Goal: Task Accomplishment & Management: Use online tool/utility

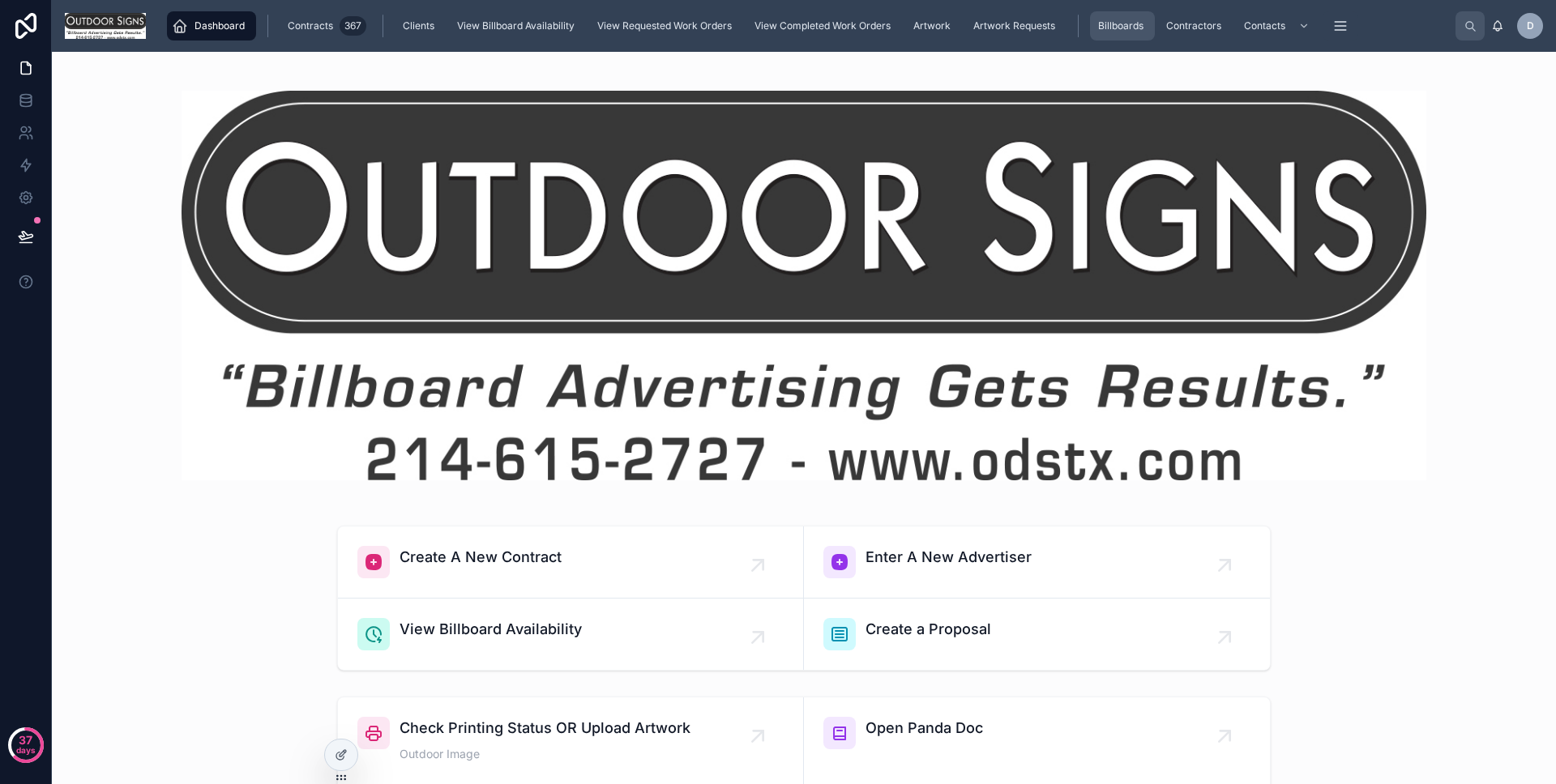
click at [1115, 35] on div "Billboards" at bounding box center [1123, 26] width 55 height 26
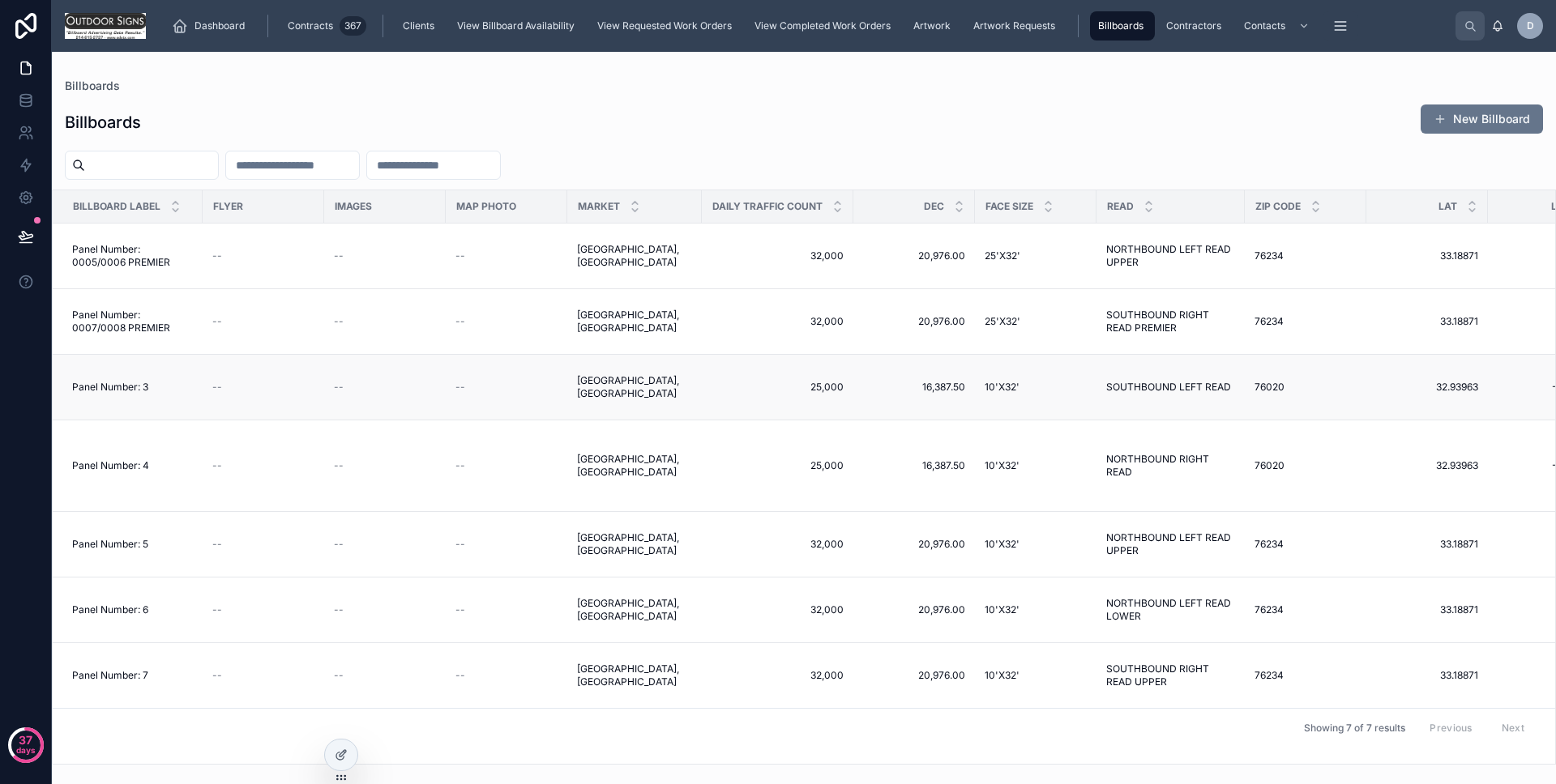
click at [271, 393] on td "--" at bounding box center [262, 388] width 121 height 66
click at [283, 383] on div "--" at bounding box center [263, 387] width 103 height 13
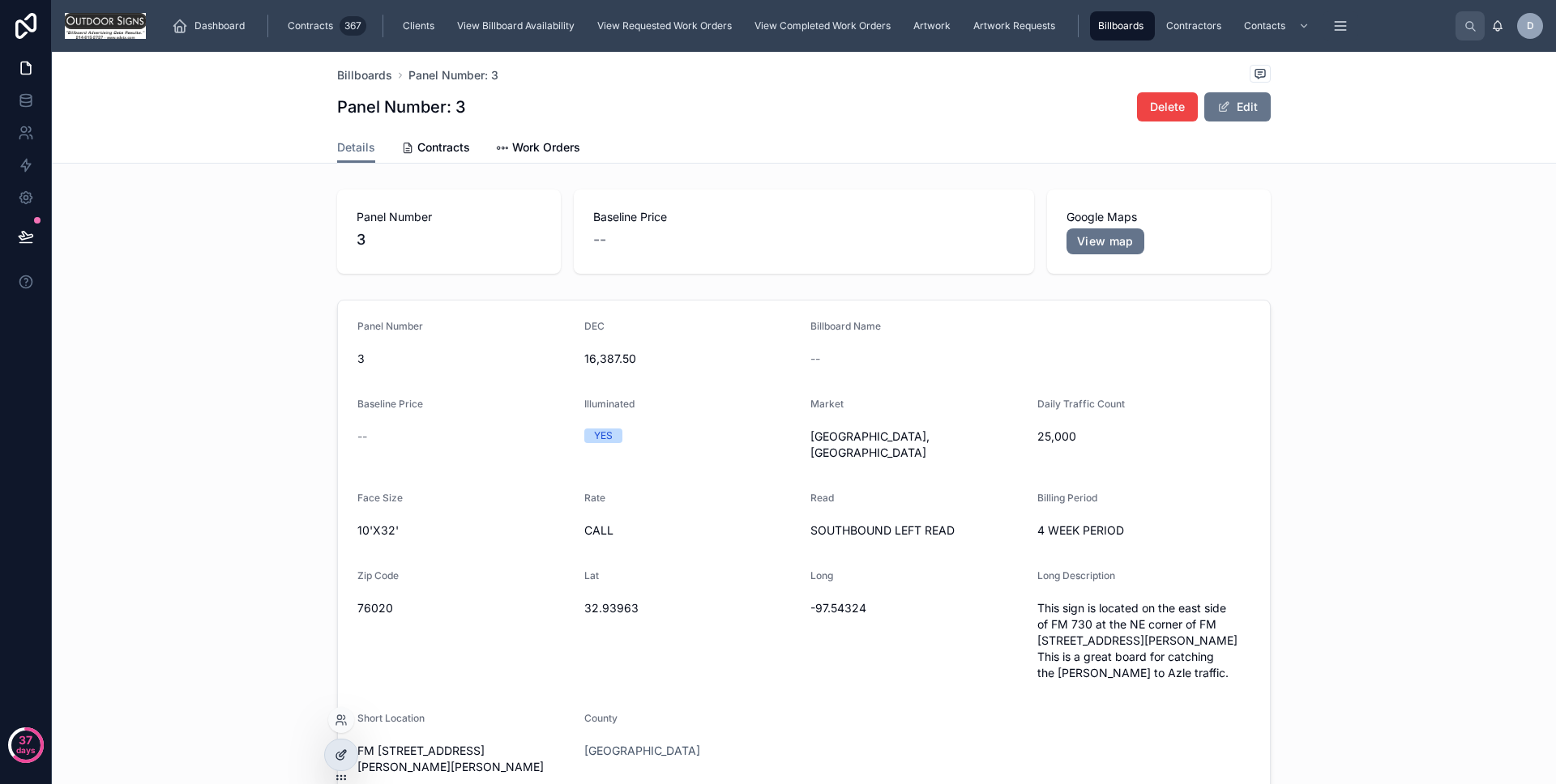
click at [343, 764] on div at bounding box center [340, 754] width 33 height 31
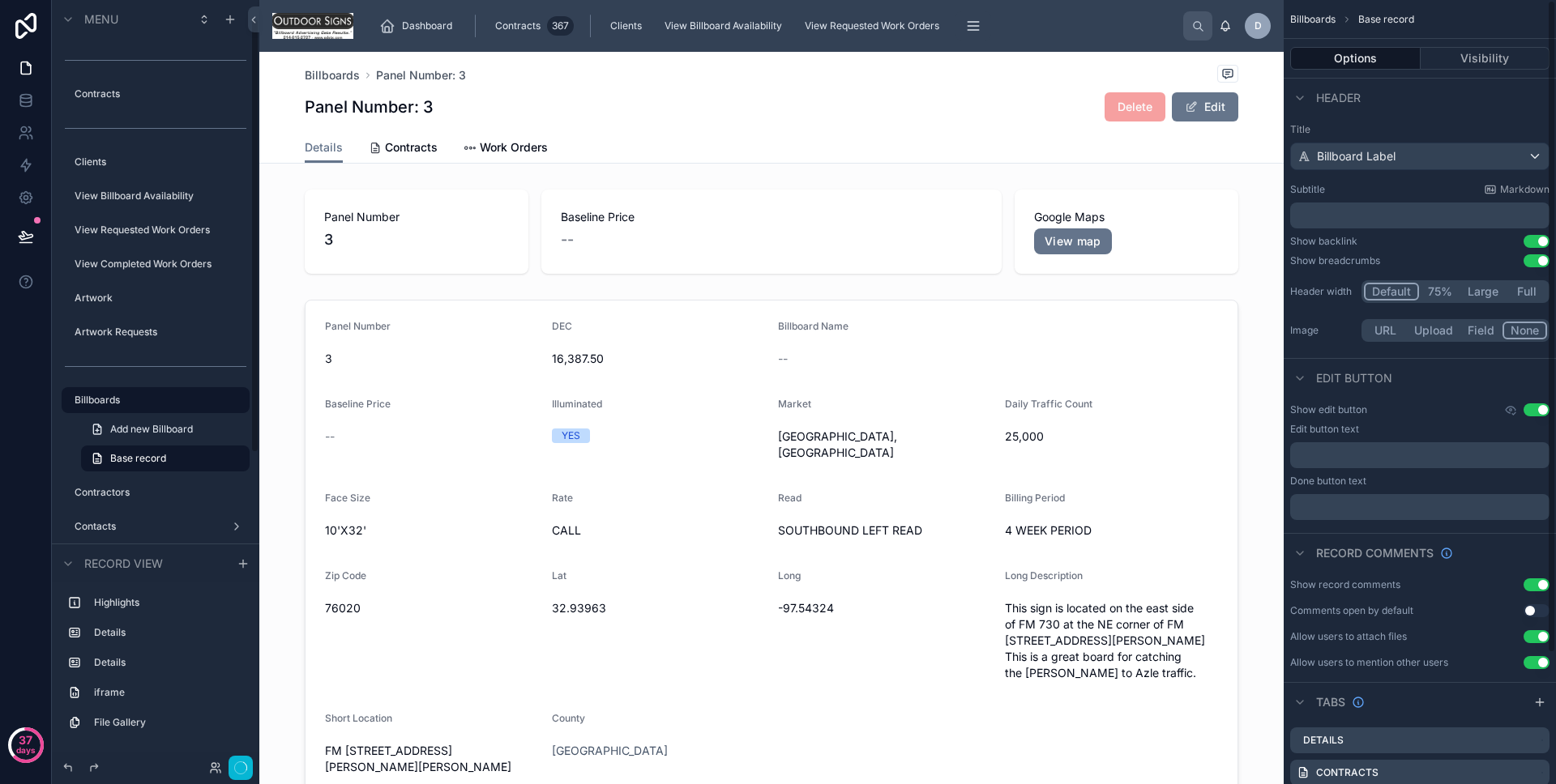
scroll to position [157, 0]
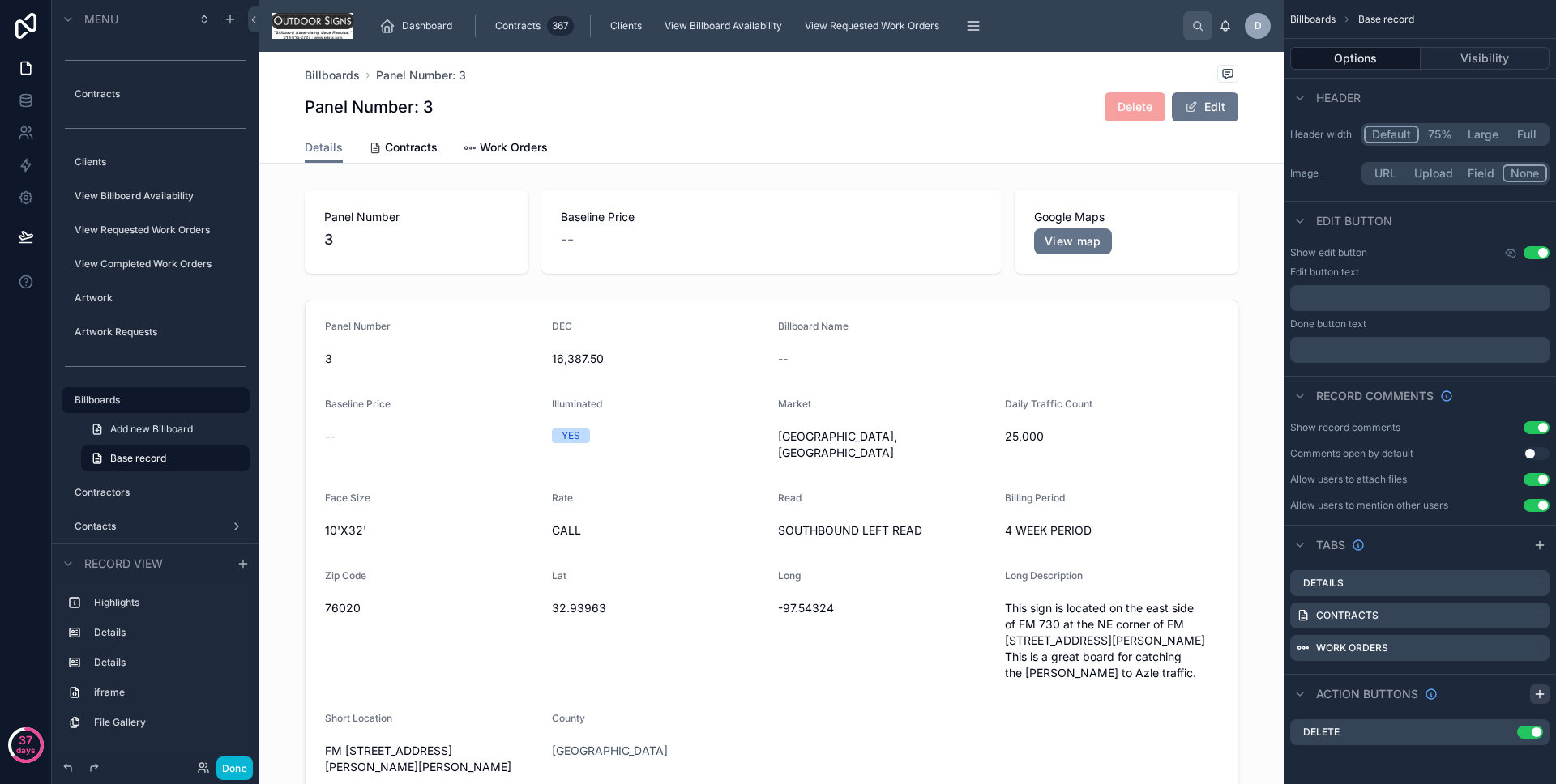
click at [1543, 701] on div "scrollable content" at bounding box center [1540, 694] width 20 height 20
click at [1501, 764] on icon "scrollable content" at bounding box center [1504, 765] width 7 height 7
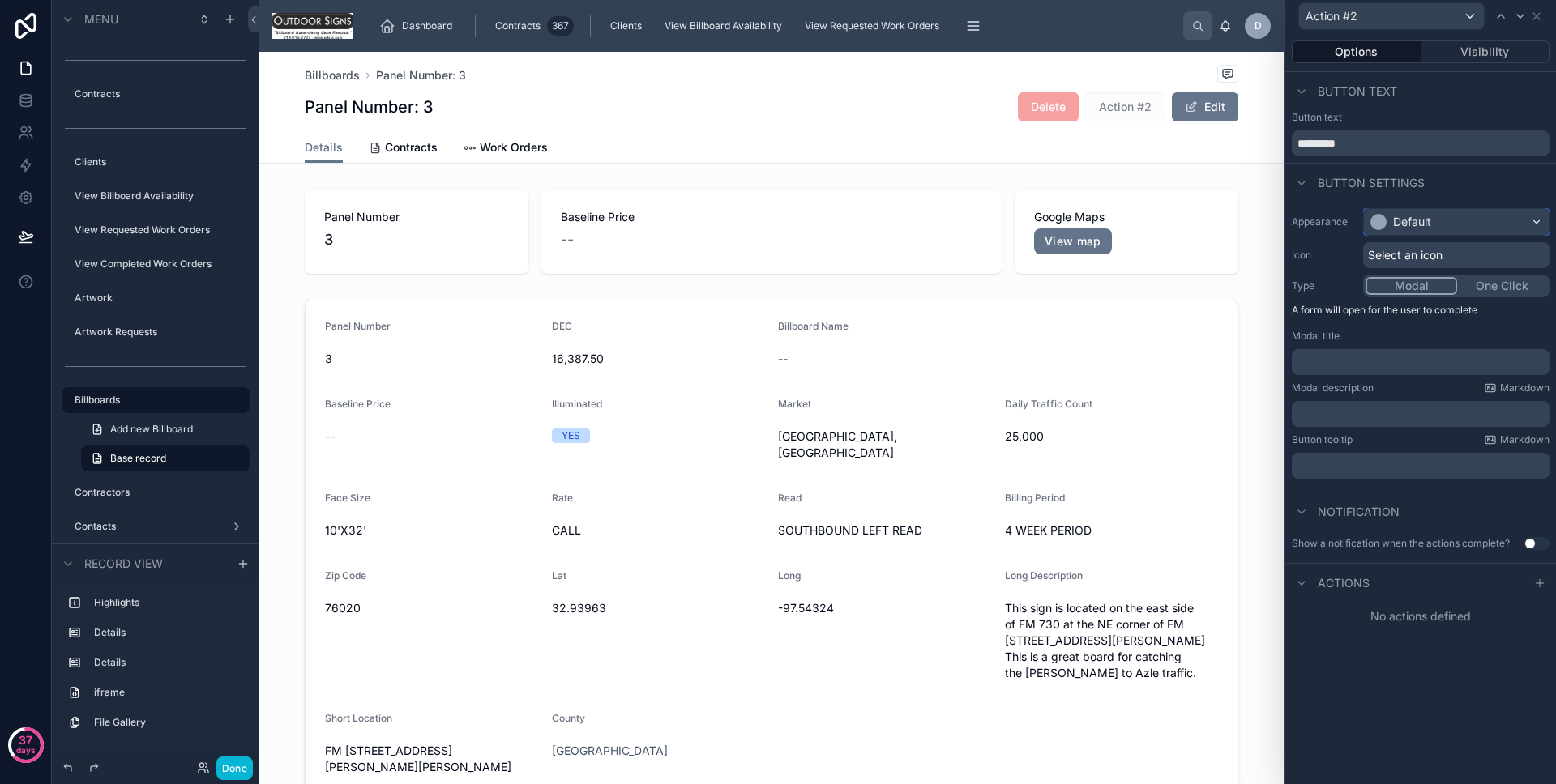
click at [1399, 218] on div "Default" at bounding box center [1412, 222] width 38 height 16
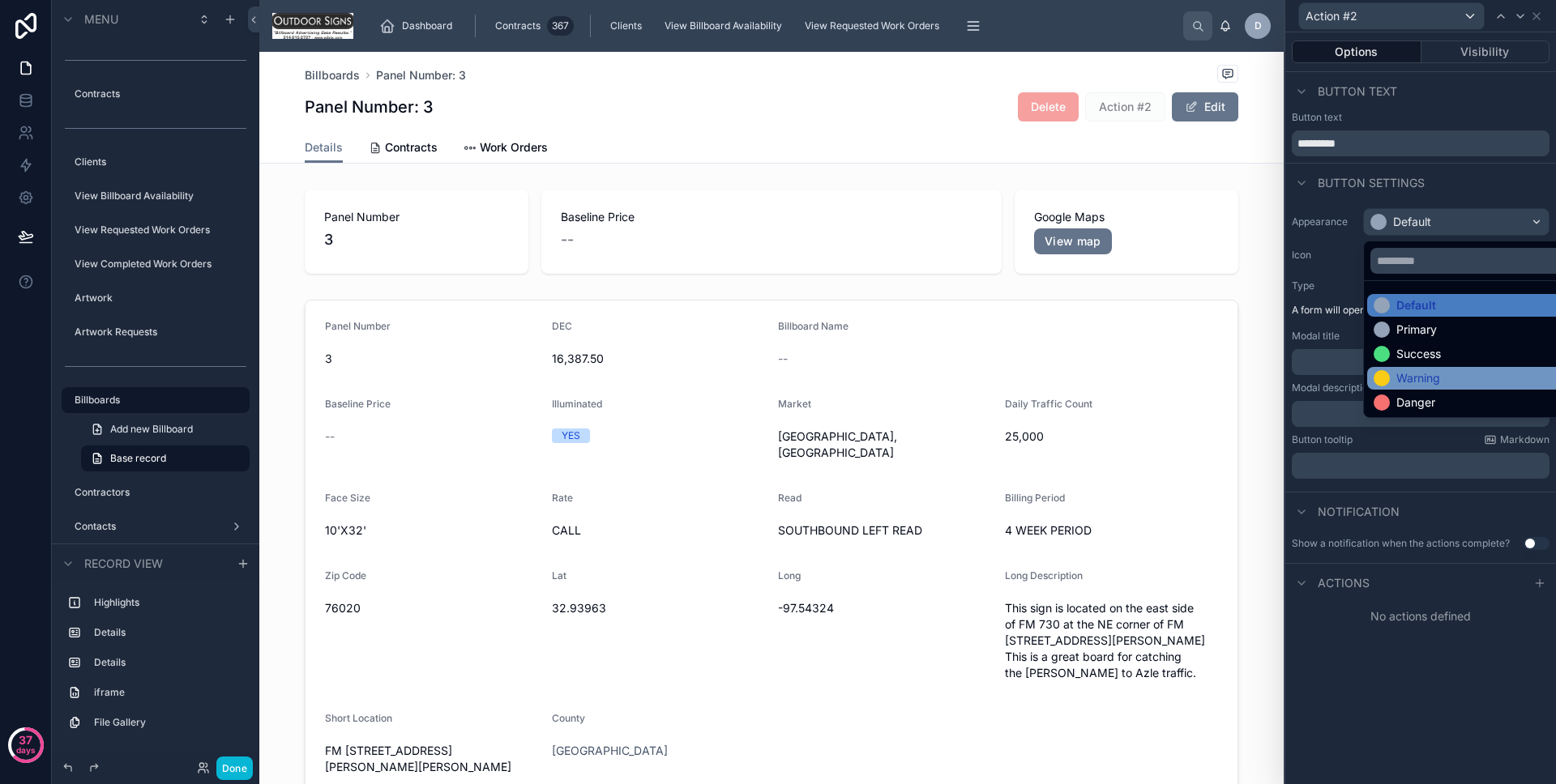
click at [1433, 367] on div "Warning" at bounding box center [1475, 378] width 216 height 23
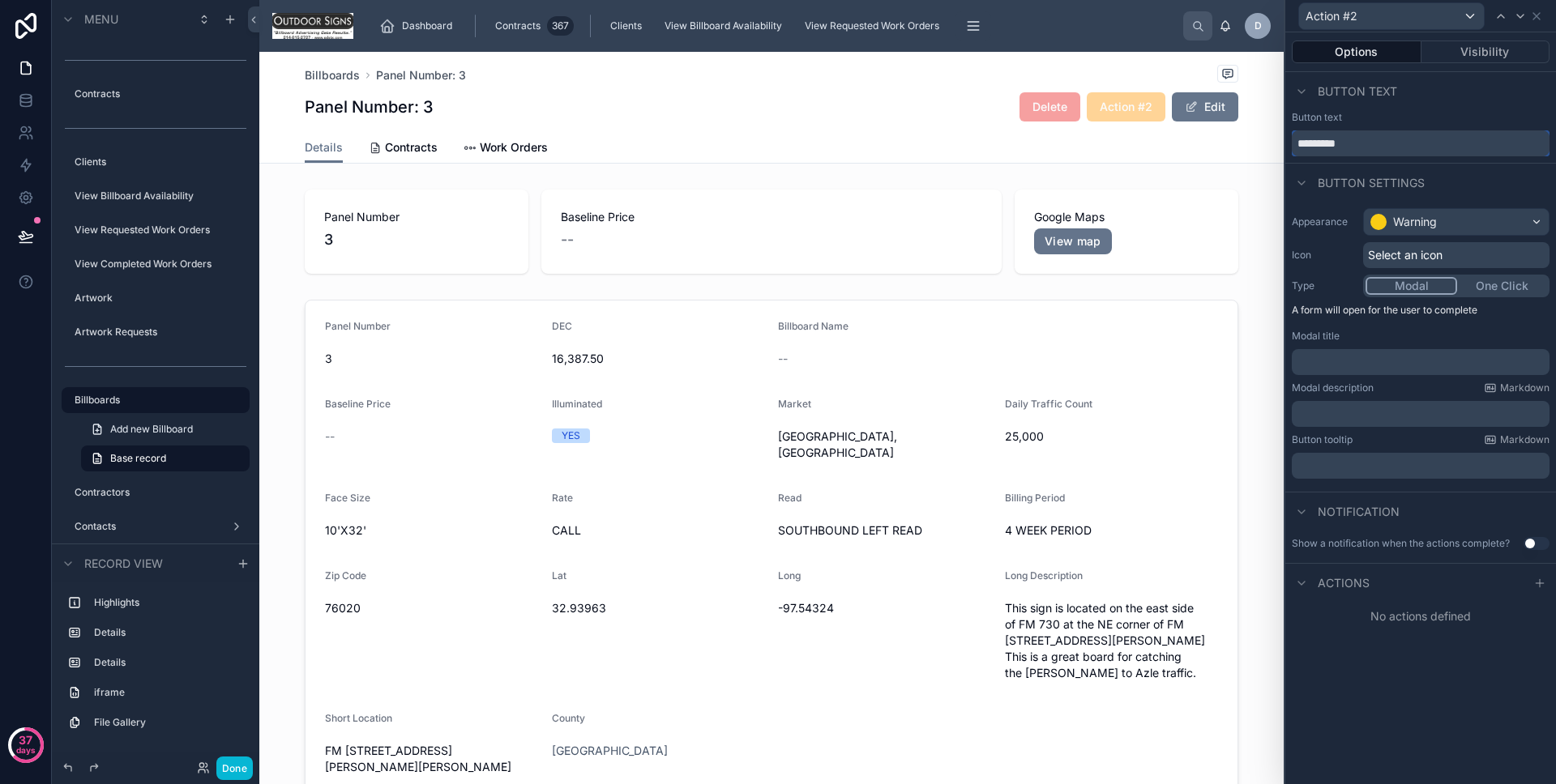
click at [1396, 152] on input "*********" at bounding box center [1421, 143] width 258 height 26
type input "****"
click at [1446, 363] on p "﻿" at bounding box center [1422, 362] width 248 height 16
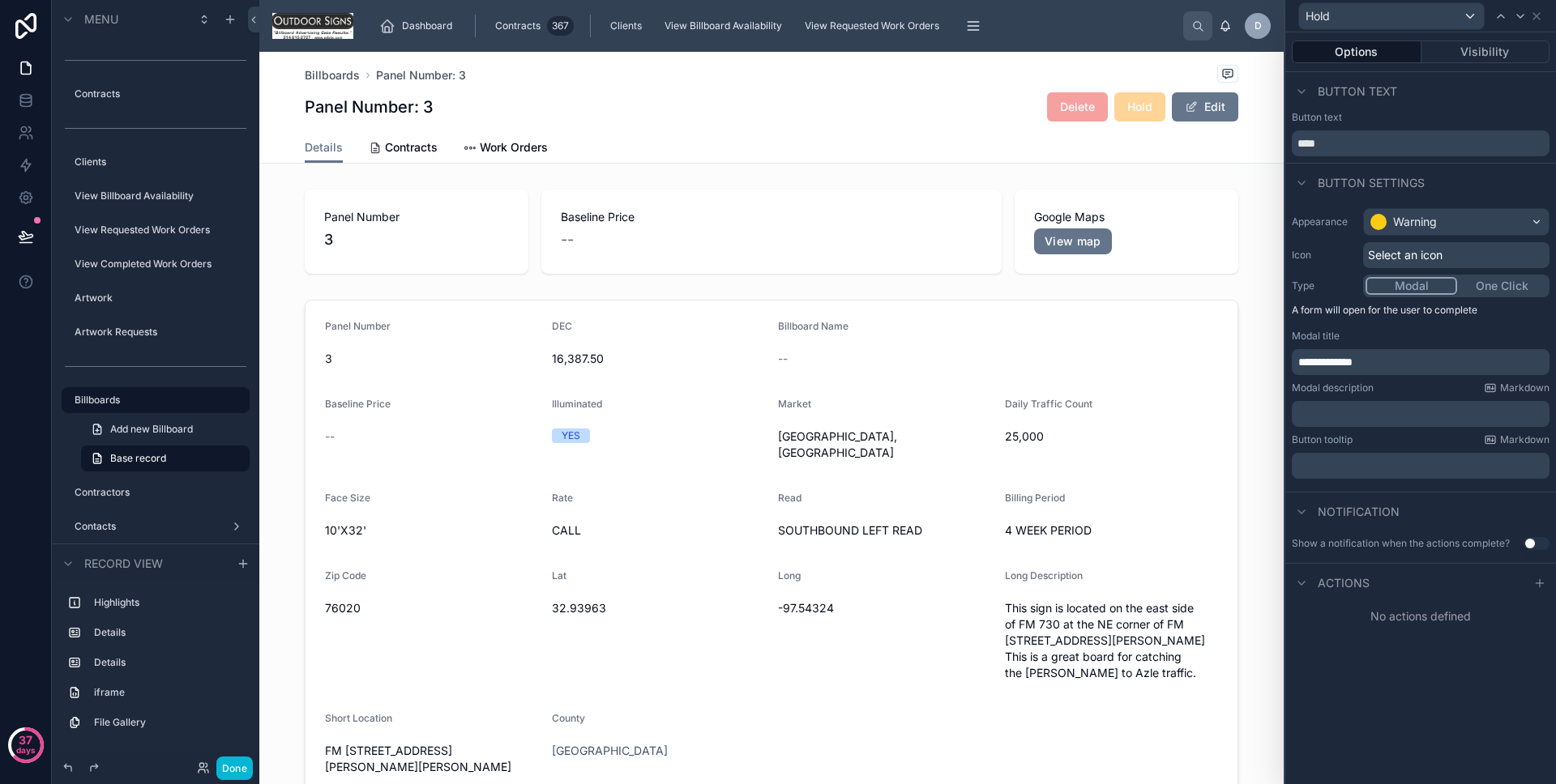
click at [1429, 420] on p "﻿" at bounding box center [1422, 414] width 248 height 16
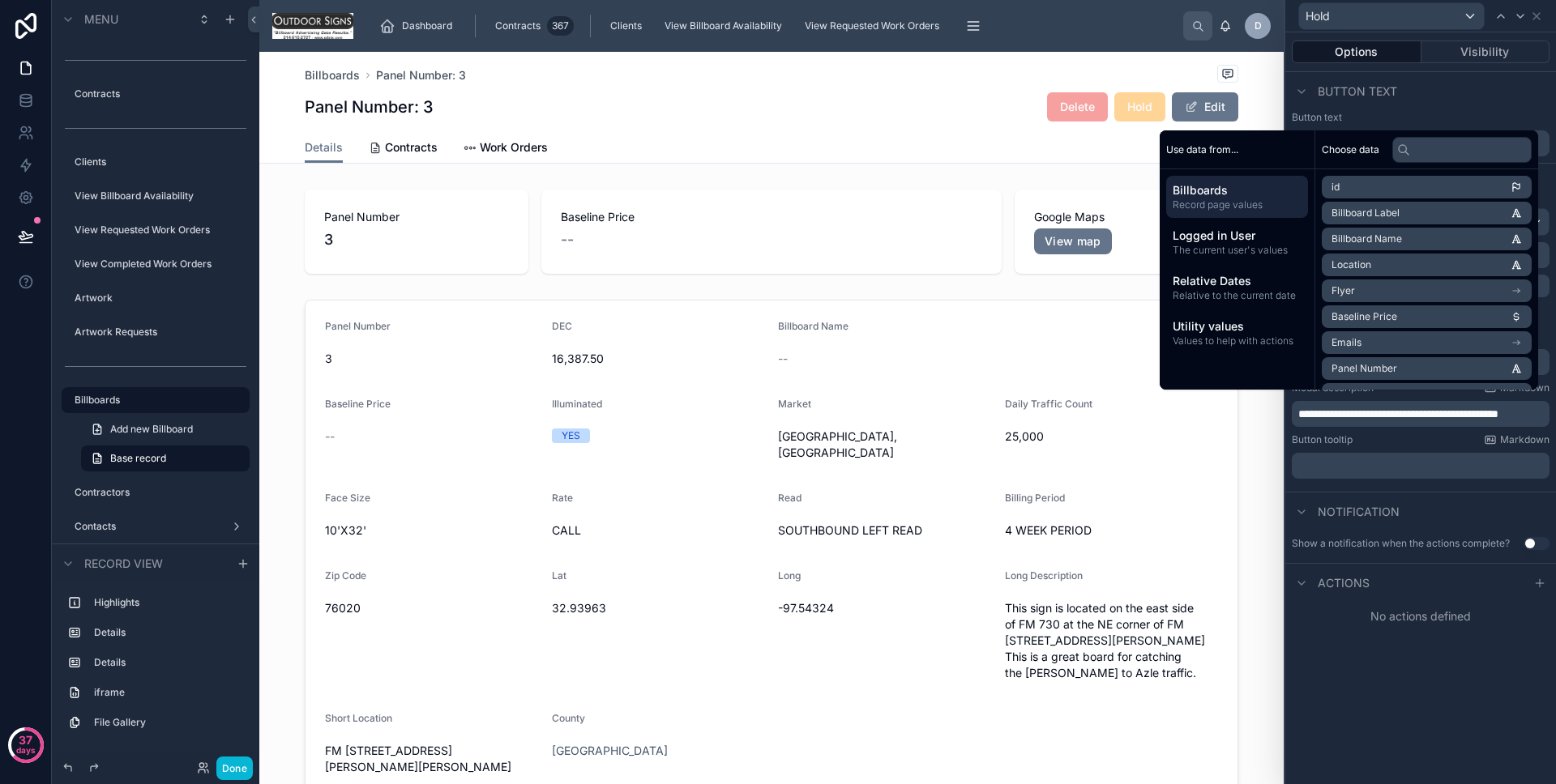
scroll to position [0, 0]
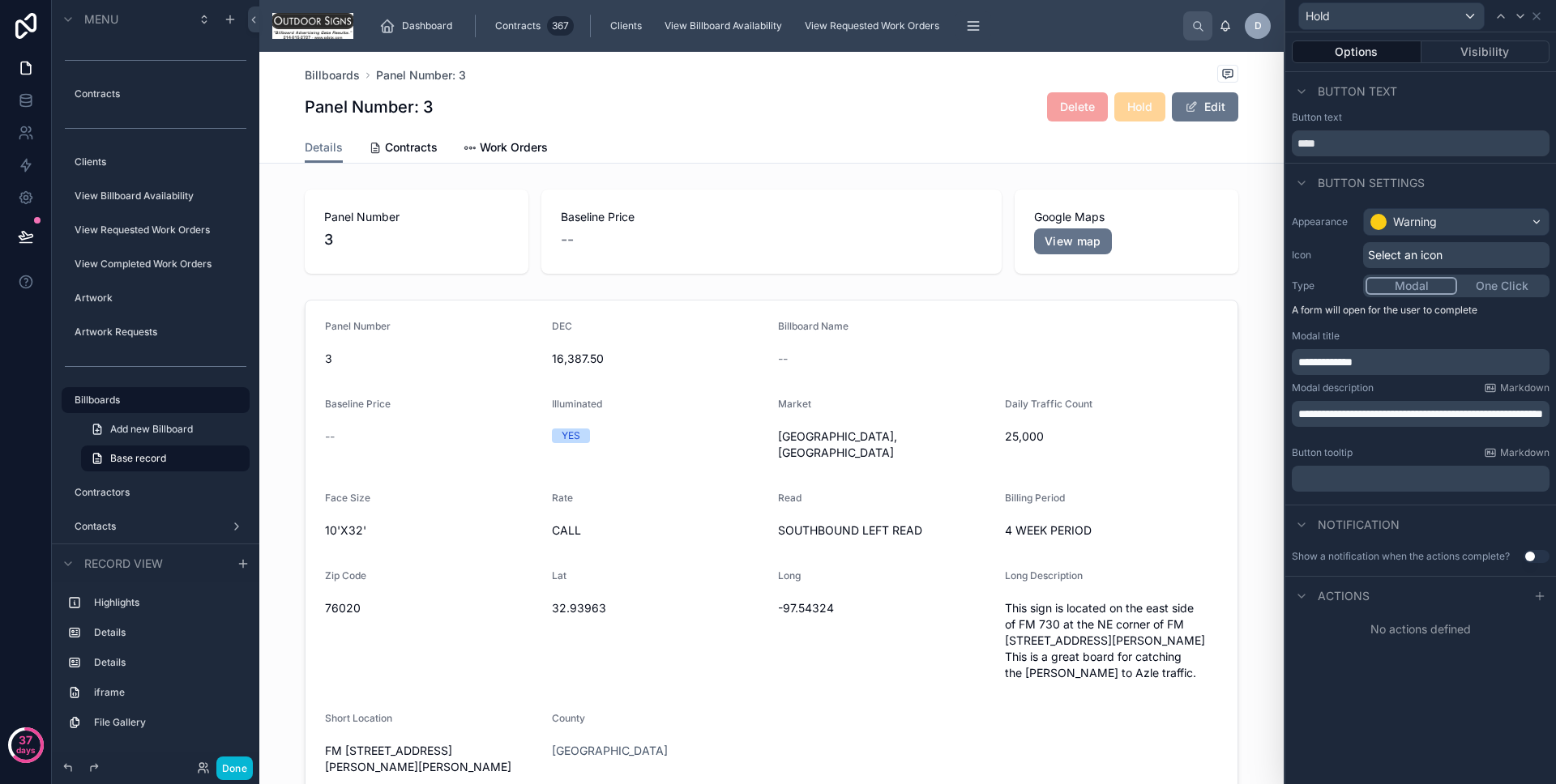
click at [1478, 492] on div "**********" at bounding box center [1421, 350] width 270 height 297
click at [1534, 552] on button "Use setting" at bounding box center [1536, 556] width 26 height 13
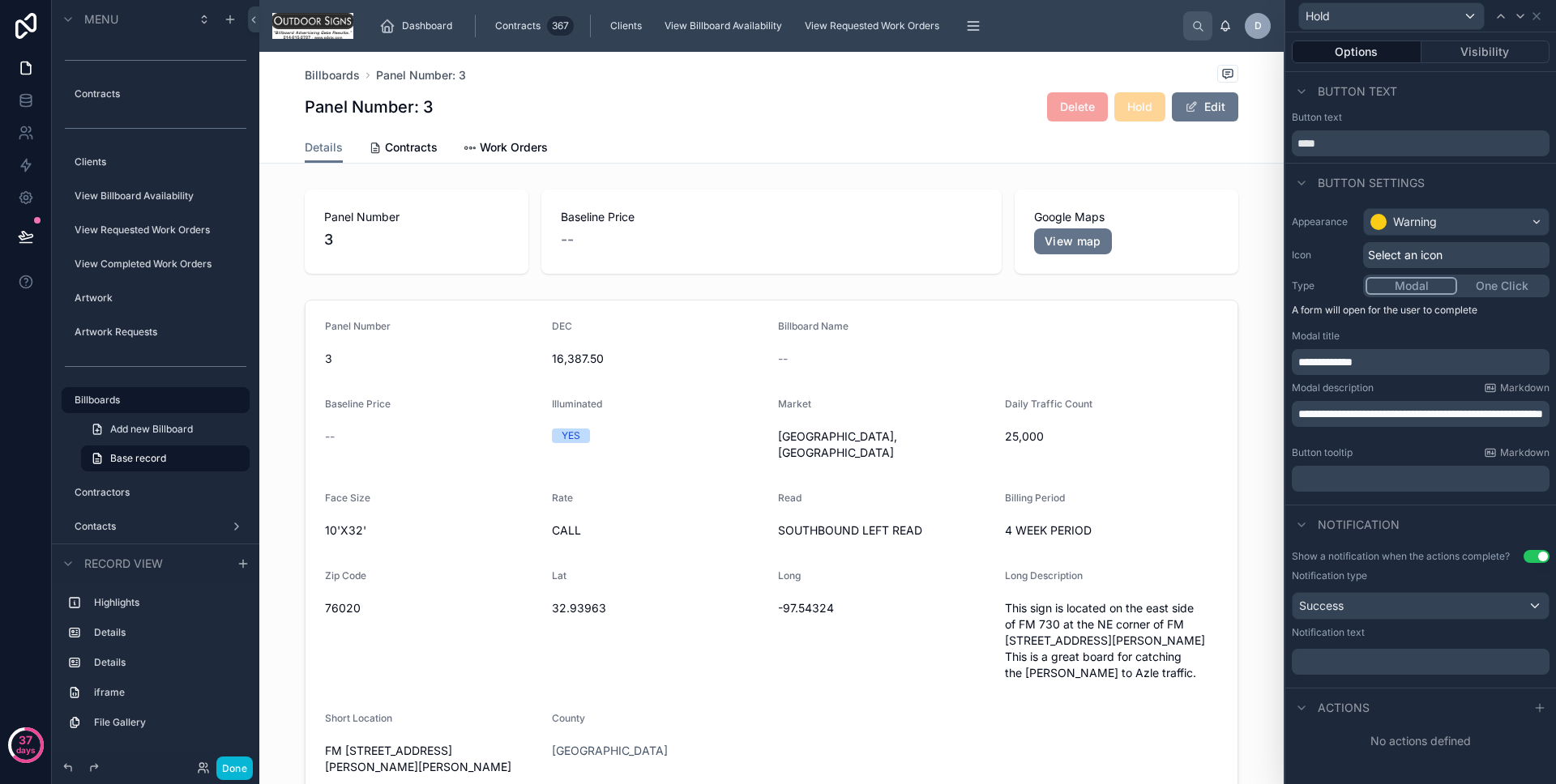
click at [1390, 667] on p "﻿" at bounding box center [1422, 662] width 248 height 16
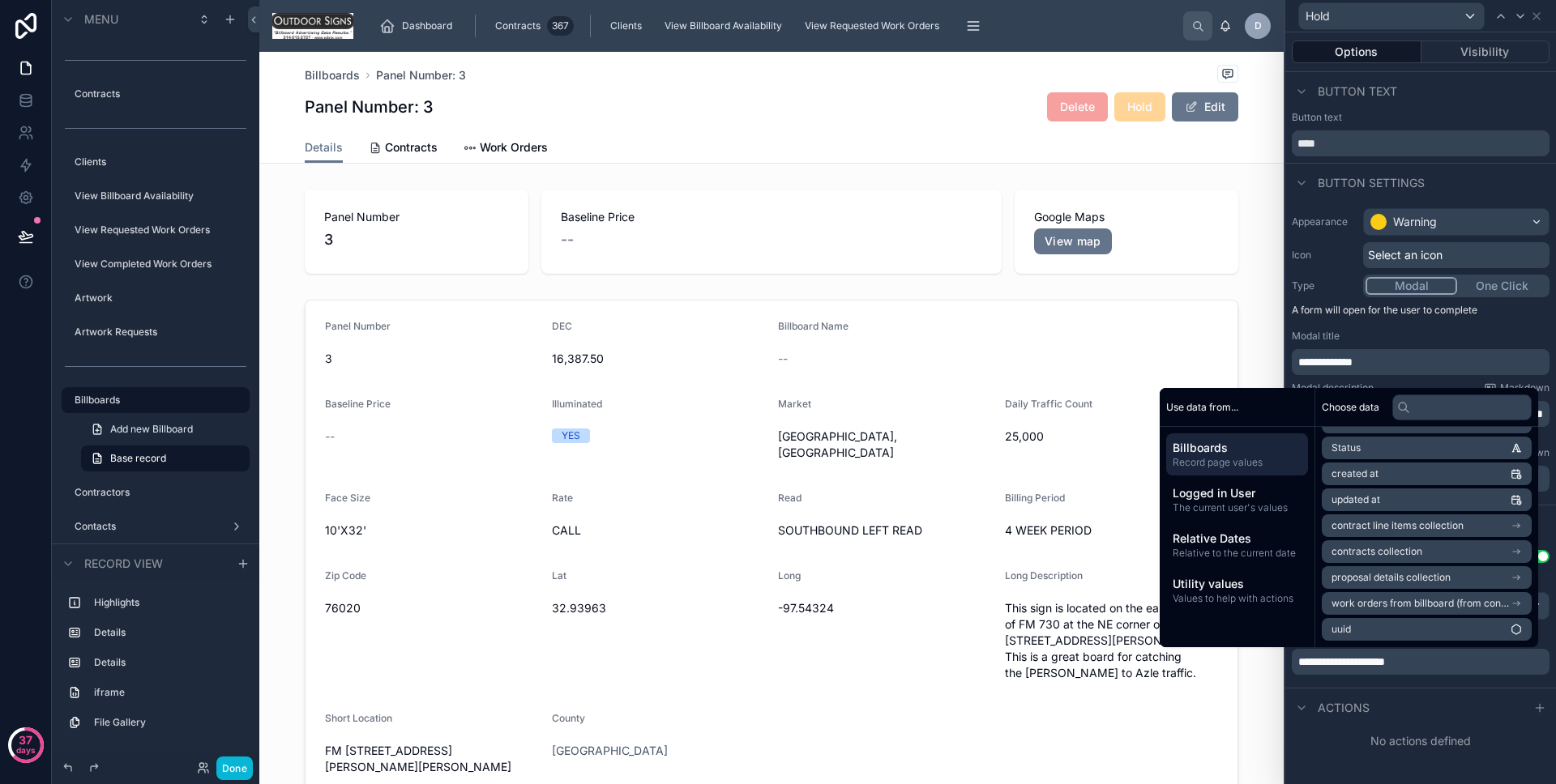
scroll to position [907, 0]
click at [1424, 574] on li "Held Until" at bounding box center [1427, 574] width 210 height 23
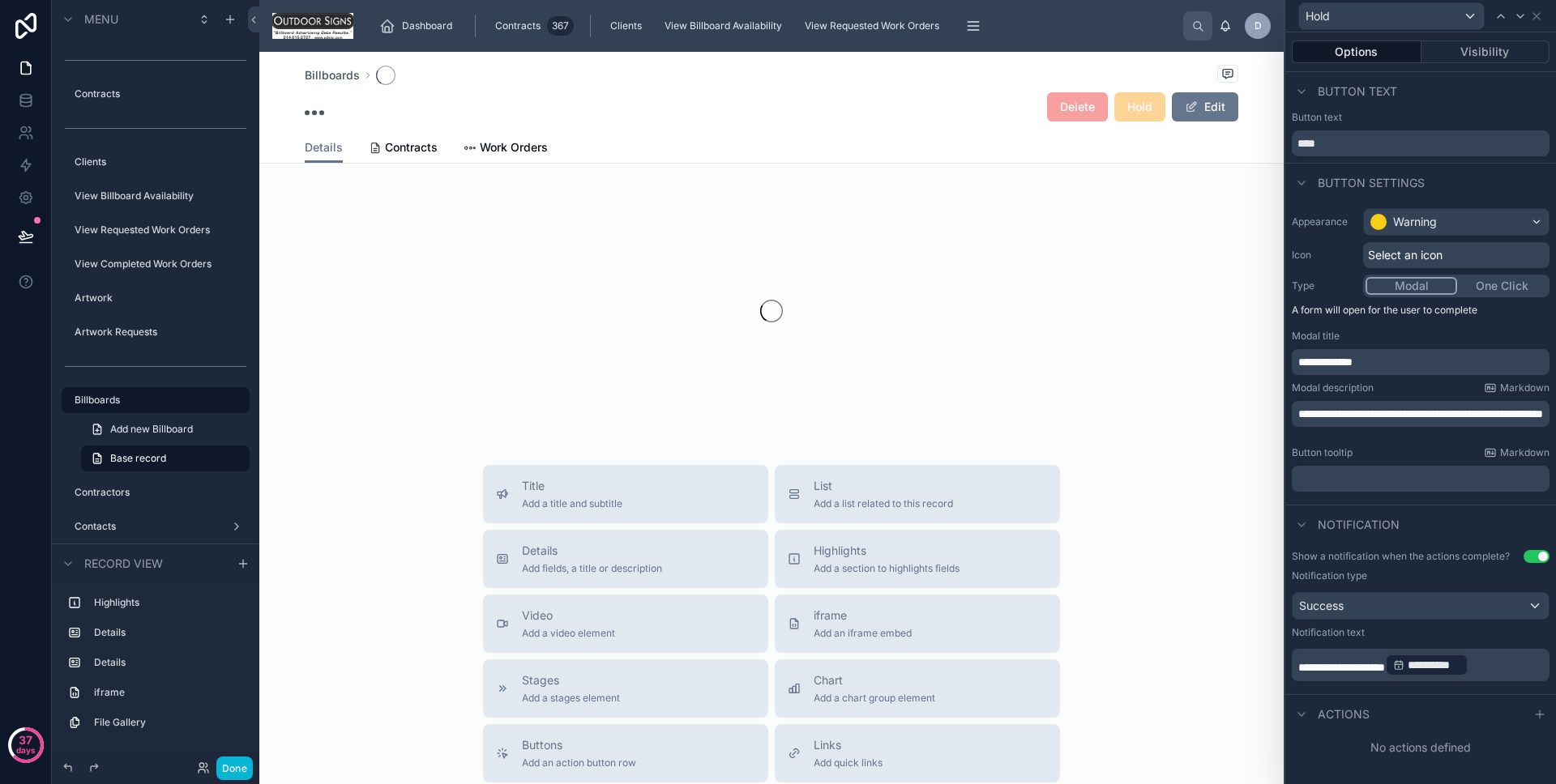
click at [1420, 701] on div "Actions" at bounding box center [1421, 713] width 270 height 38
click at [1542, 712] on icon at bounding box center [1539, 714] width 13 height 13
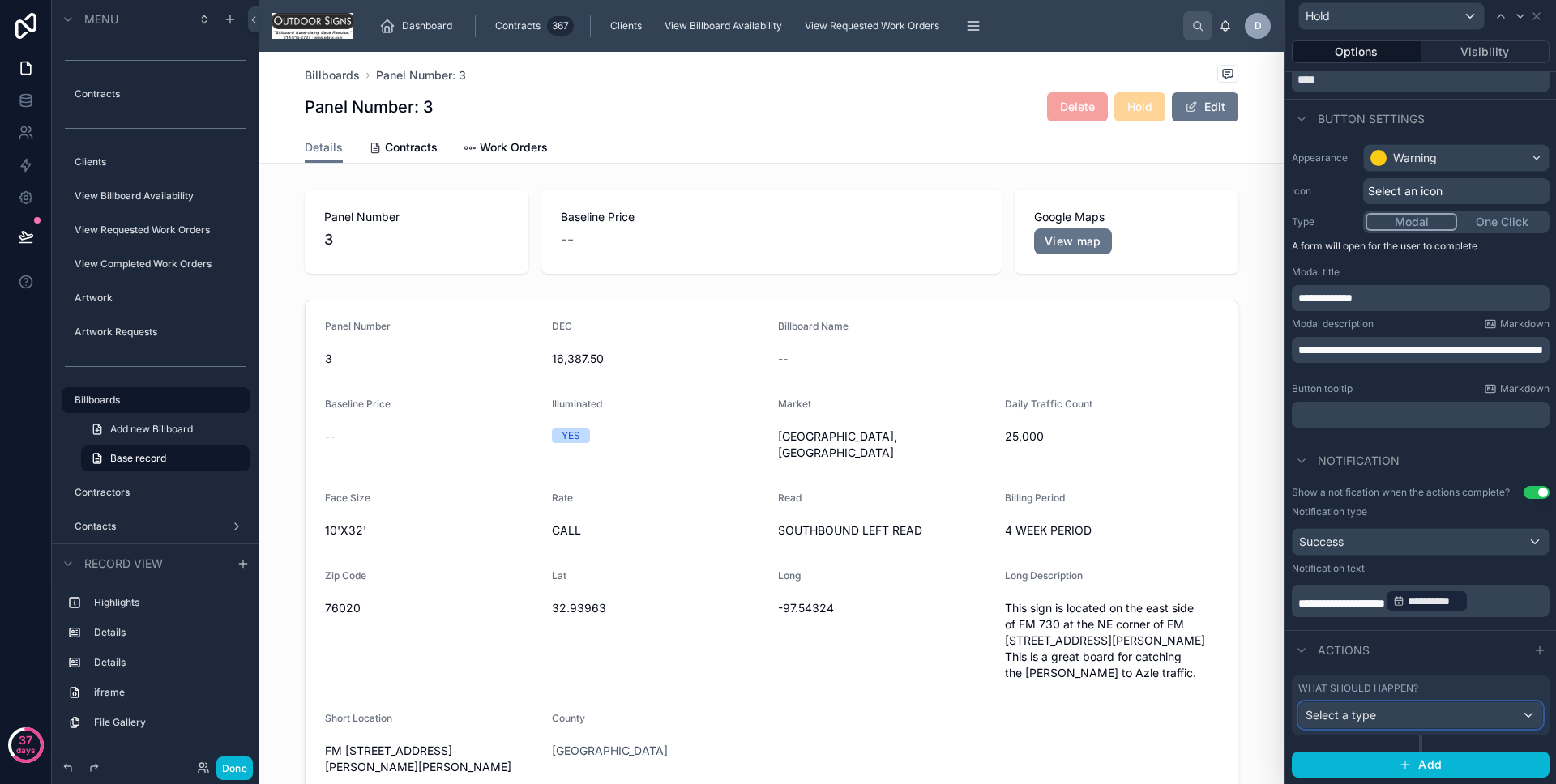
click at [1384, 714] on div "Select a type" at bounding box center [1421, 715] width 243 height 26
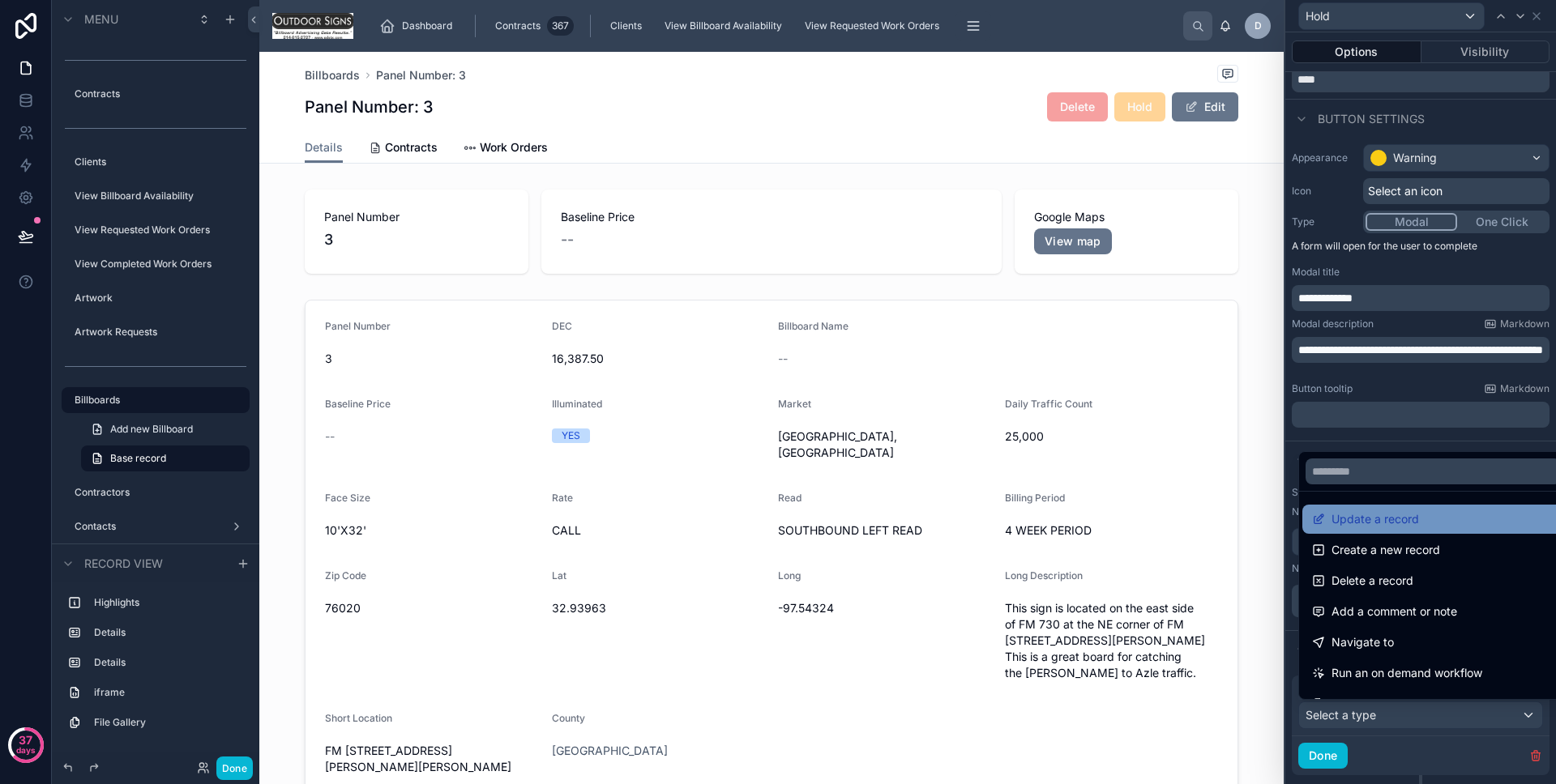
click at [1379, 513] on span "Update a record" at bounding box center [1375, 520] width 88 height 20
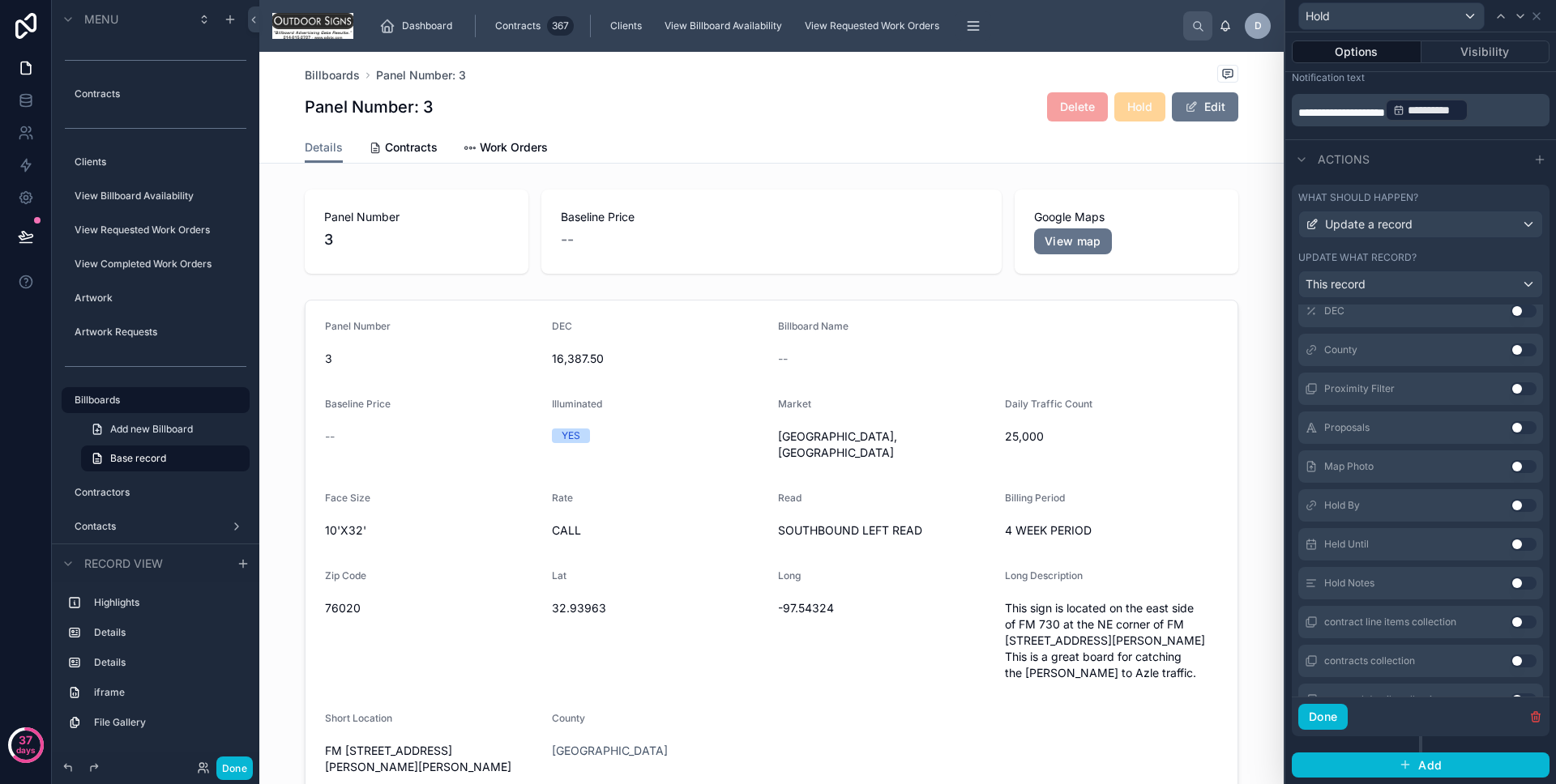
scroll to position [1155, 0]
click at [1319, 704] on button "Done" at bounding box center [1323, 717] width 49 height 26
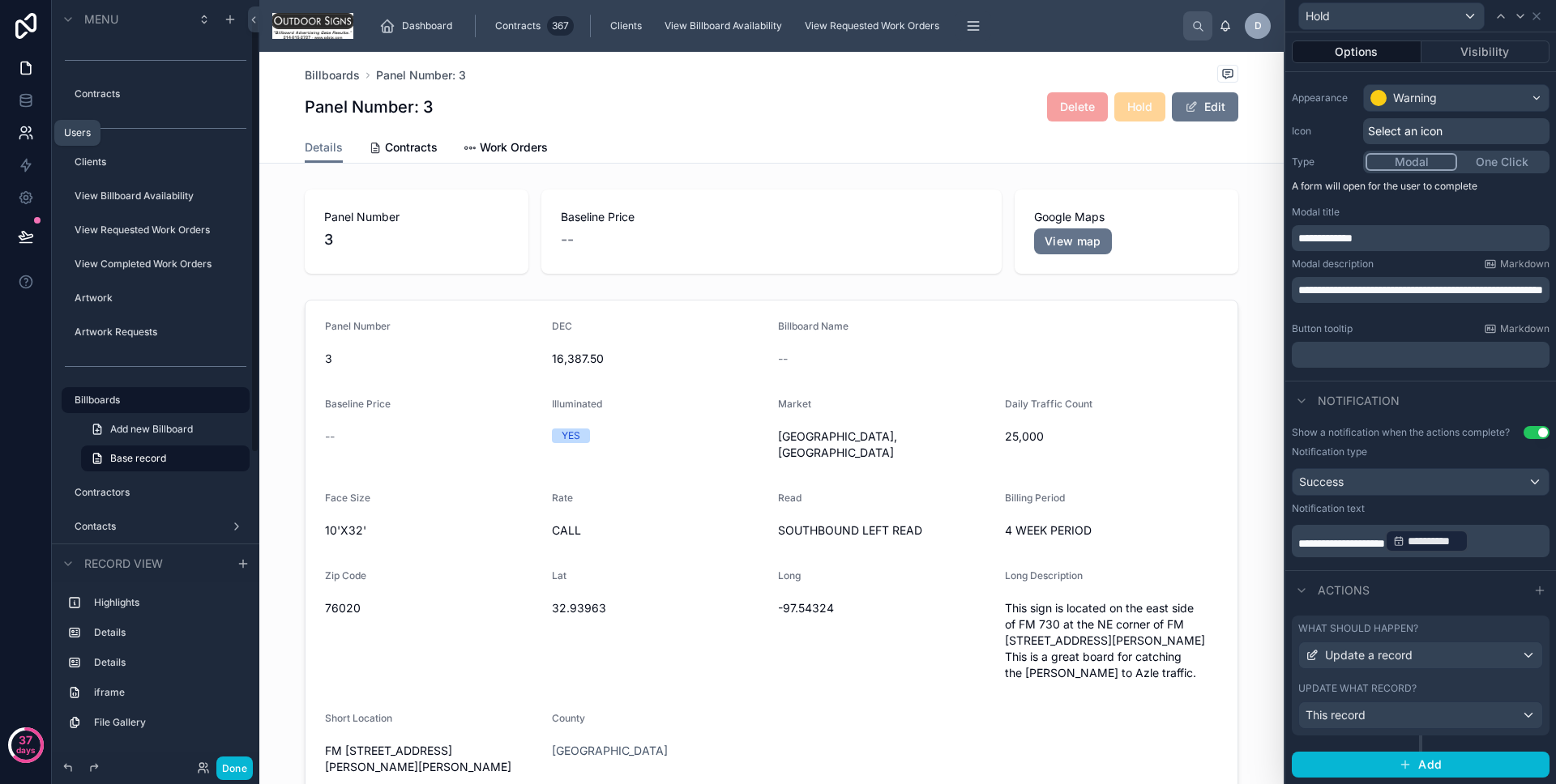
click at [30, 138] on icon at bounding box center [26, 133] width 16 height 16
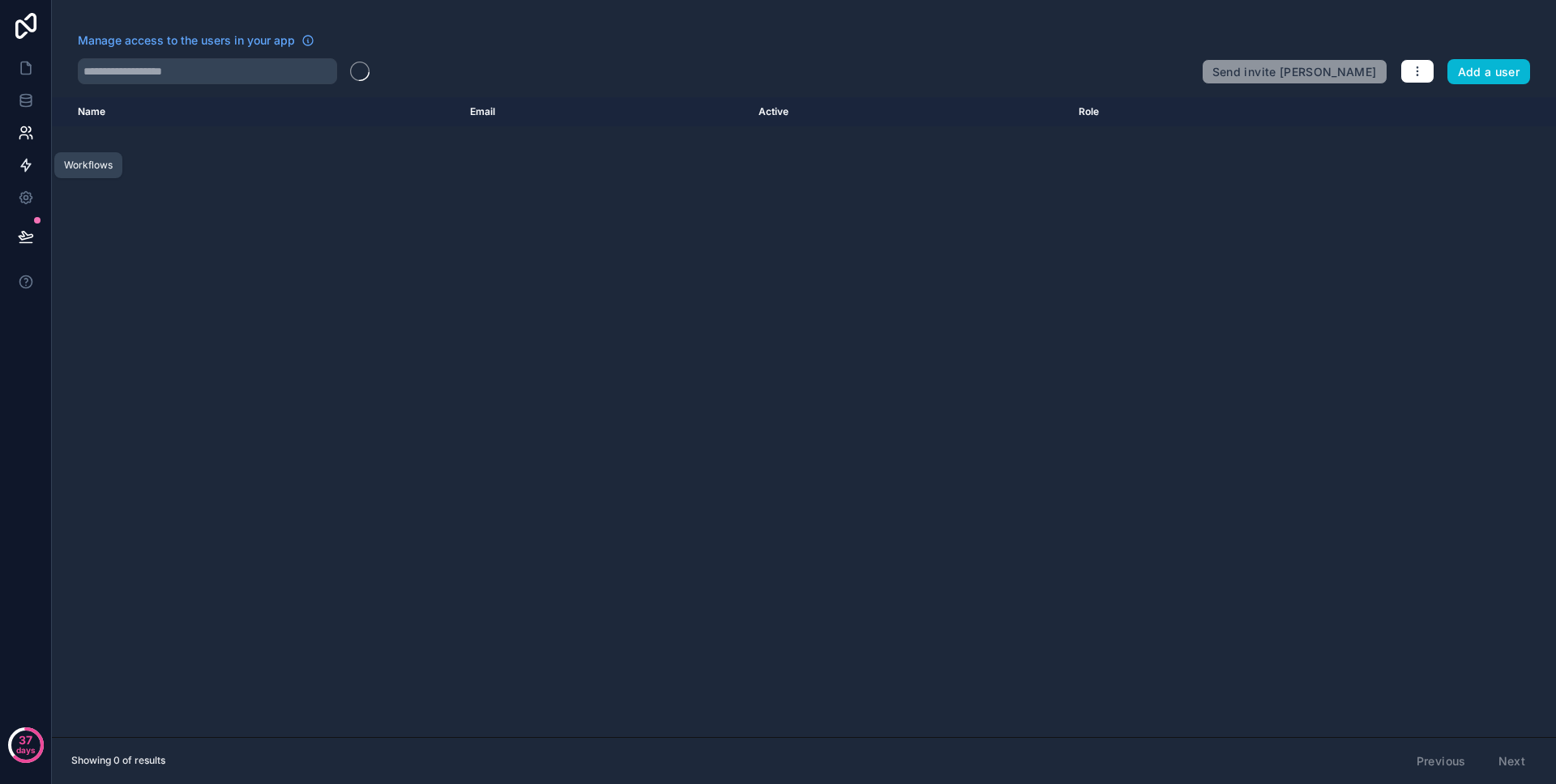
click at [31, 157] on icon at bounding box center [26, 165] width 16 height 16
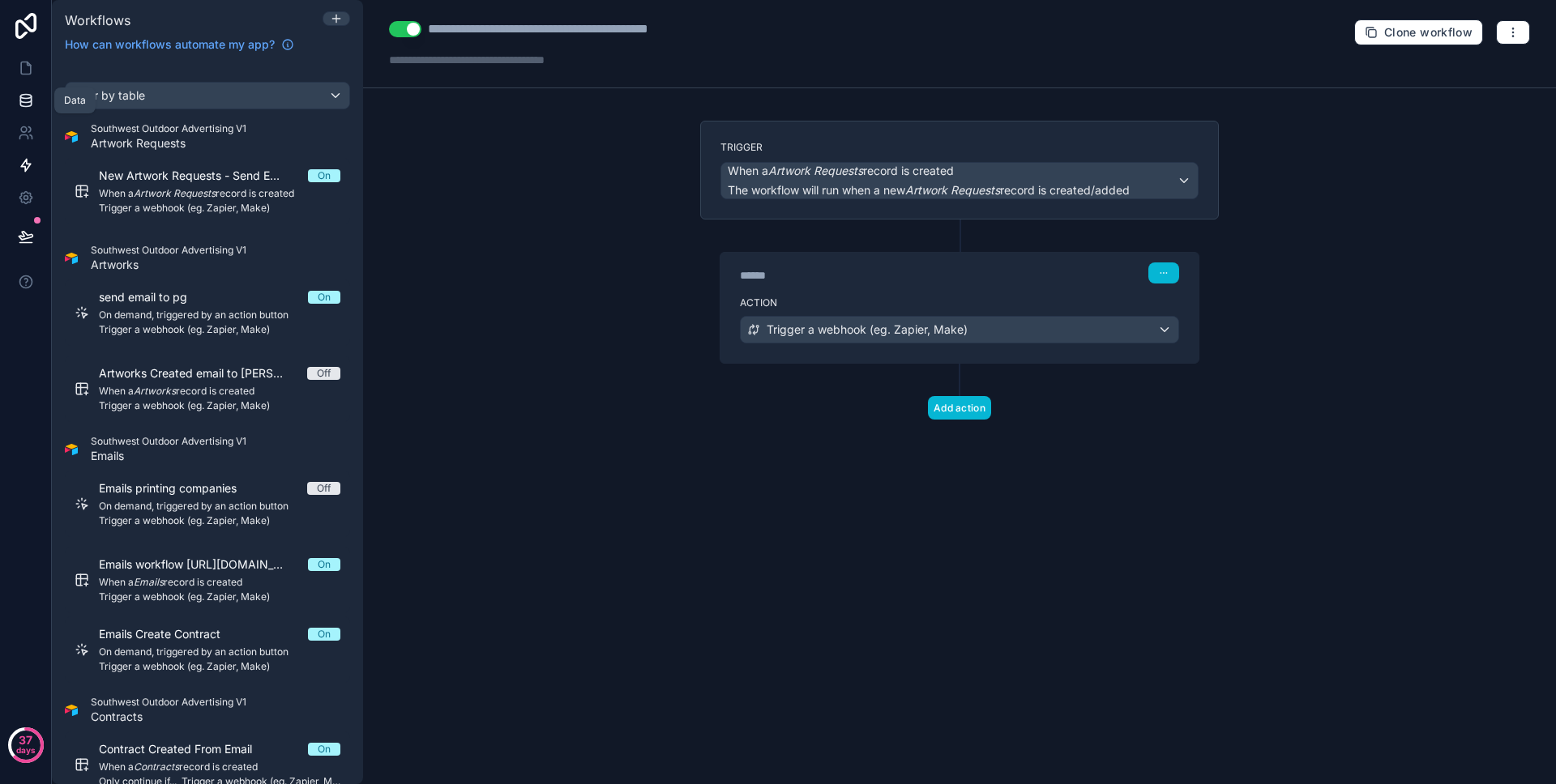
click at [39, 98] on link at bounding box center [26, 100] width 51 height 33
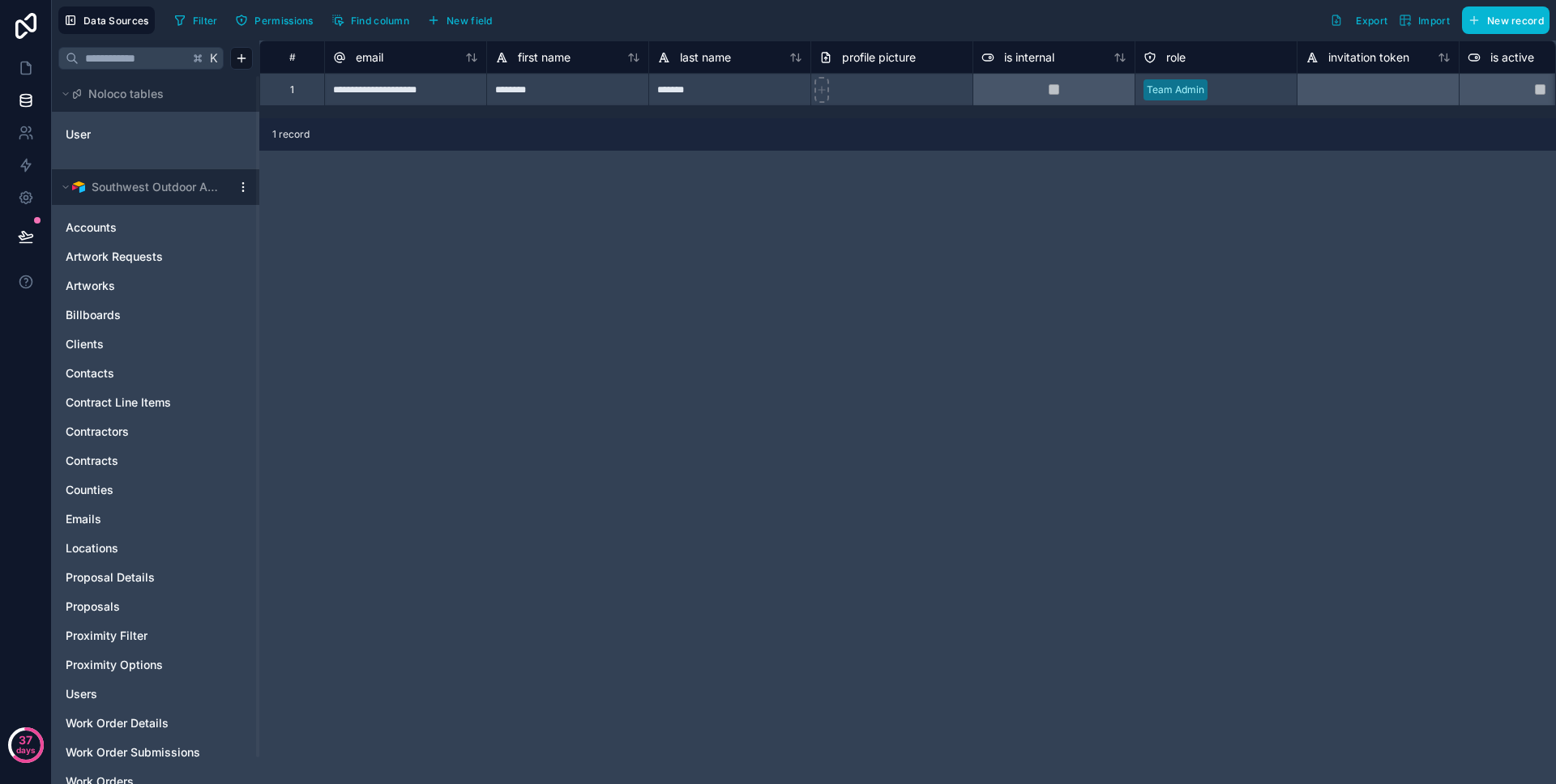
click at [248, 197] on div "Southwest Outdoor Advertising V1" at bounding box center [156, 187] width 207 height 36
click at [247, 193] on div "Southwest Outdoor Advertising V1" at bounding box center [156, 187] width 207 height 36
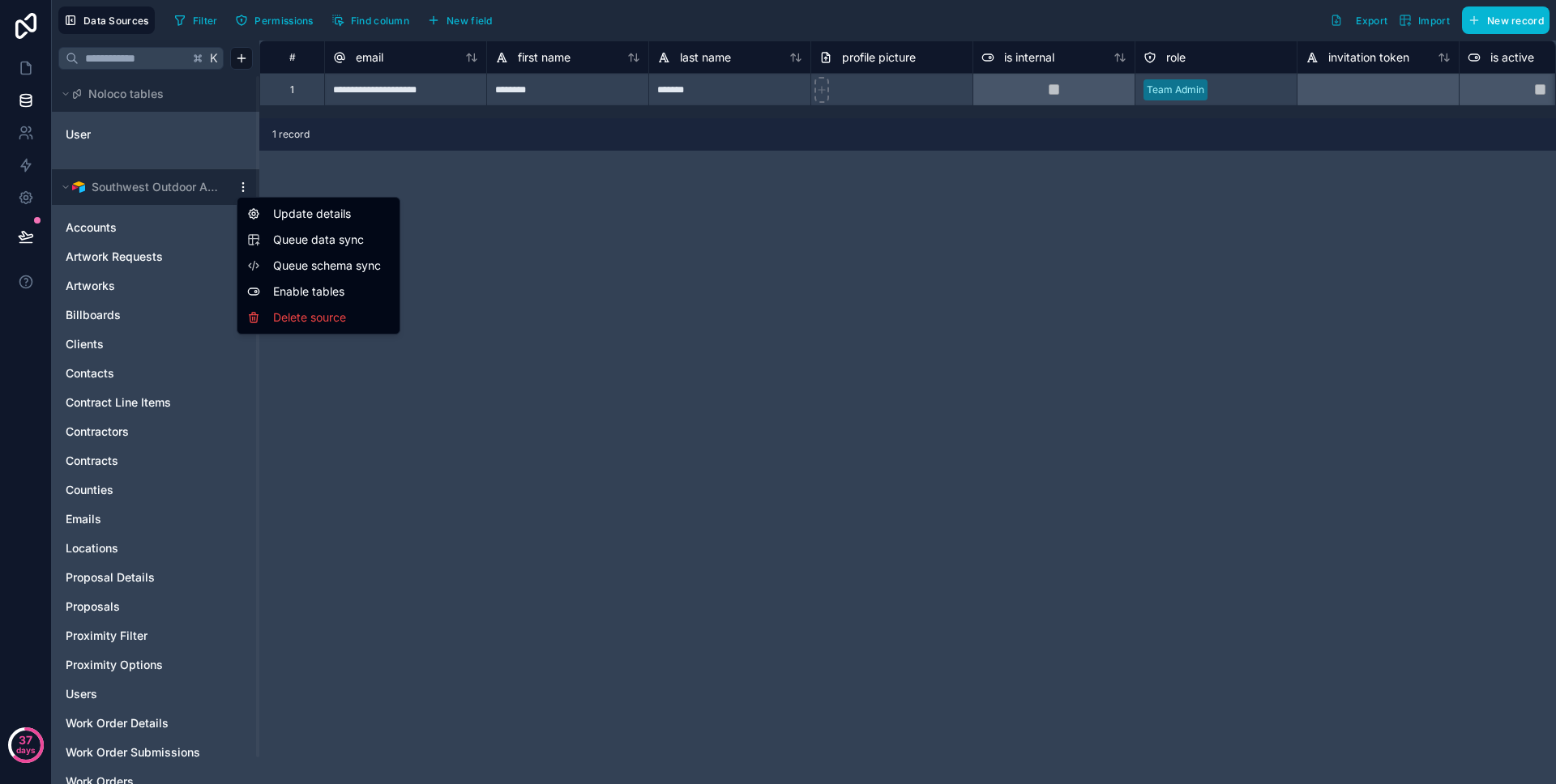
click at [244, 191] on html "**********" at bounding box center [778, 392] width 1556 height 784
click at [342, 234] on span "Queue data sync" at bounding box center [332, 240] width 116 height 16
click at [347, 263] on div "**********" at bounding box center [908, 412] width 1297 height 744
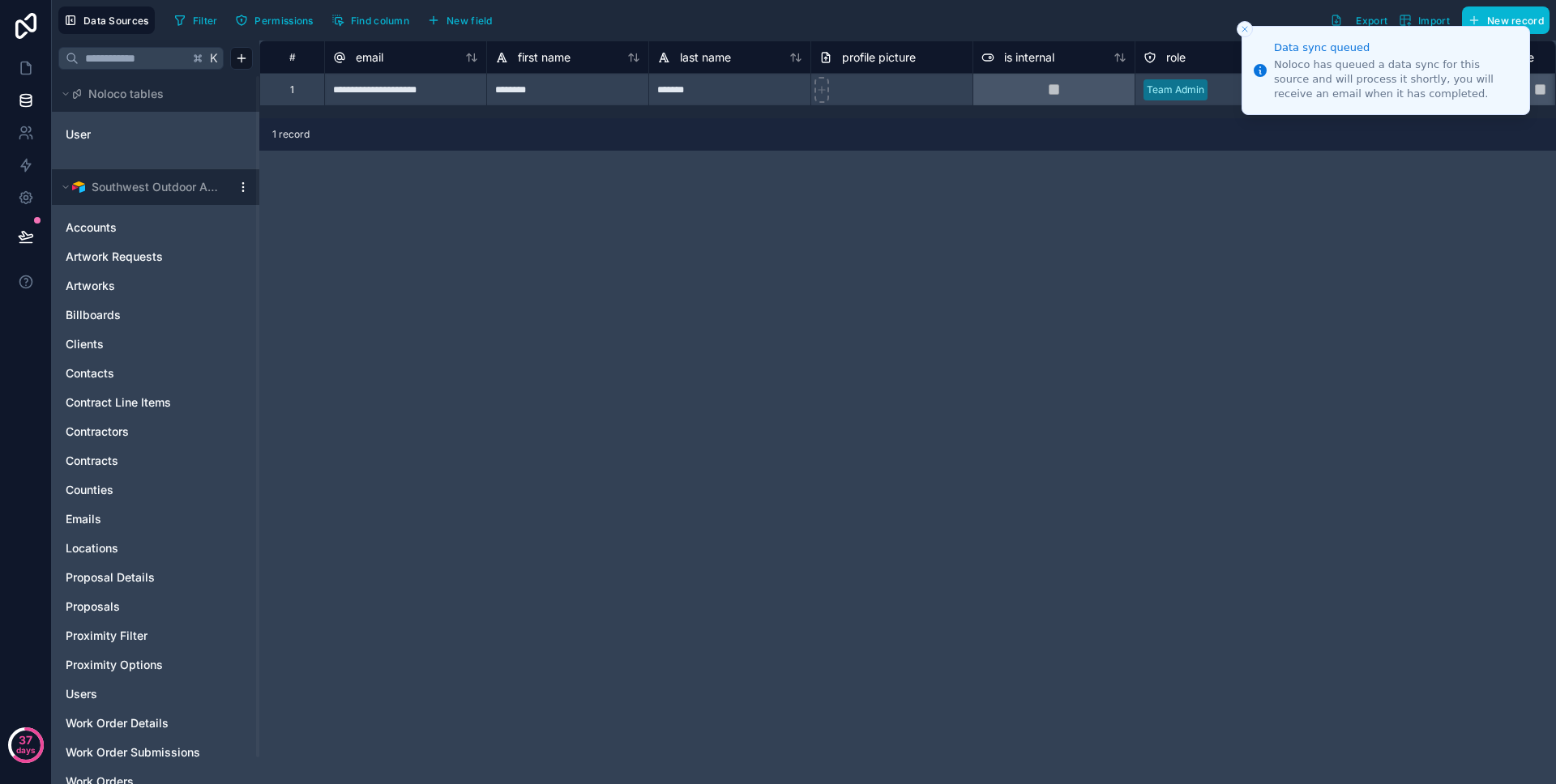
click at [248, 185] on html "**********" at bounding box center [778, 392] width 1556 height 784
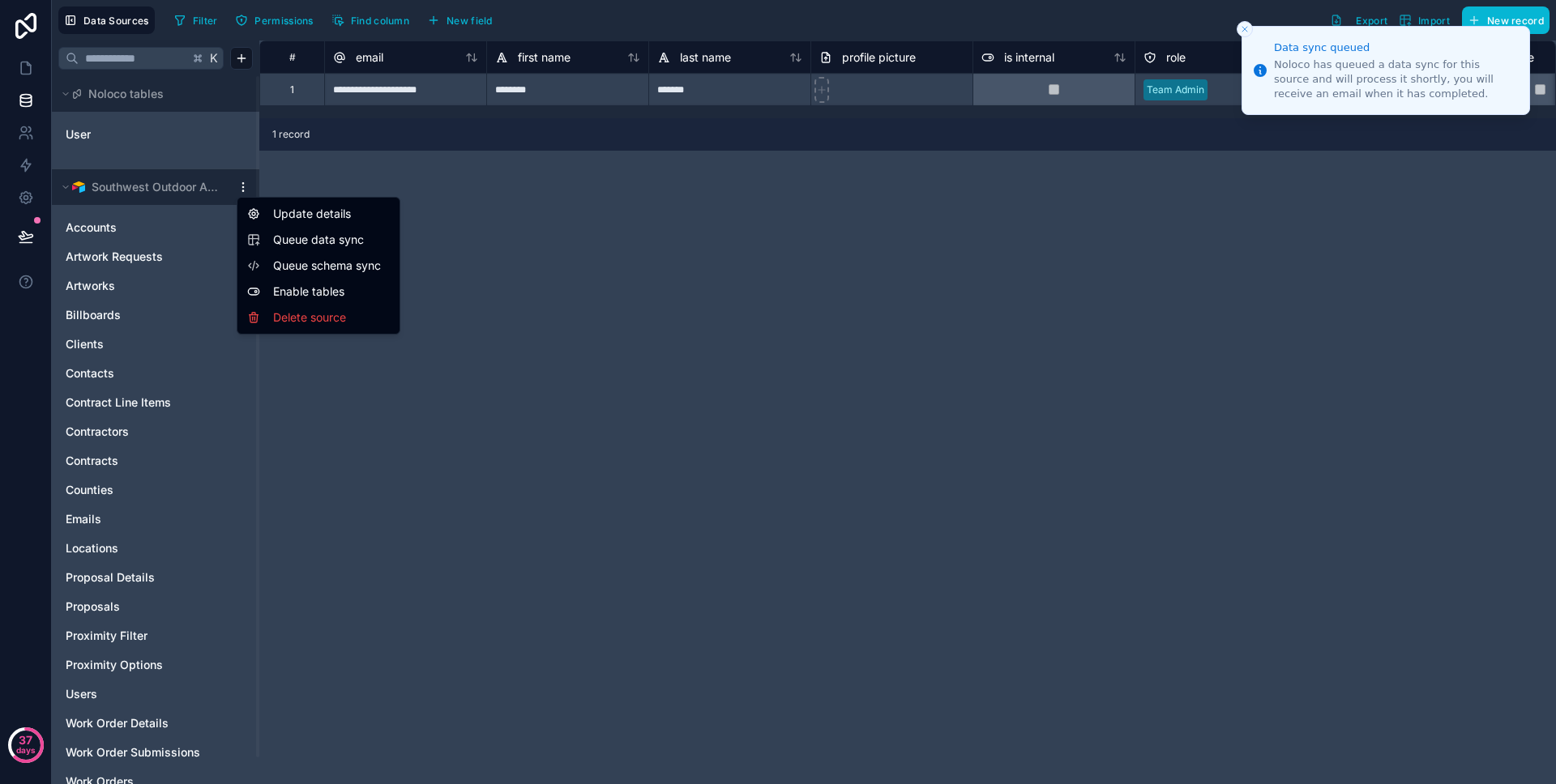
click at [322, 261] on span "Queue schema sync" at bounding box center [332, 265] width 116 height 16
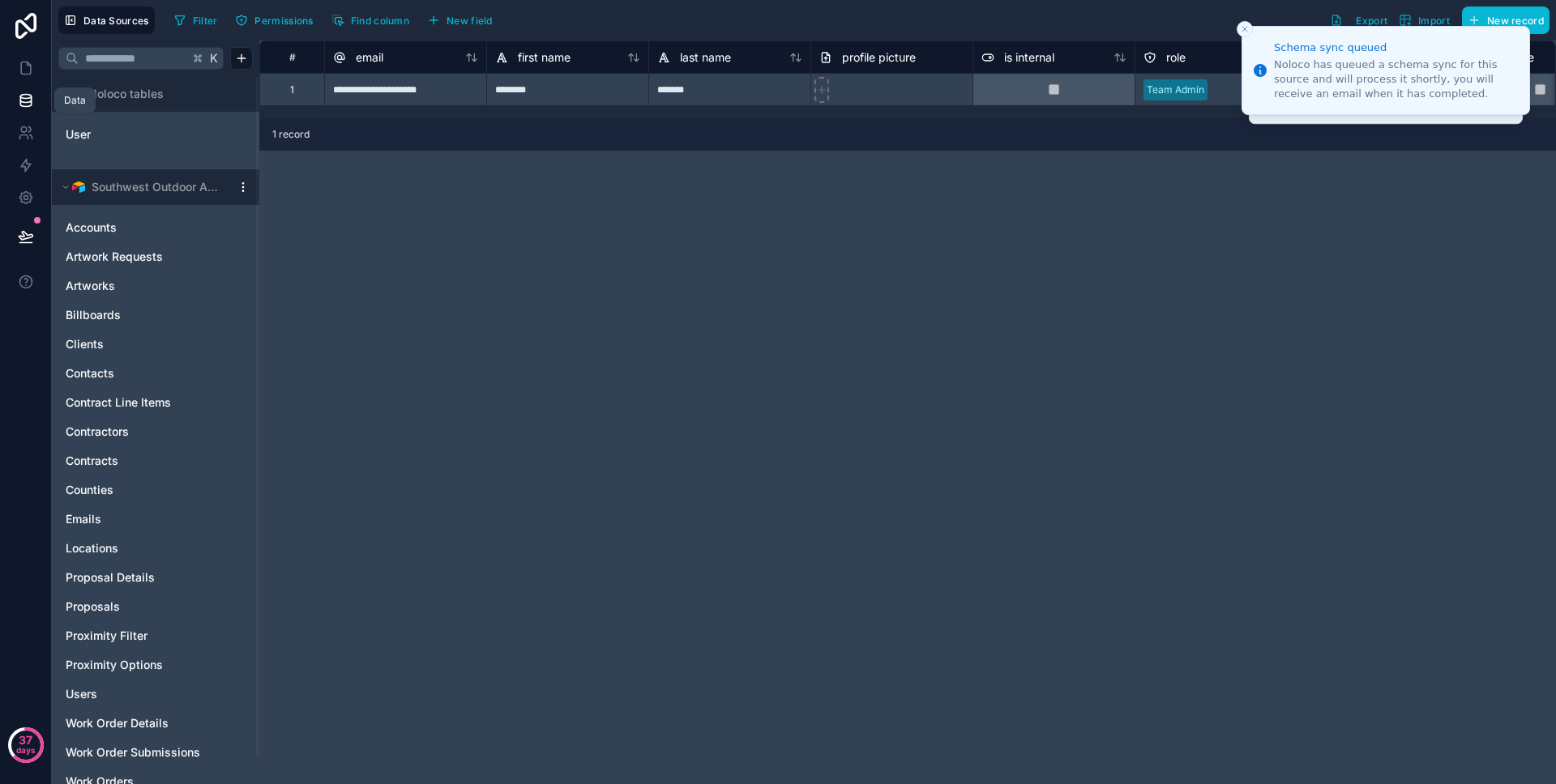
click at [29, 85] on link at bounding box center [26, 100] width 51 height 33
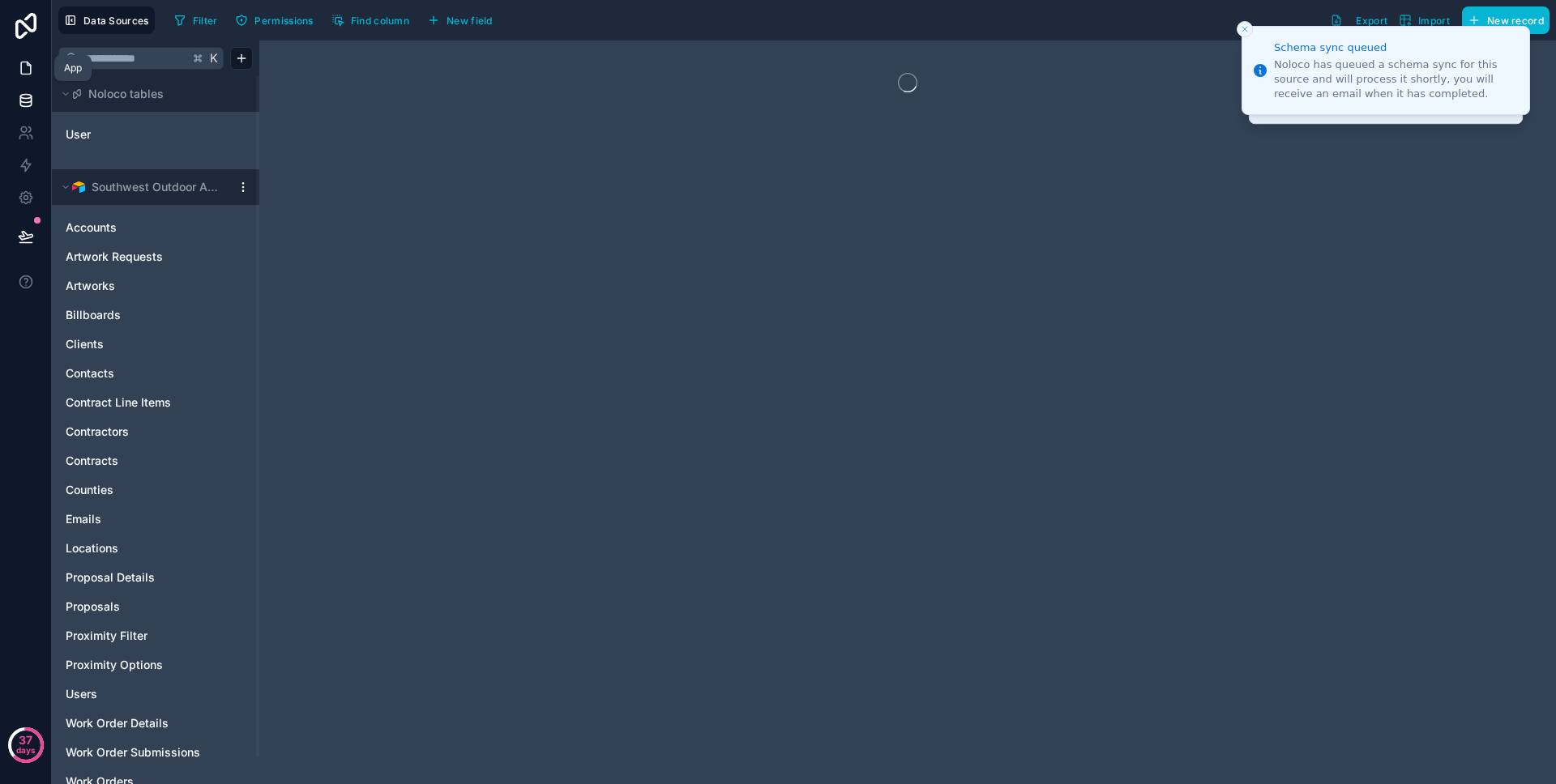
click at [27, 82] on link at bounding box center [26, 68] width 51 height 33
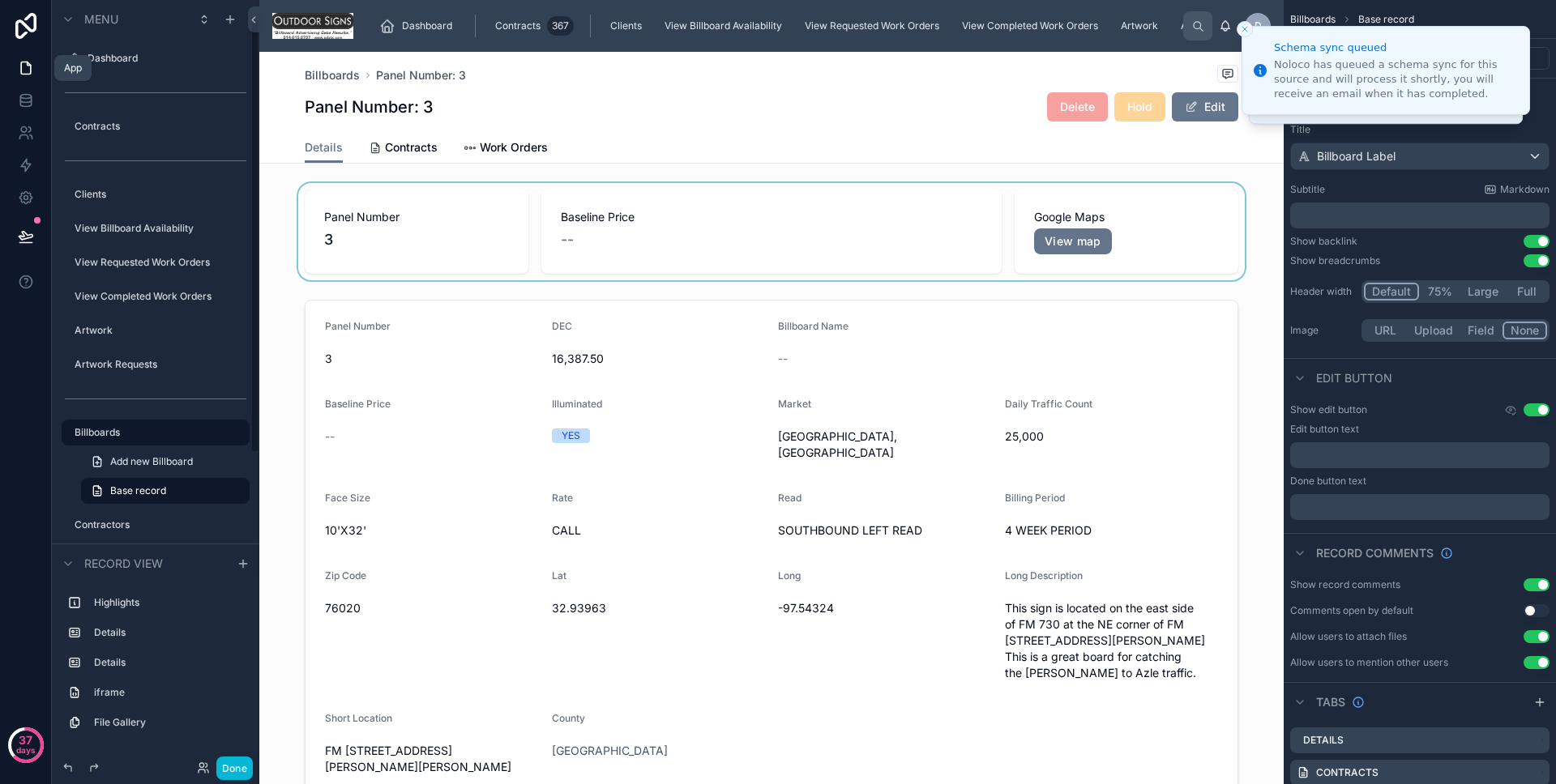
scroll to position [33, 0]
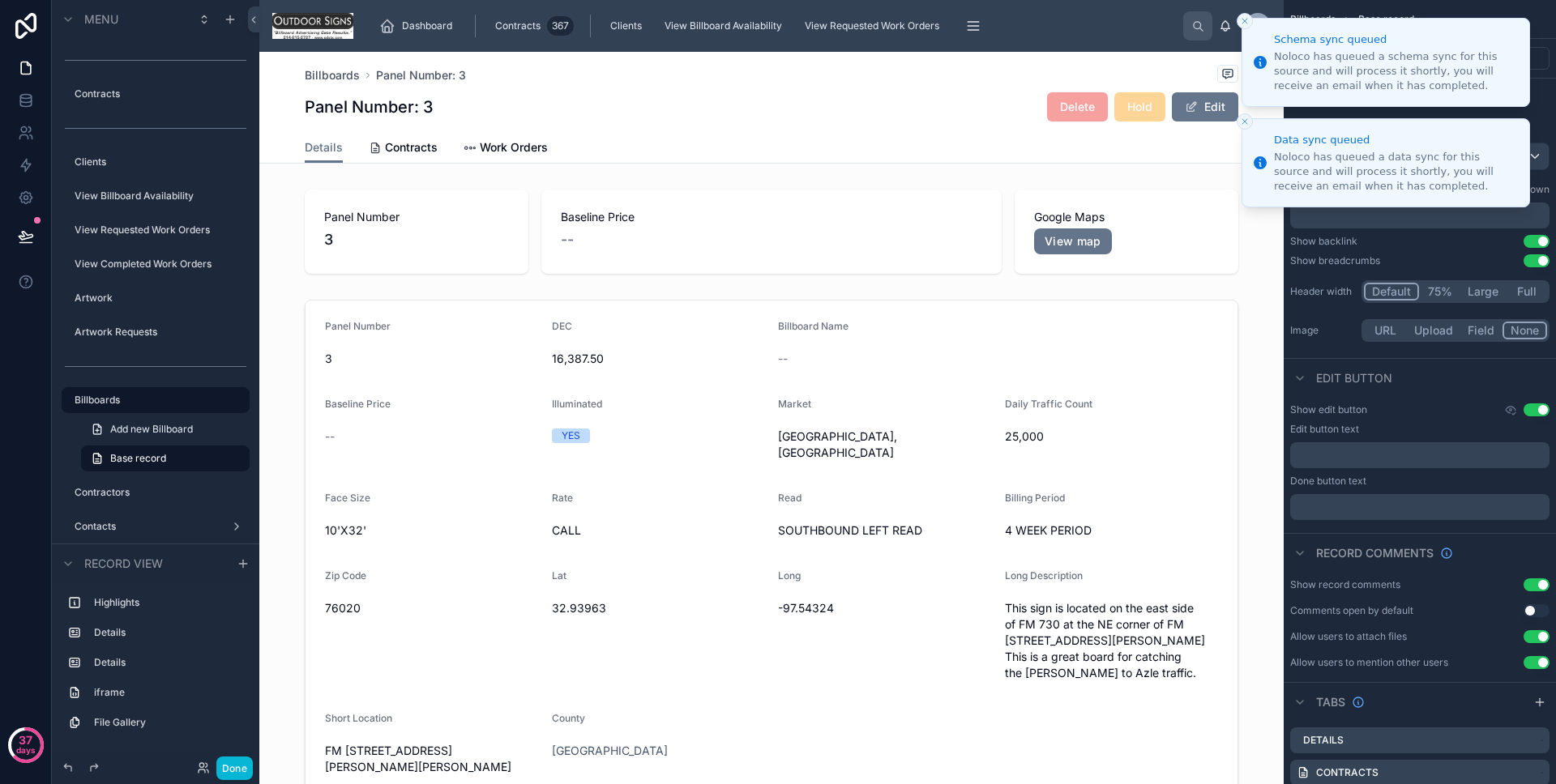
click at [1241, 27] on button "Close toast" at bounding box center [1245, 21] width 16 height 16
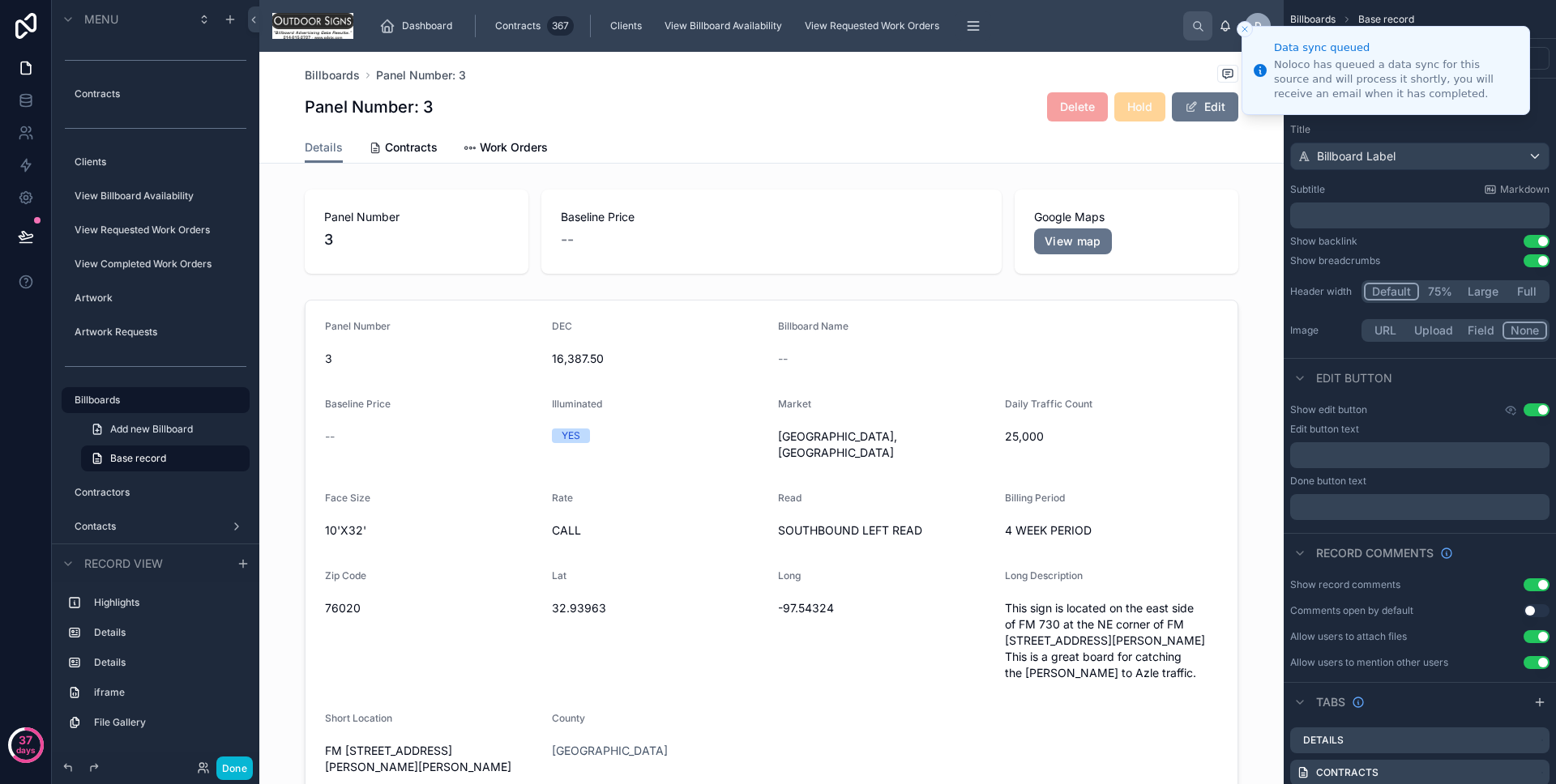
click at [1244, 31] on icon "Close toast" at bounding box center [1245, 30] width 10 height 10
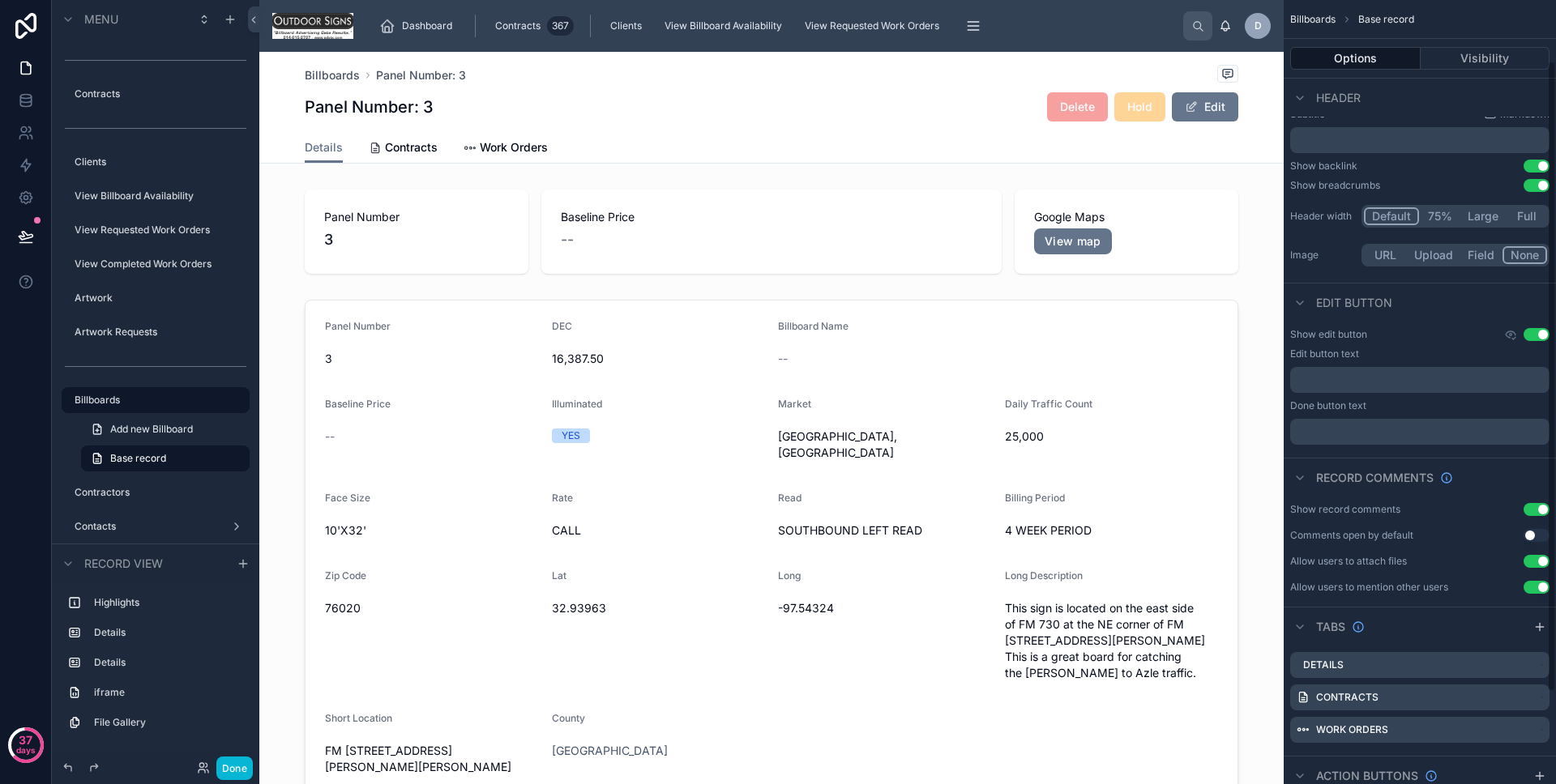
scroll to position [189, 0]
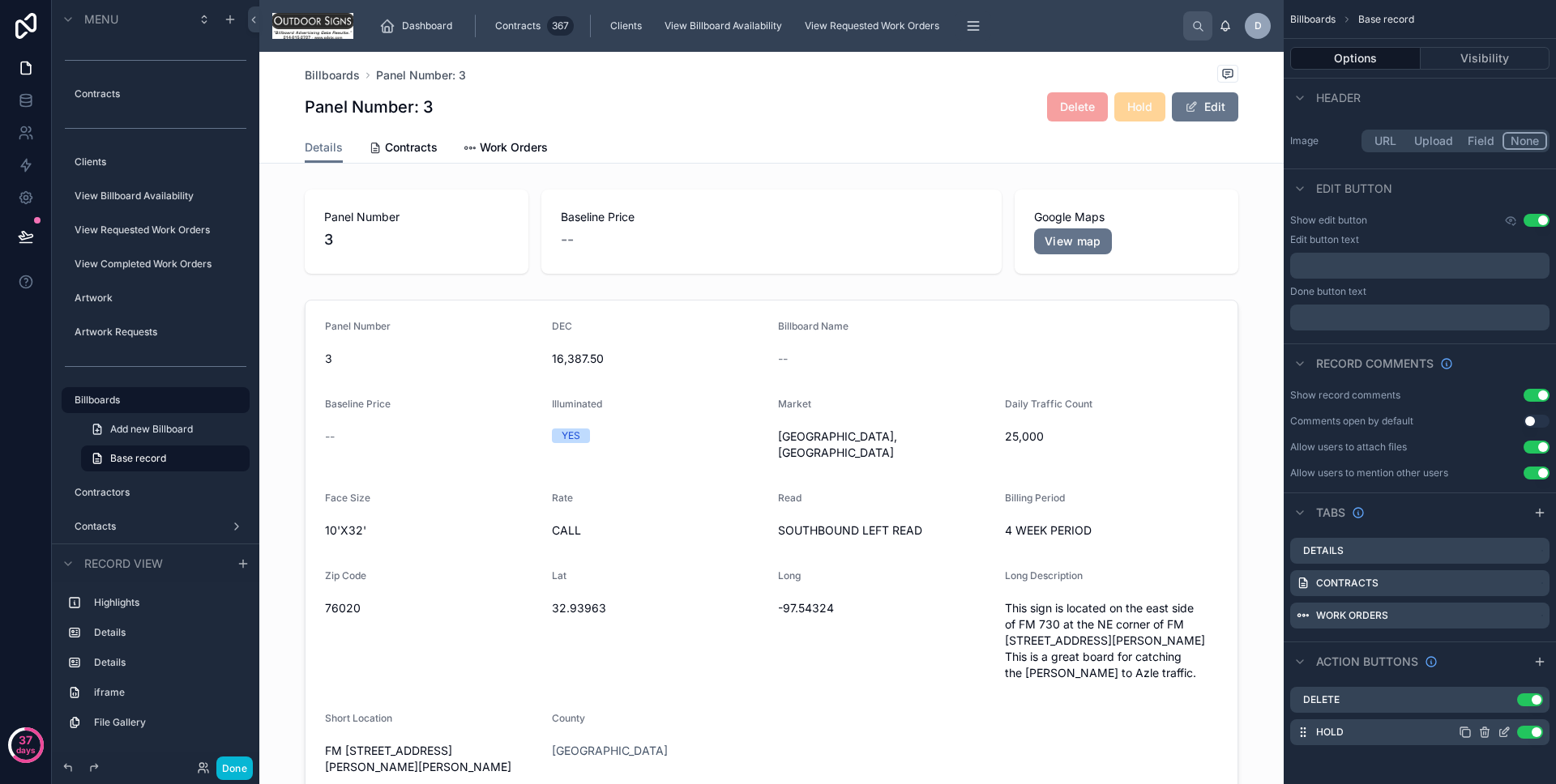
click at [1510, 733] on icon "scrollable content" at bounding box center [1504, 732] width 13 height 13
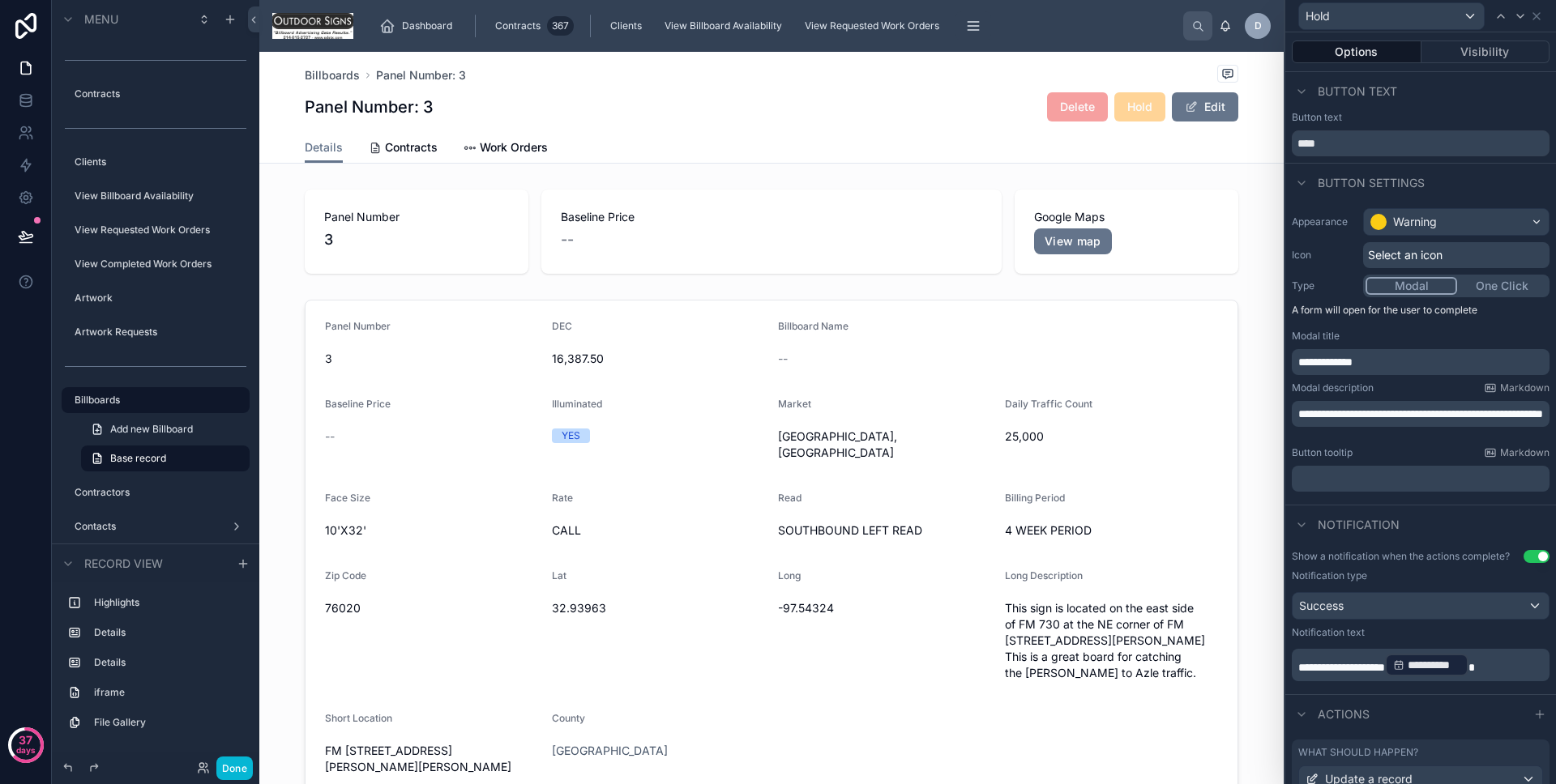
scroll to position [124, 0]
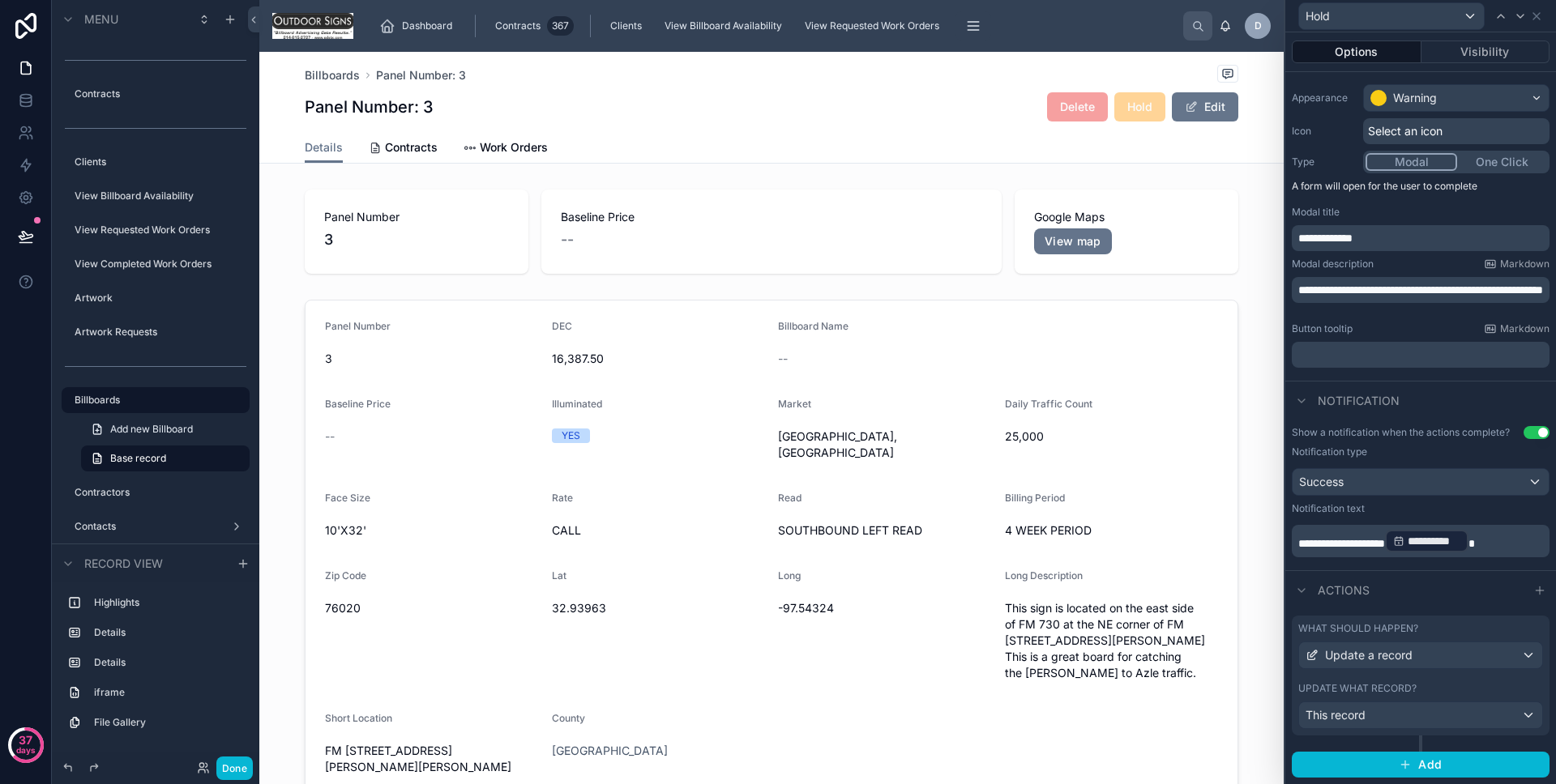
click at [1418, 623] on div "What should happen?" at bounding box center [1421, 628] width 245 height 13
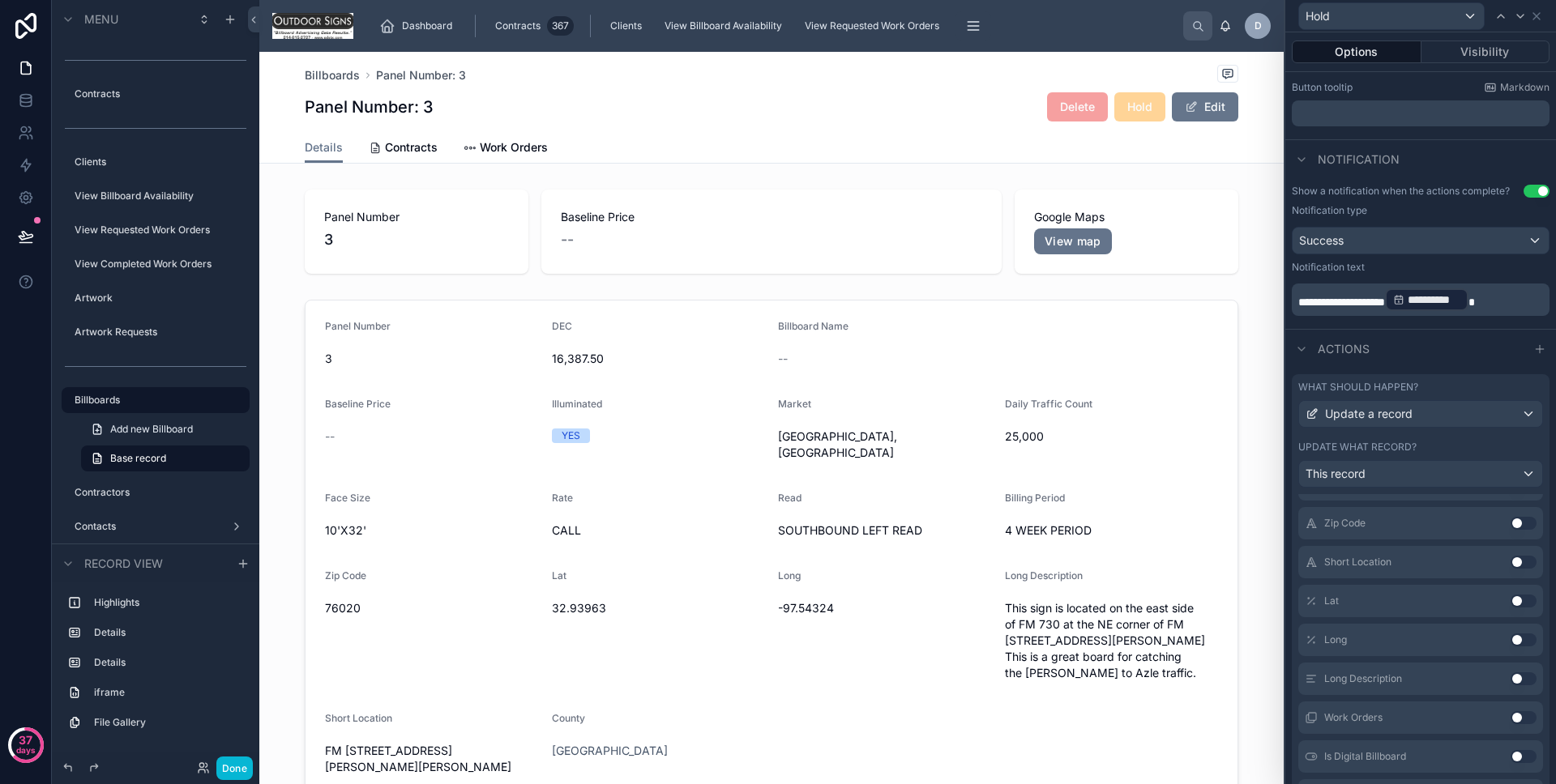
scroll to position [1146, 0]
click at [1511, 663] on button "Use setting" at bounding box center [1523, 664] width 26 height 13
click at [1511, 690] on button "Use setting" at bounding box center [1523, 694] width 26 height 13
click at [1511, 733] on button "Use setting" at bounding box center [1523, 734] width 26 height 13
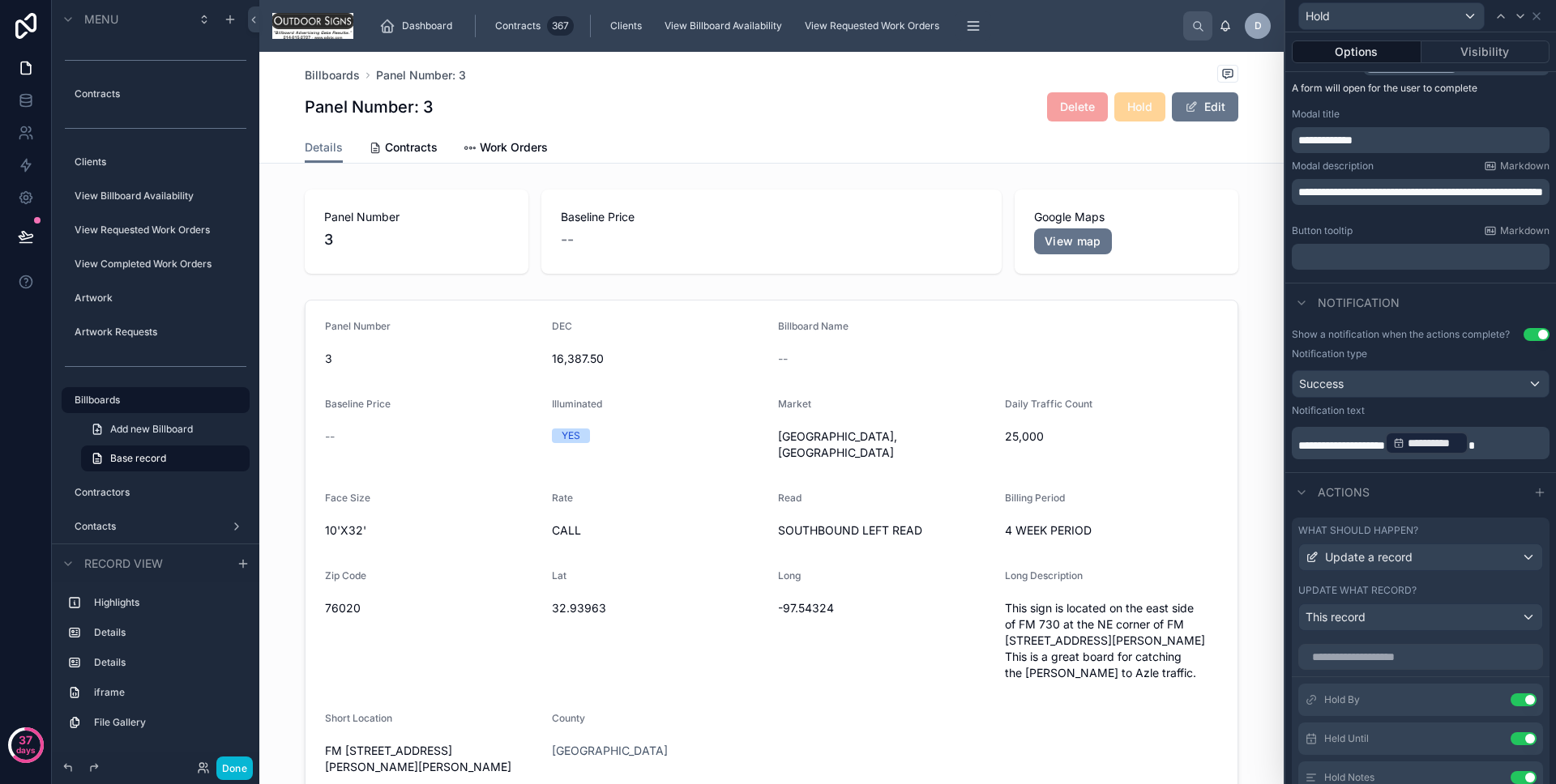
scroll to position [314, 0]
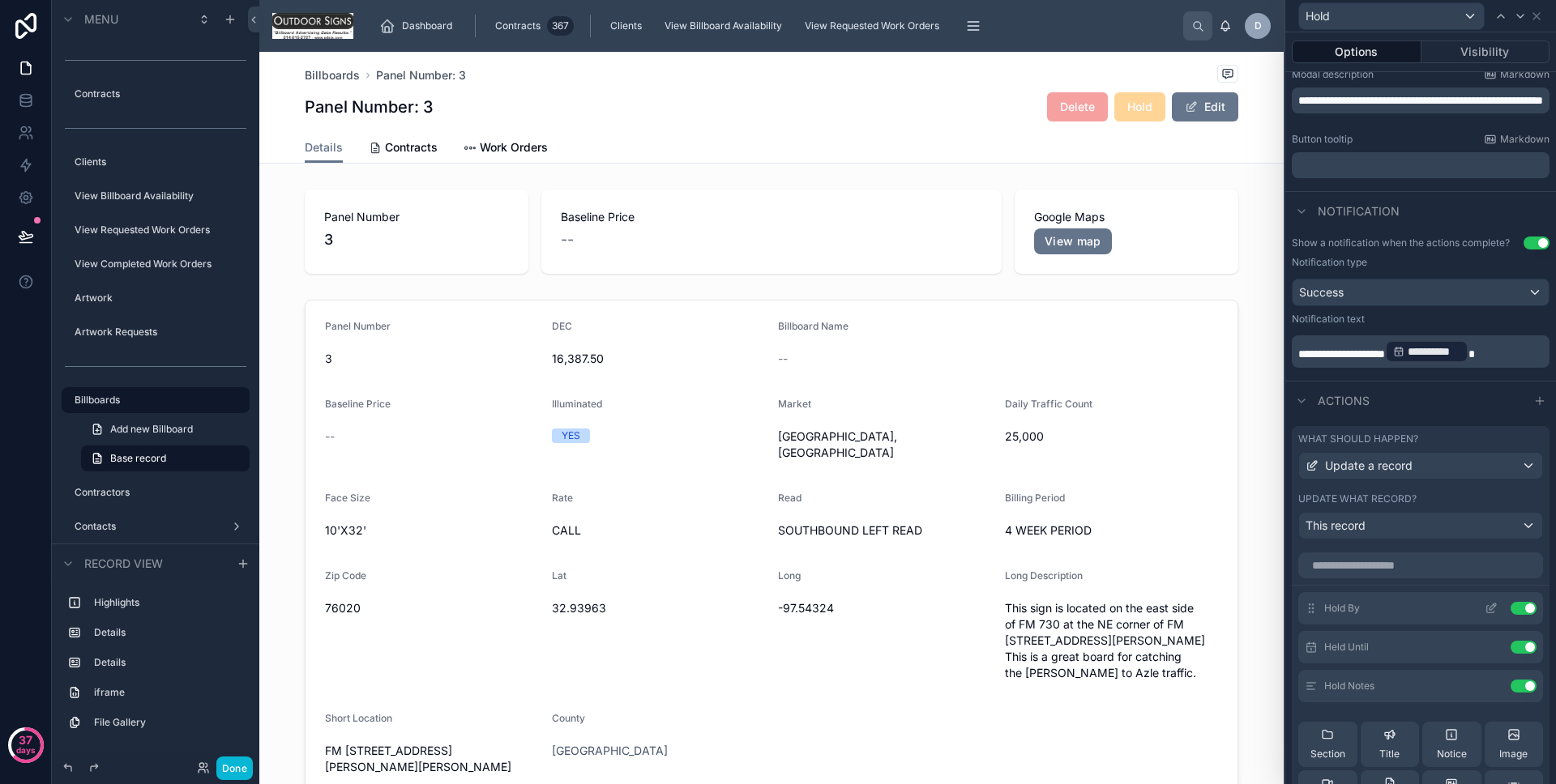
click at [1485, 608] on icon at bounding box center [1491, 607] width 13 height 13
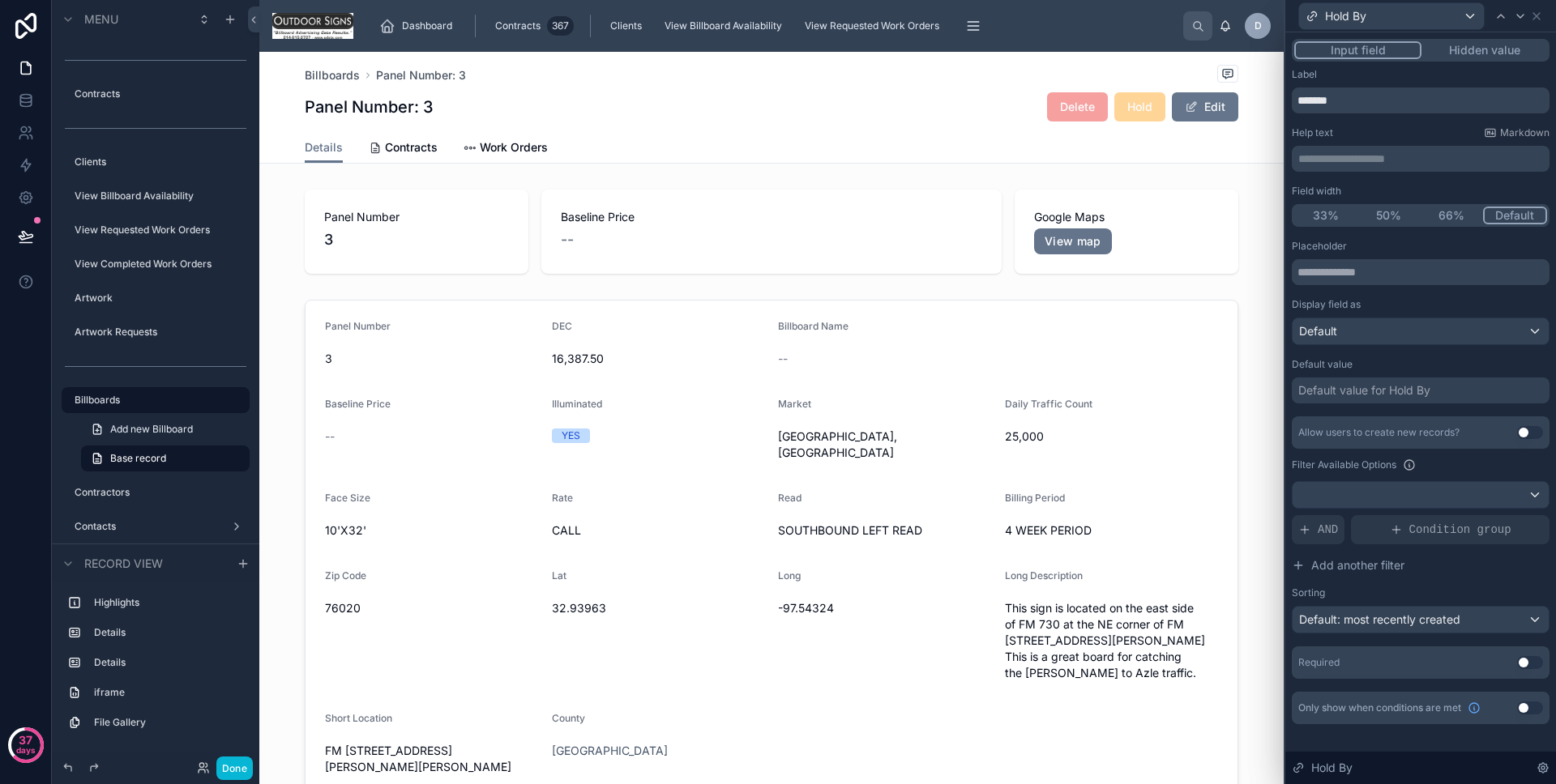
click at [1497, 47] on button "Hidden value" at bounding box center [1484, 50] width 125 height 18
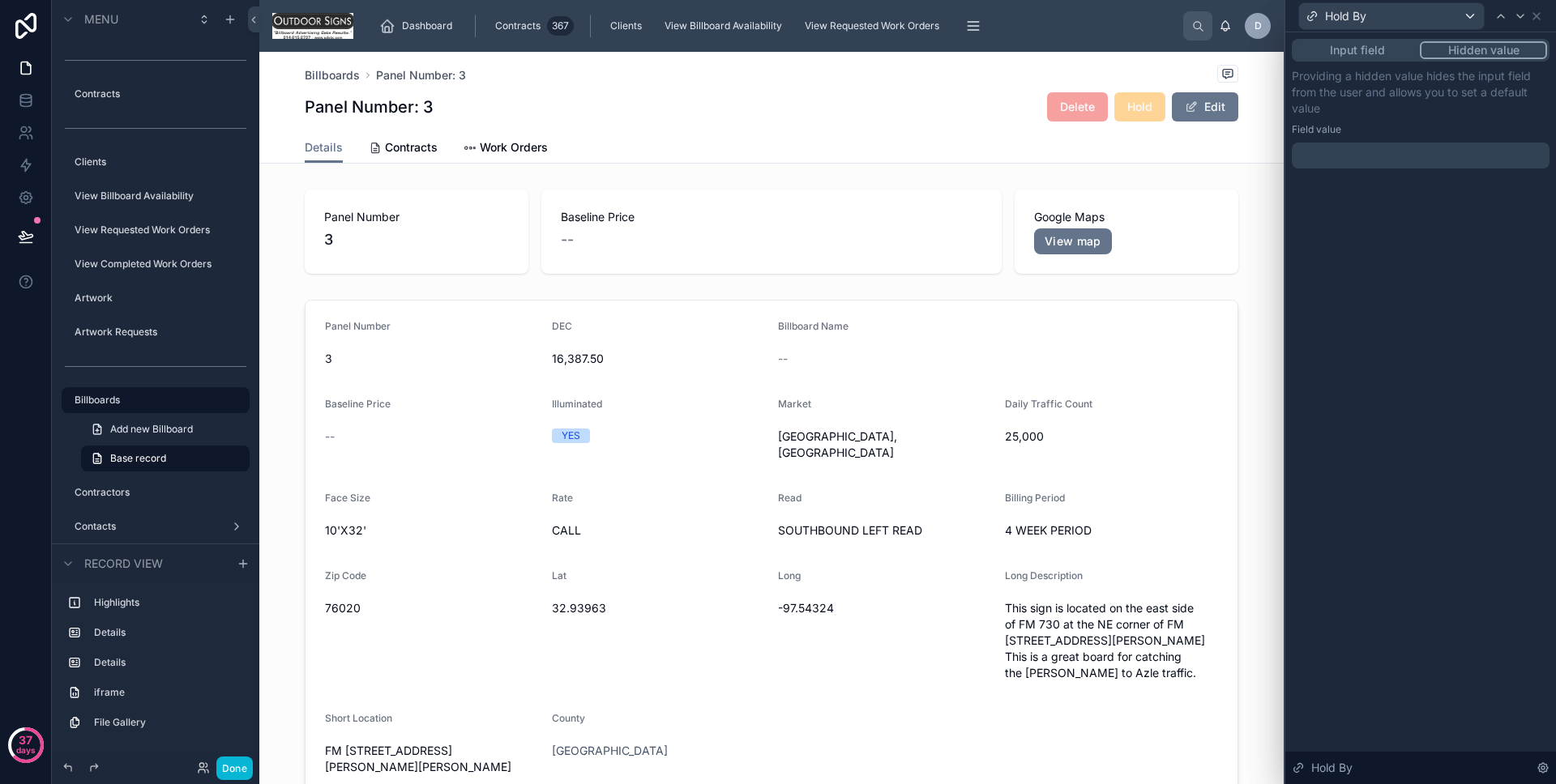
click at [1441, 155] on div at bounding box center [1421, 156] width 258 height 26
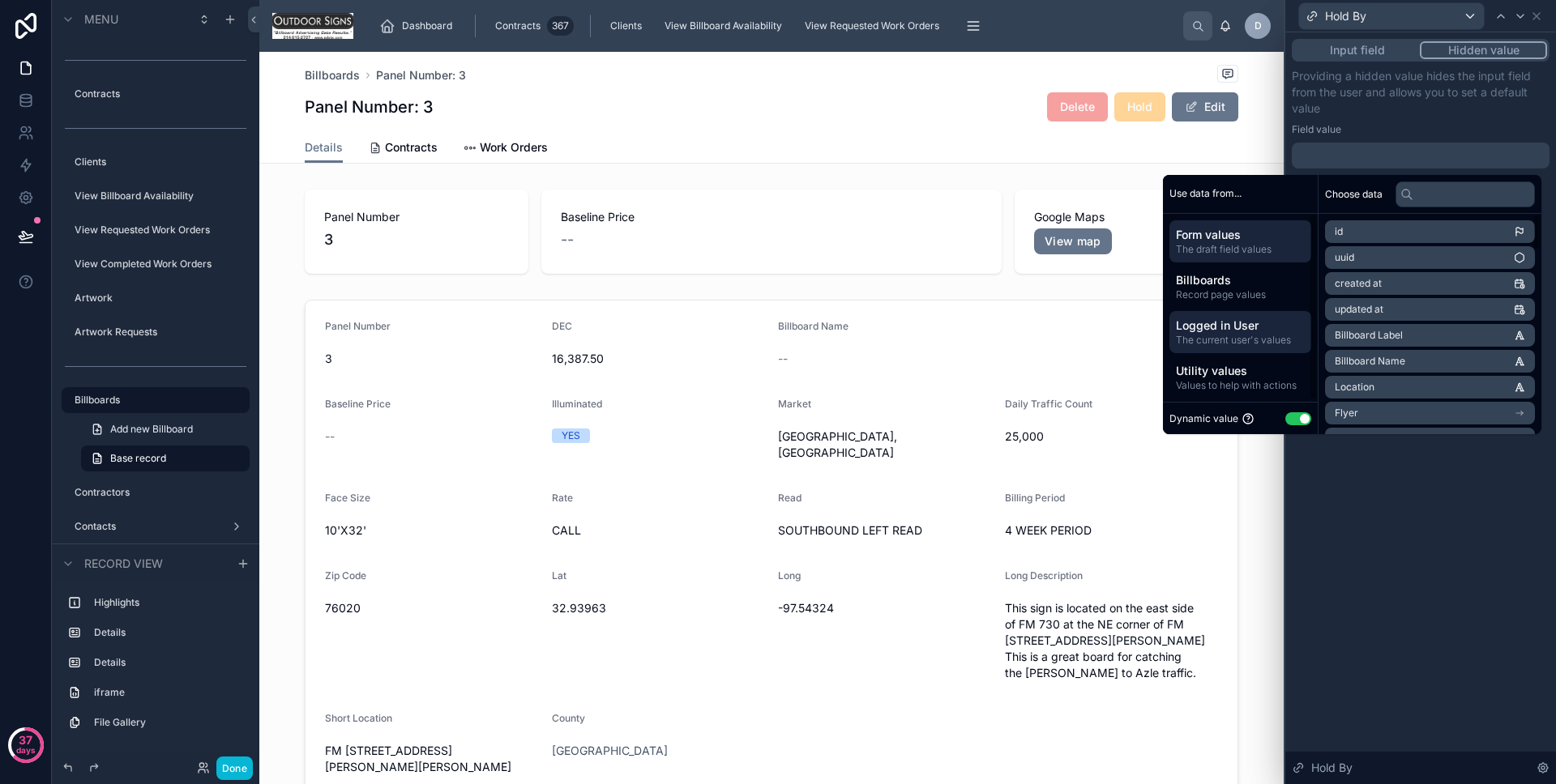
click at [1277, 318] on span "Logged in User" at bounding box center [1240, 325] width 129 height 16
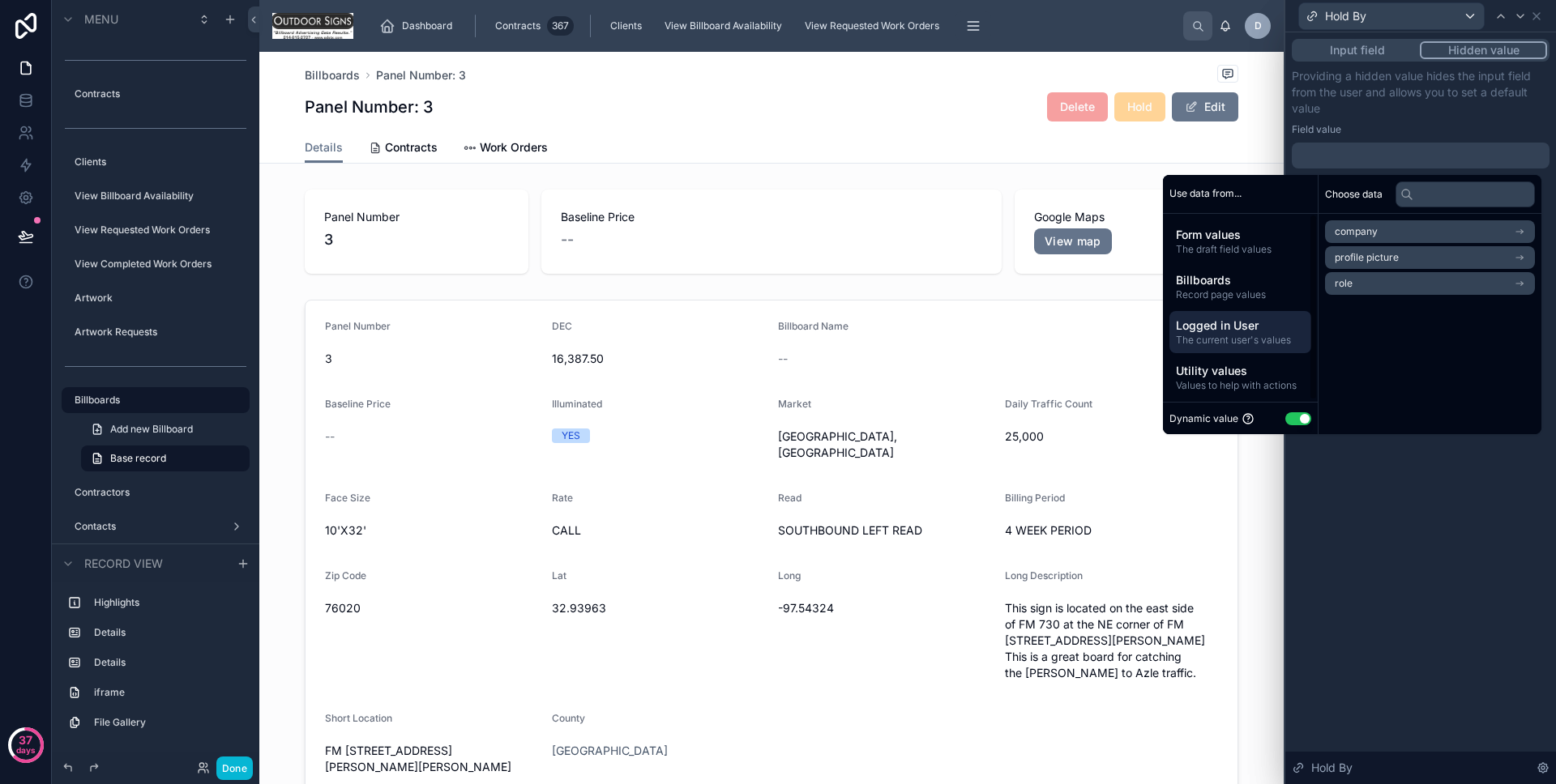
click at [1237, 343] on span "The current user's values" at bounding box center [1240, 339] width 129 height 13
click at [1239, 291] on span "Record page values" at bounding box center [1240, 294] width 129 height 13
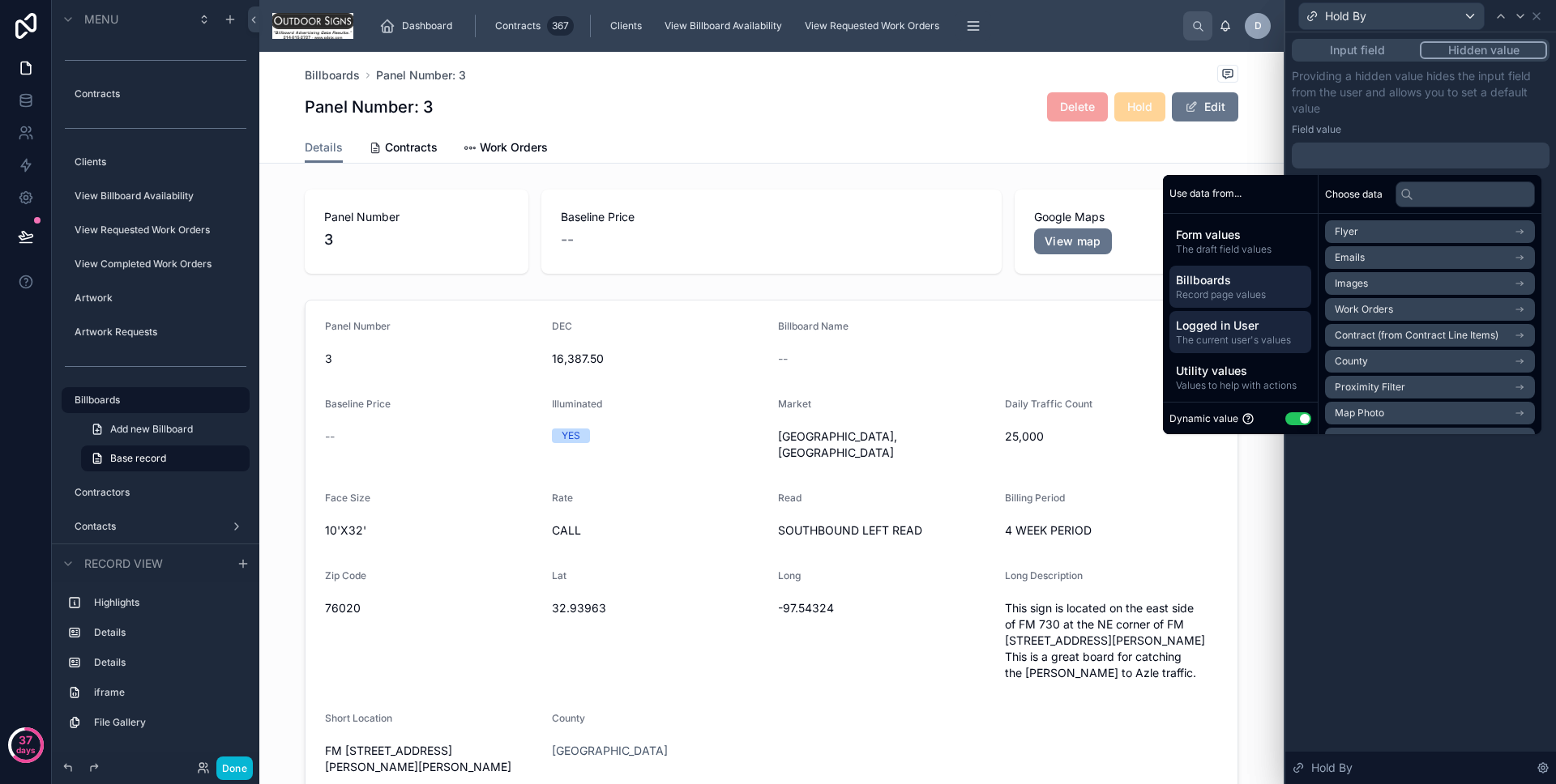
click at [1233, 319] on span "Logged in User" at bounding box center [1240, 325] width 129 height 16
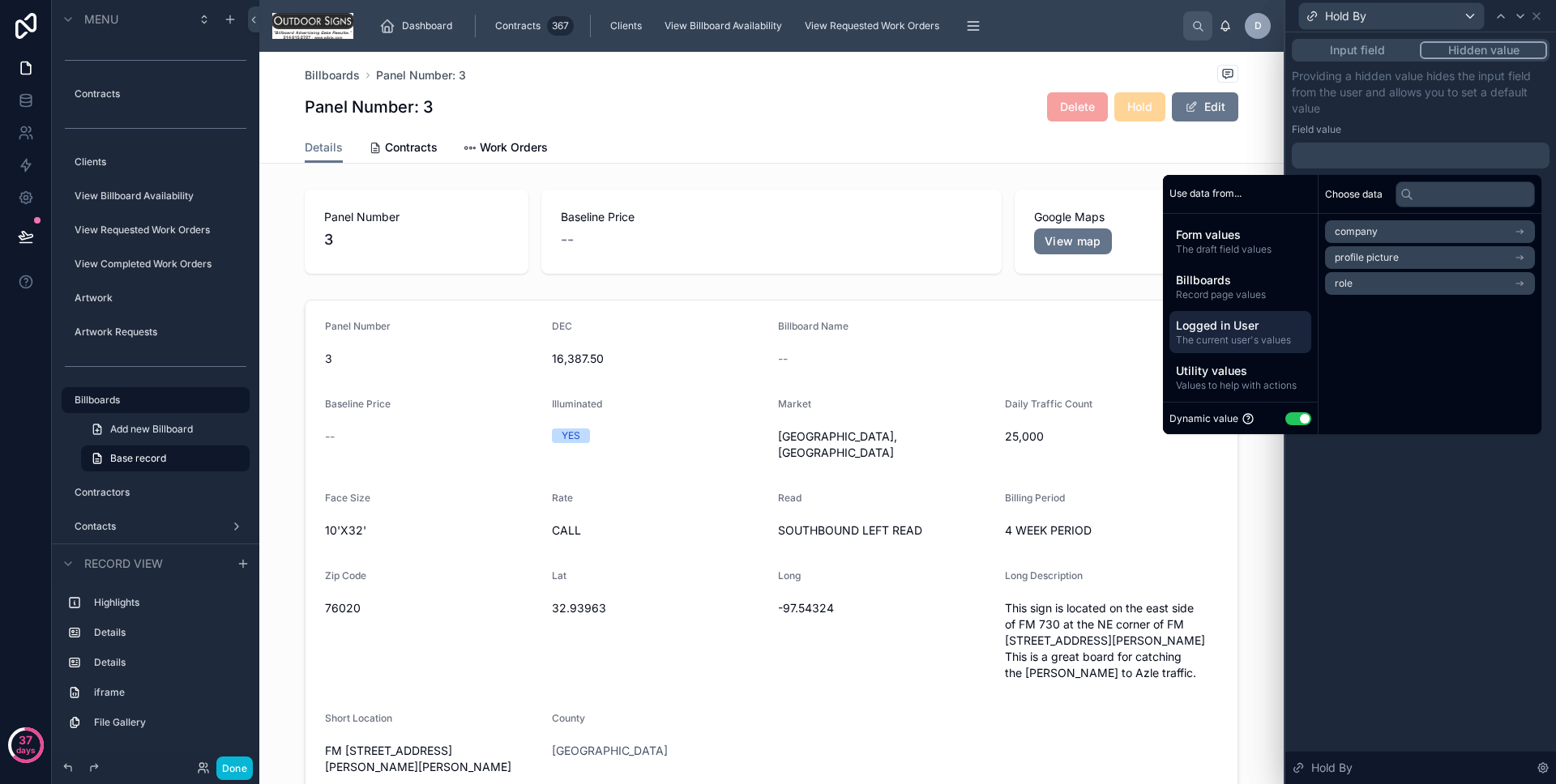
click at [1381, 284] on li "role" at bounding box center [1430, 283] width 210 height 23
click at [1233, 334] on span "The current user's values" at bounding box center [1240, 339] width 129 height 13
click at [1410, 488] on div "Input field Hidden value Providing a hidden value hides the input field from th…" at bounding box center [1421, 408] width 270 height 751
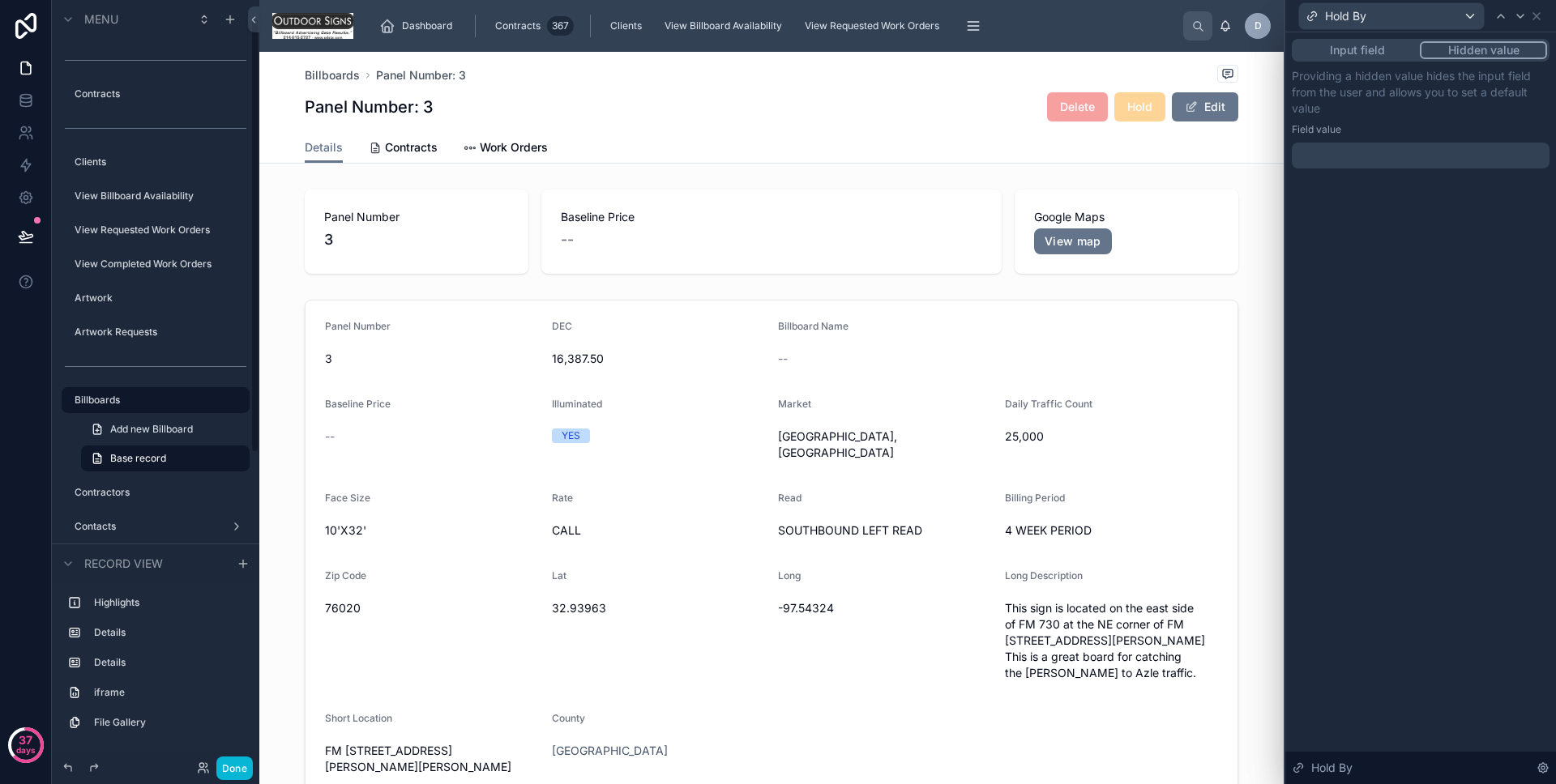
scroll to position [42, 0]
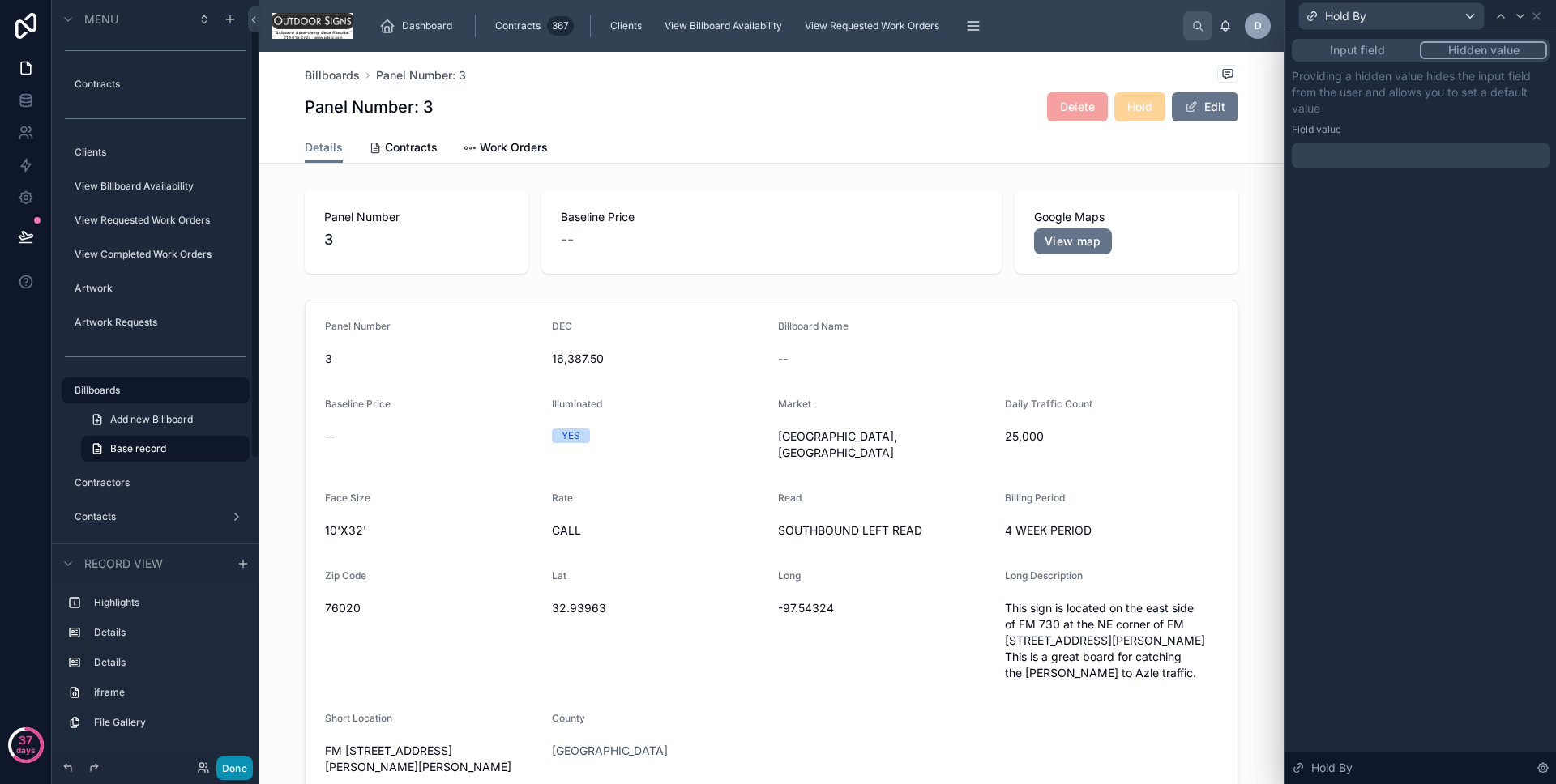
click at [237, 760] on button "Done" at bounding box center [234, 768] width 37 height 24
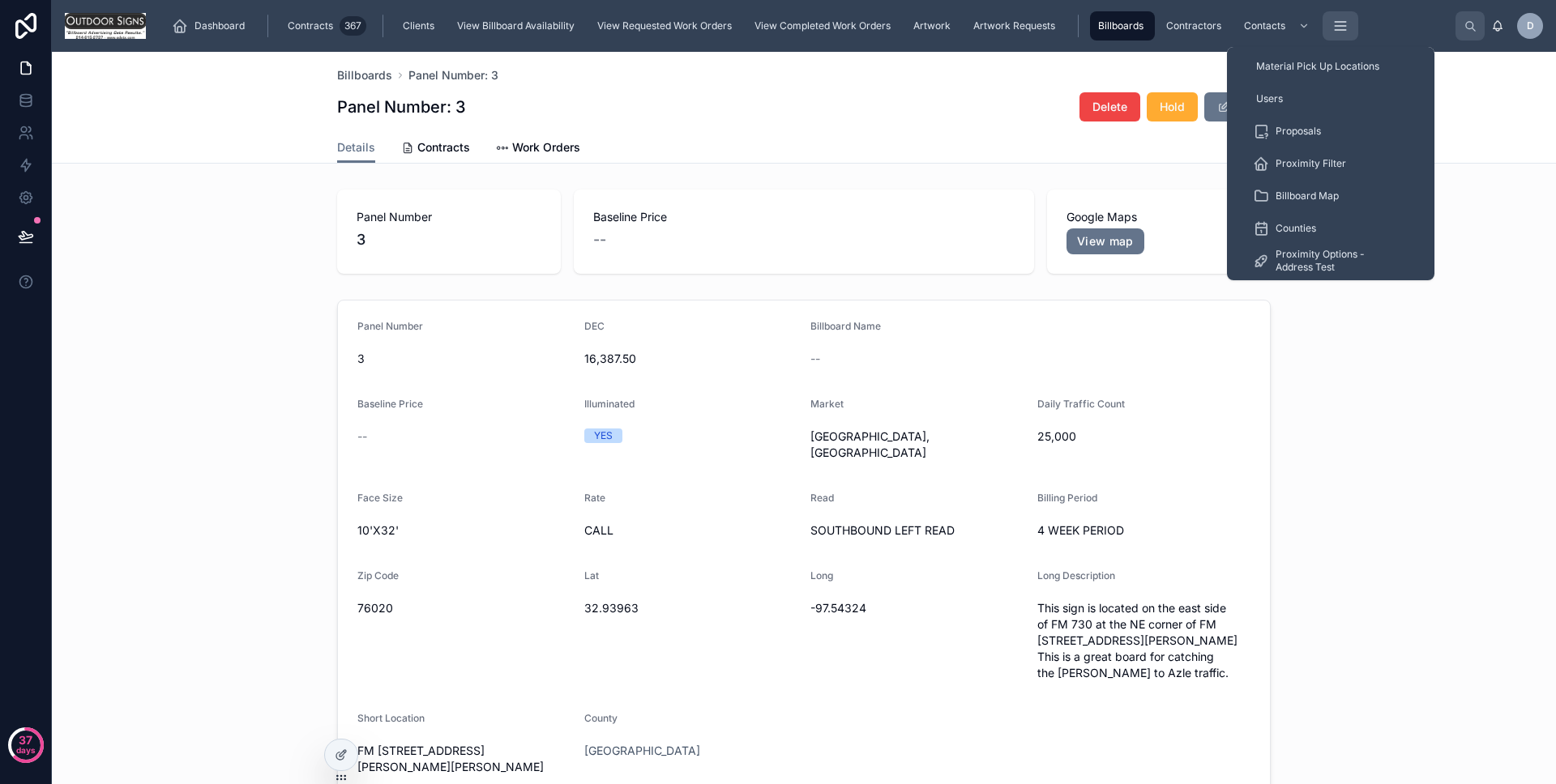
click at [1325, 24] on button "scrollable content" at bounding box center [1341, 27] width 36 height 30
click at [1279, 105] on span "Users" at bounding box center [1269, 99] width 27 height 13
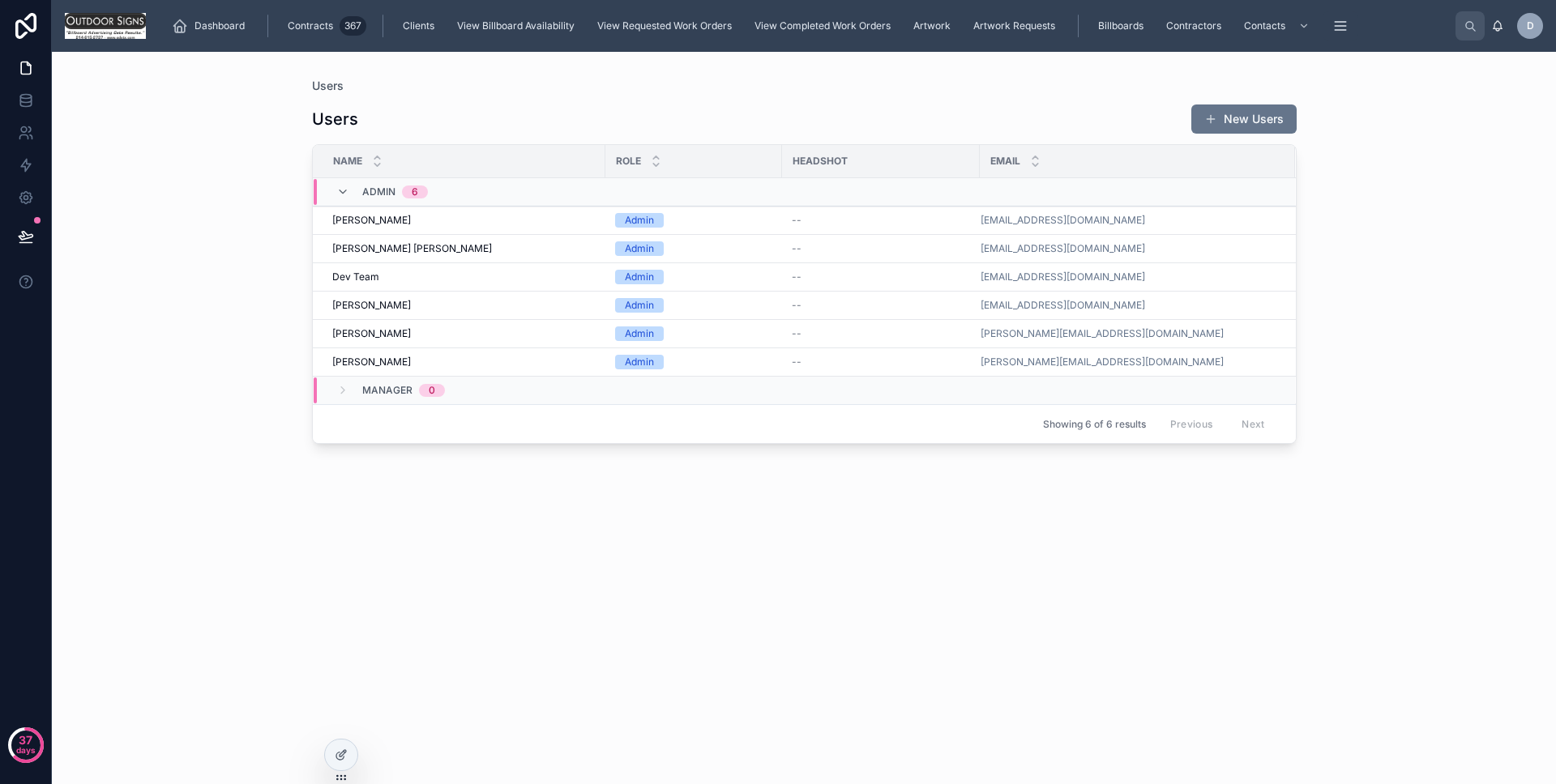
click at [321, 660] on div "Users New Users Name Role Headshot Email Admin 6 [PERSON_NAME] [PERSON_NAME] Ad…" at bounding box center [804, 429] width 985 height 671
click at [28, 154] on link at bounding box center [26, 165] width 51 height 33
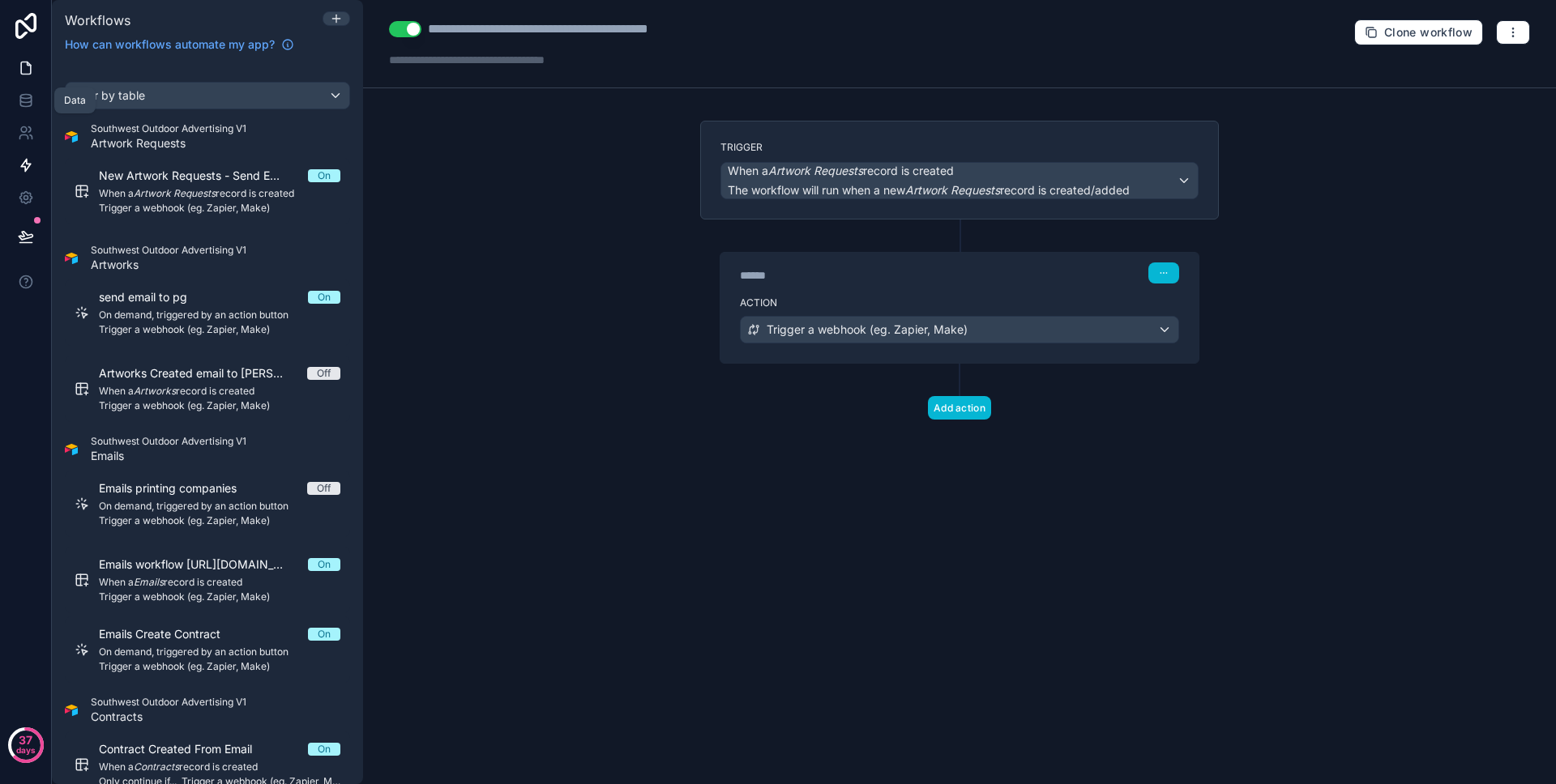
click at [25, 75] on icon at bounding box center [26, 68] width 10 height 12
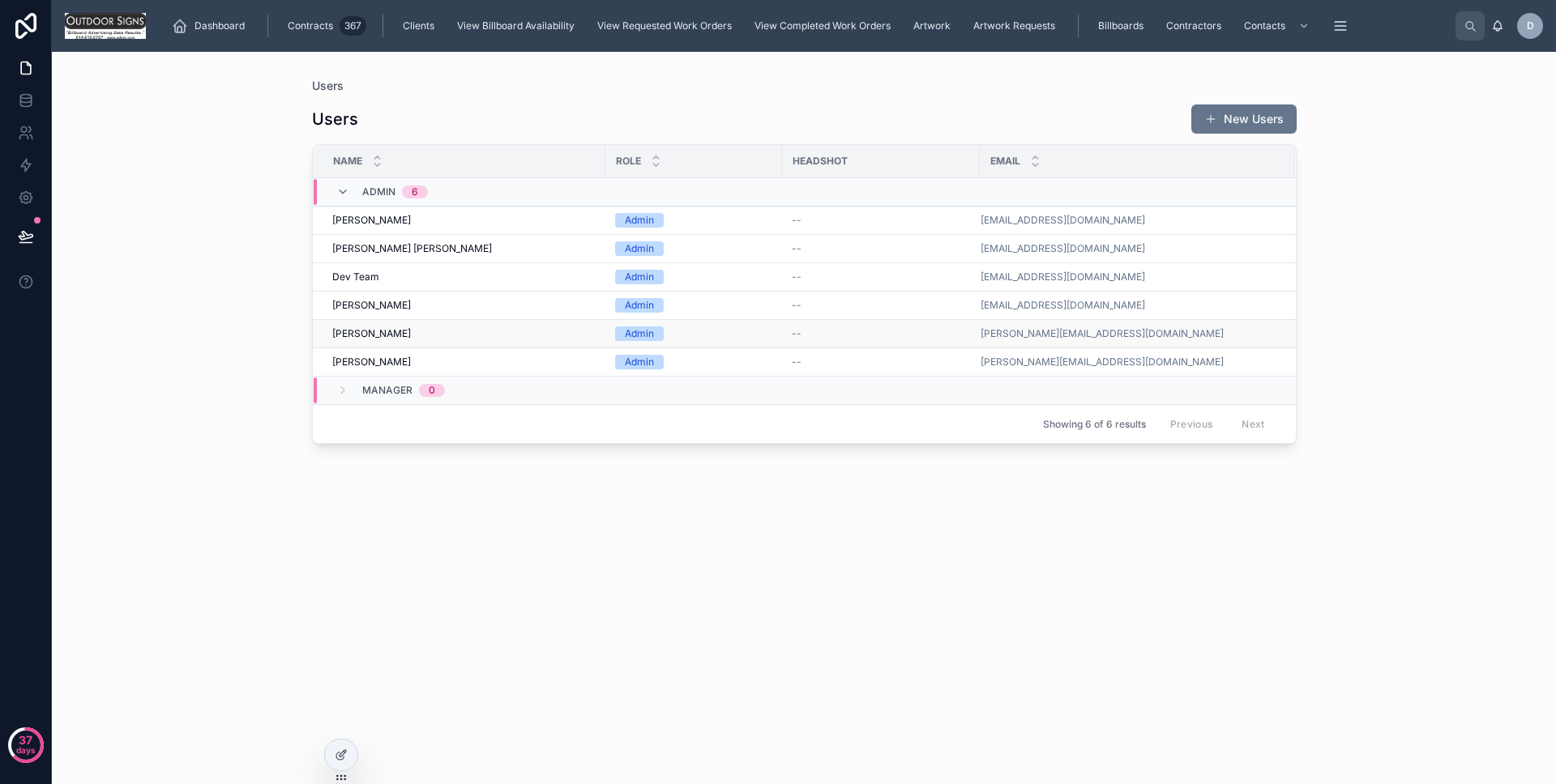
scroll to position [0, 1]
click at [347, 746] on div at bounding box center [340, 754] width 33 height 31
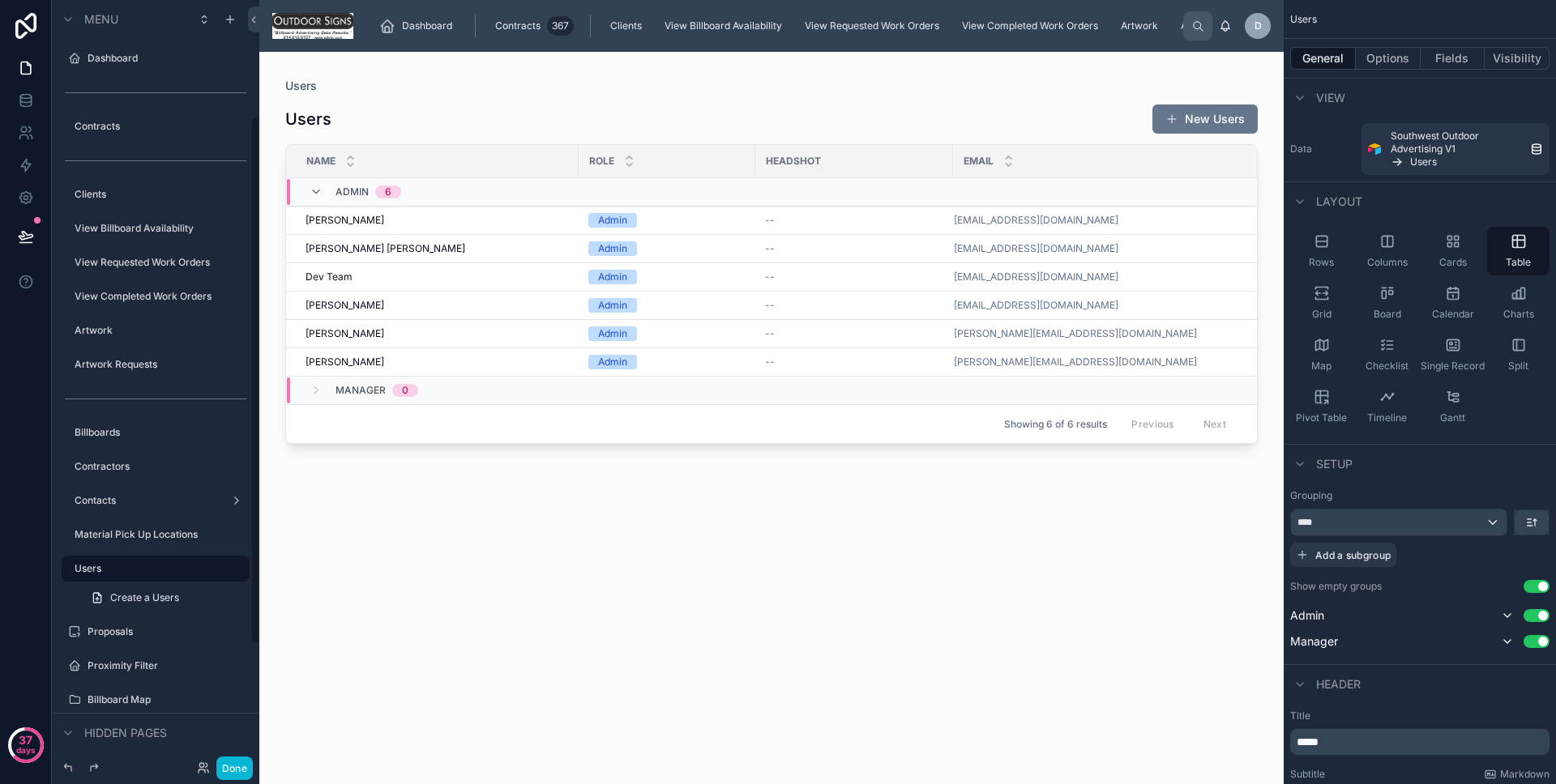
scroll to position [169, 0]
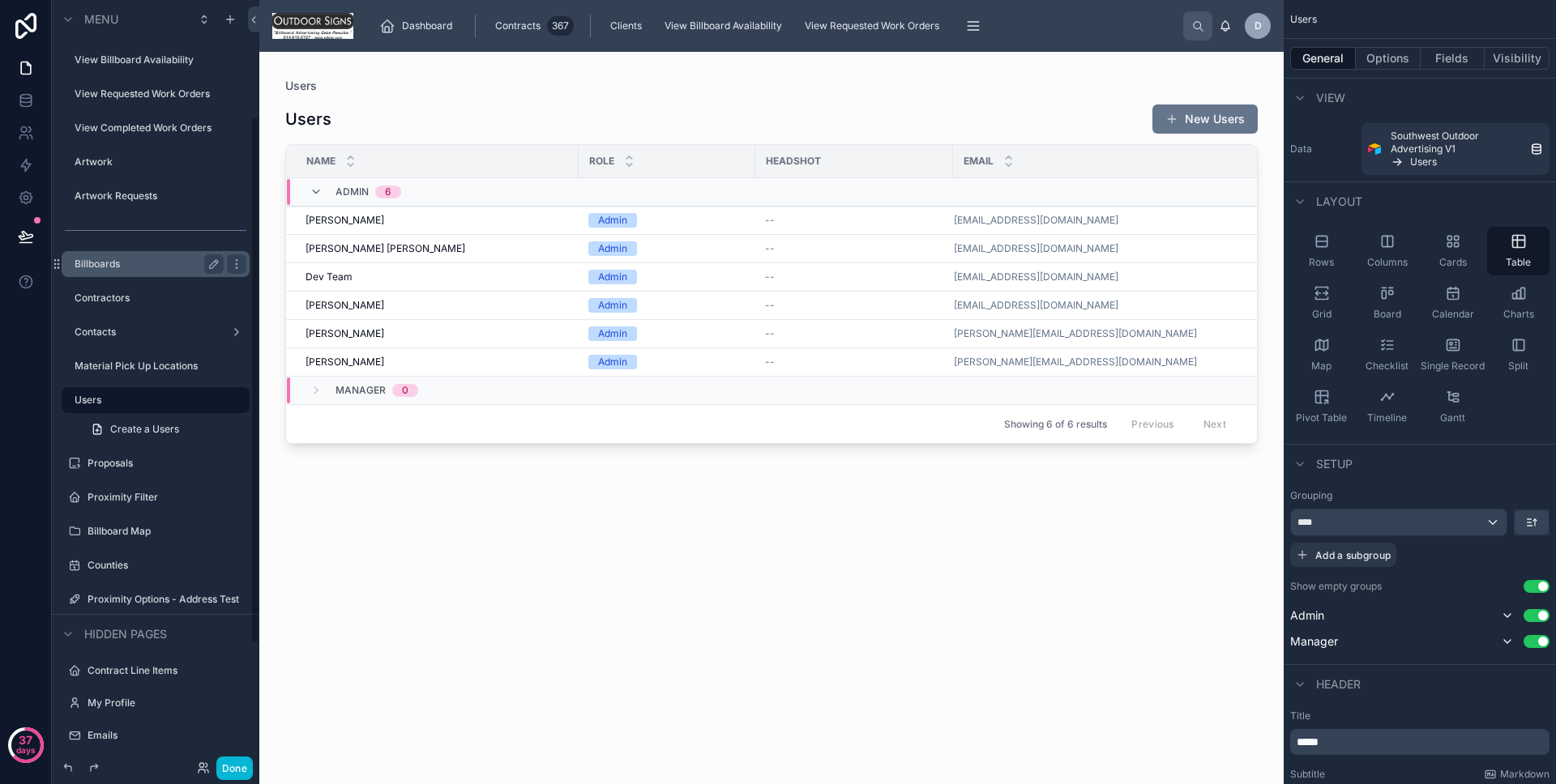
click at [127, 271] on div "Billboards" at bounding box center [149, 264] width 149 height 20
click at [124, 268] on label "Billboards" at bounding box center [146, 263] width 143 height 13
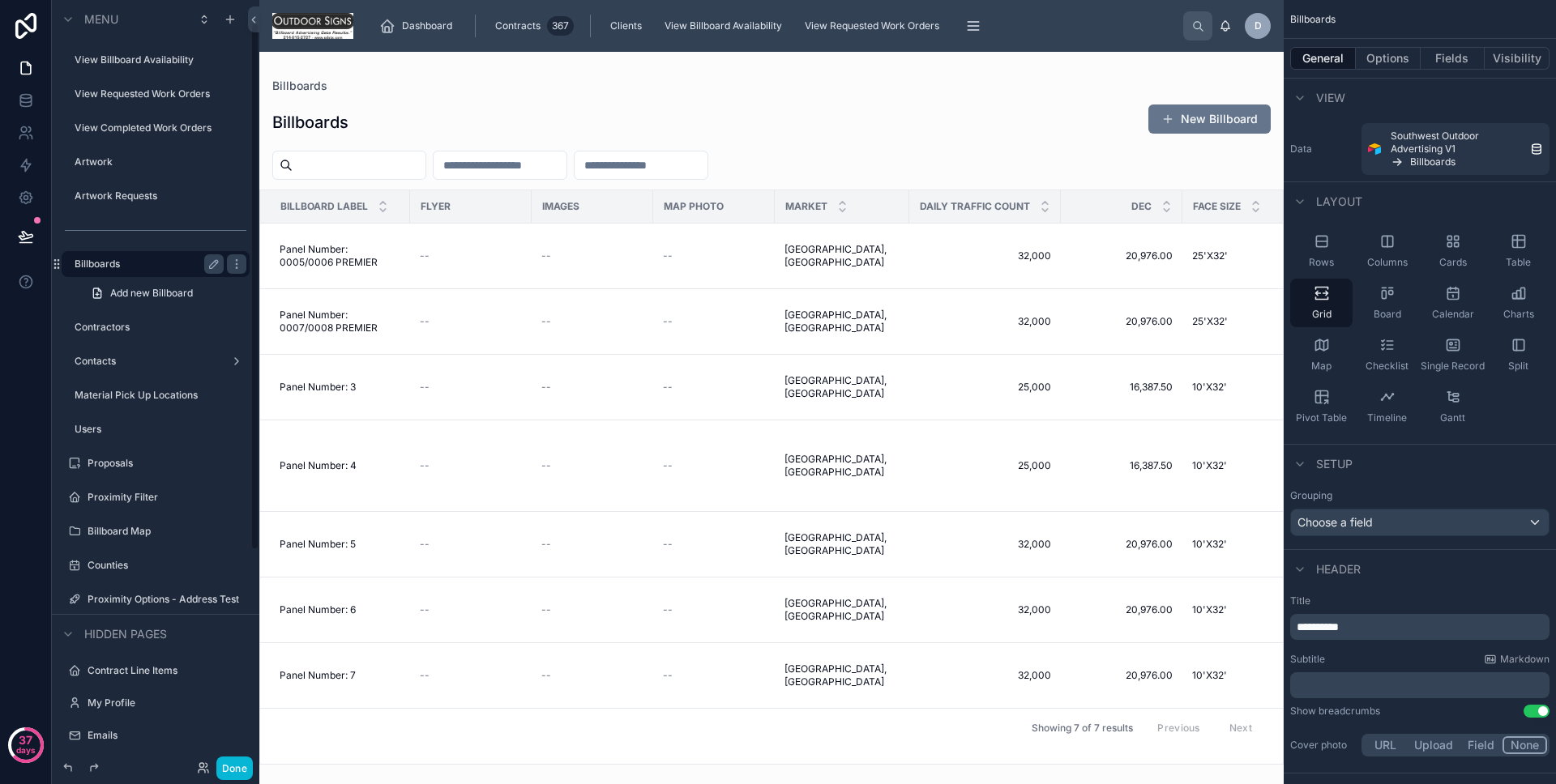
scroll to position [33, 0]
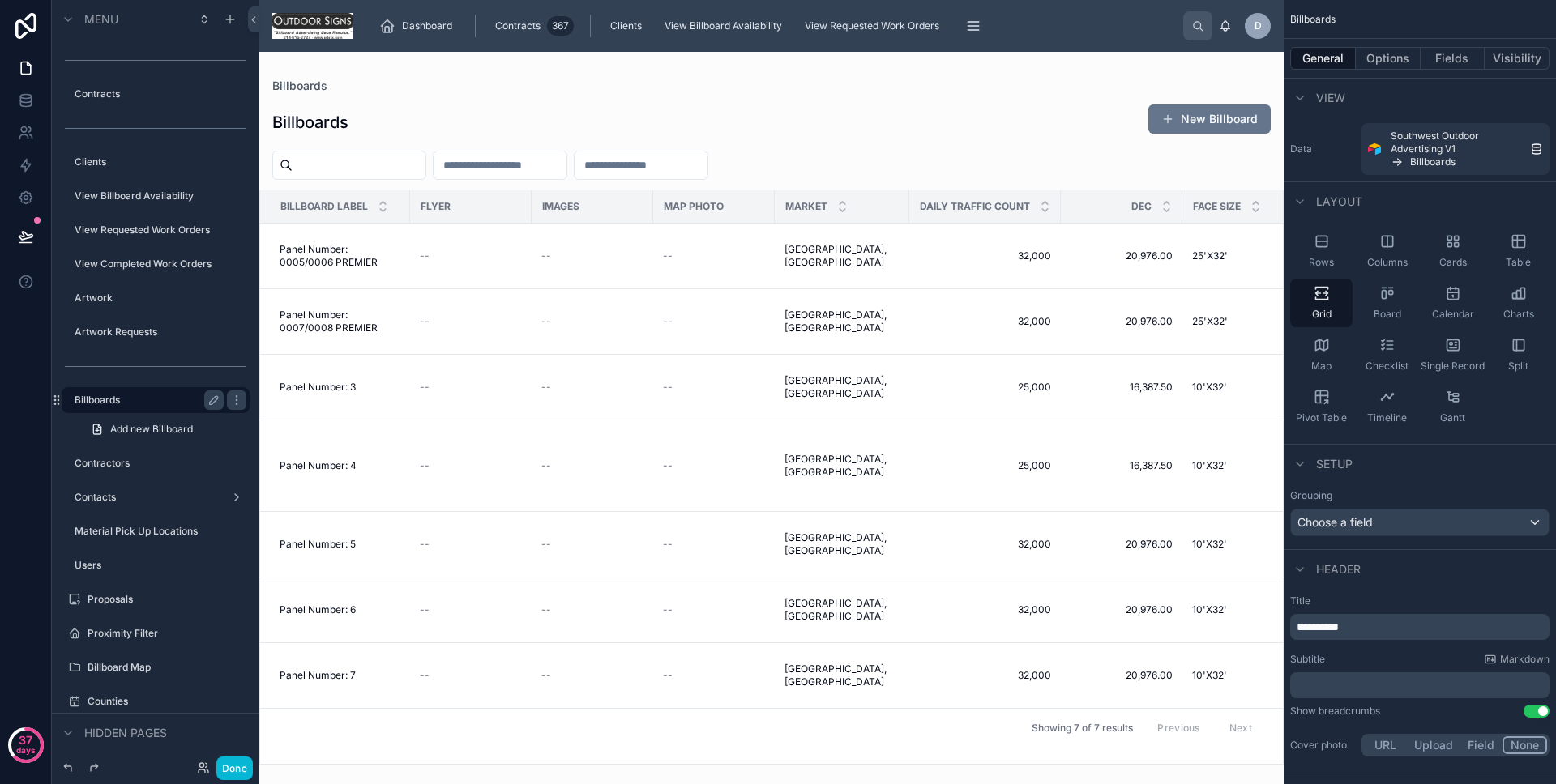
click at [372, 396] on div at bounding box center [772, 418] width 1024 height 733
click at [378, 393] on td "Panel Number: 3 Panel Number: 3" at bounding box center [335, 388] width 150 height 66
click at [239, 762] on button "Done" at bounding box center [234, 768] width 37 height 24
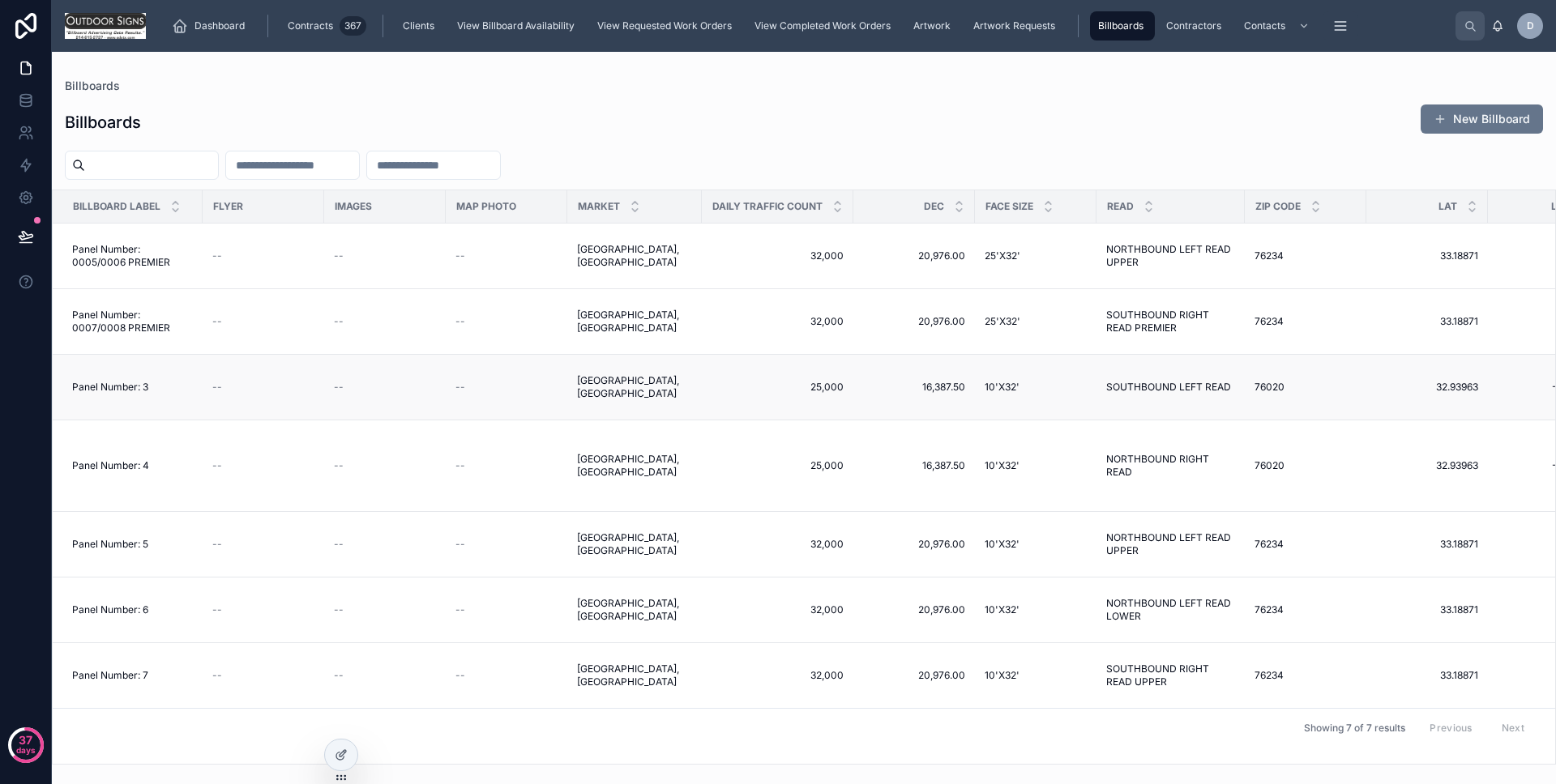
click at [312, 386] on div "--" at bounding box center [263, 387] width 103 height 13
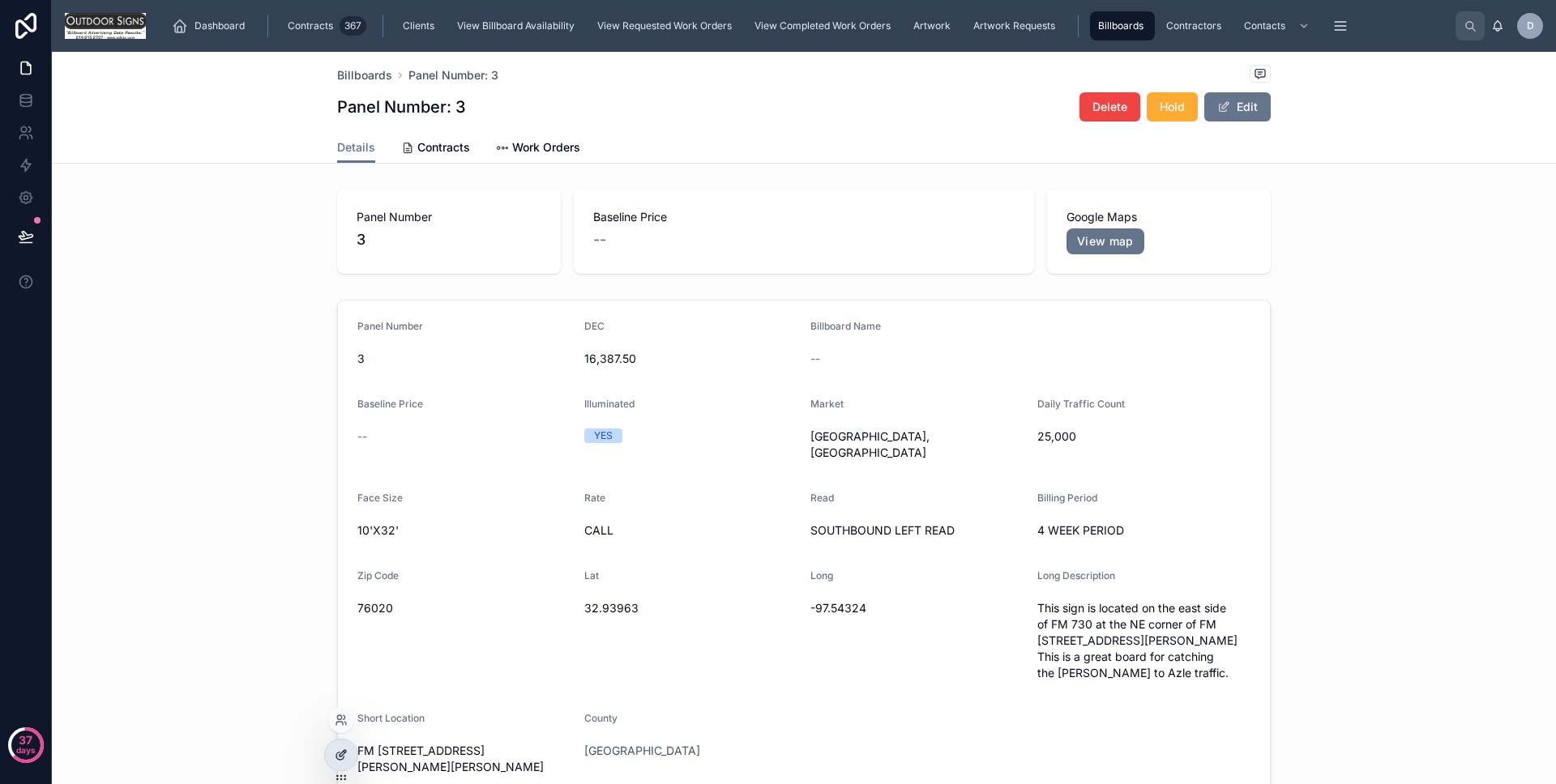
click at [347, 751] on div at bounding box center [340, 754] width 33 height 31
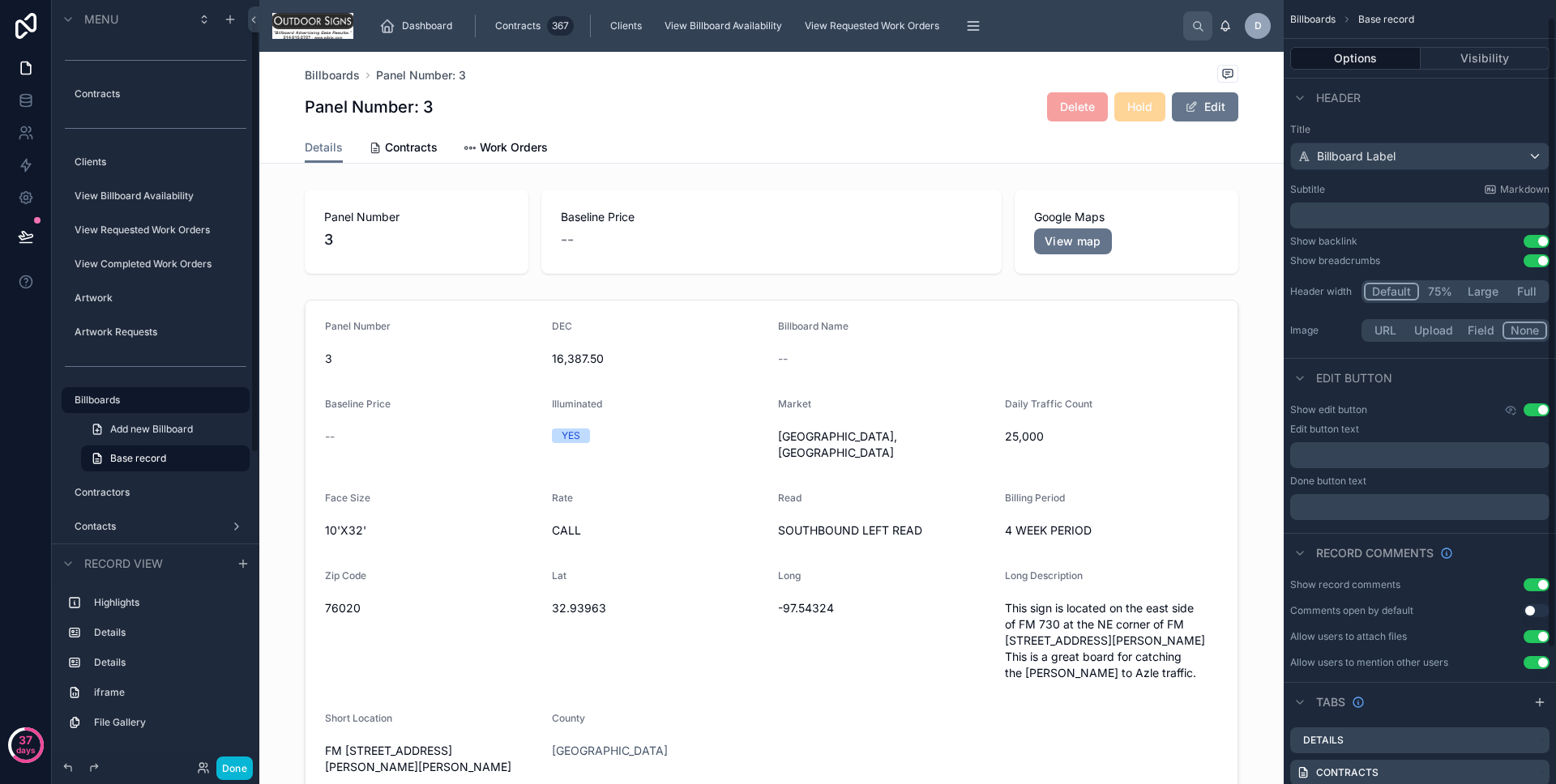
scroll to position [189, 0]
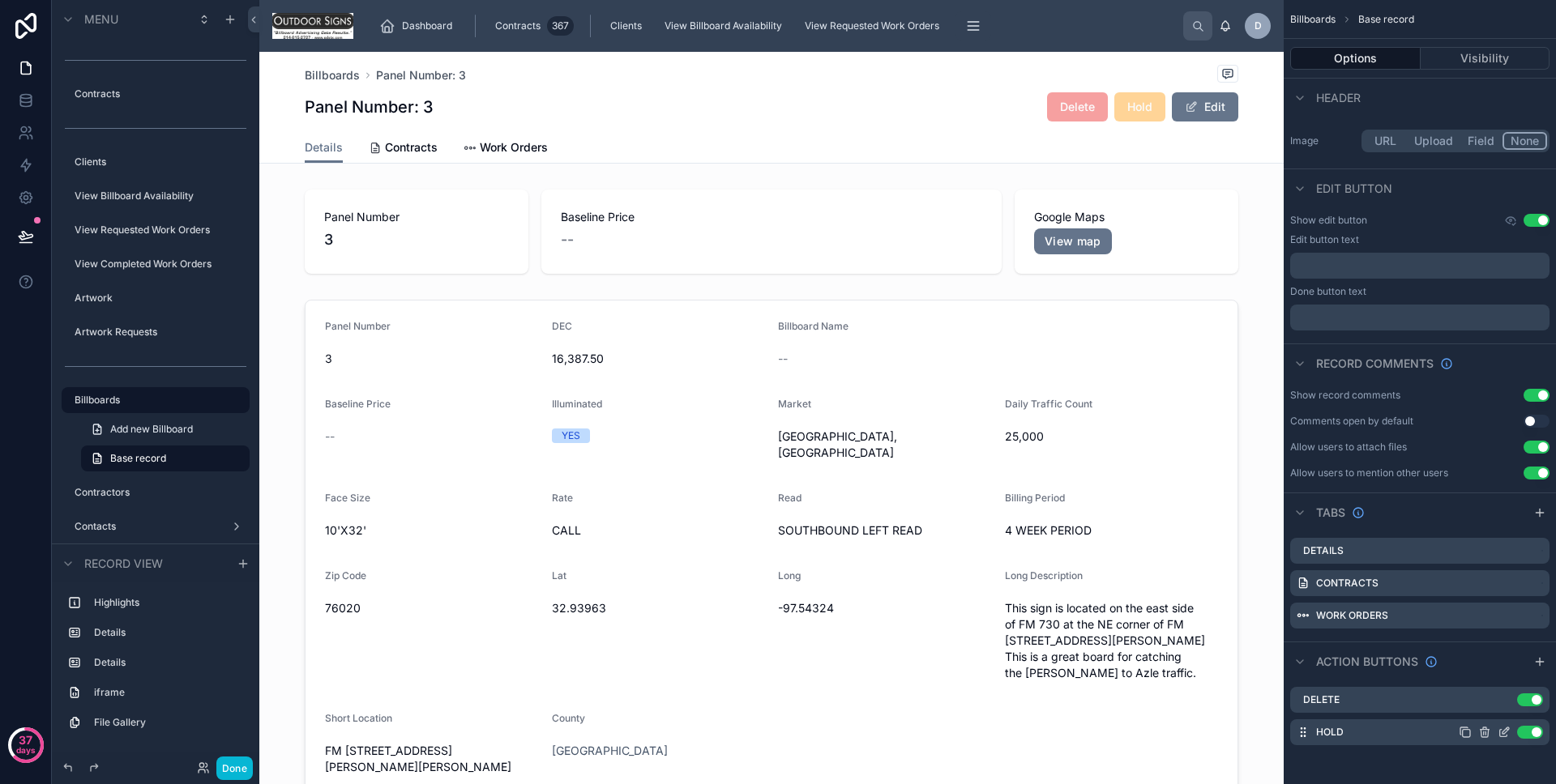
click at [1506, 729] on icon "scrollable content" at bounding box center [1506, 731] width 7 height 7
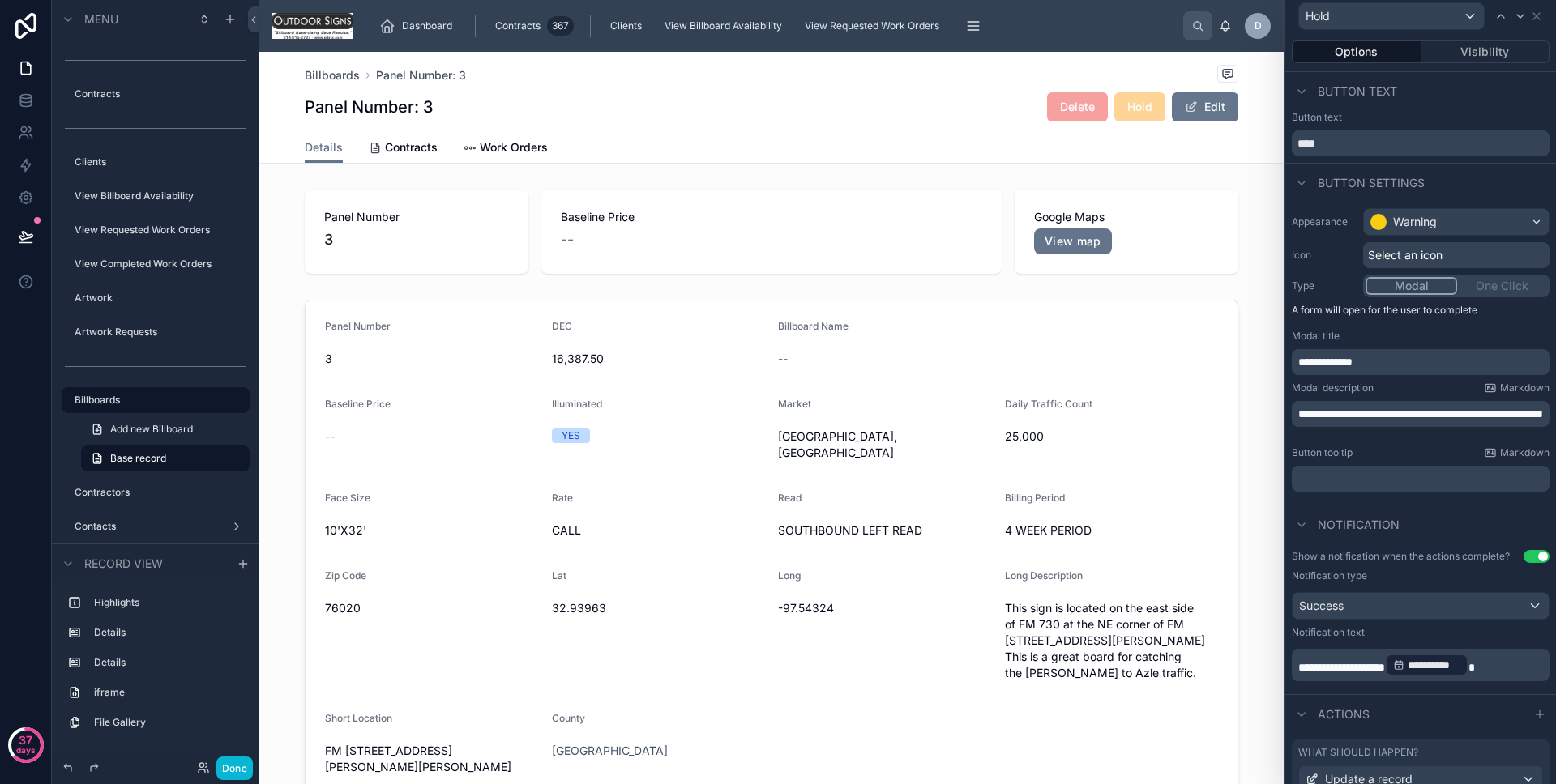
scroll to position [124, 0]
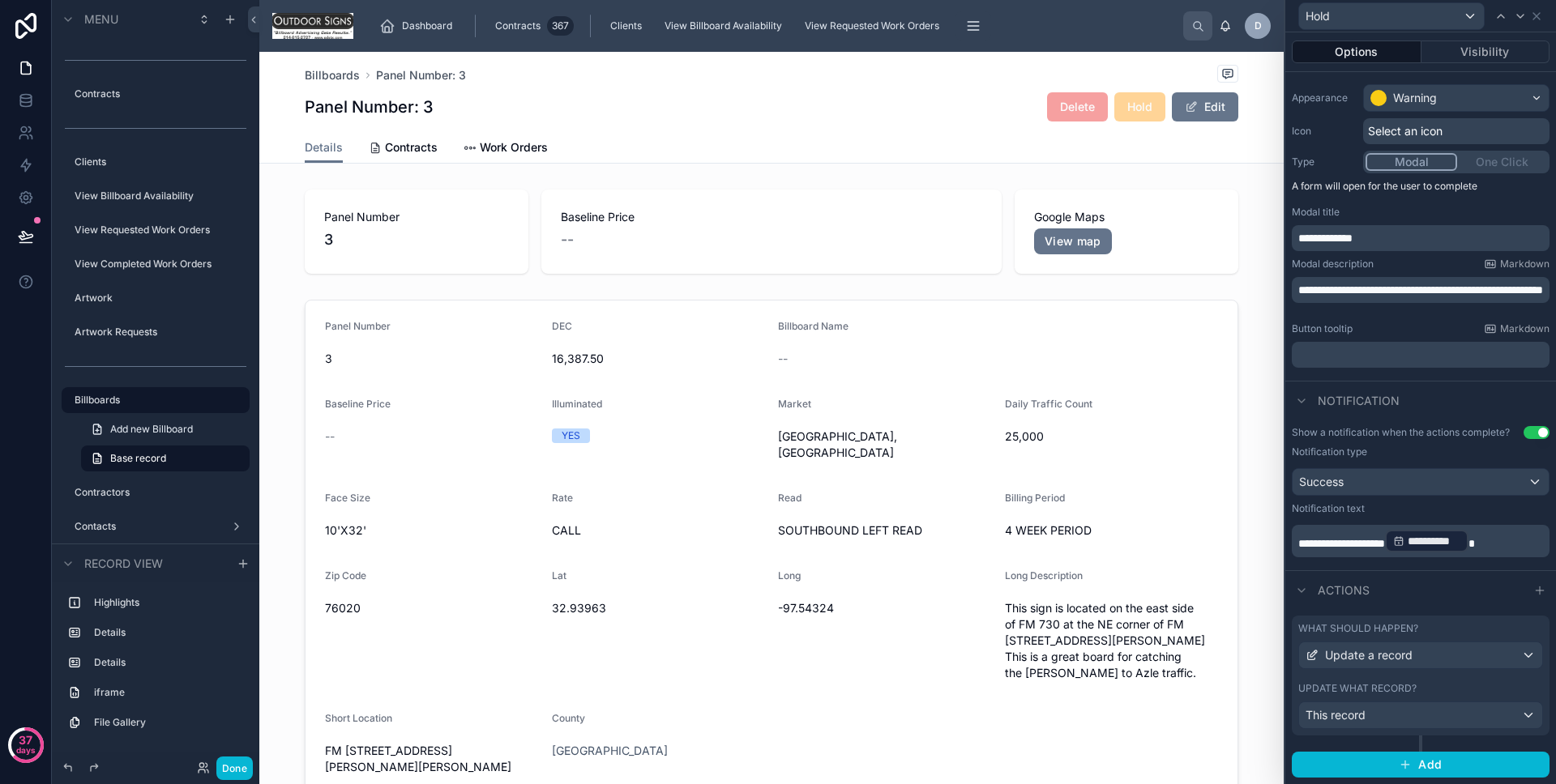
click at [1430, 637] on div "What should happen? Update a record" at bounding box center [1421, 646] width 245 height 47
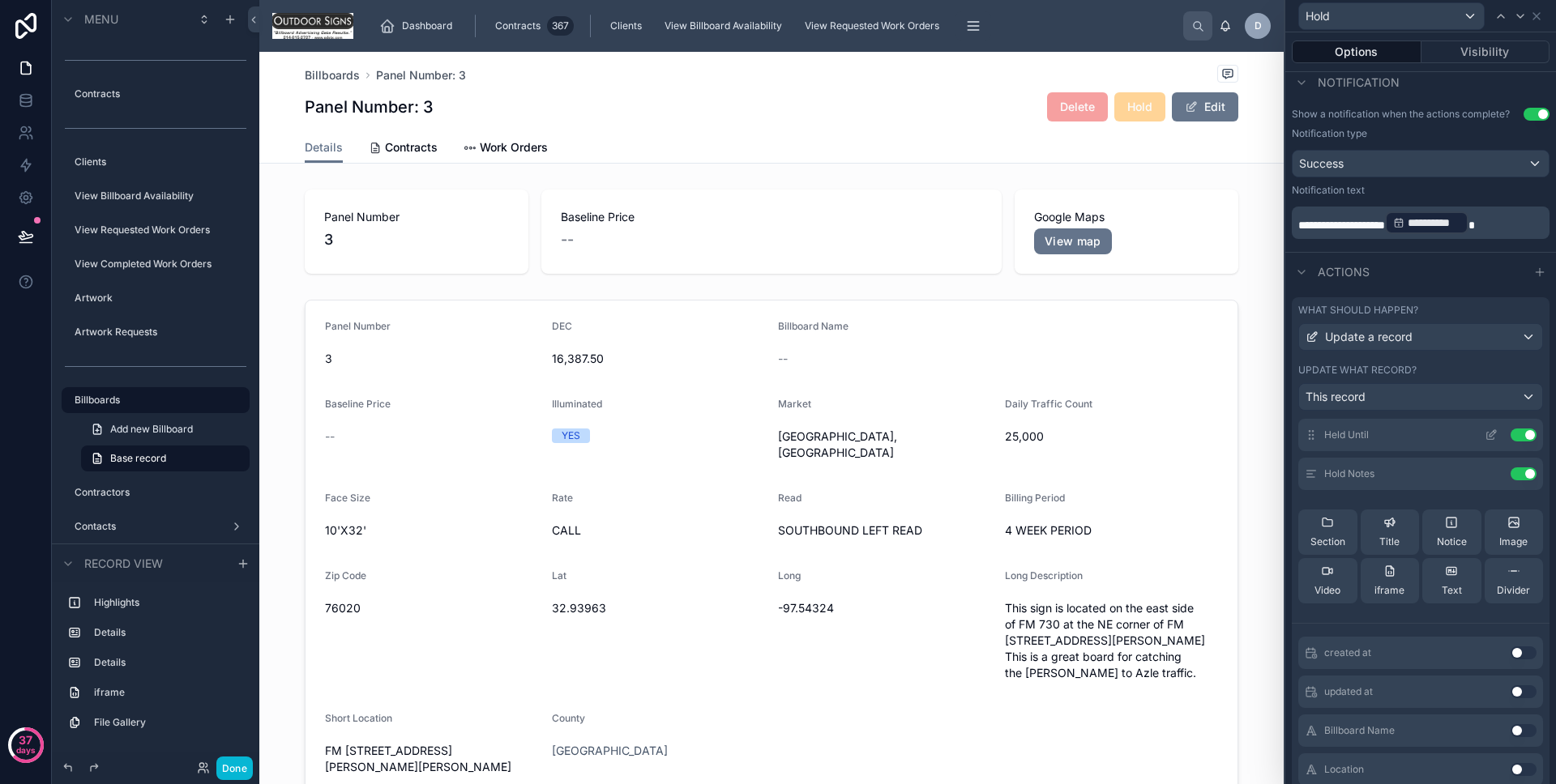
scroll to position [0, 0]
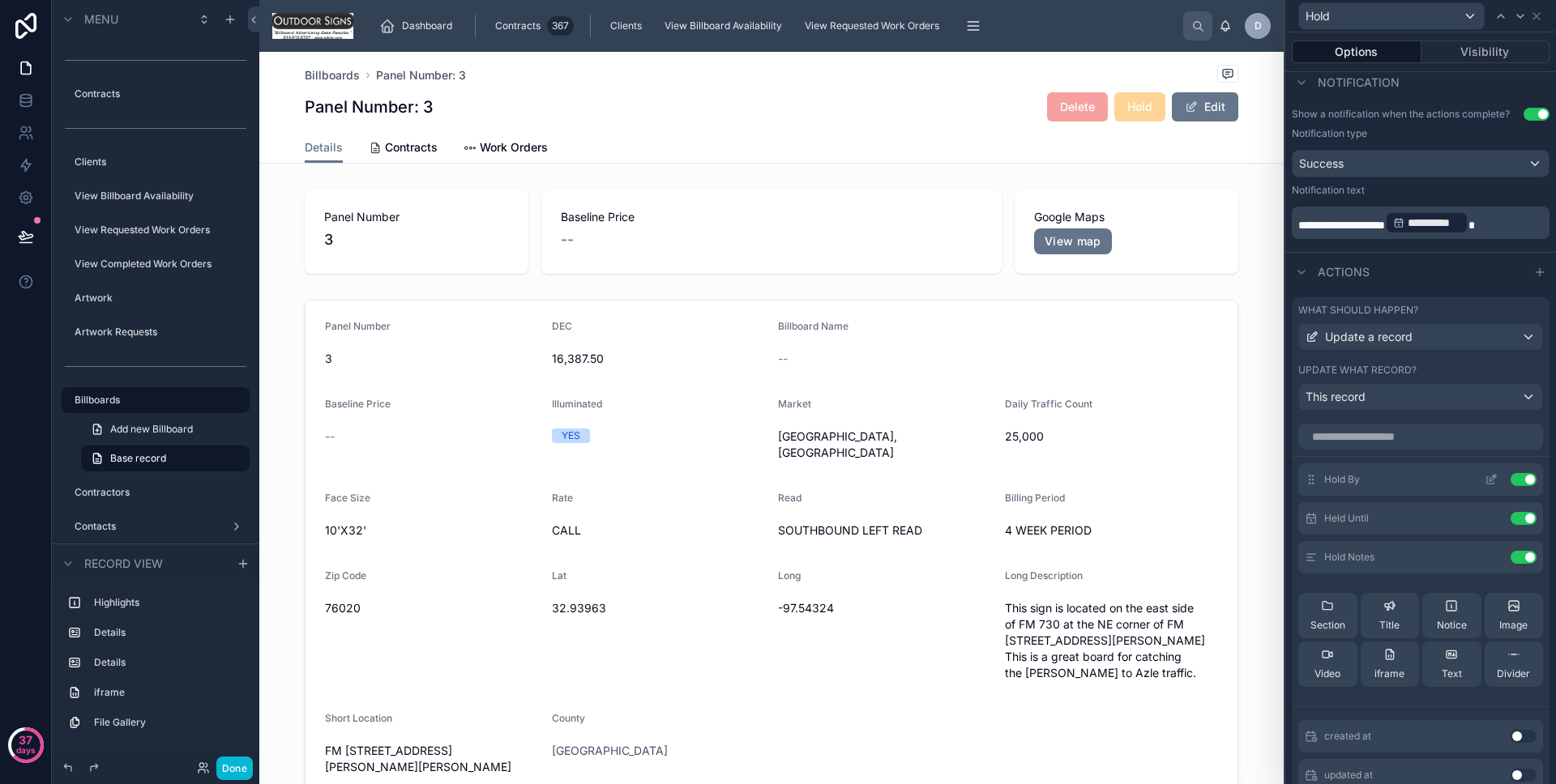
click at [1488, 483] on icon at bounding box center [1491, 480] width 7 height 7
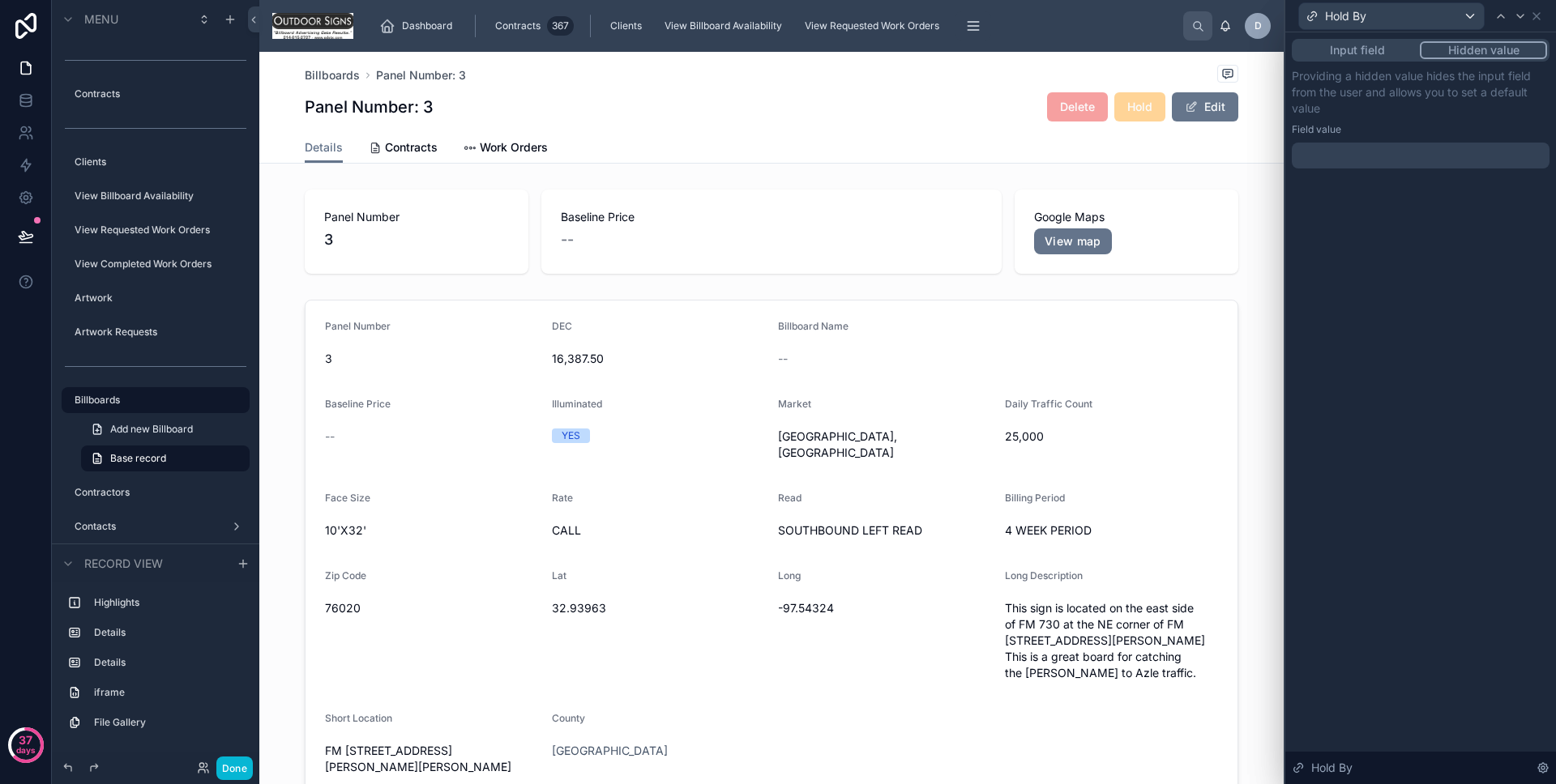
click at [1419, 163] on div at bounding box center [1421, 156] width 258 height 26
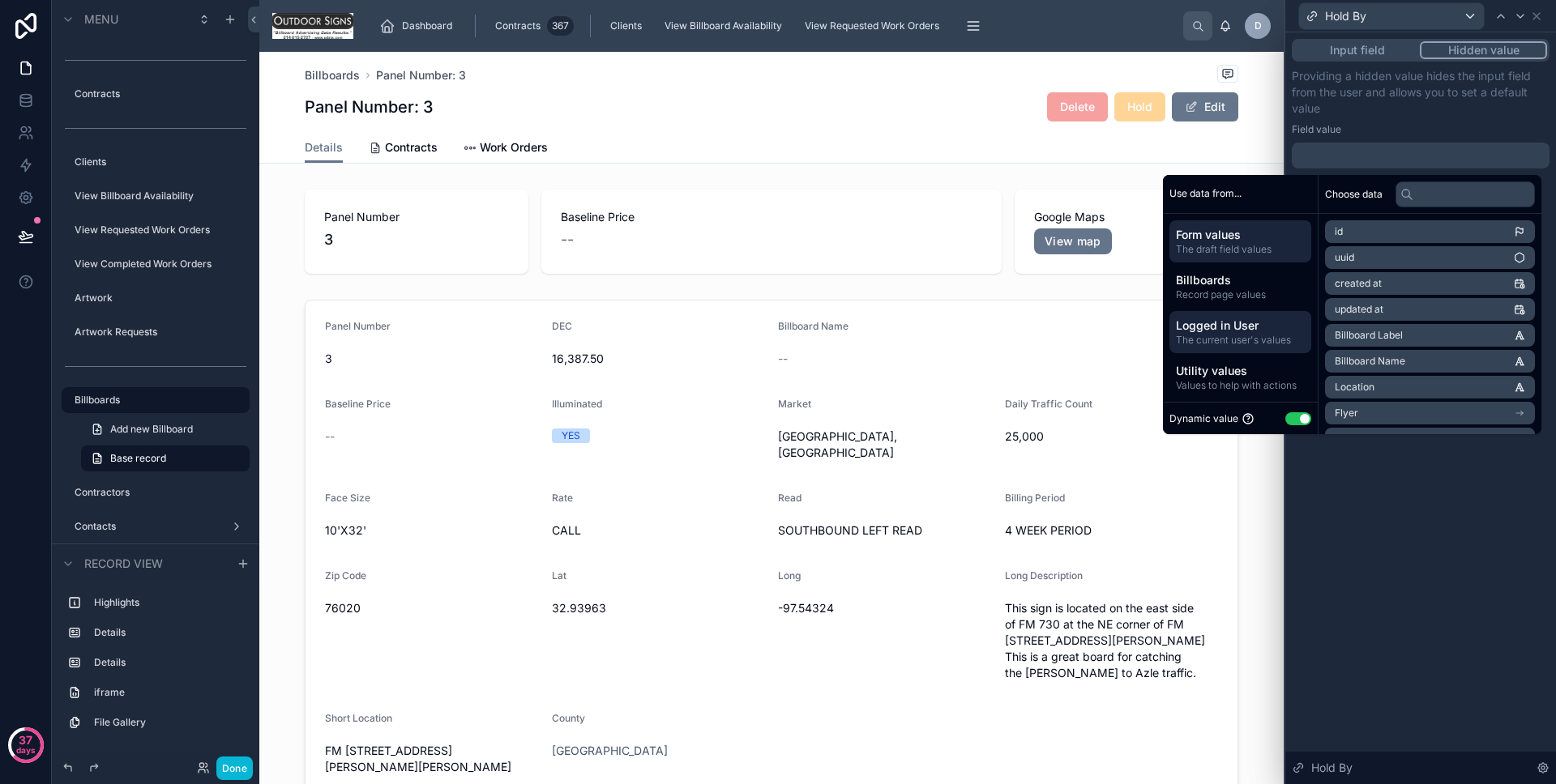
click at [1230, 342] on span "The current user's values" at bounding box center [1240, 339] width 129 height 13
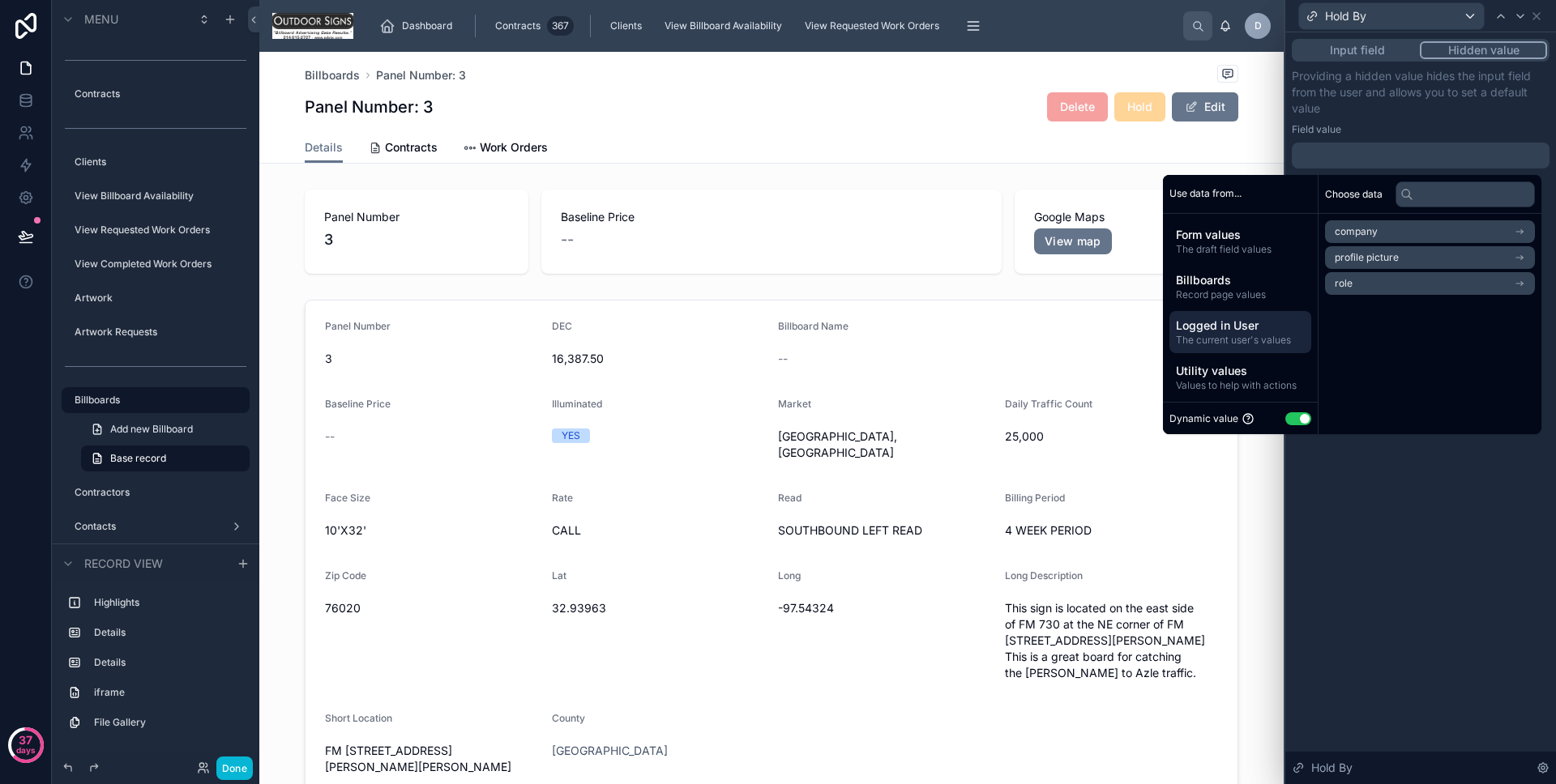
click at [1397, 284] on li "role" at bounding box center [1430, 283] width 210 height 23
click at [1387, 257] on span "users collection" at bounding box center [1371, 260] width 72 height 13
click at [1387, 258] on span "users collection" at bounding box center [1388, 257] width 72 height 13
click at [1387, 231] on div "role" at bounding box center [1430, 231] width 210 height 23
click at [1257, 327] on span "Logged in User" at bounding box center [1240, 325] width 129 height 16
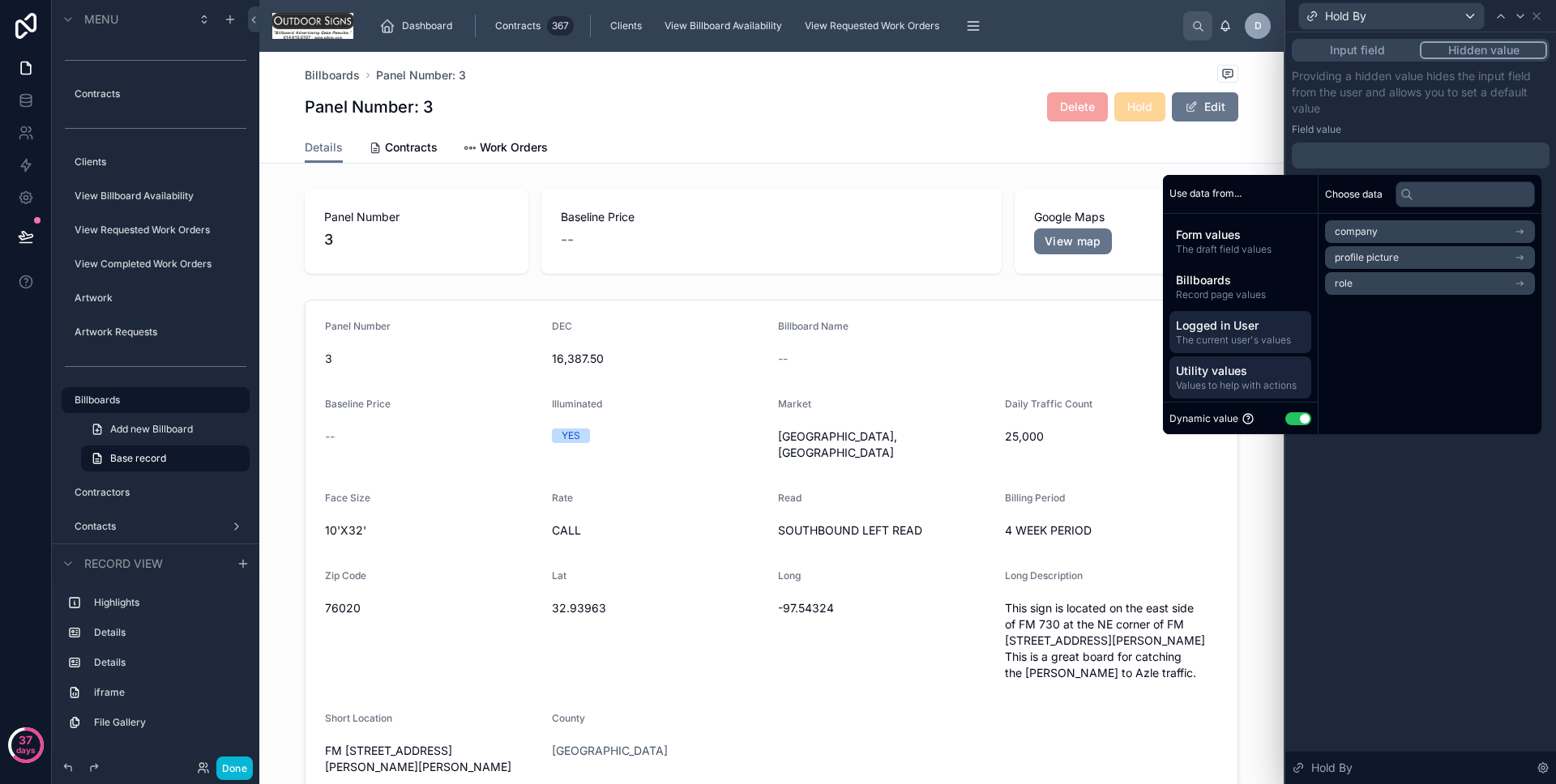
click at [1242, 370] on span "Utility values" at bounding box center [1240, 371] width 129 height 16
click at [1239, 313] on div "Logged in User The current user's values" at bounding box center [1240, 331] width 142 height 42
click at [1233, 267] on div "Billboards Record page values" at bounding box center [1240, 286] width 142 height 42
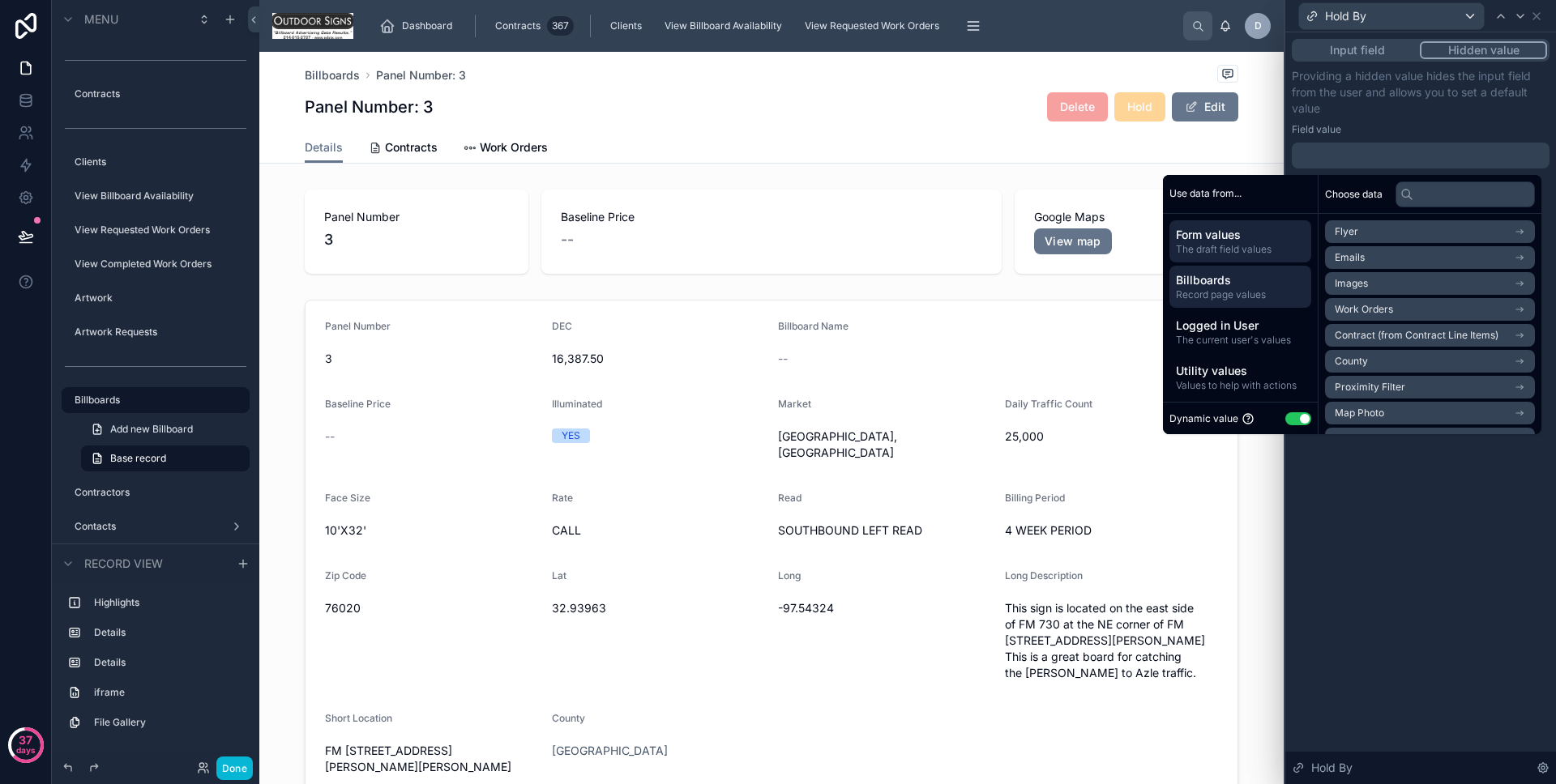
click at [1232, 252] on span "The draft field values" at bounding box center [1240, 249] width 129 height 13
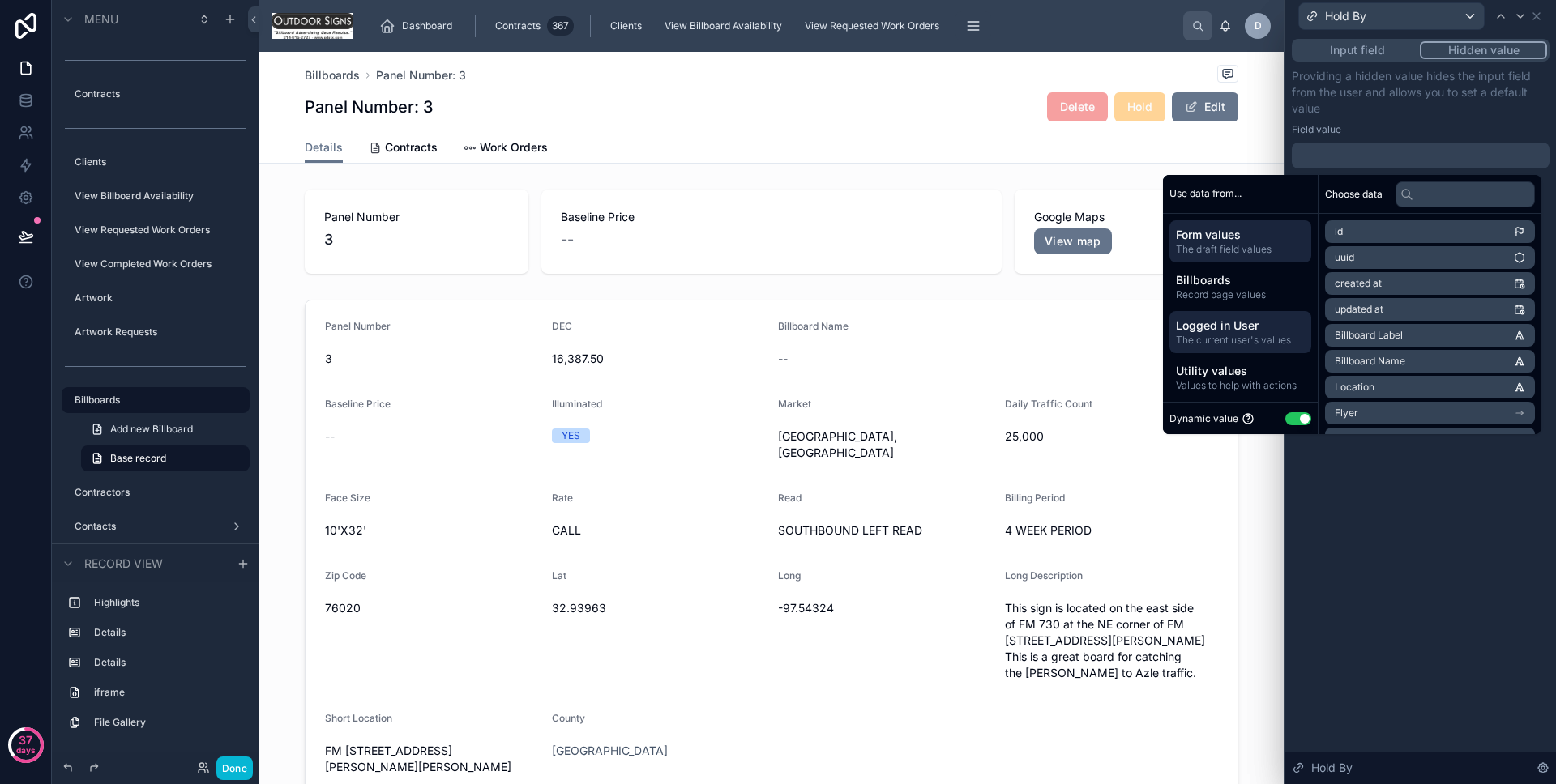
click at [1230, 321] on span "Logged in User" at bounding box center [1240, 325] width 129 height 16
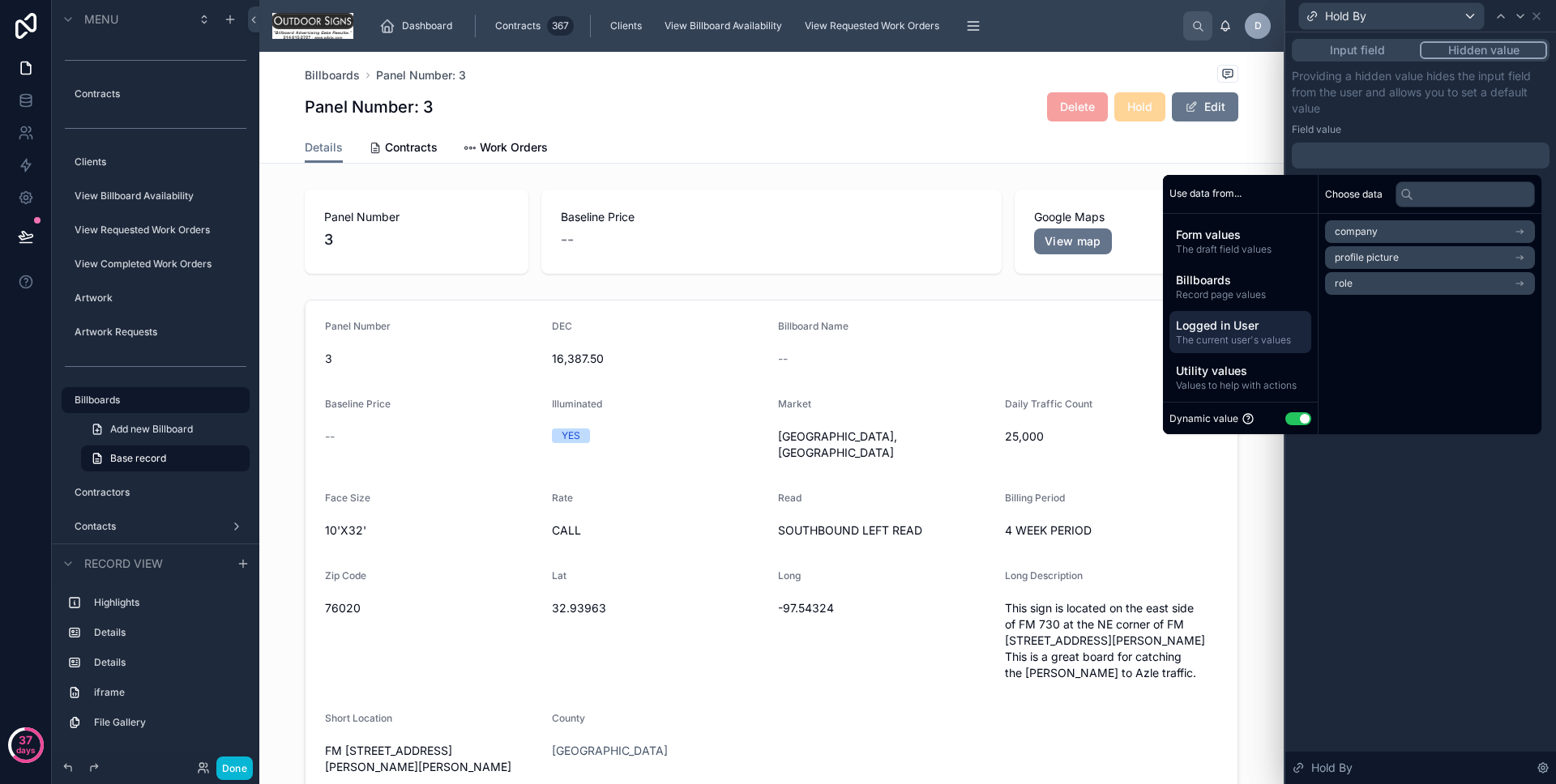
click at [1452, 510] on div "Input field Hidden value Providing a hidden value hides the input field from th…" at bounding box center [1421, 408] width 270 height 751
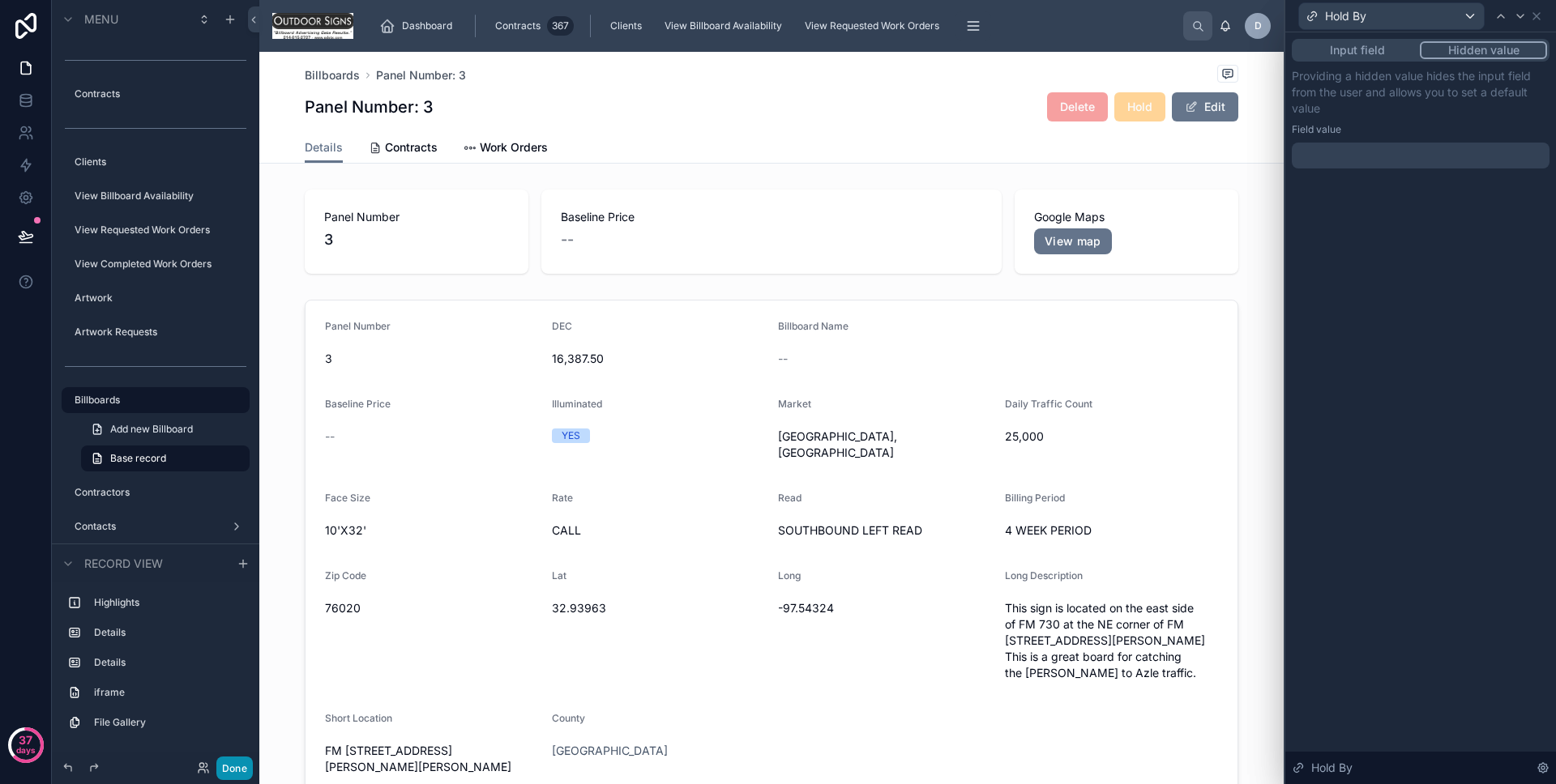
click at [252, 765] on button "Done" at bounding box center [234, 768] width 37 height 24
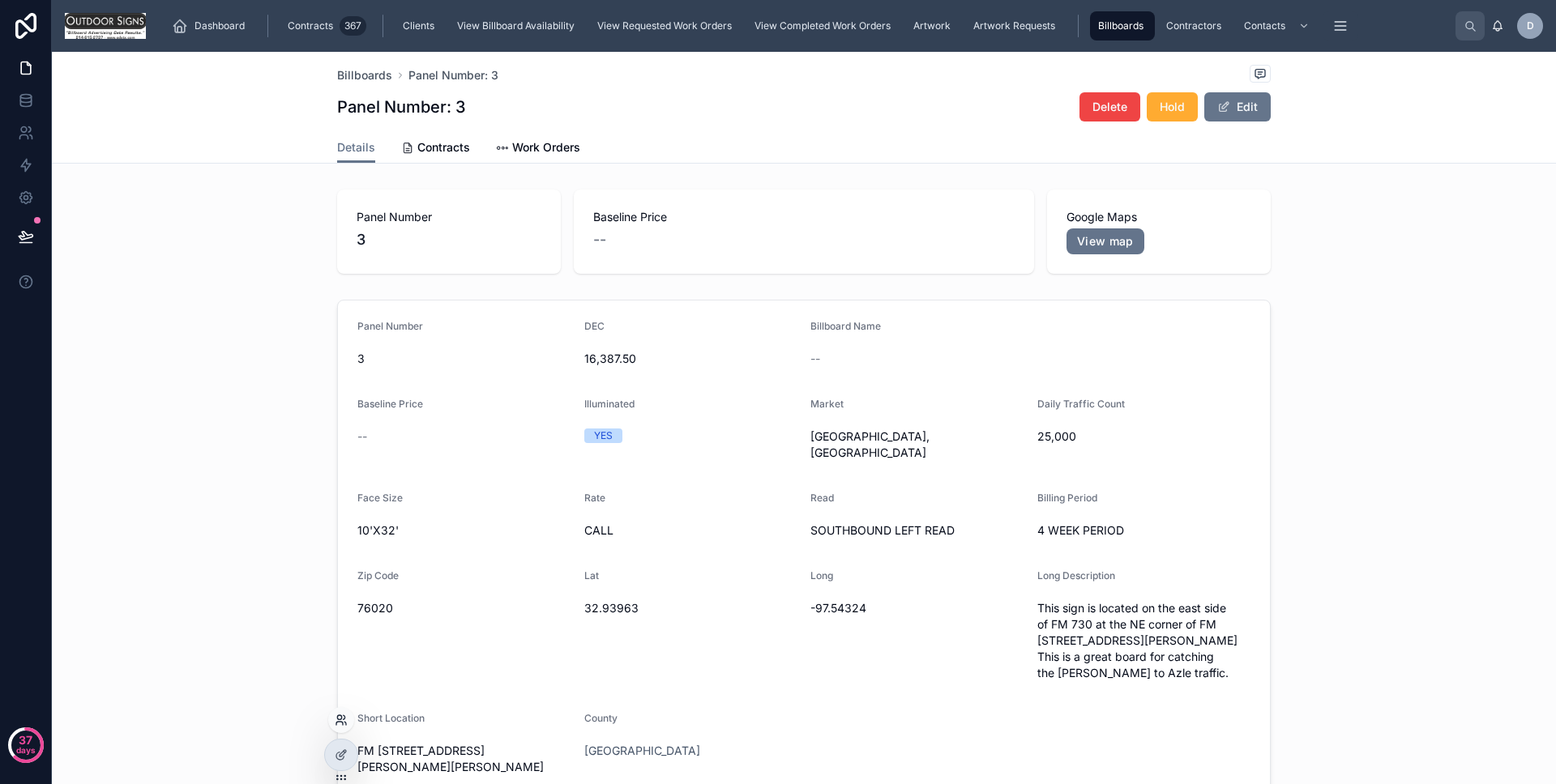
click at [342, 721] on icon at bounding box center [340, 720] width 13 height 13
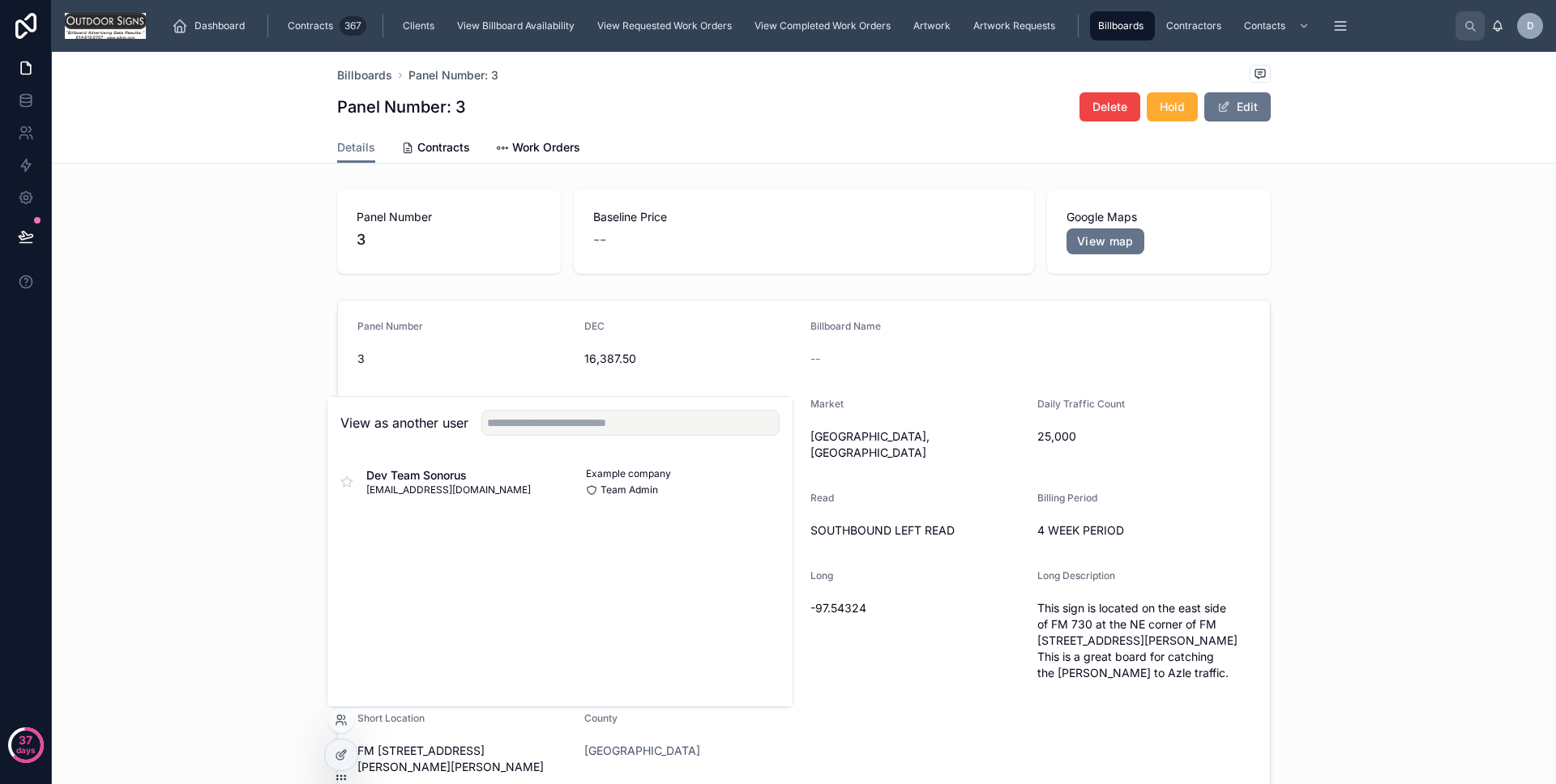
click at [261, 444] on div "Panel Number [DATE] 16,387.50 Billboard Name -- Baseline Price -- Illuminated Y…" at bounding box center [804, 549] width 1505 height 514
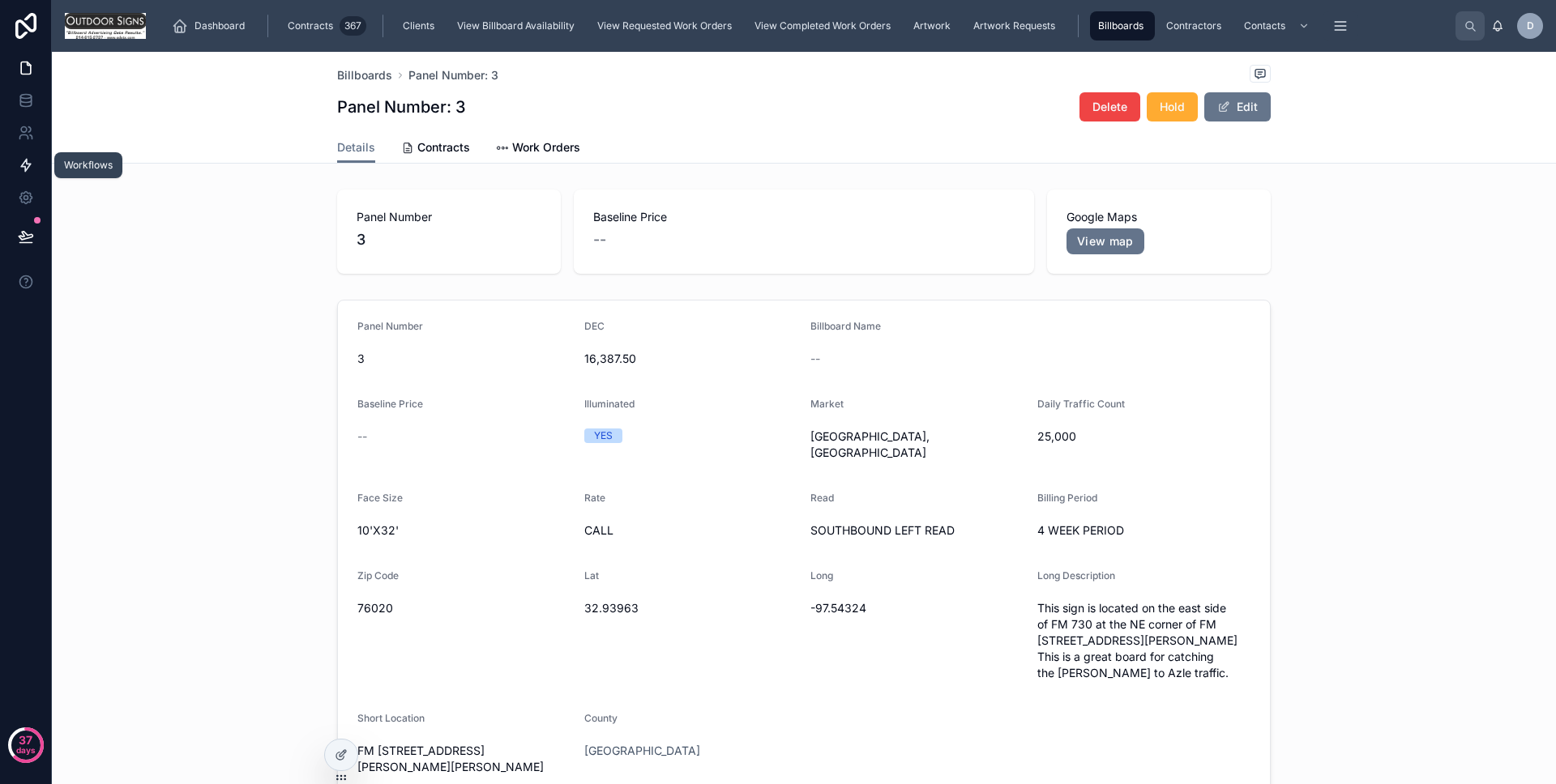
click at [35, 175] on link at bounding box center [26, 165] width 51 height 33
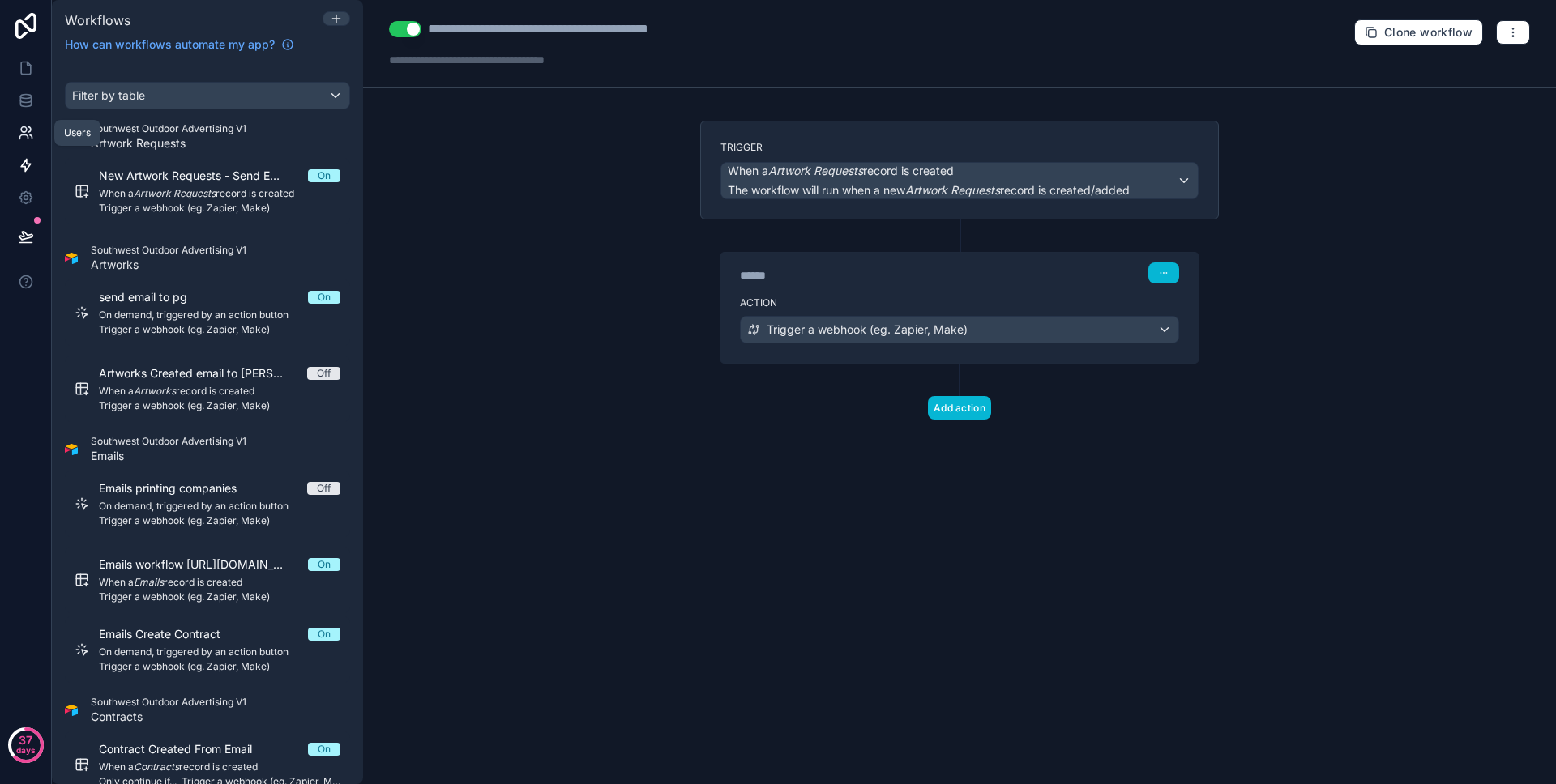
click at [35, 146] on link at bounding box center [26, 132] width 51 height 33
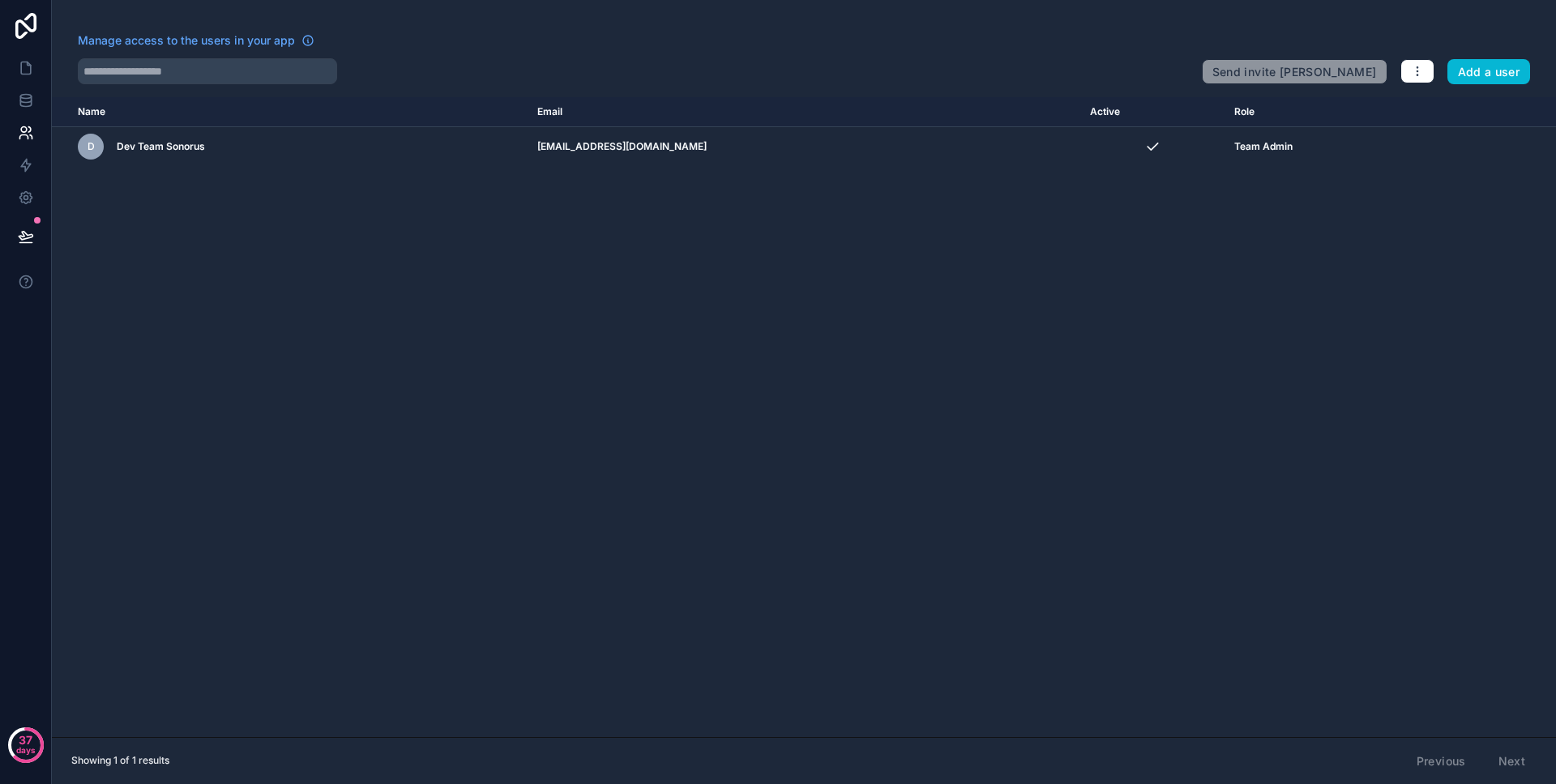
click at [1410, 87] on div "Manage access to the users in your app Send invite reminders Add a user Name Em…" at bounding box center [804, 392] width 1505 height 784
click at [1410, 84] on div "Send invite reminders Add a user" at bounding box center [1366, 68] width 329 height 33
click at [1410, 82] on button "button" at bounding box center [1418, 71] width 35 height 25
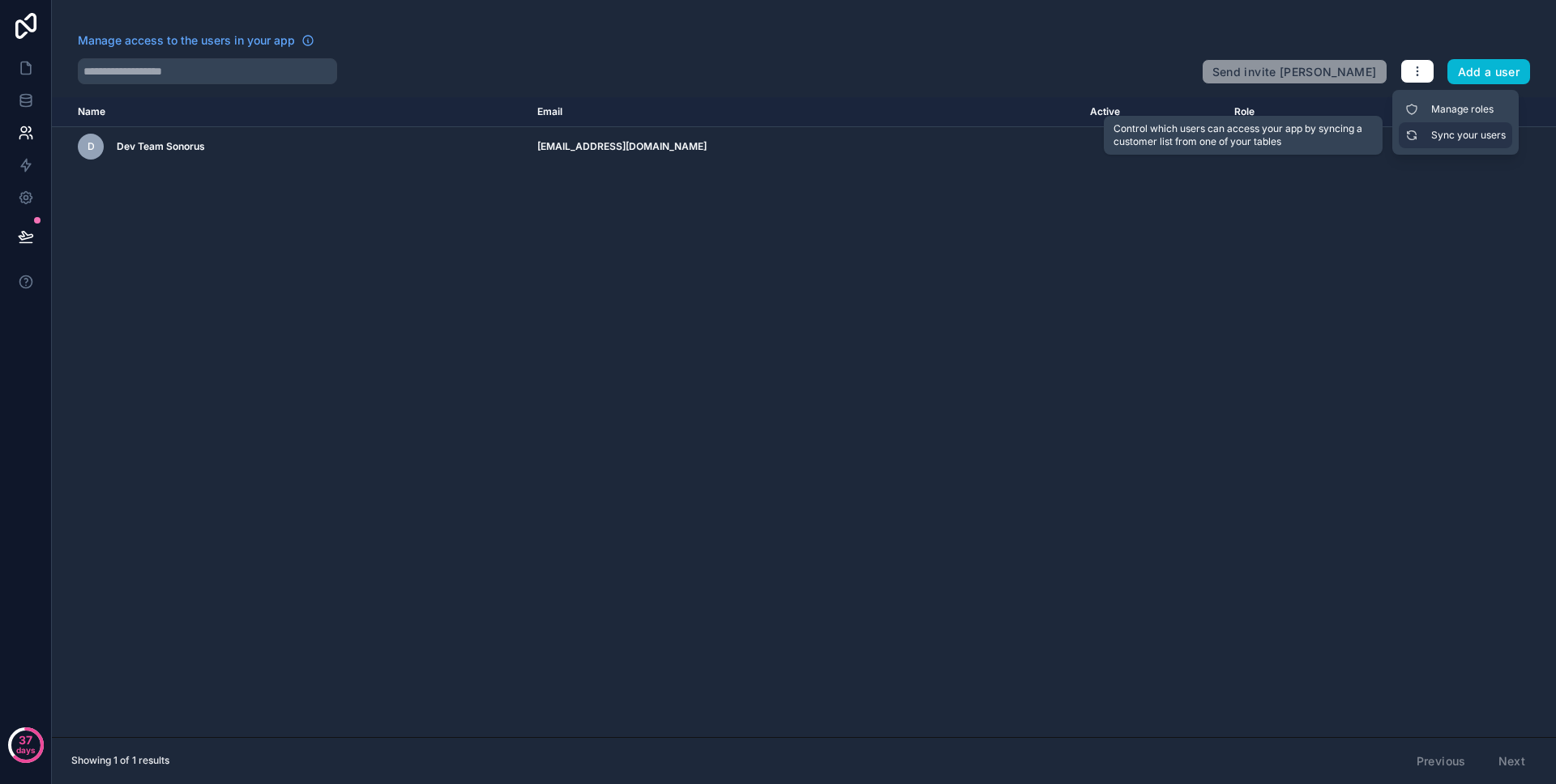
click at [1437, 135] on link "Sync your users" at bounding box center [1455, 135] width 113 height 26
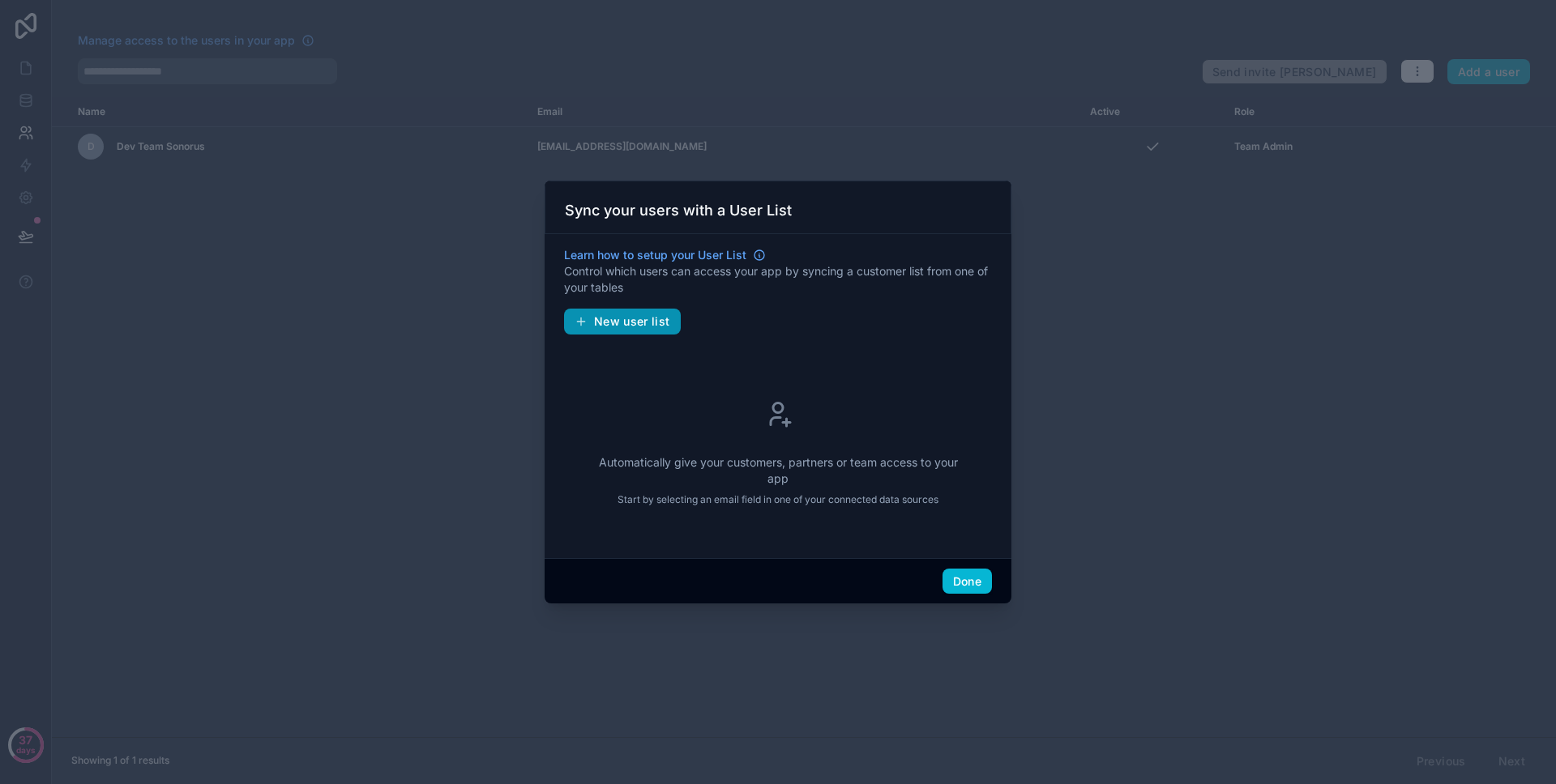
click at [641, 324] on span "New user list" at bounding box center [631, 321] width 76 height 15
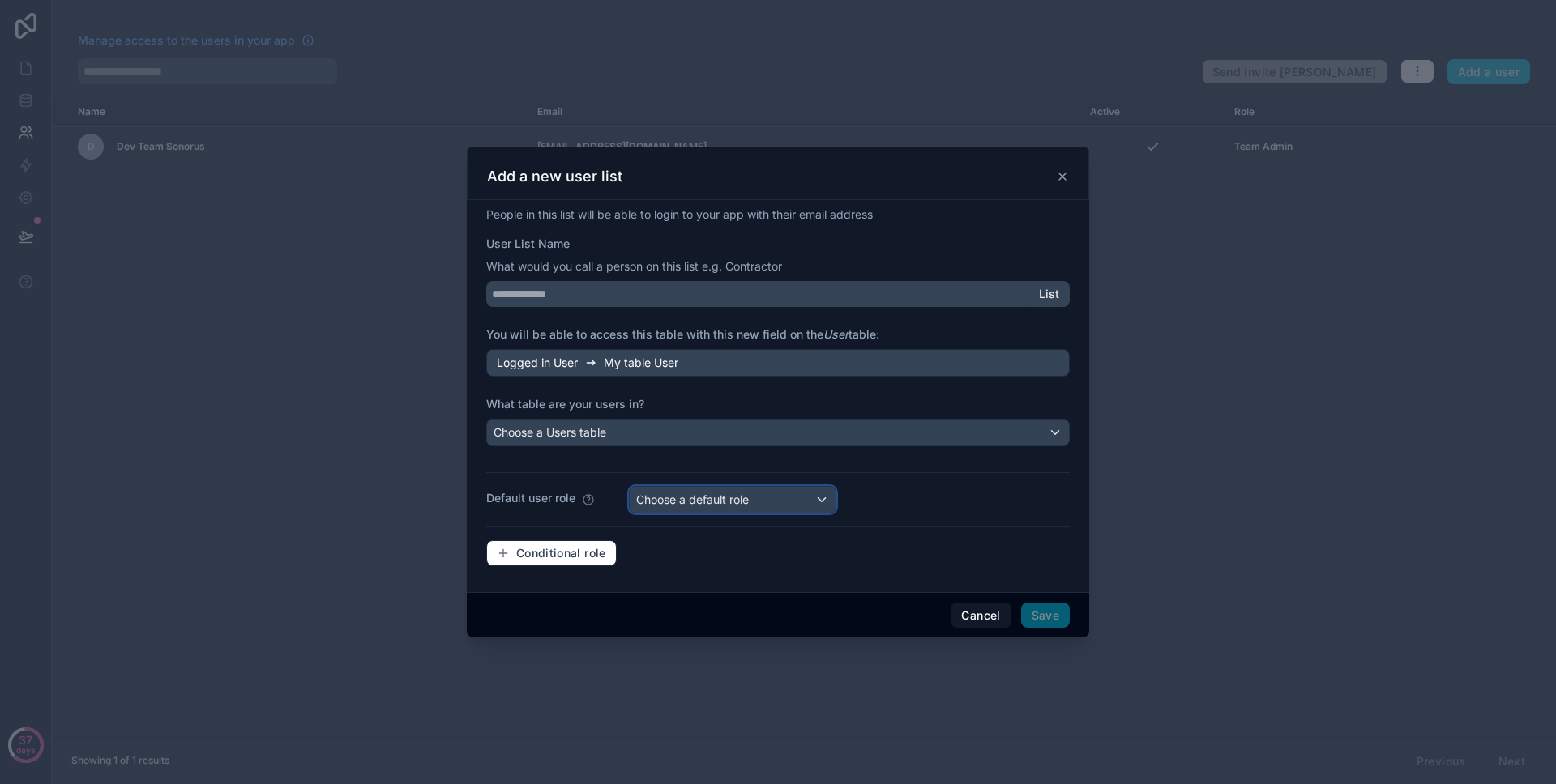
click at [713, 503] on span "Choose a default role" at bounding box center [693, 499] width 112 height 14
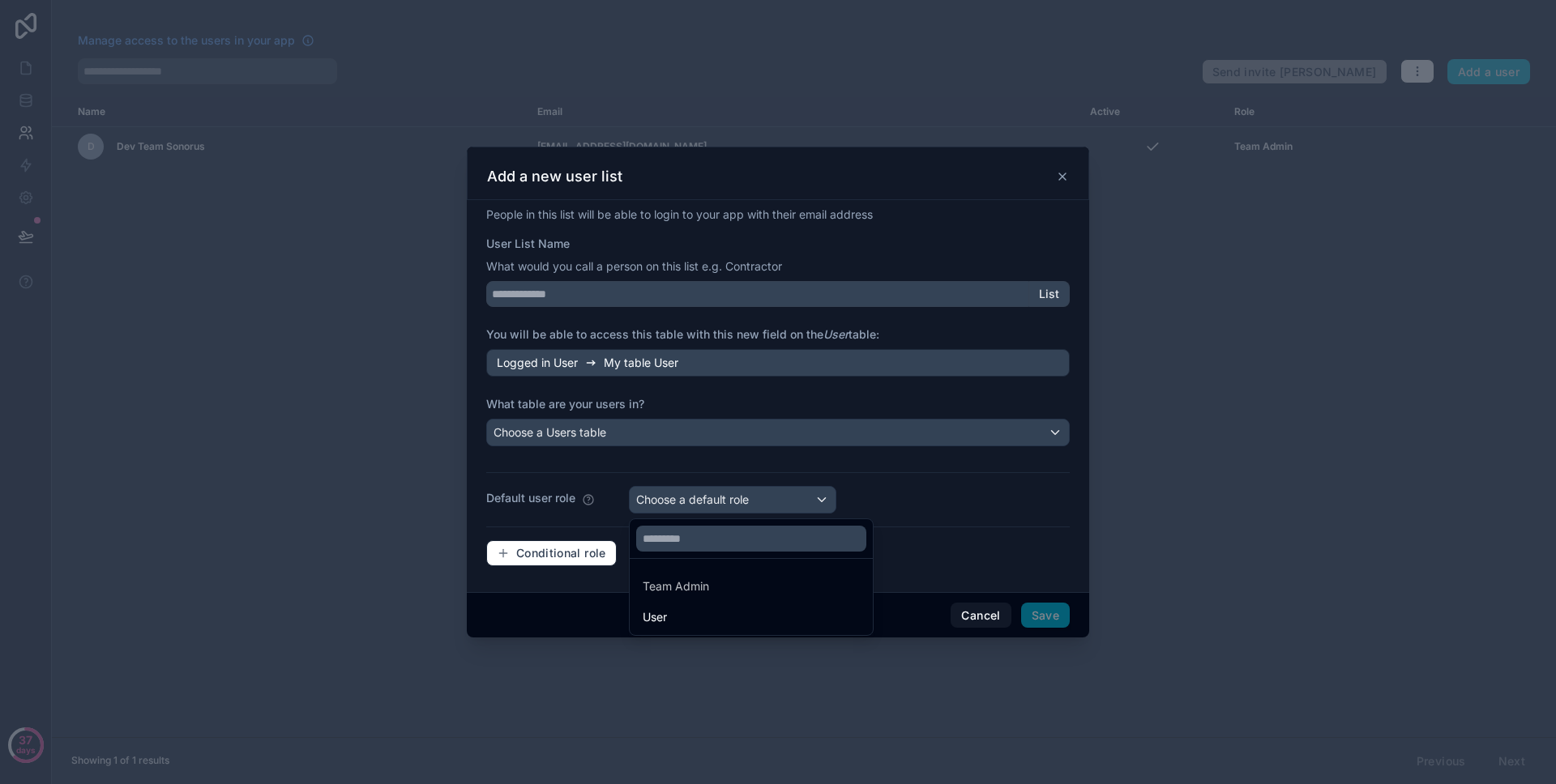
click at [945, 510] on div at bounding box center [778, 392] width 623 height 491
drag, startPoint x: 588, startPoint y: 551, endPoint x: 597, endPoint y: 550, distance: 9.1
click at [588, 551] on span "Conditional role" at bounding box center [560, 553] width 90 height 15
click at [988, 605] on button "Cancel" at bounding box center [981, 615] width 60 height 26
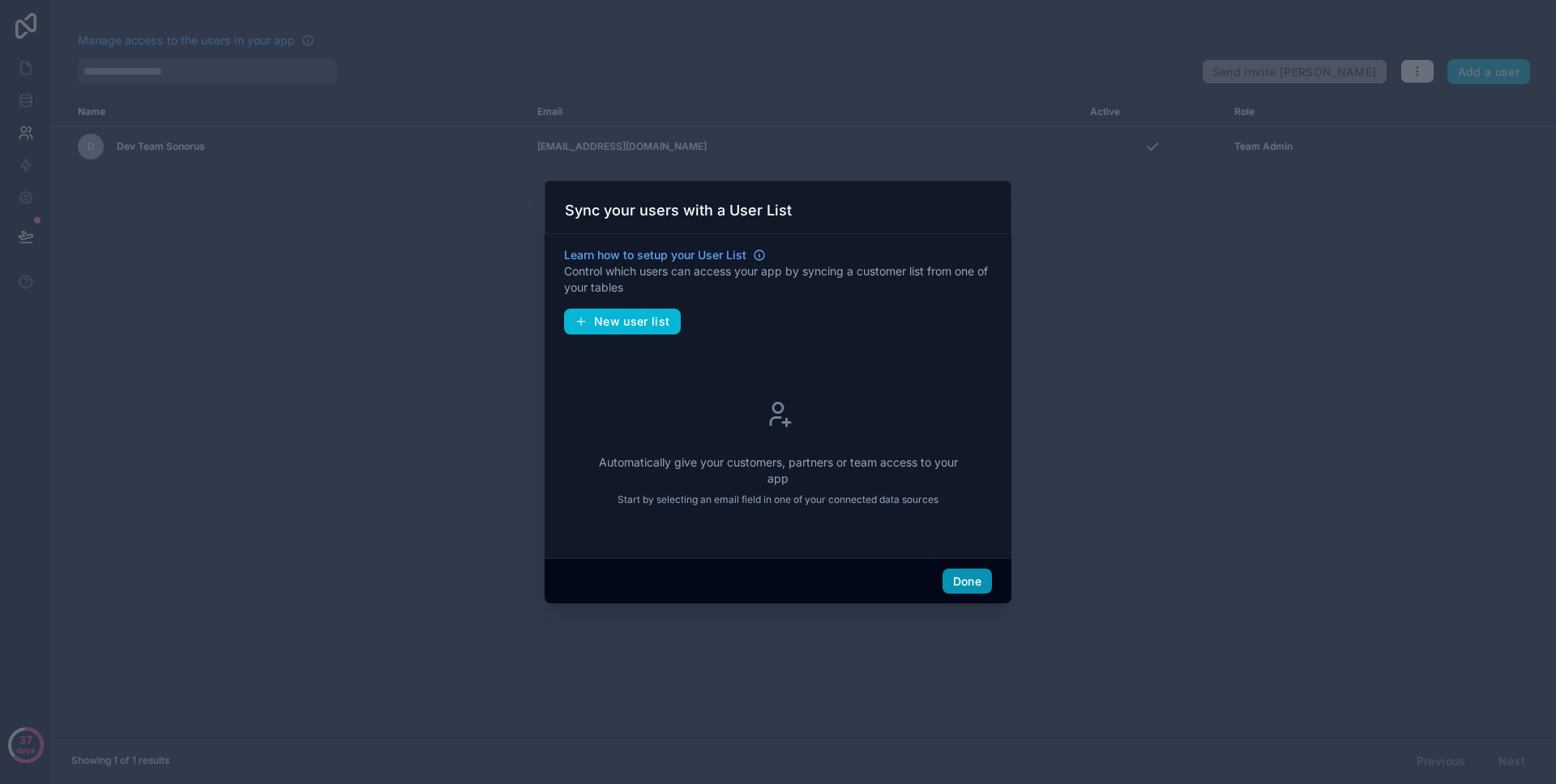
click at [961, 578] on button "Done" at bounding box center [967, 582] width 49 height 26
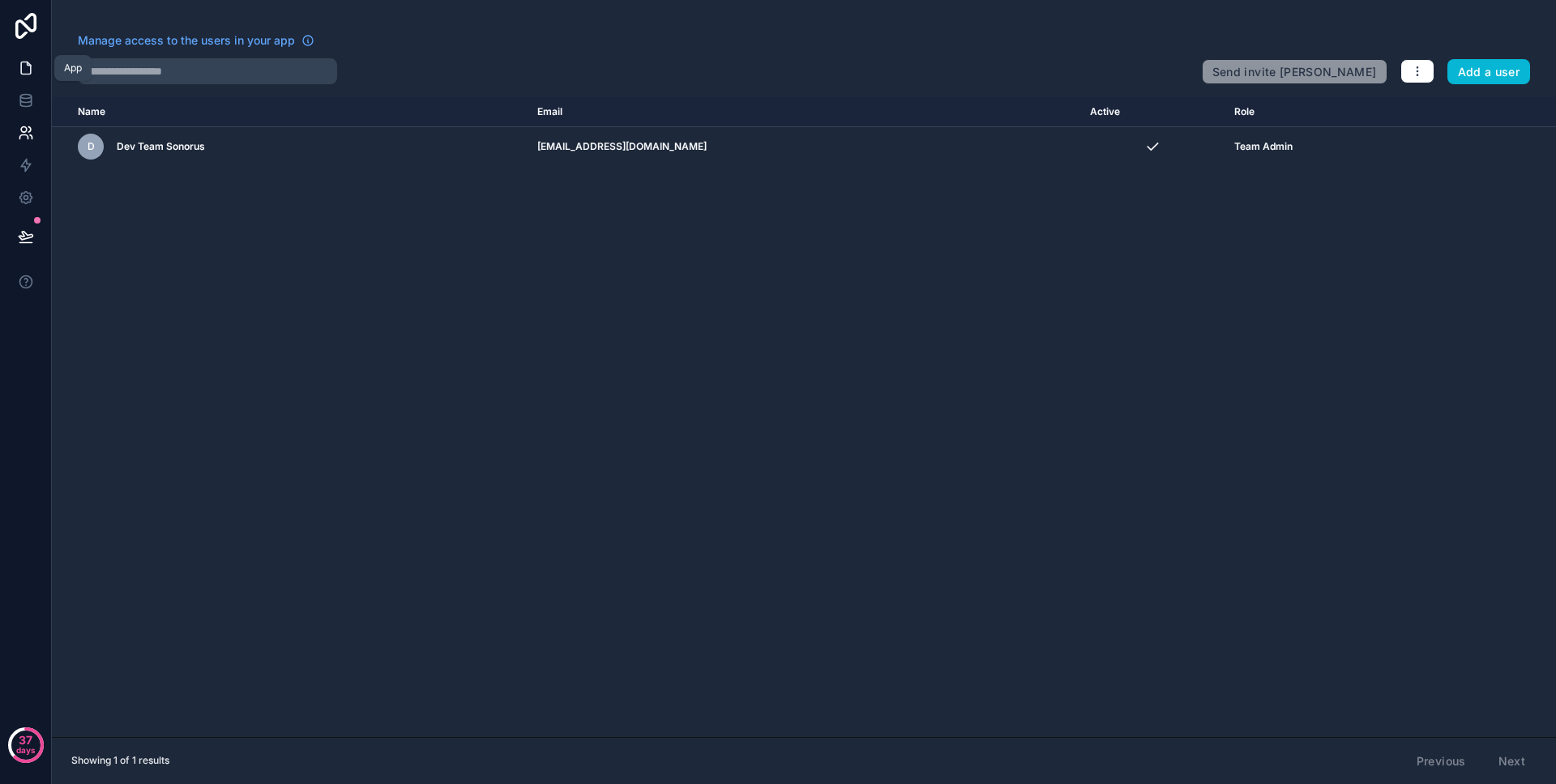
click at [29, 73] on icon at bounding box center [26, 68] width 16 height 16
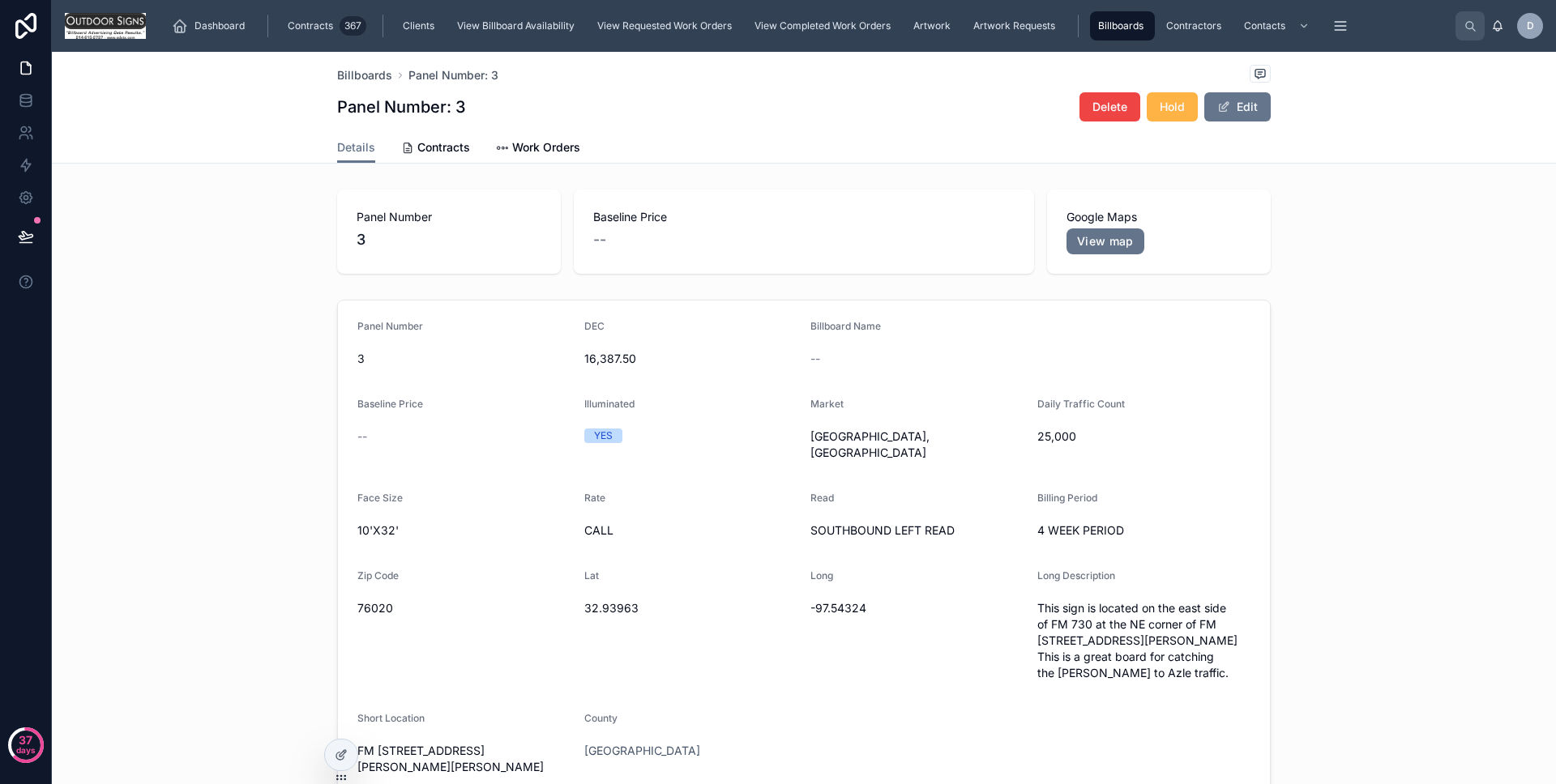
click at [1181, 115] on button "Hold" at bounding box center [1172, 107] width 51 height 30
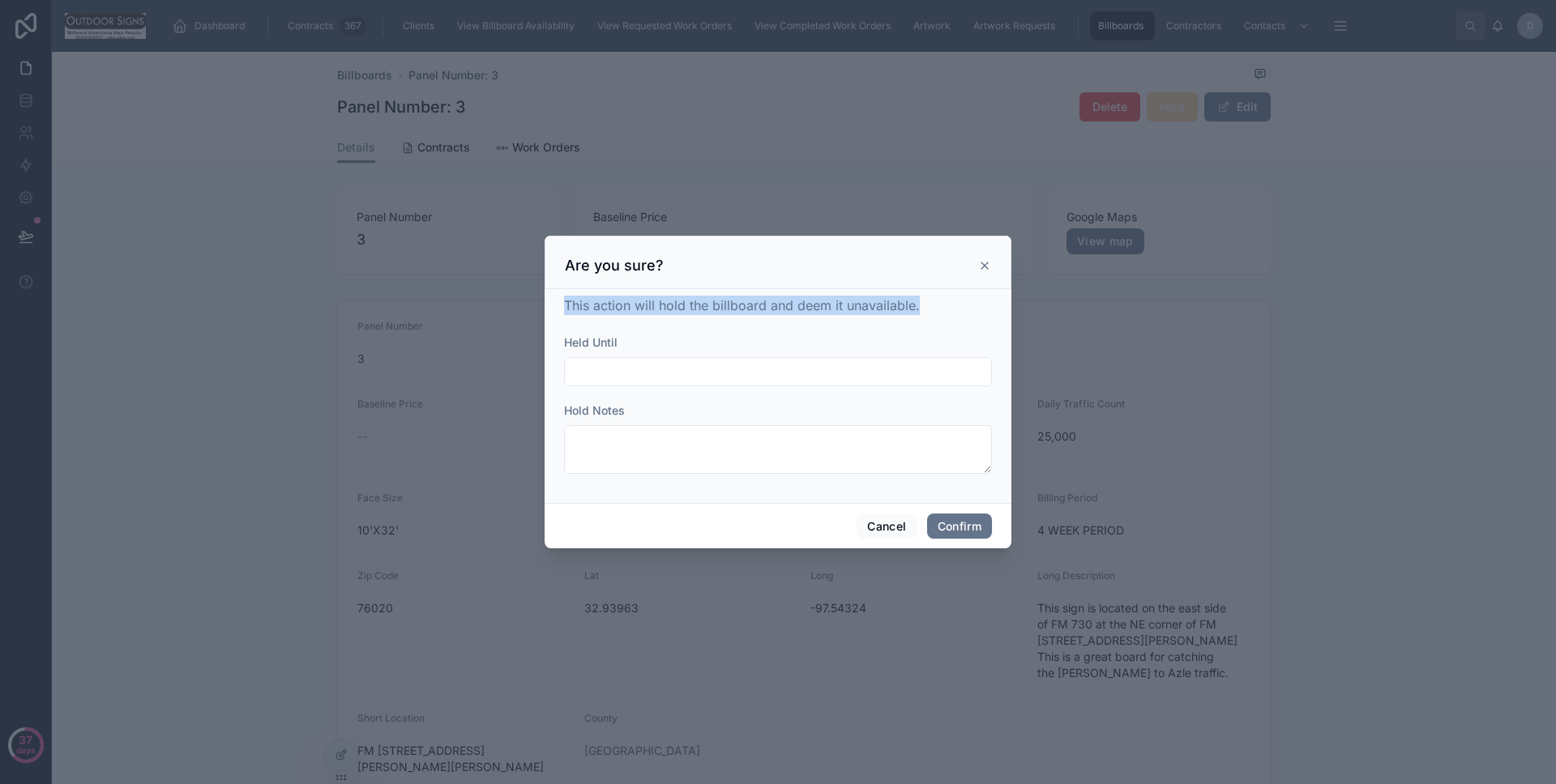
drag, startPoint x: 927, startPoint y: 306, endPoint x: 565, endPoint y: 303, distance: 362.0
click at [565, 303] on div "This action will hold the billboard and deem it unavailable." at bounding box center [778, 306] width 428 height 20
copy span "This action will hold the billboard and deem it unavailable."
click at [883, 519] on button "Cancel" at bounding box center [886, 527] width 60 height 26
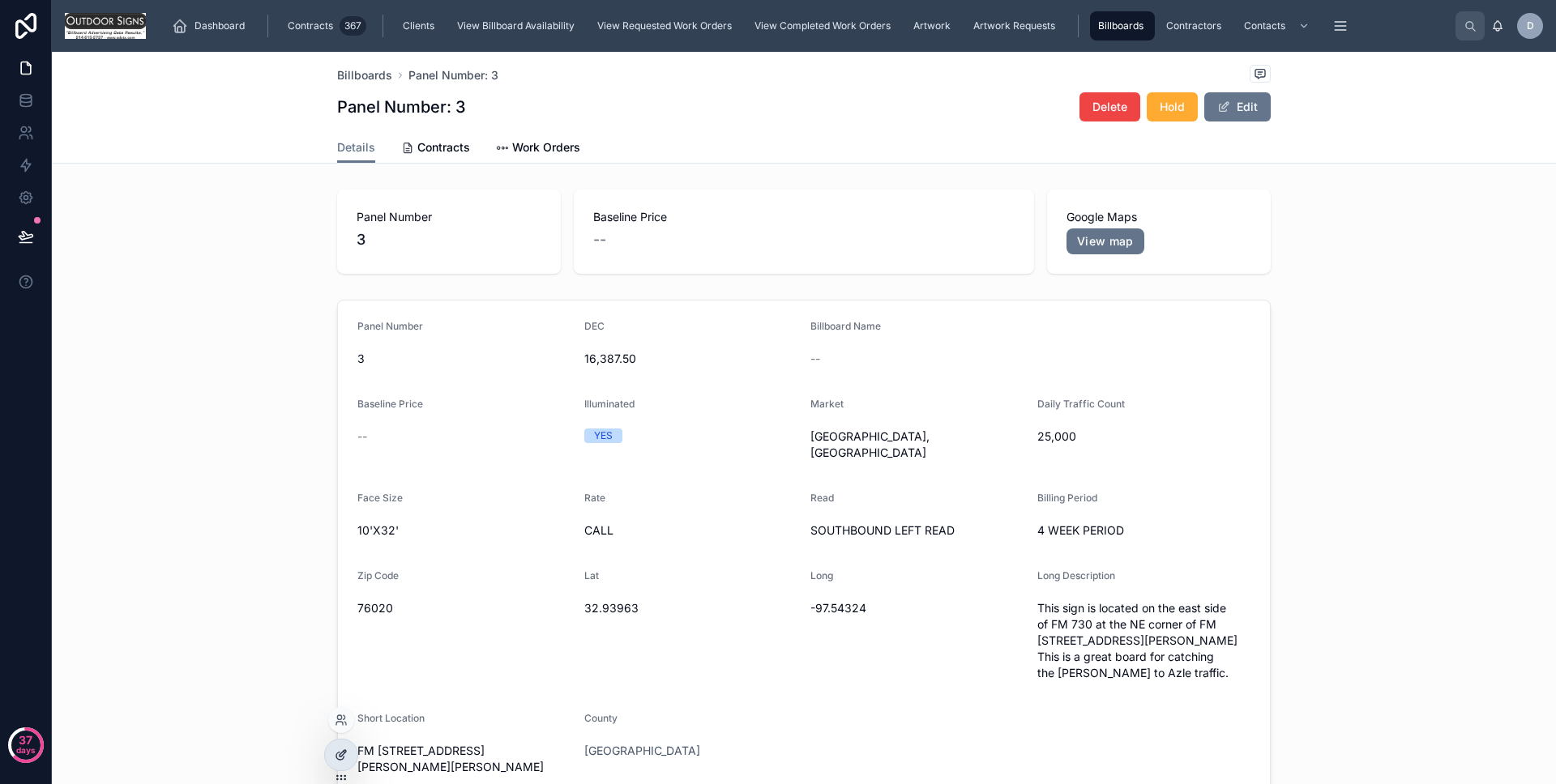
click at [345, 759] on icon at bounding box center [340, 754] width 13 height 13
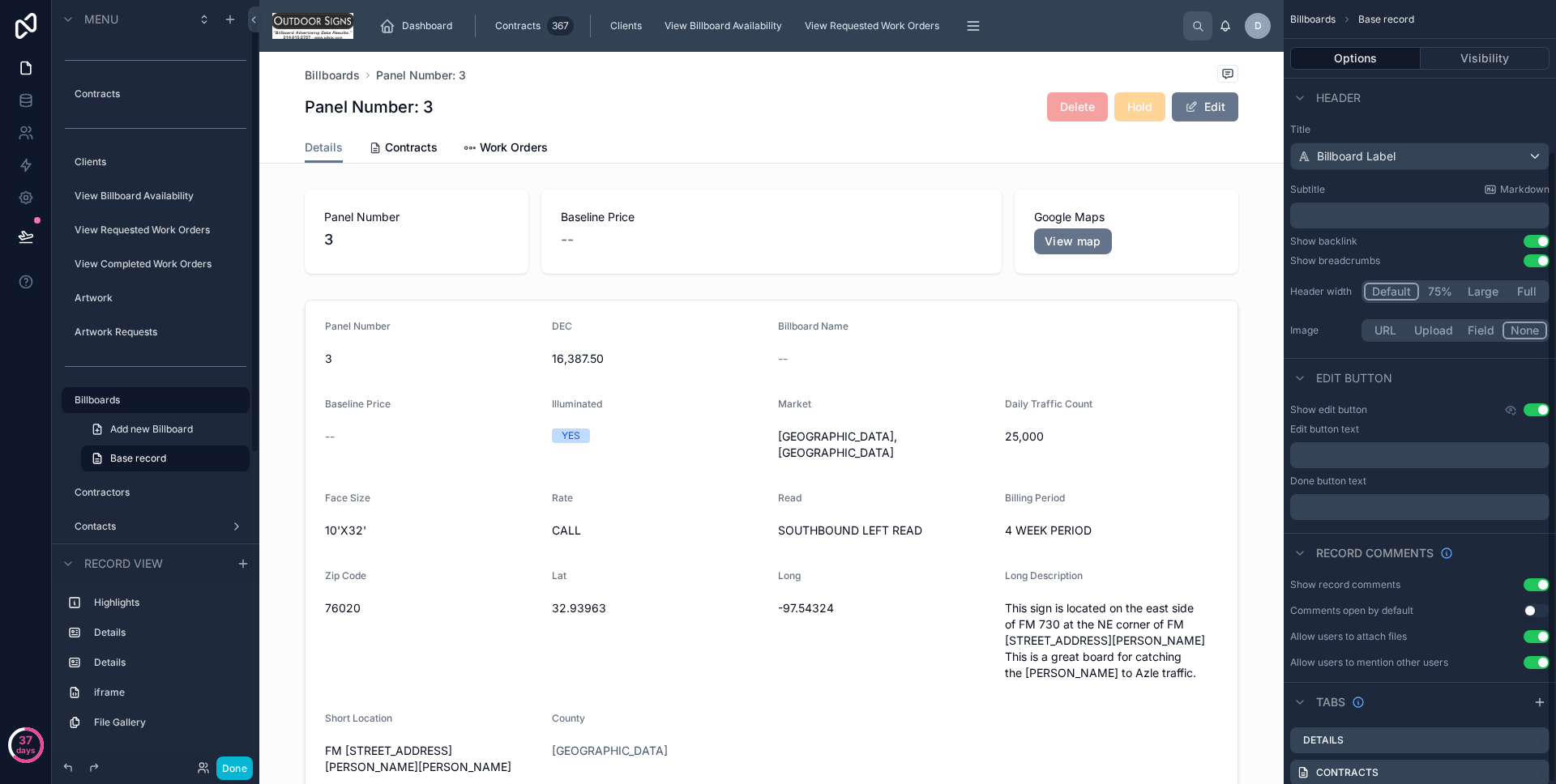
scroll to position [189, 0]
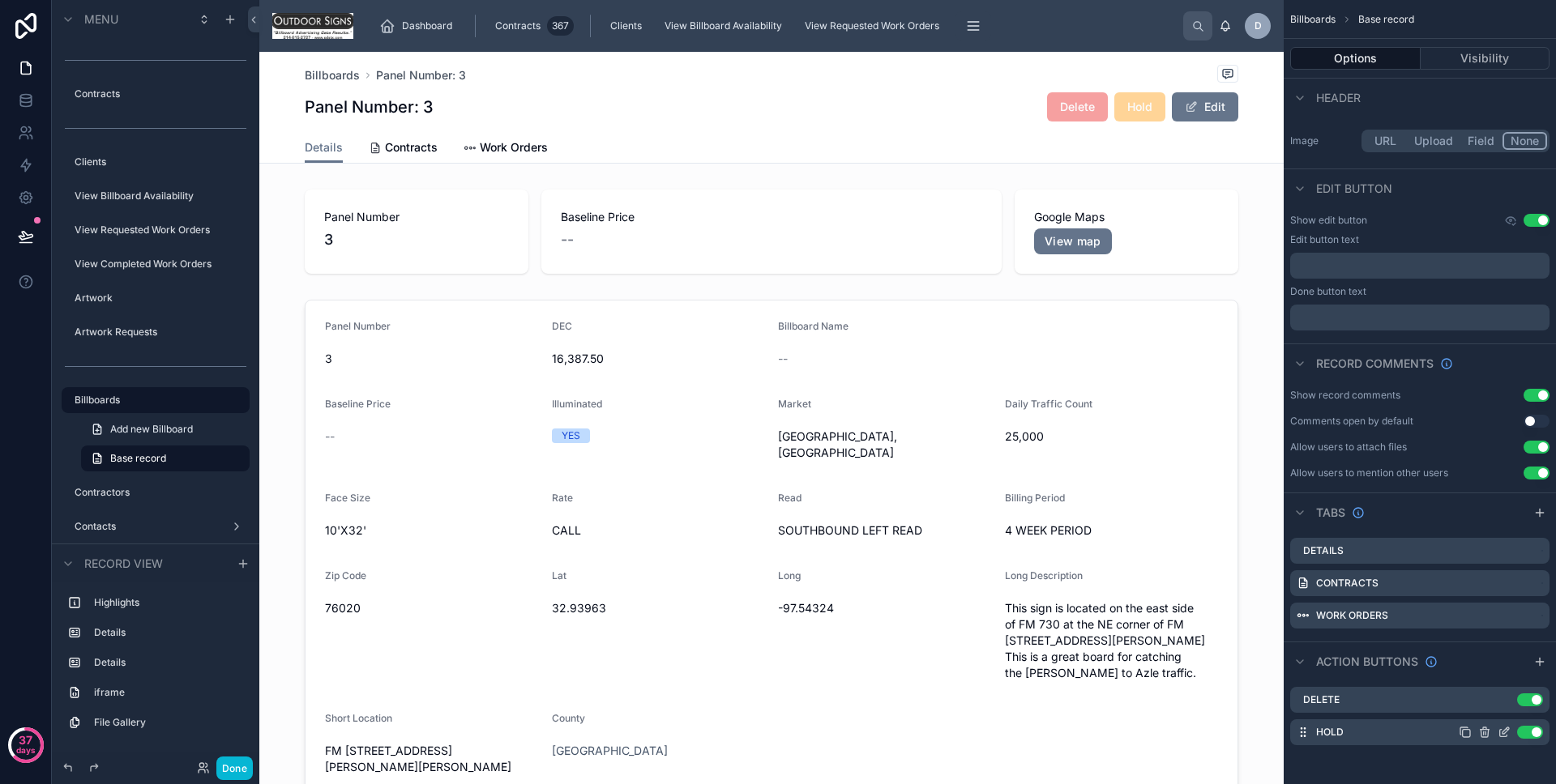
click at [1499, 734] on icon "scrollable content" at bounding box center [1504, 732] width 13 height 13
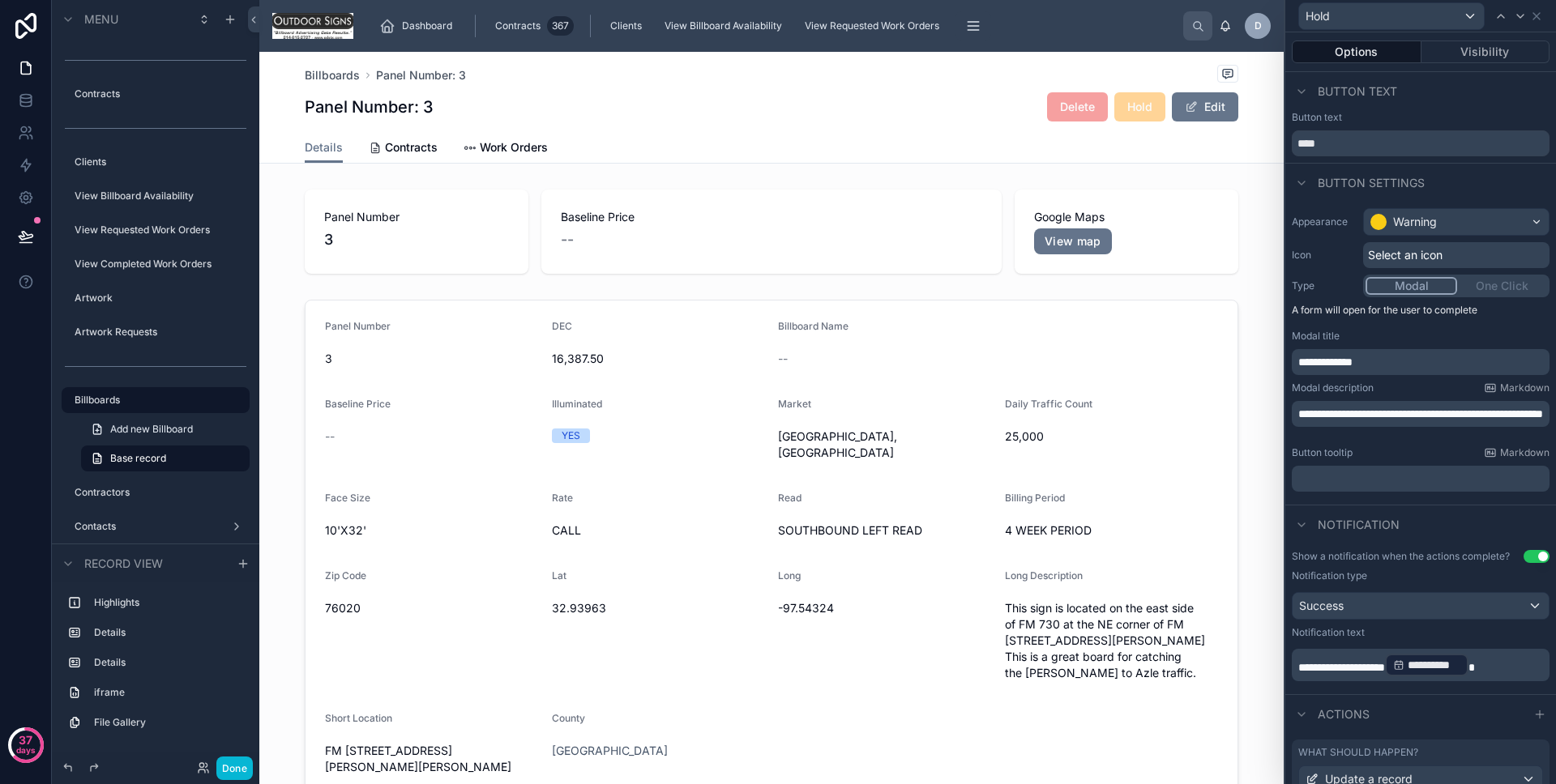
scroll to position [124, 0]
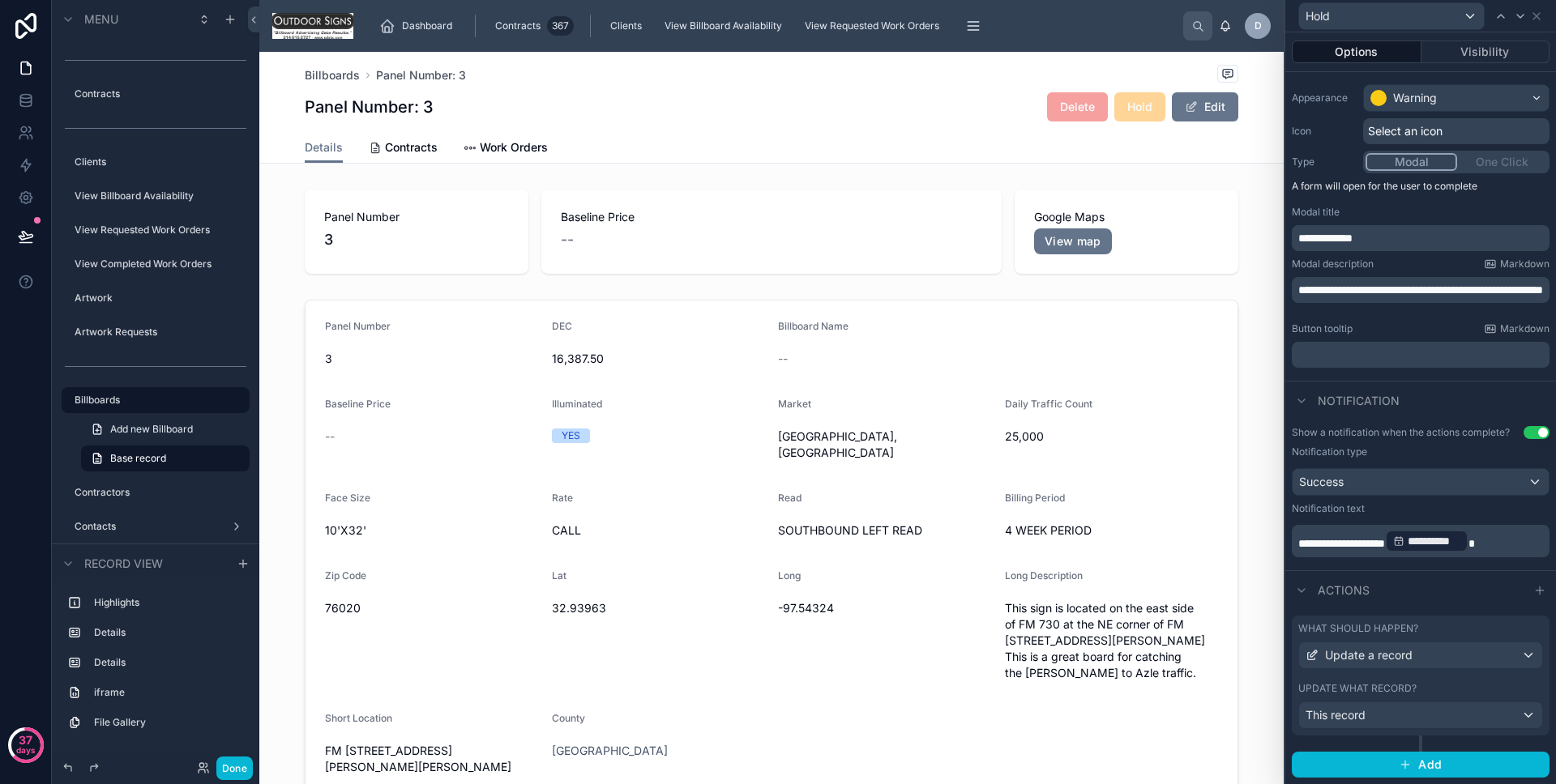
click at [1419, 628] on div "What should happen?" at bounding box center [1421, 628] width 245 height 13
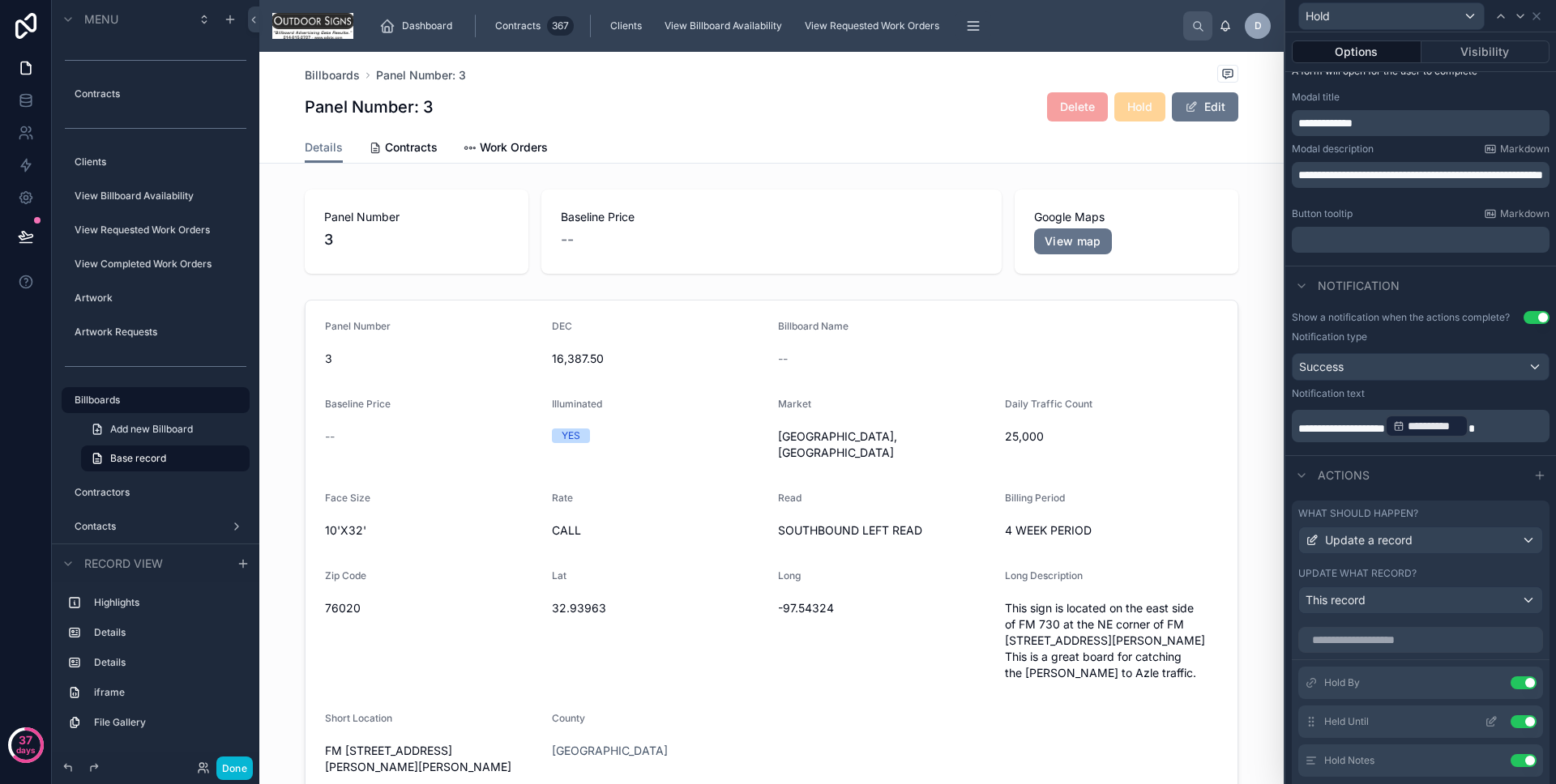
scroll to position [10, 0]
click at [31, 163] on icon at bounding box center [26, 165] width 16 height 16
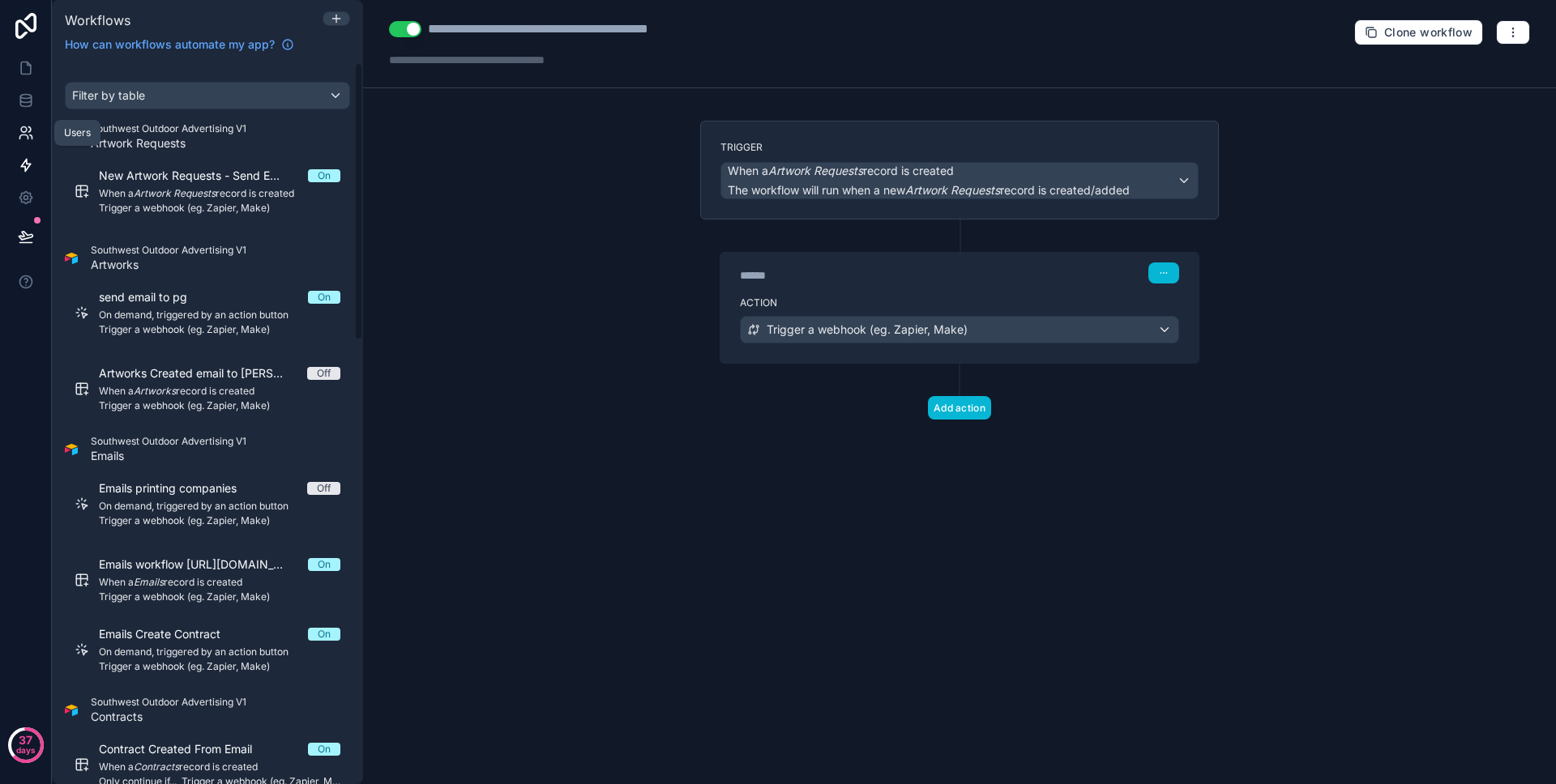
click at [28, 133] on icon at bounding box center [26, 133] width 16 height 16
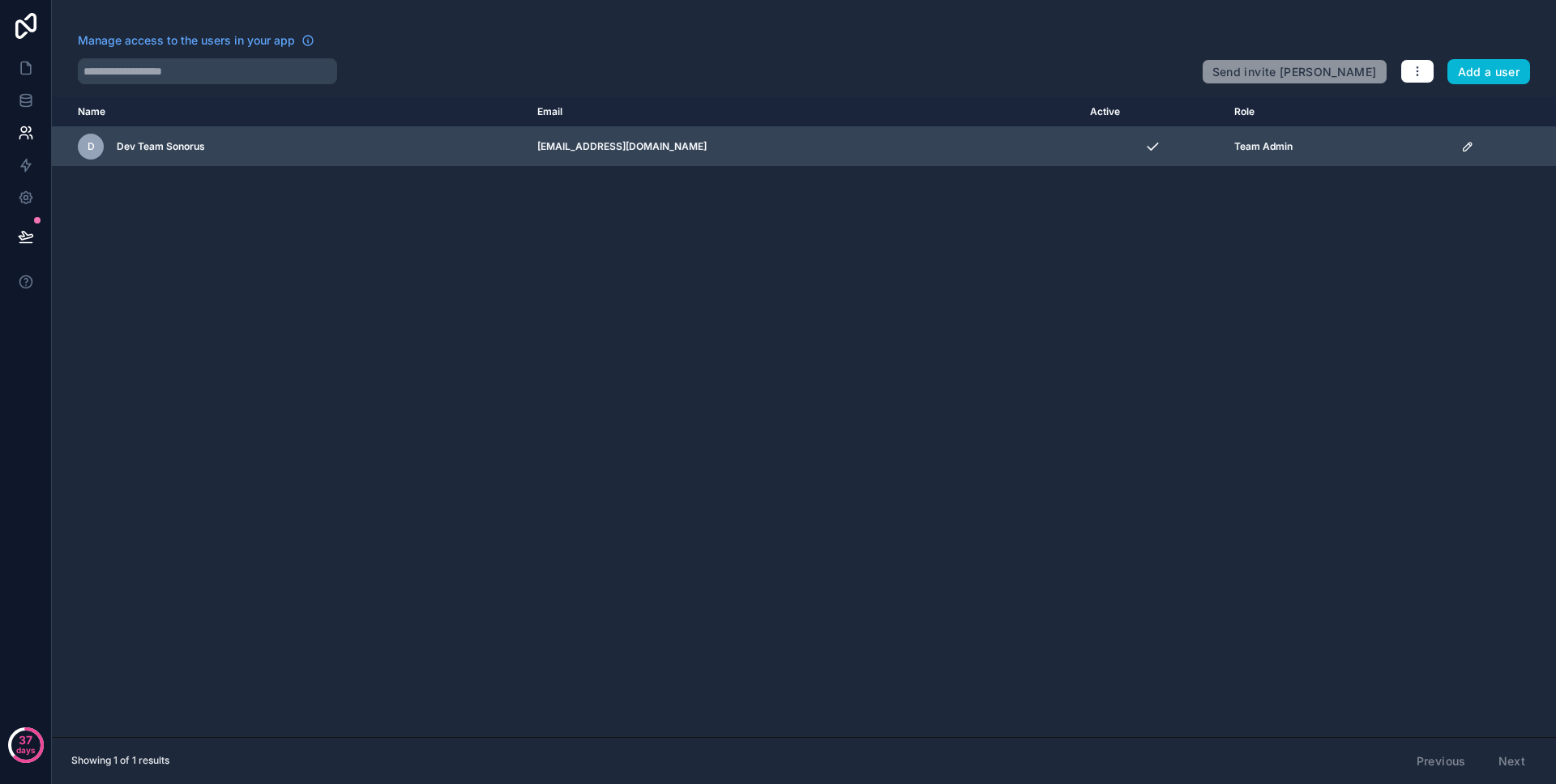
click at [1293, 138] on td "Team Admin" at bounding box center [1338, 147] width 228 height 39
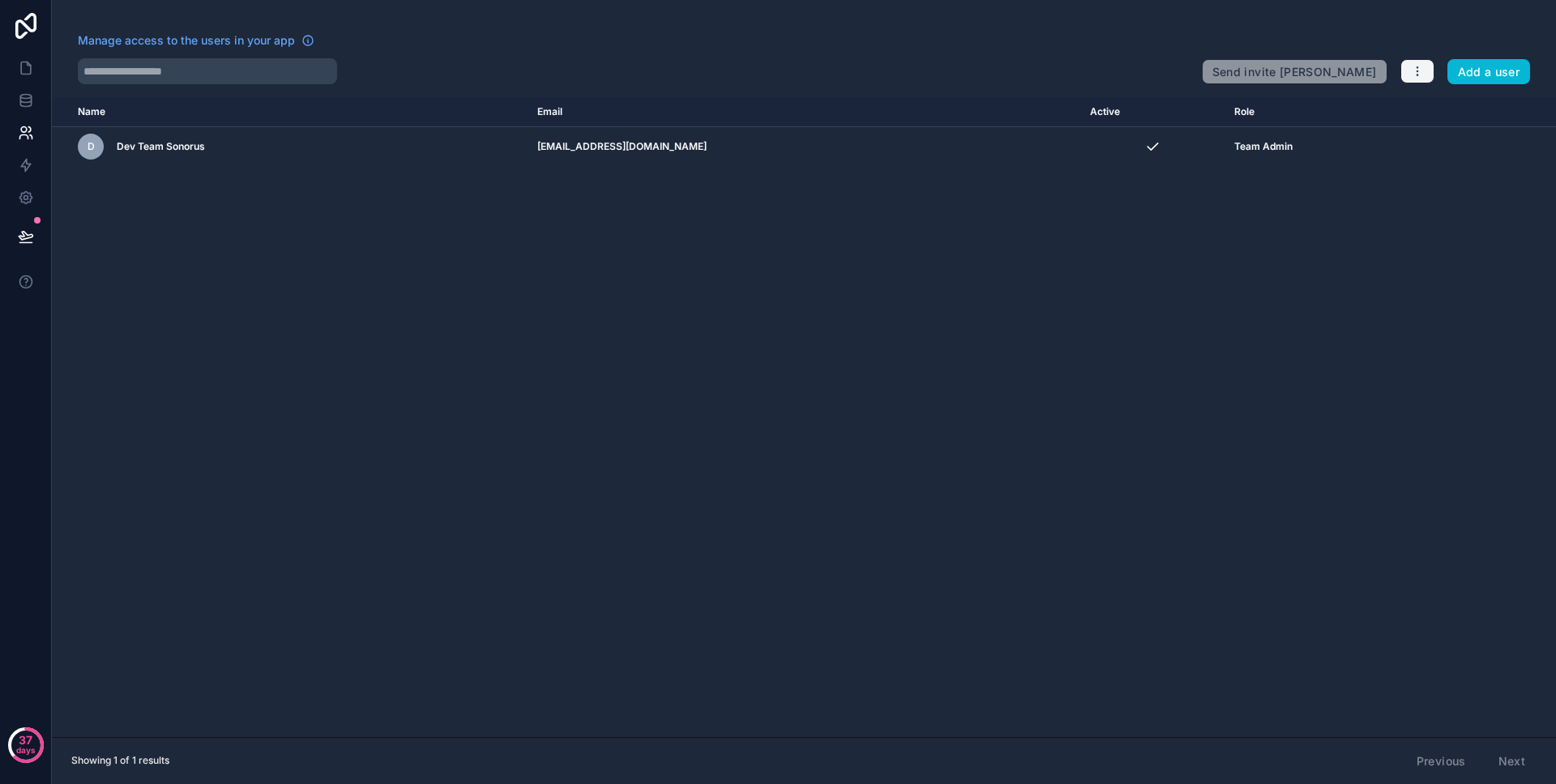
click at [1427, 74] on button "button" at bounding box center [1418, 71] width 35 height 25
click at [1439, 115] on link "Manage roles" at bounding box center [1455, 109] width 113 height 26
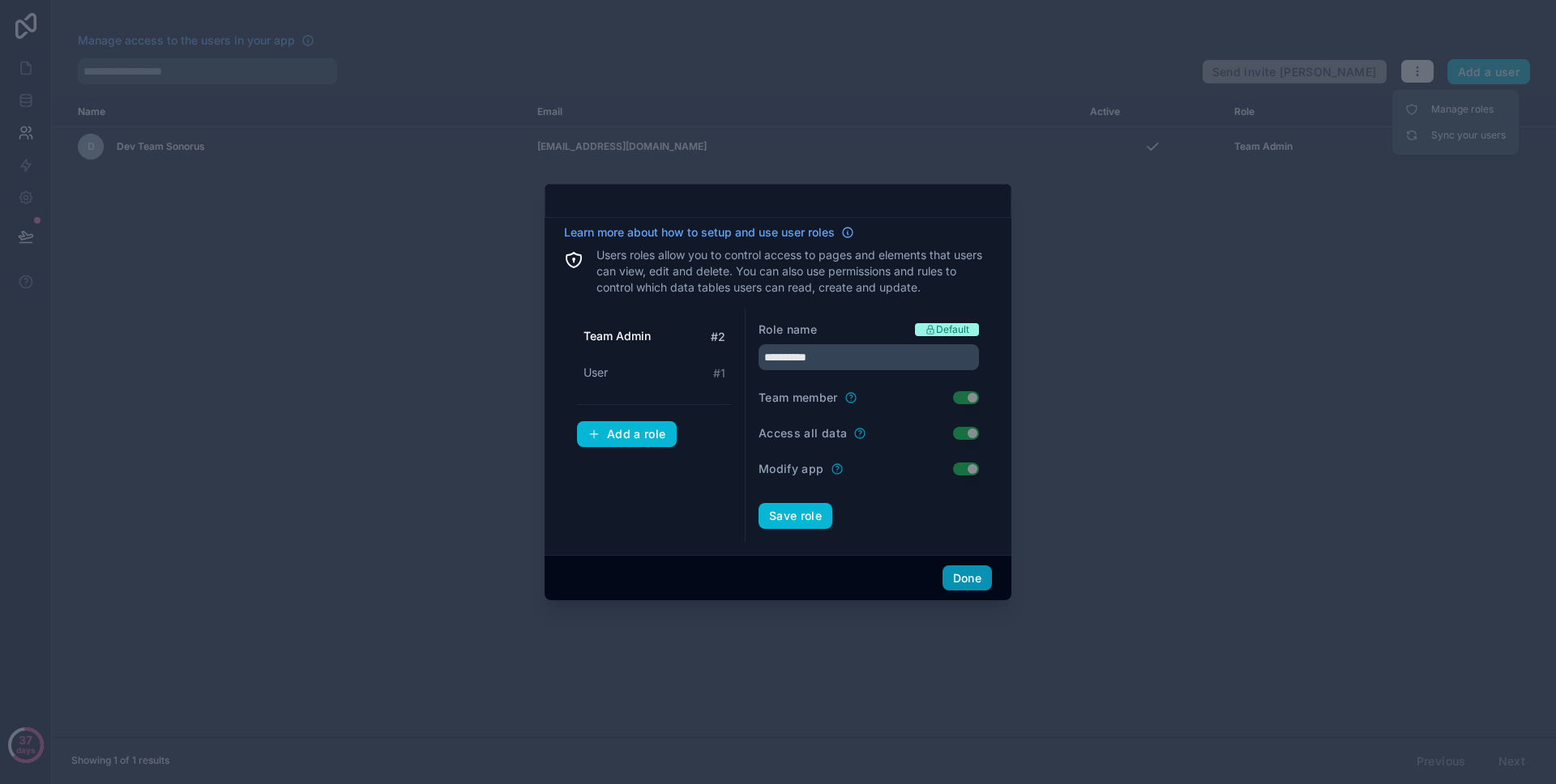
click at [957, 570] on button "Done" at bounding box center [967, 578] width 49 height 26
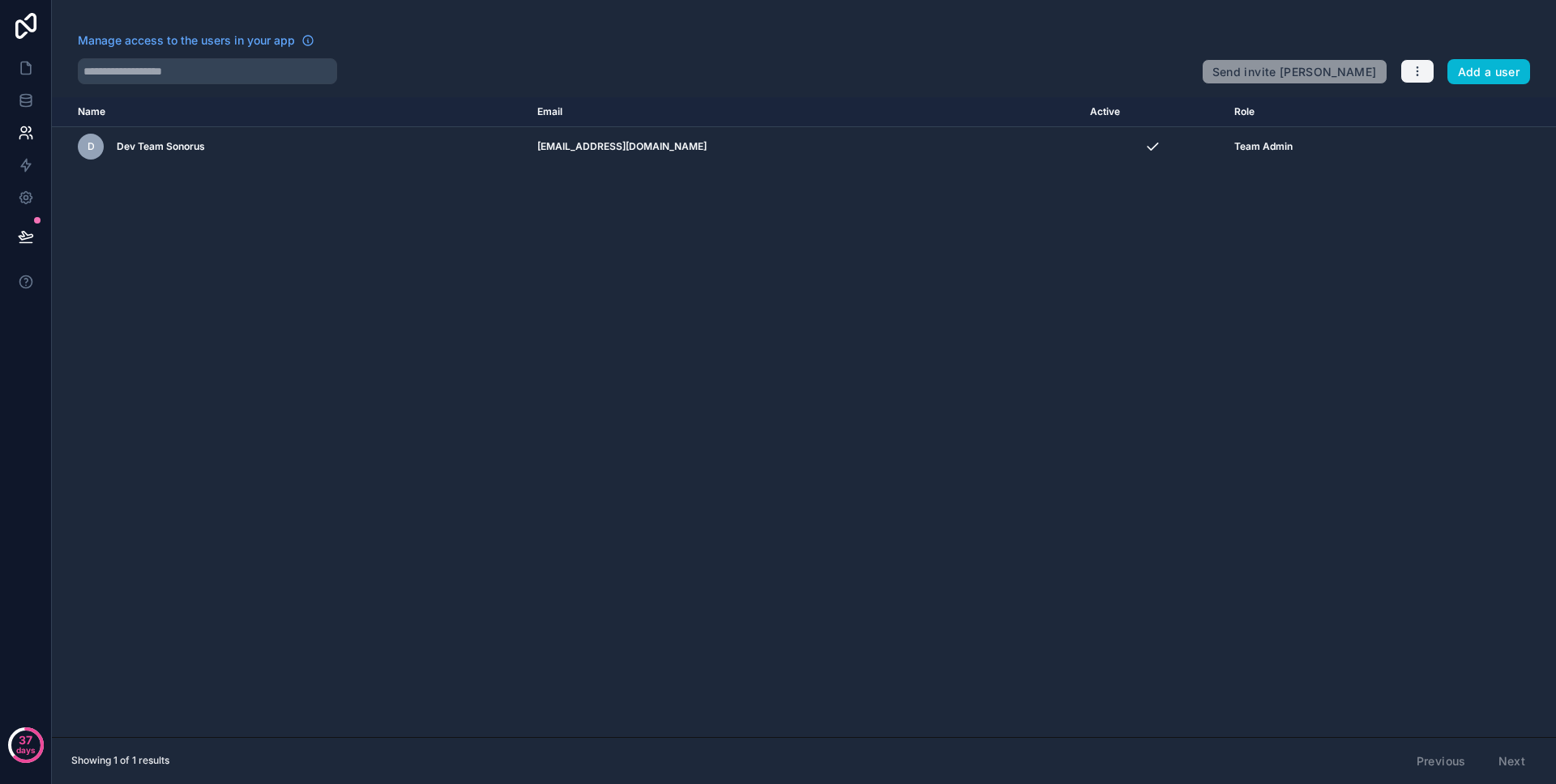
drag, startPoint x: 1422, startPoint y: 56, endPoint x: 1423, endPoint y: 64, distance: 8.1
click at [1422, 57] on div "Send invite reminders Add a user" at bounding box center [1366, 68] width 329 height 33
click at [1422, 66] on icon "button" at bounding box center [1417, 71] width 13 height 13
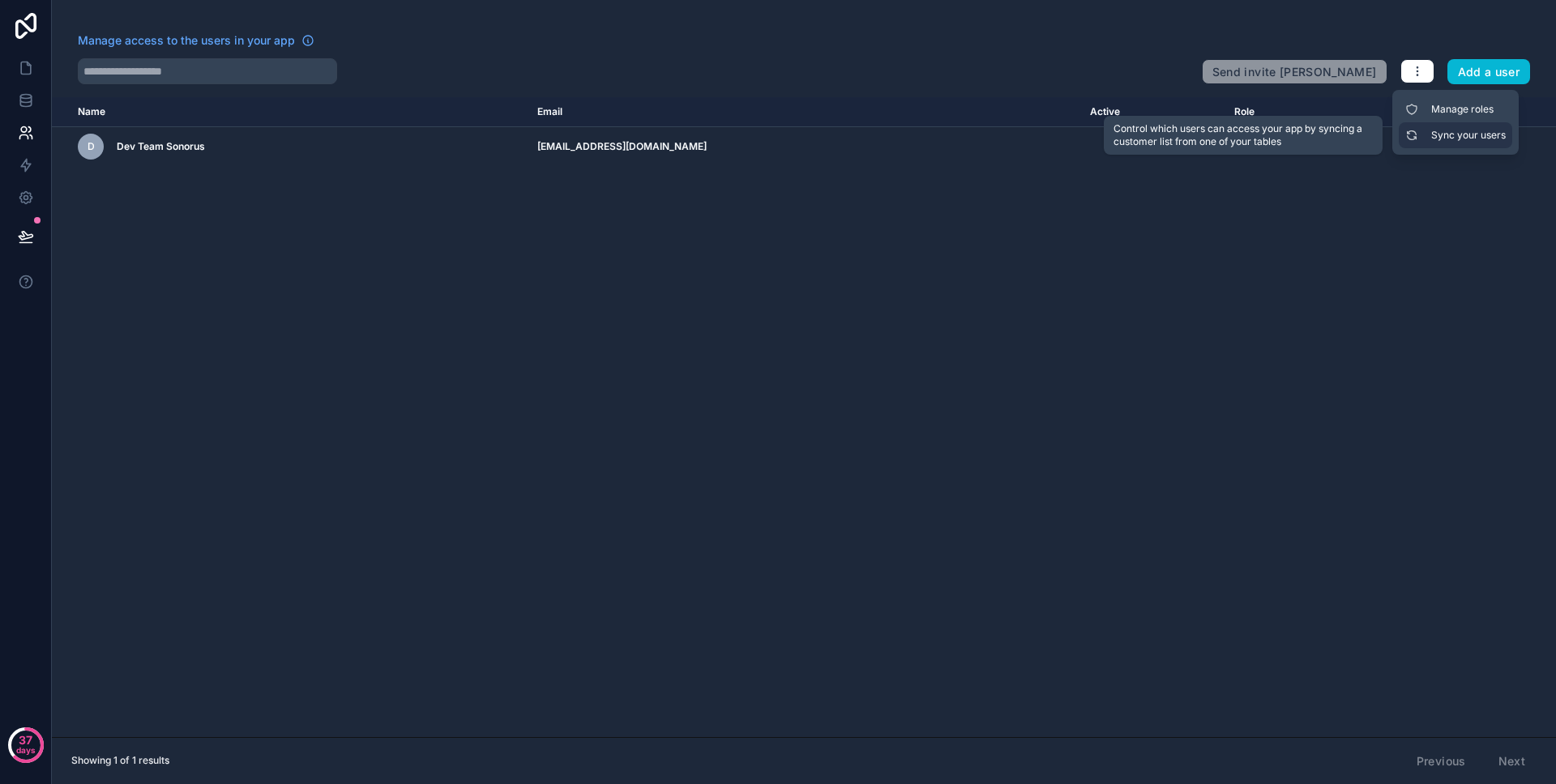
click at [1429, 132] on link "Sync your users" at bounding box center [1455, 135] width 113 height 26
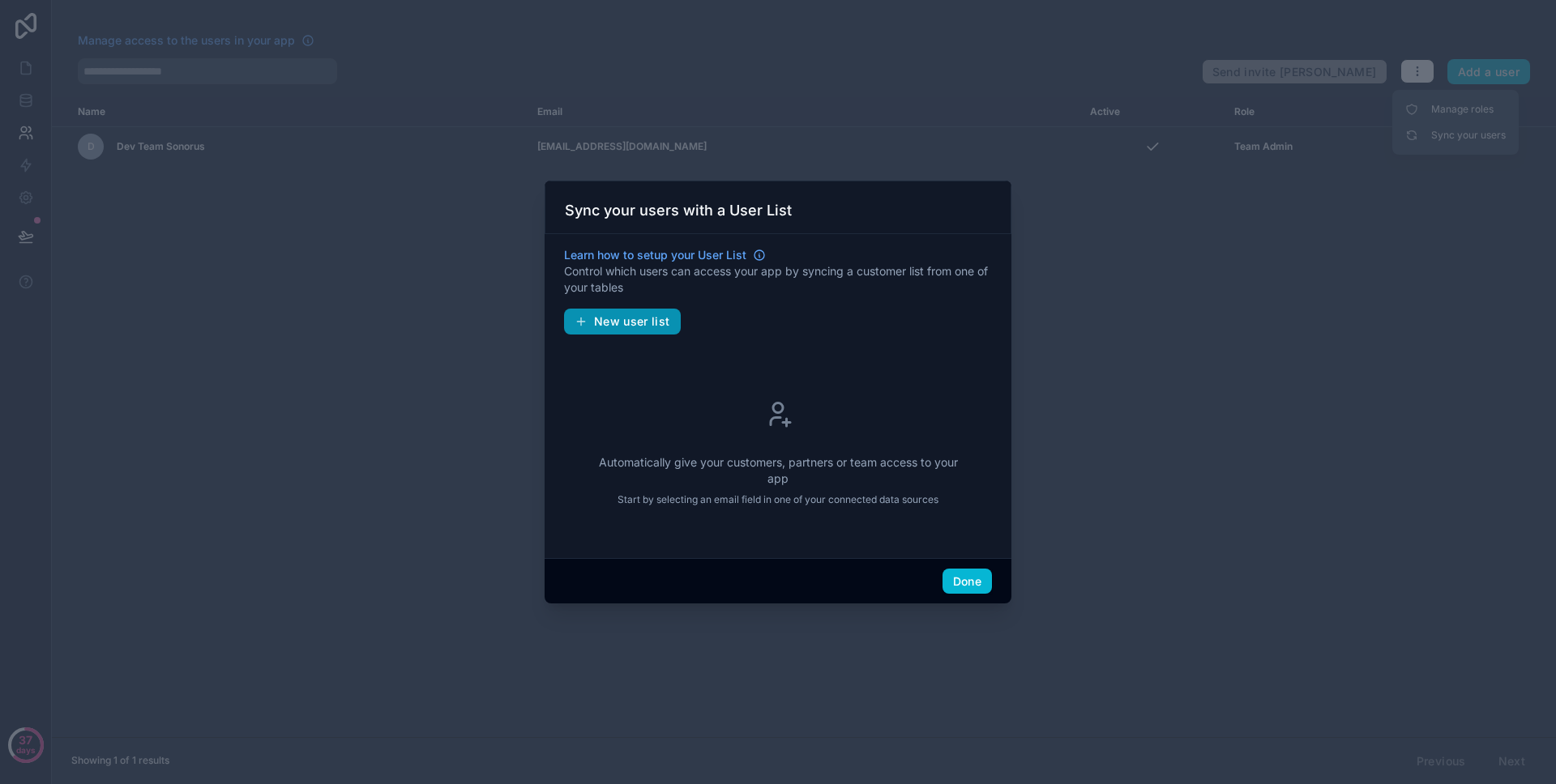
click at [593, 324] on button "New user list" at bounding box center [623, 321] width 116 height 26
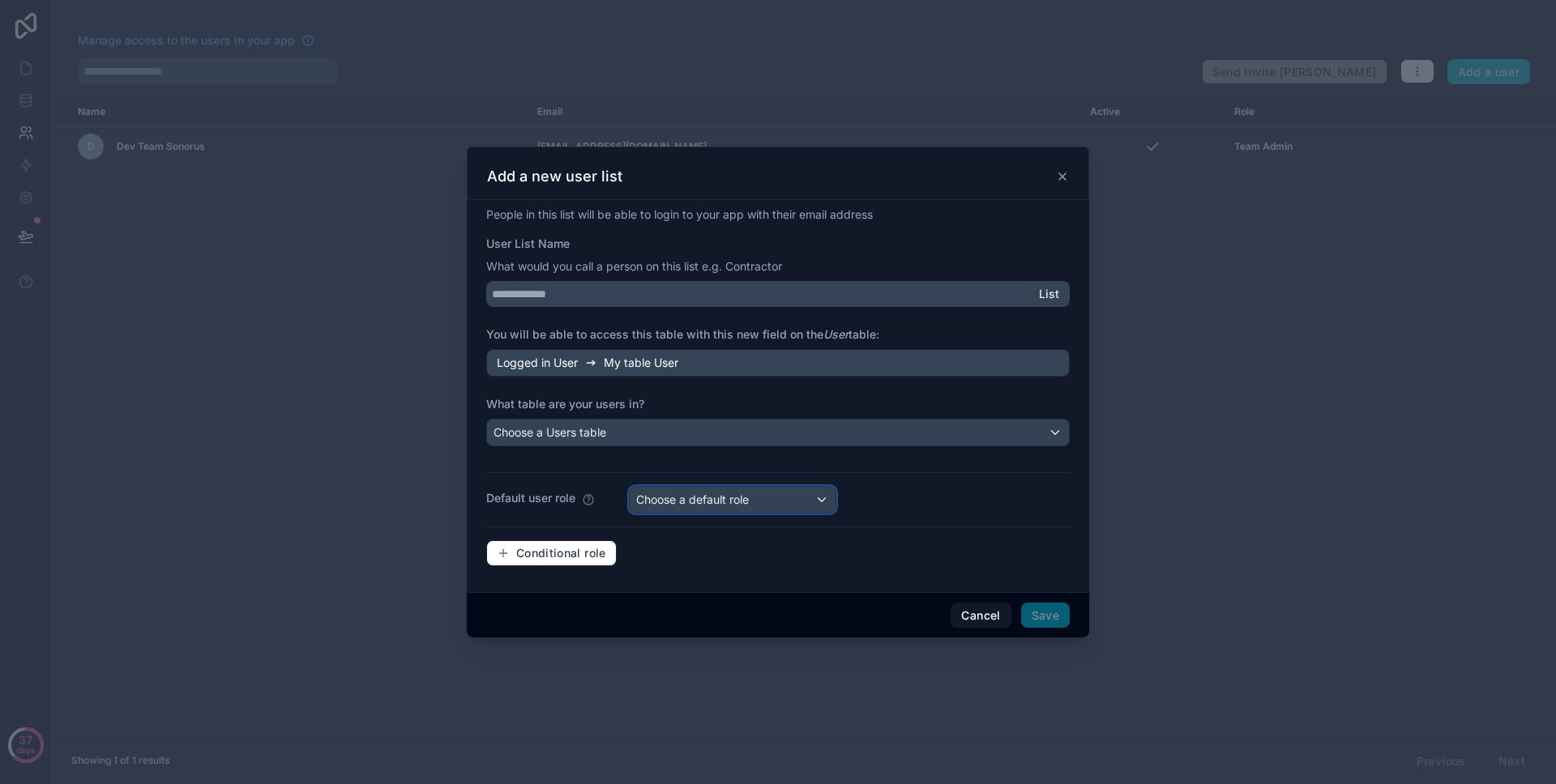
click at [645, 511] on div "Choose a default role" at bounding box center [732, 500] width 206 height 26
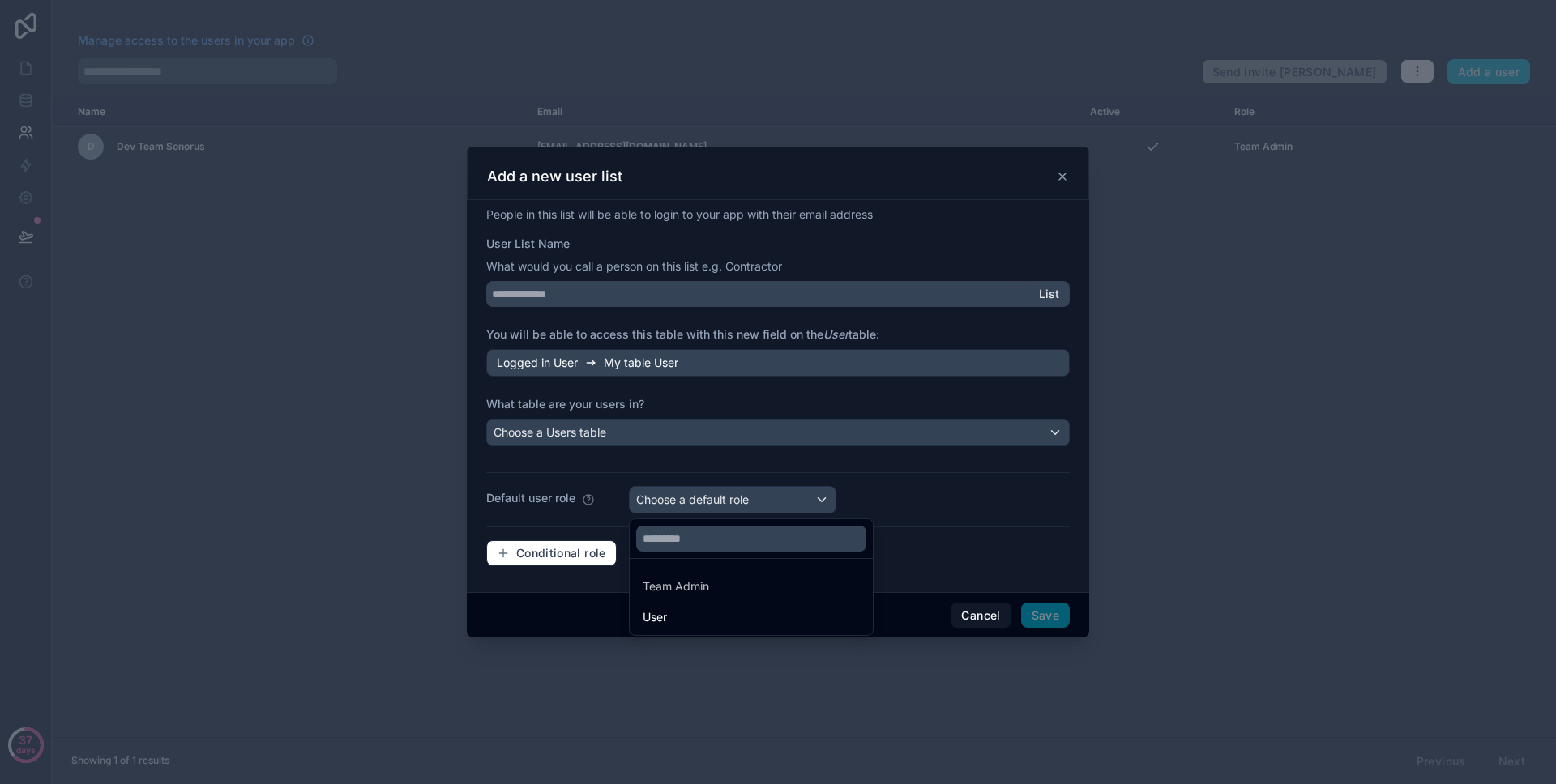
click at [597, 553] on div at bounding box center [778, 392] width 623 height 491
click at [597, 550] on span "Conditional role" at bounding box center [560, 553] width 90 height 15
click at [565, 546] on span "Conditional role" at bounding box center [560, 553] width 90 height 15
click at [542, 551] on span "Conditional role" at bounding box center [560, 553] width 90 height 15
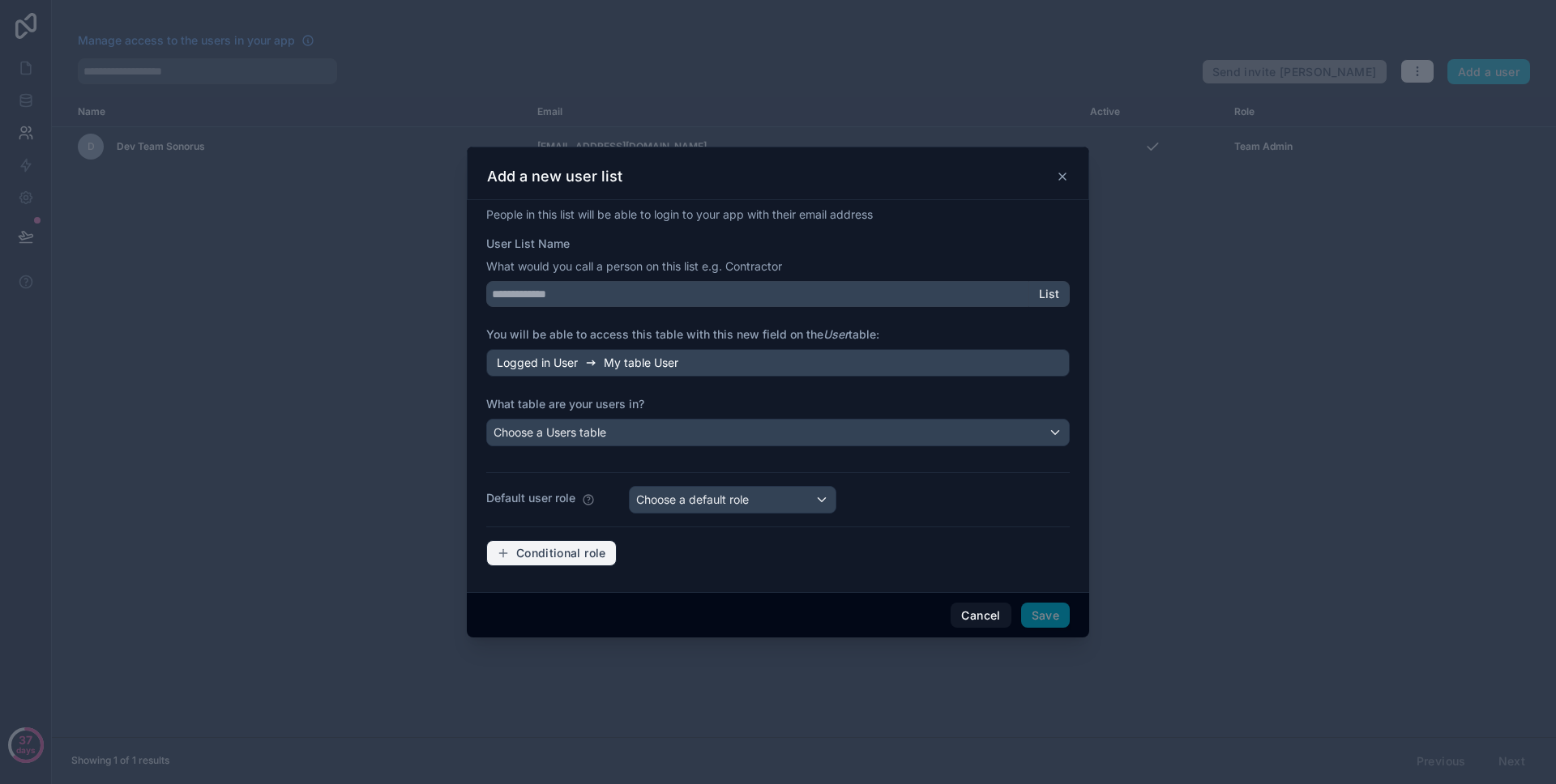
click at [546, 560] on button "Conditional role" at bounding box center [552, 553] width 130 height 26
click at [815, 515] on div "People in this list will be able to login to your app with their email address …" at bounding box center [778, 392] width 583 height 373
click at [812, 508] on div "Choose a default role" at bounding box center [732, 500] width 206 height 26
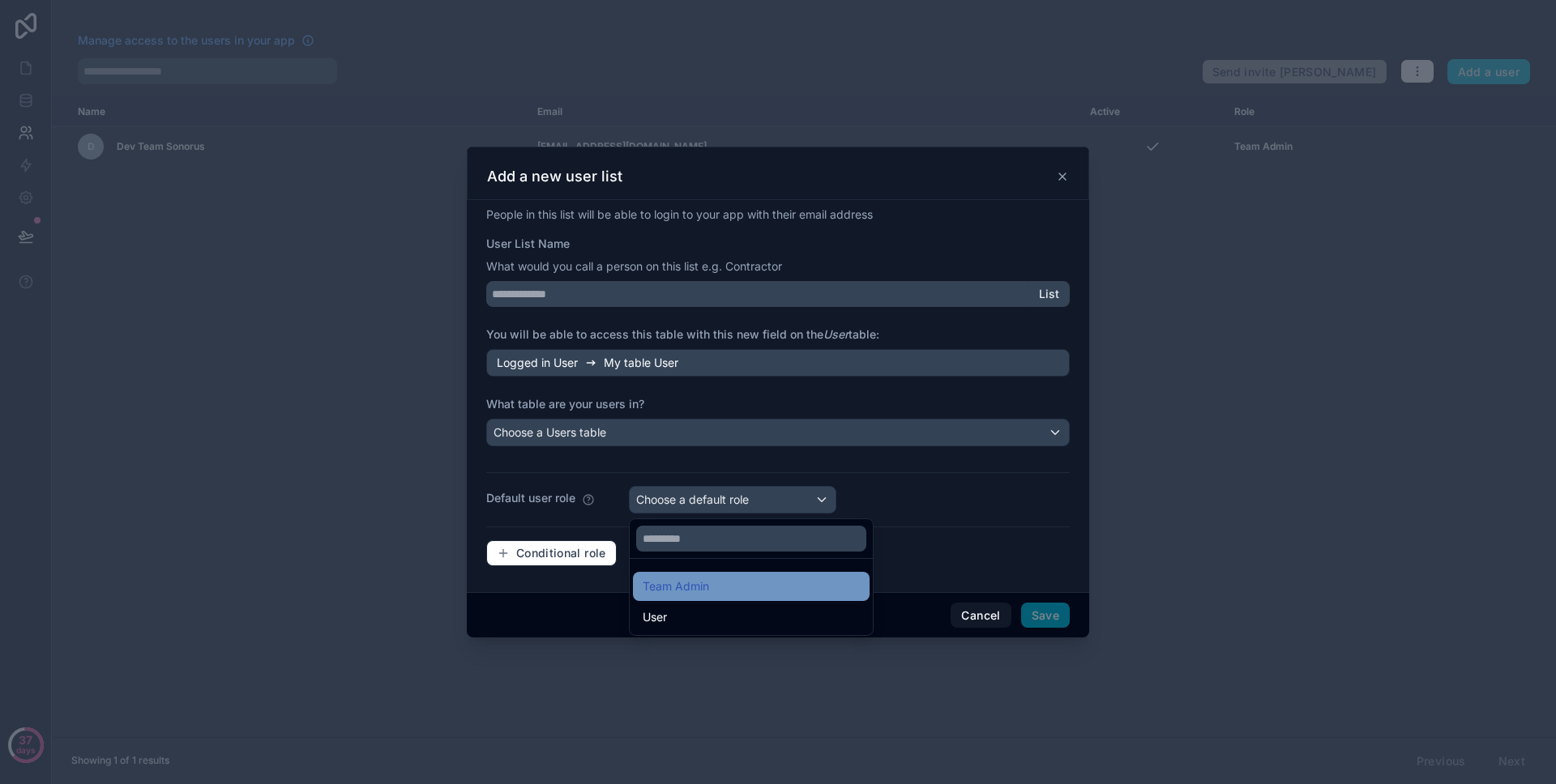
click at [756, 587] on div "Team Admin" at bounding box center [751, 587] width 217 height 20
click at [571, 542] on div at bounding box center [778, 392] width 623 height 491
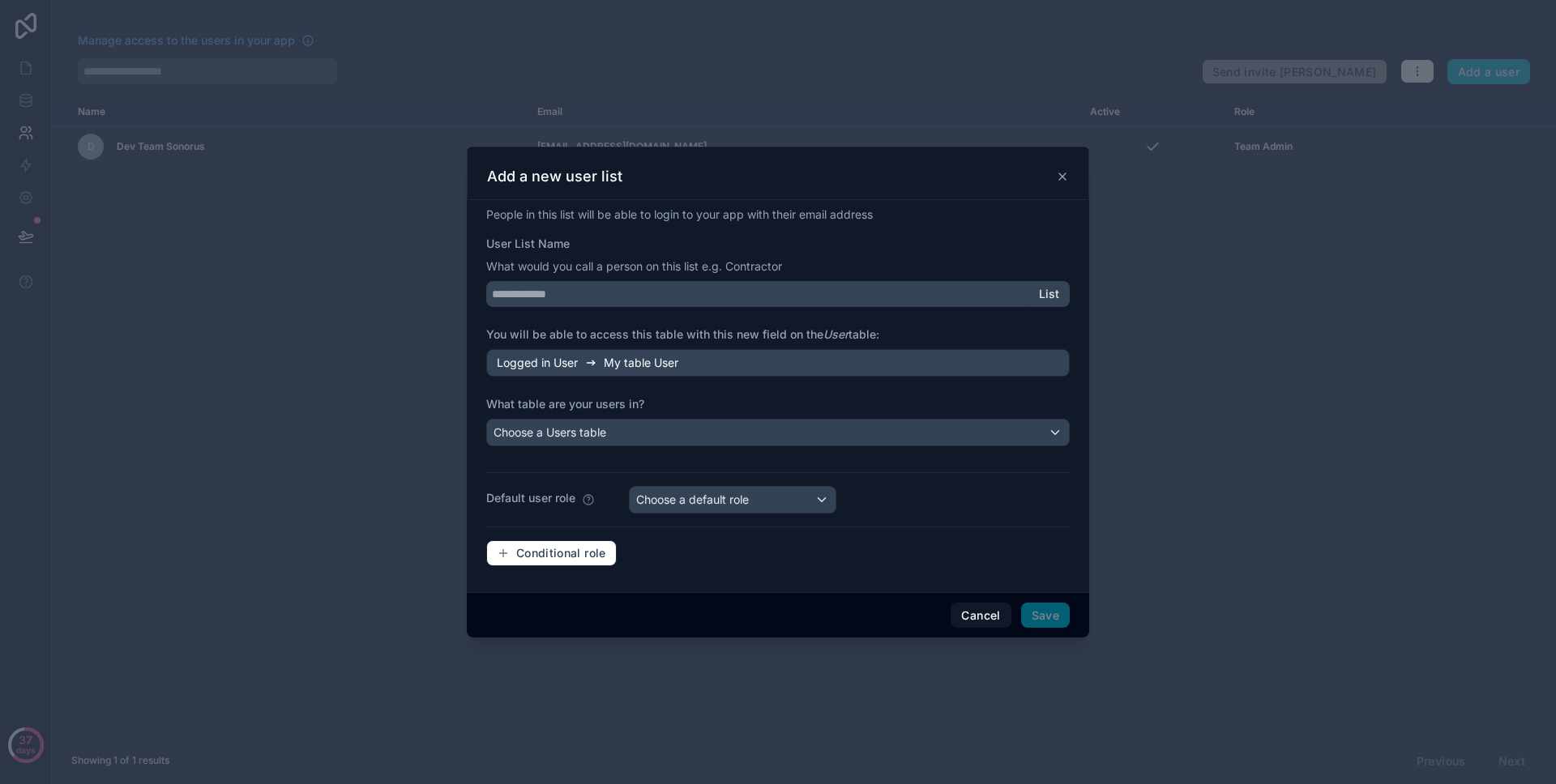
click at [568, 522] on div "People in this list will be able to login to your app with their email address …" at bounding box center [778, 392] width 583 height 373
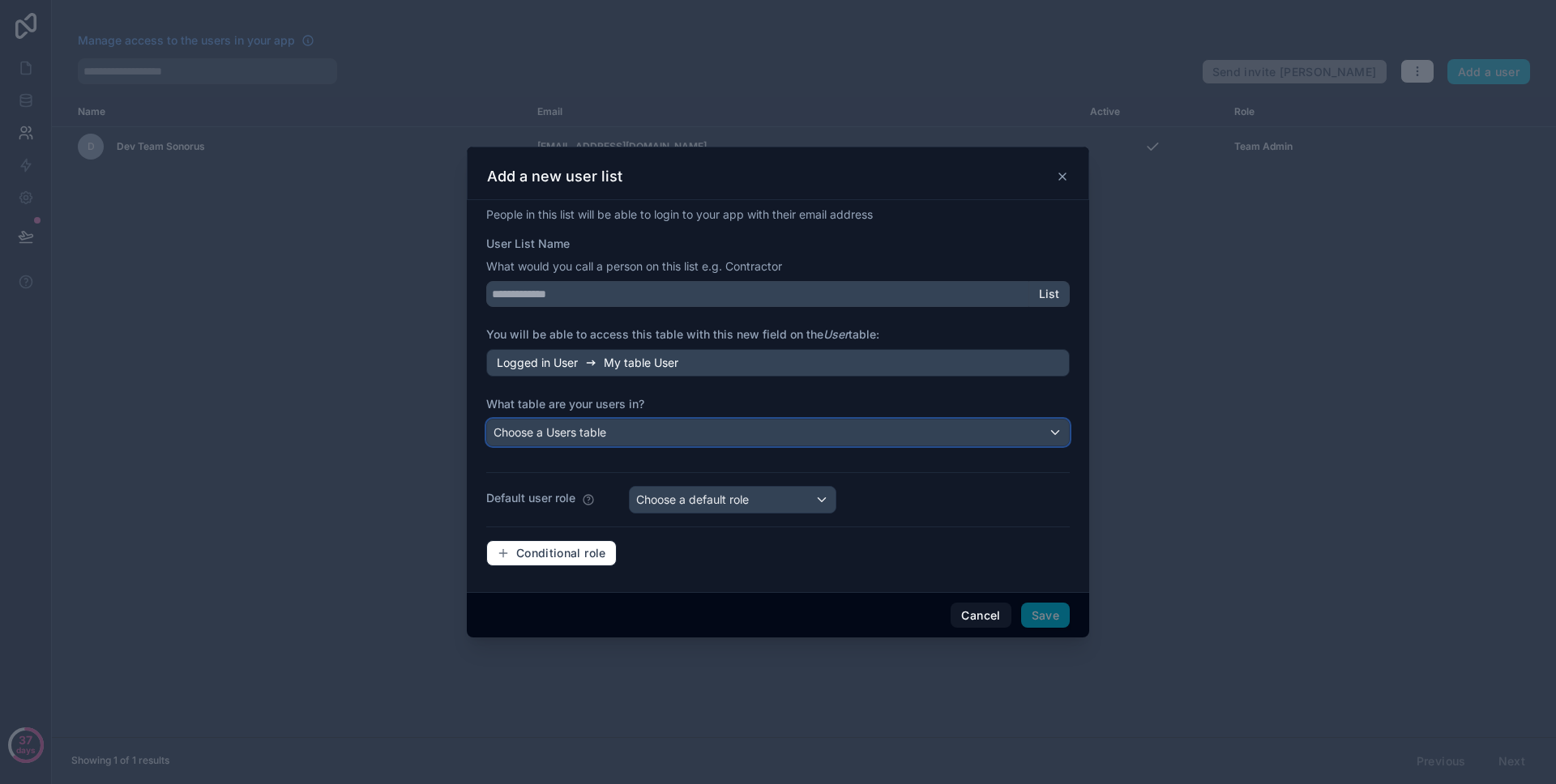
click at [605, 434] on span "Choose a Users table" at bounding box center [550, 432] width 112 height 14
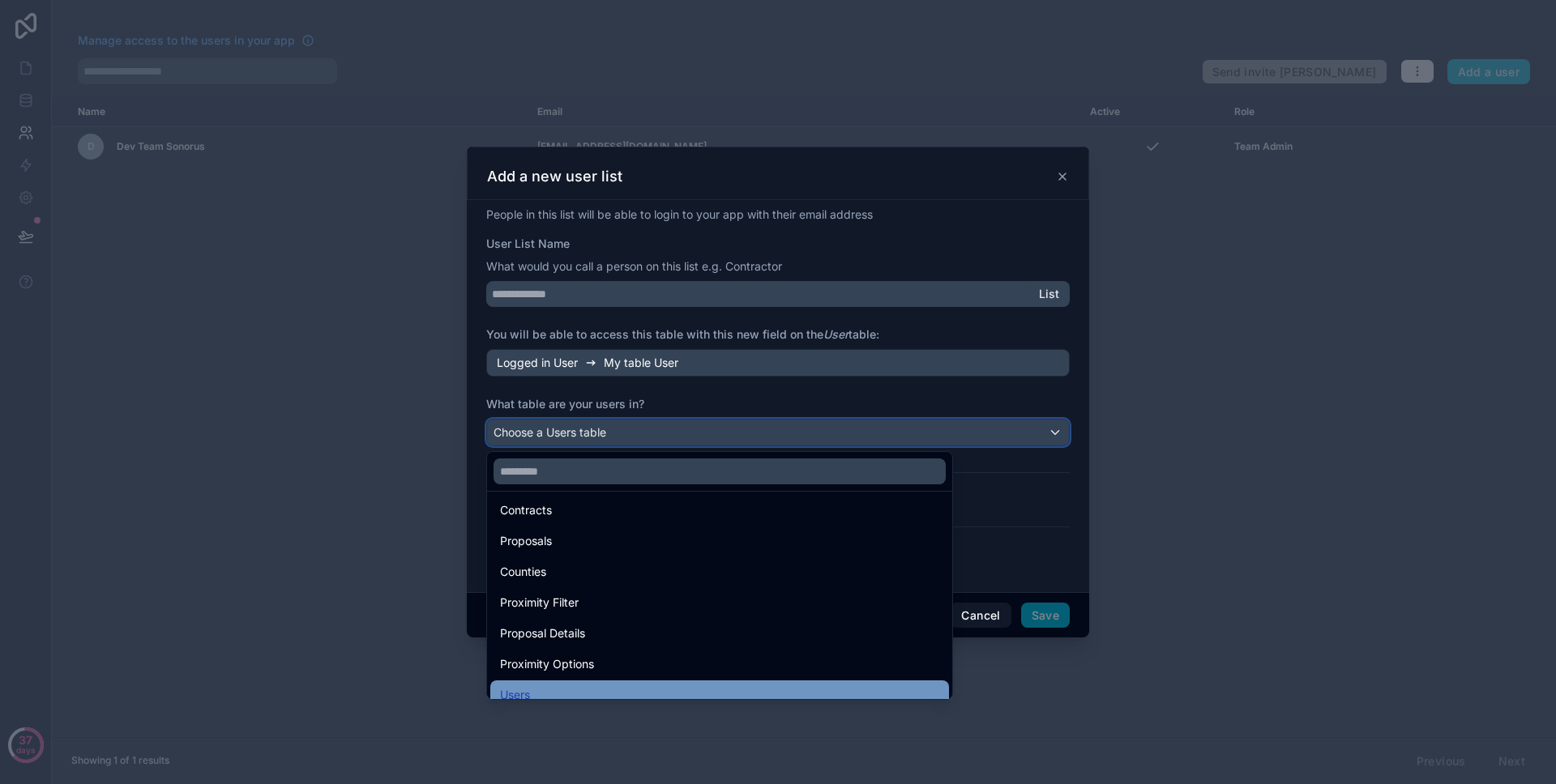
scroll to position [447, 0]
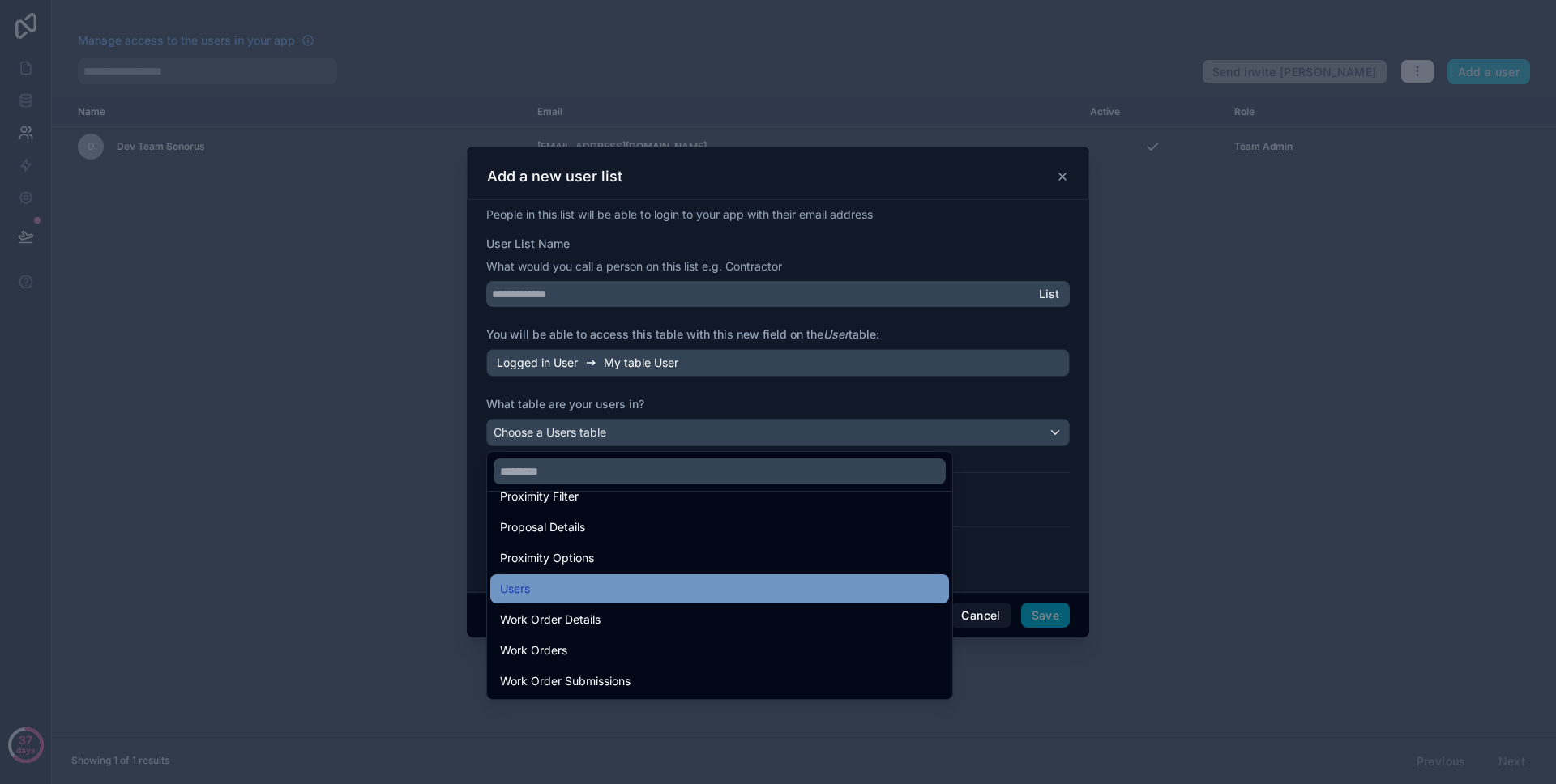
click at [637, 588] on div "Users" at bounding box center [719, 589] width 439 height 20
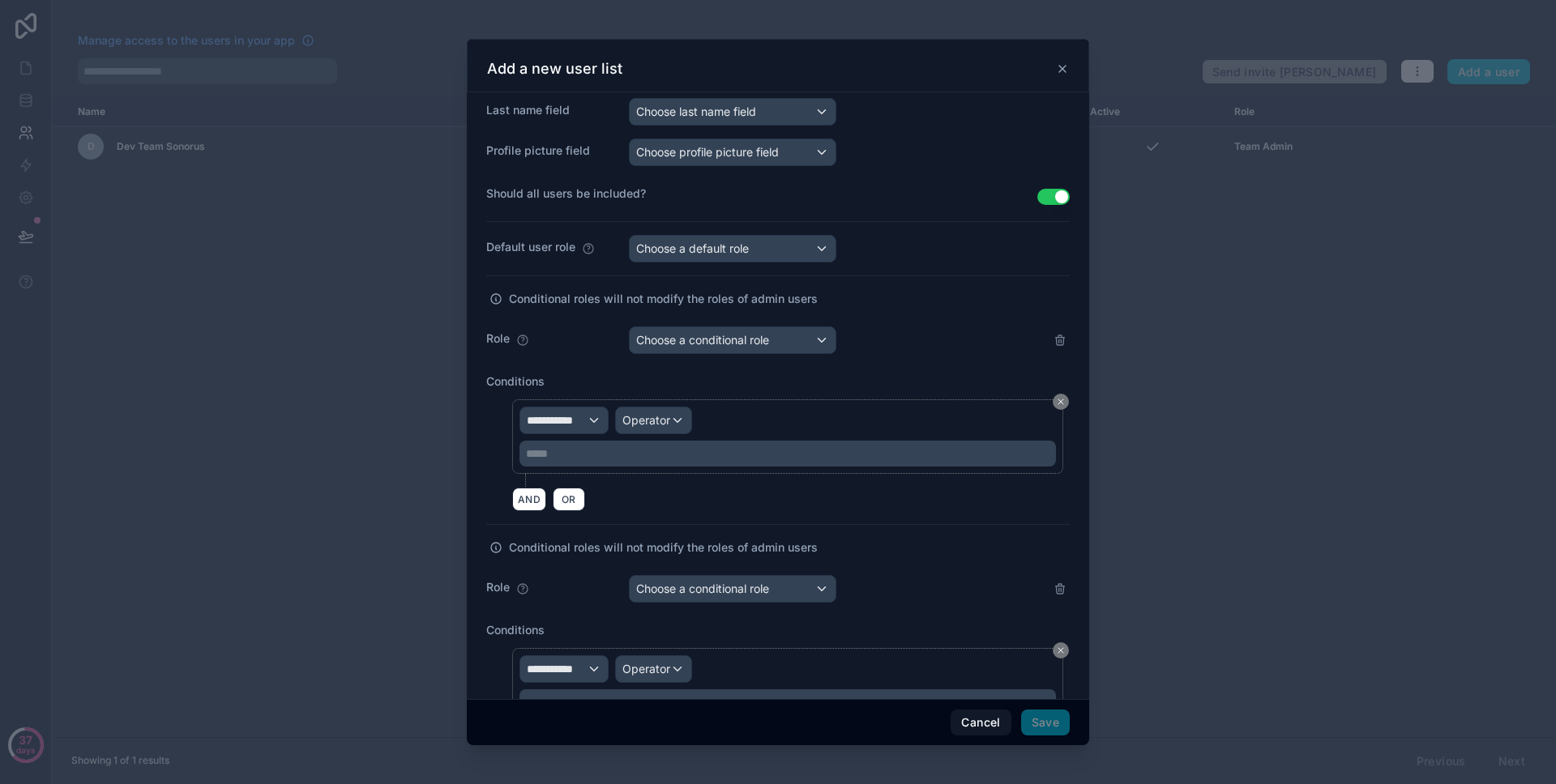
scroll to position [160, 0]
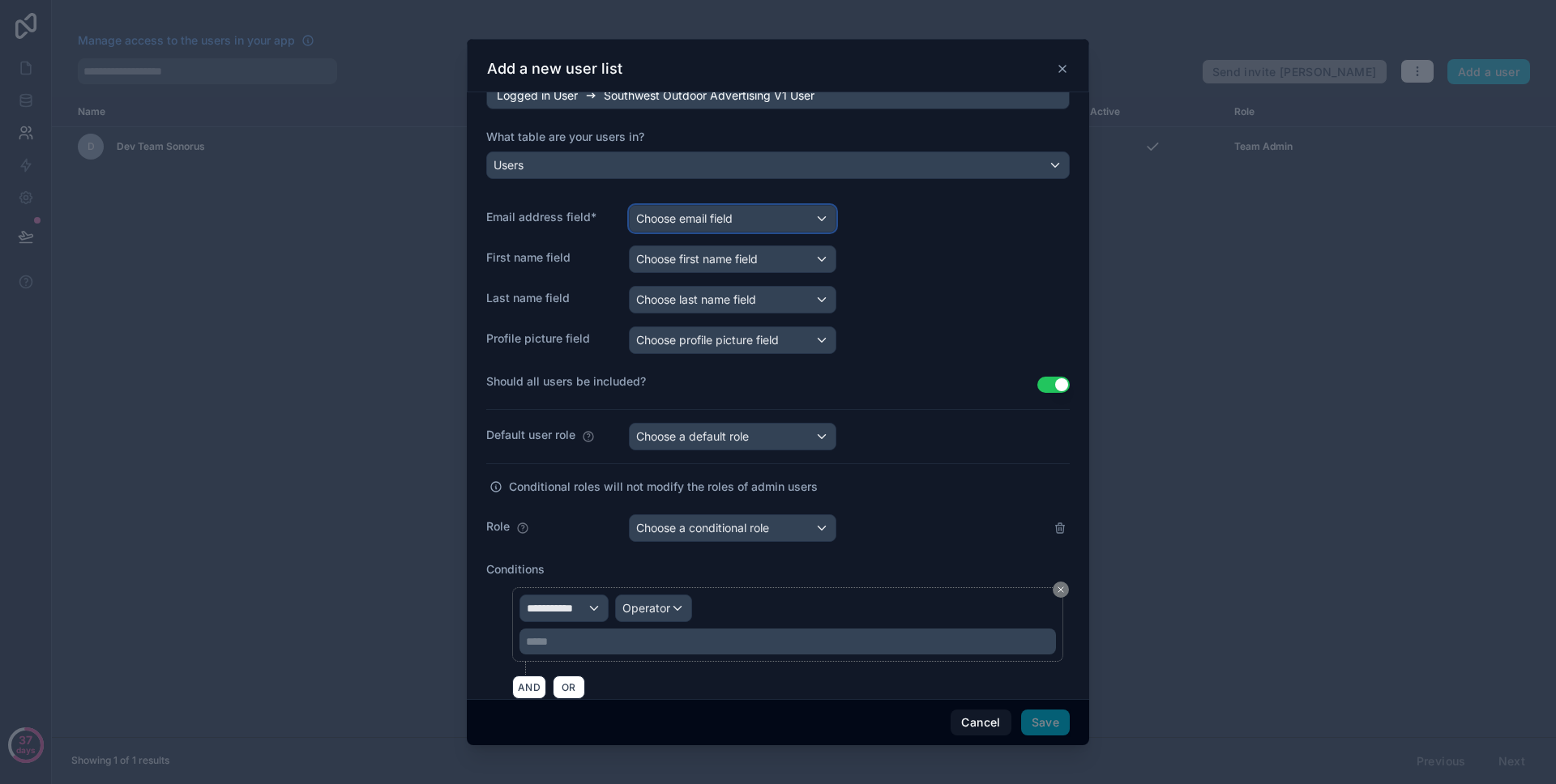
click at [797, 223] on div "Choose email field" at bounding box center [732, 219] width 206 height 26
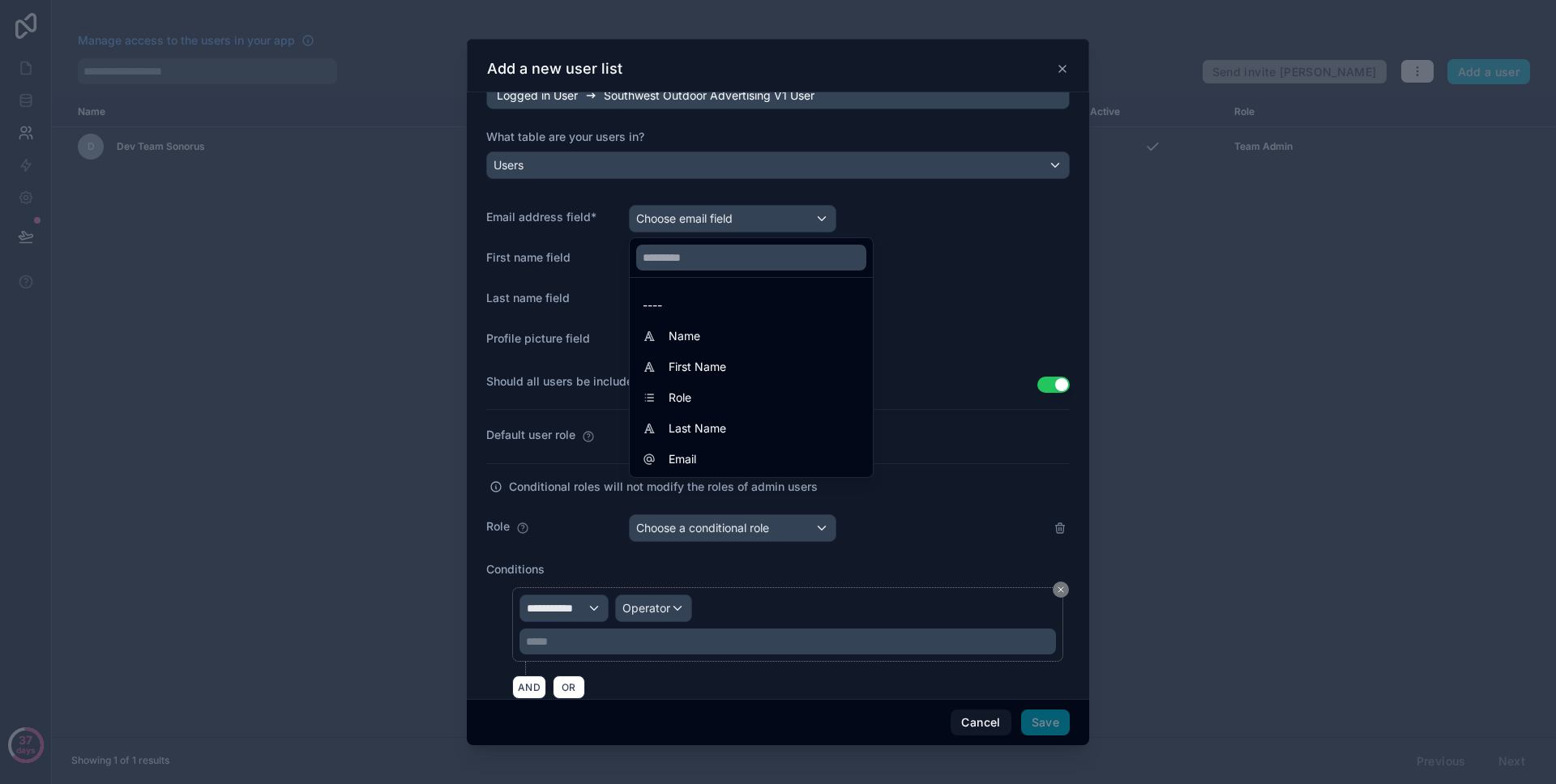
click at [902, 265] on div at bounding box center [778, 392] width 623 height 706
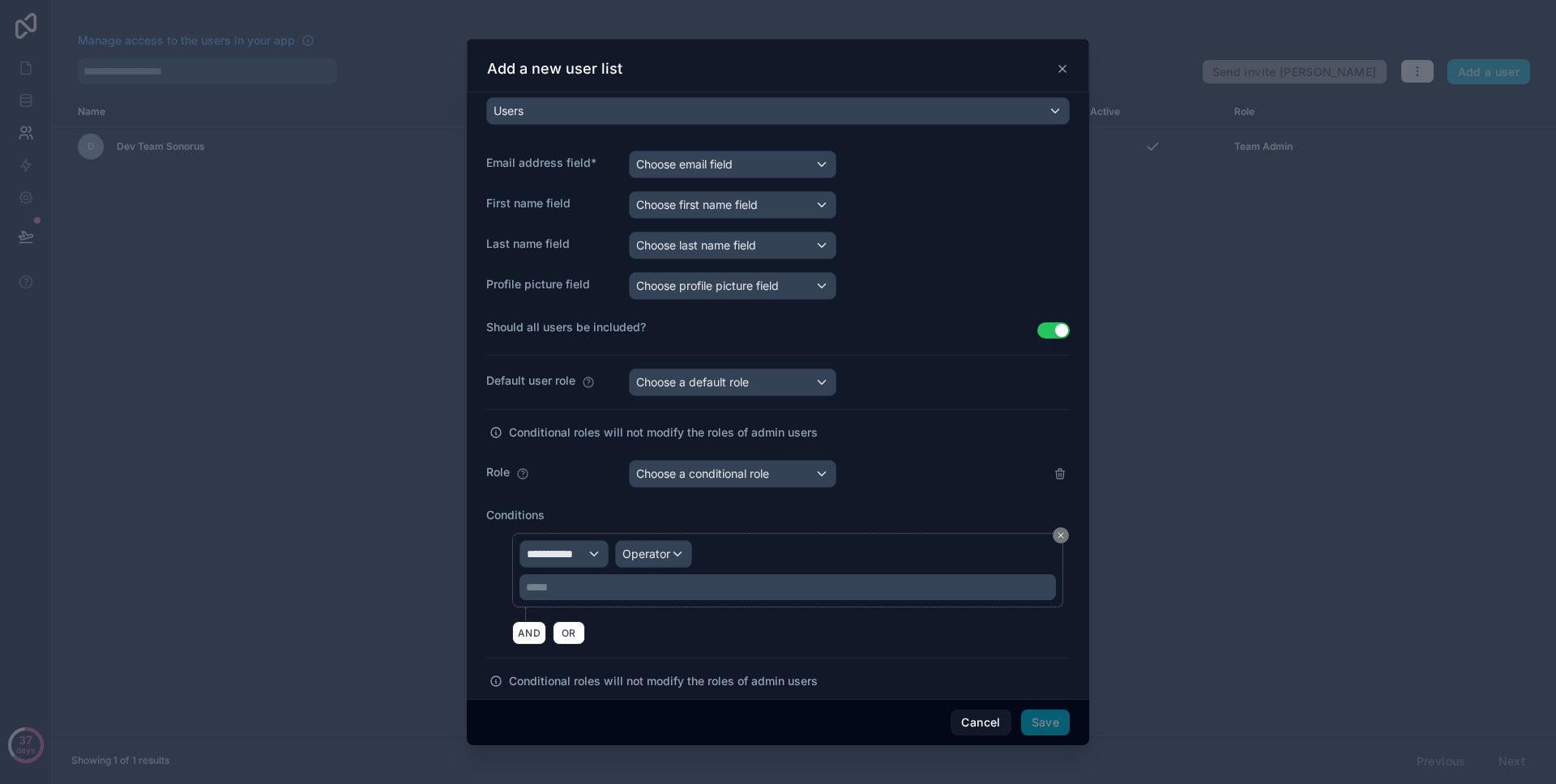
scroll to position [0, 0]
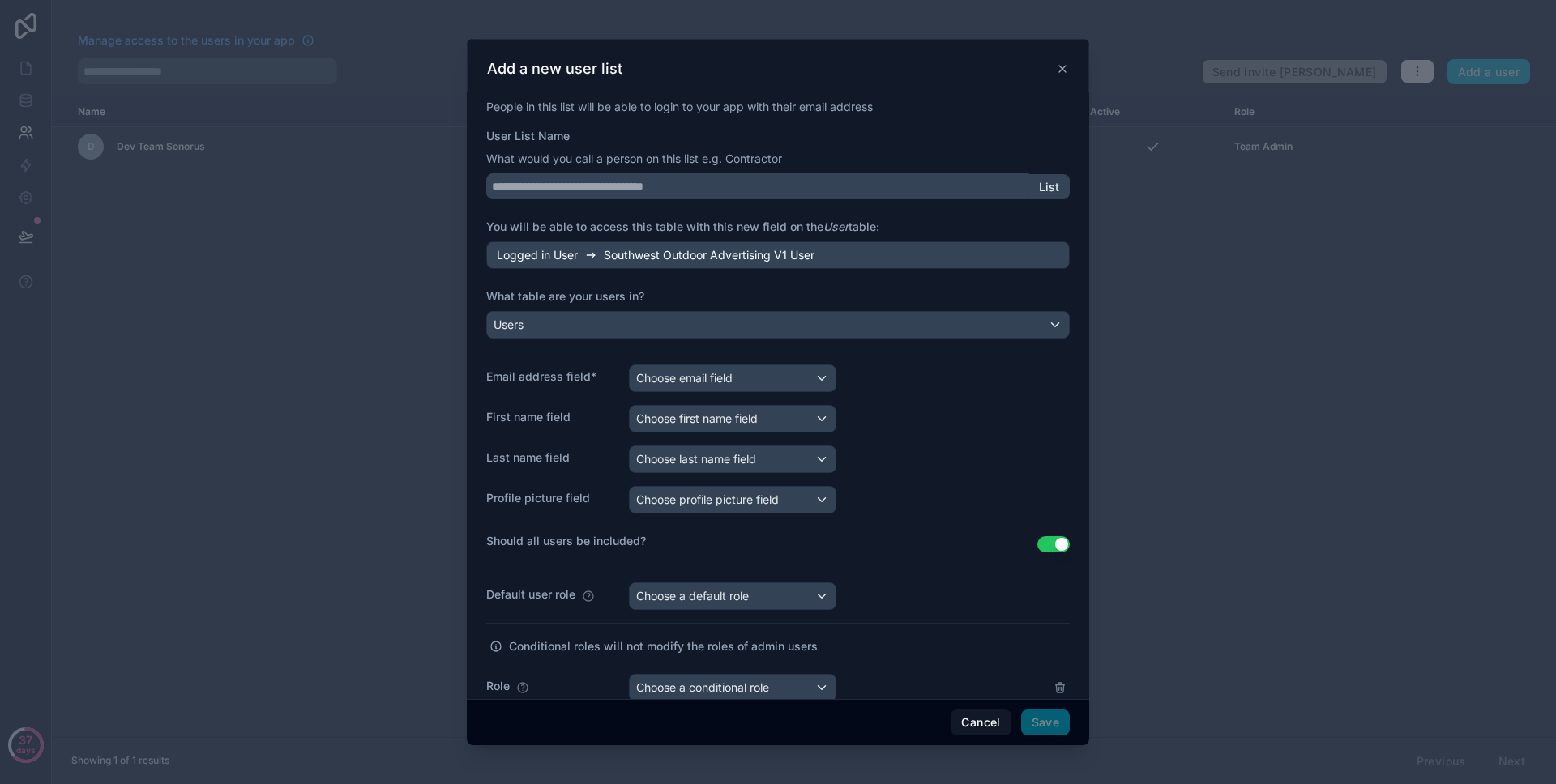
click at [1033, 194] on div "List" at bounding box center [1049, 187] width 40 height 26
click at [1039, 188] on span "List" at bounding box center [1049, 186] width 21 height 15
drag, startPoint x: 991, startPoint y: 189, endPoint x: 758, endPoint y: 188, distance: 233.0
click at [758, 188] on input "User List Name" at bounding box center [758, 186] width 543 height 26
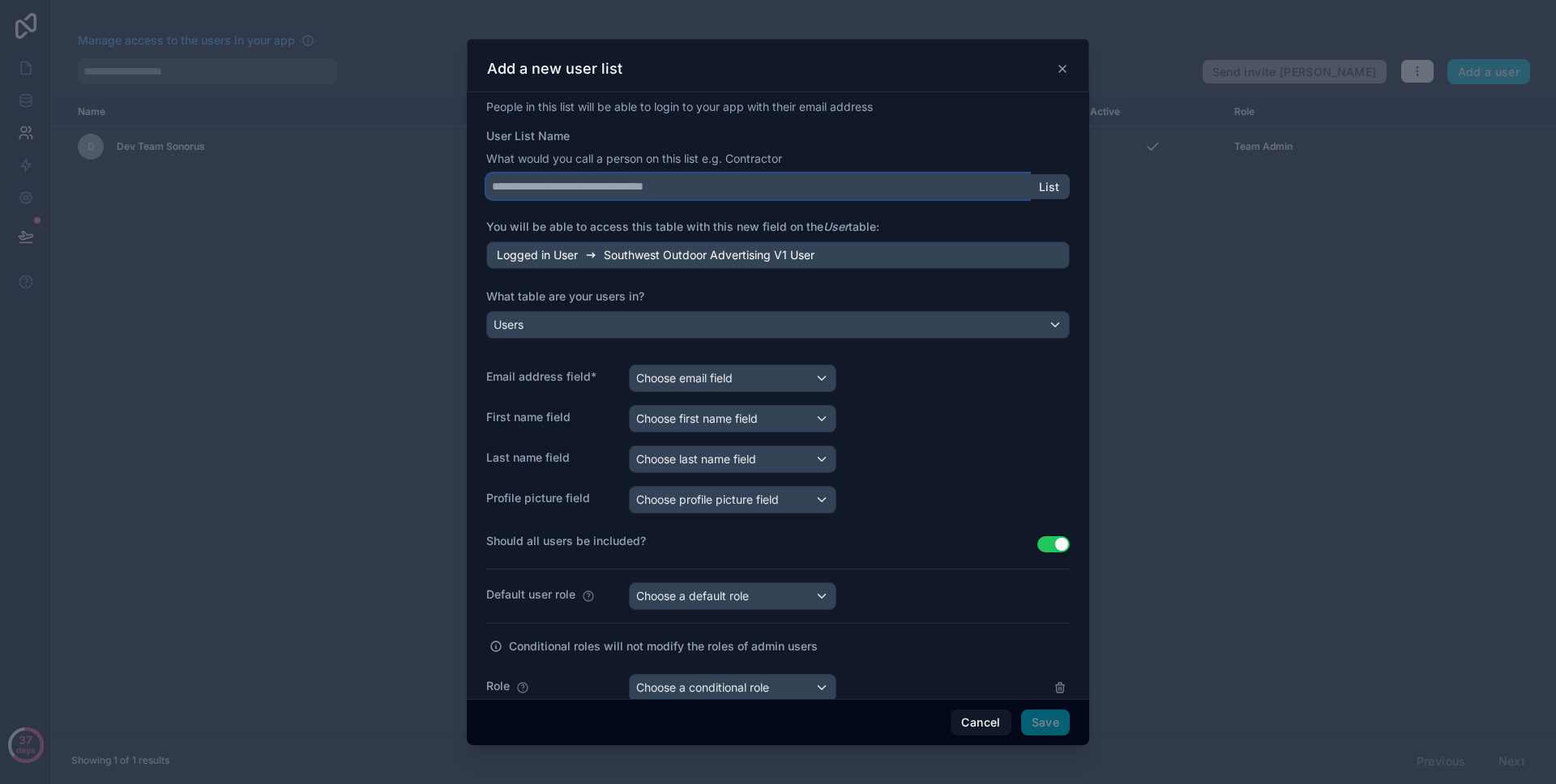
drag, startPoint x: 552, startPoint y: 185, endPoint x: 447, endPoint y: 183, distance: 105.0
click at [447, 183] on div "**********" at bounding box center [778, 392] width 1556 height 784
click at [1001, 716] on button "Cancel" at bounding box center [981, 723] width 60 height 26
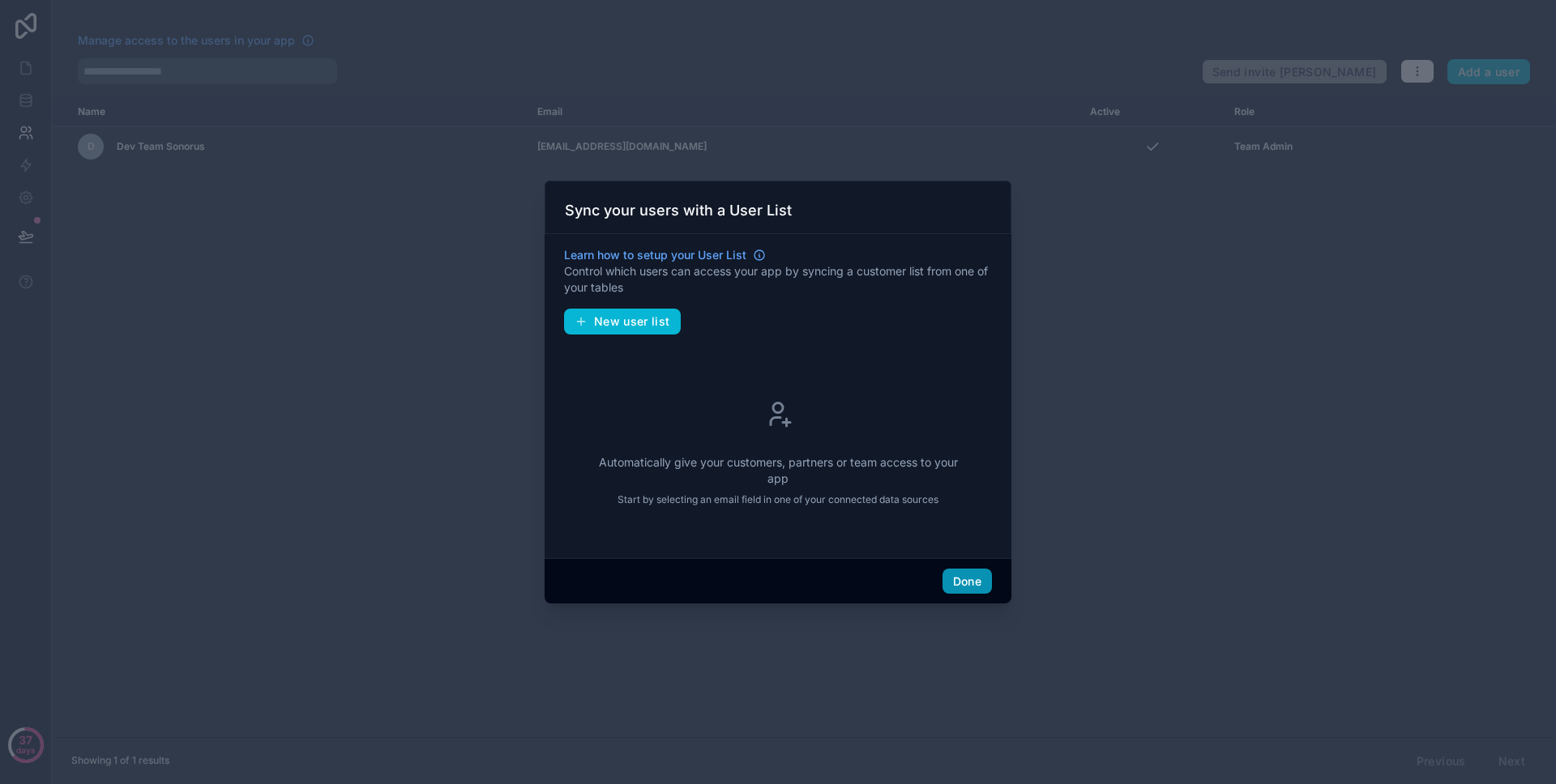
click at [971, 580] on button "Done" at bounding box center [967, 582] width 49 height 26
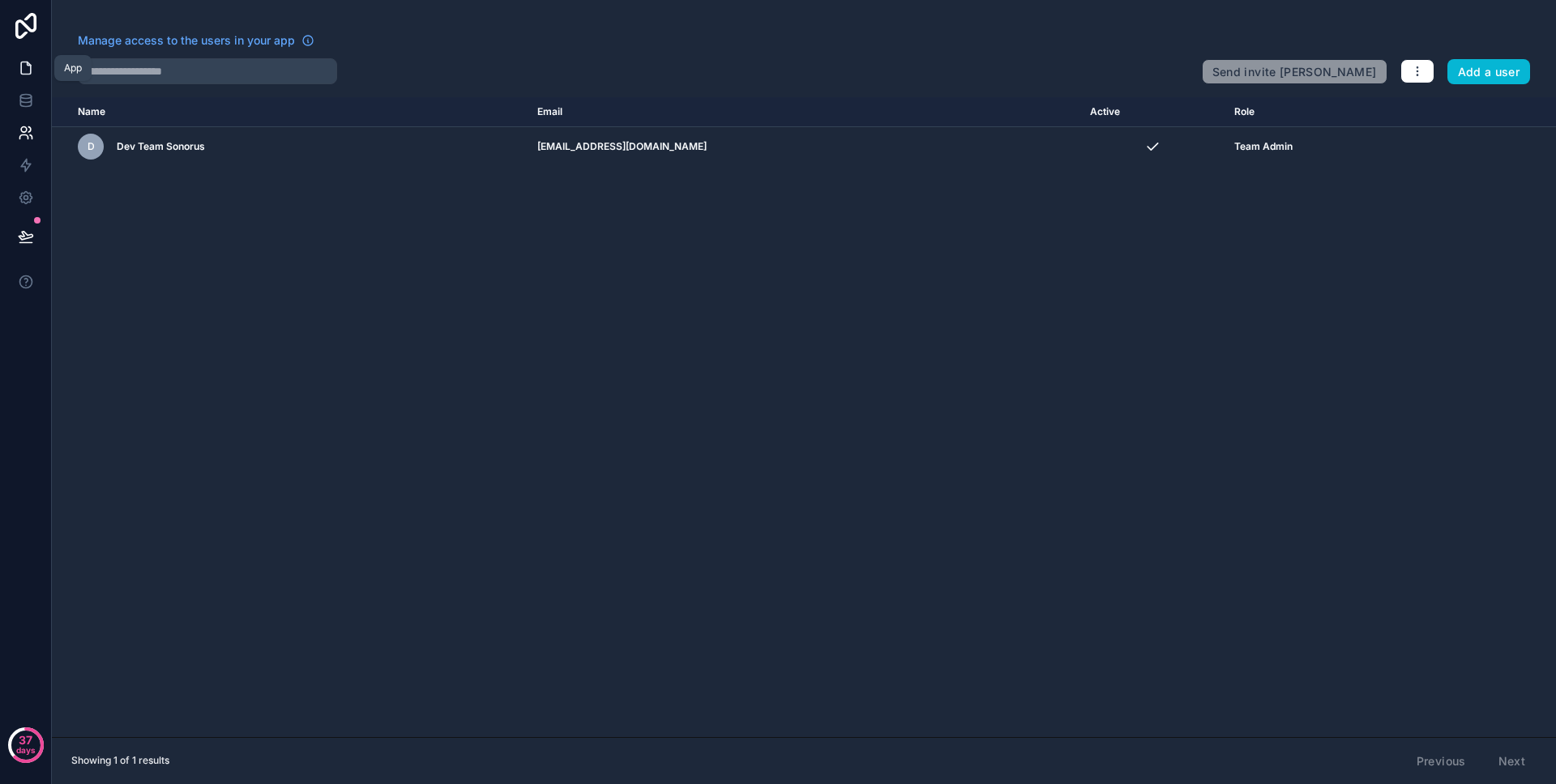
click at [25, 81] on link at bounding box center [26, 68] width 51 height 33
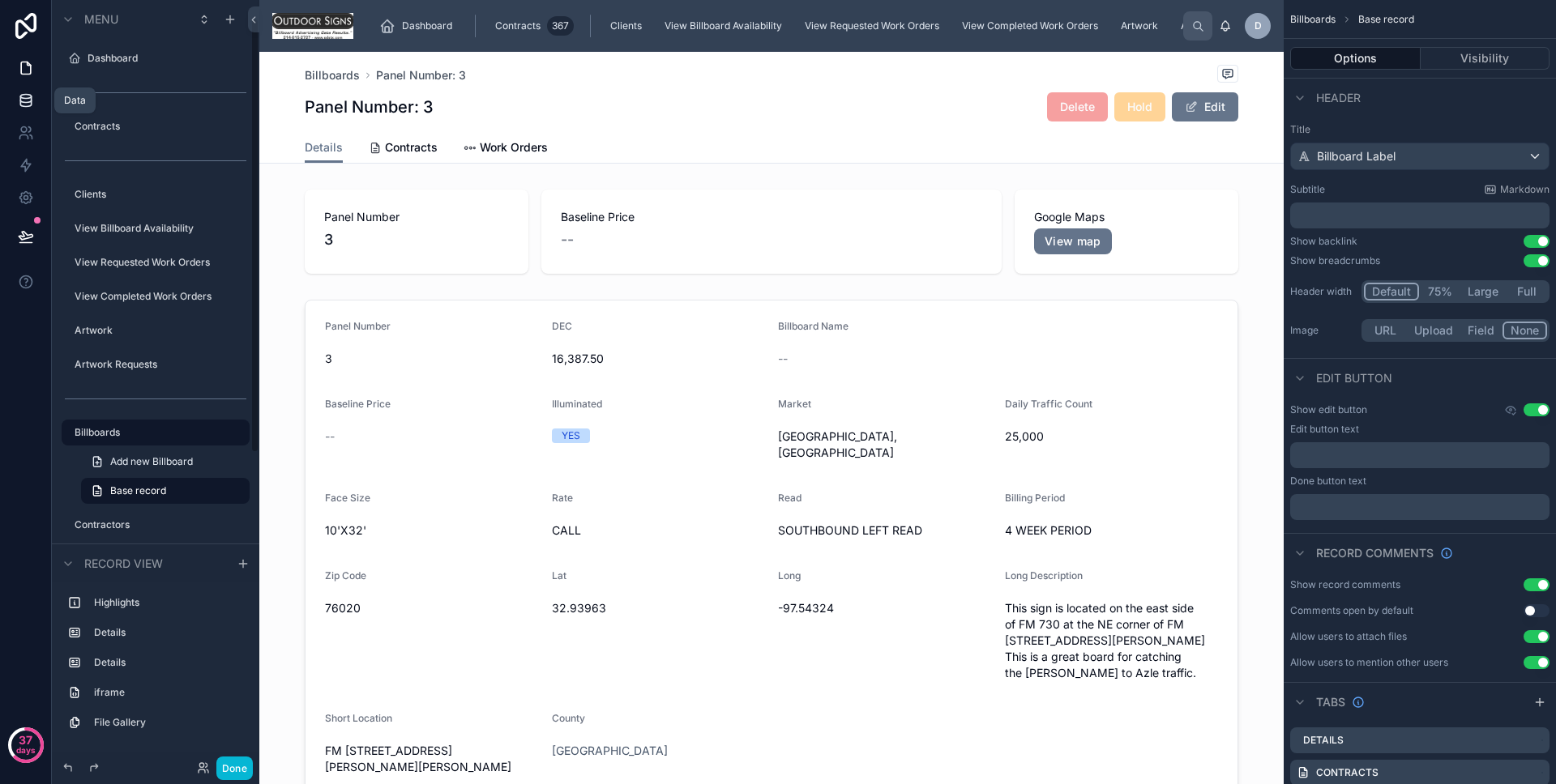
scroll to position [33, 0]
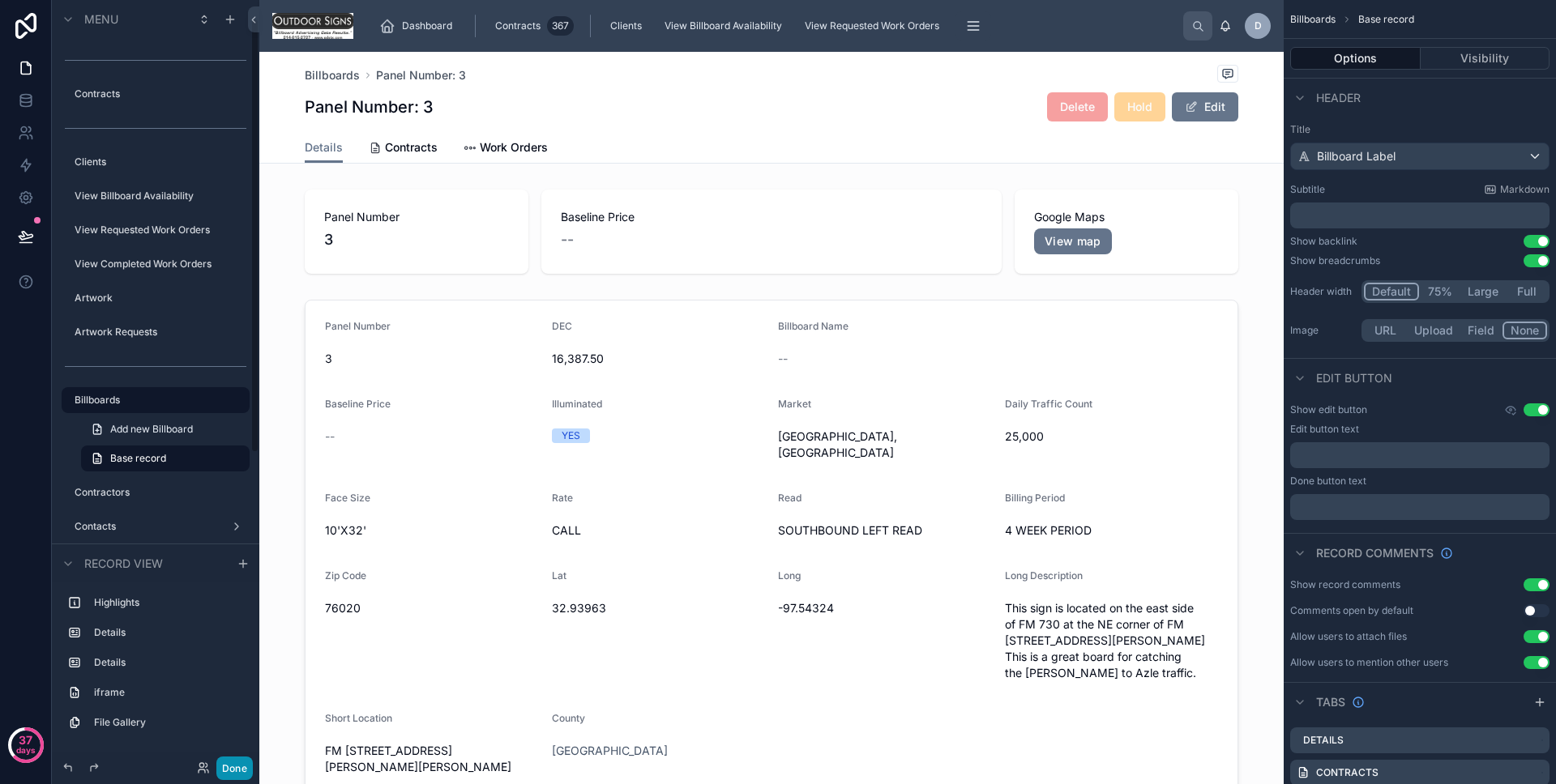
click at [225, 771] on button "Done" at bounding box center [234, 768] width 37 height 24
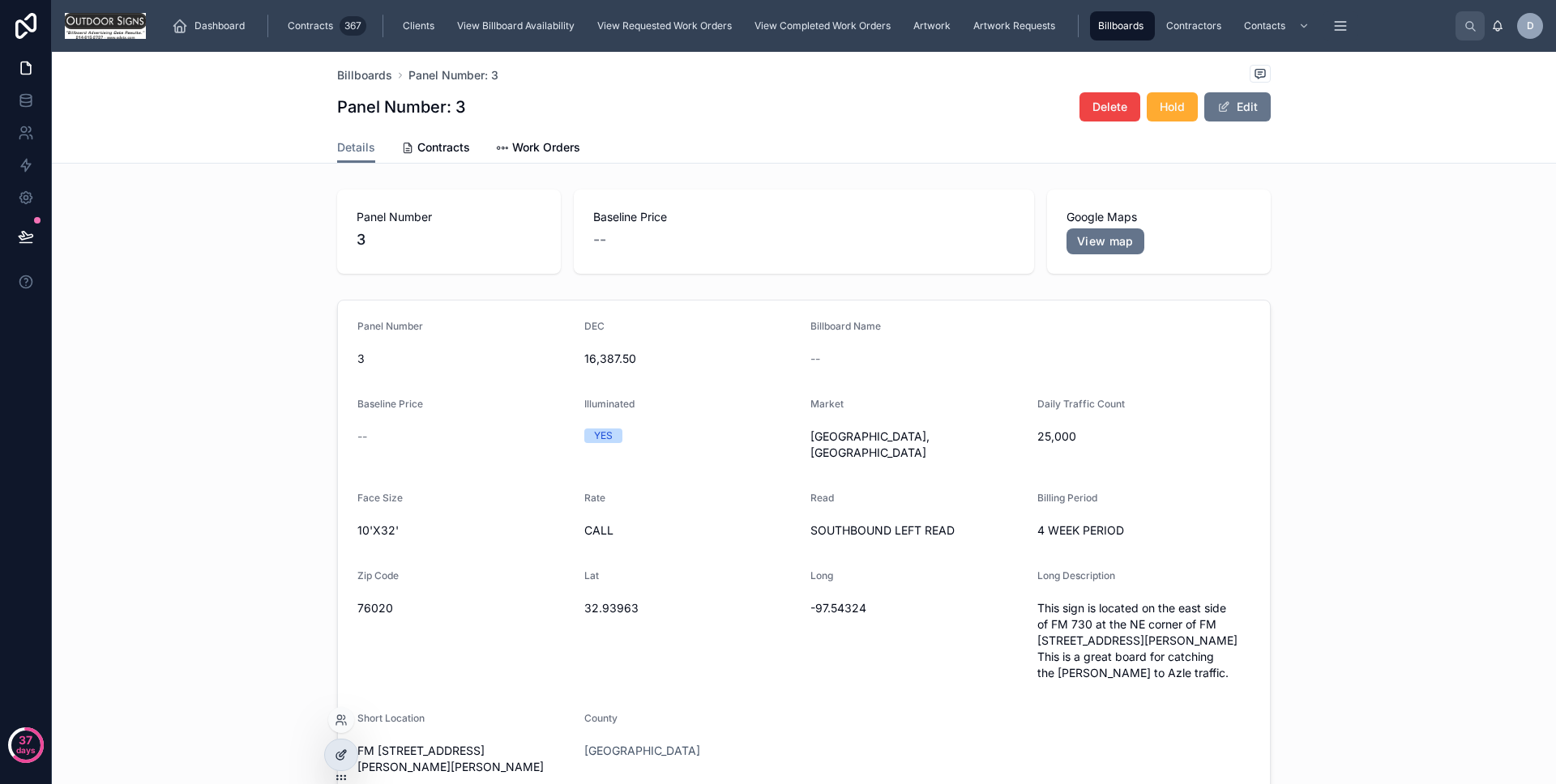
click at [330, 755] on div at bounding box center [340, 754] width 33 height 31
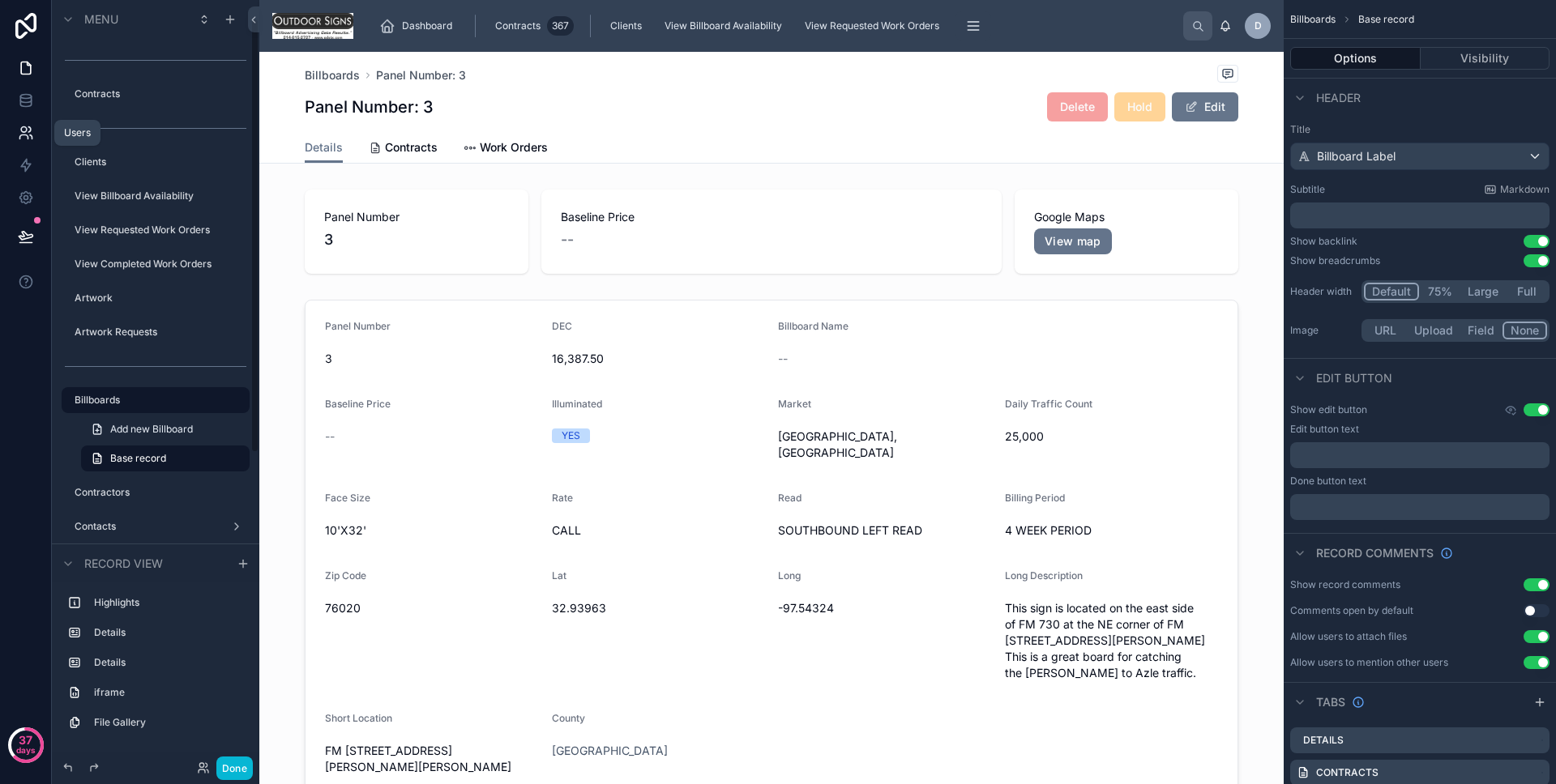
click at [24, 136] on icon at bounding box center [26, 133] width 16 height 16
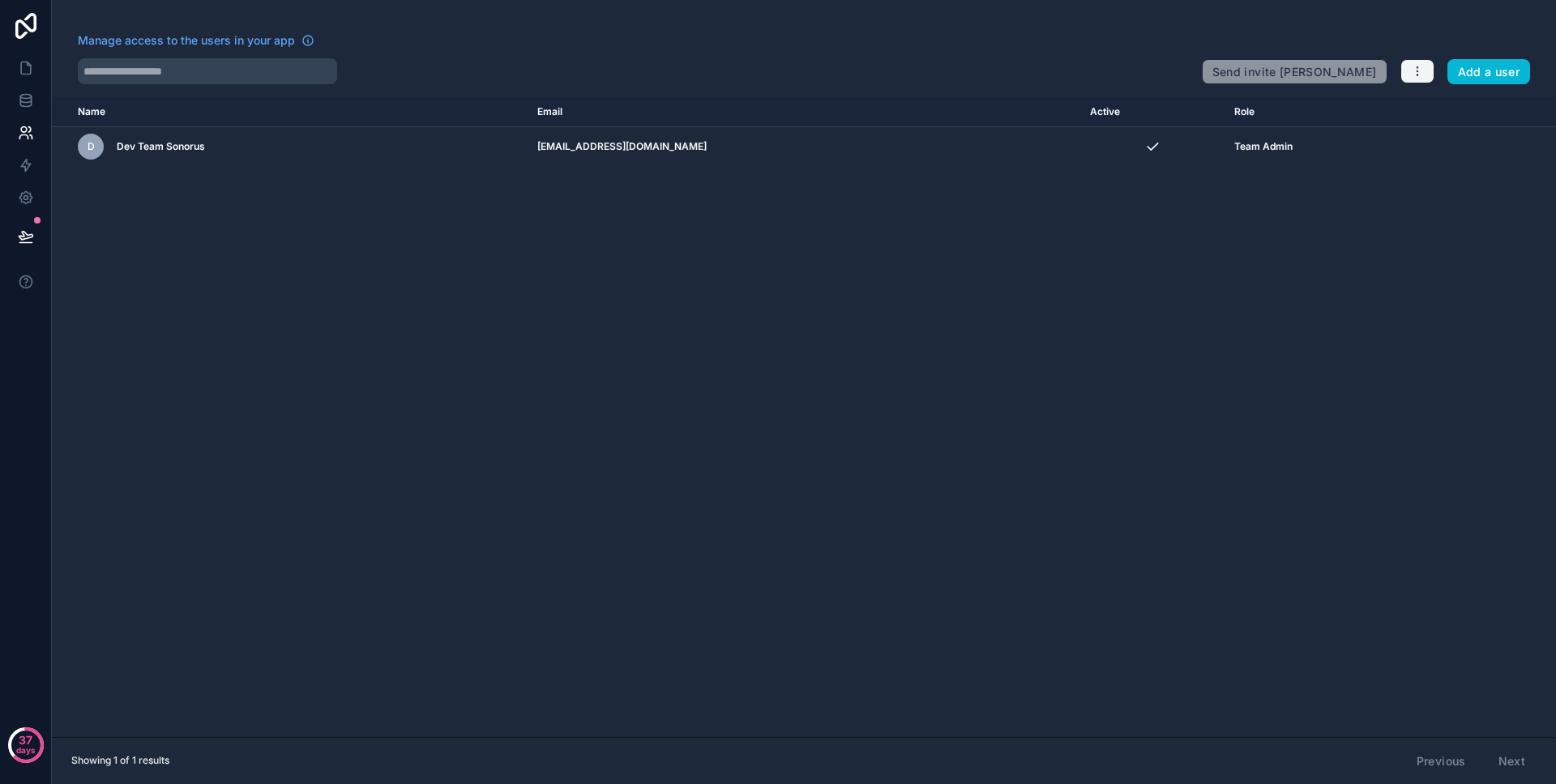
drag, startPoint x: 1418, startPoint y: 70, endPoint x: 1406, endPoint y: 80, distance: 15.6
click at [1417, 70] on icon "button" at bounding box center [1417, 71] width 13 height 13
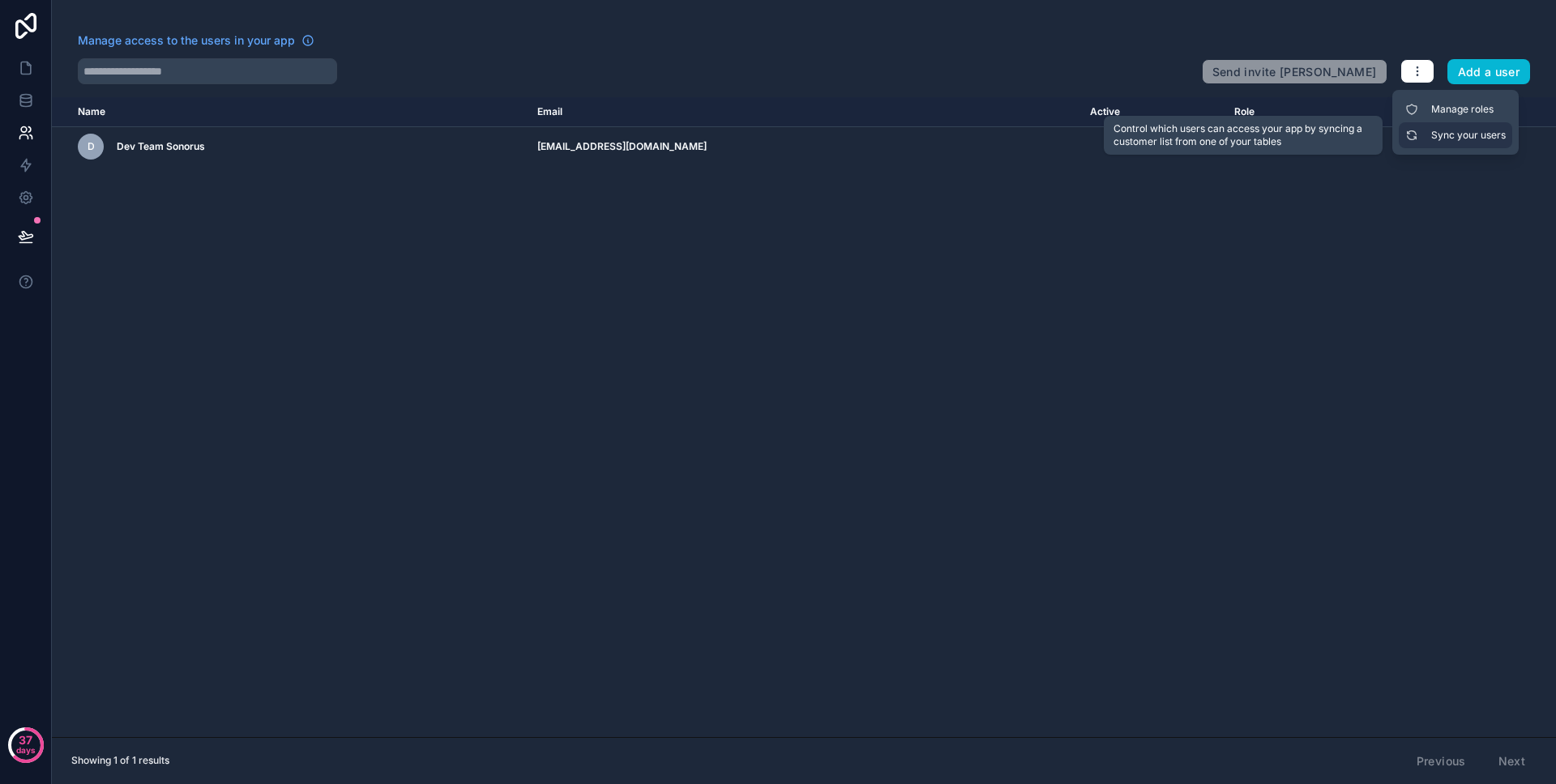
click at [1473, 143] on link "Sync your users" at bounding box center [1455, 135] width 113 height 26
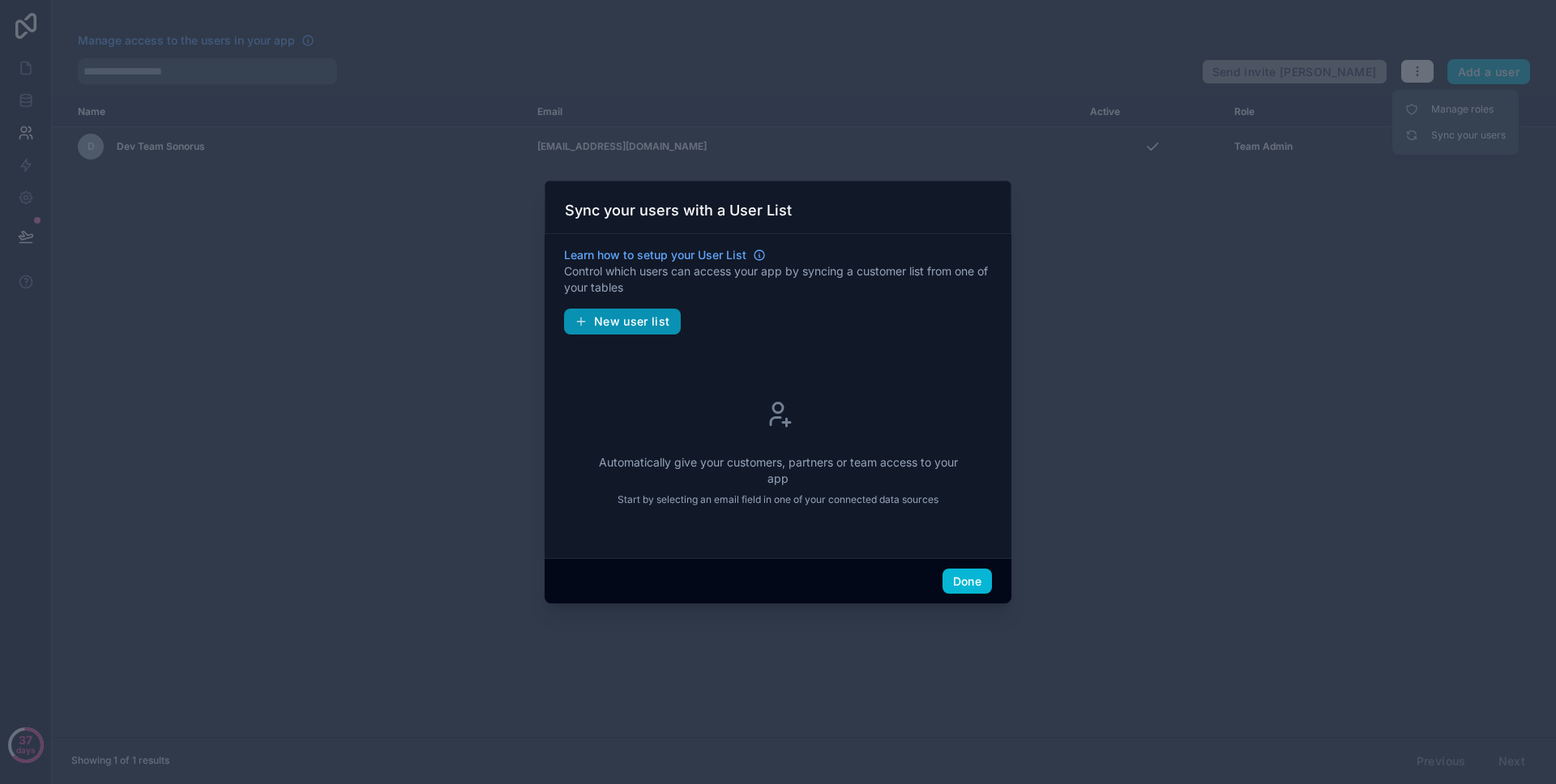
click at [619, 331] on button "New user list" at bounding box center [623, 321] width 116 height 26
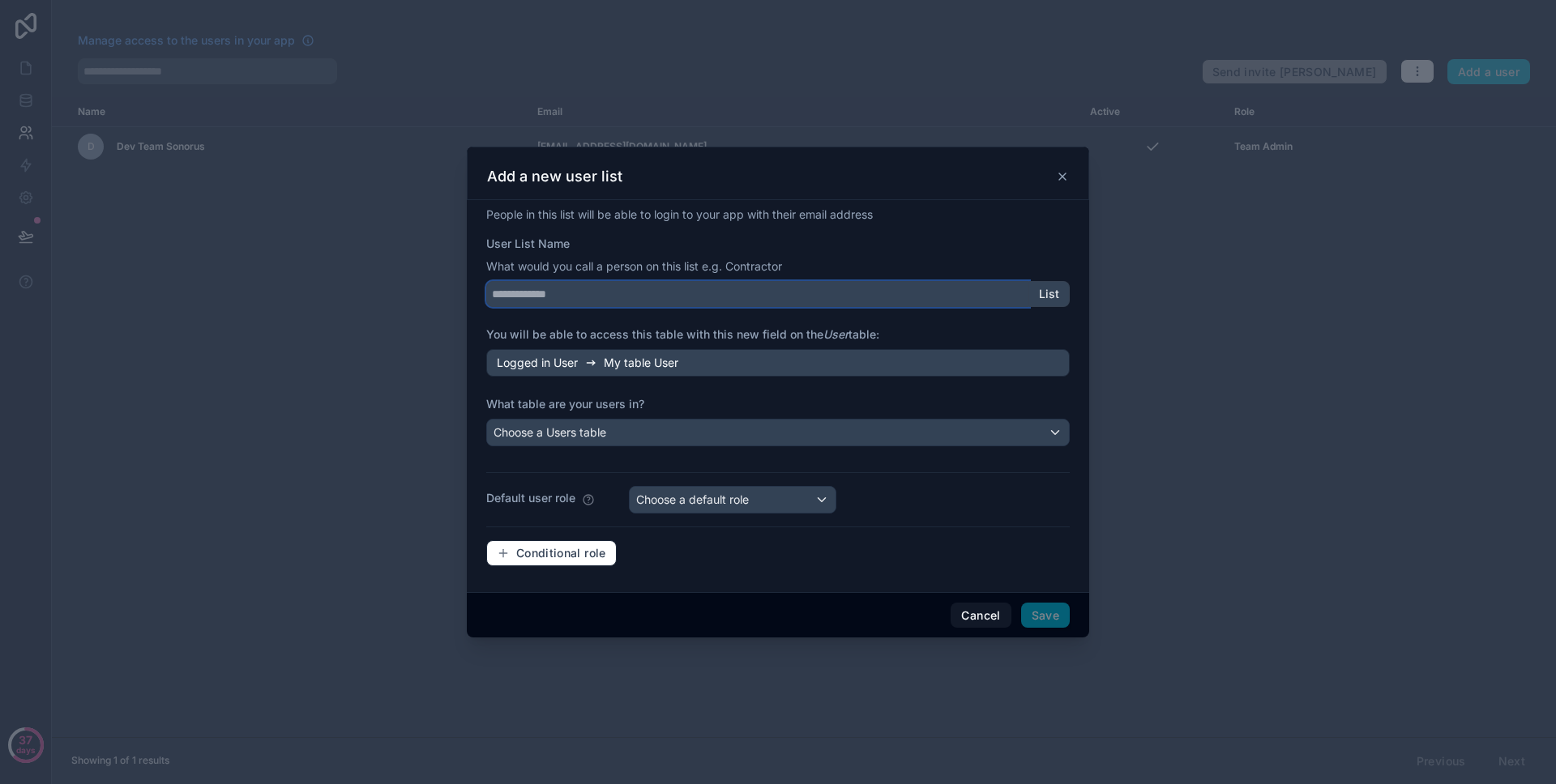
click at [634, 282] on input "User List Name" at bounding box center [758, 294] width 543 height 26
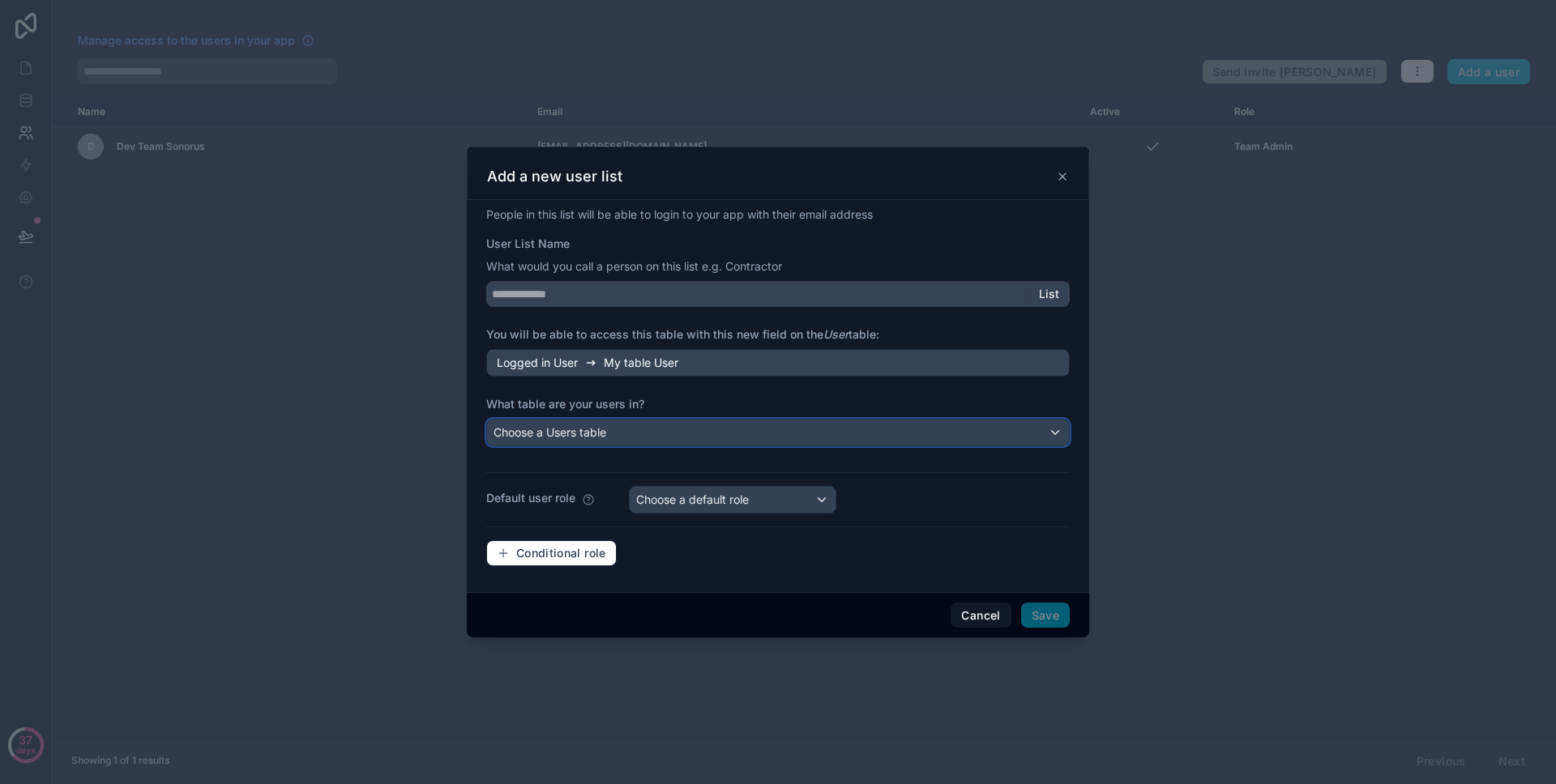
click at [667, 430] on div "Choose a Users table" at bounding box center [778, 433] width 582 height 26
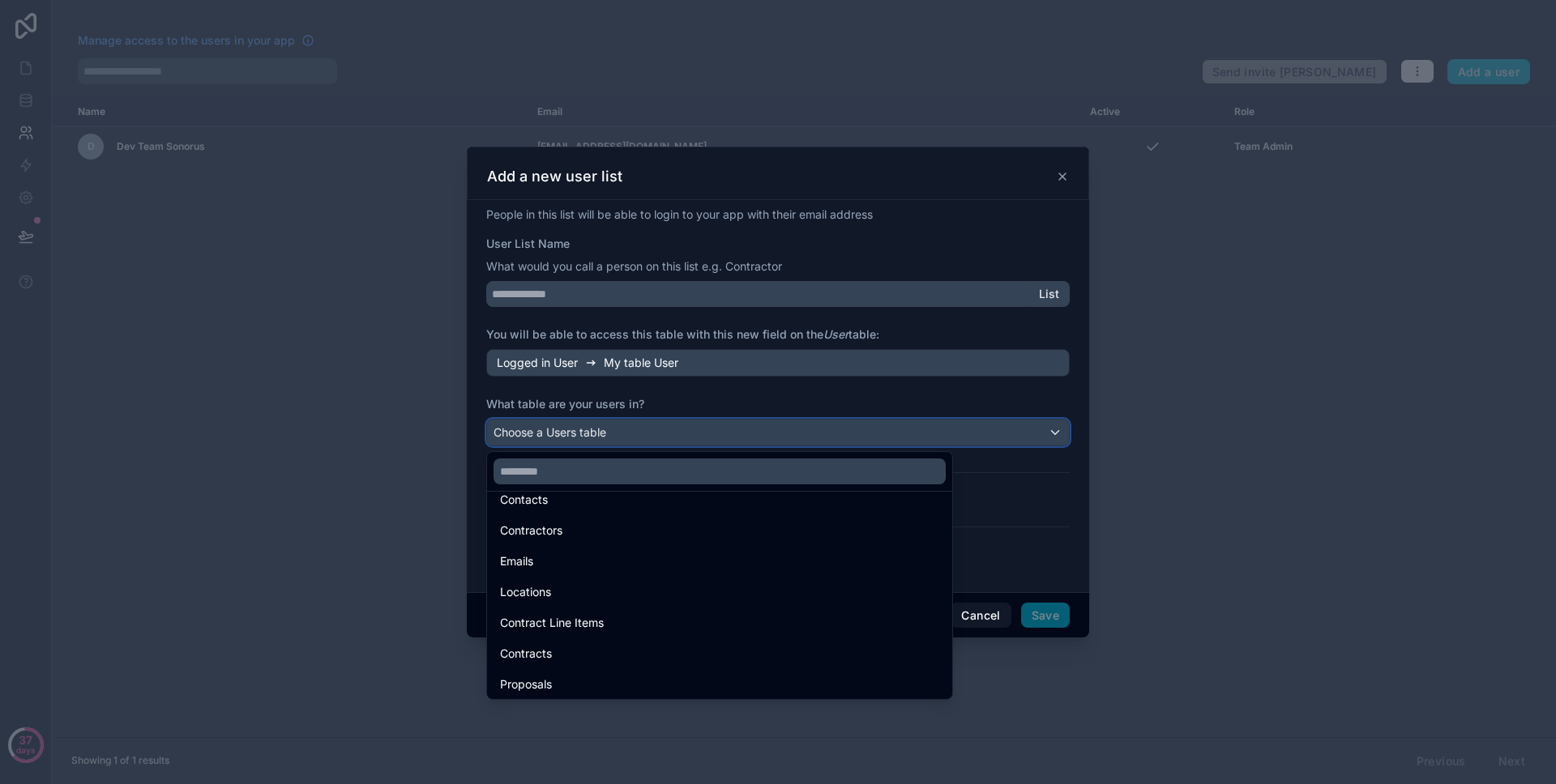
scroll to position [432, 0]
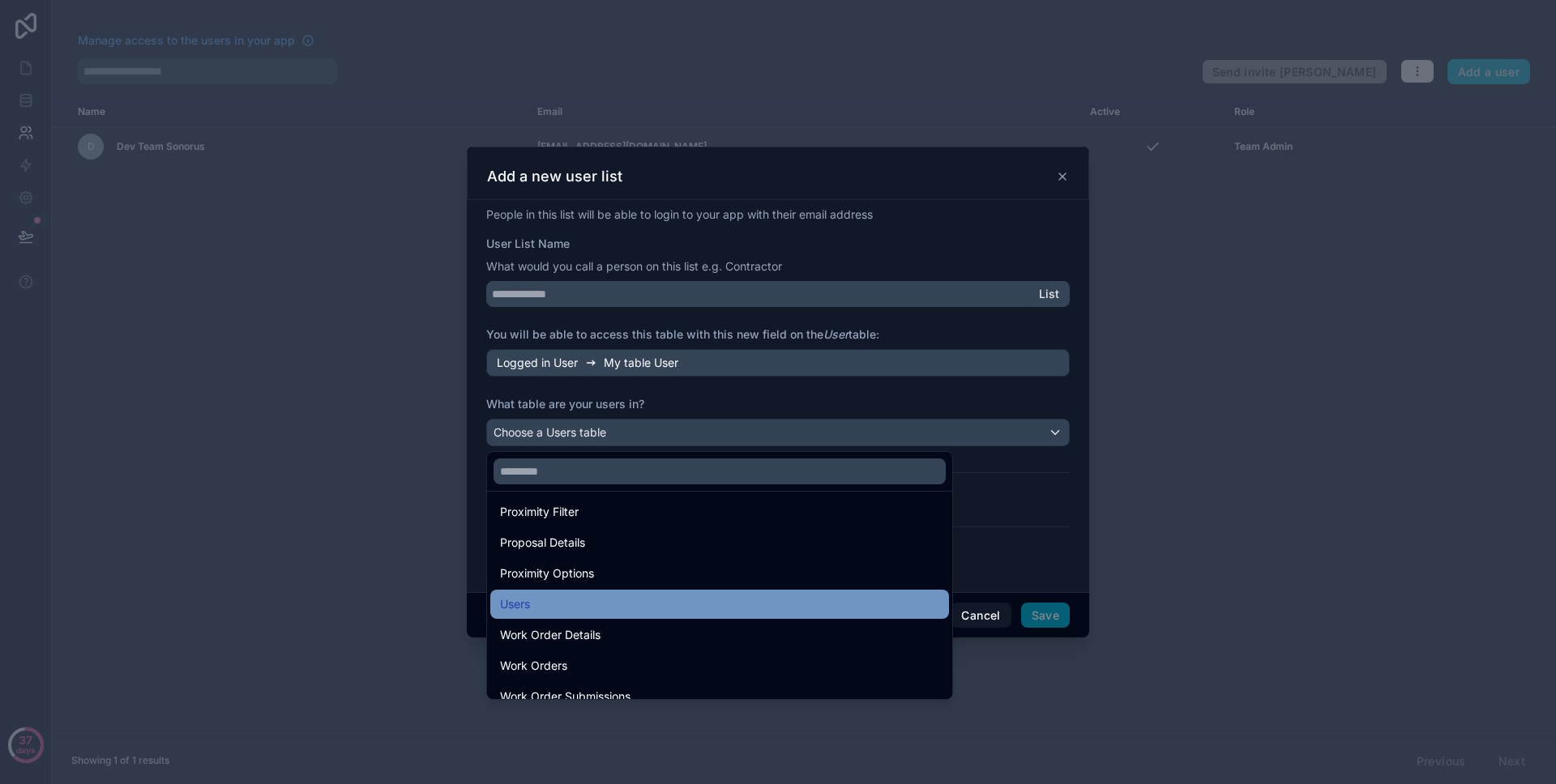
drag, startPoint x: 697, startPoint y: 619, endPoint x: 699, endPoint y: 606, distance: 13.2
click at [699, 606] on ul "Southwest Outdoor Advertising V1 Accounts Artwork Requests Artworks Billboards …" at bounding box center [720, 596] width 466 height 207
click at [699, 606] on div "Users" at bounding box center [719, 605] width 439 height 20
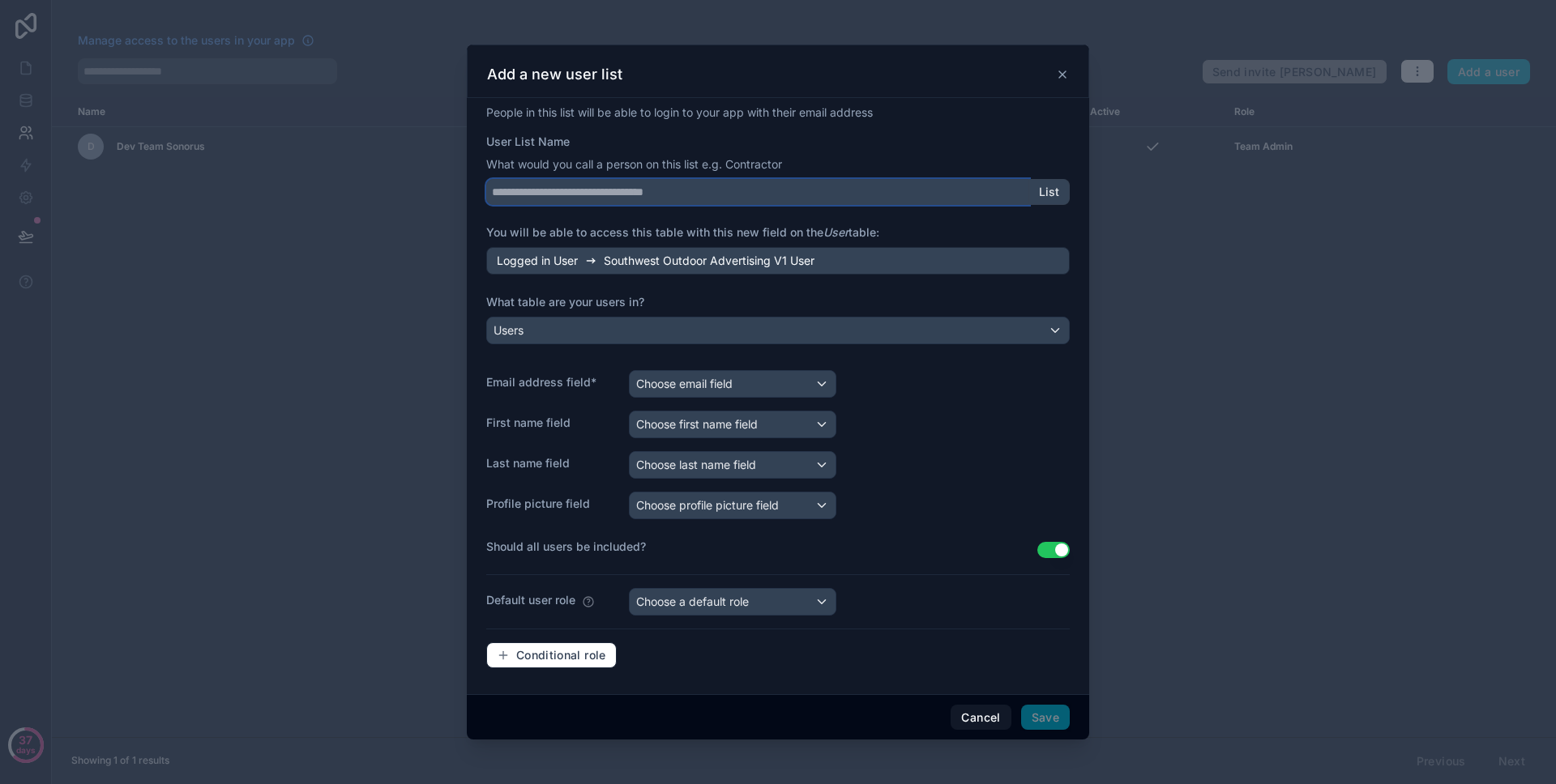
click at [666, 196] on input "User List Name" at bounding box center [758, 192] width 543 height 26
type input "**********"
click at [815, 308] on label "What table are your users in?" at bounding box center [778, 302] width 583 height 16
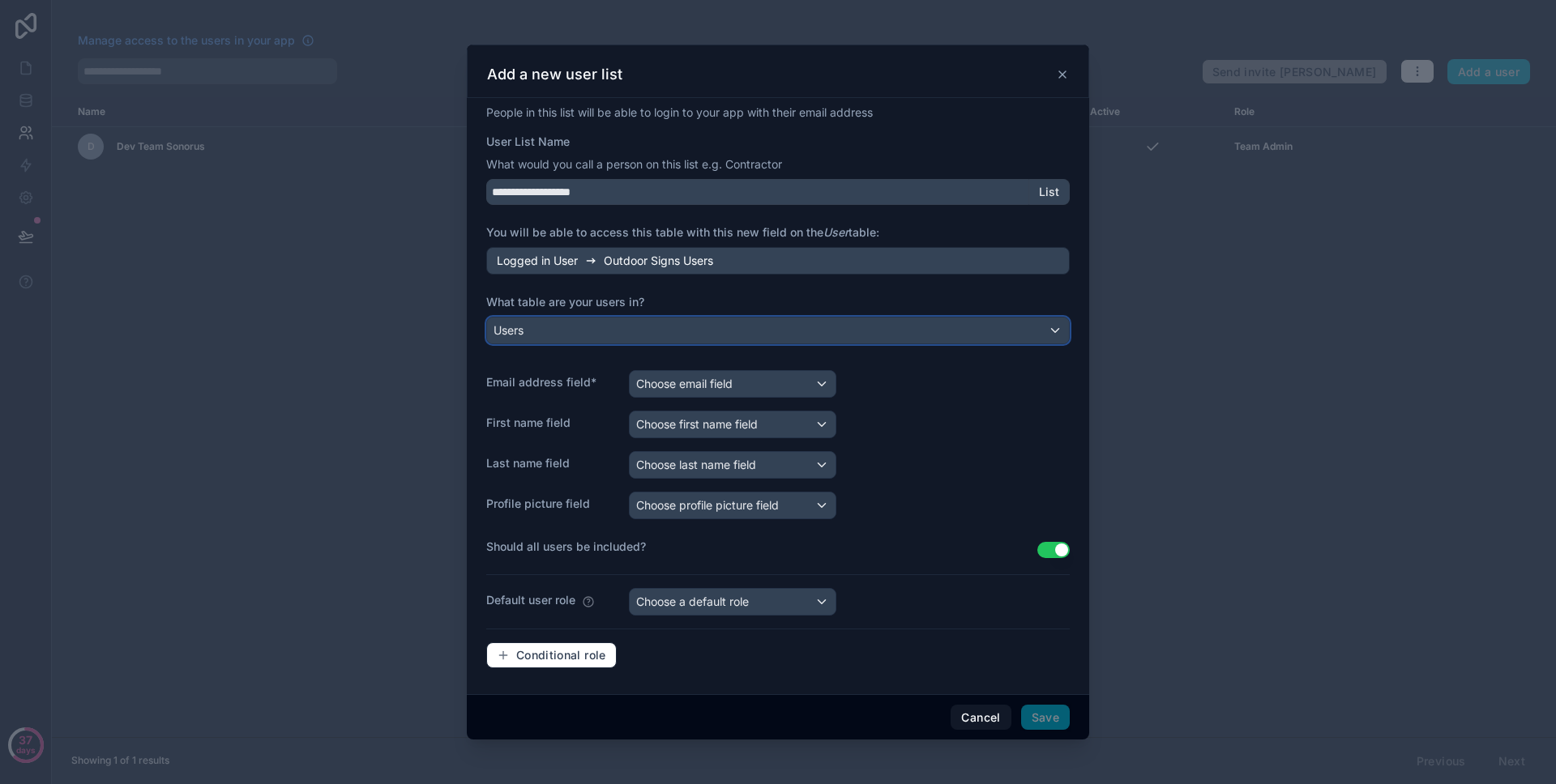
click at [760, 339] on div "Users" at bounding box center [778, 330] width 582 height 26
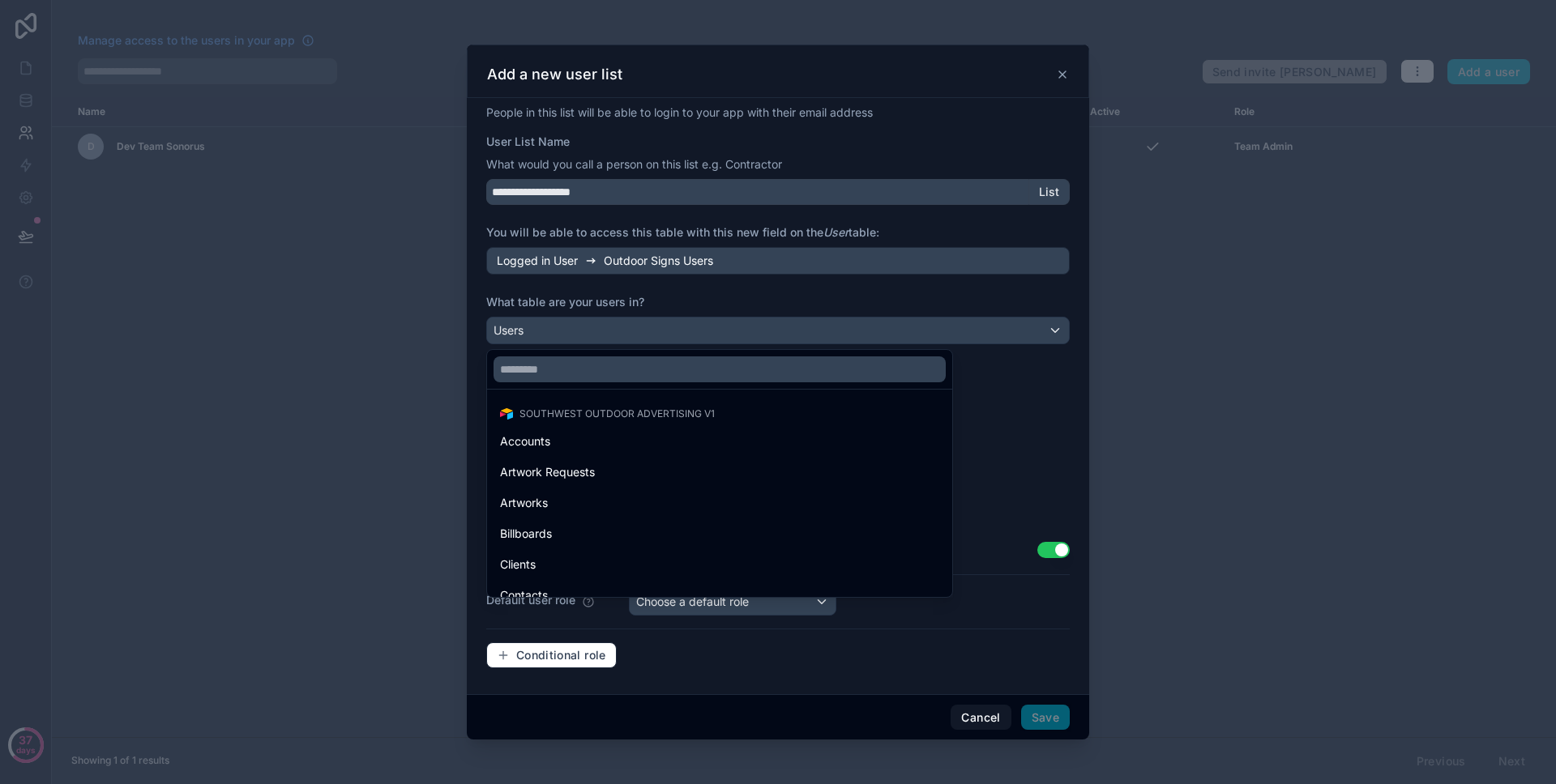
click at [1007, 390] on div "Southwest Outdoor Advertising V1 Accounts Artwork Requests Artworks Billboards …" at bounding box center [778, 471] width 582 height 251
click at [937, 386] on div at bounding box center [720, 369] width 466 height 38
click at [1001, 390] on div "Southwest Outdoor Advertising V1 Accounts Artwork Requests Artworks Billboards …" at bounding box center [778, 471] width 582 height 251
click at [937, 316] on div at bounding box center [778, 392] width 623 height 695
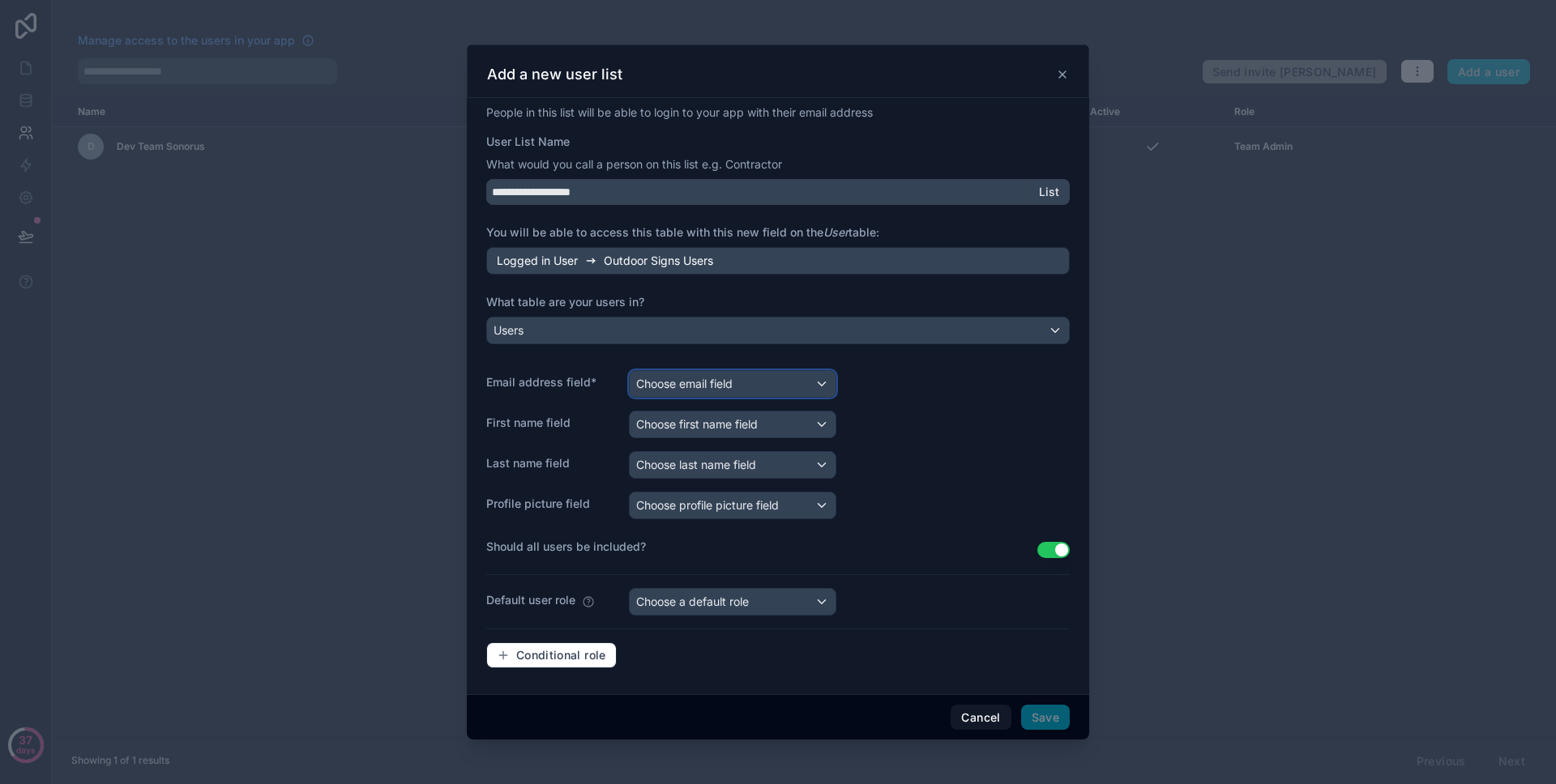
click at [786, 373] on div "Choose email field" at bounding box center [732, 384] width 206 height 26
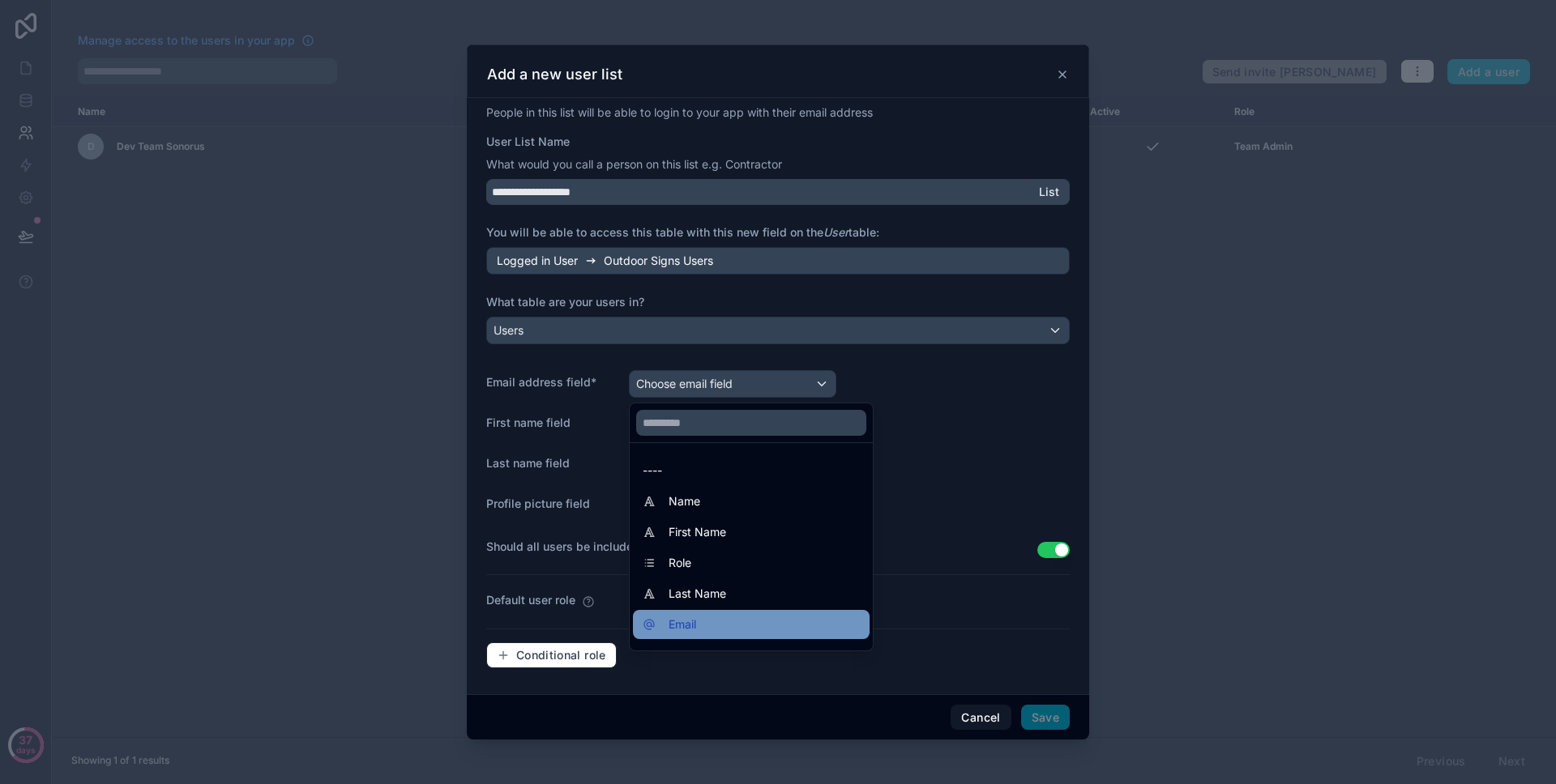
click at [792, 618] on div "Email" at bounding box center [751, 625] width 217 height 20
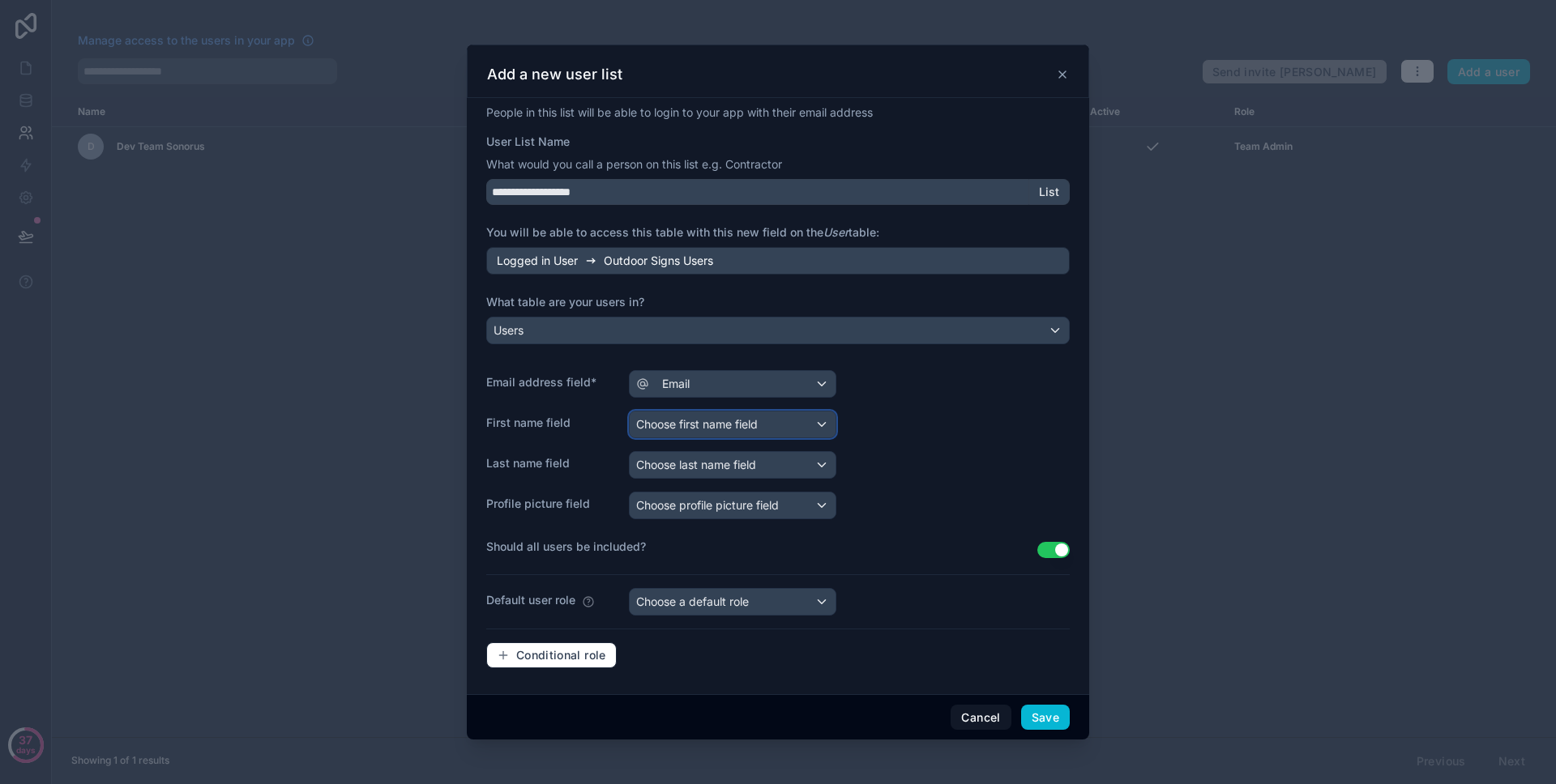
click at [729, 436] on div "Choose first name field" at bounding box center [732, 424] width 206 height 26
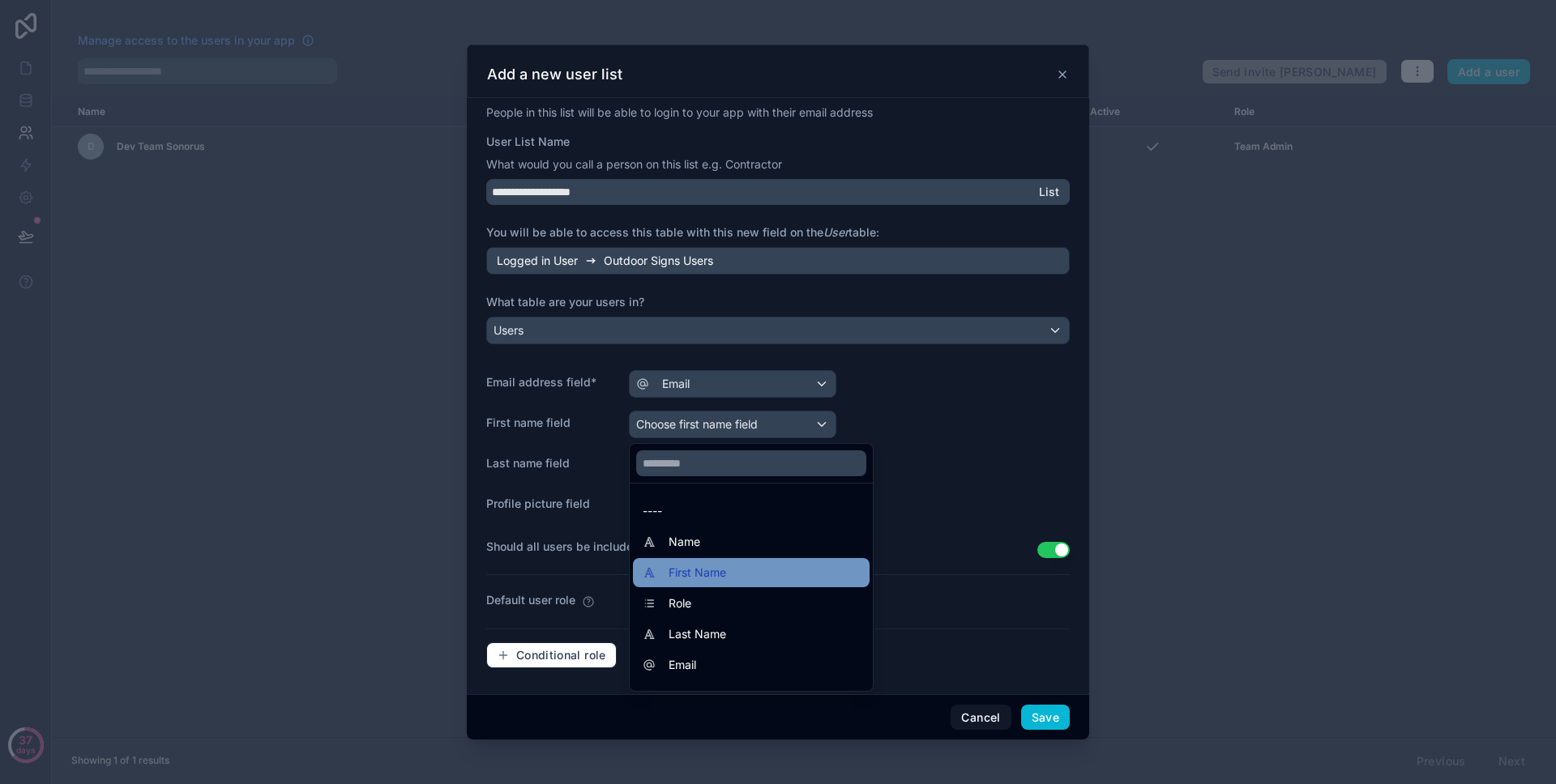
click at [748, 563] on div "First Name" at bounding box center [751, 573] width 217 height 20
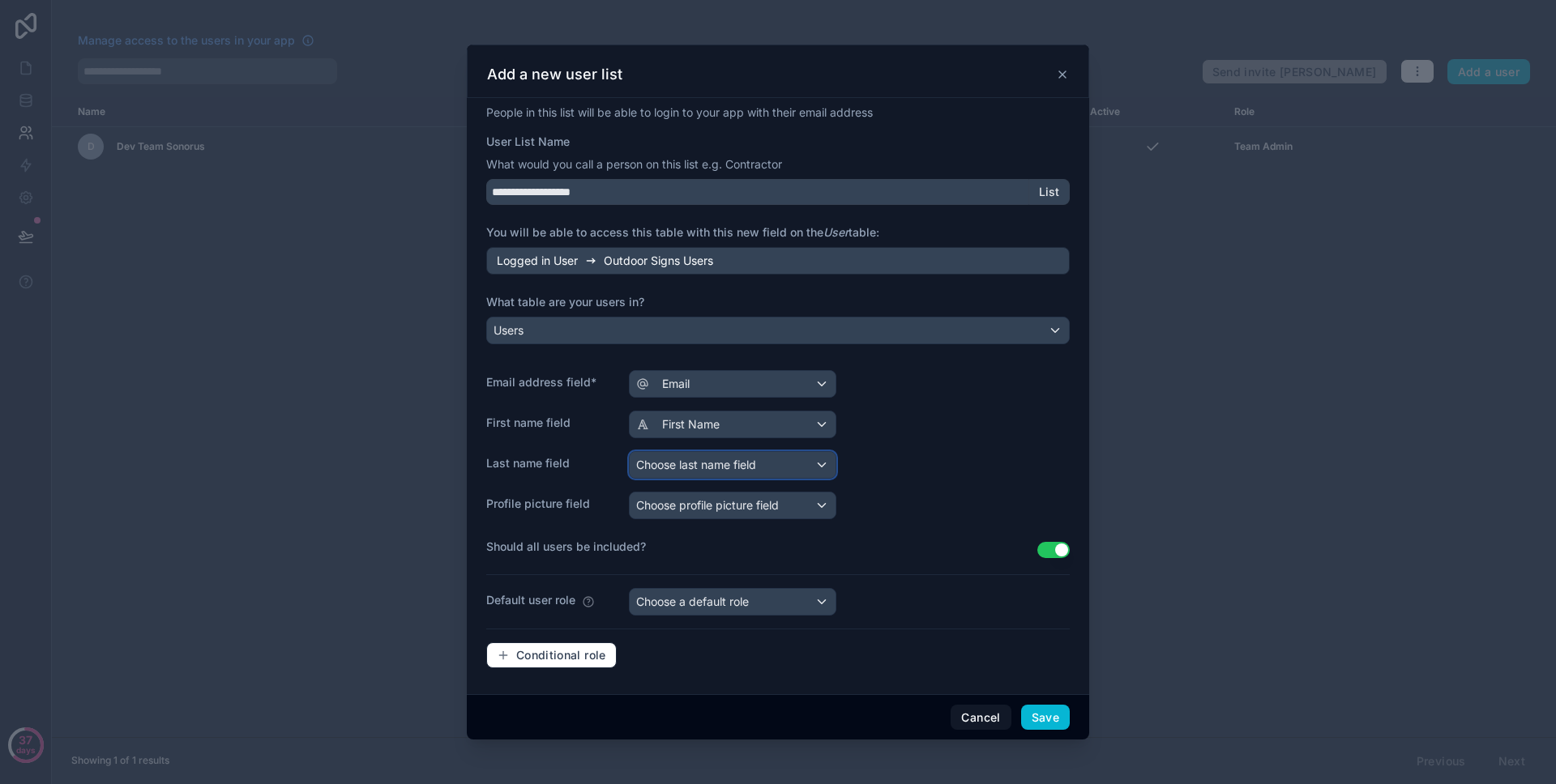
click at [710, 465] on span "Choose last name field" at bounding box center [697, 464] width 120 height 14
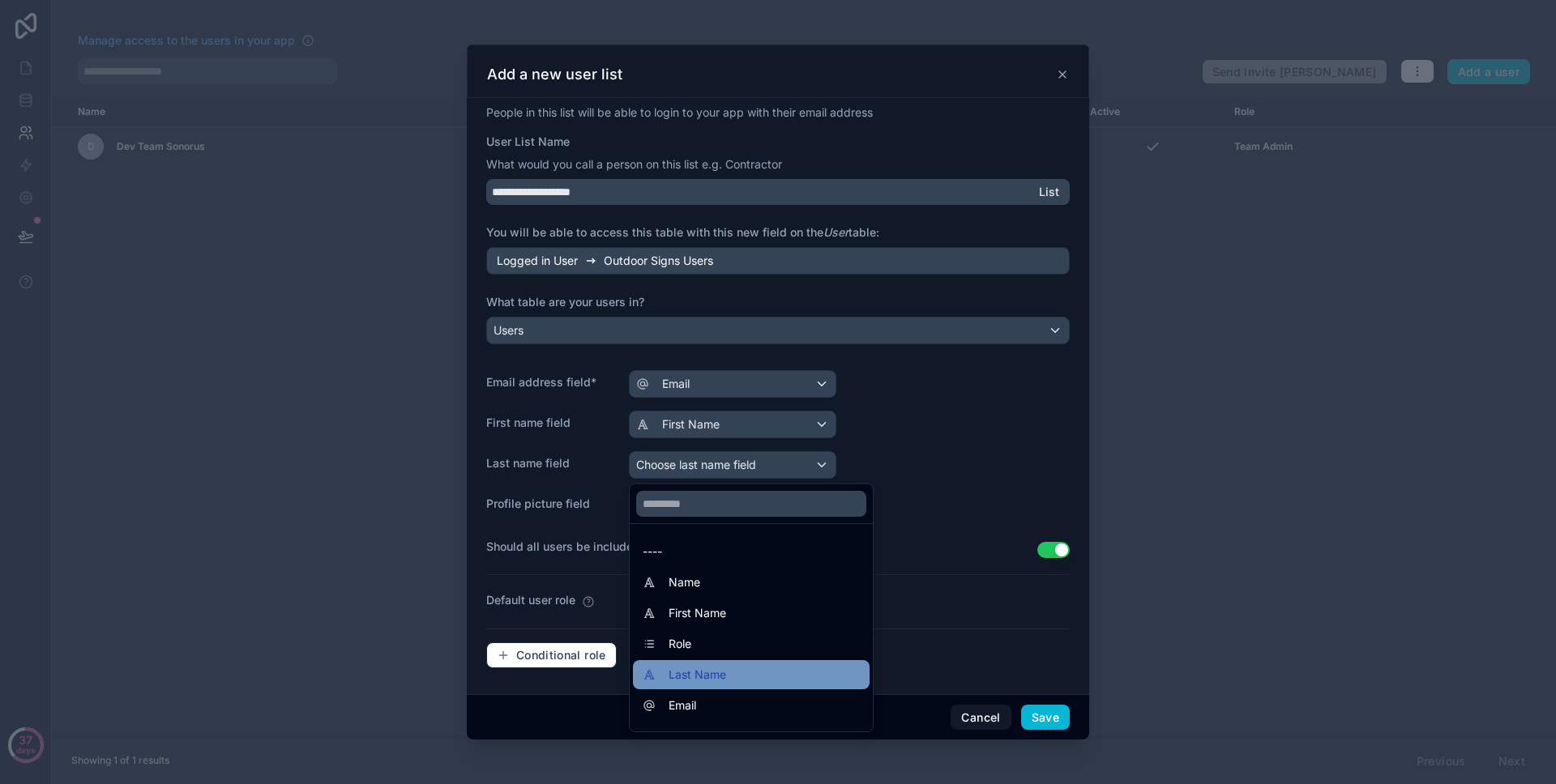
click at [740, 661] on div "Last Name" at bounding box center [752, 676] width 237 height 30
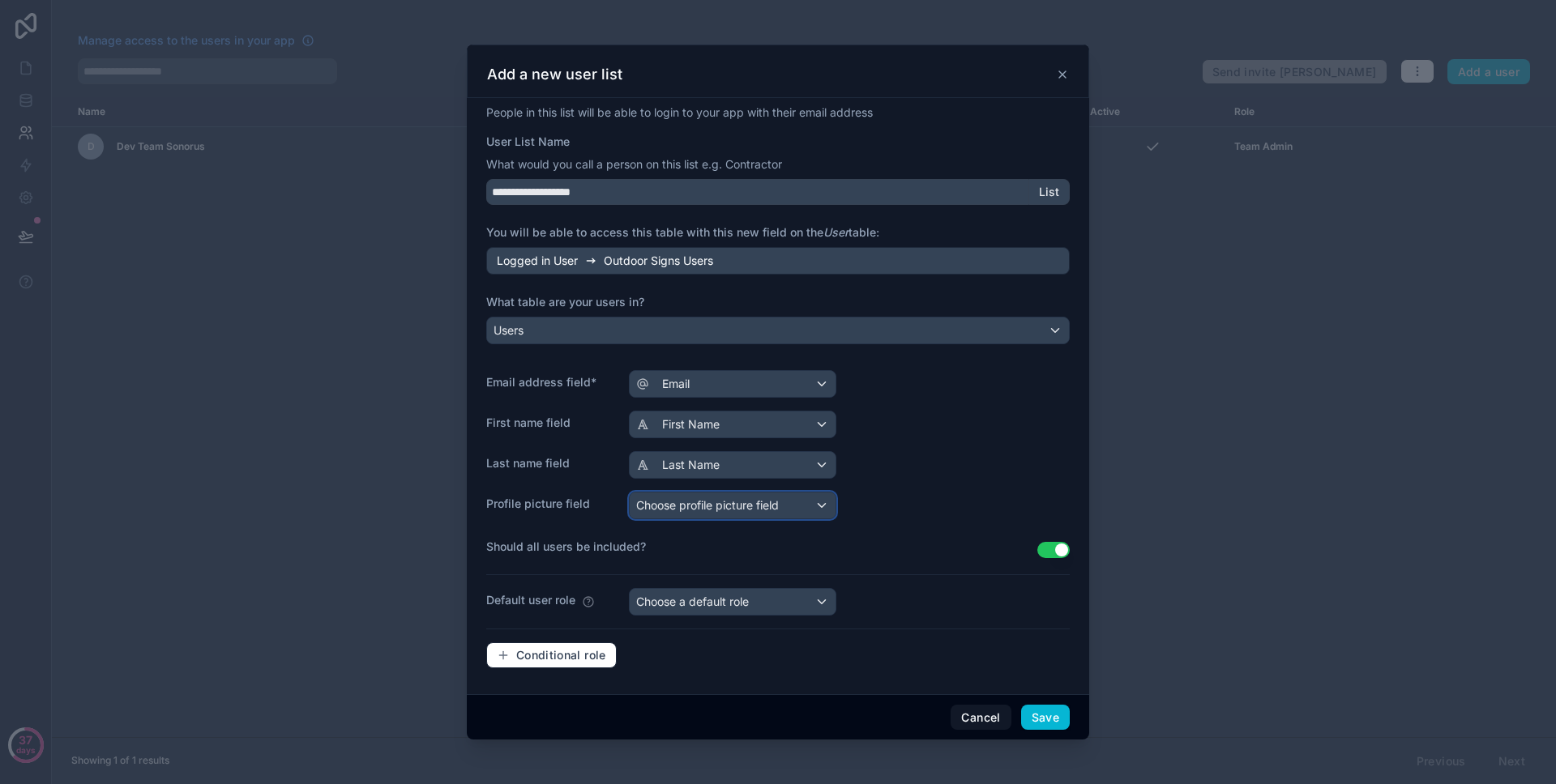
click at [752, 514] on div "Choose profile picture field" at bounding box center [732, 505] width 206 height 26
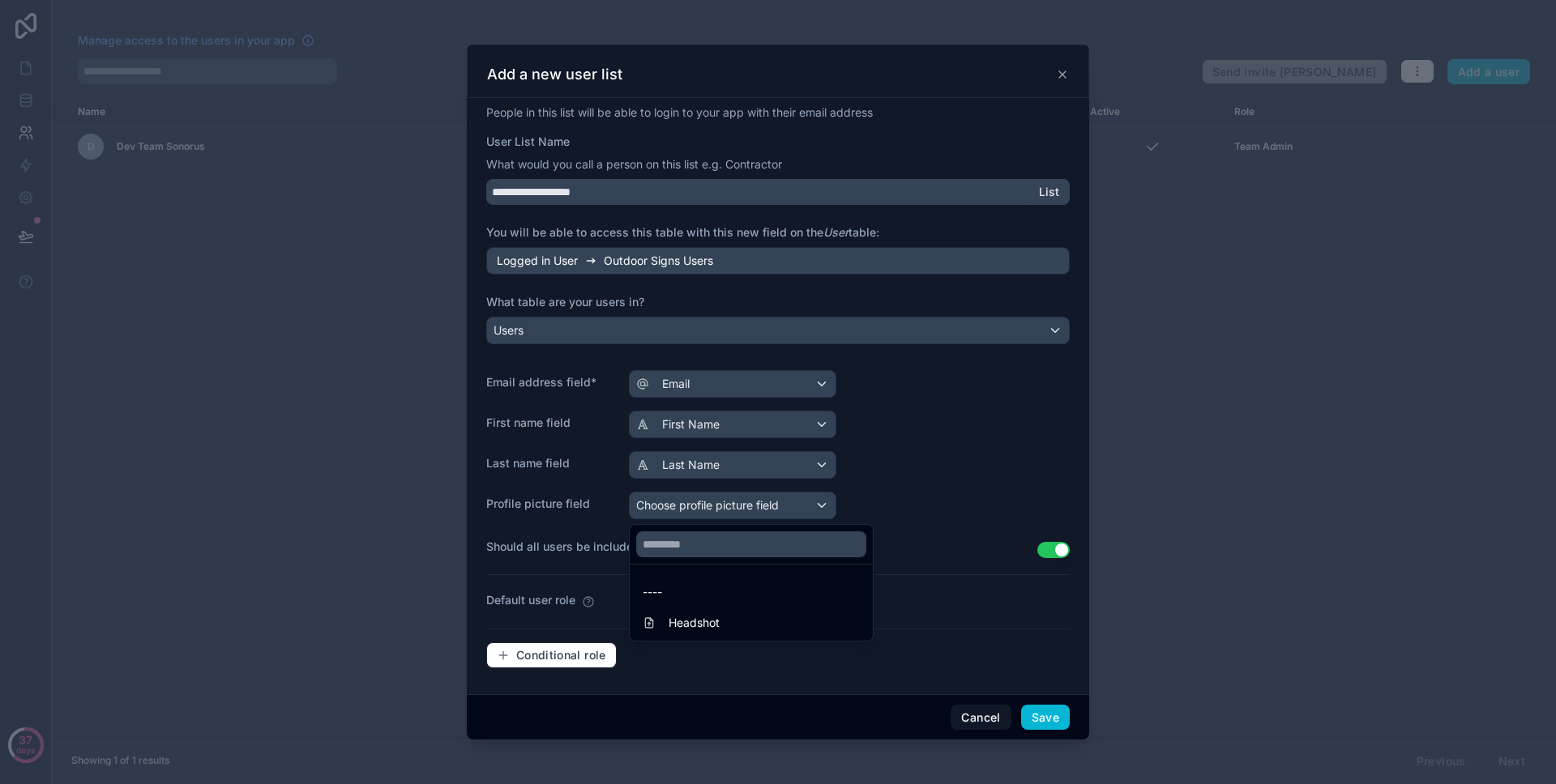
click at [977, 488] on div at bounding box center [778, 392] width 623 height 695
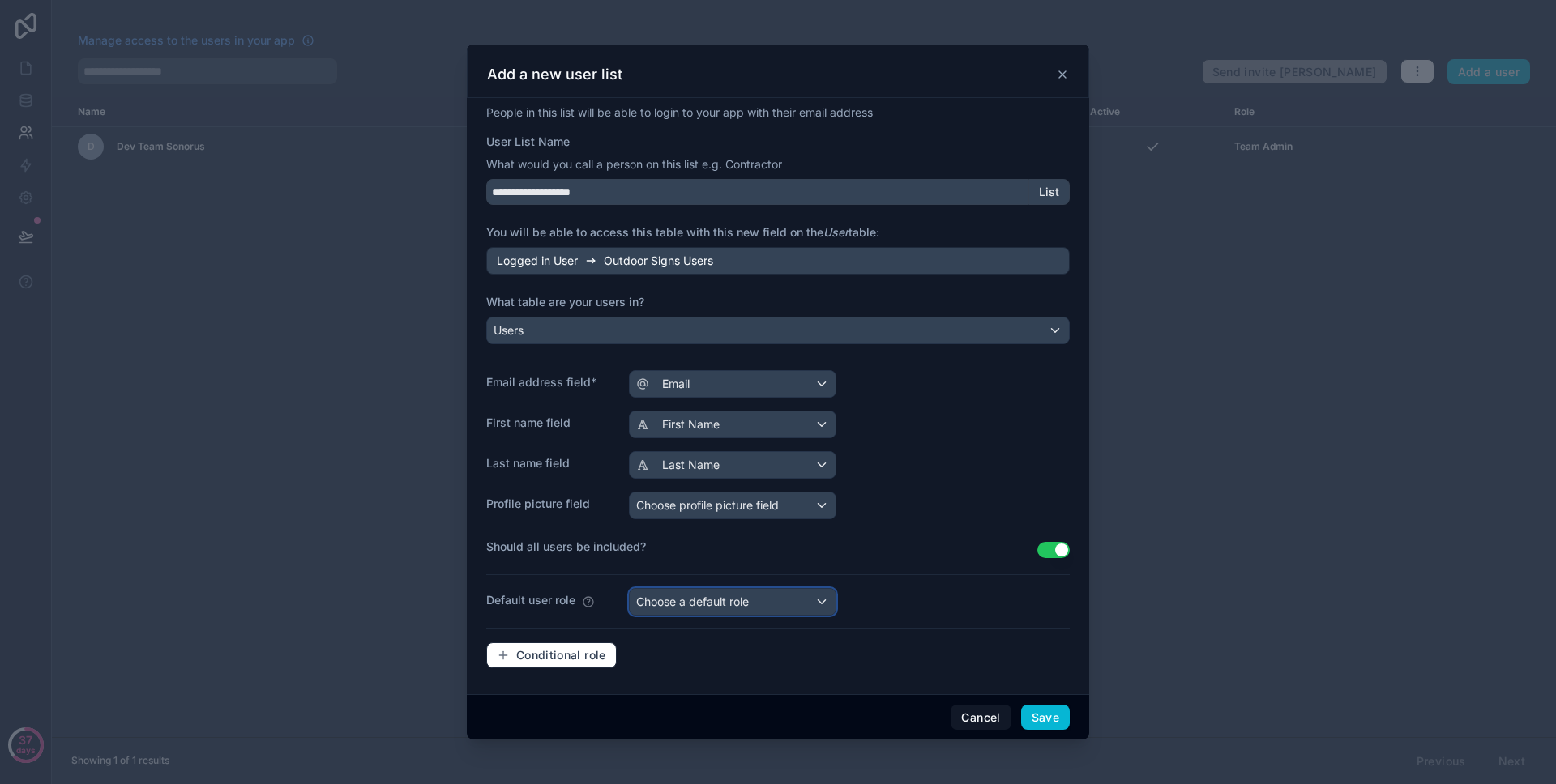
click at [732, 606] on span "Choose a default role" at bounding box center [693, 602] width 112 height 14
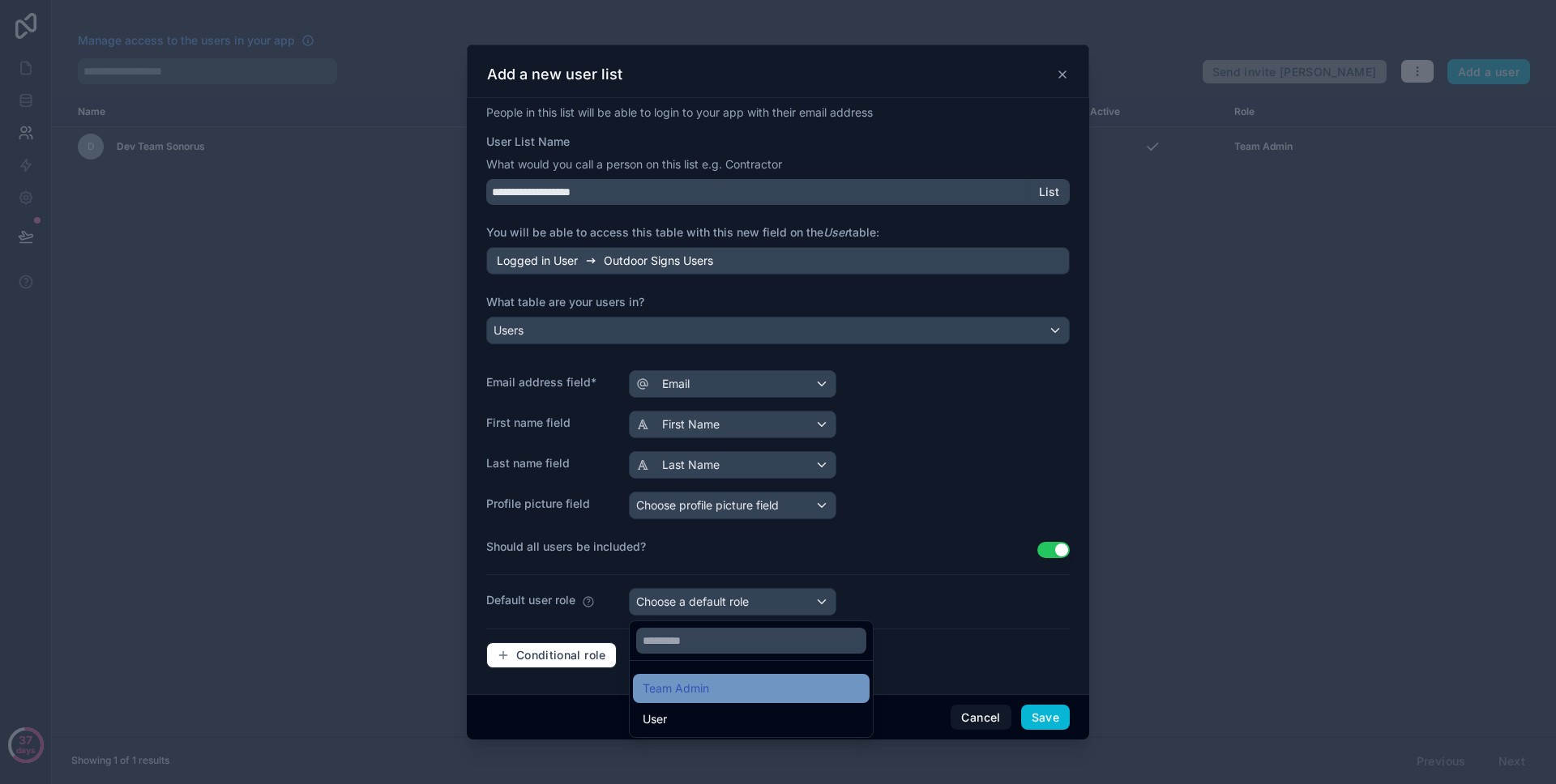
click at [733, 683] on div "Team Admin" at bounding box center [751, 688] width 217 height 20
click at [894, 519] on div at bounding box center [778, 392] width 623 height 695
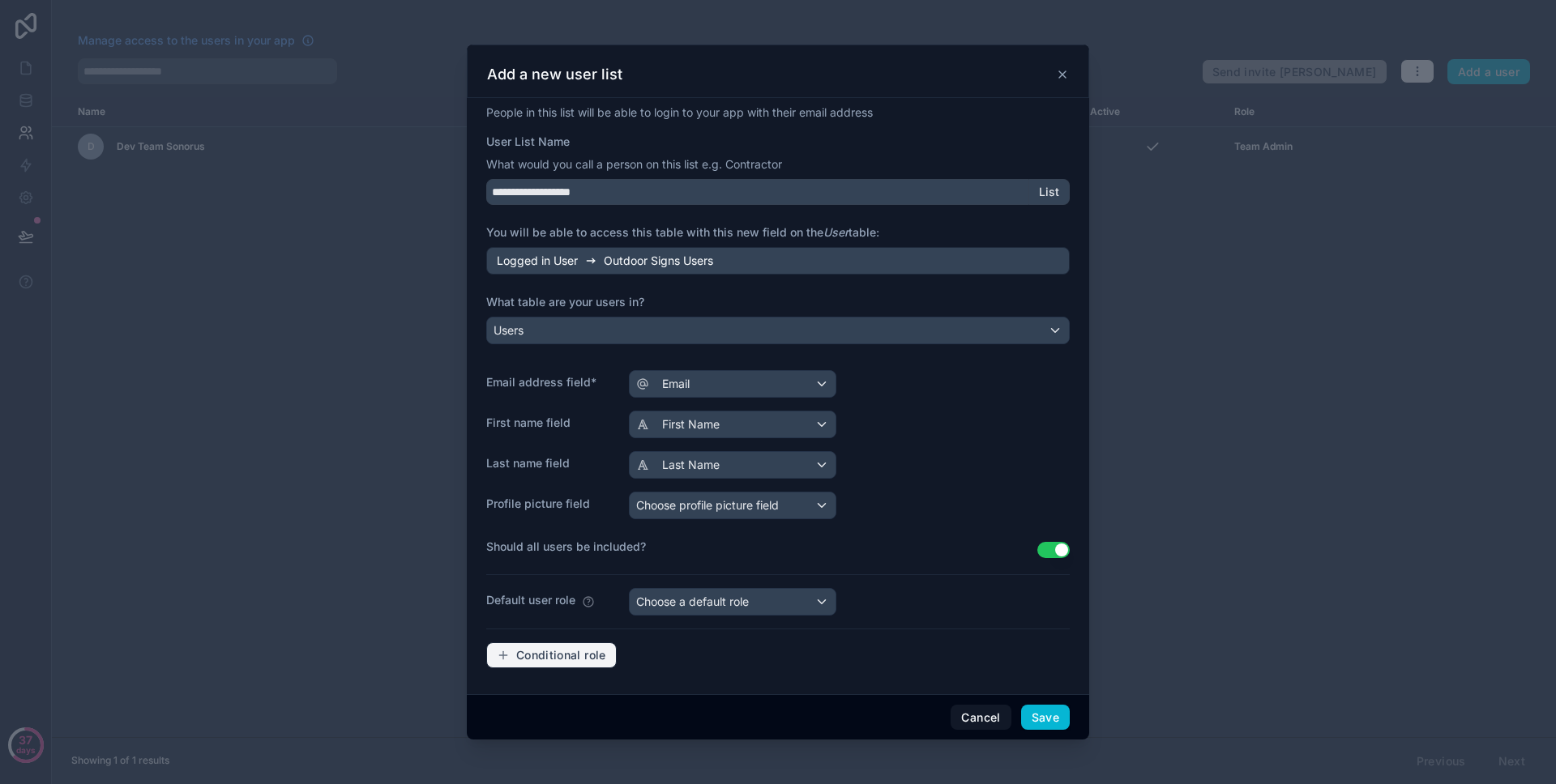
click at [529, 646] on button "Conditional role" at bounding box center [552, 655] width 130 height 26
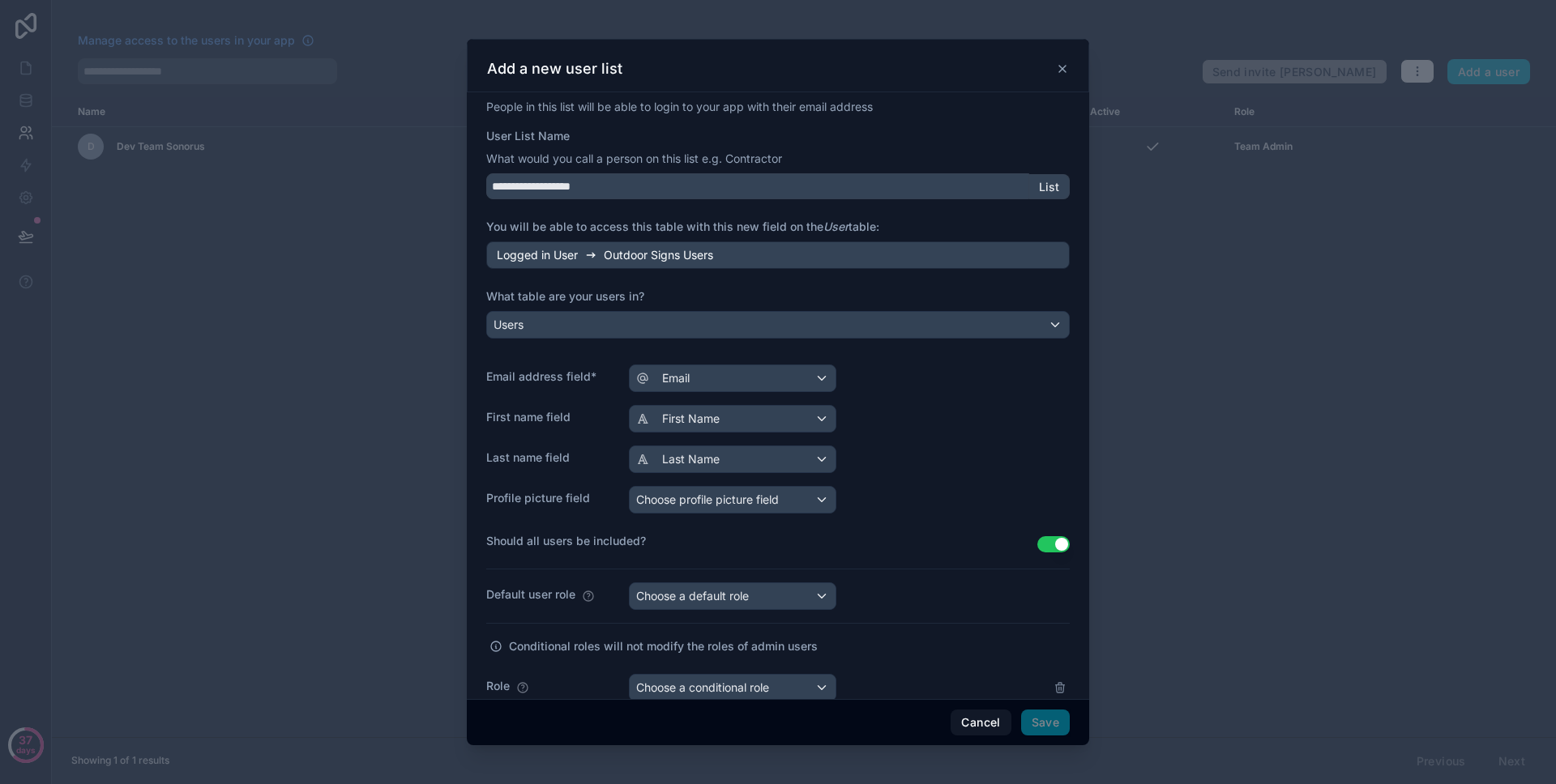
scroll to position [239, 0]
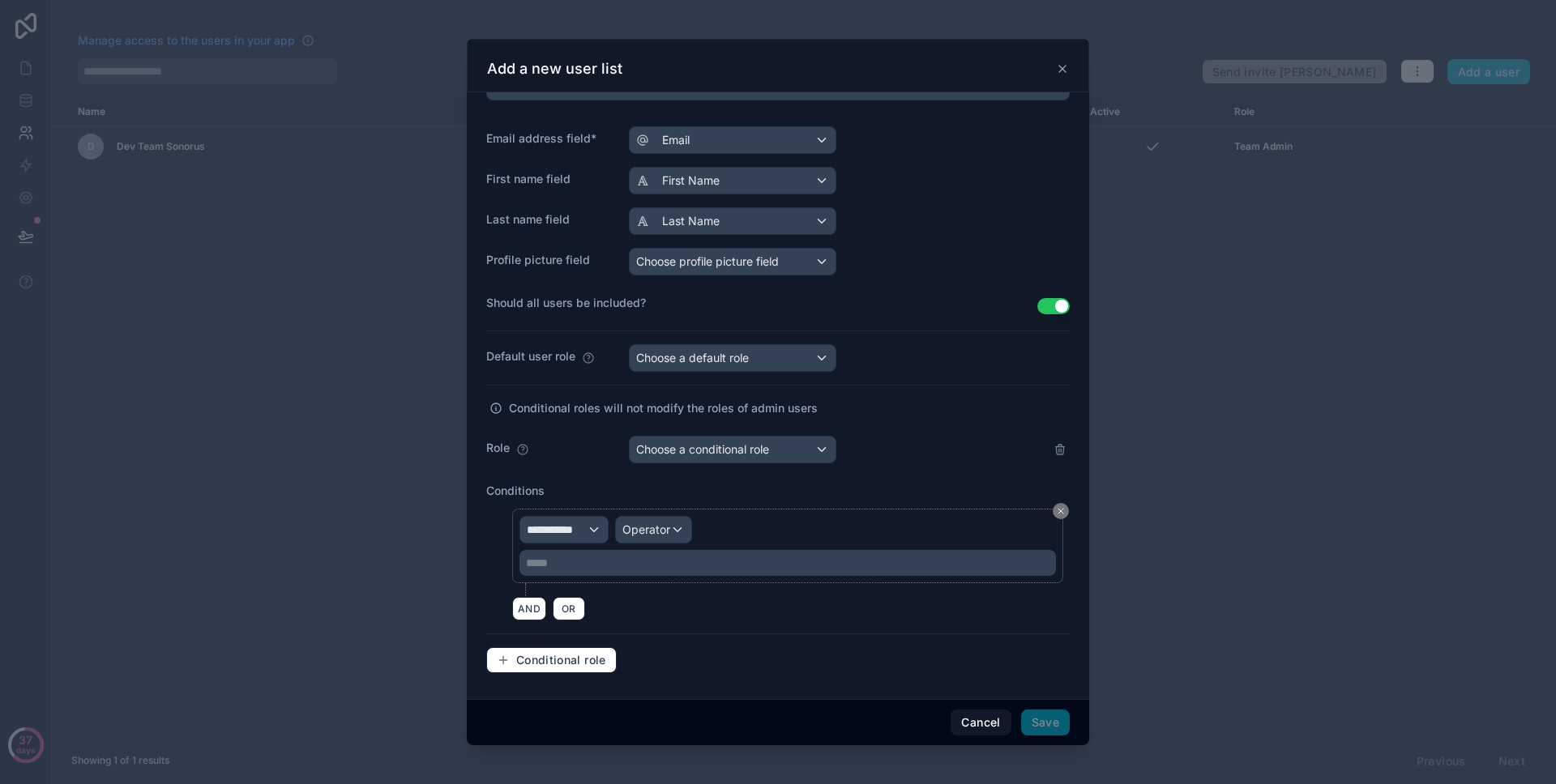
click at [731, 428] on div "Conditional roles will not modify the roles of admin users" at bounding box center [778, 417] width 583 height 37
click at [731, 438] on div "Choose a conditional role" at bounding box center [732, 450] width 206 height 26
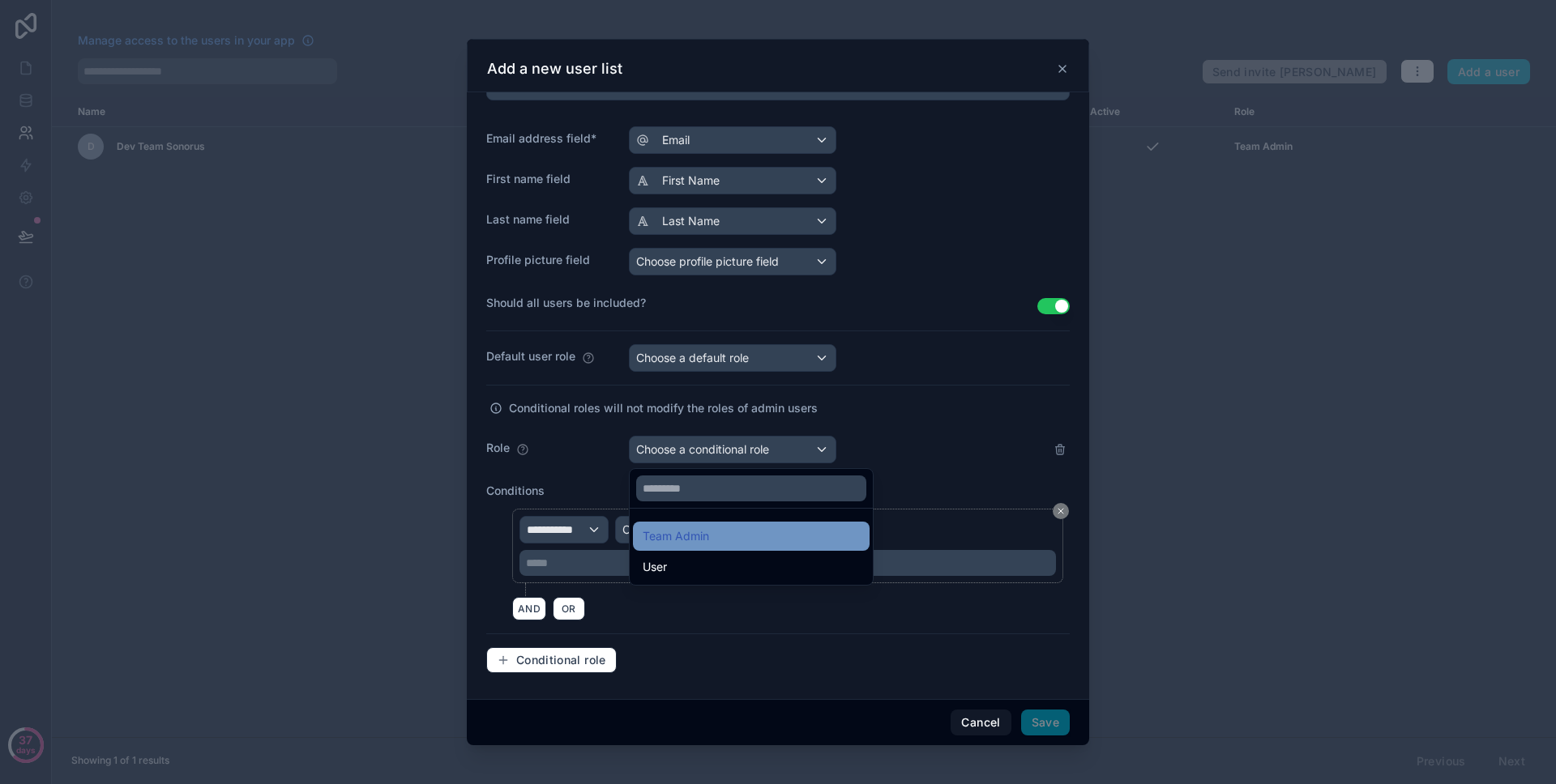
click at [714, 545] on div "Team Admin" at bounding box center [751, 536] width 217 height 20
drag, startPoint x: 716, startPoint y: 539, endPoint x: 913, endPoint y: 449, distance: 216.6
click at [716, 539] on div "Team Admin" at bounding box center [751, 536] width 217 height 20
click at [926, 440] on div at bounding box center [778, 392] width 623 height 706
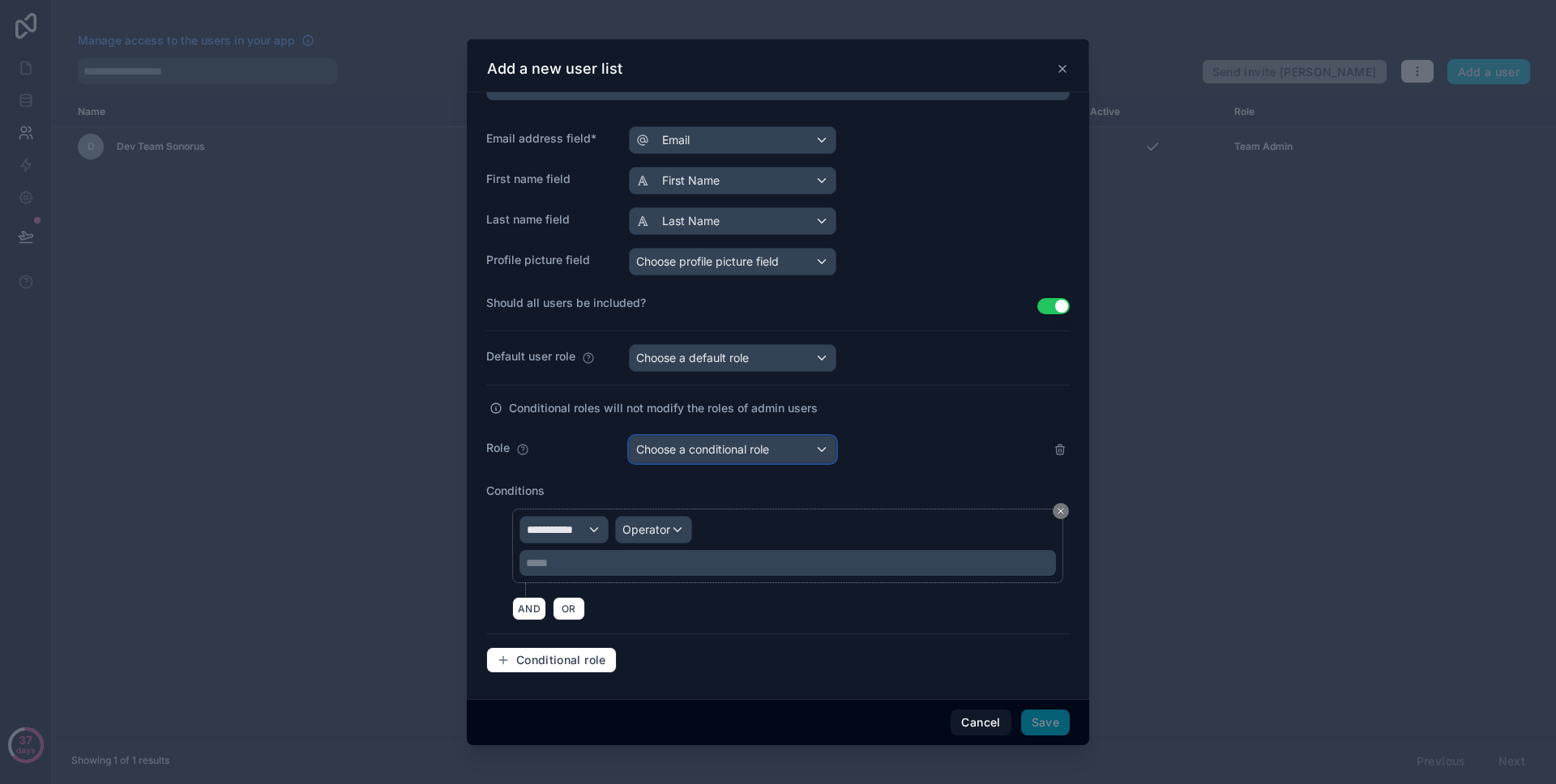
click at [797, 442] on div "Choose a conditional role" at bounding box center [732, 450] width 206 height 26
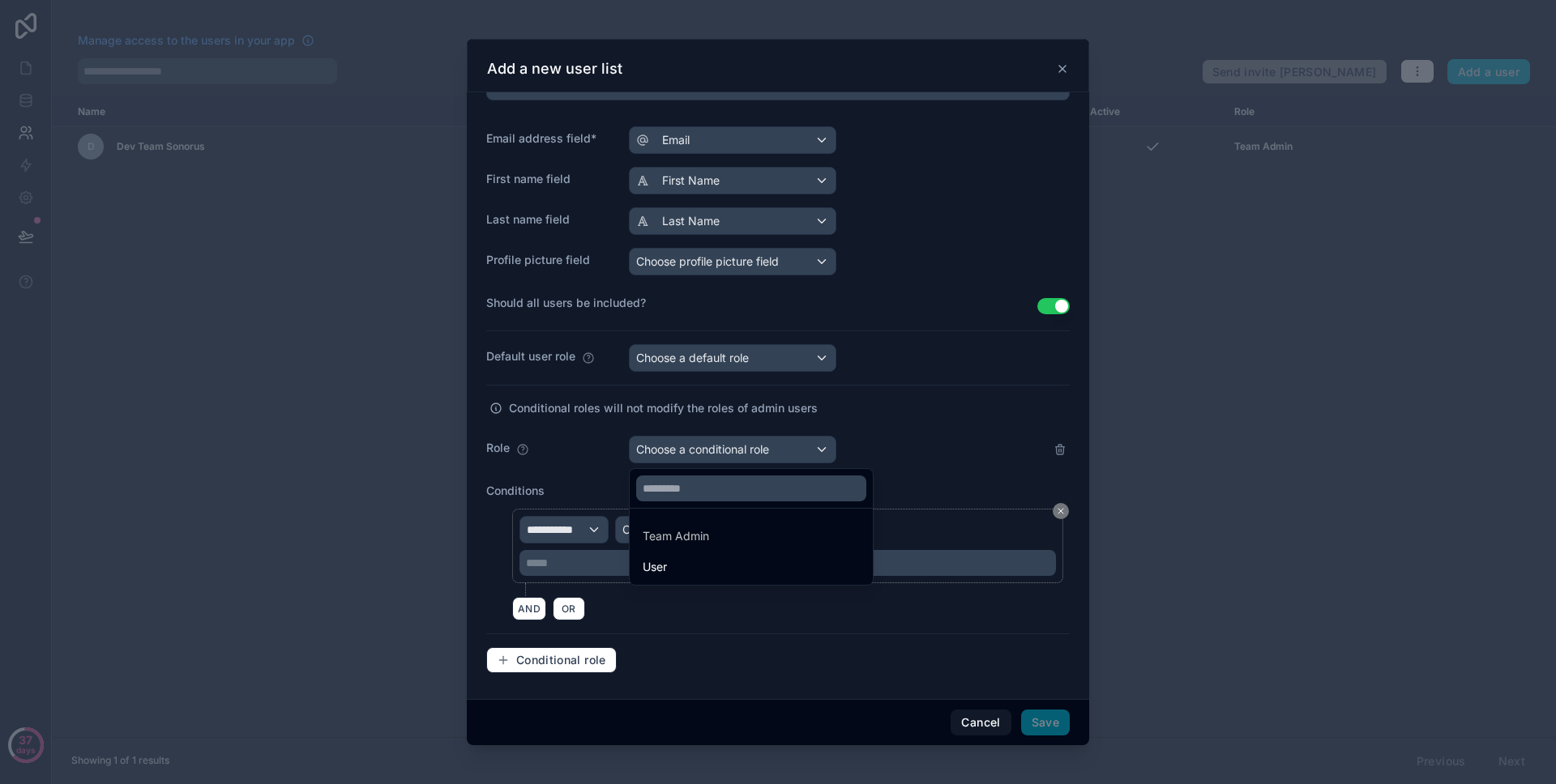
click at [797, 442] on div at bounding box center [778, 392] width 623 height 706
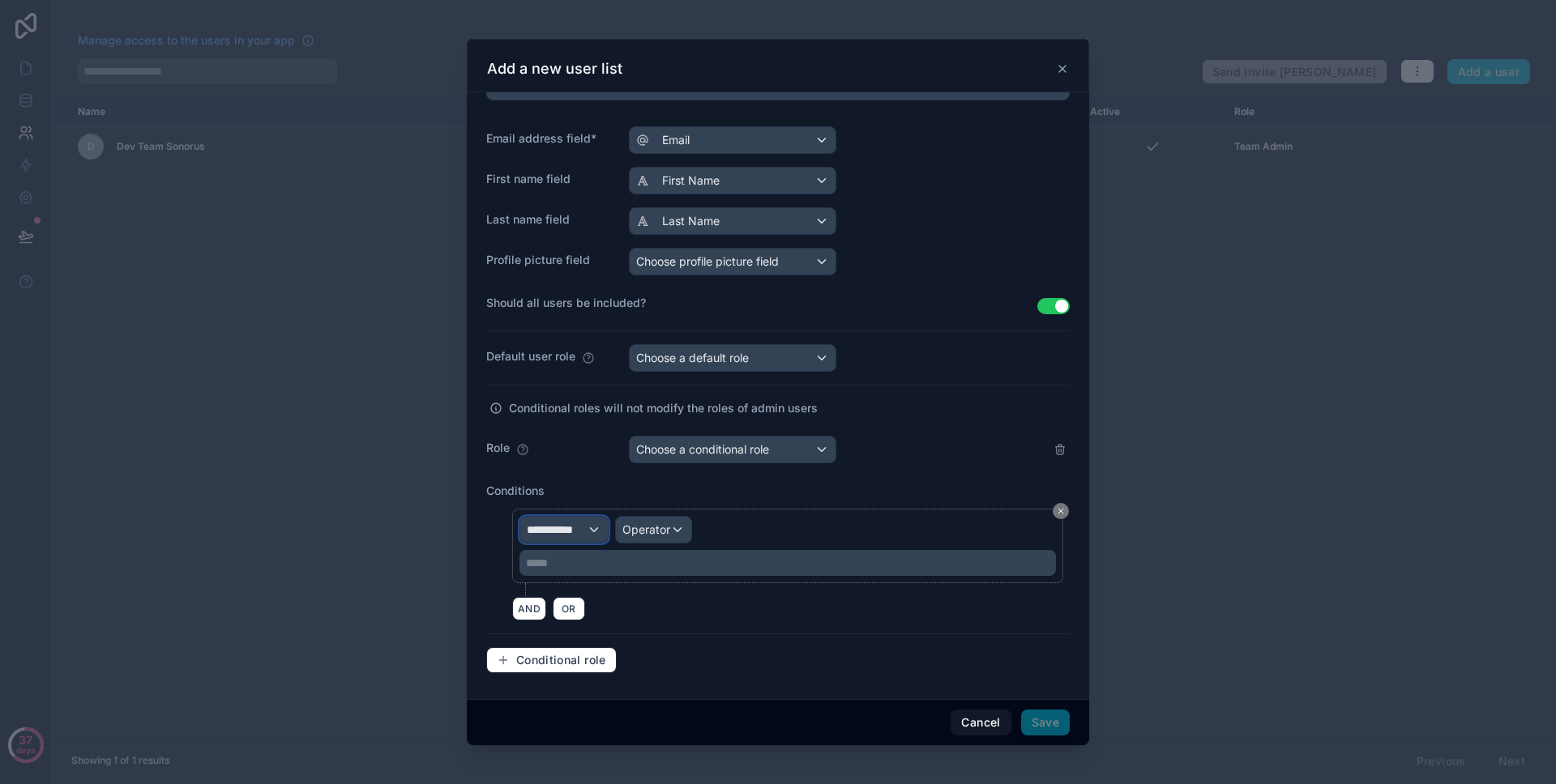
click at [572, 530] on span "**********" at bounding box center [556, 530] width 60 height 16
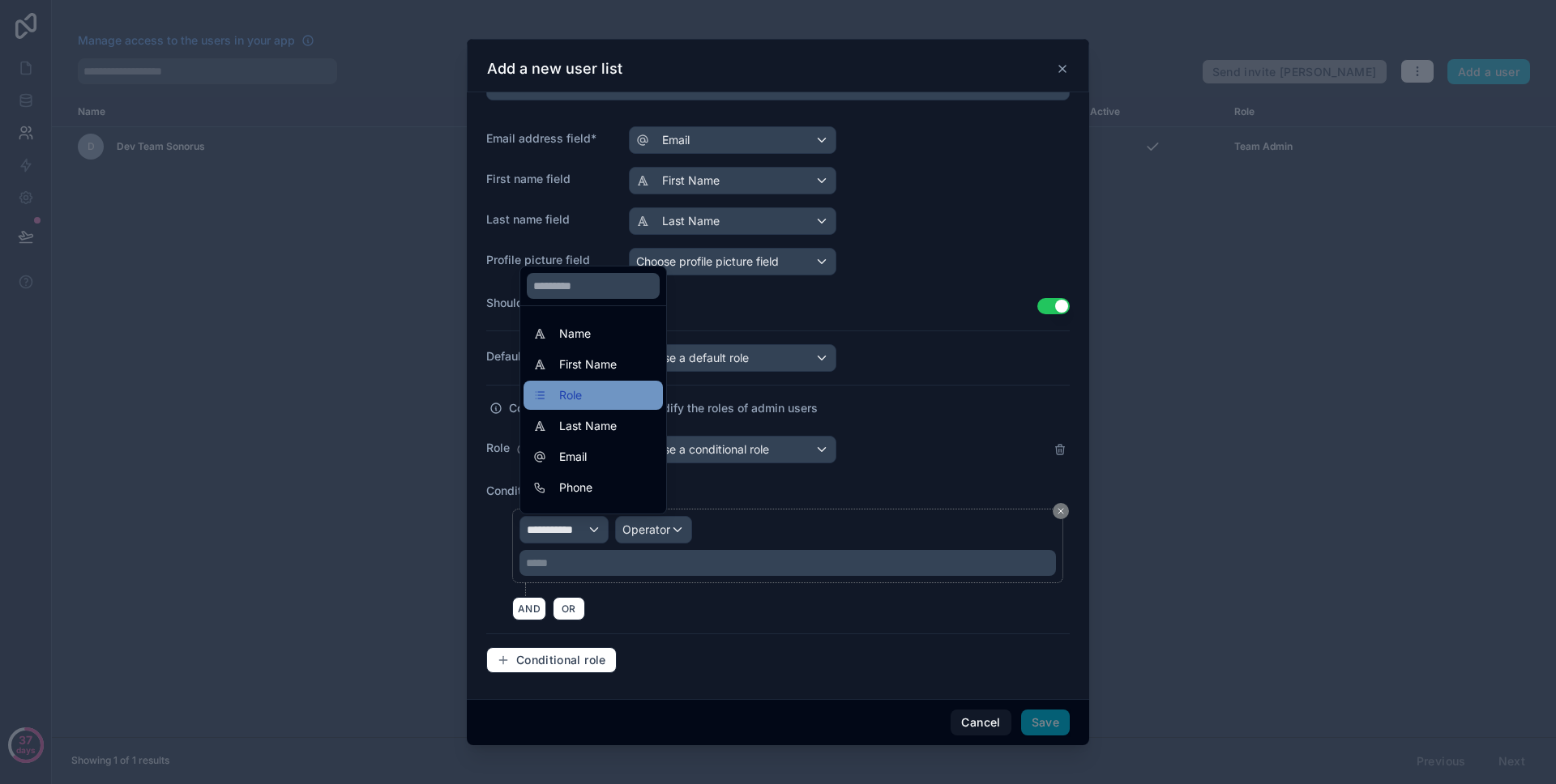
click at [591, 394] on div "Role" at bounding box center [594, 395] width 120 height 20
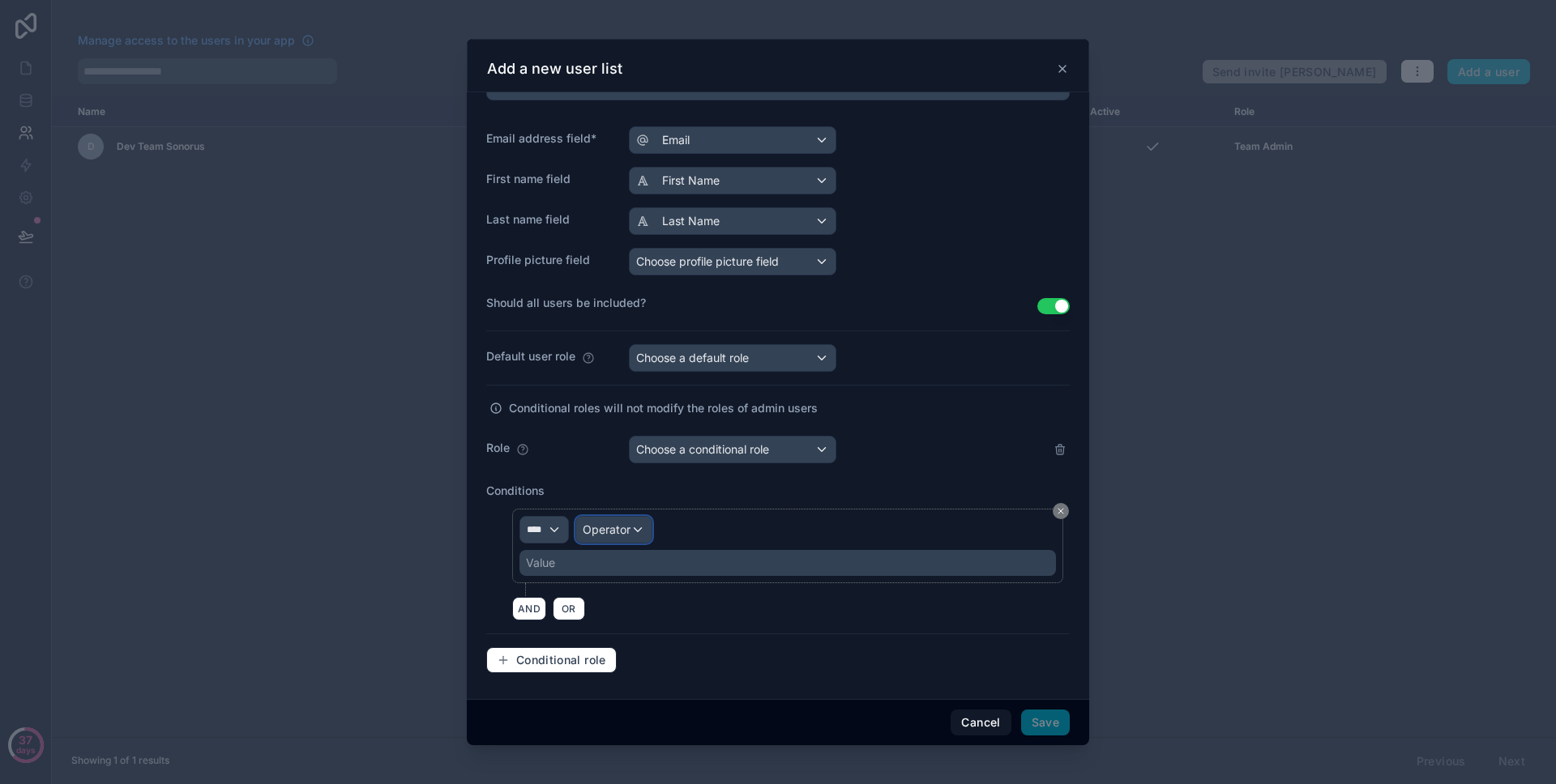
click at [637, 520] on div "Operator" at bounding box center [614, 530] width 75 height 26
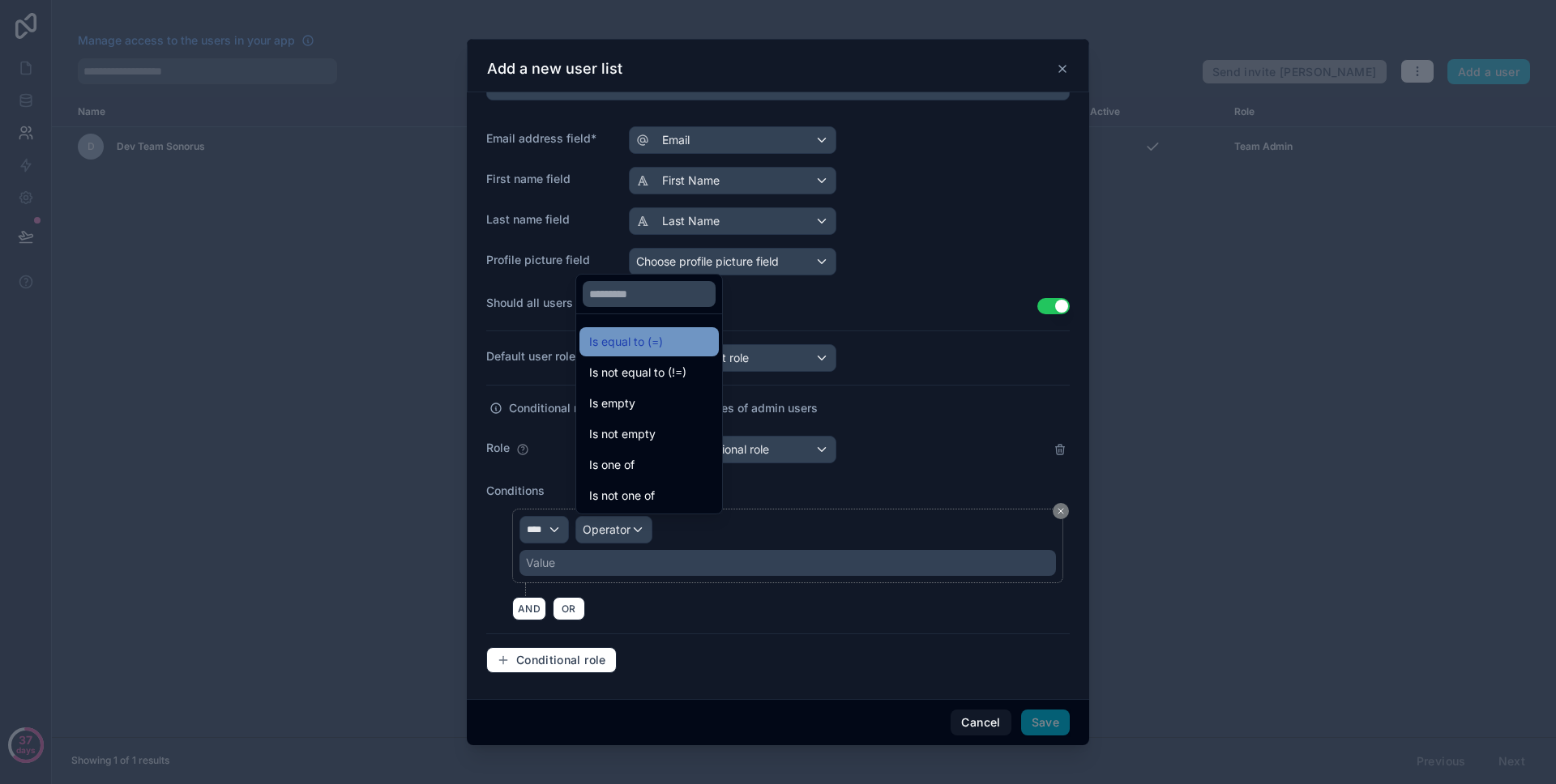
click at [645, 347] on span "Is equal to (=)" at bounding box center [626, 342] width 74 height 20
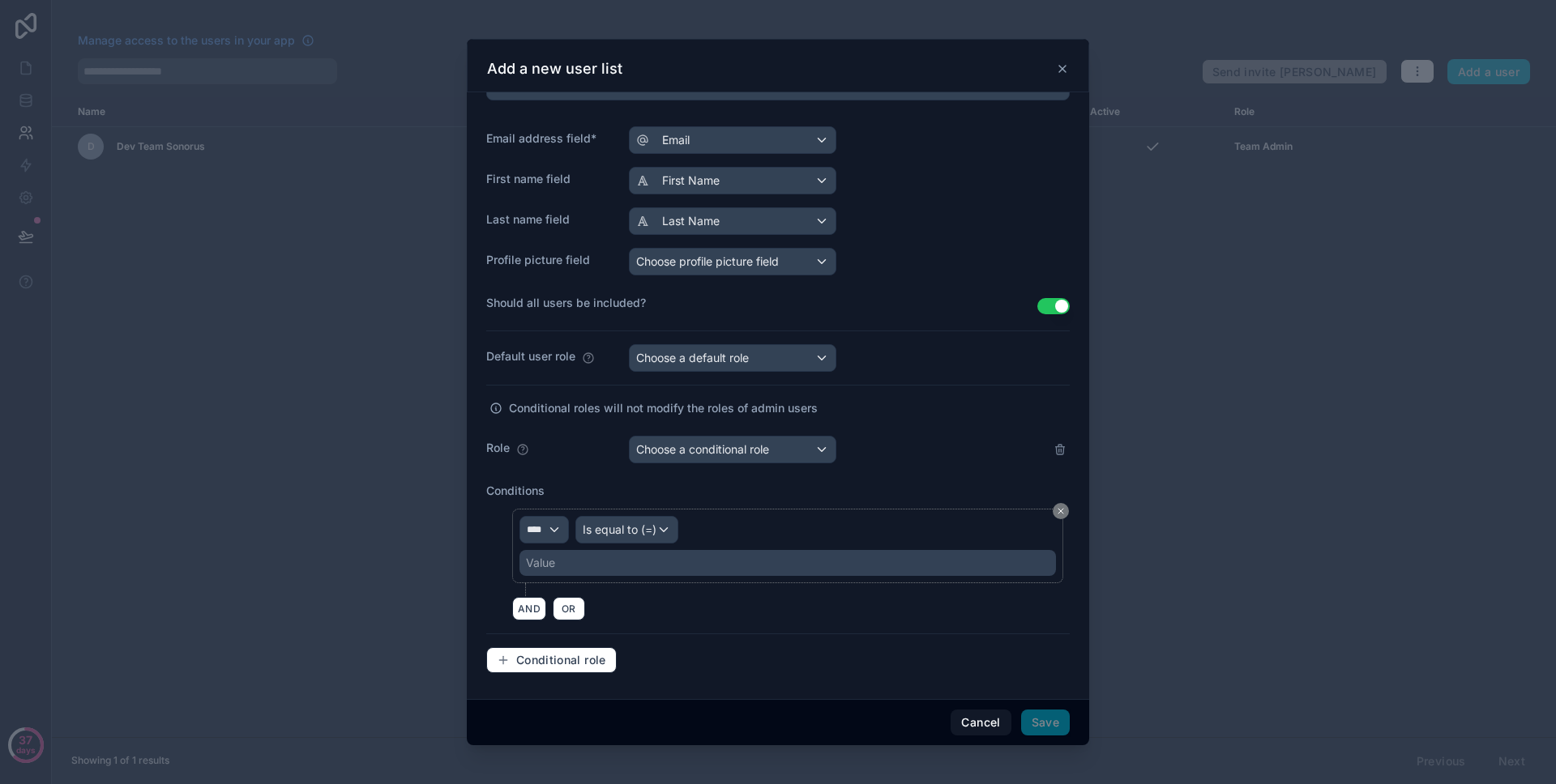
click at [653, 554] on div "Value" at bounding box center [788, 563] width 537 height 26
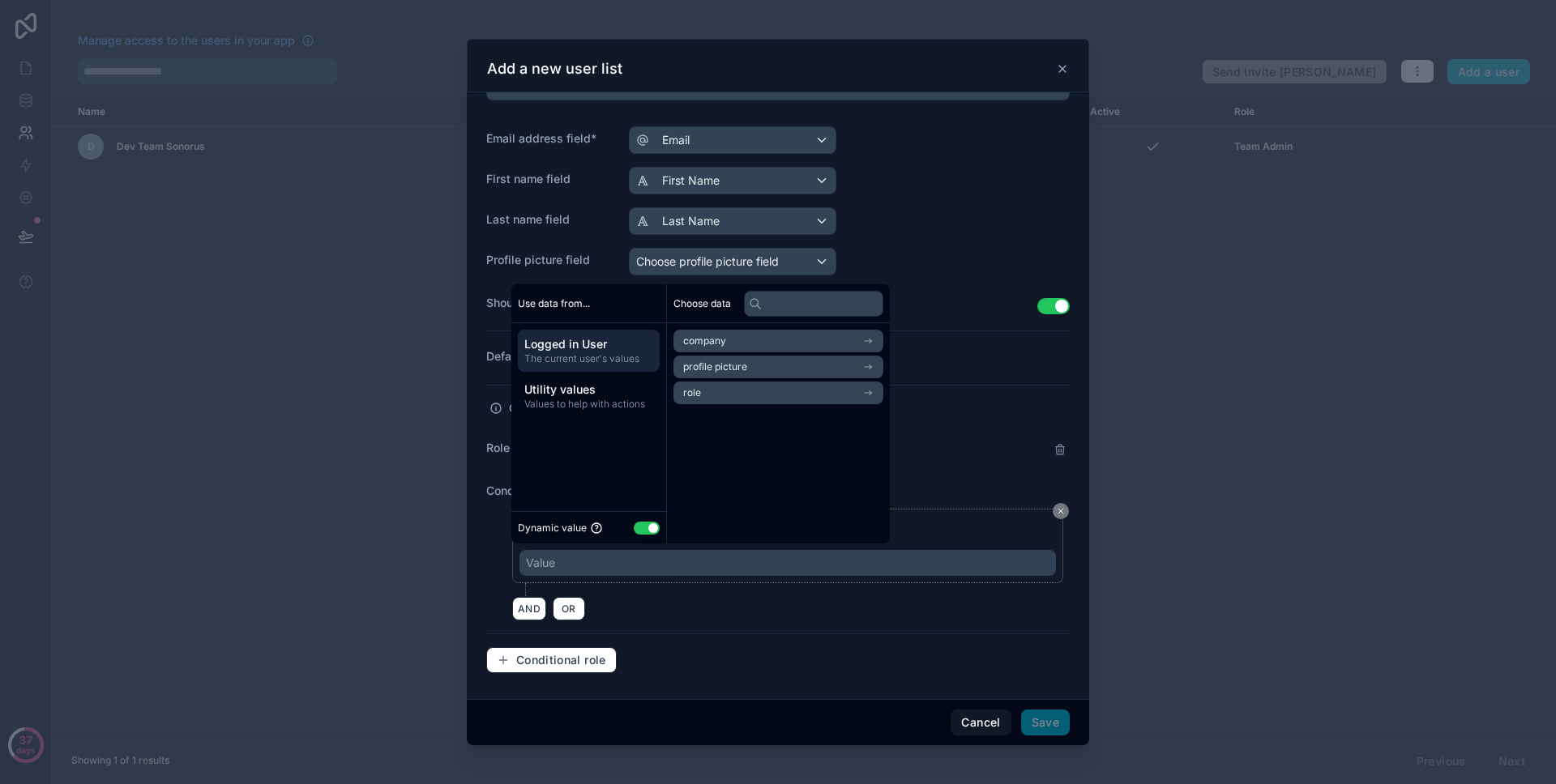
click at [702, 406] on div "company profile picture role" at bounding box center [778, 367] width 223 height 88
click at [702, 401] on li "role" at bounding box center [778, 392] width 210 height 23
click at [646, 527] on button "Use setting" at bounding box center [646, 528] width 26 height 13
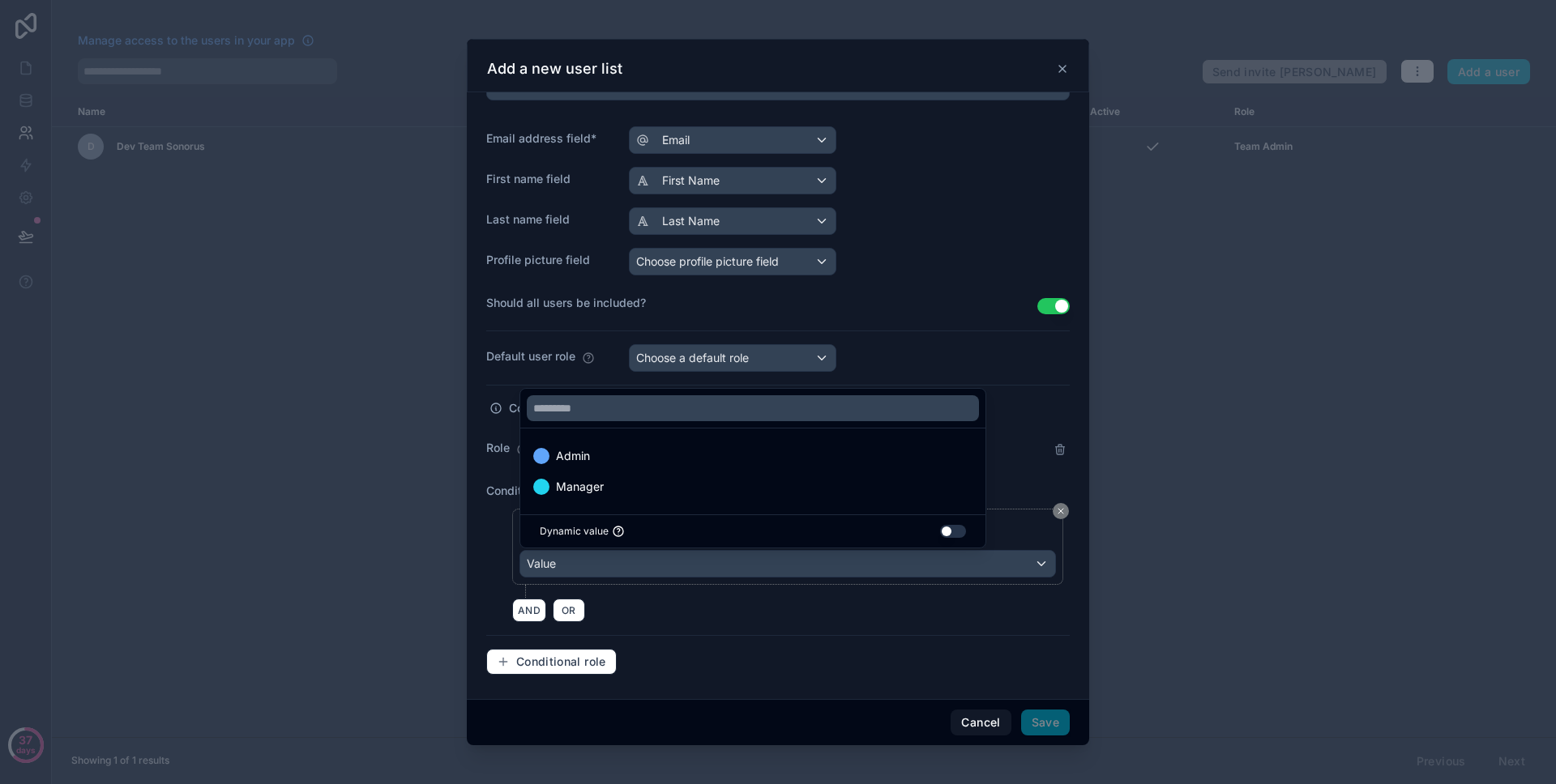
click at [683, 618] on div at bounding box center [778, 392] width 623 height 706
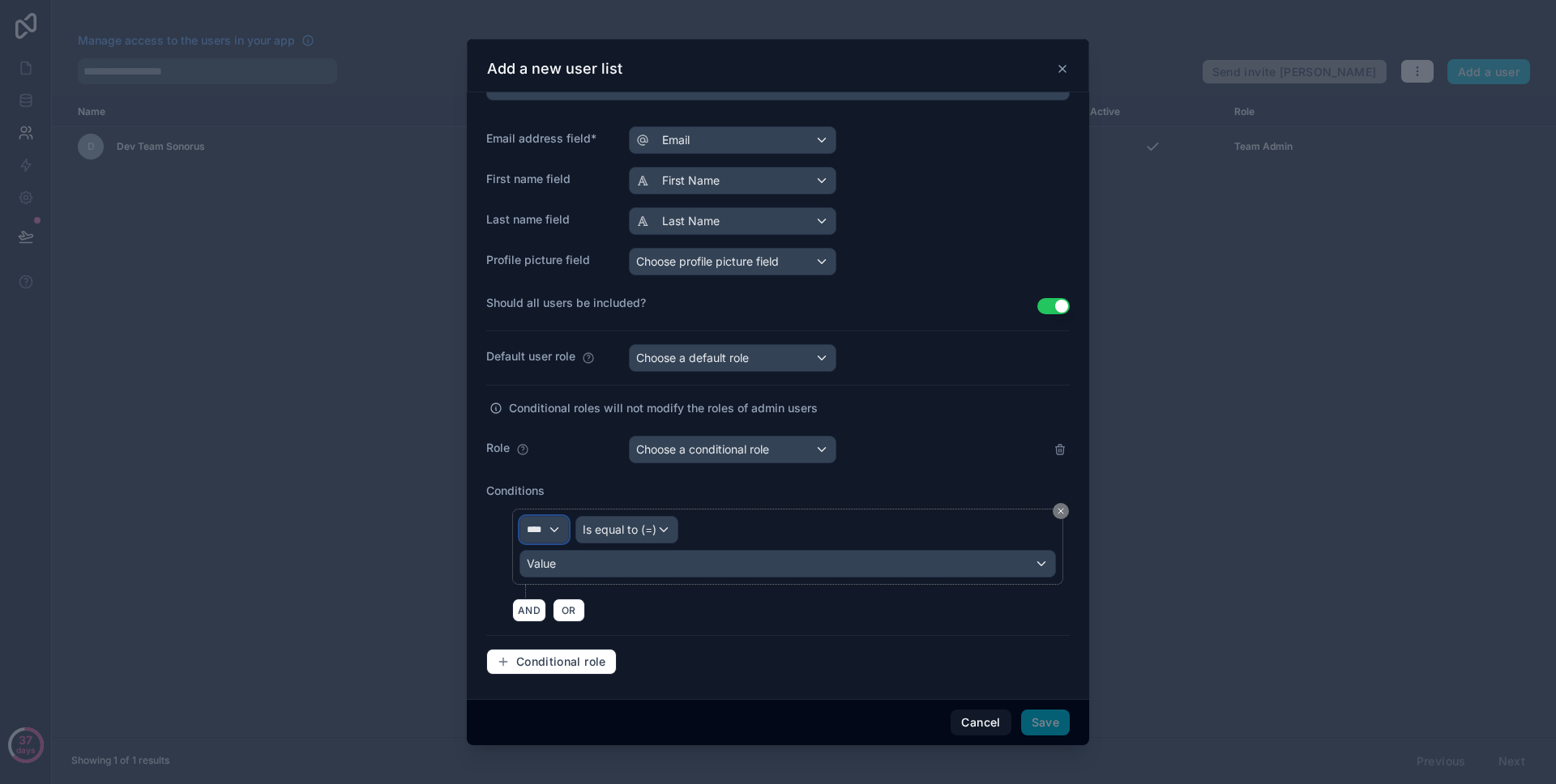
click at [548, 533] on div "****" at bounding box center [544, 530] width 47 height 26
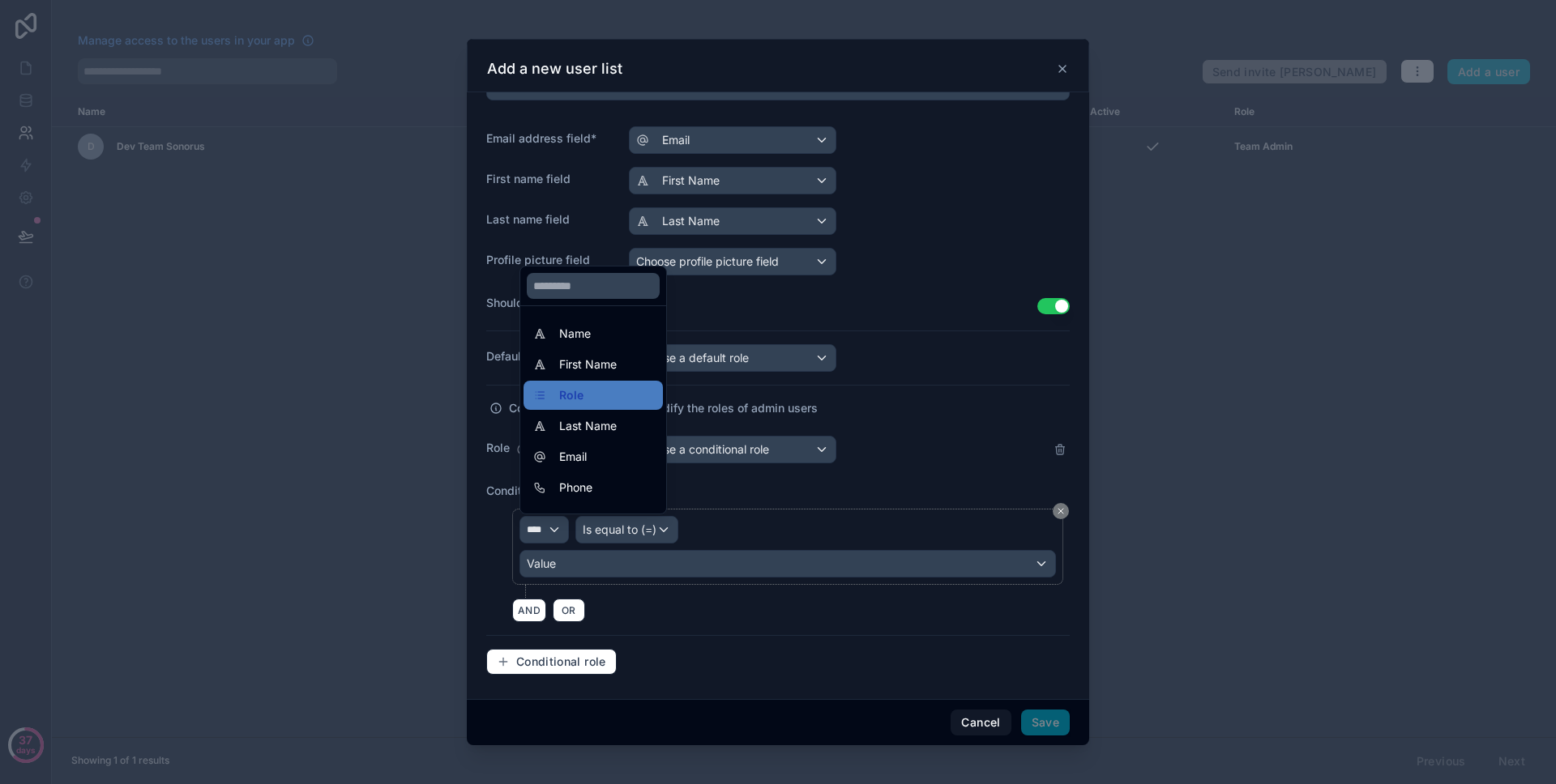
click at [624, 564] on div at bounding box center [778, 392] width 623 height 706
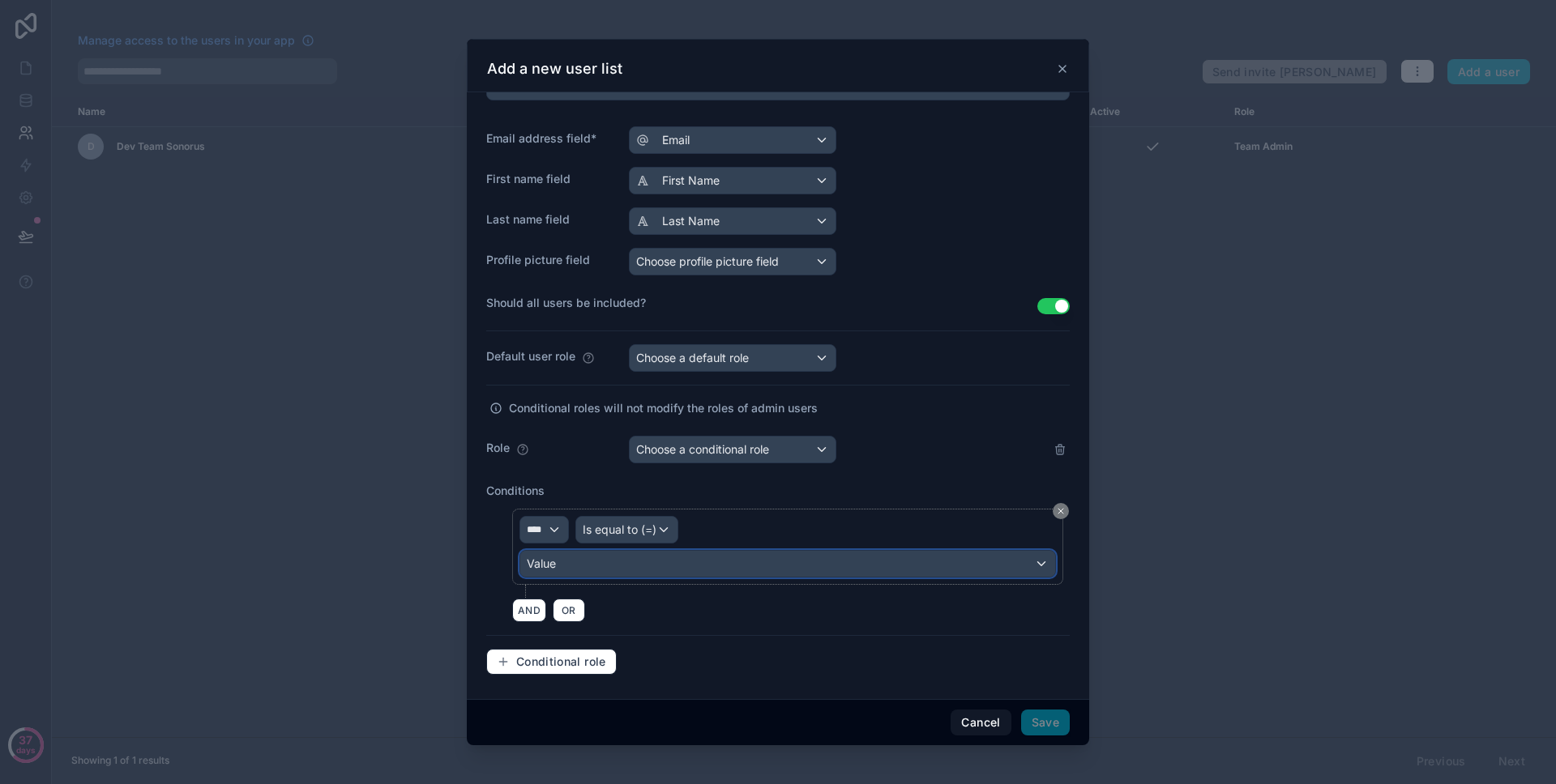
click at [624, 564] on div "Value" at bounding box center [787, 564] width 535 height 26
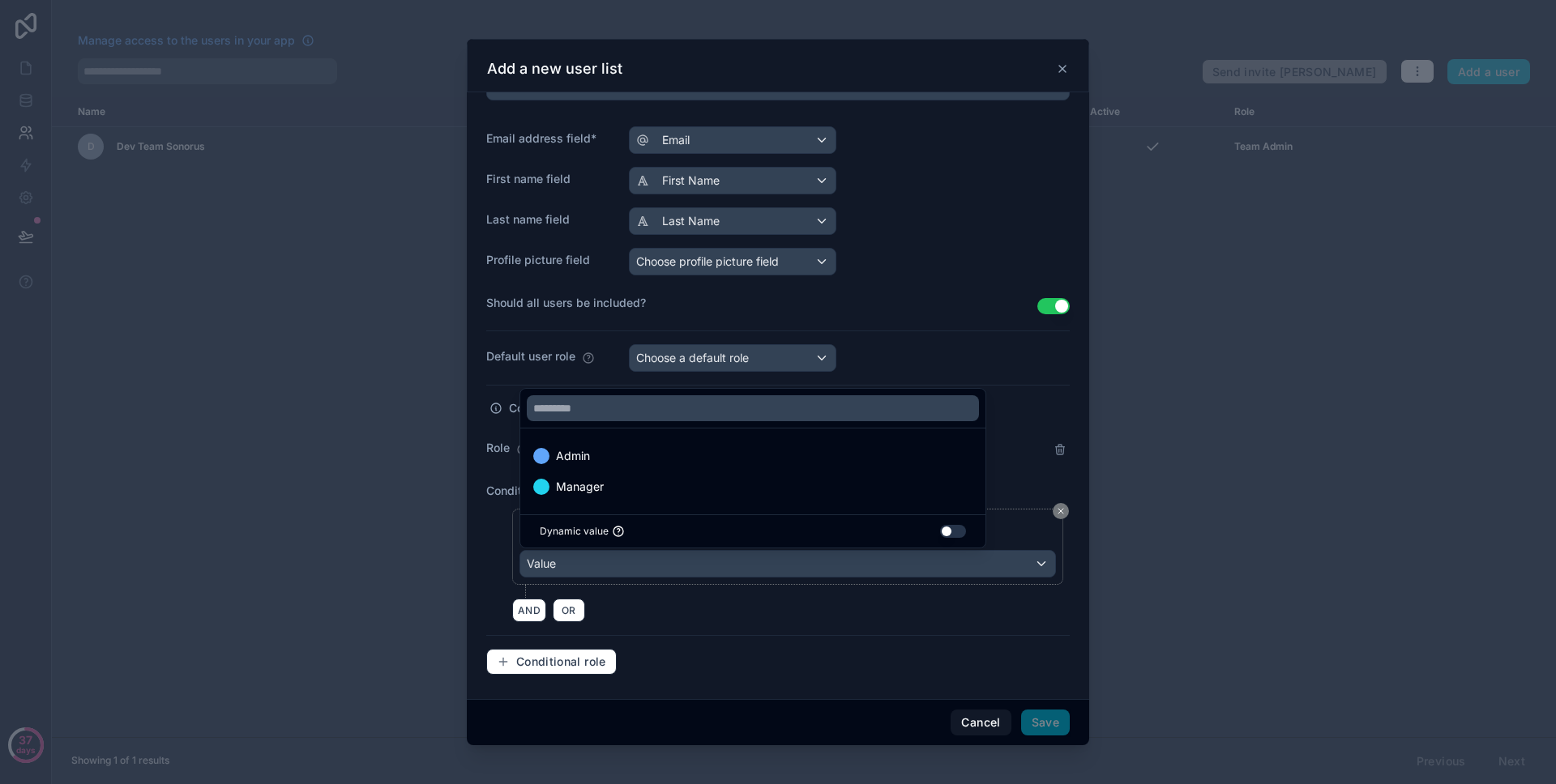
click at [954, 538] on div "Dynamic value Use setting" at bounding box center [753, 532] width 466 height 34
click at [951, 535] on button "Use setting" at bounding box center [953, 531] width 26 height 13
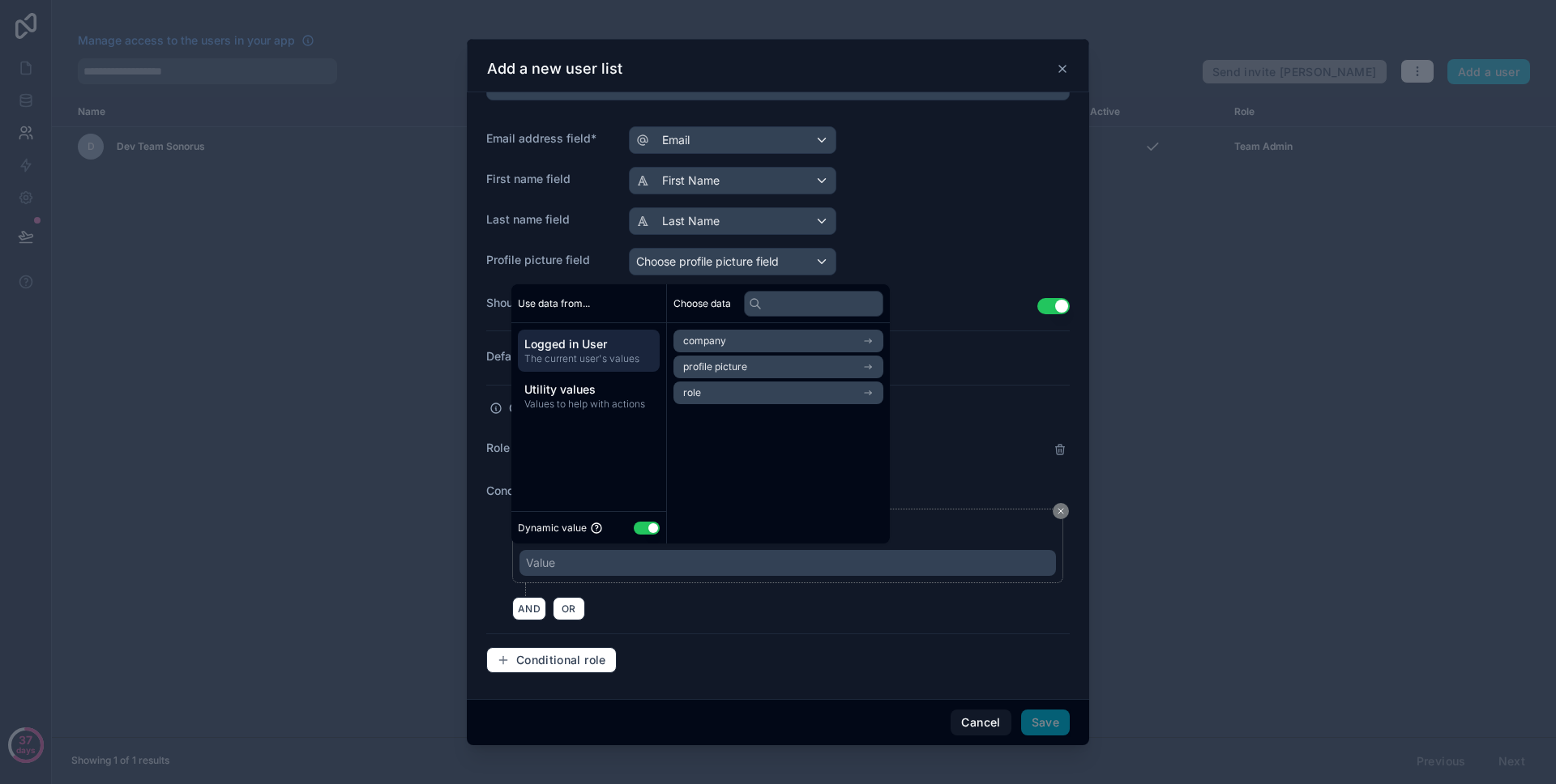
click at [734, 395] on li "role" at bounding box center [778, 392] width 210 height 23
click at [733, 346] on div "role" at bounding box center [778, 340] width 210 height 23
click at [723, 392] on li "role" at bounding box center [778, 392] width 210 height 23
click at [729, 370] on span "users collection" at bounding box center [719, 370] width 72 height 13
click at [729, 366] on span "users collection" at bounding box center [737, 367] width 72 height 13
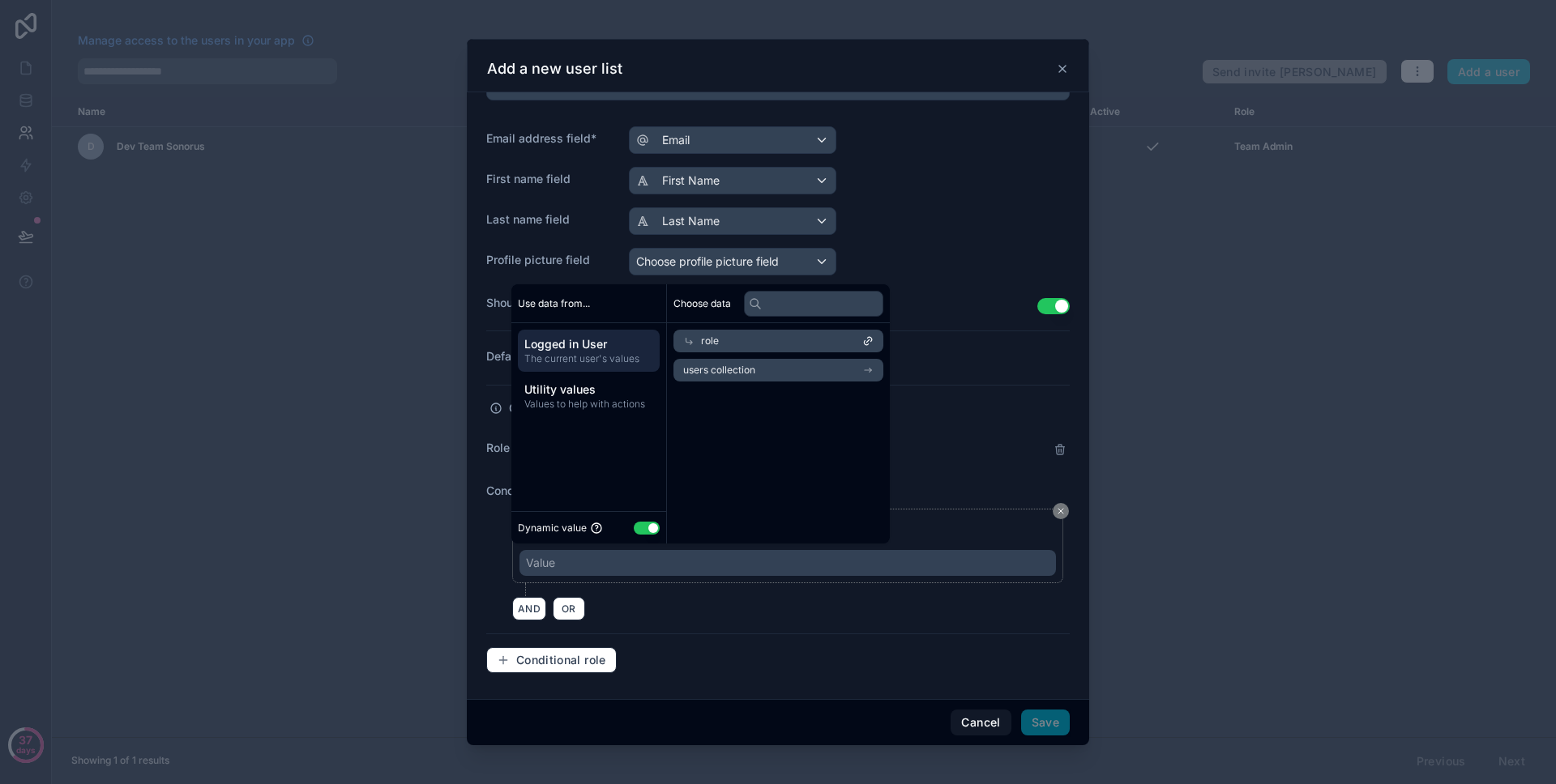
click at [736, 344] on div "role" at bounding box center [778, 340] width 210 height 23
click at [745, 556] on div "Value" at bounding box center [788, 563] width 537 height 26
click at [742, 583] on div "**** Is equal to (=) Value" at bounding box center [787, 546] width 552 height 75
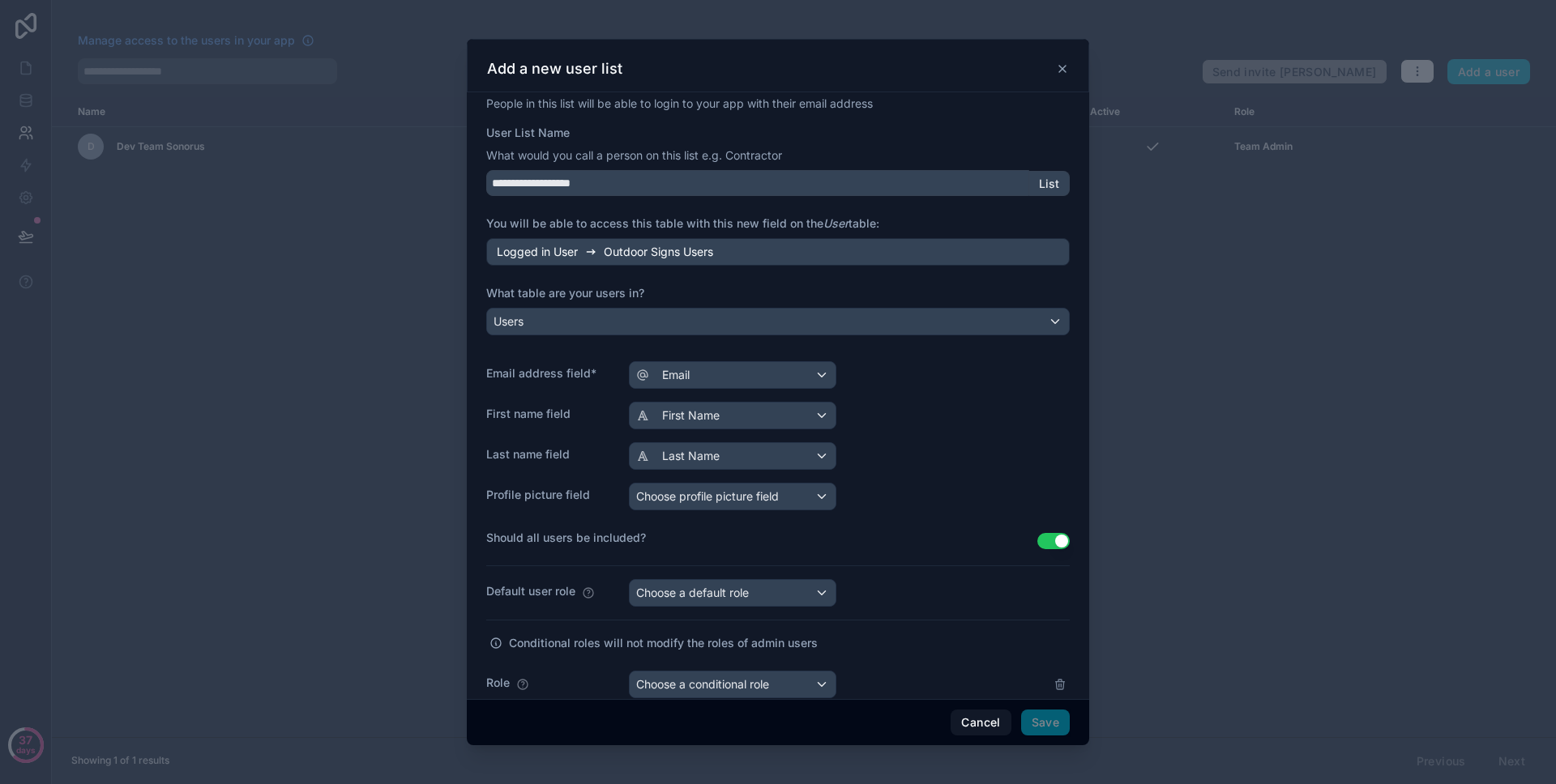
scroll to position [0, 0]
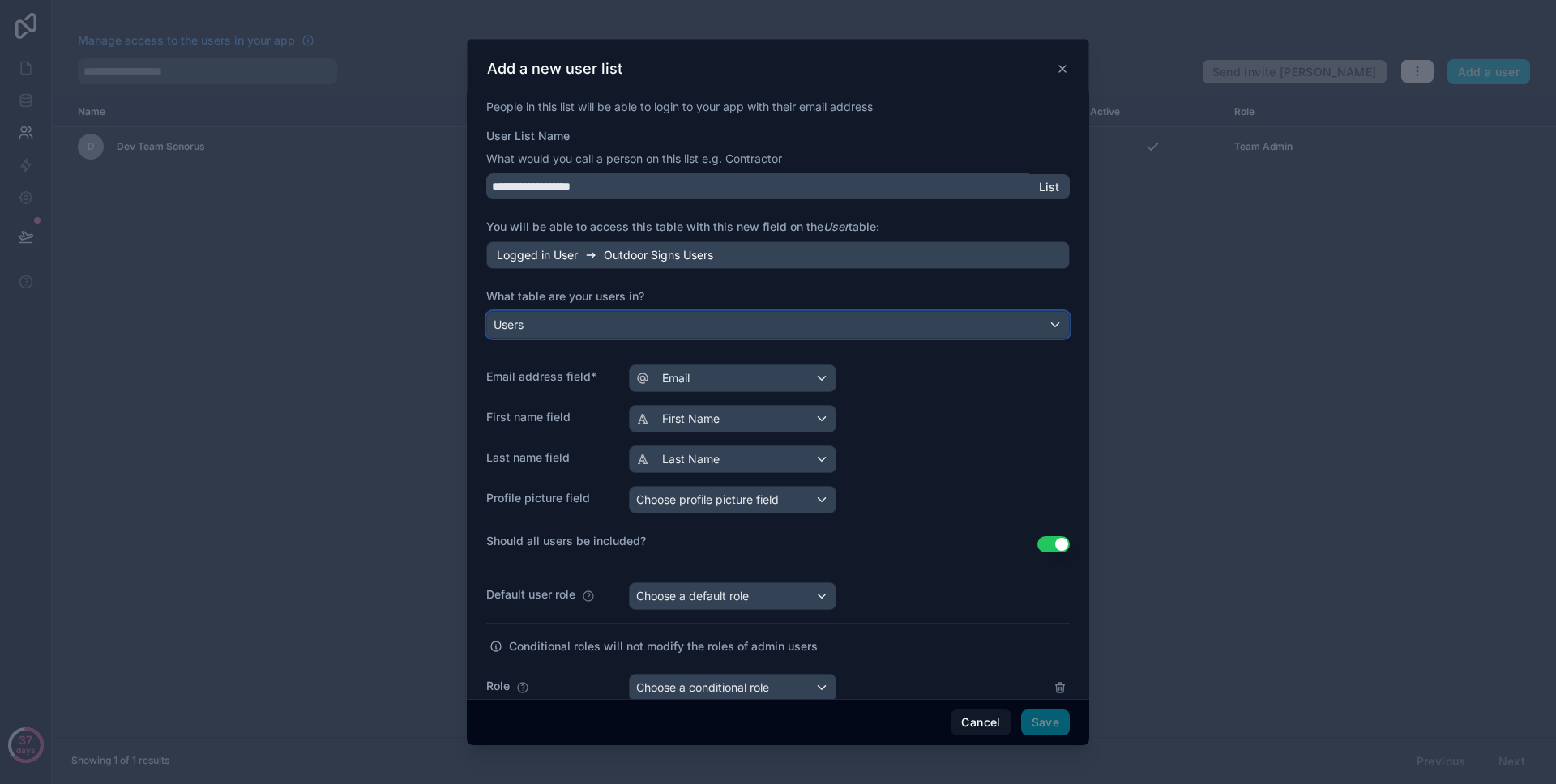
click at [854, 337] on div "Users" at bounding box center [778, 324] width 582 height 26
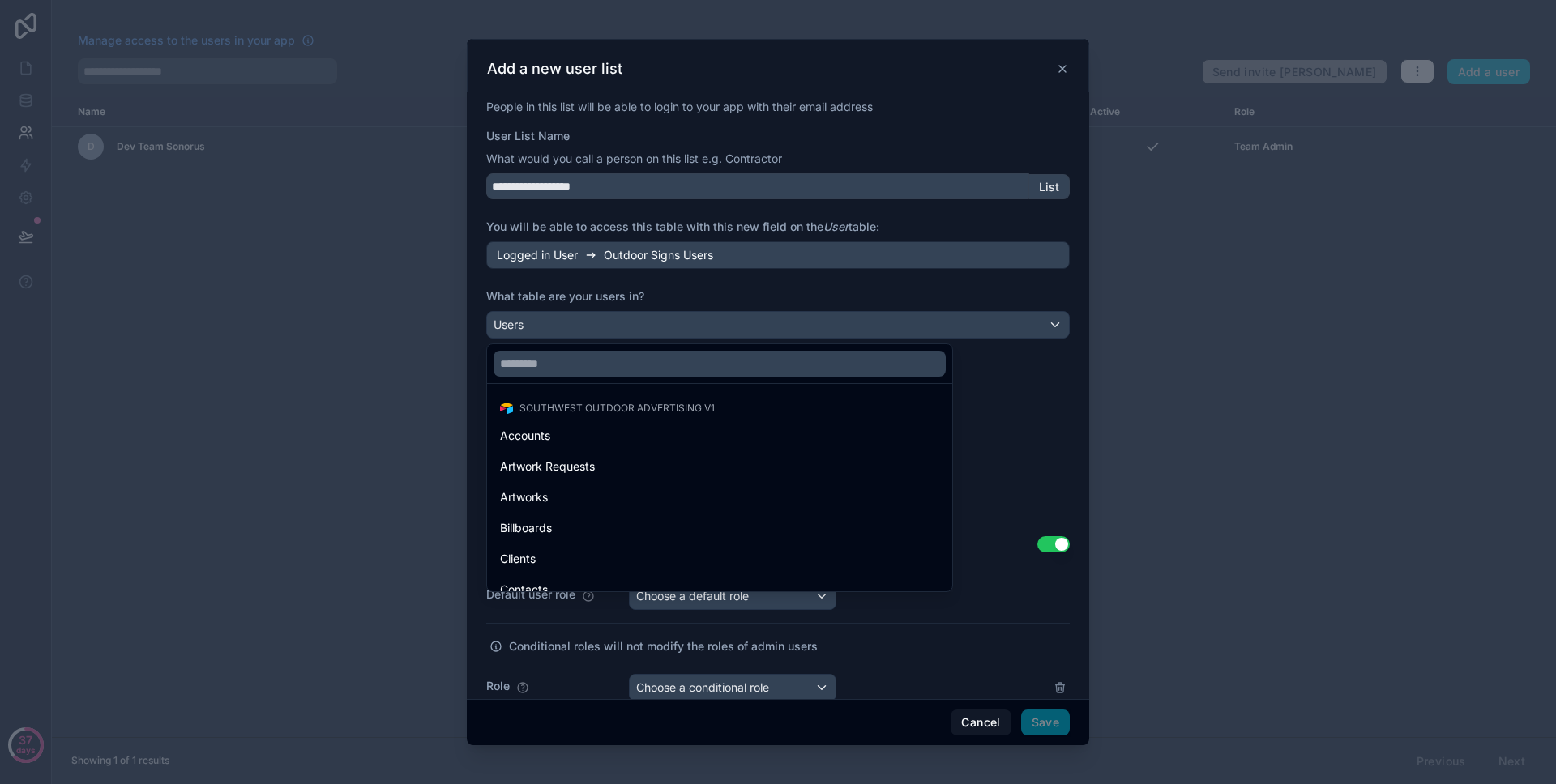
click at [852, 335] on div at bounding box center [778, 392] width 623 height 706
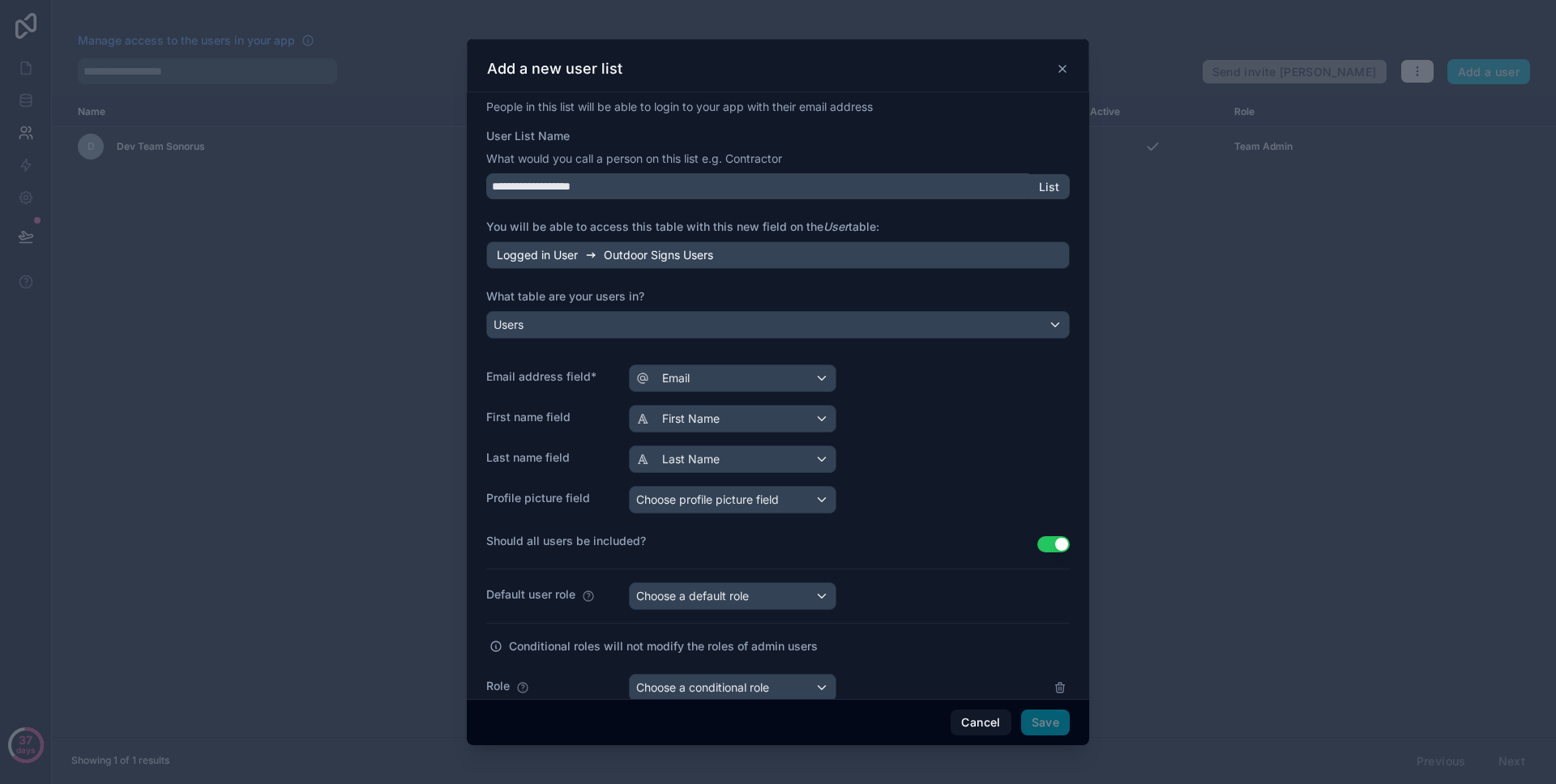
scroll to position [239, 0]
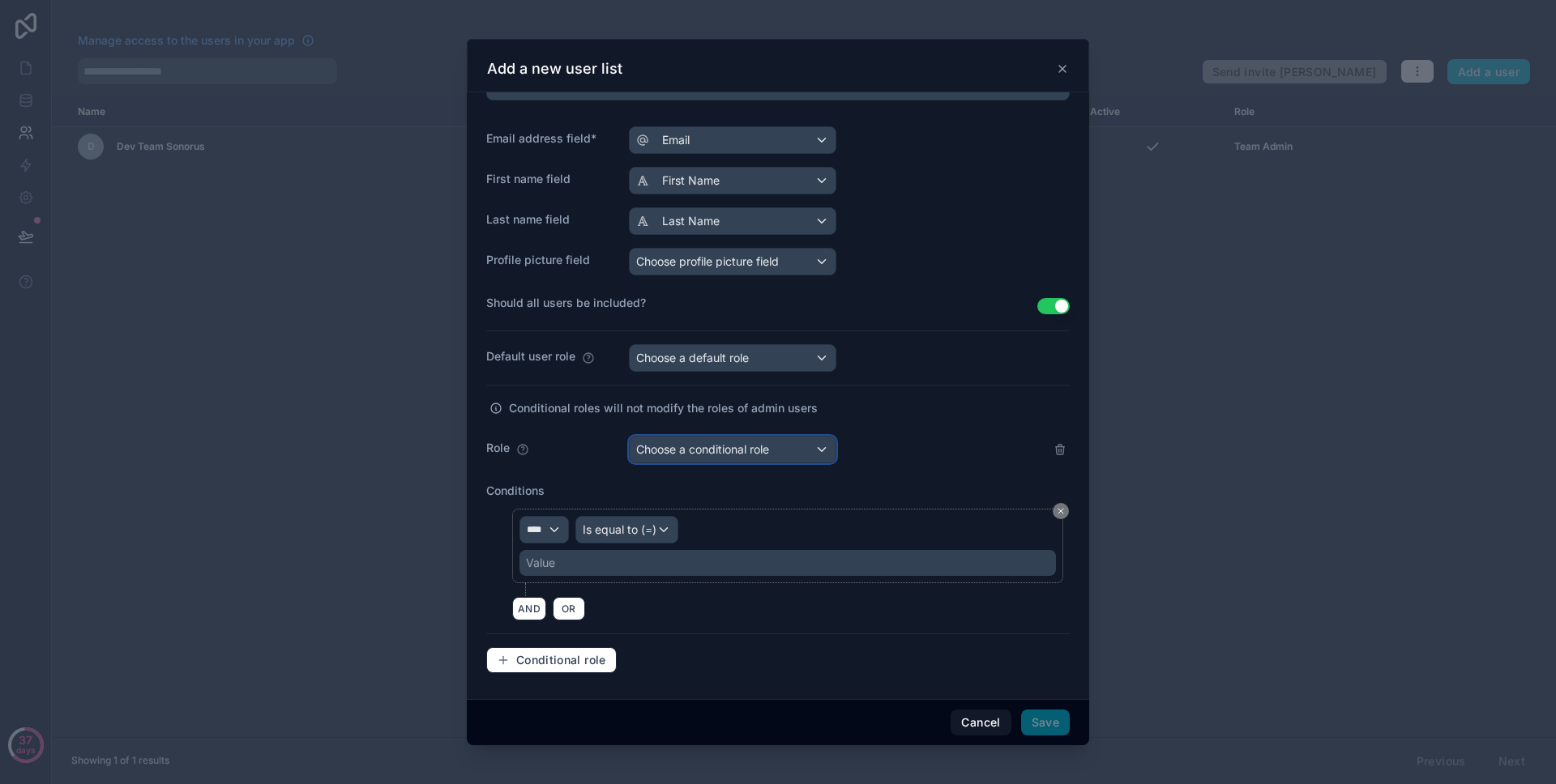
click at [723, 452] on span "Choose a conditional role" at bounding box center [703, 450] width 133 height 14
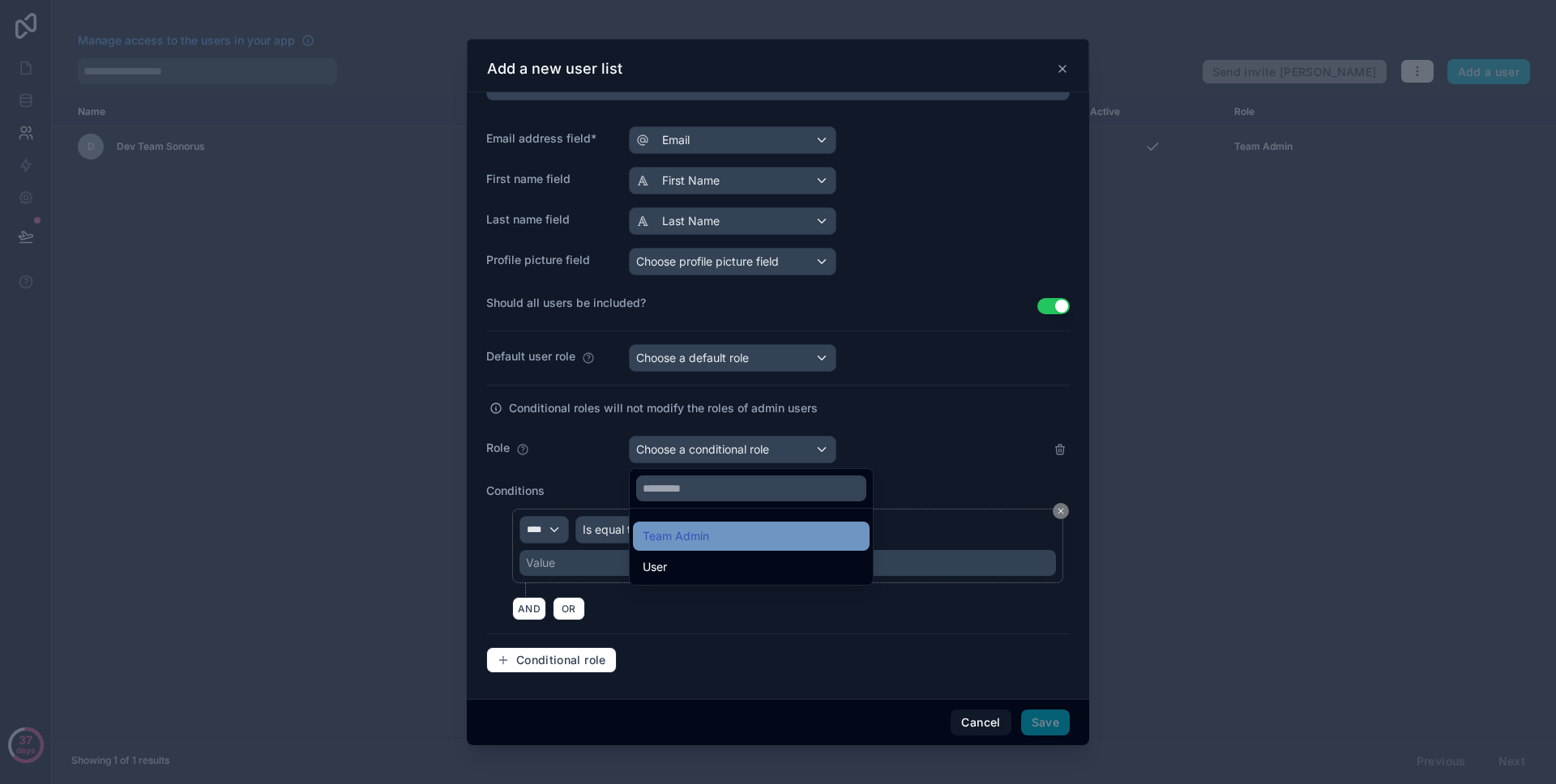
click at [723, 534] on div "Team Admin" at bounding box center [751, 536] width 217 height 20
click at [901, 442] on div at bounding box center [778, 392] width 623 height 706
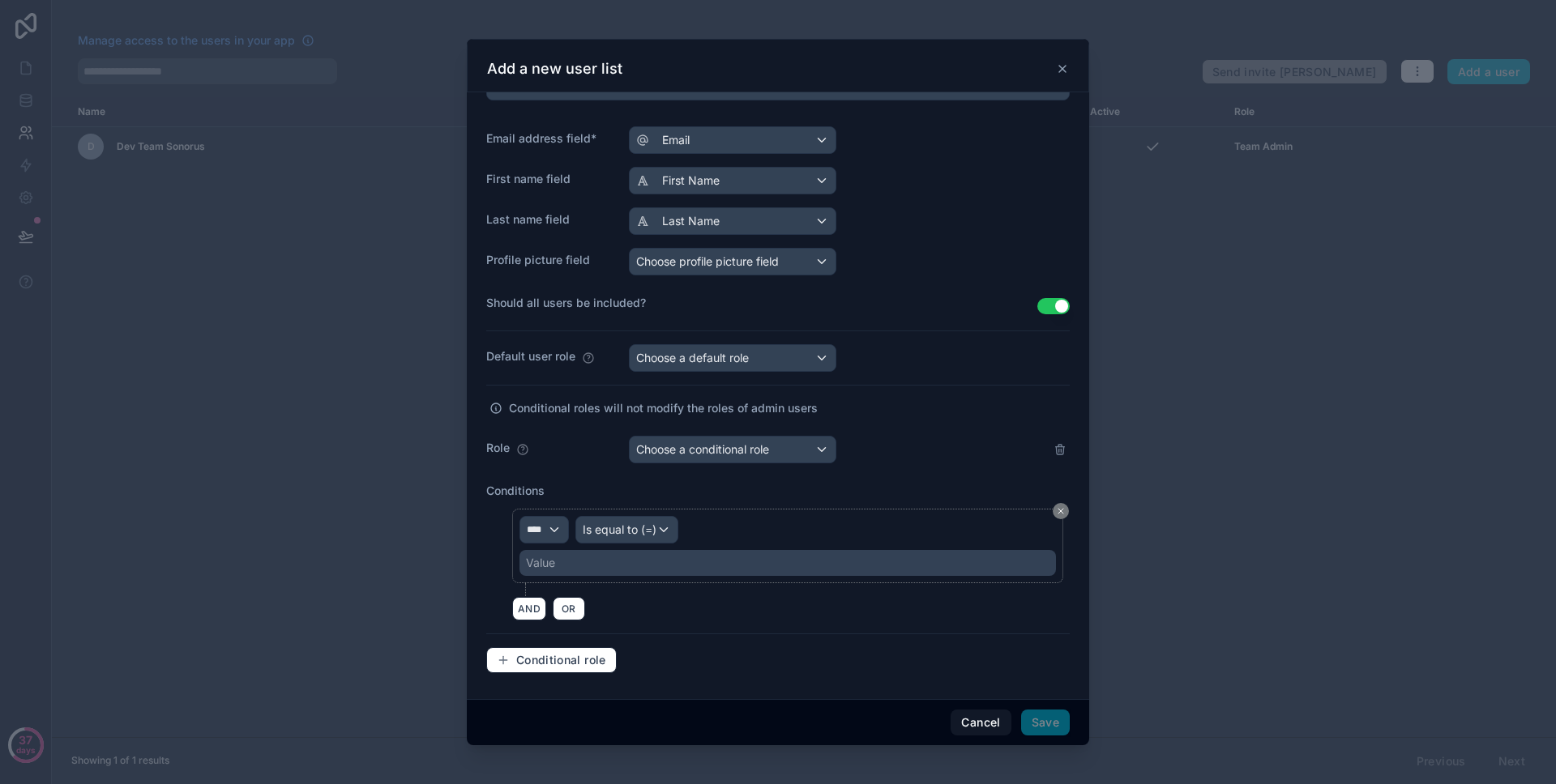
click at [613, 564] on div "Value" at bounding box center [788, 563] width 537 height 26
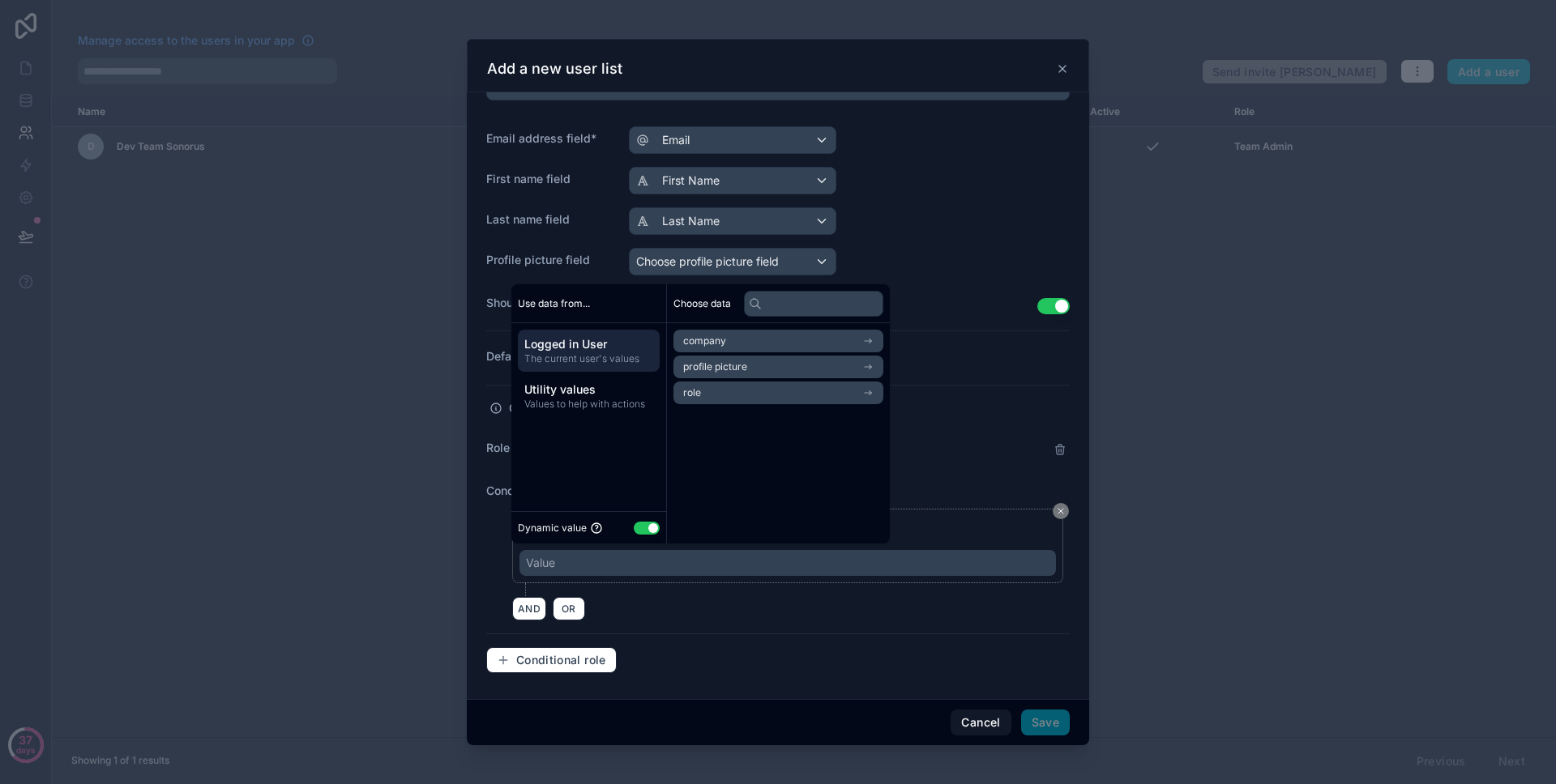
click at [613, 564] on div "Value" at bounding box center [788, 563] width 537 height 26
click at [988, 724] on button "Cancel" at bounding box center [981, 723] width 60 height 26
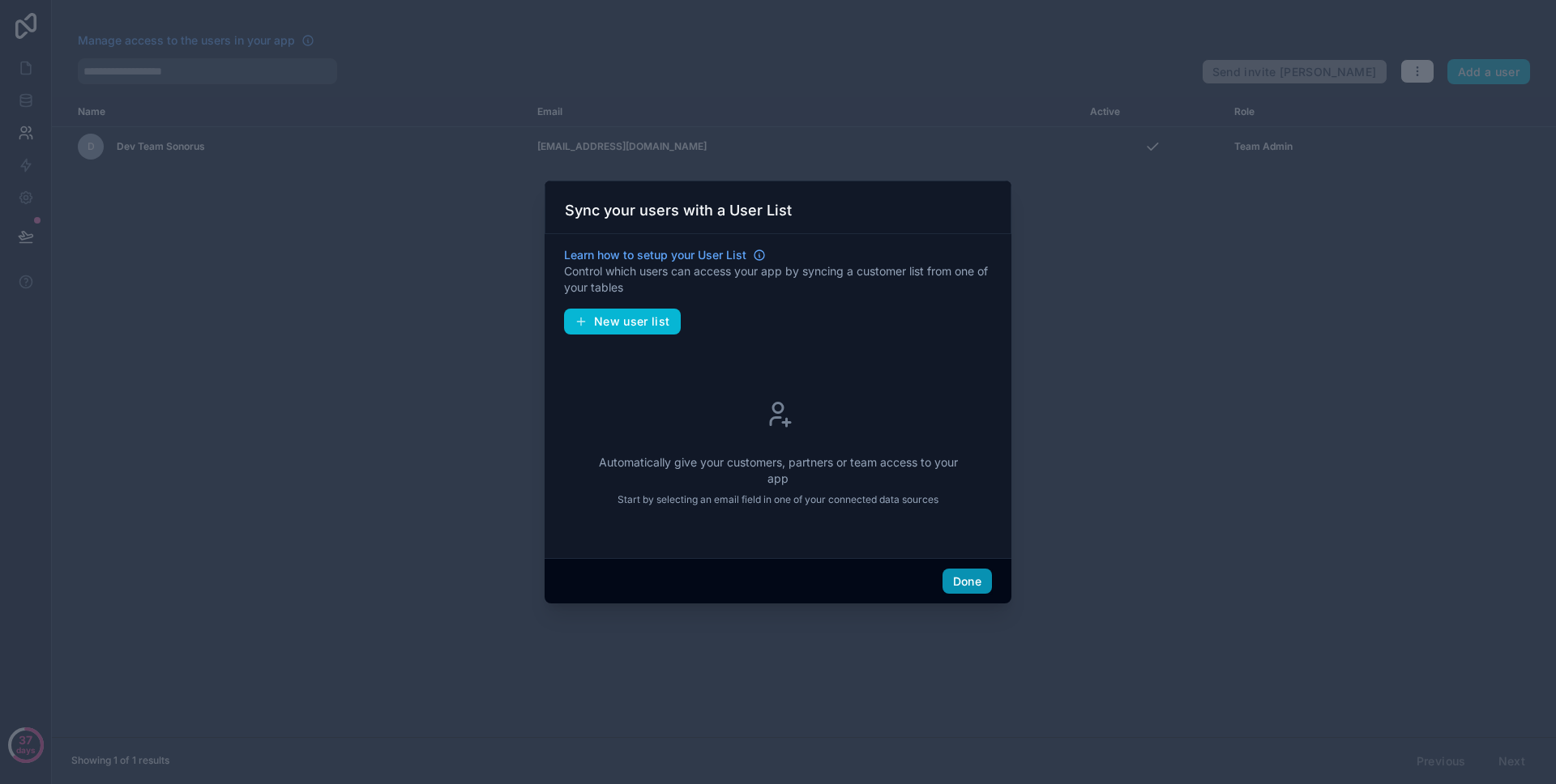
click at [961, 574] on button "Done" at bounding box center [967, 582] width 49 height 26
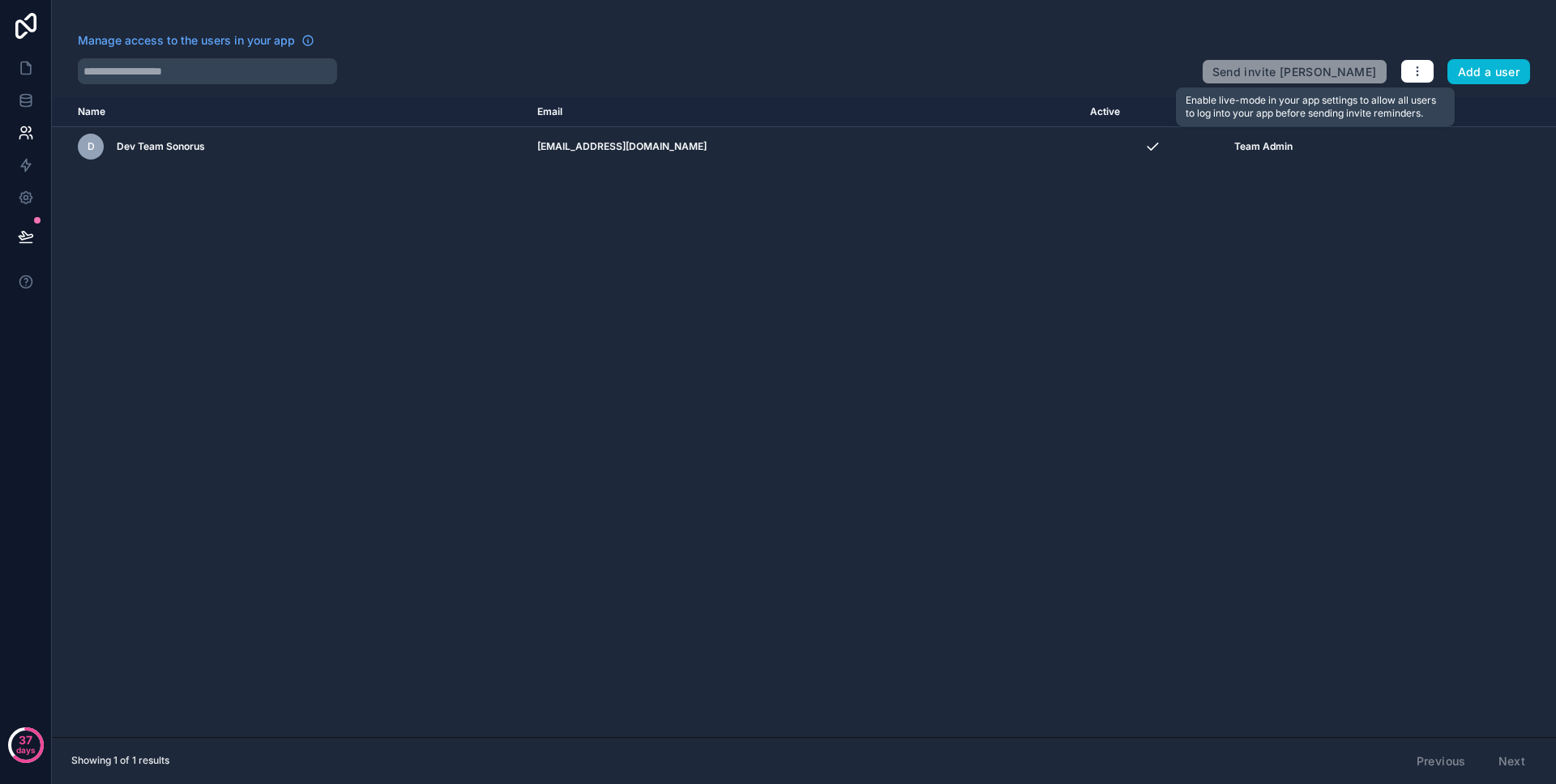
click at [1324, 75] on span "Send invite [PERSON_NAME]" at bounding box center [1295, 68] width 185 height 33
click at [1428, 72] on button "button" at bounding box center [1418, 71] width 35 height 25
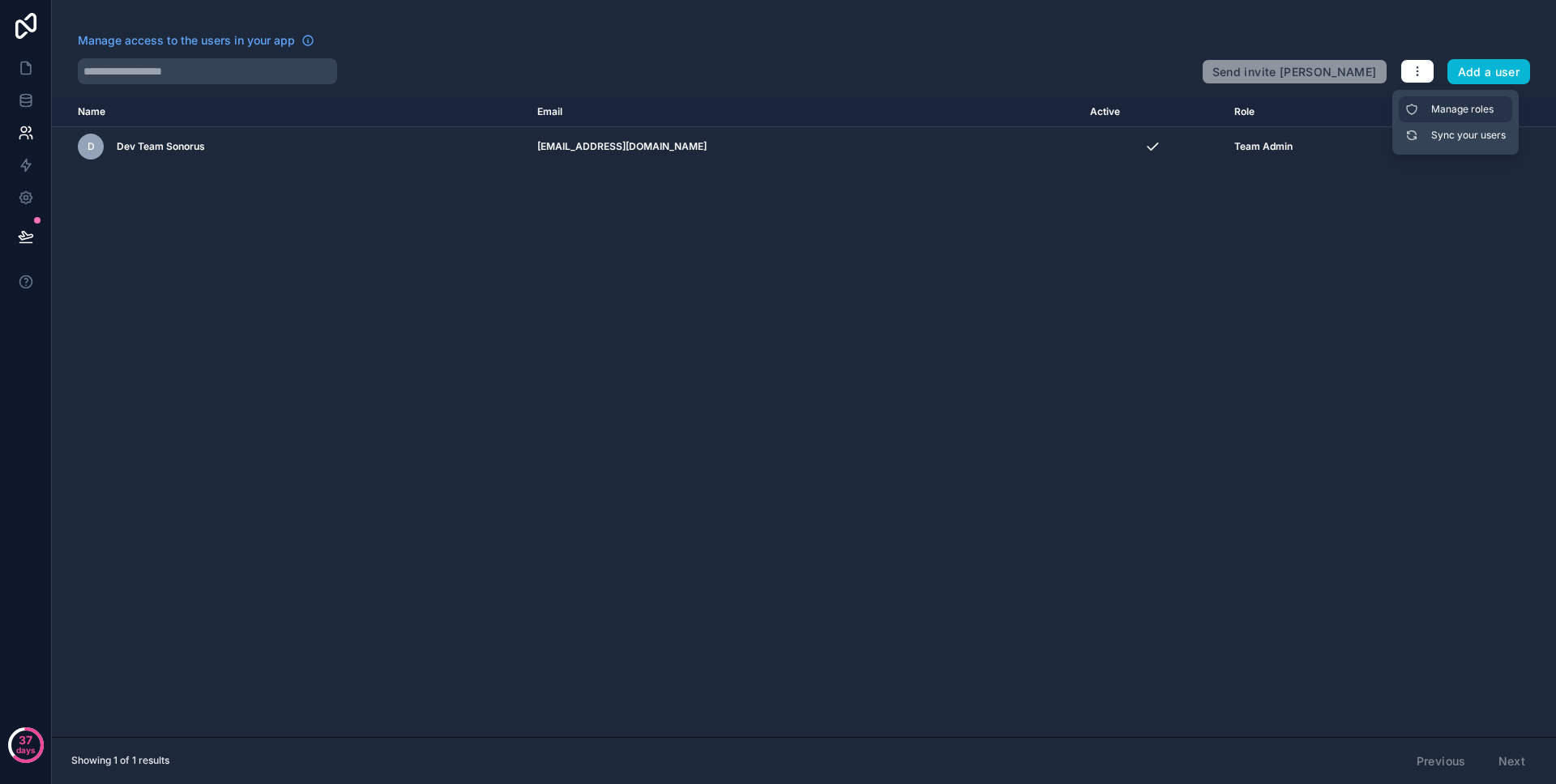
click at [1444, 99] on link "Manage roles" at bounding box center [1455, 109] width 113 height 26
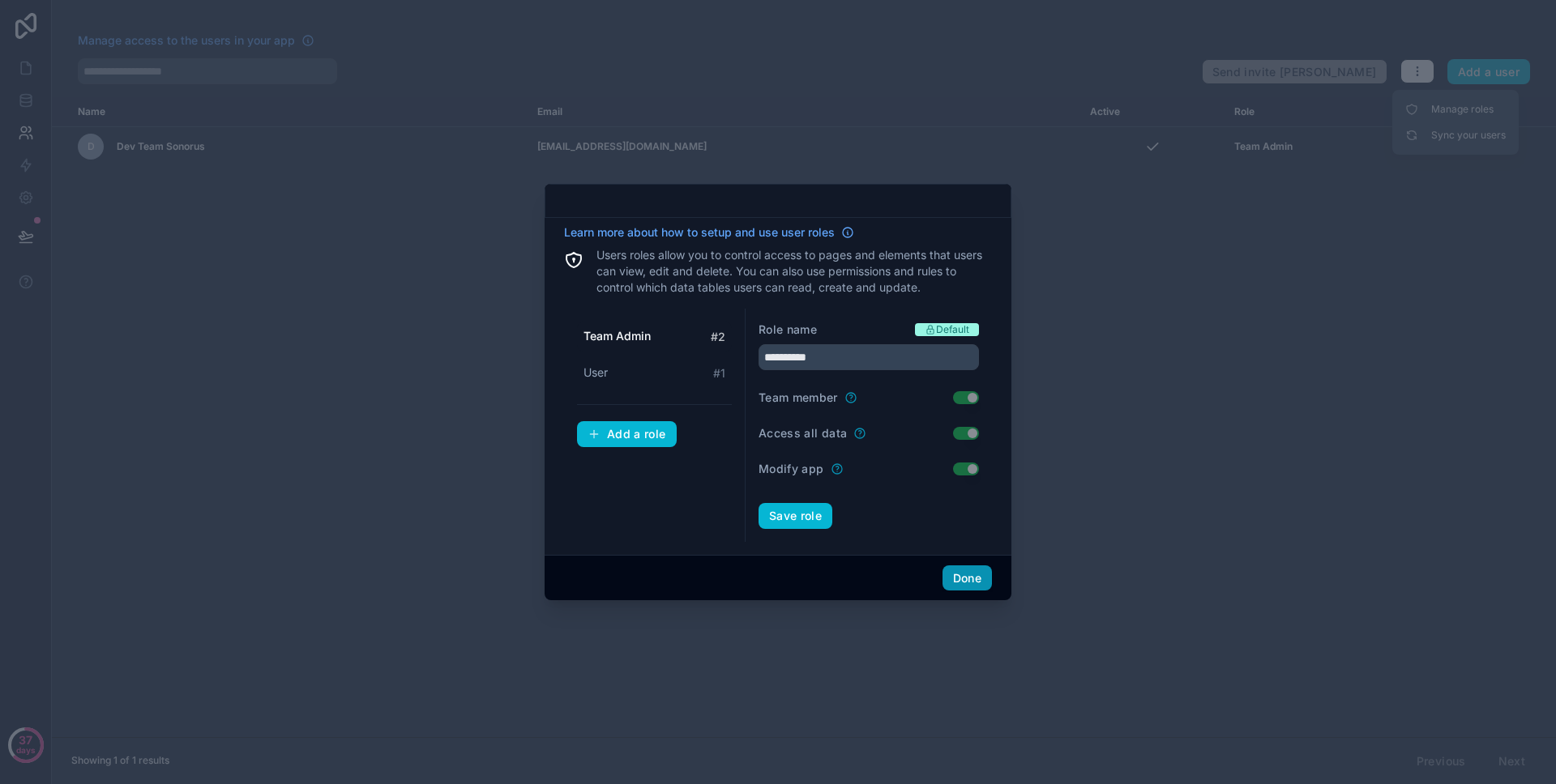
click at [961, 571] on button "Done" at bounding box center [967, 578] width 49 height 26
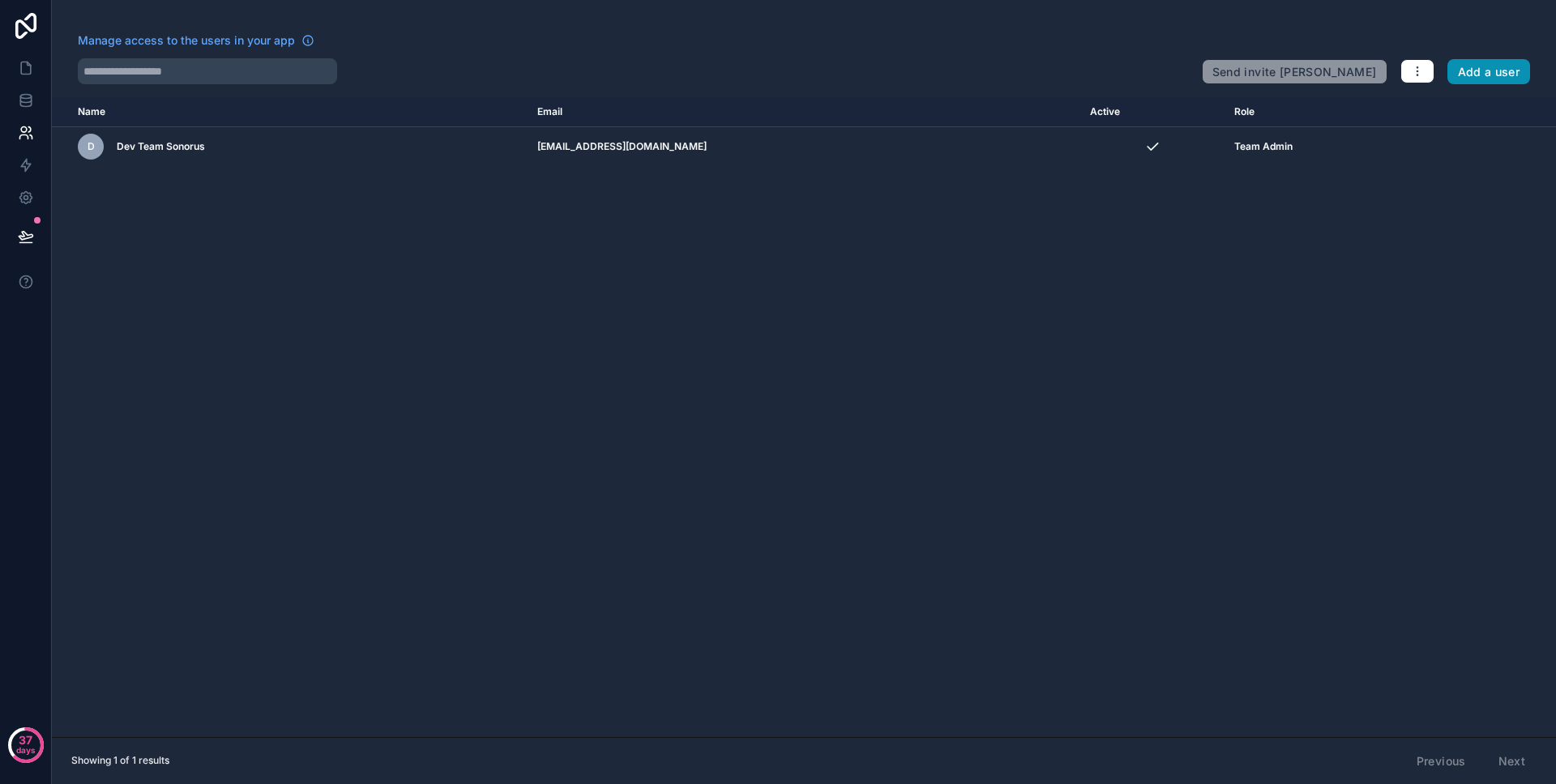
click at [1449, 74] on button "Add a user" at bounding box center [1489, 72] width 84 height 26
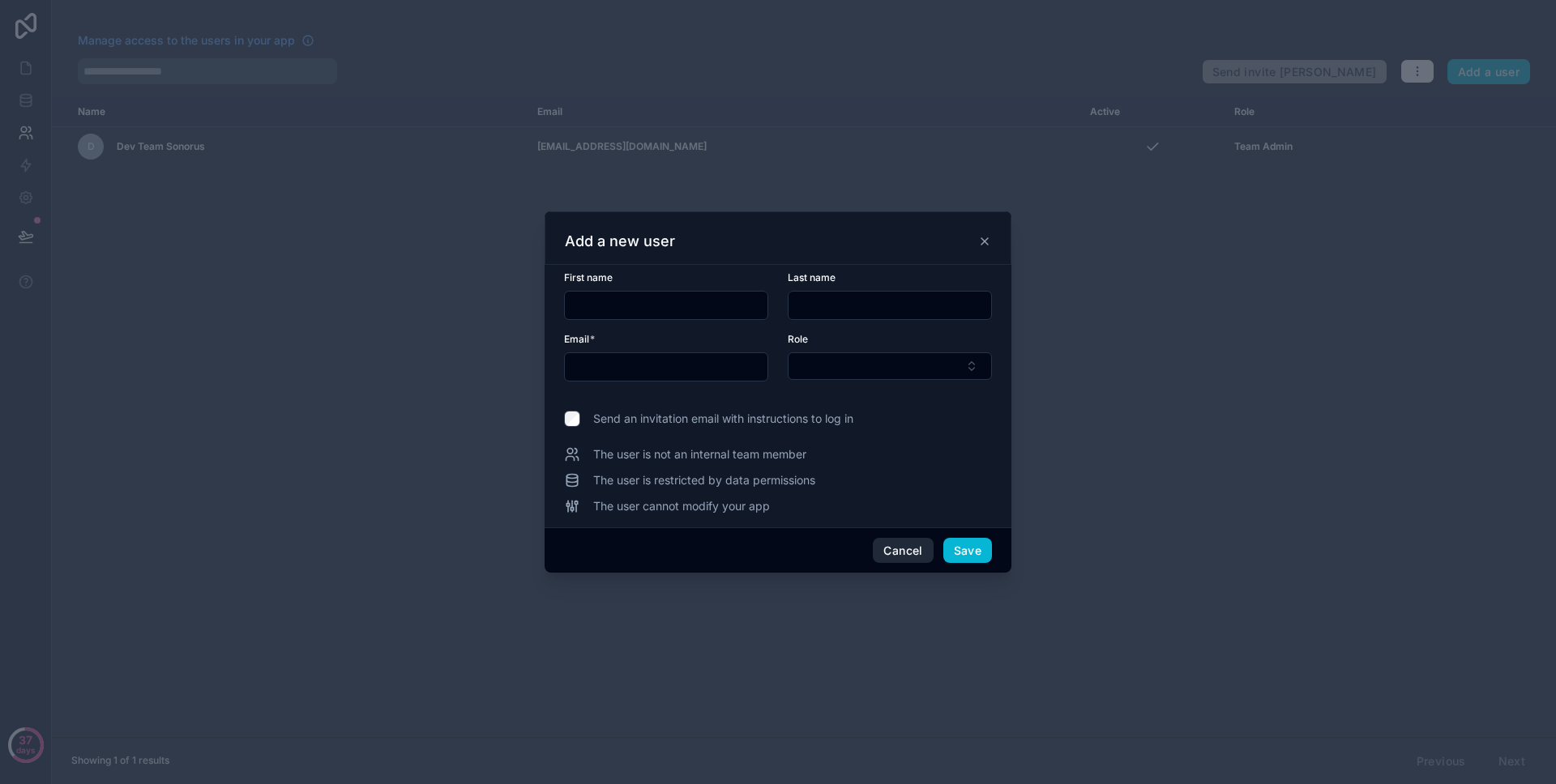
click at [896, 547] on button "Cancel" at bounding box center [903, 550] width 60 height 26
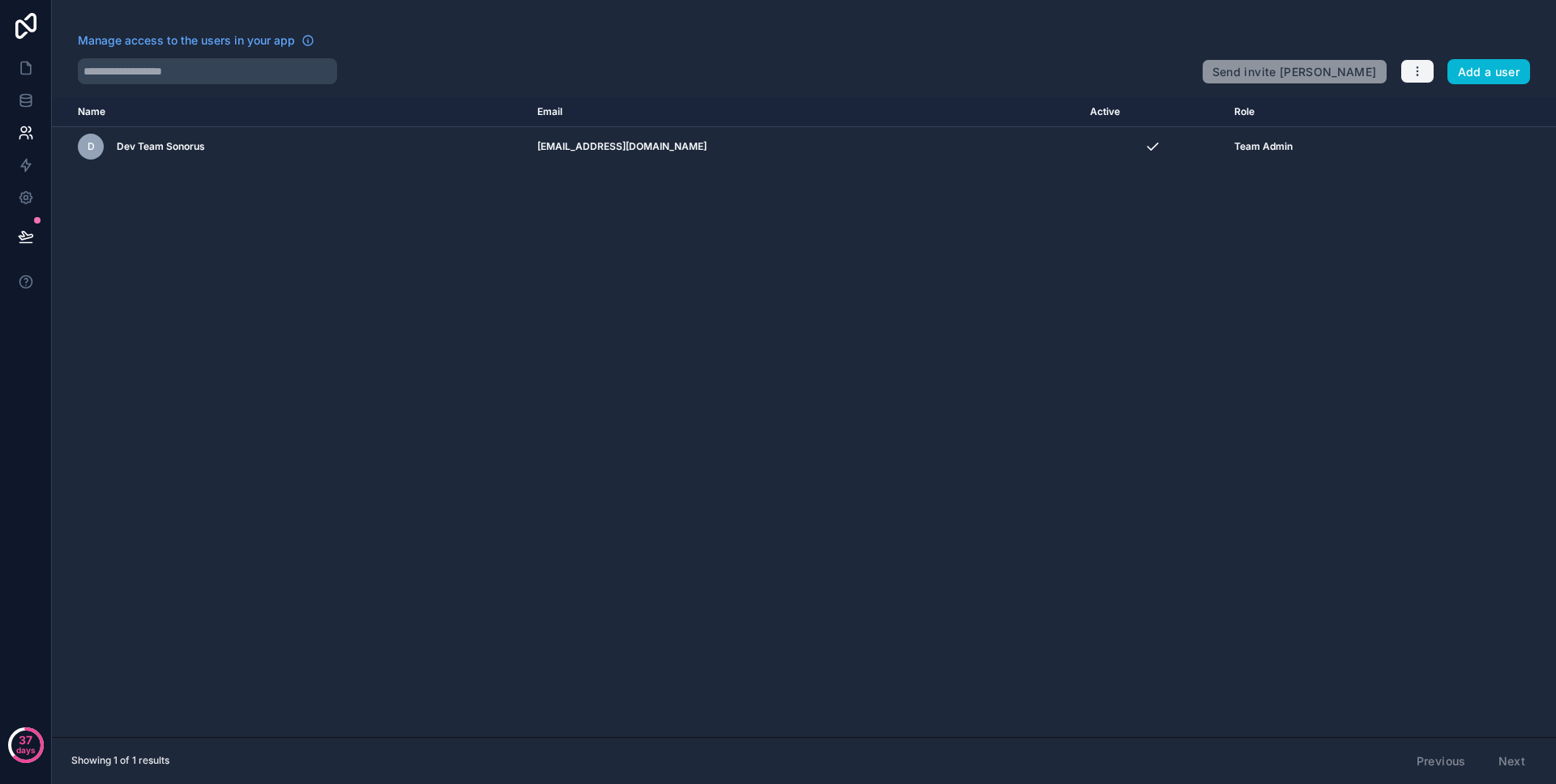
click at [1417, 70] on icon "button" at bounding box center [1417, 71] width 13 height 13
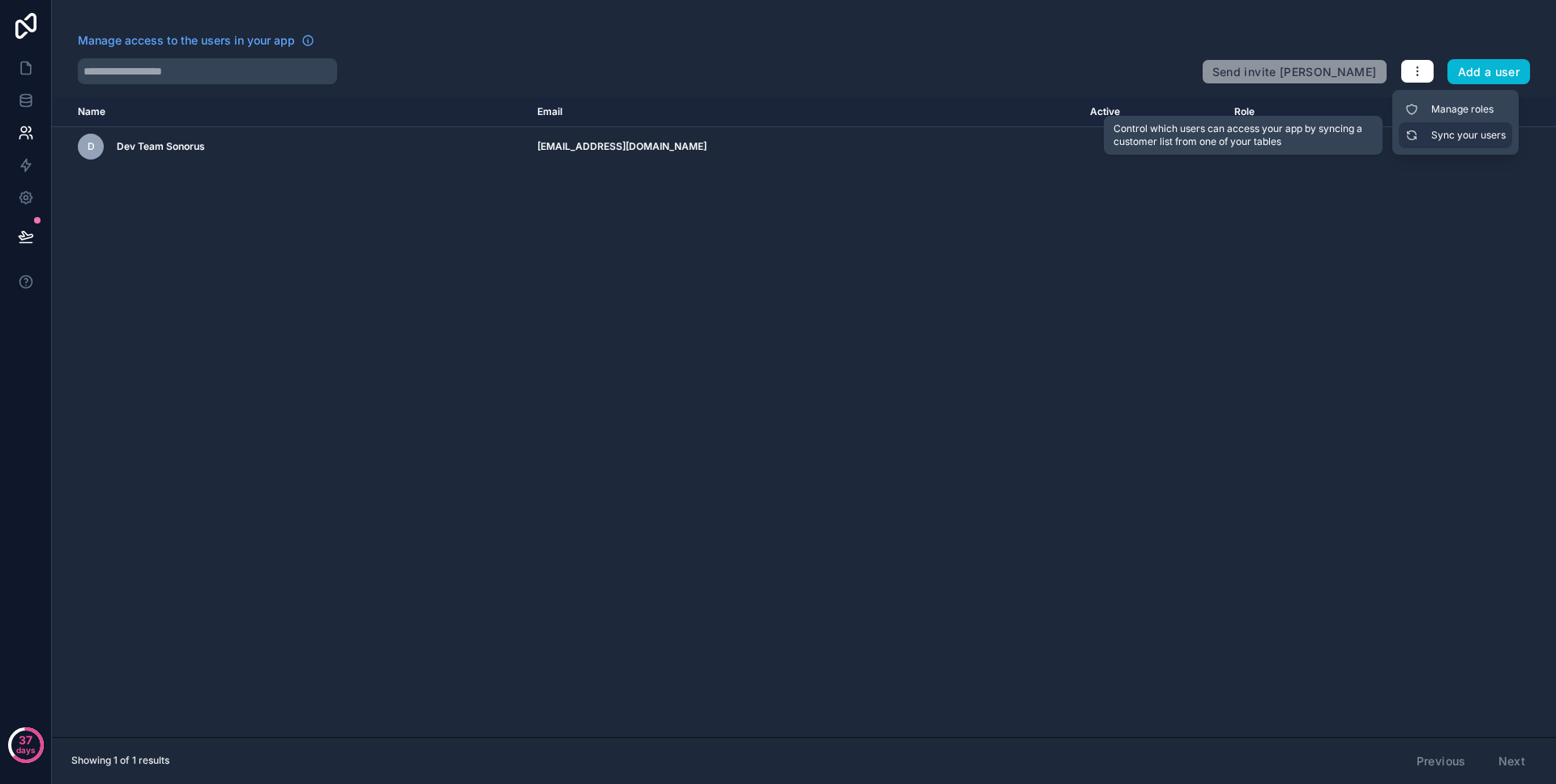
click at [1426, 125] on link "Sync your users" at bounding box center [1455, 135] width 113 height 26
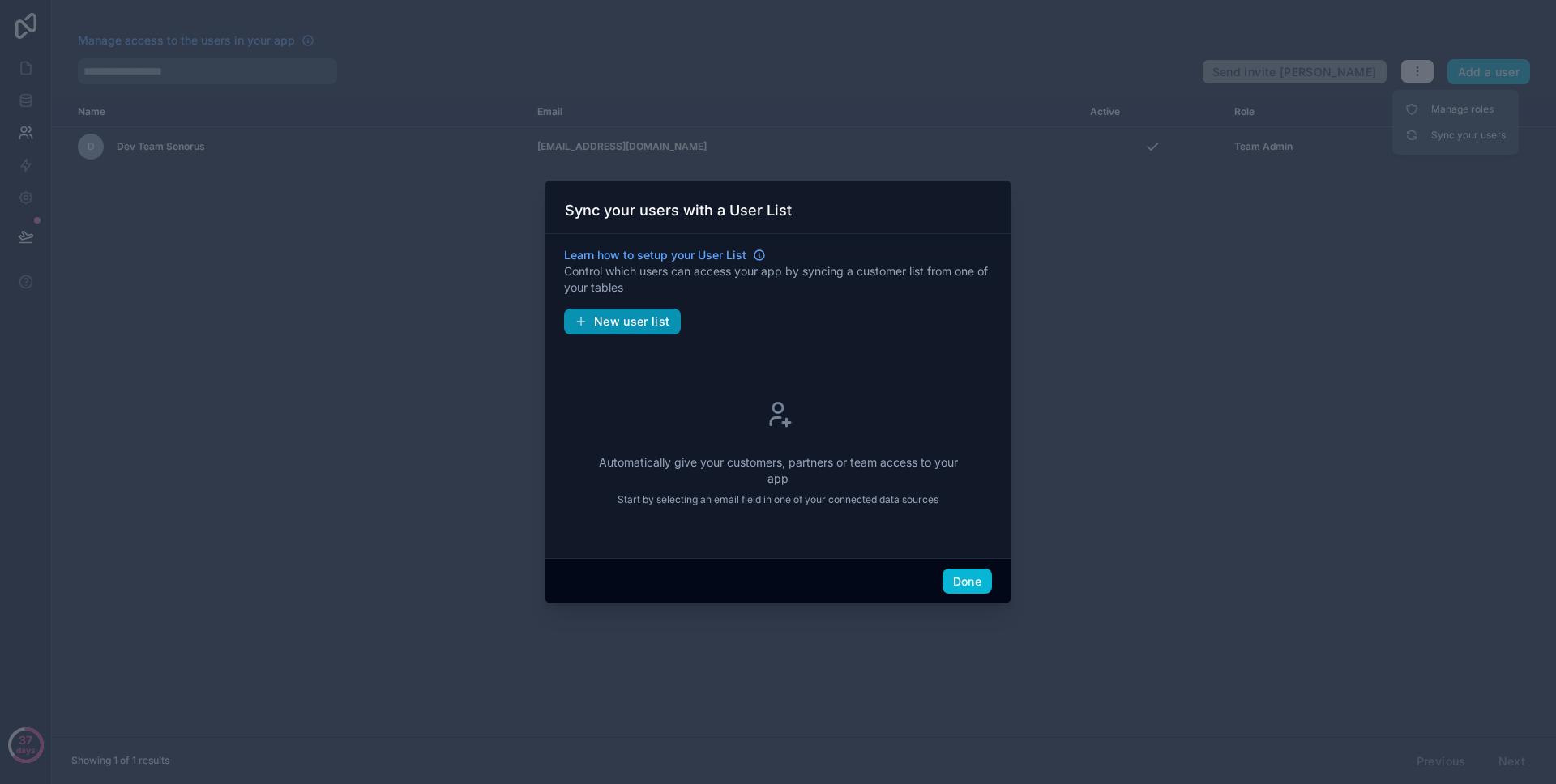
click at [652, 312] on button "New user list" at bounding box center [623, 321] width 116 height 26
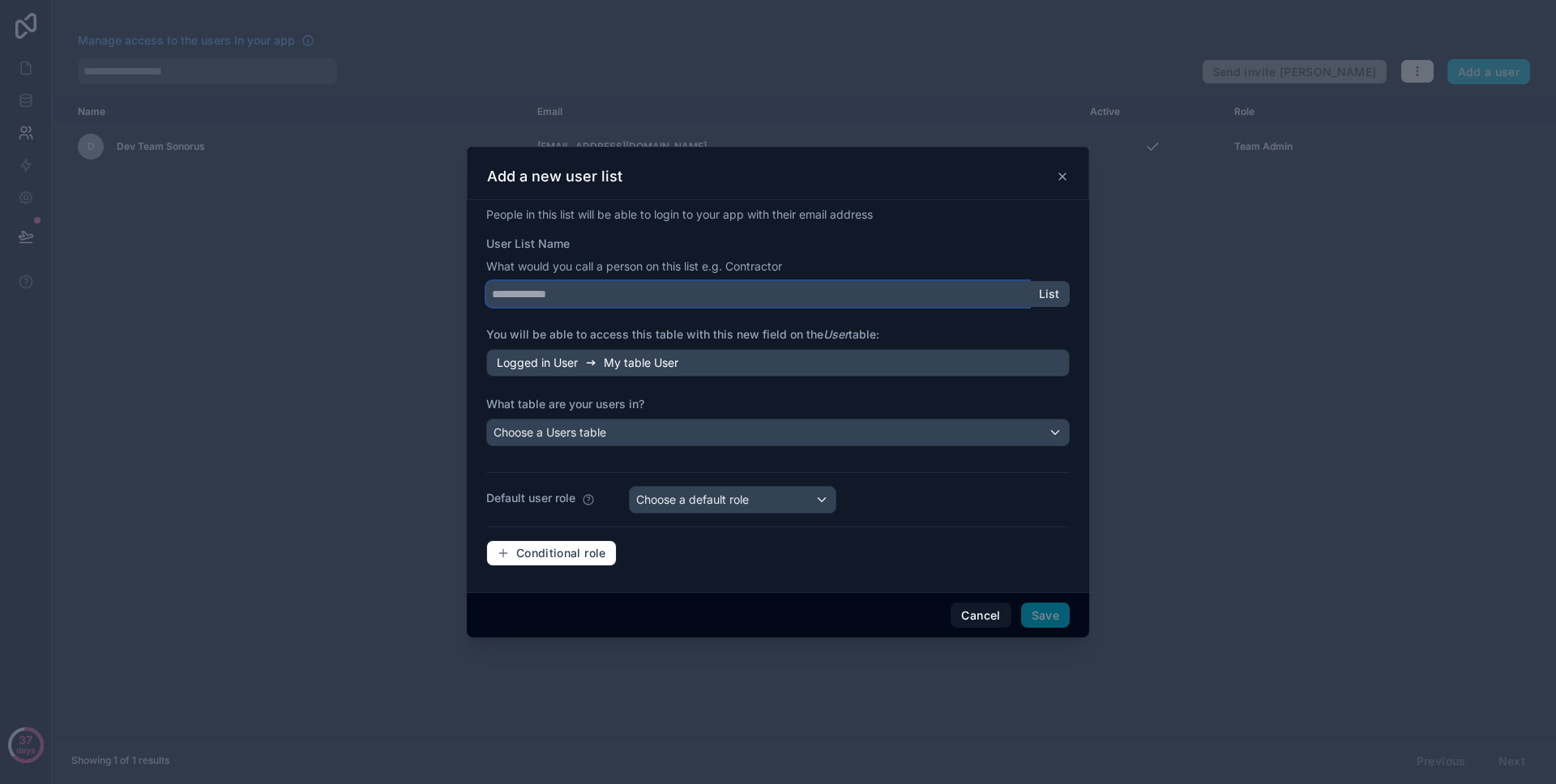
click at [647, 300] on input "User List Name" at bounding box center [758, 294] width 543 height 26
click at [650, 353] on div "Logged in User My table User" at bounding box center [778, 363] width 583 height 28
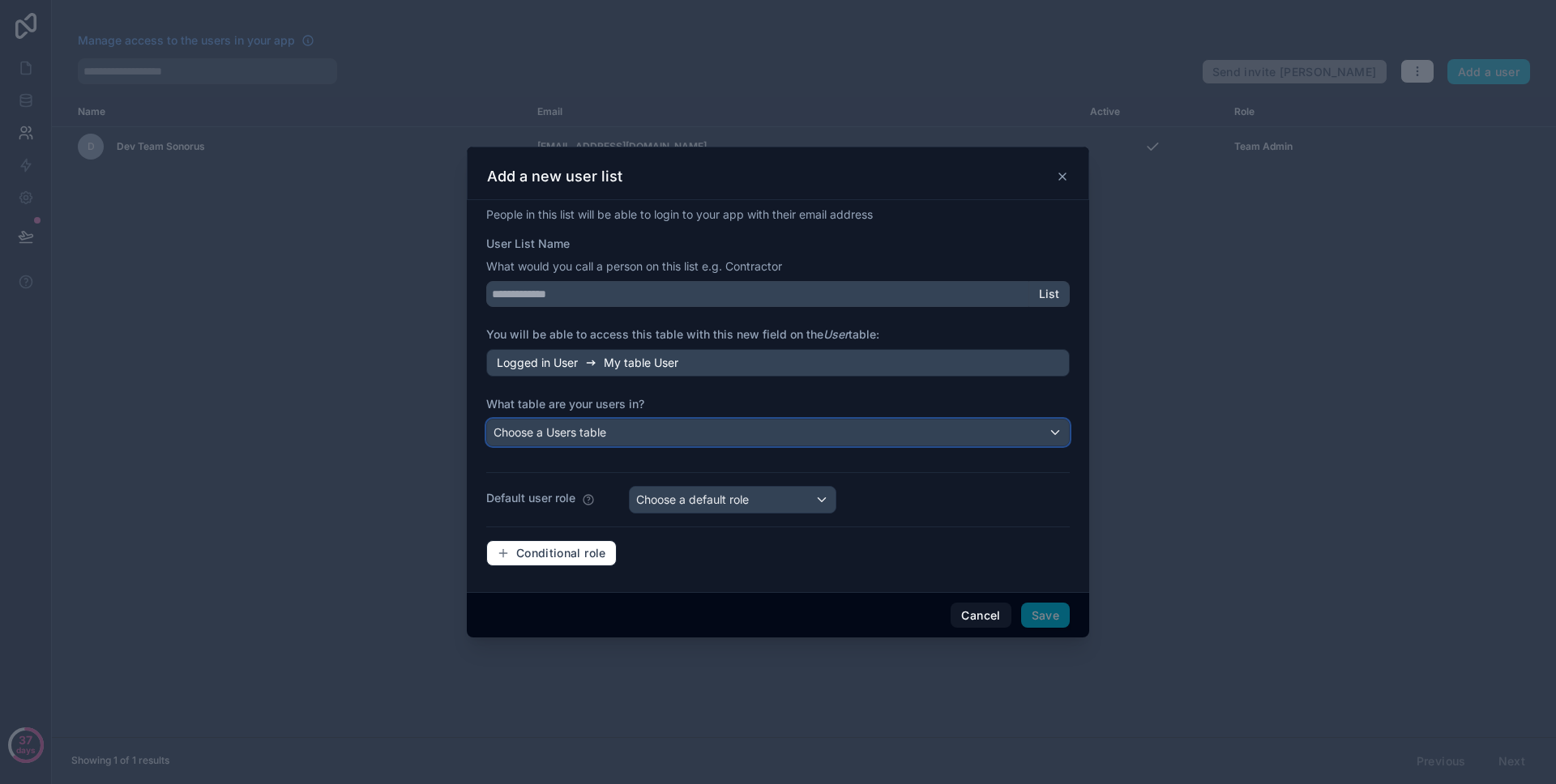
click at [723, 435] on div "Choose a Users table" at bounding box center [778, 433] width 582 height 26
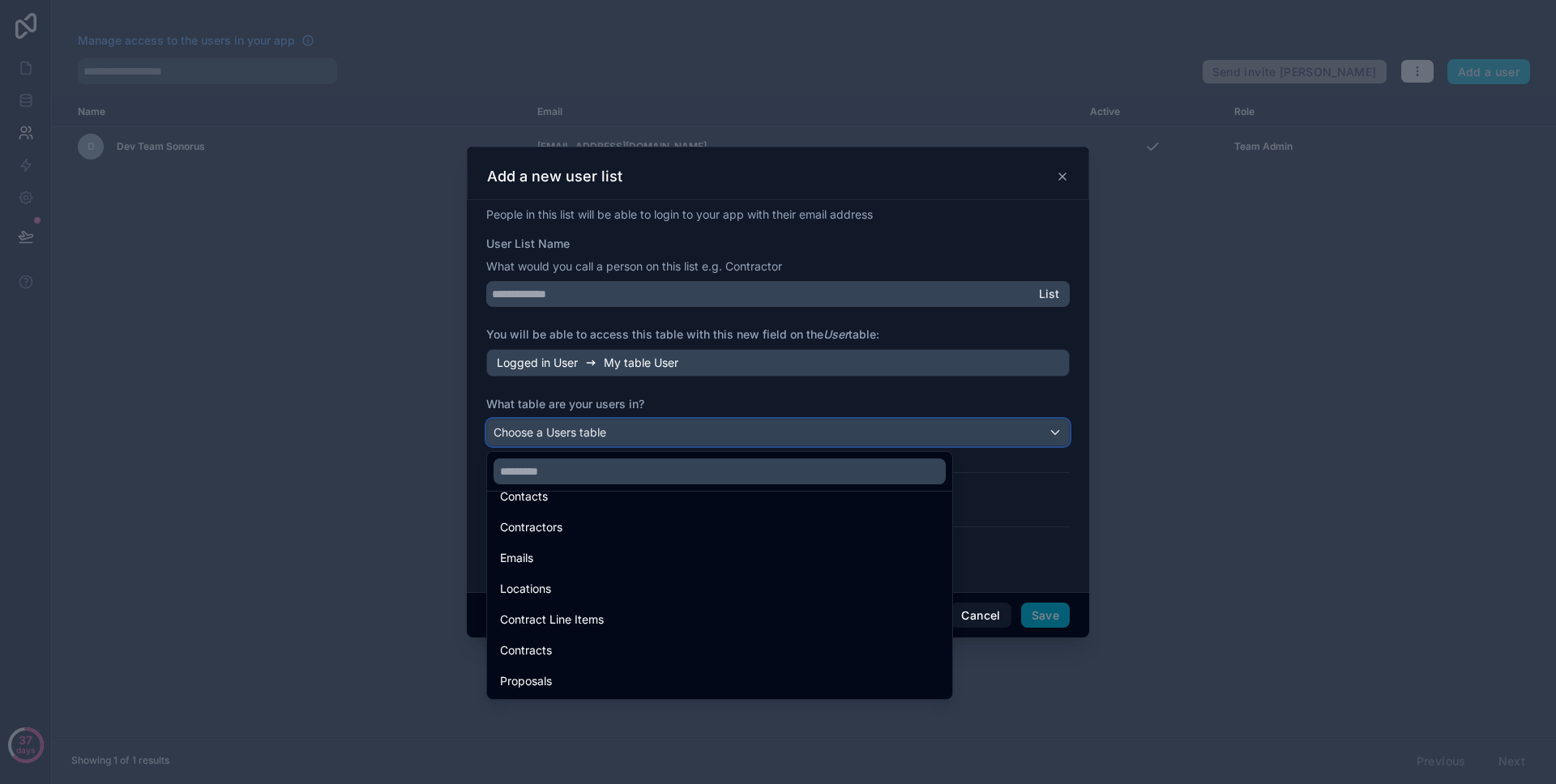
scroll to position [447, 0]
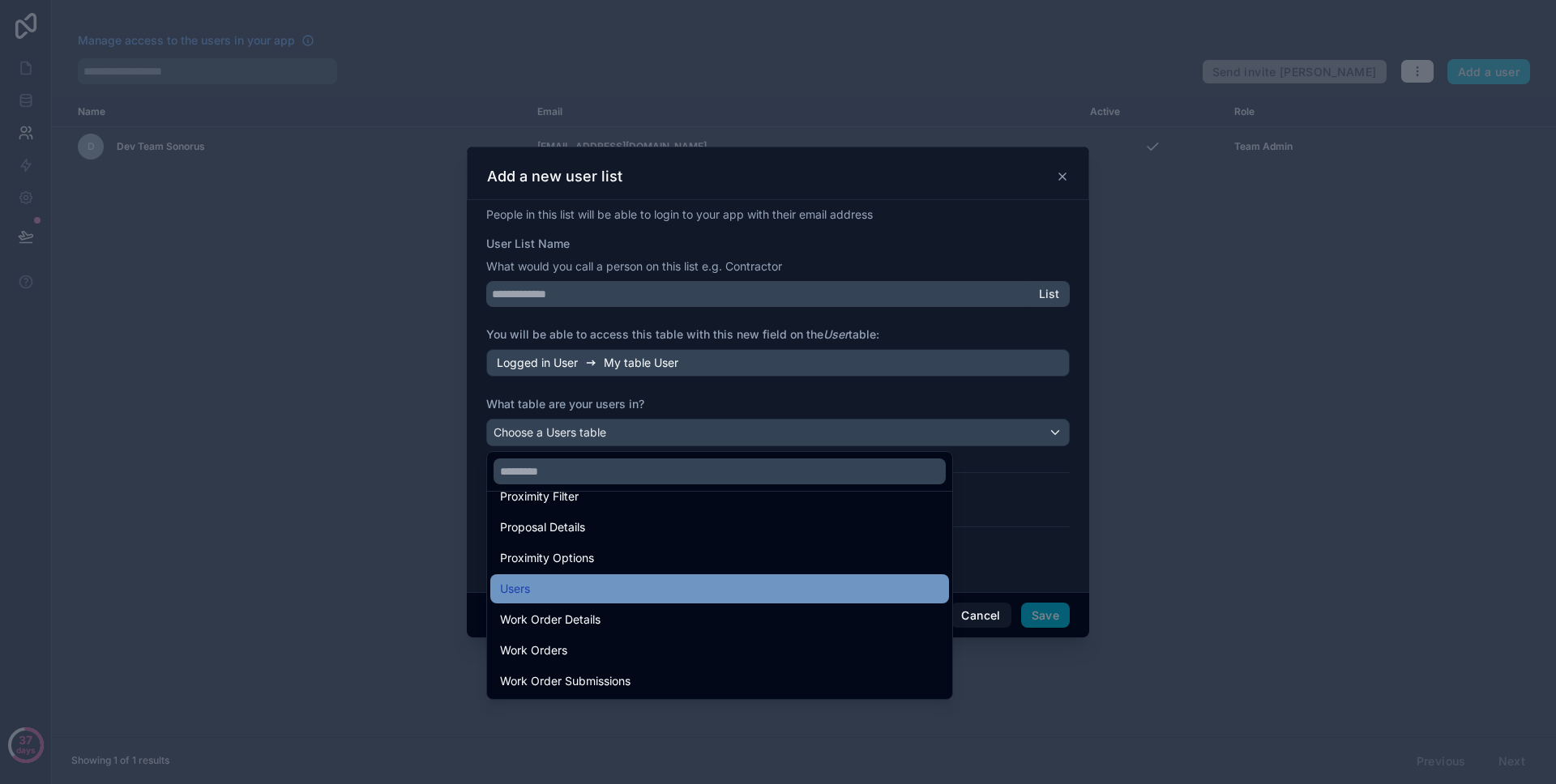
click at [735, 591] on div "Users" at bounding box center [719, 589] width 439 height 20
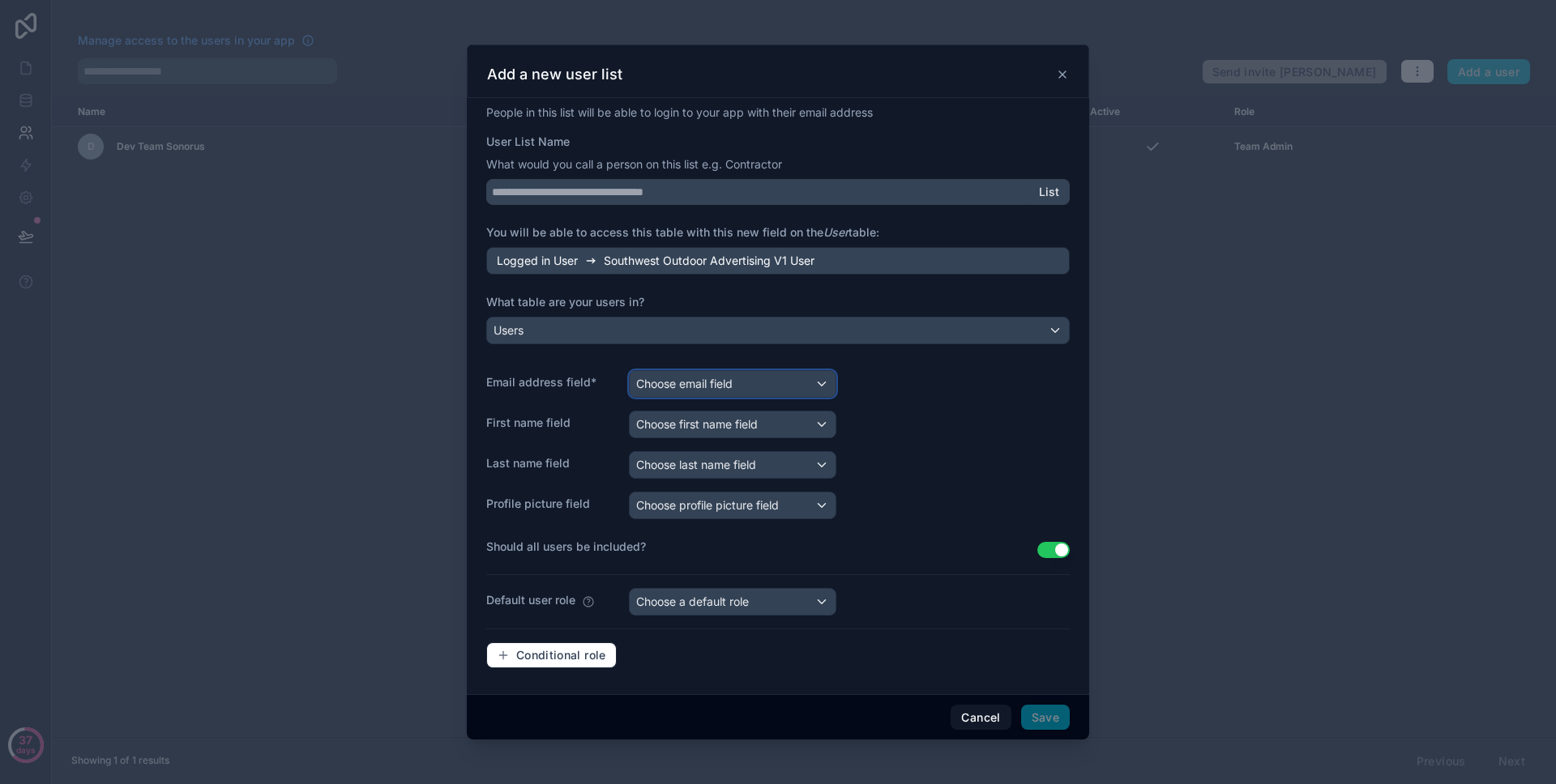
click at [789, 382] on div "Choose email field" at bounding box center [732, 384] width 206 height 26
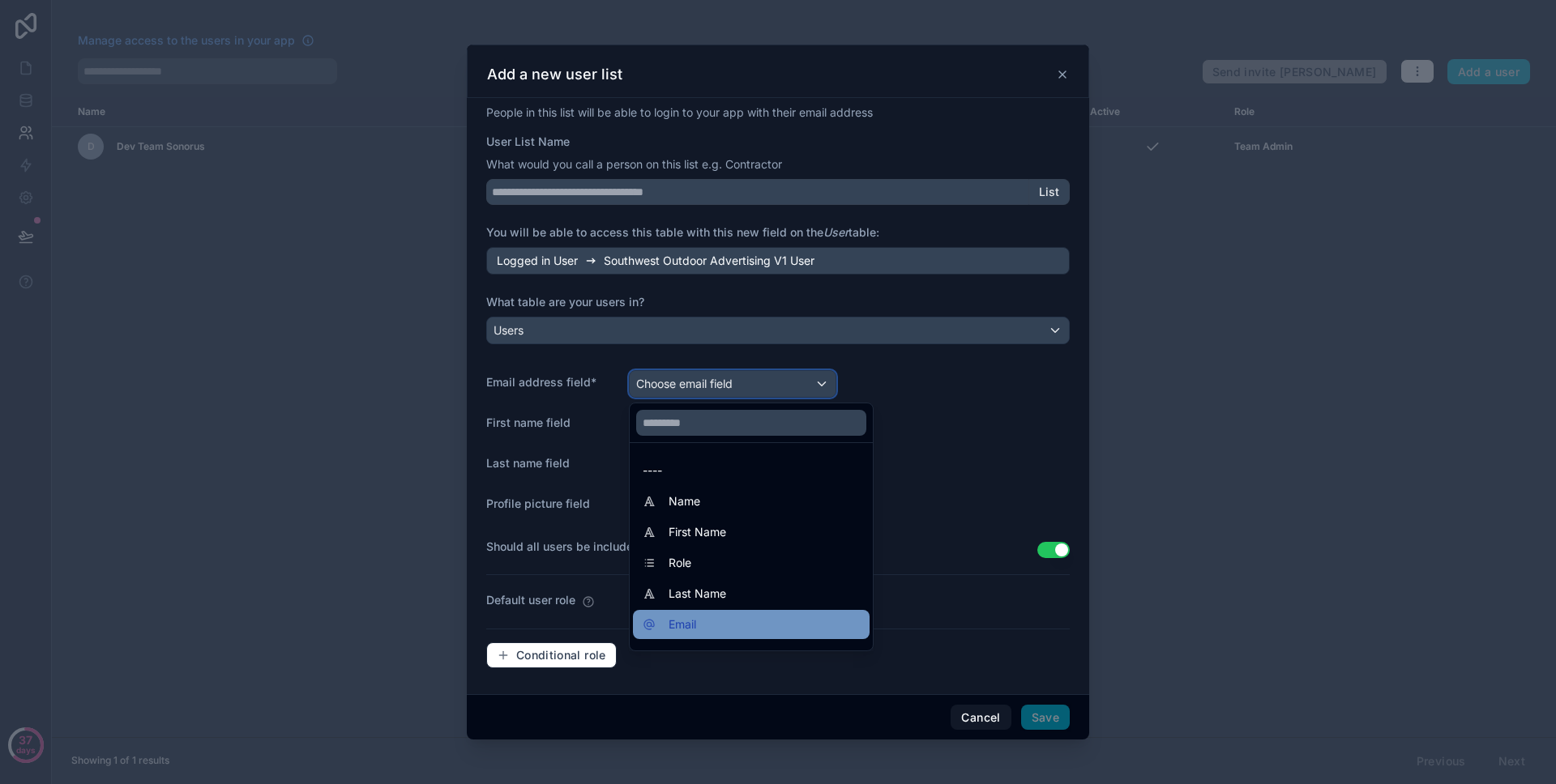
scroll to position [11, 0]
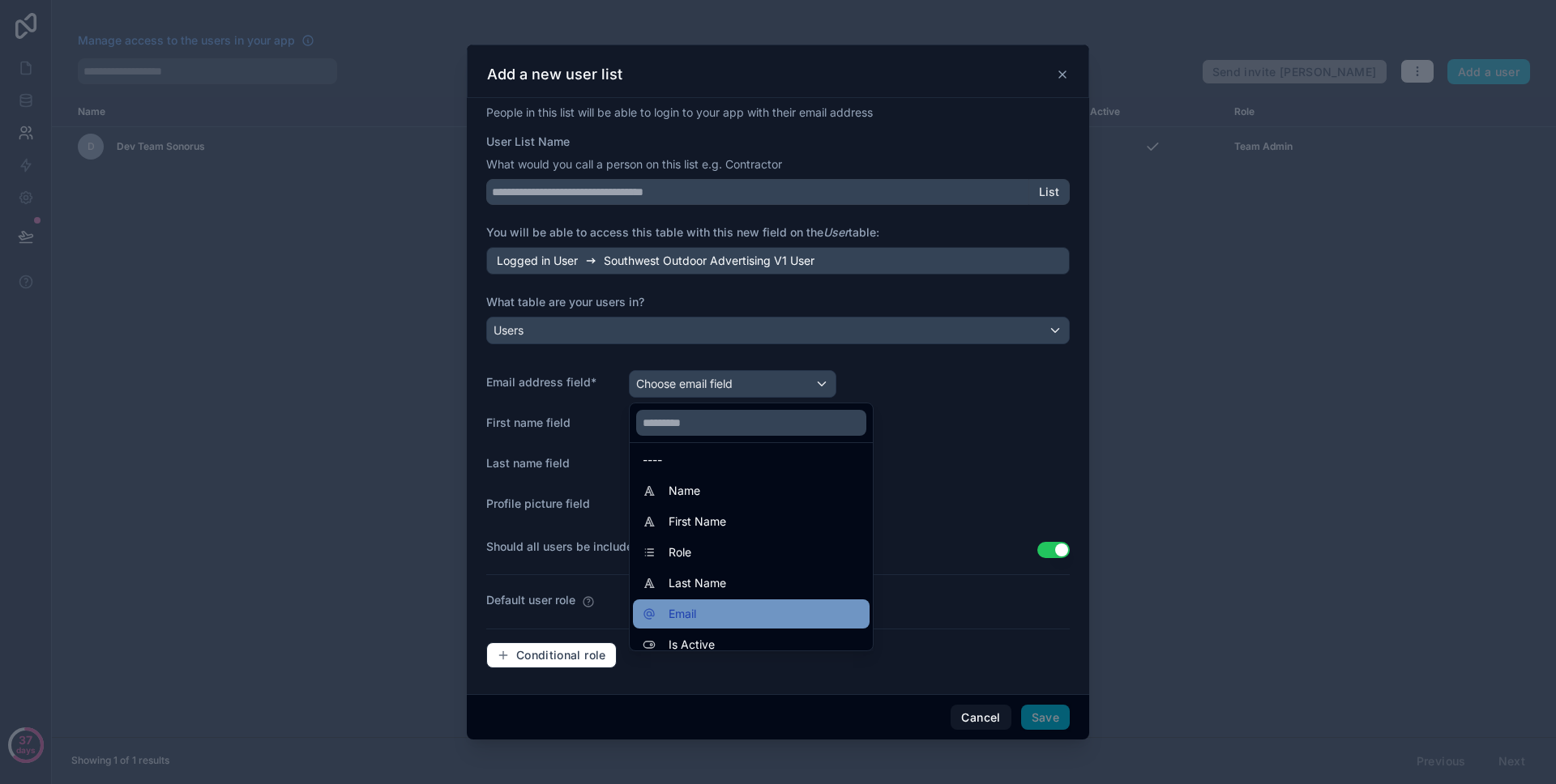
click at [771, 611] on div "Email" at bounding box center [751, 614] width 217 height 20
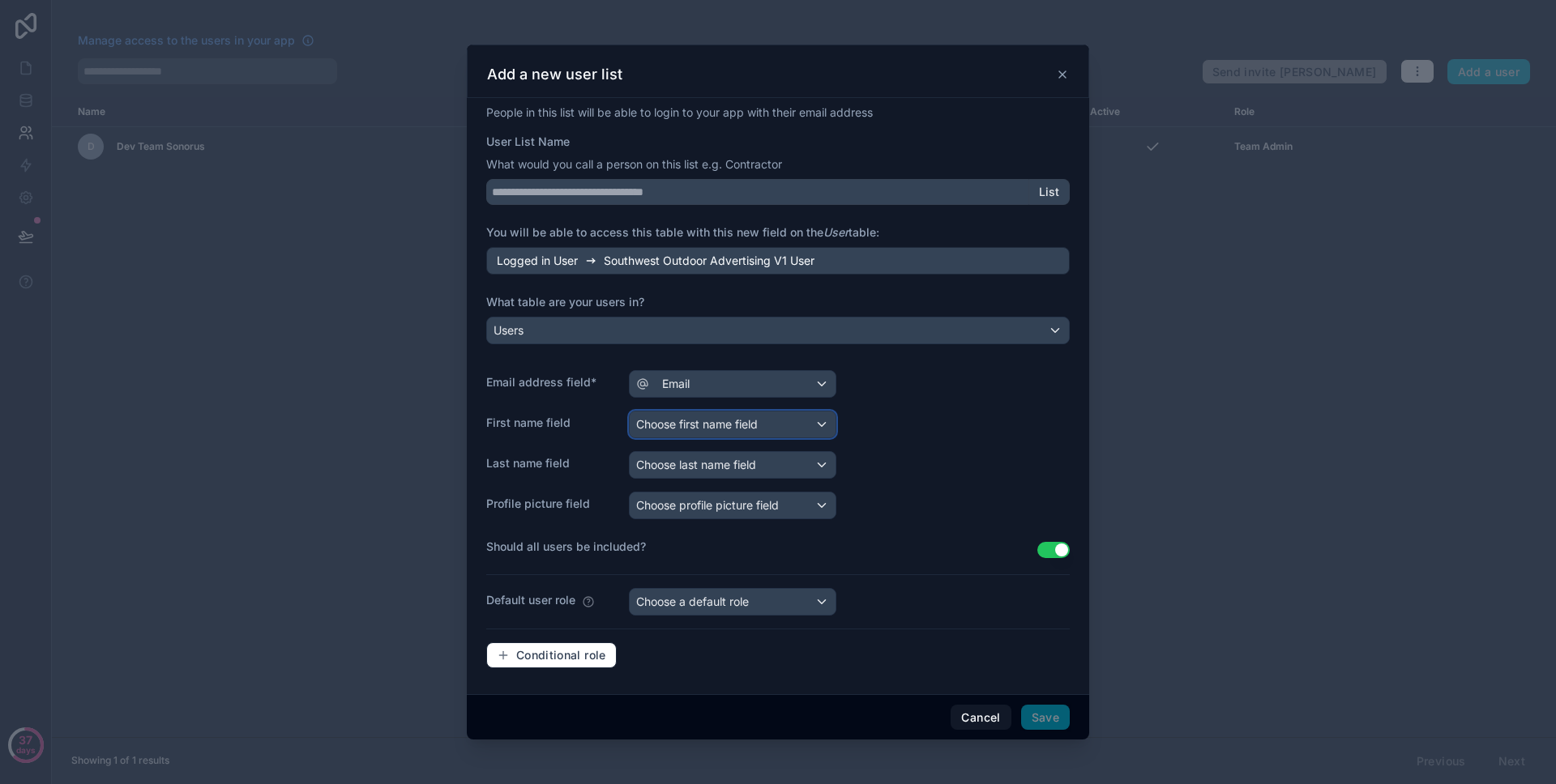
click at [736, 436] on div "Choose first name field" at bounding box center [732, 424] width 206 height 26
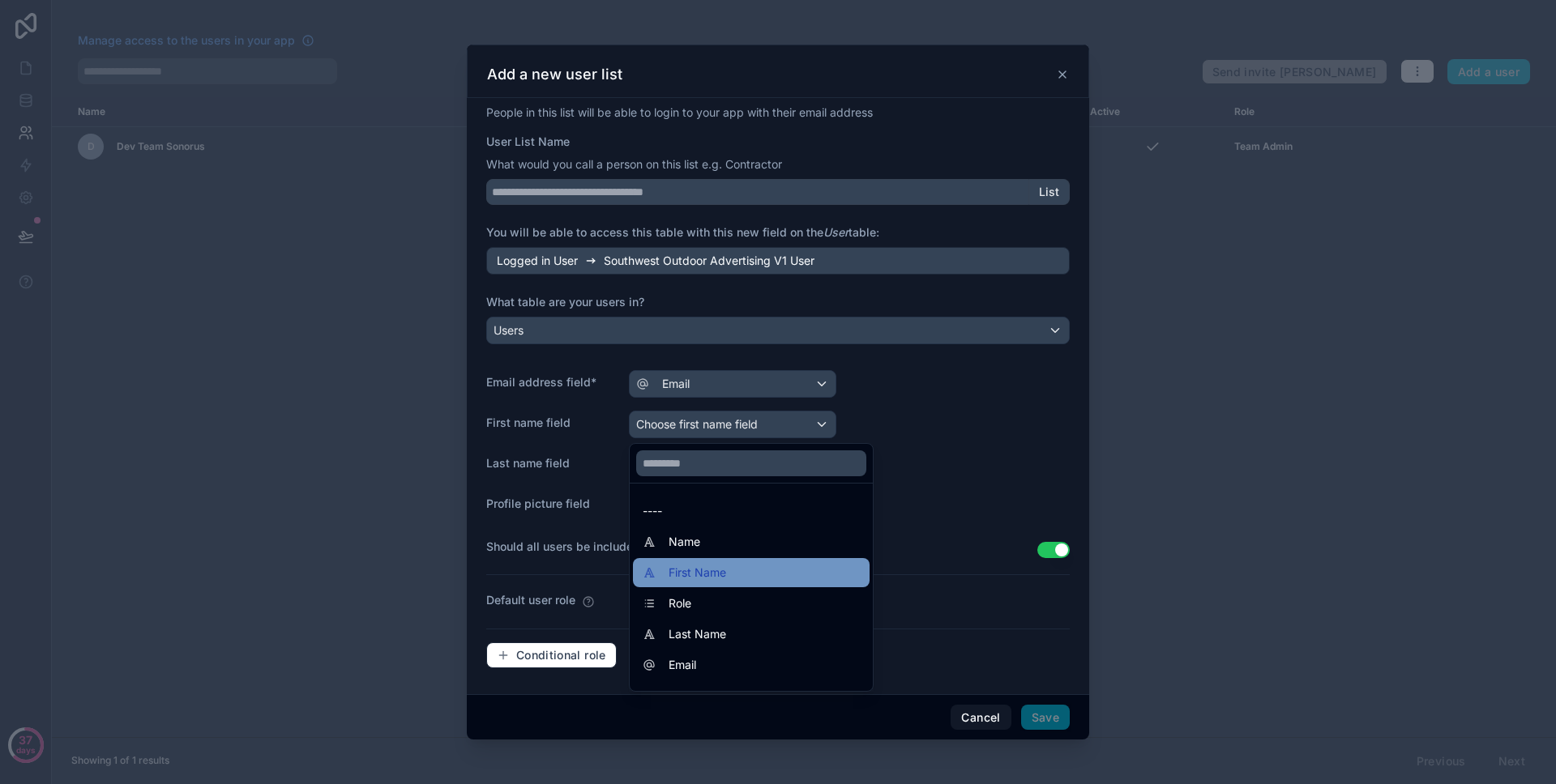
click at [748, 563] on div "First Name" at bounding box center [751, 573] width 217 height 20
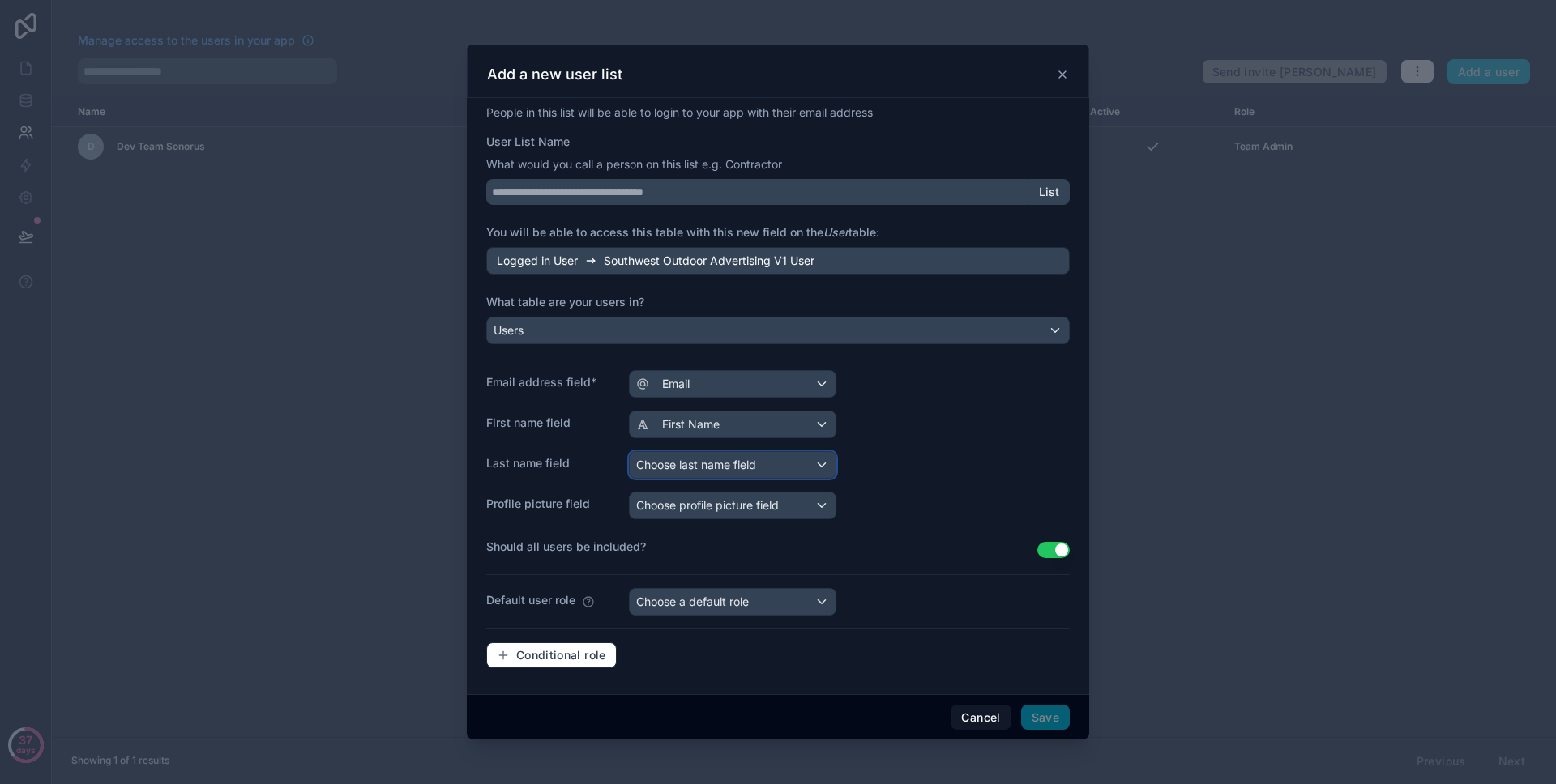
click at [724, 463] on span "Choose last name field" at bounding box center [697, 464] width 120 height 14
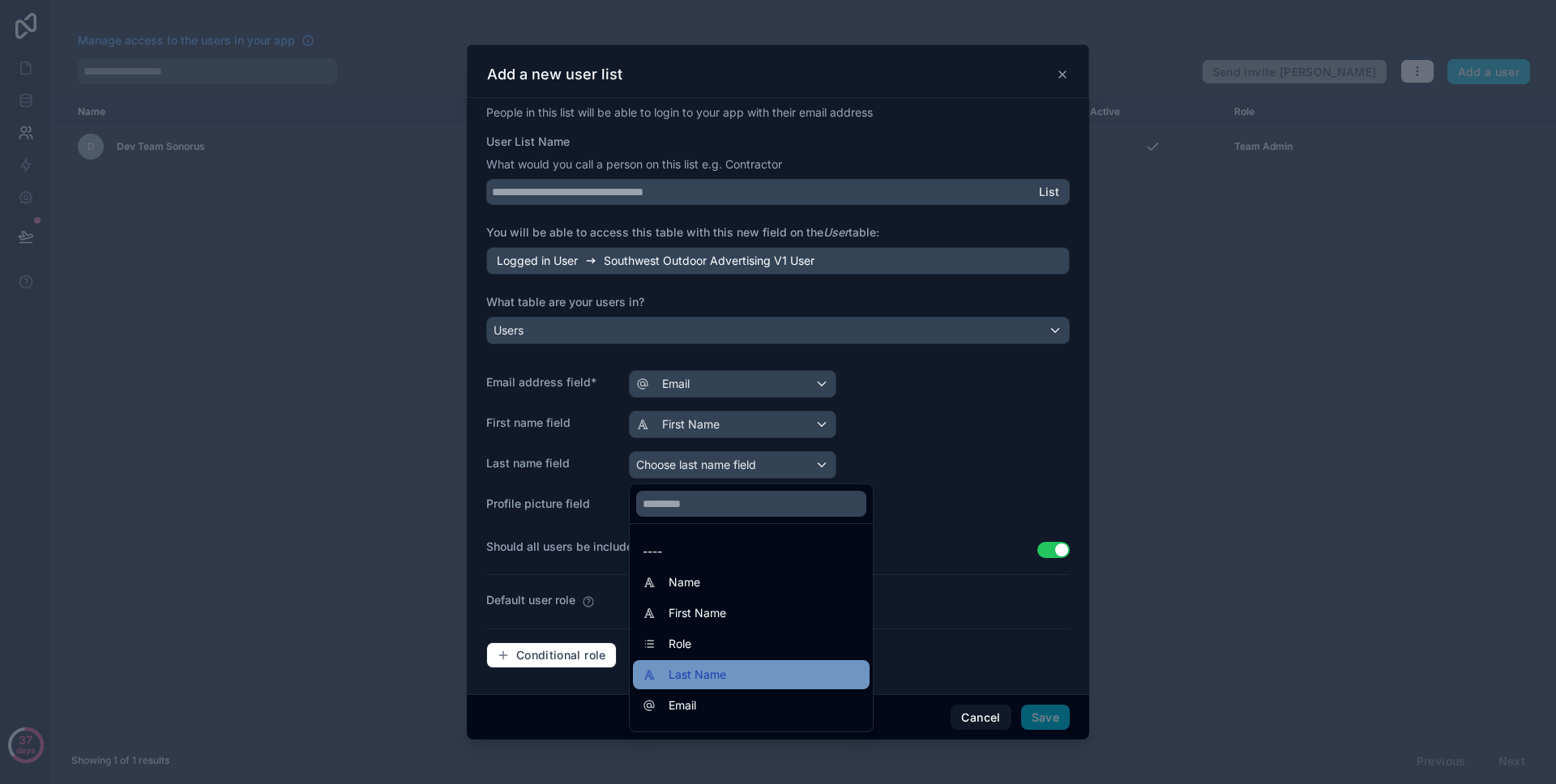
click at [729, 670] on div "Last Name" at bounding box center [751, 675] width 217 height 20
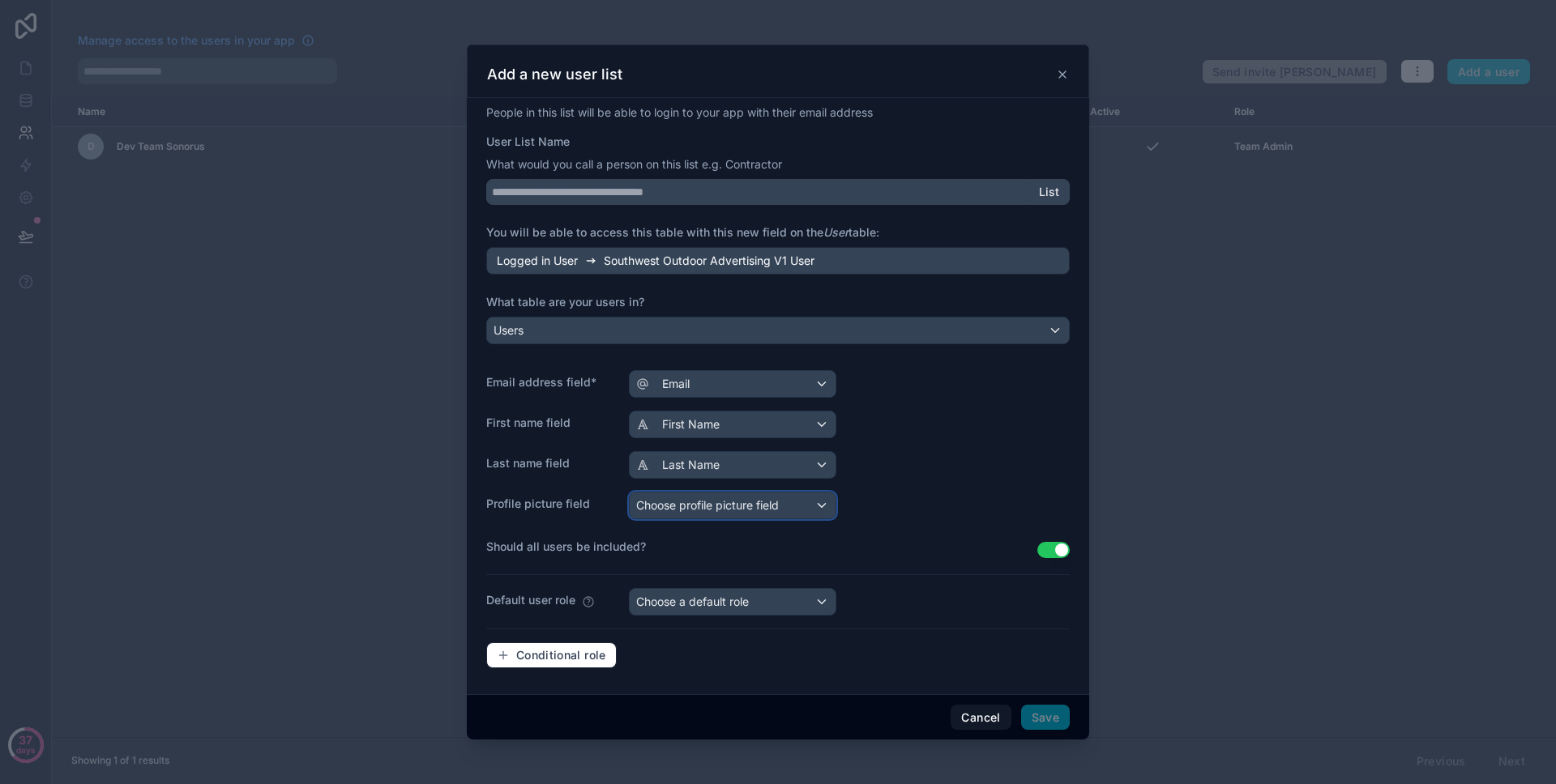
click at [716, 515] on div "Choose profile picture field" at bounding box center [732, 505] width 206 height 26
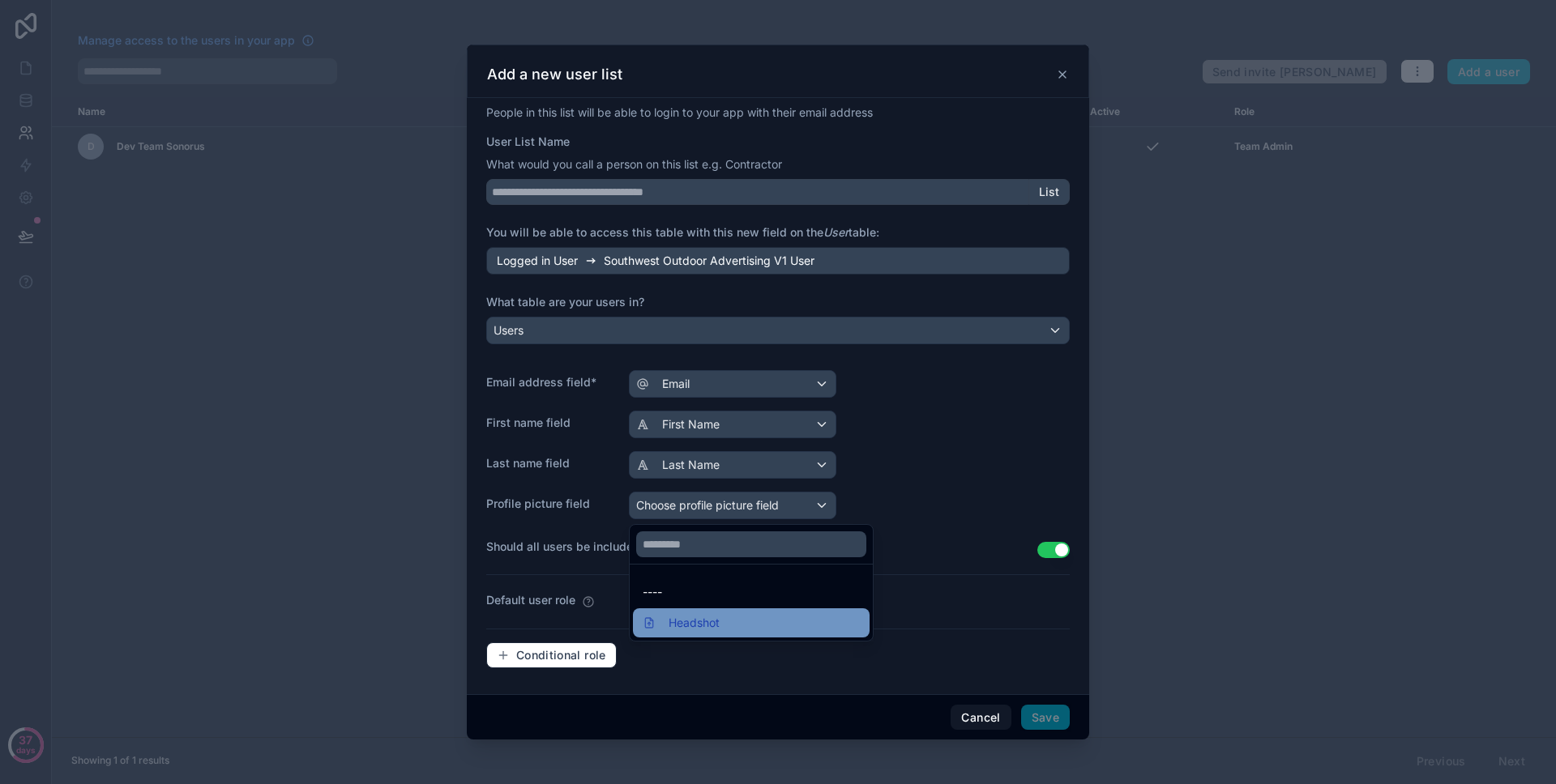
click at [720, 620] on span "Headshot" at bounding box center [695, 623] width 51 height 20
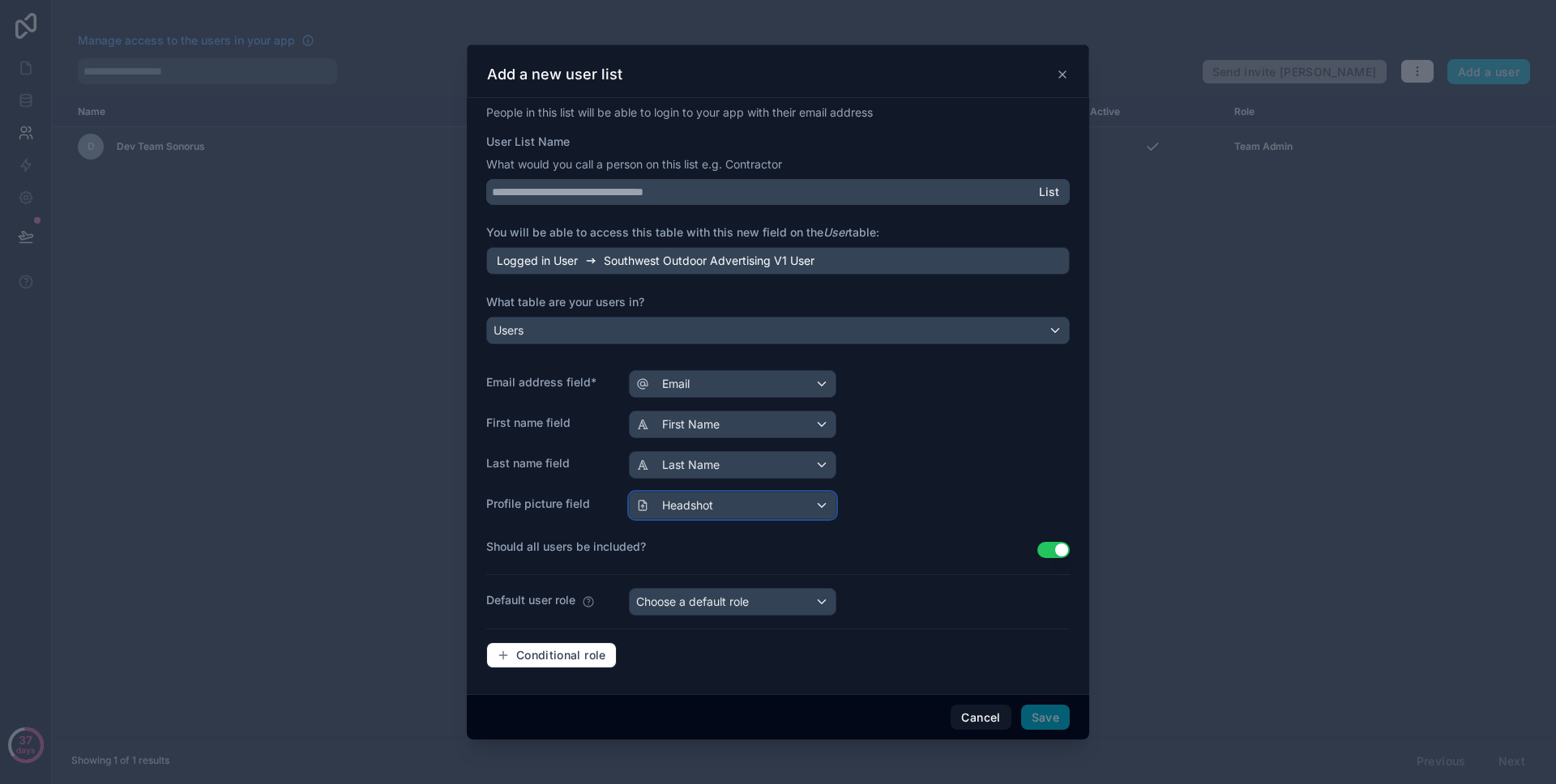
click at [718, 503] on div "Headshot" at bounding box center [732, 505] width 206 height 26
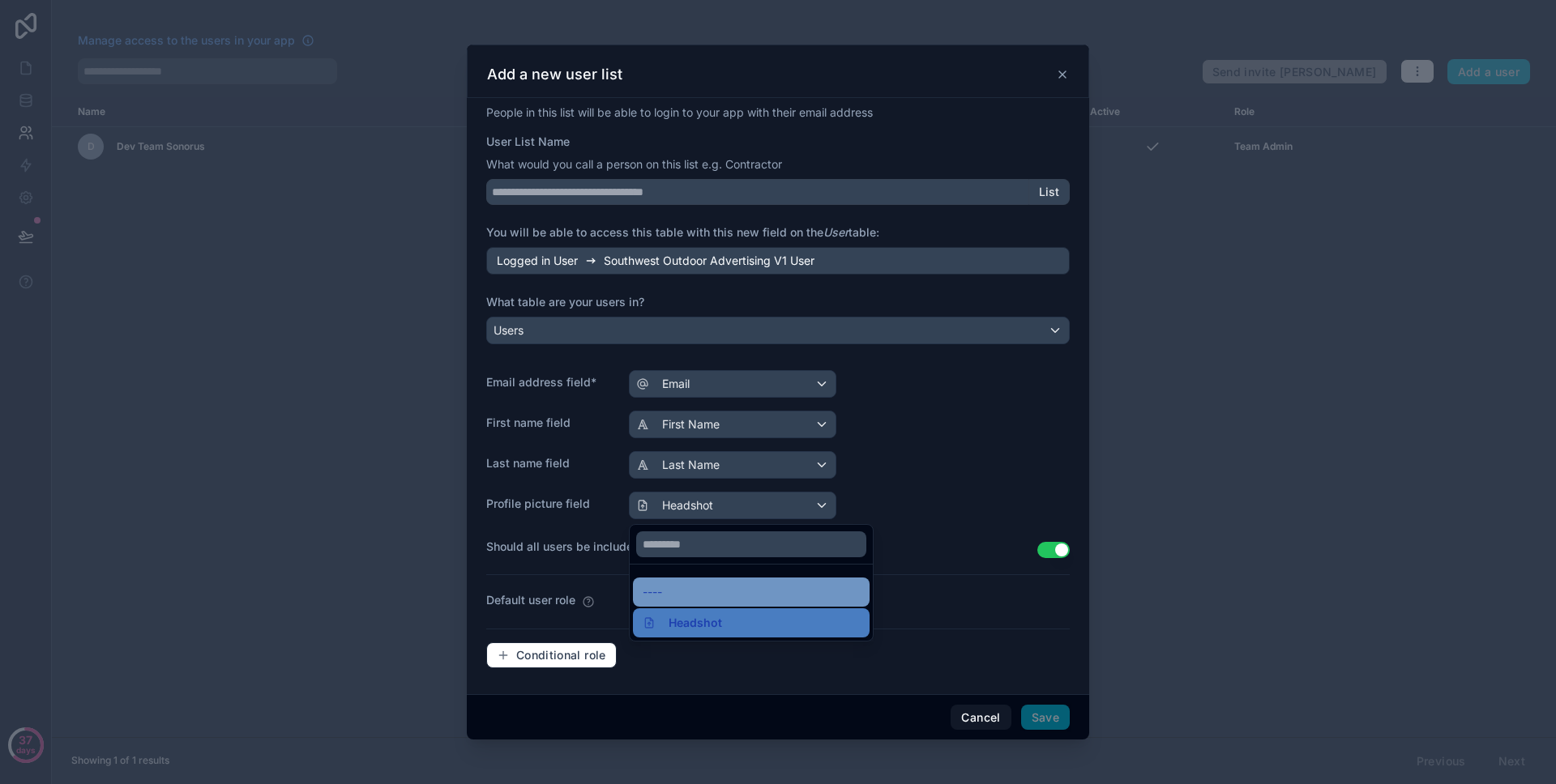
click at [694, 579] on div "----" at bounding box center [752, 593] width 237 height 30
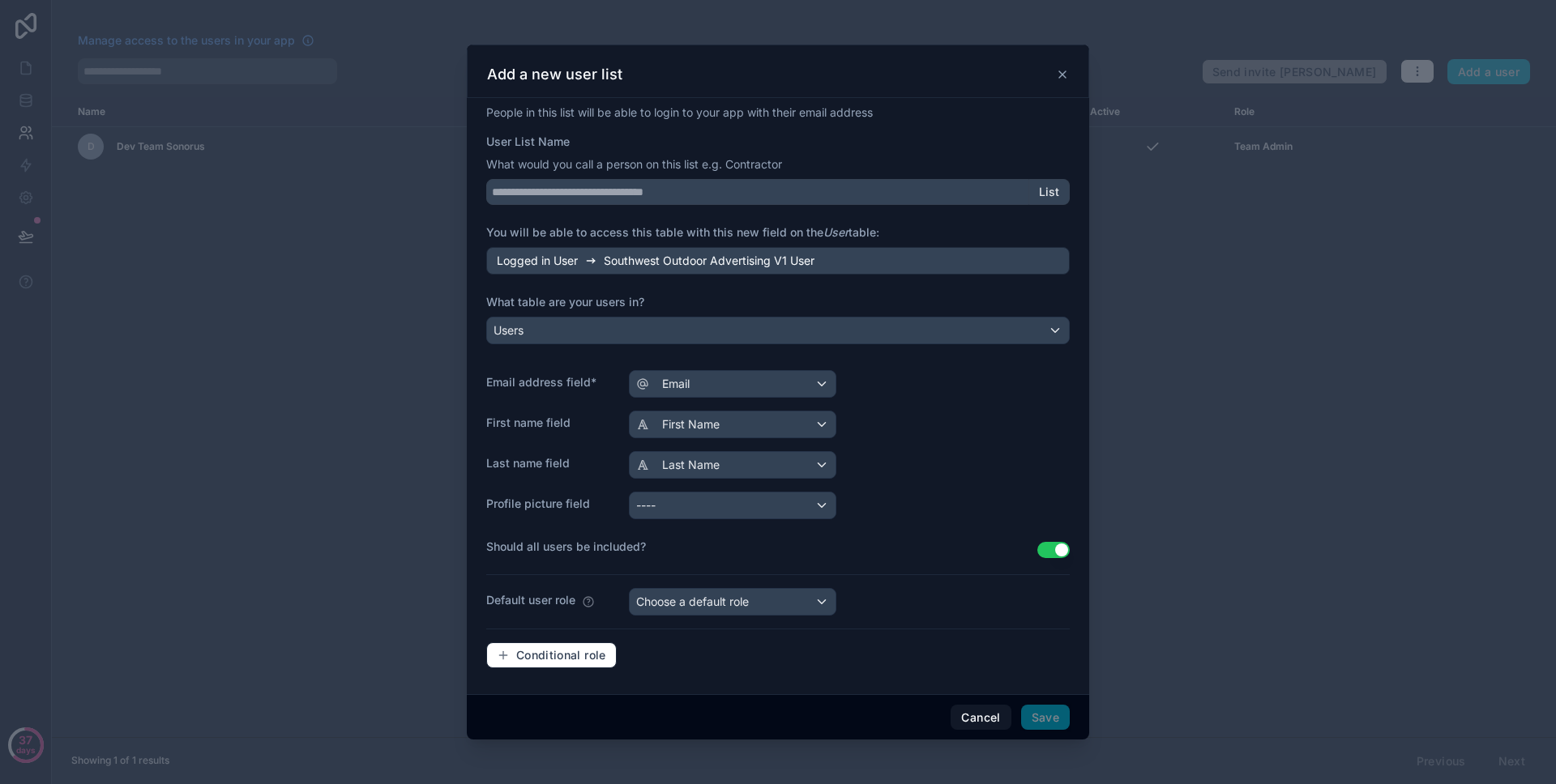
click at [942, 466] on div "Last name field Last Name" at bounding box center [778, 465] width 583 height 28
click at [781, 592] on div "Choose a default role" at bounding box center [732, 602] width 206 height 26
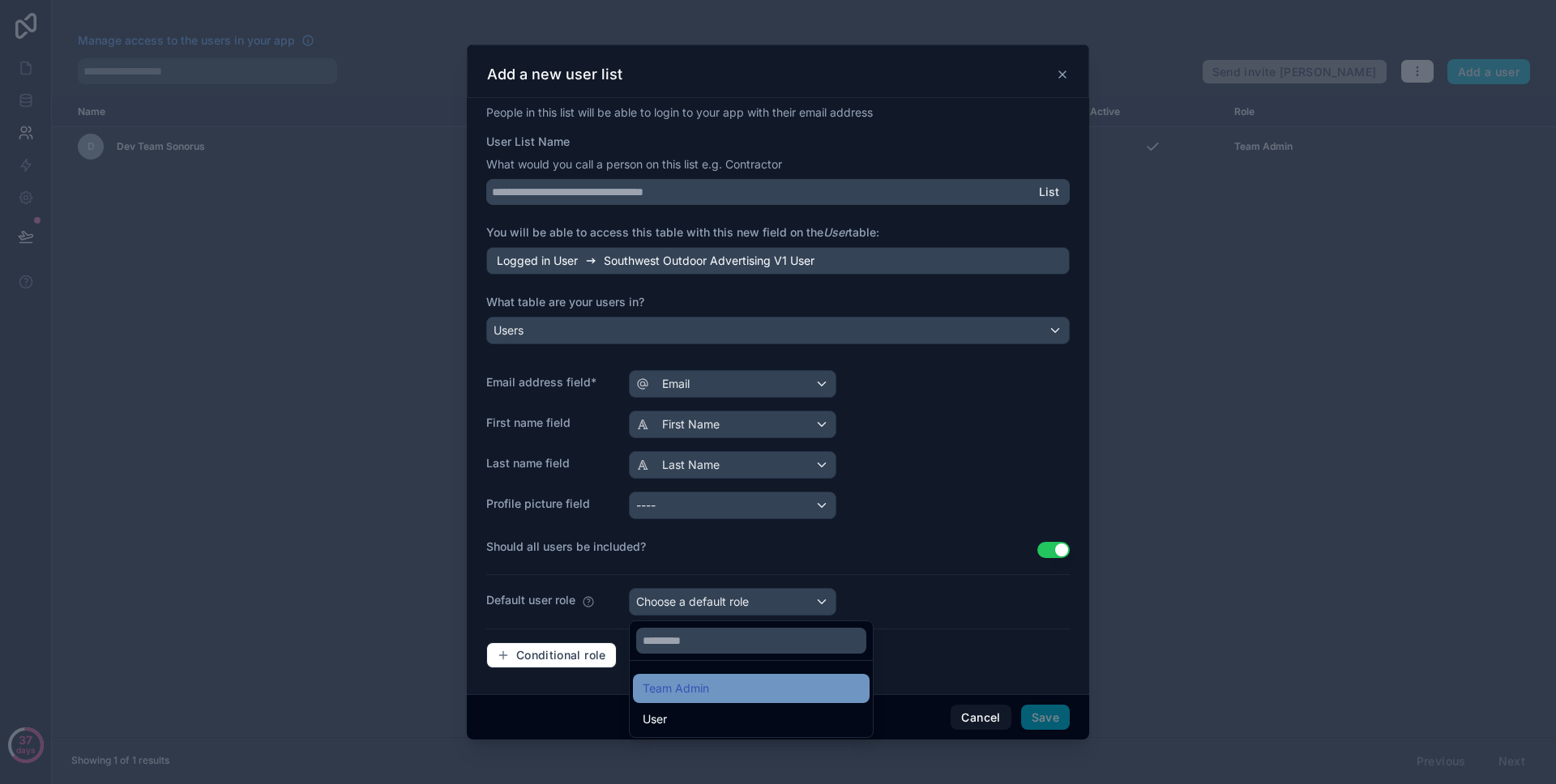
click at [732, 699] on div "Team Admin" at bounding box center [752, 689] width 237 height 30
click at [733, 697] on div "Team Admin" at bounding box center [751, 688] width 217 height 20
click at [888, 560] on div at bounding box center [778, 392] width 623 height 695
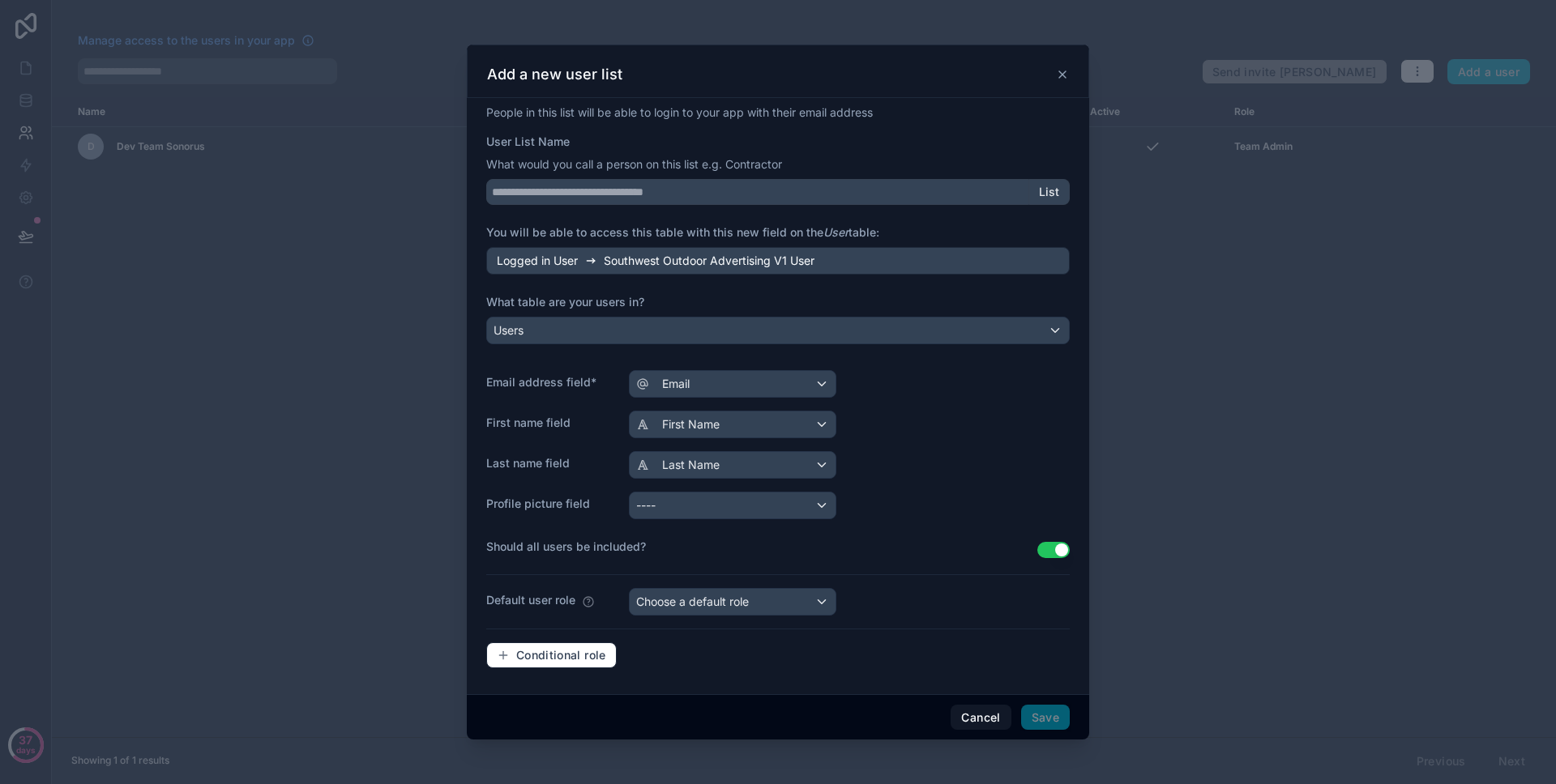
click at [1067, 544] on button "Use setting" at bounding box center [1054, 550] width 33 height 16
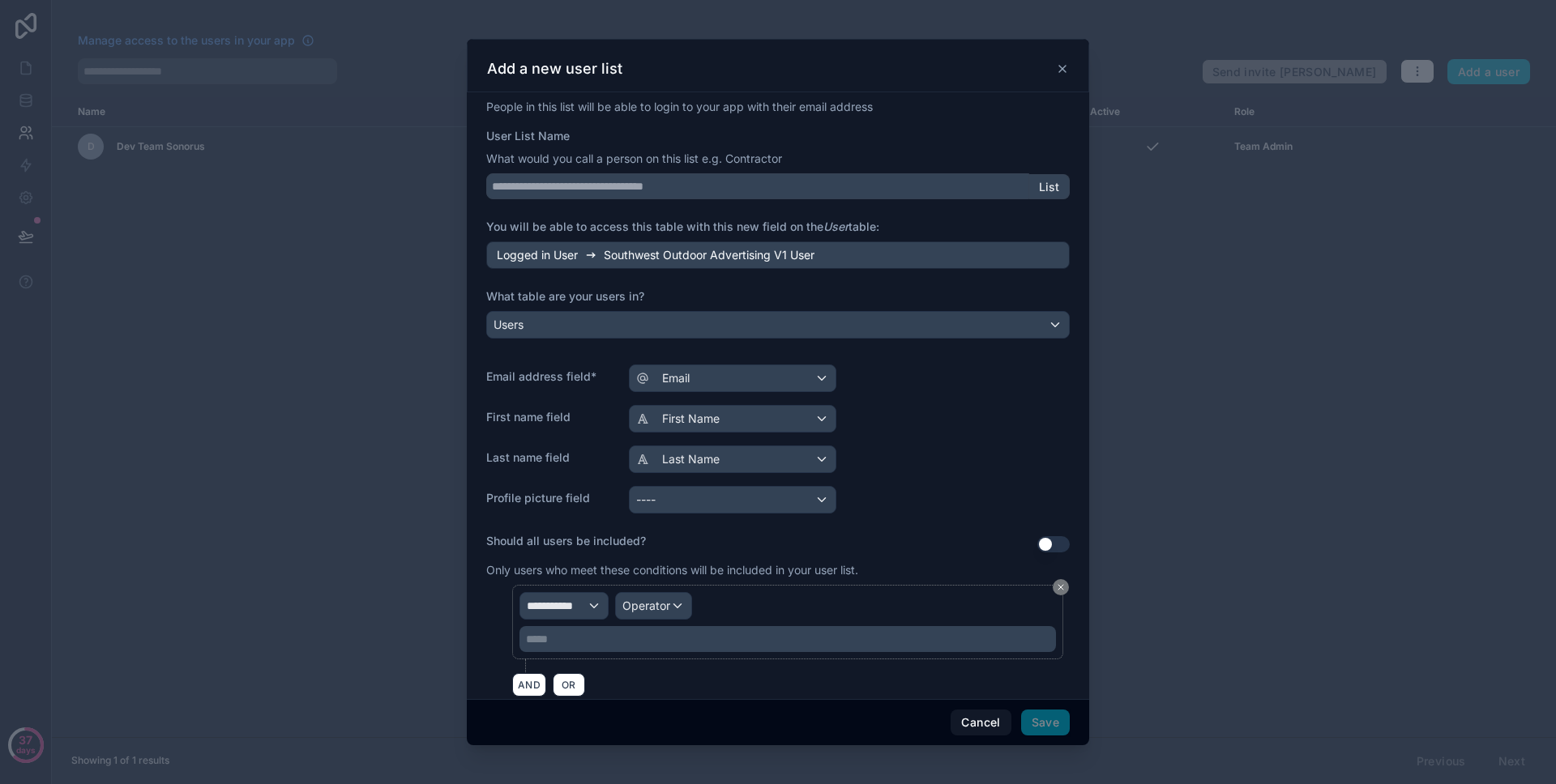
scroll to position [130, 0]
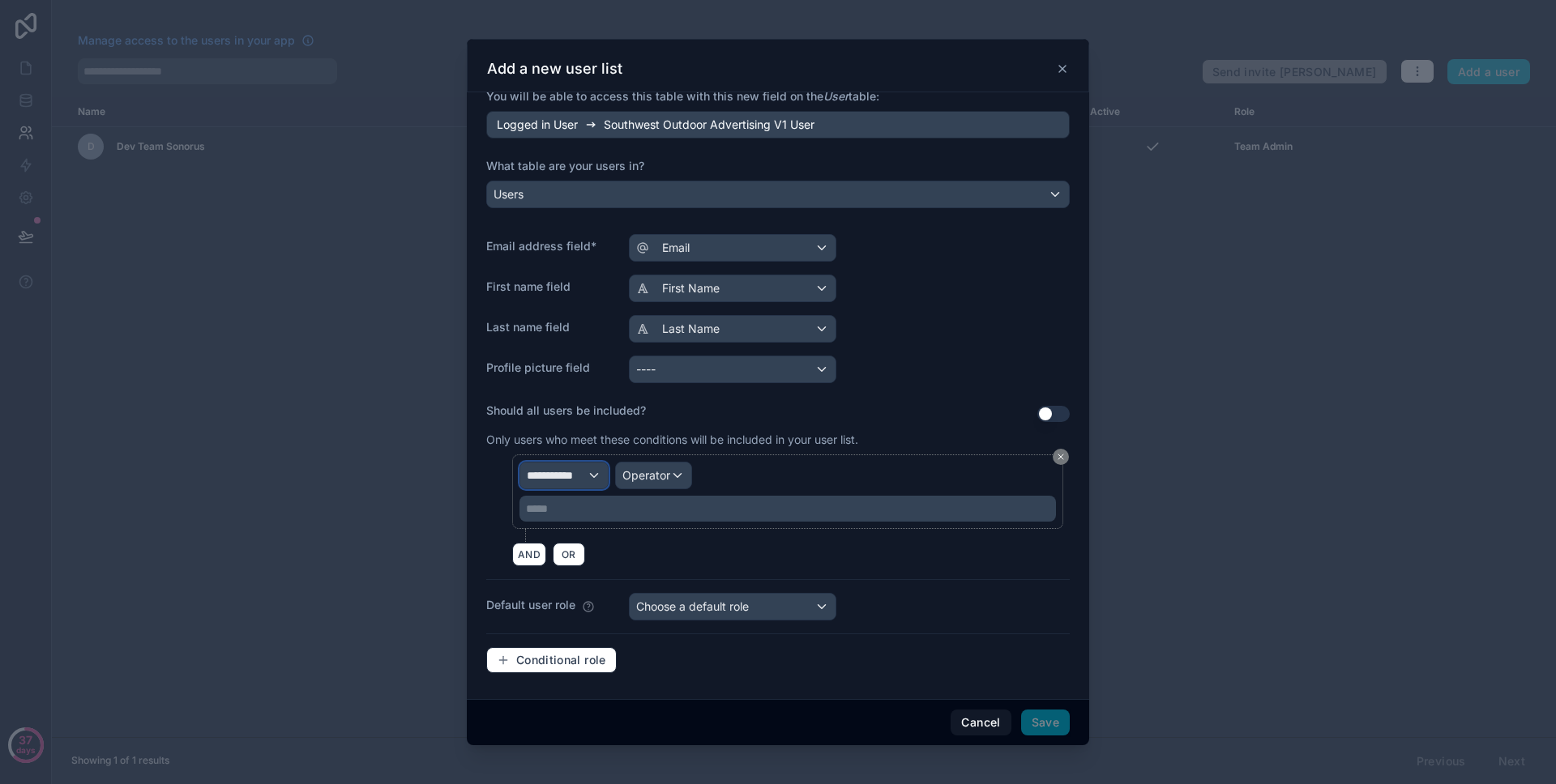
click at [585, 473] on span "**********" at bounding box center [556, 475] width 60 height 16
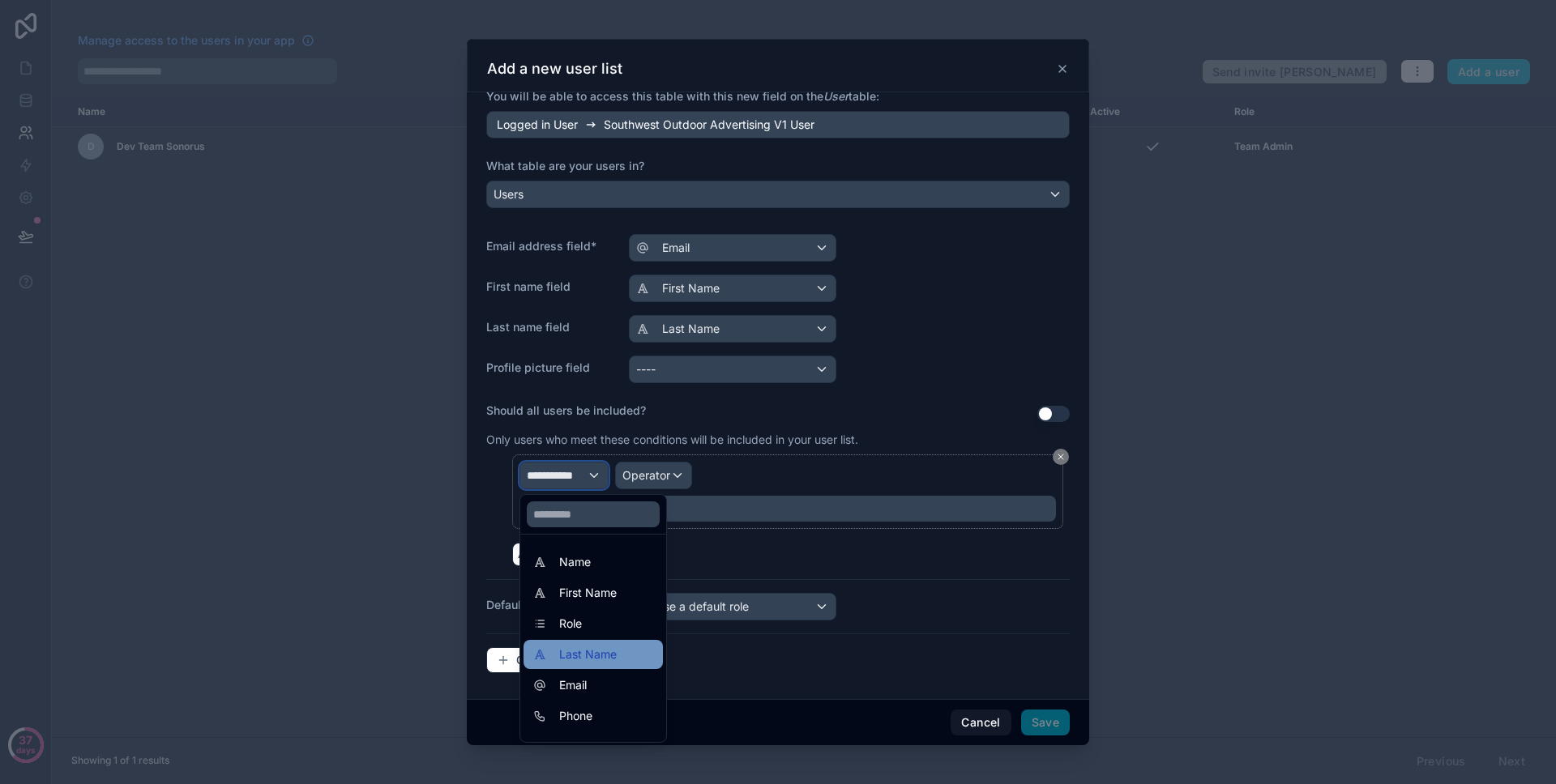
scroll to position [23, 0]
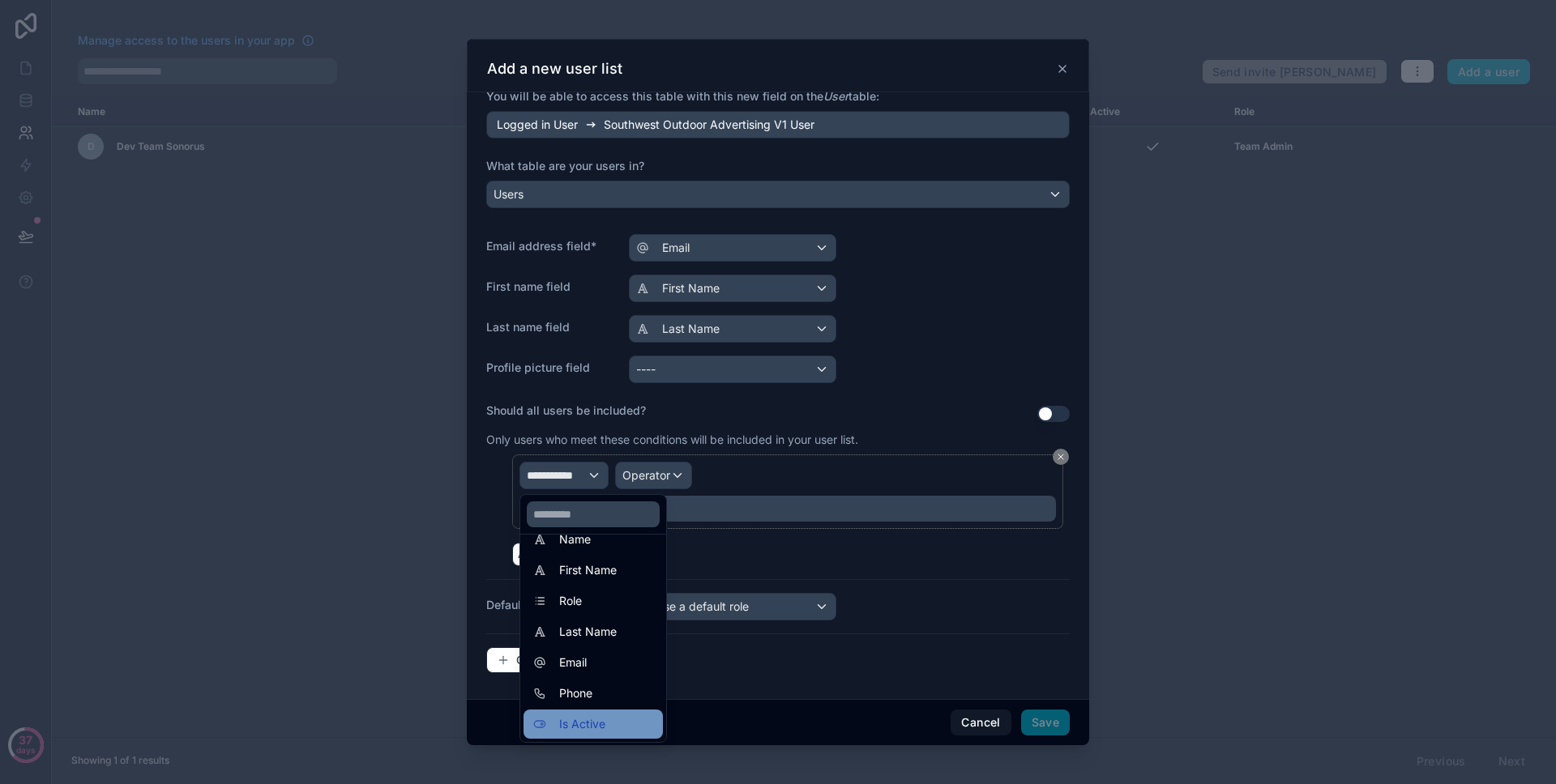
click at [625, 720] on div "Is Active" at bounding box center [594, 725] width 120 height 20
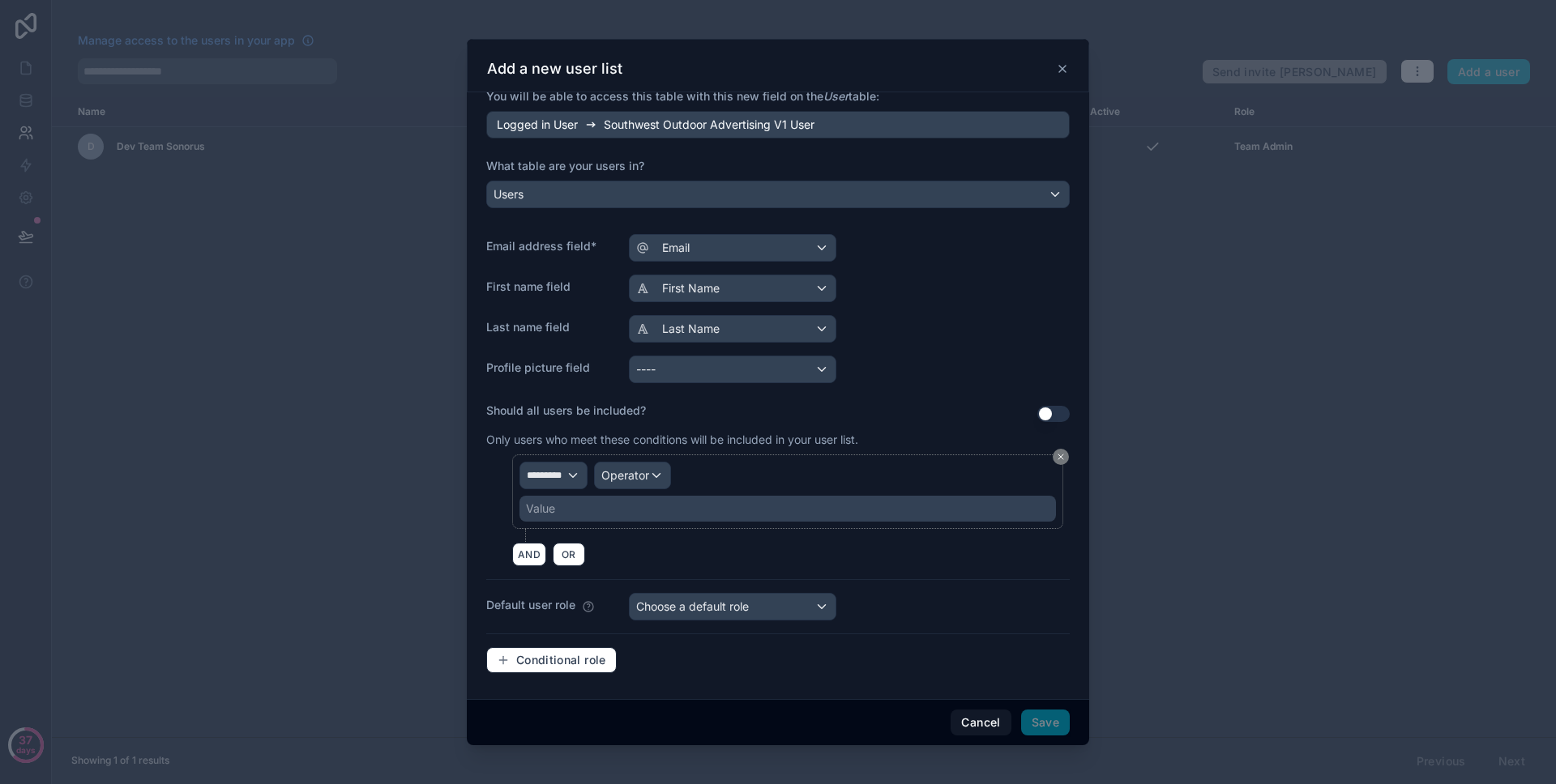
click at [656, 461] on div "********* Operator Value" at bounding box center [787, 492] width 552 height 75
click at [655, 468] on div "Operator" at bounding box center [632, 475] width 75 height 26
click at [661, 568] on div "Is true" at bounding box center [668, 562] width 120 height 20
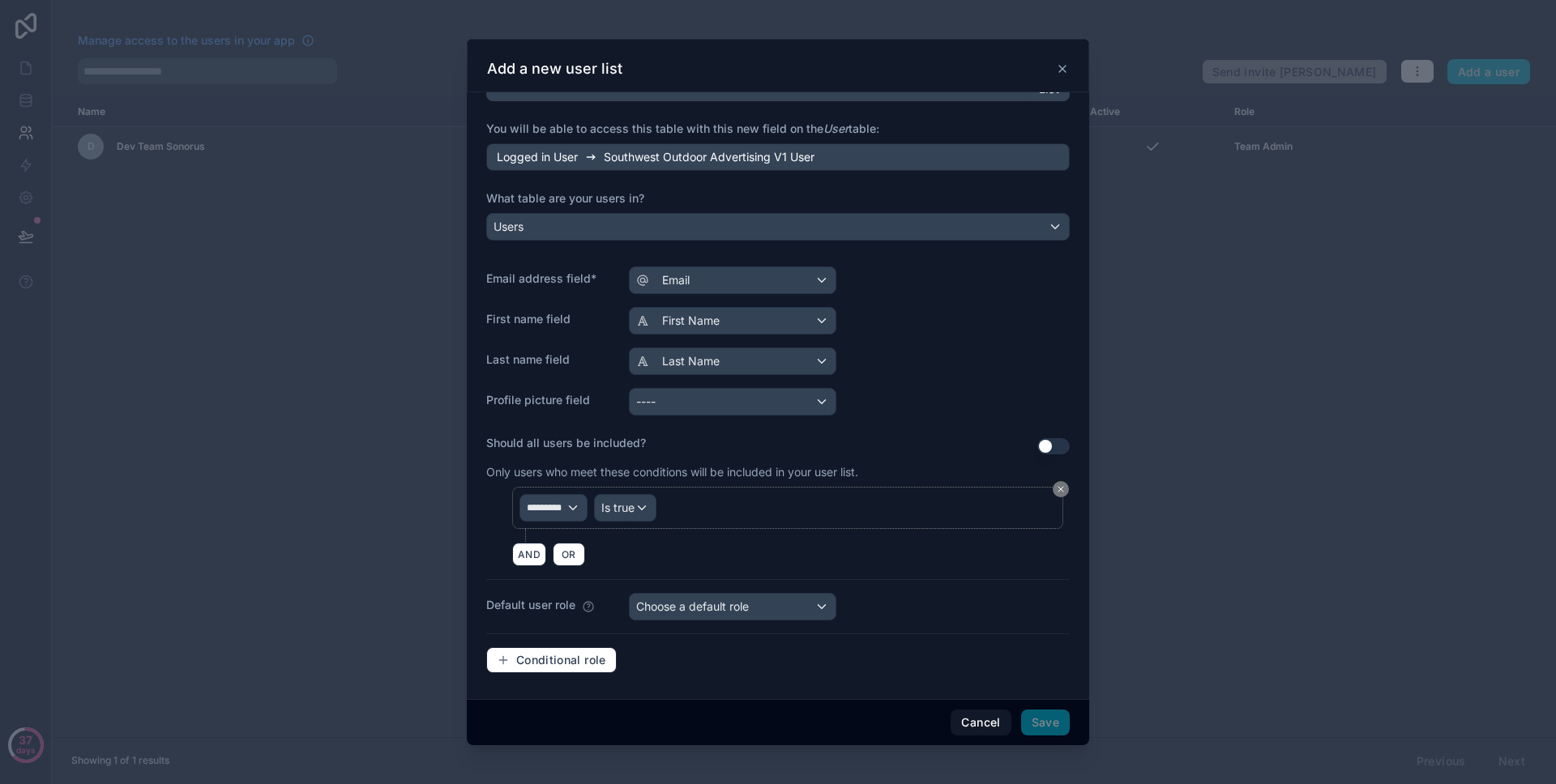
click at [824, 475] on p "Only users who meet these conditions will be included in your user list." at bounding box center [778, 472] width 583 height 16
click at [805, 600] on div "Choose a default role" at bounding box center [732, 606] width 206 height 26
click at [962, 641] on div at bounding box center [778, 392] width 623 height 706
click at [1046, 717] on span "Save" at bounding box center [1045, 723] width 48 height 26
click at [739, 598] on div "Choose a default role" at bounding box center [732, 606] width 206 height 26
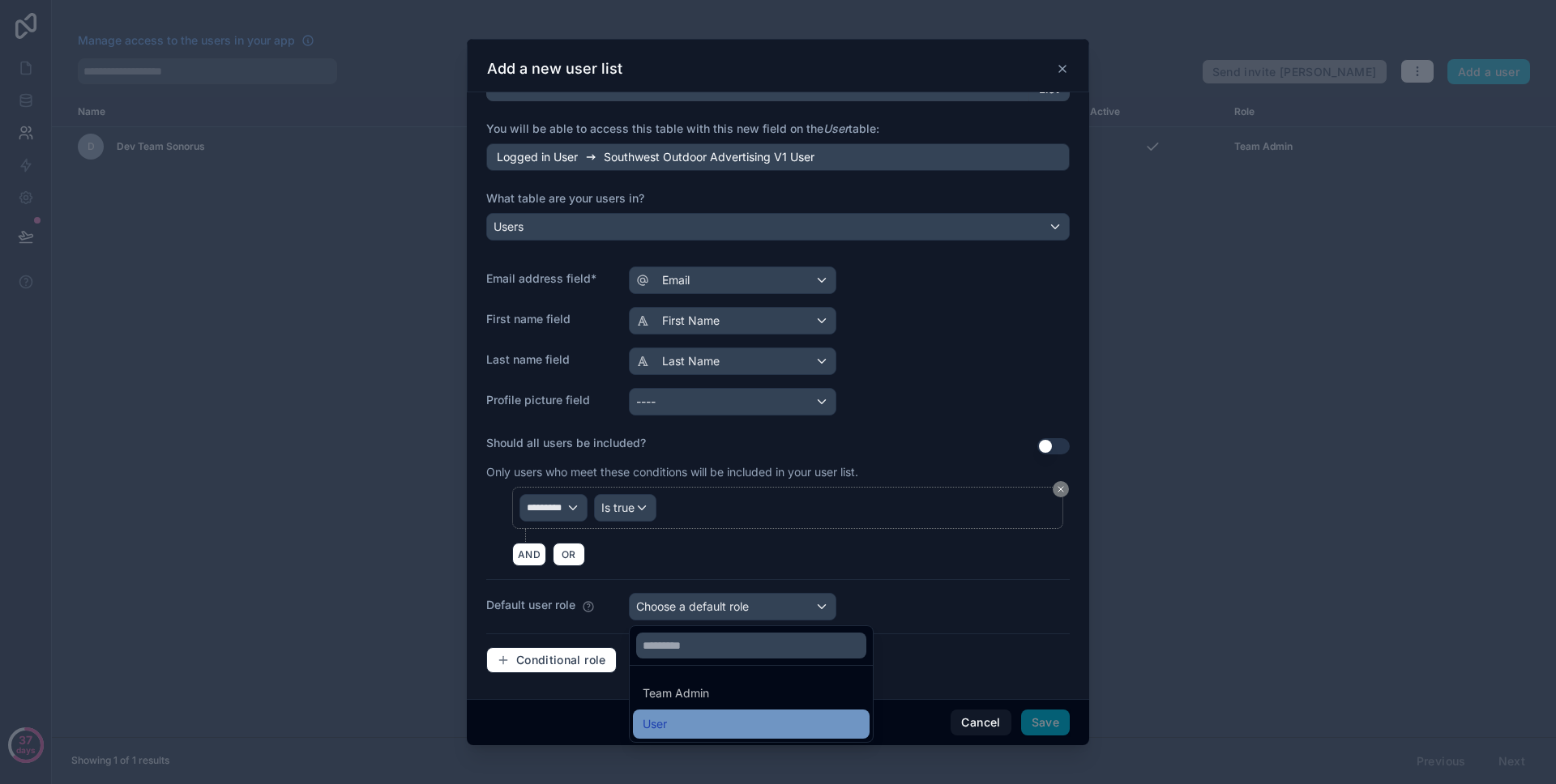
click at [696, 726] on div "User" at bounding box center [751, 725] width 217 height 20
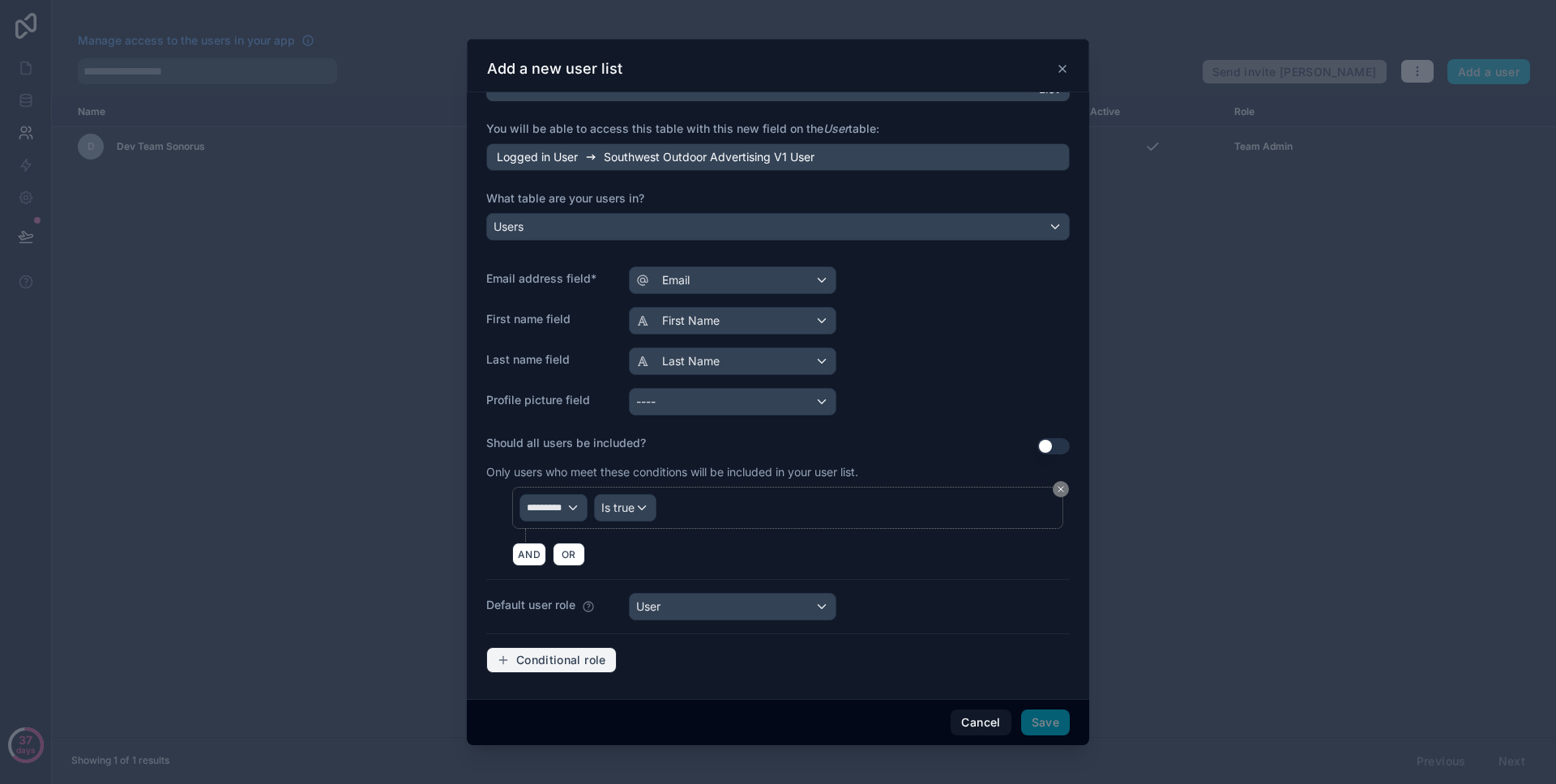
click at [534, 655] on span "Conditional role" at bounding box center [560, 660] width 90 height 15
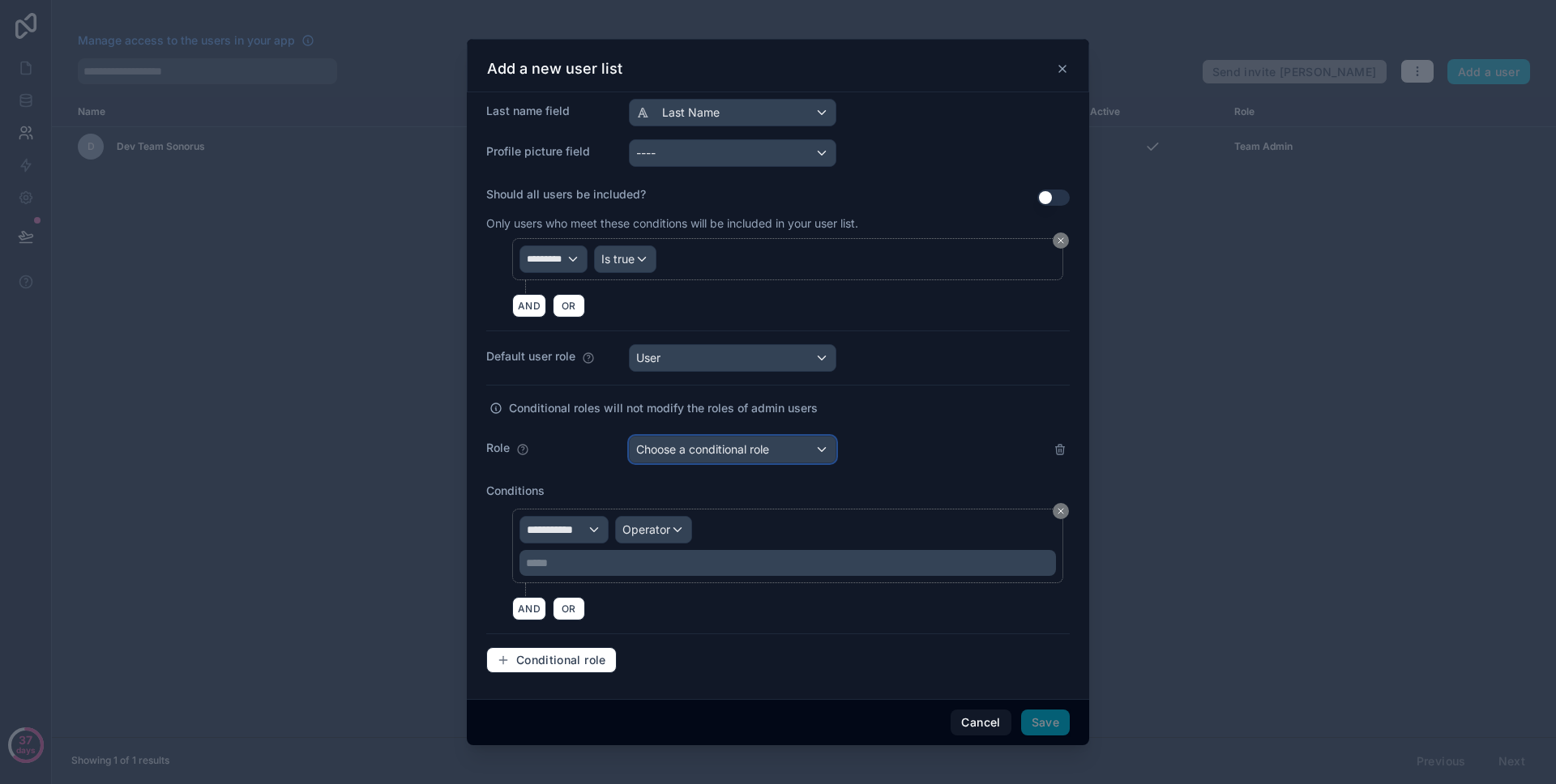
click at [734, 446] on span "Choose a conditional role" at bounding box center [703, 450] width 133 height 14
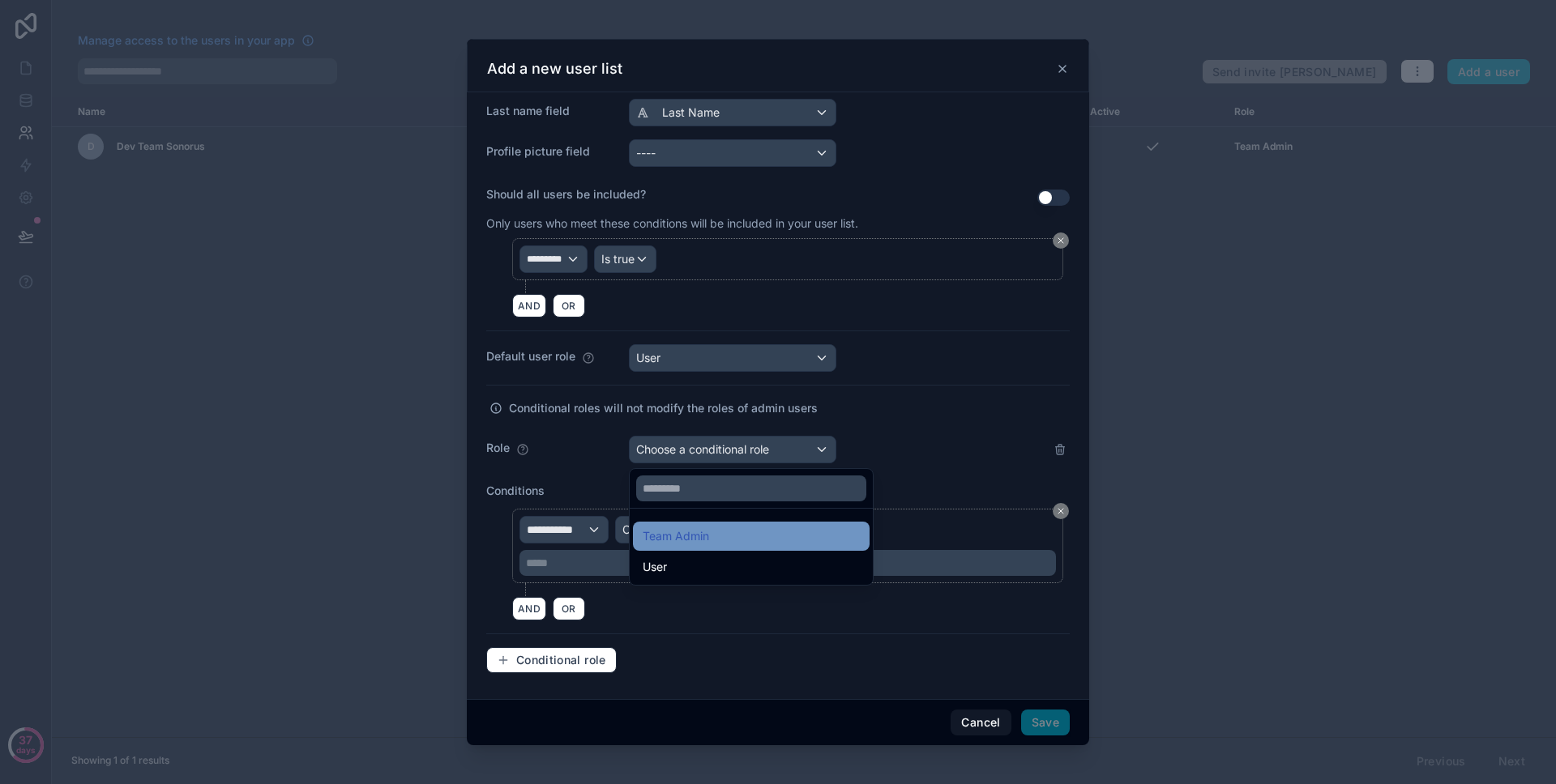
click at [704, 536] on div "Team Admin" at bounding box center [675, 536] width 66 height 20
click at [838, 451] on div at bounding box center [778, 392] width 623 height 706
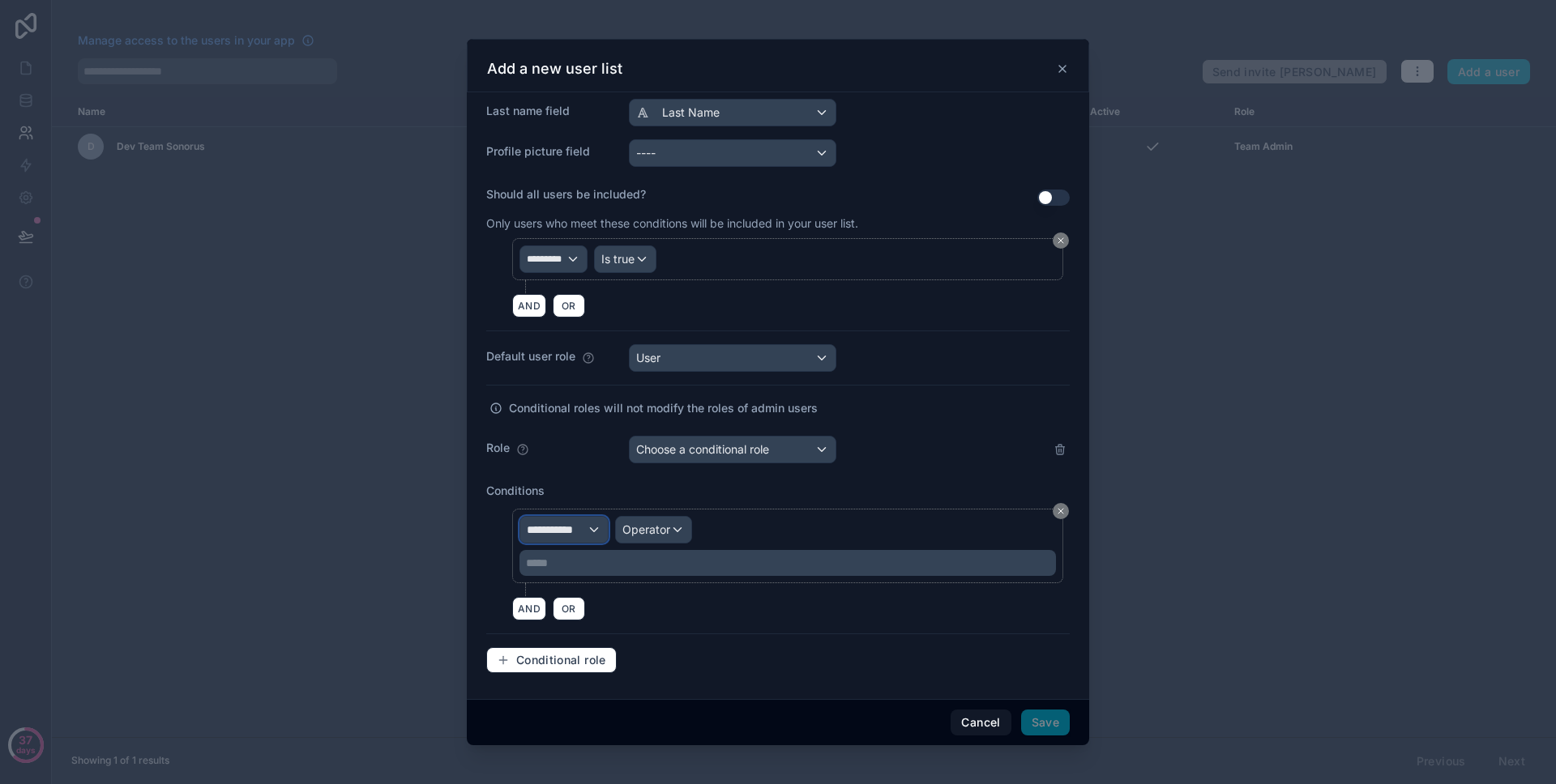
click at [520, 525] on div "**********" at bounding box center [563, 530] width 88 height 26
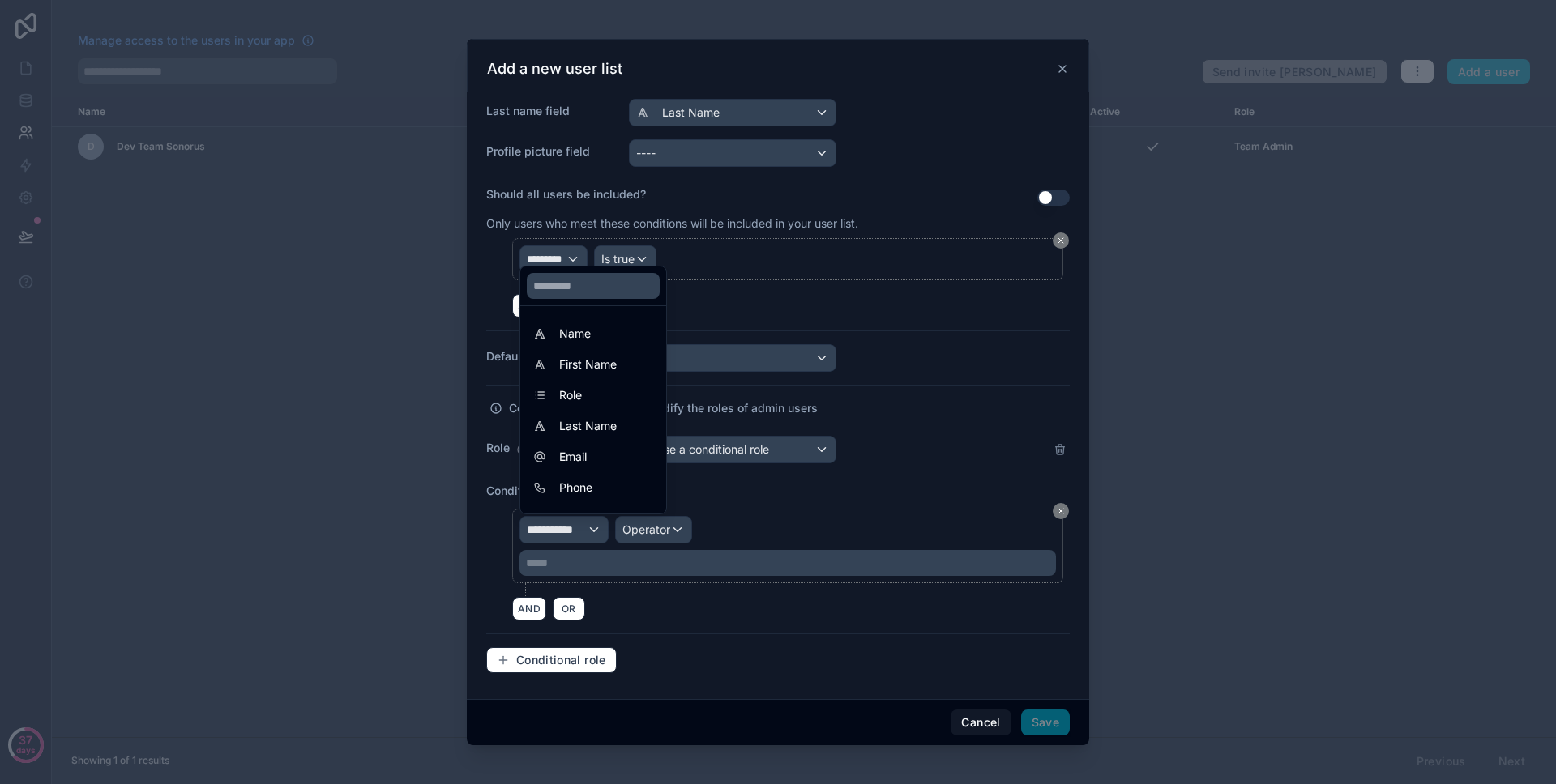
click at [732, 438] on div at bounding box center [778, 392] width 623 height 706
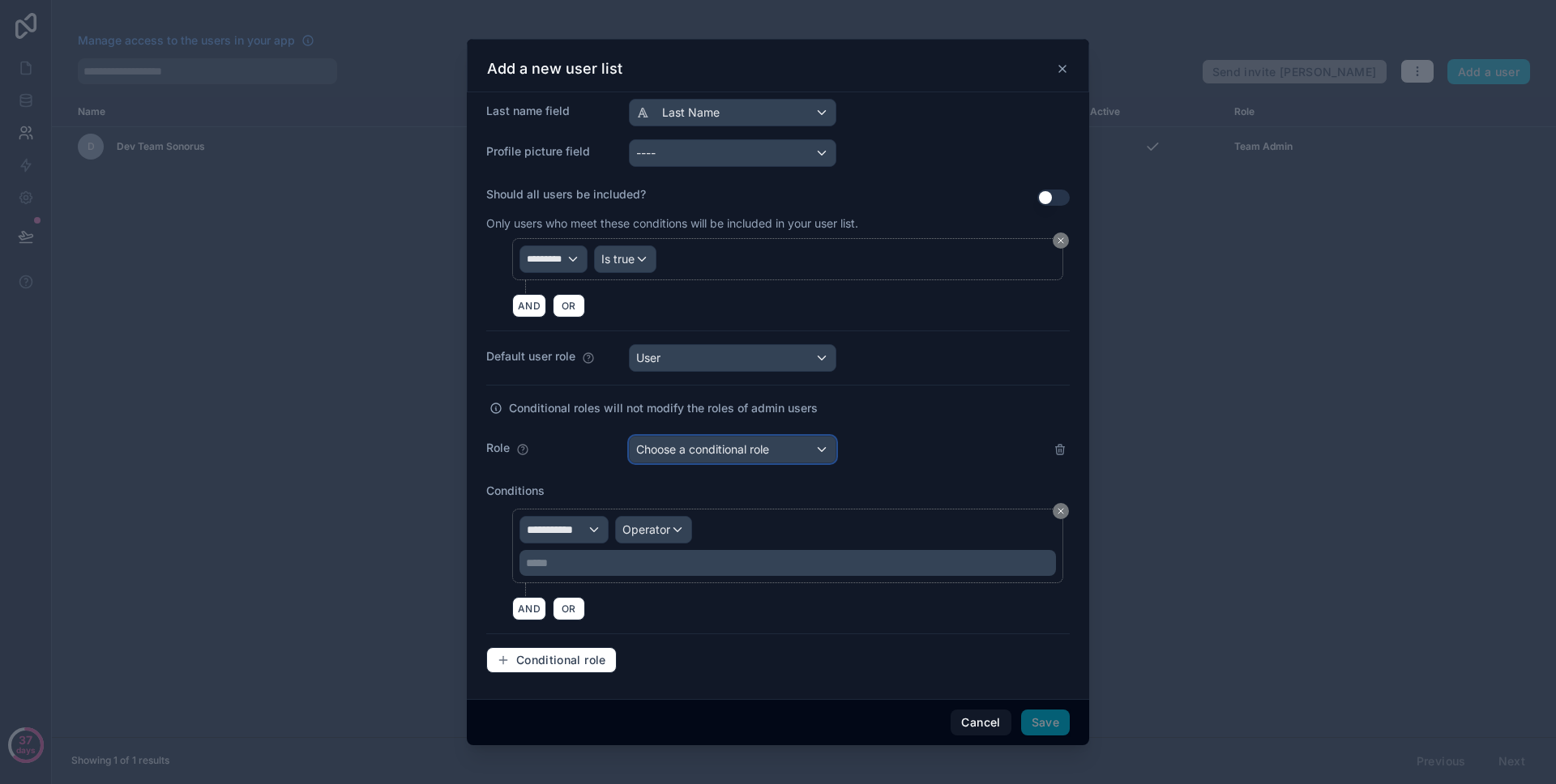
click at [737, 445] on span "Choose a conditional role" at bounding box center [703, 450] width 133 height 14
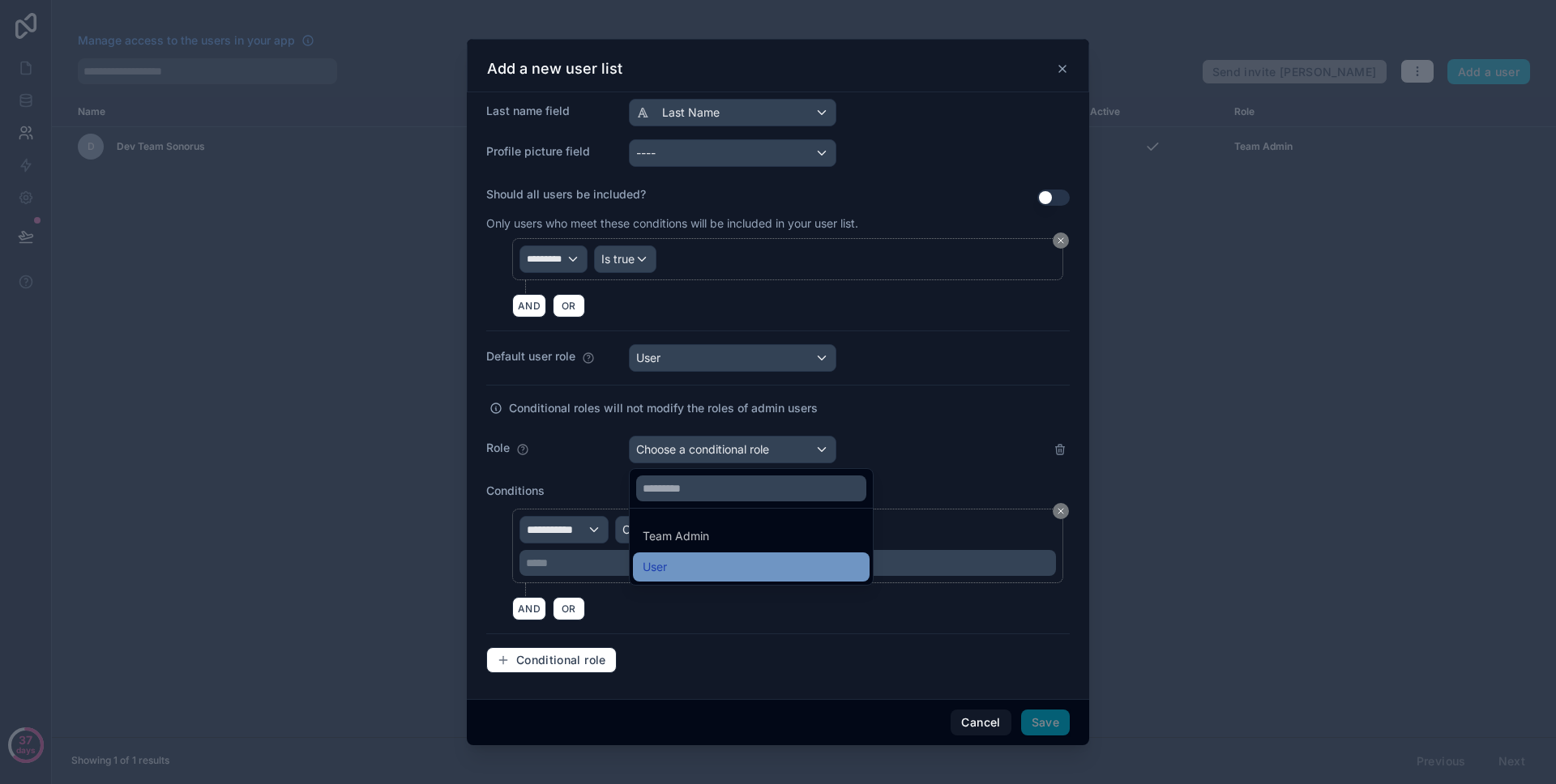
click at [717, 560] on div "User" at bounding box center [751, 567] width 217 height 20
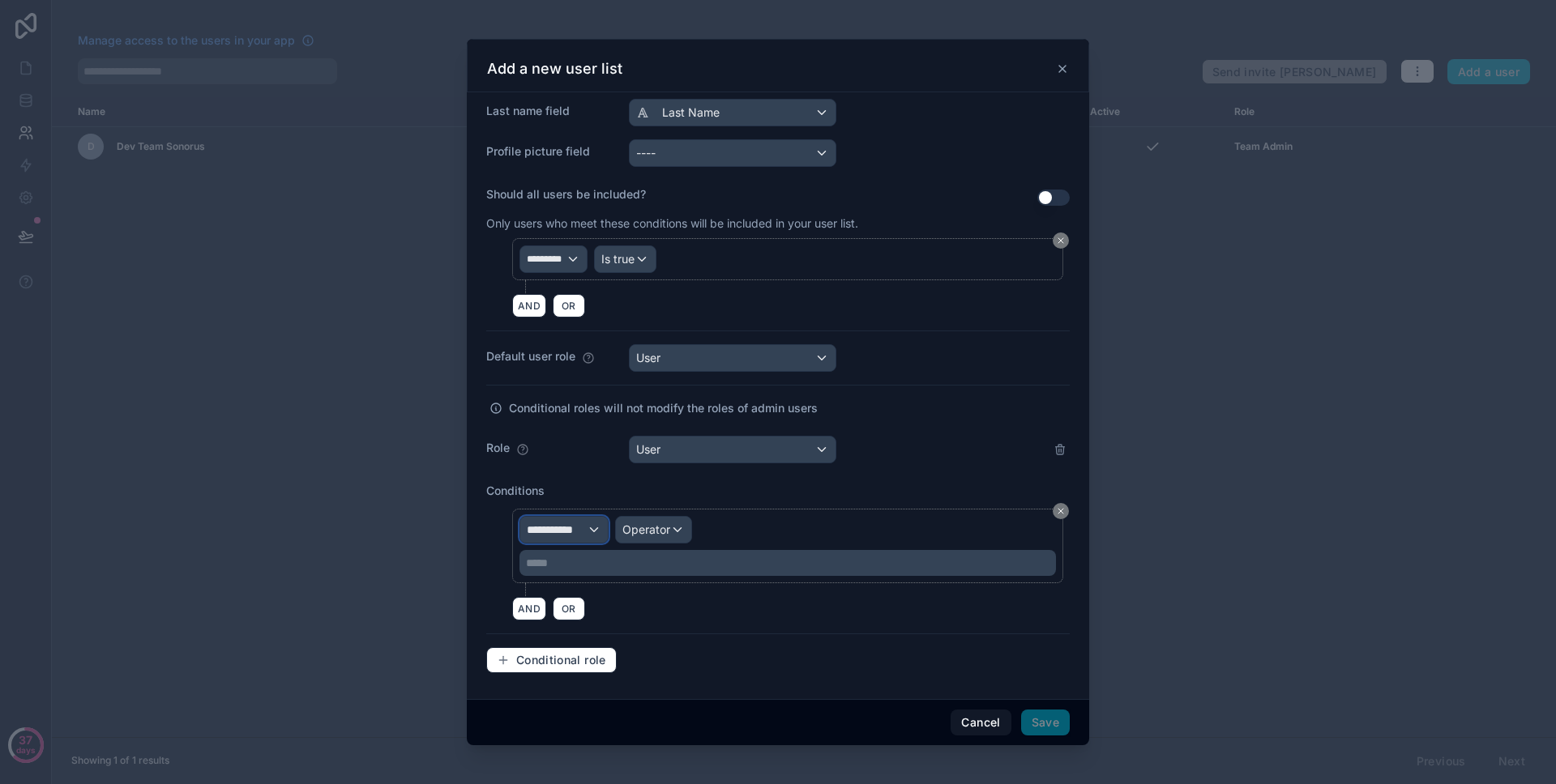
click at [538, 529] on span "**********" at bounding box center [556, 530] width 60 height 16
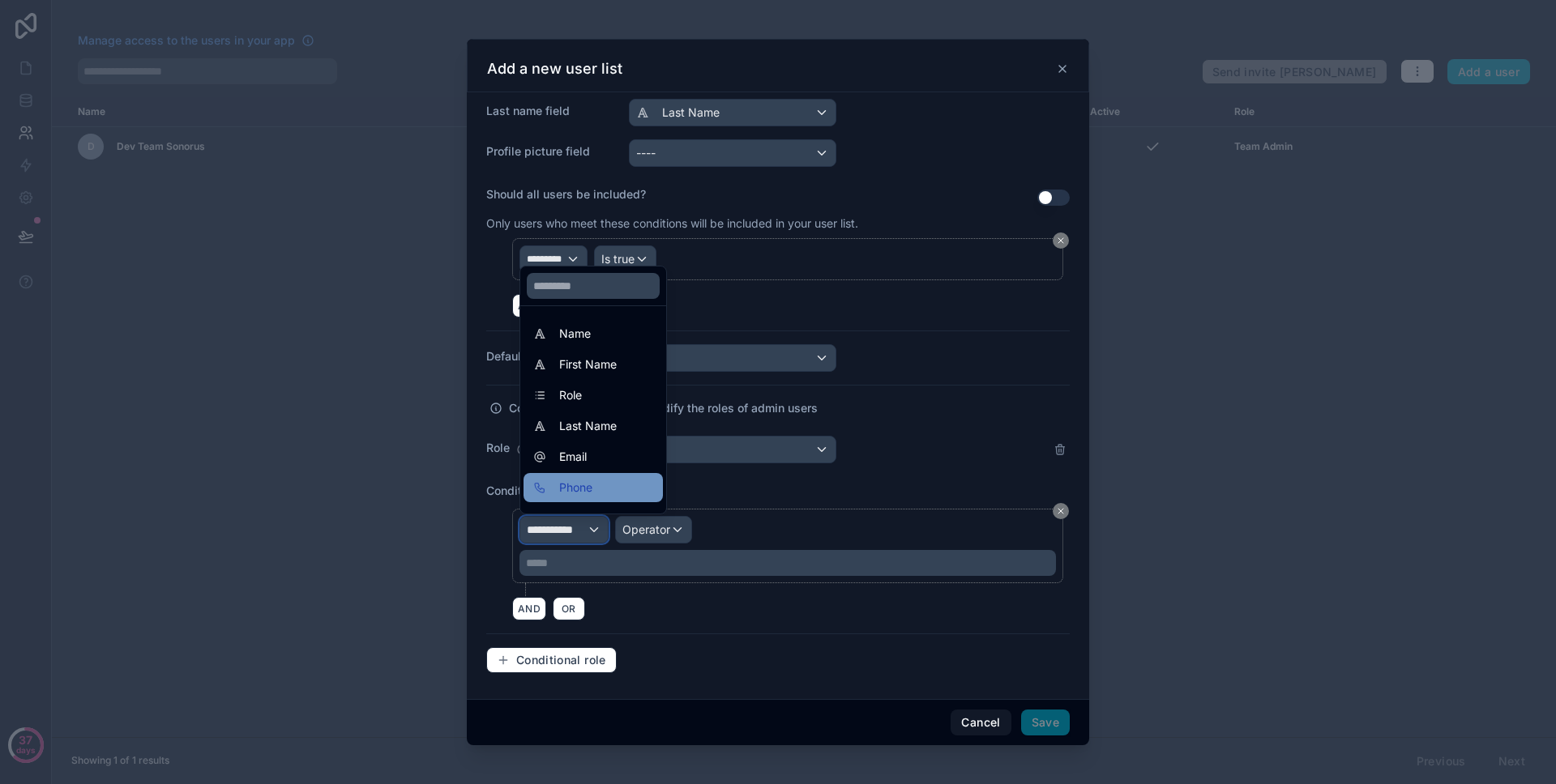
scroll to position [23, 0]
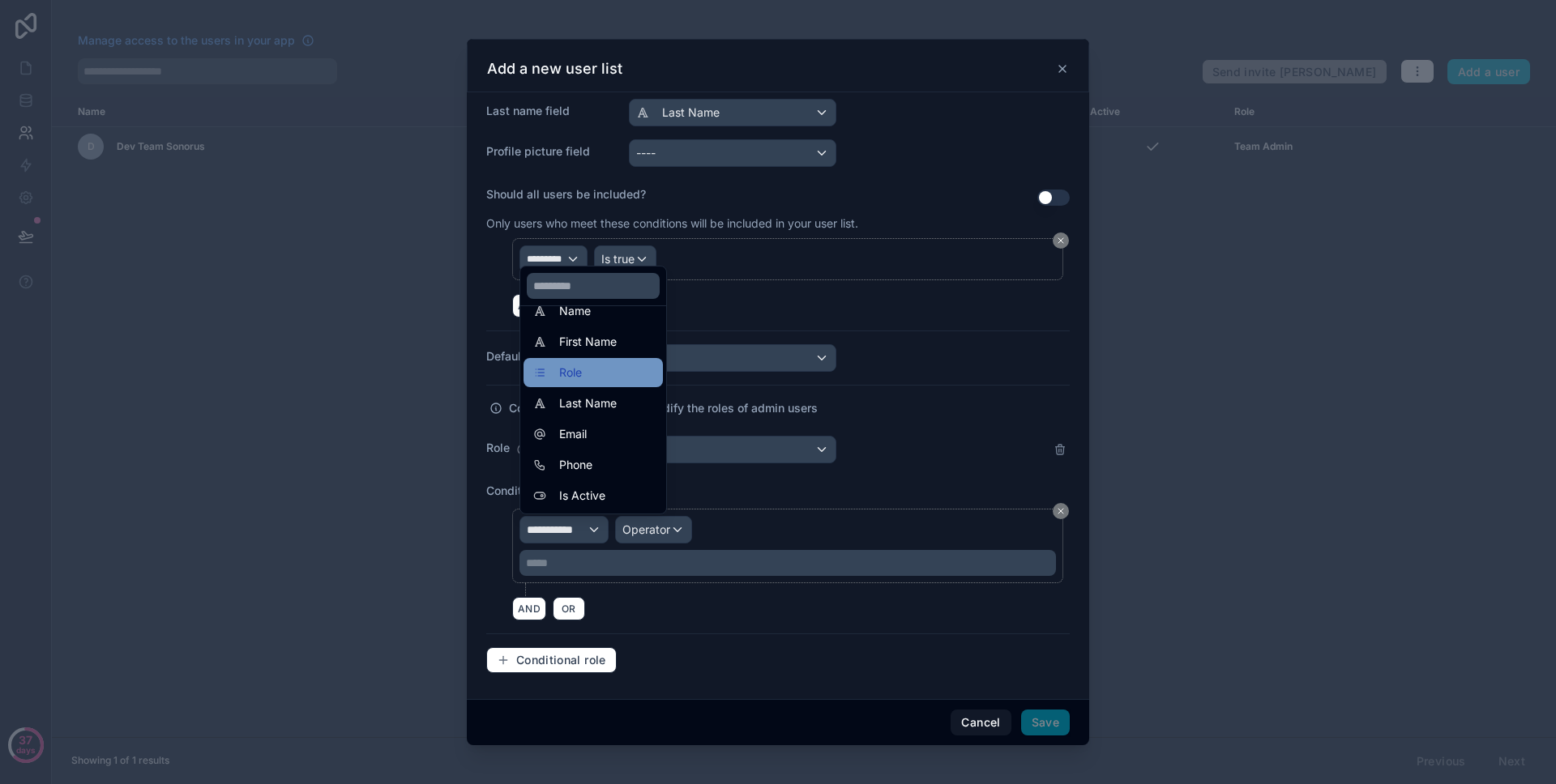
click at [597, 384] on div "Role" at bounding box center [593, 373] width 139 height 30
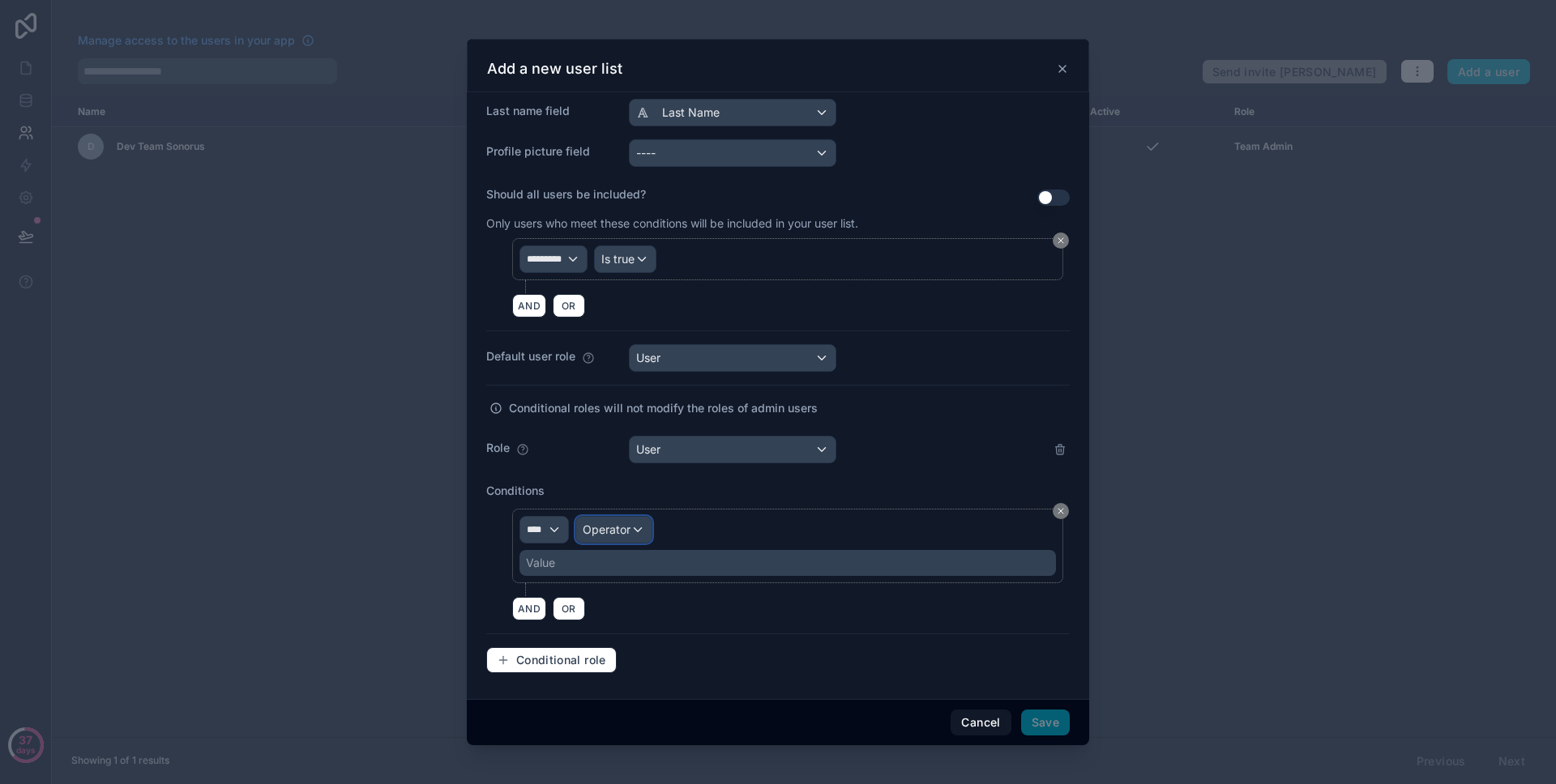
click at [612, 534] on span "Operator" at bounding box center [607, 530] width 47 height 14
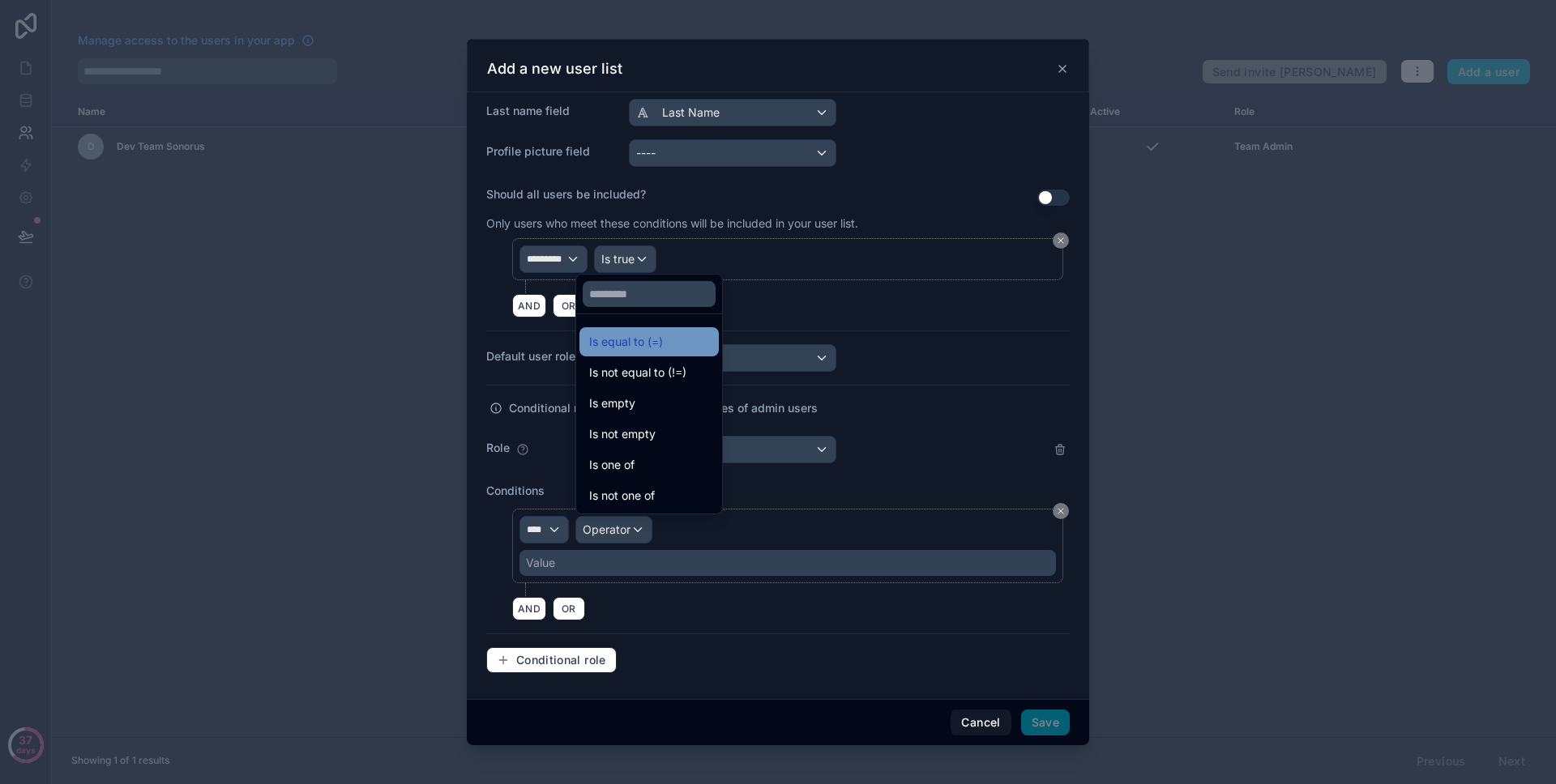
click at [656, 348] on span "Is equal to (=)" at bounding box center [626, 342] width 74 height 20
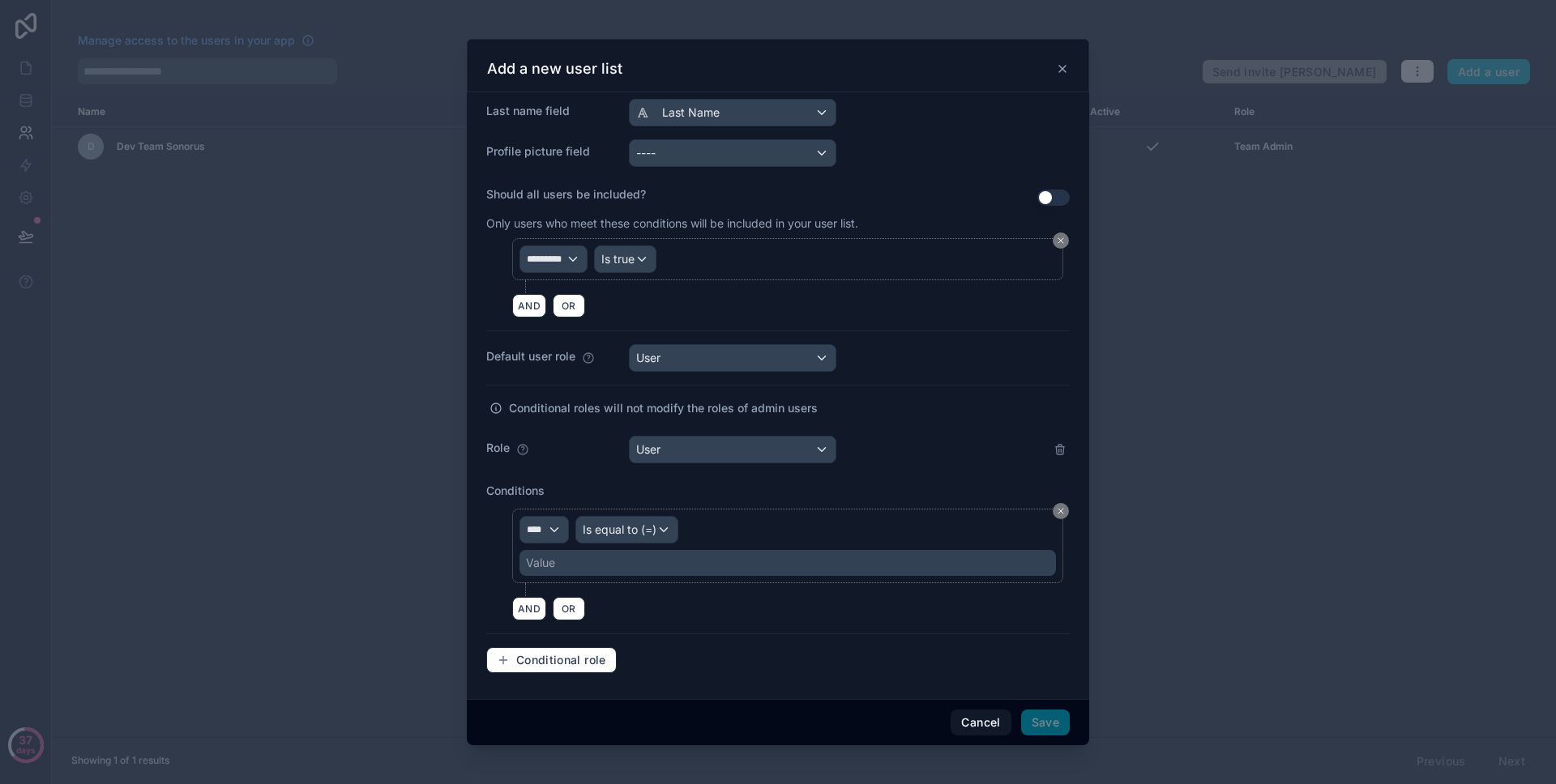
click at [627, 565] on div "Value" at bounding box center [788, 563] width 537 height 26
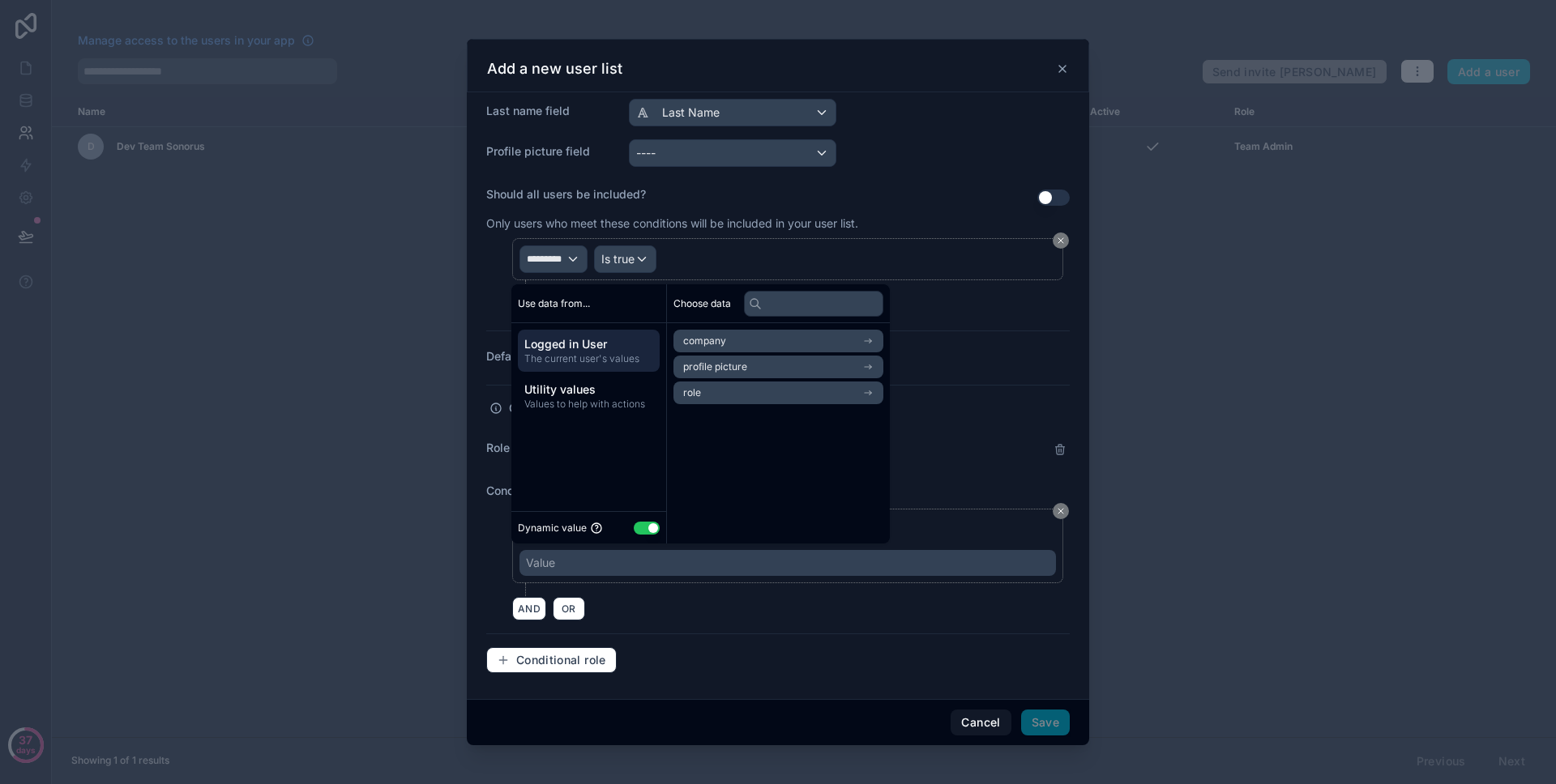
click at [647, 533] on button "Use setting" at bounding box center [646, 528] width 26 height 13
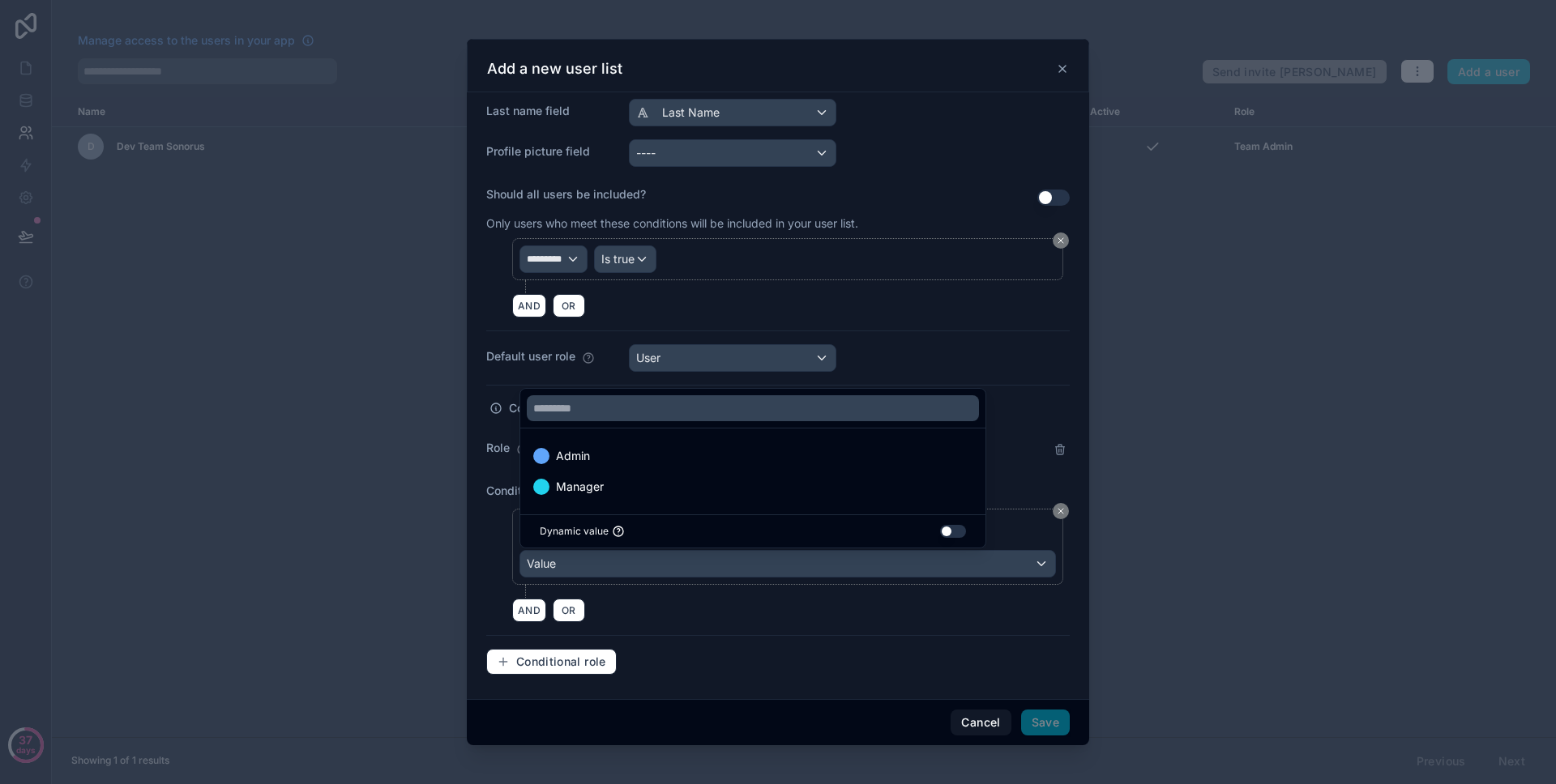
click at [645, 532] on div "Dynamic value Use setting" at bounding box center [753, 531] width 426 height 13
click at [675, 620] on div at bounding box center [778, 392] width 623 height 706
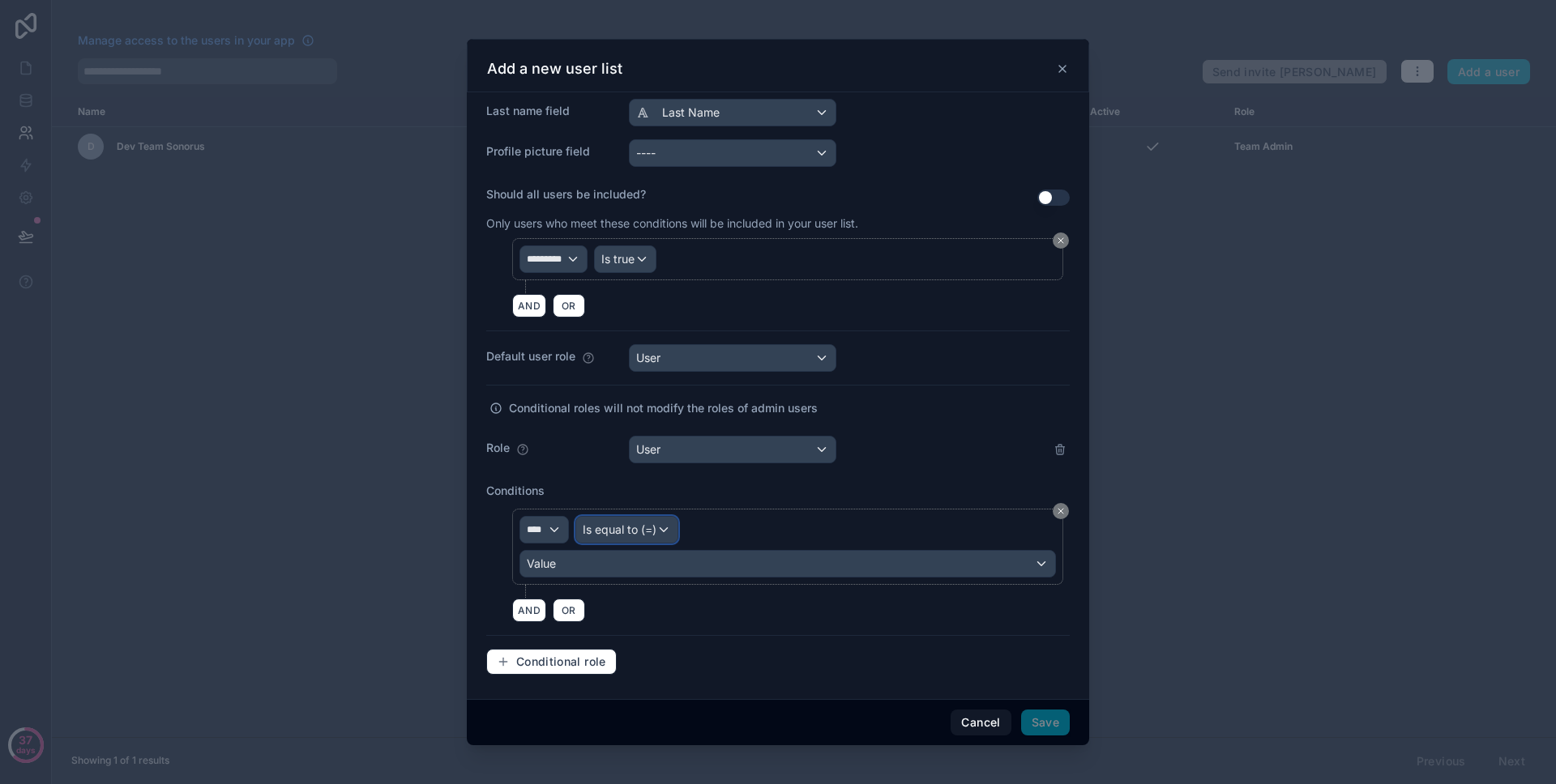
click at [632, 532] on span "Is equal to (=)" at bounding box center [620, 530] width 74 height 16
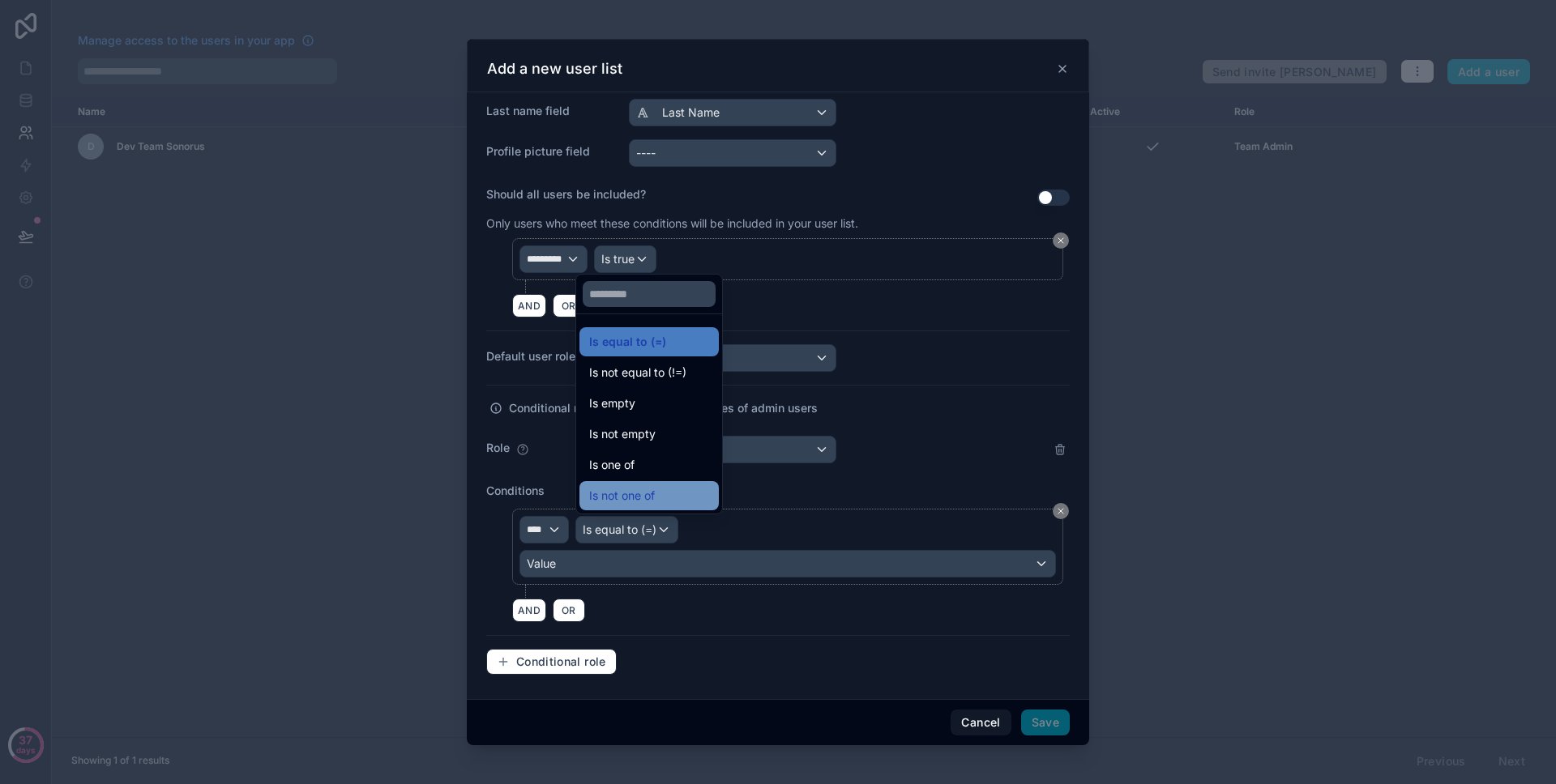
click at [640, 486] on span "Is not one of" at bounding box center [622, 496] width 66 height 20
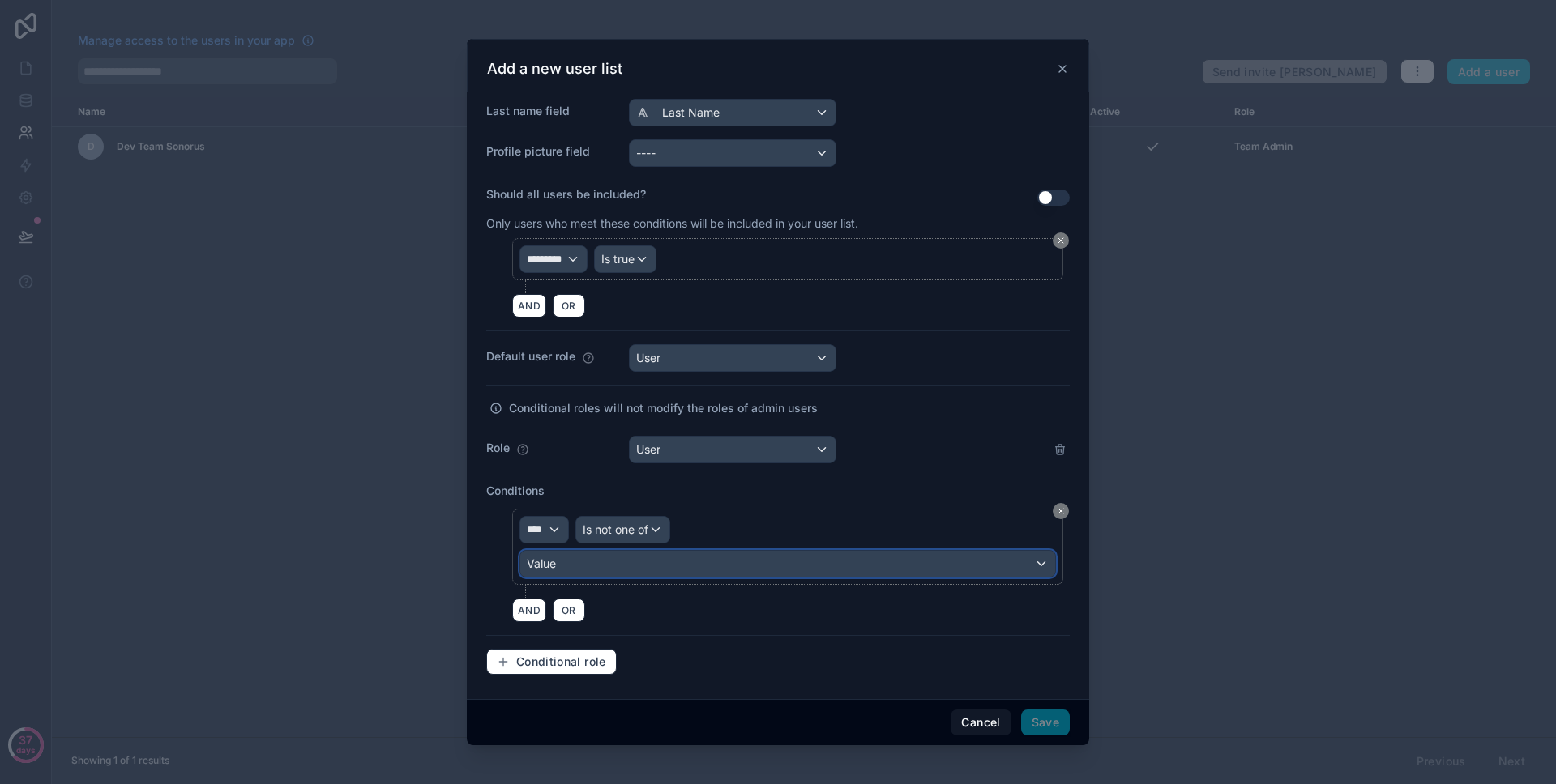
click at [625, 559] on div "Value" at bounding box center [787, 564] width 535 height 26
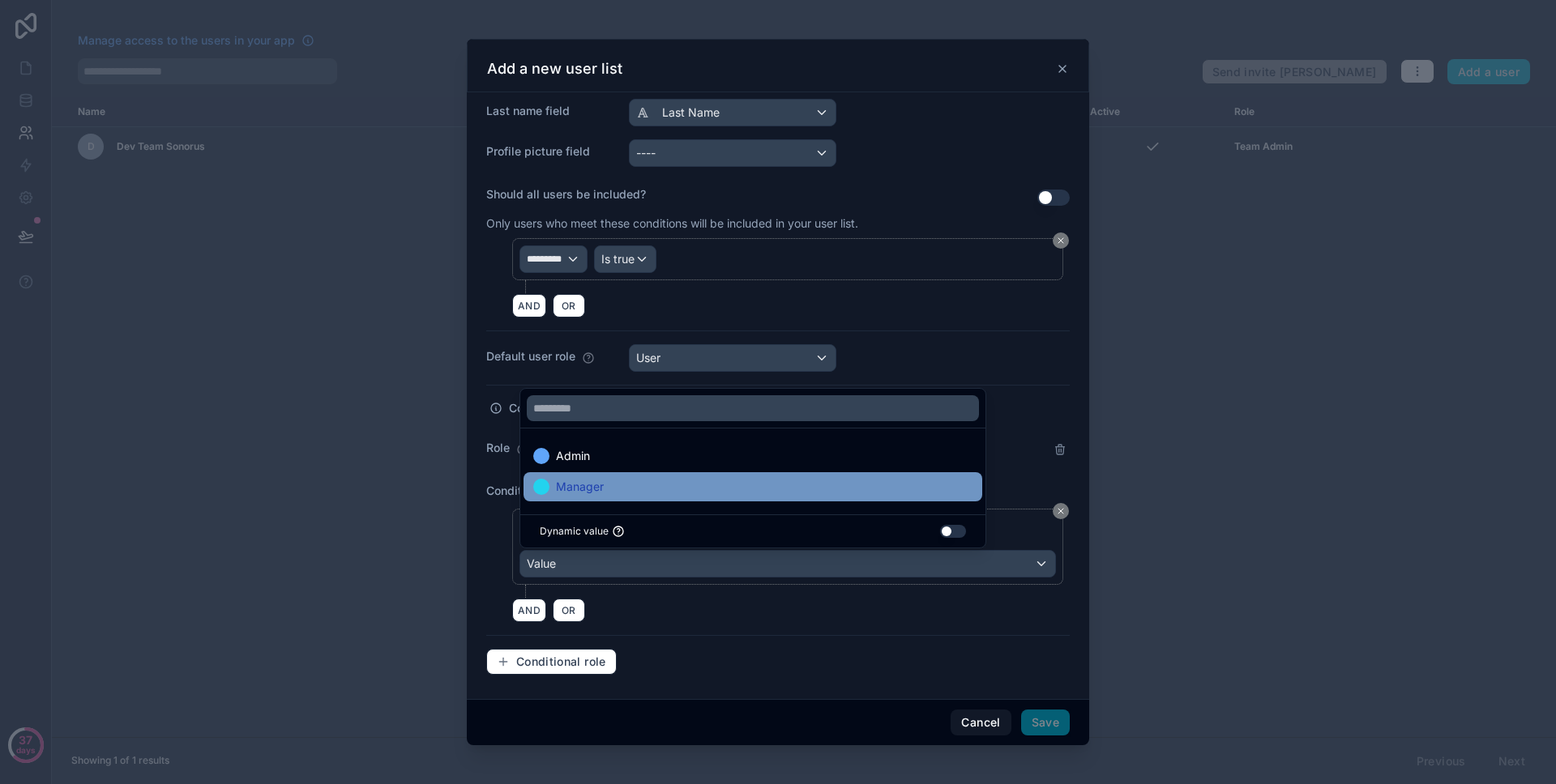
click at [638, 483] on div "Manager" at bounding box center [753, 487] width 439 height 20
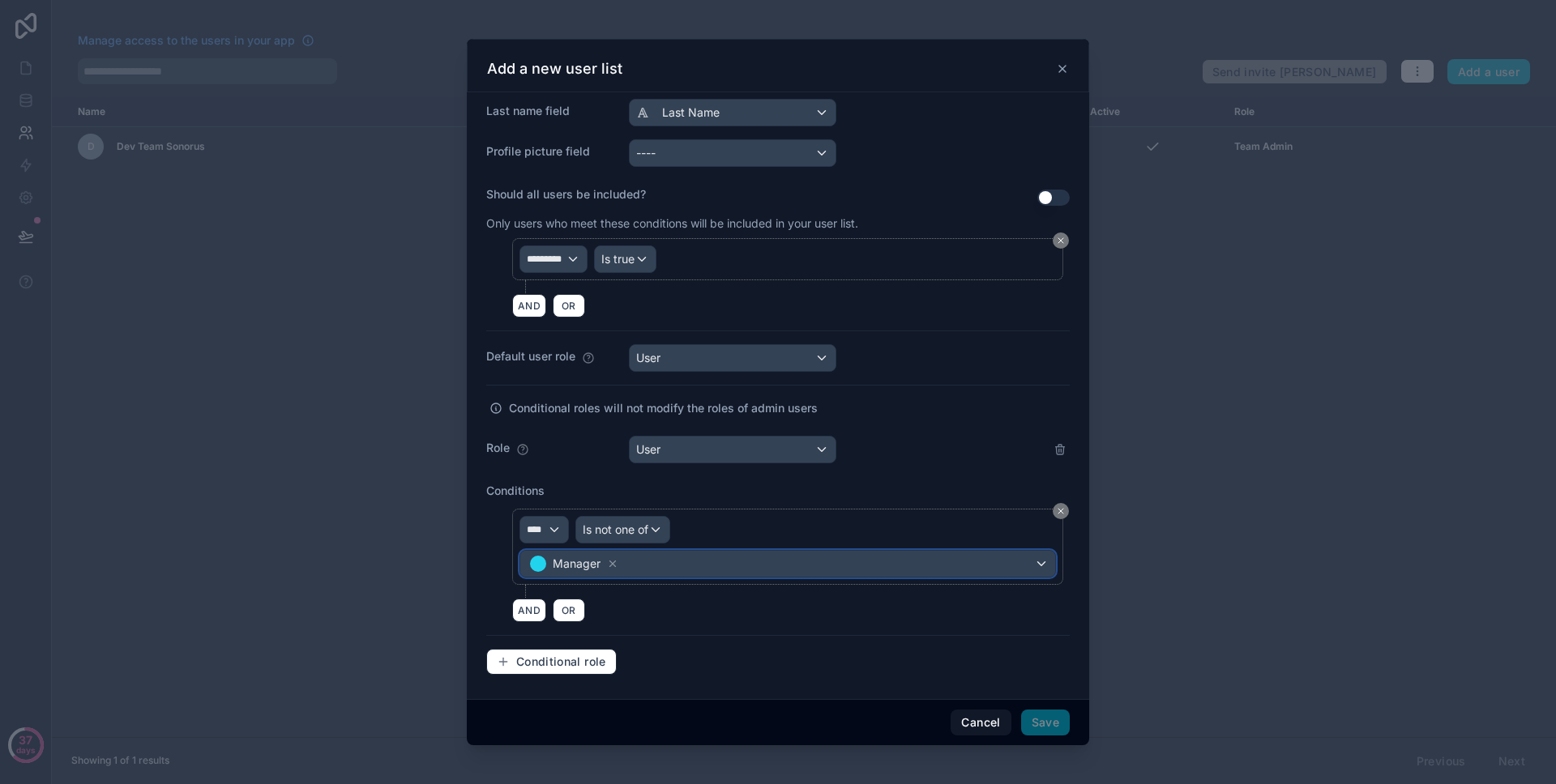
click at [664, 564] on div "Manager" at bounding box center [787, 564] width 535 height 26
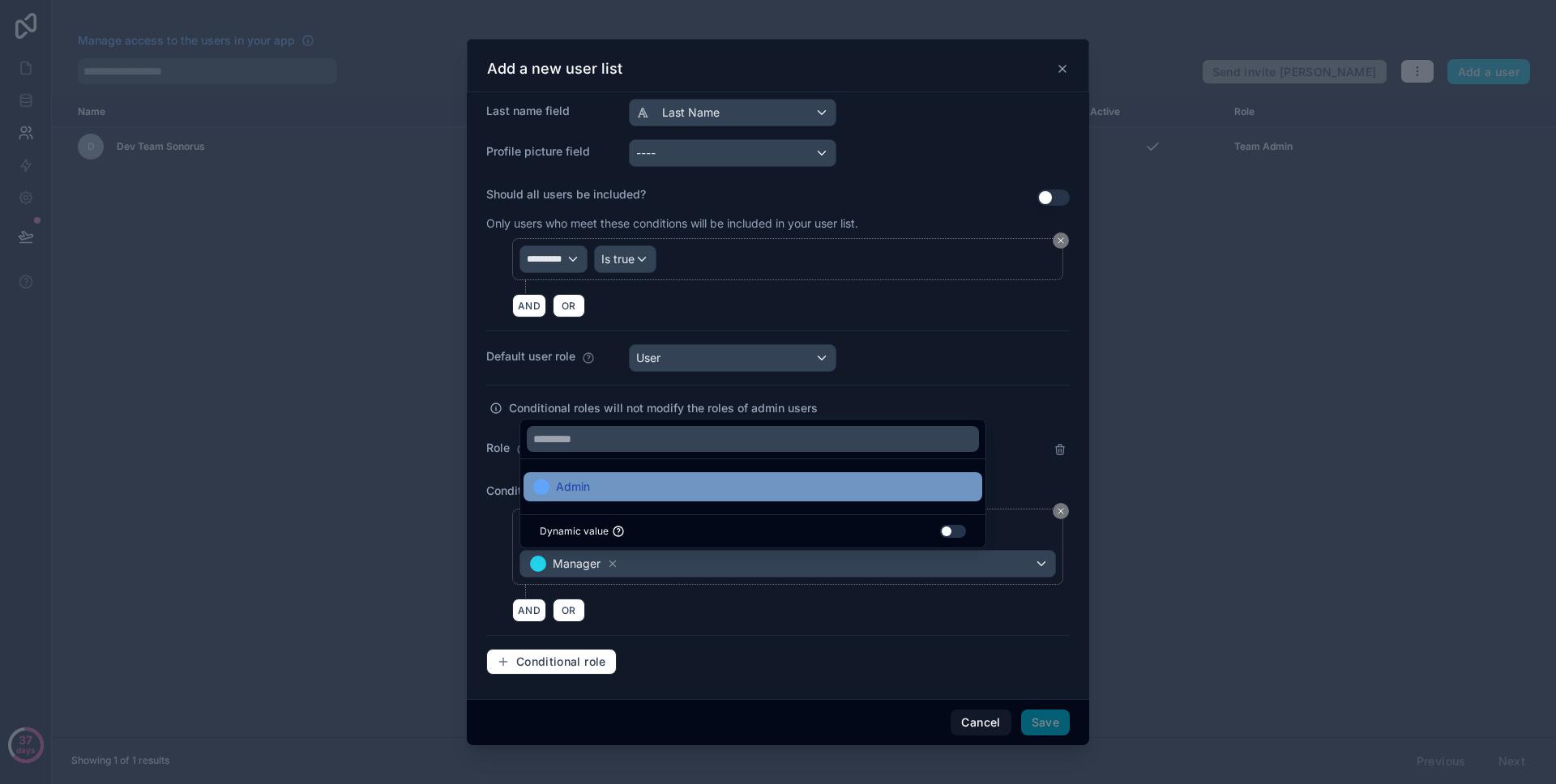
click at [675, 488] on div "Admin" at bounding box center [753, 487] width 439 height 20
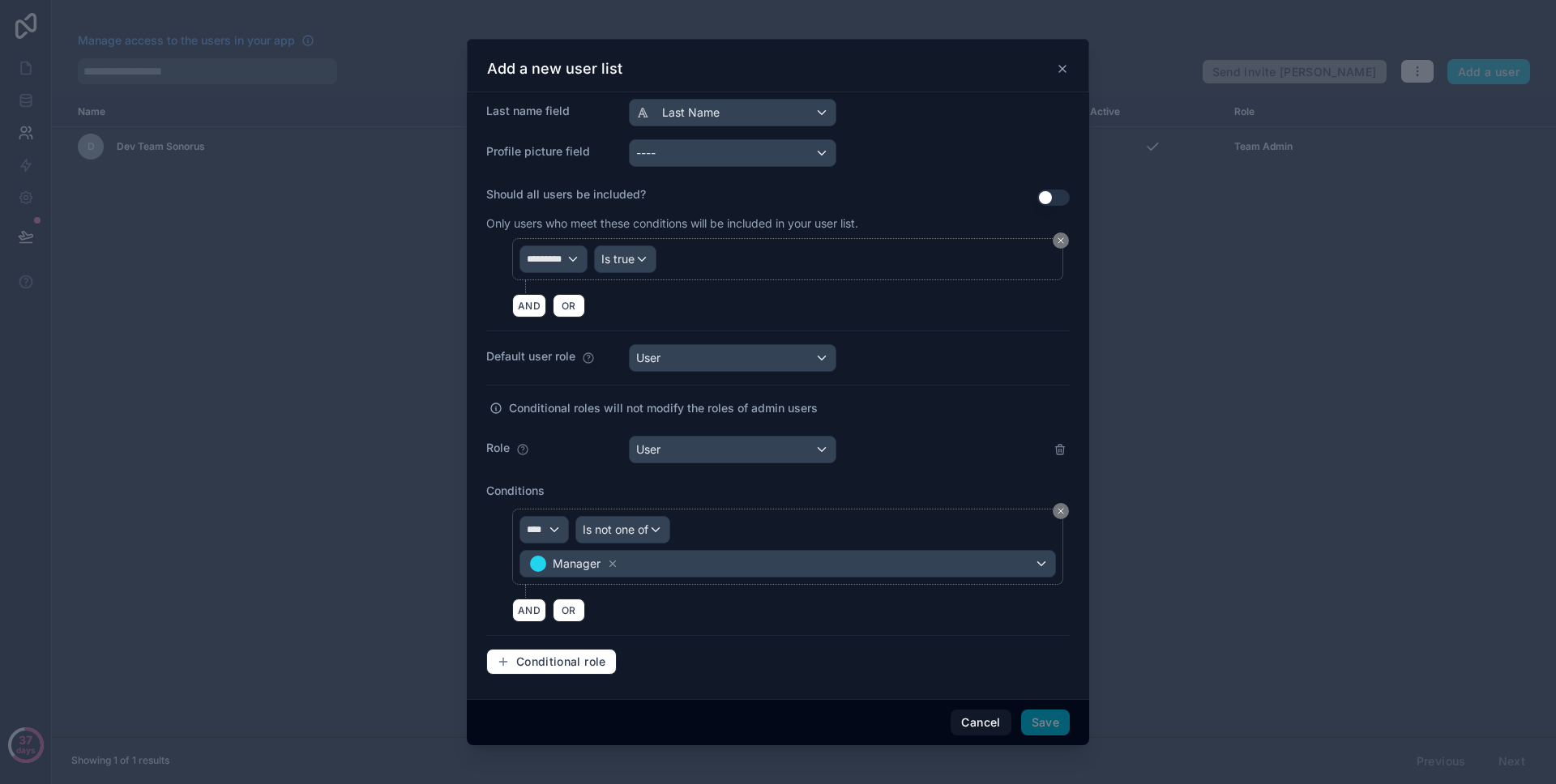
click at [704, 602] on div "AND OR" at bounding box center [790, 609] width 557 height 25
click at [552, 673] on button "Conditional role" at bounding box center [552, 662] width 130 height 26
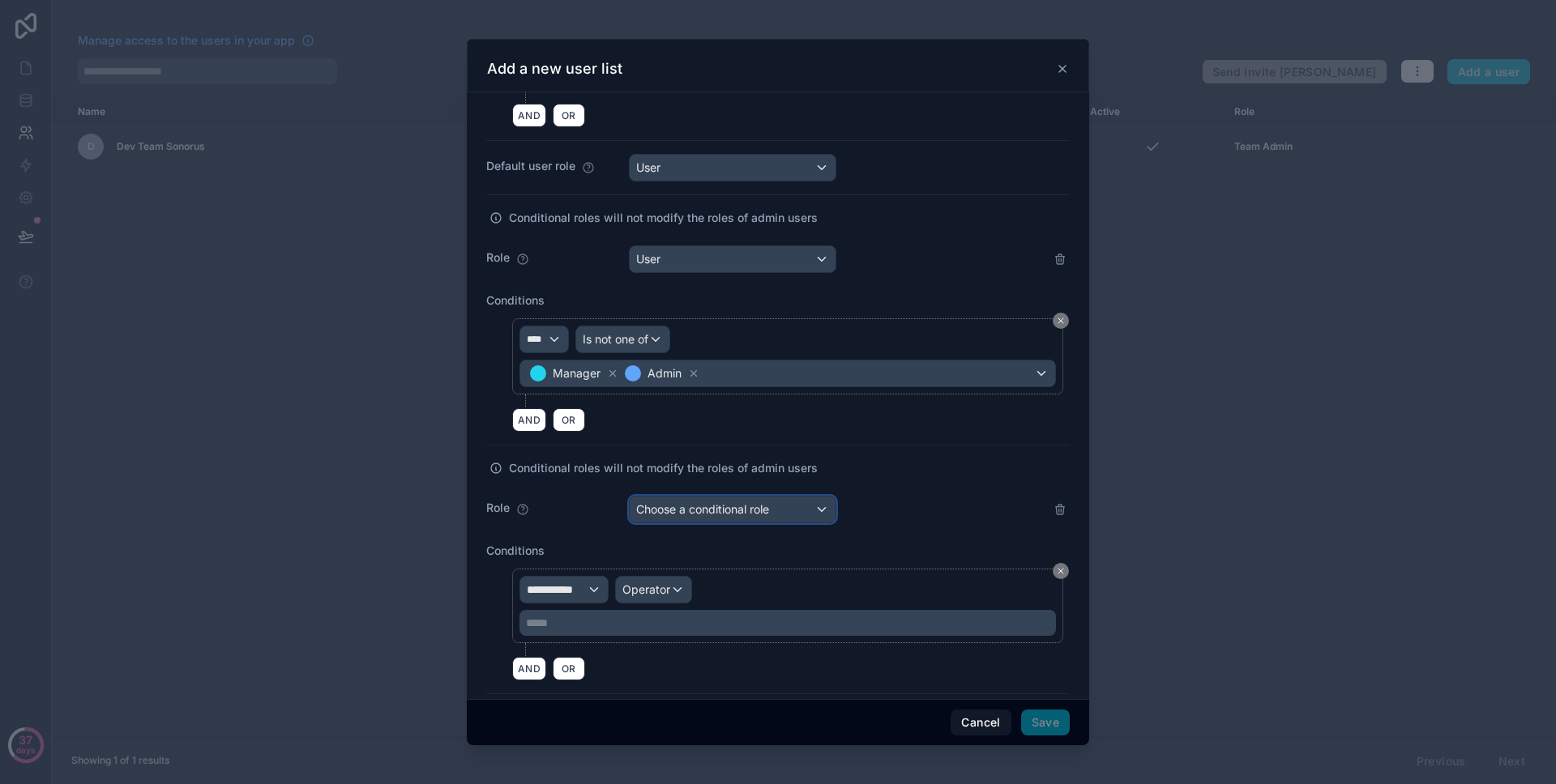
click at [706, 509] on span "Choose a conditional role" at bounding box center [703, 509] width 133 height 14
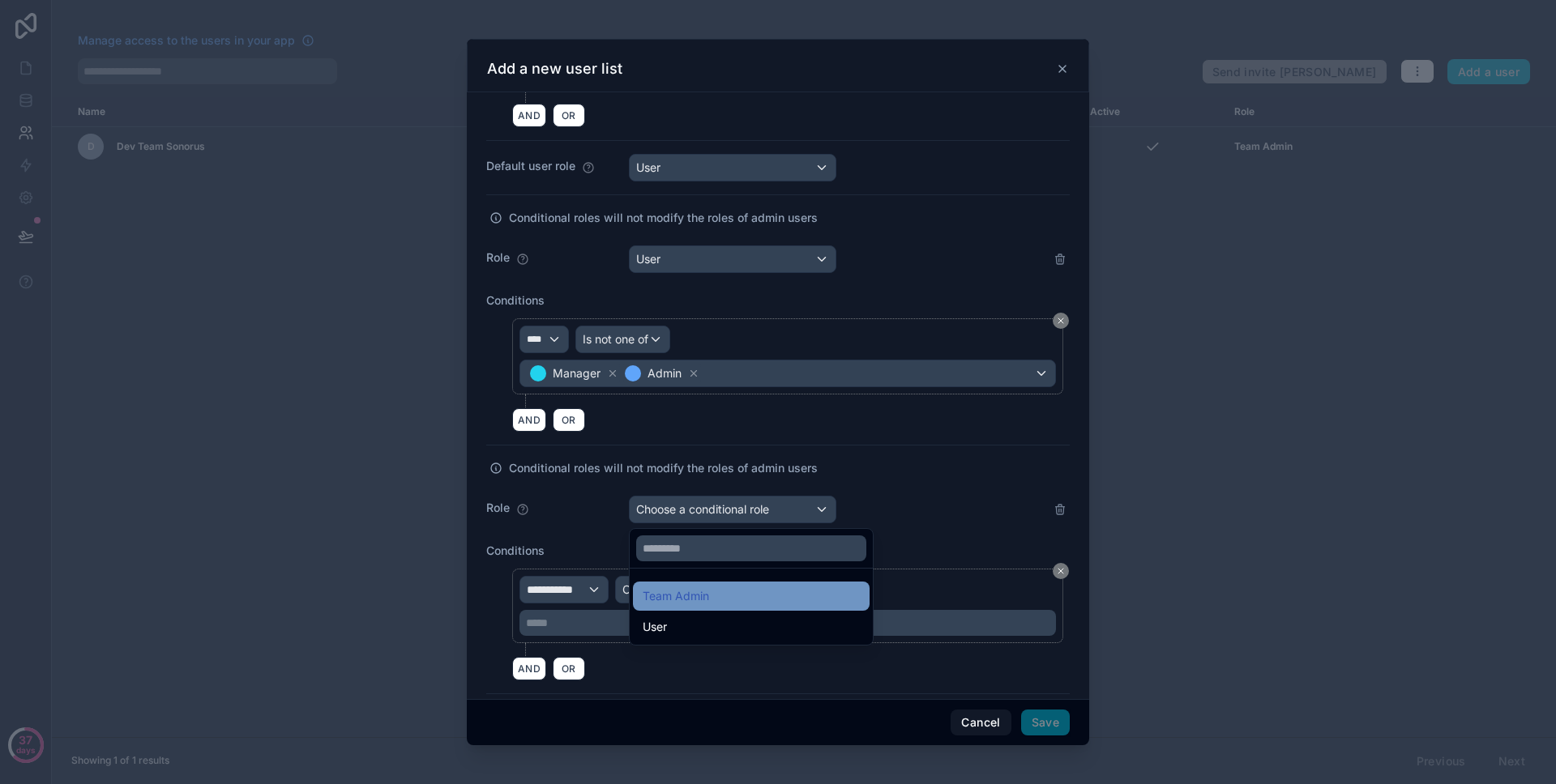
click at [694, 582] on div "Team Admin" at bounding box center [752, 597] width 237 height 30
click at [911, 547] on div at bounding box center [778, 392] width 623 height 706
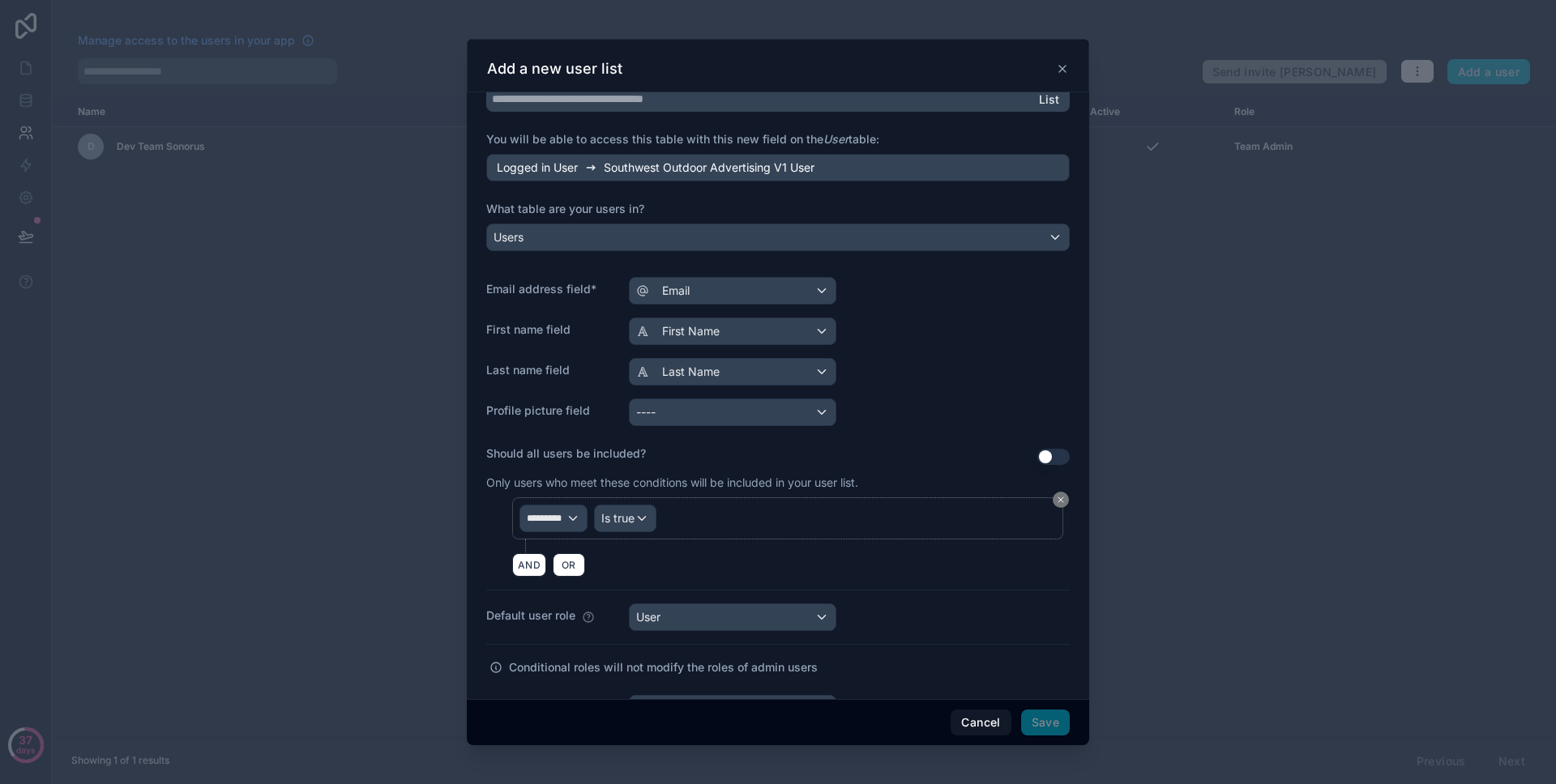
scroll to position [0, 0]
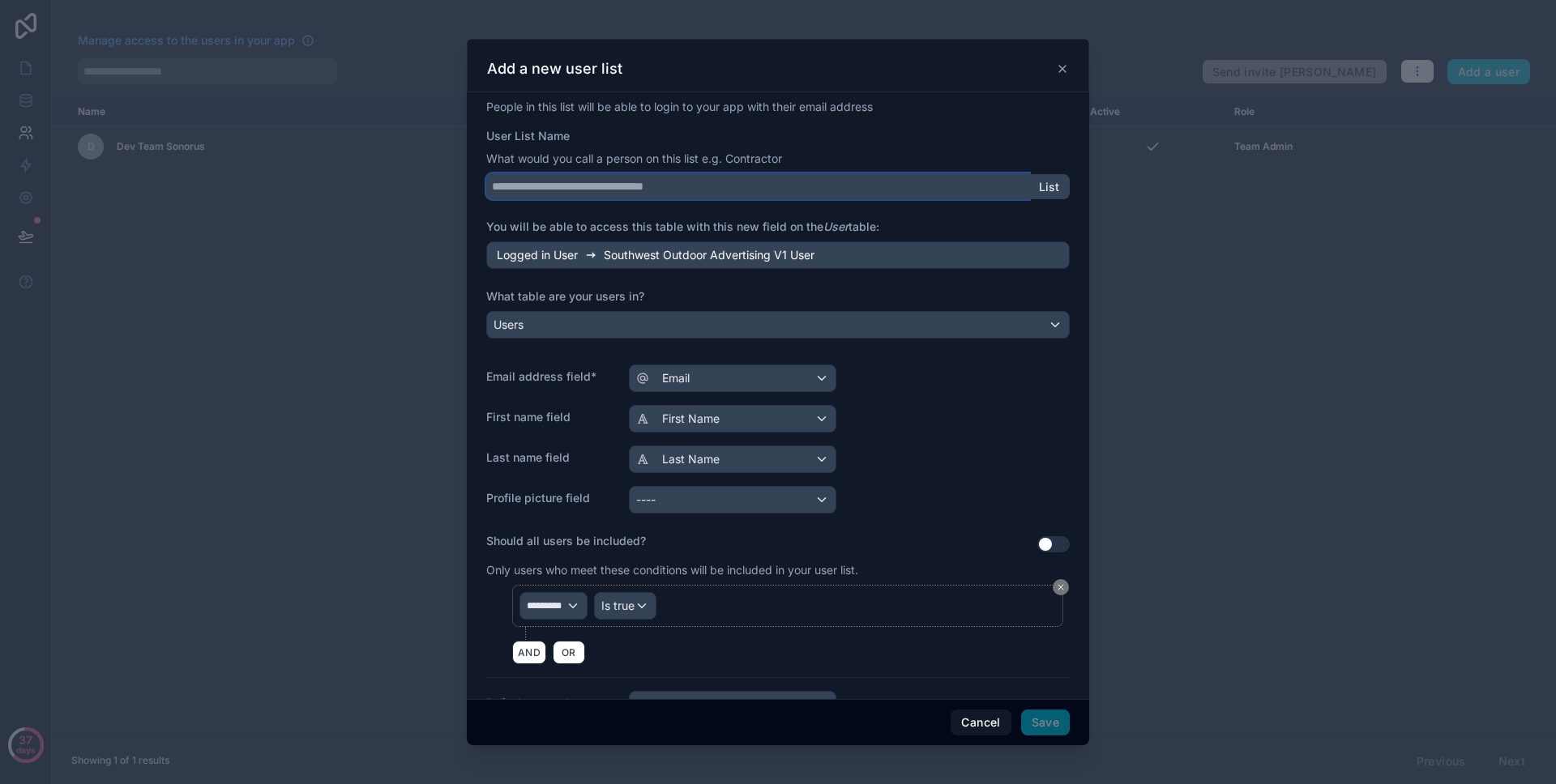
click at [593, 197] on input "User List Name" at bounding box center [758, 186] width 543 height 26
drag, startPoint x: 665, startPoint y: 255, endPoint x: 607, endPoint y: 259, distance: 58.1
click at [607, 259] on span "Southwest Outdoor Advertising V1 User" at bounding box center [709, 255] width 211 height 16
click at [806, 265] on div "Logged in User Southwest Outdoor Advertising V1 User" at bounding box center [778, 255] width 583 height 28
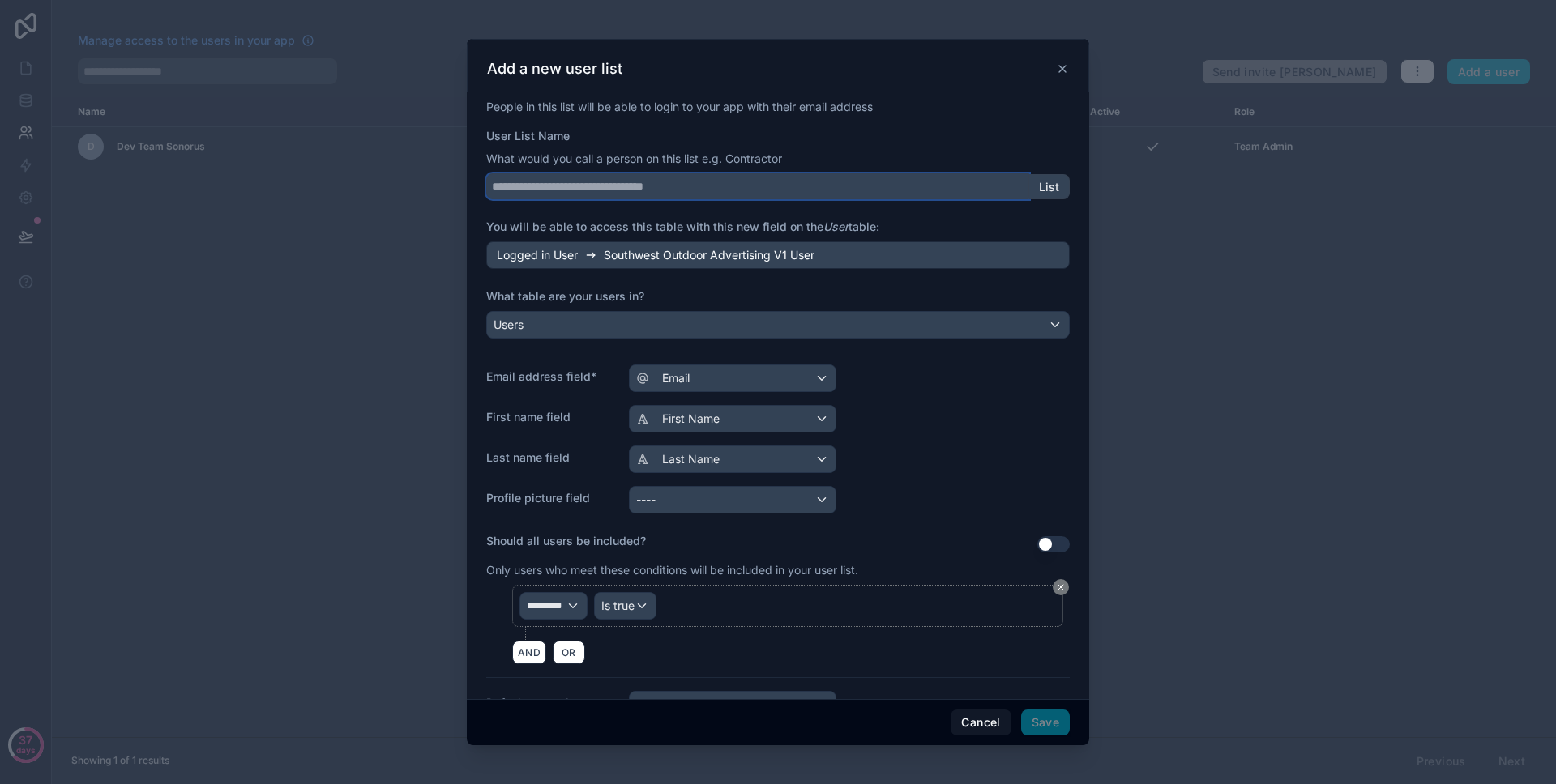
click at [677, 197] on input "User List Name" at bounding box center [758, 186] width 543 height 26
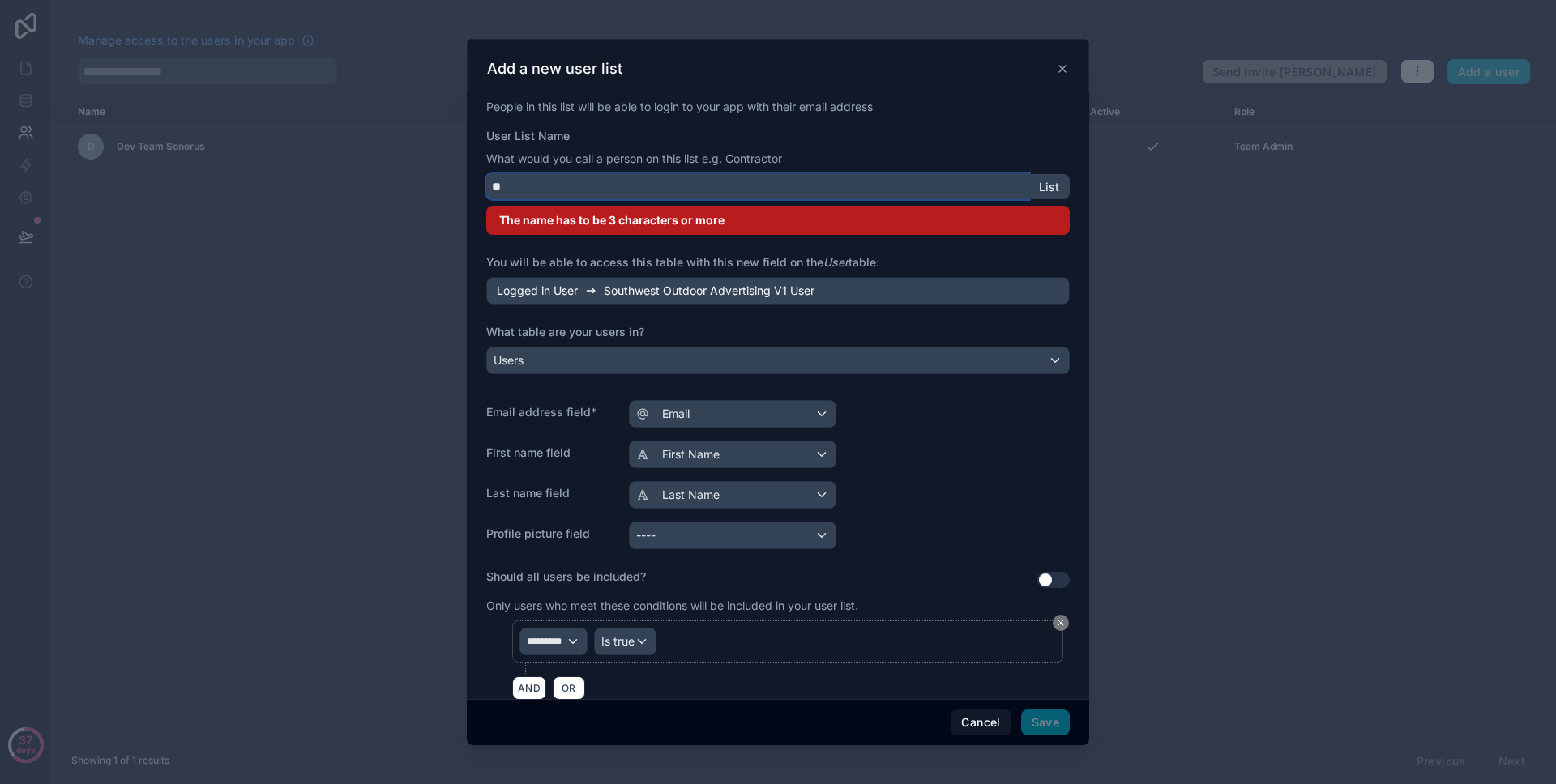
type input "*"
click at [907, 288] on div "Logged in User Southwest Outdoor Advertising V1 User" at bounding box center [778, 291] width 583 height 28
click at [900, 269] on label "You will be able to access this table with this new field on the User table:" at bounding box center [778, 262] width 583 height 16
click at [756, 193] on input "**********" at bounding box center [758, 186] width 543 height 26
click at [756, 213] on span "The name cannot contain special characters, and cannot be longer than 40 charac…" at bounding box center [737, 220] width 476 height 14
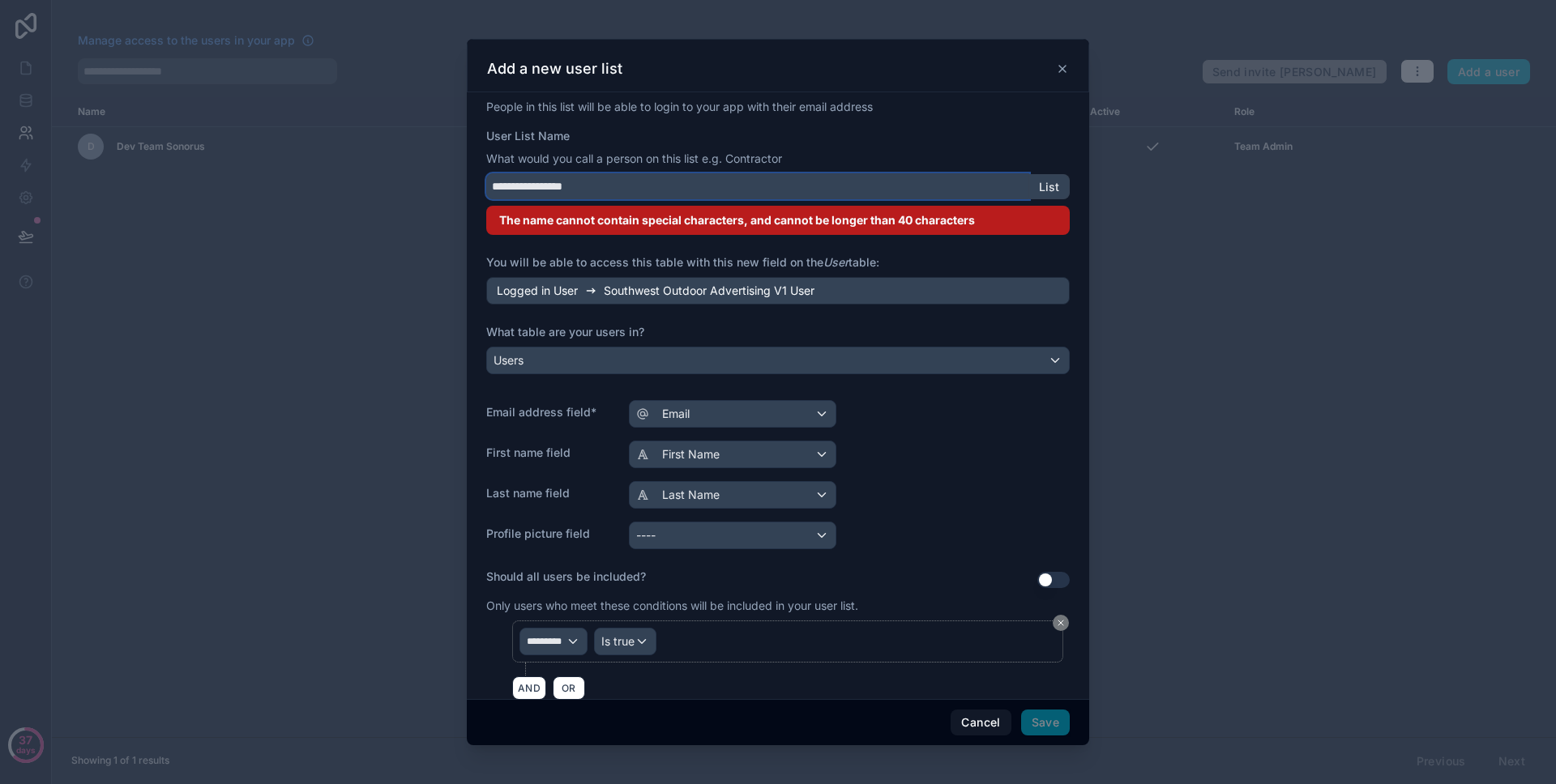
click at [661, 188] on input "**********" at bounding box center [758, 186] width 543 height 26
click at [670, 234] on div "The name cannot contain special characters, and cannot be longer than 40 charac…" at bounding box center [778, 221] width 583 height 30
click at [969, 302] on div "Logged in User Southwest Outdoor Advertising V1 User" at bounding box center [778, 291] width 583 height 28
drag, startPoint x: 672, startPoint y: 191, endPoint x: 660, endPoint y: 183, distance: 14.4
click at [660, 183] on input "**********" at bounding box center [758, 186] width 543 height 26
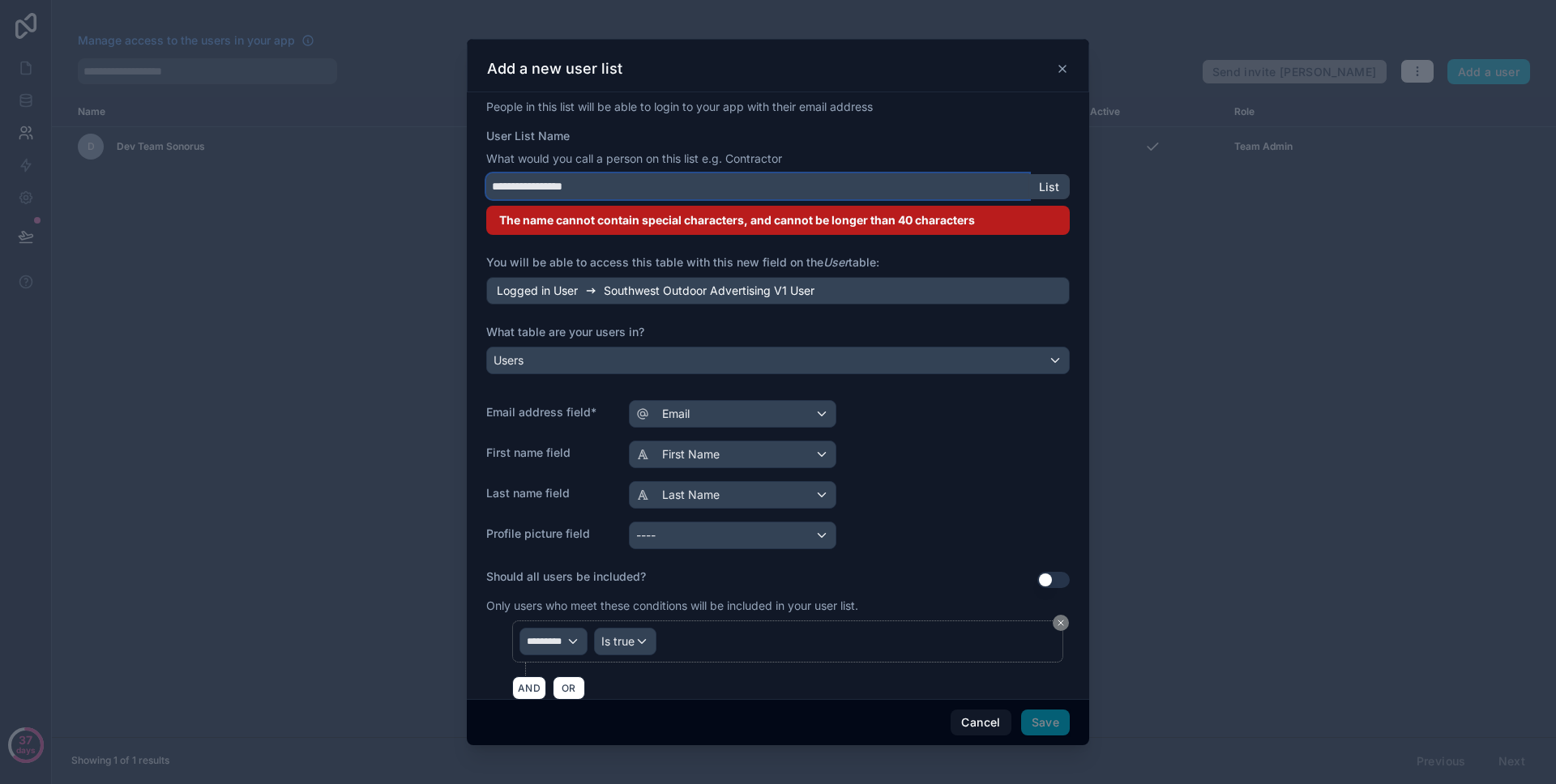
click at [907, 189] on input "**********" at bounding box center [758, 186] width 543 height 26
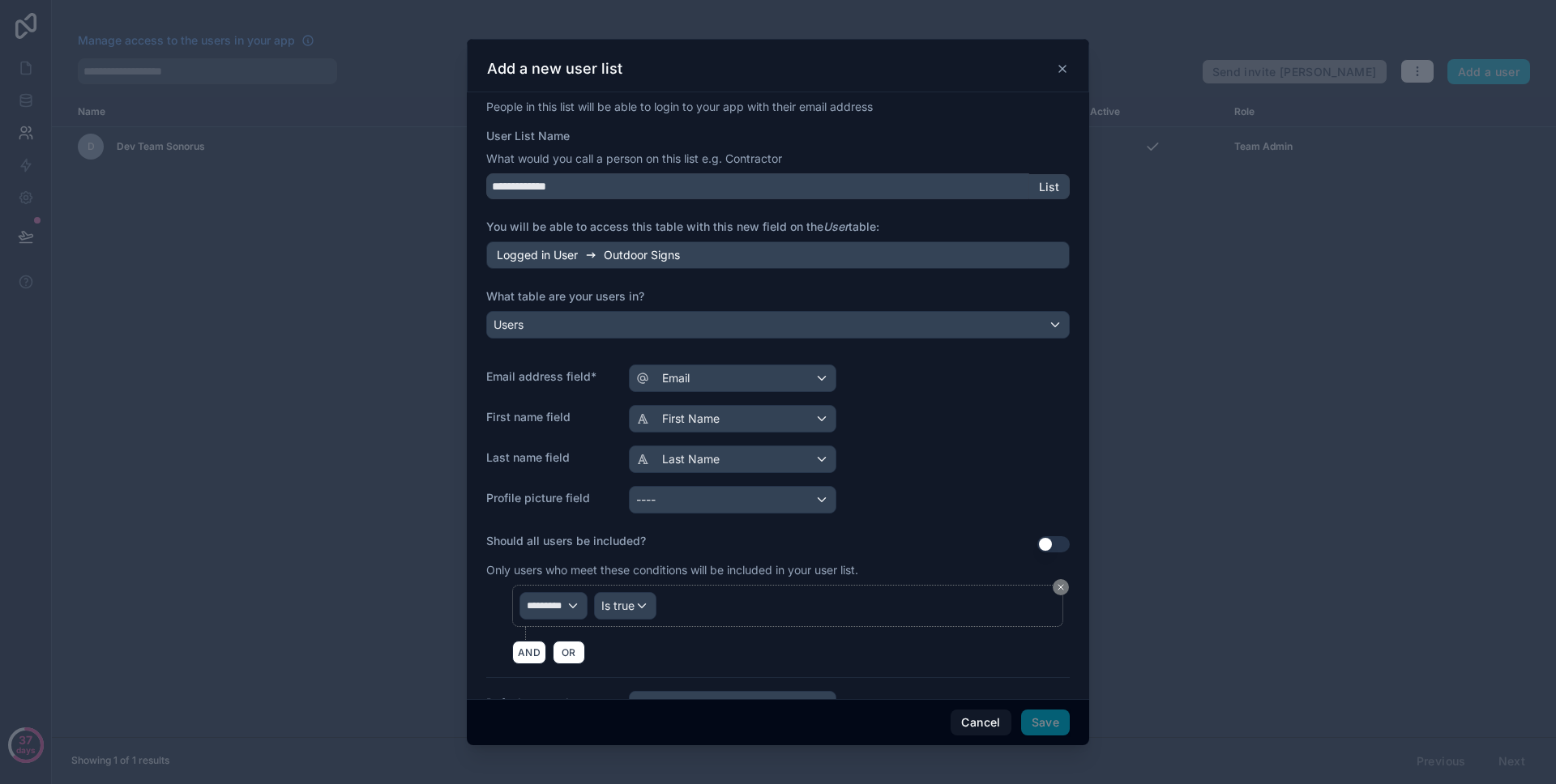
click at [937, 265] on div "Logged in User Outdoor Signs" at bounding box center [778, 255] width 583 height 28
click at [777, 187] on input "**********" at bounding box center [758, 186] width 543 height 26
click at [845, 302] on label "What table are your users in?" at bounding box center [778, 296] width 583 height 16
click at [1029, 192] on div "List" at bounding box center [1049, 187] width 40 height 26
drag, startPoint x: 1009, startPoint y: 191, endPoint x: 994, endPoint y: 189, distance: 15.1
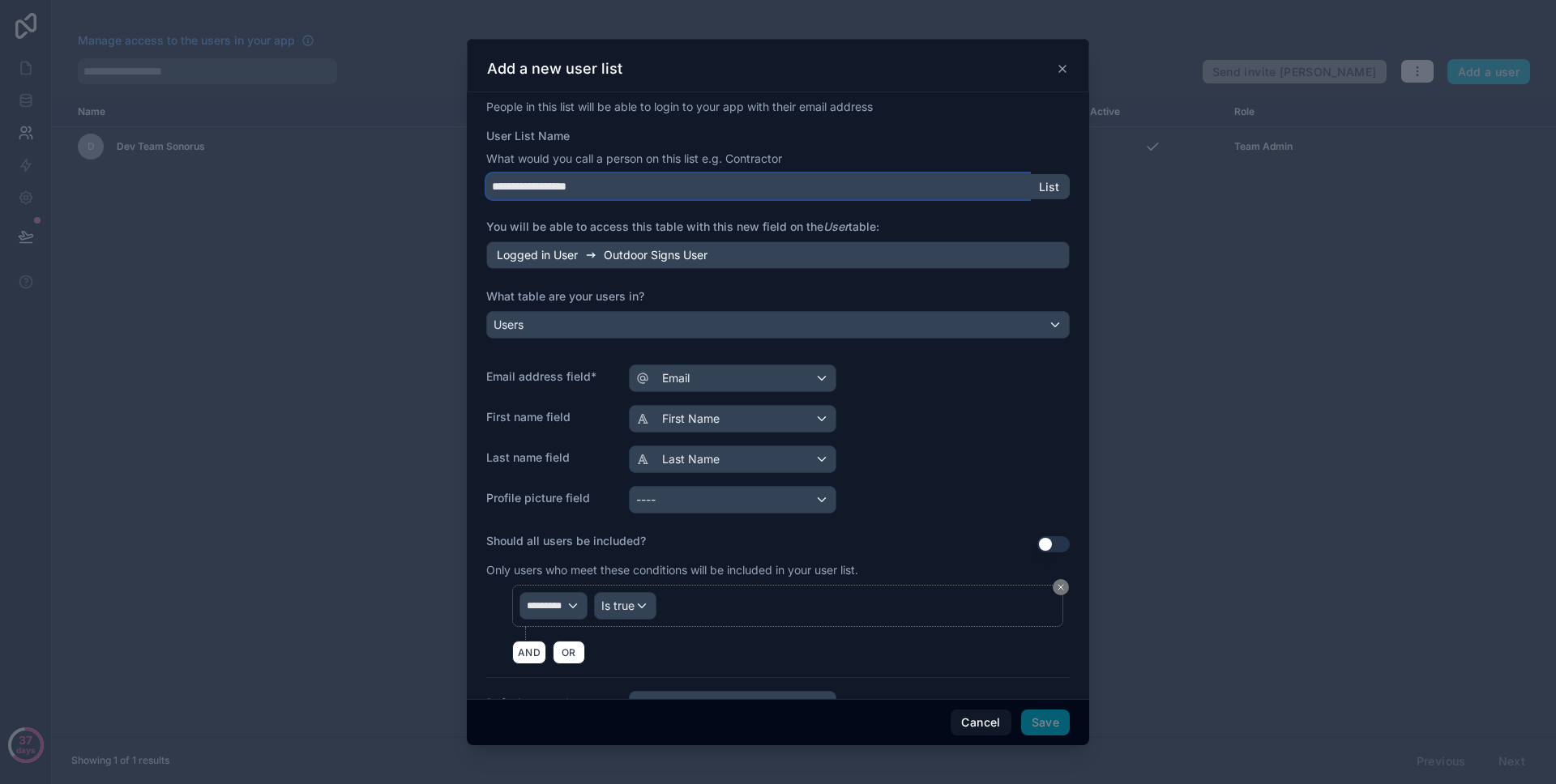
click at [1009, 191] on input "**********" at bounding box center [758, 186] width 543 height 26
drag, startPoint x: 990, startPoint y: 190, endPoint x: 439, endPoint y: 186, distance: 551.0
click at [439, 186] on div "**********" at bounding box center [778, 392] width 1556 height 784
click at [648, 200] on div "**********" at bounding box center [778, 690] width 583 height 1184
drag, startPoint x: 577, startPoint y: 182, endPoint x: 464, endPoint y: 181, distance: 113.0
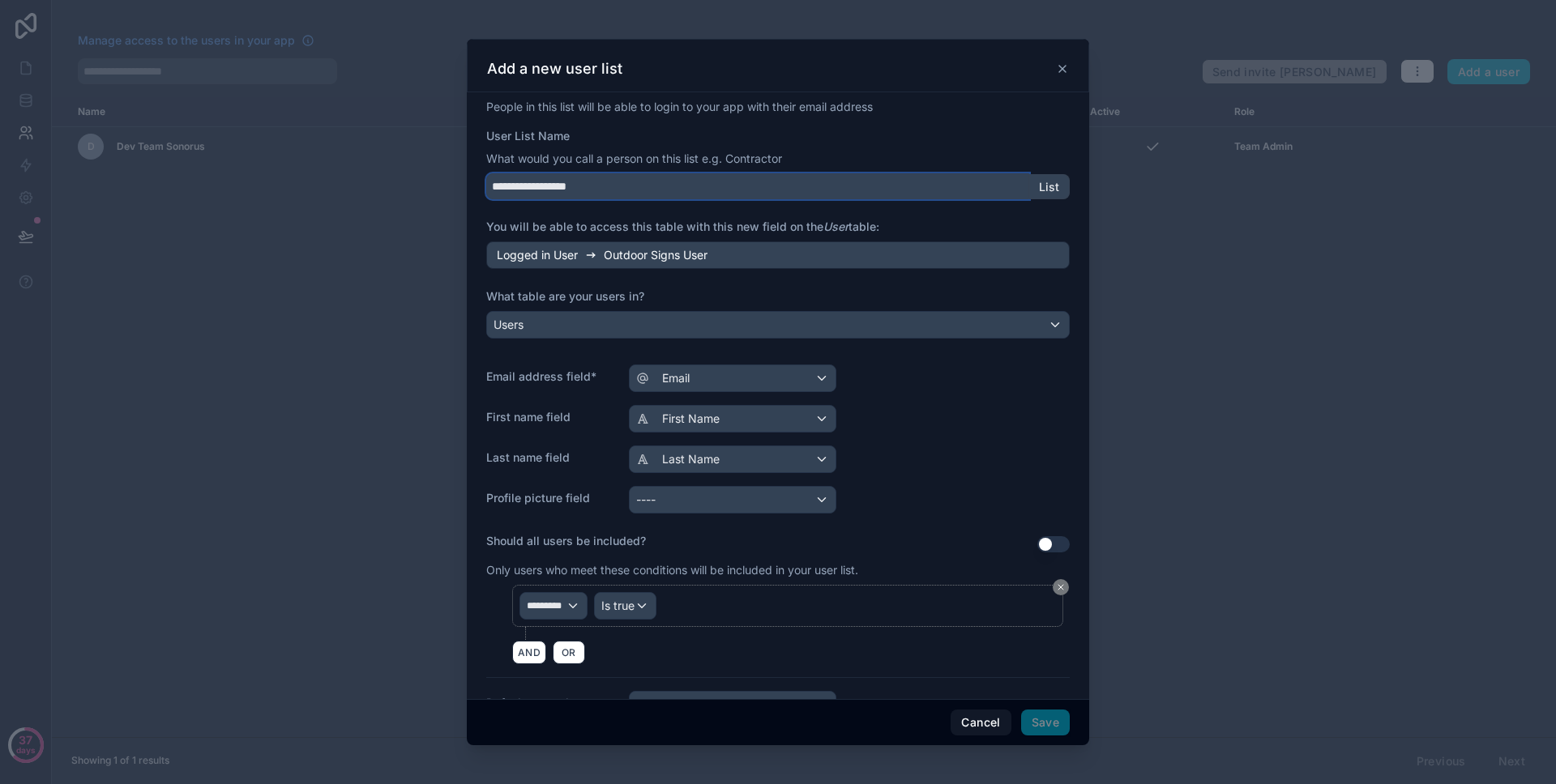
click at [464, 181] on div "**********" at bounding box center [778, 392] width 1556 height 784
type input "*****"
click at [630, 292] on label "What table are your users in?" at bounding box center [778, 296] width 583 height 16
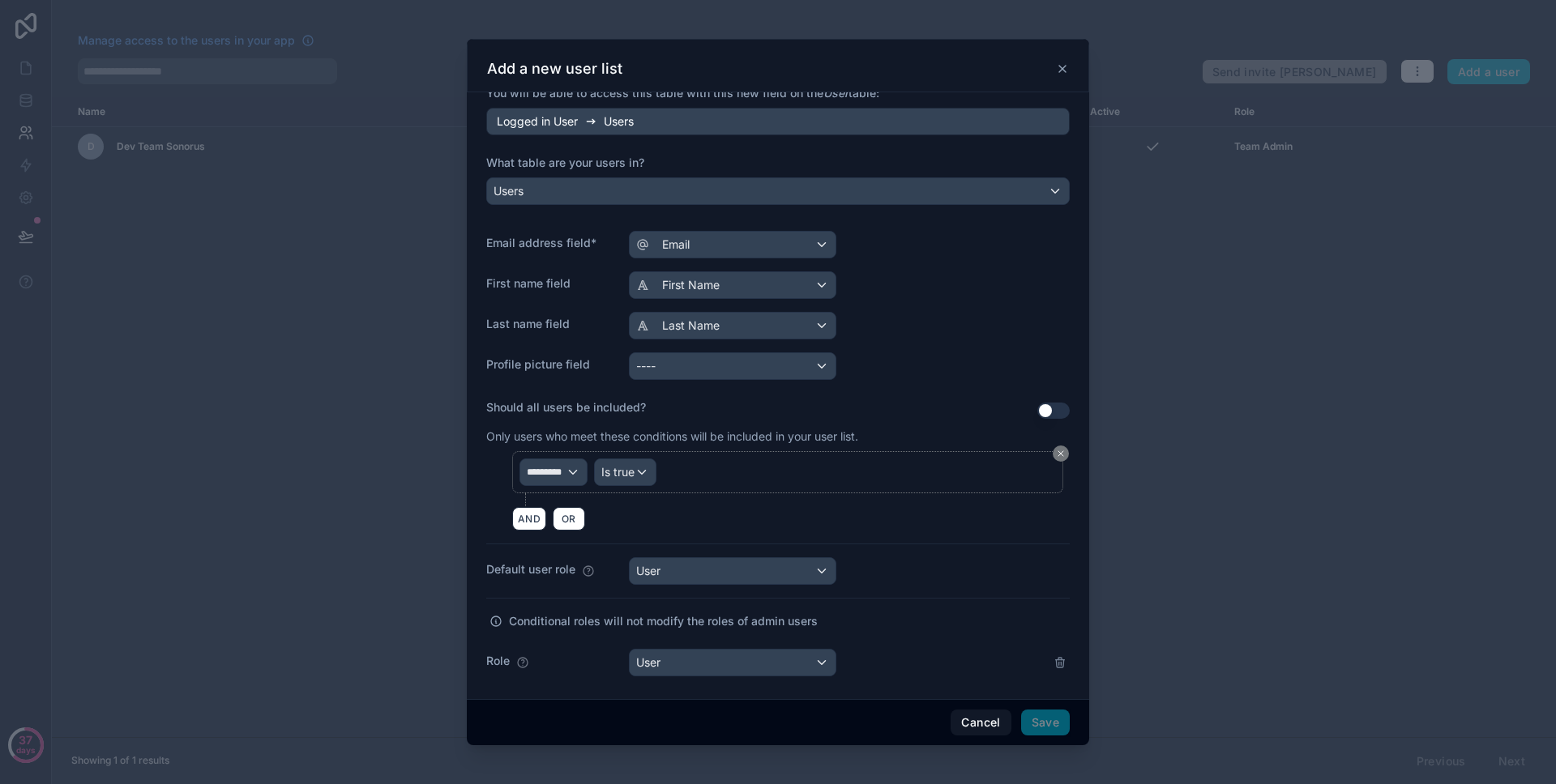
scroll to position [415, 0]
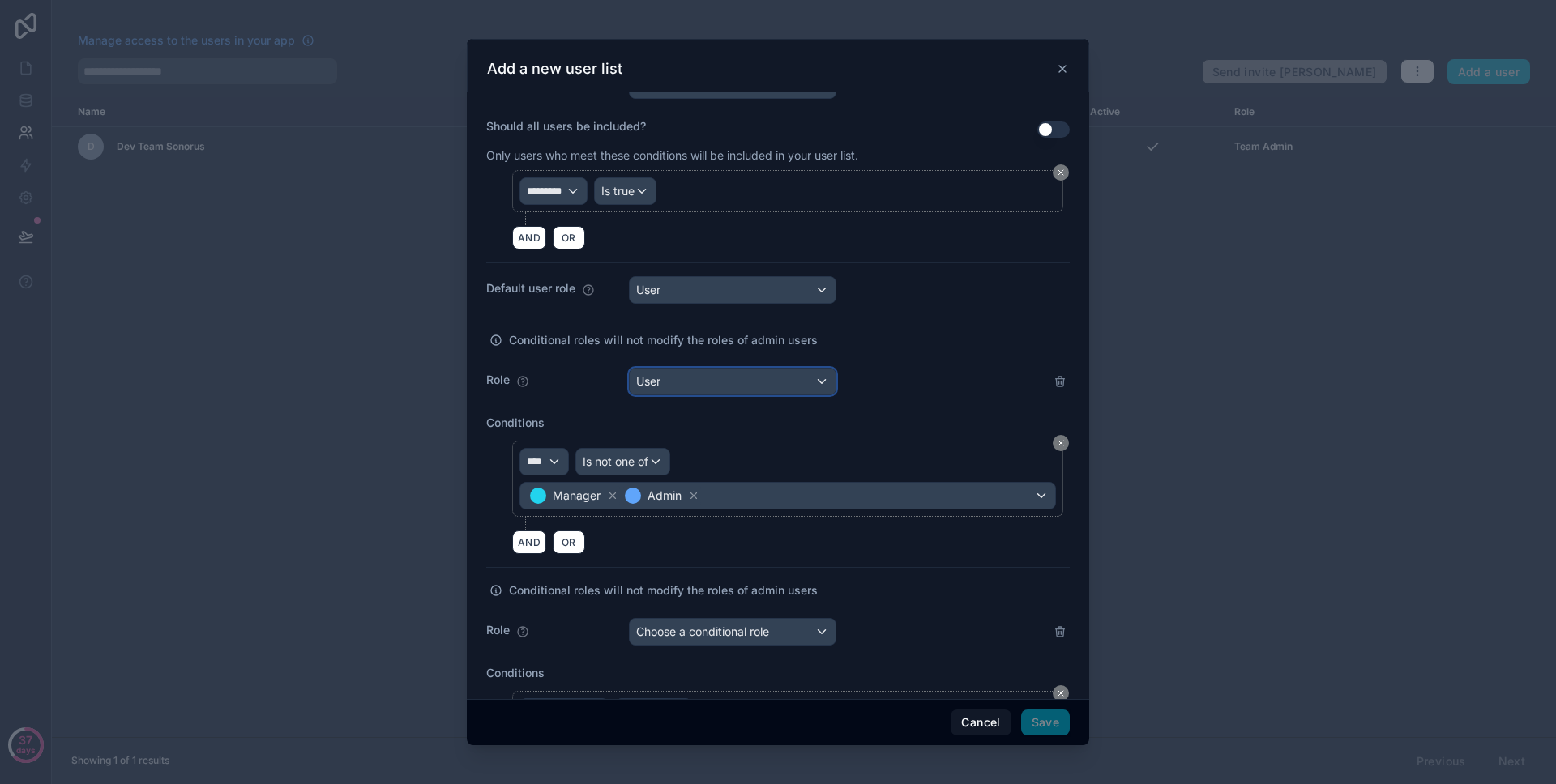
click at [691, 385] on div "User" at bounding box center [732, 382] width 206 height 26
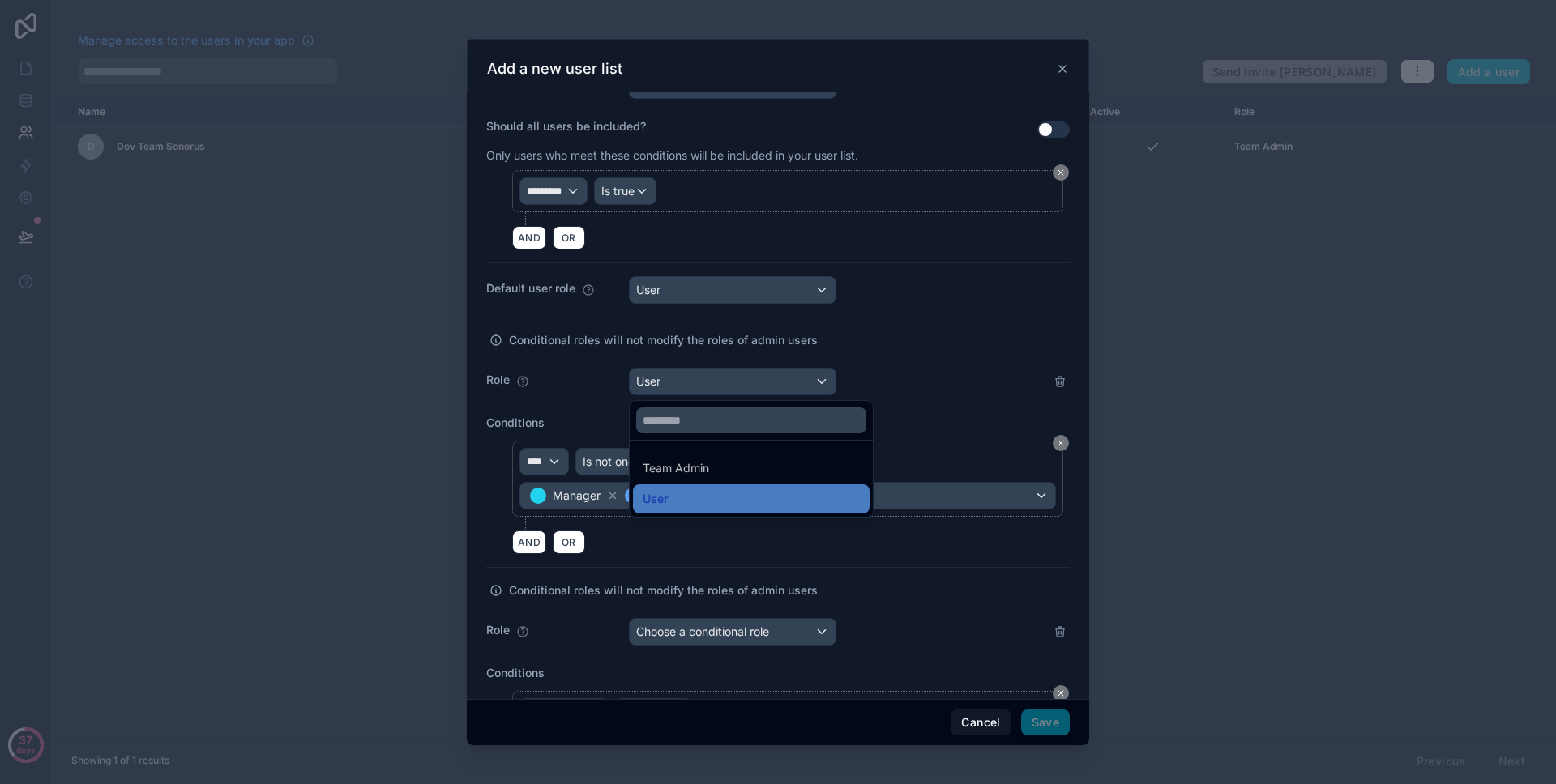
click at [691, 385] on div at bounding box center [778, 392] width 623 height 706
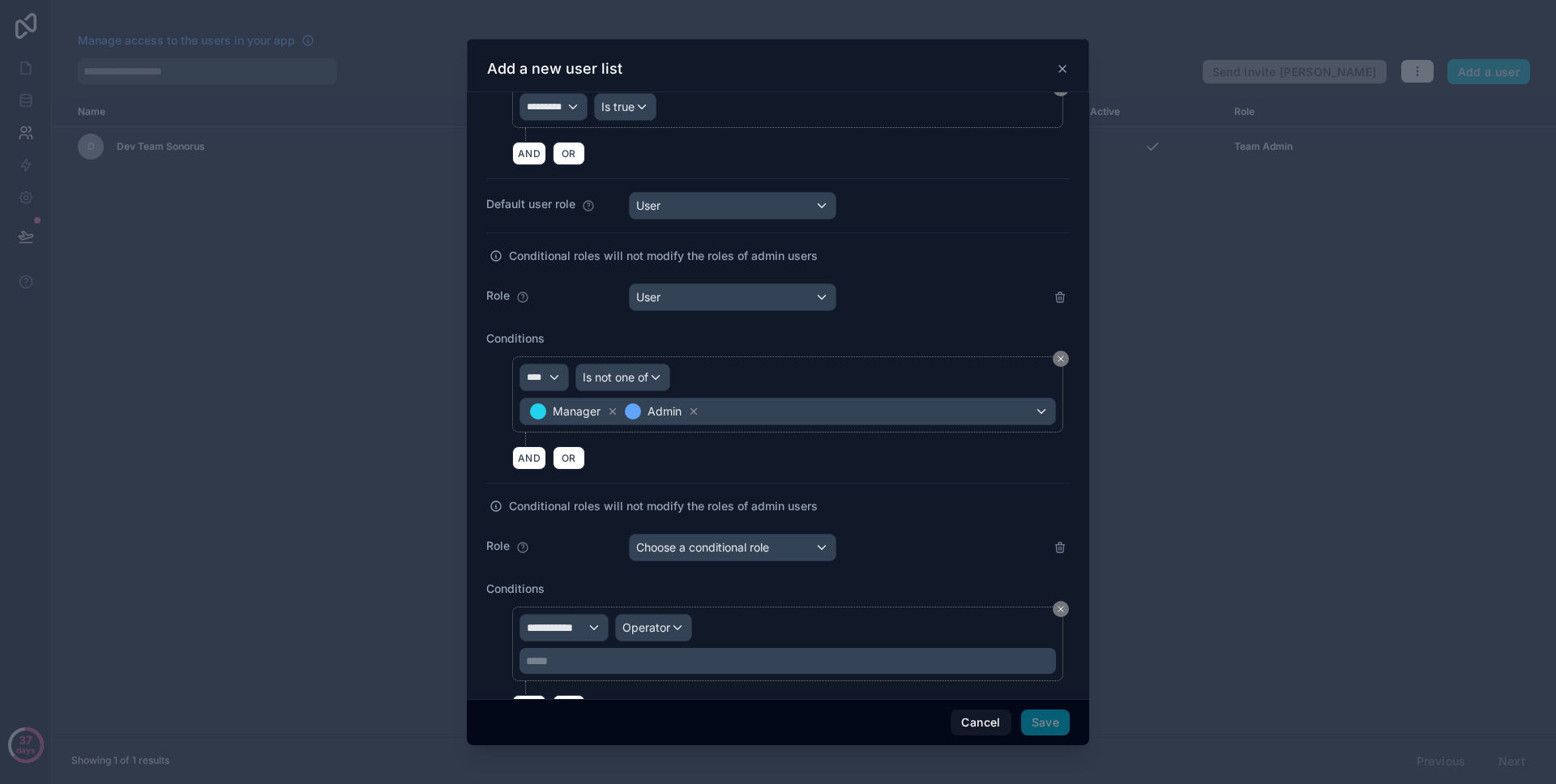
scroll to position [597, 0]
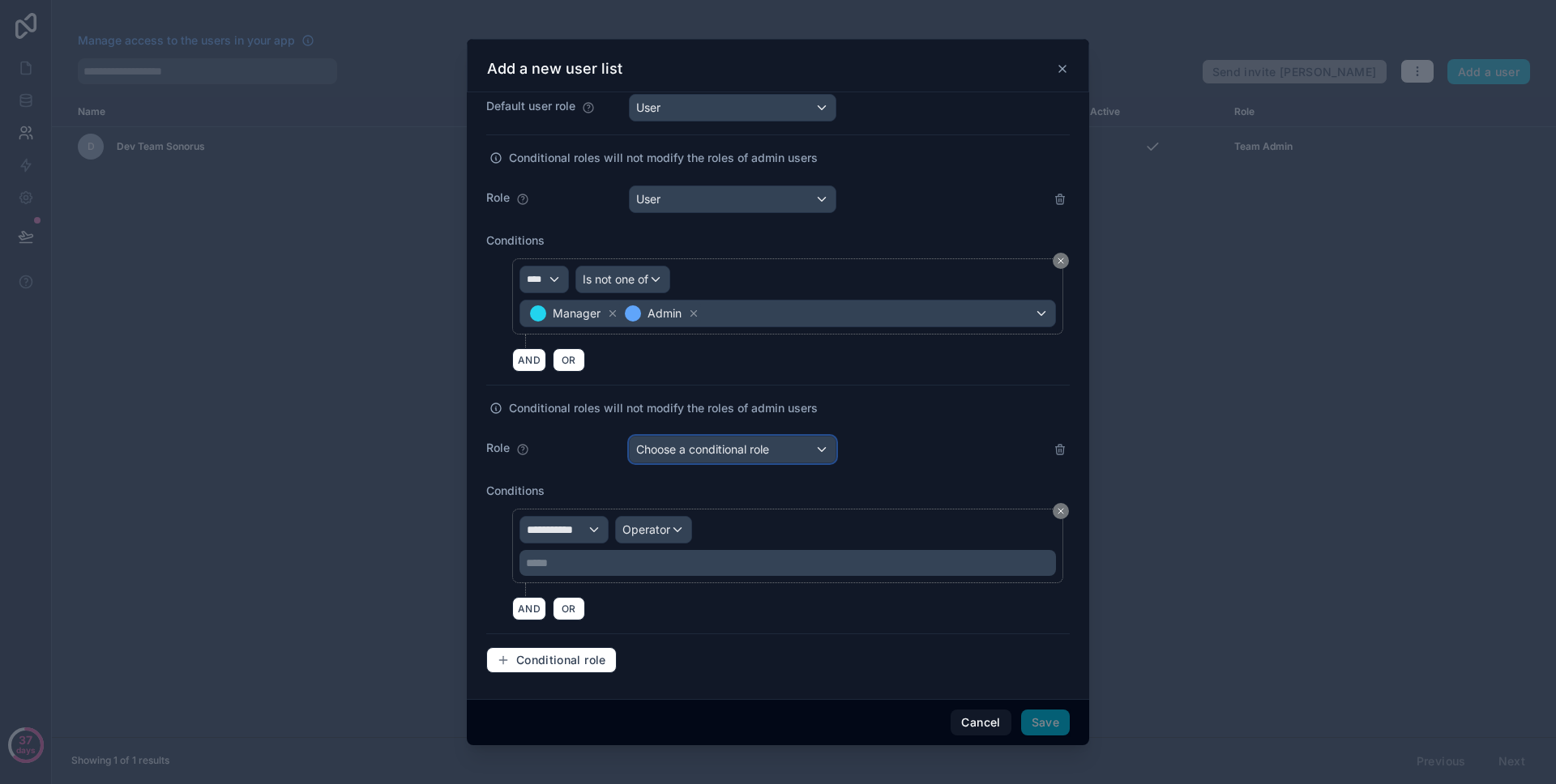
click at [698, 457] on span "Choose a conditional role" at bounding box center [703, 450] width 133 height 16
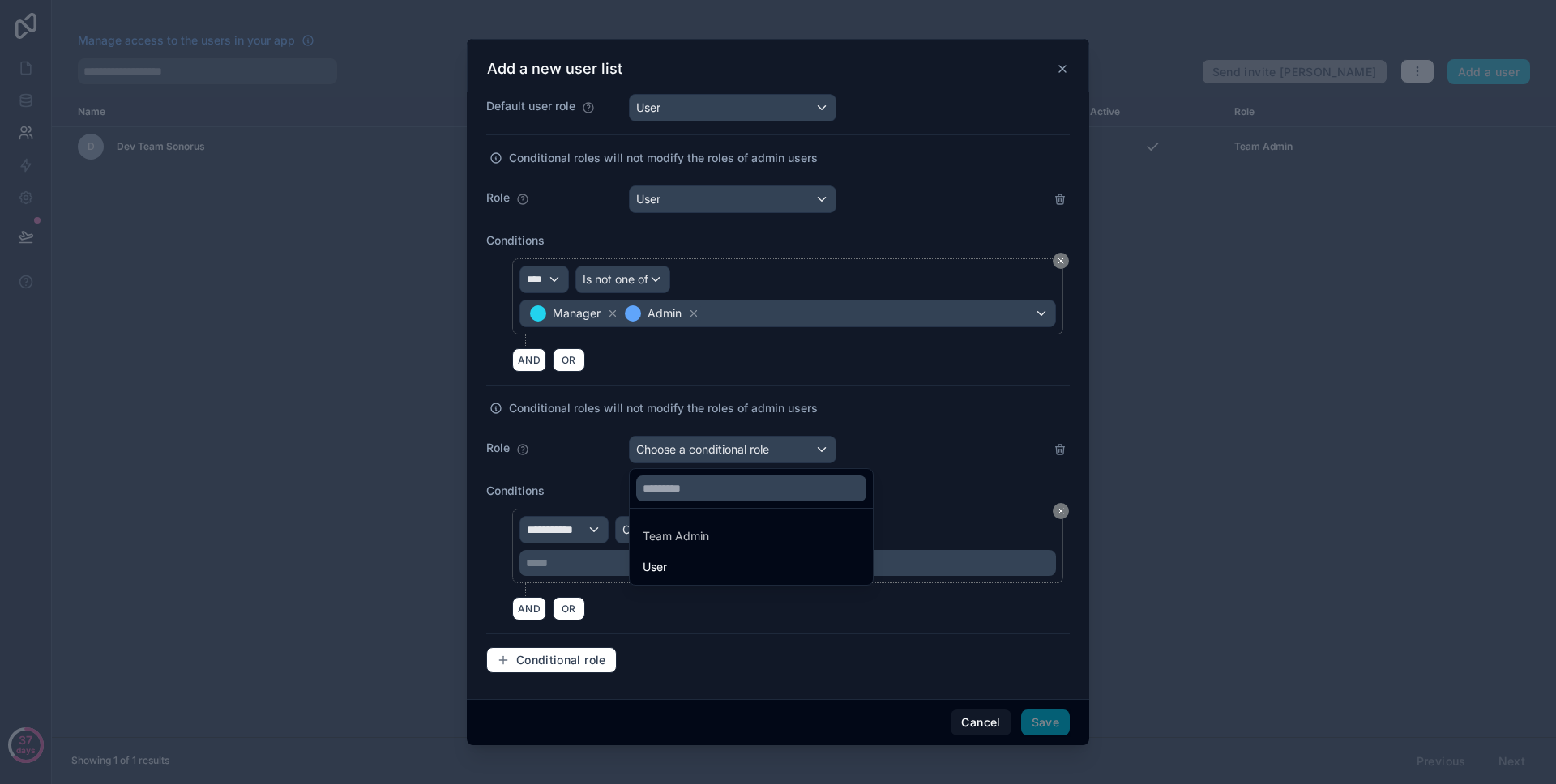
click at [699, 457] on div at bounding box center [778, 392] width 623 height 706
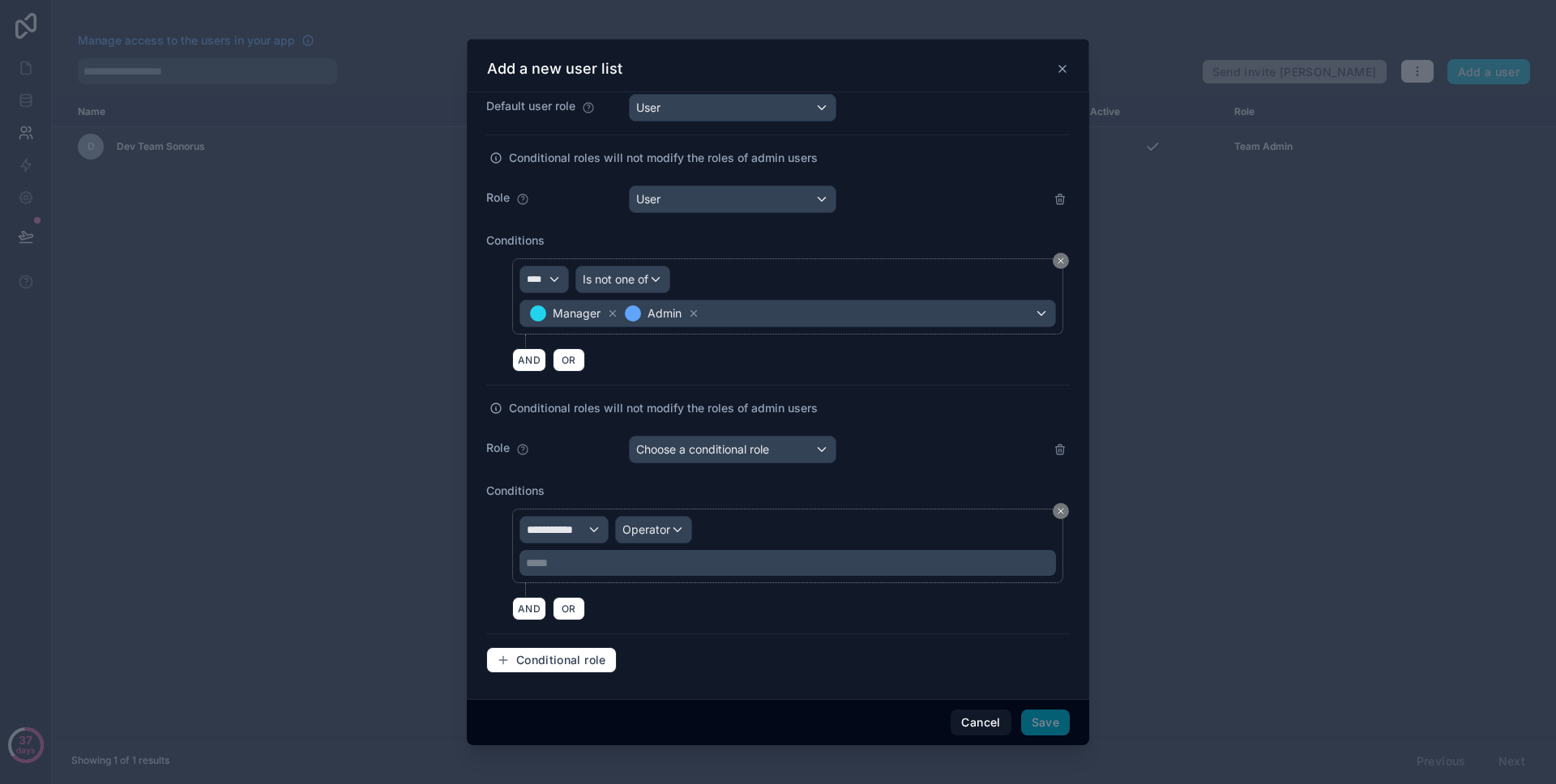
click at [1055, 508] on button at bounding box center [1061, 511] width 16 height 16
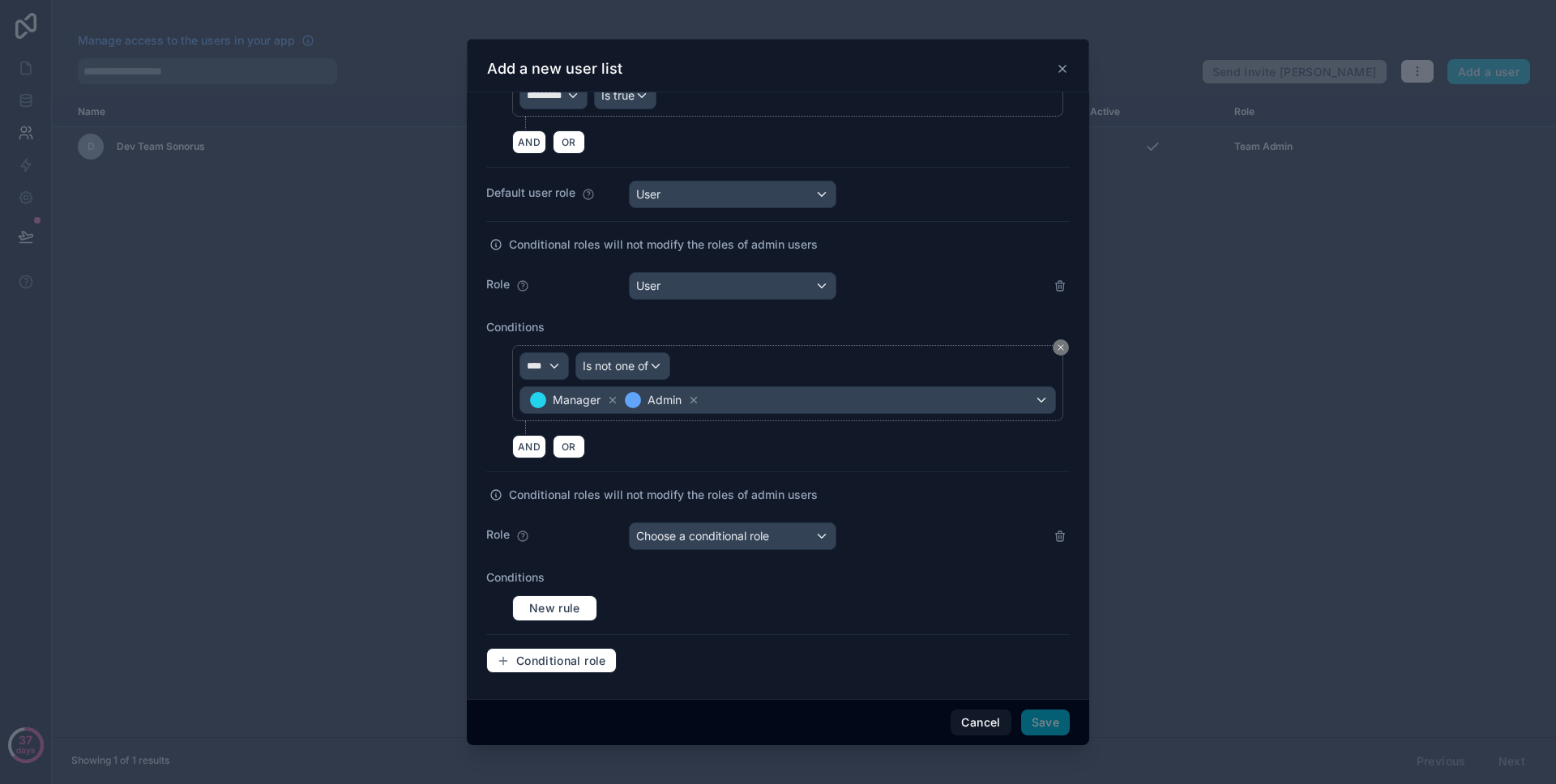
scroll to position [511, 0]
click at [1051, 542] on button at bounding box center [1061, 536] width 20 height 20
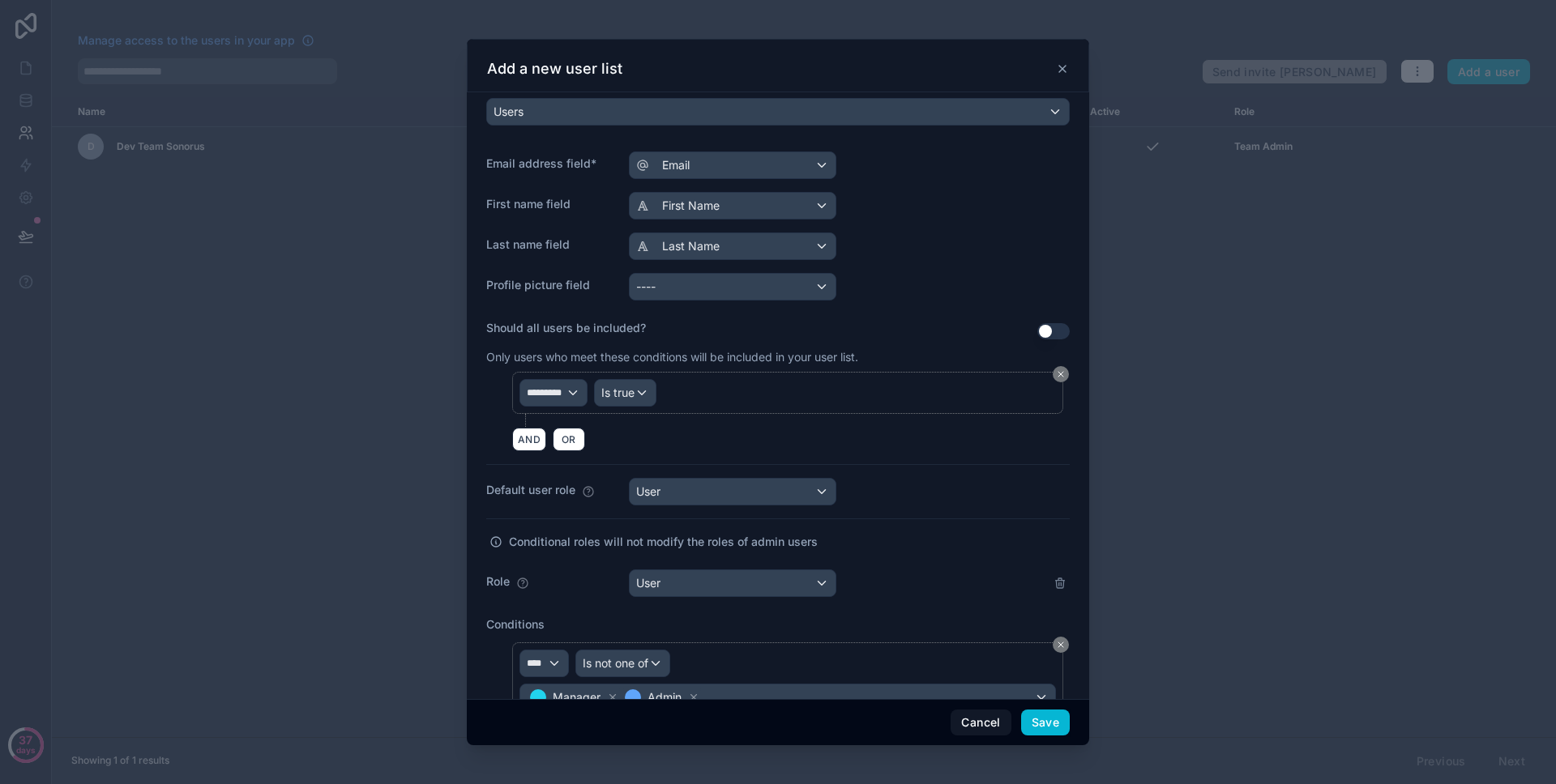
scroll to position [277, 0]
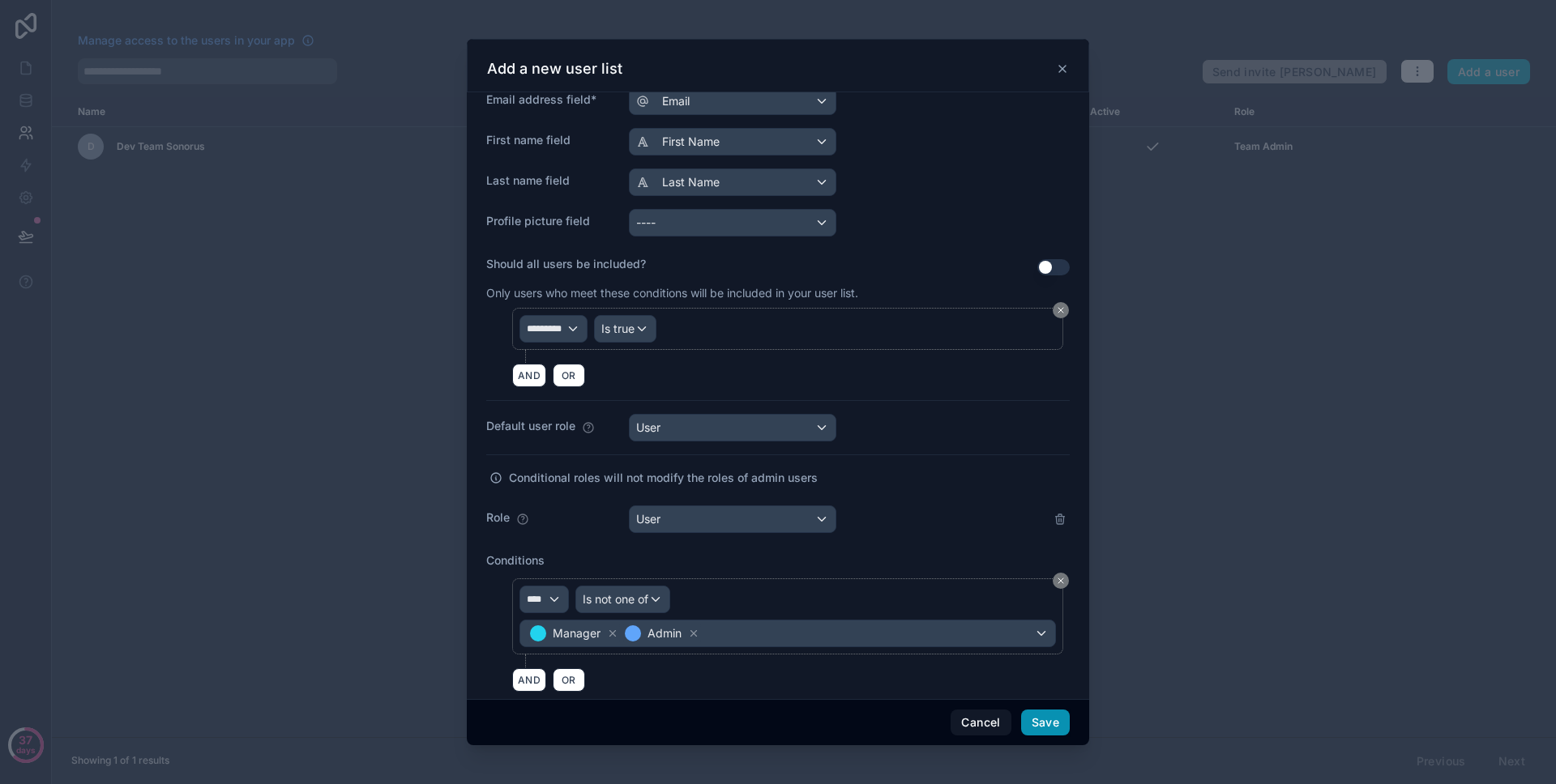
click at [1045, 720] on button "Save" at bounding box center [1045, 723] width 48 height 26
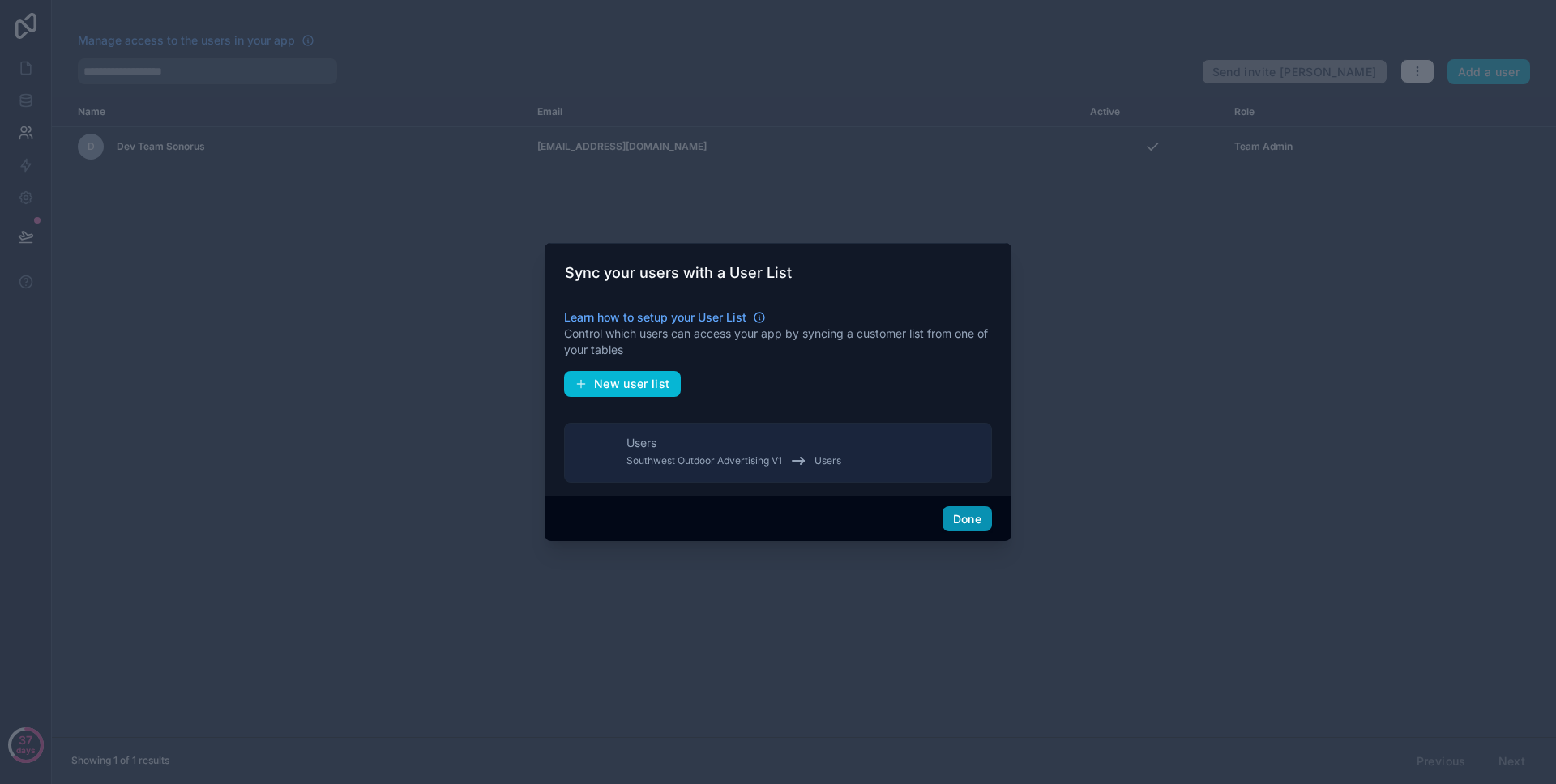
click at [950, 521] on button "Done" at bounding box center [967, 519] width 49 height 26
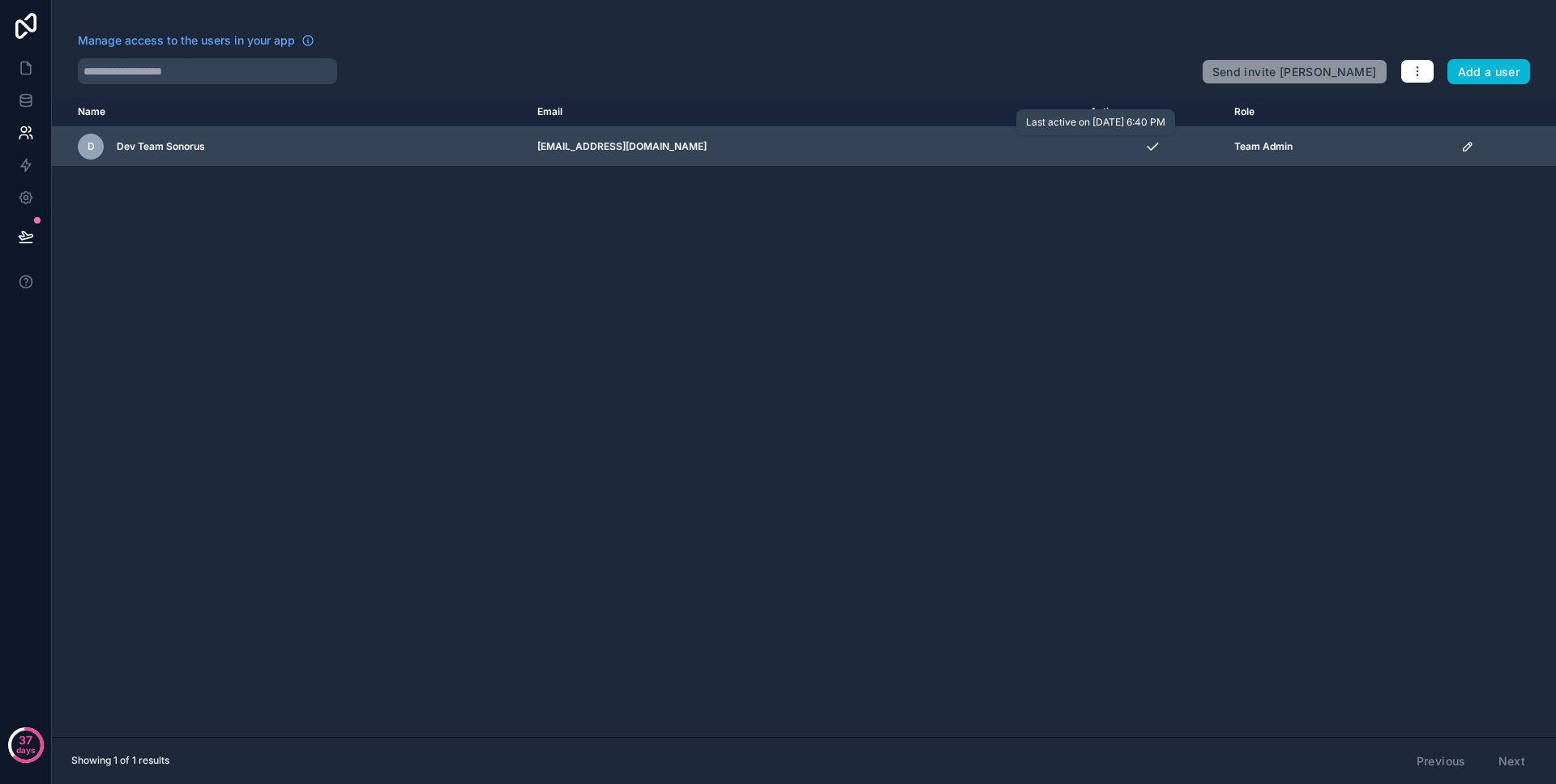
click at [1165, 145] on div "scrollable content" at bounding box center [1152, 146] width 125 height 16
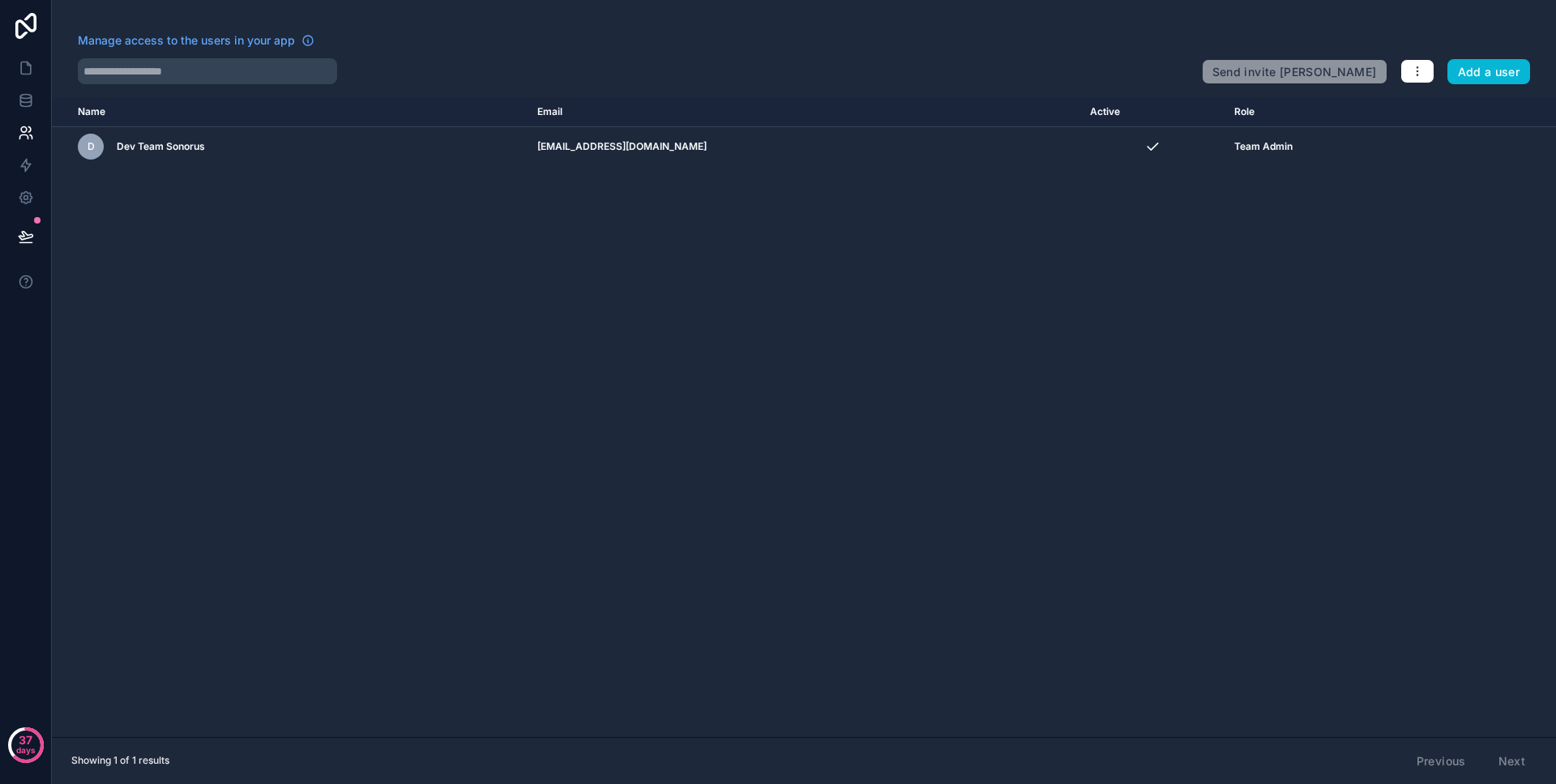
click at [1138, 202] on div "Name Email Active Role [DOMAIN_NAME] D Dev Team Sonorus [EMAIL_ADDRESS][DOMAIN_…" at bounding box center [804, 417] width 1505 height 640
click at [30, 136] on icon at bounding box center [26, 133] width 16 height 16
click at [29, 182] on link at bounding box center [26, 197] width 51 height 33
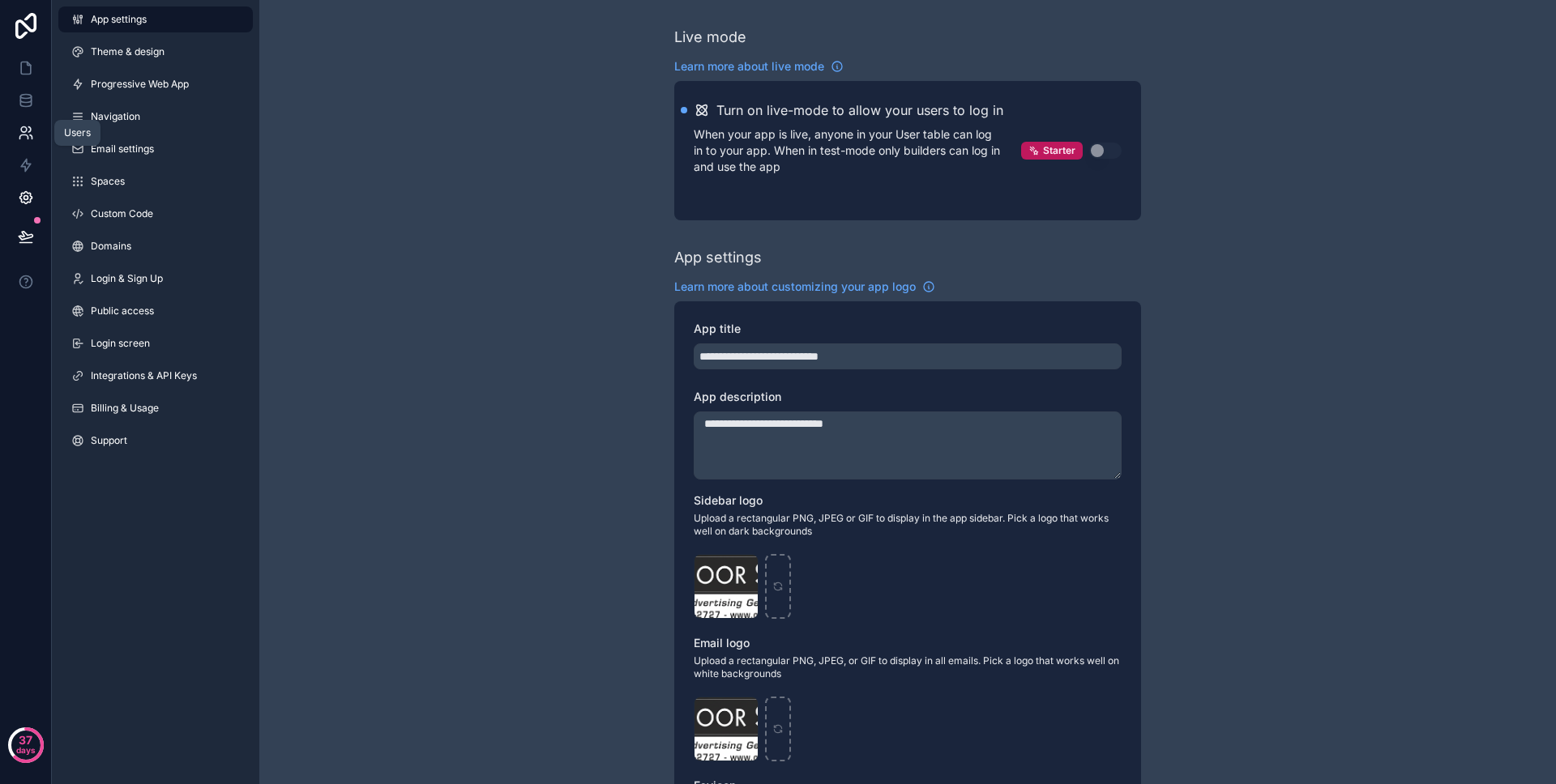
click at [28, 127] on icon at bounding box center [26, 133] width 16 height 16
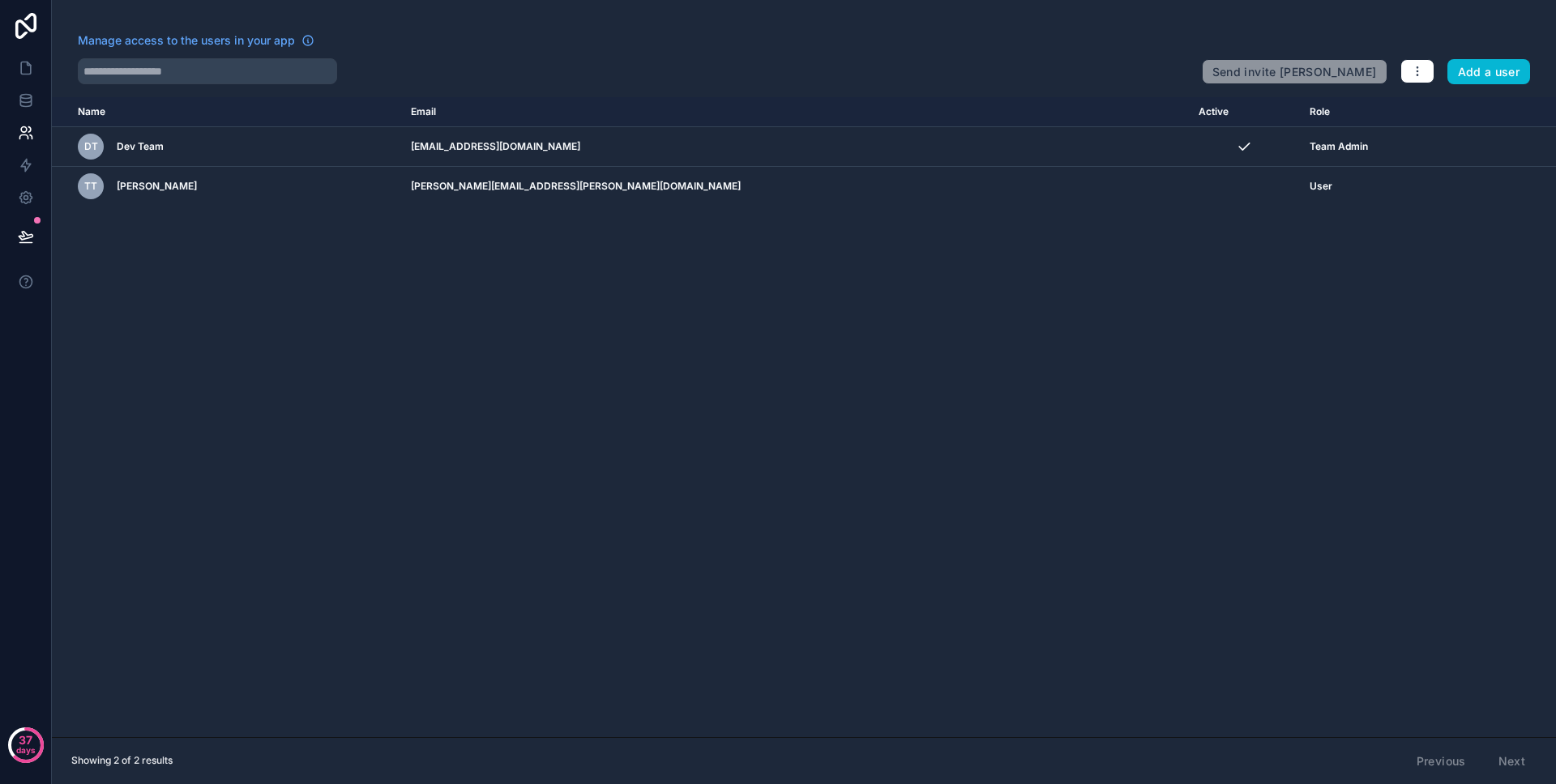
click at [594, 274] on div "Name Email Active Role [DOMAIN_NAME] DT Dev Team [EMAIL_ADDRESS][DOMAIN_NAME] T…" at bounding box center [804, 417] width 1505 height 640
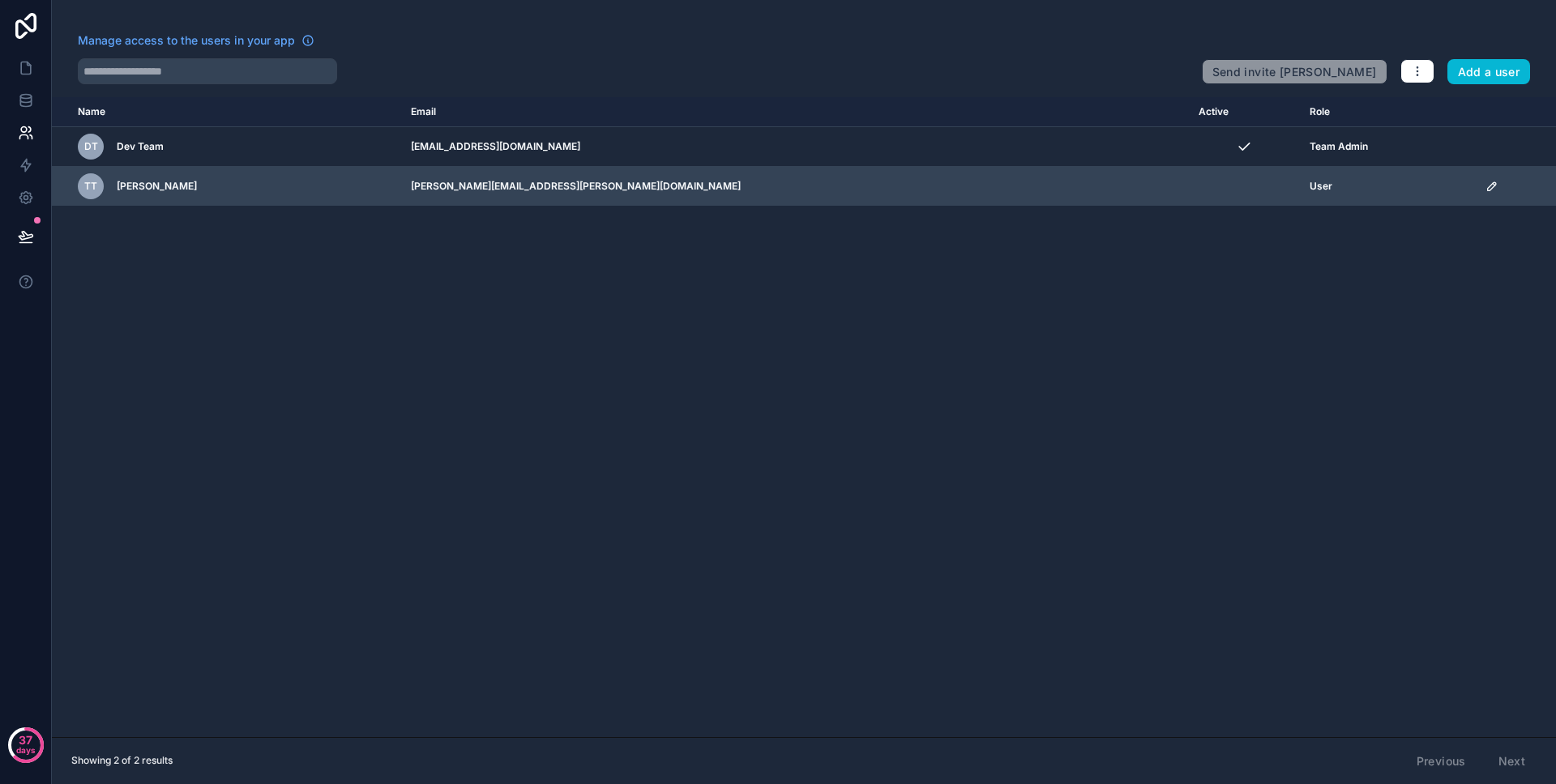
click at [922, 190] on td "[PERSON_NAME][EMAIL_ADDRESS][PERSON_NAME][DOMAIN_NAME]" at bounding box center [795, 186] width 788 height 39
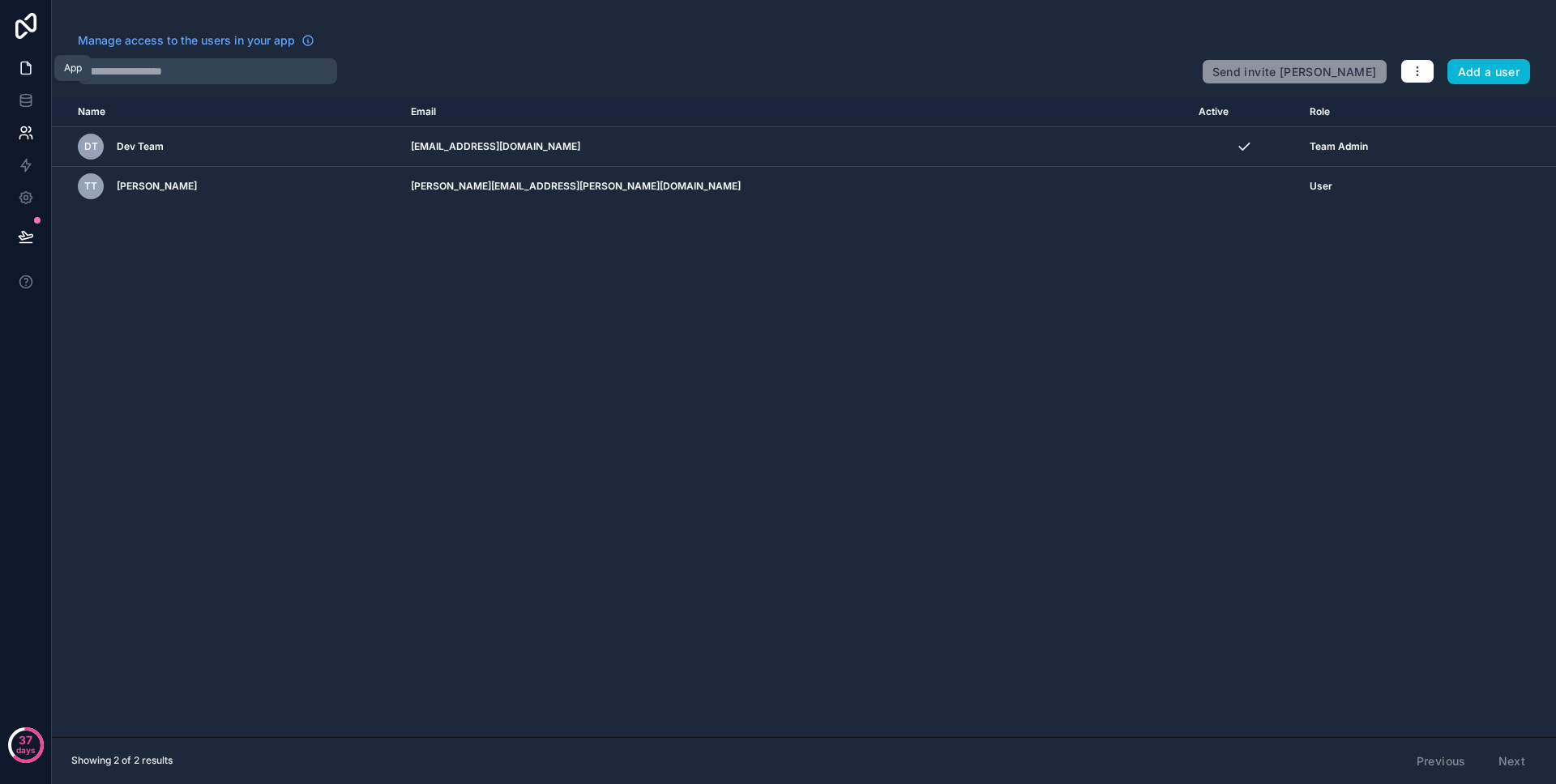
click at [32, 76] on link at bounding box center [26, 68] width 51 height 33
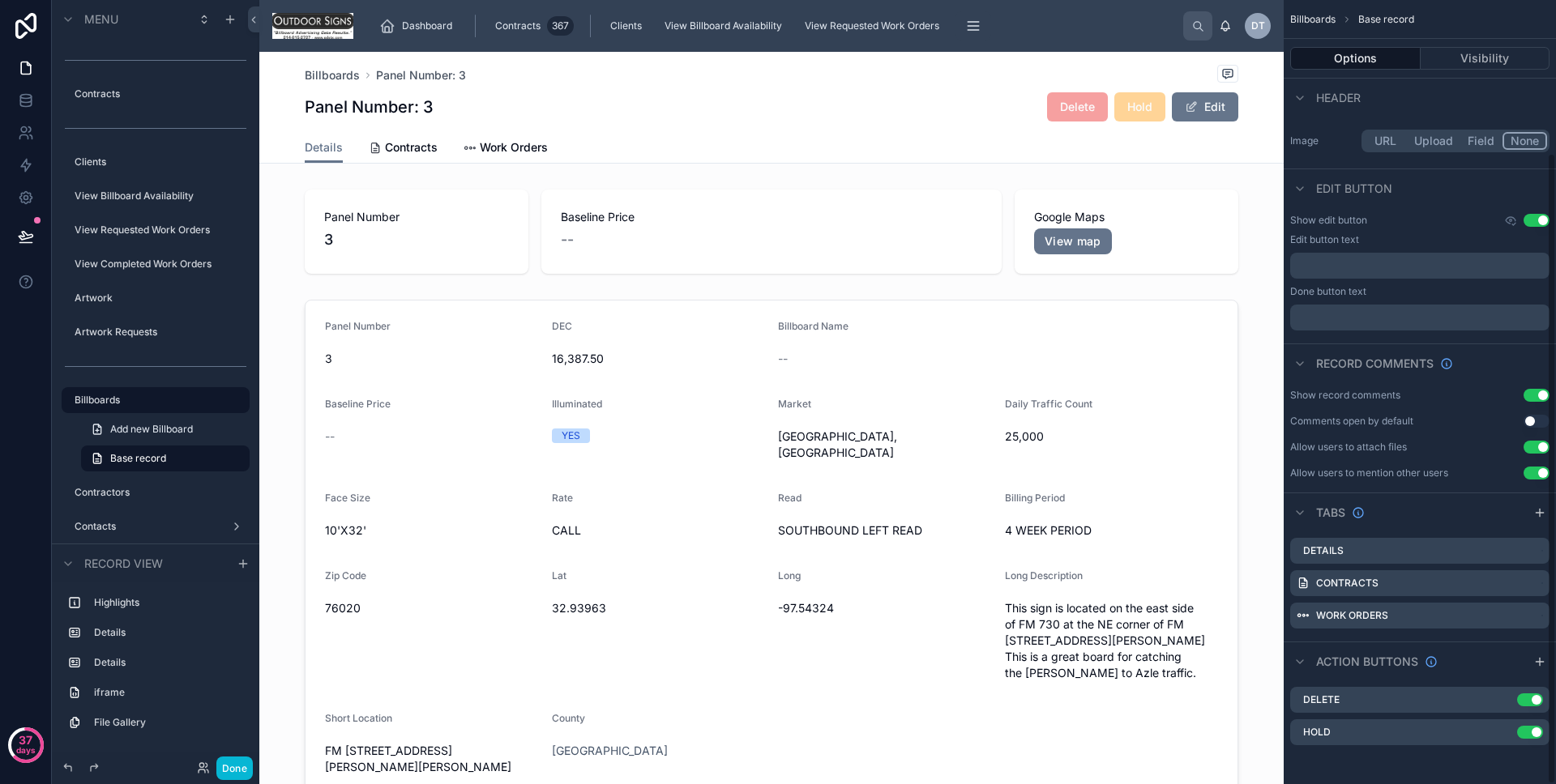
scroll to position [189, 0]
click at [1510, 739] on div "Hold Use setting" at bounding box center [1420, 733] width 259 height 26
click at [1506, 736] on icon "scrollable content" at bounding box center [1504, 733] width 7 height 7
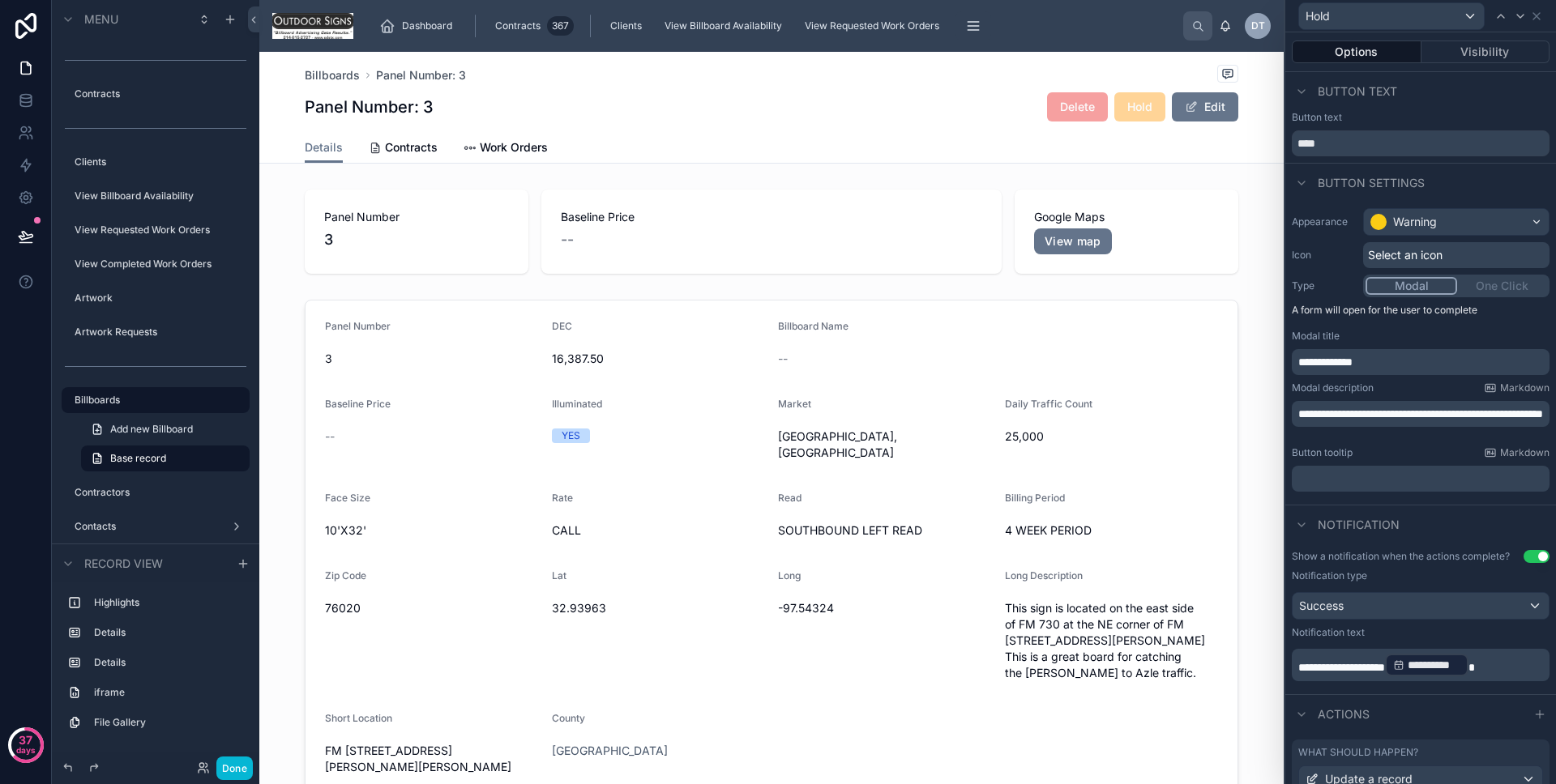
scroll to position [124, 0]
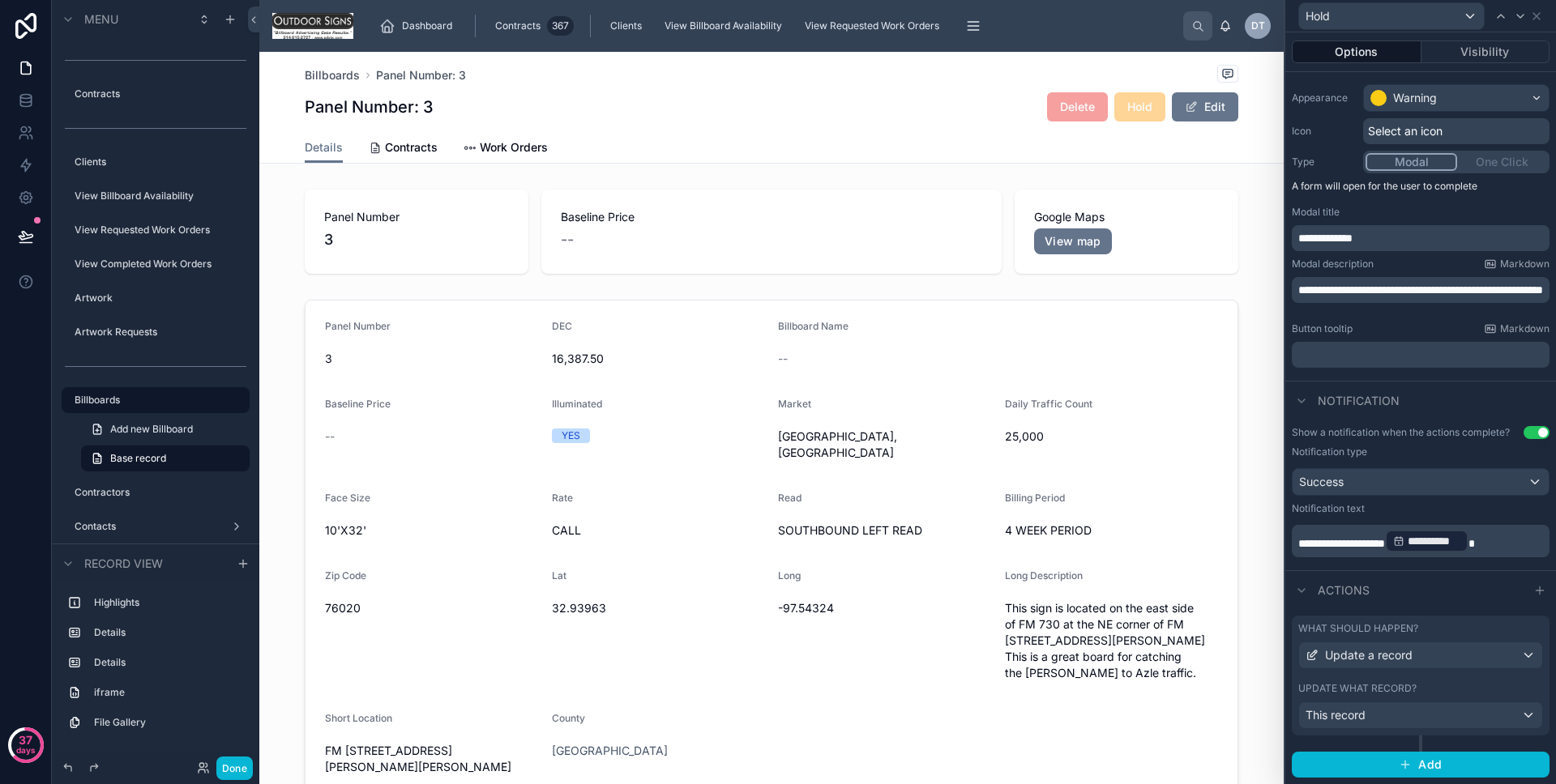
click at [1447, 634] on div "What should happen?" at bounding box center [1421, 628] width 245 height 13
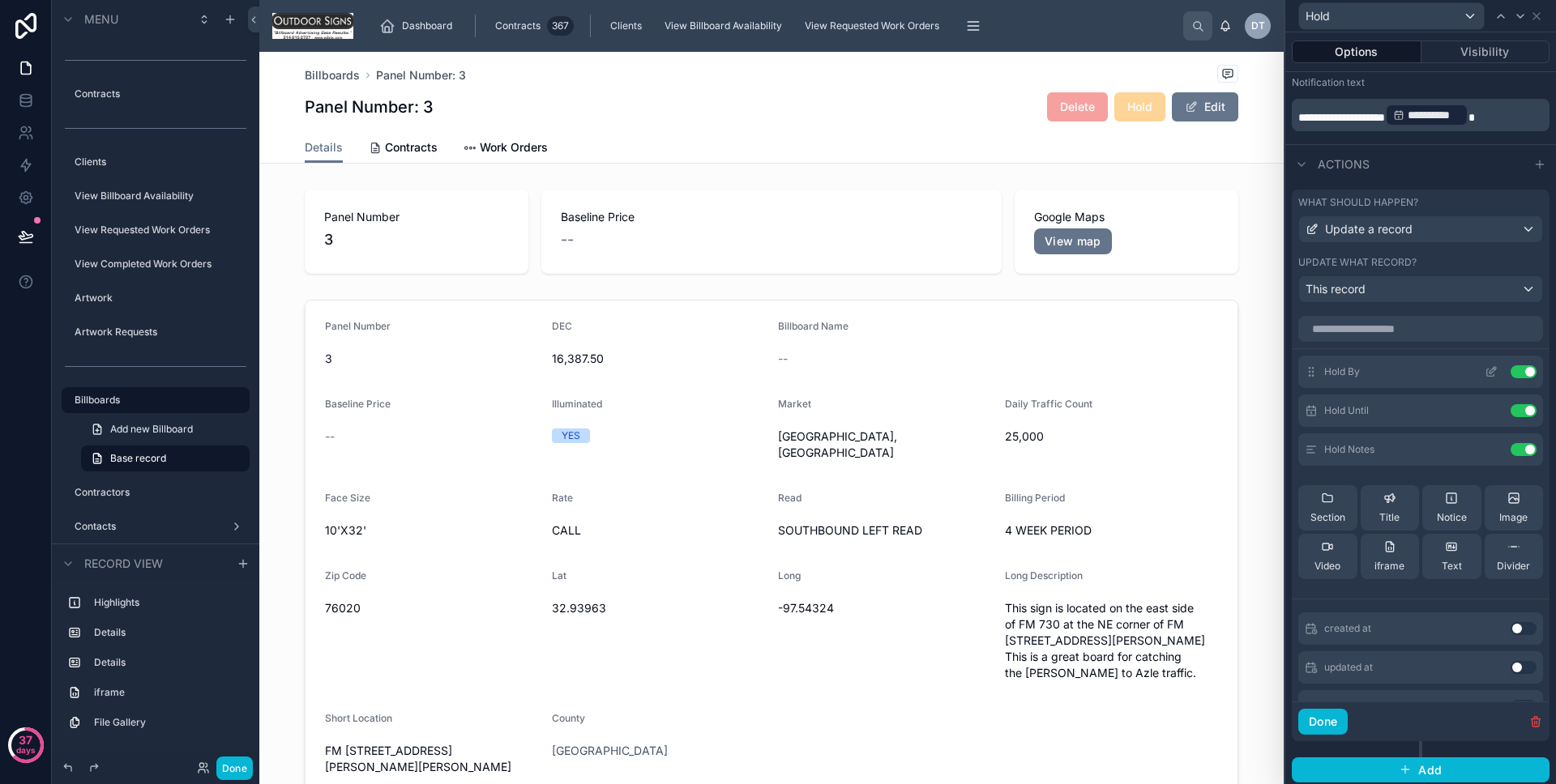
click at [1478, 378] on button at bounding box center [1491, 372] width 26 height 13
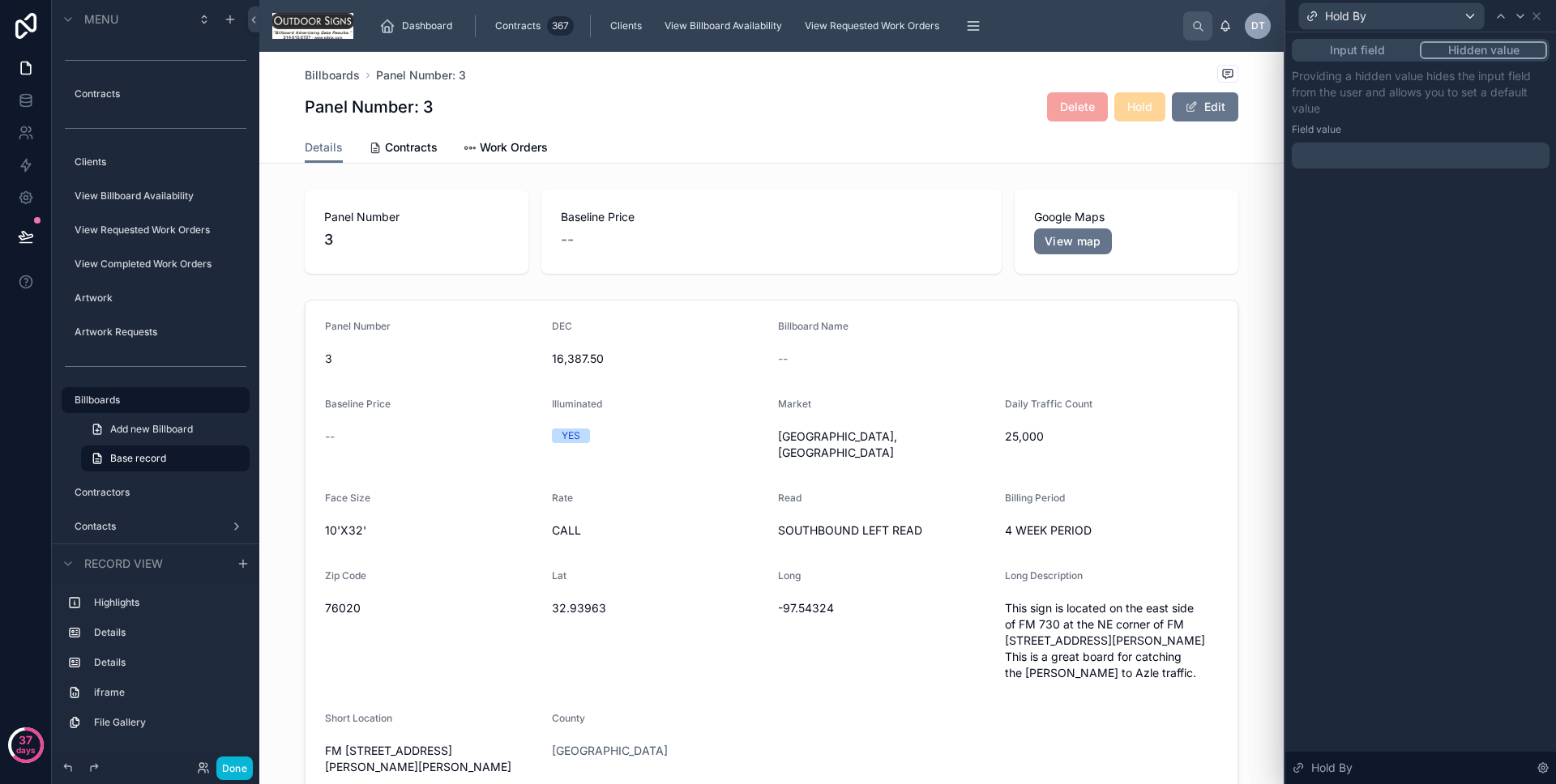
click at [1383, 157] on div at bounding box center [1421, 156] width 258 height 26
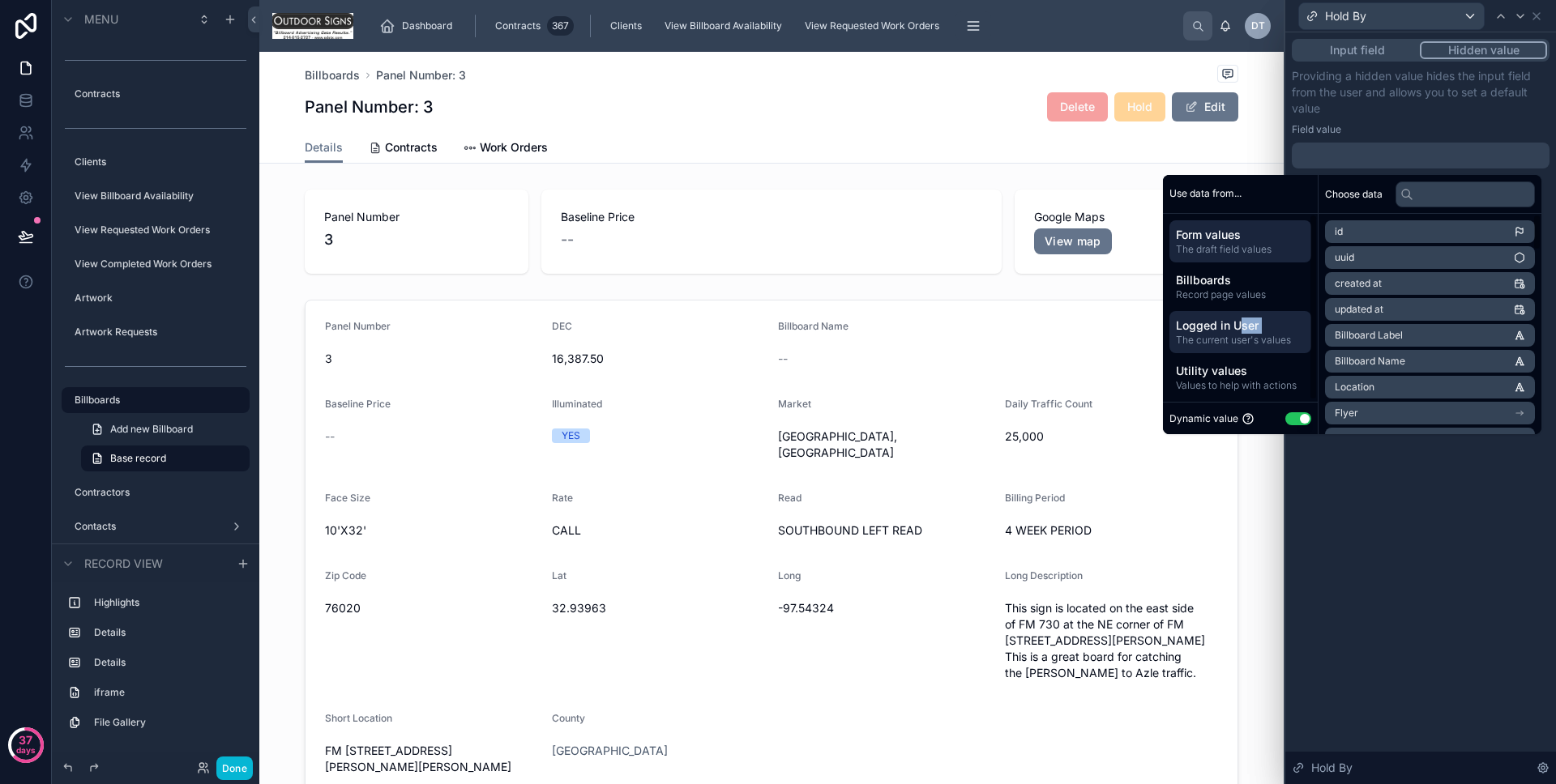
click at [1235, 333] on div "Logged in User The current user's values" at bounding box center [1240, 331] width 142 height 42
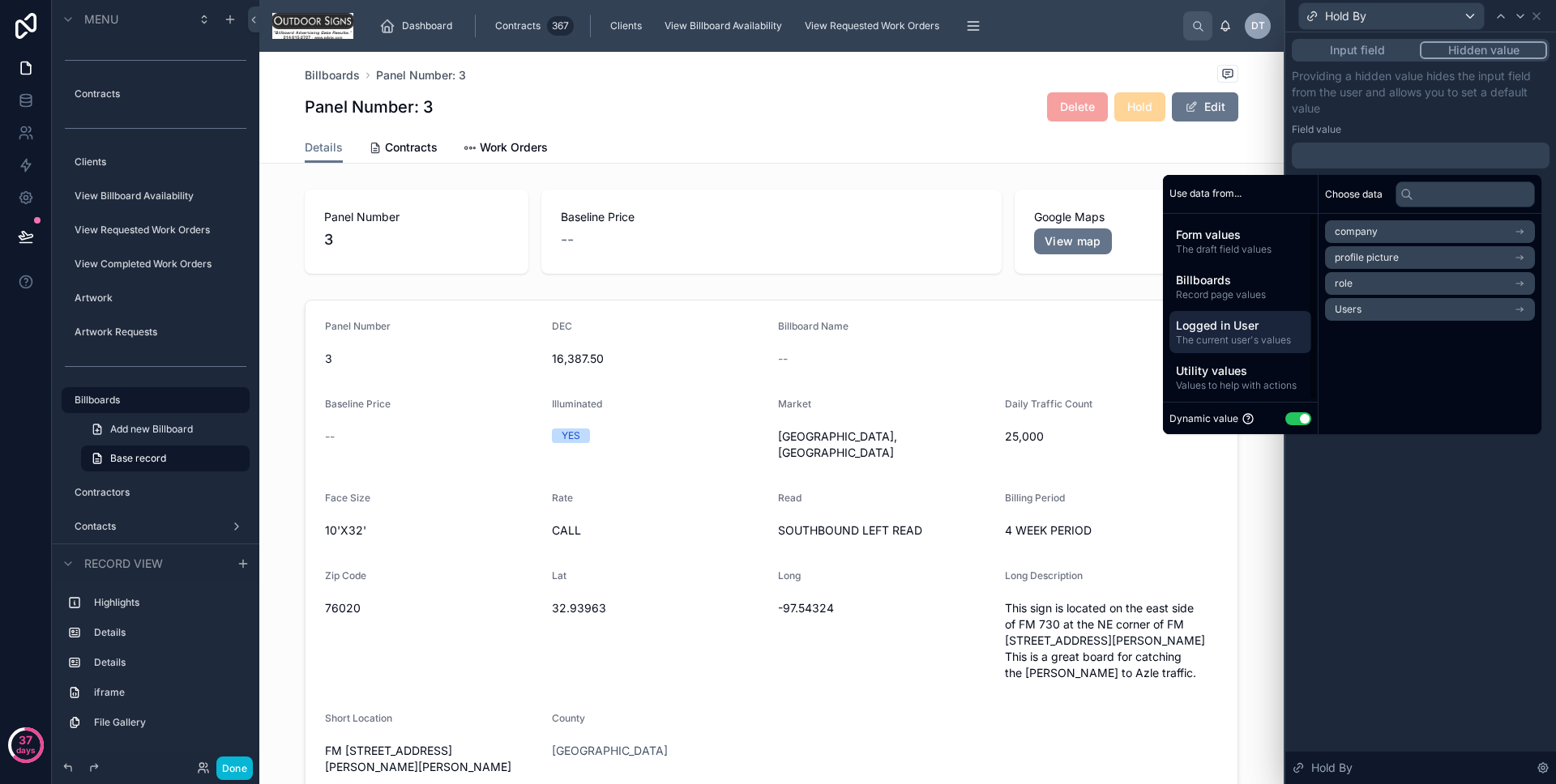
click at [1374, 302] on li "Users" at bounding box center [1430, 309] width 210 height 23
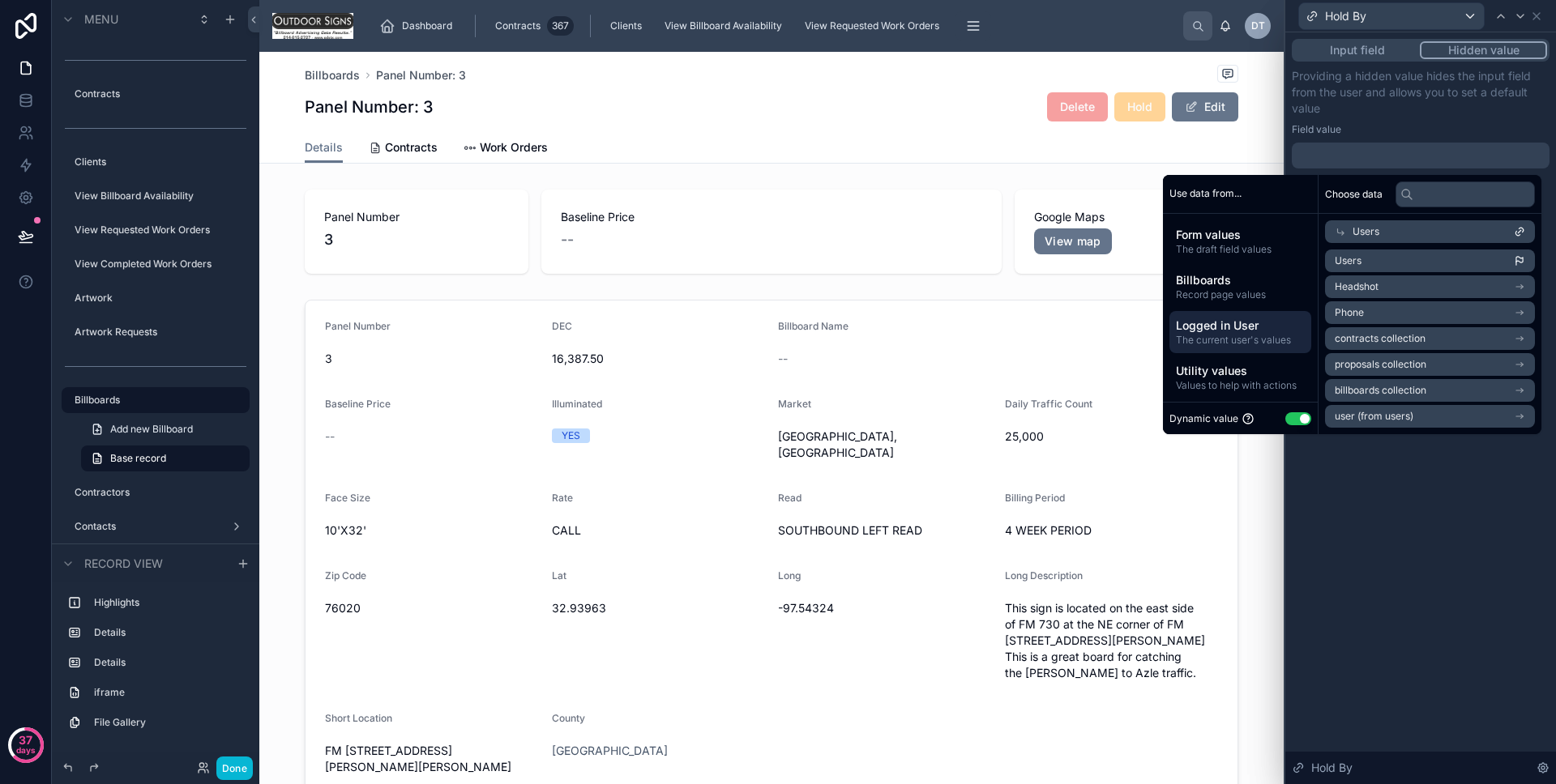
click at [1378, 264] on li "Users" at bounding box center [1430, 260] width 210 height 23
click at [1396, 457] on div "**********" at bounding box center [1421, 408] width 270 height 751
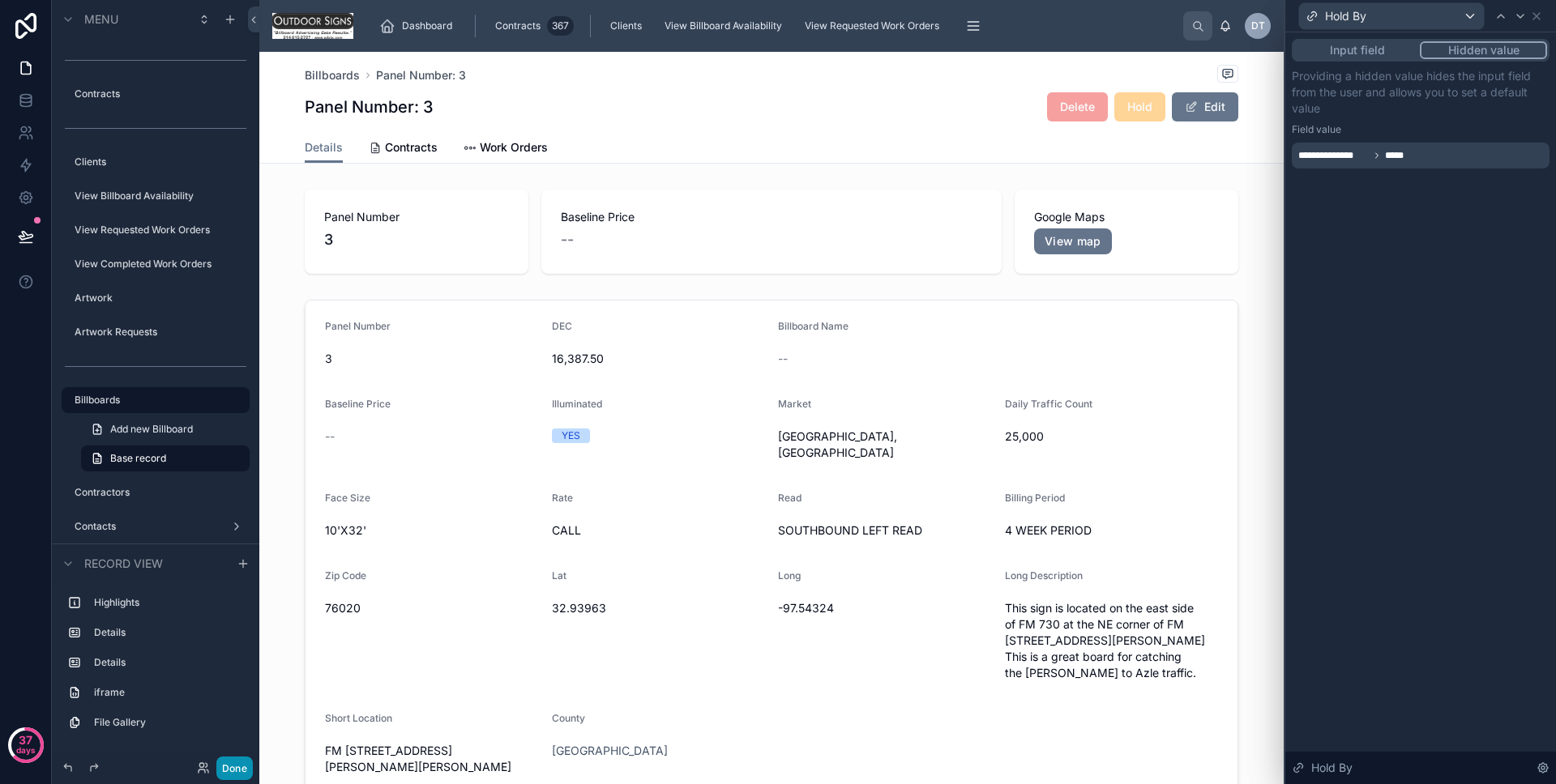
click at [246, 768] on button "Done" at bounding box center [234, 768] width 37 height 24
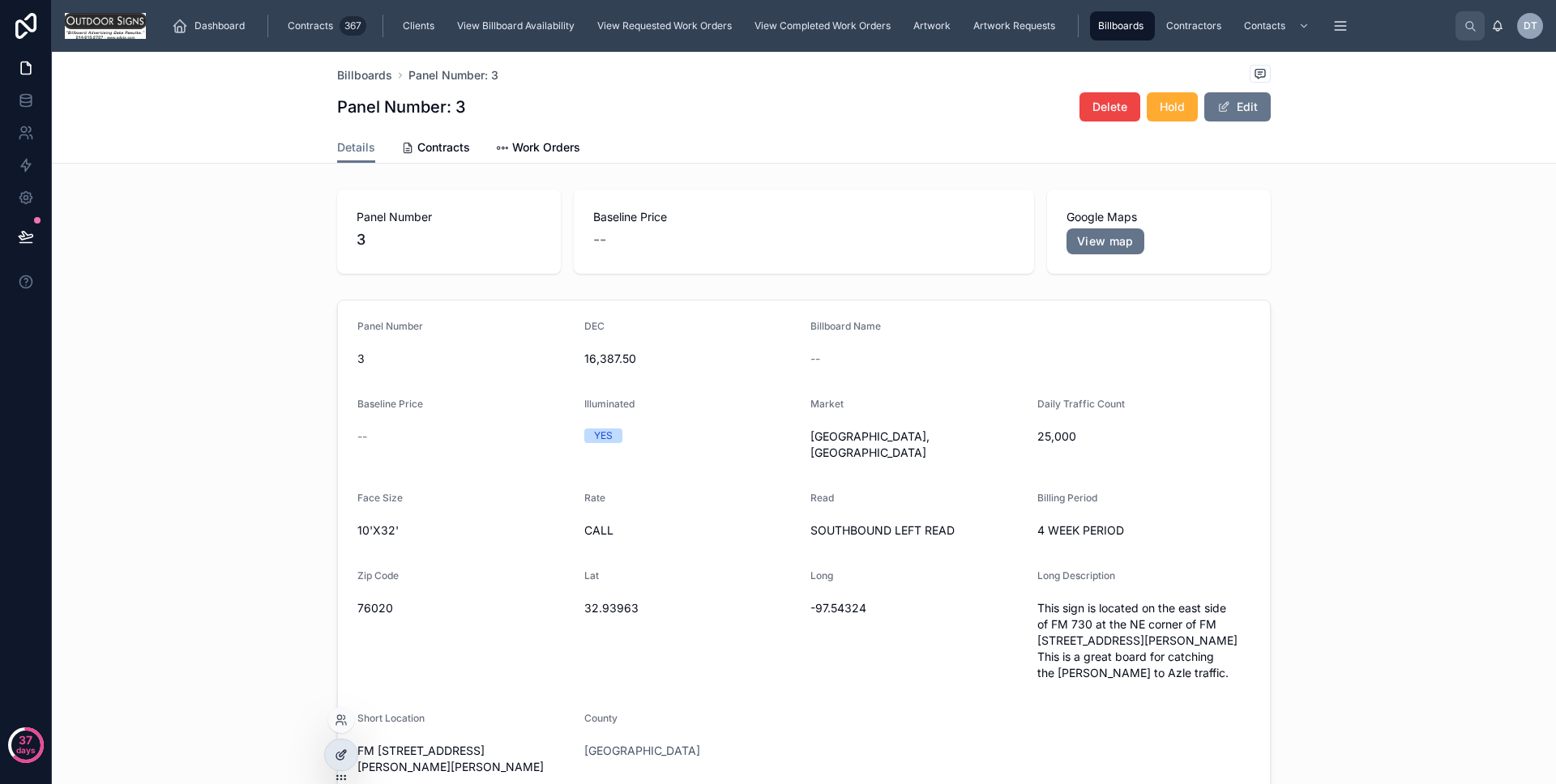
click at [352, 760] on div at bounding box center [340, 754] width 33 height 31
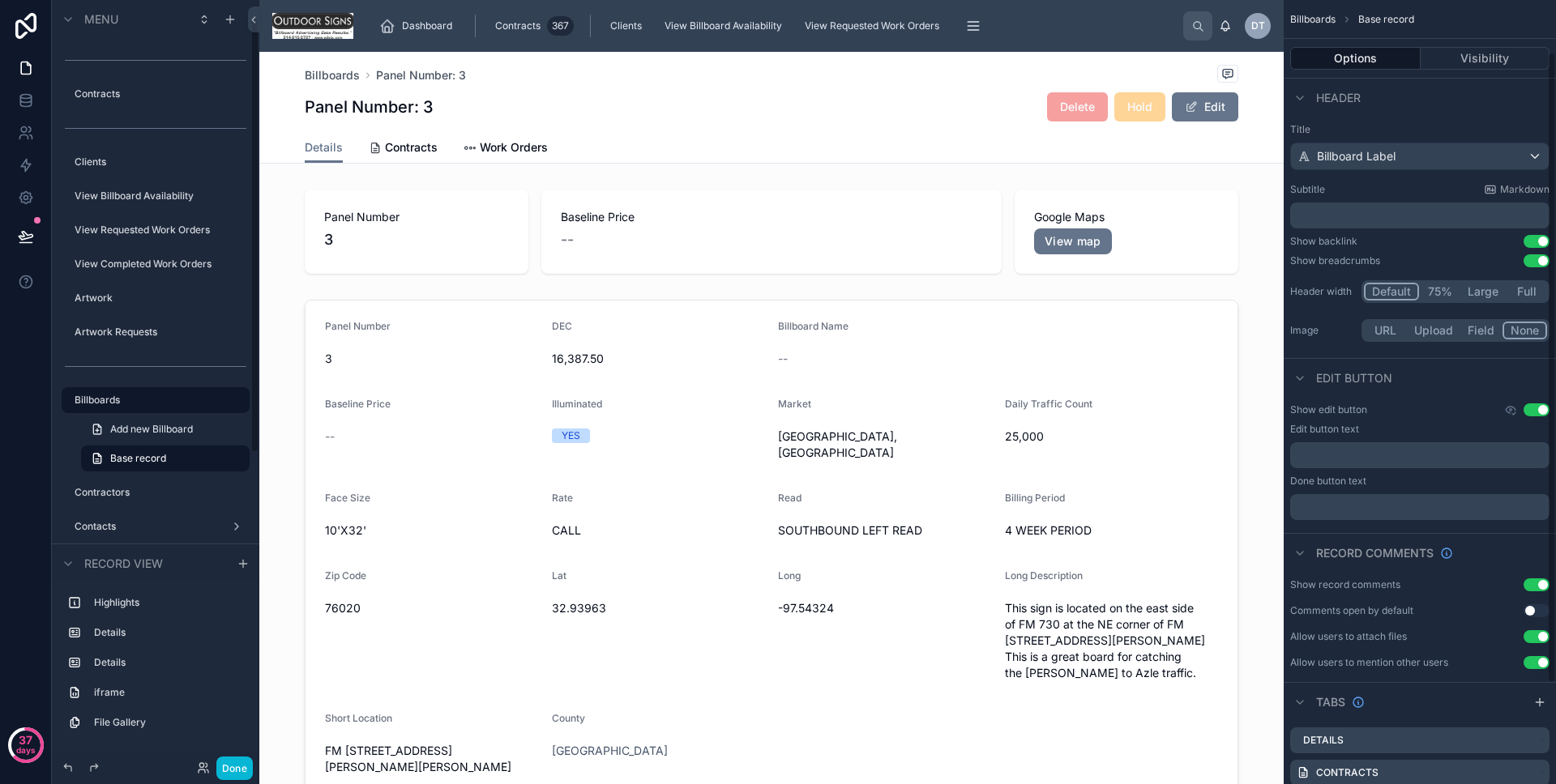
scroll to position [189, 0]
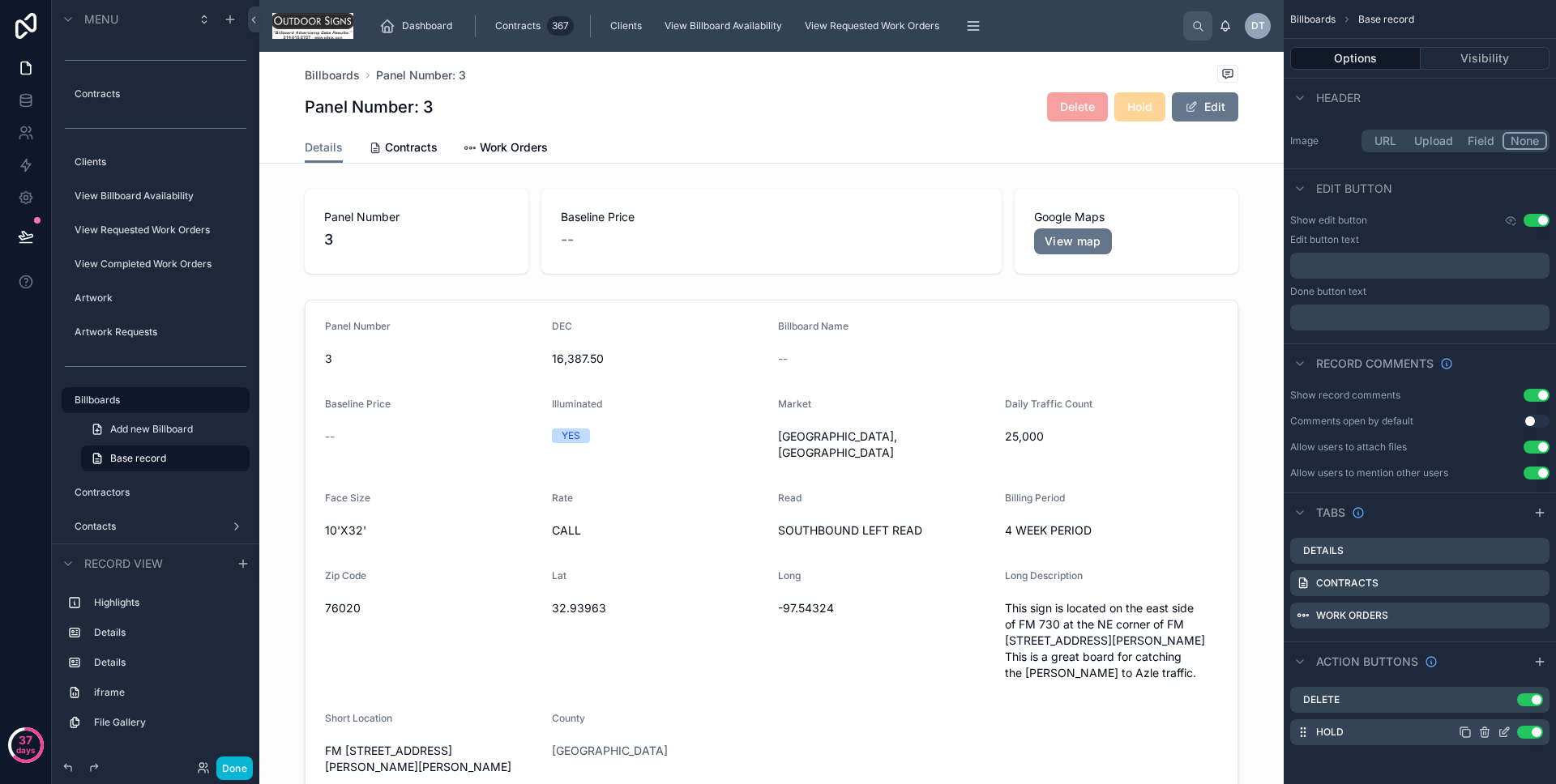
click at [1506, 730] on icon "scrollable content" at bounding box center [1504, 732] width 13 height 13
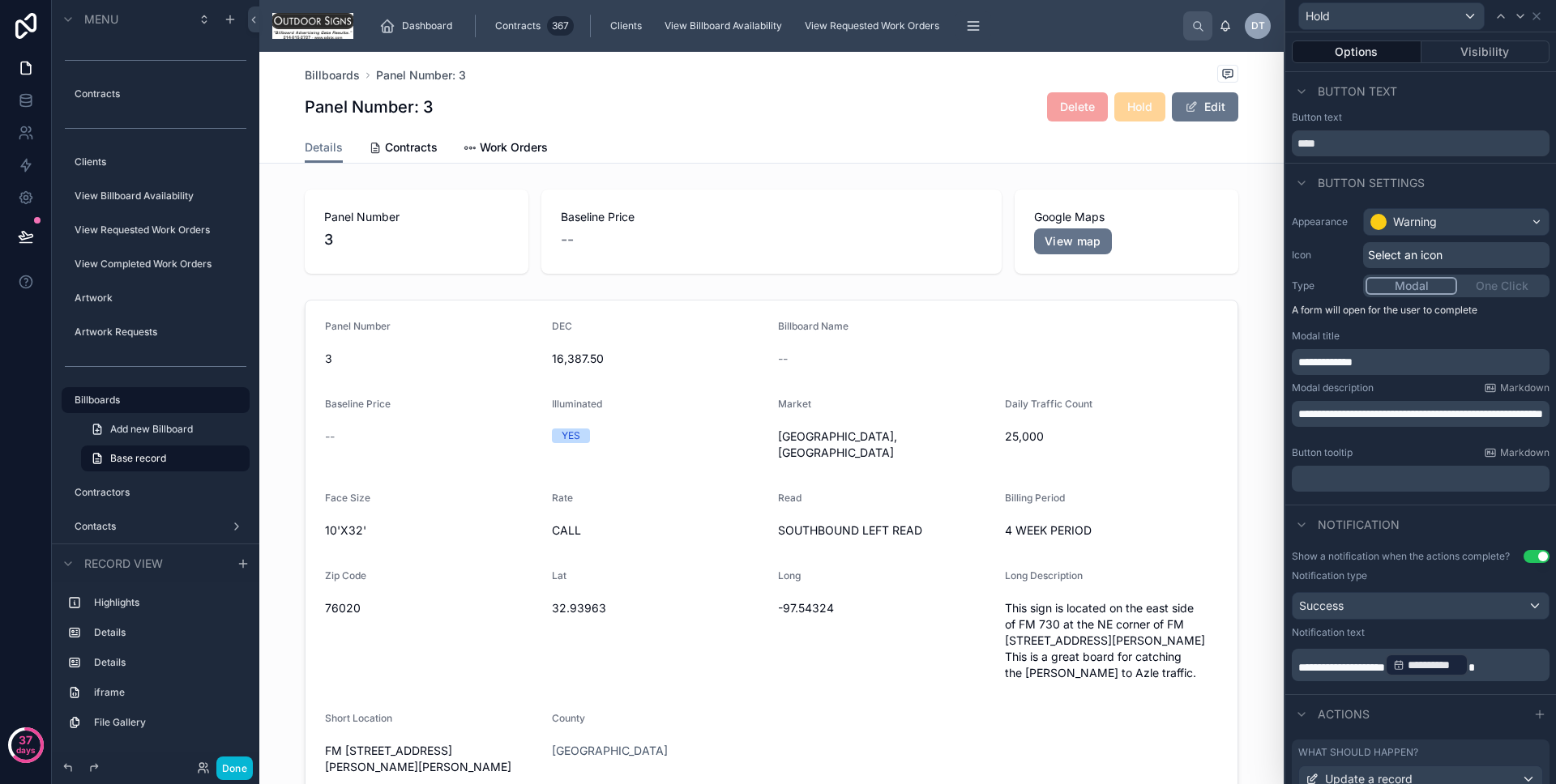
scroll to position [124, 0]
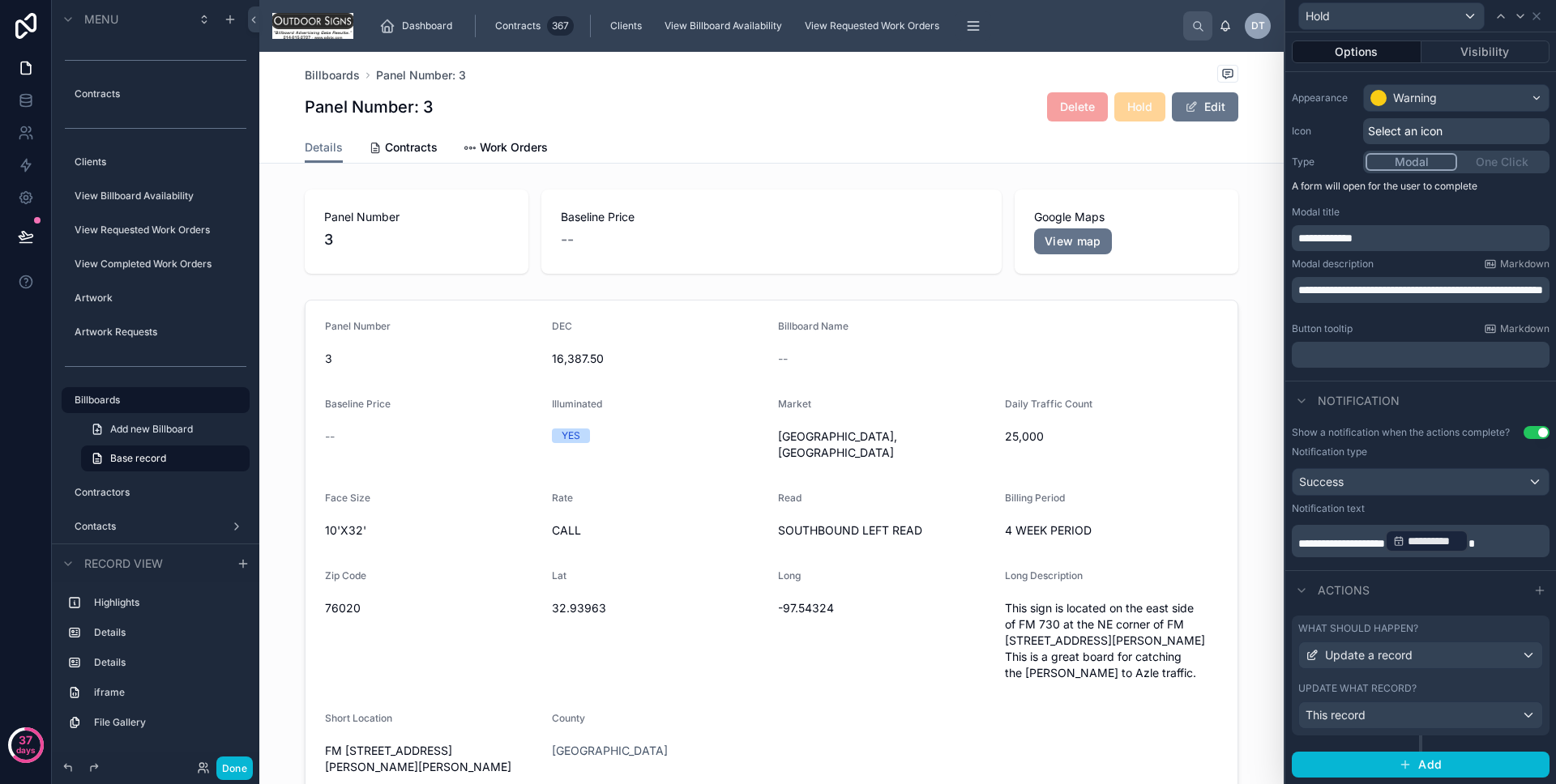
click at [1421, 626] on div "What should happen?" at bounding box center [1421, 628] width 245 height 13
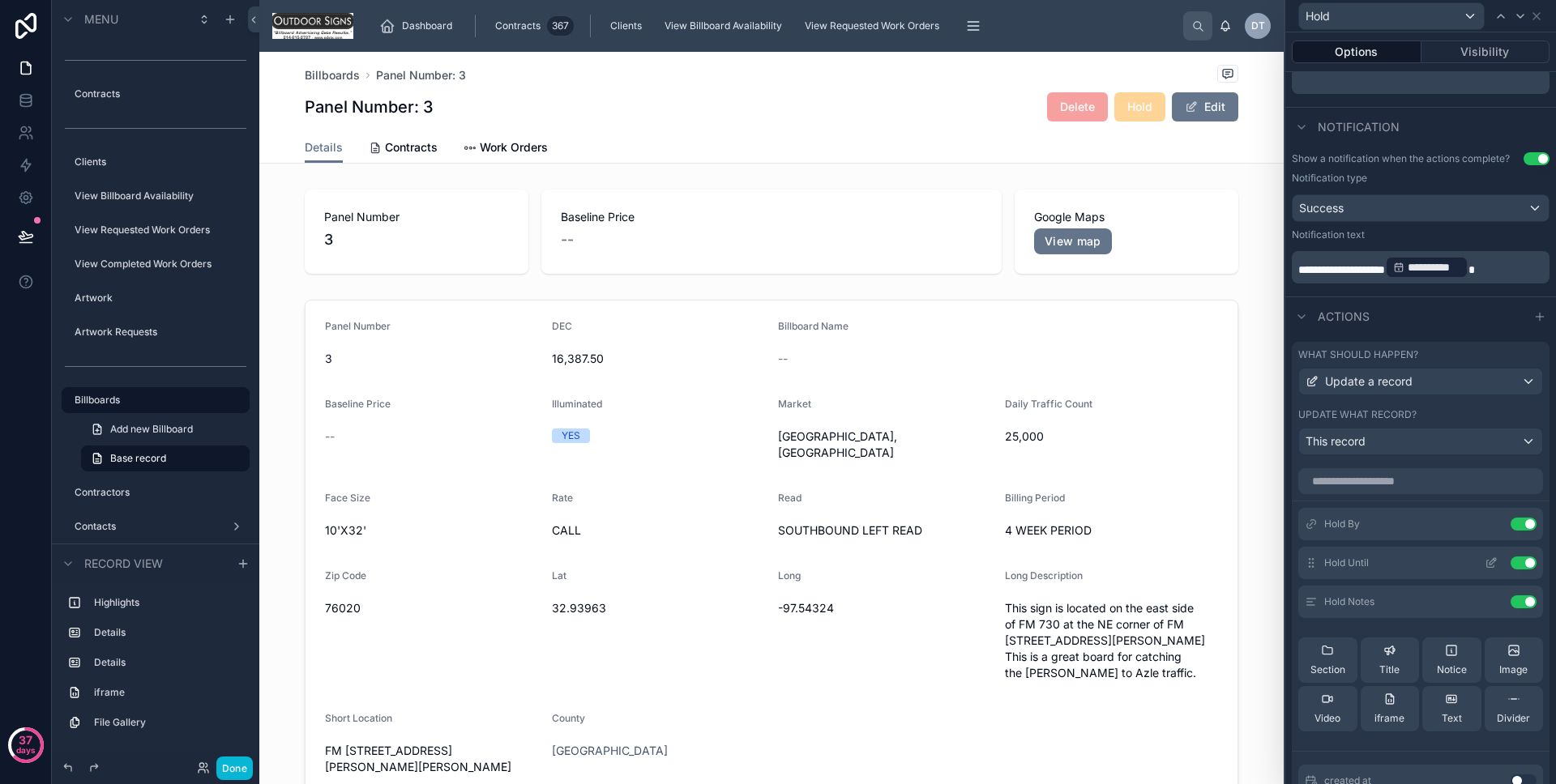
click at [1485, 556] on icon at bounding box center [1491, 562] width 13 height 13
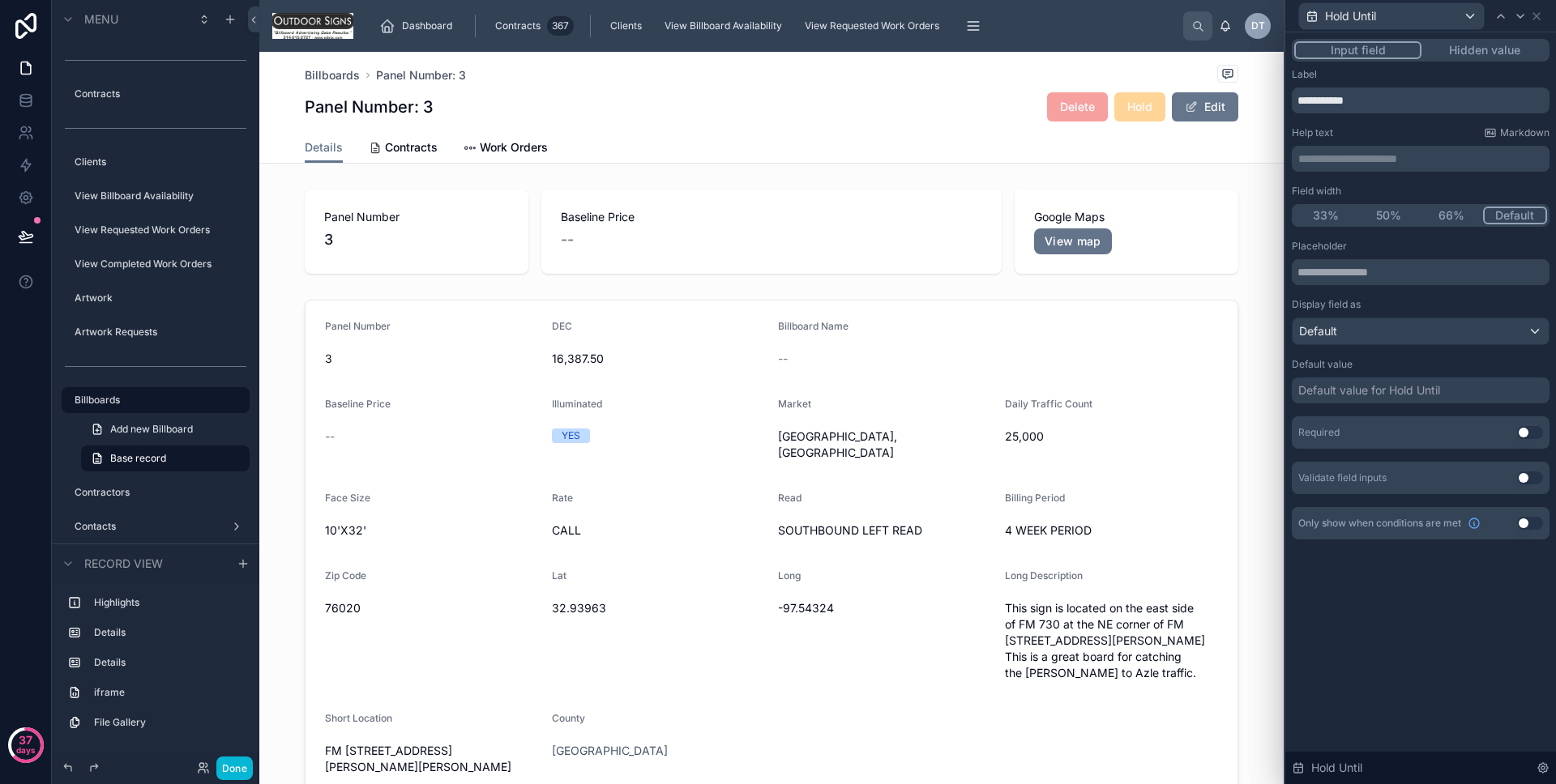
click at [1523, 484] on div "Validate field inputs Use setting" at bounding box center [1421, 477] width 258 height 33
click at [1524, 482] on button "Use setting" at bounding box center [1530, 477] width 26 height 13
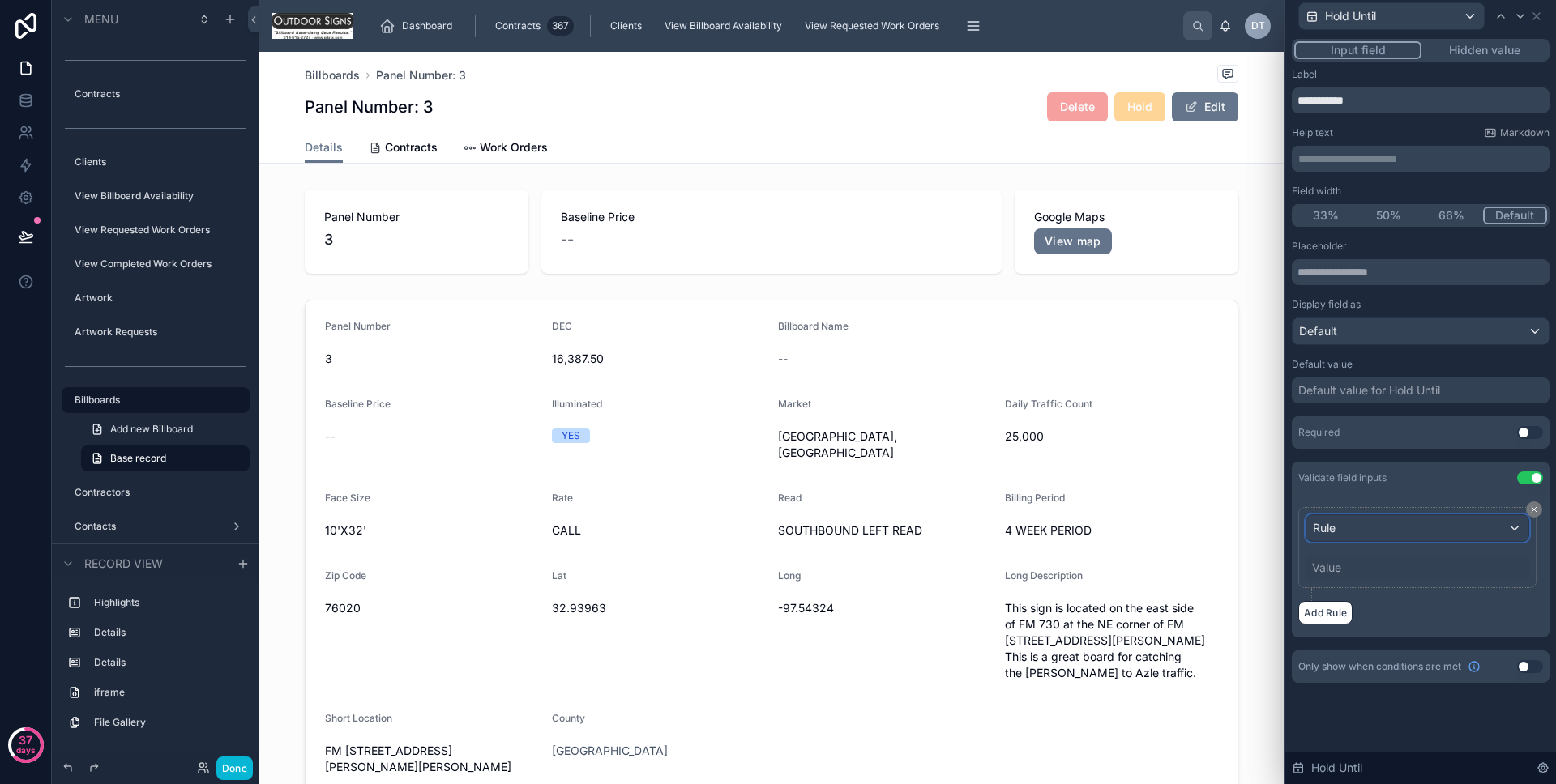
click at [1407, 537] on div "Rule" at bounding box center [1417, 528] width 222 height 26
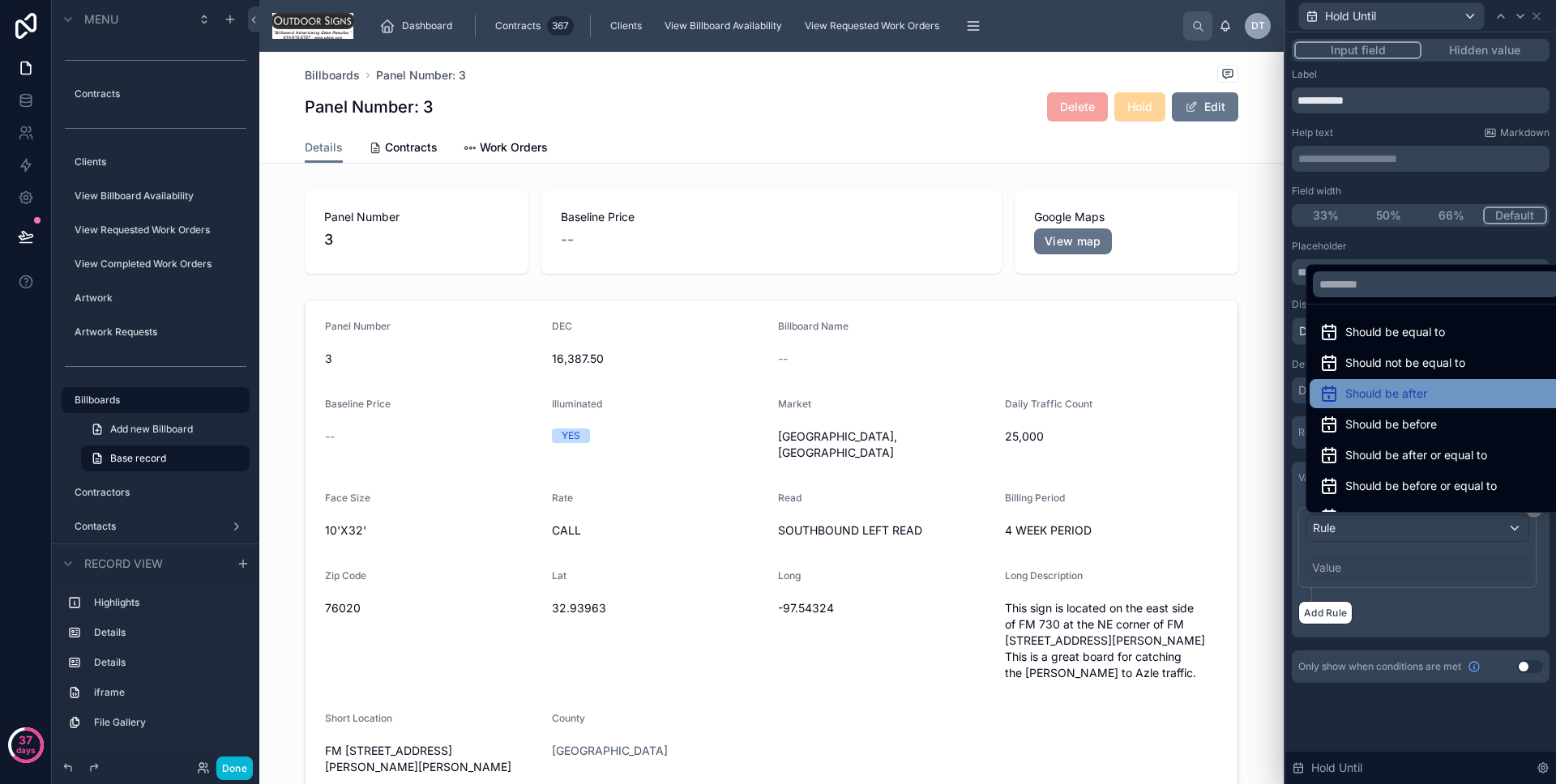
click at [1435, 384] on div "Should be after" at bounding box center [1436, 393] width 234 height 20
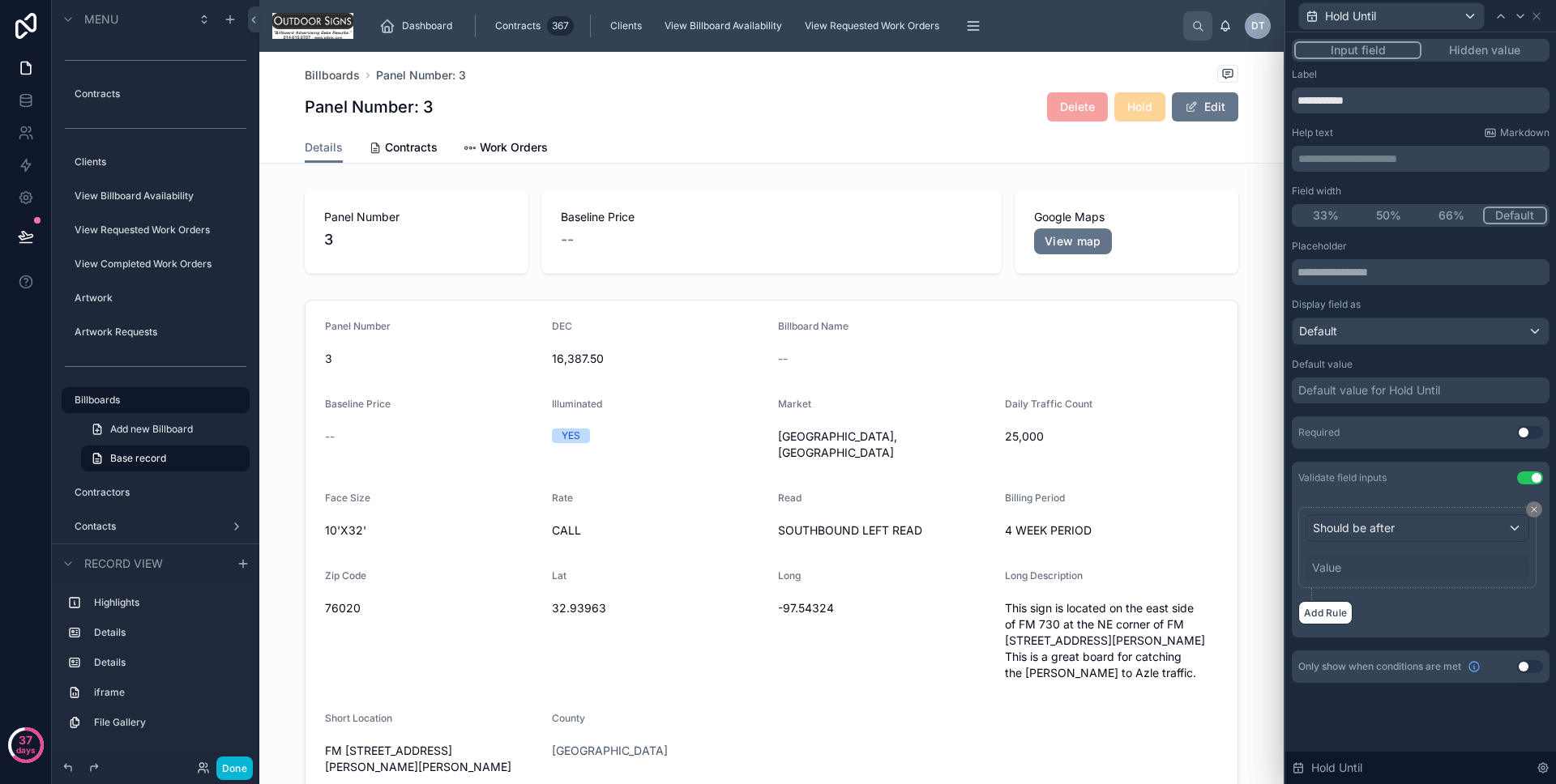
click at [1351, 559] on div "Value" at bounding box center [1417, 568] width 224 height 26
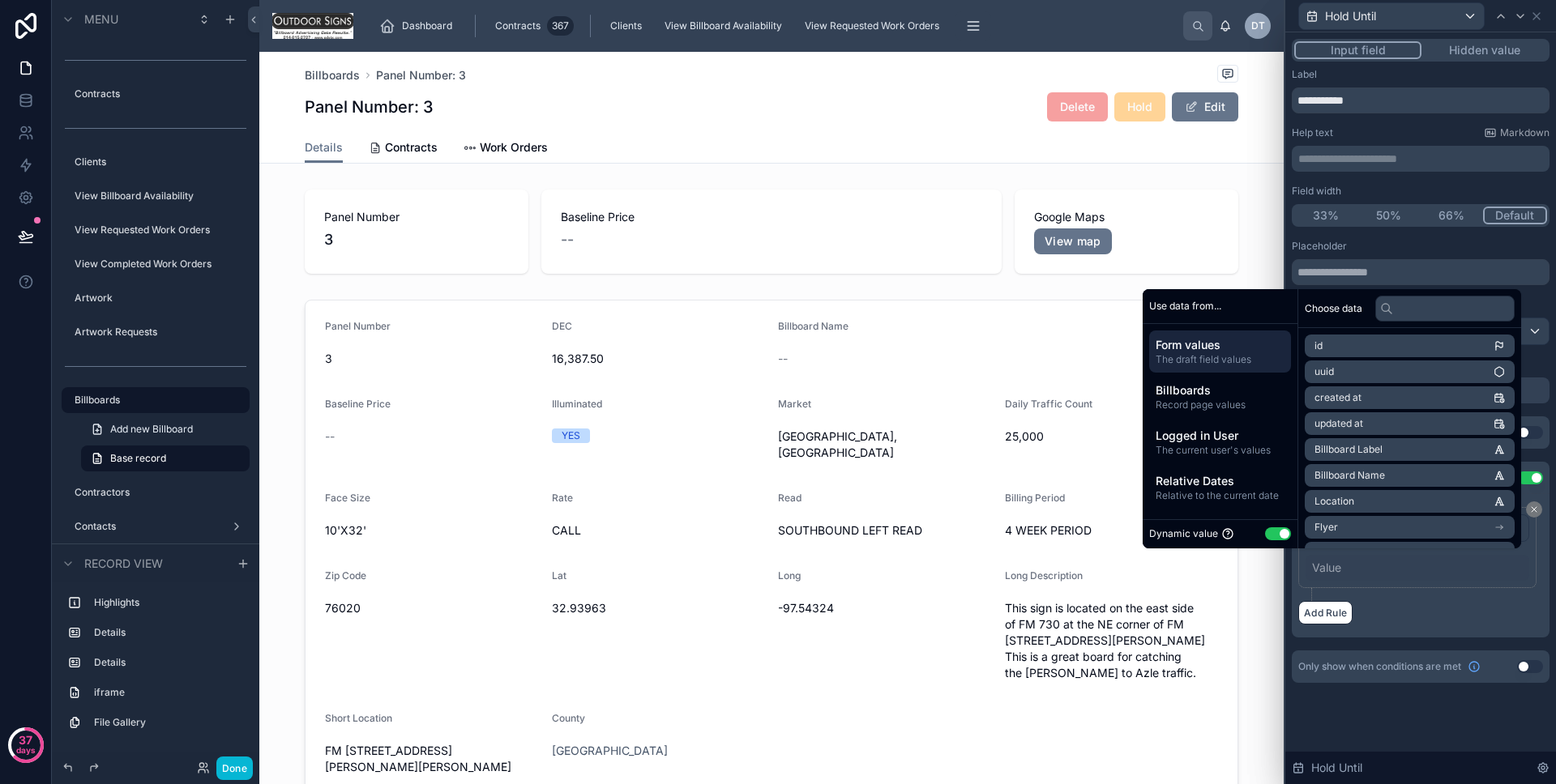
click at [1345, 565] on div "Value" at bounding box center [1417, 568] width 224 height 26
click at [1241, 496] on span "Relative to the current date" at bounding box center [1220, 495] width 129 height 13
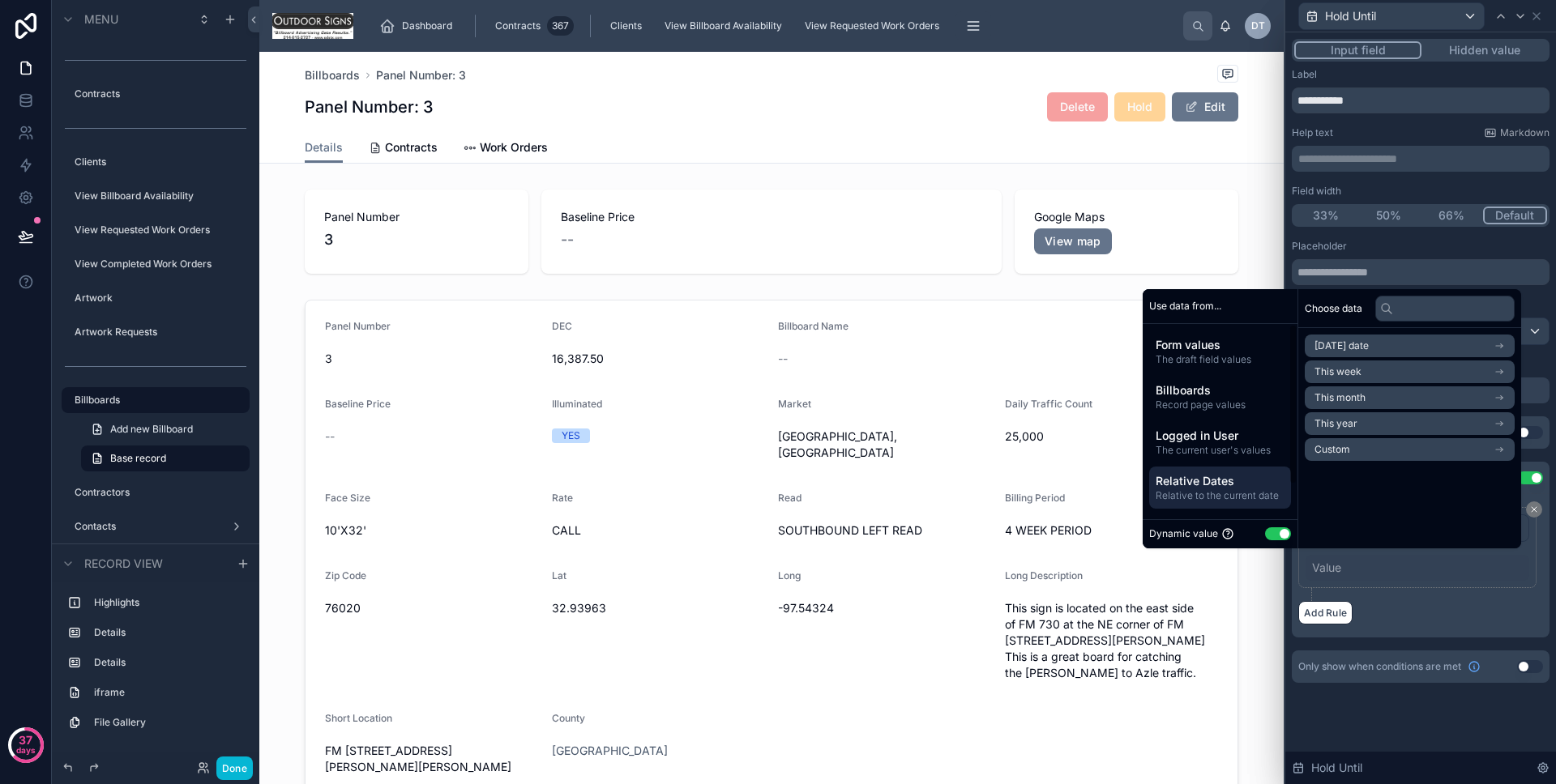
click at [1342, 348] on span "[DATE] date" at bounding box center [1342, 345] width 54 height 13
click at [1349, 369] on li "Now" at bounding box center [1410, 375] width 210 height 23
click at [1358, 375] on li "Now" at bounding box center [1410, 375] width 210 height 23
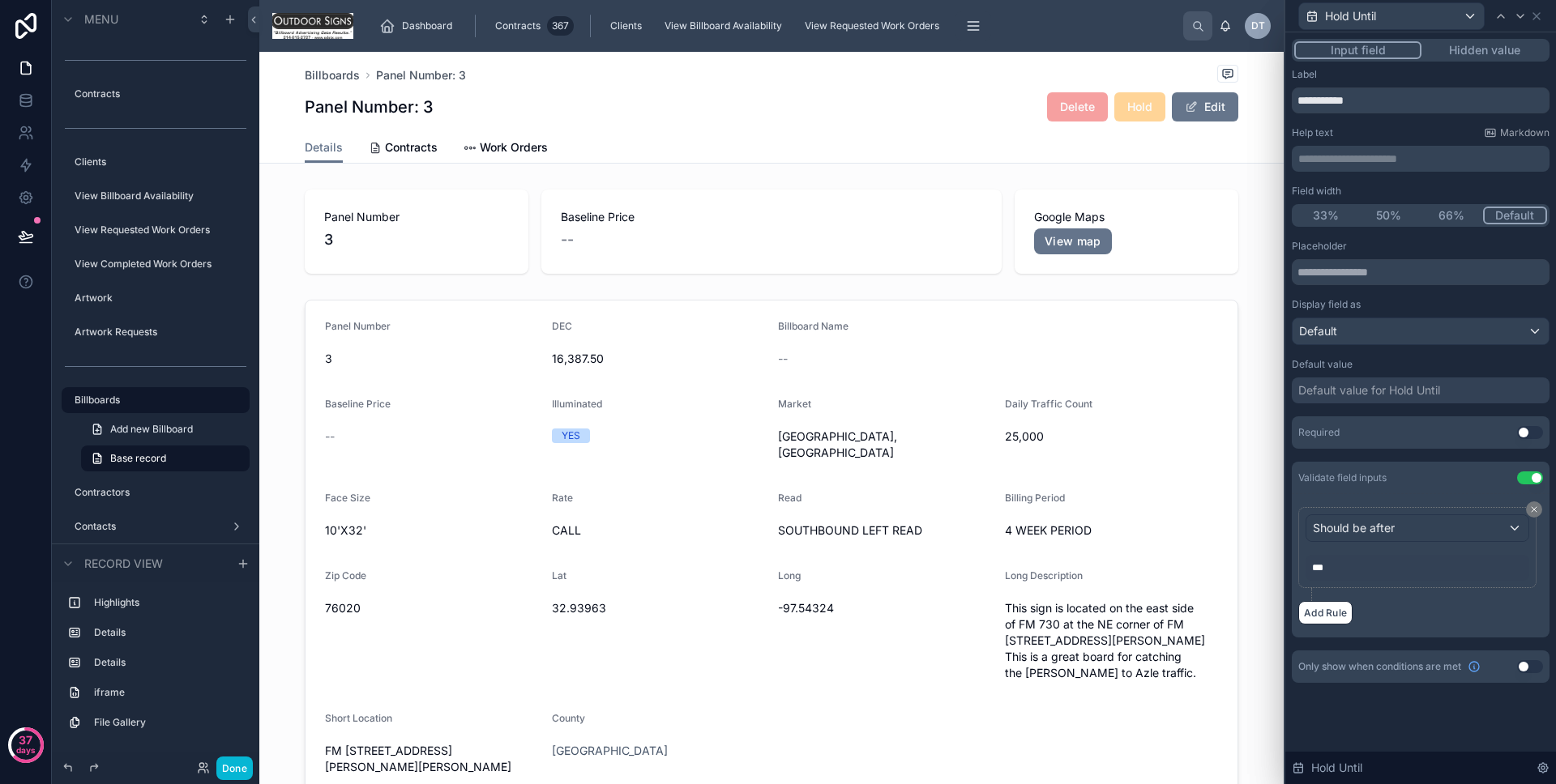
click at [1417, 622] on div "Add Rule" at bounding box center [1421, 613] width 245 height 24
click at [1527, 438] on button "Use setting" at bounding box center [1530, 432] width 26 height 13
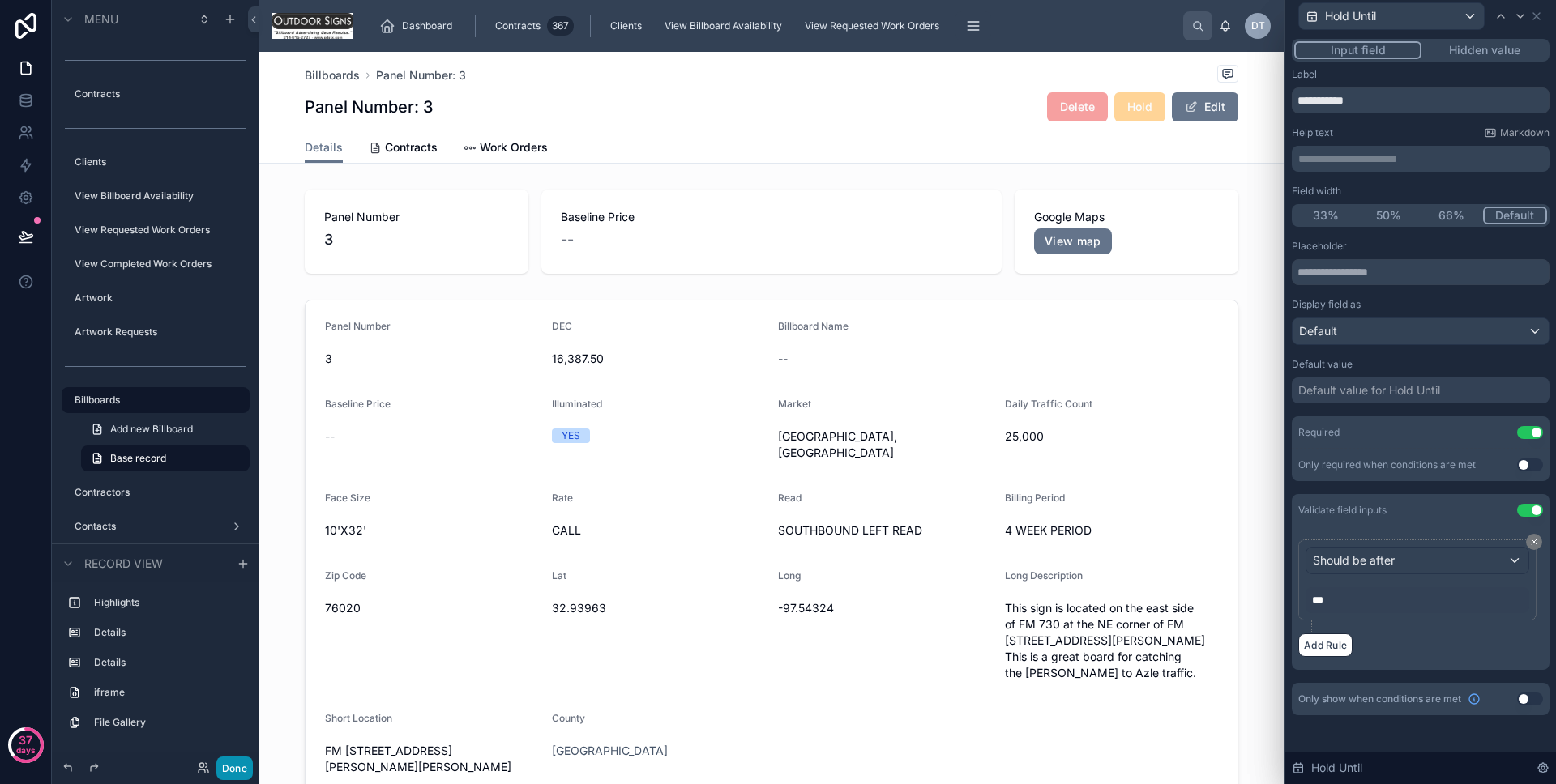
click at [244, 772] on button "Done" at bounding box center [234, 768] width 37 height 24
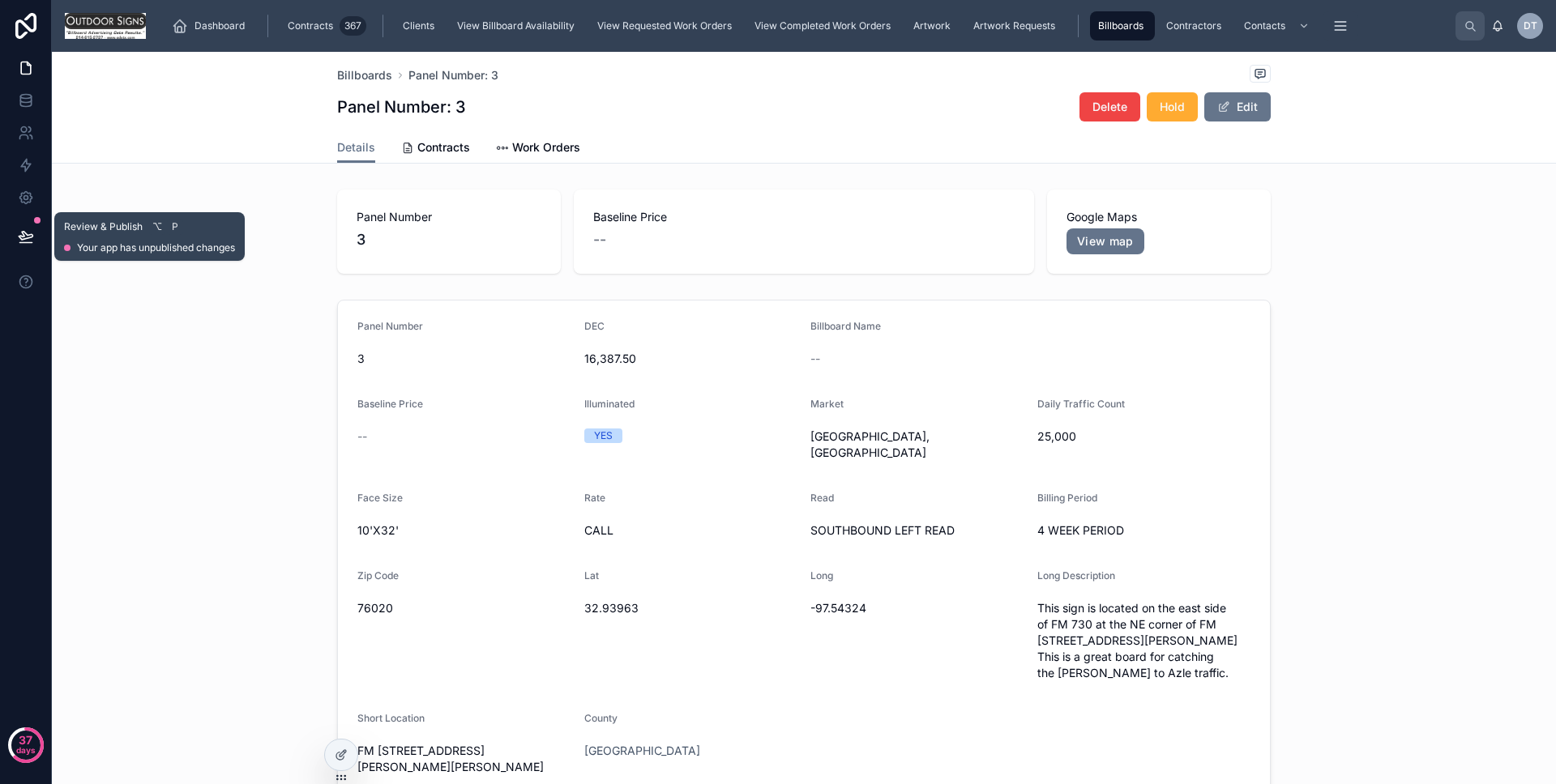
click at [19, 229] on icon at bounding box center [26, 237] width 16 height 16
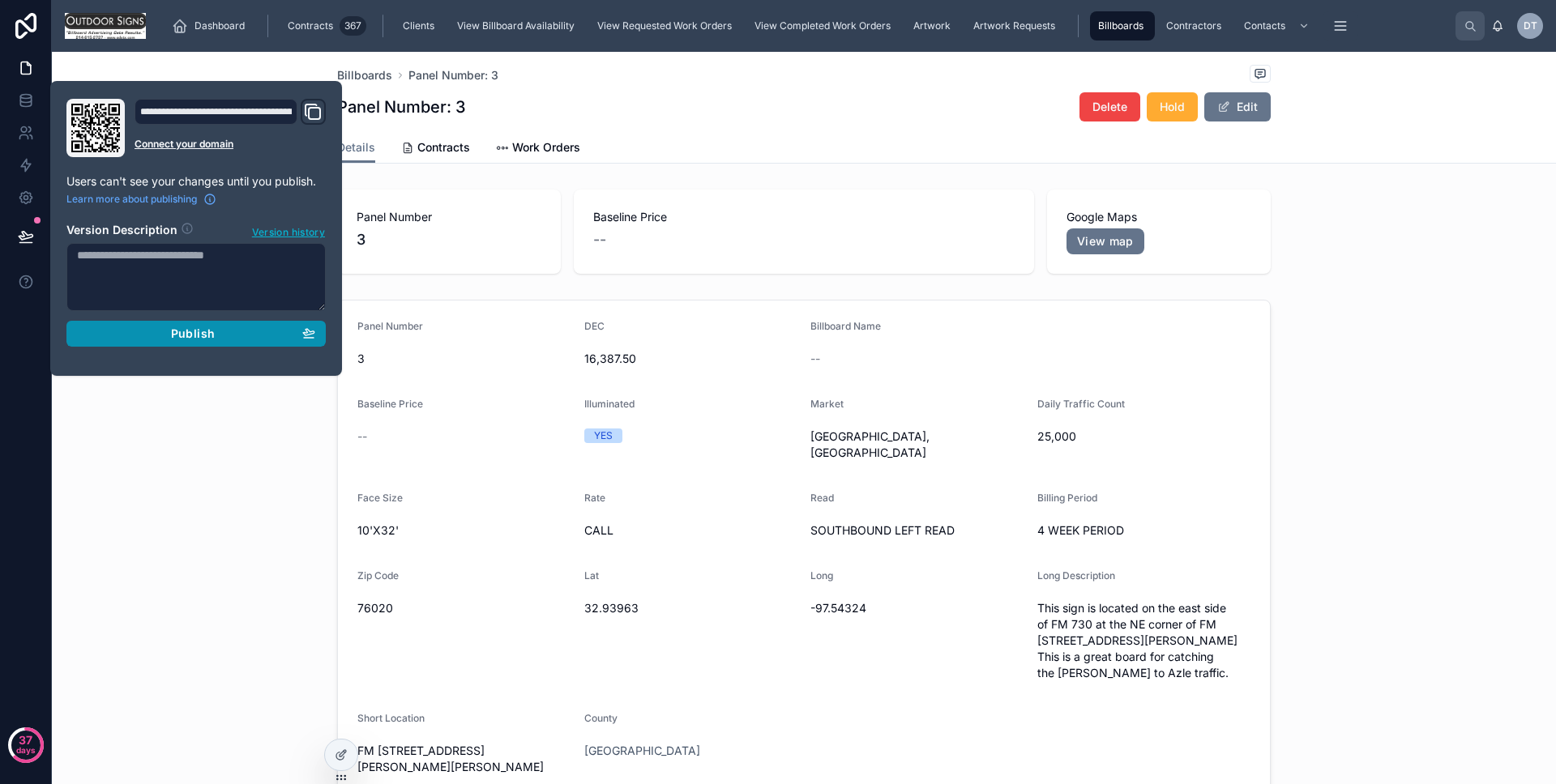
click at [131, 324] on button "Publish" at bounding box center [195, 333] width 259 height 26
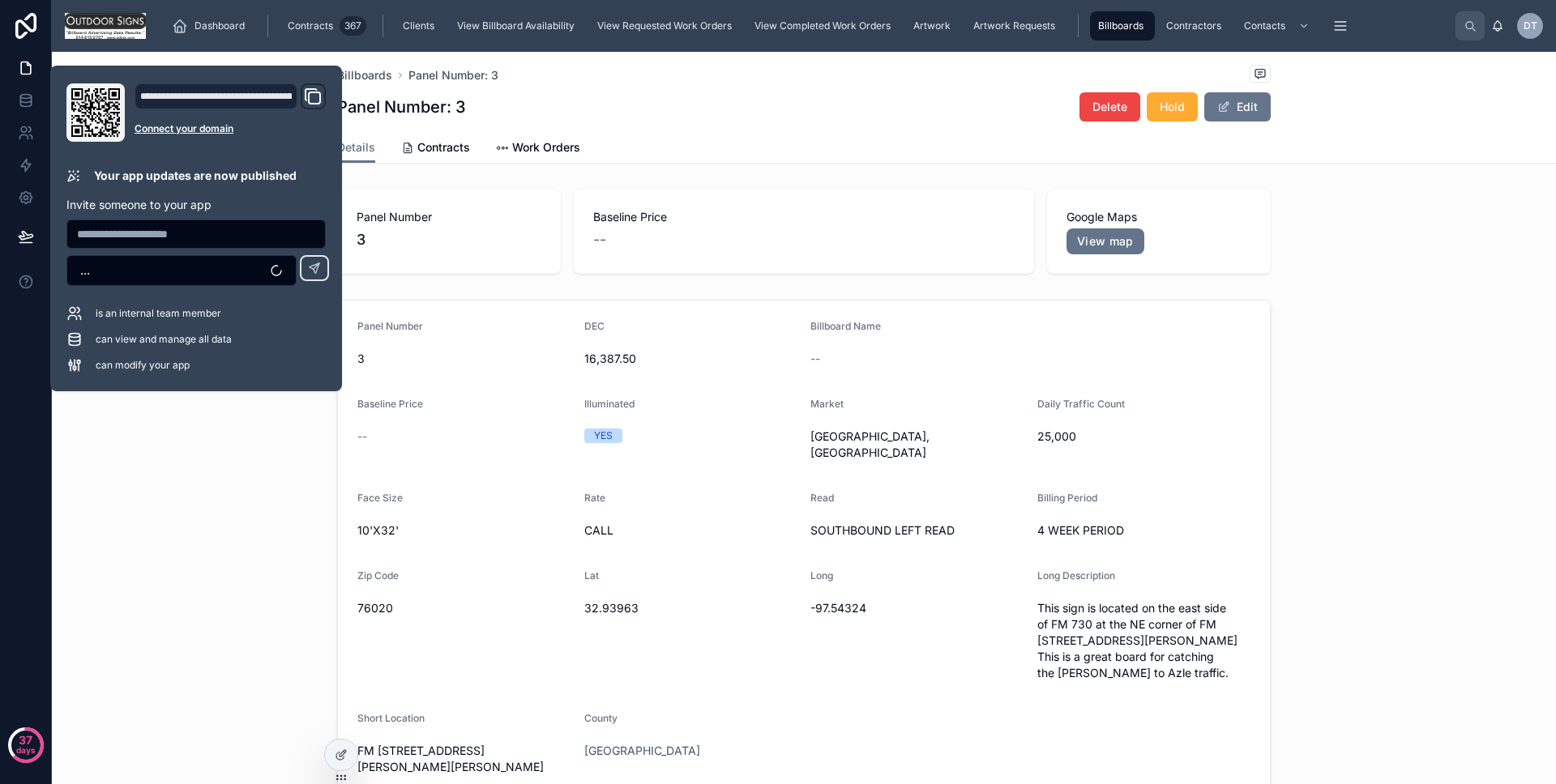
click at [252, 633] on div "Panel Number [DATE] 16,387.50 Billboard Name -- Baseline Price -- Illuminated Y…" at bounding box center [804, 549] width 1505 height 514
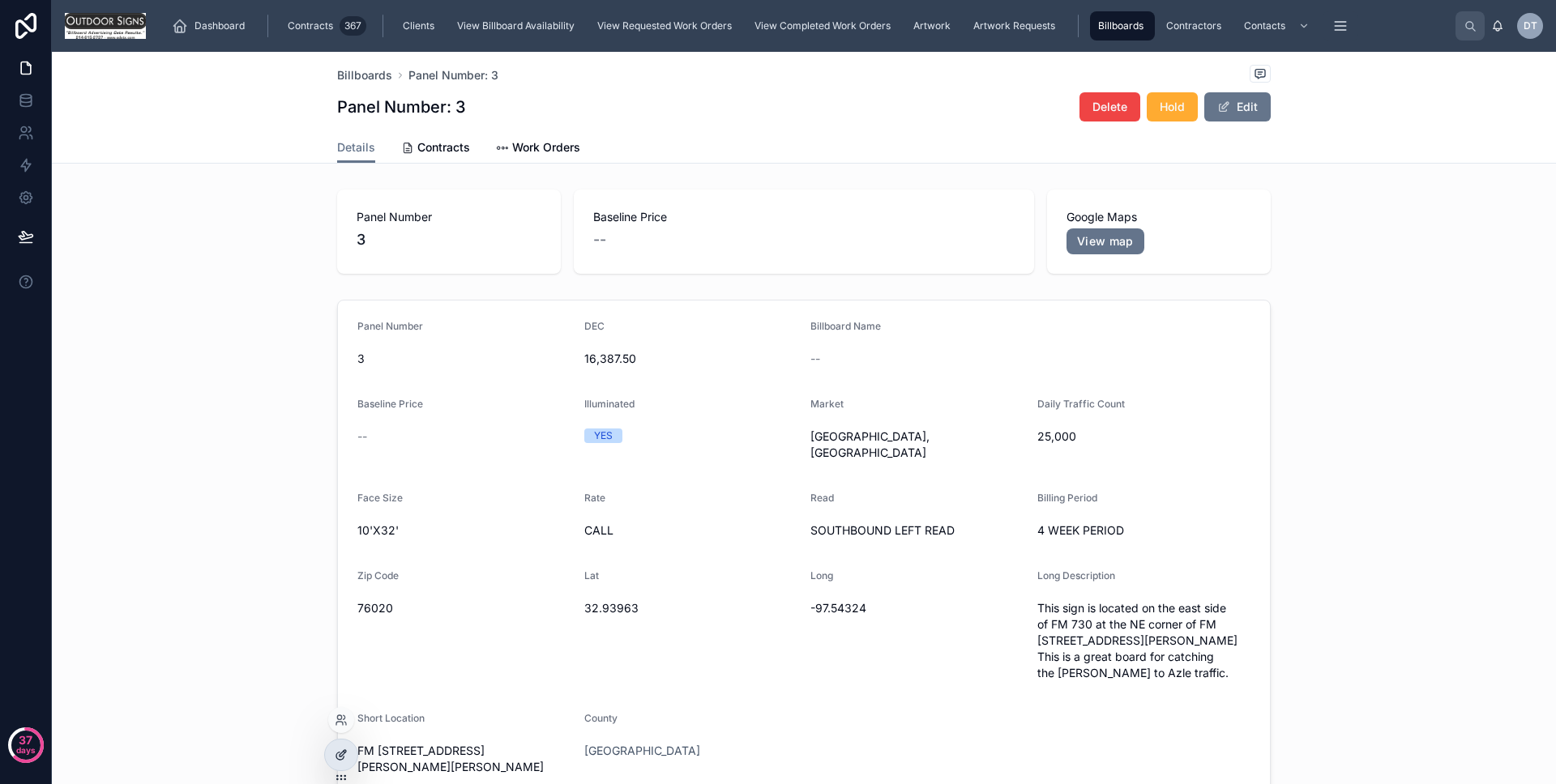
click at [339, 752] on icon at bounding box center [339, 755] width 7 height 7
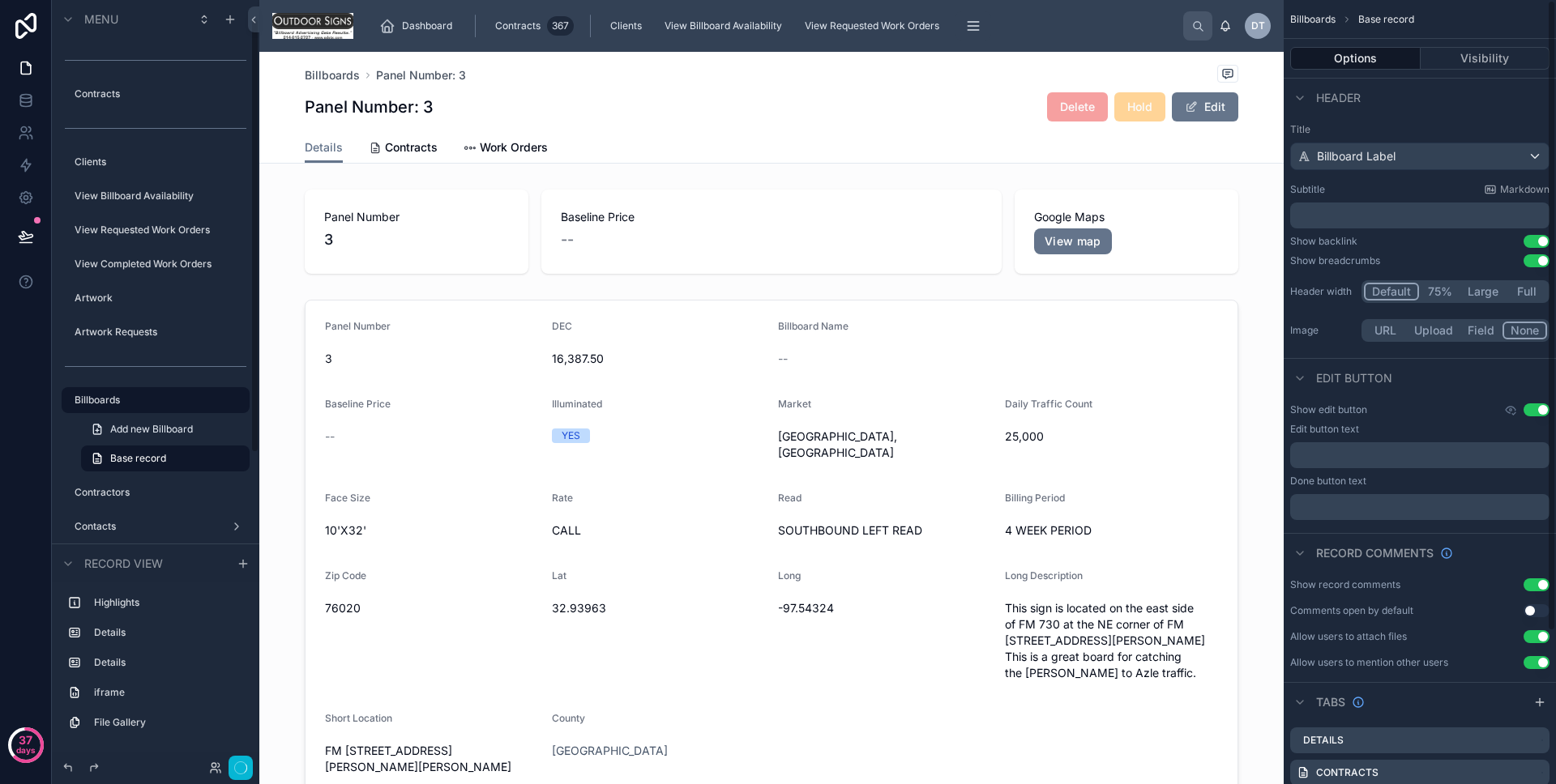
scroll to position [189, 0]
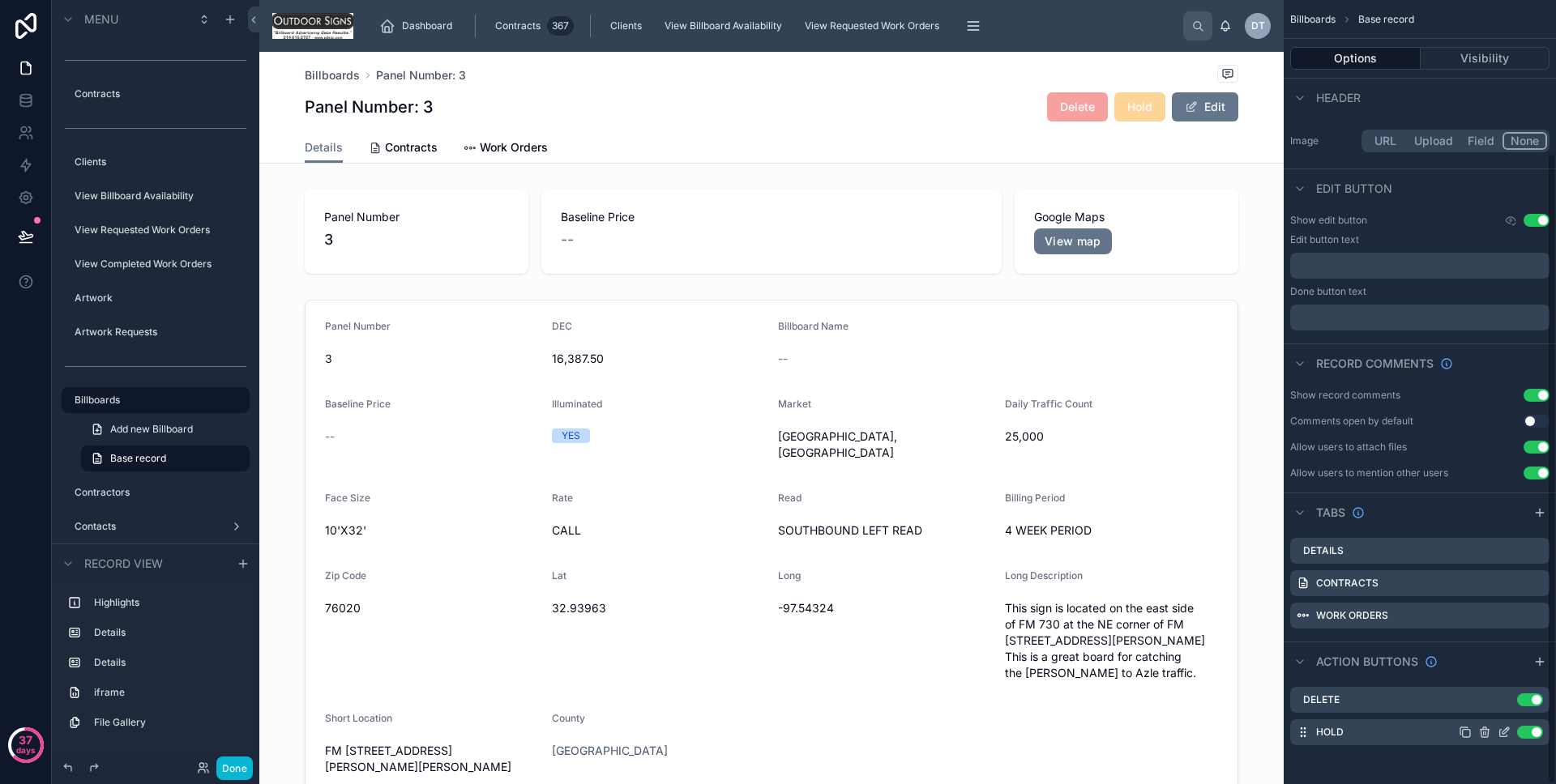
click at [1512, 734] on div "Use setting" at bounding box center [1501, 732] width 84 height 13
click at [1510, 734] on icon "scrollable content" at bounding box center [1504, 732] width 13 height 13
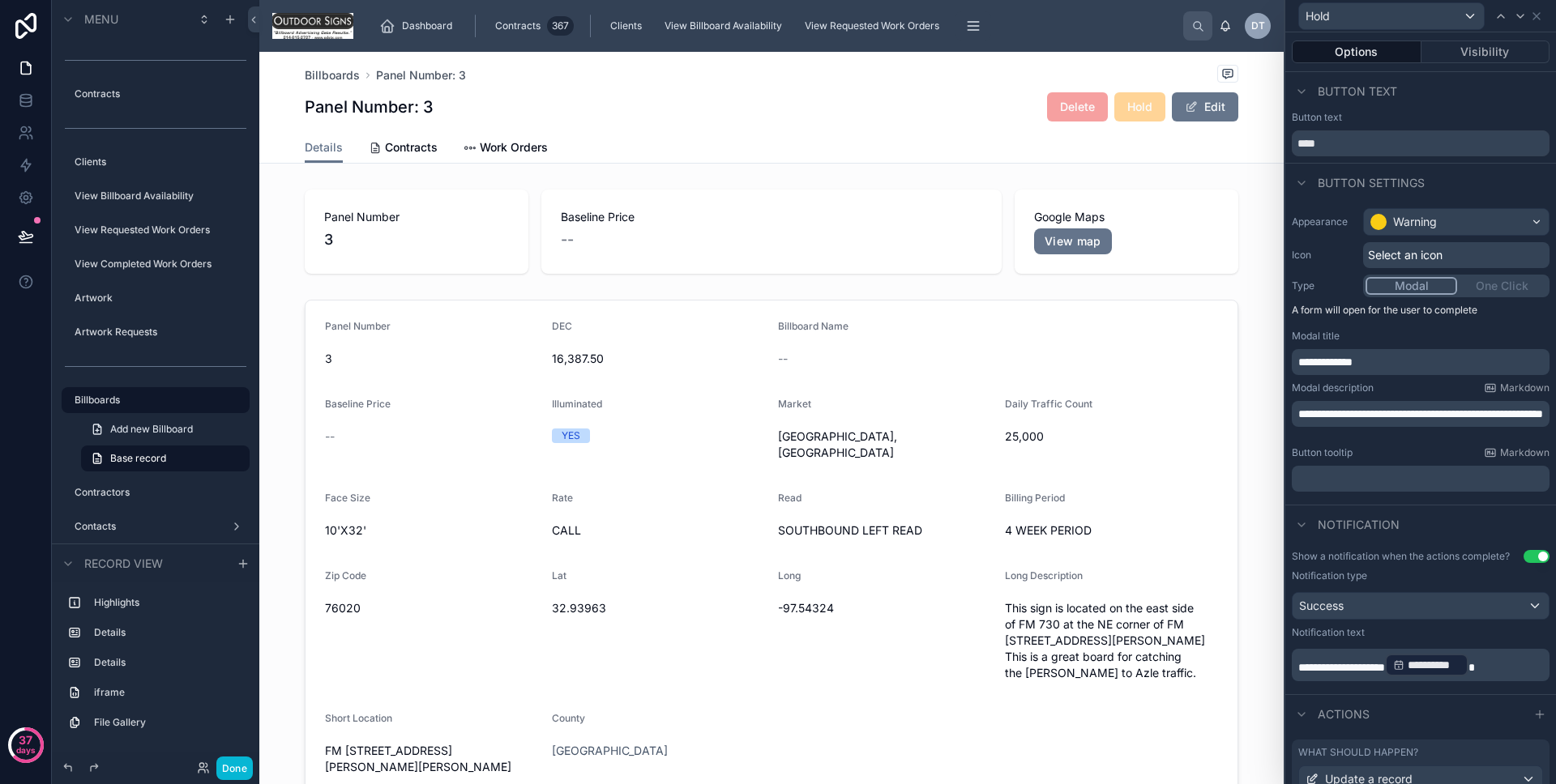
scroll to position [124, 0]
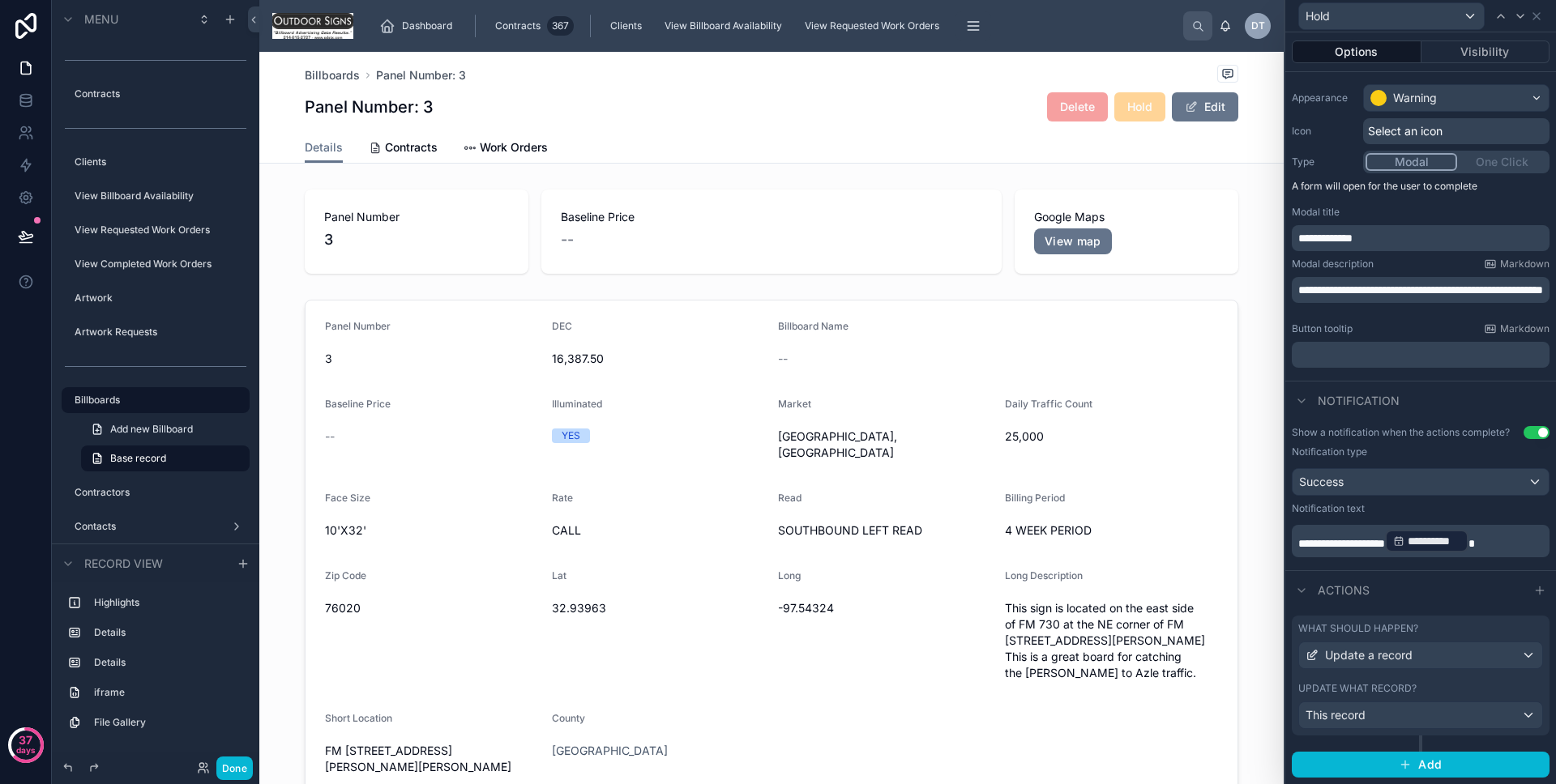
click at [1432, 632] on div "What should happen?" at bounding box center [1421, 628] width 245 height 13
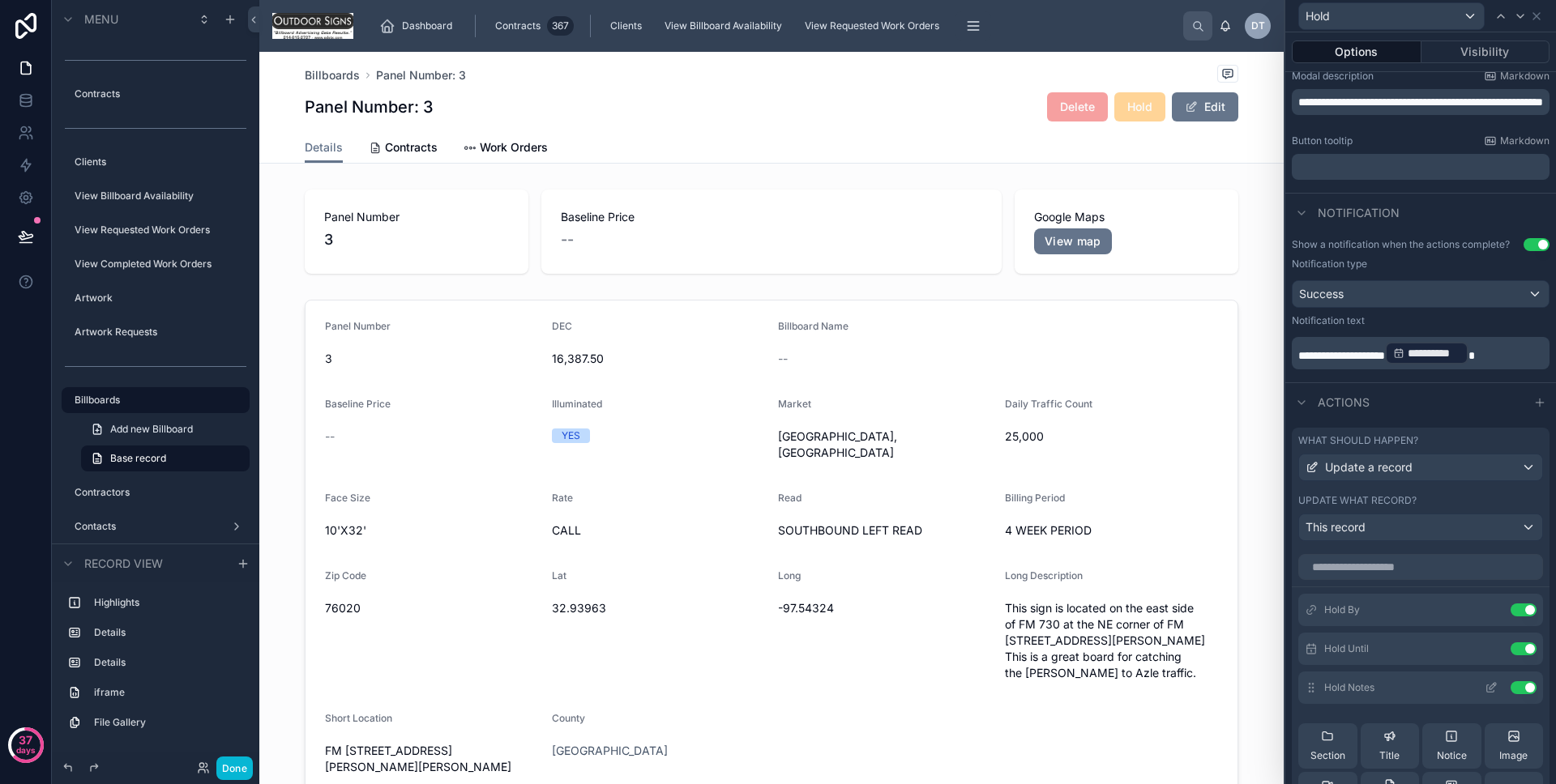
click at [1485, 682] on icon at bounding box center [1491, 687] width 13 height 13
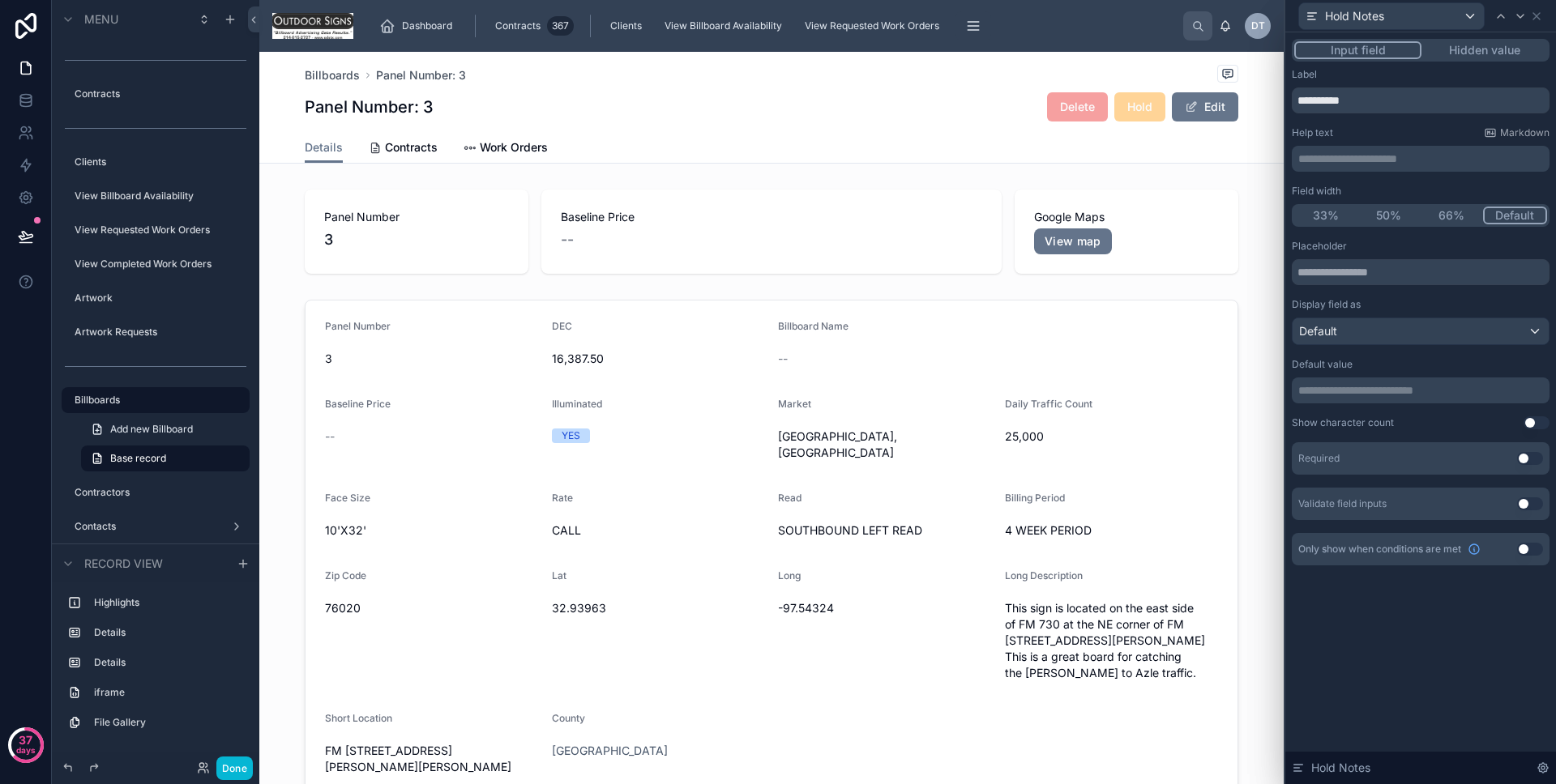
click at [1531, 458] on button "Use setting" at bounding box center [1530, 458] width 26 height 13
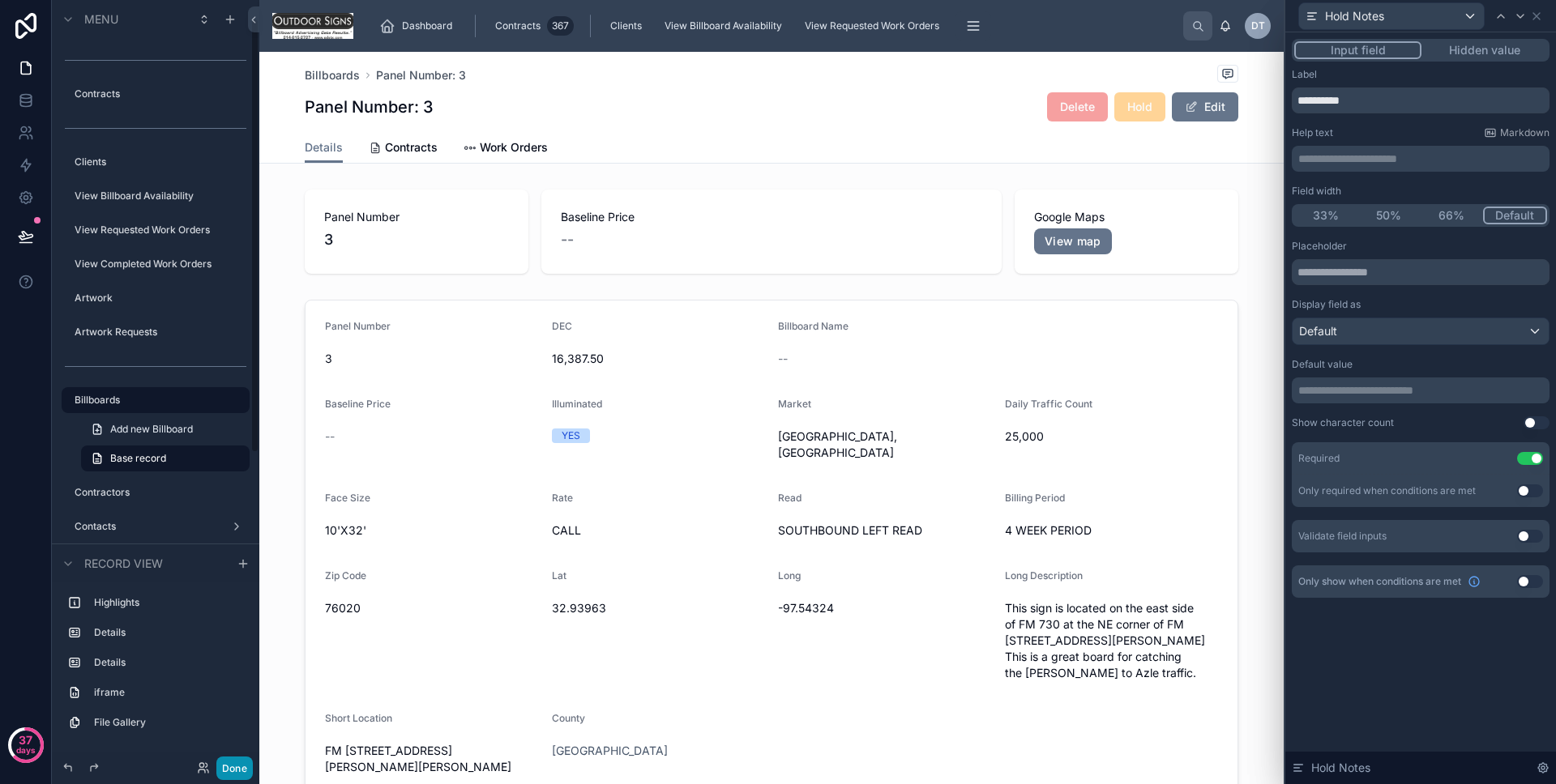
click at [241, 766] on button "Done" at bounding box center [234, 768] width 37 height 24
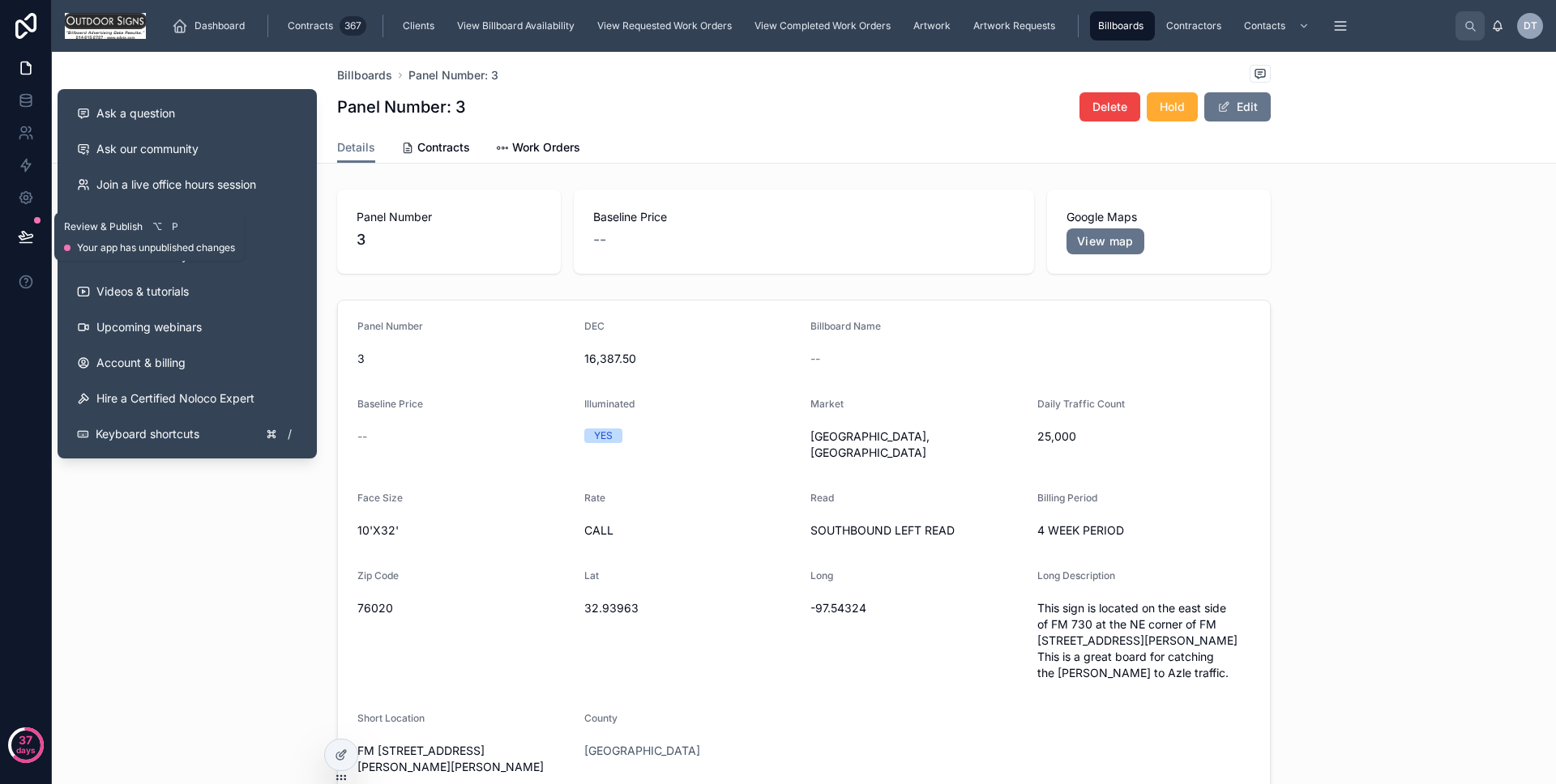
click at [35, 243] on button at bounding box center [26, 237] width 36 height 45
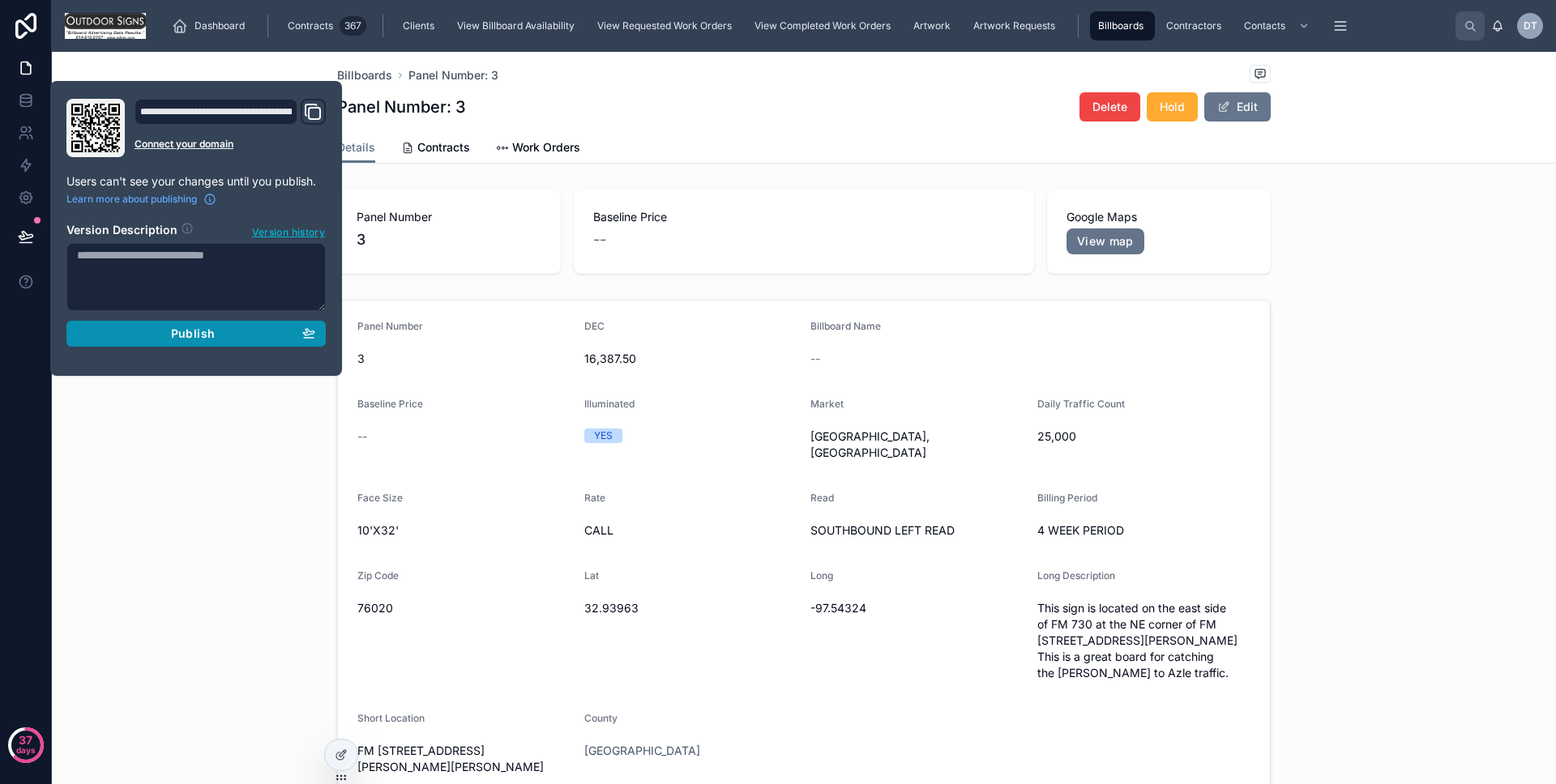
click at [140, 329] on div "Publish" at bounding box center [196, 333] width 239 height 15
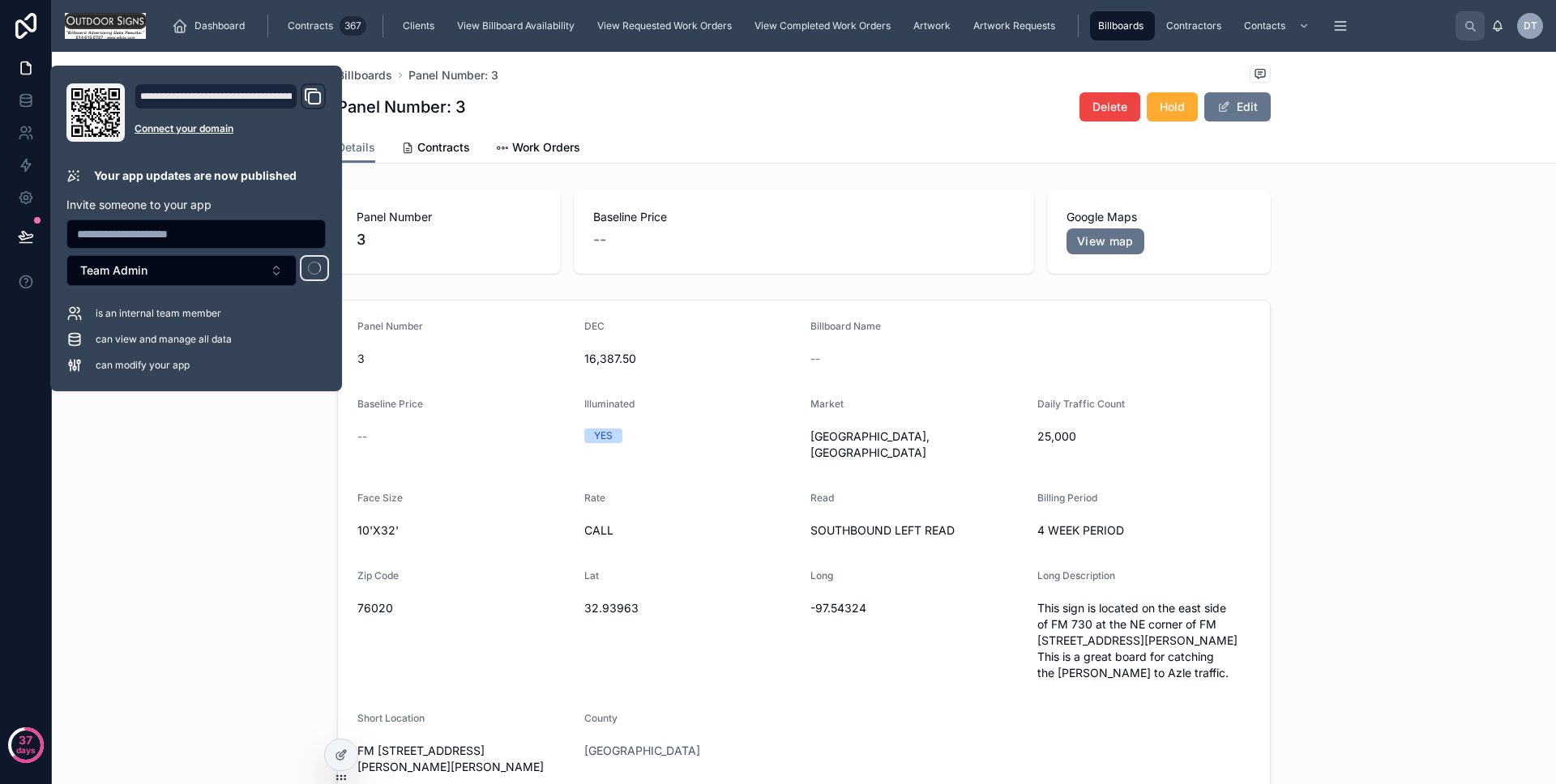
drag, startPoint x: 189, startPoint y: 375, endPoint x: 188, endPoint y: 388, distance: 13.0
click at [188, 388] on div "**********" at bounding box center [196, 229] width 292 height 325
click at [280, 528] on div "Panel Number [DATE] 16,387.50 Billboard Name -- Baseline Price -- Illuminated Y…" at bounding box center [804, 549] width 1505 height 514
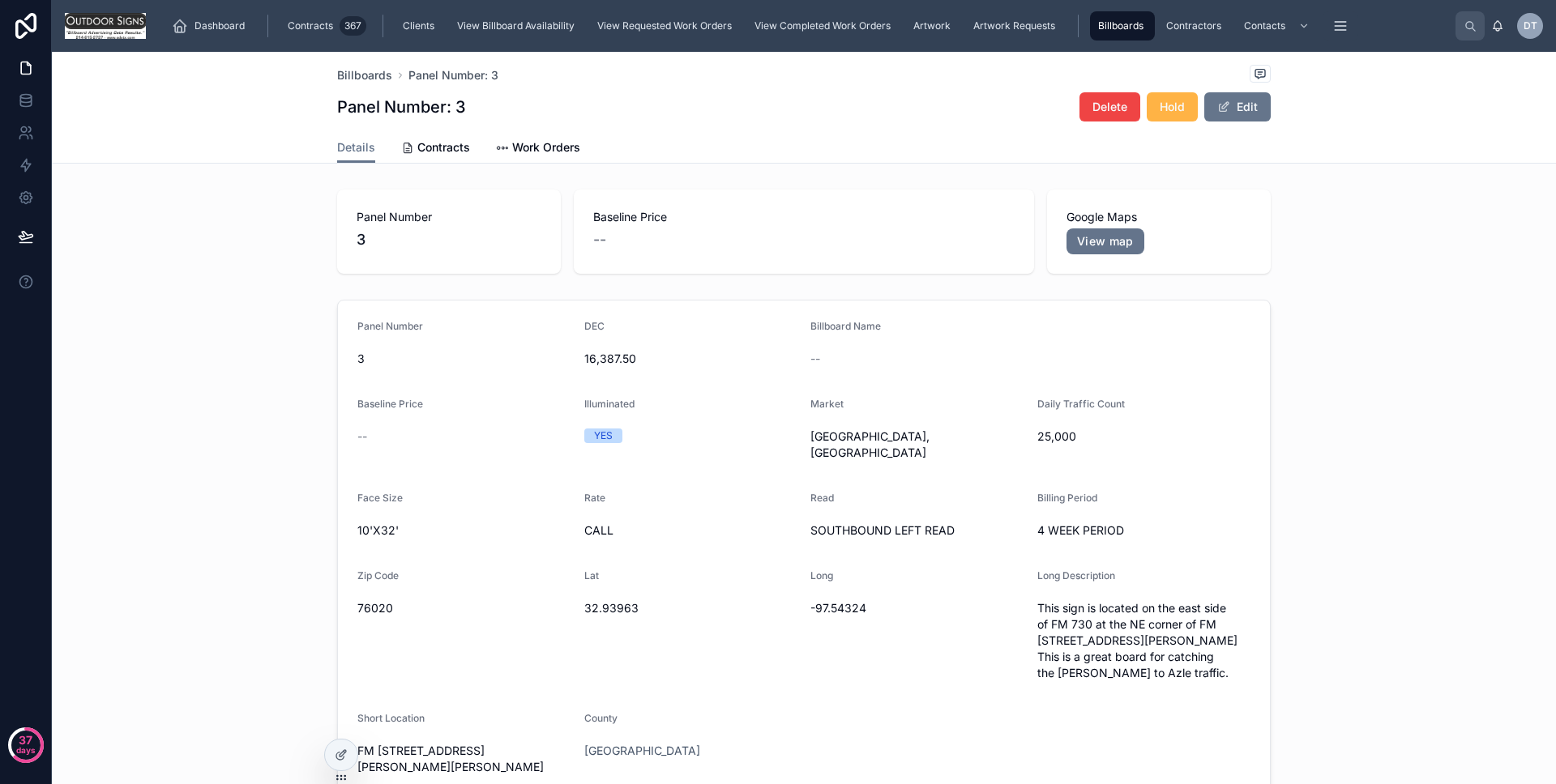
click at [1160, 110] on span "Hold" at bounding box center [1172, 107] width 25 height 16
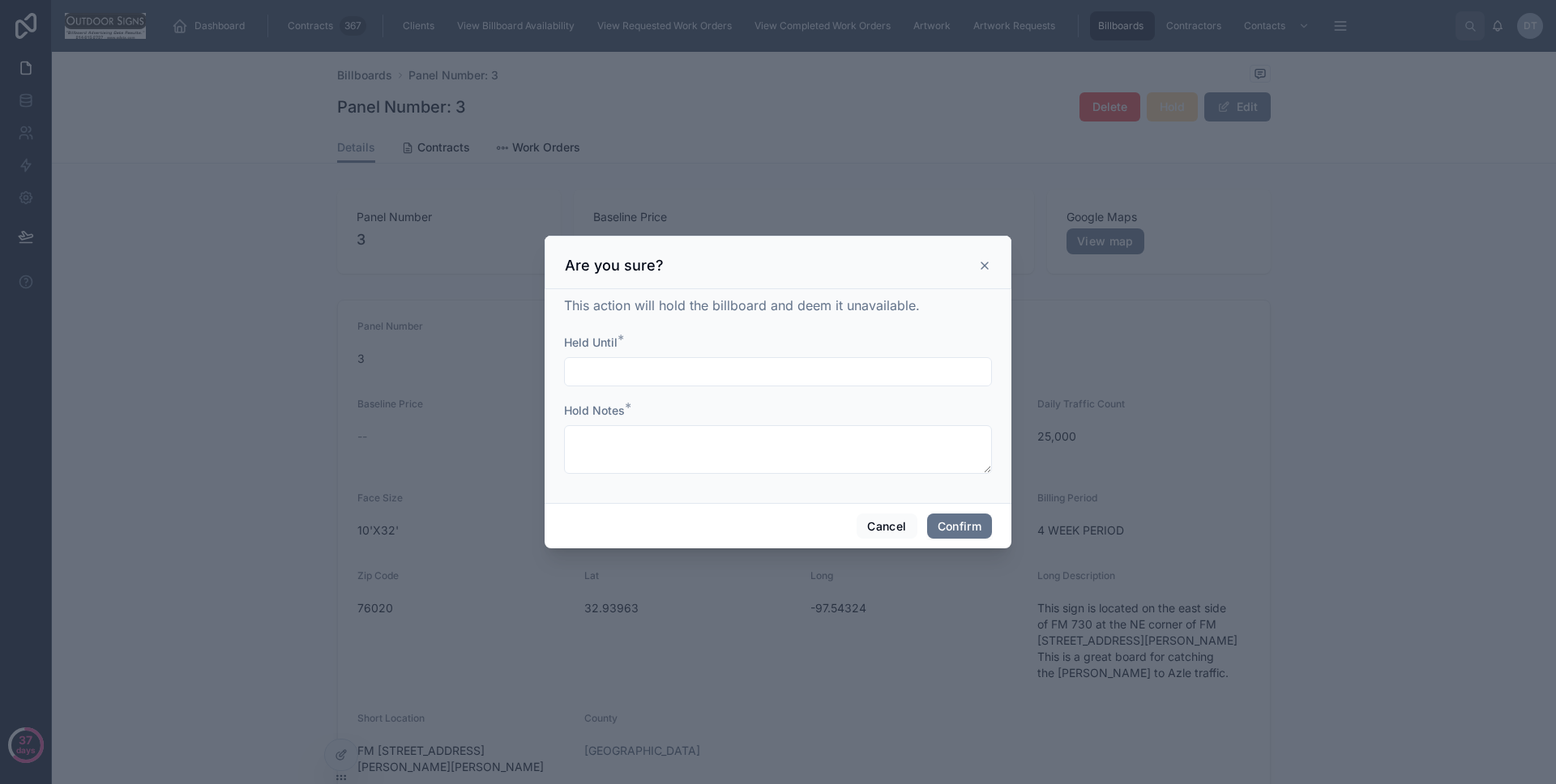
click at [837, 362] on input "text" at bounding box center [778, 372] width 426 height 23
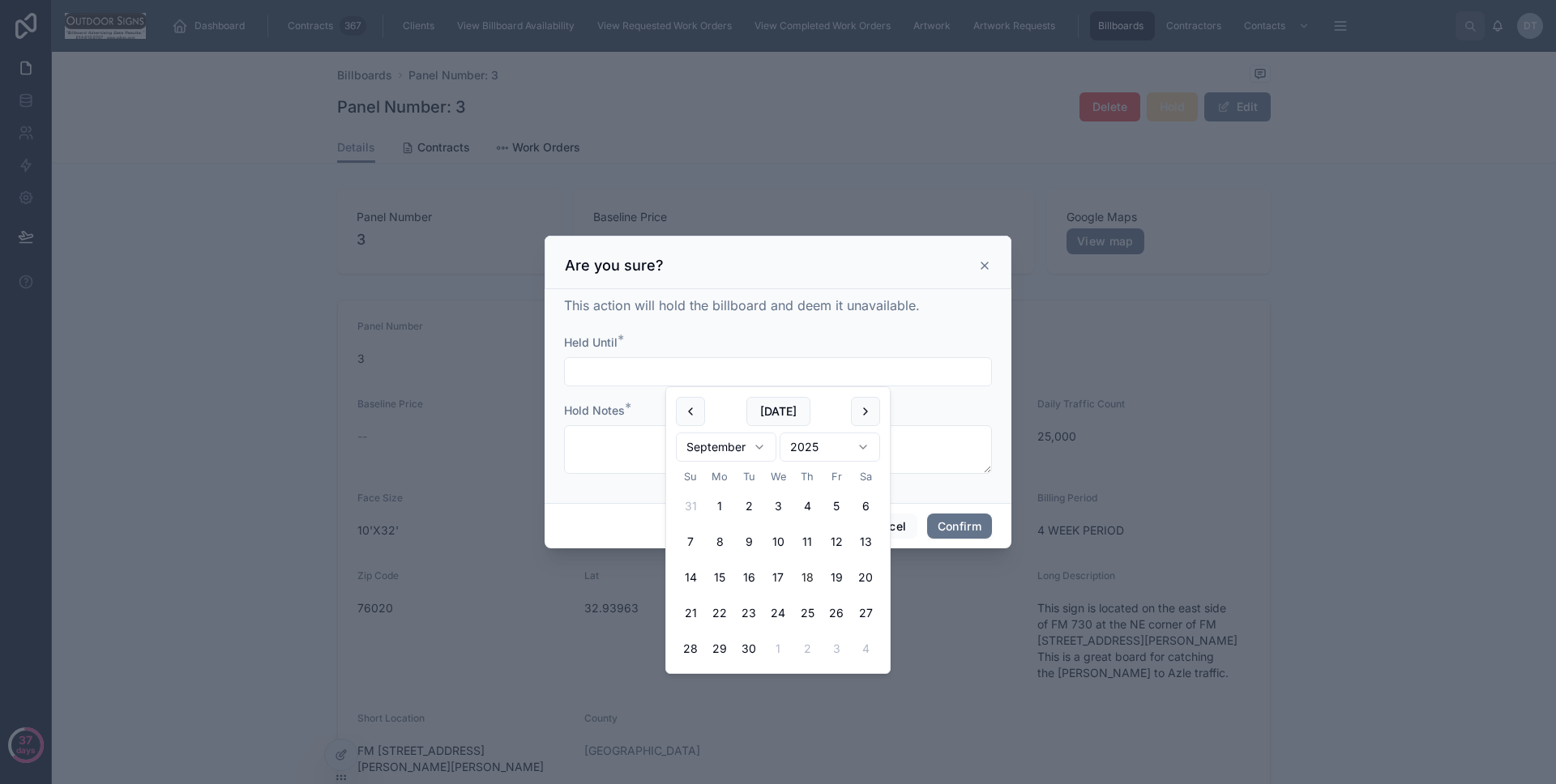
click at [805, 569] on button "18" at bounding box center [807, 578] width 30 height 30
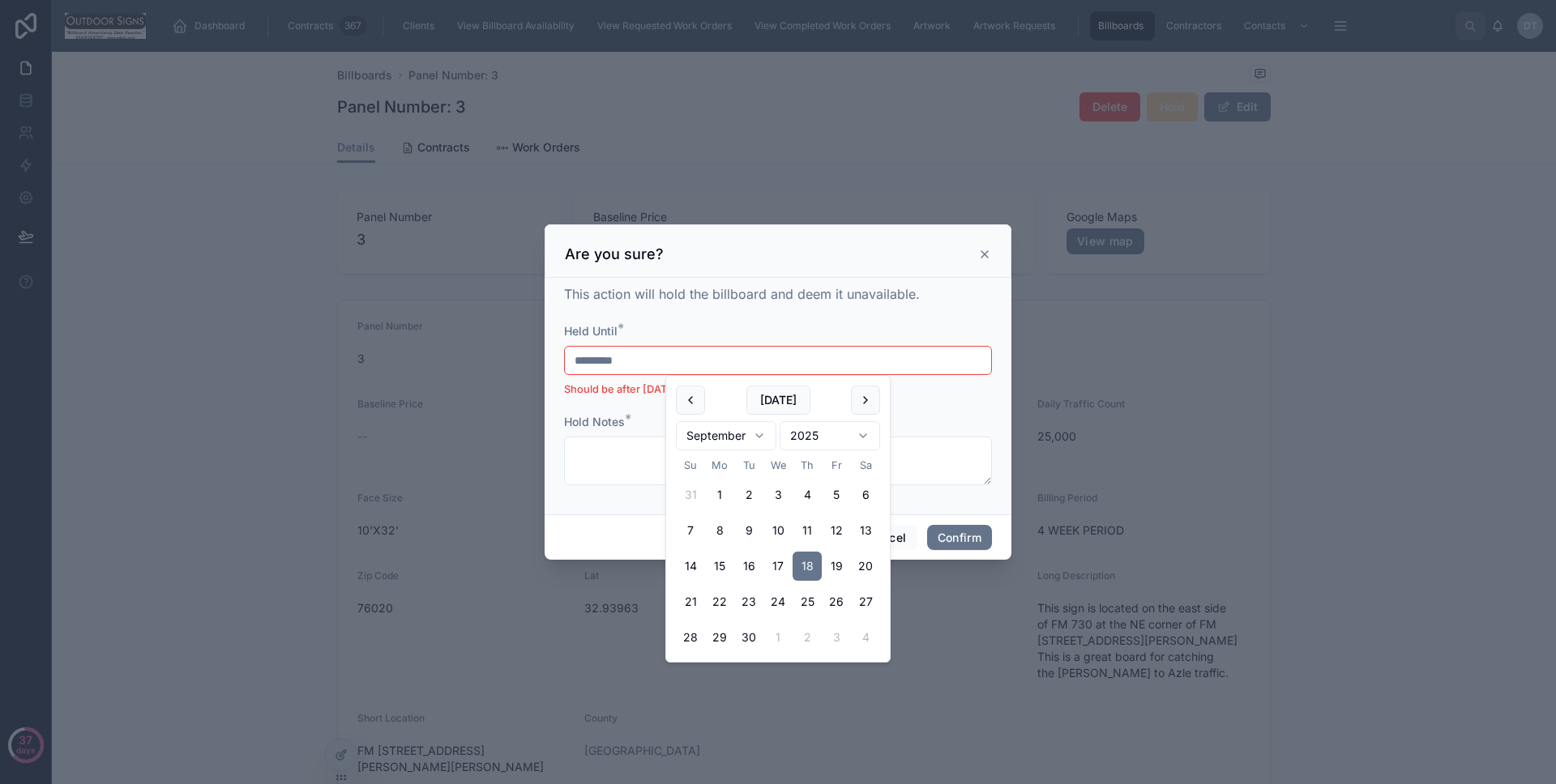
click at [770, 428] on html "37 days Dashboard Contracts 367 Clients View Billboard Availability View Reques…" at bounding box center [778, 392] width 1556 height 784
click at [786, 531] on button "8" at bounding box center [778, 531] width 30 height 30
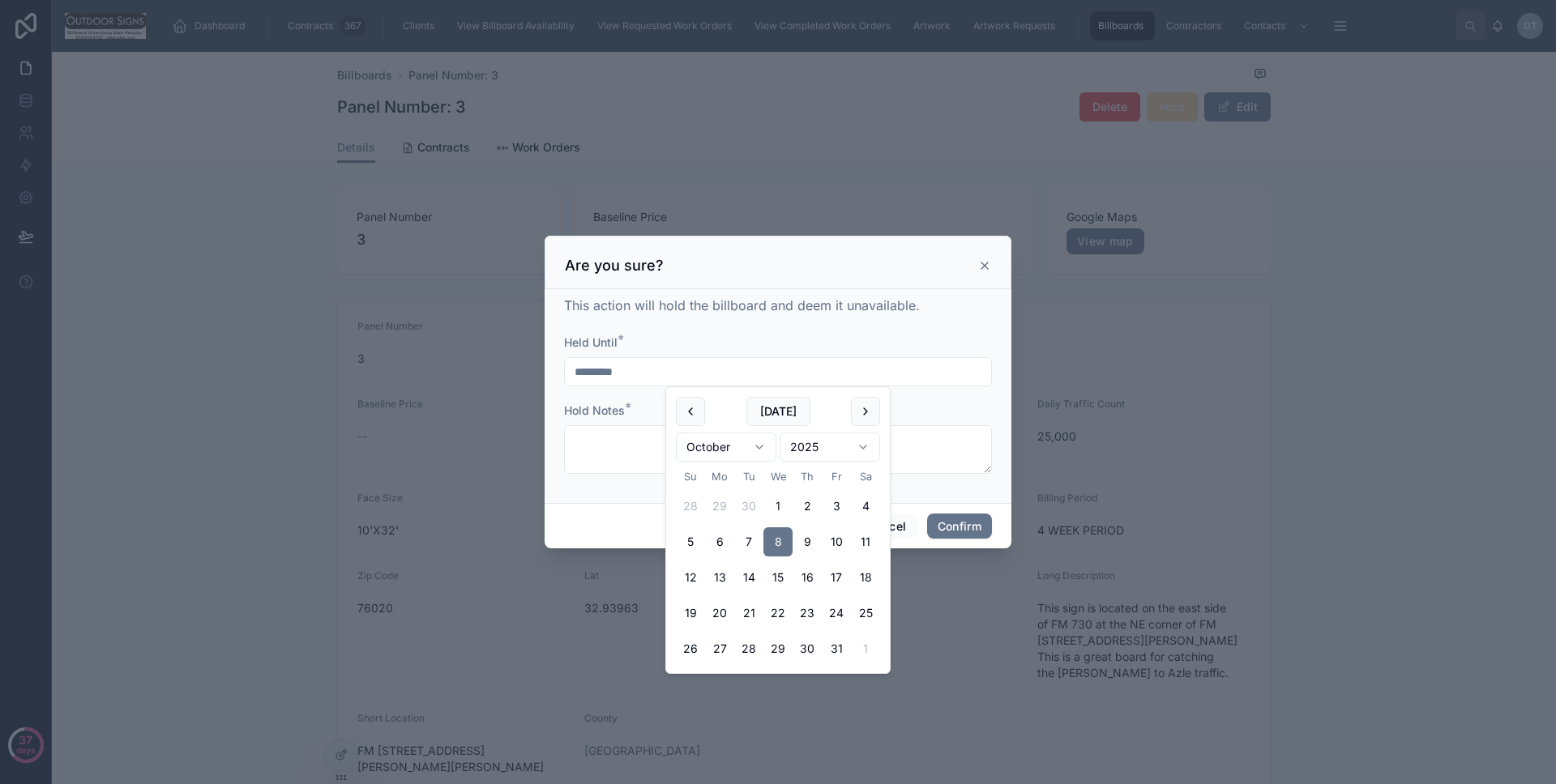
type input "*********"
click at [941, 409] on div "Hold Notes *" at bounding box center [778, 410] width 428 height 16
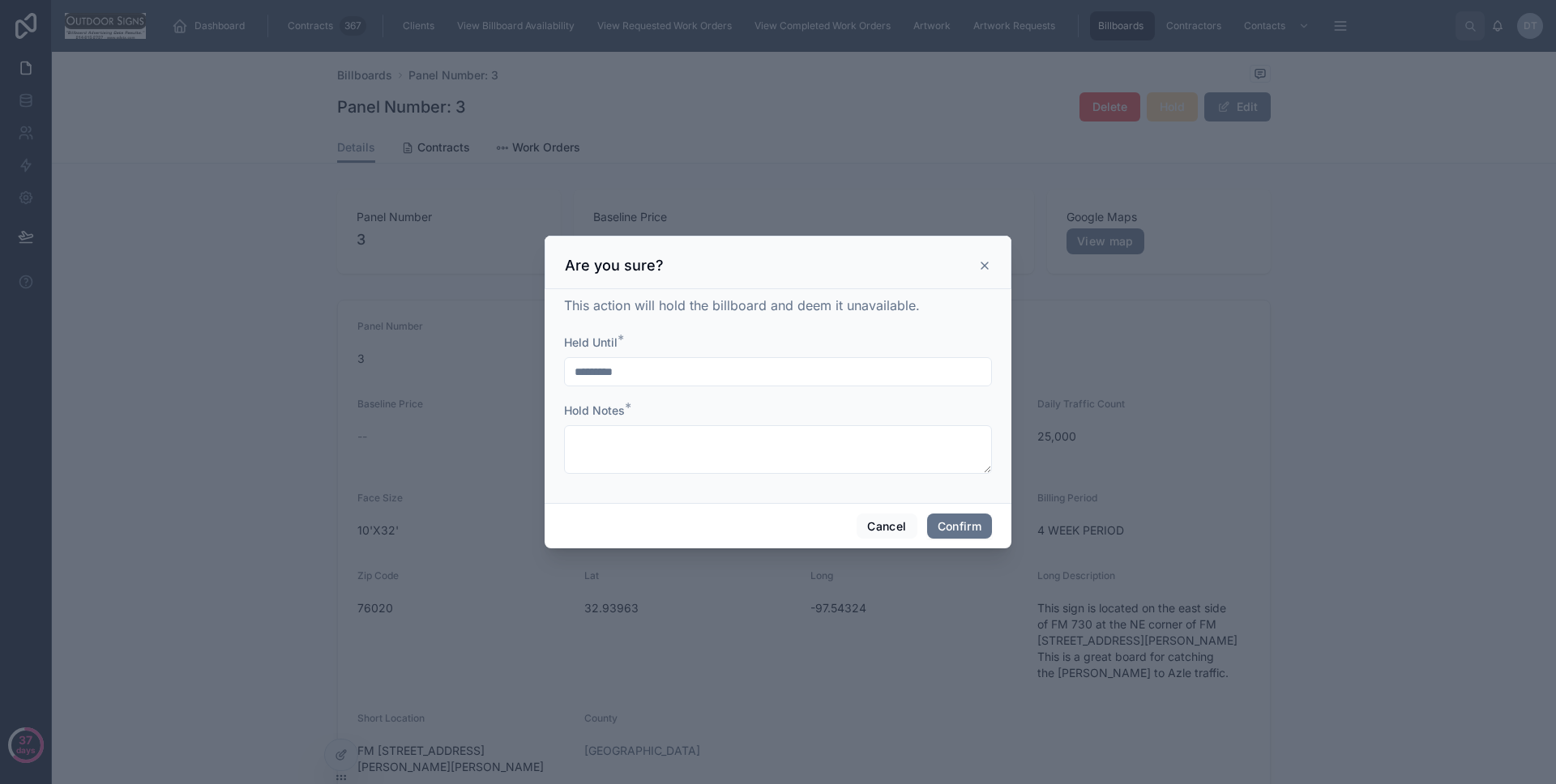
click at [802, 368] on input "*********" at bounding box center [778, 372] width 426 height 23
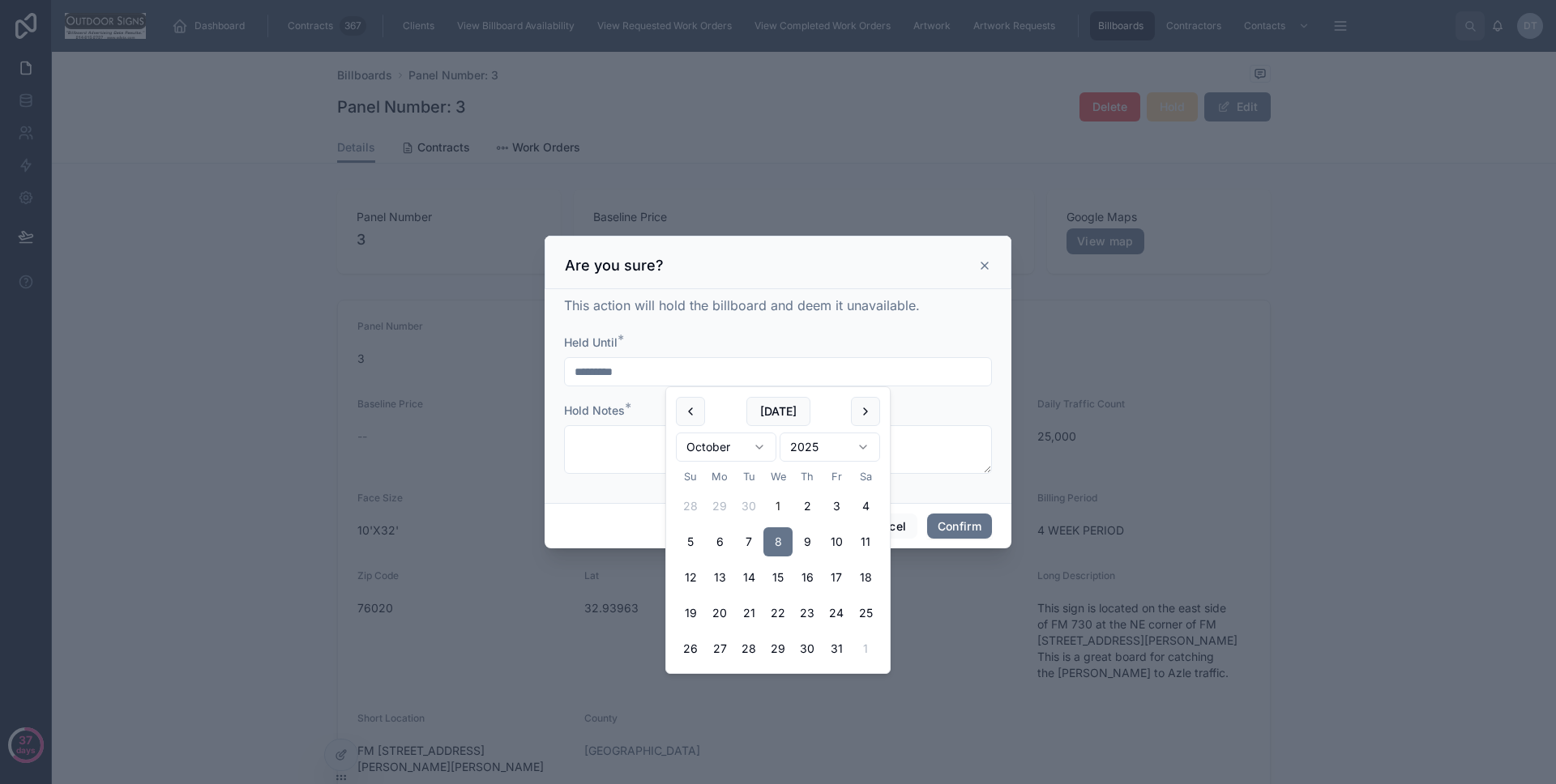
click at [802, 368] on input "*********" at bounding box center [778, 372] width 426 height 23
click at [801, 357] on div "*********" at bounding box center [778, 372] width 428 height 30
click at [785, 363] on input "*********" at bounding box center [778, 372] width 426 height 23
click at [790, 345] on div "Held Until *" at bounding box center [778, 342] width 428 height 16
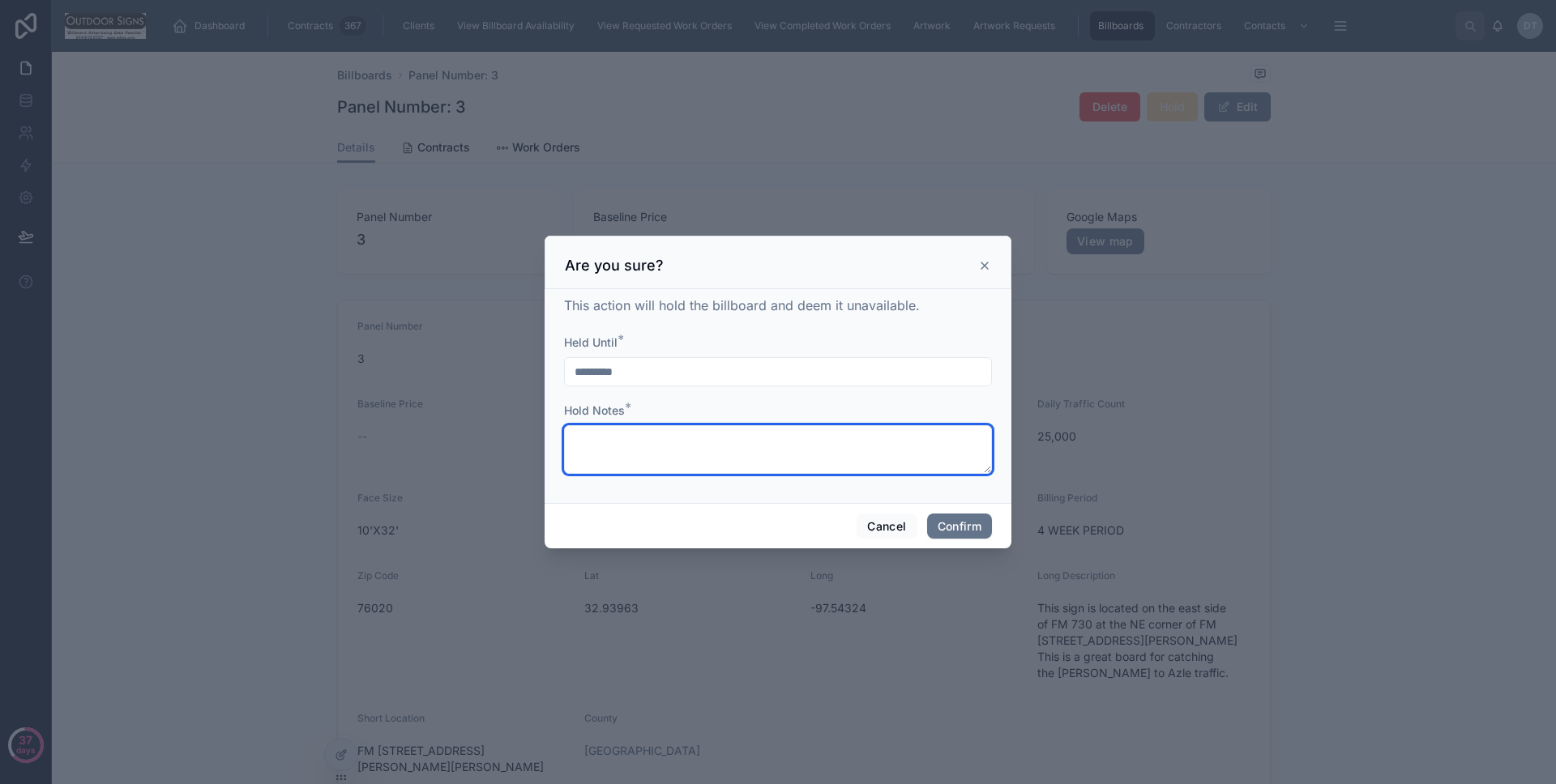
click at [630, 445] on textarea at bounding box center [778, 449] width 428 height 48
type textarea "****"
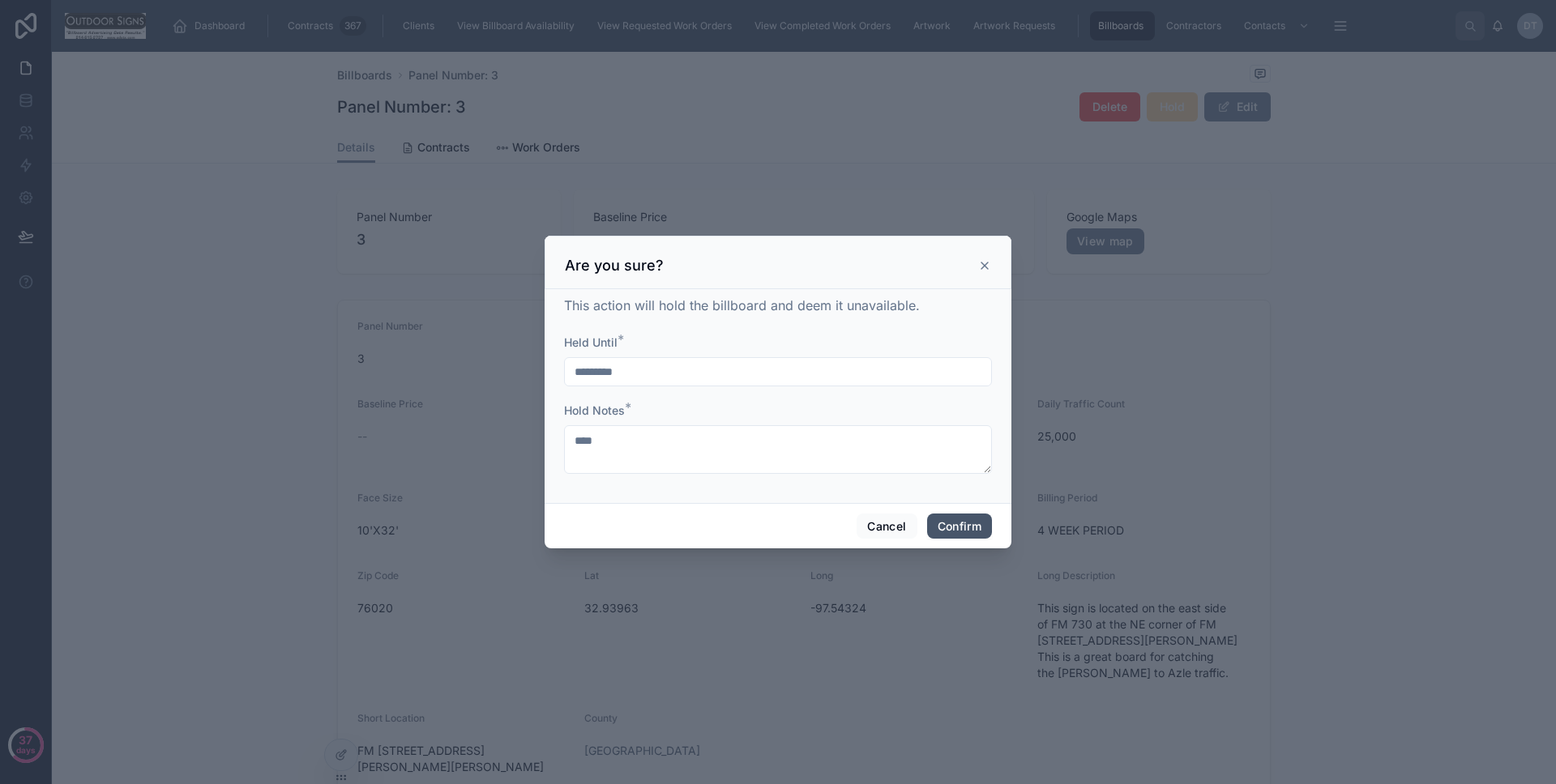
click at [949, 517] on button "Confirm" at bounding box center [960, 527] width 65 height 26
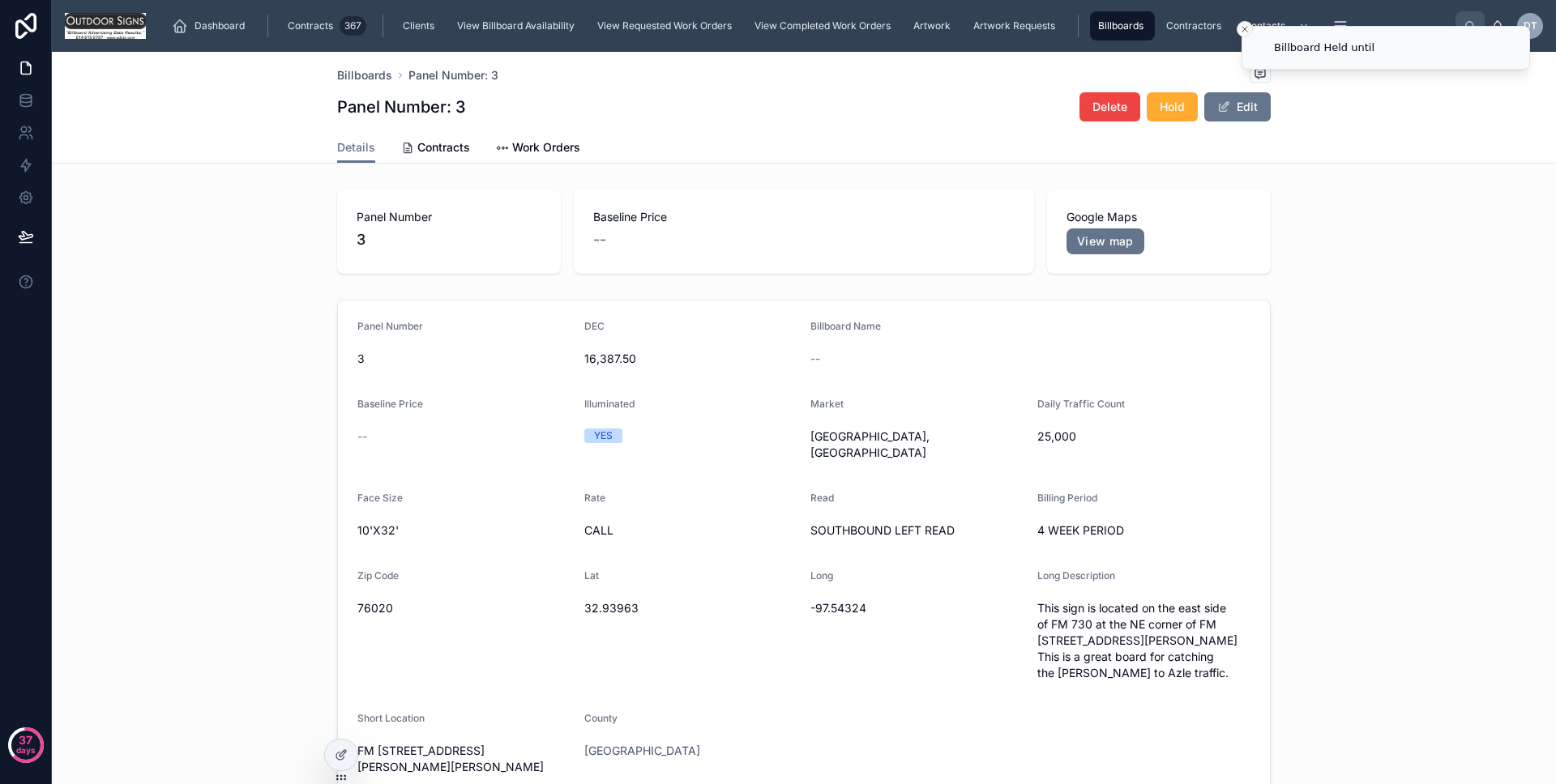
click at [1237, 26] on button "Close toast" at bounding box center [1245, 29] width 16 height 16
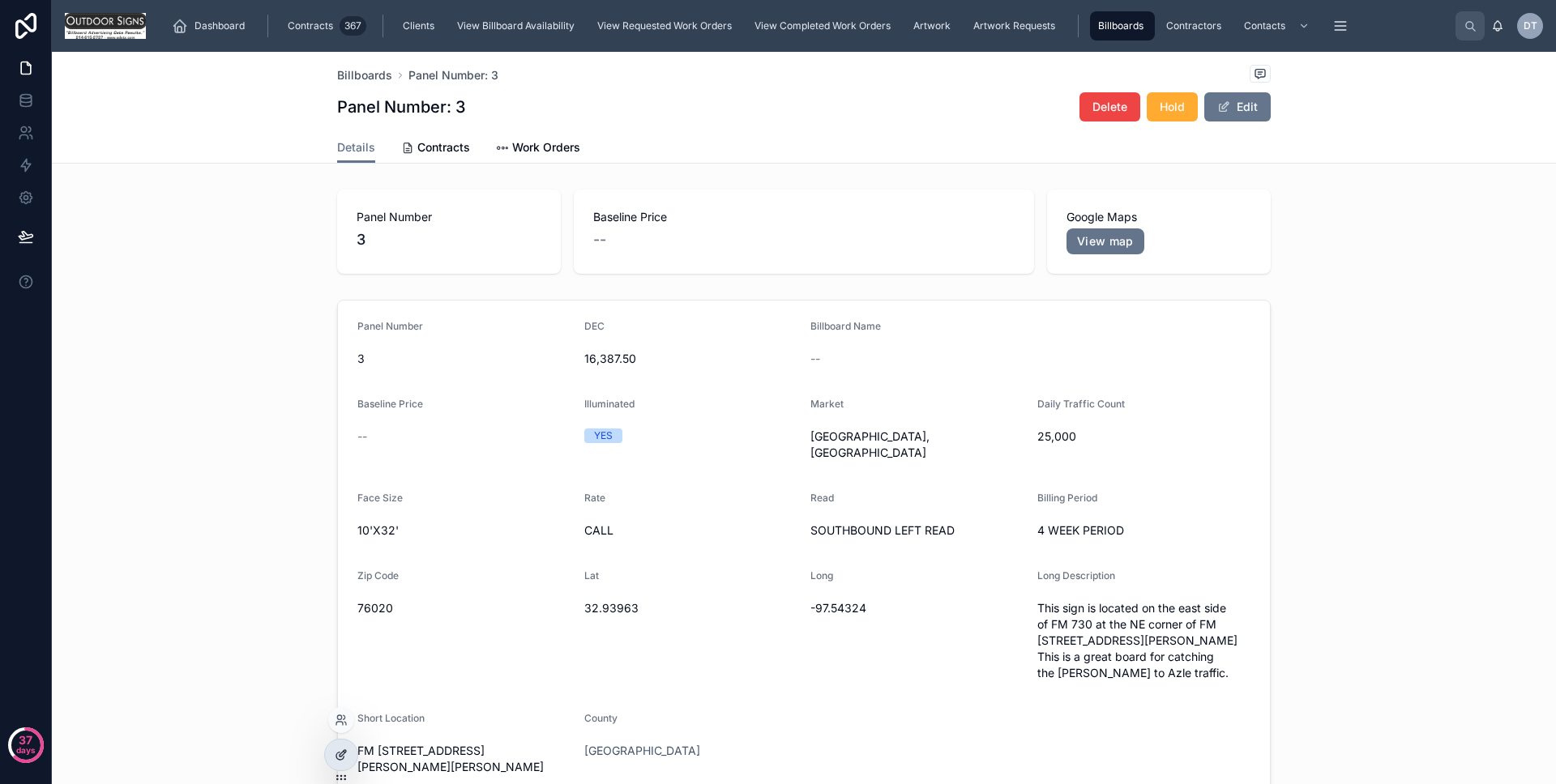
click at [343, 766] on div at bounding box center [340, 754] width 33 height 31
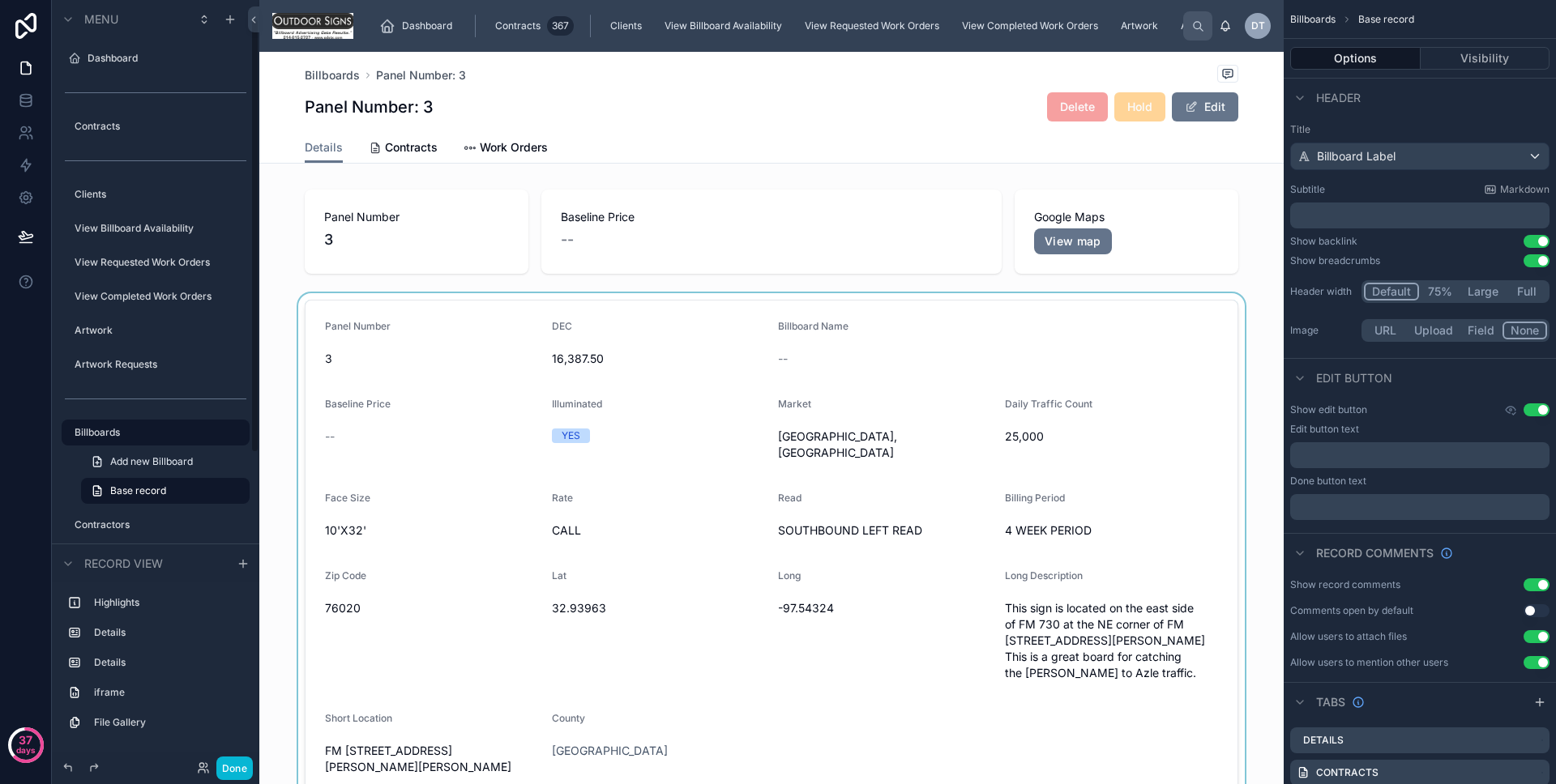
scroll to position [33, 0]
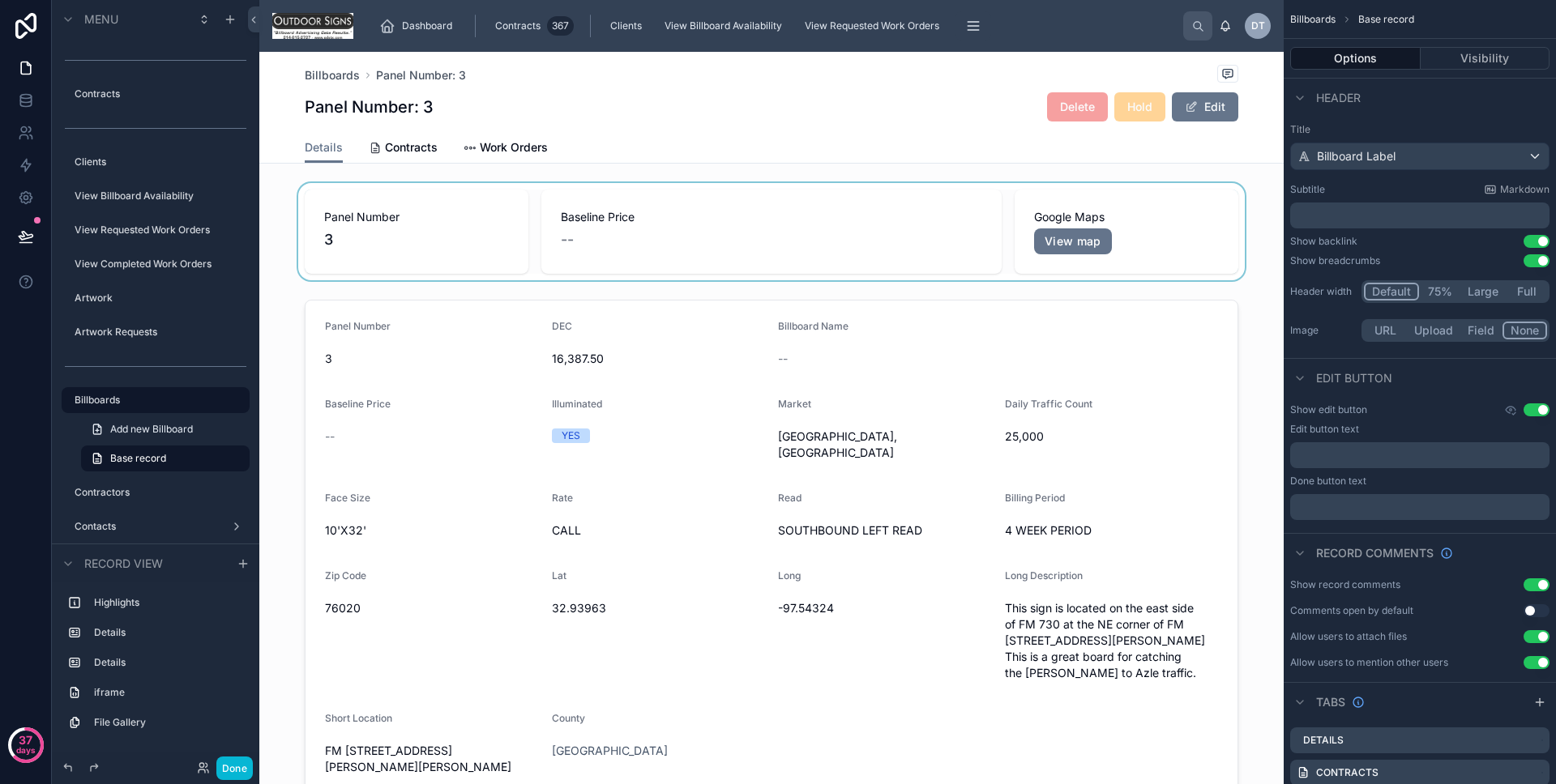
click at [912, 265] on div at bounding box center [772, 232] width 1024 height 98
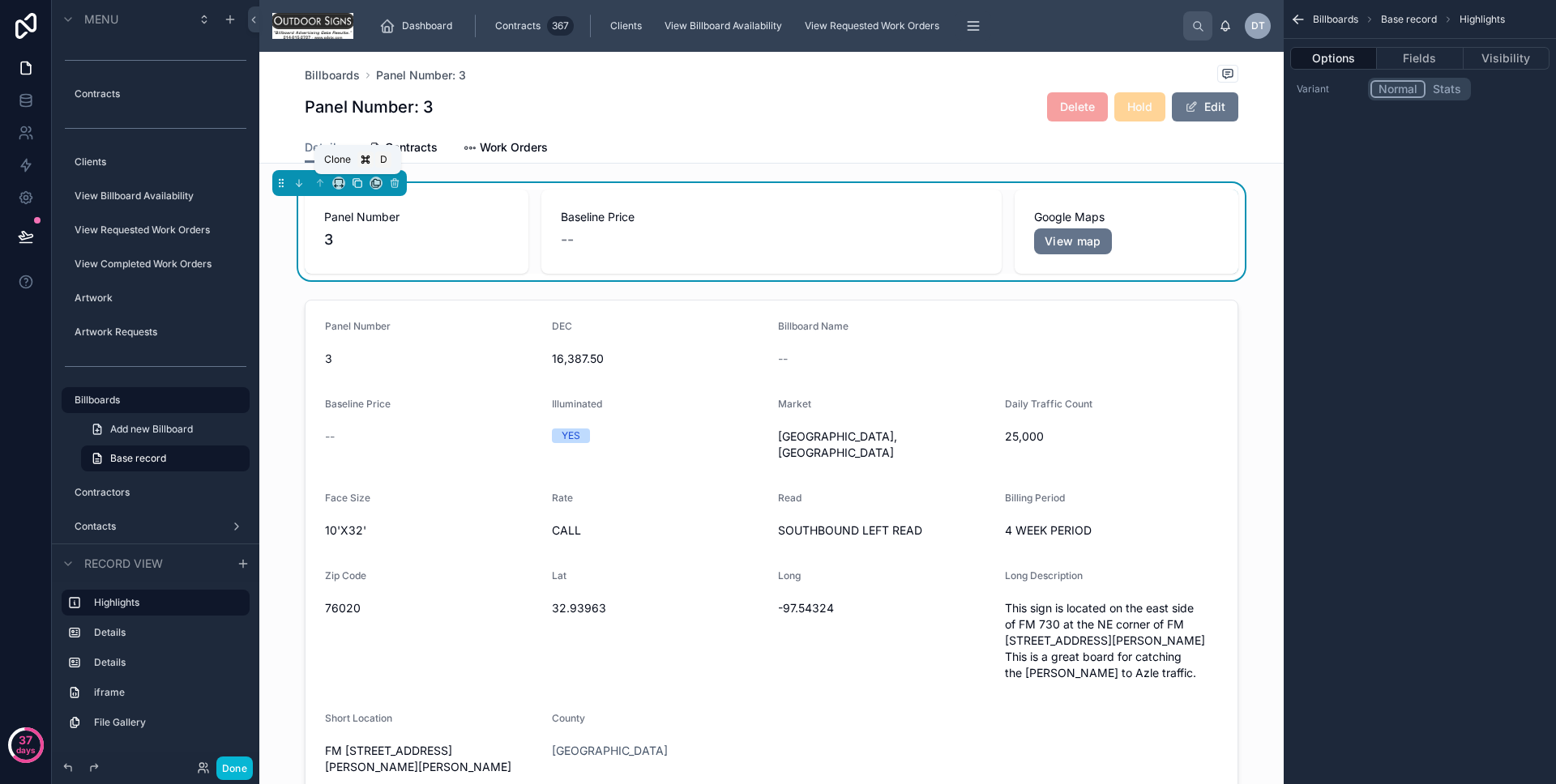
click at [353, 184] on icon at bounding box center [356, 182] width 7 height 7
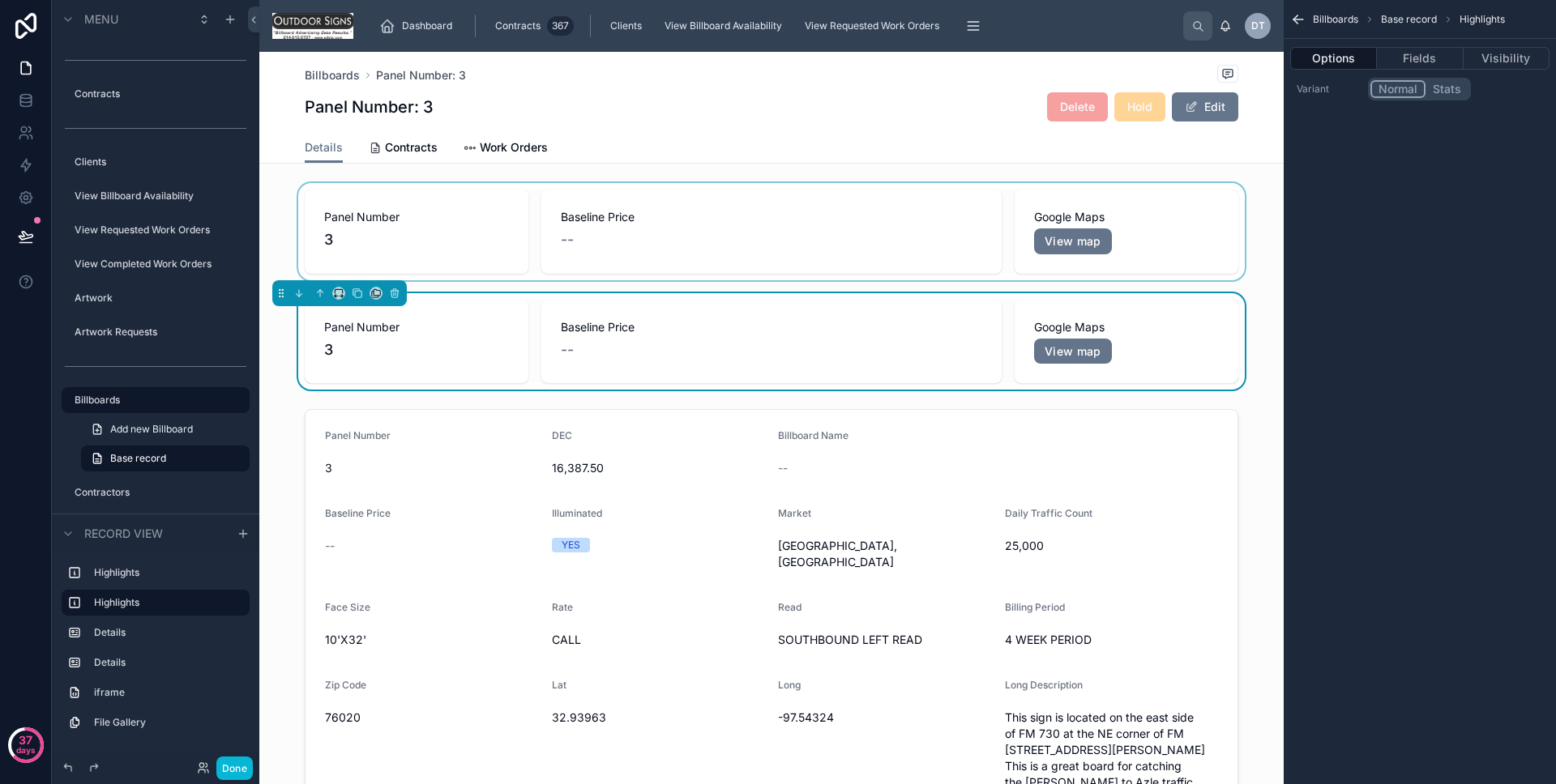
click at [466, 234] on div at bounding box center [772, 232] width 1024 height 98
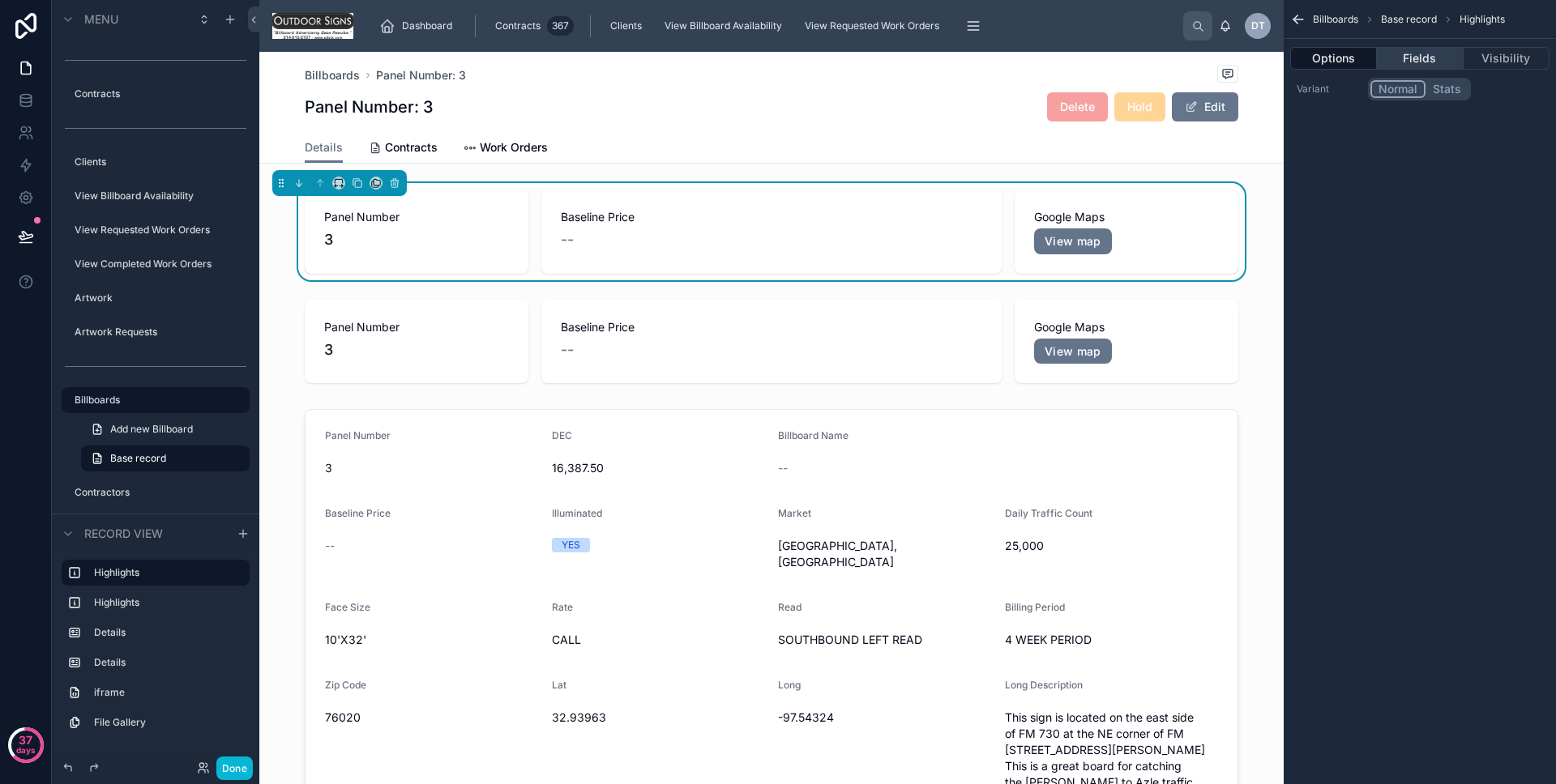
click at [1437, 52] on button "Fields" at bounding box center [1420, 58] width 86 height 23
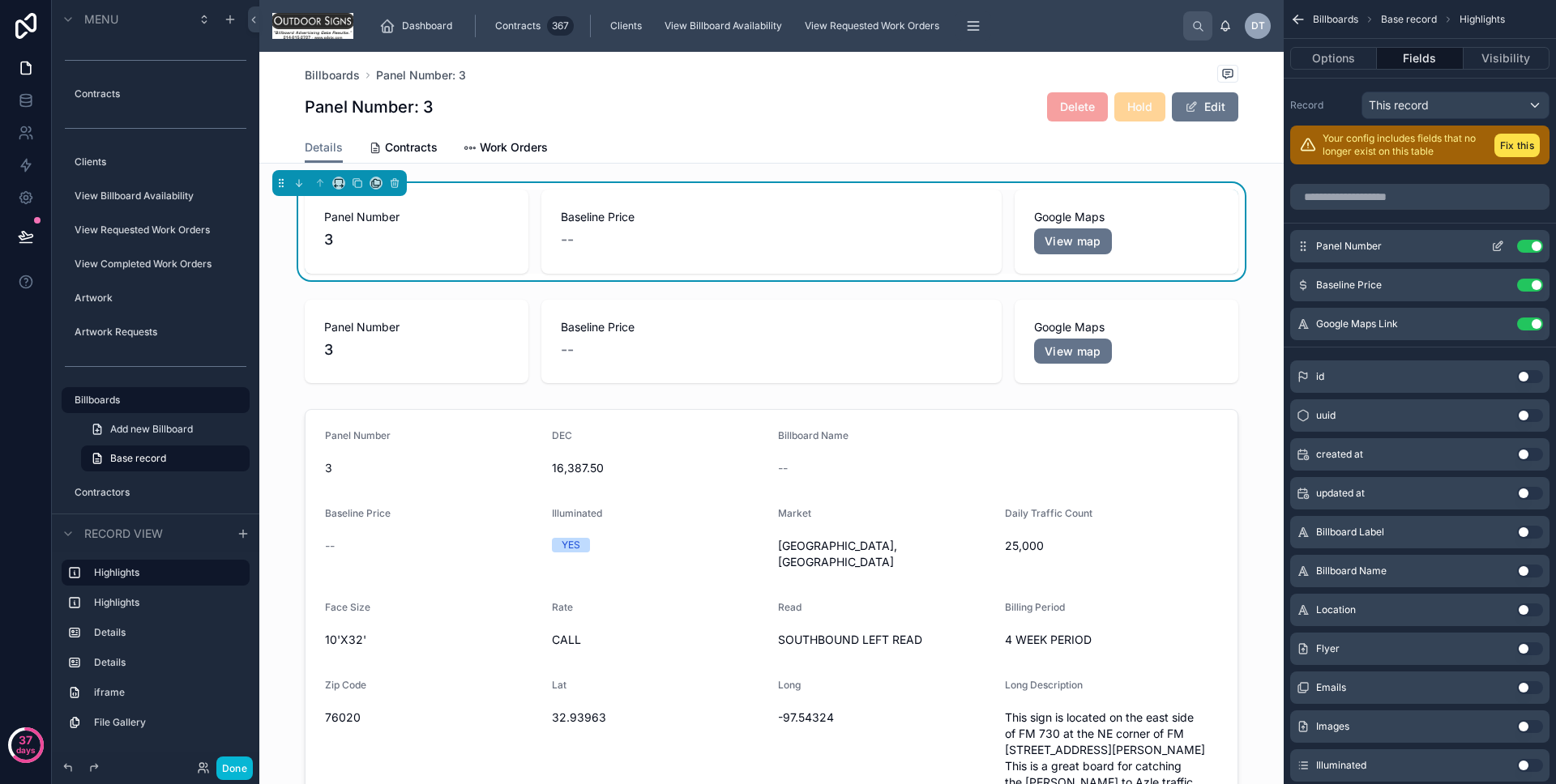
click at [1524, 249] on button "Use setting" at bounding box center [1530, 246] width 26 height 13
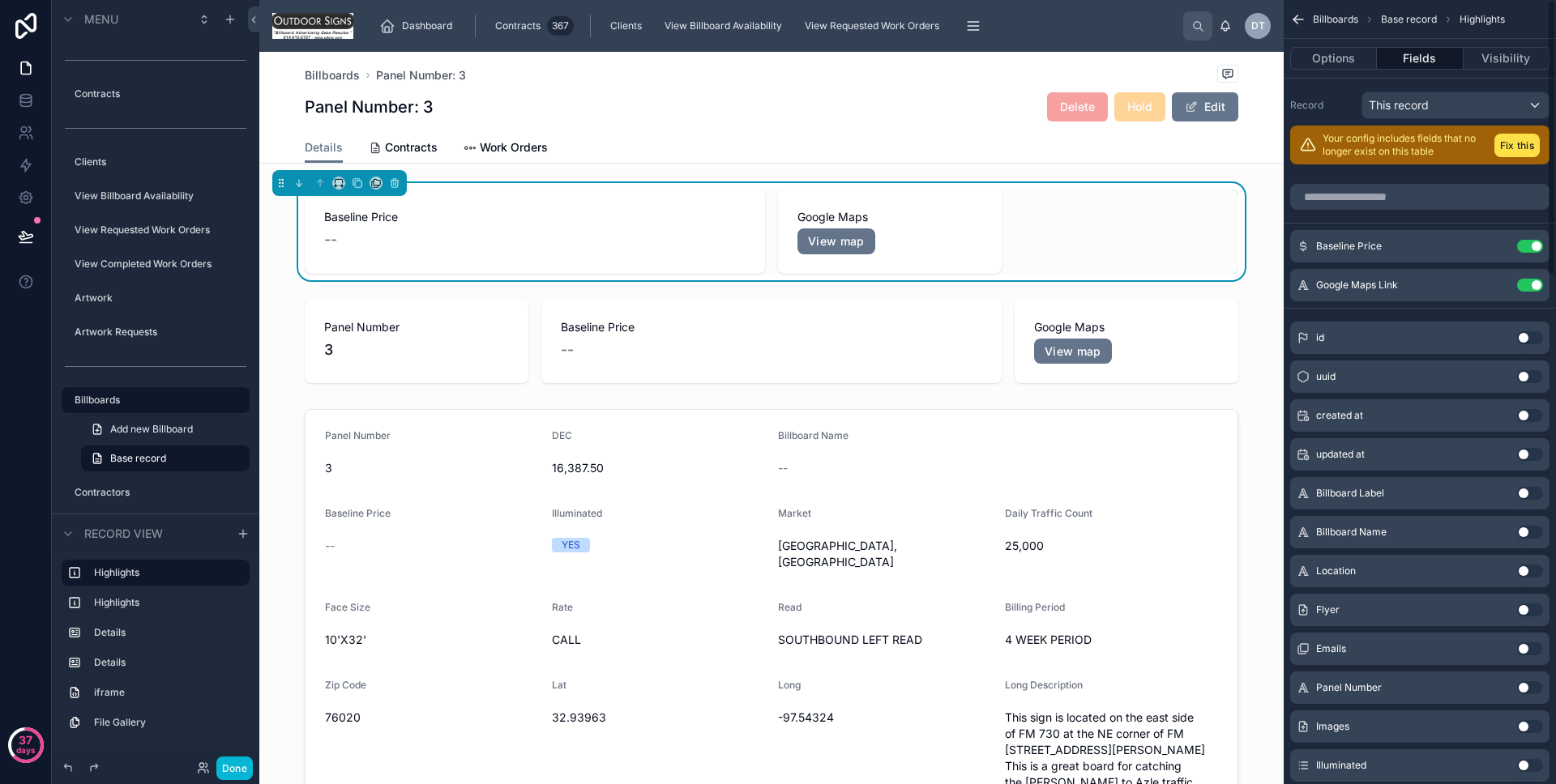
click at [1524, 249] on button "Use setting" at bounding box center [1530, 246] width 26 height 13
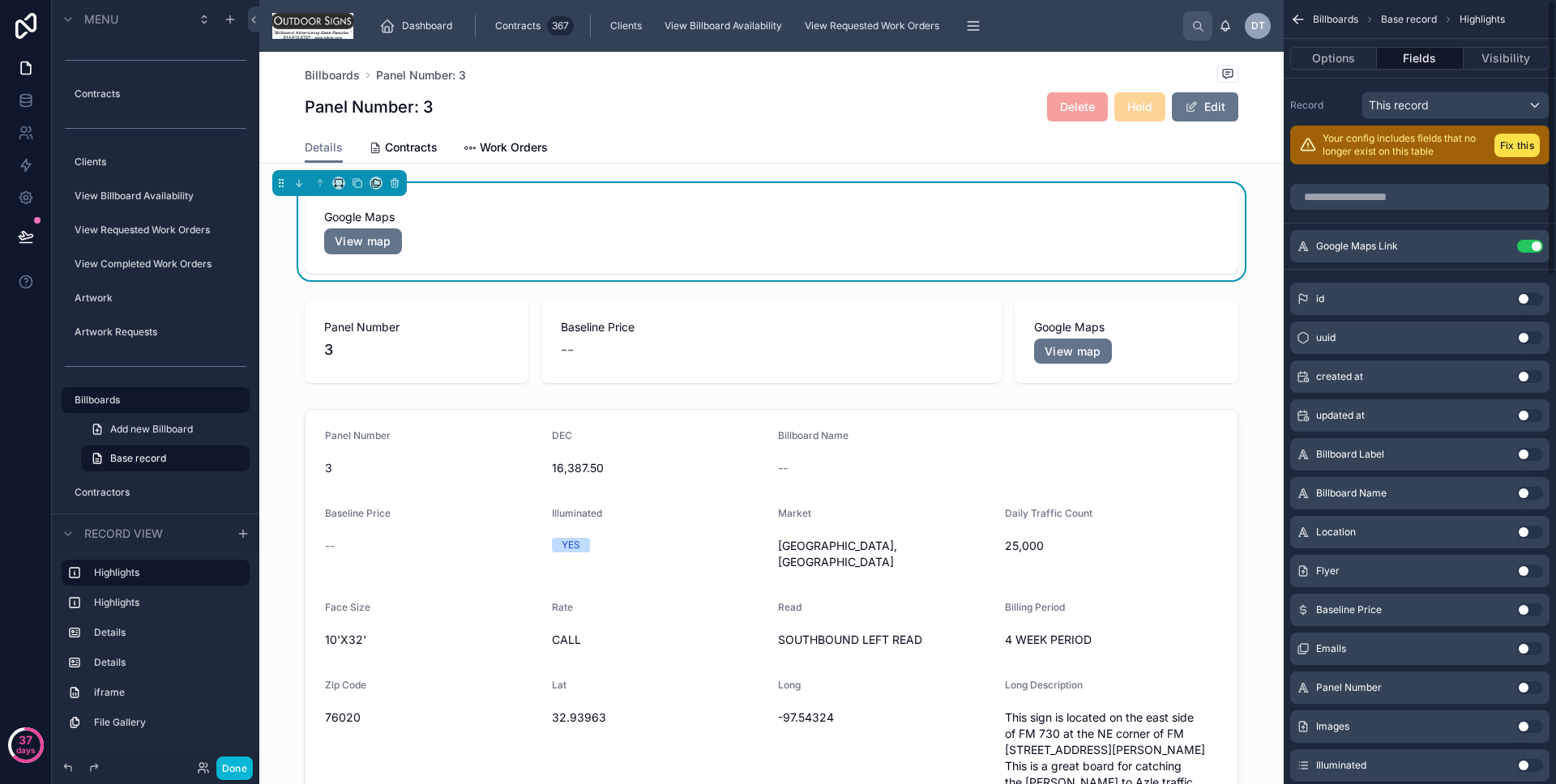
click at [1524, 249] on button "Use setting" at bounding box center [1530, 246] width 26 height 13
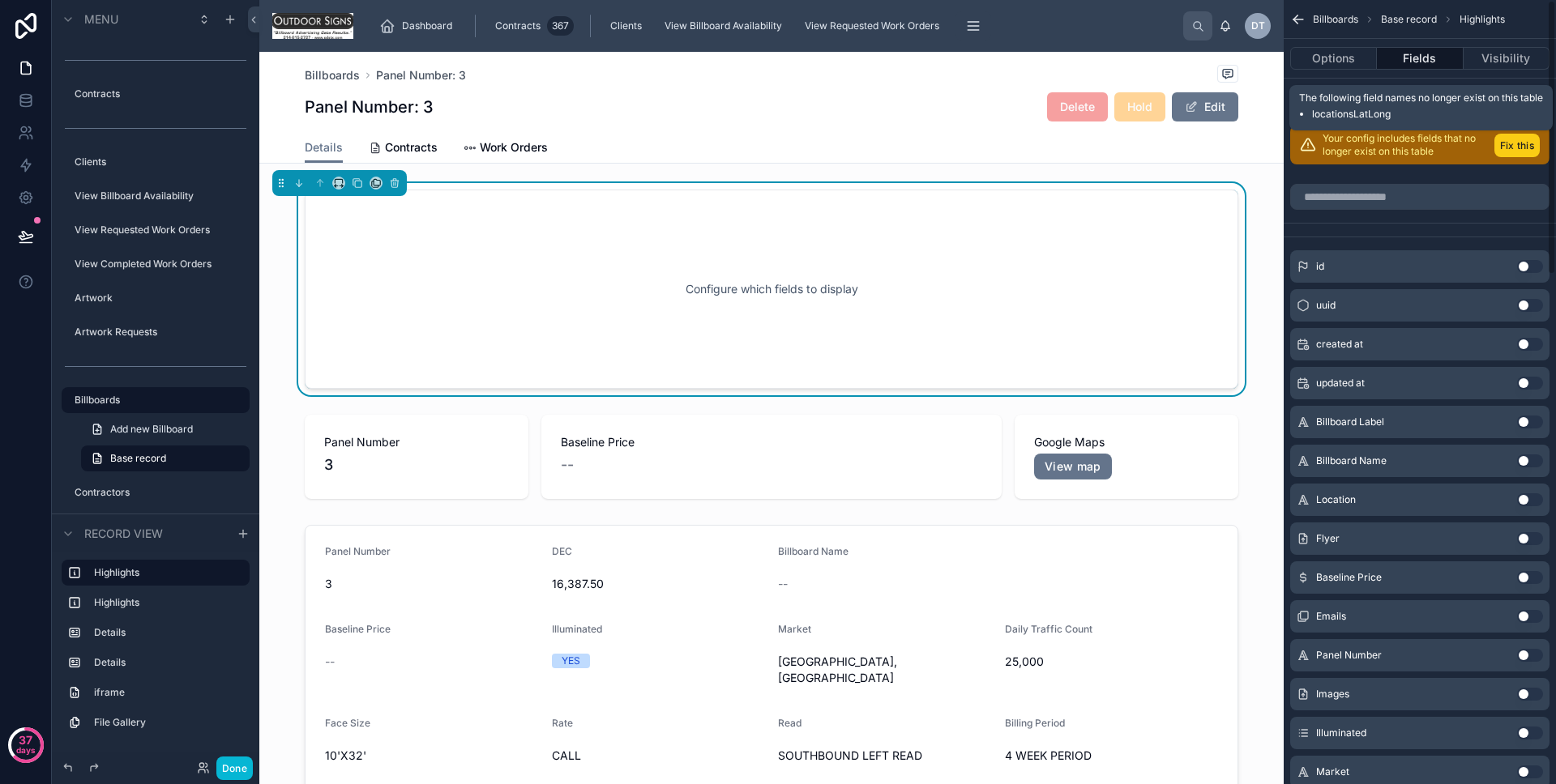
click at [1523, 147] on button "Fix this" at bounding box center [1518, 146] width 45 height 24
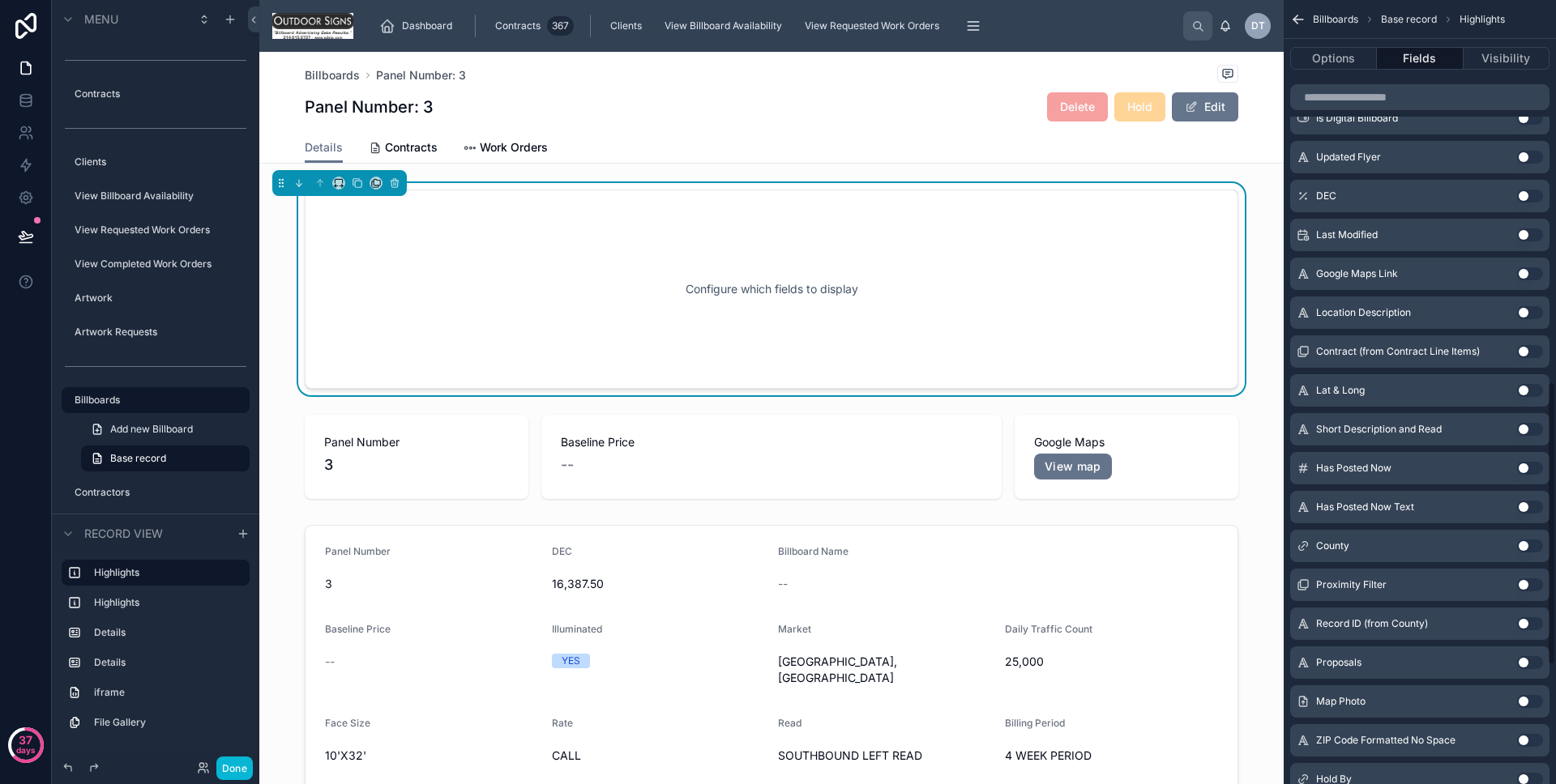
scroll to position [1384, 0]
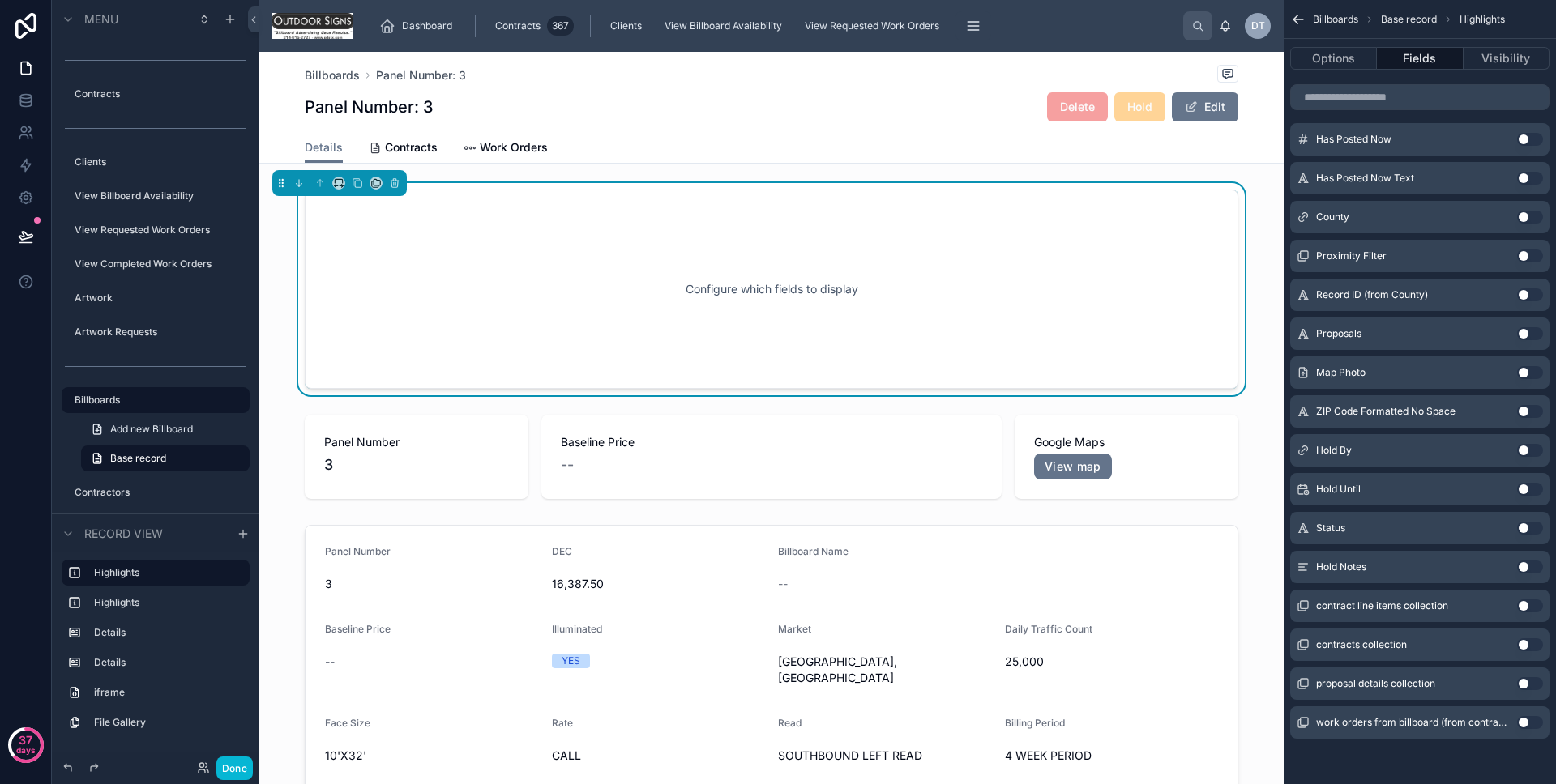
click at [1533, 533] on button "Use setting" at bounding box center [1530, 528] width 26 height 13
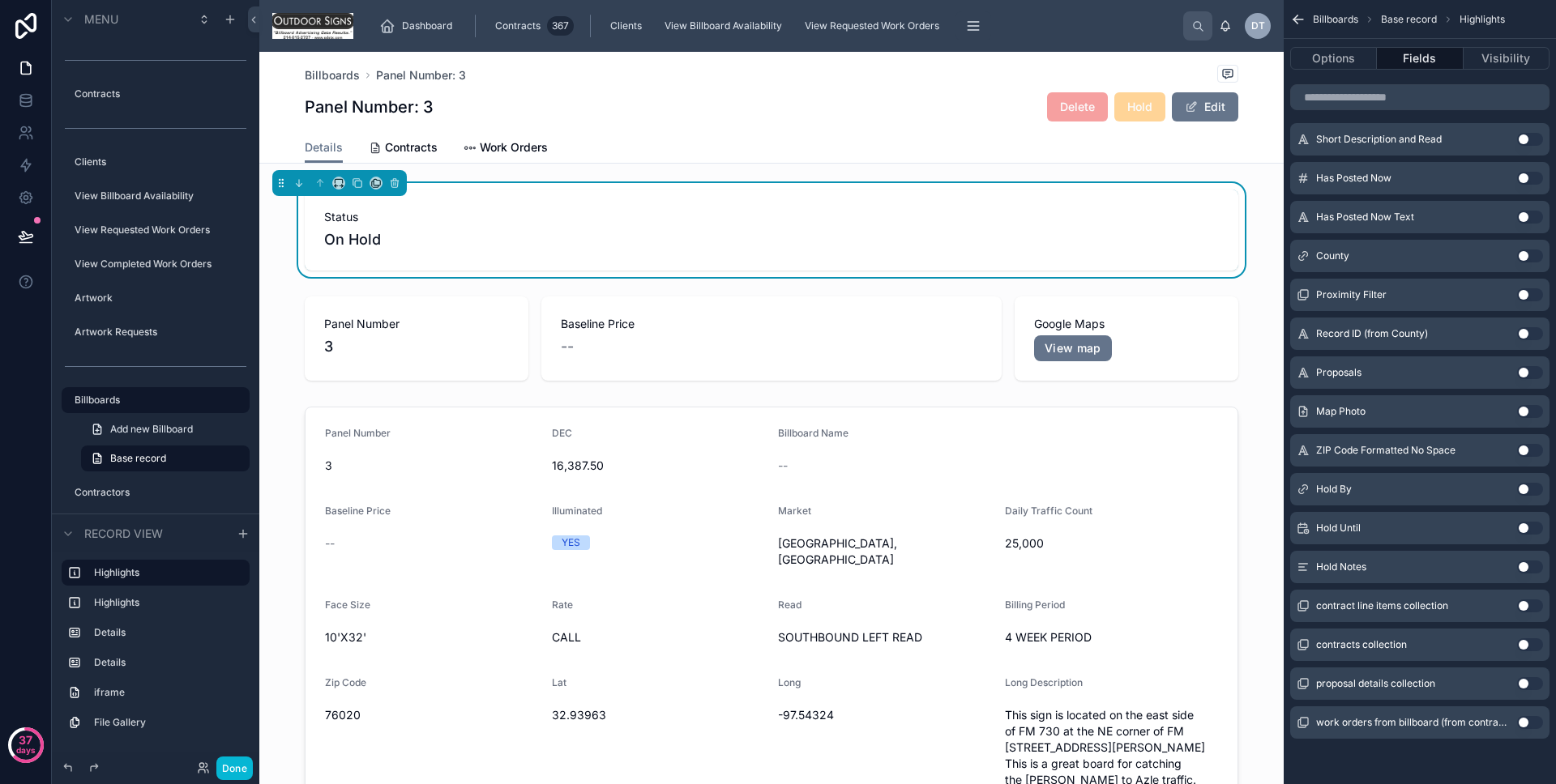
scroll to position [1357, 0]
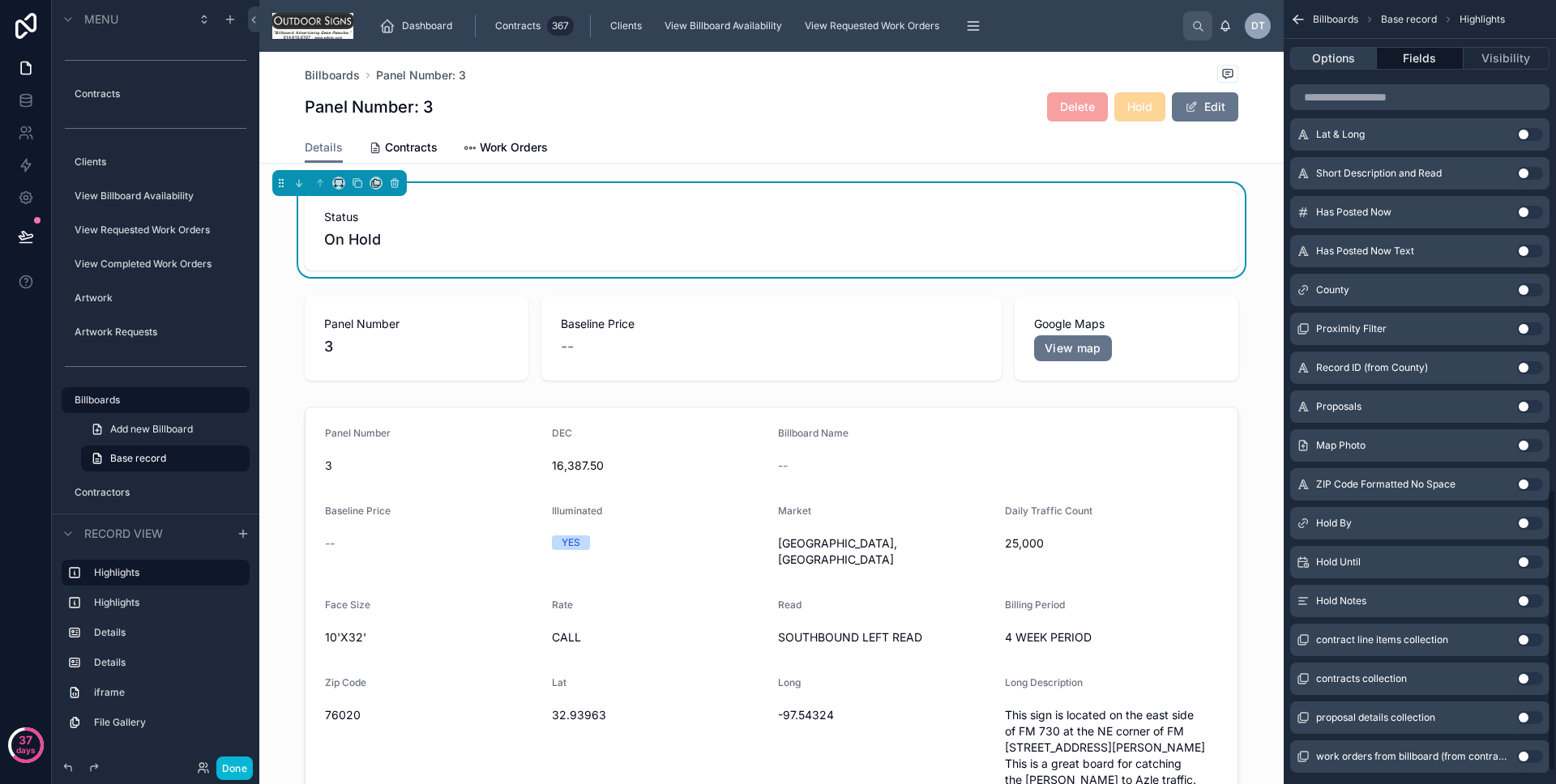
click at [1364, 56] on button "Options" at bounding box center [1334, 58] width 87 height 23
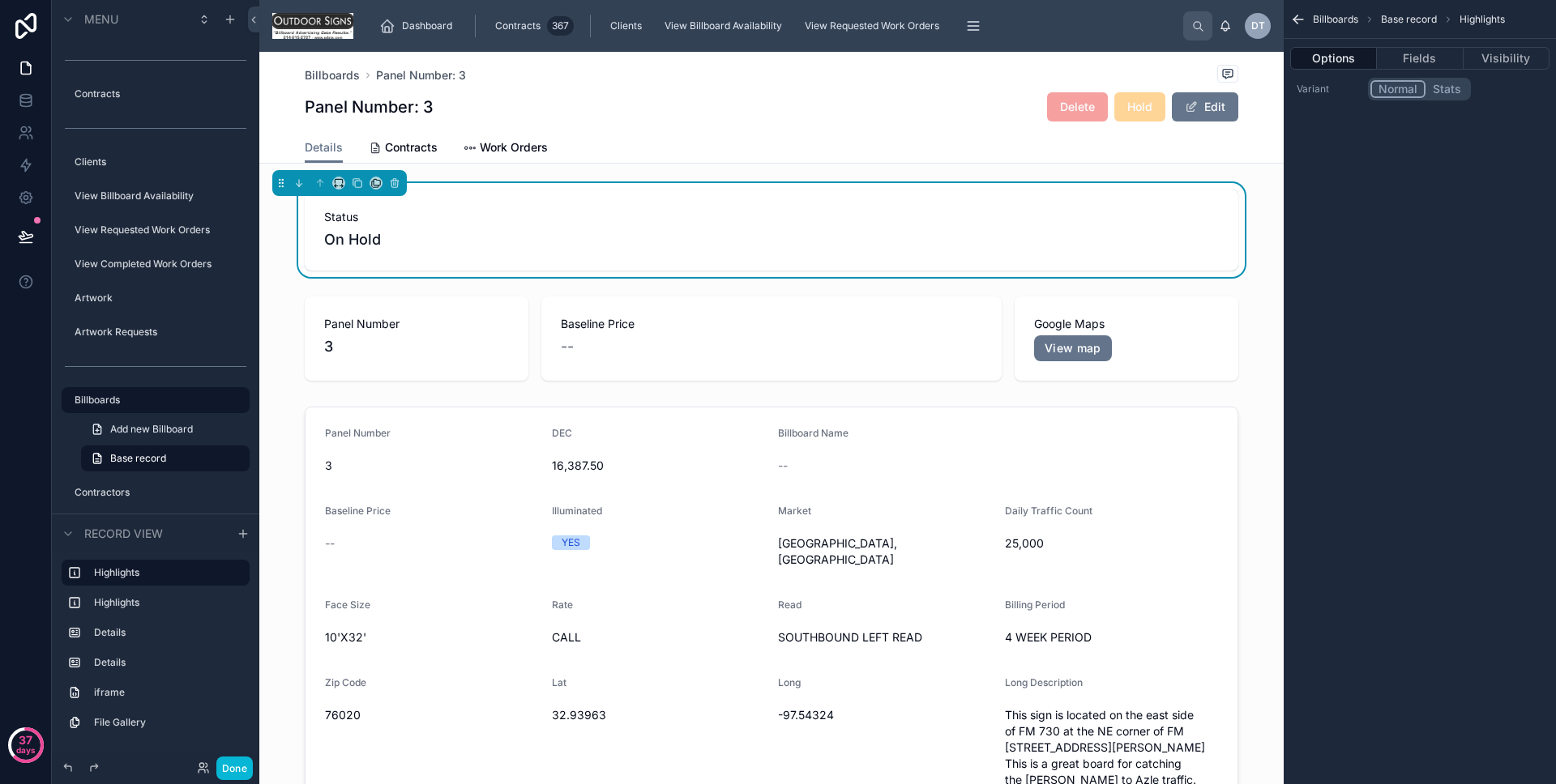
scroll to position [0, 0]
click at [1419, 63] on button "Fields" at bounding box center [1420, 58] width 86 height 23
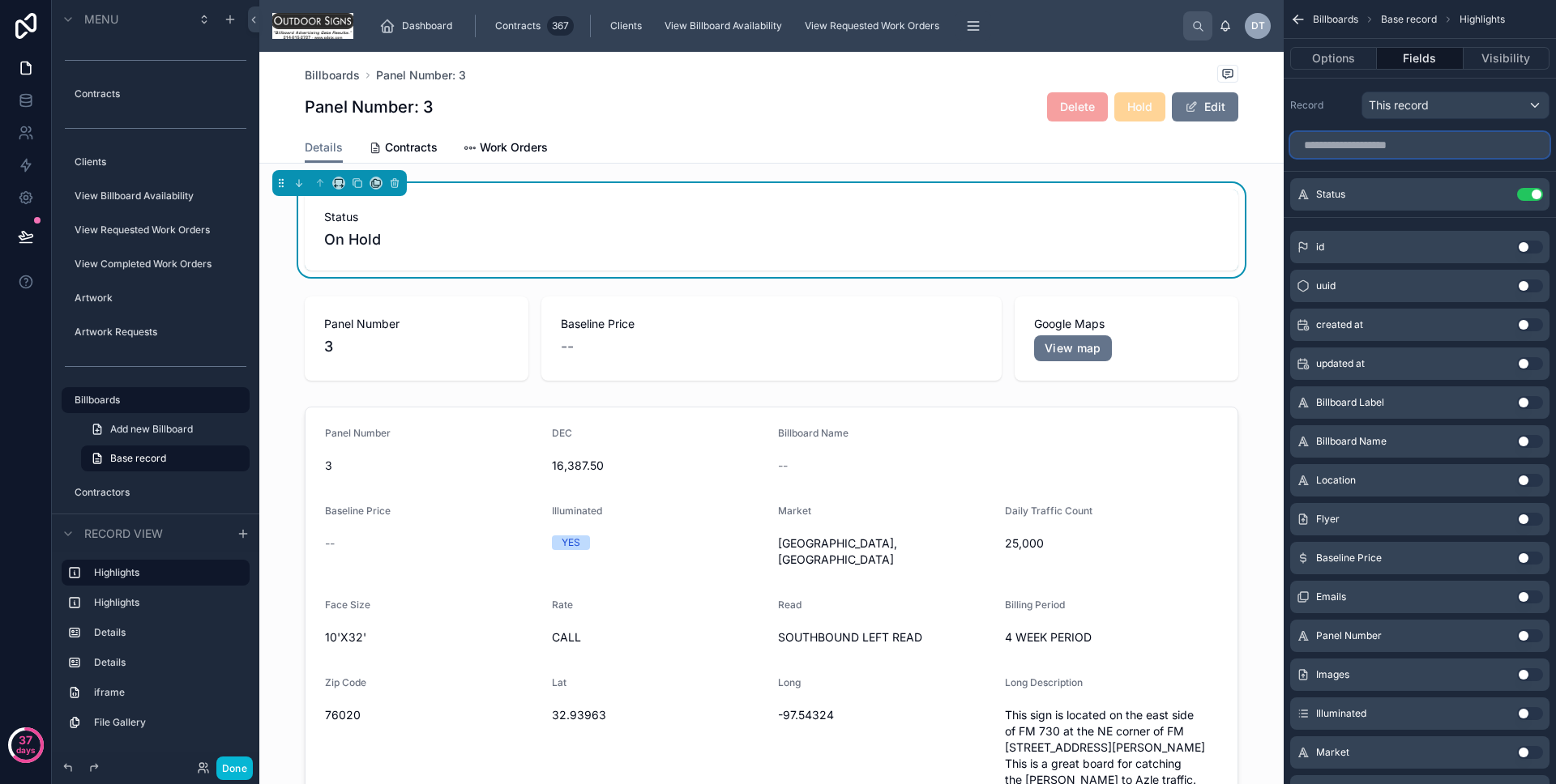
click at [1445, 143] on input "scrollable content" at bounding box center [1420, 145] width 259 height 26
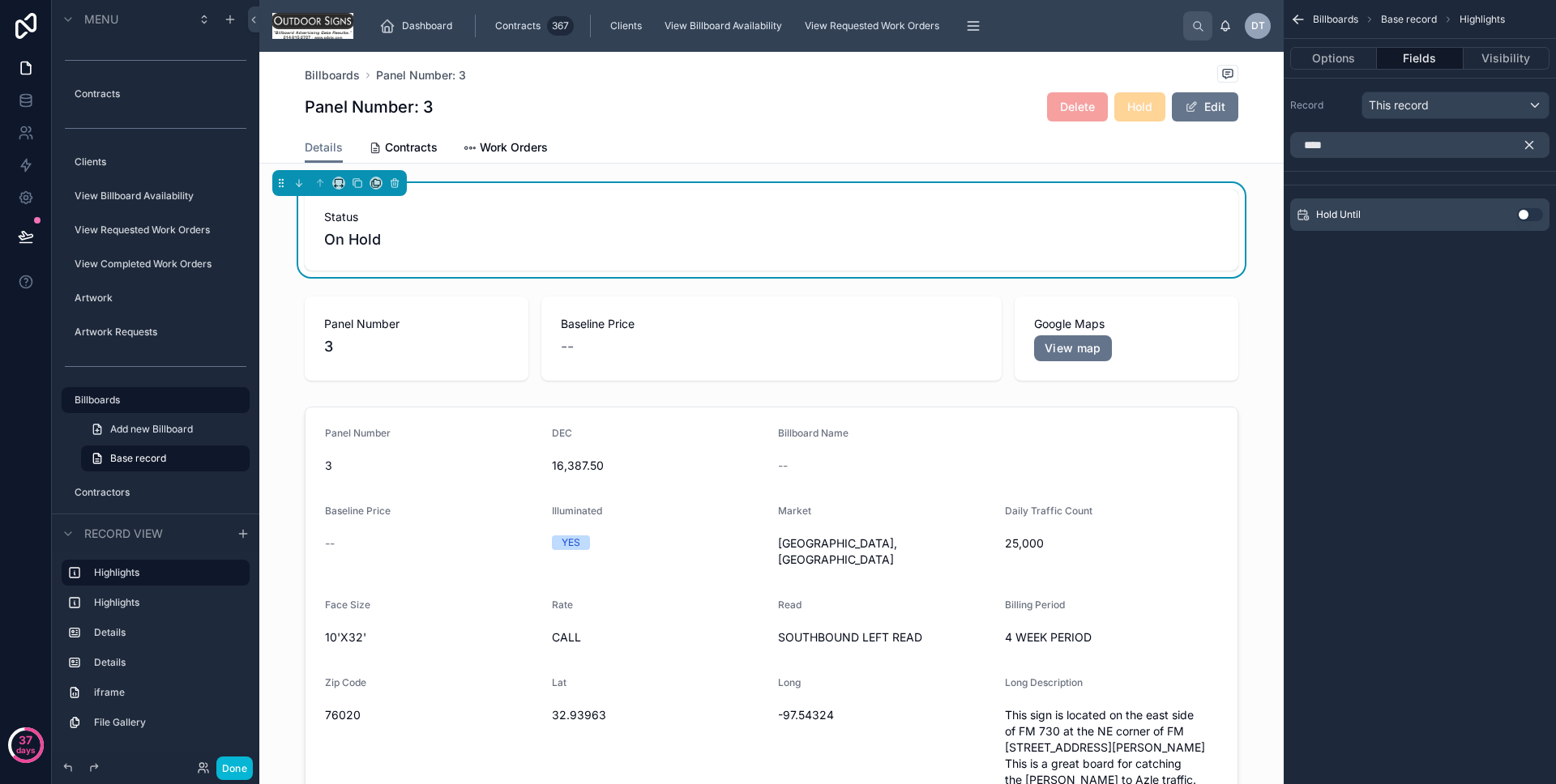
click at [1533, 211] on button "Use setting" at bounding box center [1530, 214] width 26 height 13
click at [1456, 154] on input "****" at bounding box center [1420, 145] width 259 height 26
type input "****"
click at [1531, 220] on button "Use setting" at bounding box center [1530, 214] width 26 height 13
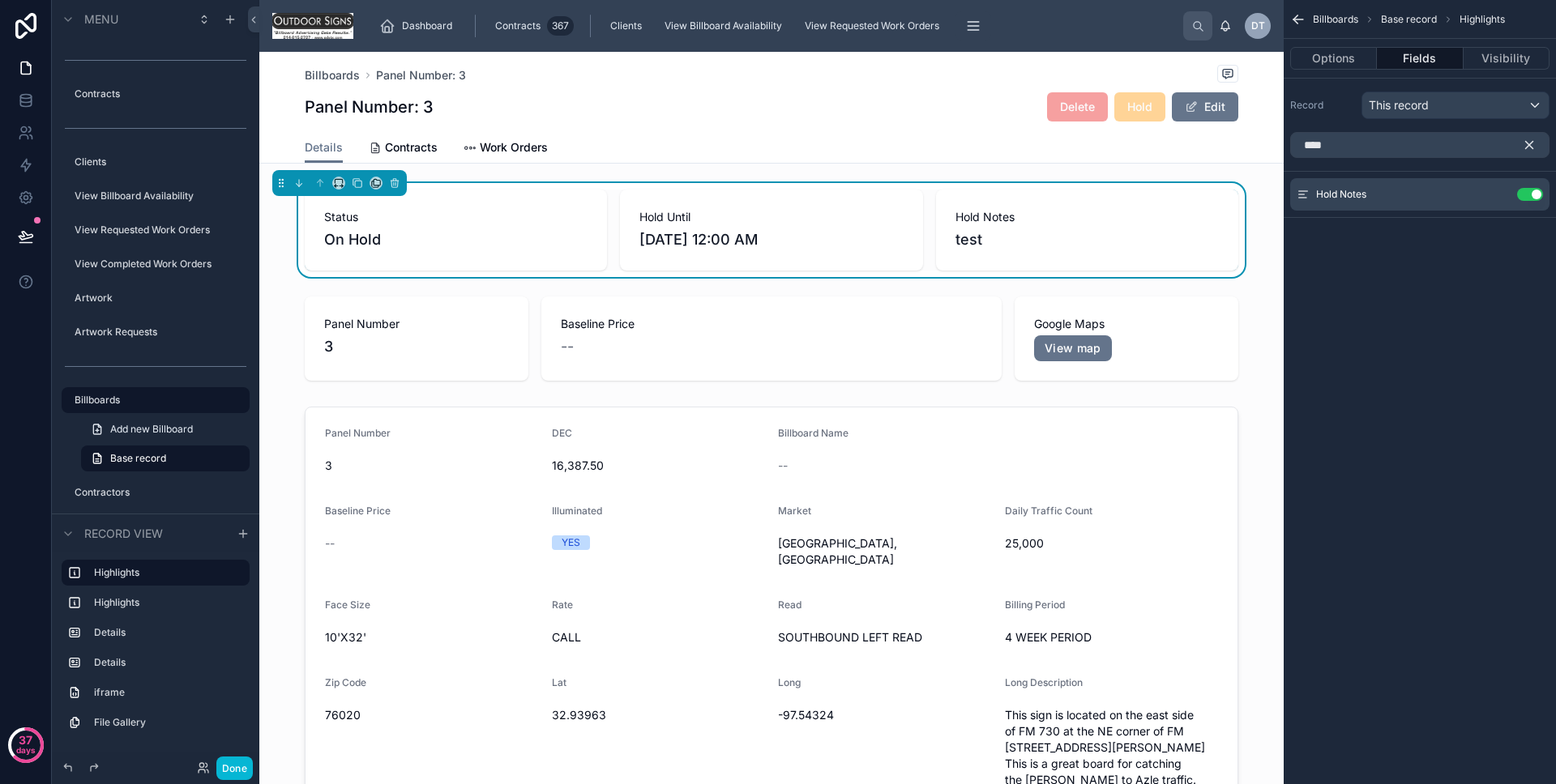
click at [1455, 303] on div "Billboards Base record Highlights Options Fields Visibility Record This record …" at bounding box center [1420, 392] width 272 height 784
click at [1497, 194] on icon "scrollable content" at bounding box center [1500, 192] width 7 height 7
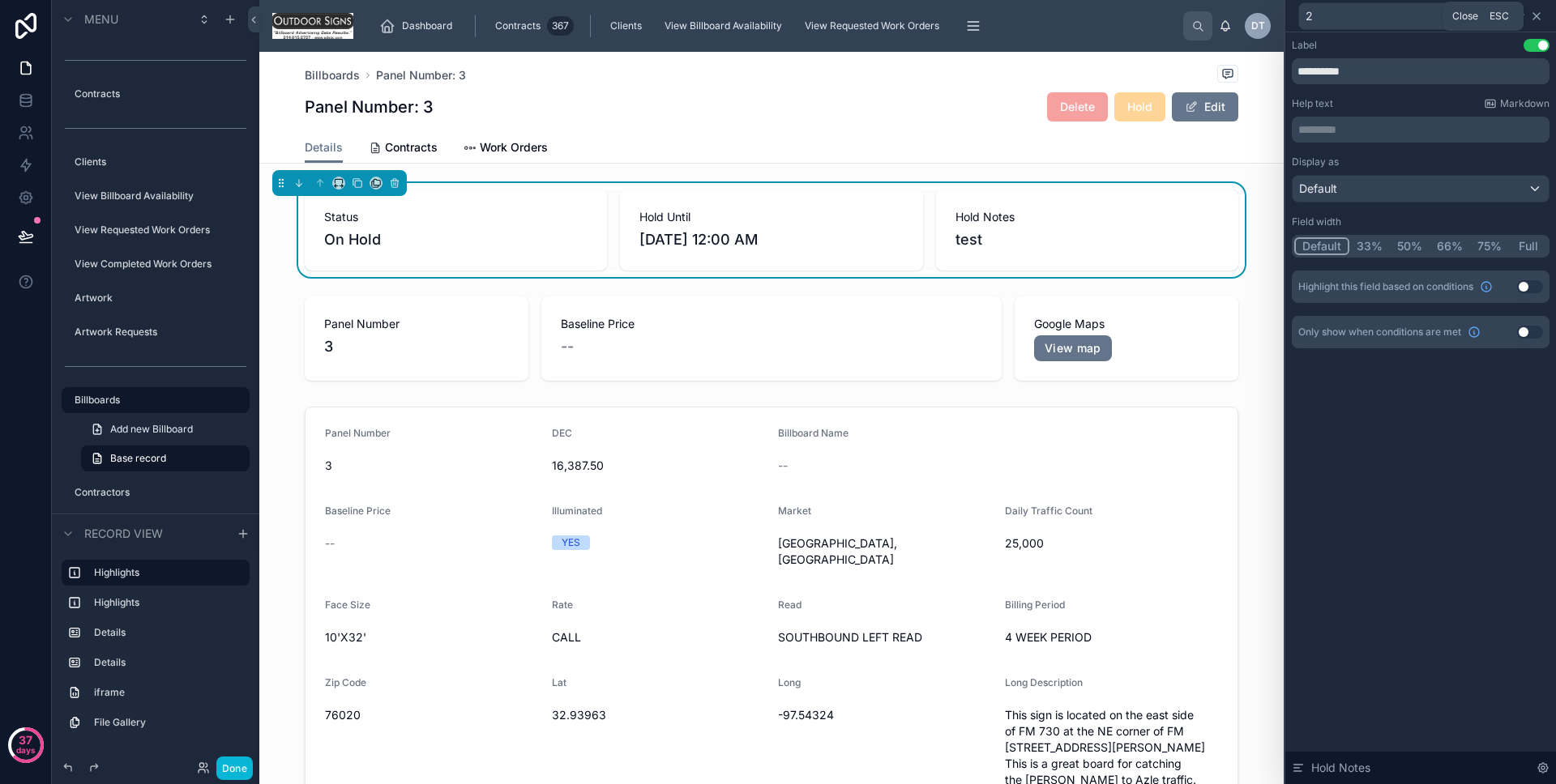
click at [1536, 20] on icon at bounding box center [1536, 16] width 13 height 13
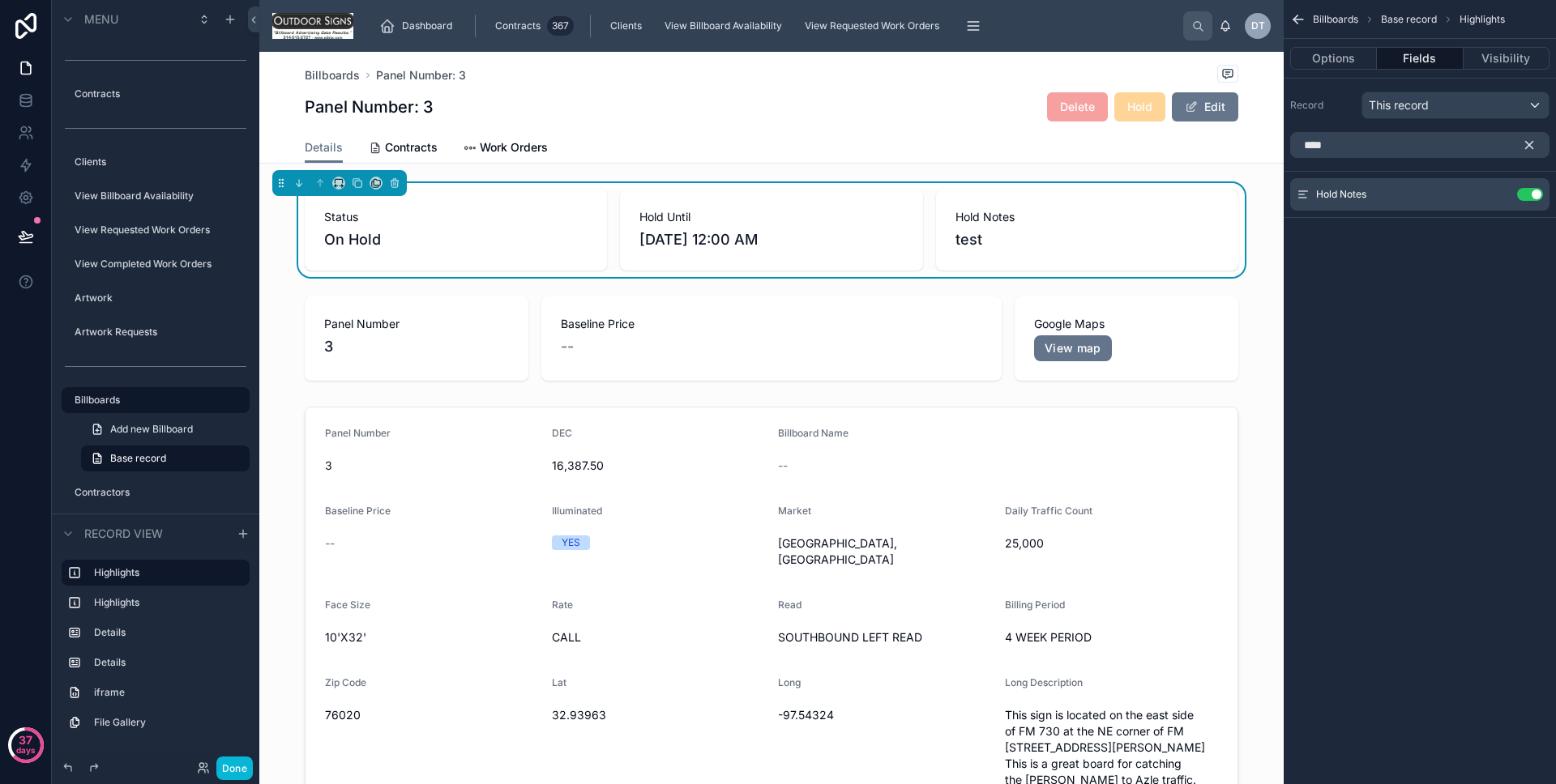
click at [1530, 144] on icon "scrollable content" at bounding box center [1529, 145] width 7 height 7
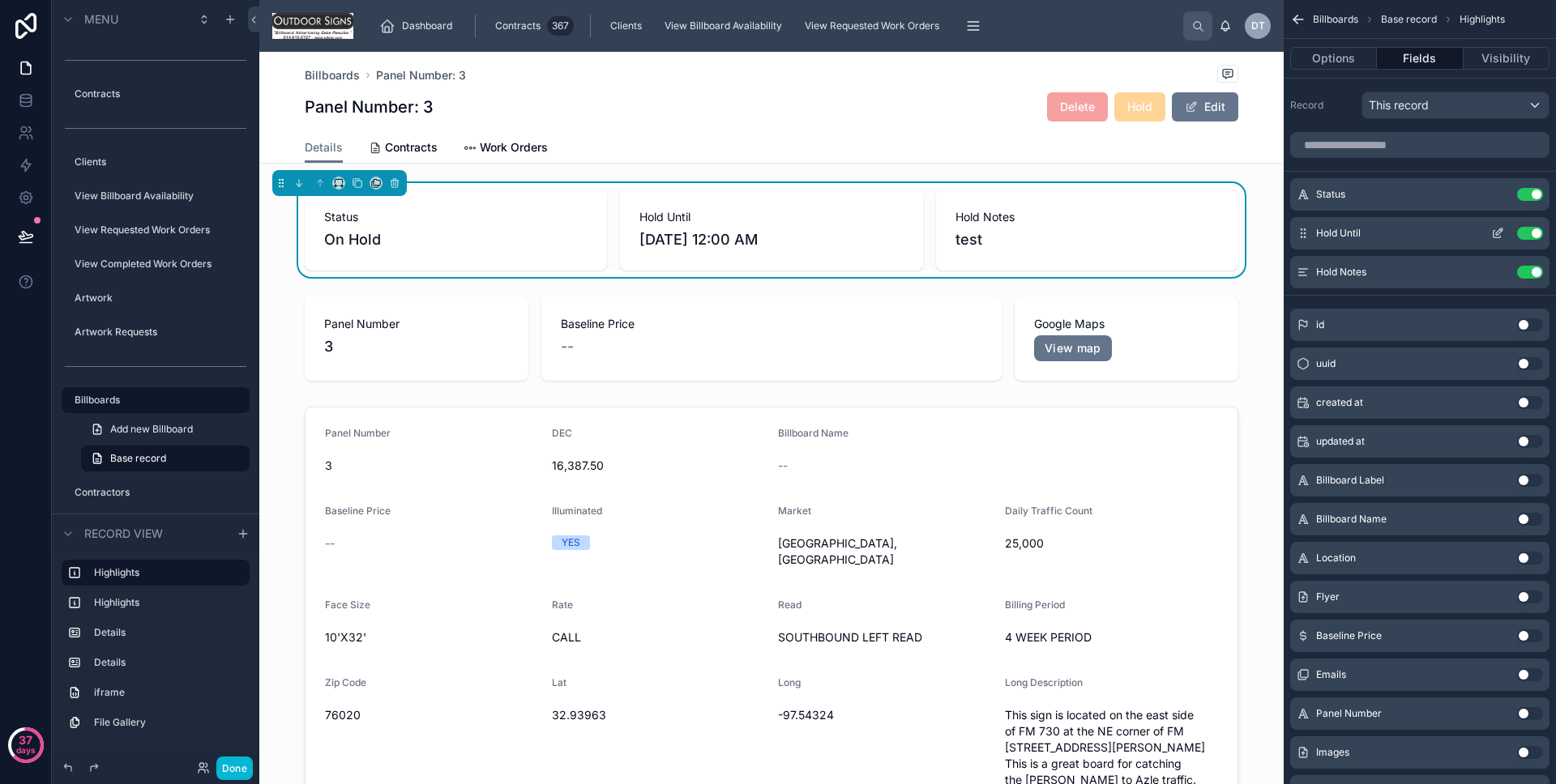
click at [1501, 232] on icon "scrollable content" at bounding box center [1500, 232] width 7 height 7
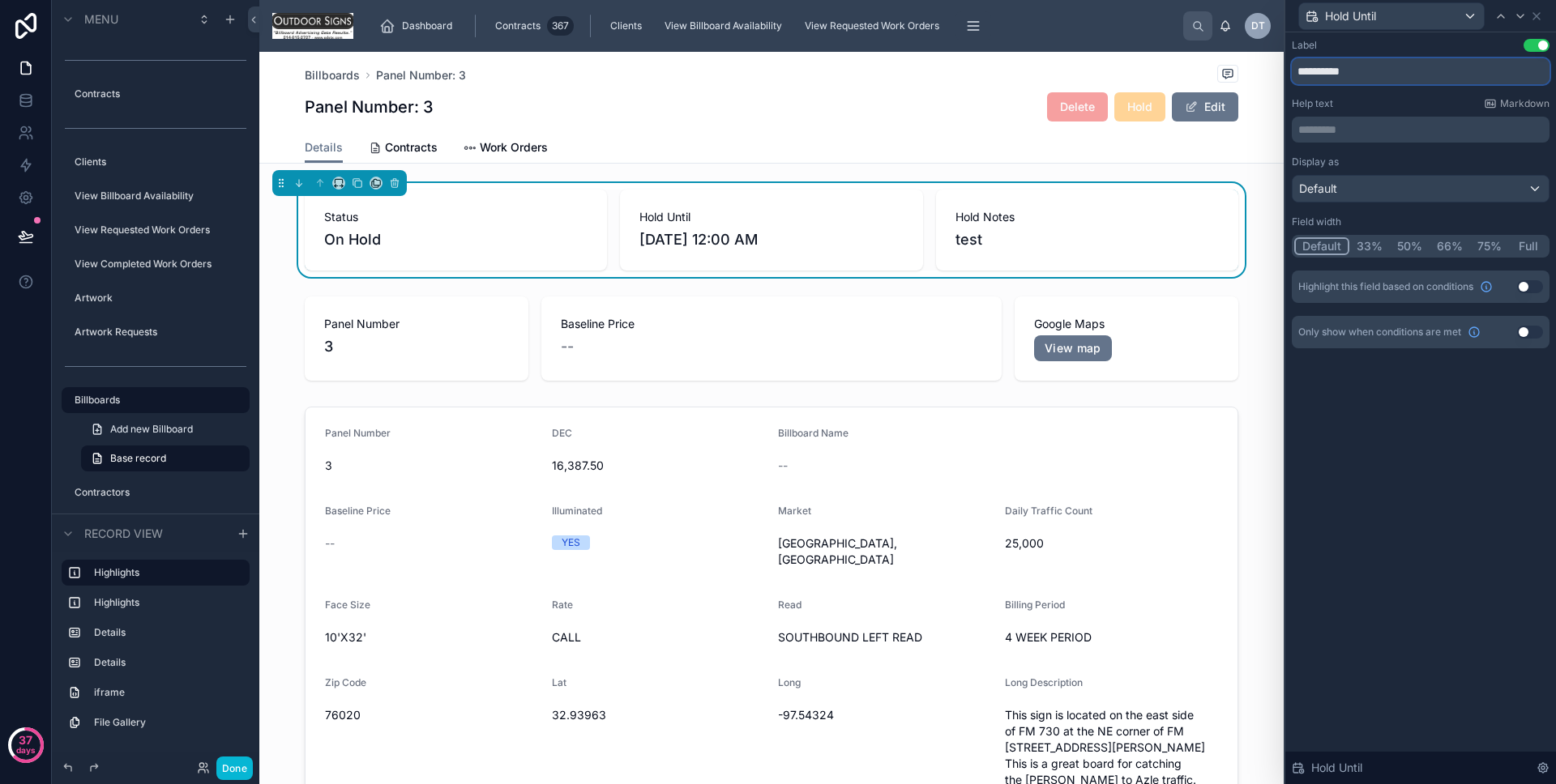
click at [1315, 73] on input "**********" at bounding box center [1421, 71] width 258 height 26
click at [1415, 392] on div "**********" at bounding box center [1421, 408] width 270 height 751
click at [1298, 73] on input "**********" at bounding box center [1421, 71] width 258 height 26
type input "**********"
click at [1367, 425] on div "**********" at bounding box center [1421, 408] width 270 height 751
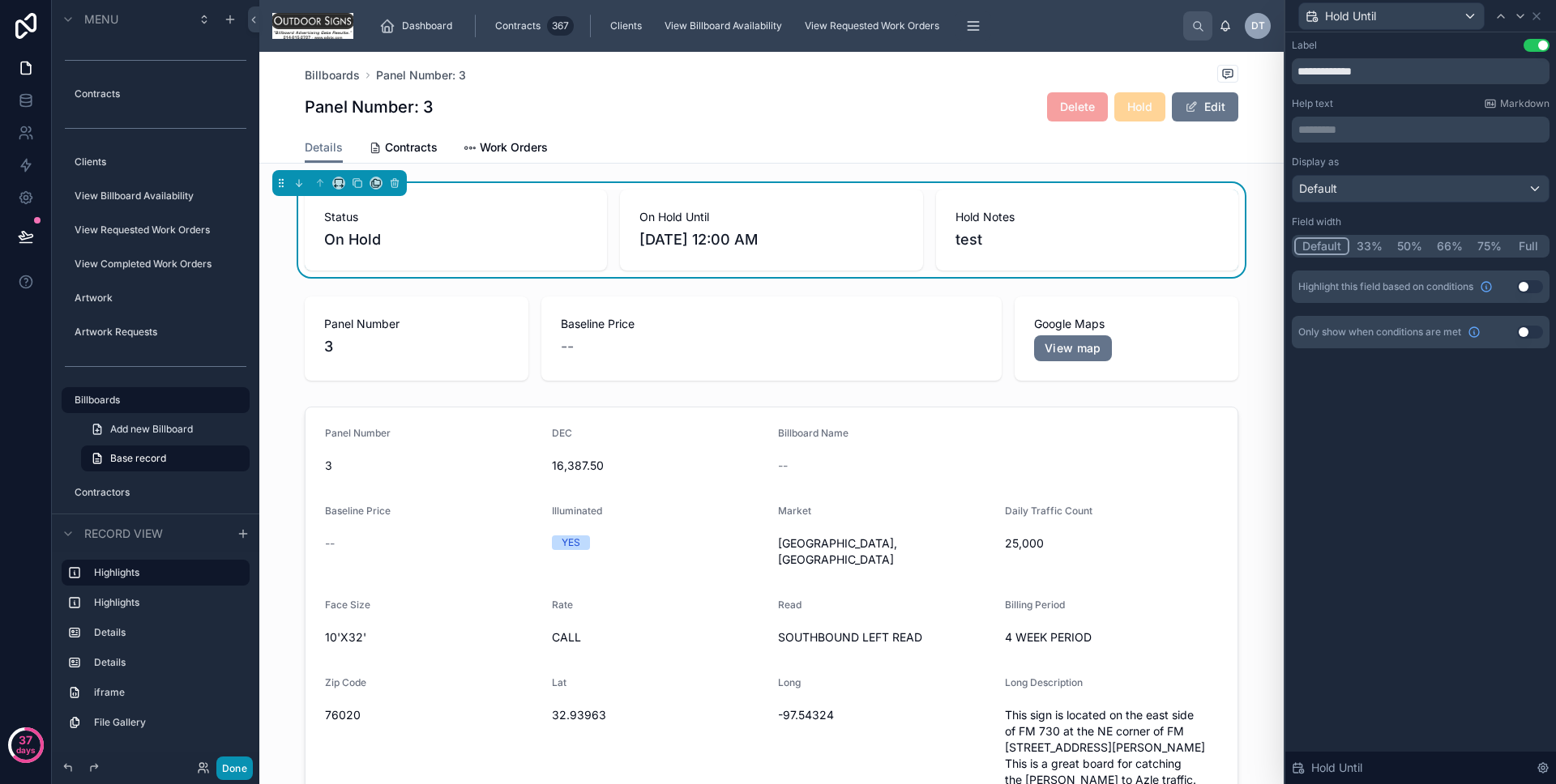
click at [239, 769] on button "Done" at bounding box center [234, 768] width 37 height 24
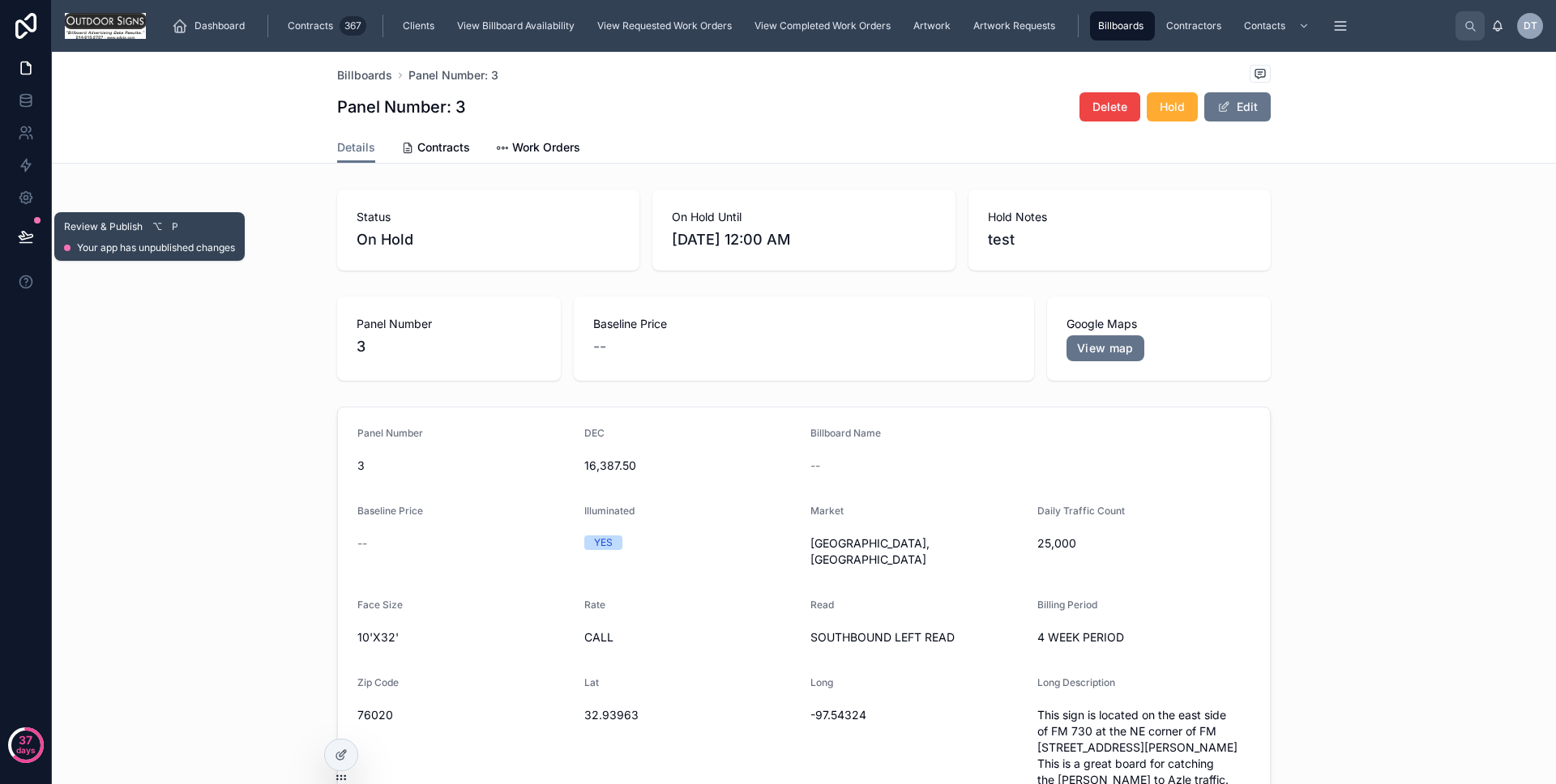
click at [29, 235] on icon at bounding box center [26, 237] width 16 height 16
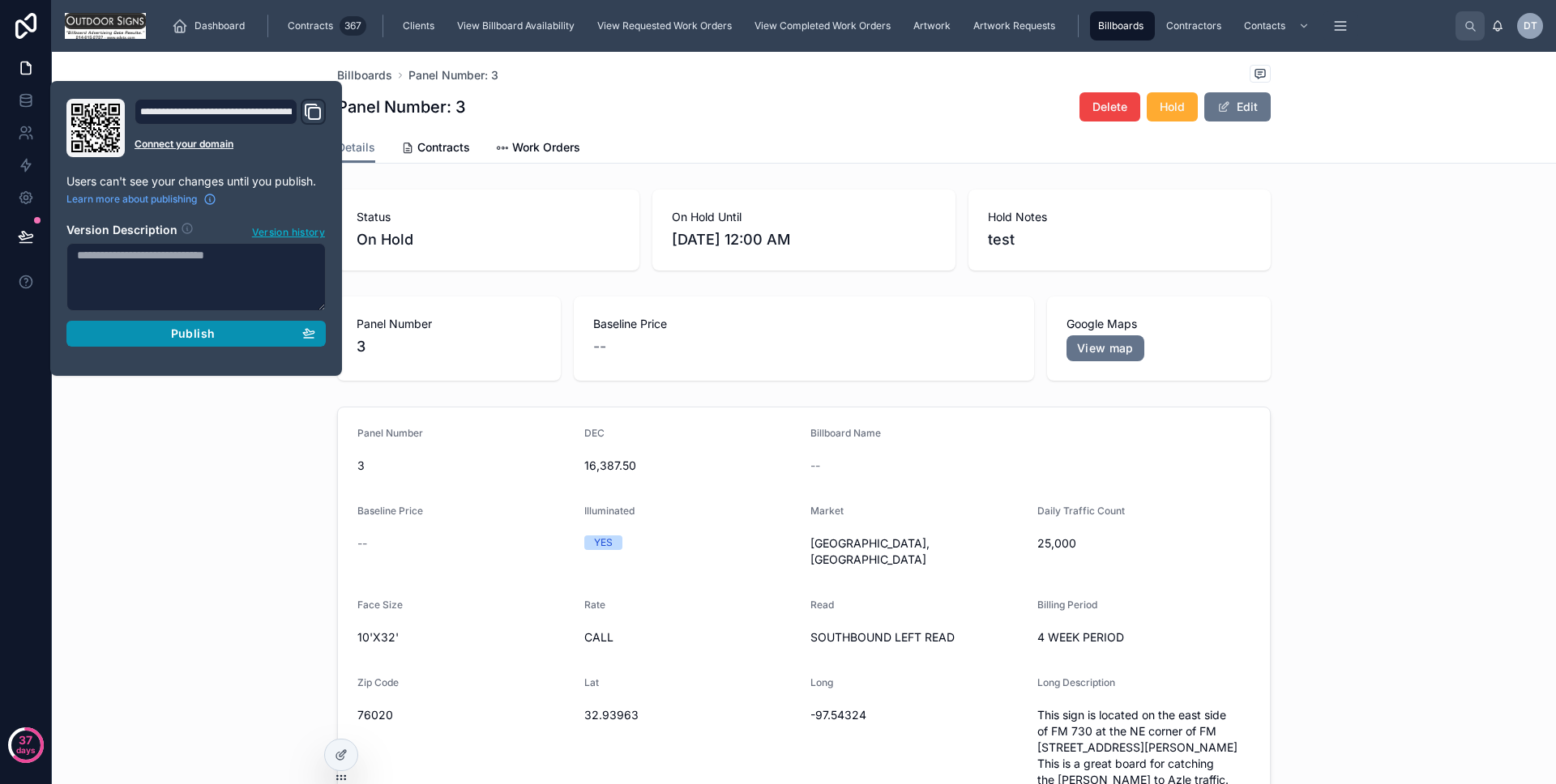
click at [175, 334] on span "Publish" at bounding box center [192, 333] width 43 height 15
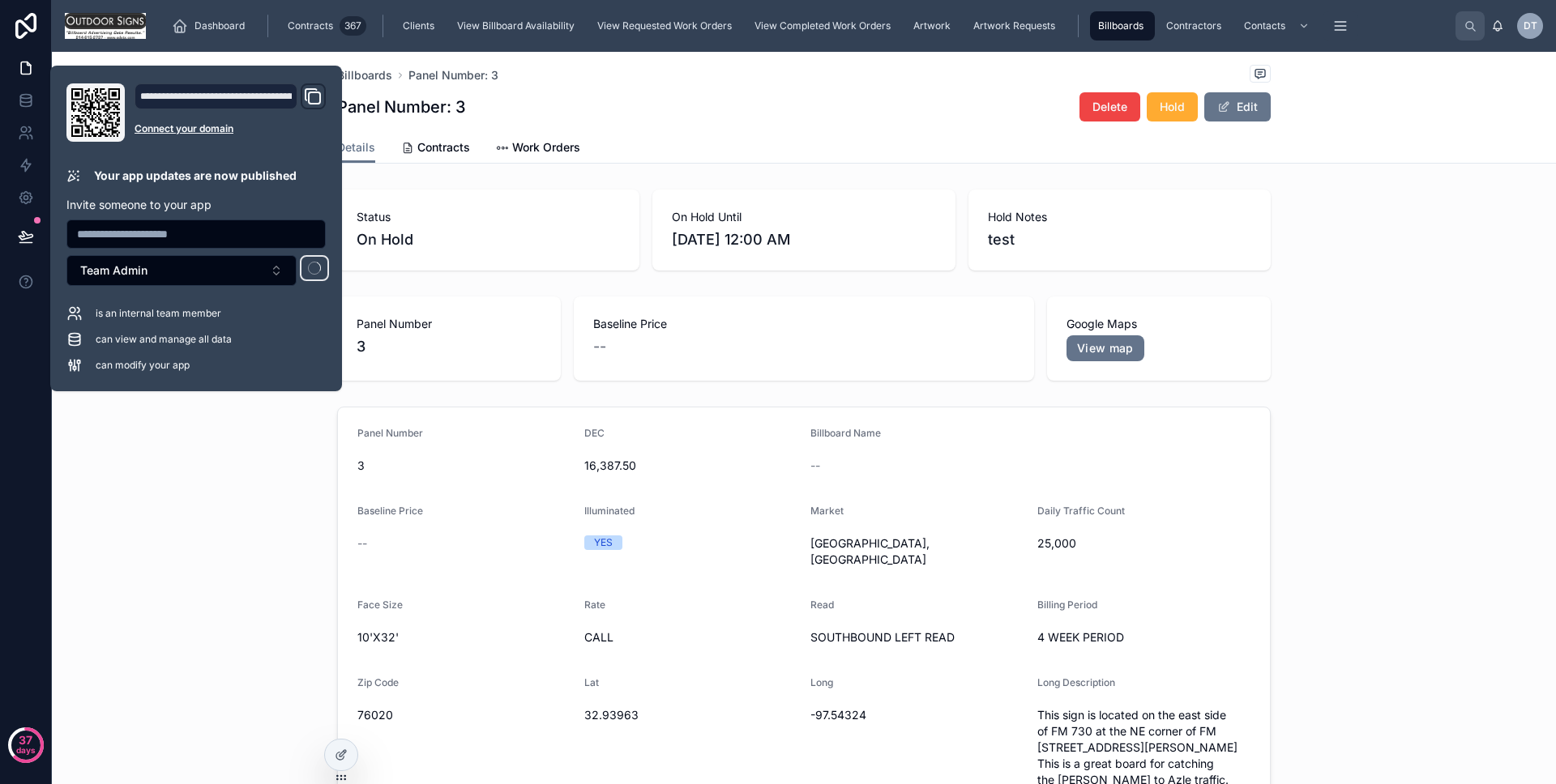
click at [207, 429] on div "Panel Number [DATE] 16,387.50 Billboard Name -- Baseline Price -- Illuminated Y…" at bounding box center [804, 657] width 1505 height 514
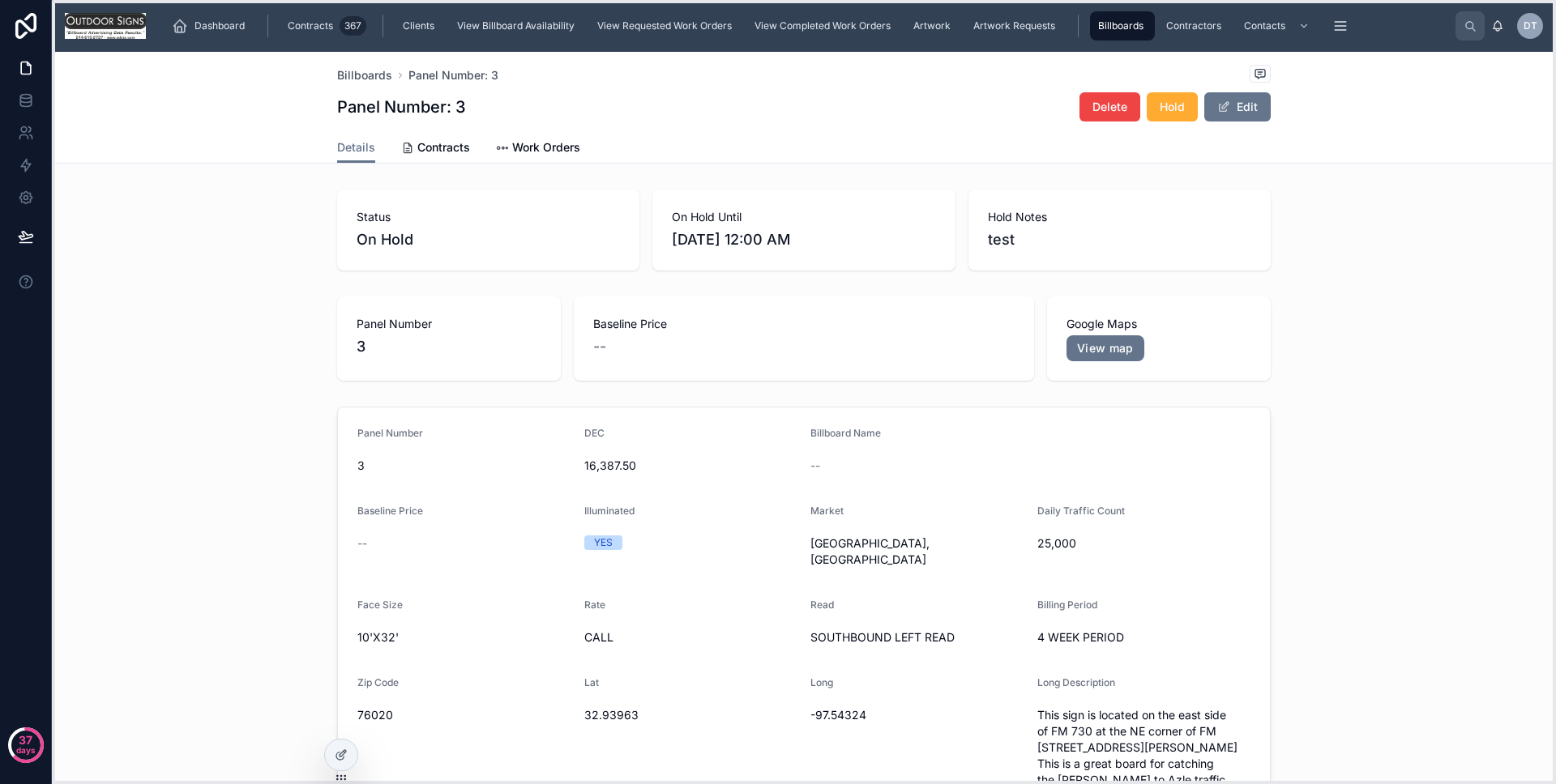
click at [336, 772] on icon at bounding box center [340, 777] width 13 height 13
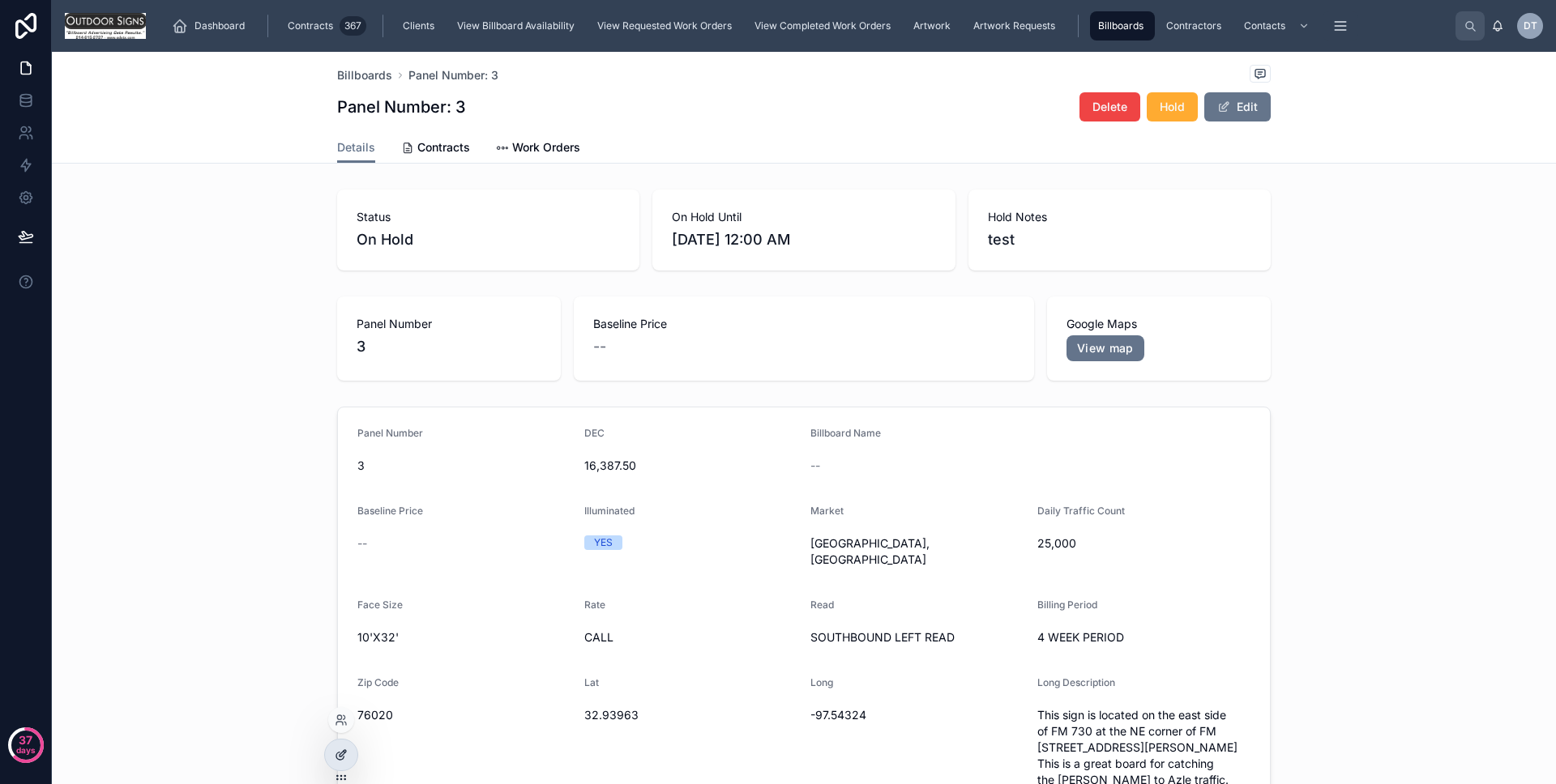
click at [339, 760] on icon at bounding box center [339, 755] width 7 height 7
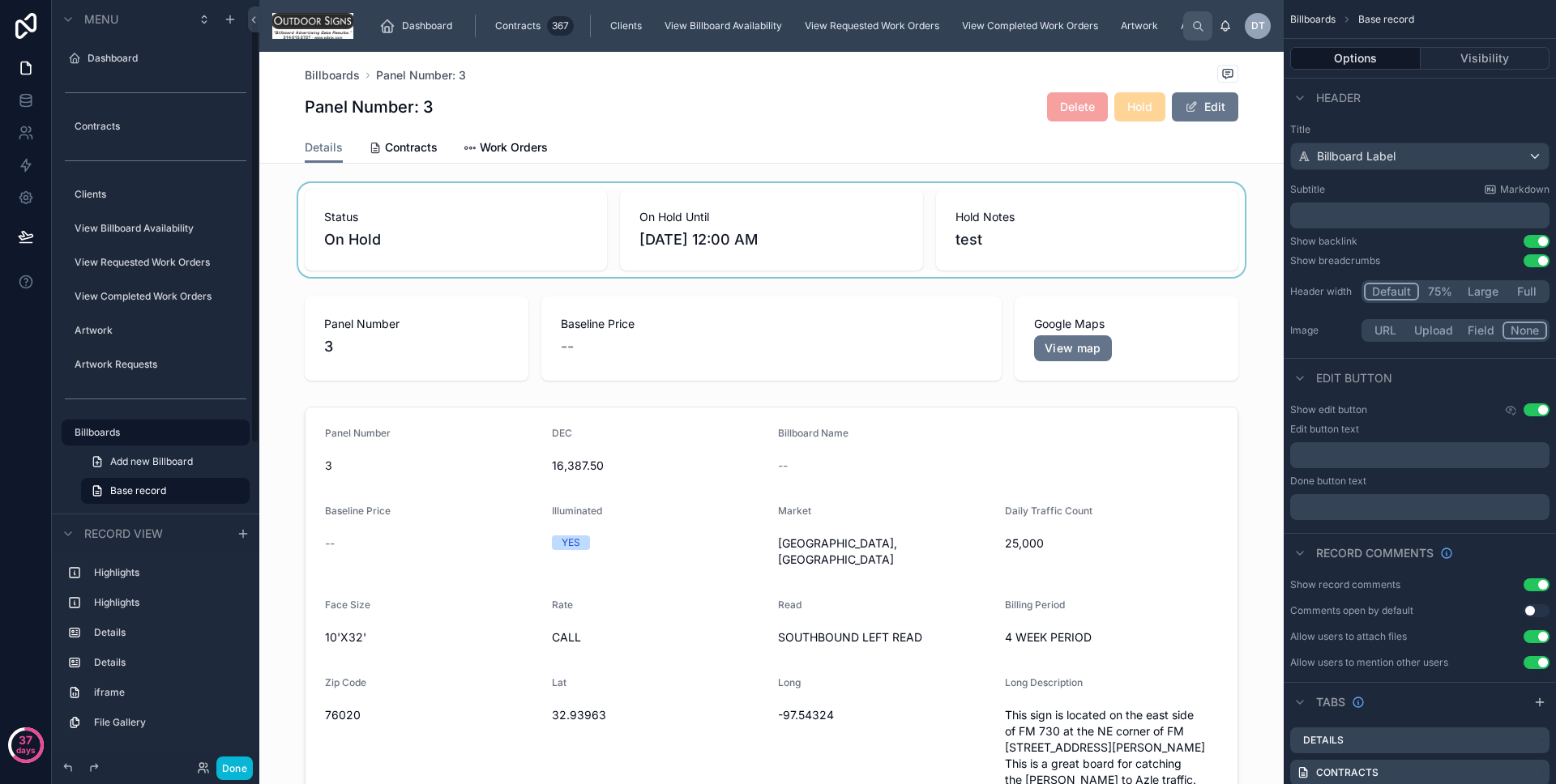
scroll to position [33, 0]
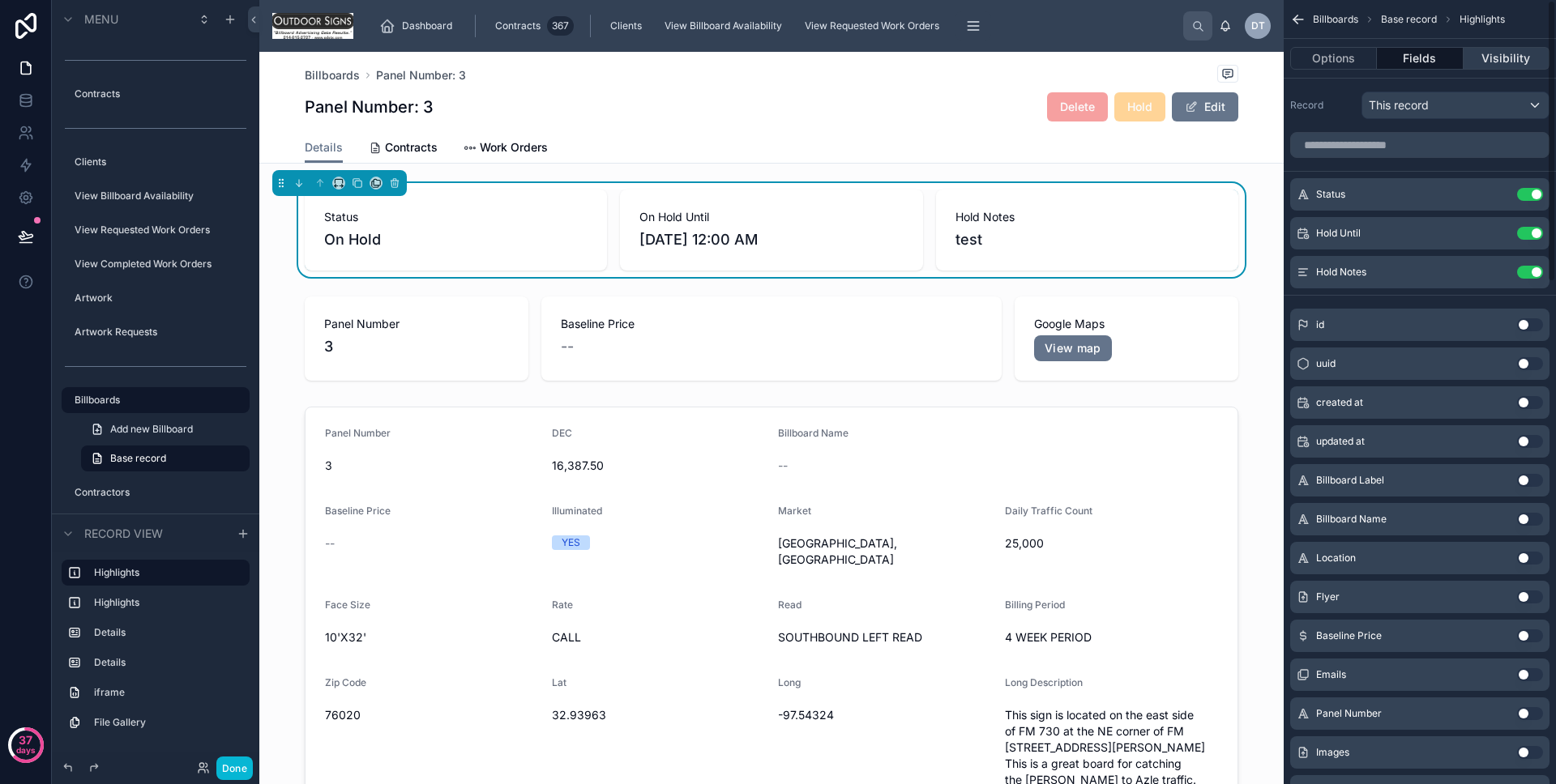
click at [1514, 51] on button "Visibility" at bounding box center [1507, 58] width 86 height 23
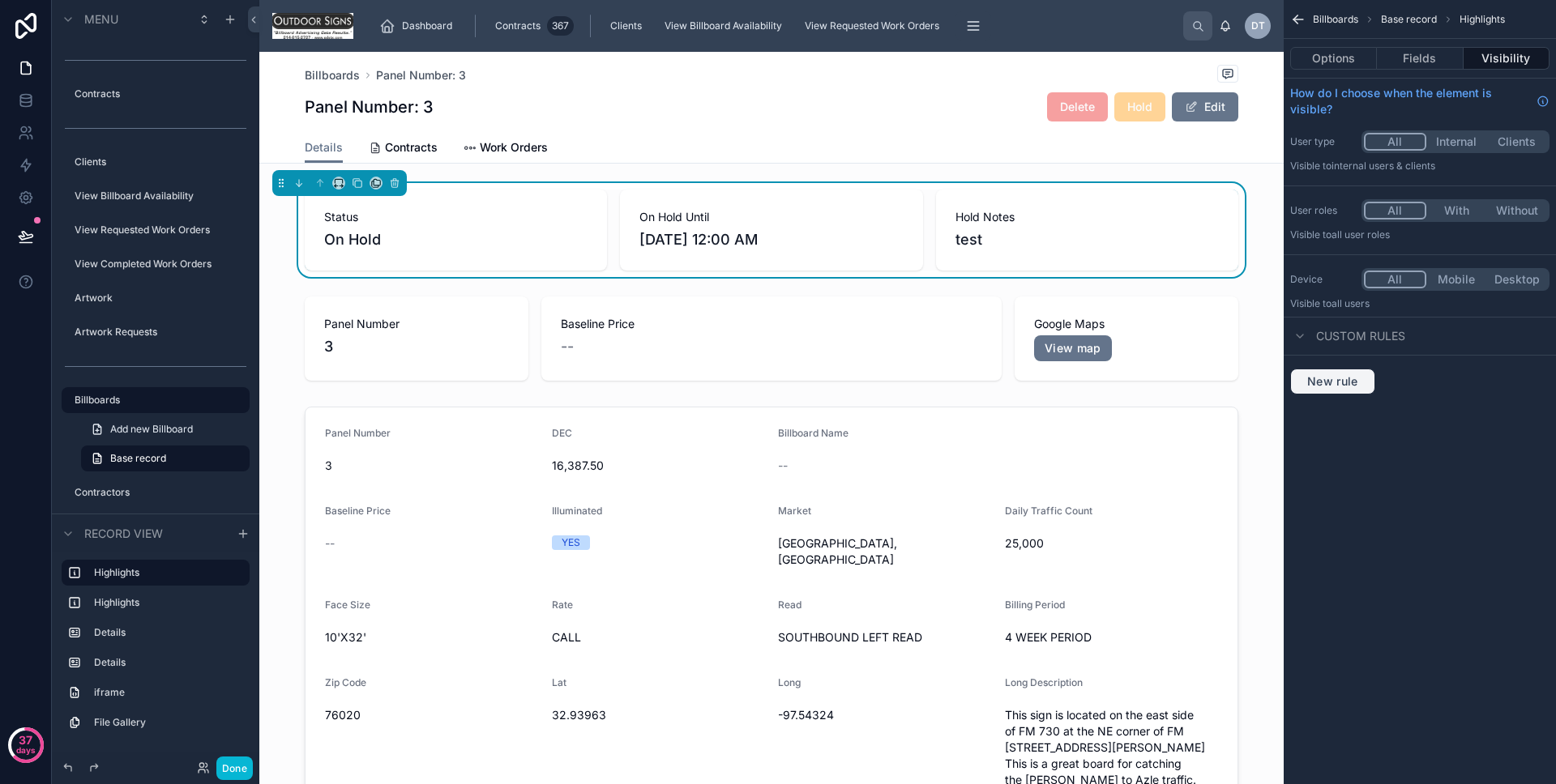
click at [1351, 388] on span "New rule" at bounding box center [1333, 382] width 64 height 15
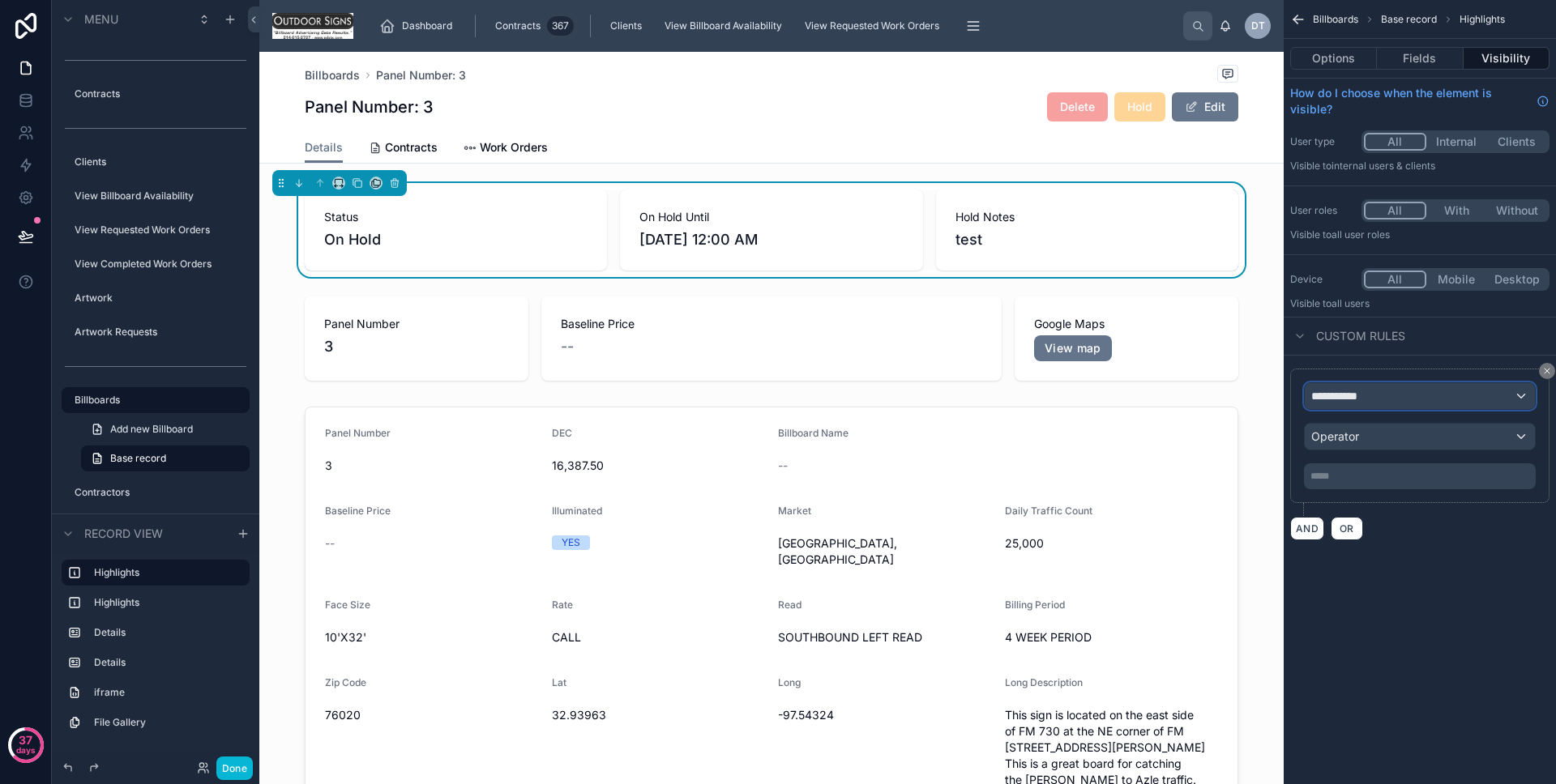
click at [1351, 405] on div "**********" at bounding box center [1420, 396] width 230 height 26
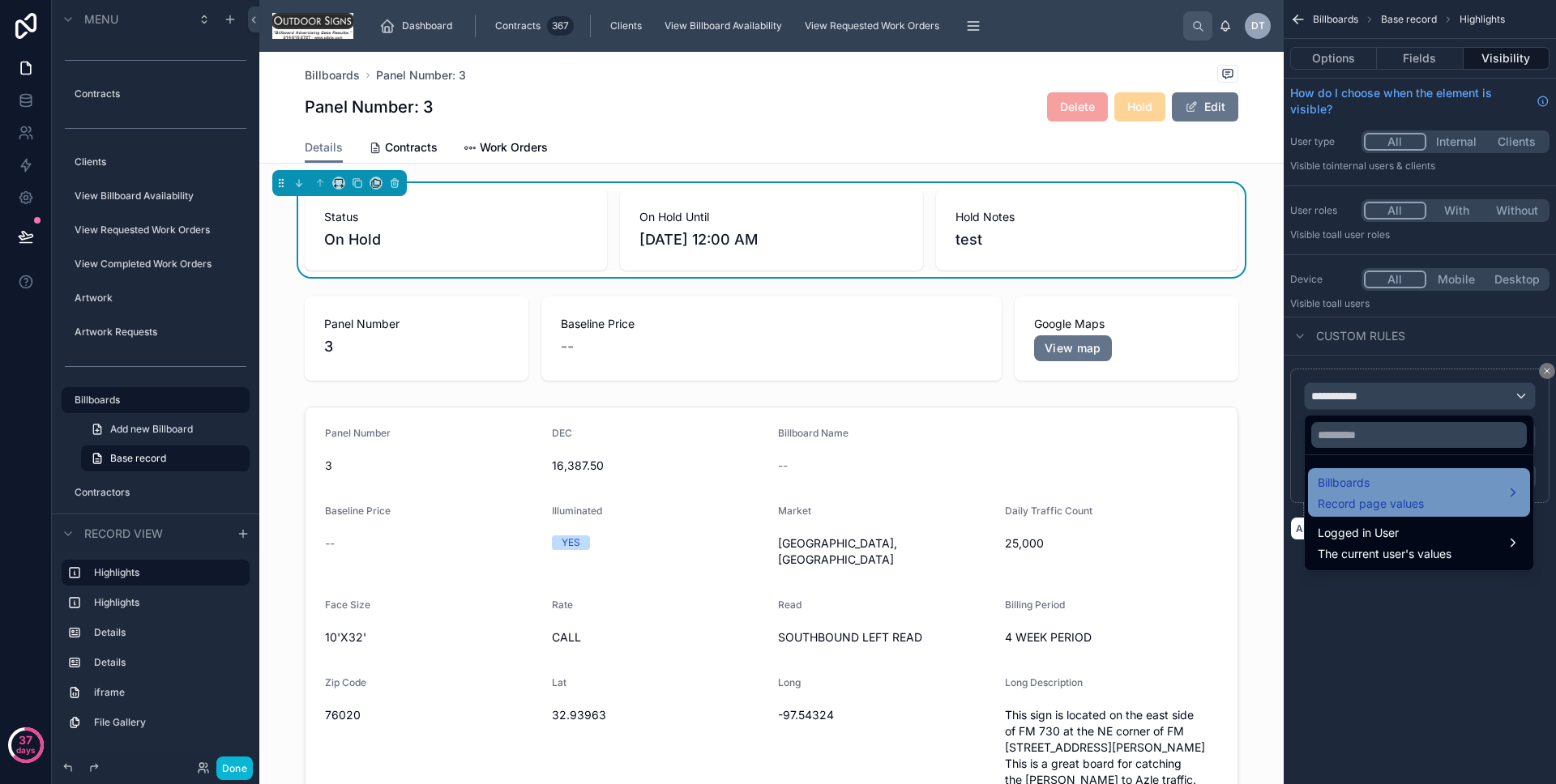
click at [1360, 496] on span "Record page values" at bounding box center [1371, 504] width 107 height 16
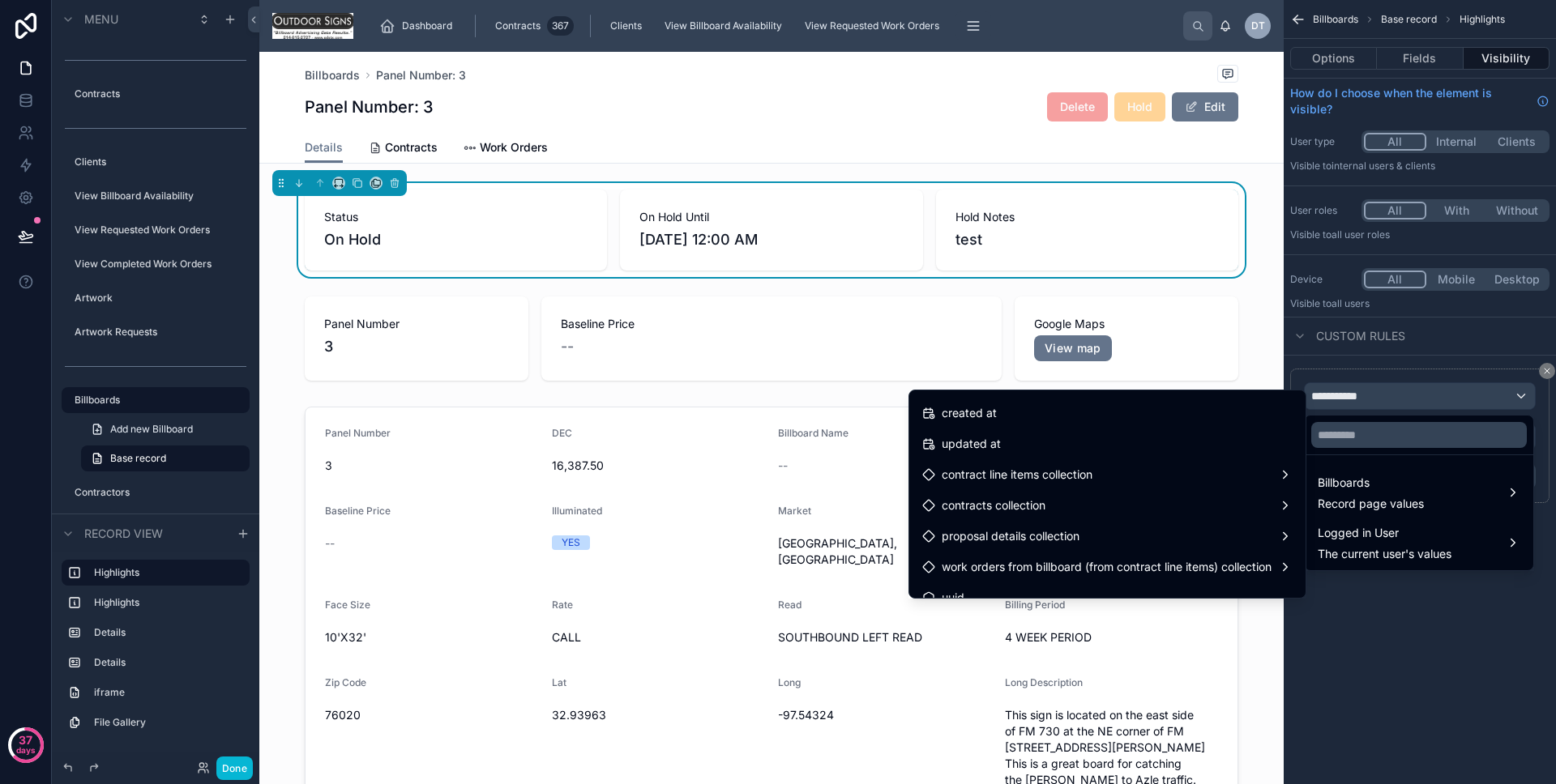
scroll to position [1143, 0]
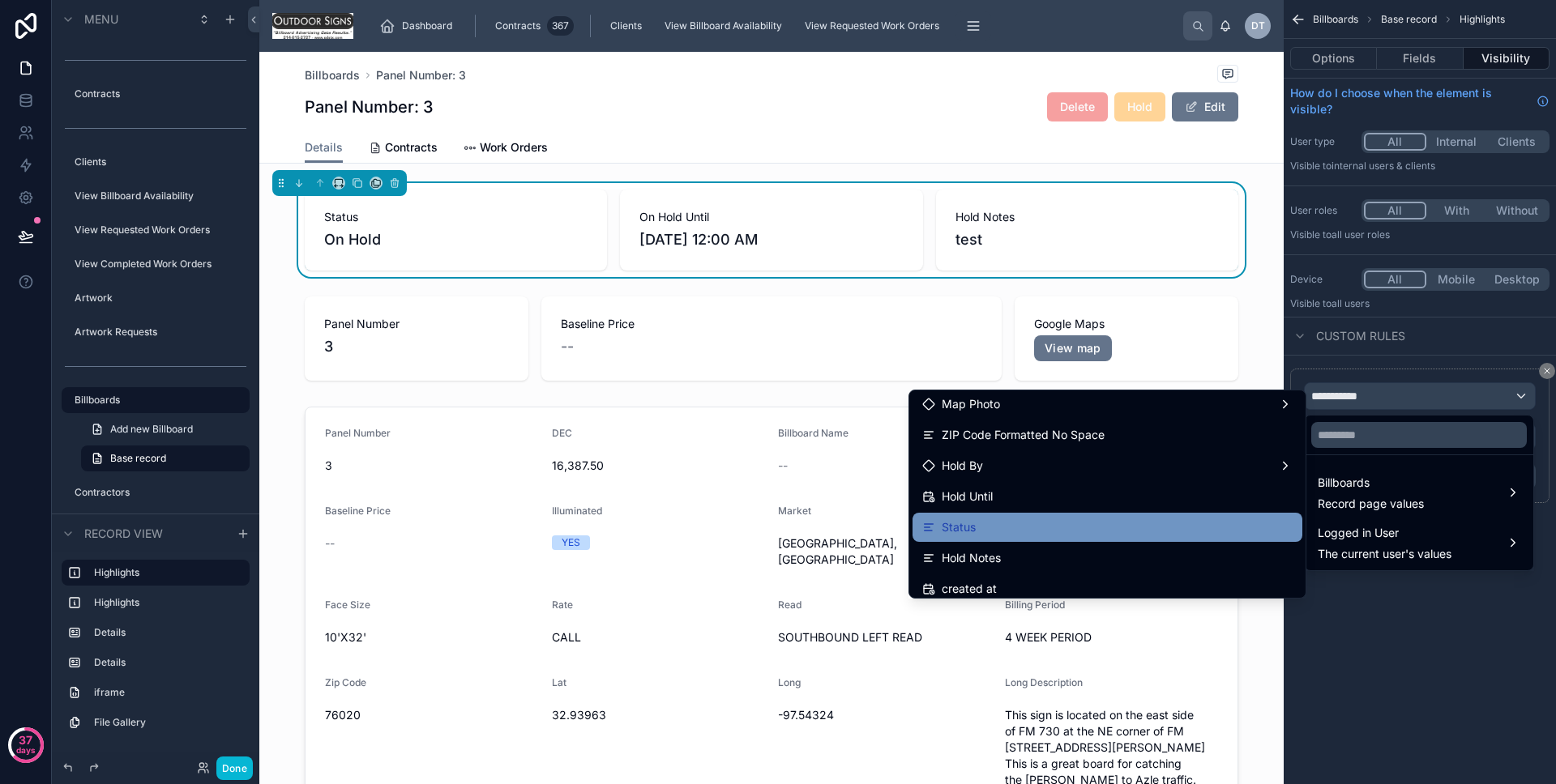
click at [1114, 519] on div "Status" at bounding box center [1107, 528] width 370 height 20
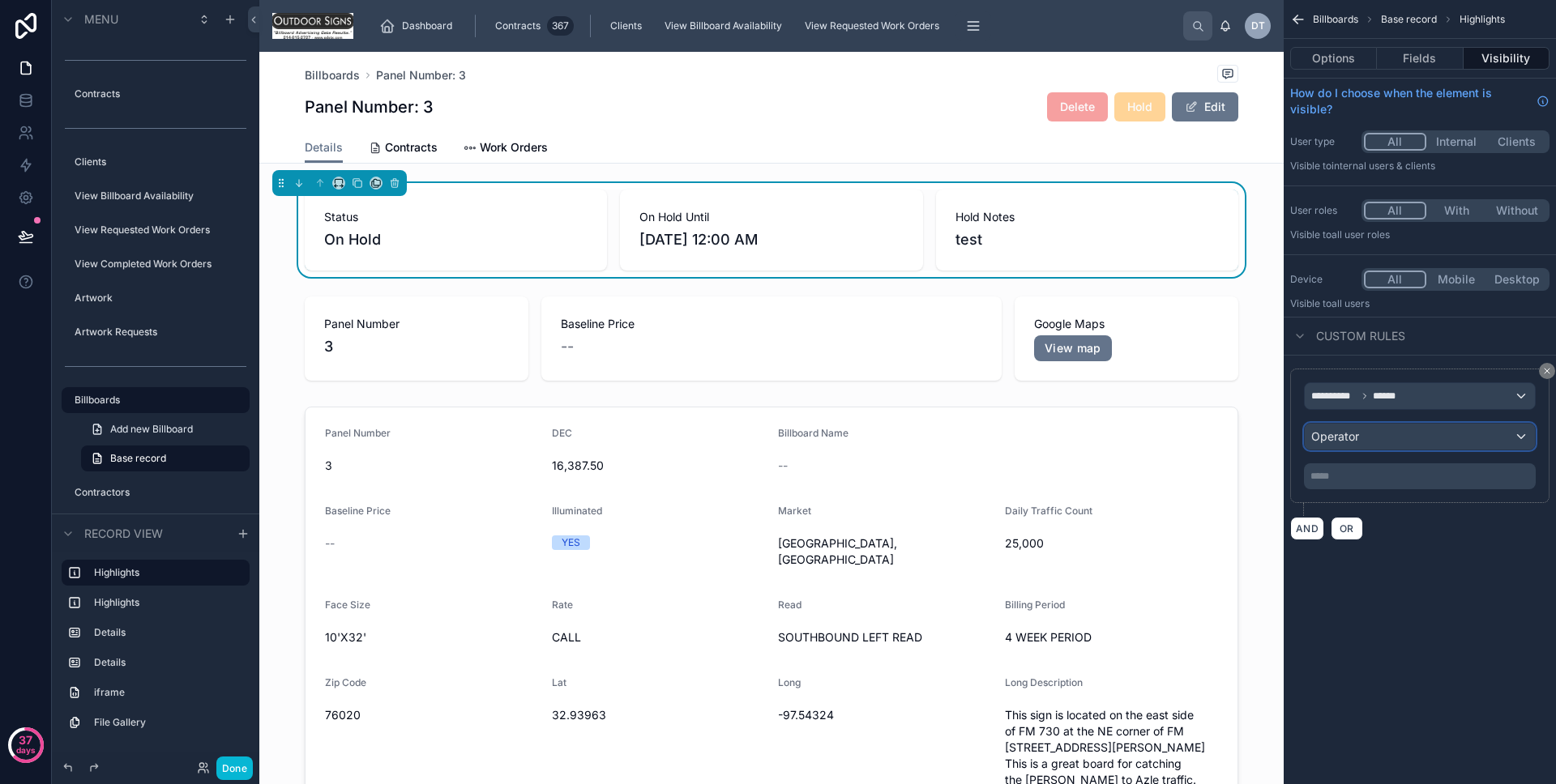
click at [1397, 443] on div "Operator" at bounding box center [1420, 437] width 230 height 26
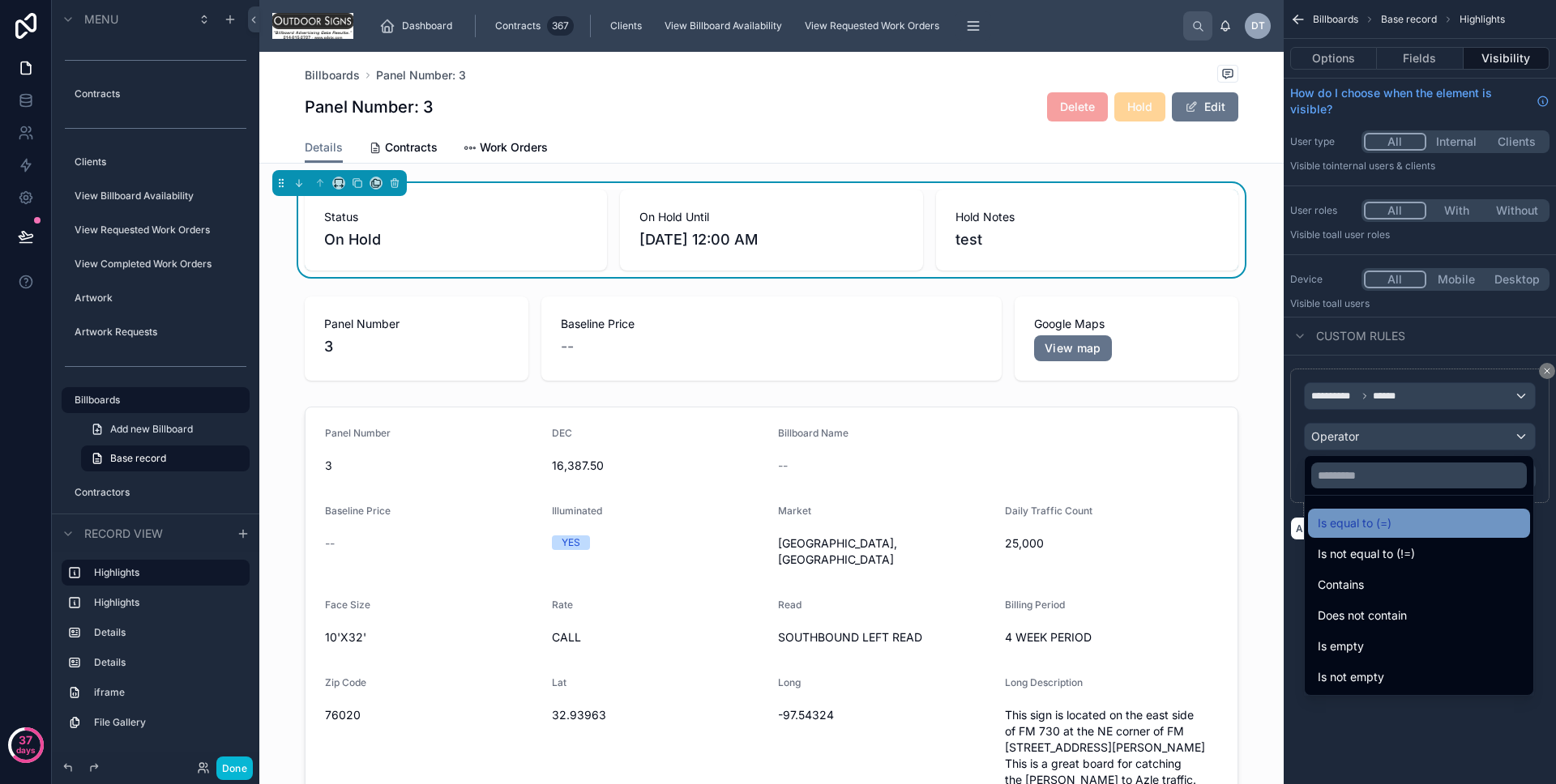
click at [1372, 512] on div "Is equal to (=)" at bounding box center [1419, 524] width 222 height 30
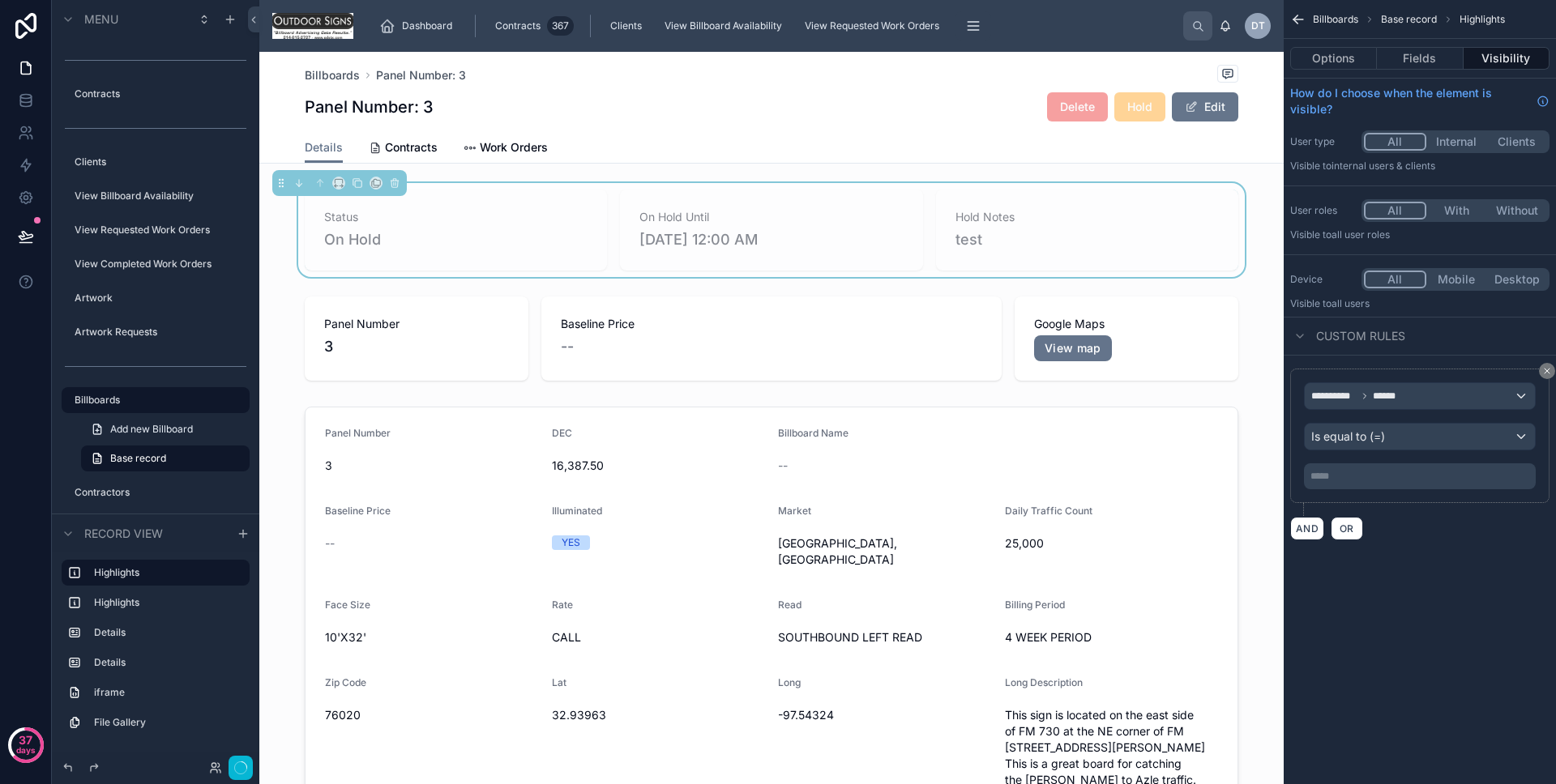
click at [1363, 461] on div "**********" at bounding box center [1420, 436] width 232 height 107
click at [1361, 467] on div "***** ﻿" at bounding box center [1420, 476] width 232 height 26
click at [1358, 470] on p "***** ﻿" at bounding box center [1421, 475] width 222 height 13
click at [1406, 593] on div "**********" at bounding box center [1420, 392] width 272 height 784
click at [243, 760] on button "Done" at bounding box center [234, 768] width 37 height 24
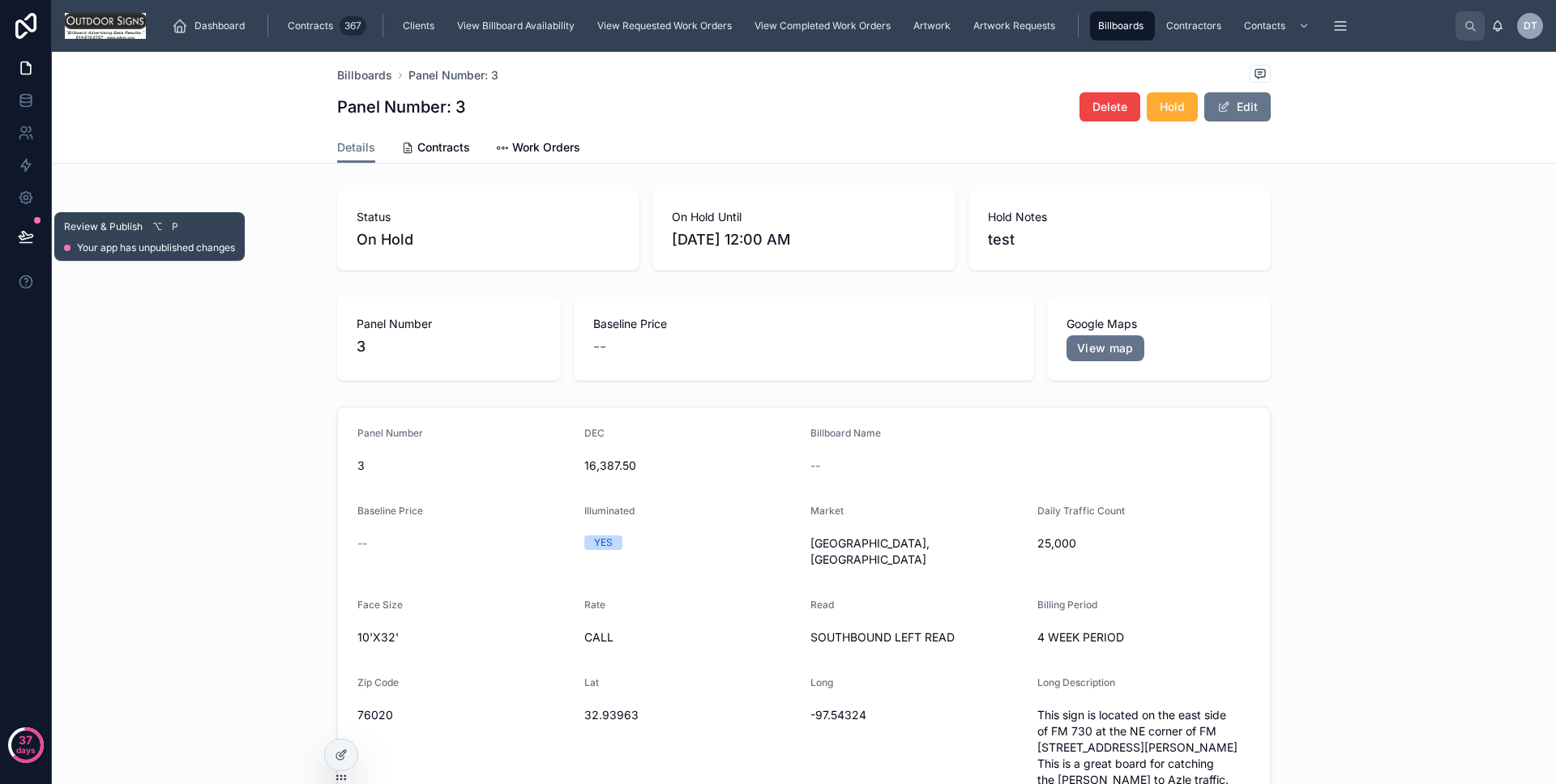
click at [34, 236] on icon at bounding box center [26, 237] width 16 height 16
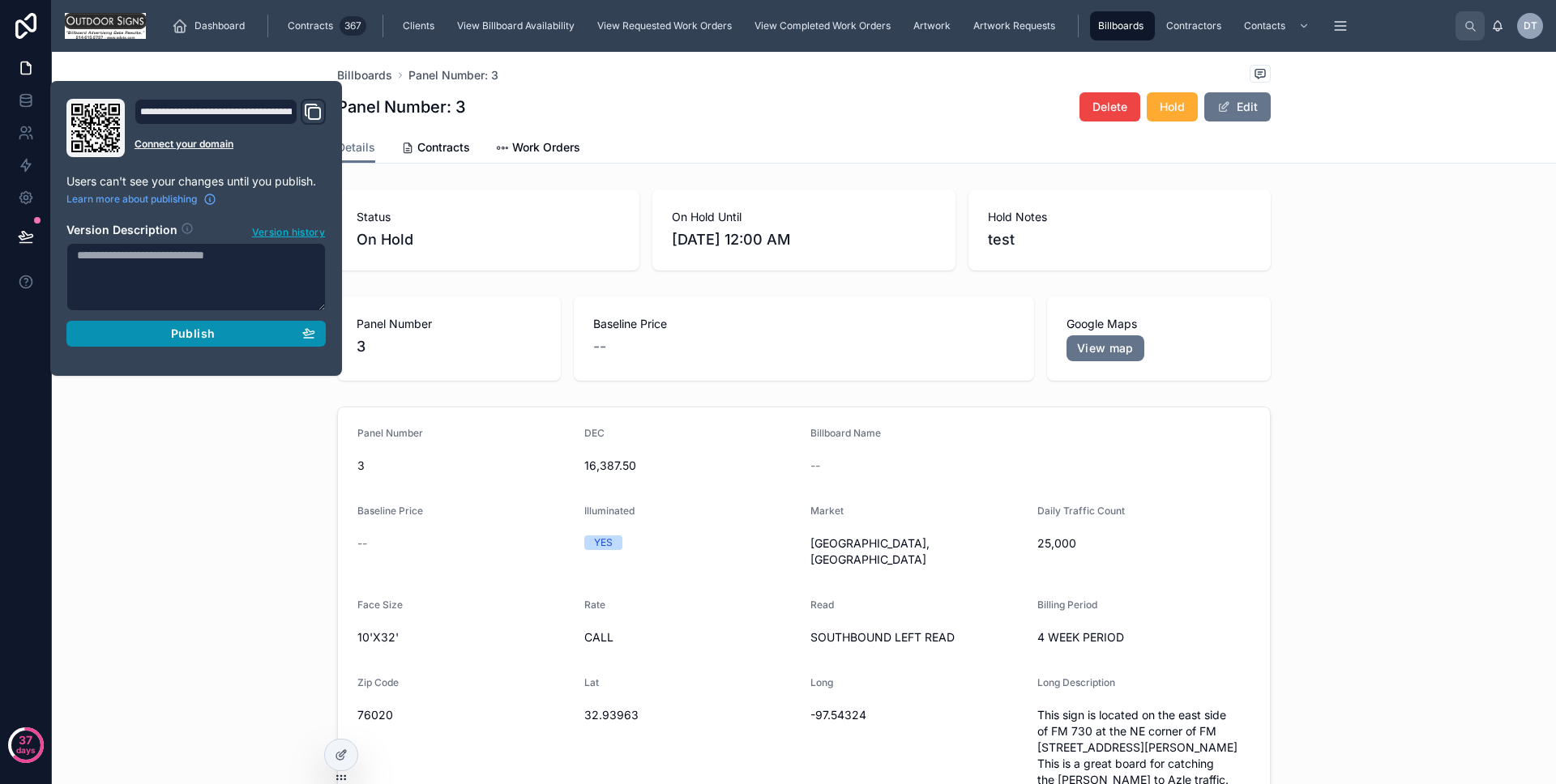
click at [125, 326] on div "Publish" at bounding box center [196, 333] width 239 height 15
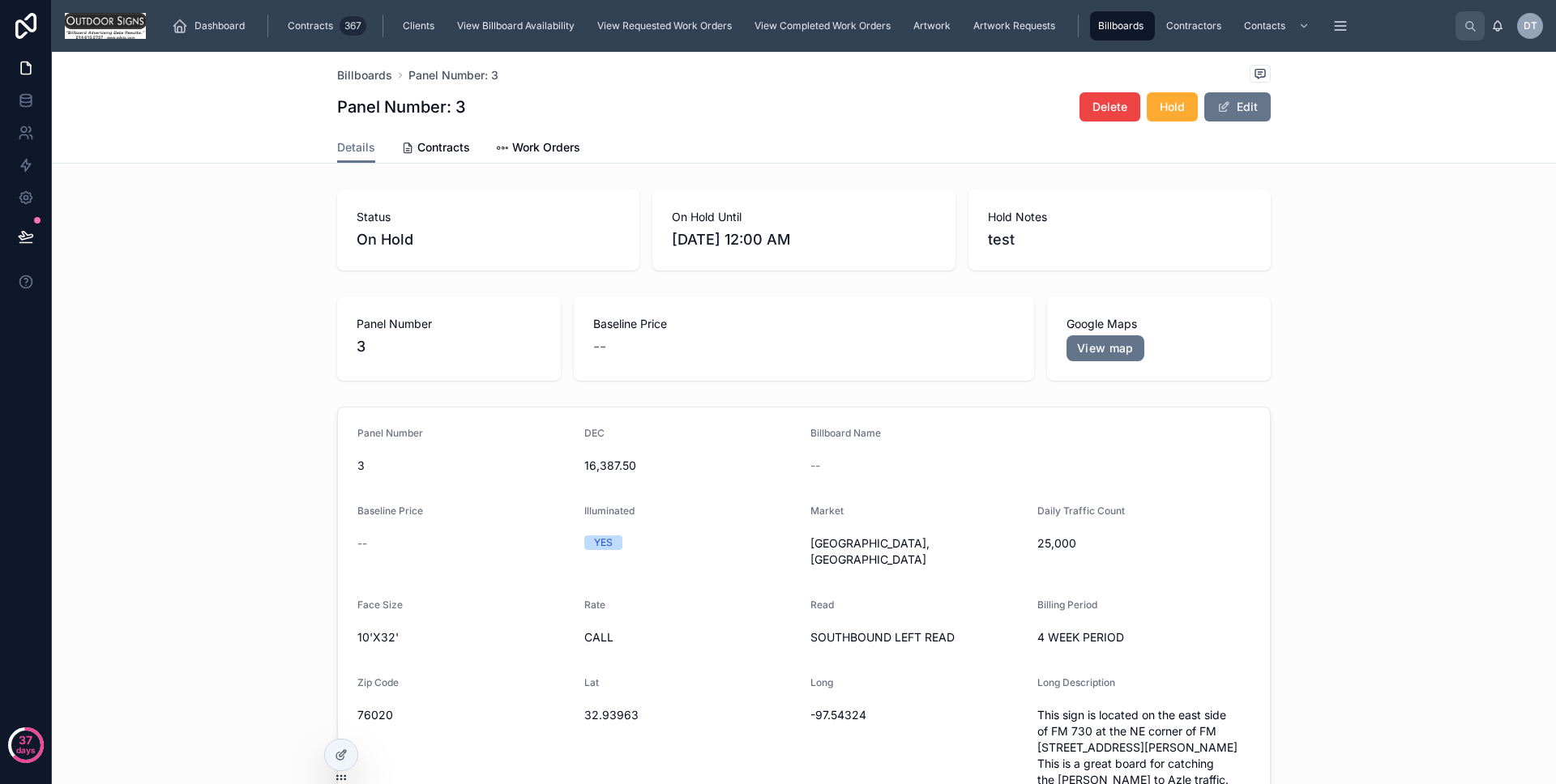
click at [101, 423] on div "Panel Number [DATE] 16,387.50 Billboard Name -- Baseline Price -- Illuminated Y…" at bounding box center [804, 657] width 1505 height 514
click at [345, 748] on icon at bounding box center [340, 754] width 13 height 13
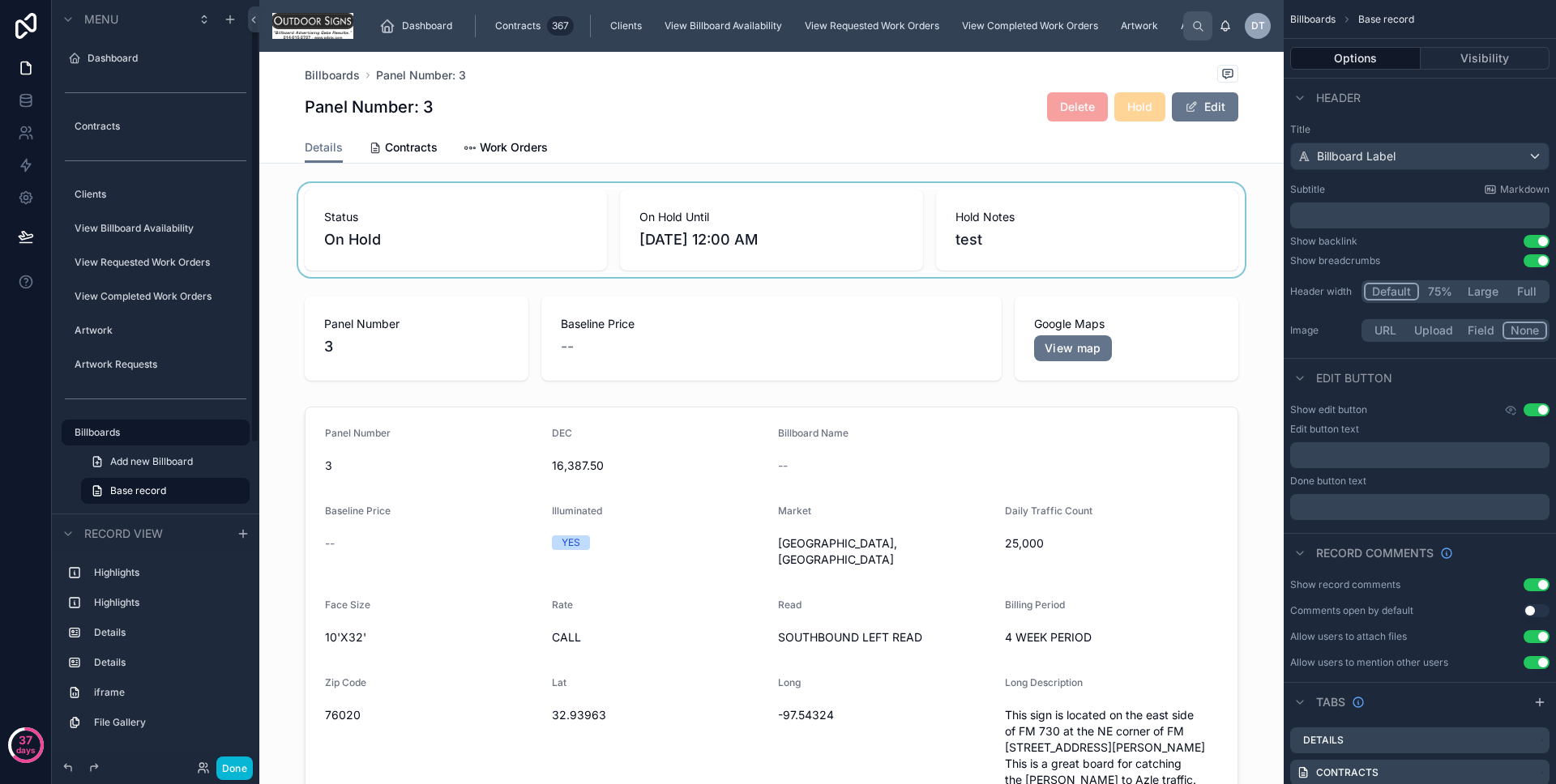
scroll to position [33, 0]
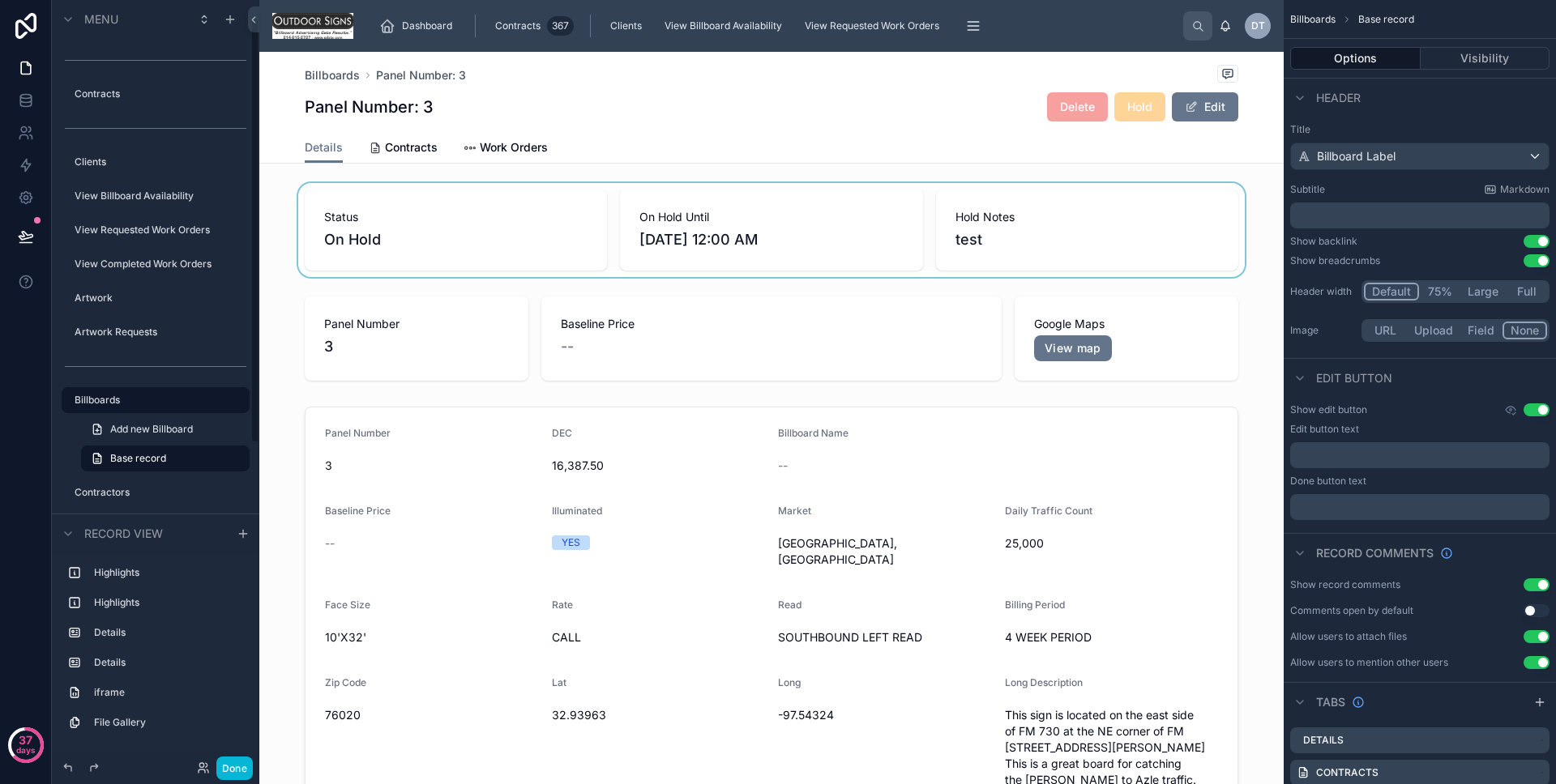
click at [366, 233] on div at bounding box center [772, 230] width 1024 height 94
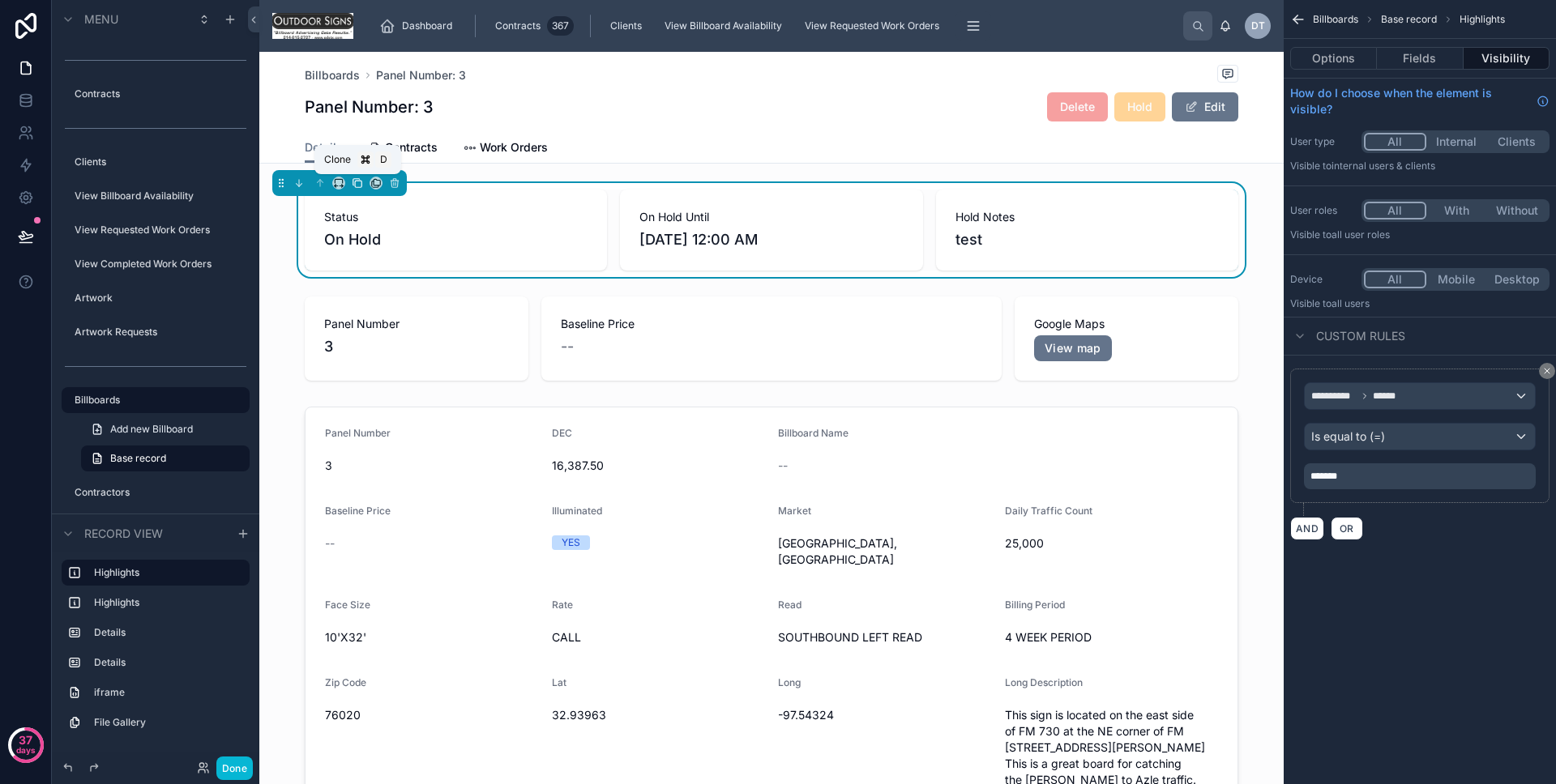
click at [361, 182] on icon at bounding box center [358, 183] width 12 height 12
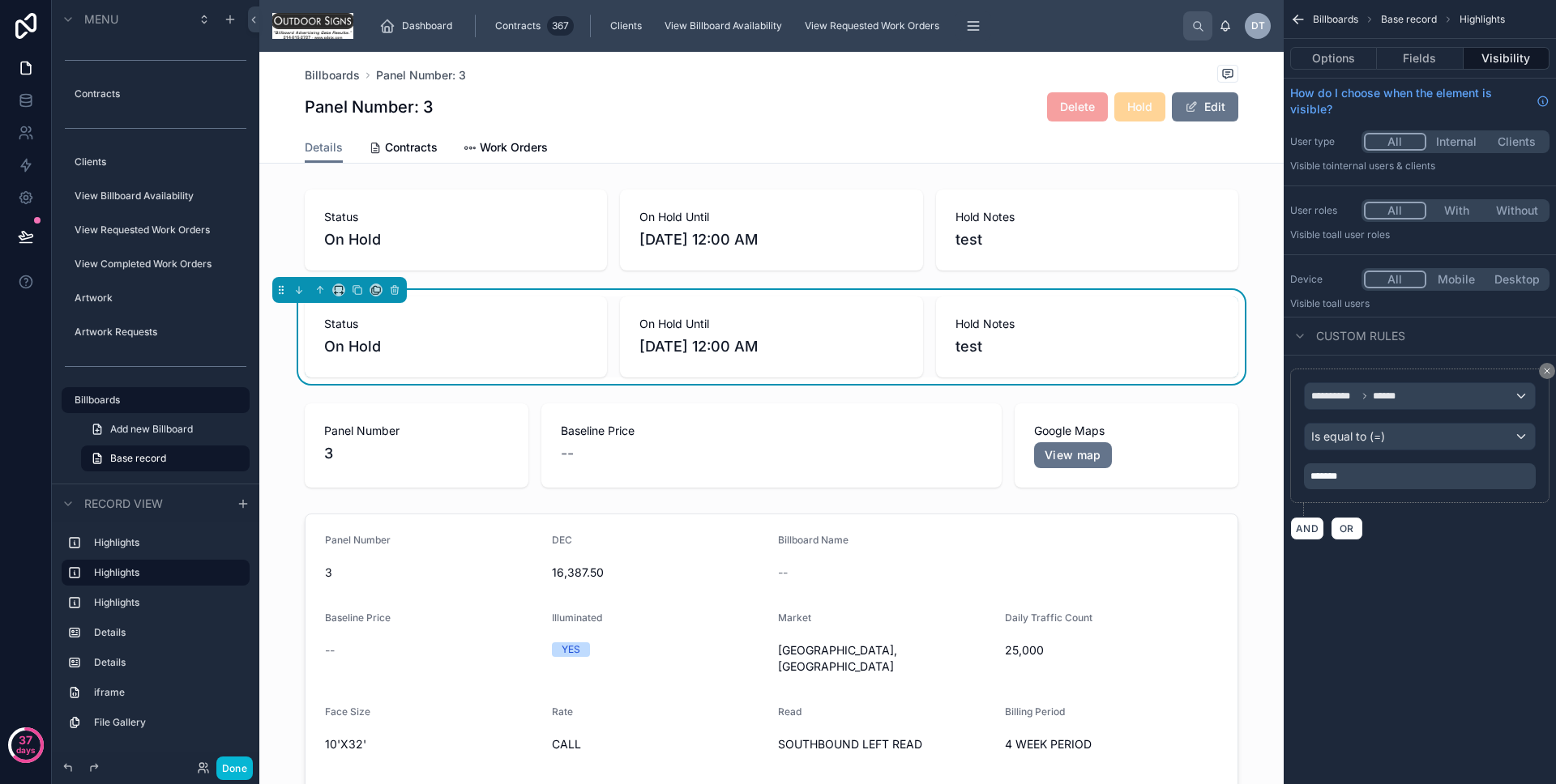
click at [461, 329] on span "Status" at bounding box center [456, 323] width 263 height 16
click at [1386, 469] on p "*******" at bounding box center [1421, 475] width 222 height 13
drag, startPoint x: 1385, startPoint y: 469, endPoint x: 1295, endPoint y: 474, distance: 90.1
click at [1295, 474] on div "**********" at bounding box center [1420, 436] width 259 height 134
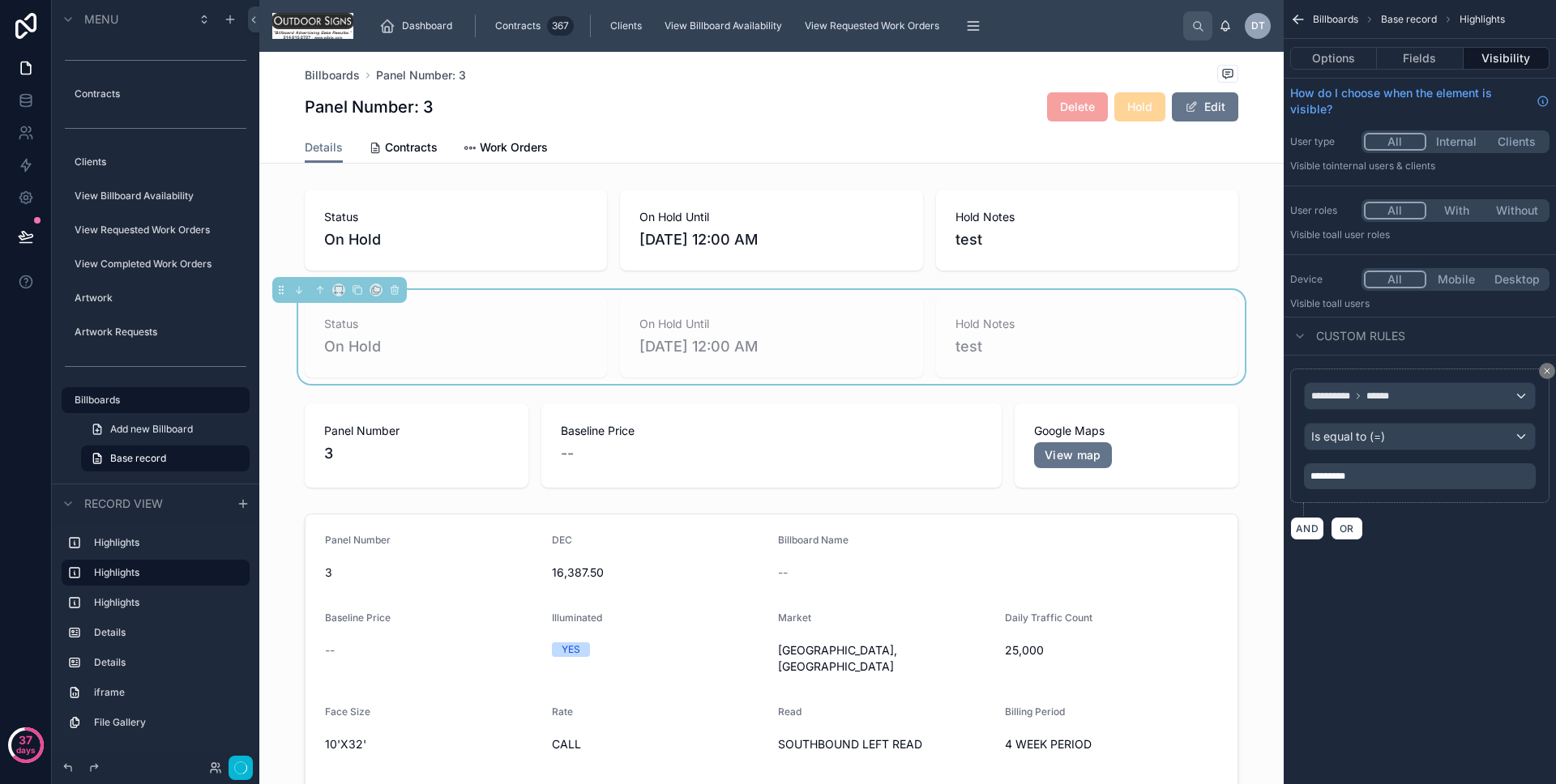
click at [1449, 525] on div "AND OR" at bounding box center [1420, 528] width 259 height 25
click at [1343, 68] on button "Options" at bounding box center [1334, 58] width 87 height 23
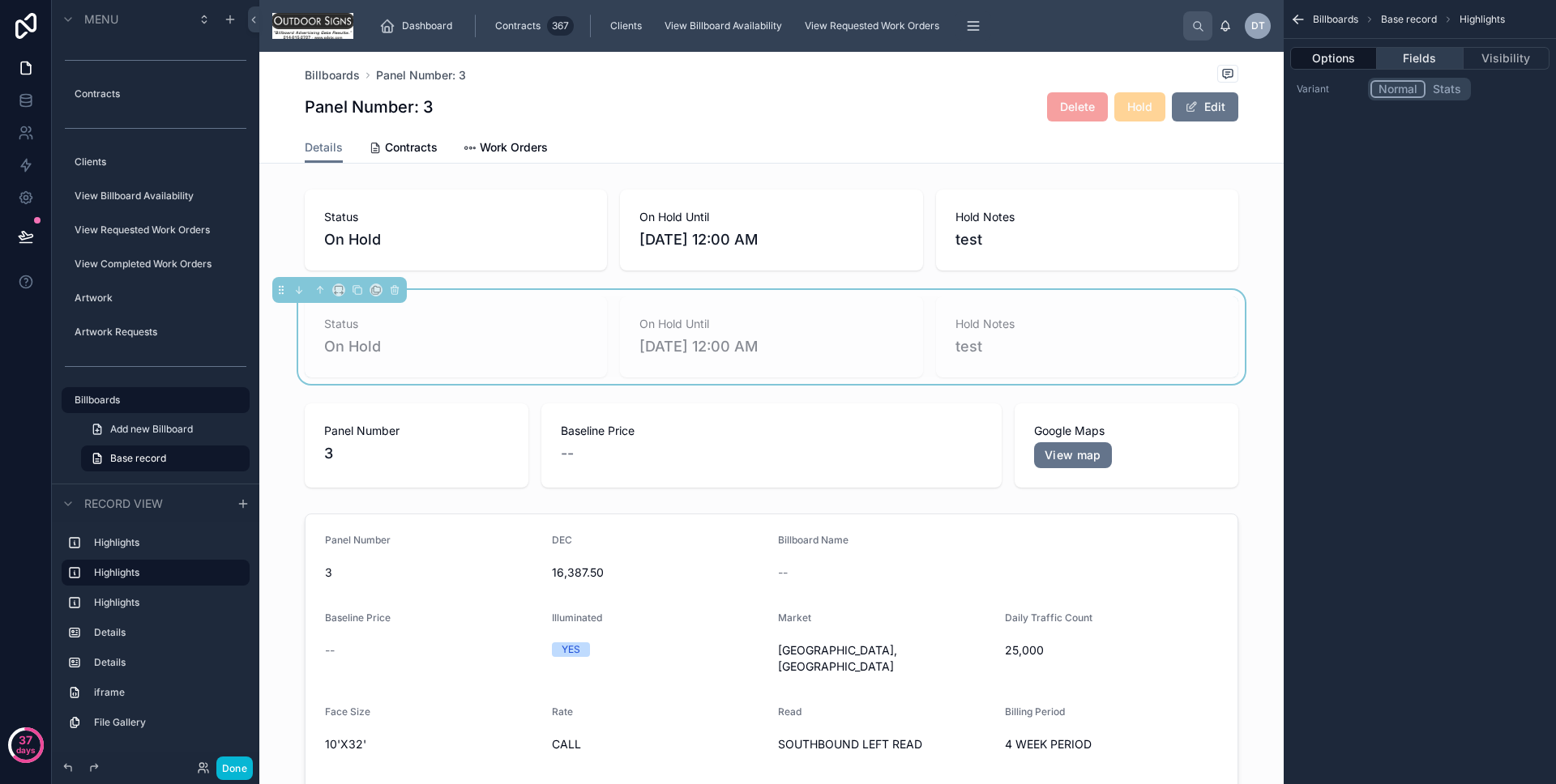
click at [1403, 66] on button "Fields" at bounding box center [1420, 58] width 86 height 23
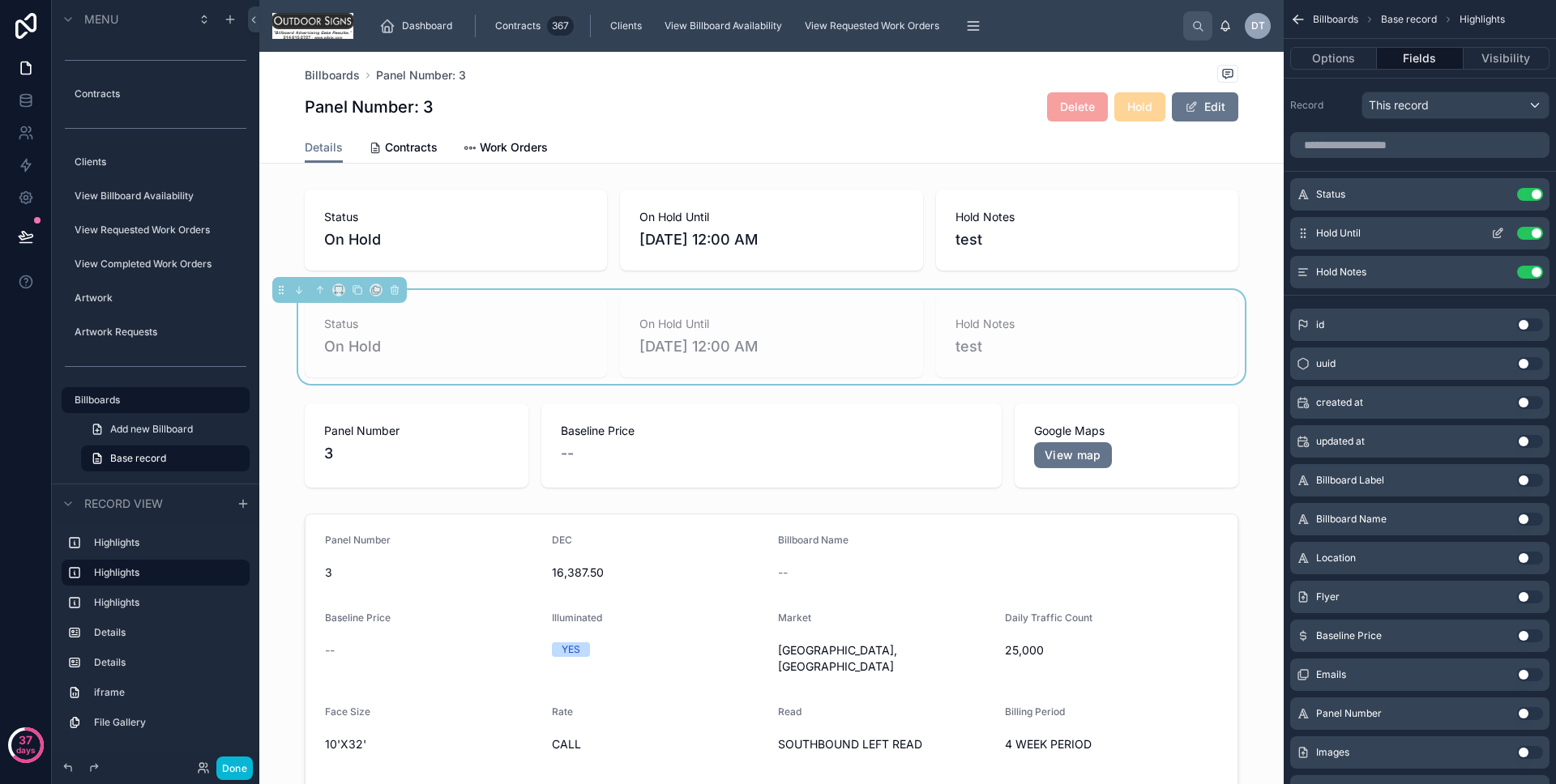
click at [1503, 239] on icon "scrollable content" at bounding box center [1498, 233] width 13 height 13
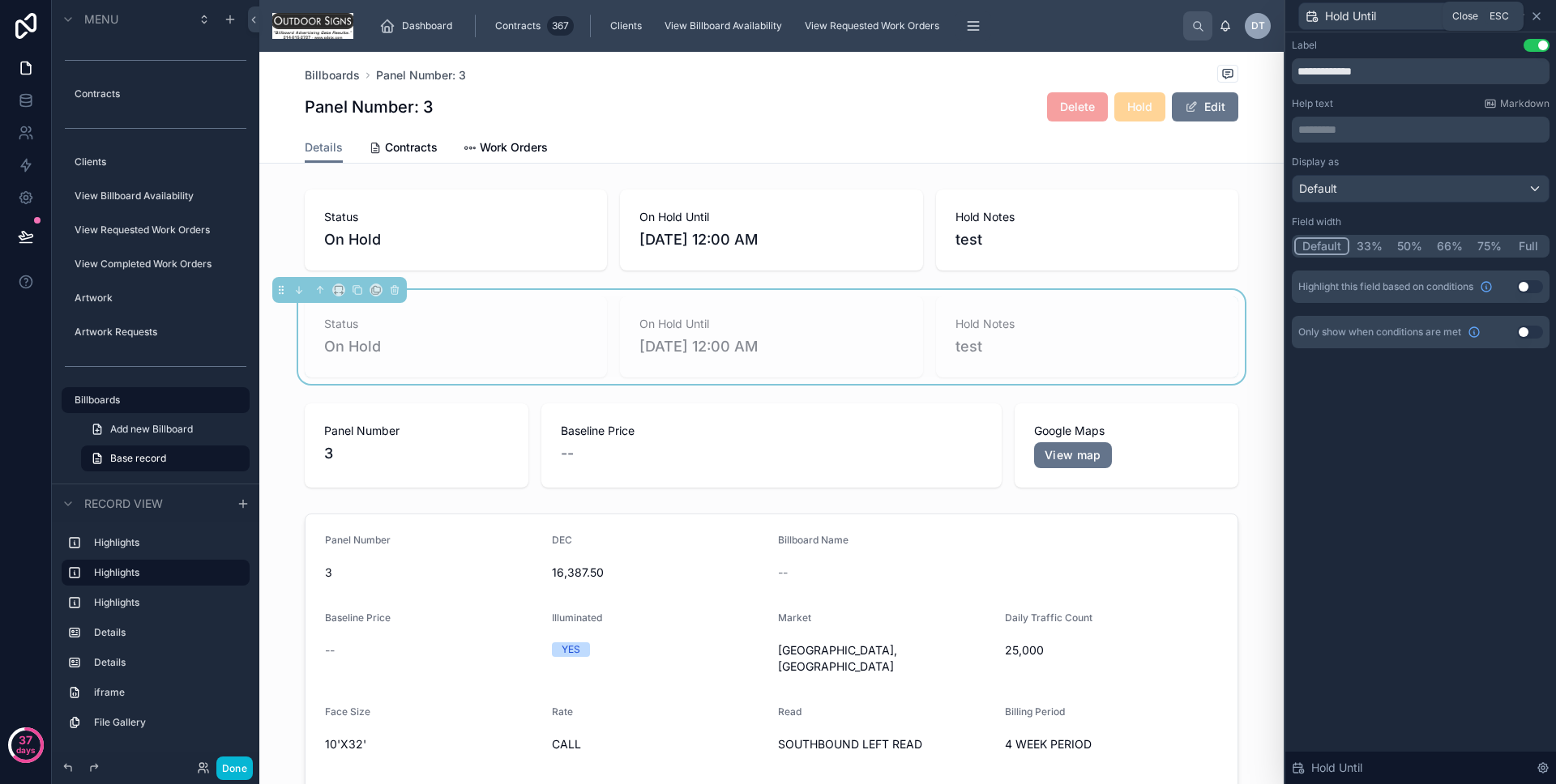
click at [1541, 12] on icon at bounding box center [1536, 16] width 13 height 13
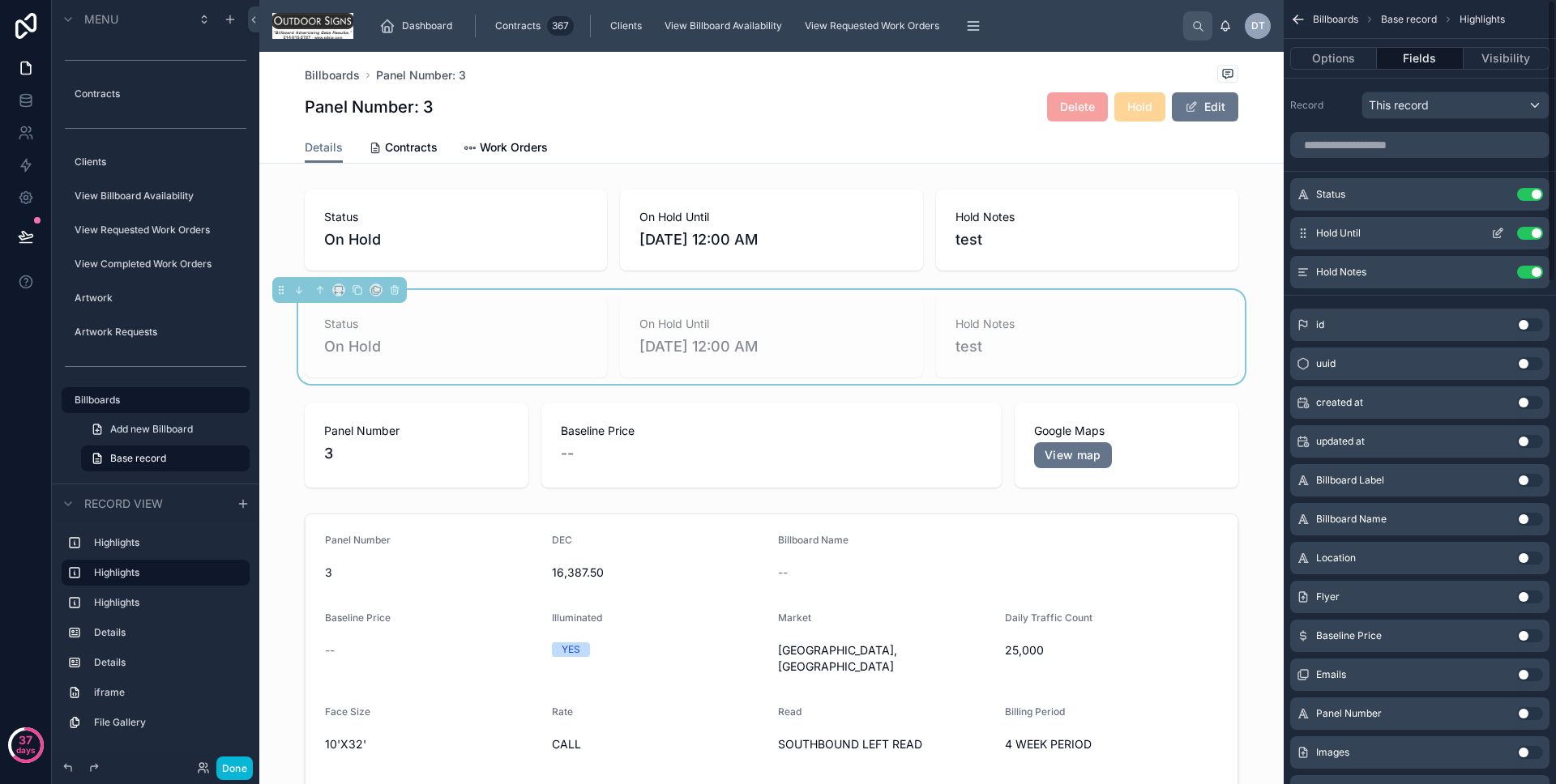
click at [1522, 232] on button "Use setting" at bounding box center [1530, 233] width 26 height 13
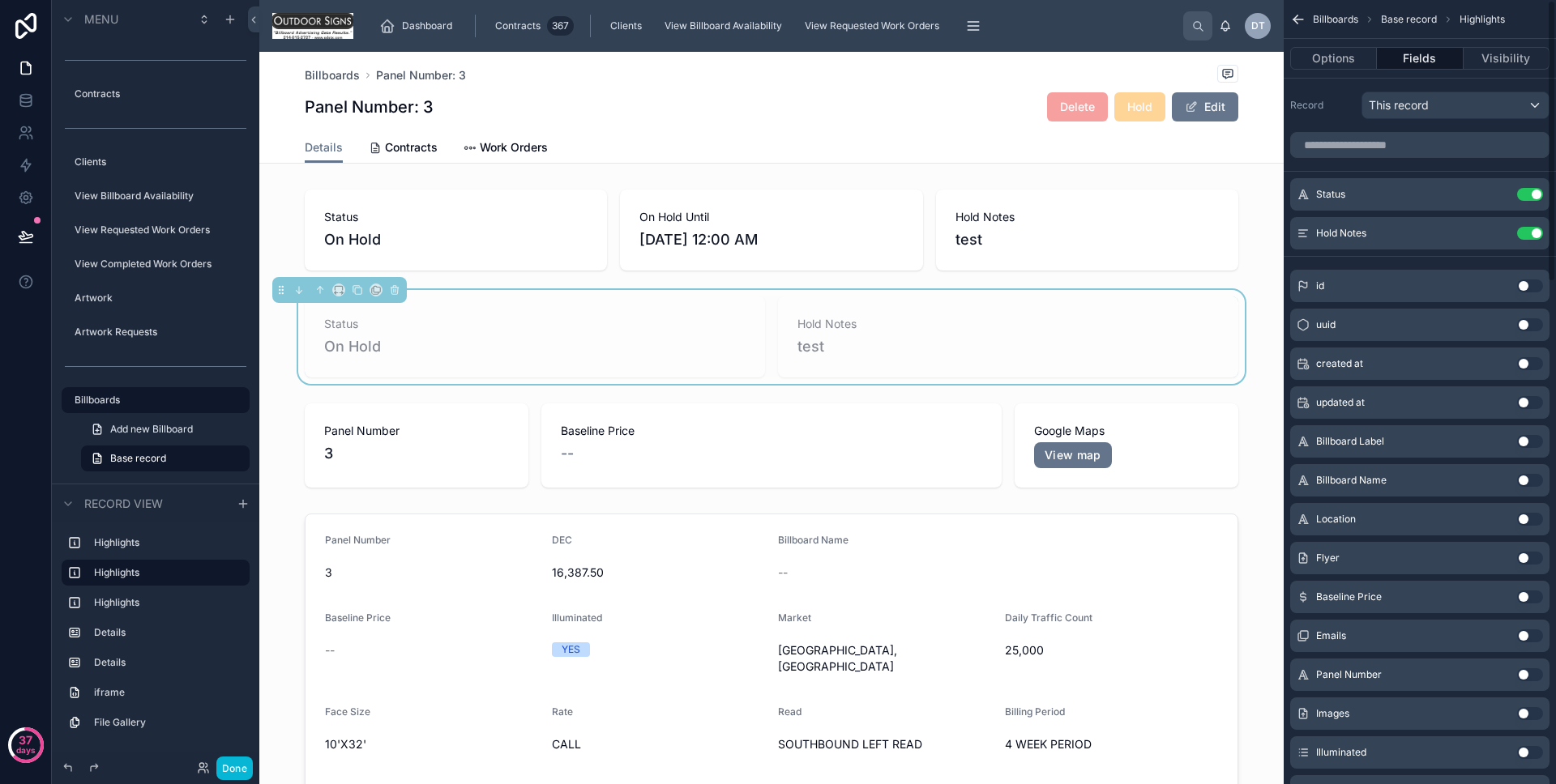
click at [1522, 232] on button "Use setting" at bounding box center [1530, 233] width 26 height 13
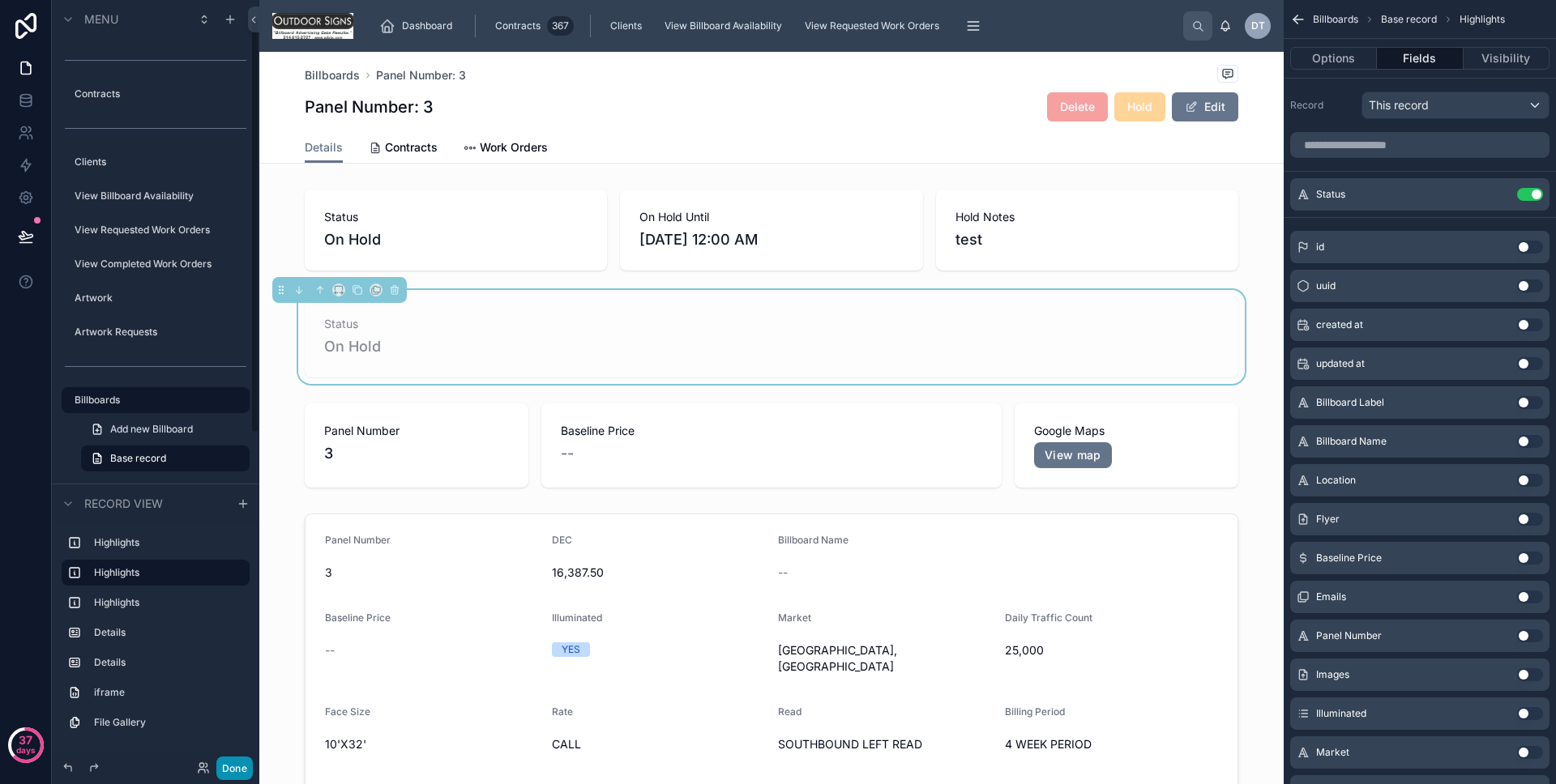
click at [229, 757] on button "Done" at bounding box center [234, 768] width 37 height 24
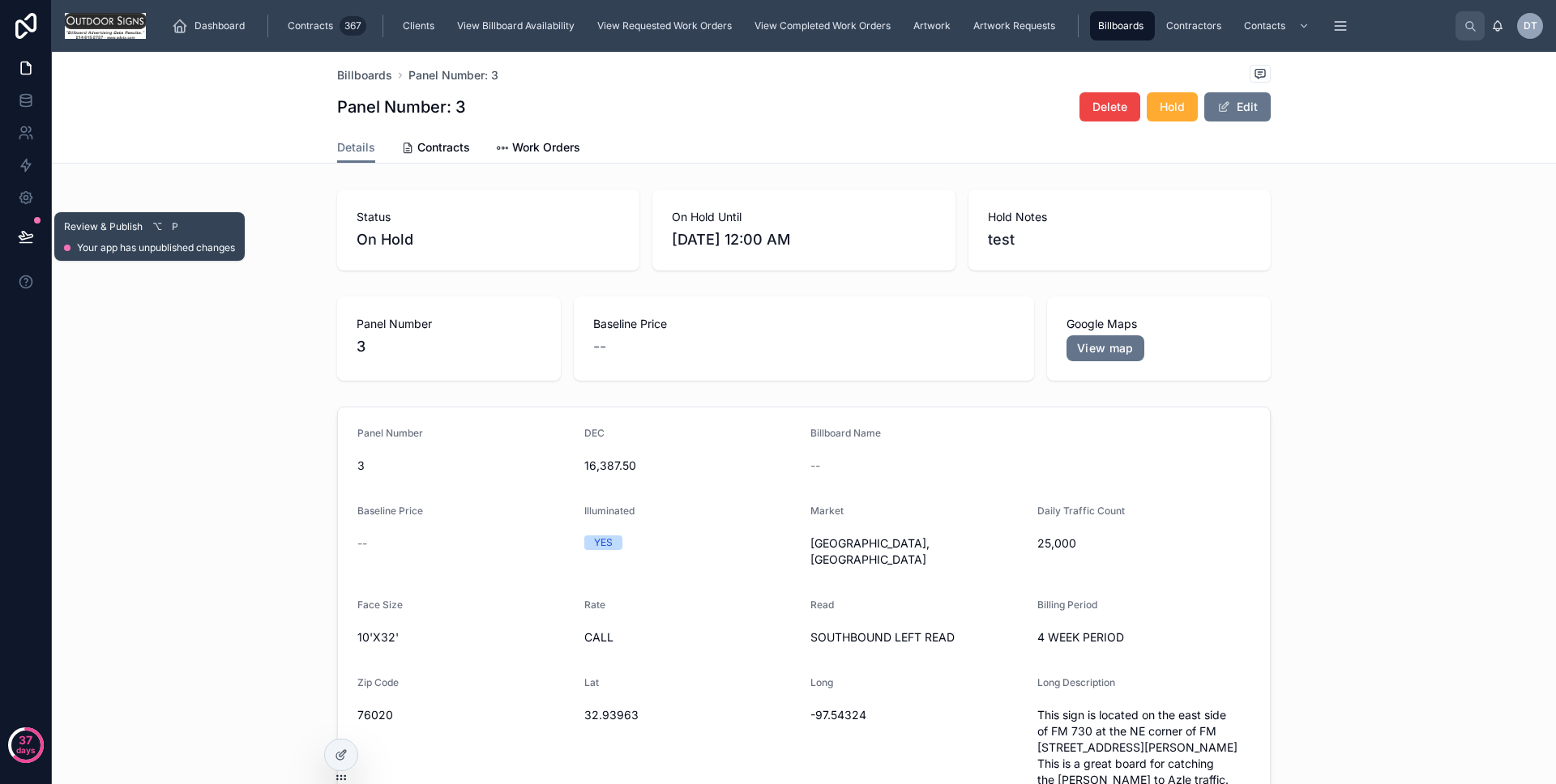
click at [14, 237] on button at bounding box center [26, 237] width 36 height 45
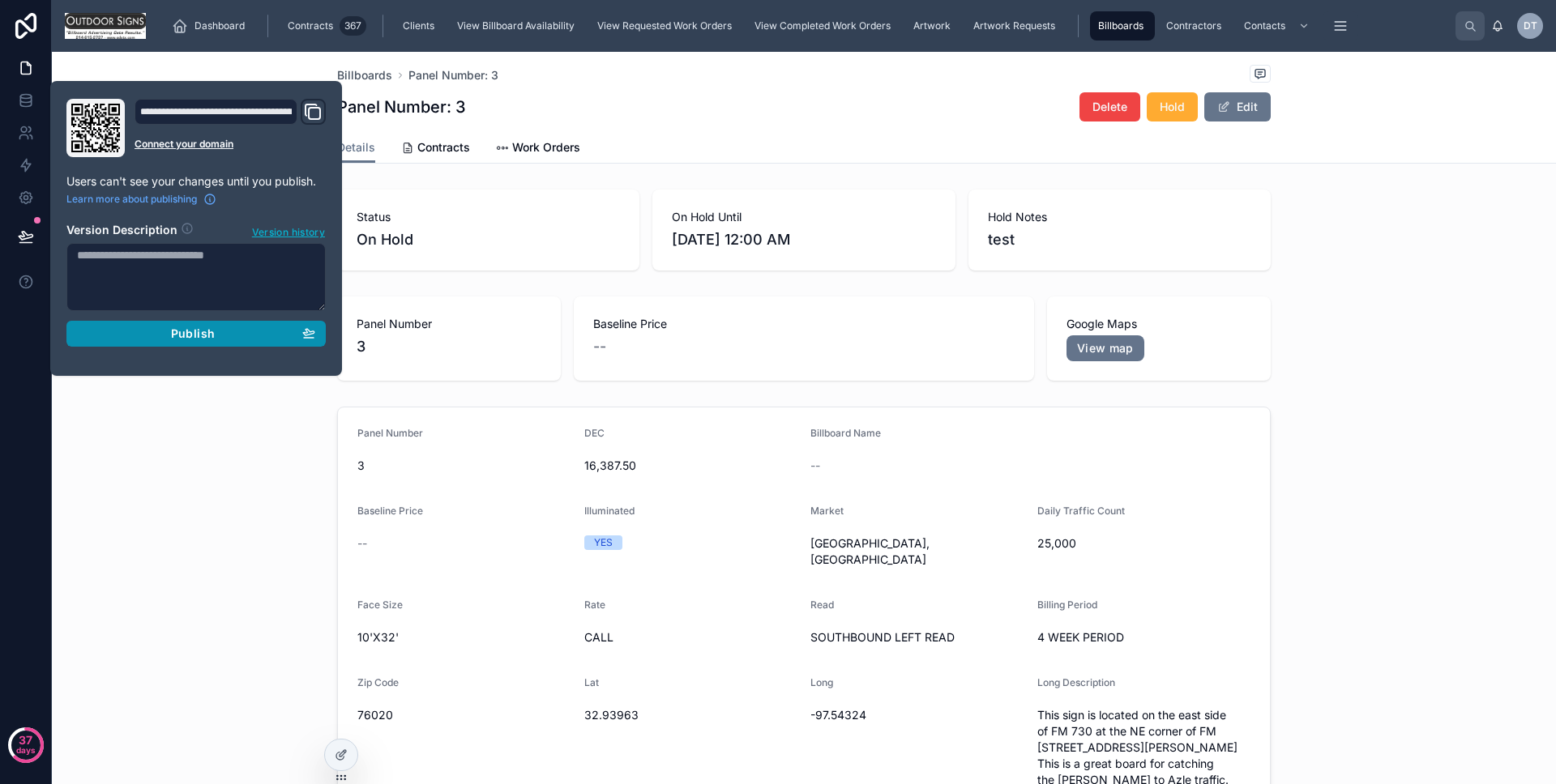
click at [135, 328] on div "Publish" at bounding box center [196, 333] width 239 height 15
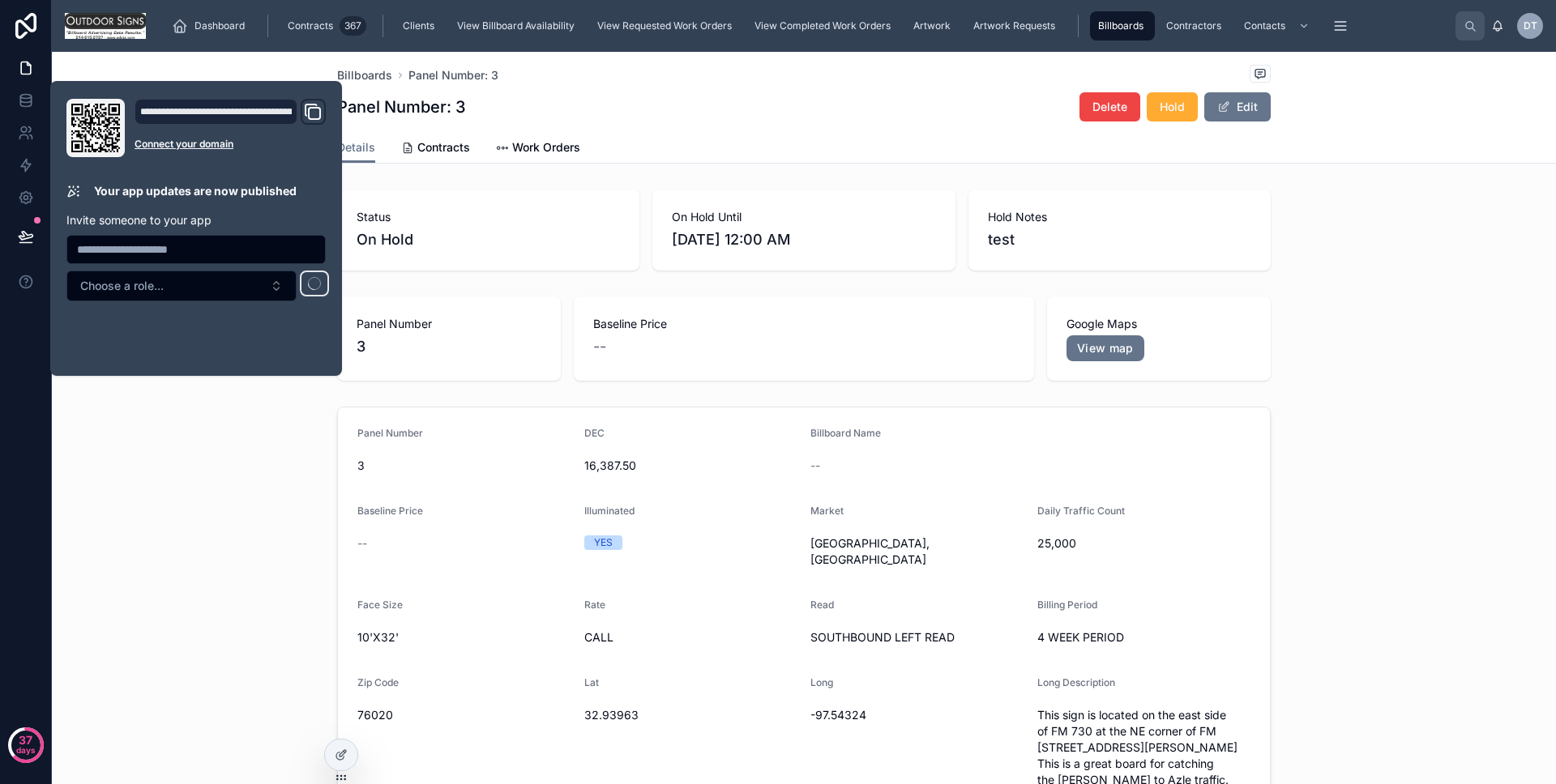
drag, startPoint x: 203, startPoint y: 449, endPoint x: 239, endPoint y: 528, distance: 86.8
click at [204, 451] on div "Panel Number [DATE] 16,387.50 Billboard Name -- Baseline Price -- Illuminated Y…" at bounding box center [804, 657] width 1505 height 514
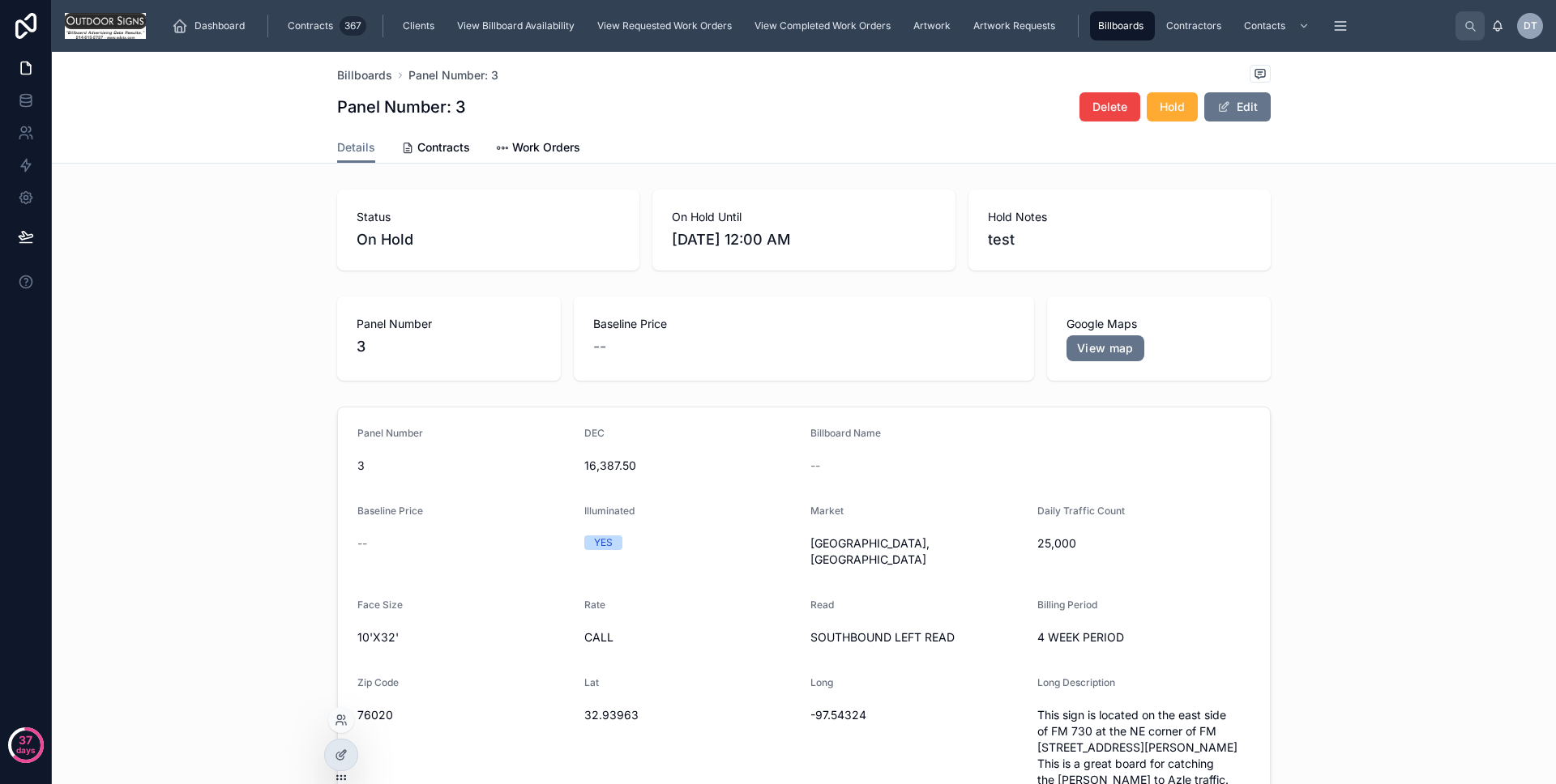
click at [331, 740] on div at bounding box center [341, 761] width 35 height 45
click at [332, 742] on div at bounding box center [340, 754] width 33 height 31
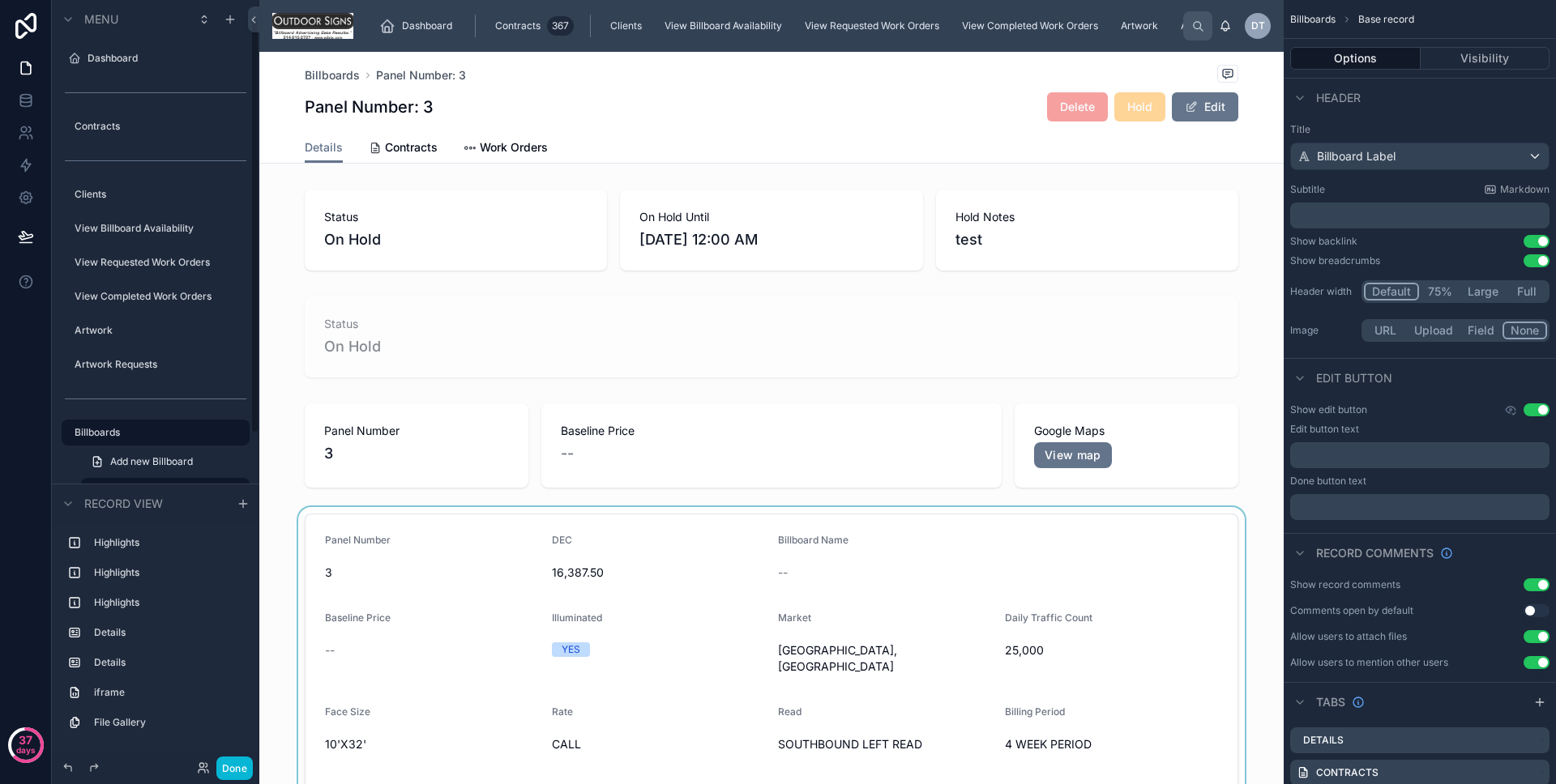
scroll to position [33, 0]
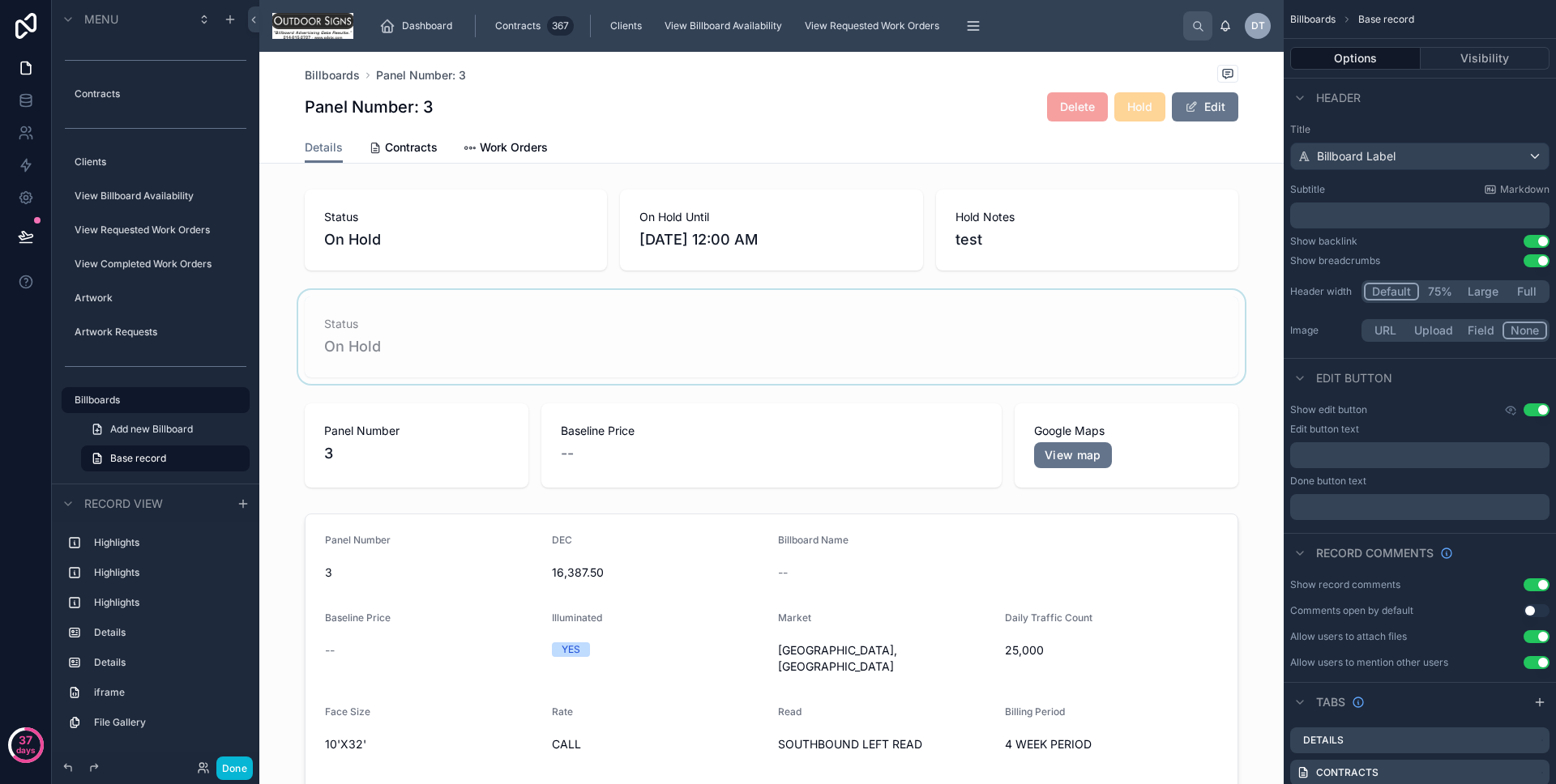
click at [487, 366] on div at bounding box center [772, 336] width 1024 height 94
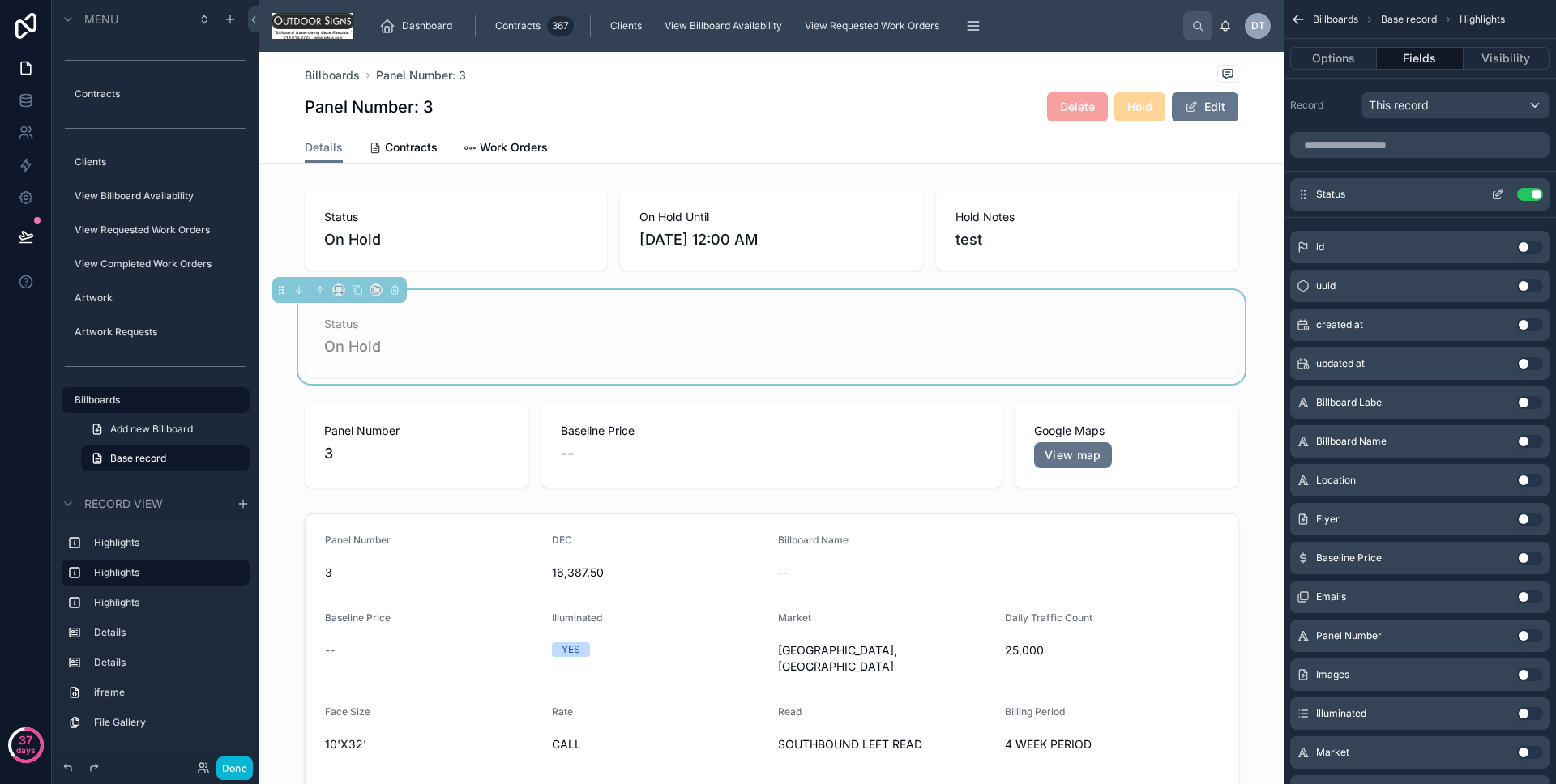
click at [1505, 193] on button "scrollable content" at bounding box center [1498, 194] width 26 height 13
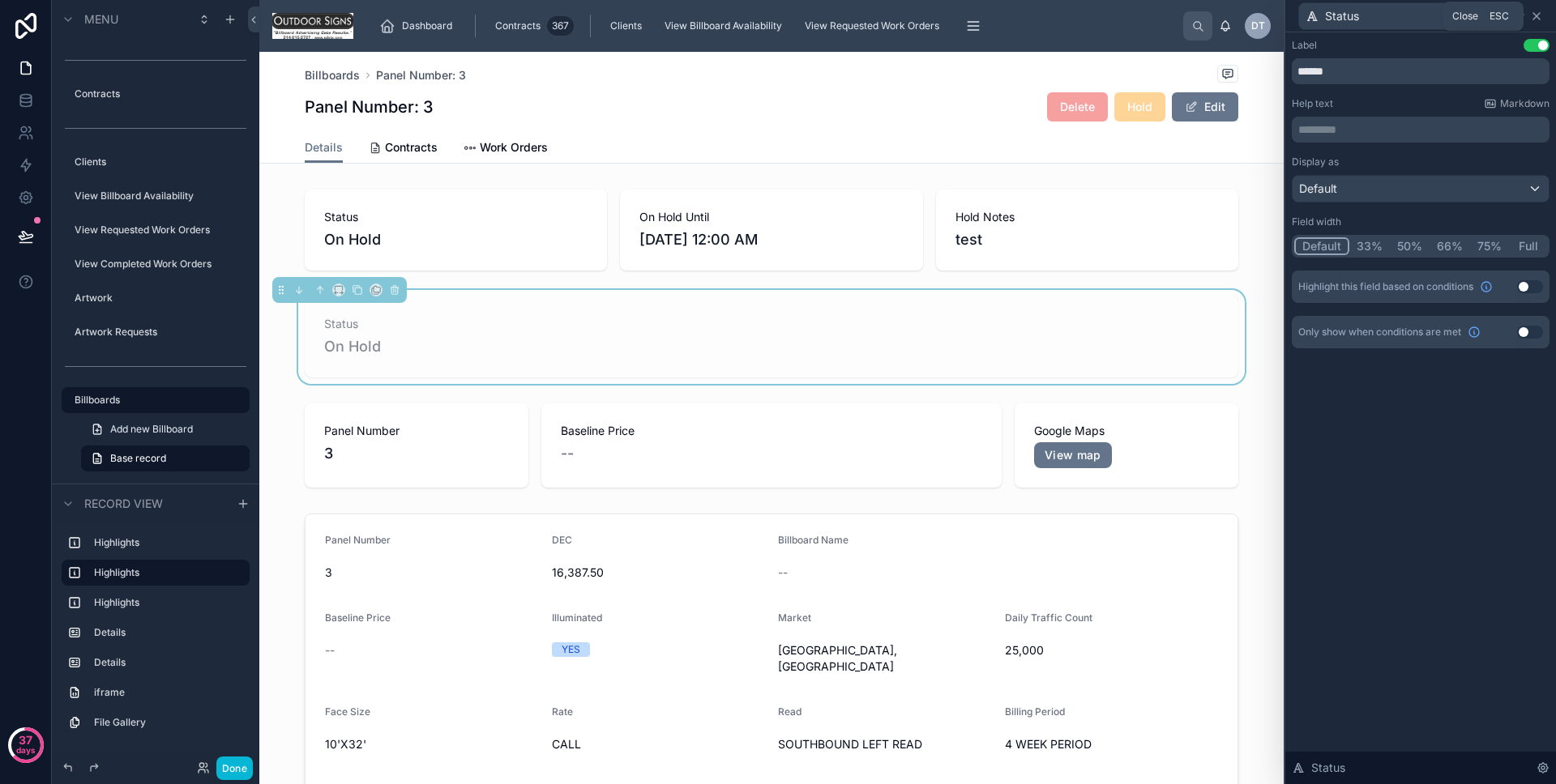
click at [1539, 21] on icon at bounding box center [1536, 16] width 13 height 13
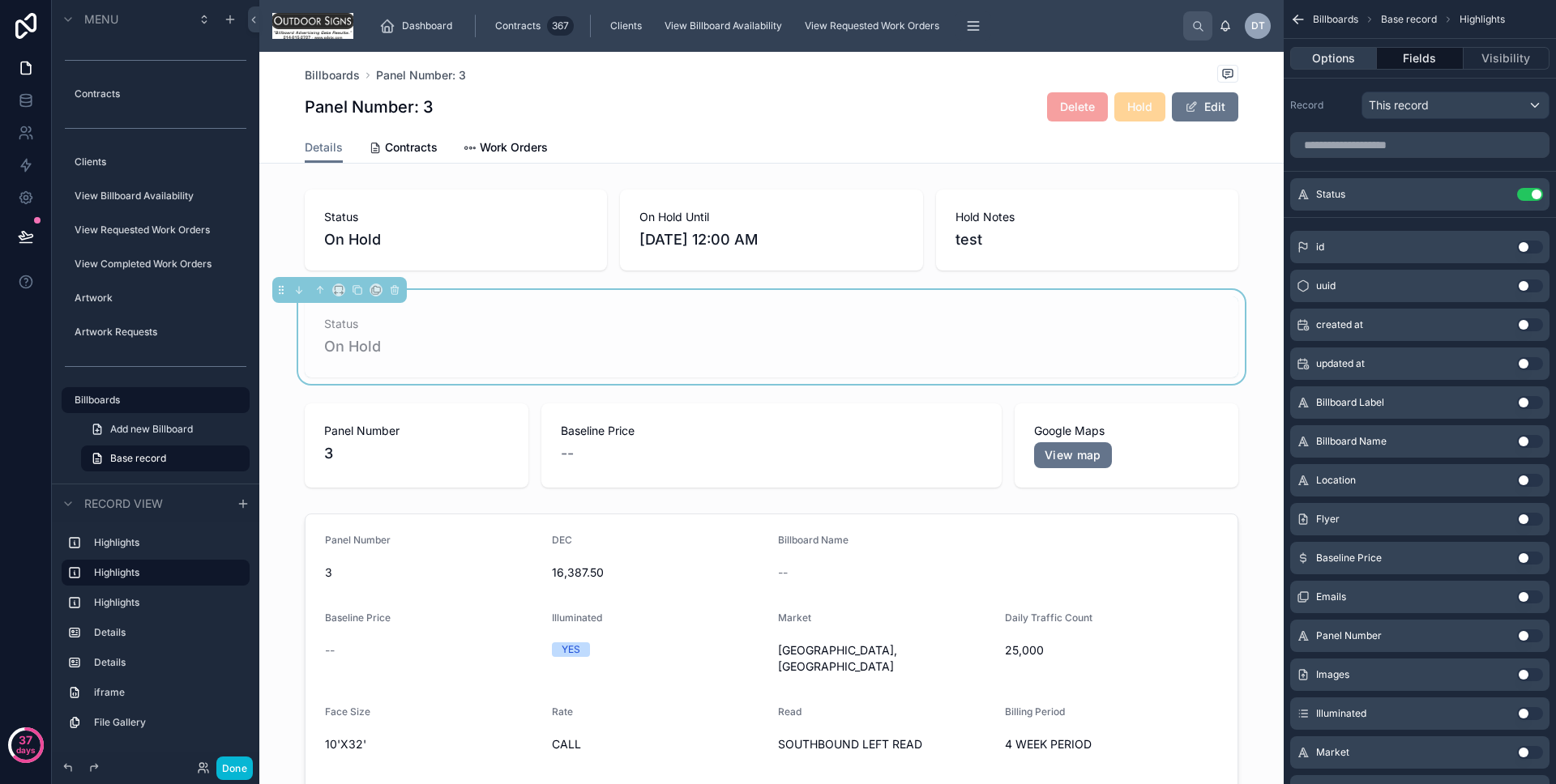
click at [1324, 48] on button "Options" at bounding box center [1334, 58] width 87 height 23
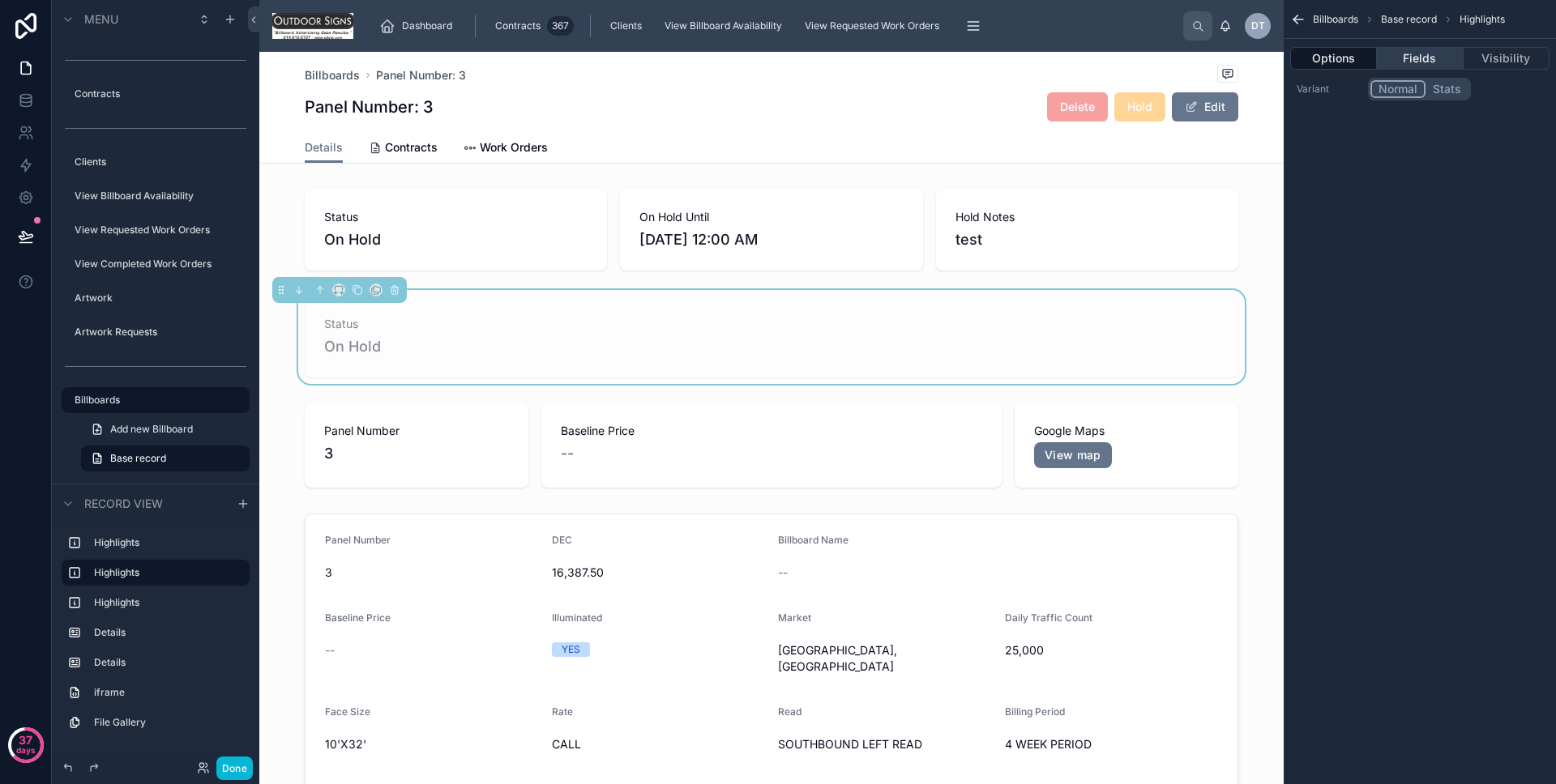
click at [1430, 63] on button "Fields" at bounding box center [1420, 58] width 86 height 23
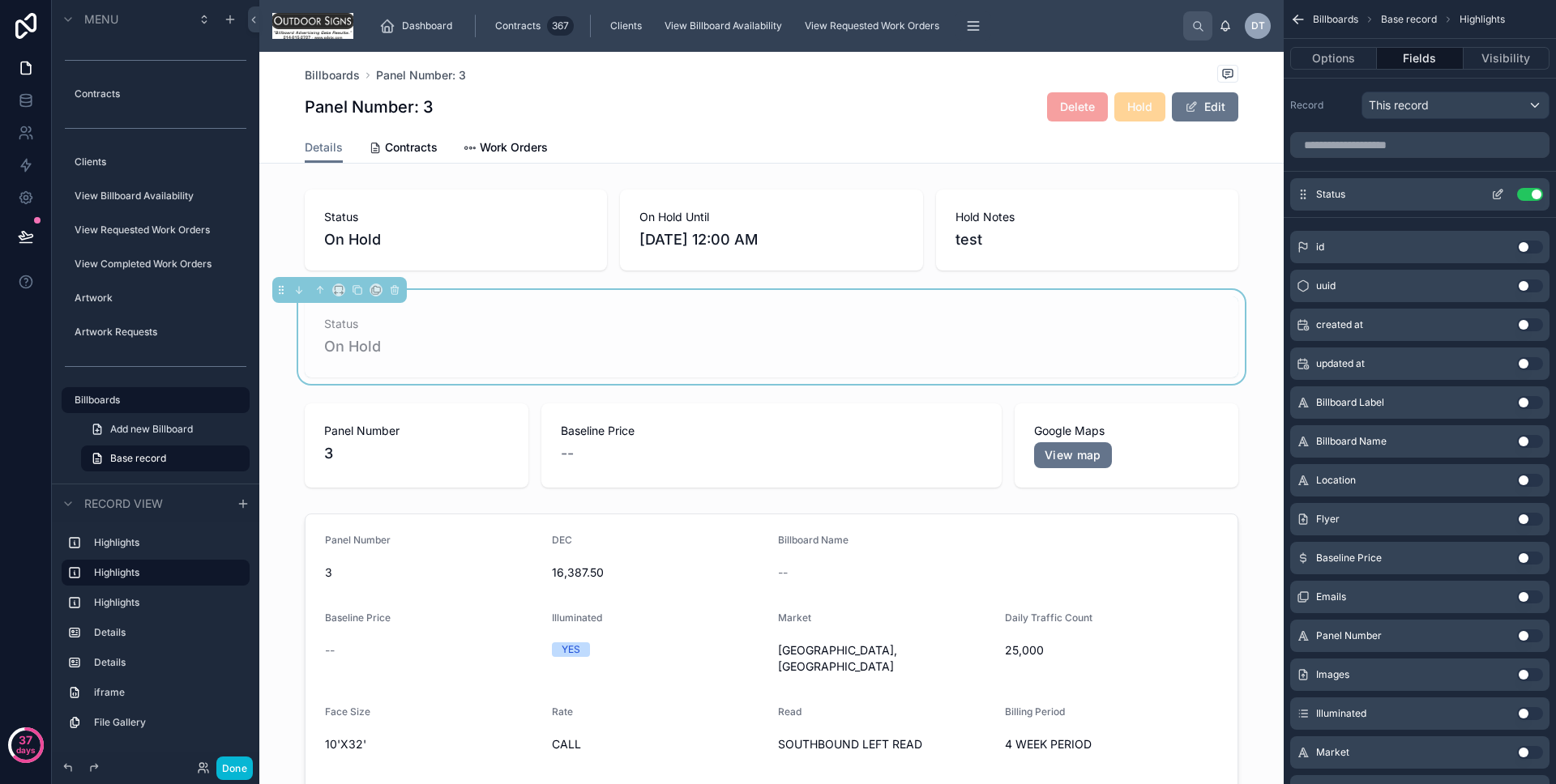
click at [1498, 188] on icon "scrollable content" at bounding box center [1498, 194] width 13 height 13
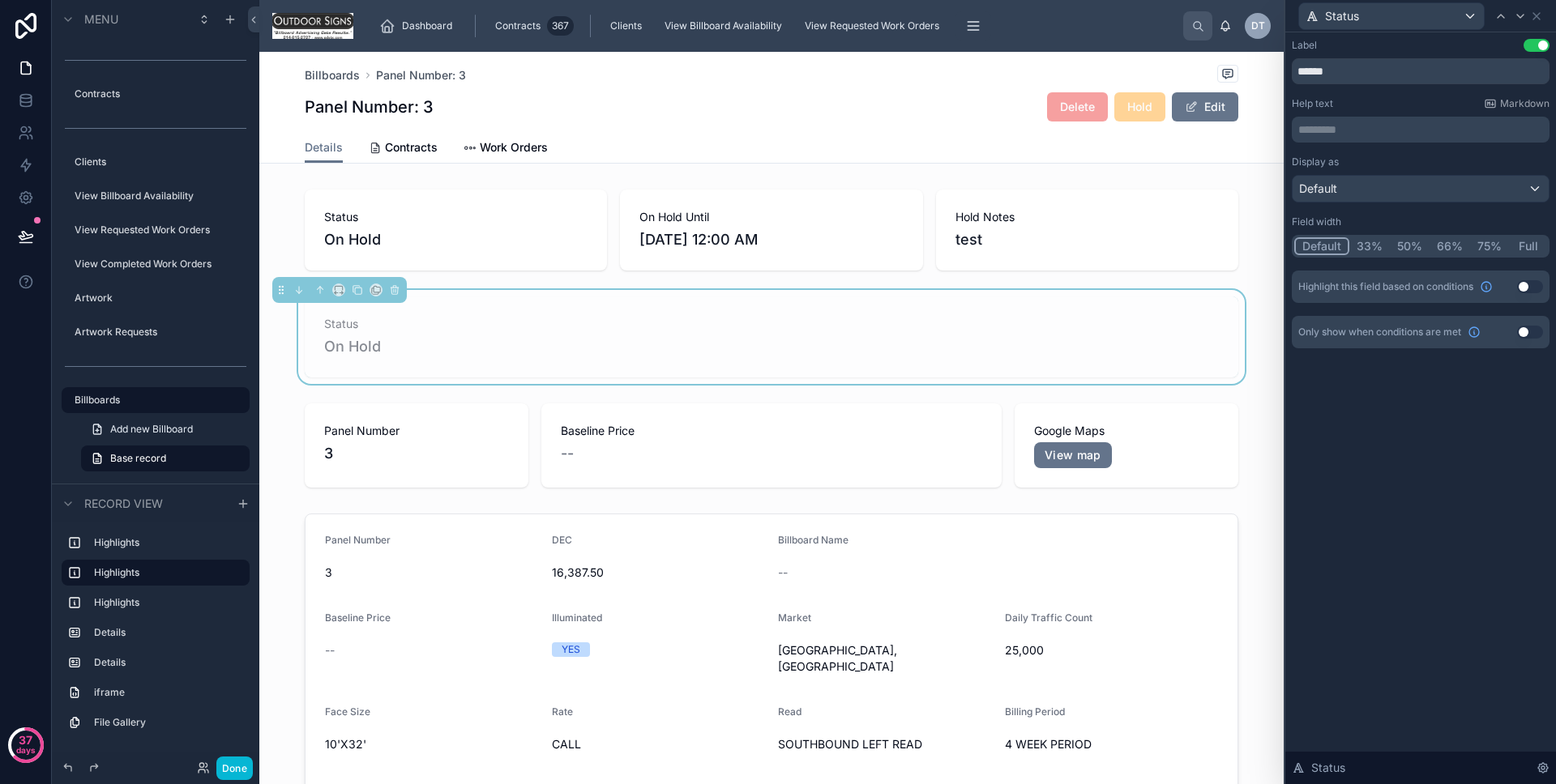
click at [1522, 280] on button "Use setting" at bounding box center [1530, 286] width 26 height 13
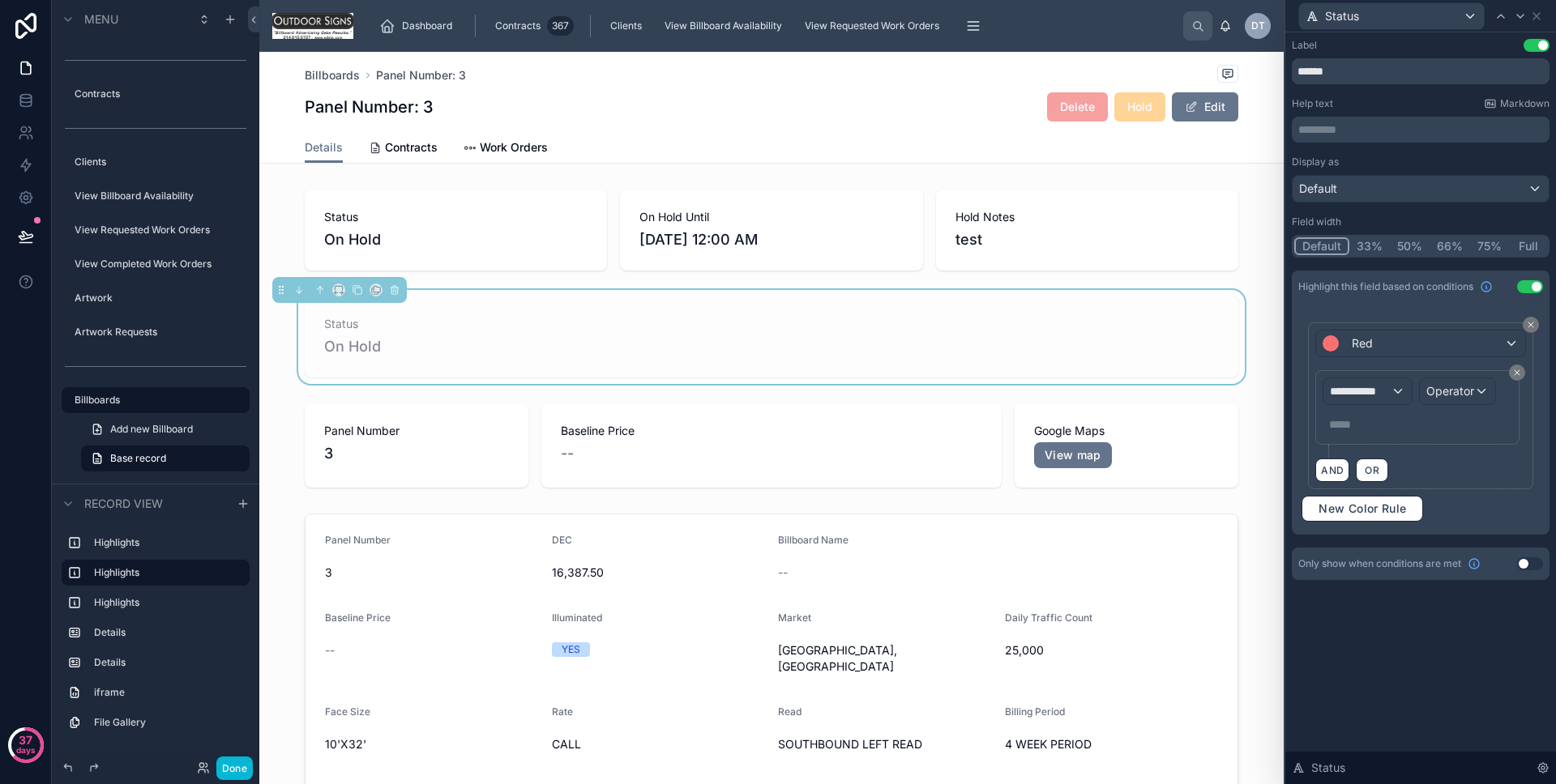
click at [1393, 359] on div "**********" at bounding box center [1421, 405] width 225 height 167
click at [1389, 342] on div "Red" at bounding box center [1420, 343] width 208 height 26
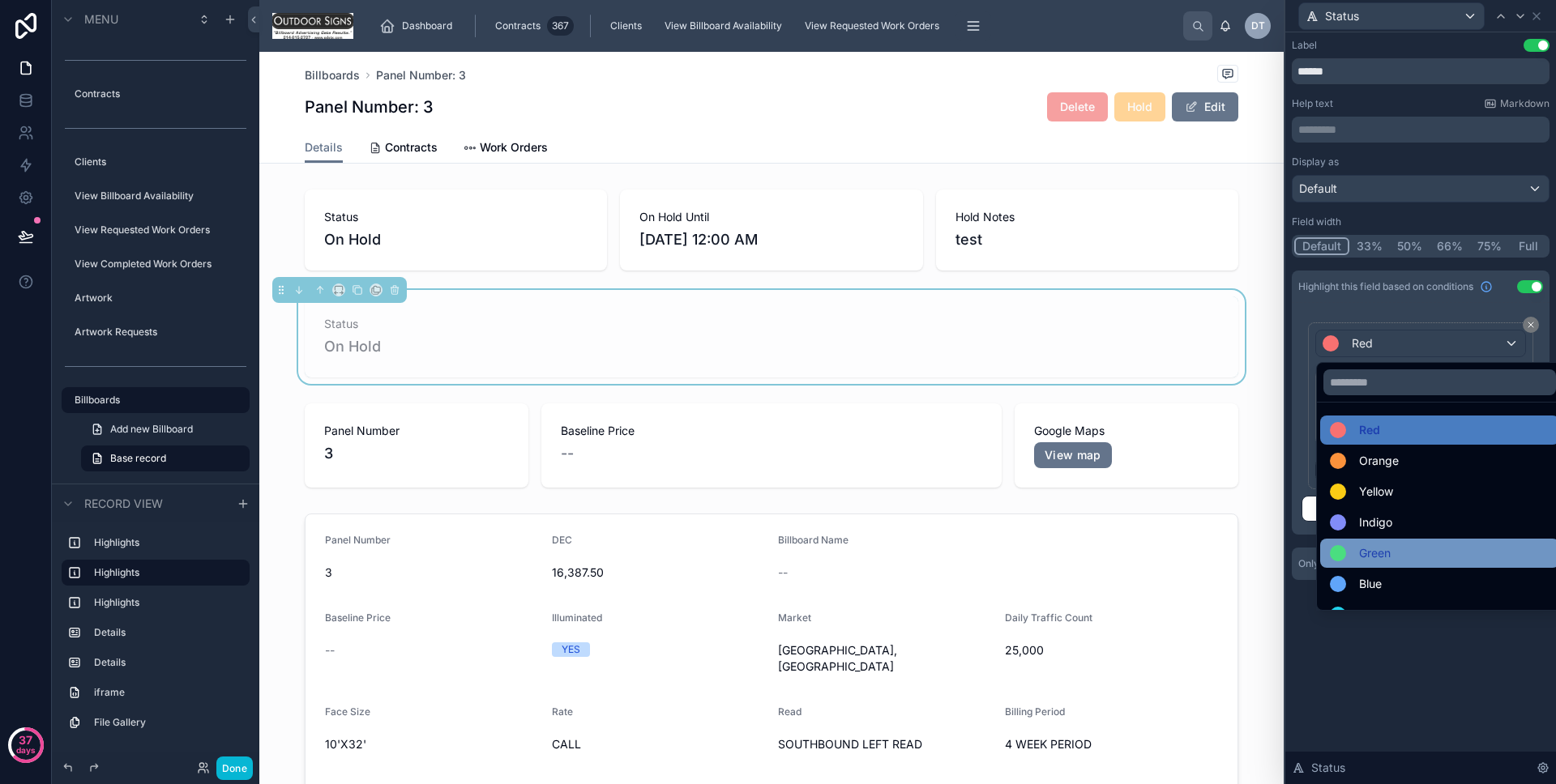
click at [1376, 540] on div "Green" at bounding box center [1440, 553] width 239 height 30
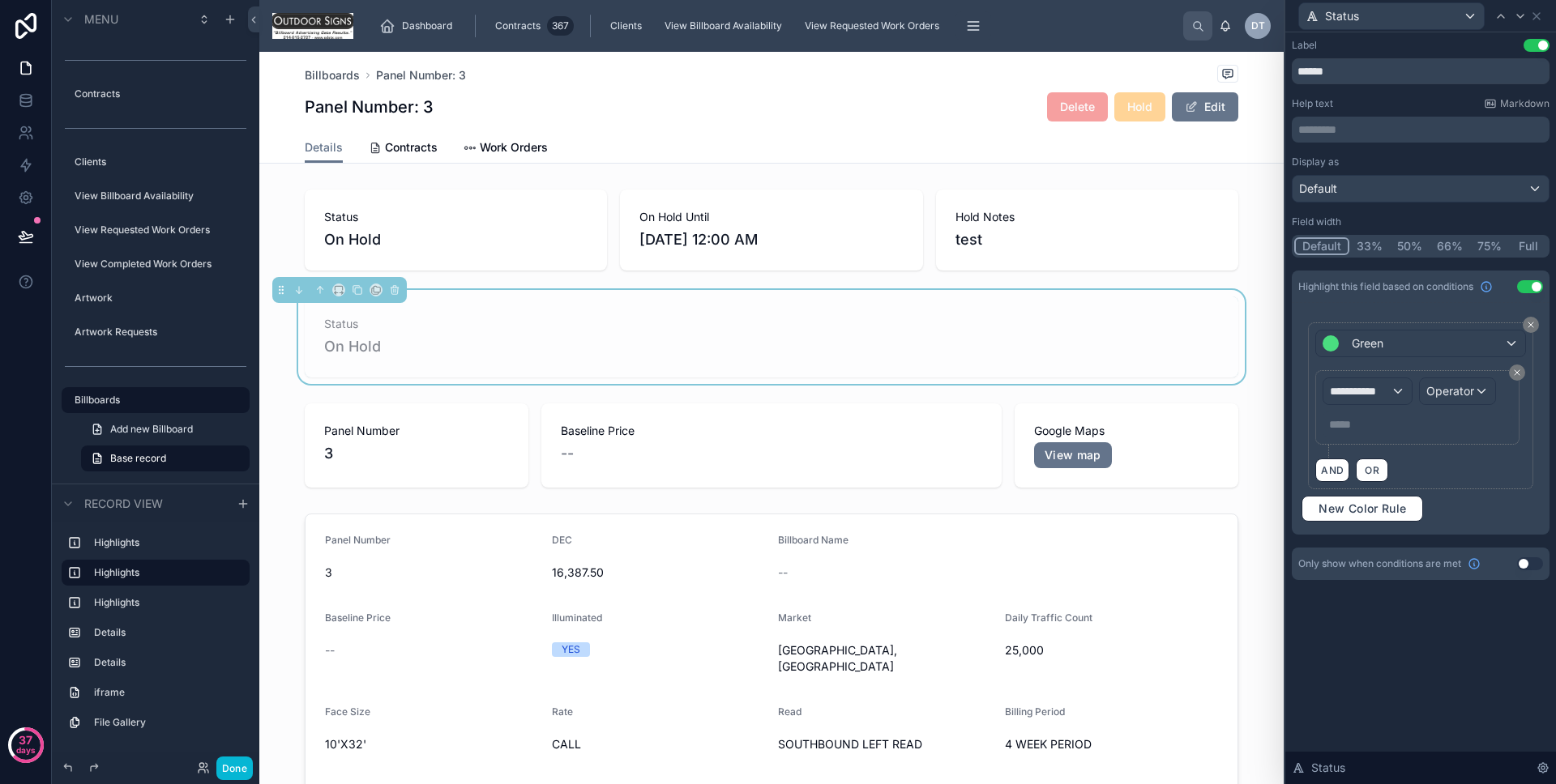
click at [1373, 377] on div "**********" at bounding box center [1417, 407] width 203 height 75
click at [1373, 384] on span "**********" at bounding box center [1360, 392] width 60 height 16
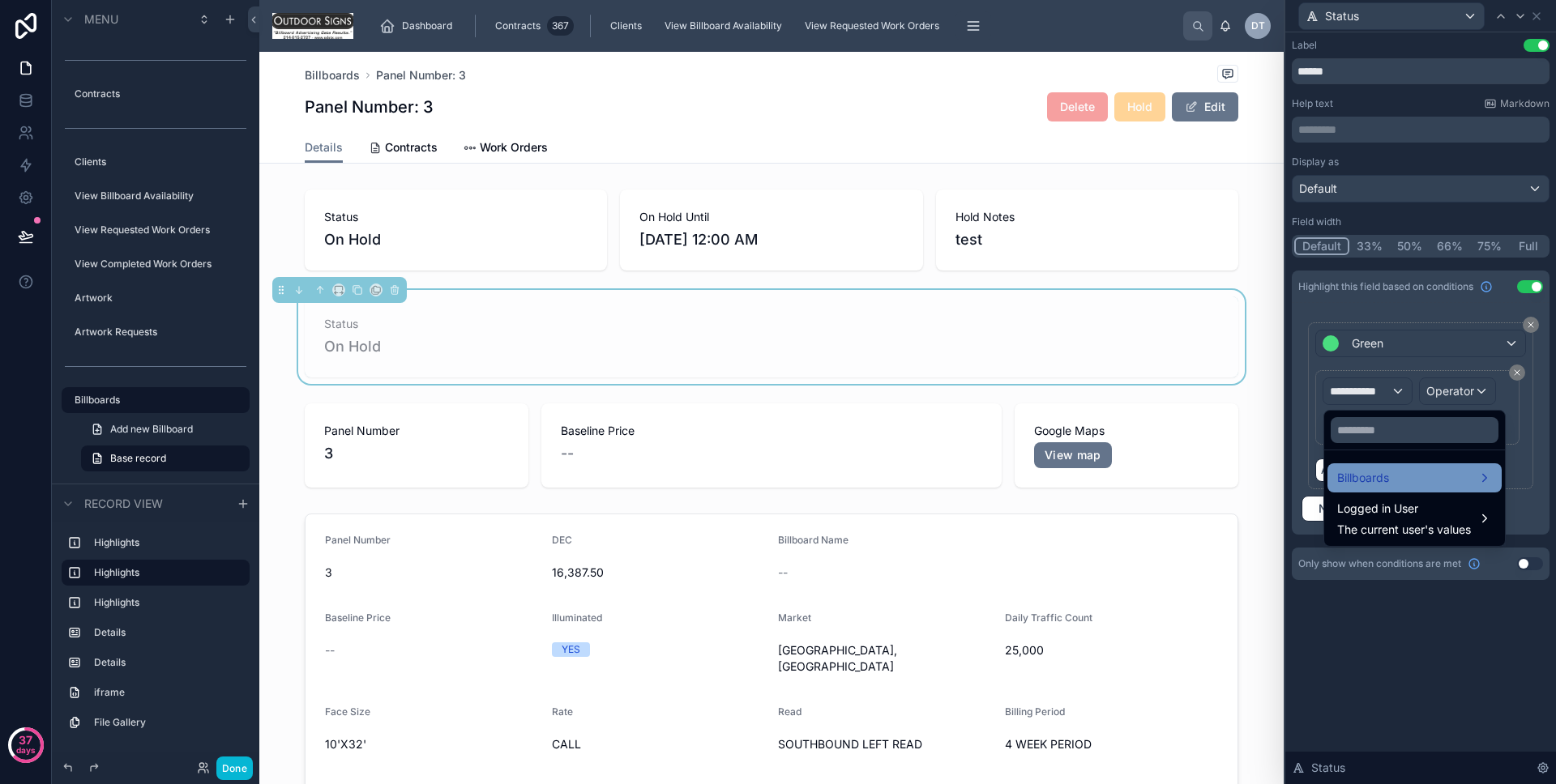
click at [1383, 468] on span "Billboards" at bounding box center [1364, 478] width 52 height 20
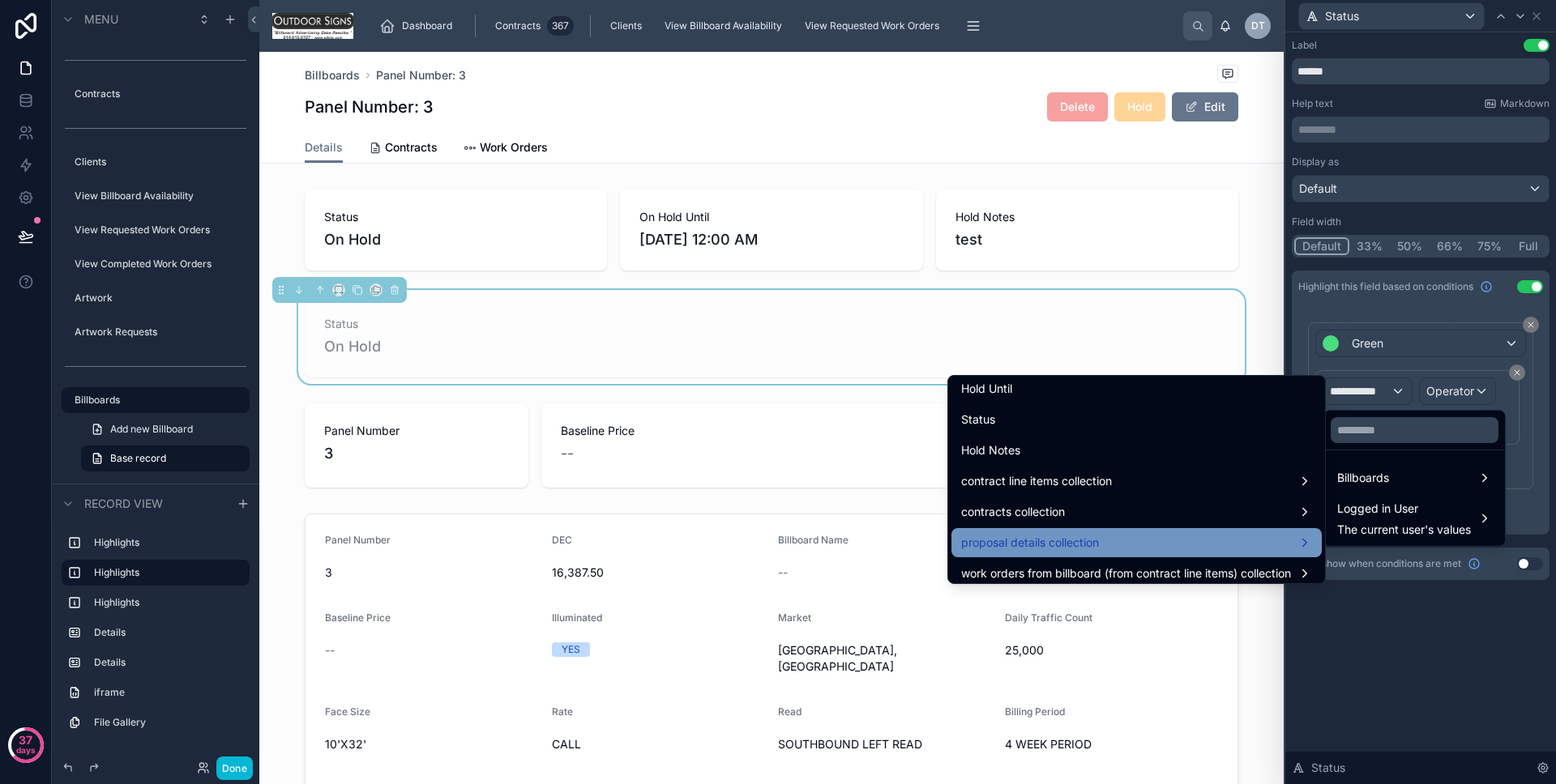
scroll to position [1368, 0]
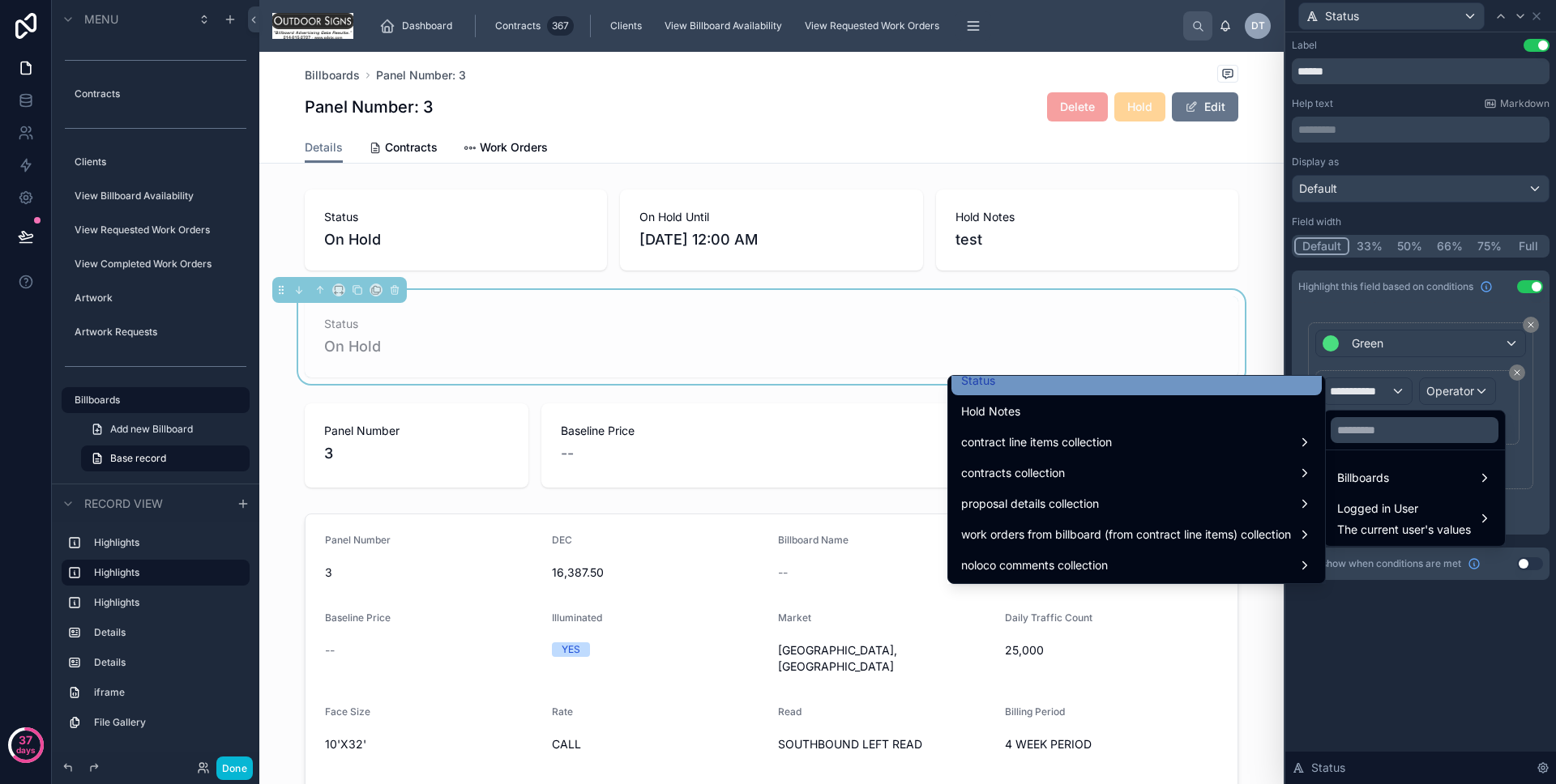
click at [1158, 390] on div "Status" at bounding box center [1137, 381] width 351 height 20
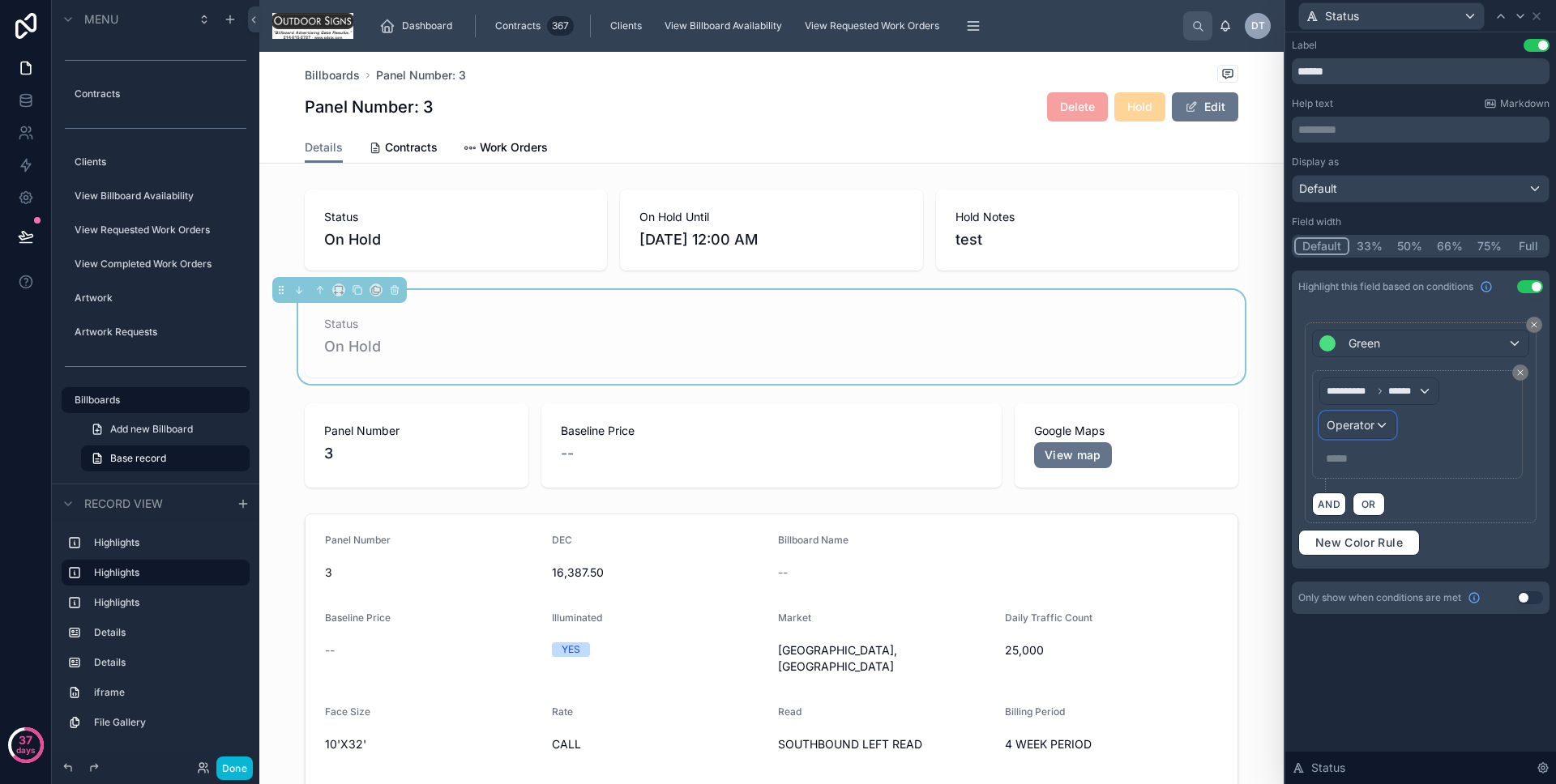
click at [1388, 419] on div "Operator" at bounding box center [1358, 425] width 75 height 26
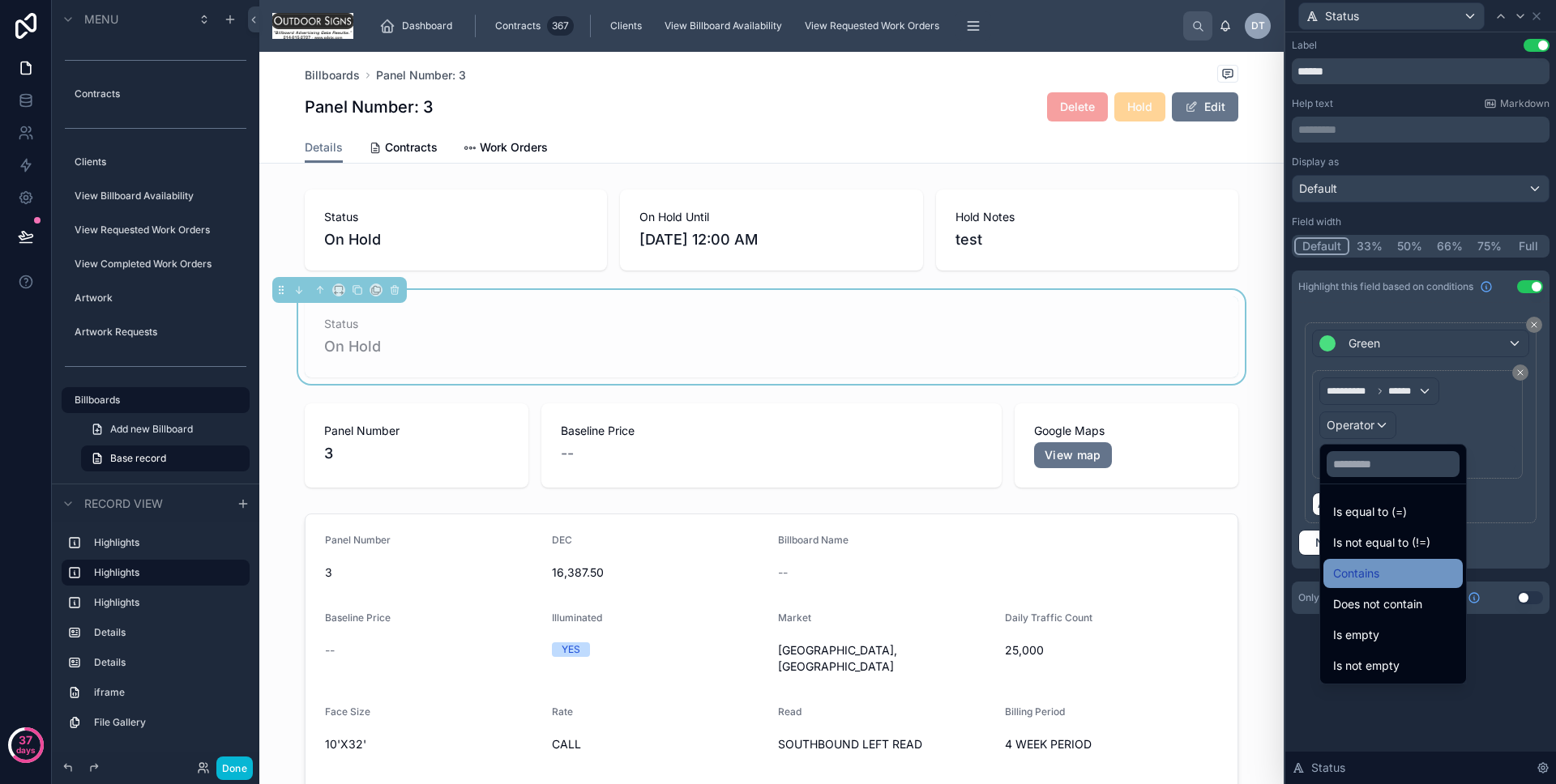
click at [1378, 580] on span "Contains" at bounding box center [1356, 574] width 46 height 20
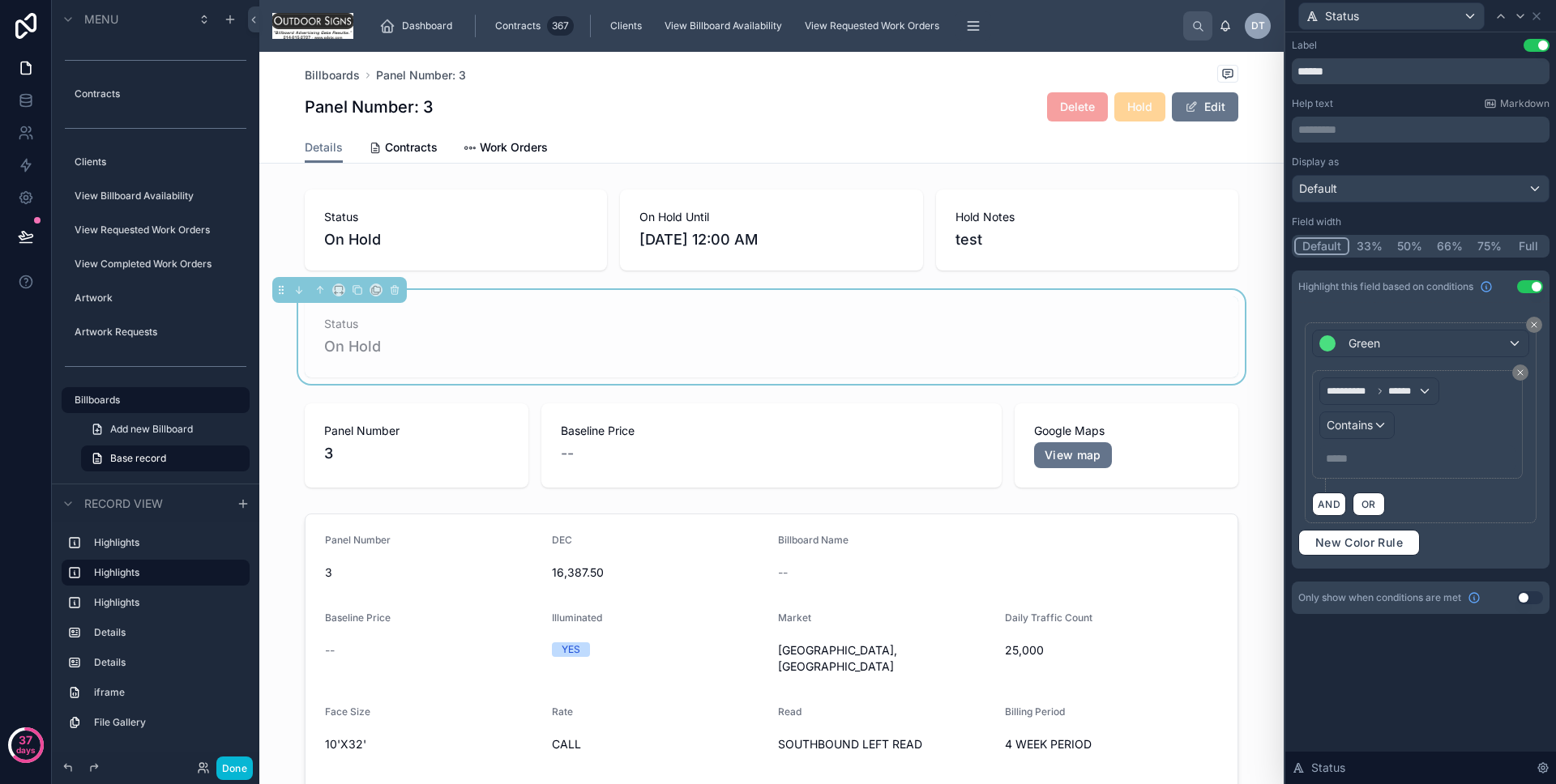
click at [1356, 469] on div "***** ﻿" at bounding box center [1417, 459] width 196 height 26
click at [1356, 464] on p "***** ﻿" at bounding box center [1419, 459] width 186 height 16
click at [1434, 677] on div "**********" at bounding box center [1421, 408] width 270 height 751
click at [242, 766] on button "Done" at bounding box center [234, 768] width 37 height 24
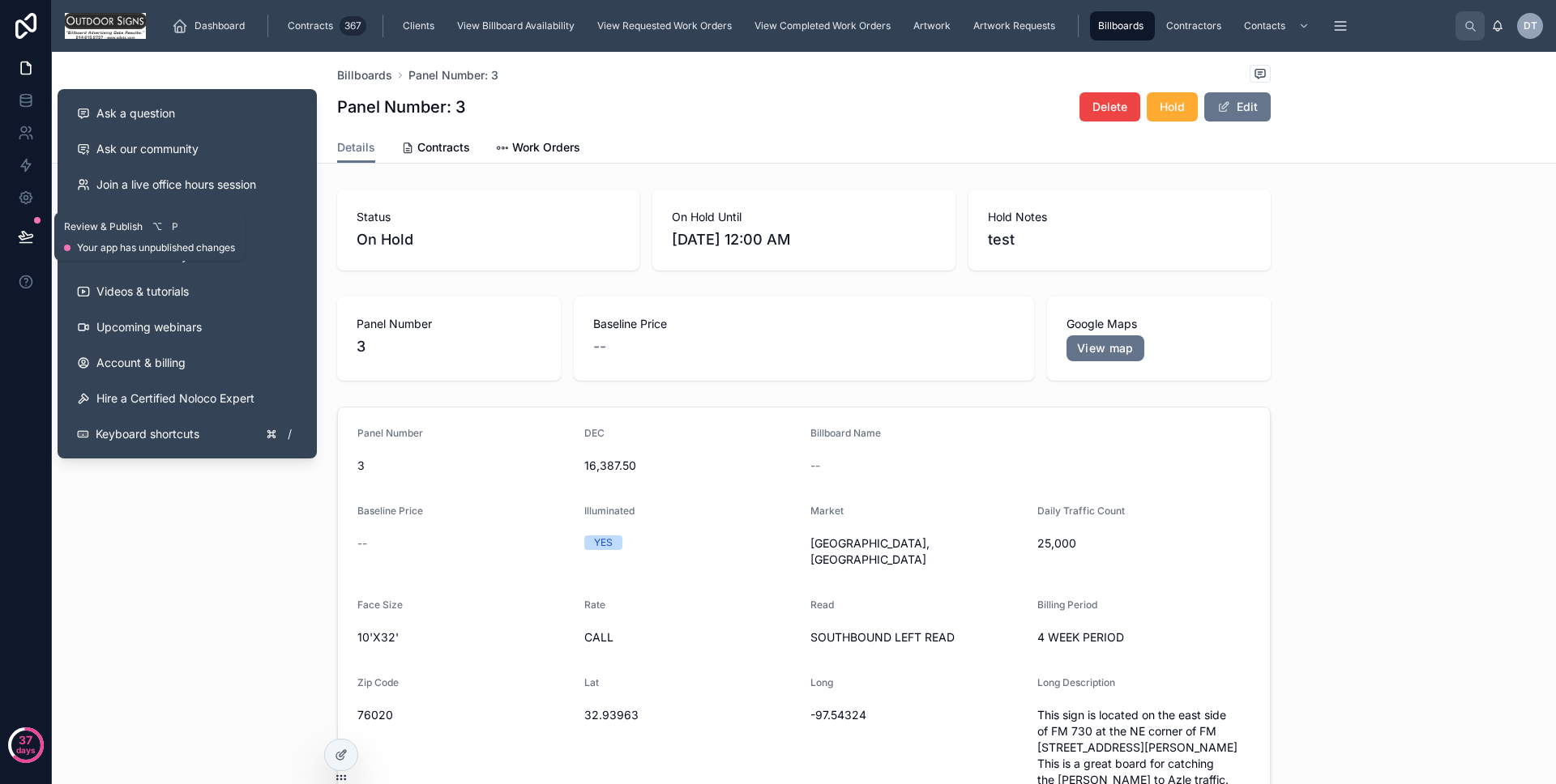
click at [21, 248] on button at bounding box center [26, 237] width 36 height 45
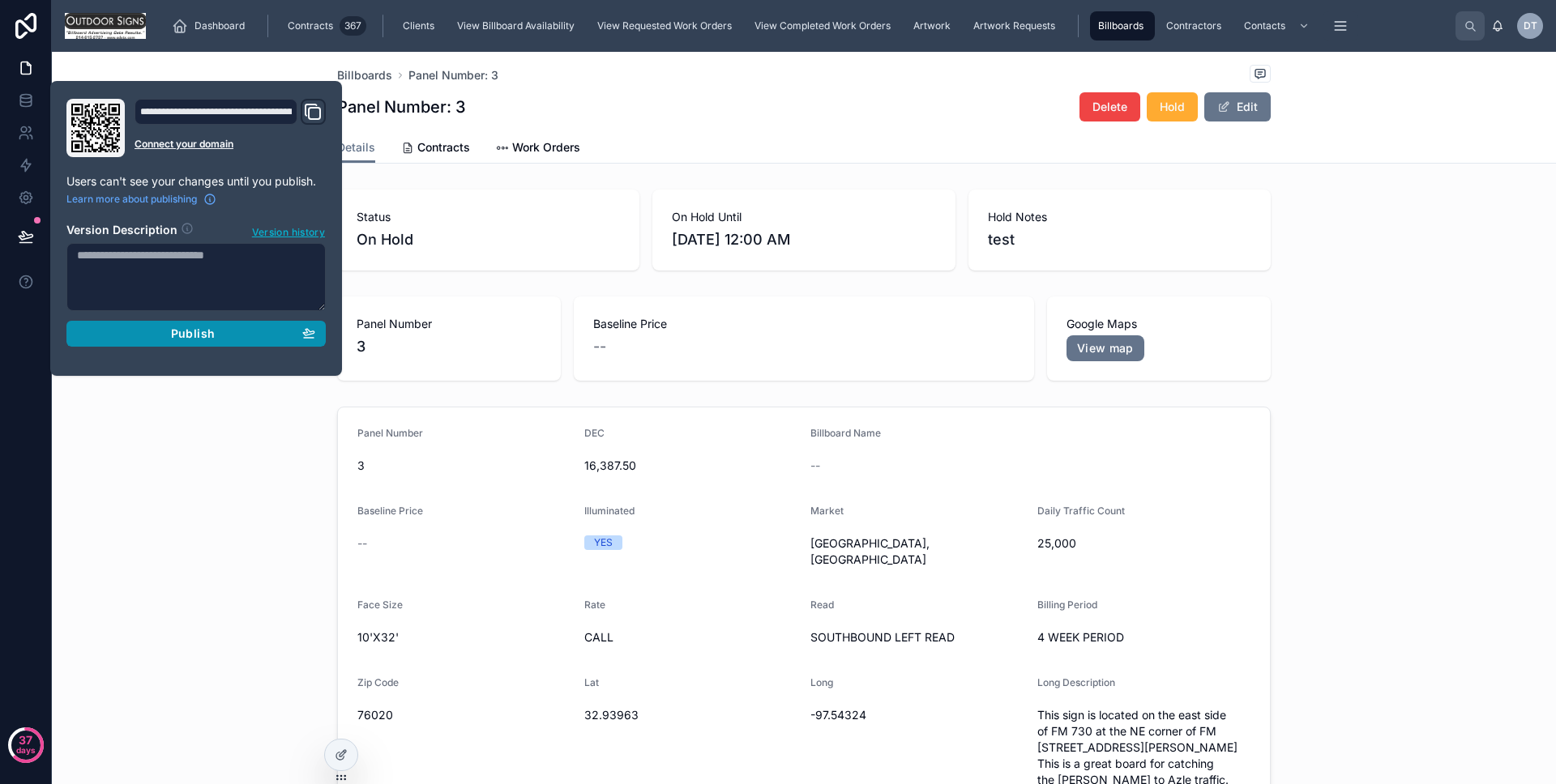
click at [104, 327] on div "Publish" at bounding box center [196, 333] width 239 height 15
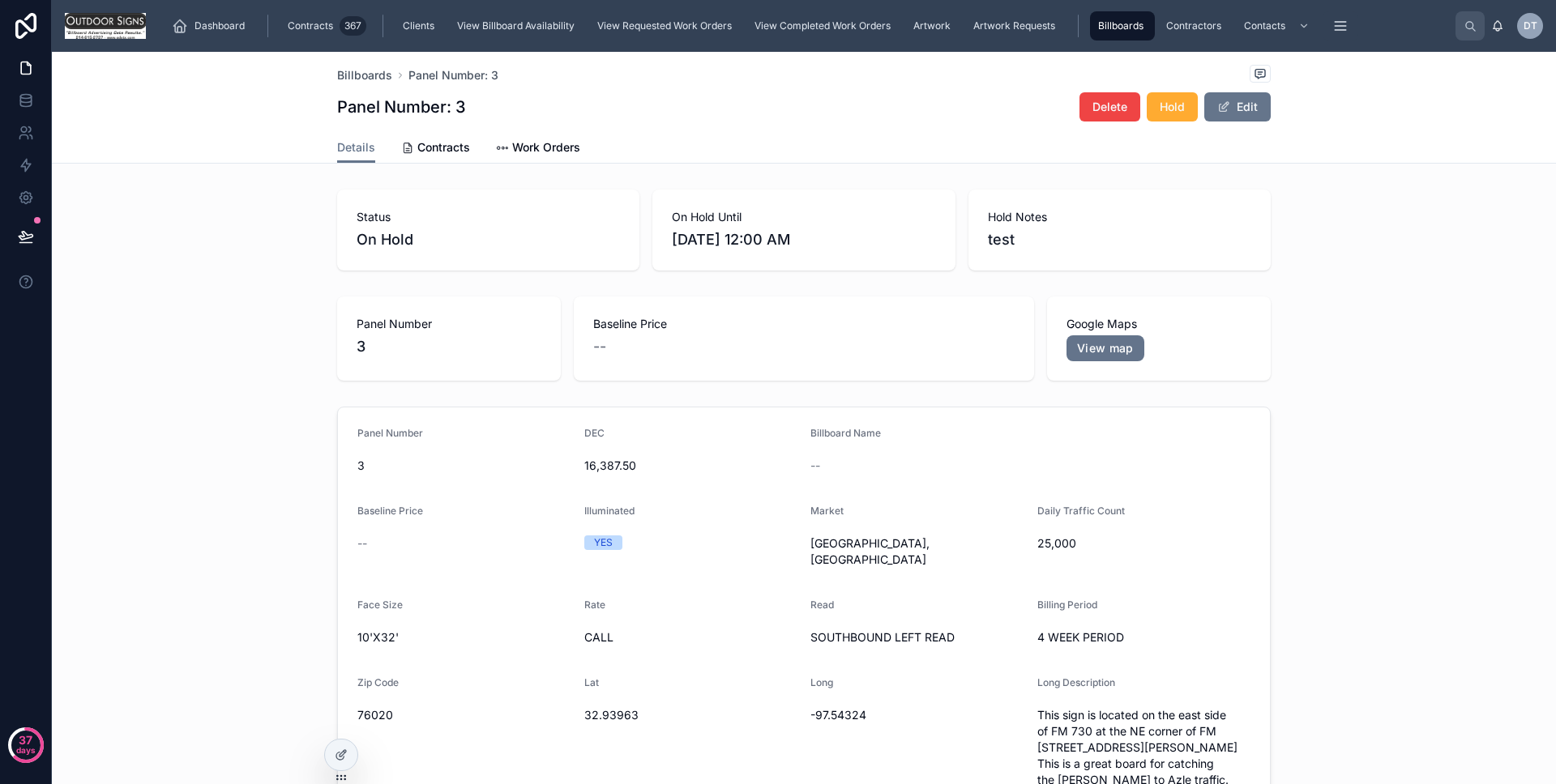
click at [139, 419] on div "Panel Number [DATE] 16,387.50 Billboard Name -- Baseline Price -- Illuminated Y…" at bounding box center [804, 657] width 1505 height 514
click at [334, 743] on div at bounding box center [340, 754] width 33 height 31
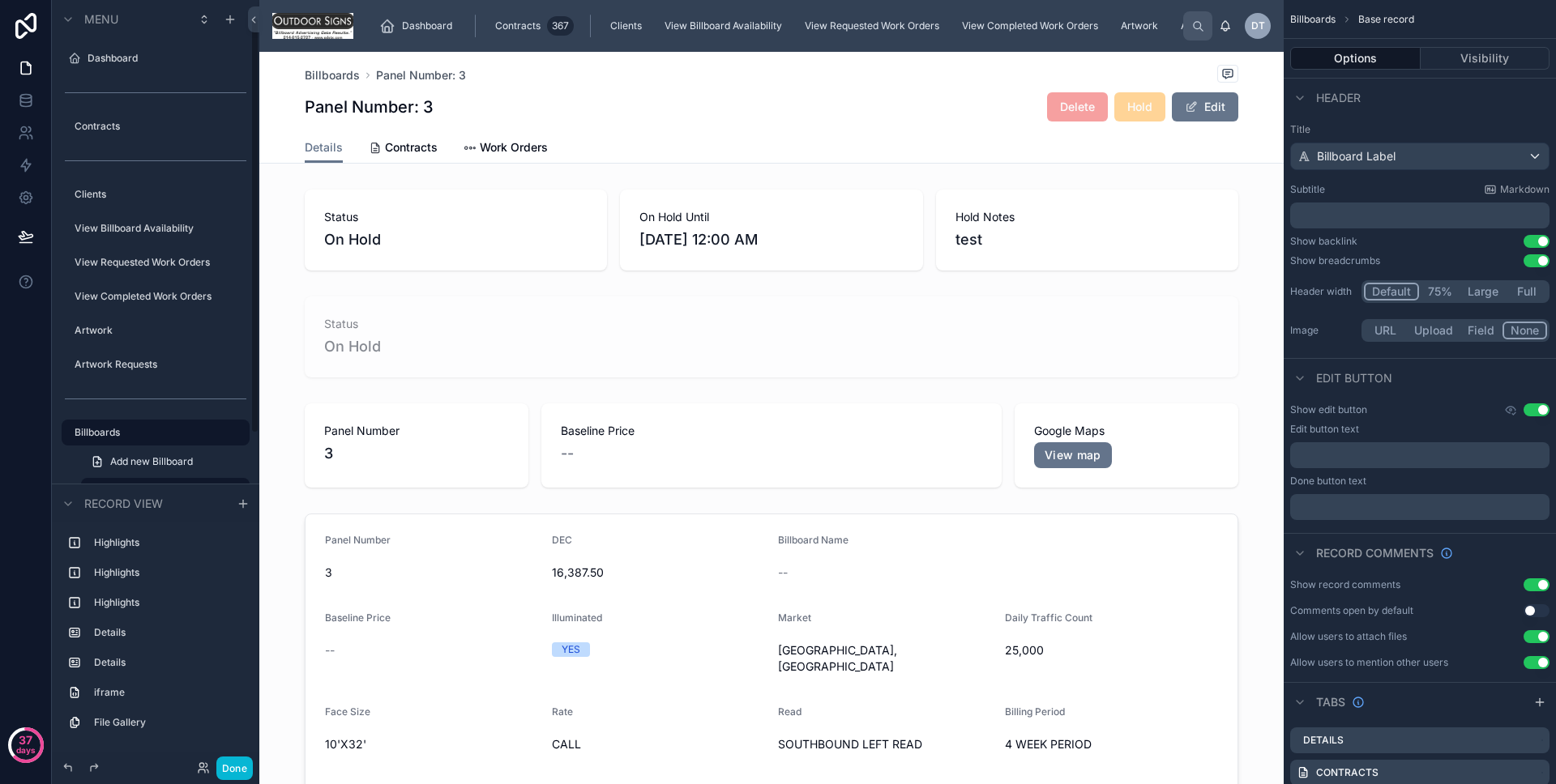
scroll to position [33, 0]
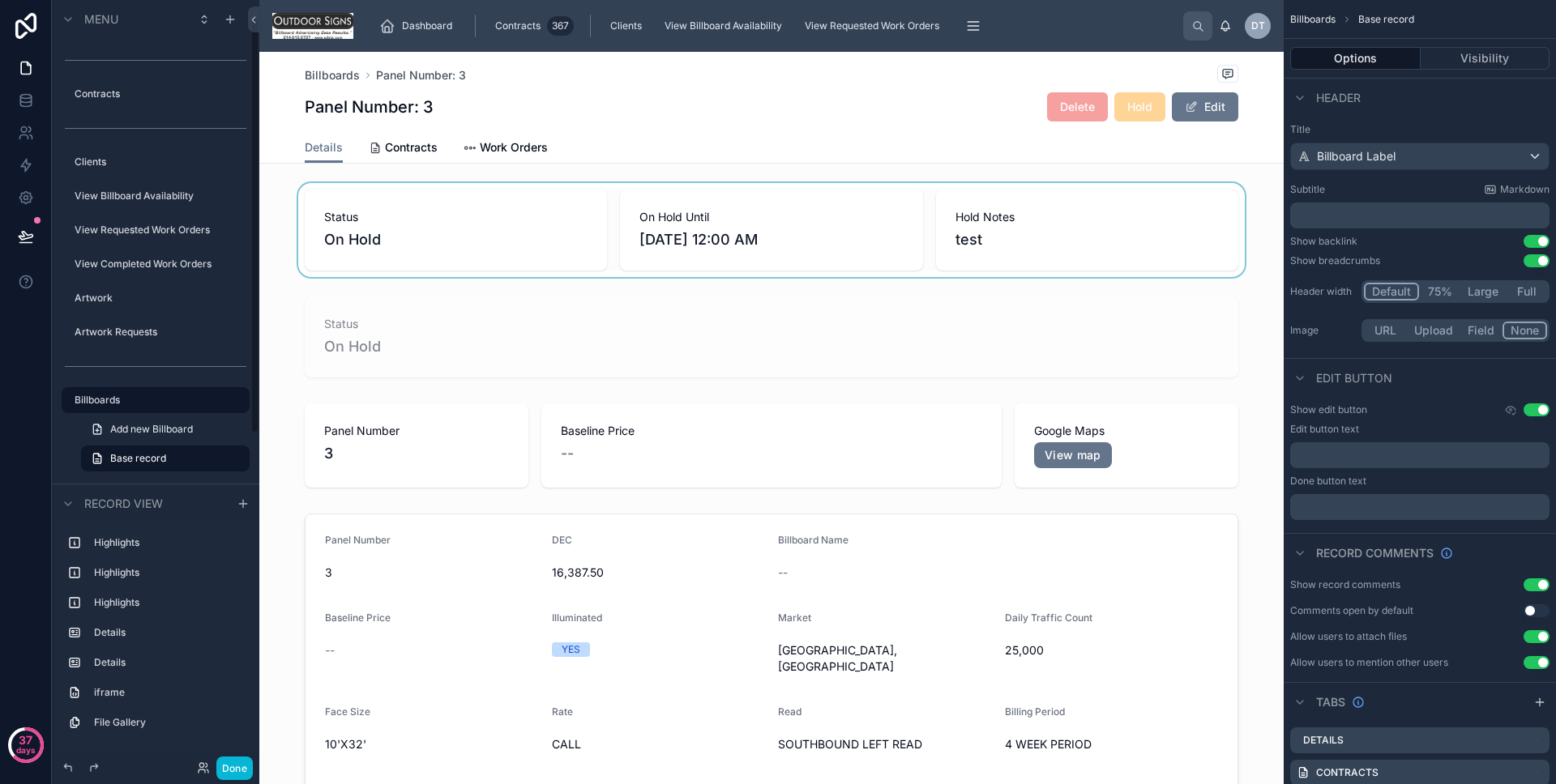
click at [520, 228] on div at bounding box center [772, 230] width 1024 height 94
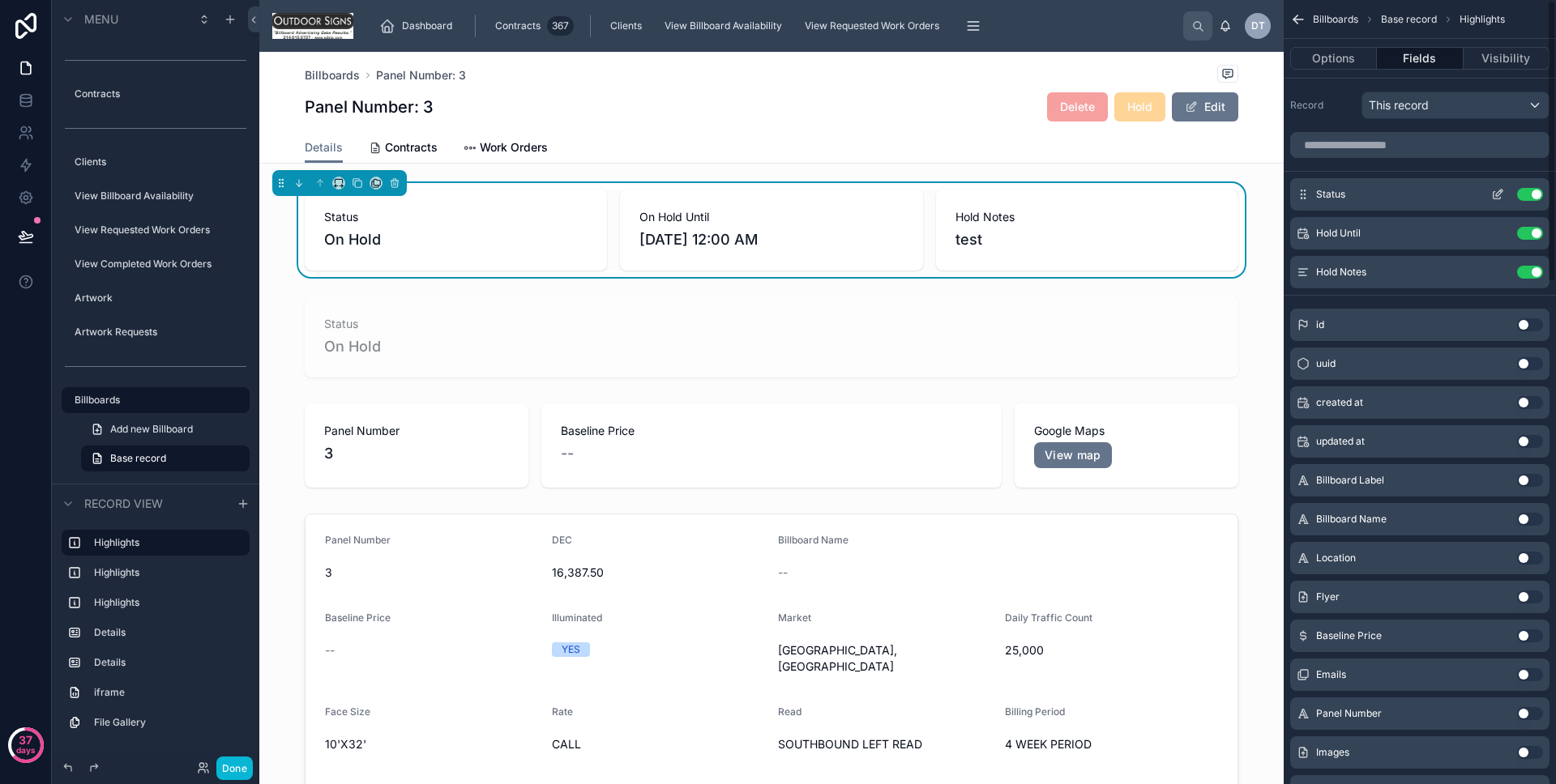
click at [1494, 197] on icon "scrollable content" at bounding box center [1497, 195] width 7 height 7
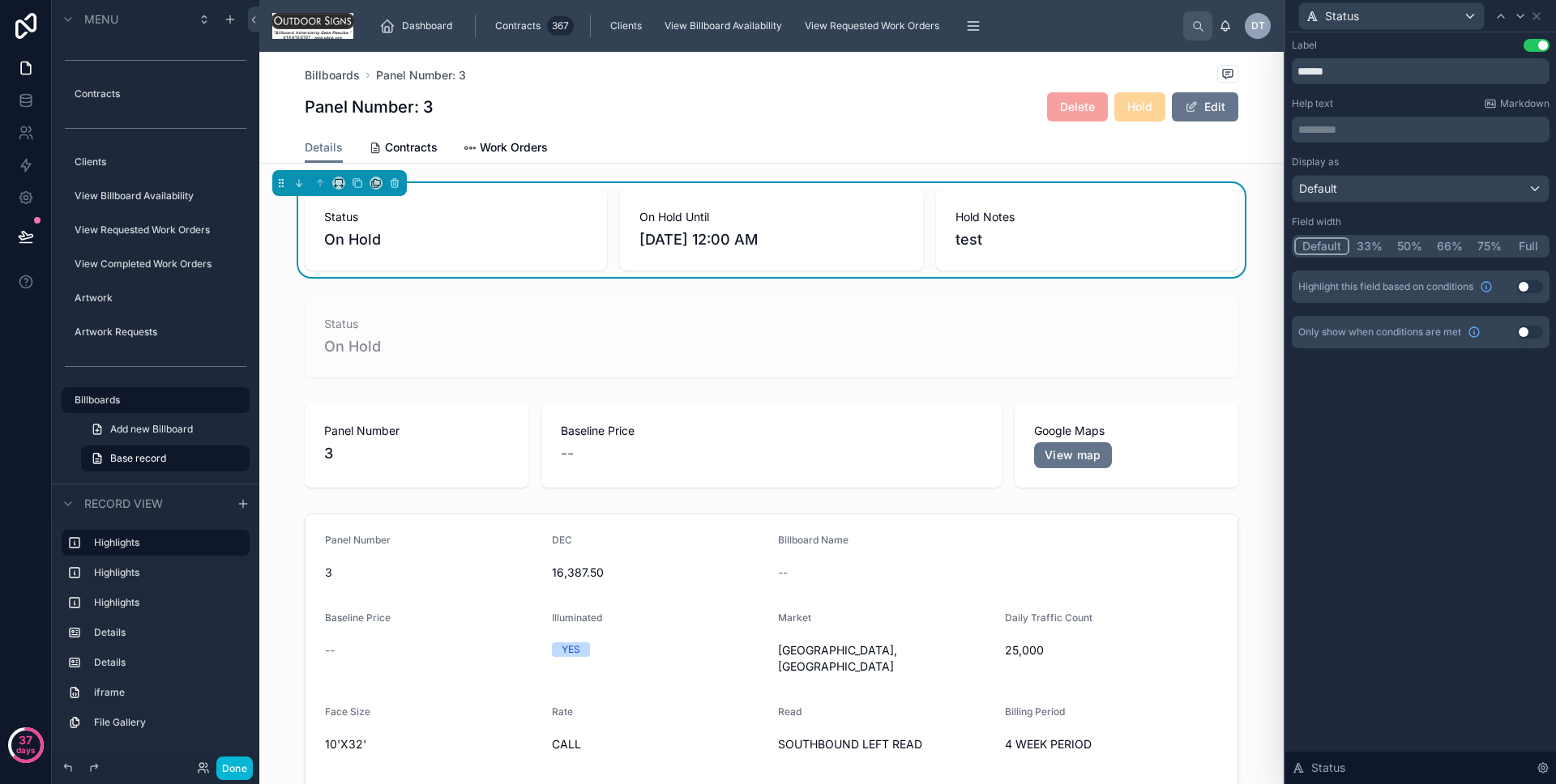
click at [1519, 288] on button "Use setting" at bounding box center [1530, 286] width 26 height 13
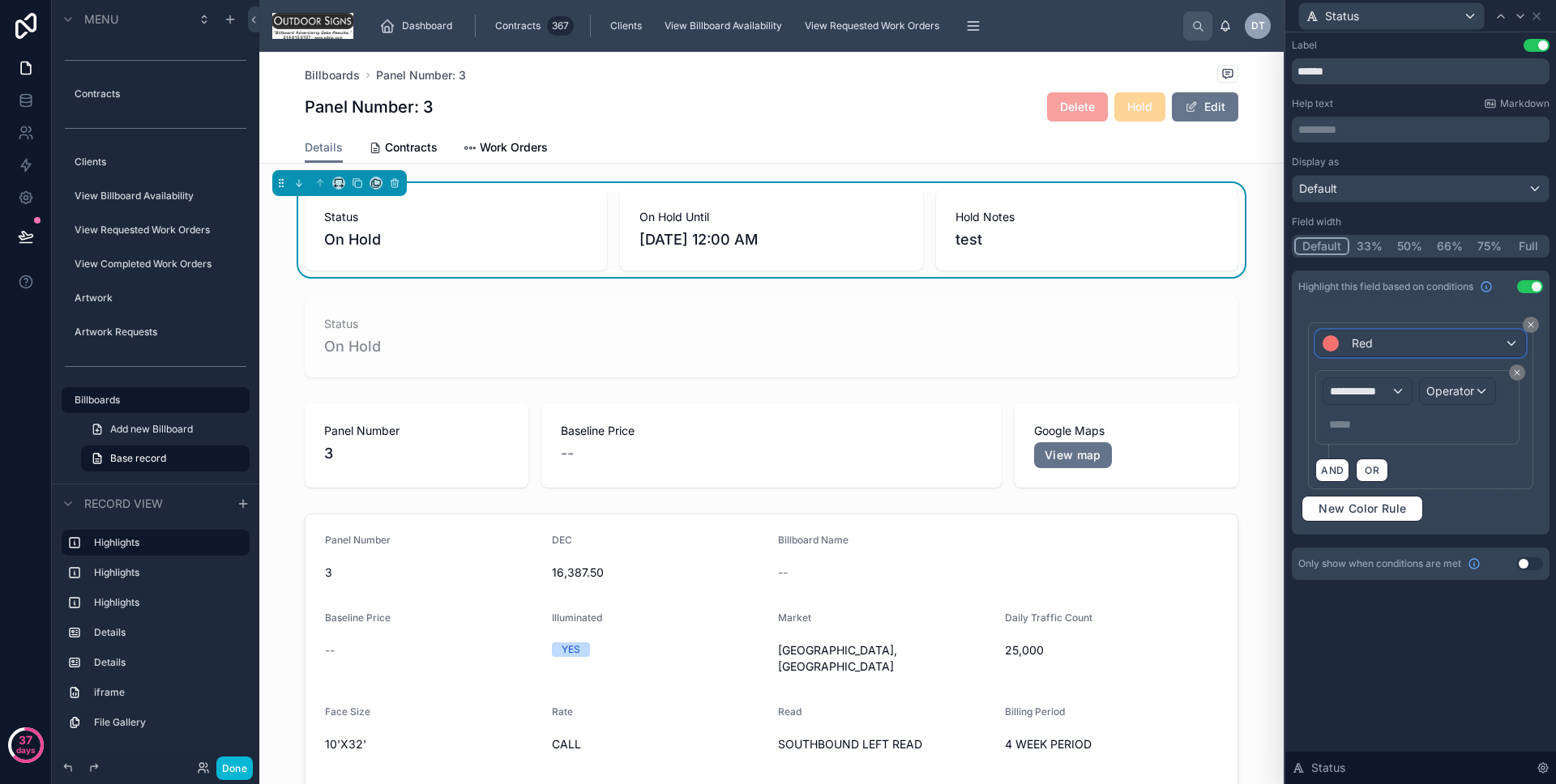
click at [1387, 351] on div "Red" at bounding box center [1420, 343] width 208 height 26
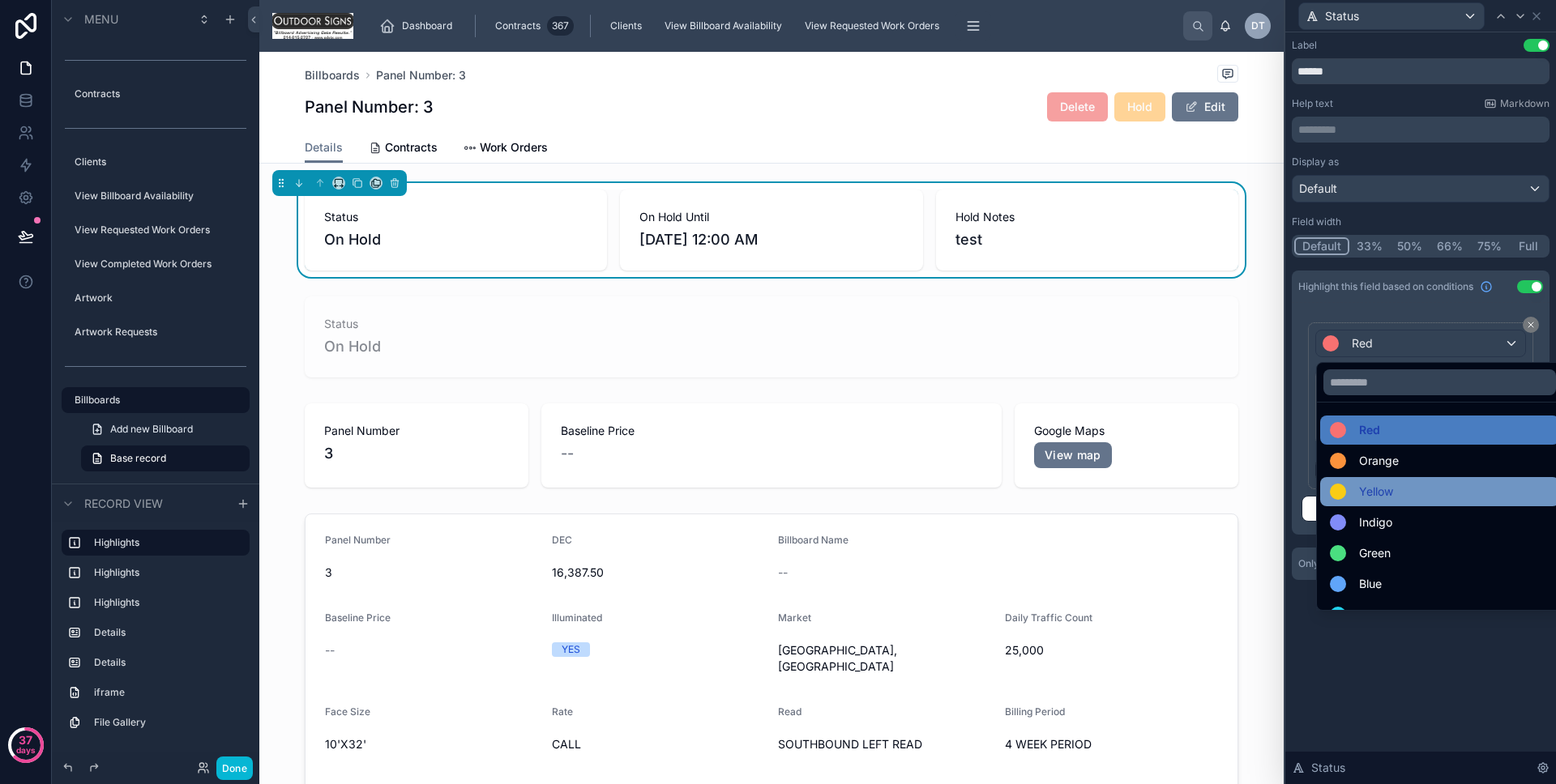
click at [1389, 493] on span "Yellow" at bounding box center [1376, 492] width 35 height 20
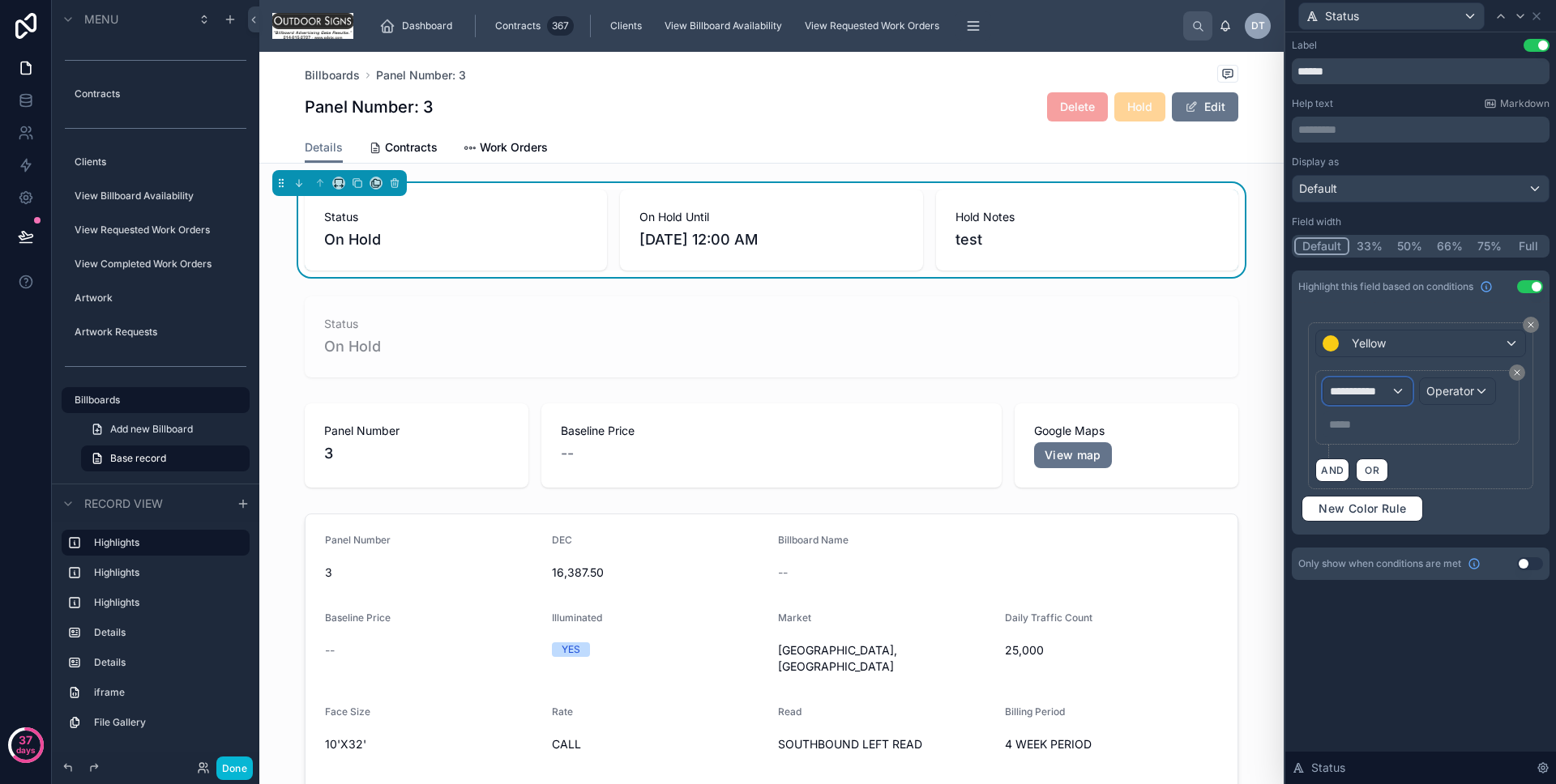
click at [1371, 396] on span "**********" at bounding box center [1360, 392] width 60 height 16
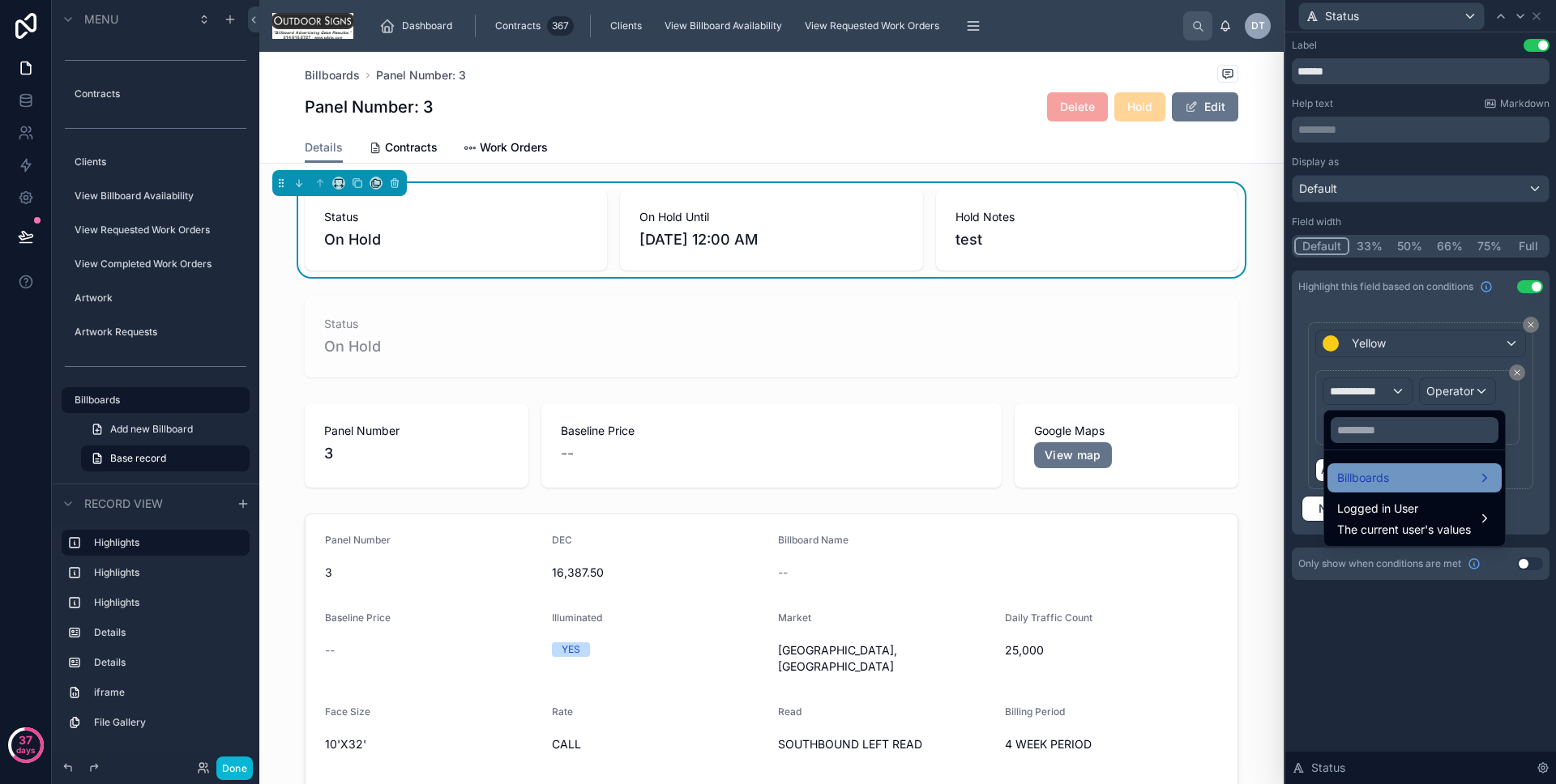
click at [1377, 474] on span "Billboards" at bounding box center [1364, 478] width 52 height 20
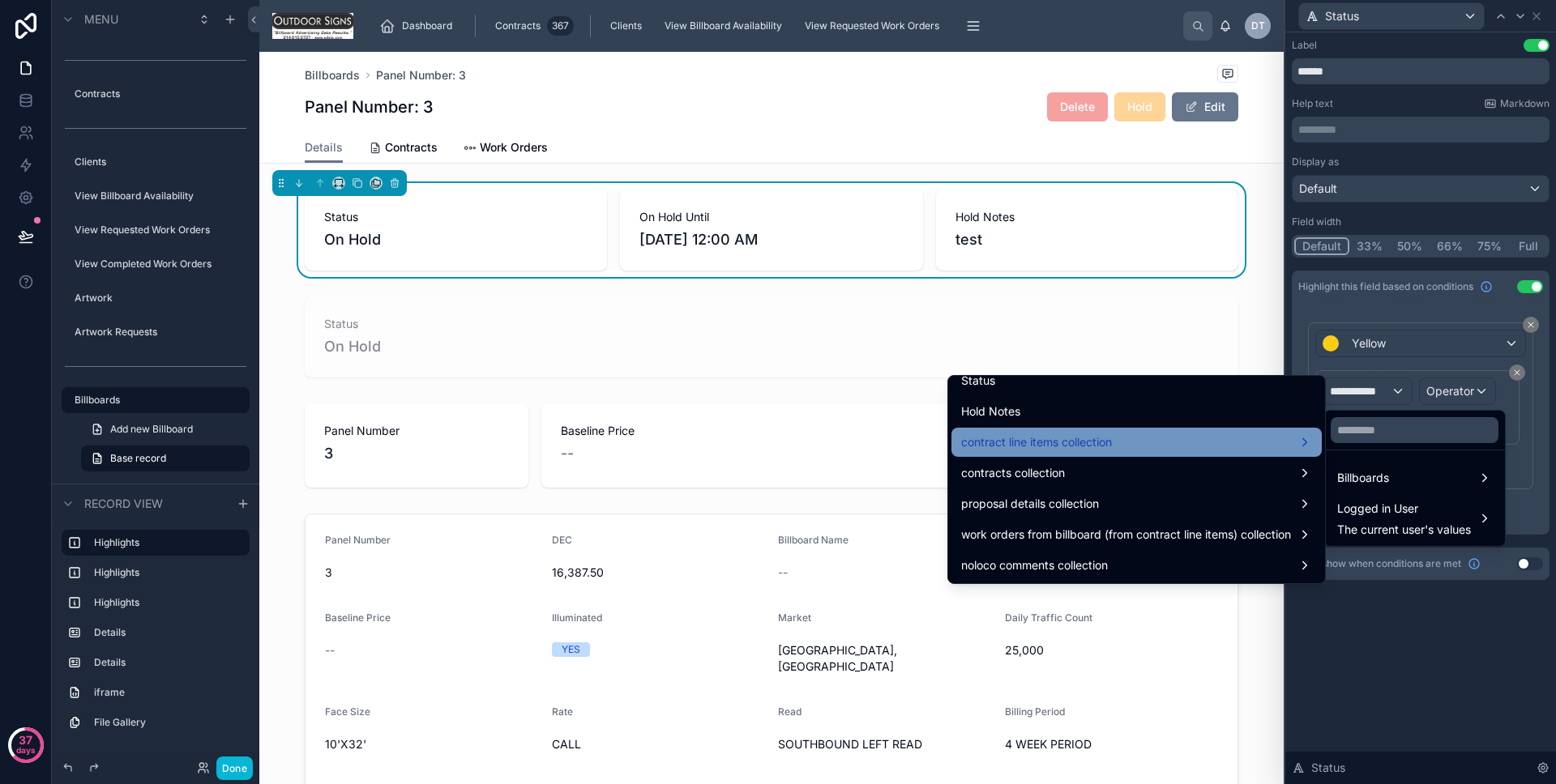
scroll to position [1347, 0]
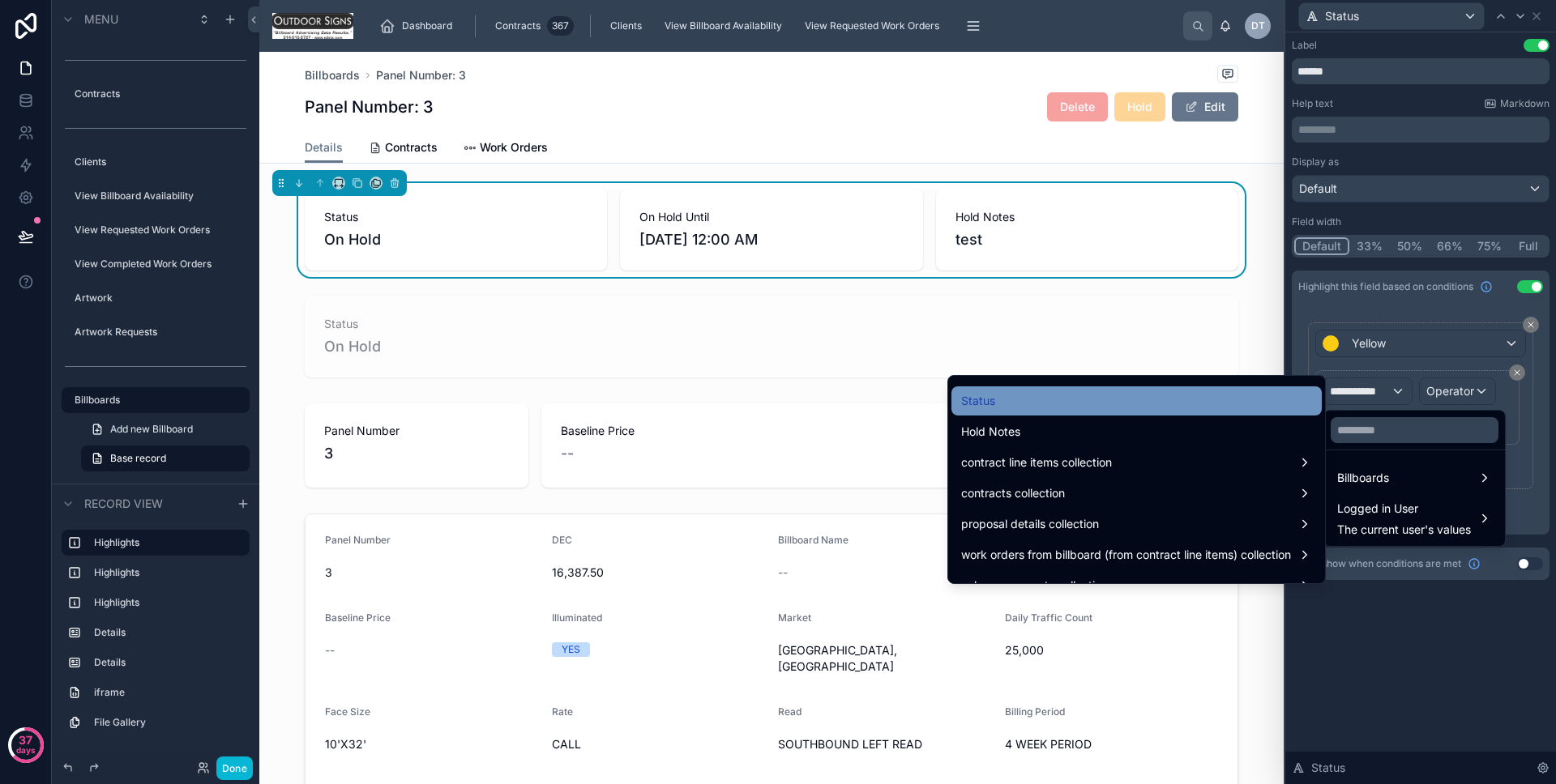
click at [1186, 411] on div "Status" at bounding box center [1136, 401] width 370 height 30
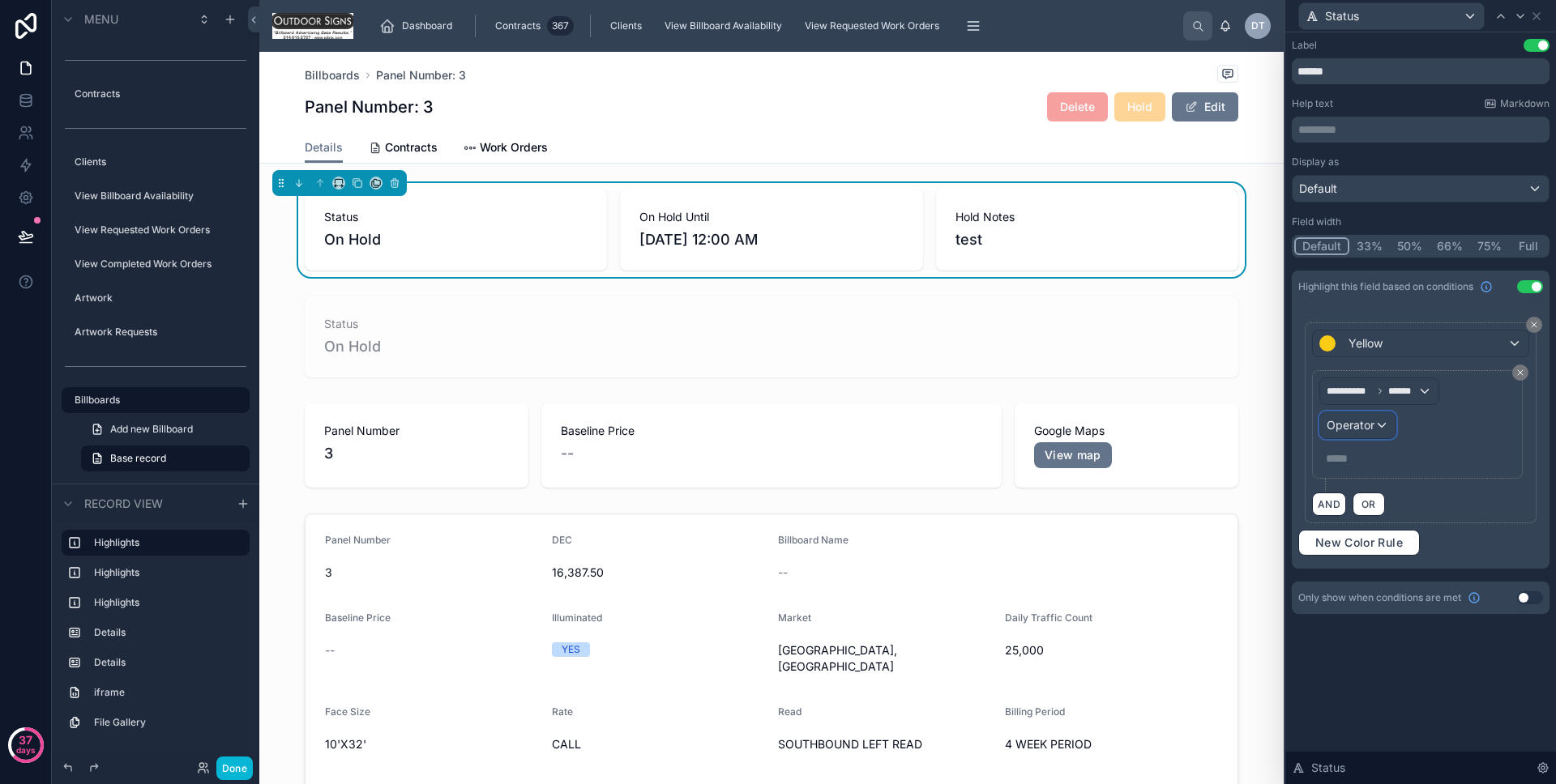
click at [1375, 422] on div "Operator" at bounding box center [1358, 425] width 75 height 26
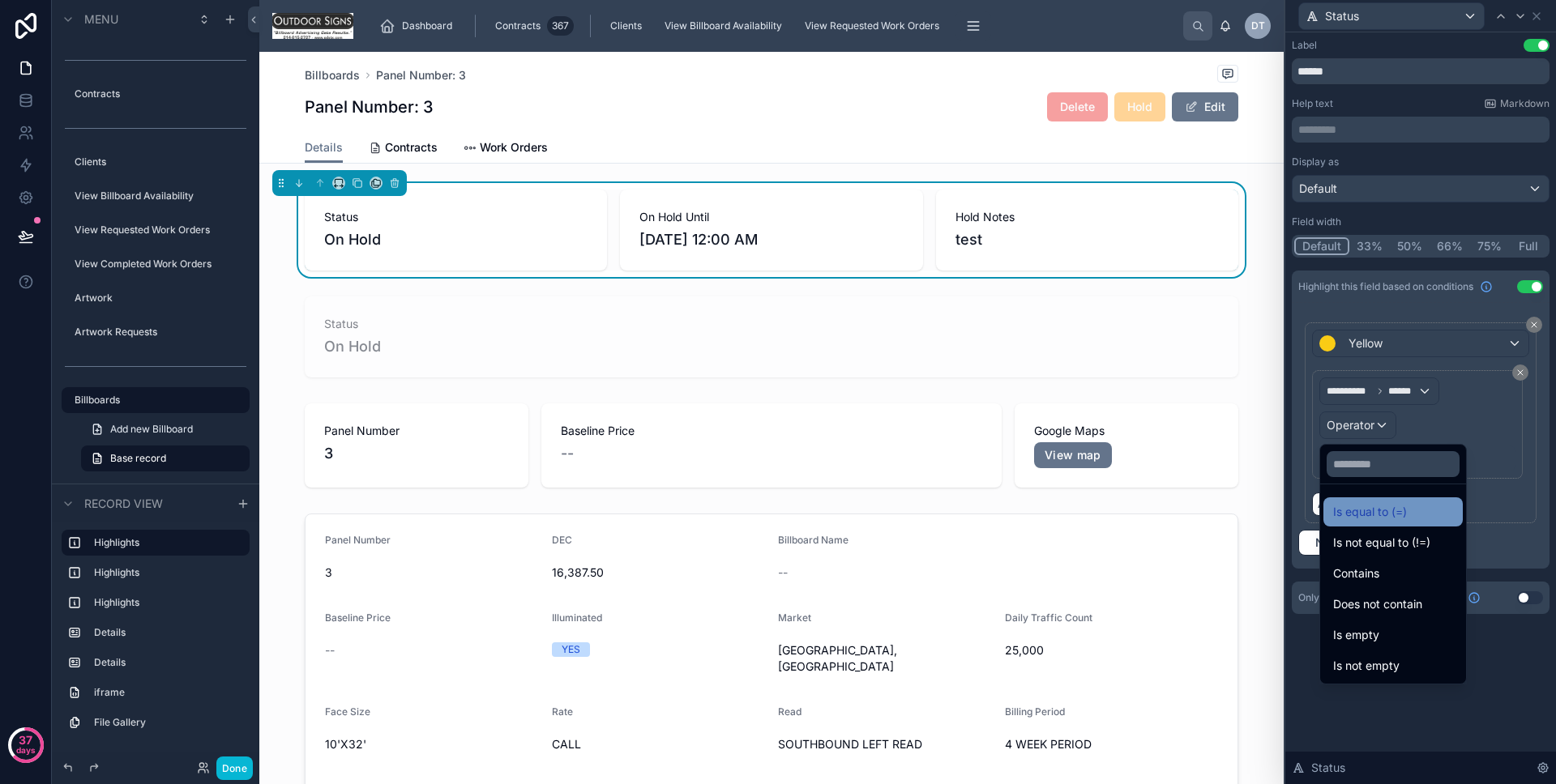
click at [1390, 515] on span "Is equal to (=)" at bounding box center [1370, 512] width 74 height 20
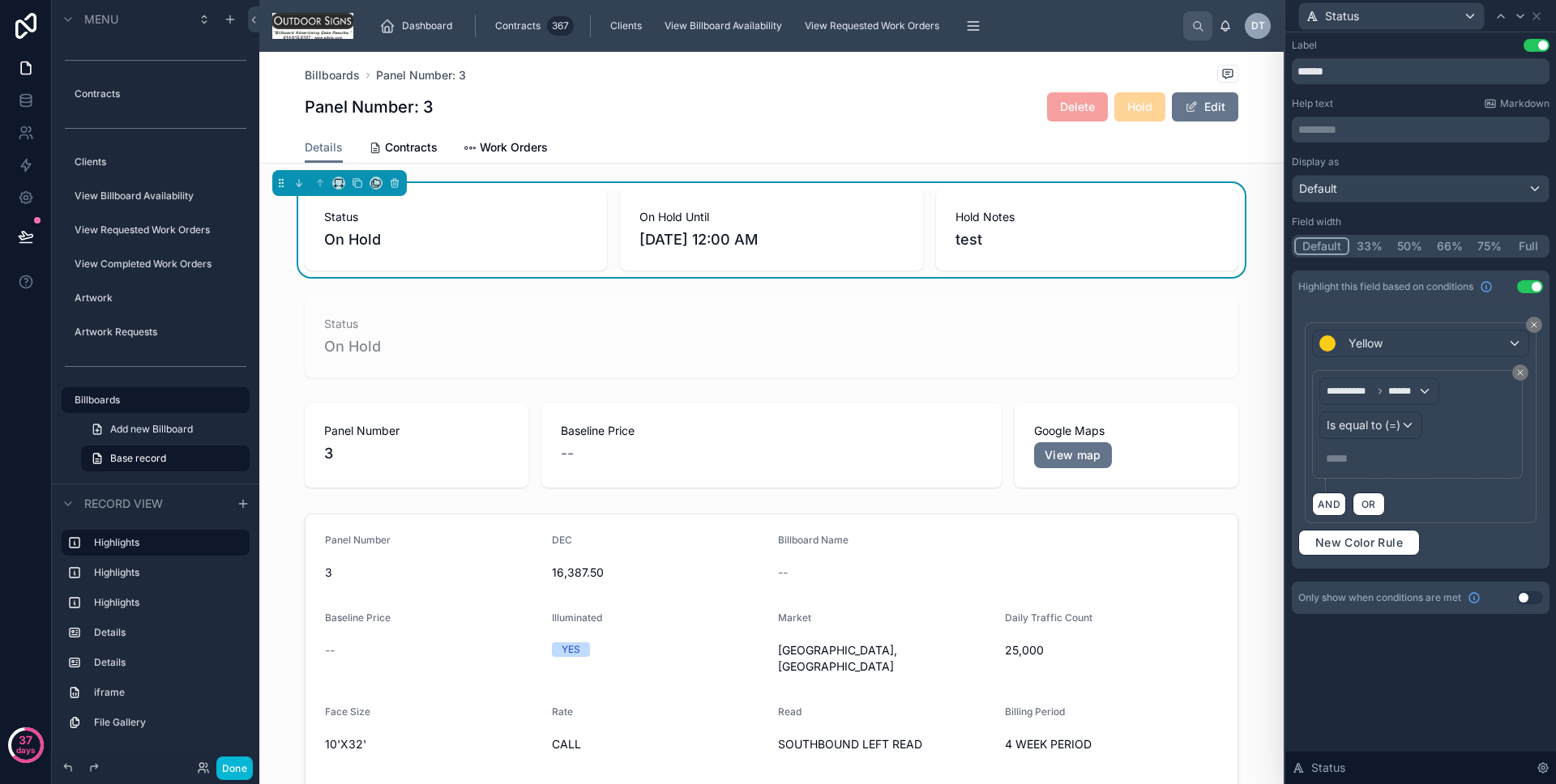
click at [1361, 462] on p "***** ﻿" at bounding box center [1419, 459] width 186 height 16
click at [1419, 497] on div "AND OR" at bounding box center [1421, 504] width 217 height 25
click at [1415, 416] on div "Is equal to (=)" at bounding box center [1371, 425] width 102 height 26
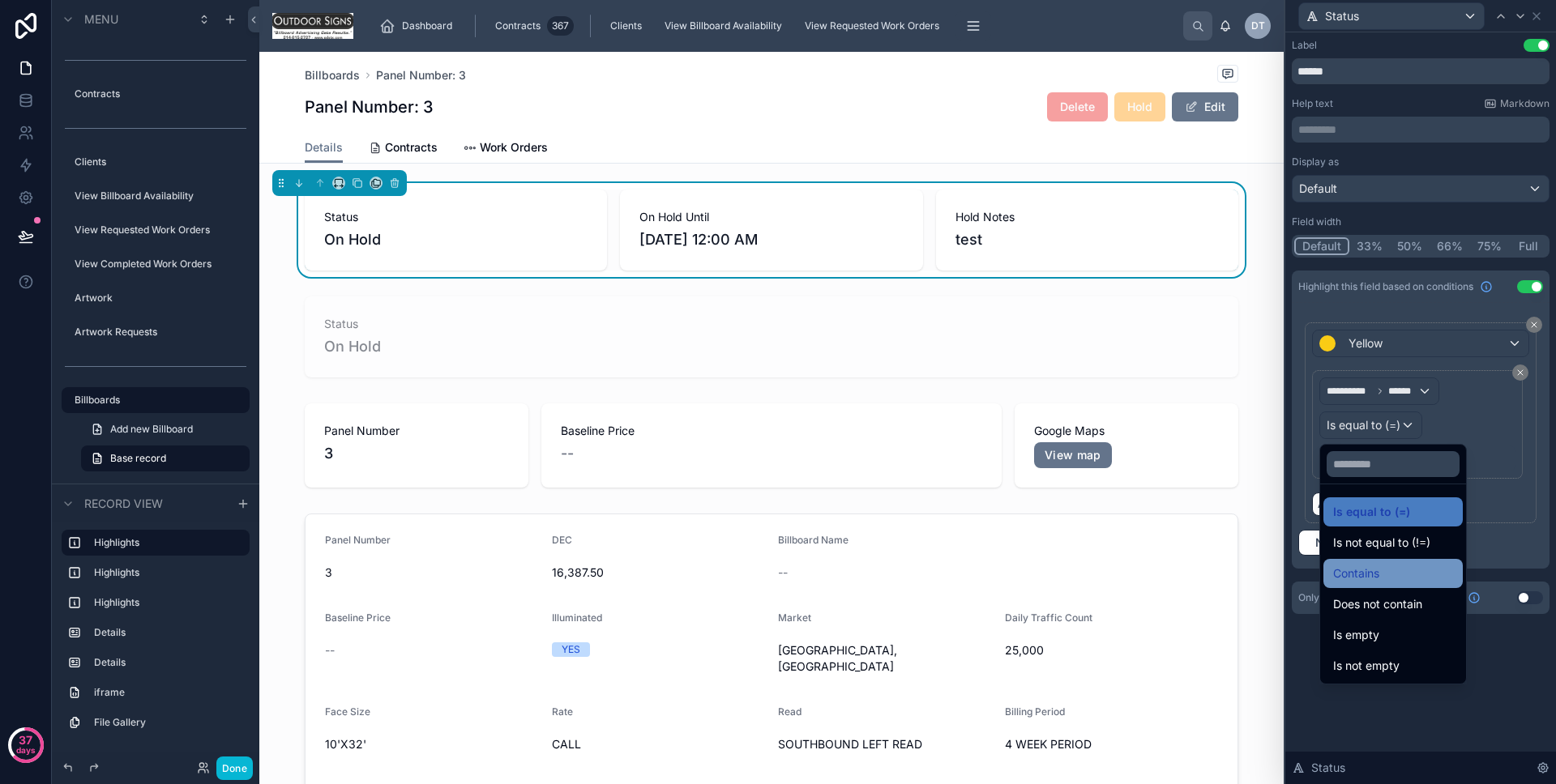
click at [1390, 580] on div "Contains" at bounding box center [1393, 574] width 120 height 20
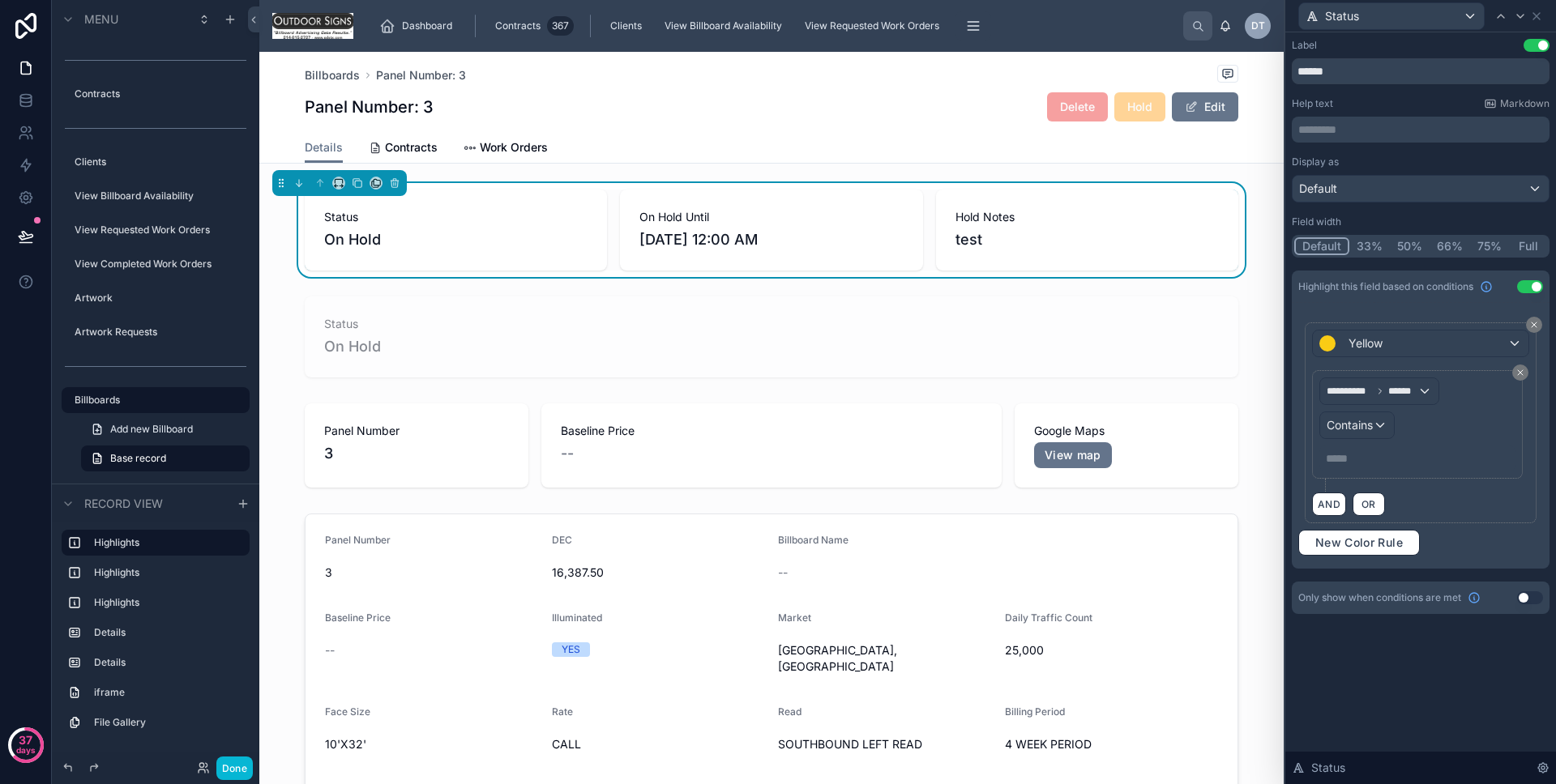
click at [1370, 459] on p "***** ﻿" at bounding box center [1419, 459] width 186 height 16
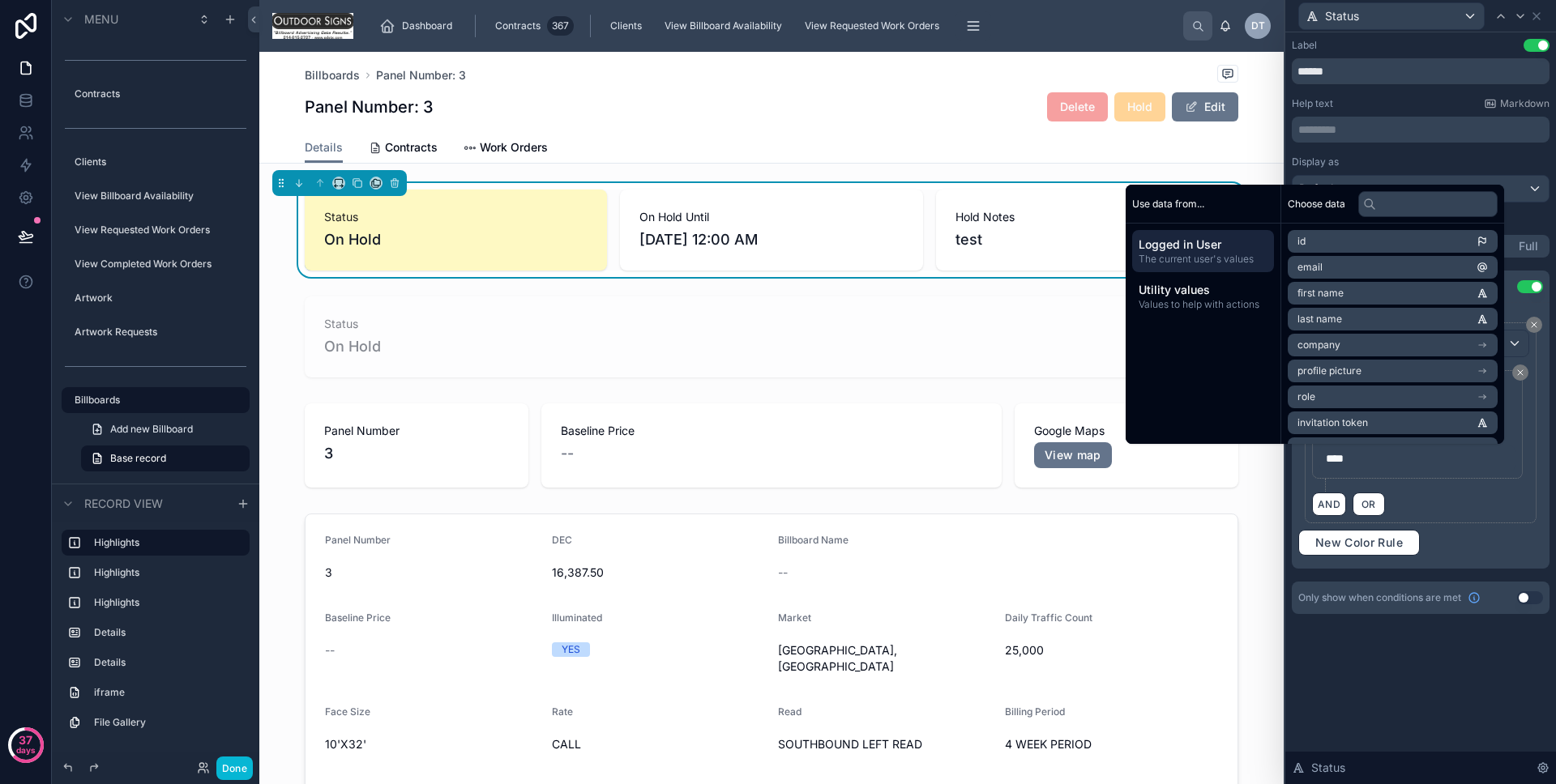
click at [1408, 644] on div "**********" at bounding box center [1421, 342] width 270 height 620
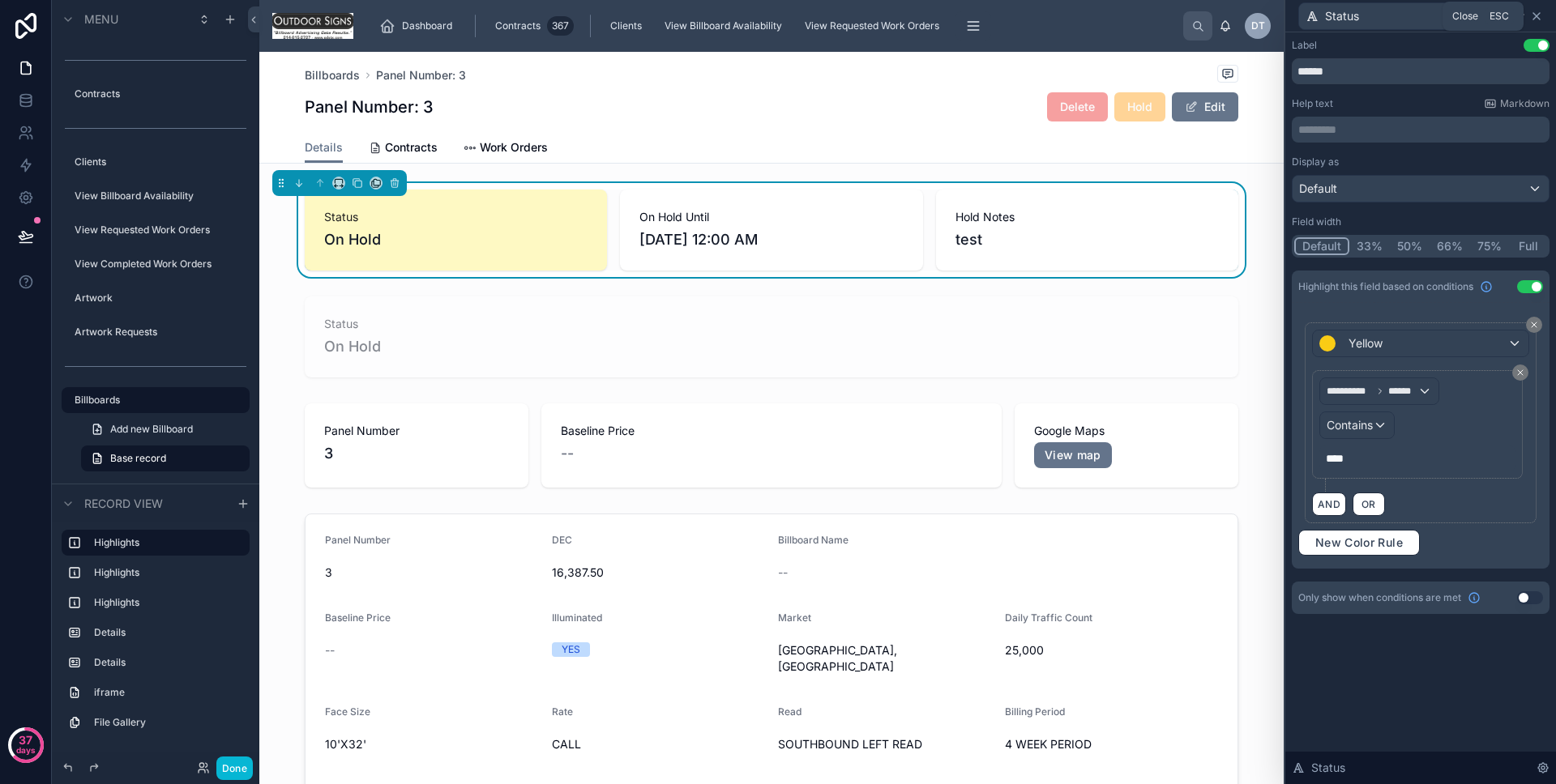
click at [1542, 21] on icon at bounding box center [1536, 16] width 13 height 13
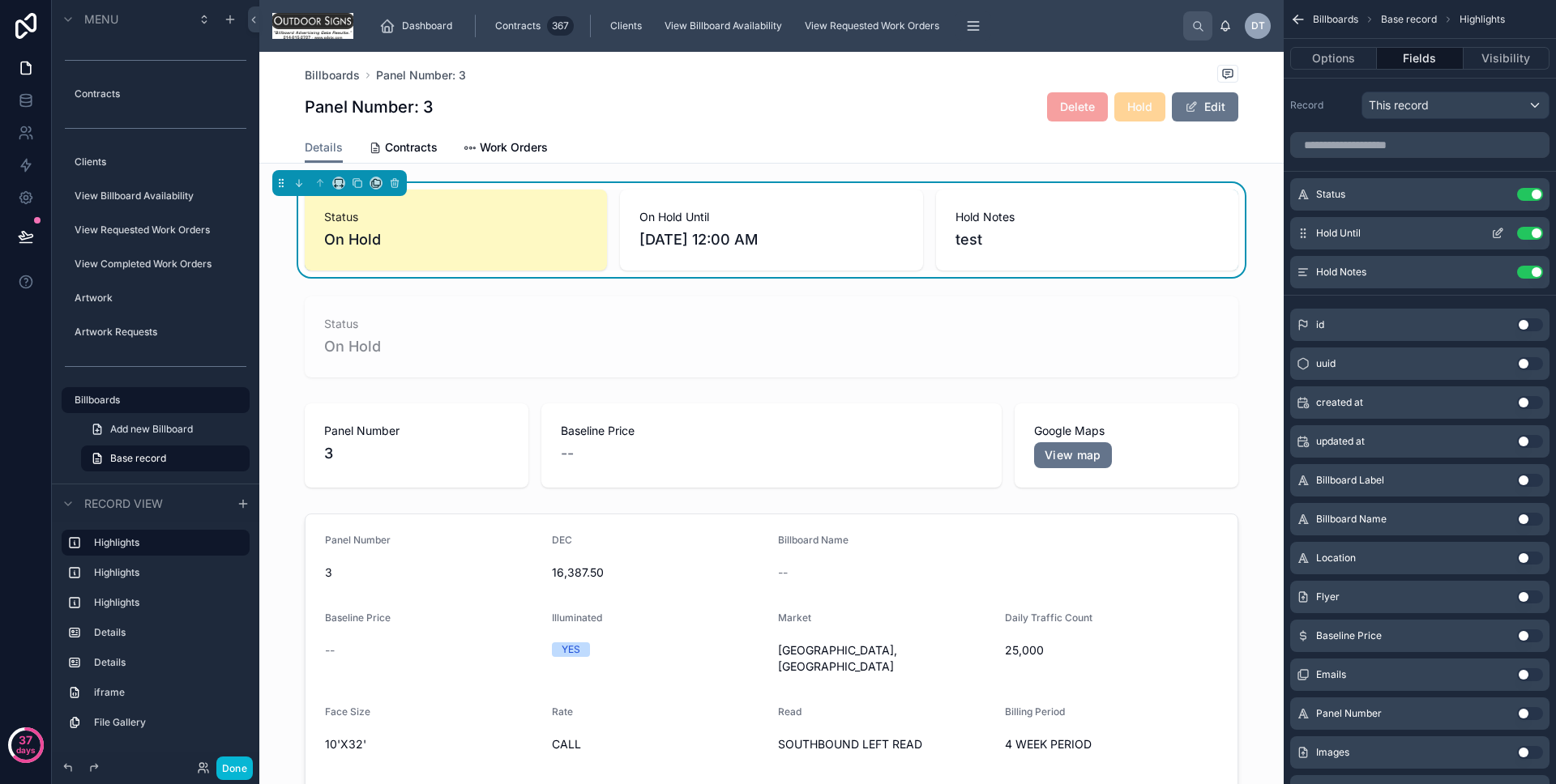
click at [1497, 233] on icon "scrollable content" at bounding box center [1500, 232] width 7 height 7
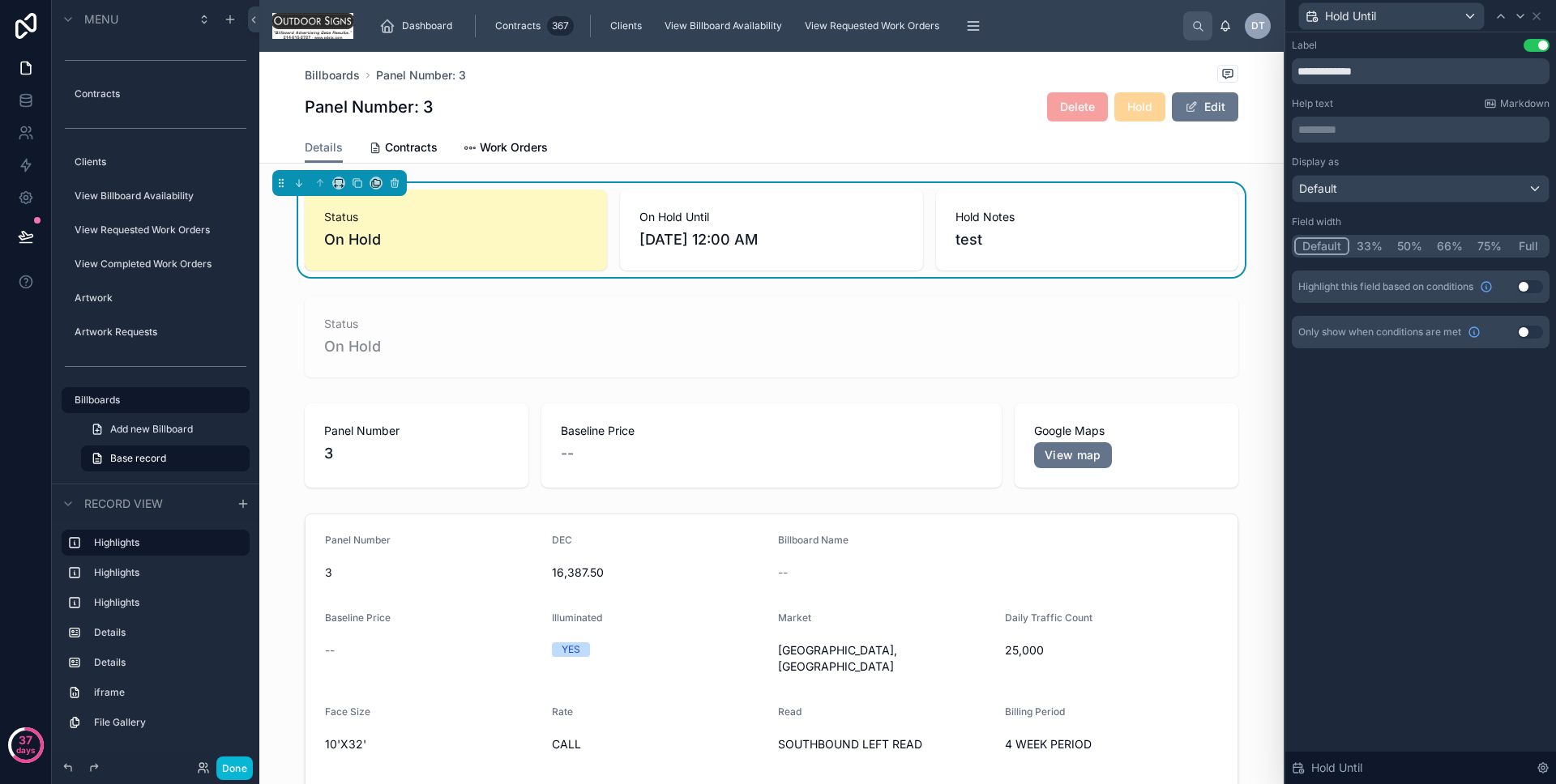
click at [1527, 288] on button "Use setting" at bounding box center [1530, 286] width 26 height 13
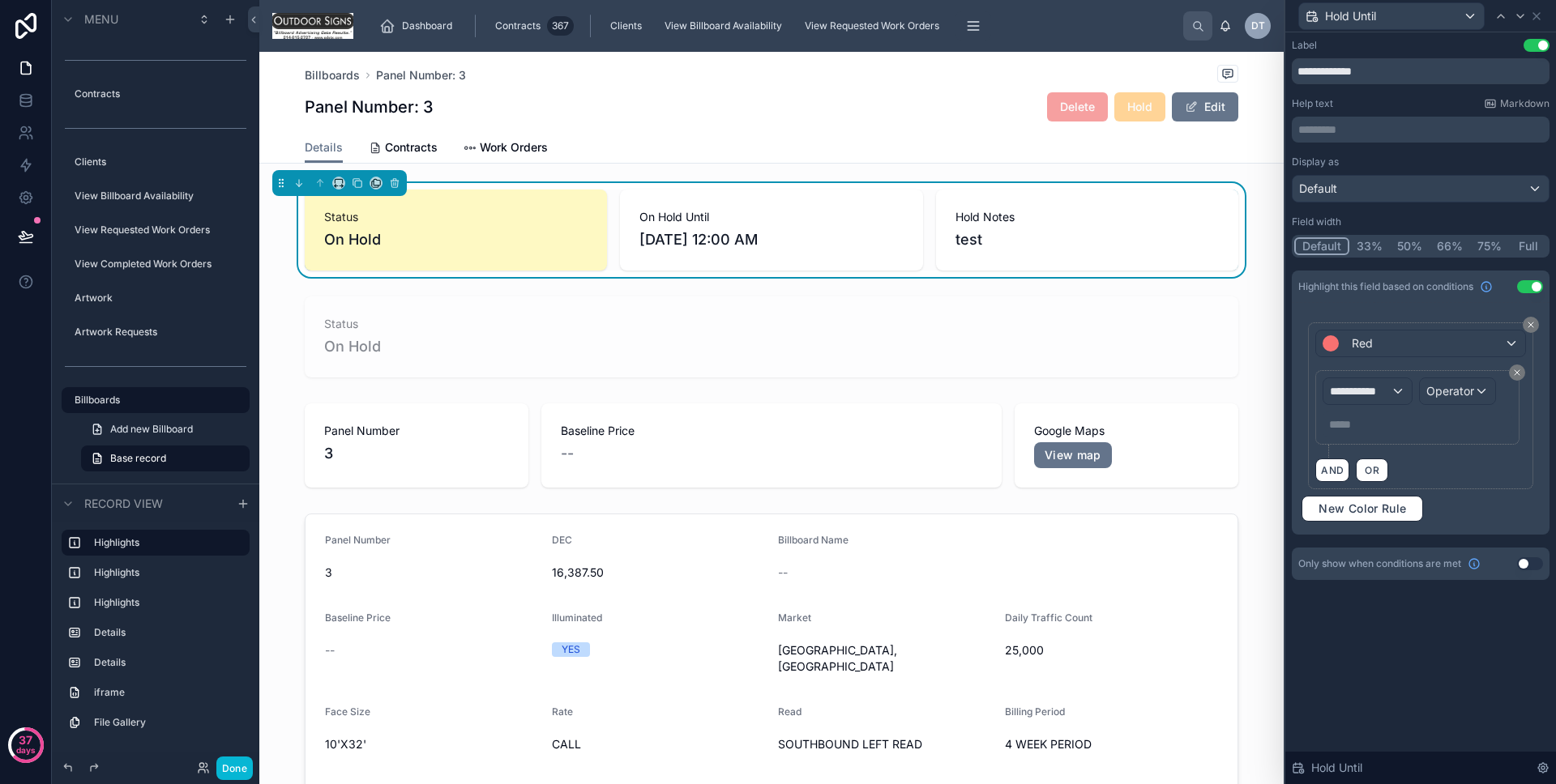
click at [1387, 359] on div "**********" at bounding box center [1421, 405] width 225 height 167
click at [1382, 336] on div "Red" at bounding box center [1420, 343] width 208 height 26
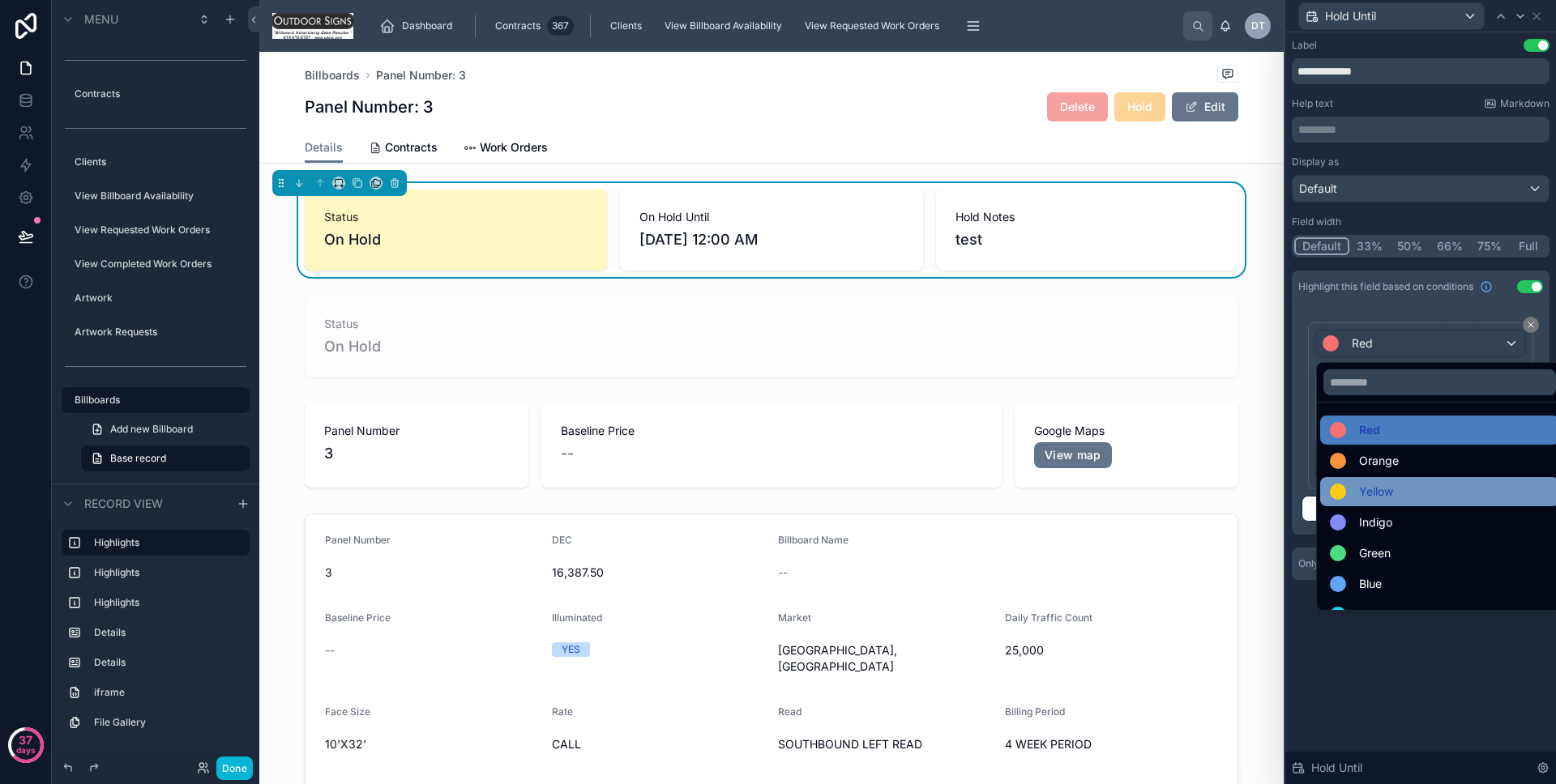
click at [1382, 479] on div "Yellow" at bounding box center [1440, 492] width 239 height 30
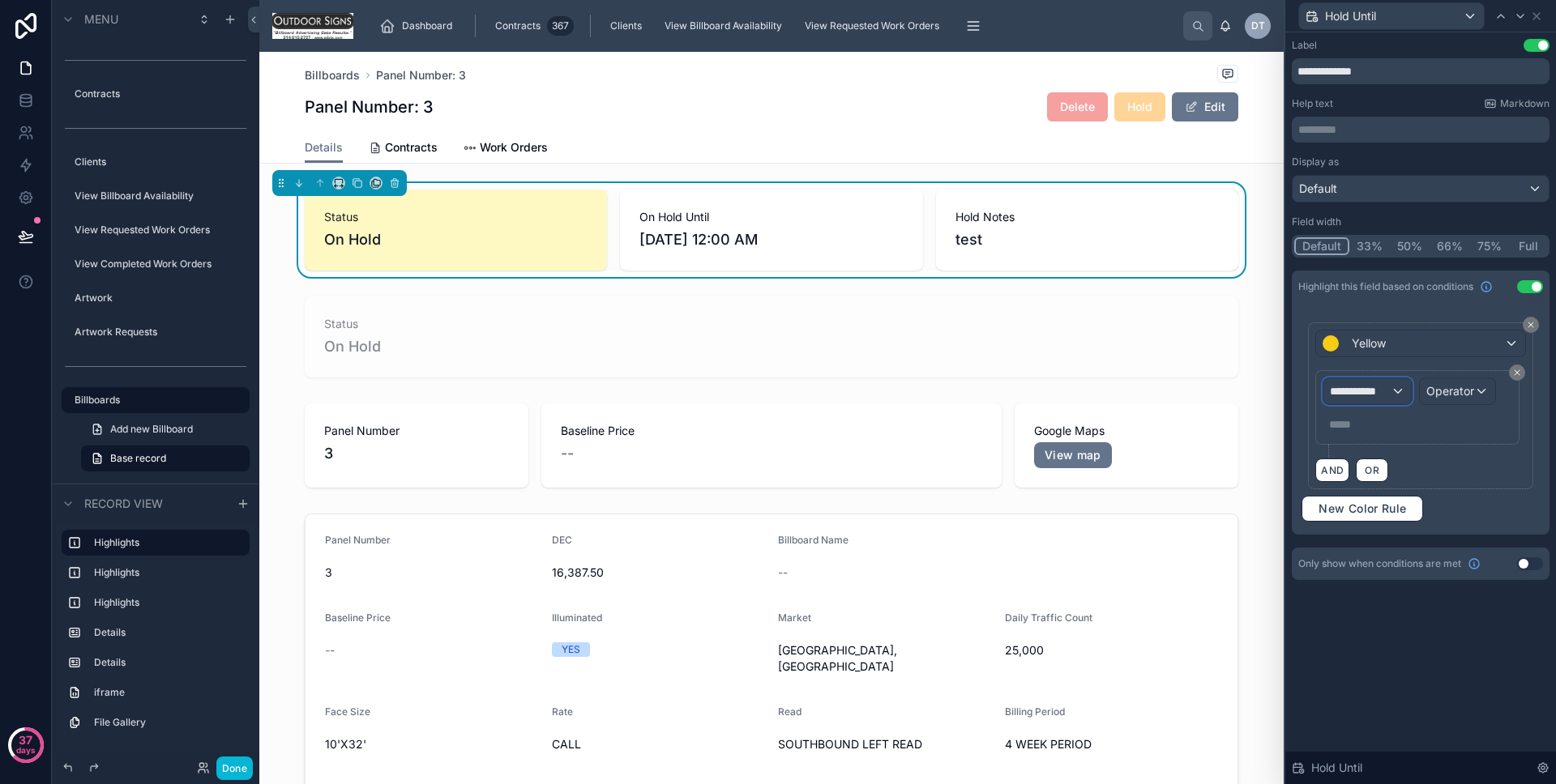
click at [1371, 392] on span "**********" at bounding box center [1360, 392] width 60 height 16
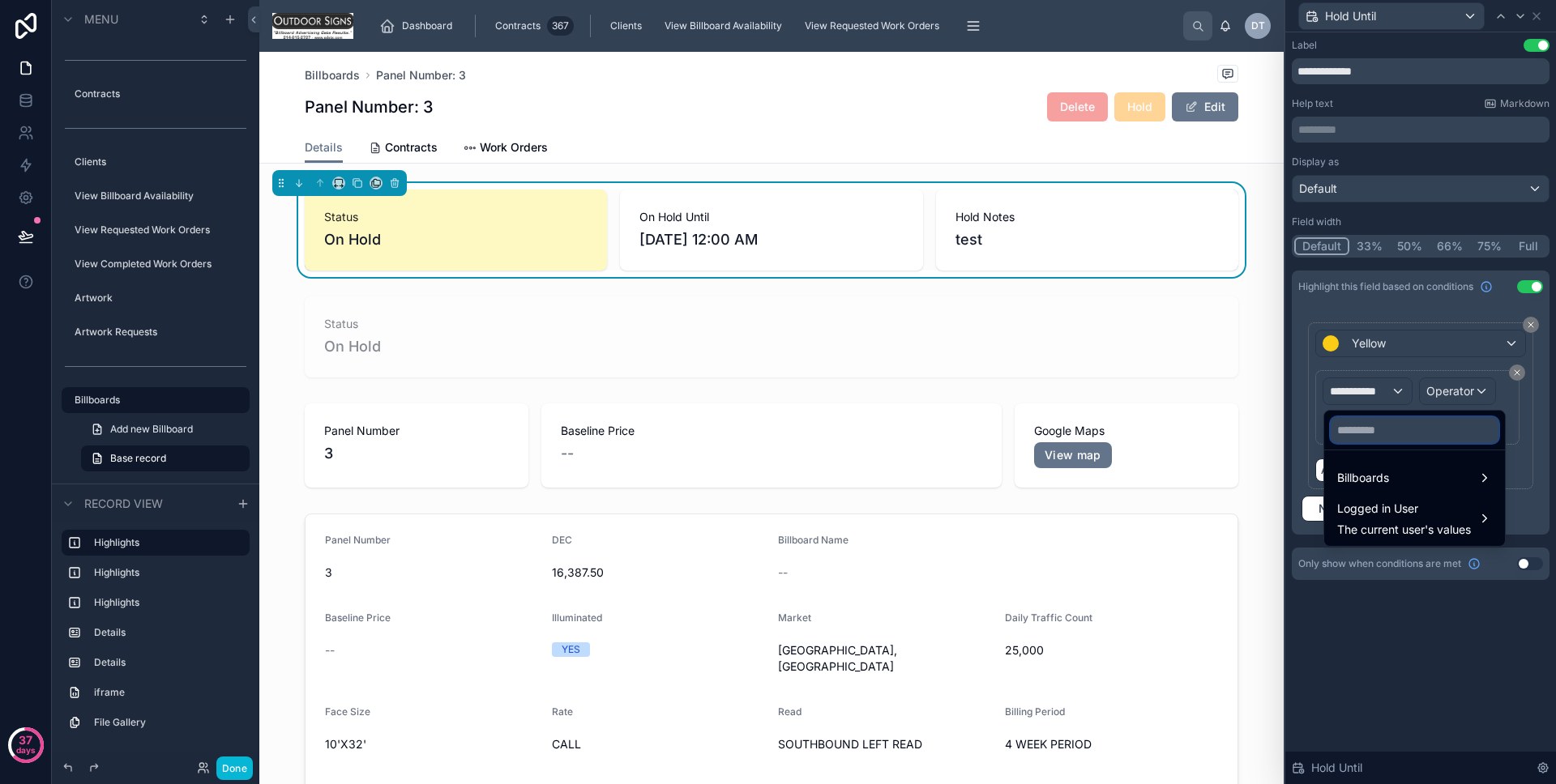
click at [1380, 430] on input "text" at bounding box center [1415, 430] width 168 height 26
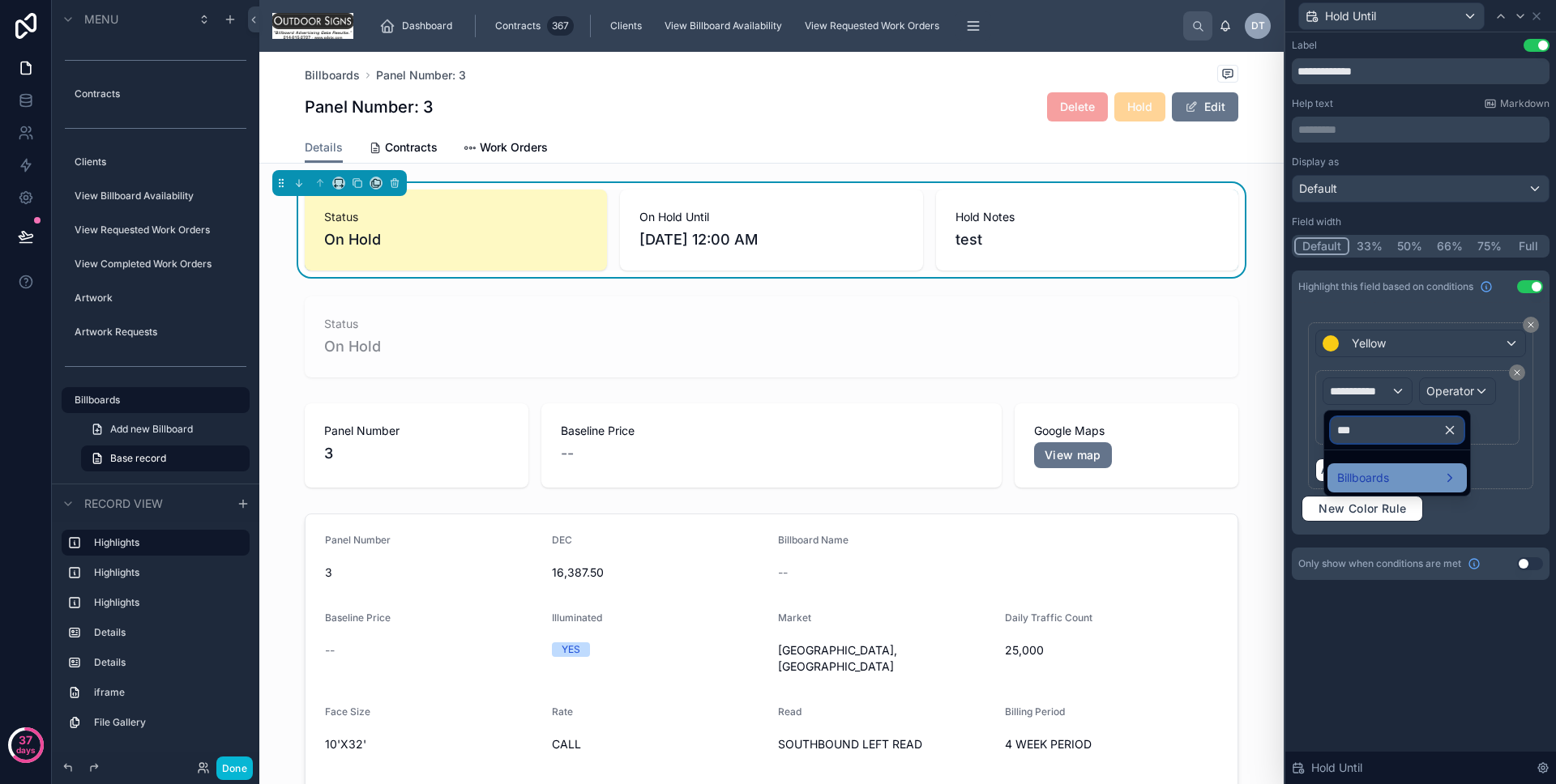
type input "***"
click at [1383, 465] on div "Billboards" at bounding box center [1397, 478] width 139 height 30
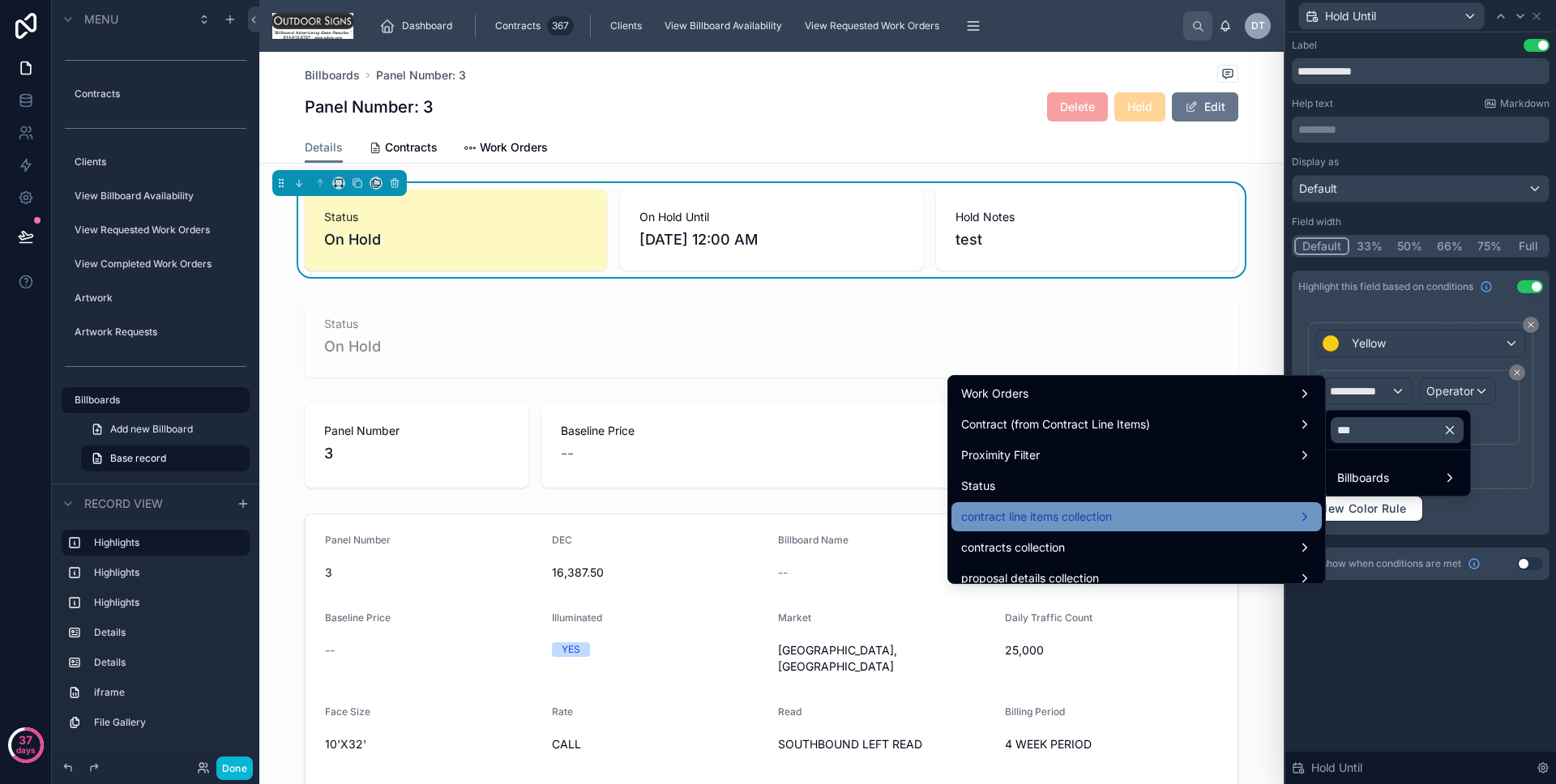
scroll to position [43, 0]
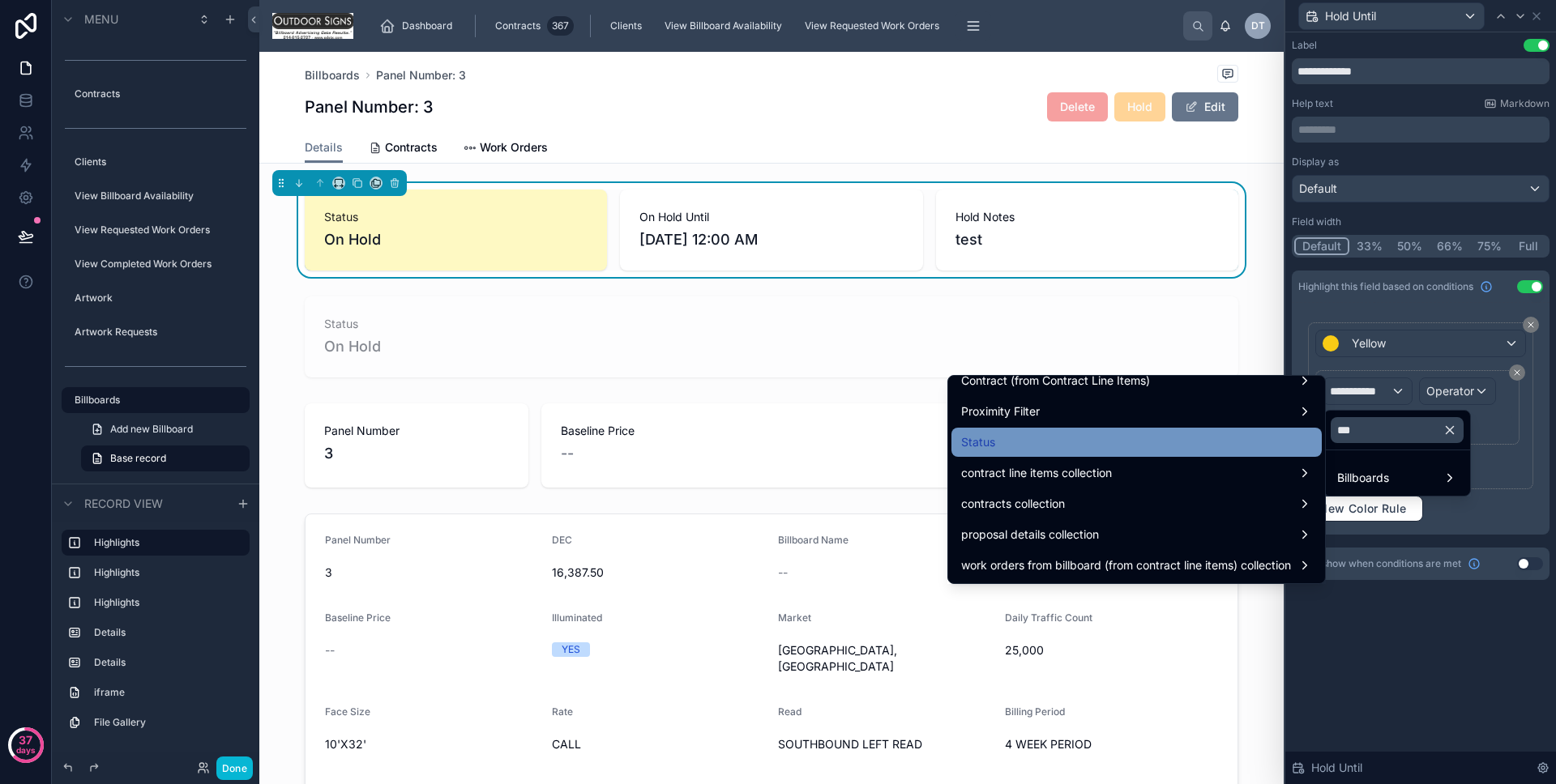
click at [1197, 441] on div "Status" at bounding box center [1137, 443] width 351 height 20
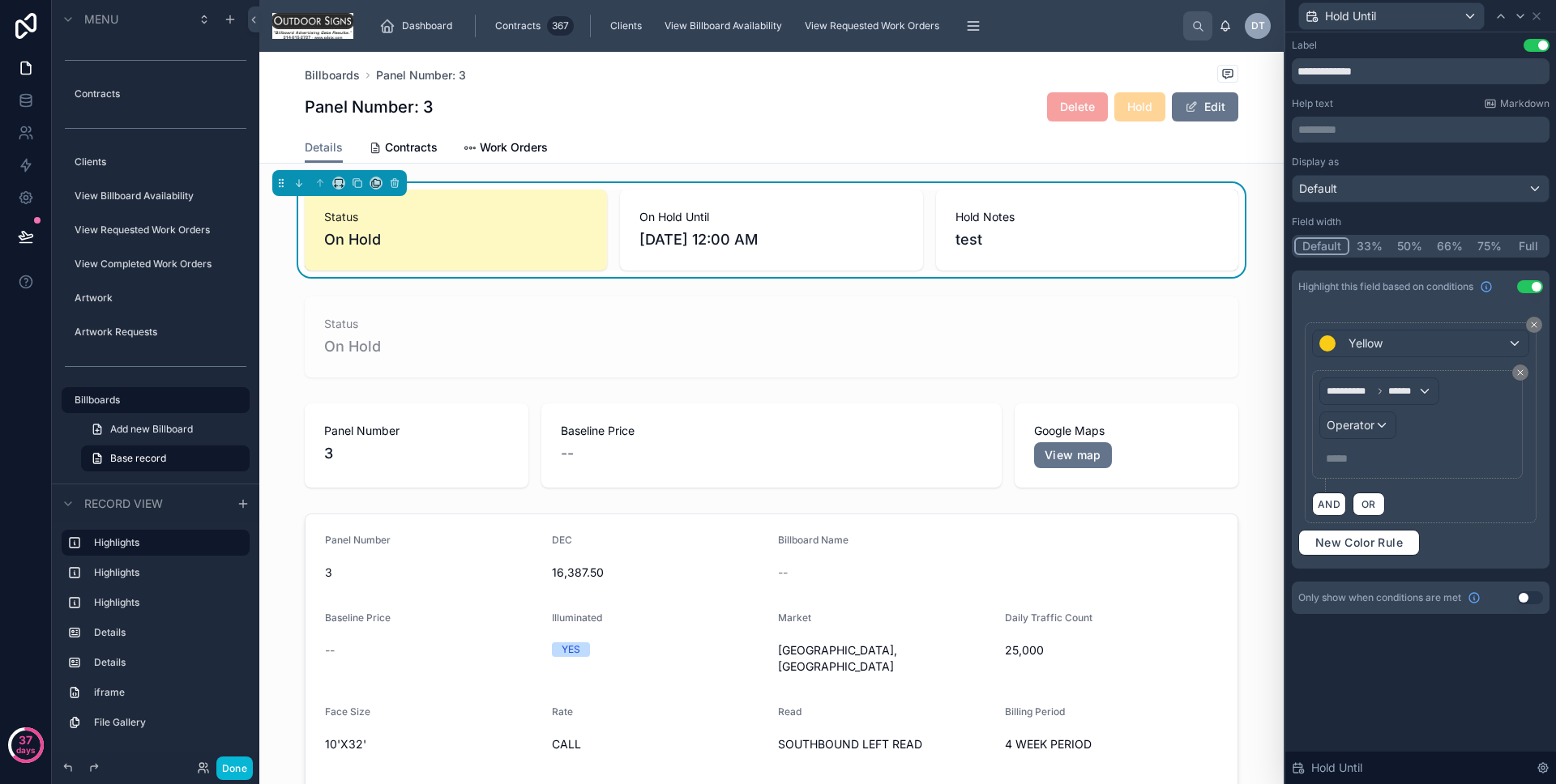
click at [1397, 417] on div "**********" at bounding box center [1417, 424] width 196 height 94
click at [1368, 435] on div "Operator" at bounding box center [1358, 425] width 75 height 26
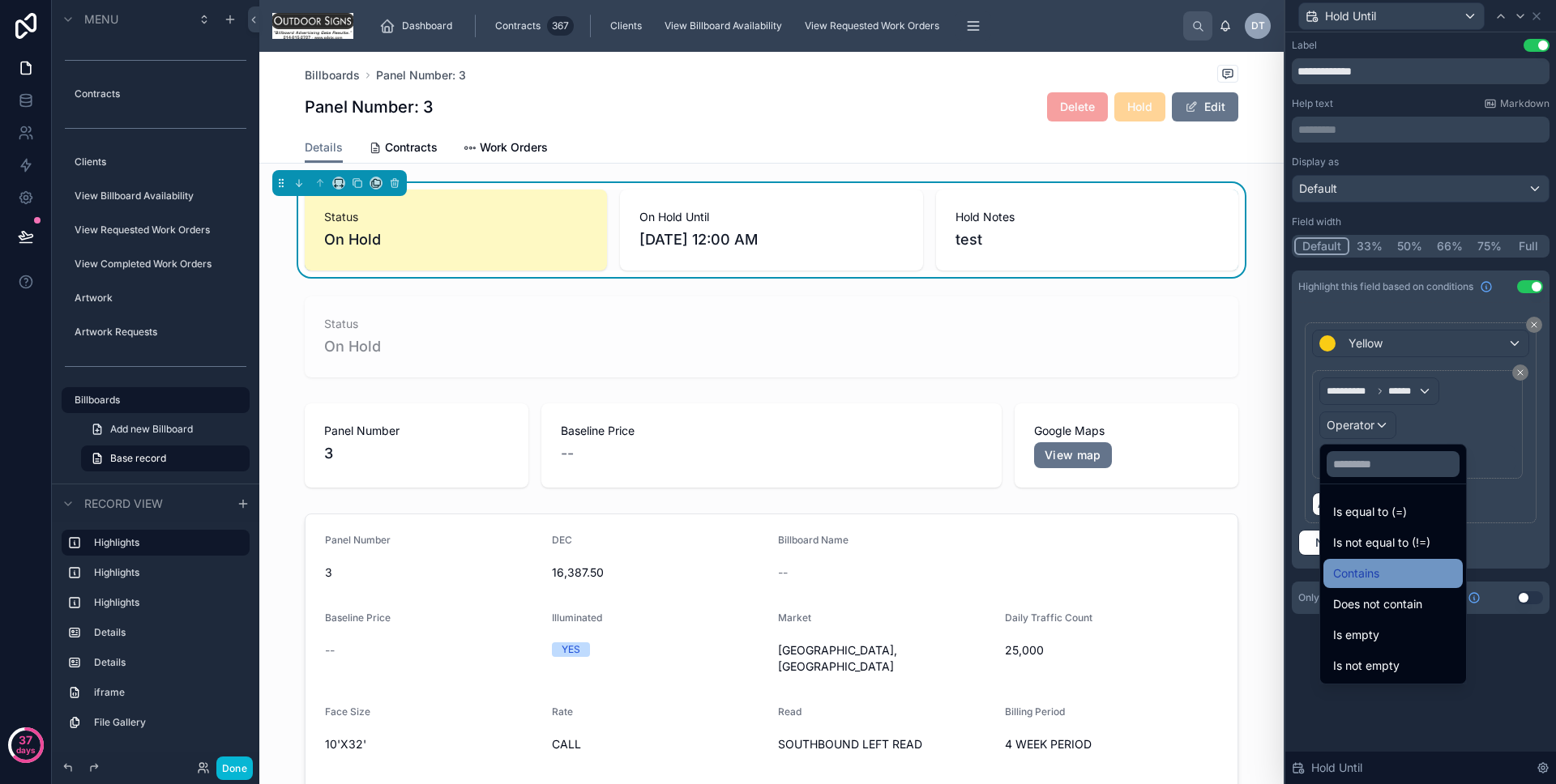
click at [1381, 563] on ul "Is equal to (=) Is not equal to (!=) Contains Does not contain Is empty Is not …" at bounding box center [1393, 584] width 146 height 199
drag, startPoint x: 1380, startPoint y: 562, endPoint x: 1387, endPoint y: 521, distance: 41.6
click at [1380, 562] on div "Contains" at bounding box center [1393, 574] width 139 height 30
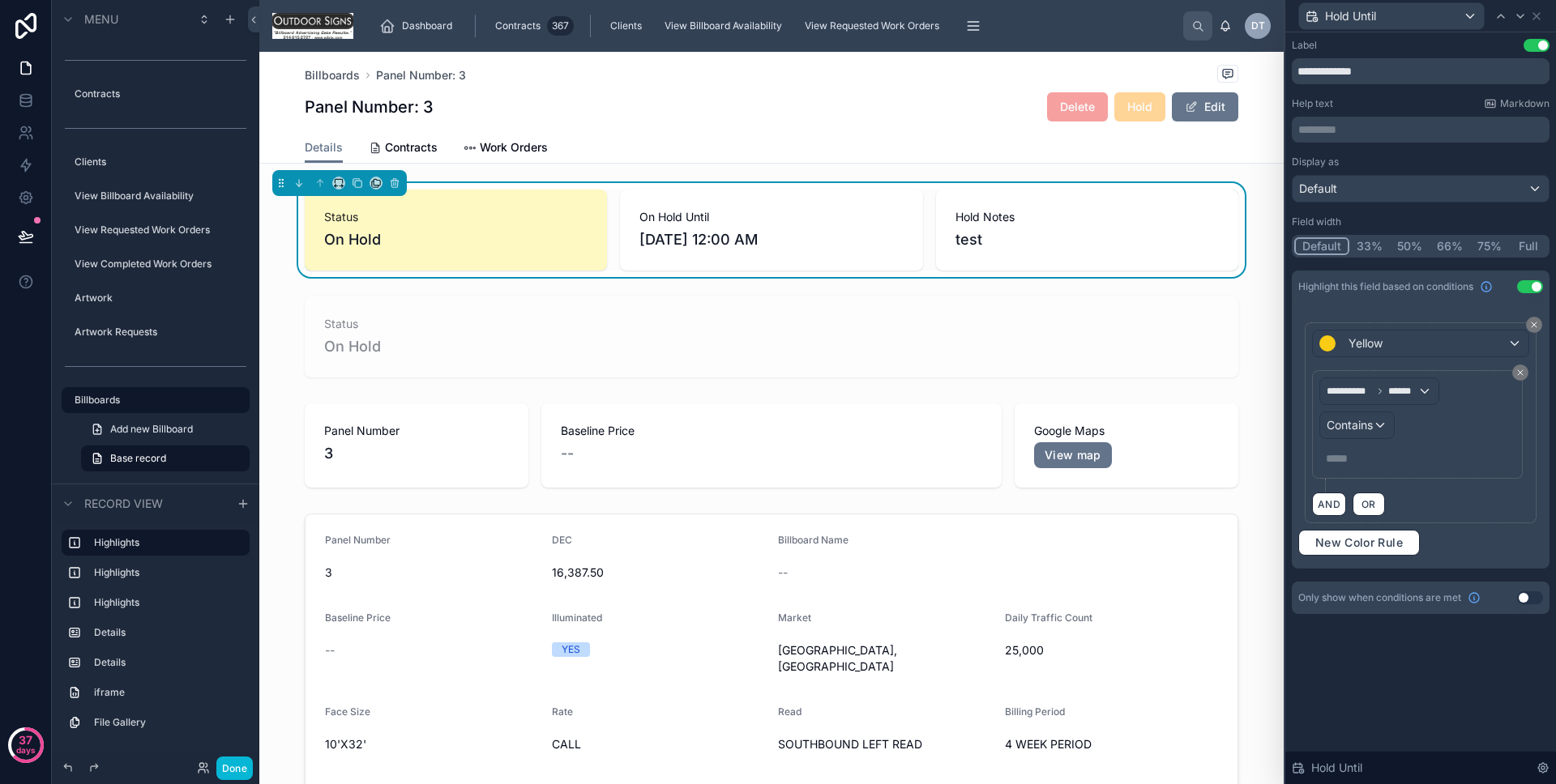
click at [1378, 471] on div "**********" at bounding box center [1418, 424] width 211 height 108
click at [1373, 463] on p "***** ﻿" at bounding box center [1419, 459] width 186 height 16
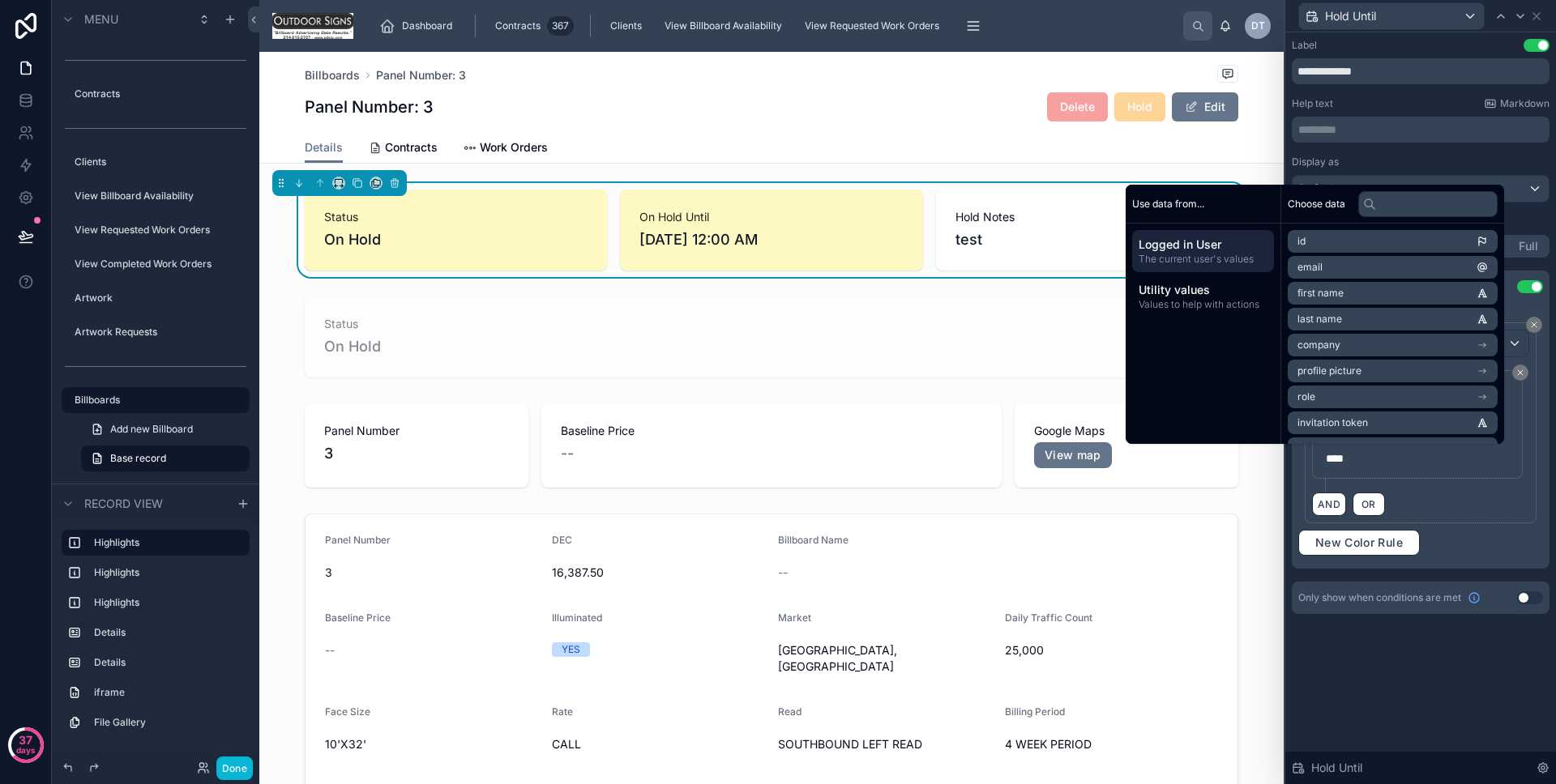
click at [1425, 698] on div "**********" at bounding box center [1421, 408] width 270 height 751
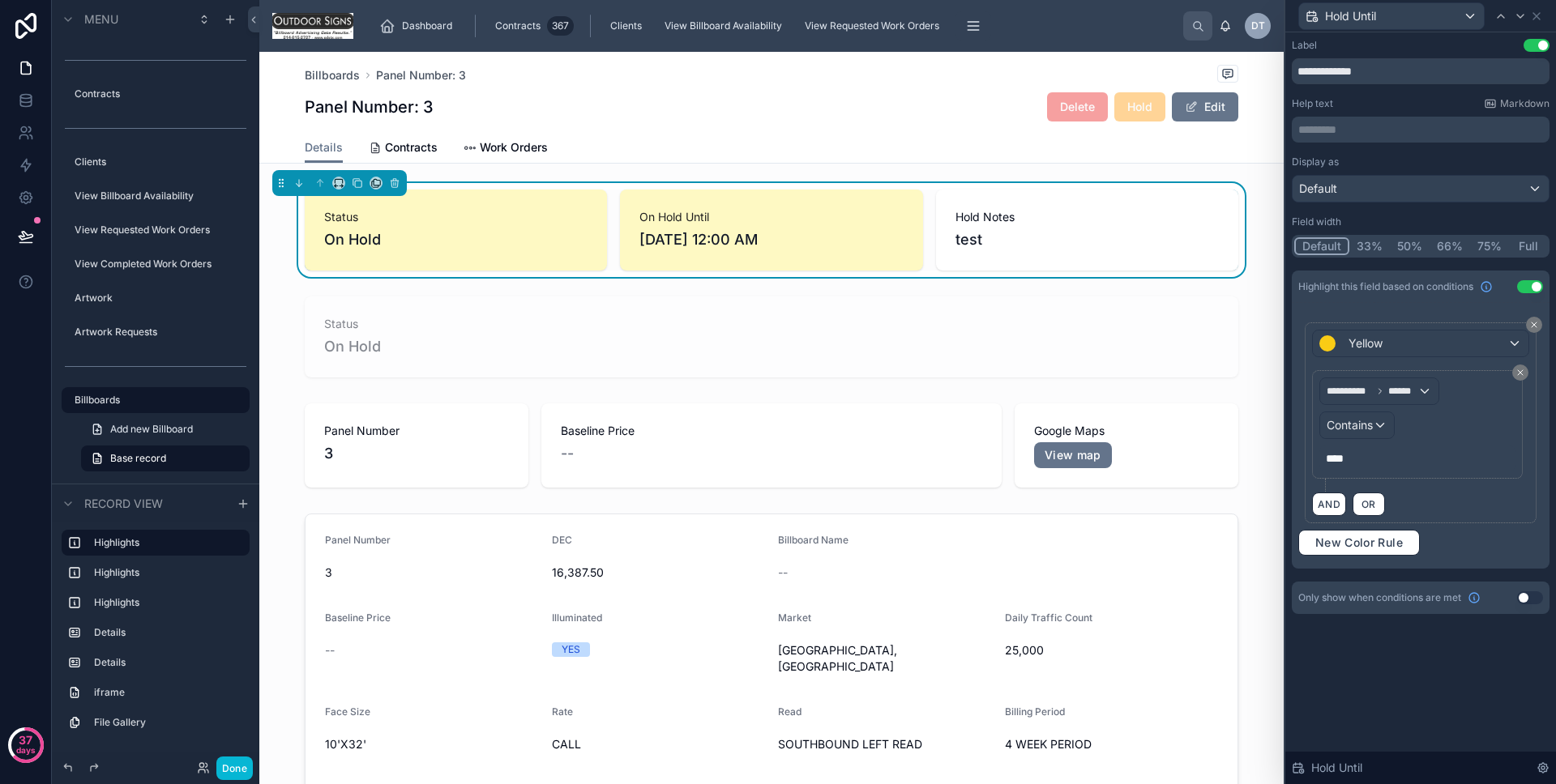
click at [1543, 12] on div "Hold Until" at bounding box center [1421, 16] width 258 height 32
click at [1540, 15] on icon at bounding box center [1536, 16] width 13 height 13
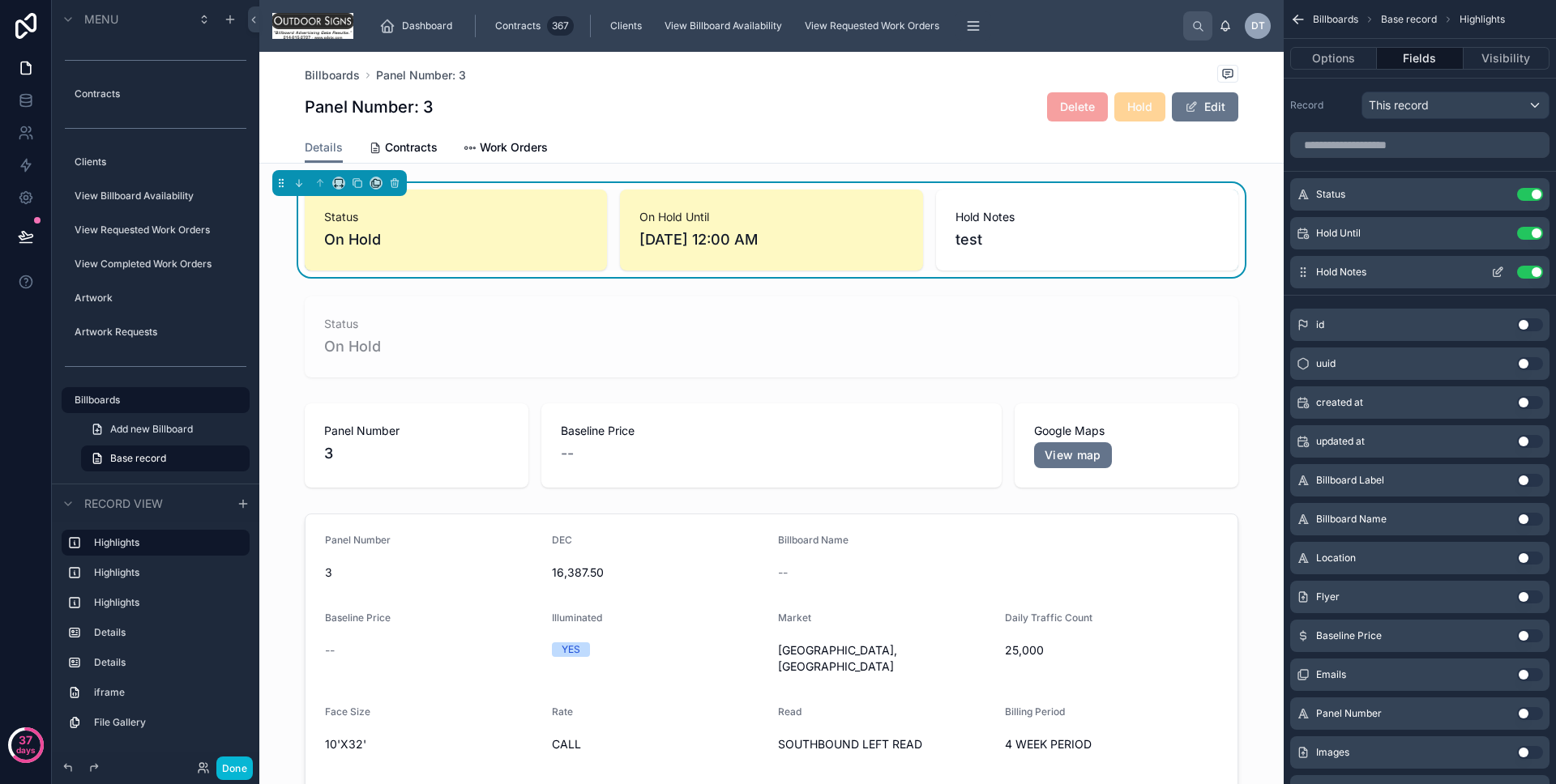
click at [1494, 272] on icon "scrollable content" at bounding box center [1497, 273] width 7 height 7
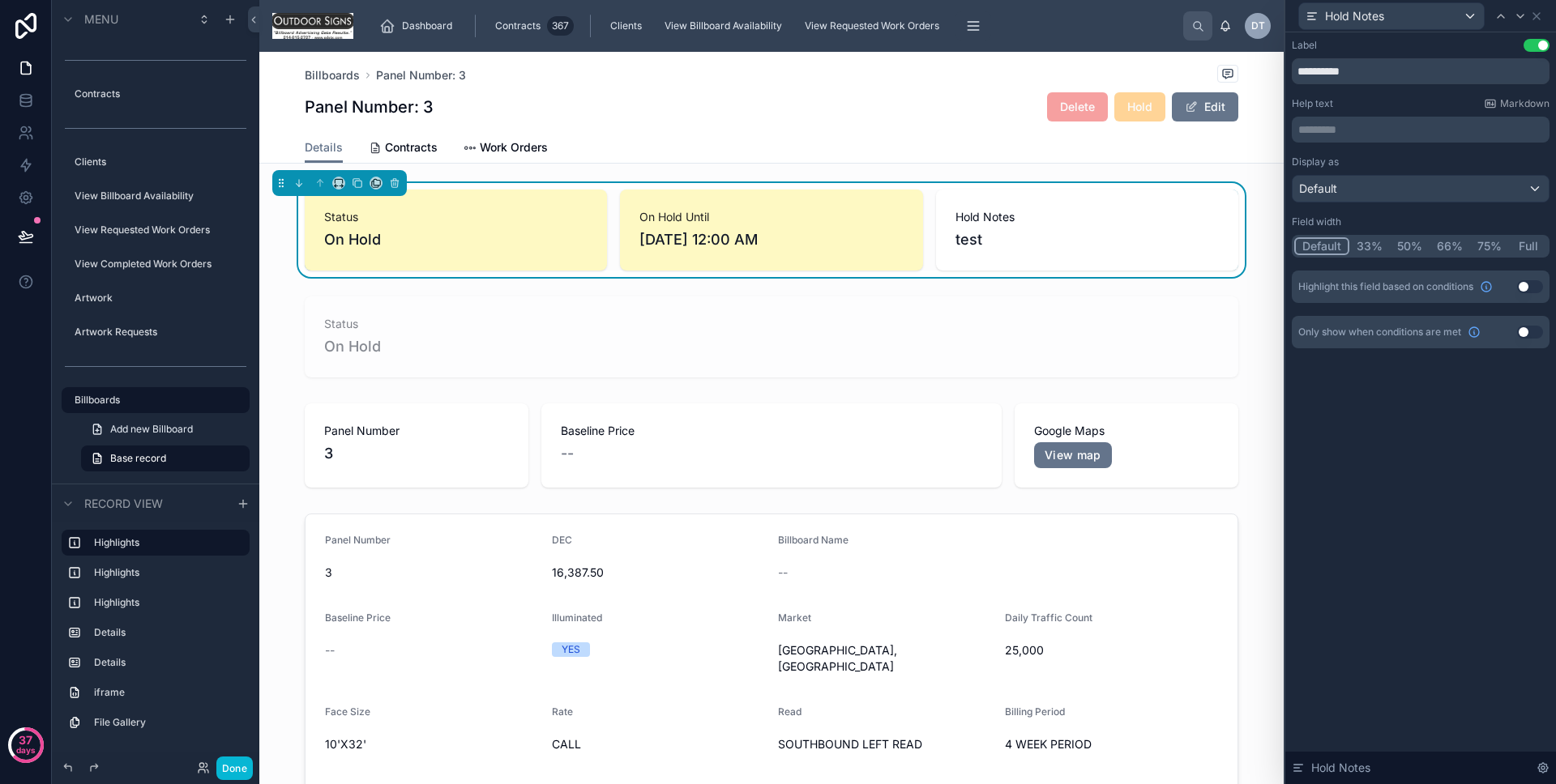
click at [1523, 283] on button "Use setting" at bounding box center [1530, 286] width 26 height 13
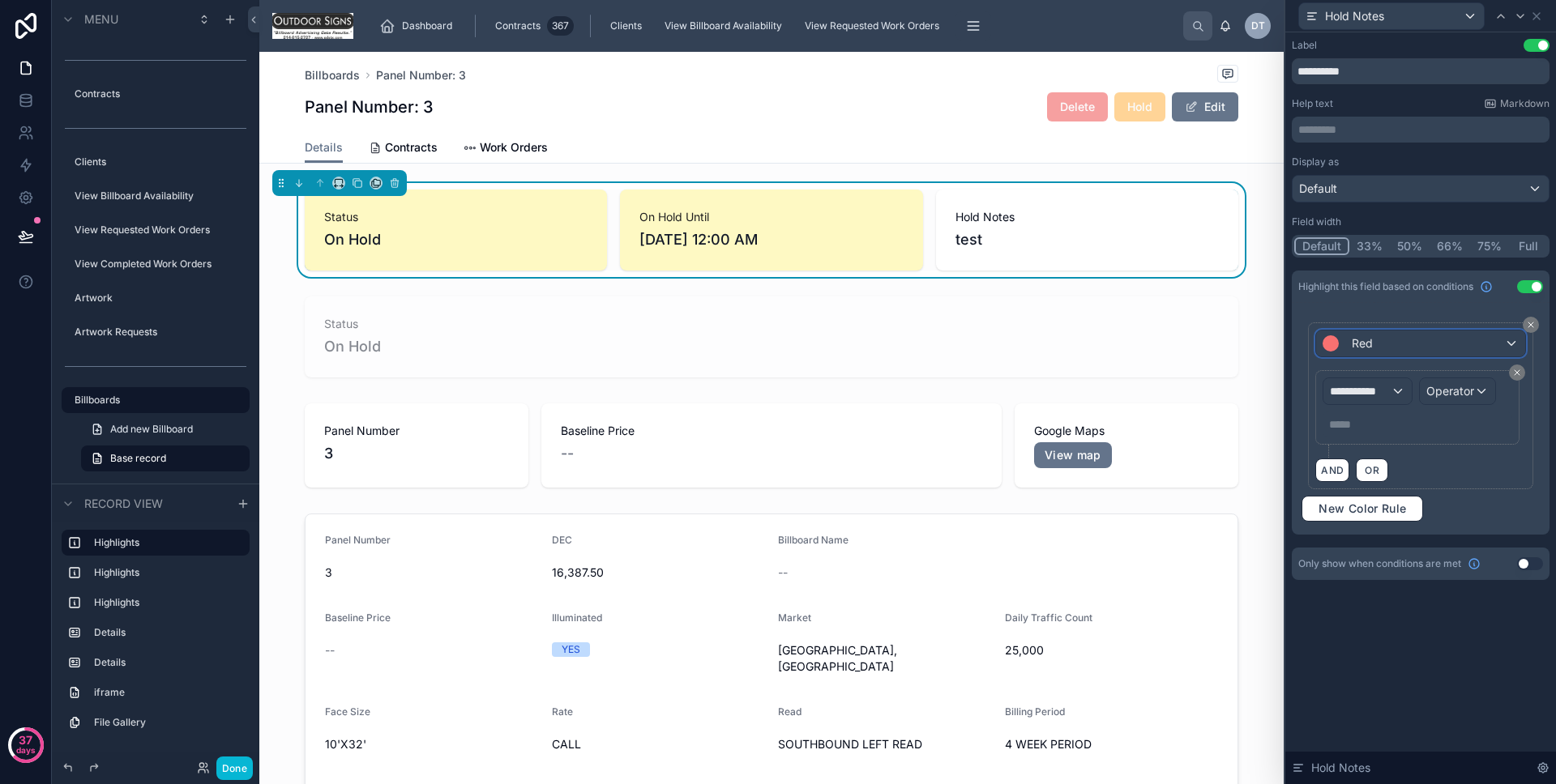
click at [1383, 352] on div "Red" at bounding box center [1420, 343] width 208 height 26
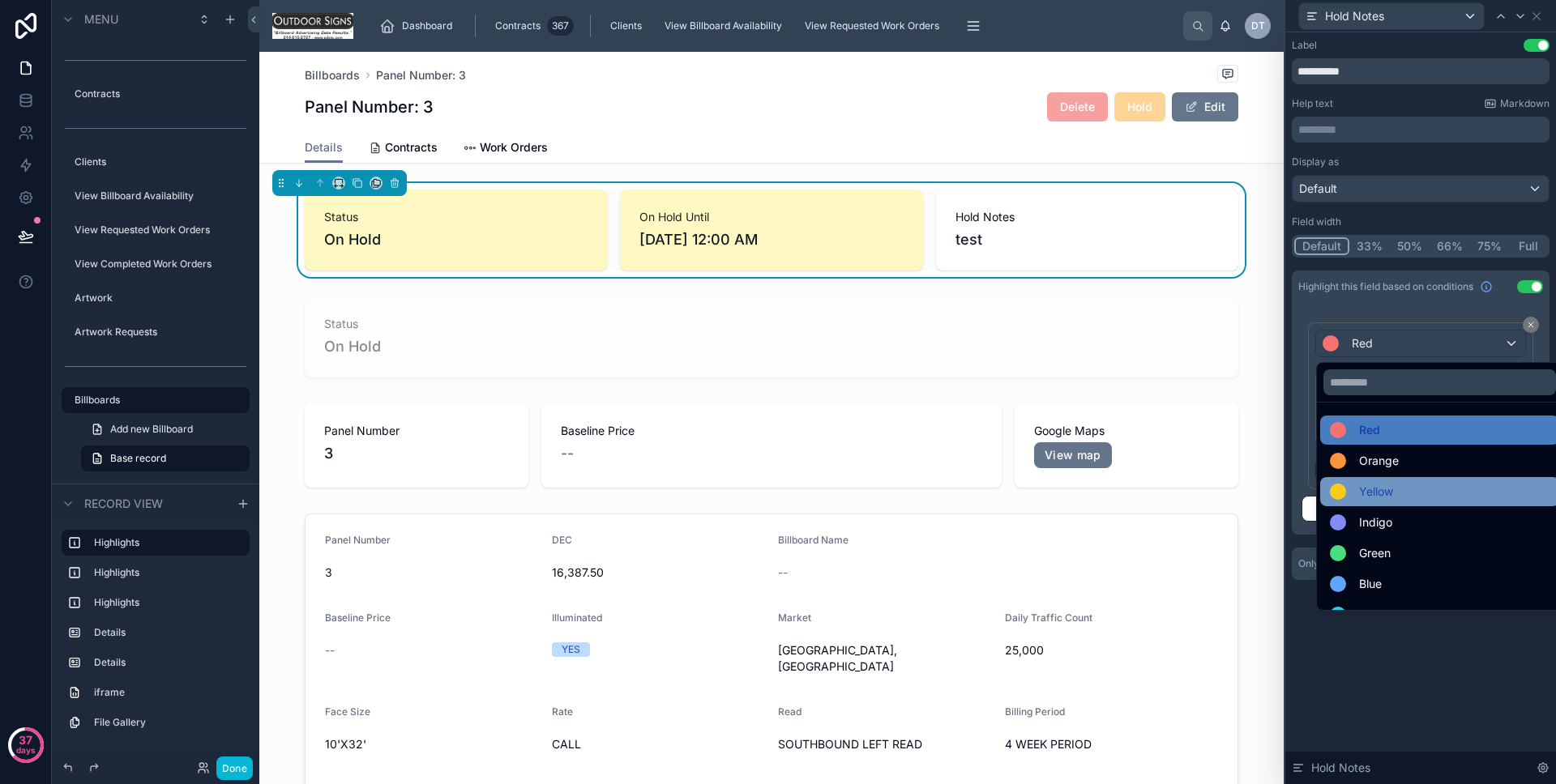
click at [1374, 483] on ul "Red Orange Yellow Indigo Green Blue Cyan Teal Purple Pink" at bounding box center [1440, 506] width 246 height 207
click at [1374, 483] on span "Yellow" at bounding box center [1376, 492] width 35 height 20
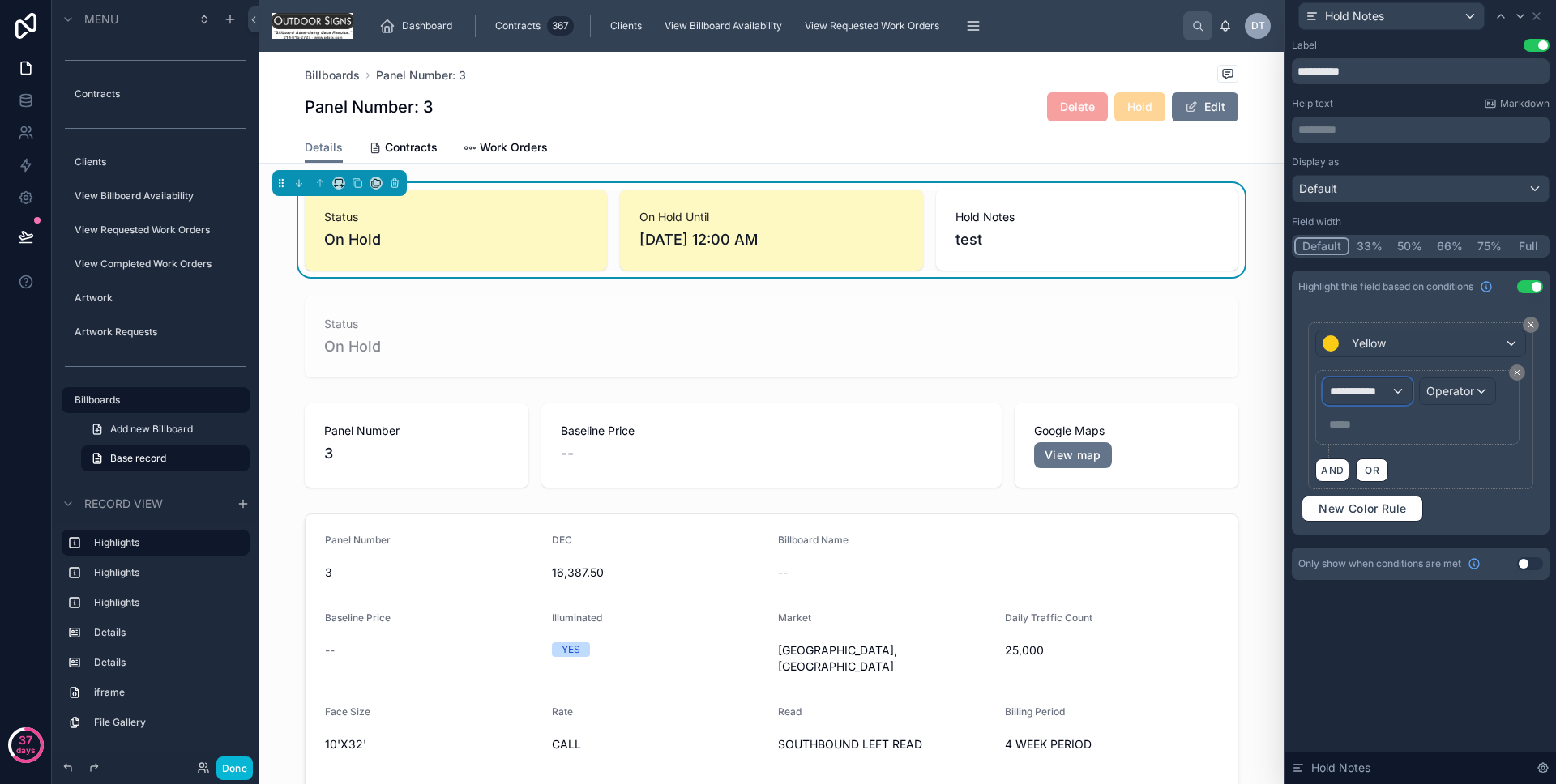
click at [1359, 384] on span "**********" at bounding box center [1360, 392] width 60 height 16
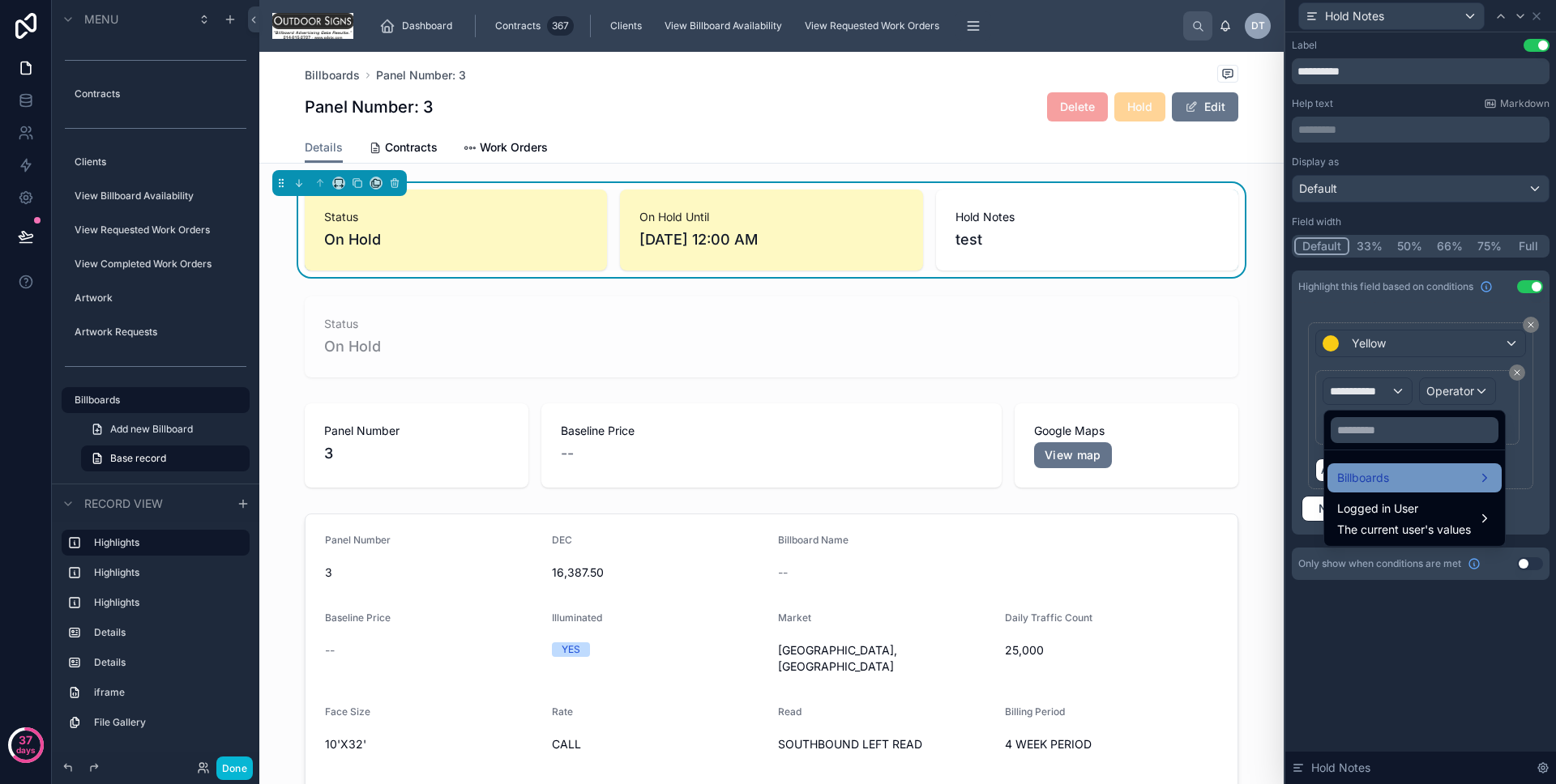
click at [1383, 479] on span "Billboards" at bounding box center [1364, 478] width 52 height 20
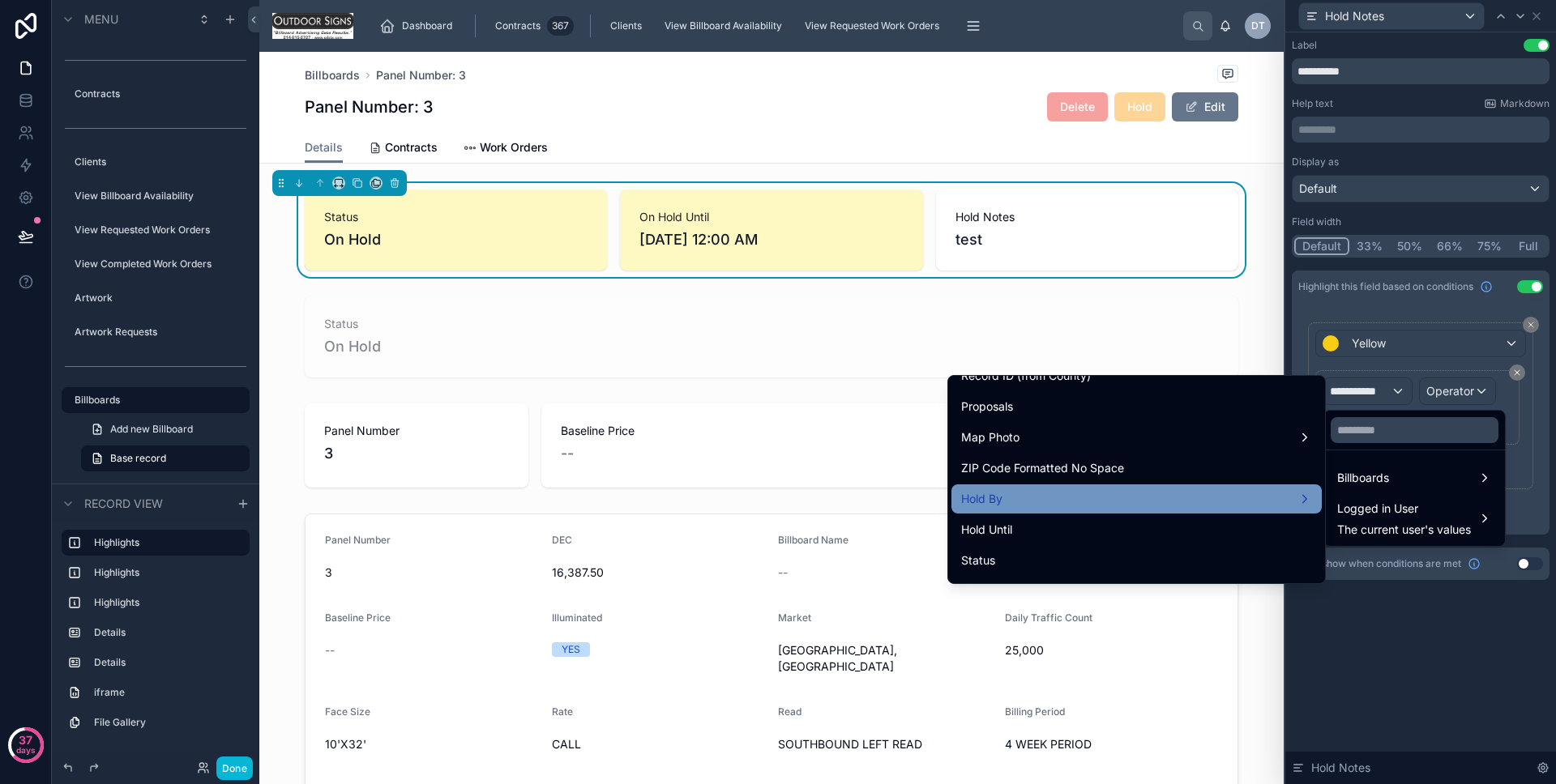
scroll to position [1208, 0]
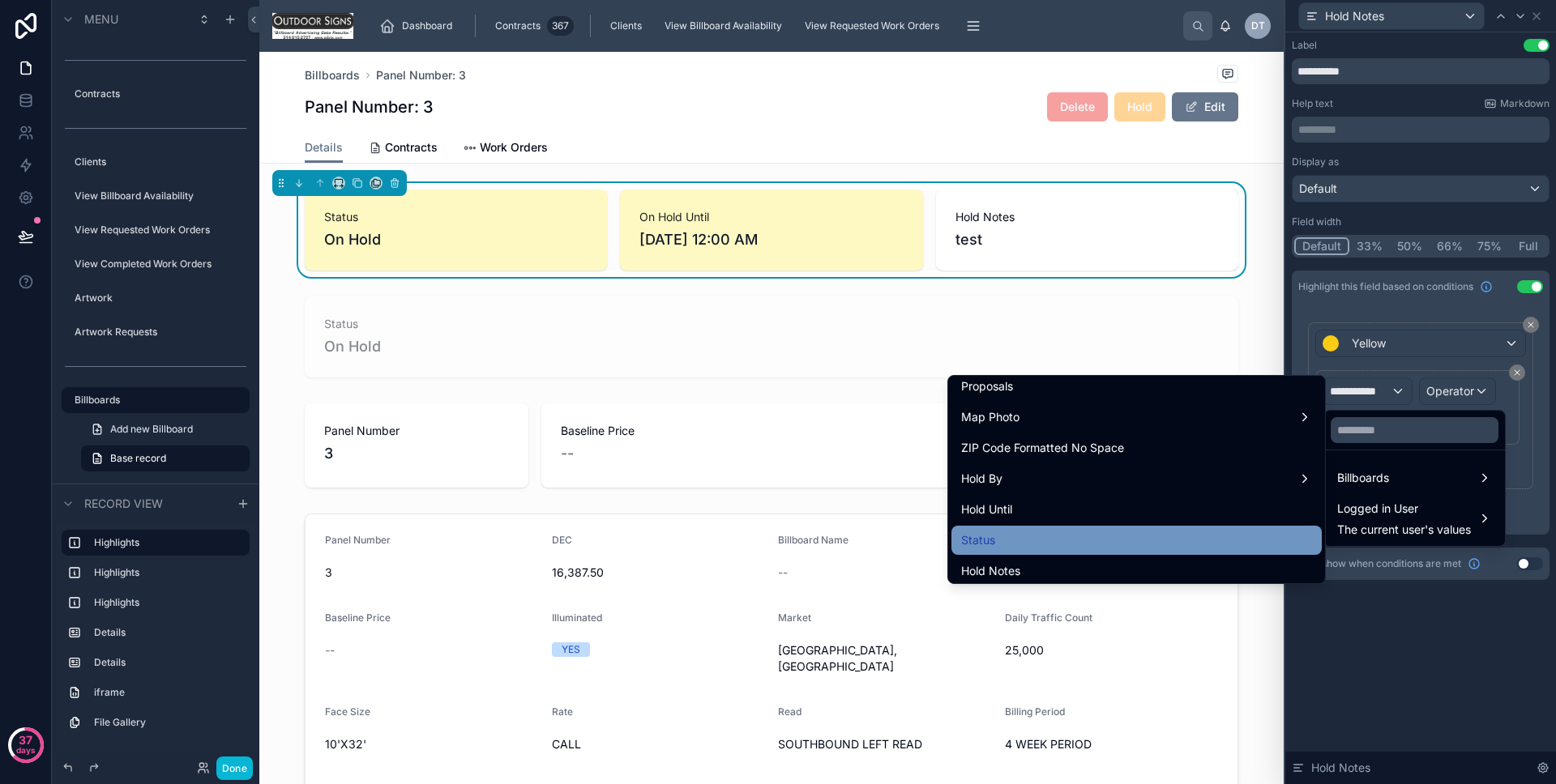
click at [1169, 528] on div "Status" at bounding box center [1136, 540] width 370 height 30
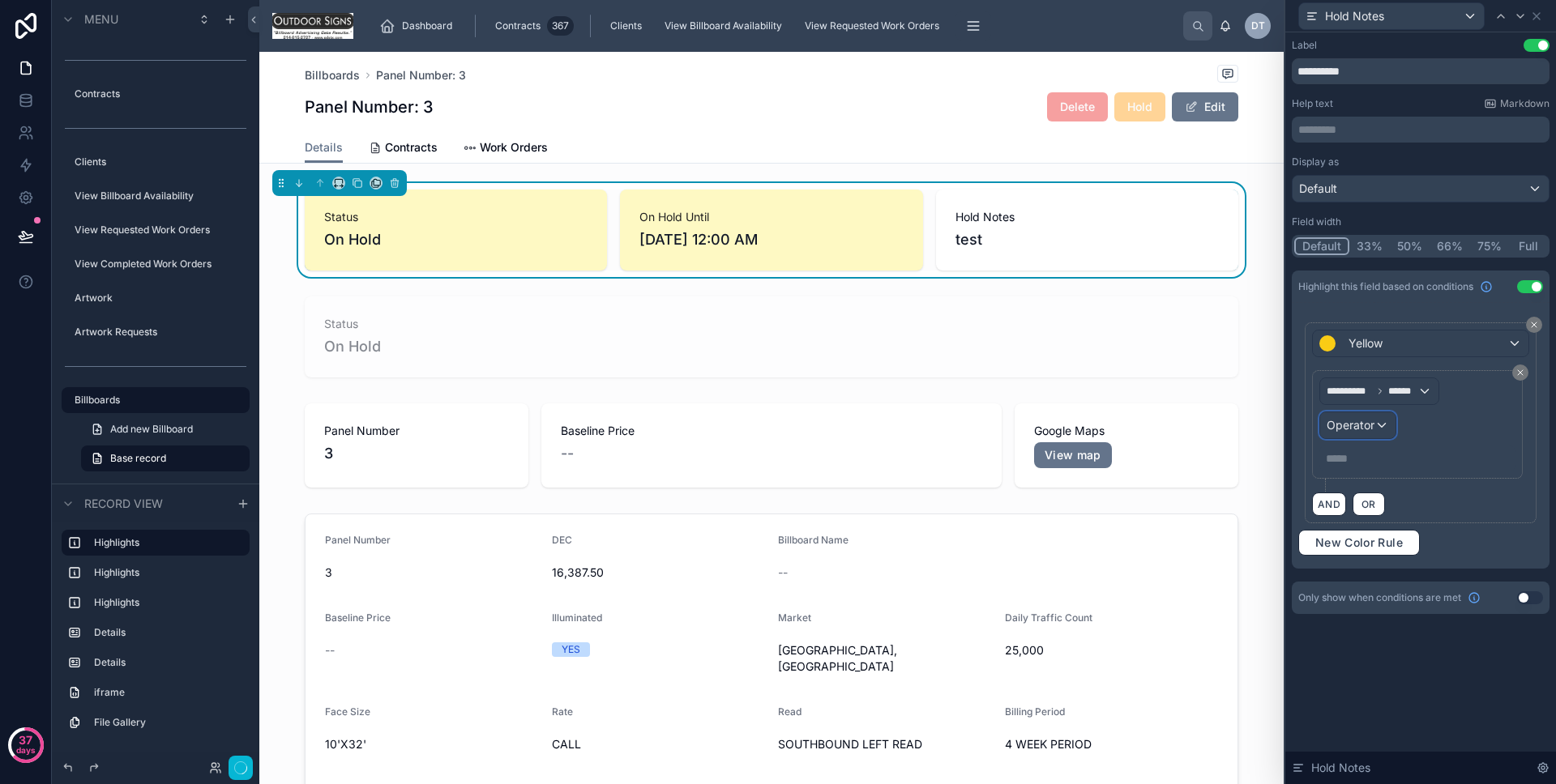
click at [1389, 423] on div "Operator" at bounding box center [1358, 425] width 75 height 26
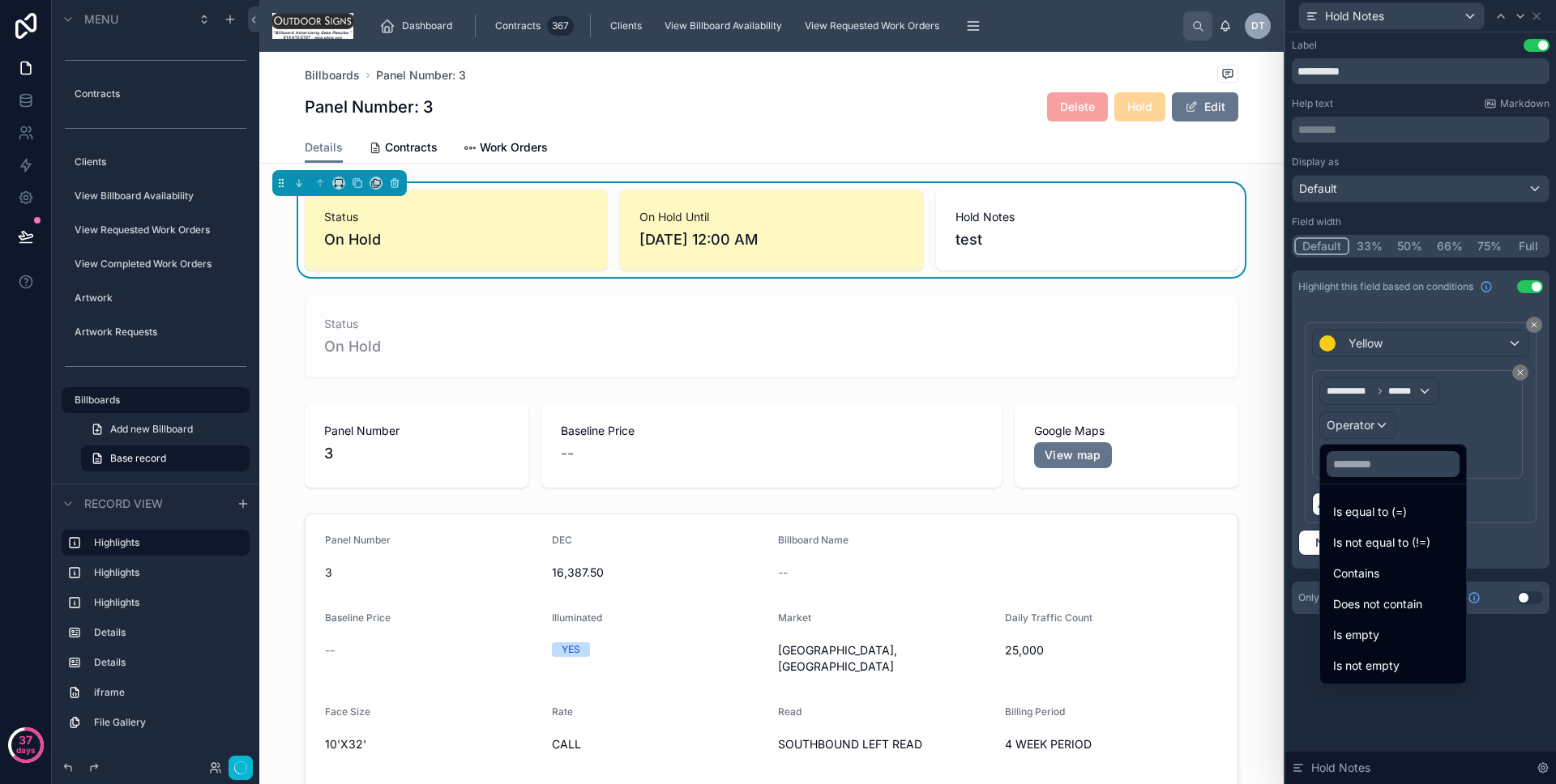
drag, startPoint x: 1377, startPoint y: 579, endPoint x: 1361, endPoint y: 478, distance: 102.3
click at [1377, 578] on span "Contains" at bounding box center [1356, 574] width 46 height 20
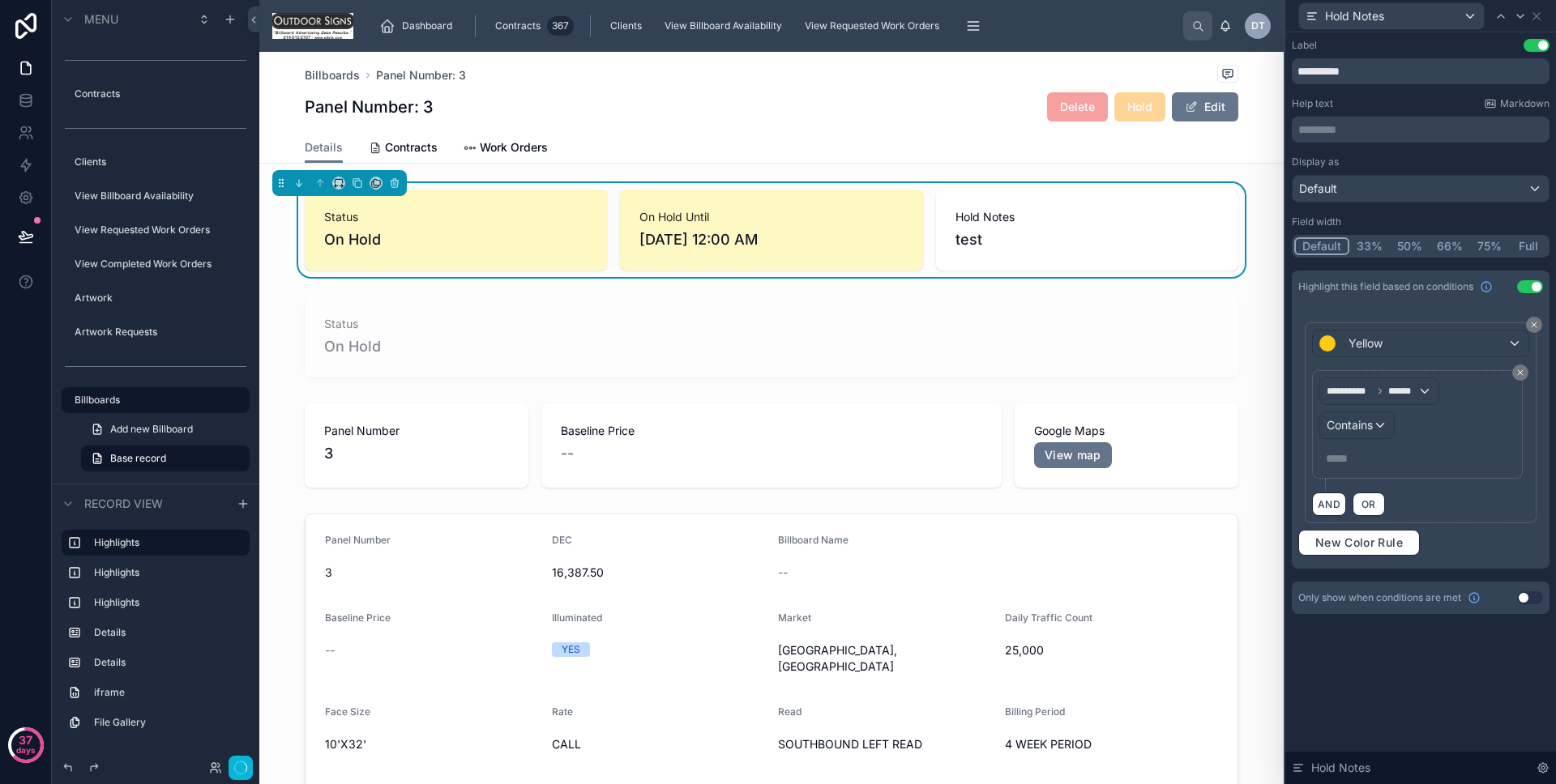
click at [1356, 459] on p "***** ﻿" at bounding box center [1419, 459] width 186 height 16
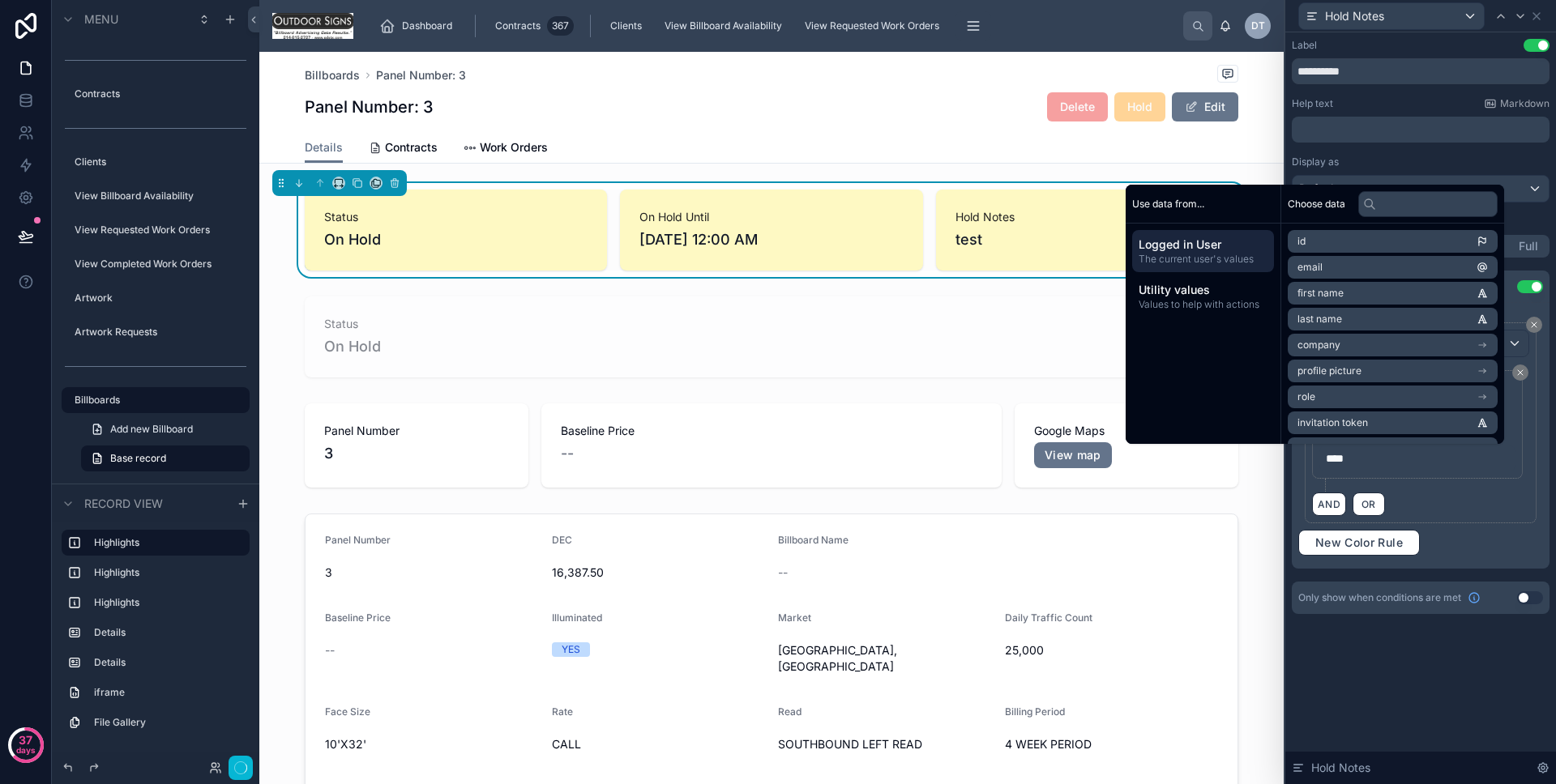
click at [1430, 692] on div "**********" at bounding box center [1421, 408] width 270 height 751
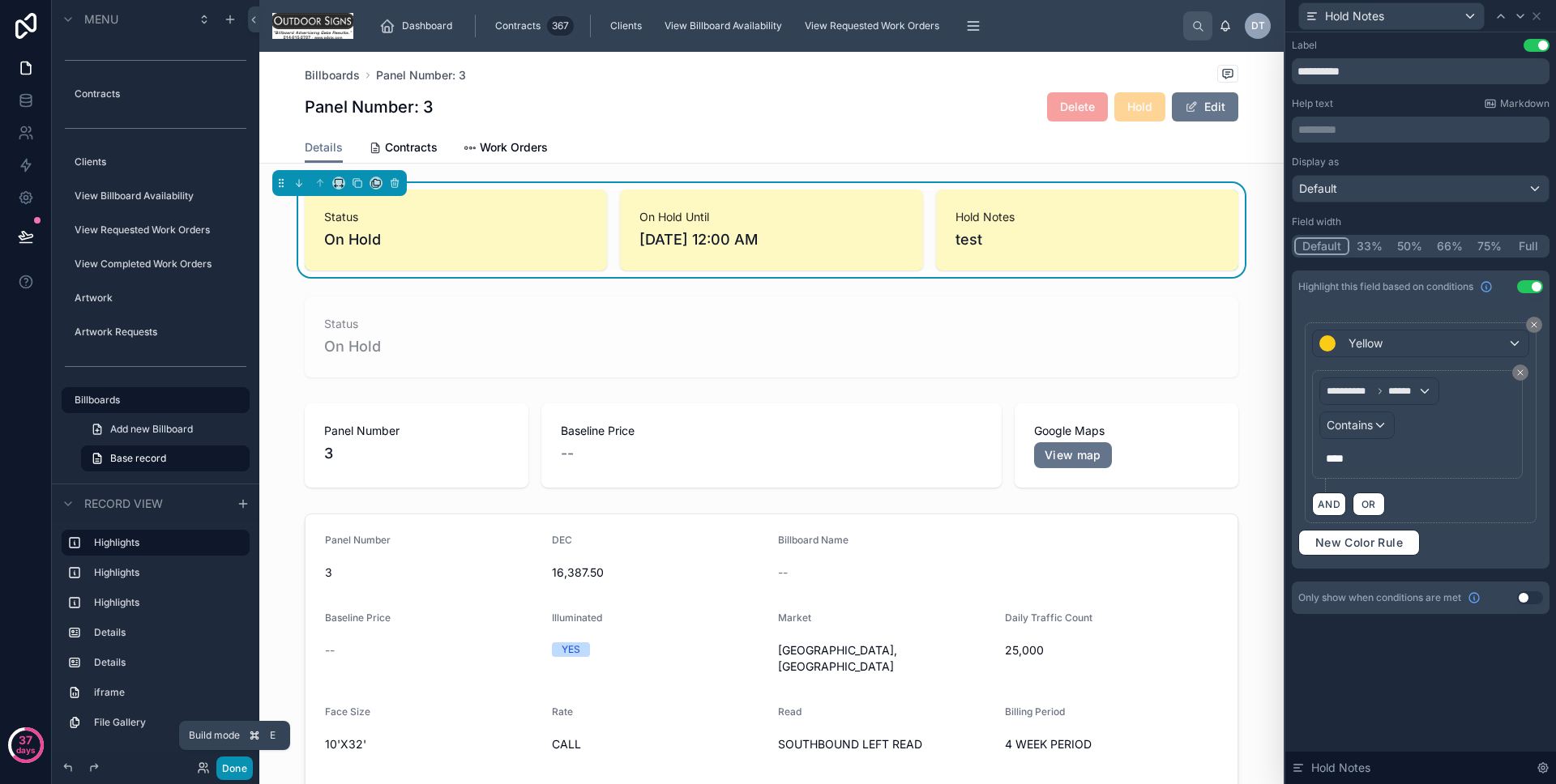
click at [244, 770] on button "Done" at bounding box center [234, 768] width 37 height 24
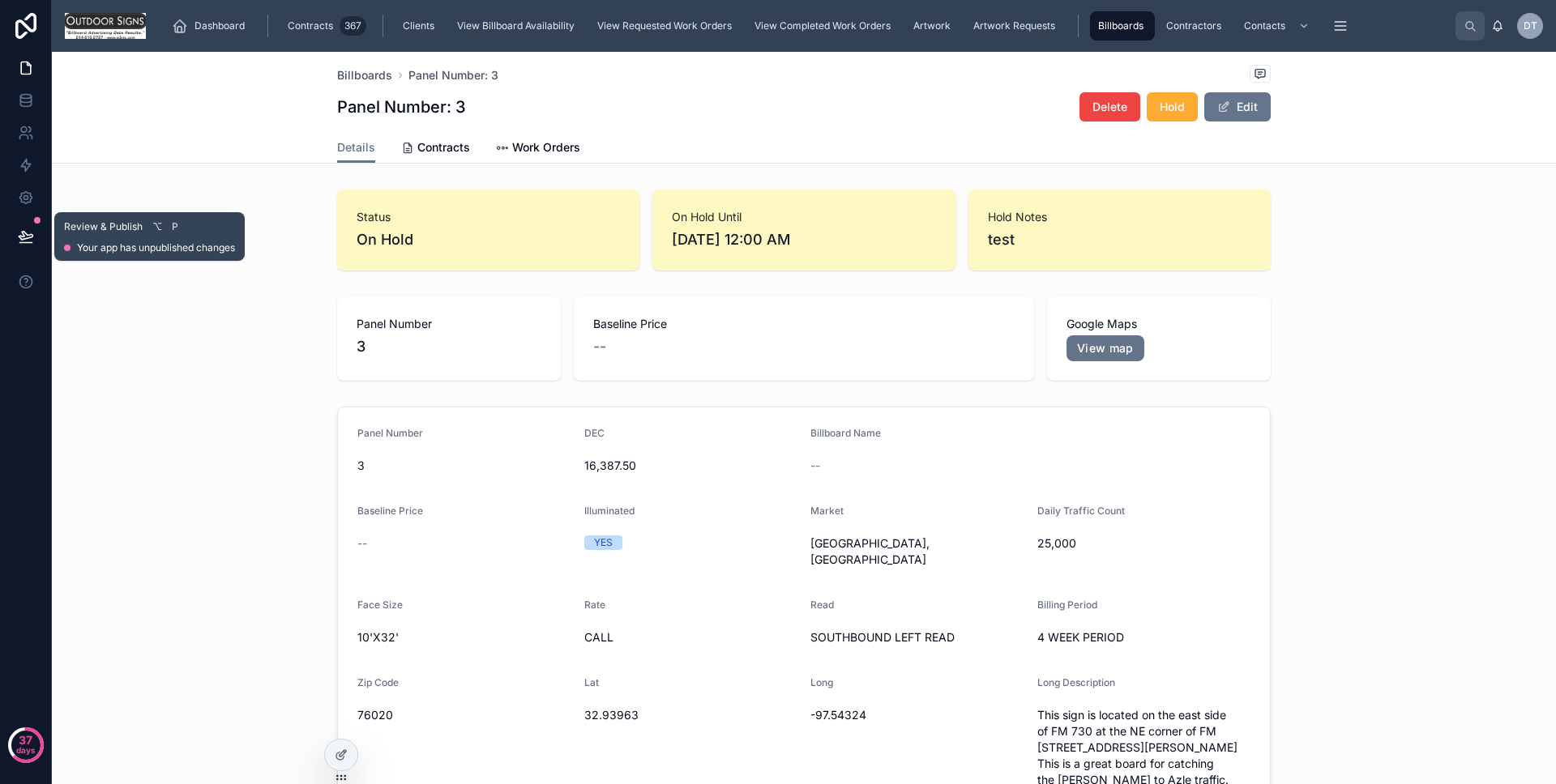
click at [25, 241] on icon at bounding box center [26, 237] width 16 height 16
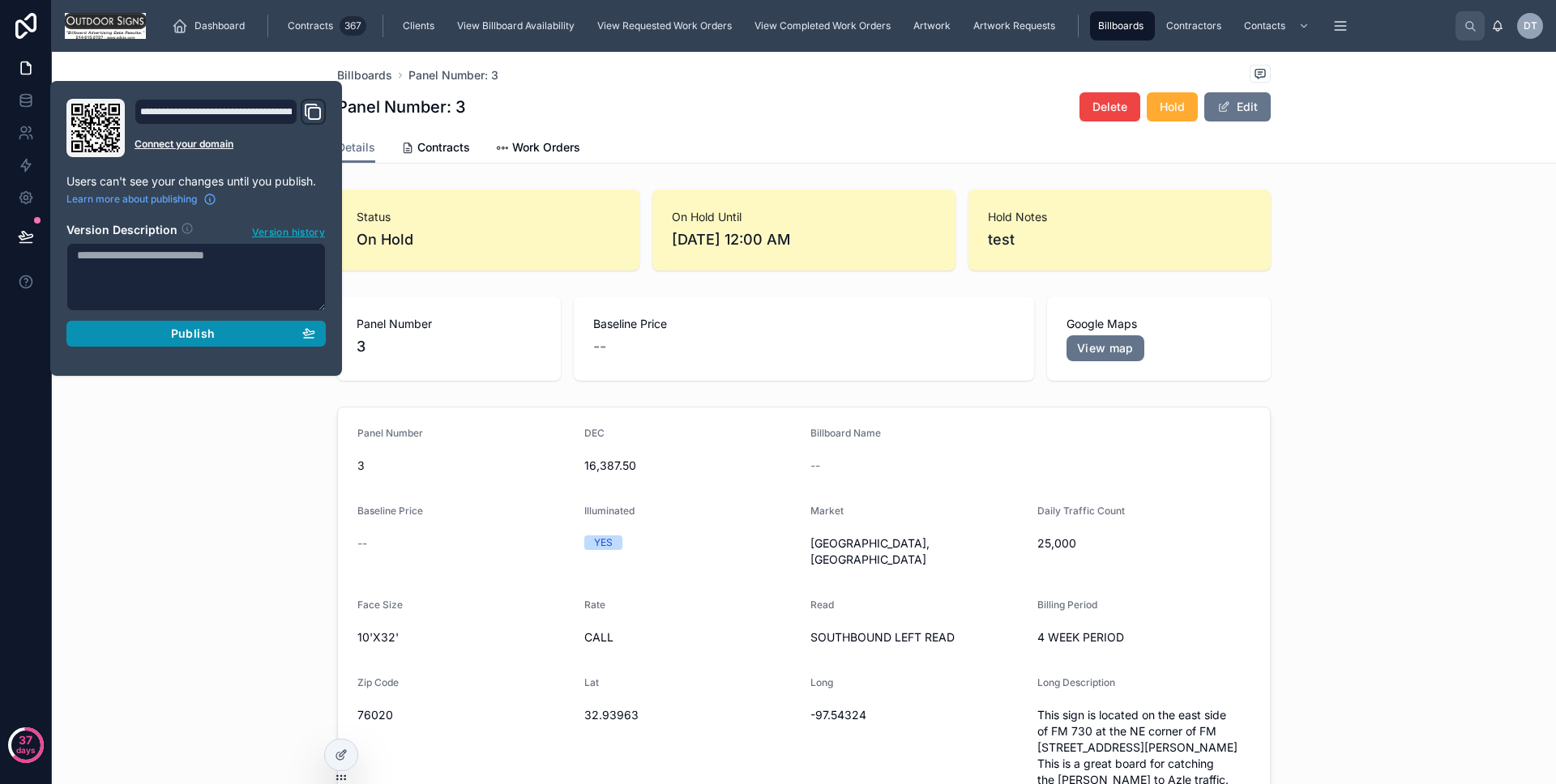
click at [142, 324] on button "Publish" at bounding box center [195, 333] width 259 height 26
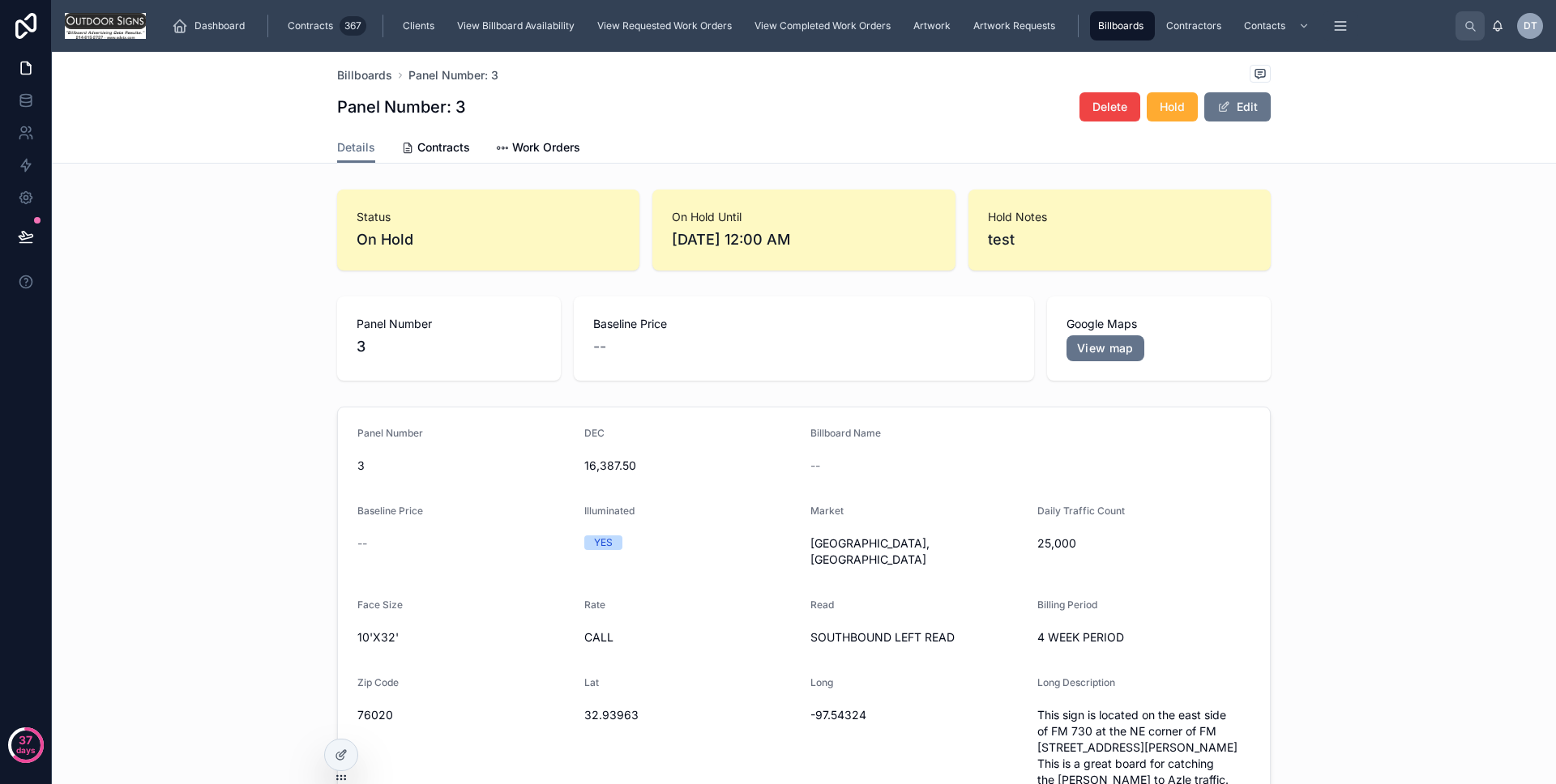
click at [163, 410] on div "Panel Number [DATE] 16,387.50 Billboard Name -- Baseline Price -- Illuminated Y…" at bounding box center [804, 657] width 1505 height 514
click at [369, 74] on span "Billboards" at bounding box center [365, 75] width 55 height 16
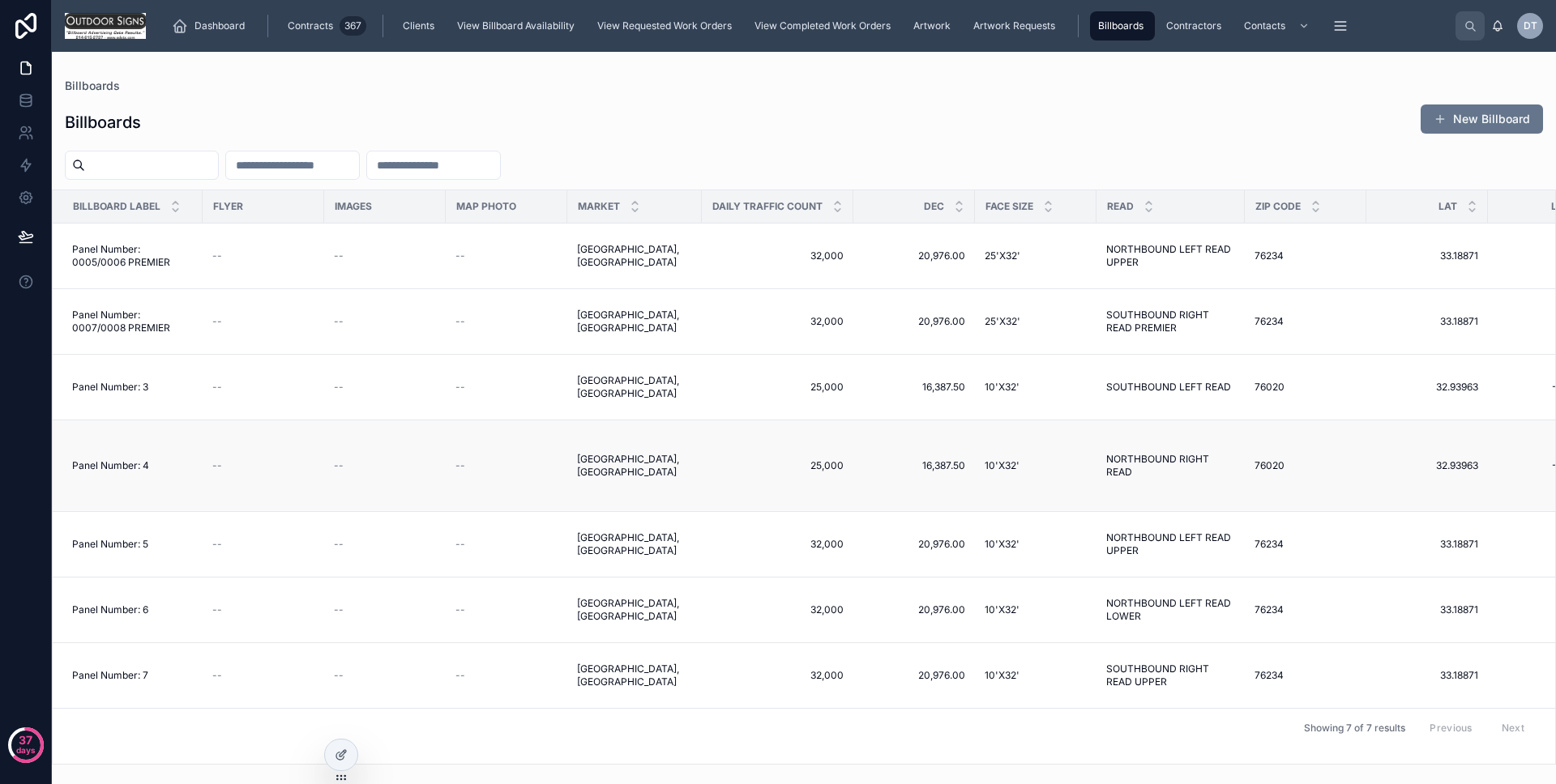
click at [674, 437] on td "[GEOGRAPHIC_DATA], [GEOGRAPHIC_DATA] [GEOGRAPHIC_DATA], [GEOGRAPHIC_DATA]" at bounding box center [634, 465] width 134 height 92
click at [671, 453] on div "[GEOGRAPHIC_DATA], [GEOGRAPHIC_DATA] [GEOGRAPHIC_DATA], [GEOGRAPHIC_DATA]" at bounding box center [634, 465] width 115 height 26
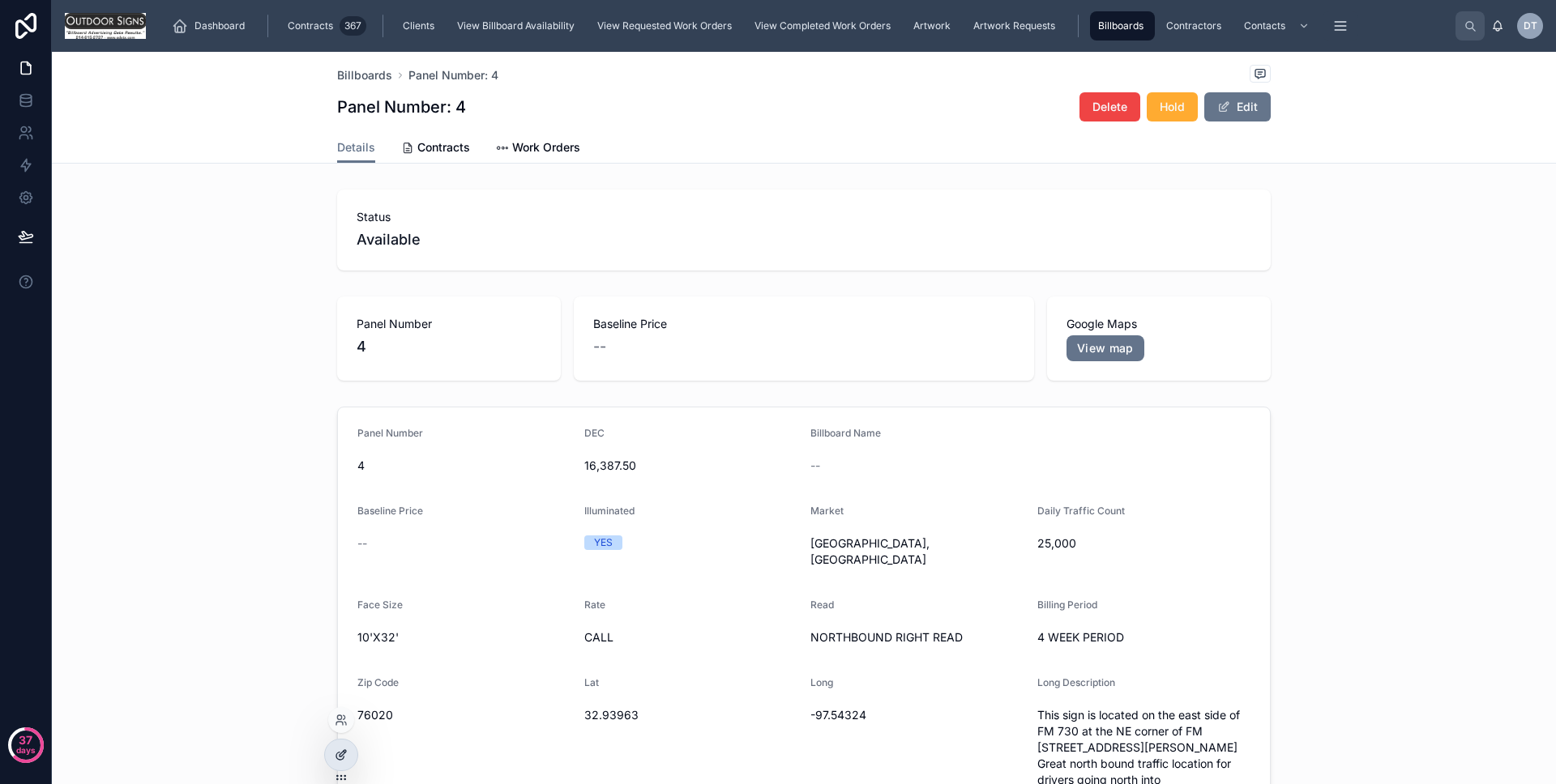
click at [334, 752] on icon at bounding box center [340, 754] width 13 height 13
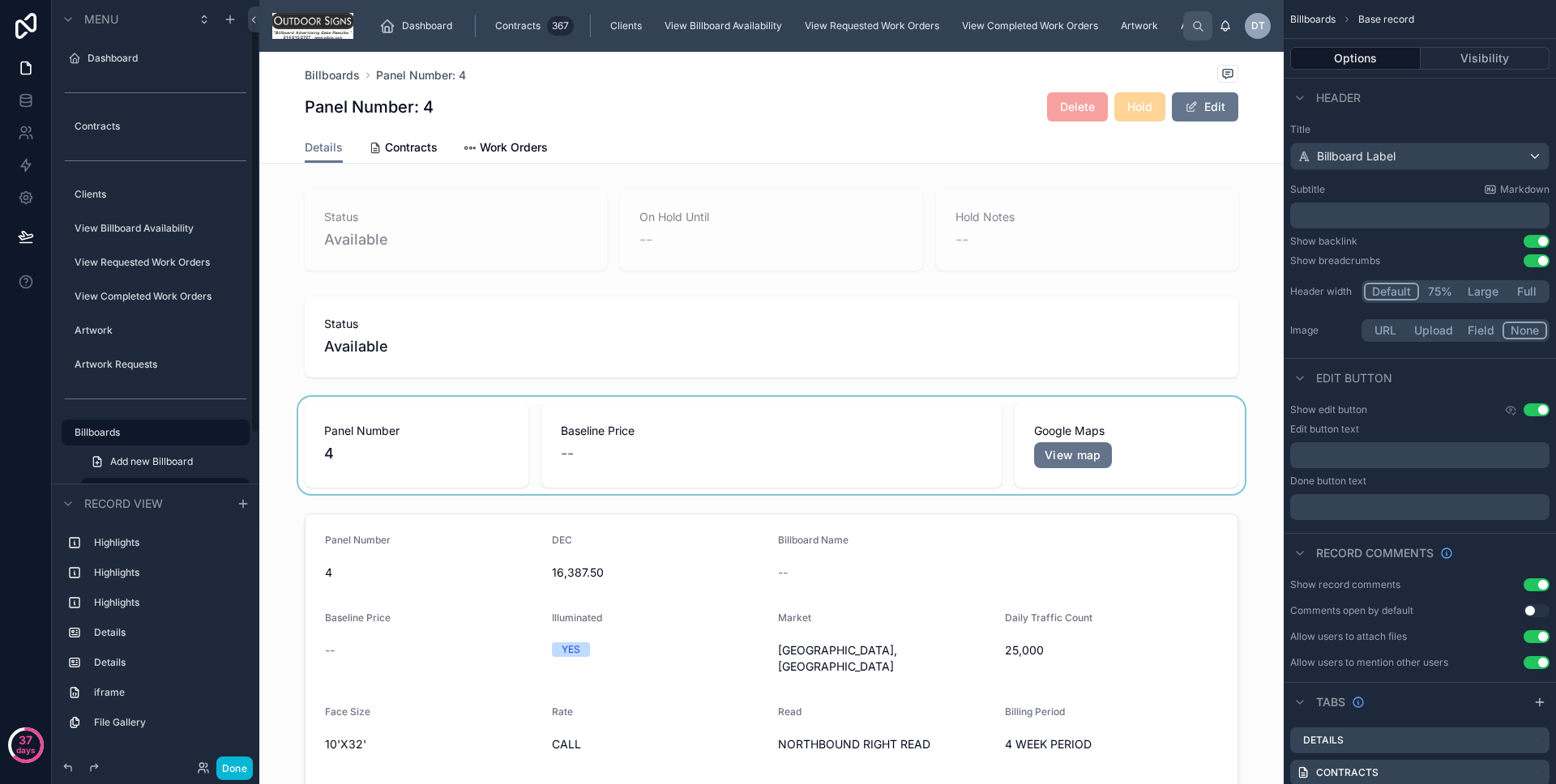
scroll to position [33, 0]
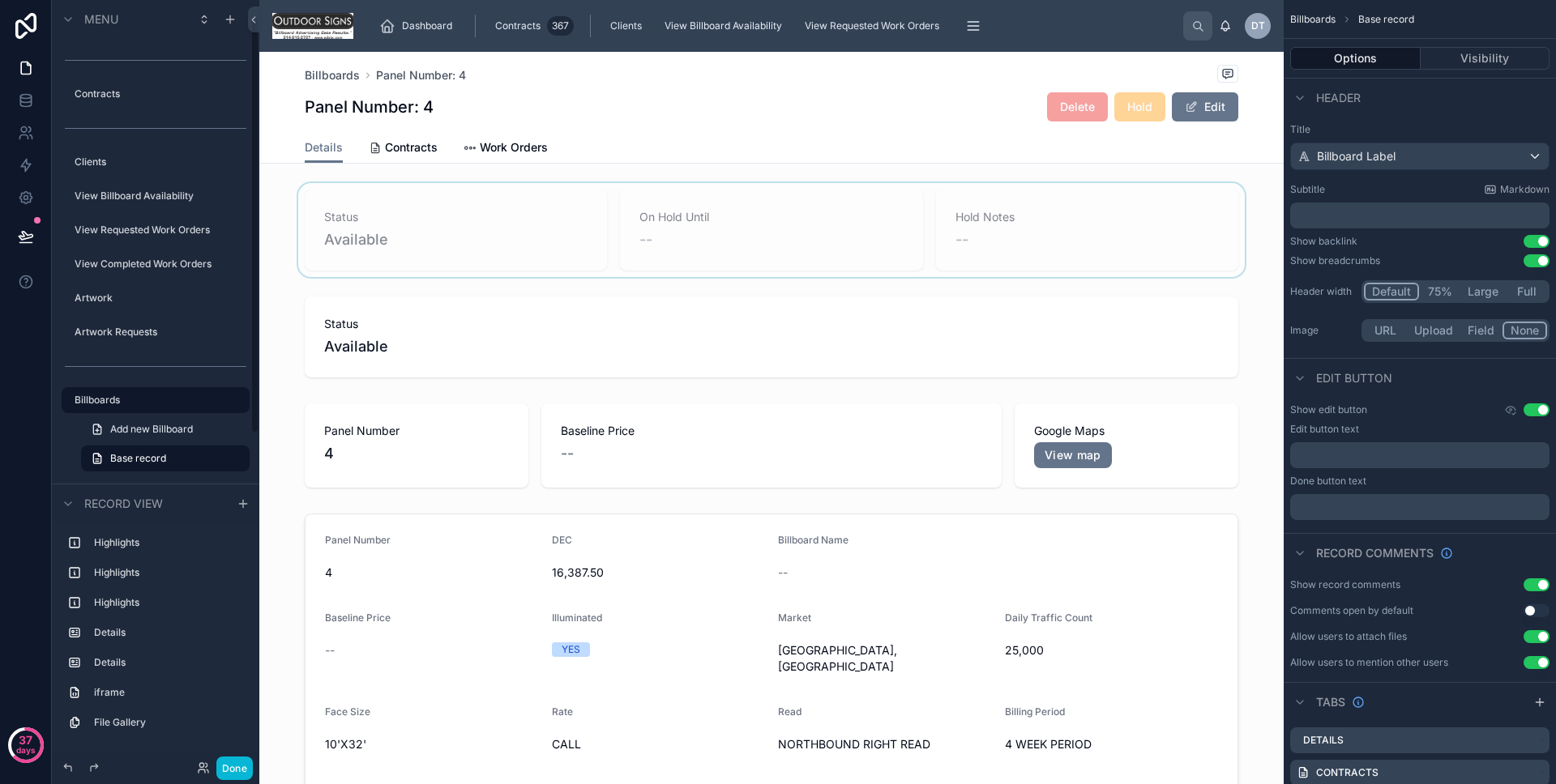
click at [418, 238] on div at bounding box center [772, 230] width 1024 height 94
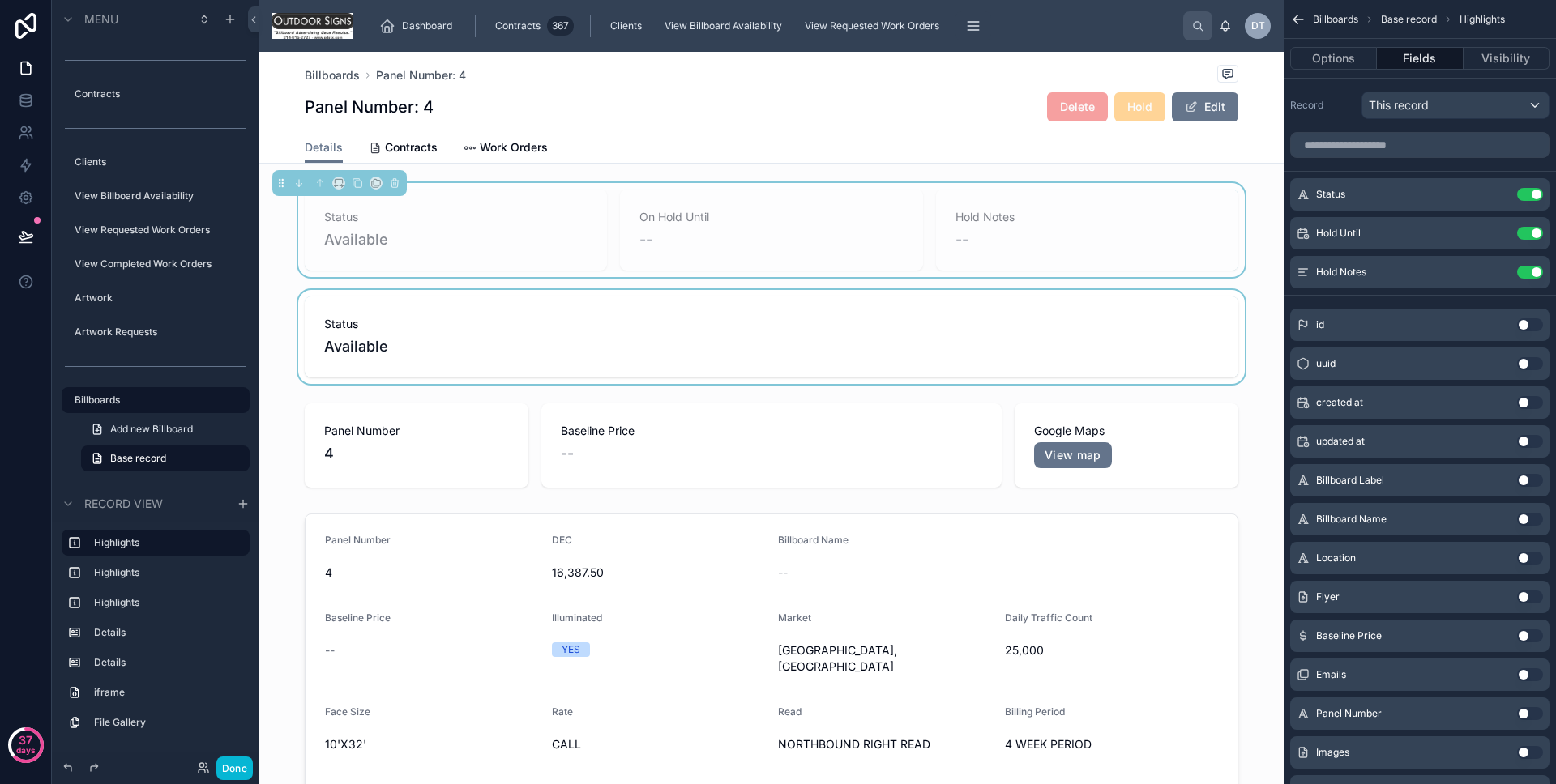
click at [411, 342] on div at bounding box center [772, 336] width 1024 height 94
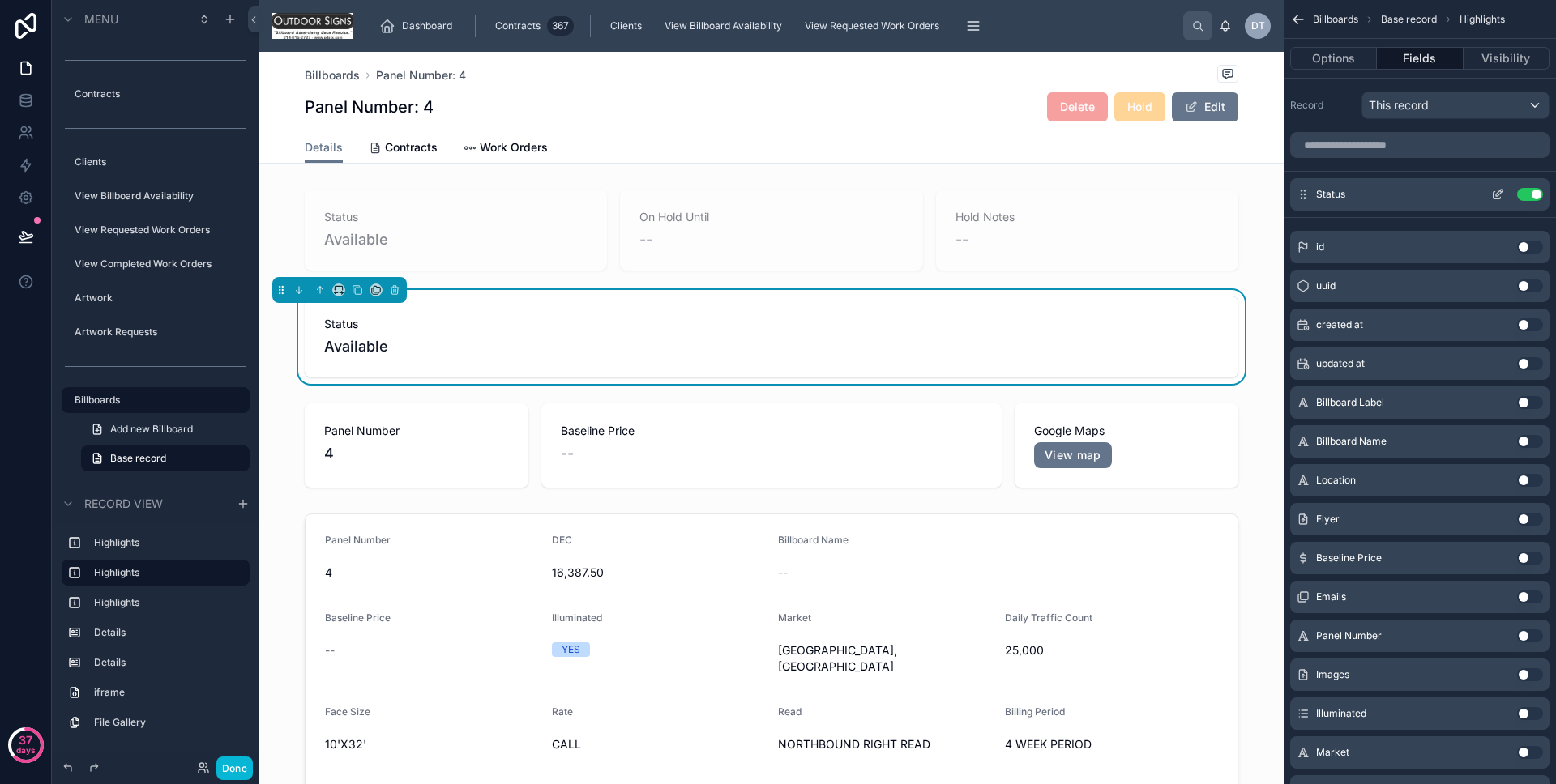
click at [1497, 190] on icon "scrollable content" at bounding box center [1498, 194] width 13 height 13
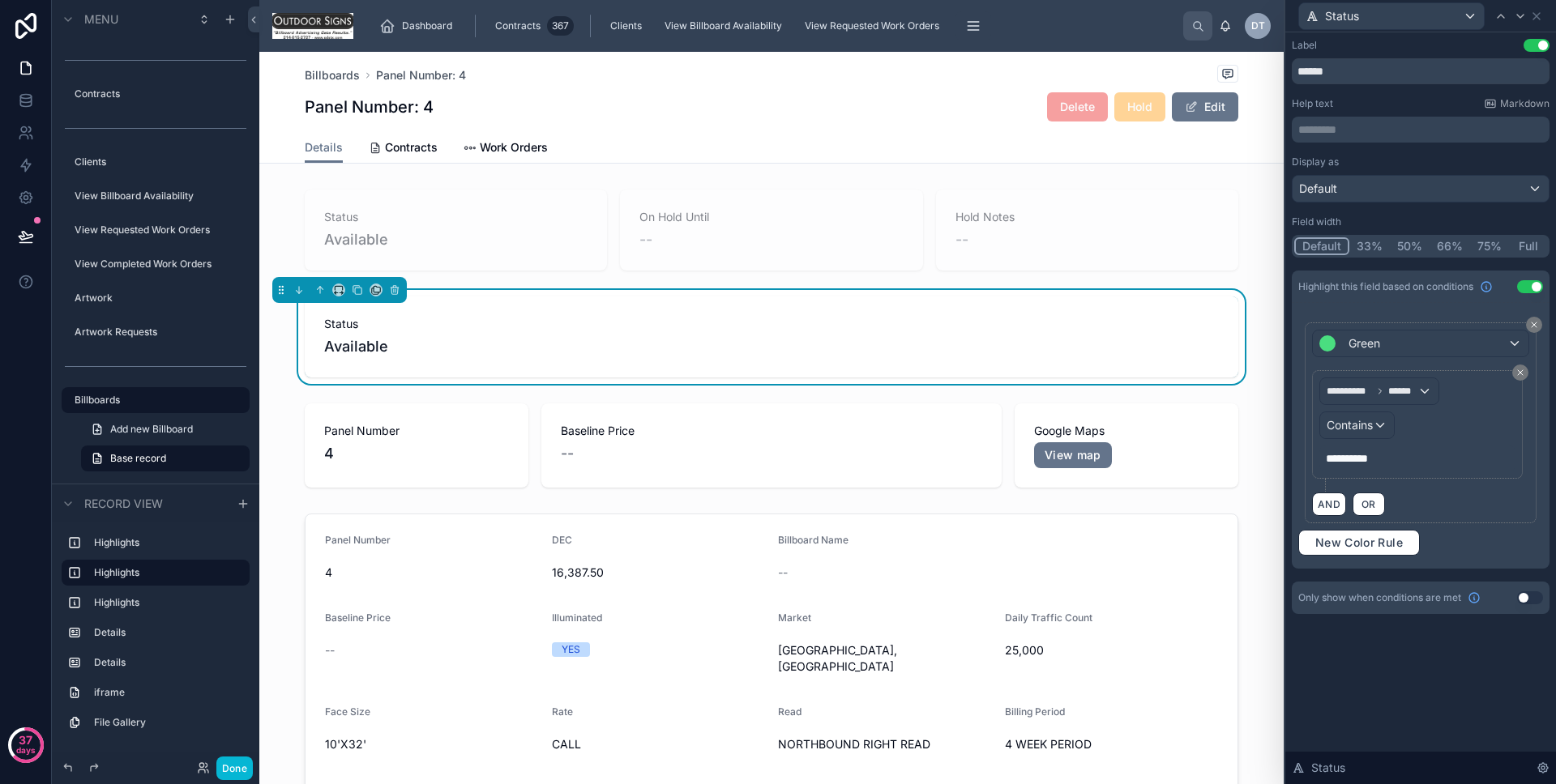
click at [1383, 451] on p "*********" at bounding box center [1419, 459] width 186 height 16
click at [1424, 625] on div "**********" at bounding box center [1421, 342] width 270 height 620
click at [1178, 366] on div "Status Available" at bounding box center [772, 337] width 933 height 81
click at [247, 772] on button "Done" at bounding box center [234, 768] width 37 height 24
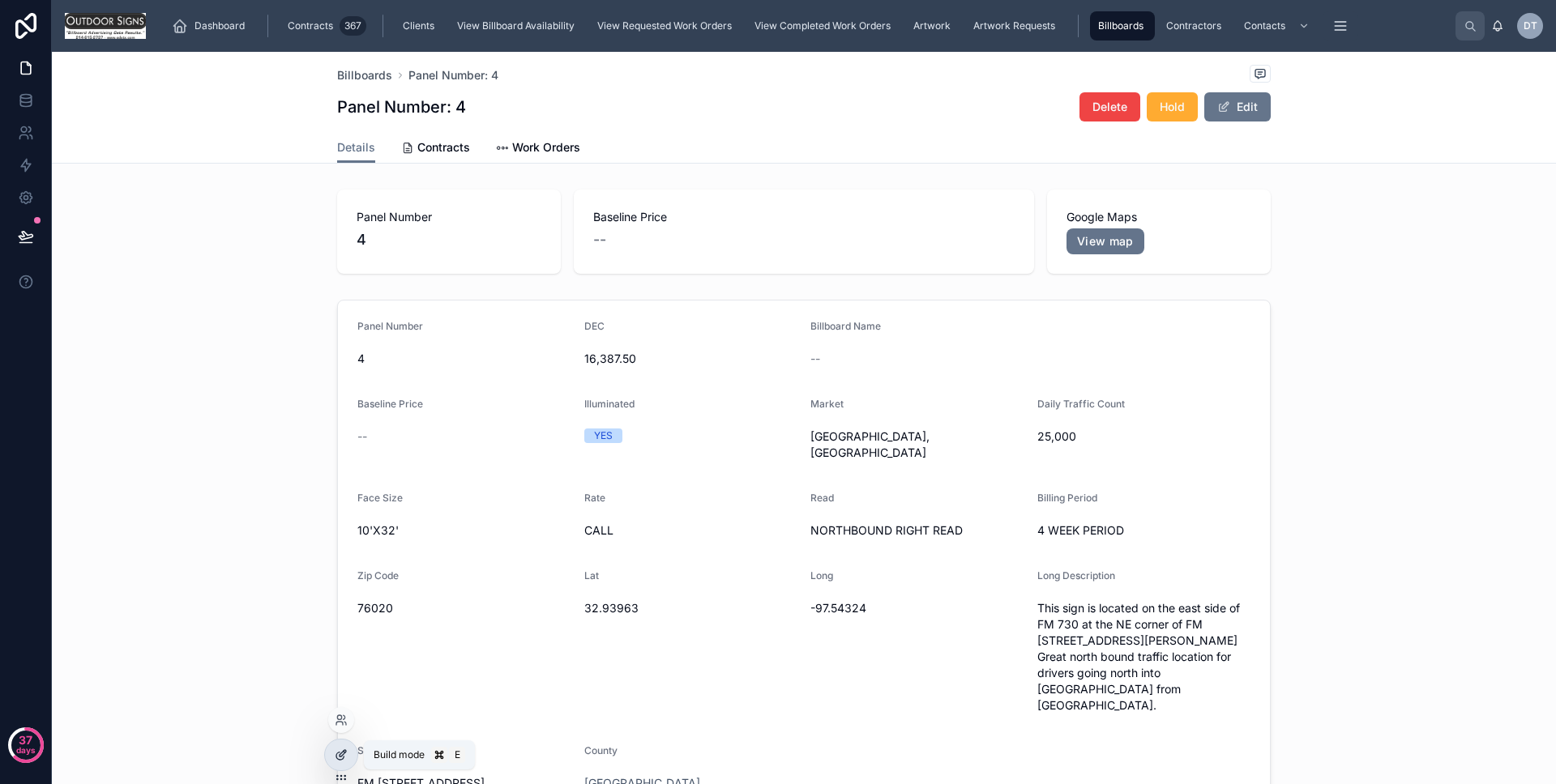
click at [343, 748] on icon at bounding box center [340, 754] width 13 height 13
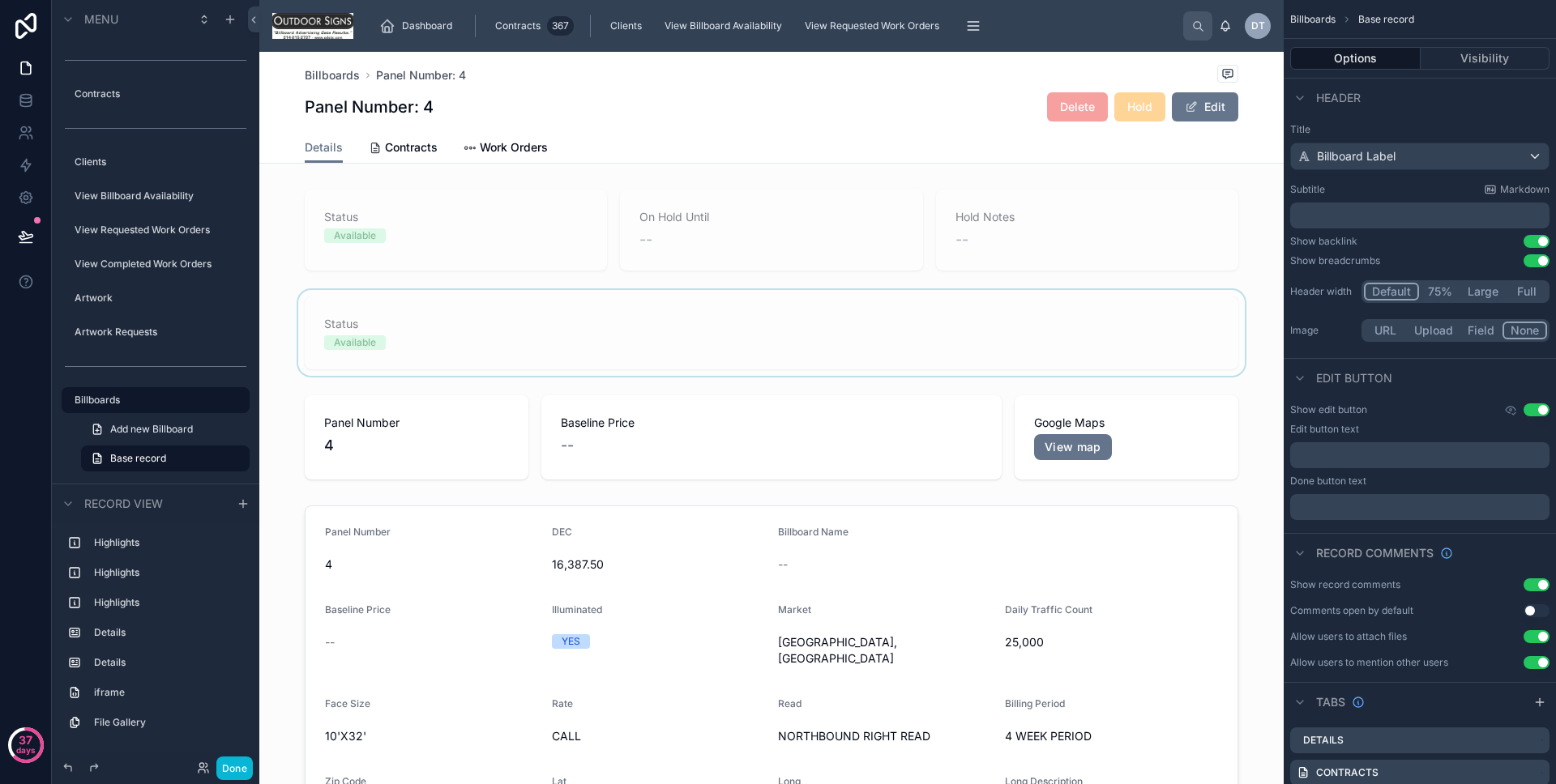
click at [495, 356] on div at bounding box center [772, 332] width 1024 height 86
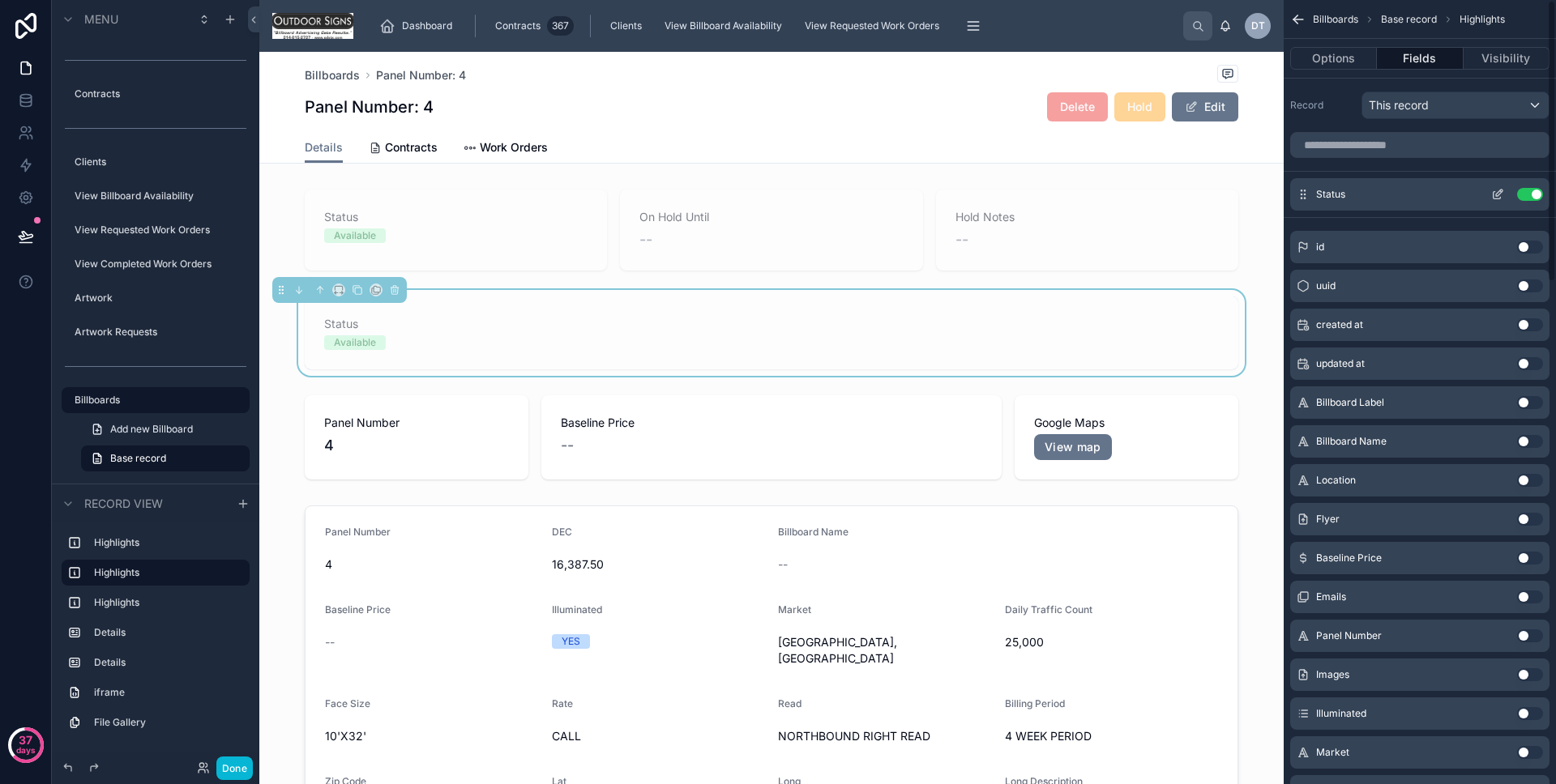
click at [1495, 197] on icon "scrollable content" at bounding box center [1498, 194] width 13 height 13
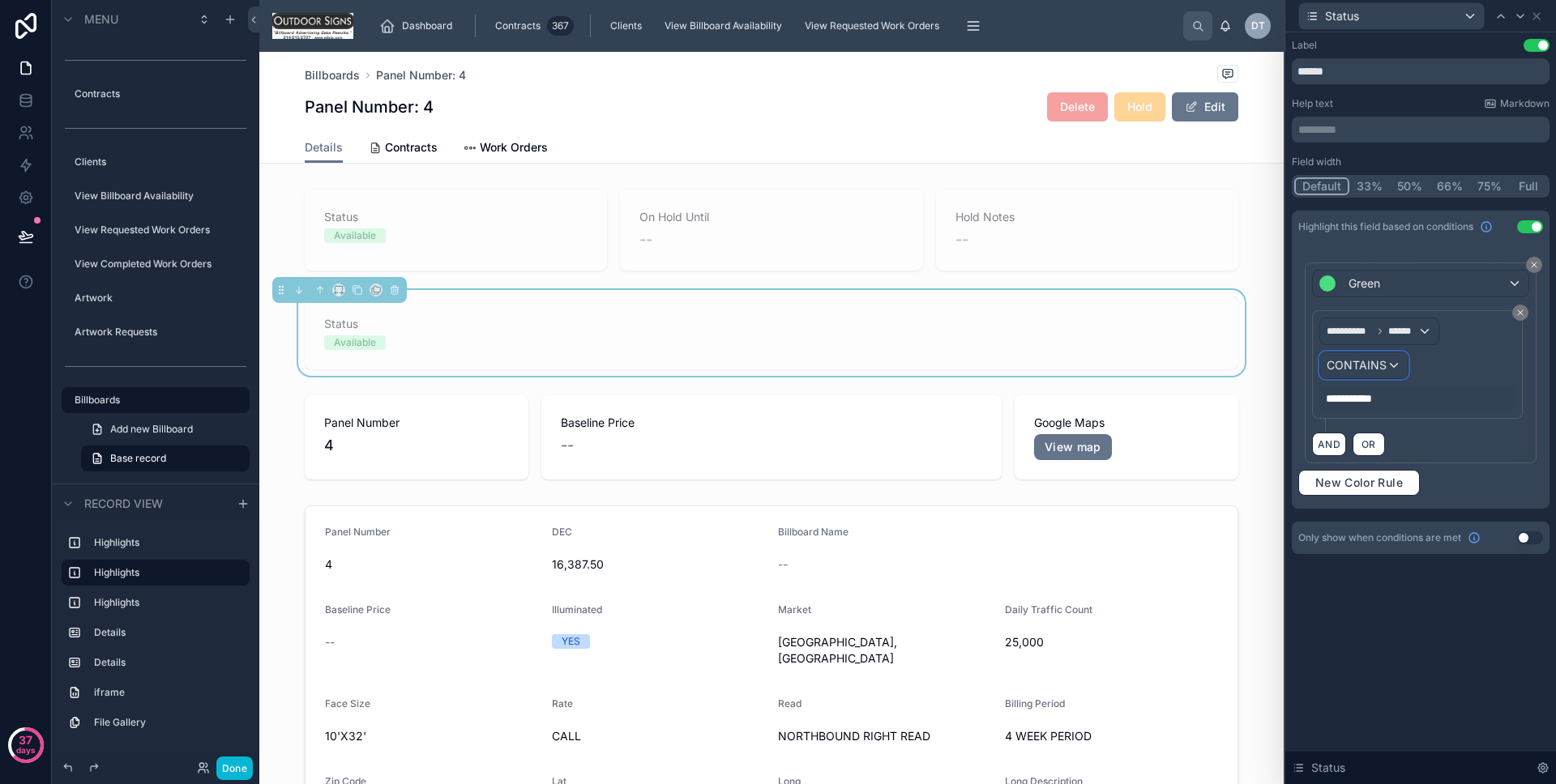
click at [1387, 371] on div "CONTAINS" at bounding box center [1364, 365] width 88 height 26
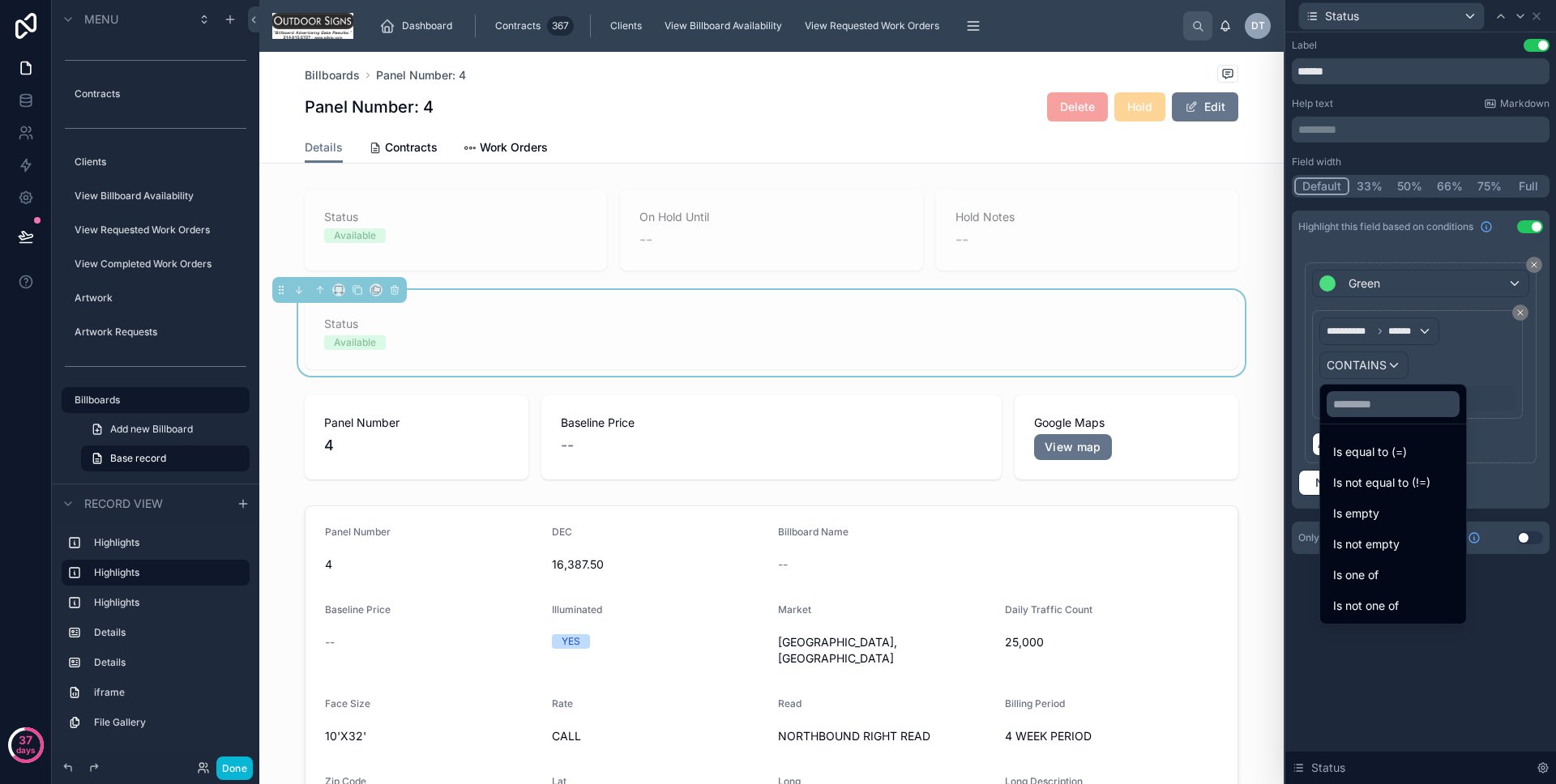
click at [1461, 369] on div at bounding box center [1421, 392] width 270 height 784
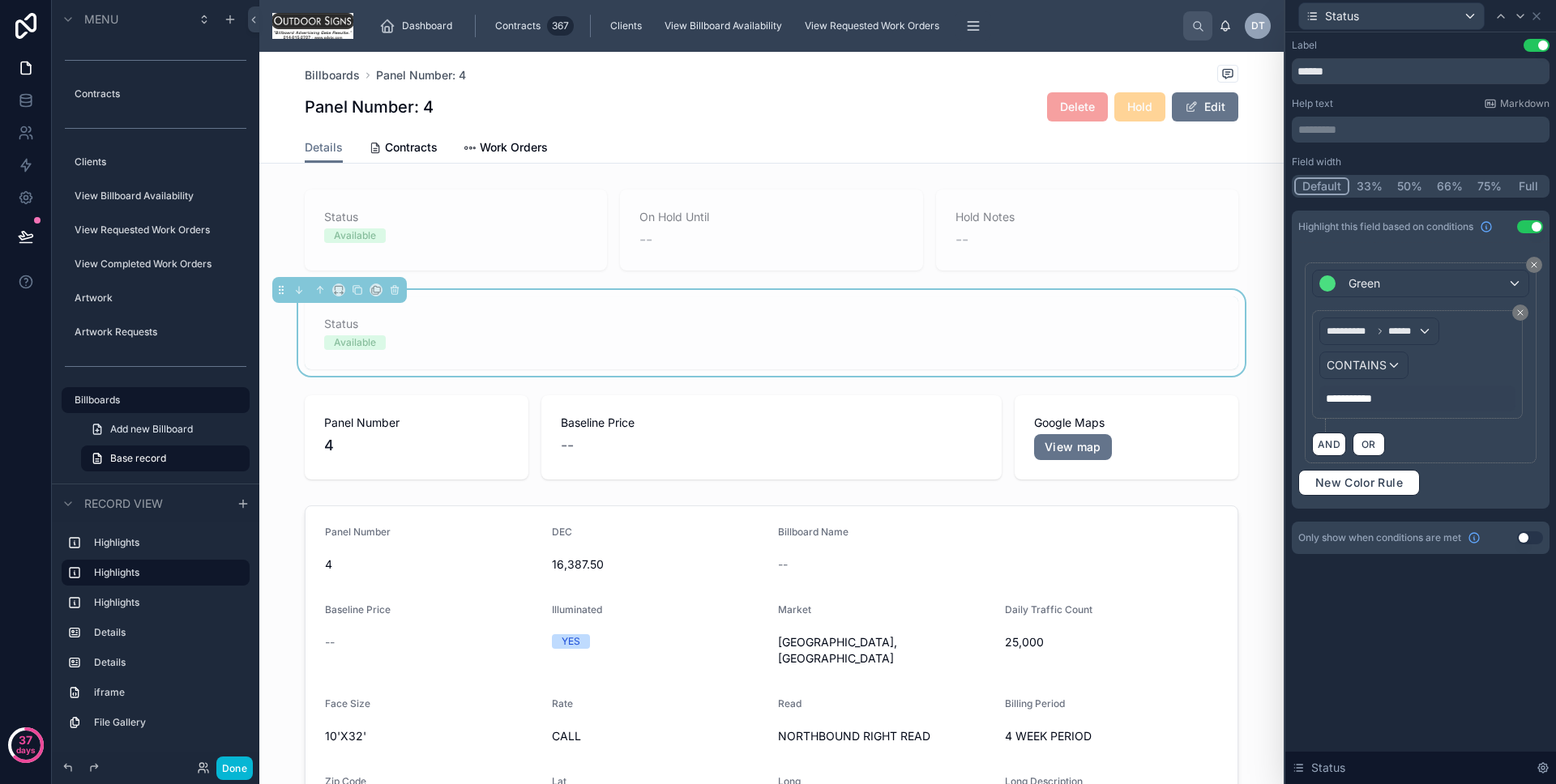
click at [1379, 392] on span "**********" at bounding box center [1356, 398] width 60 height 16
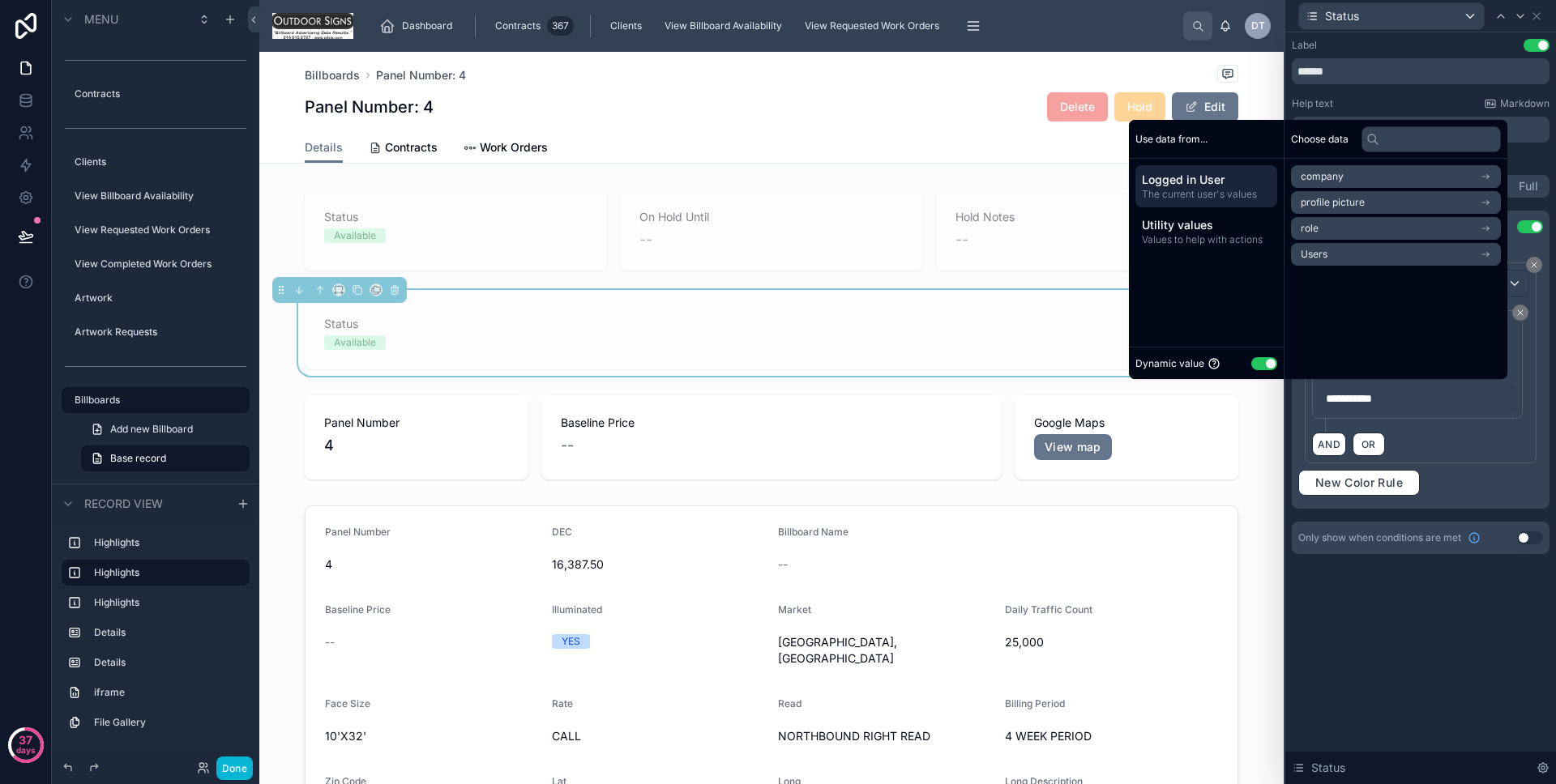
click at [1261, 368] on button "Use setting" at bounding box center [1264, 363] width 26 height 13
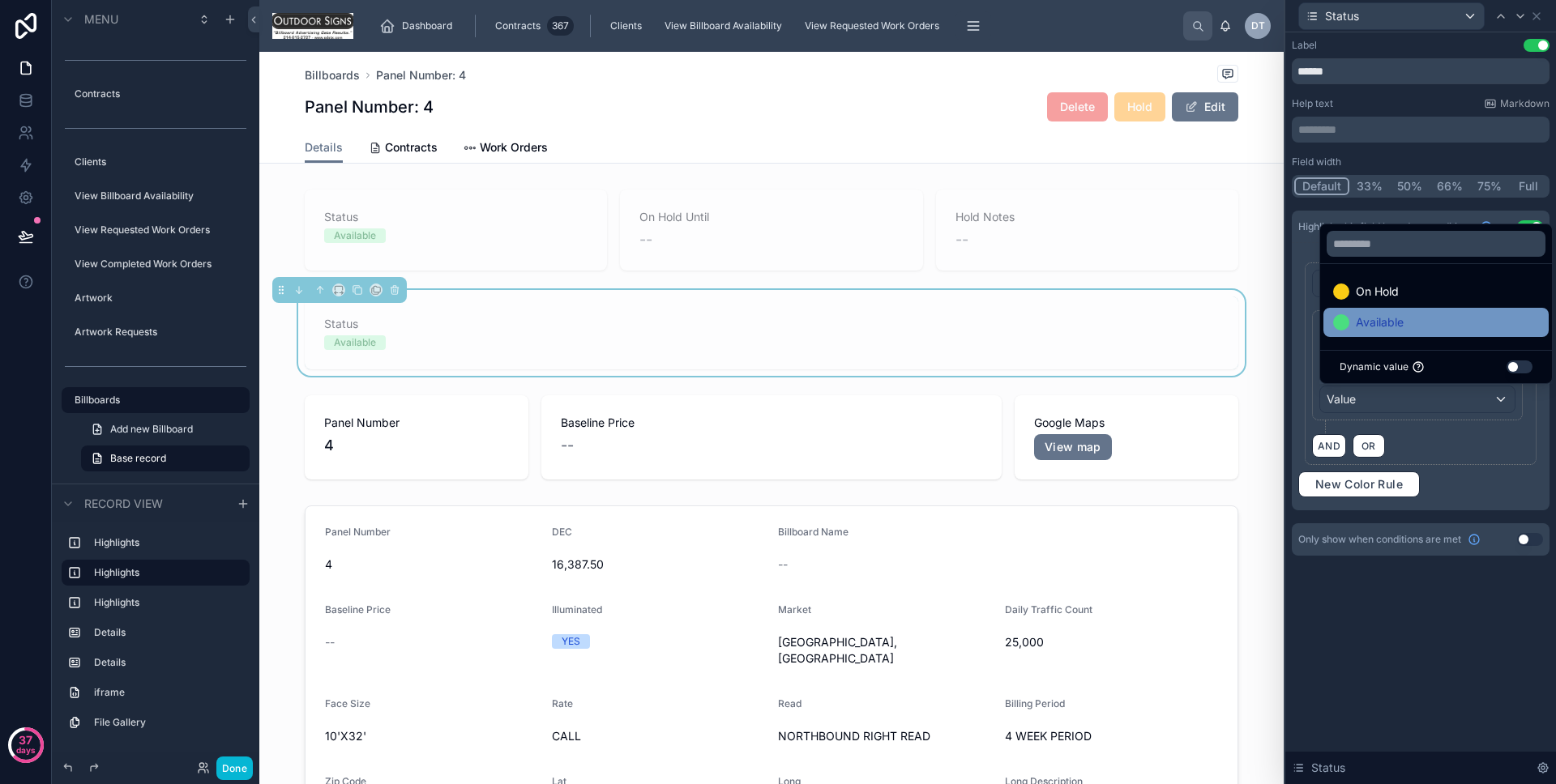
click at [1378, 330] on span "Available" at bounding box center [1379, 322] width 47 height 20
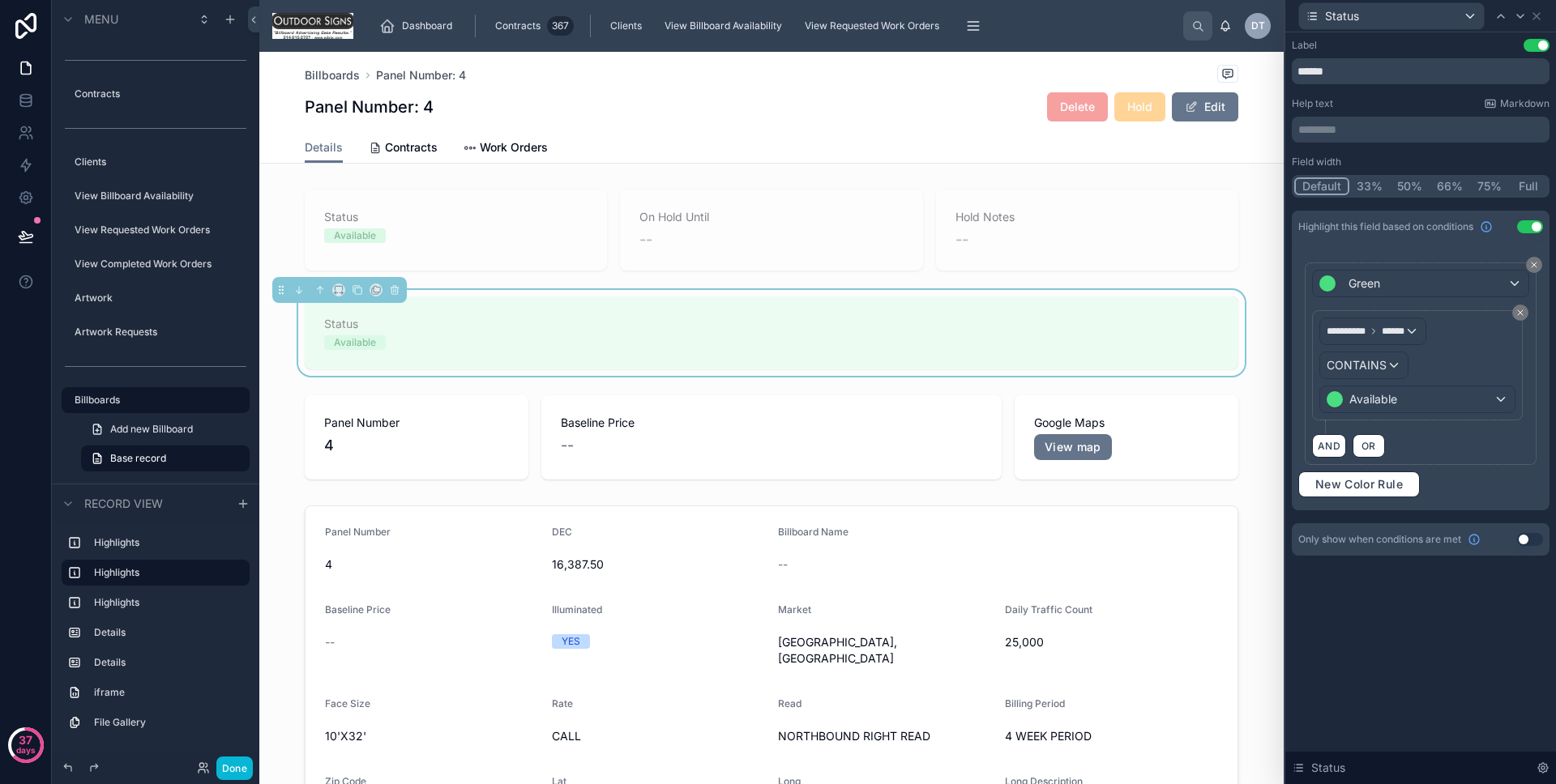
click at [1374, 606] on div "**********" at bounding box center [1421, 408] width 270 height 751
click at [235, 765] on button "Done" at bounding box center [234, 768] width 37 height 24
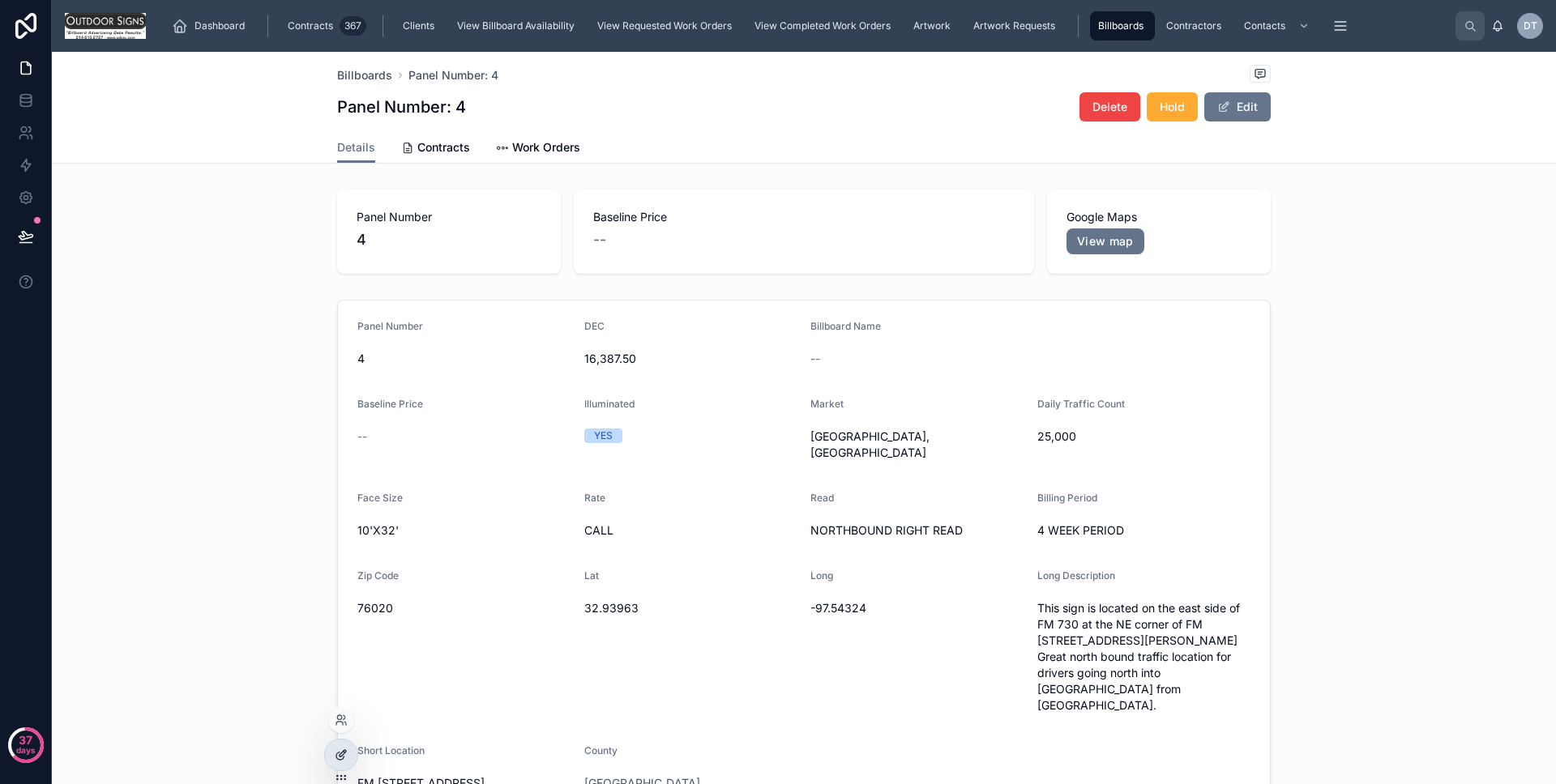
click at [334, 755] on icon at bounding box center [340, 754] width 13 height 13
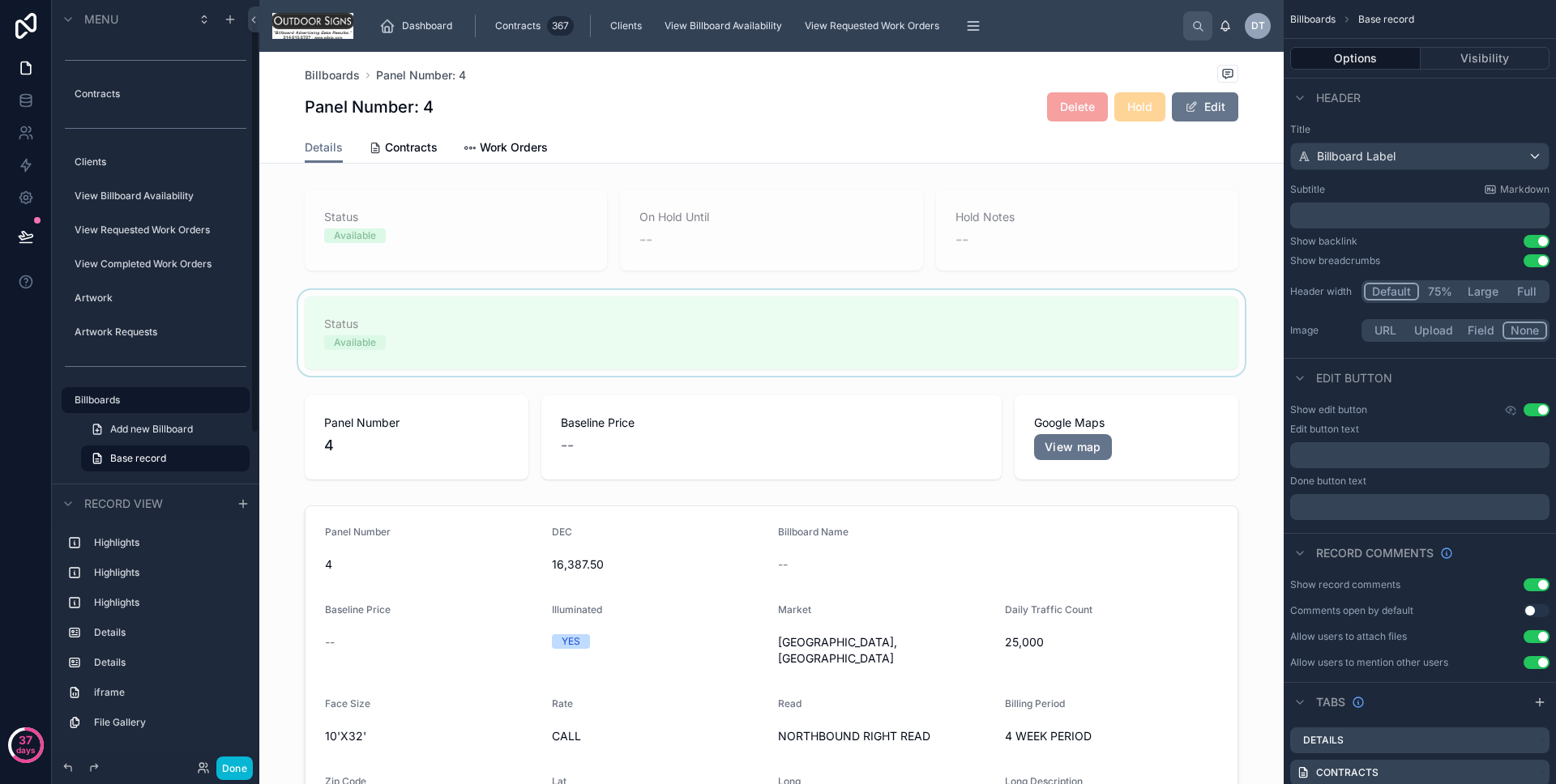
click at [446, 321] on div at bounding box center [772, 332] width 1024 height 86
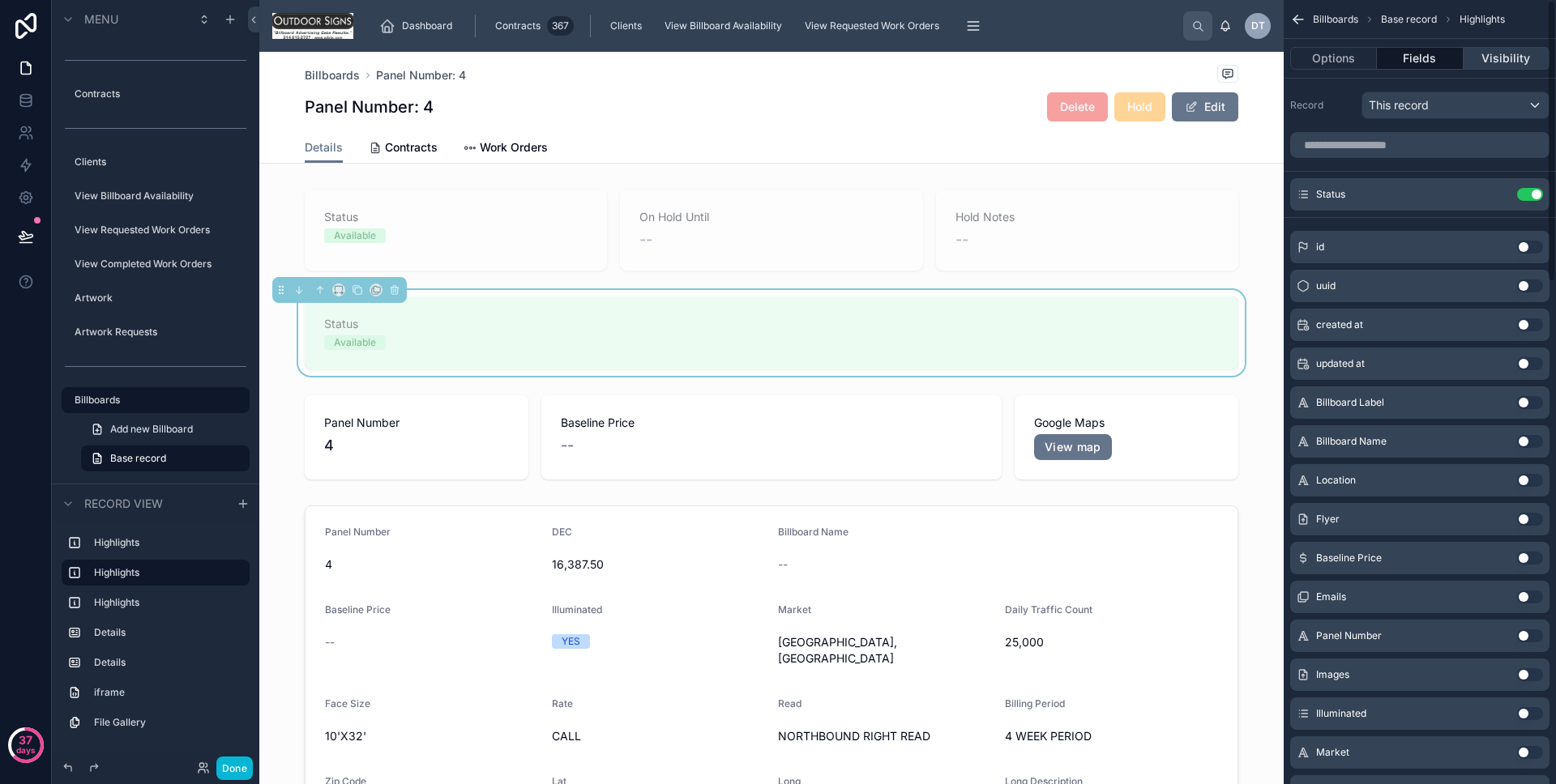
click at [1512, 55] on button "Visibility" at bounding box center [1507, 58] width 86 height 23
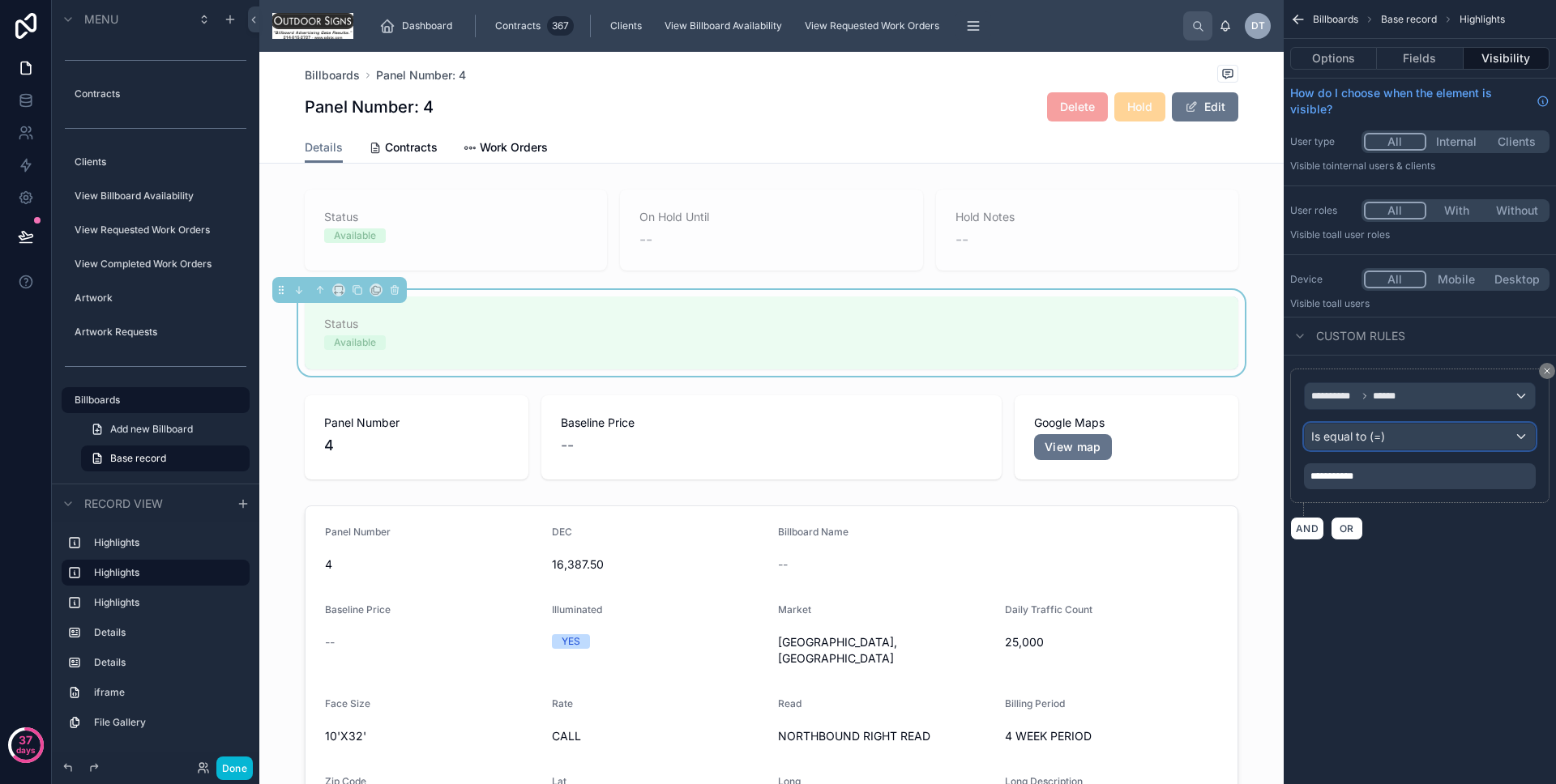
click at [1396, 434] on div "Is equal to (=)" at bounding box center [1420, 437] width 230 height 26
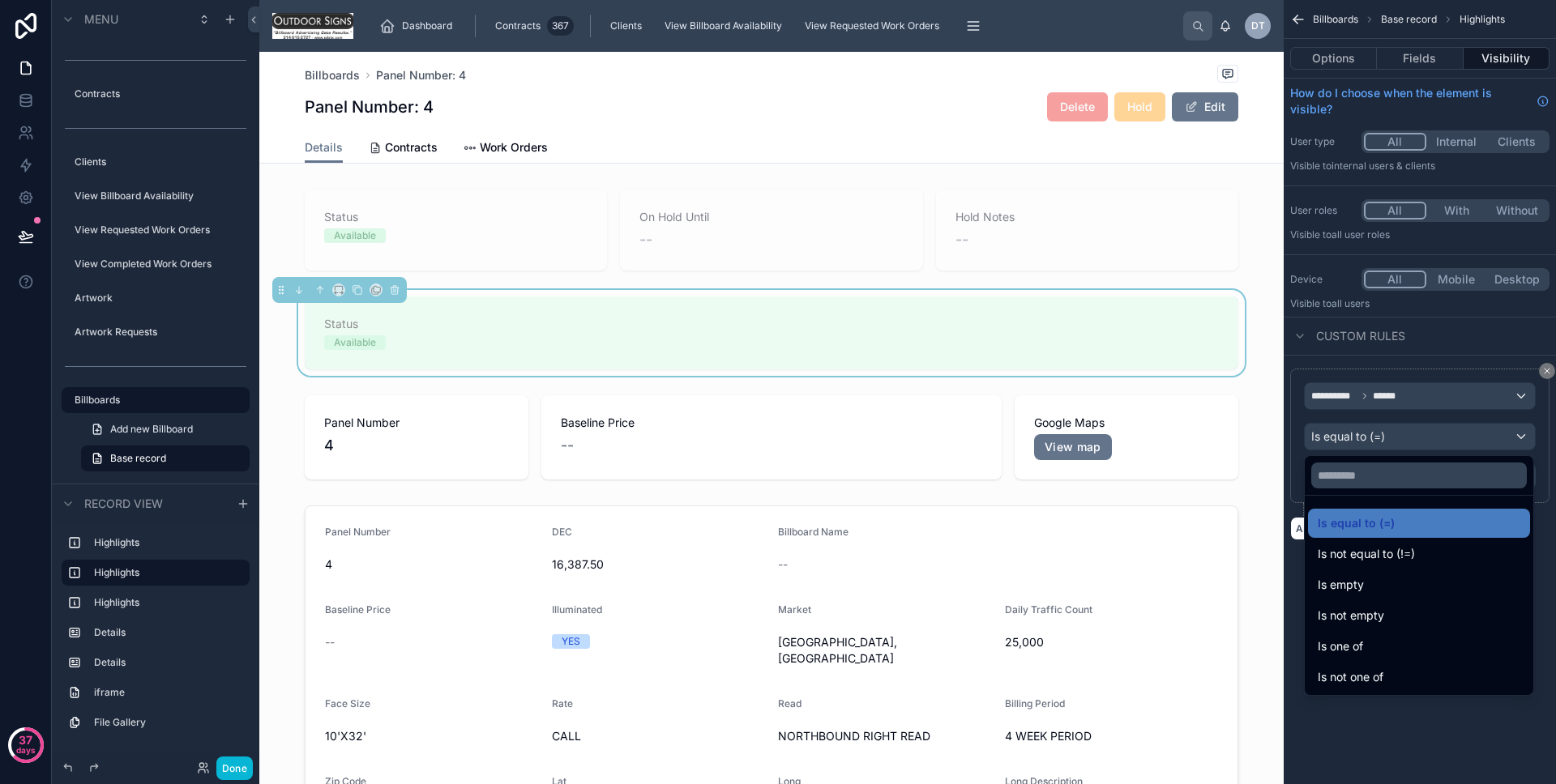
drag, startPoint x: 1371, startPoint y: 633, endPoint x: 1383, endPoint y: 546, distance: 87.8
click at [1371, 633] on div "Is one of" at bounding box center [1419, 647] width 222 height 30
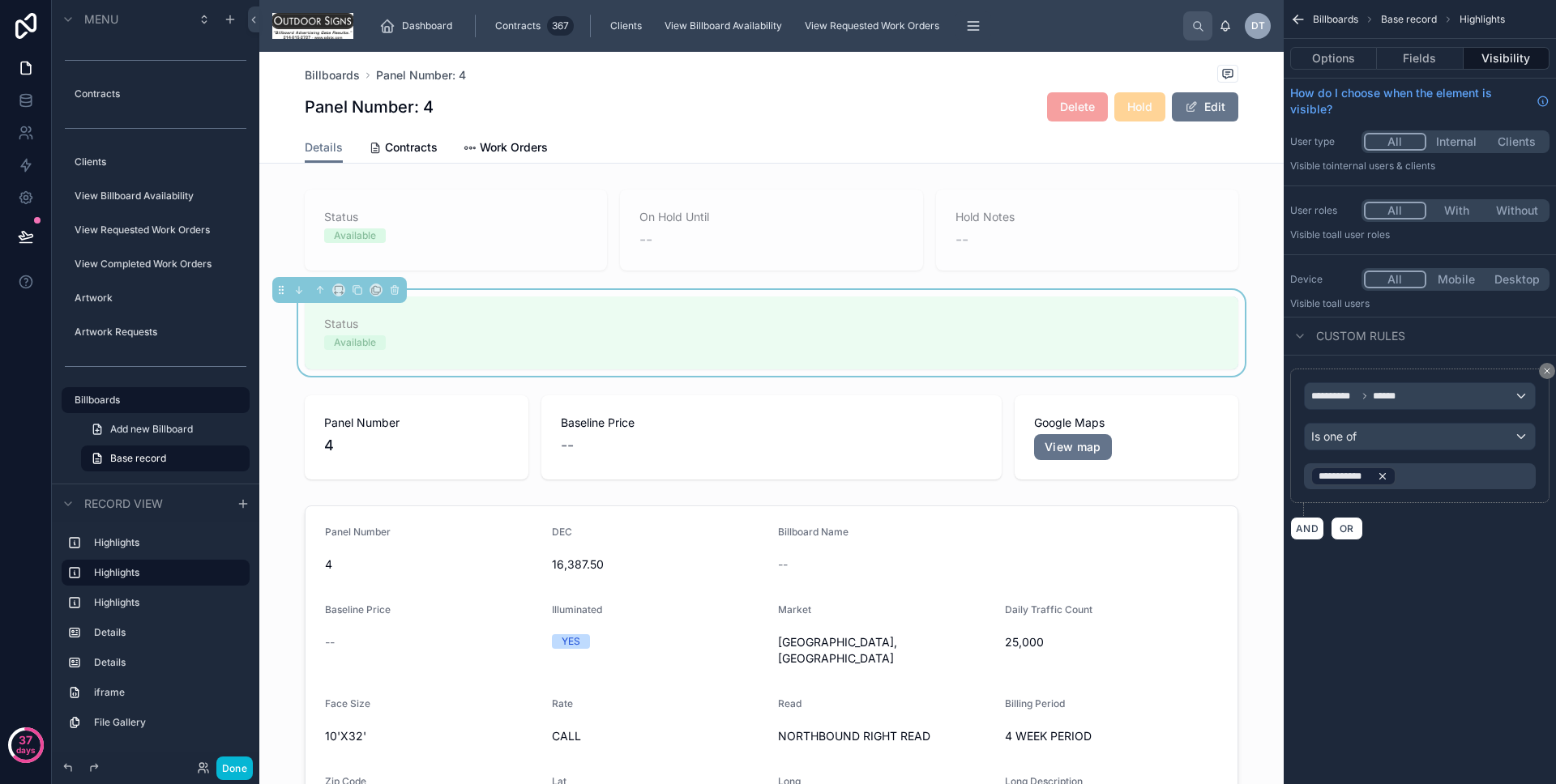
click at [1385, 480] on icon "scrollable content" at bounding box center [1383, 476] width 12 height 12
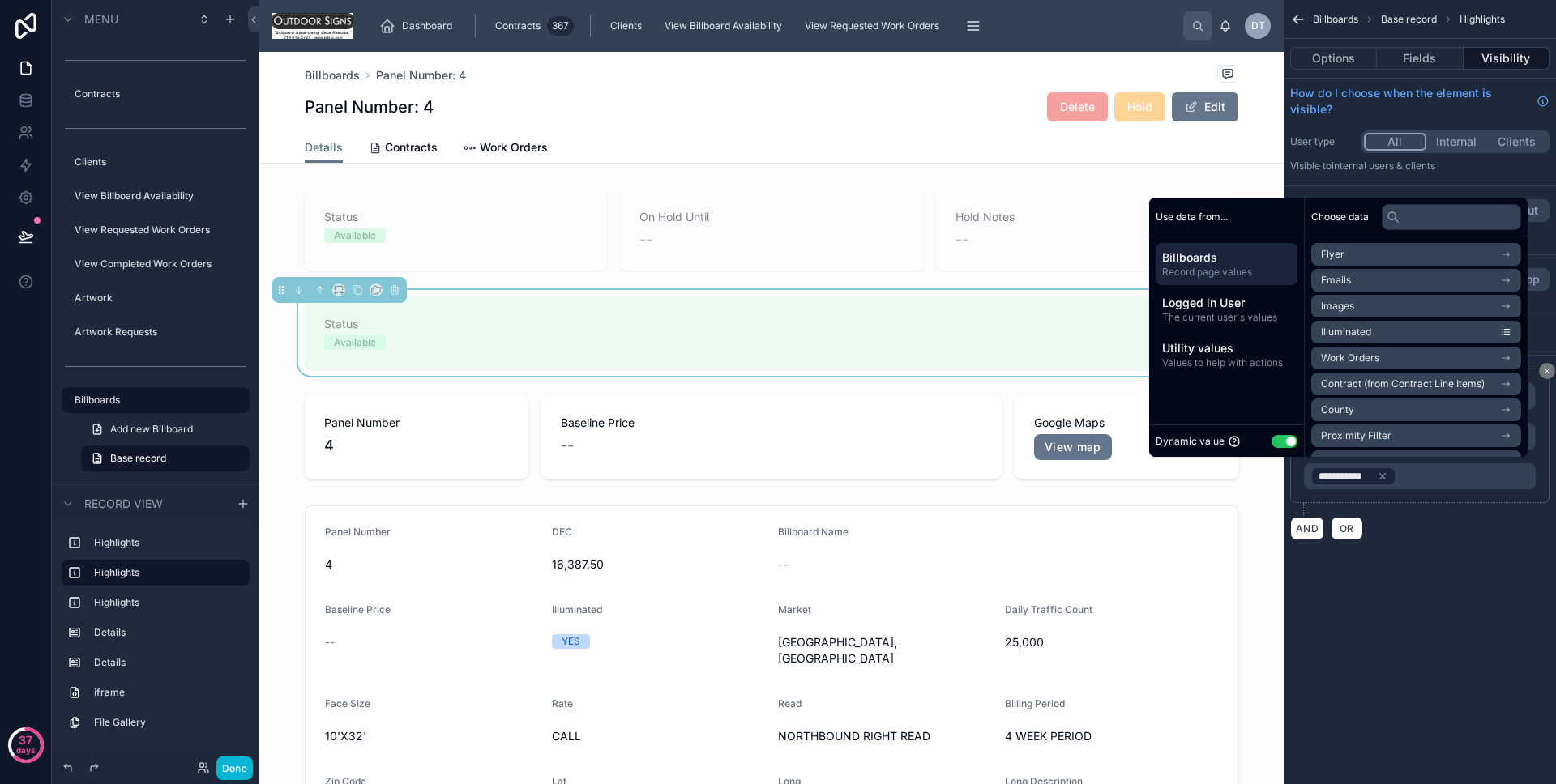
click at [1287, 441] on button "Use setting" at bounding box center [1285, 441] width 26 height 13
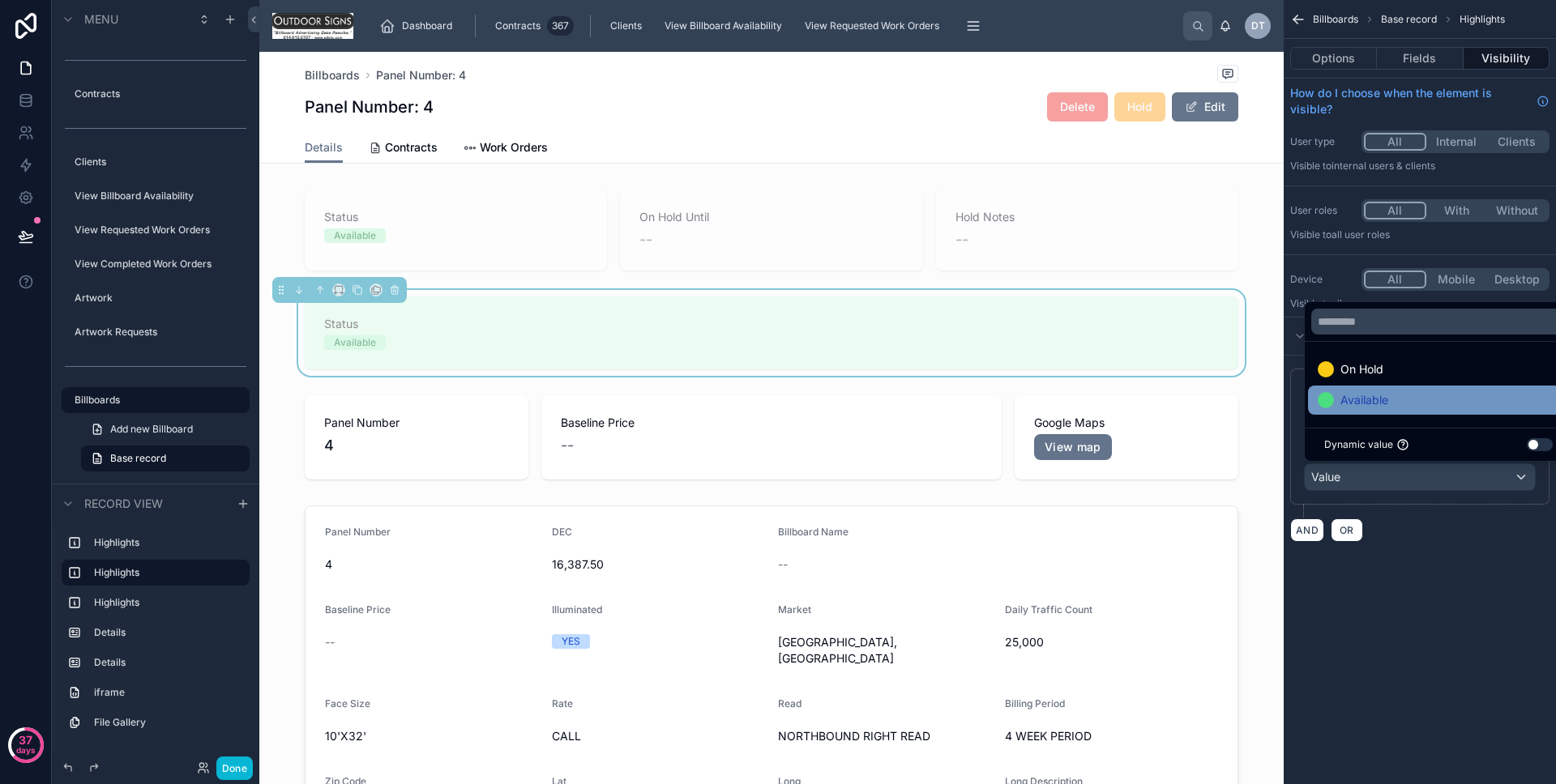
click at [1350, 402] on span "Available" at bounding box center [1365, 400] width 47 height 20
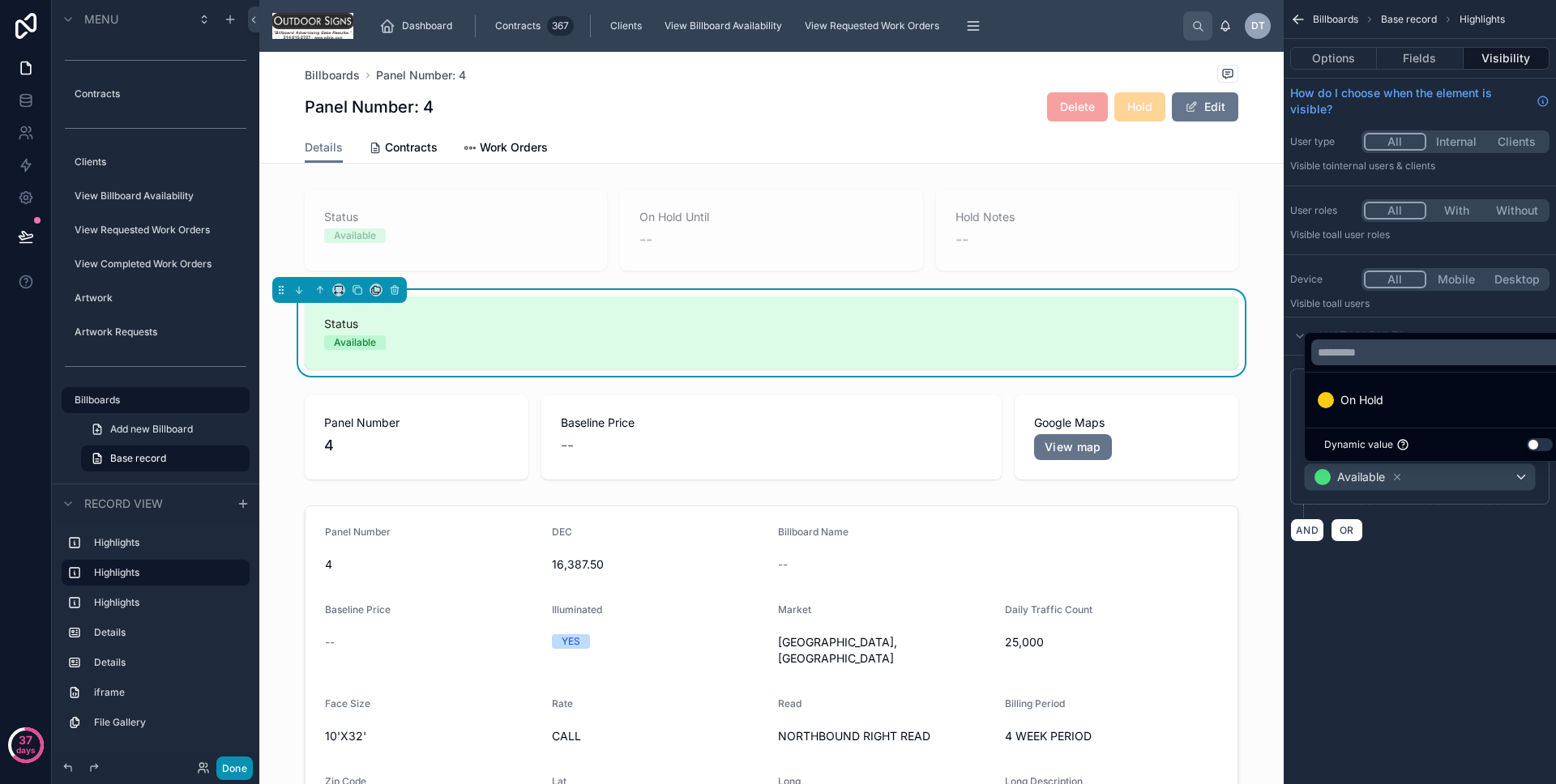
click at [248, 761] on button "Done" at bounding box center [234, 768] width 37 height 24
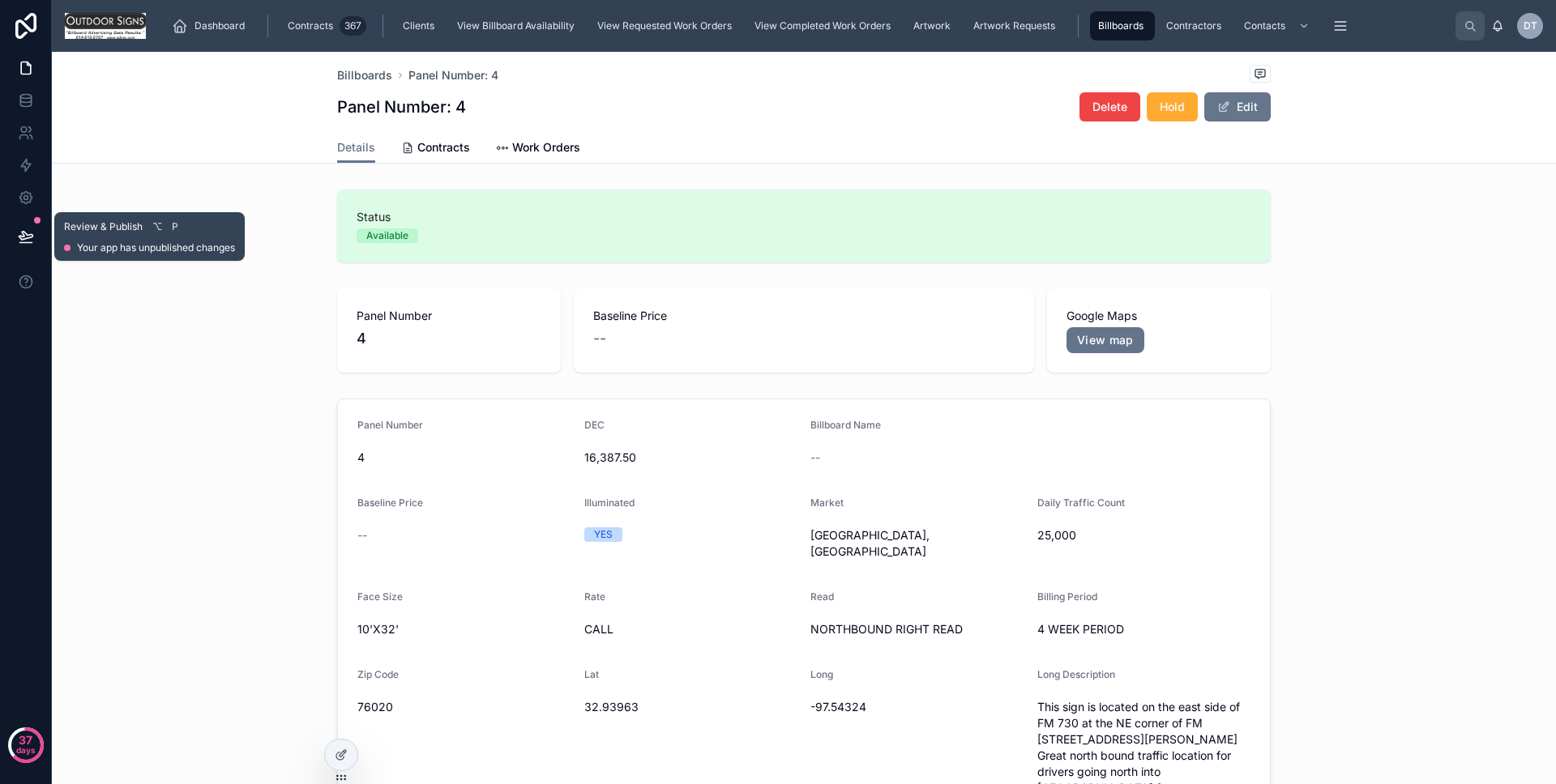
click at [30, 243] on button at bounding box center [26, 237] width 36 height 45
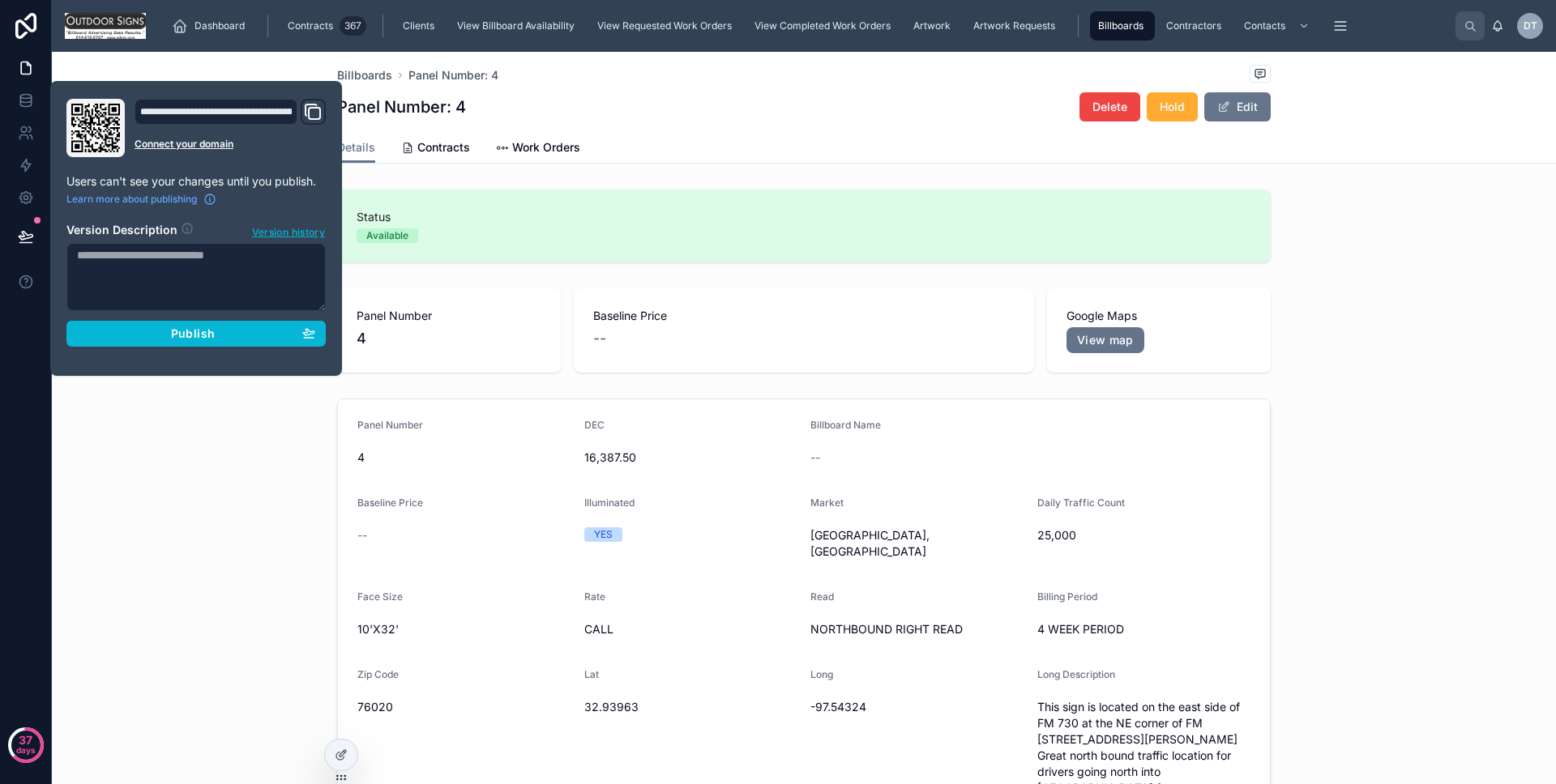
click at [156, 319] on section "Version Description Version history Publish" at bounding box center [195, 279] width 259 height 134
click at [153, 324] on button "Publish" at bounding box center [195, 333] width 259 height 26
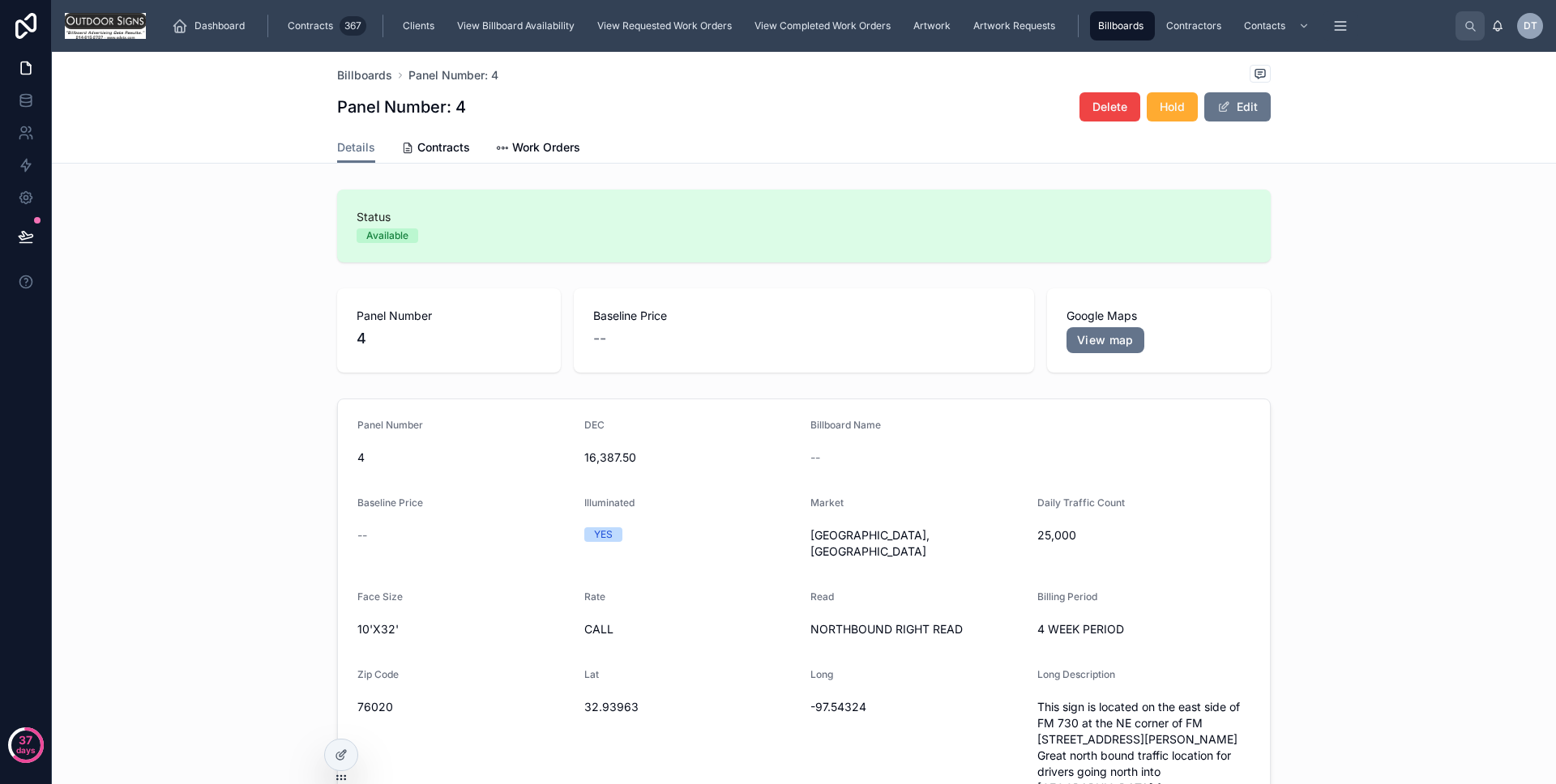
click at [138, 445] on div "Panel Number [DATE] 16,387.50 Billboard Name -- Baseline Price -- Illuminated Y…" at bounding box center [804, 666] width 1505 height 546
click at [354, 761] on div at bounding box center [340, 754] width 33 height 31
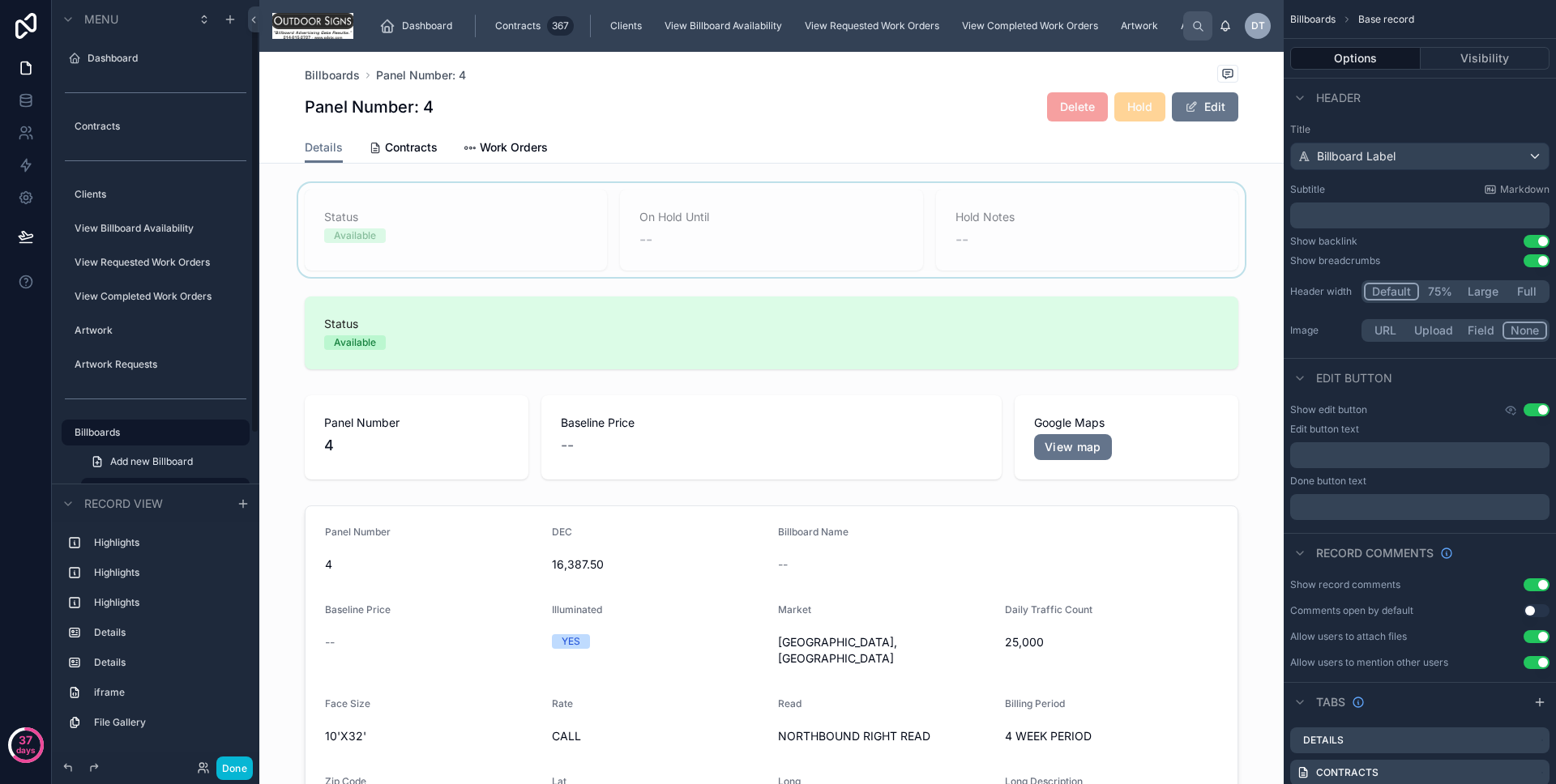
scroll to position [33, 0]
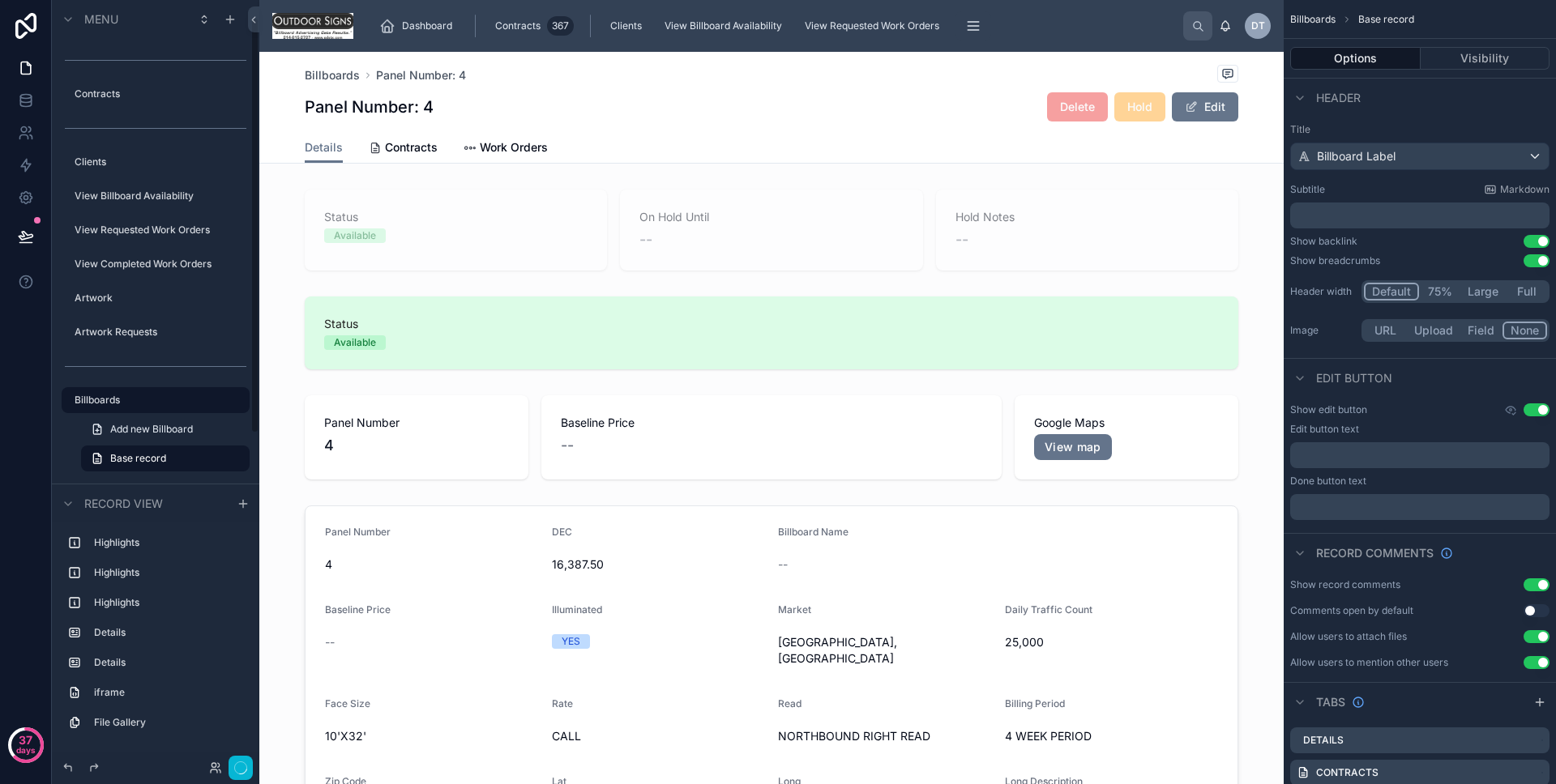
click at [509, 241] on div at bounding box center [772, 230] width 1024 height 94
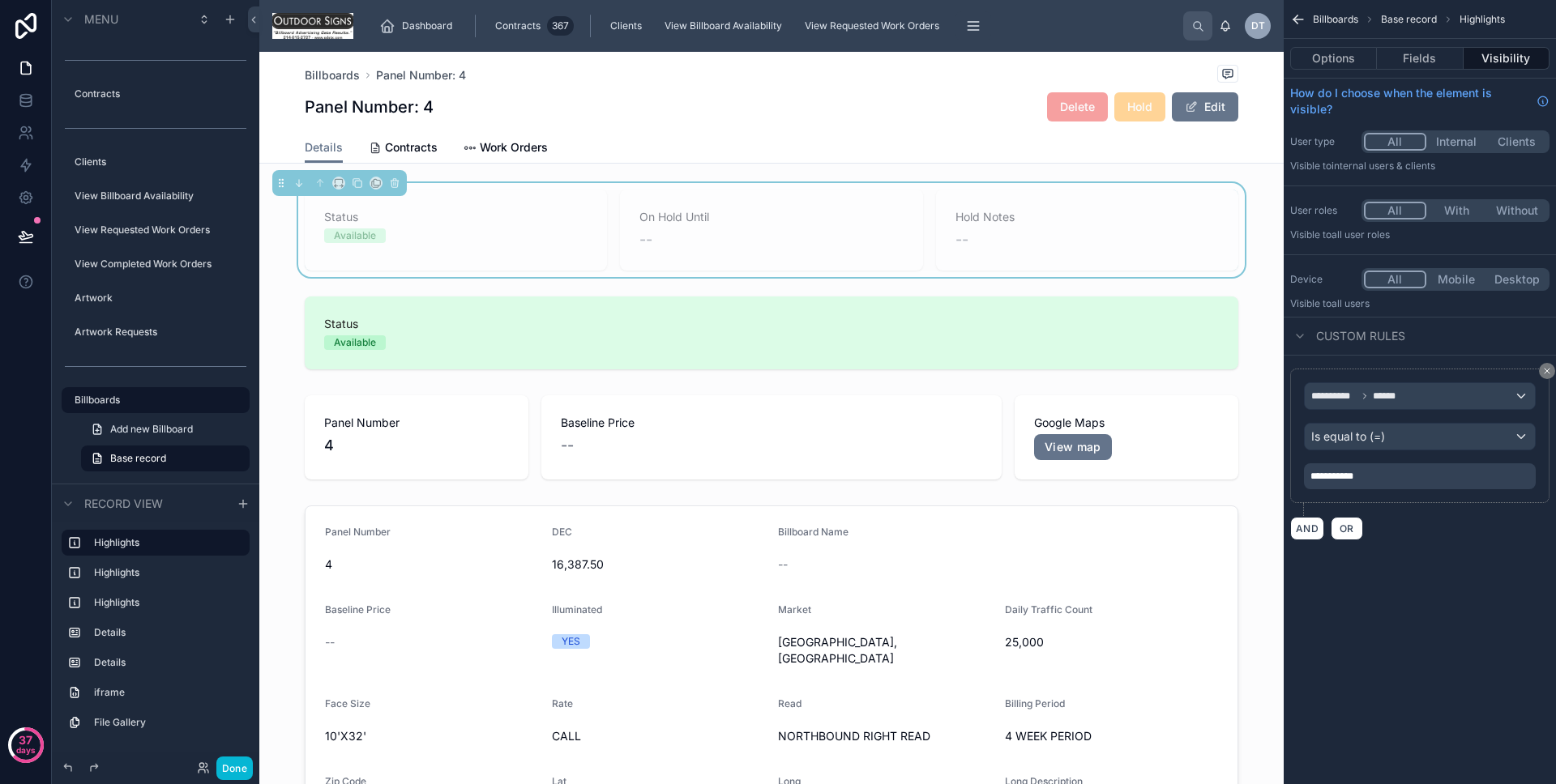
click at [1396, 472] on div "**********" at bounding box center [1420, 476] width 232 height 26
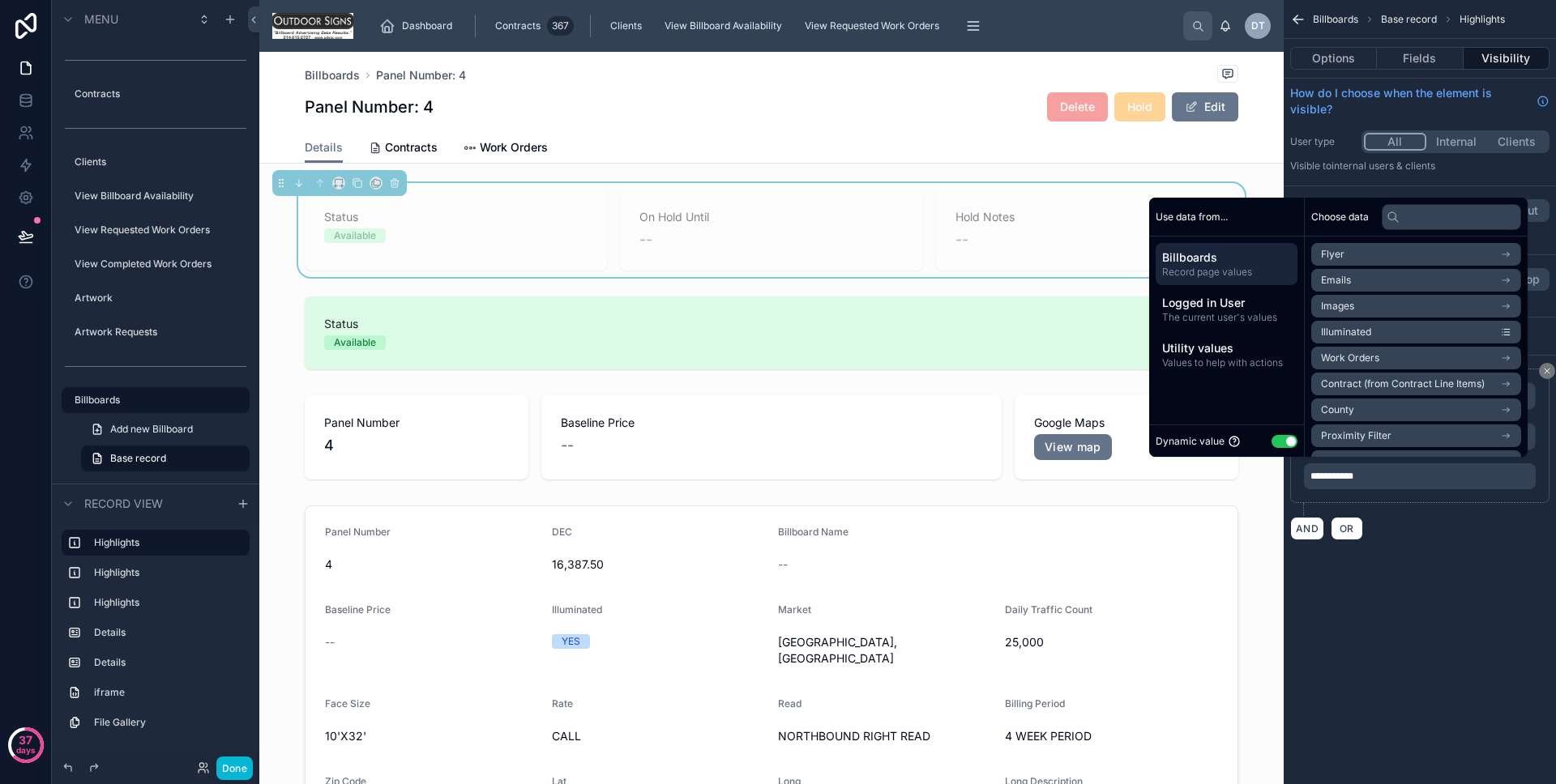
click at [1272, 439] on button "Use setting" at bounding box center [1285, 441] width 26 height 13
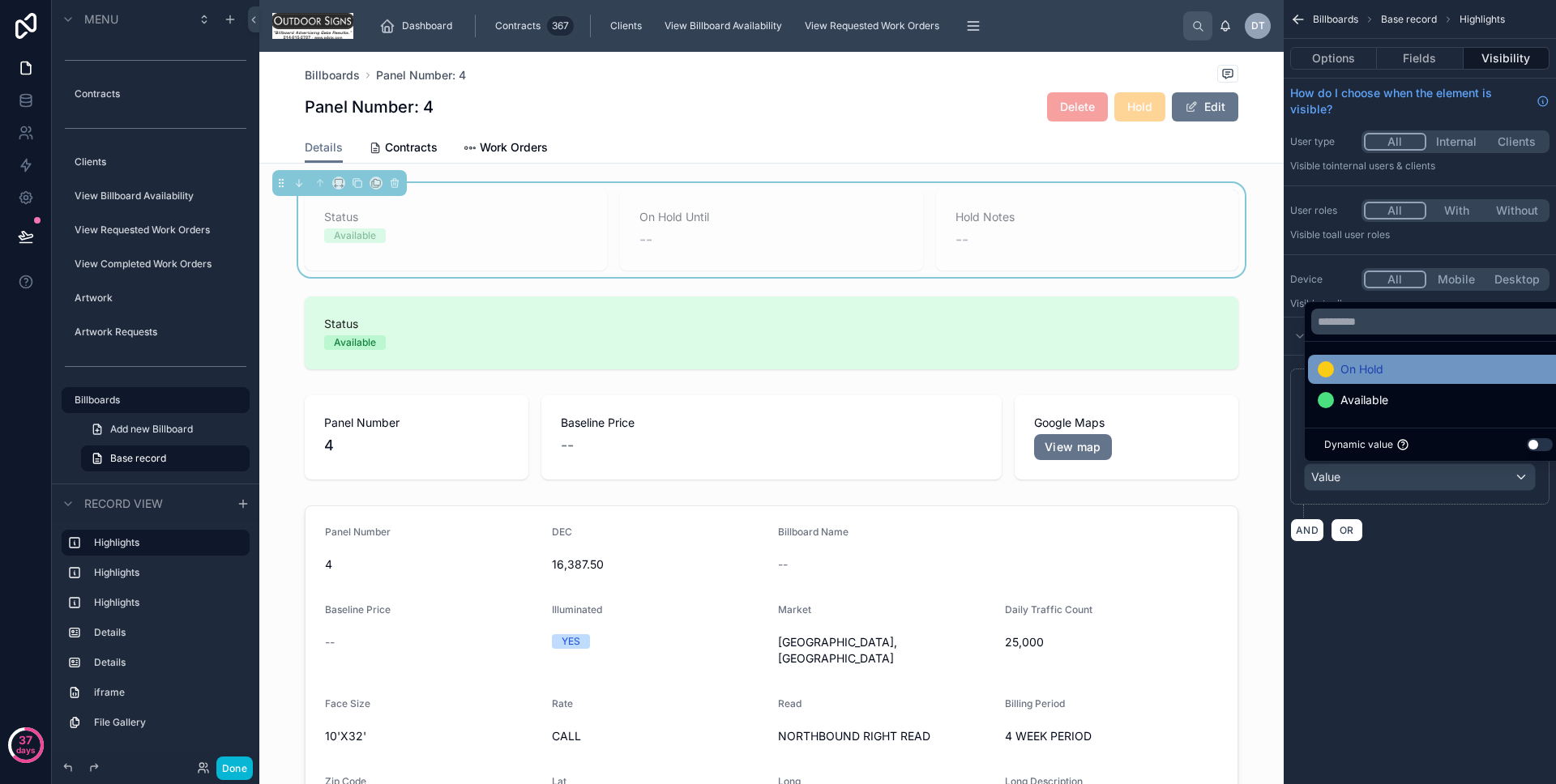
click at [1347, 379] on span "On Hold" at bounding box center [1363, 370] width 43 height 20
click at [1352, 590] on div "**********" at bounding box center [1420, 392] width 272 height 784
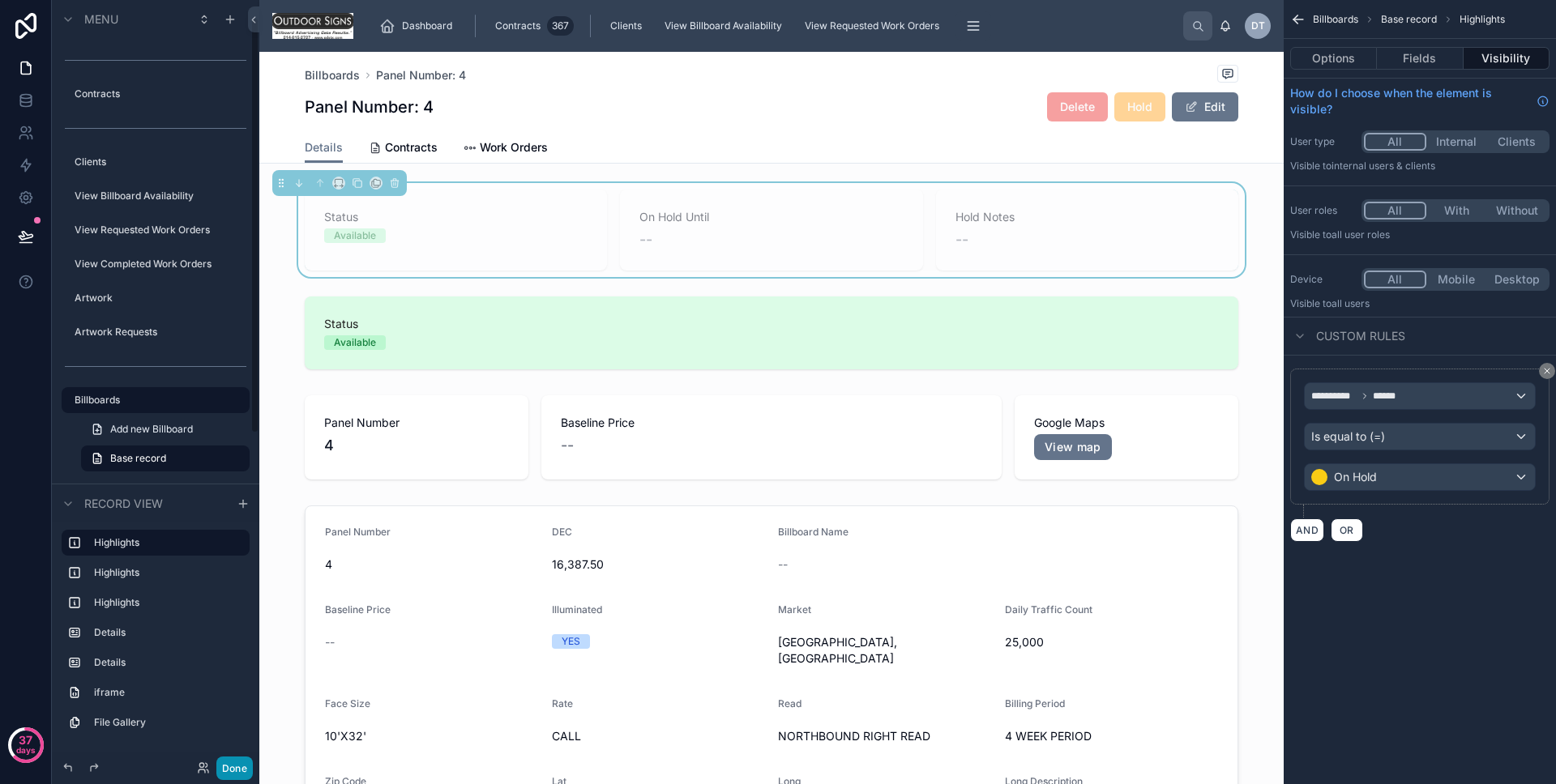
click at [251, 767] on button "Done" at bounding box center [234, 768] width 37 height 24
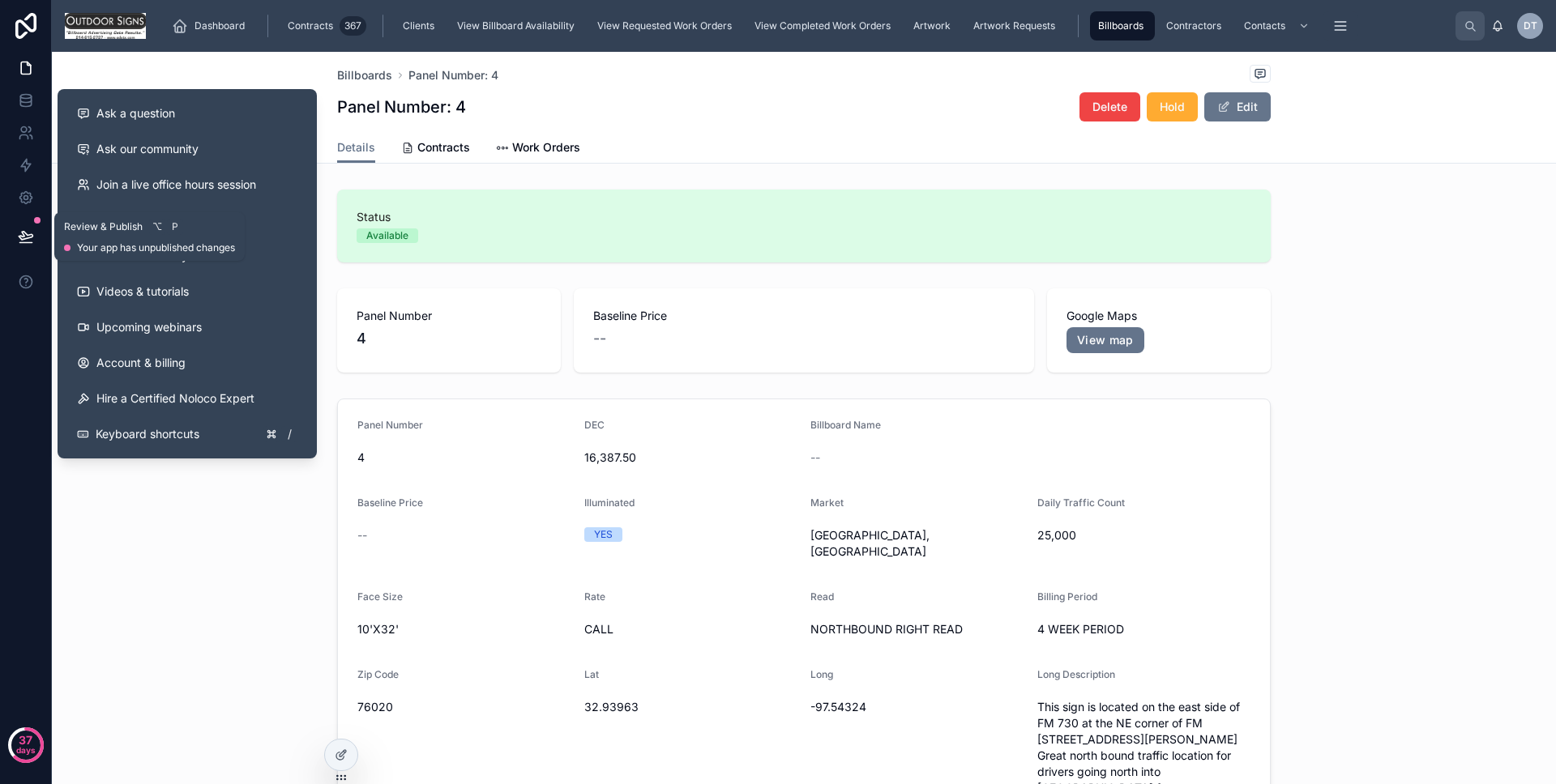
click at [8, 239] on button at bounding box center [26, 237] width 36 height 45
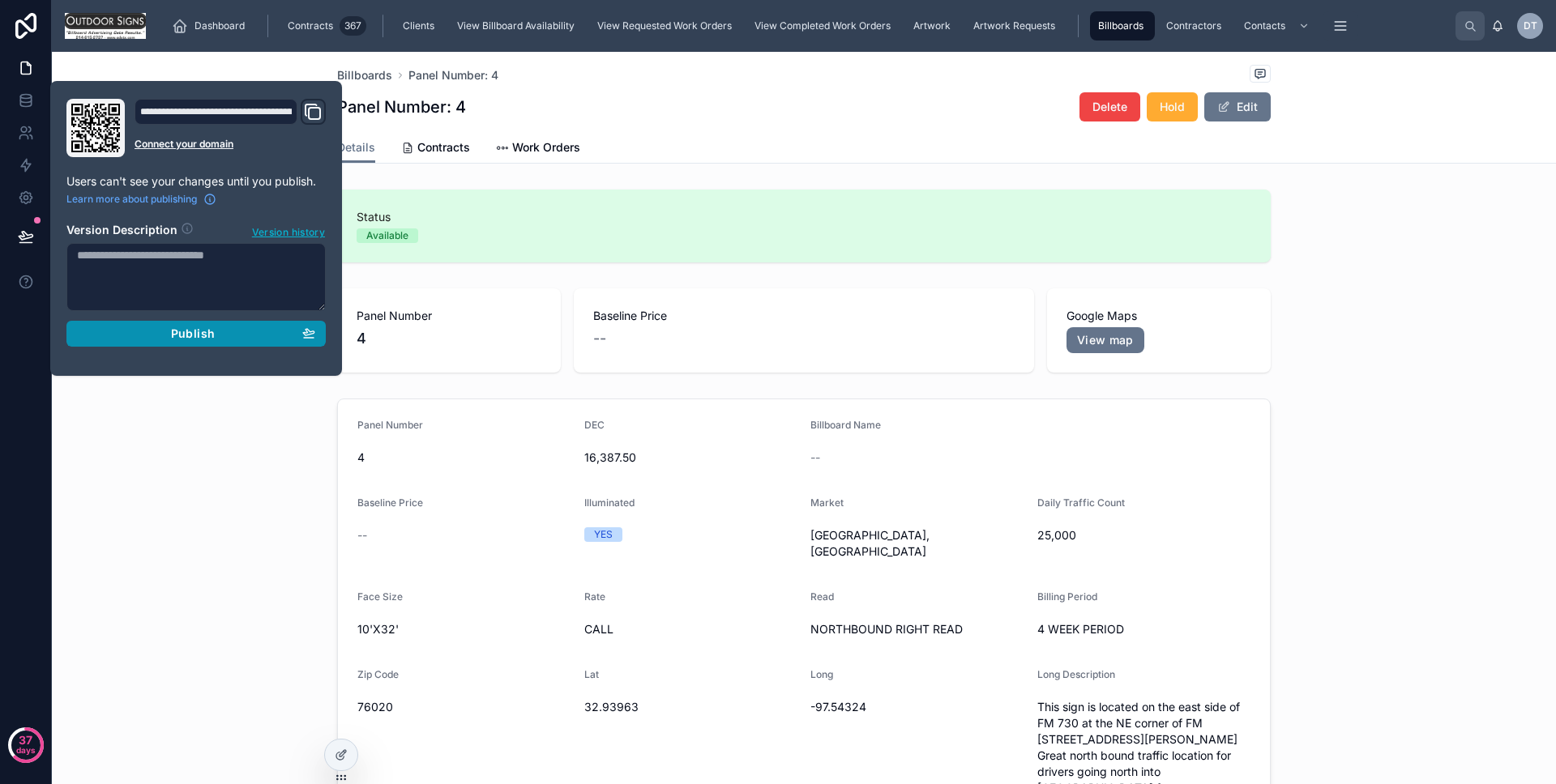
click at [113, 321] on button "Publish" at bounding box center [195, 333] width 259 height 26
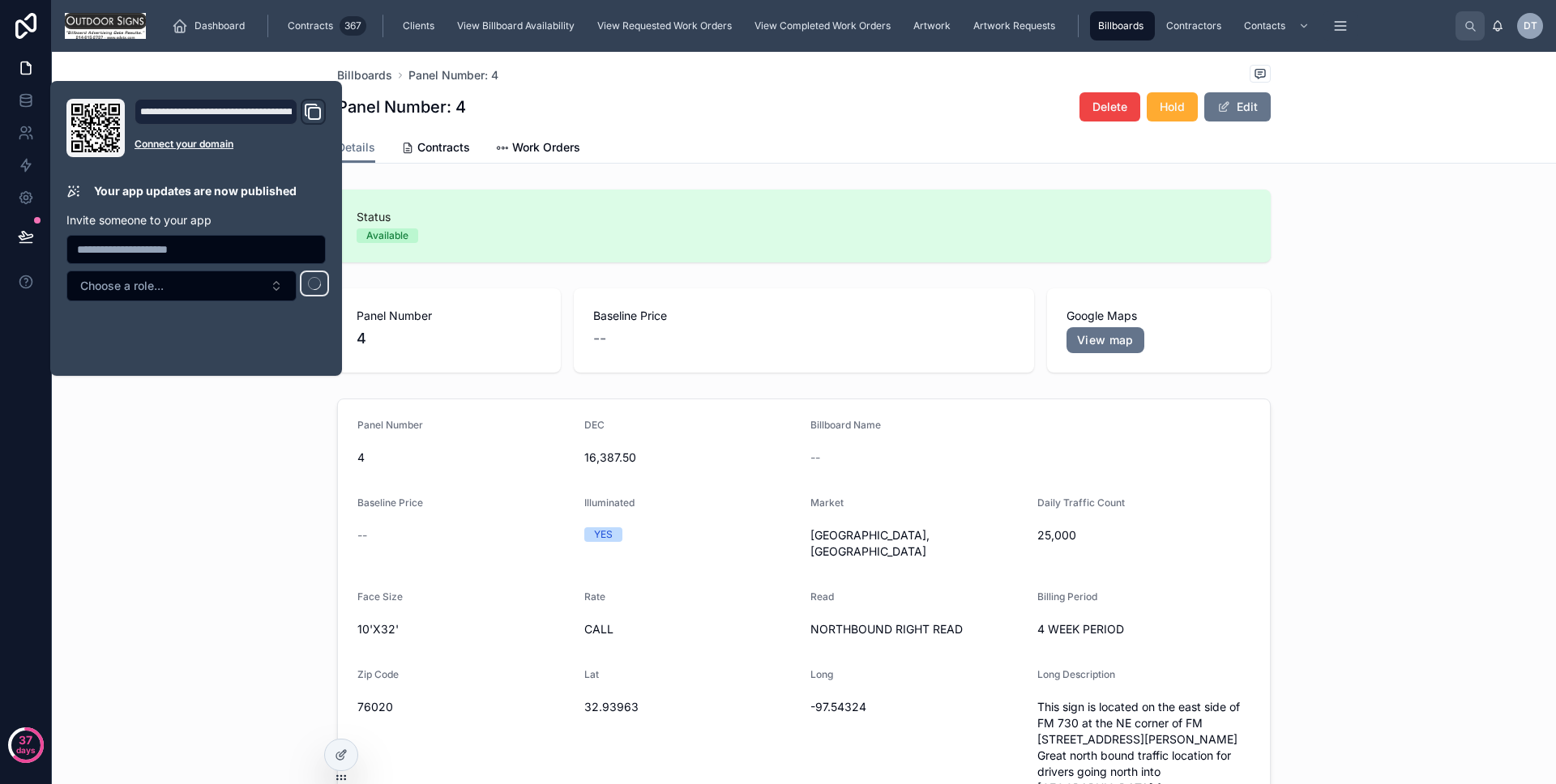
click at [111, 345] on div "**********" at bounding box center [196, 228] width 272 height 259
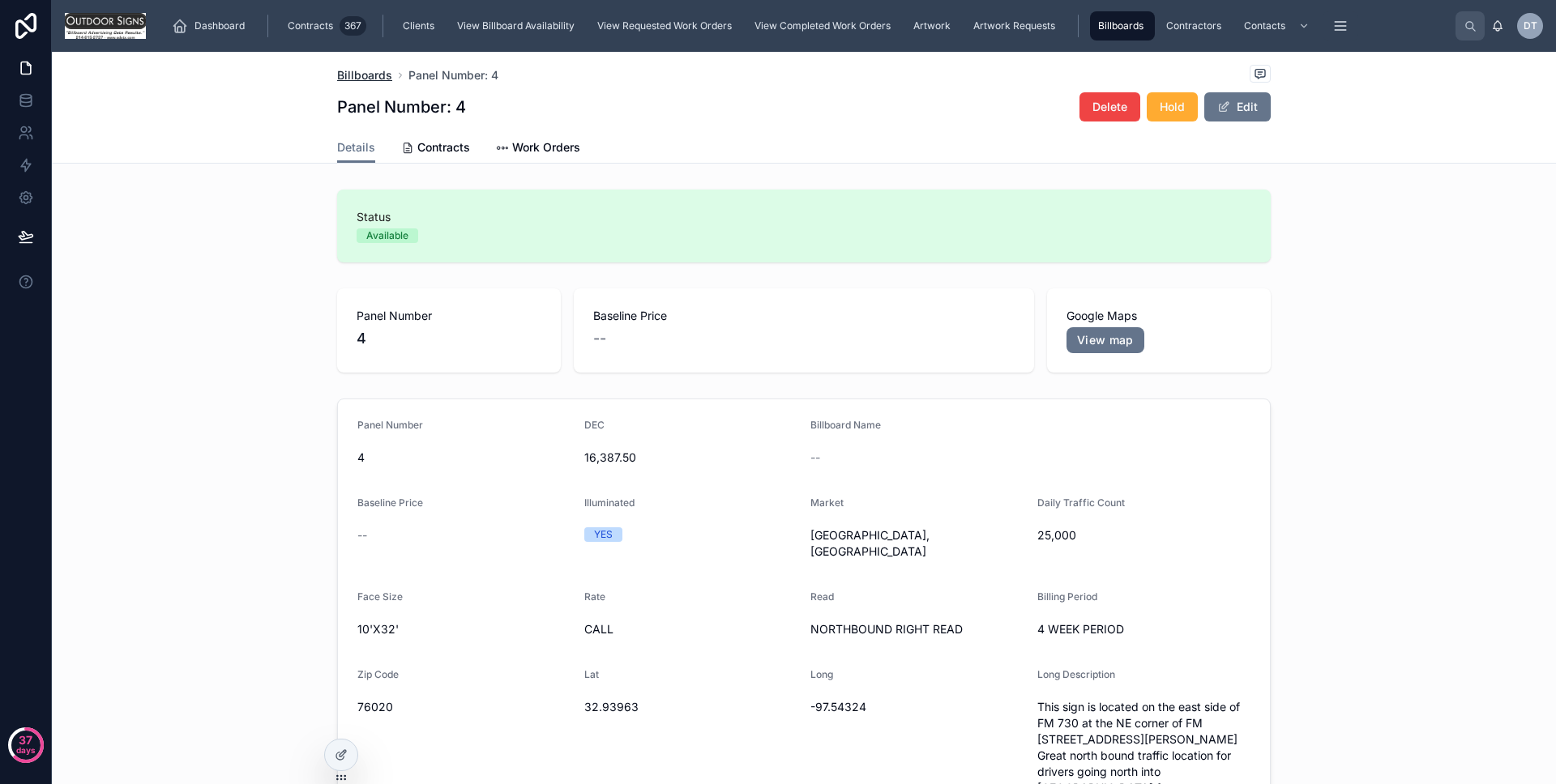
click at [370, 82] on span "Billboards" at bounding box center [365, 75] width 55 height 16
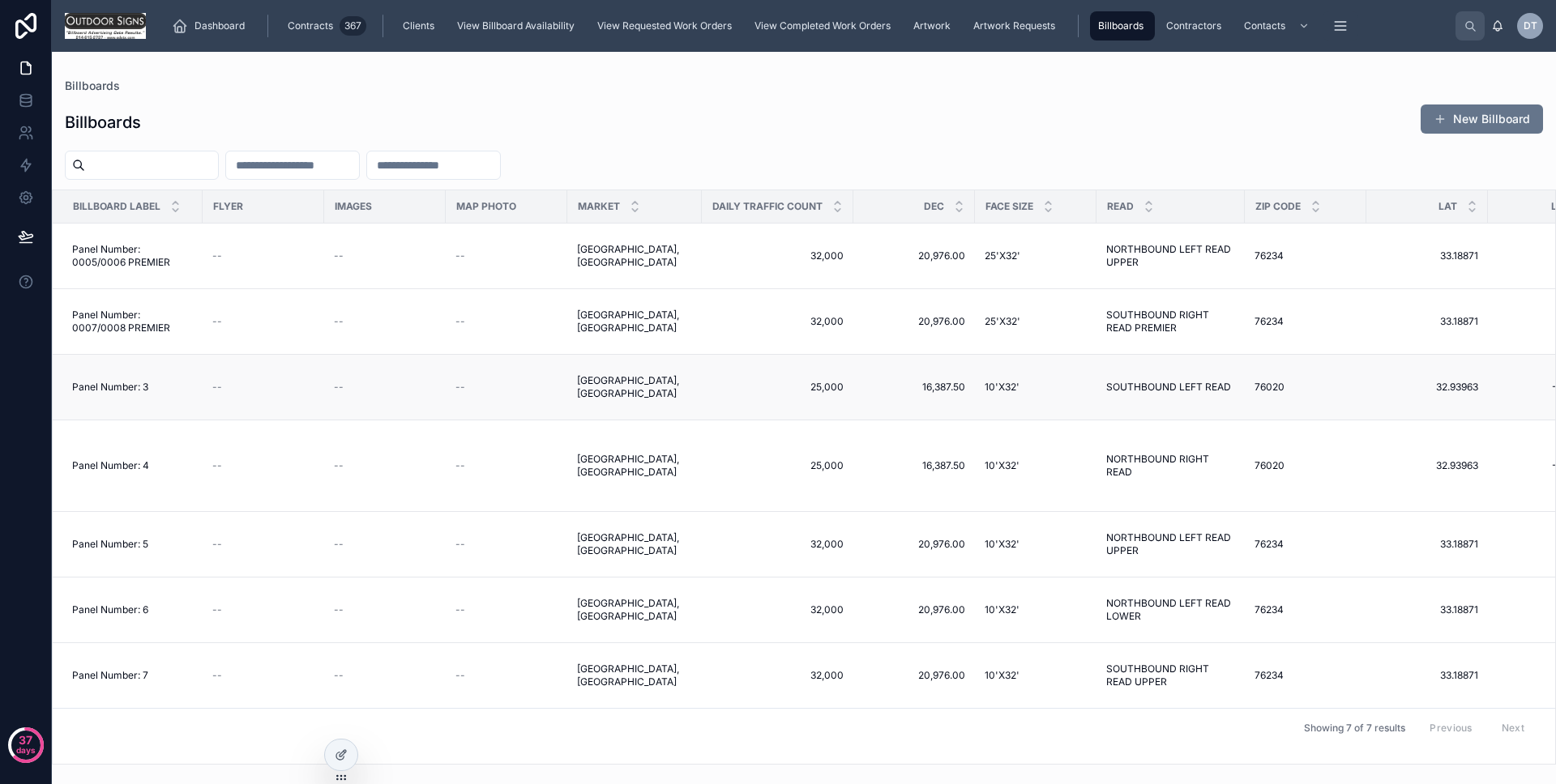
click at [247, 386] on div "--" at bounding box center [263, 387] width 103 height 13
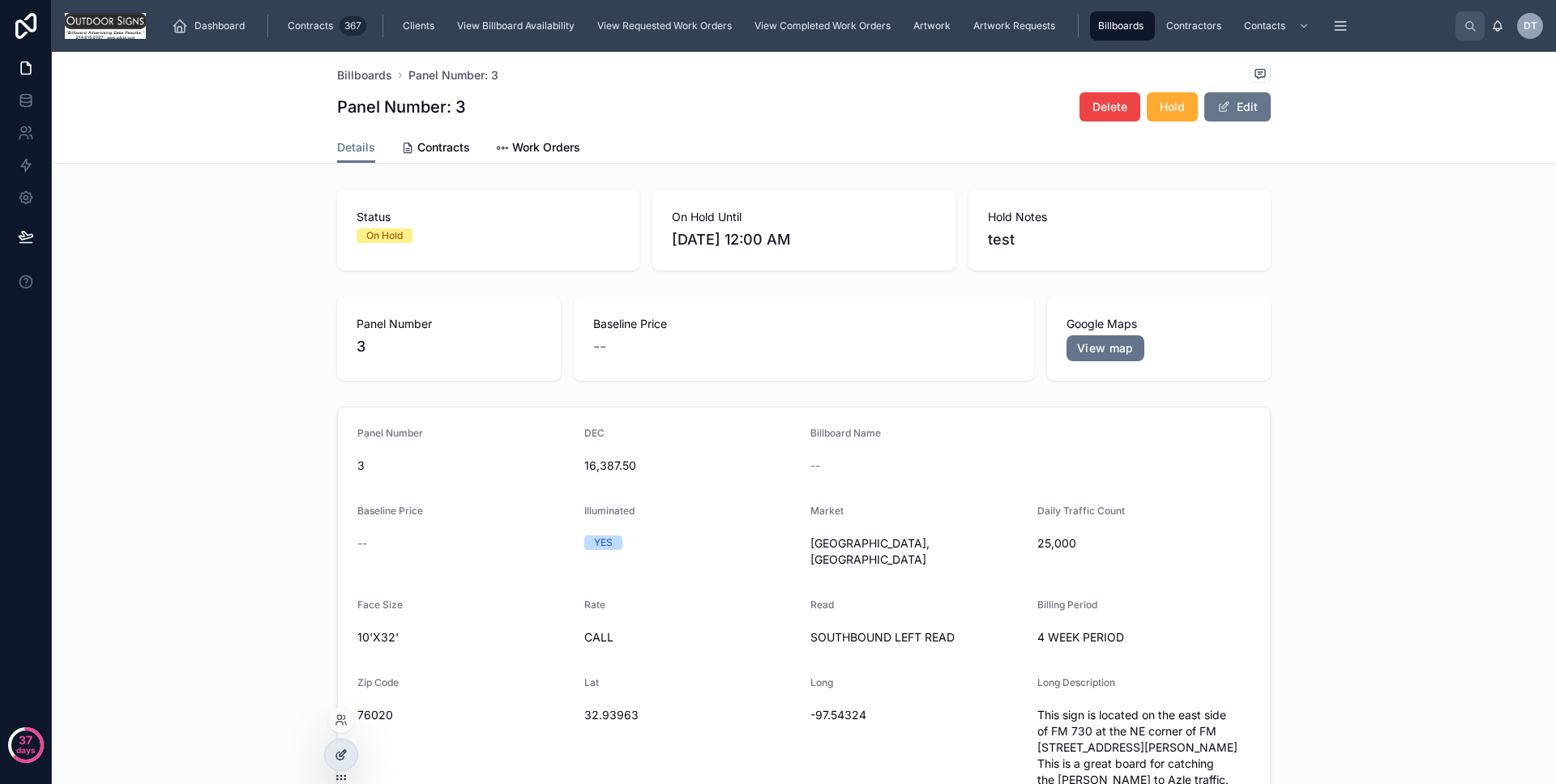
click at [333, 753] on div at bounding box center [340, 754] width 33 height 31
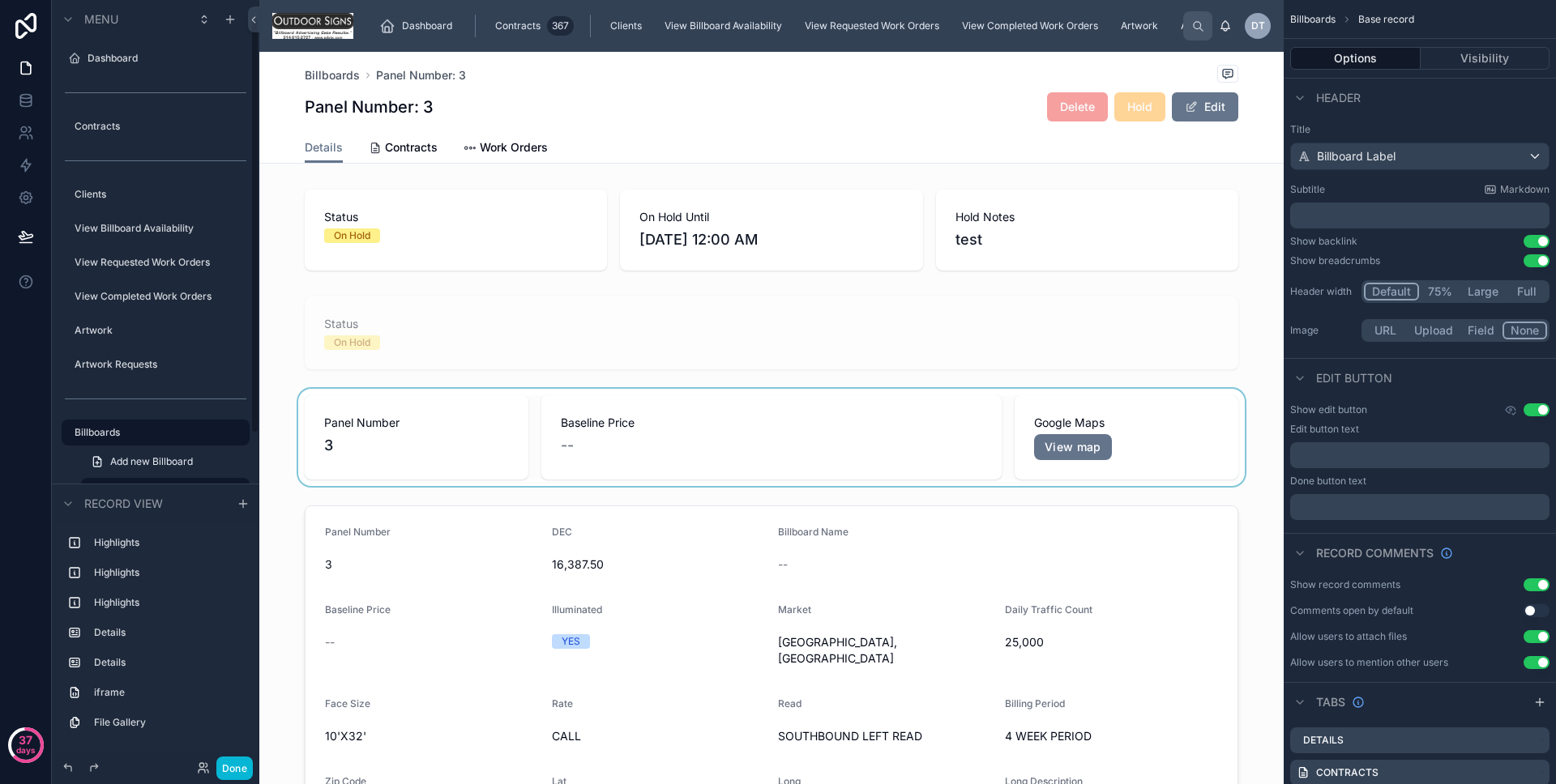
scroll to position [33, 0]
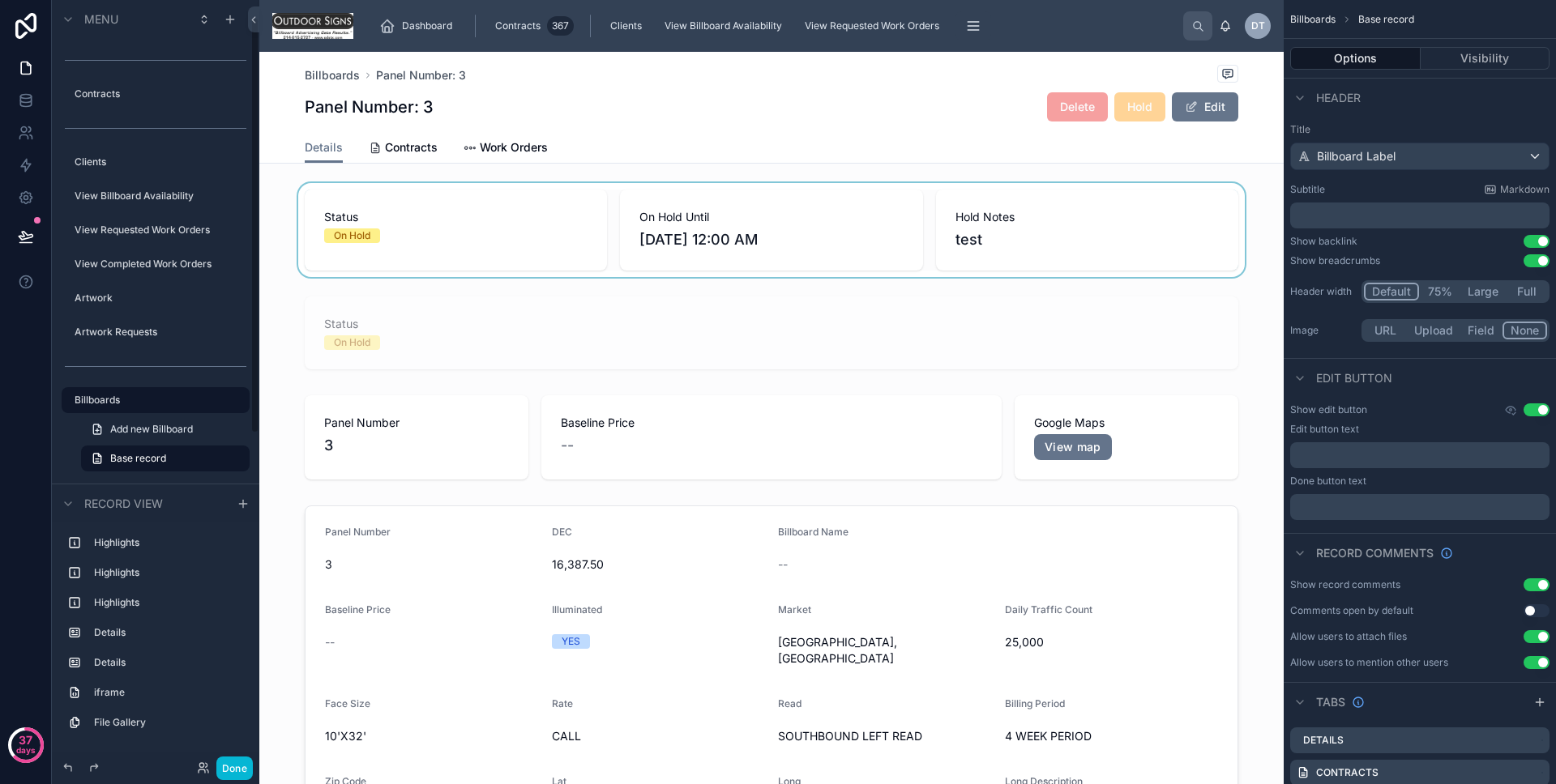
click at [402, 243] on div at bounding box center [772, 230] width 1024 height 94
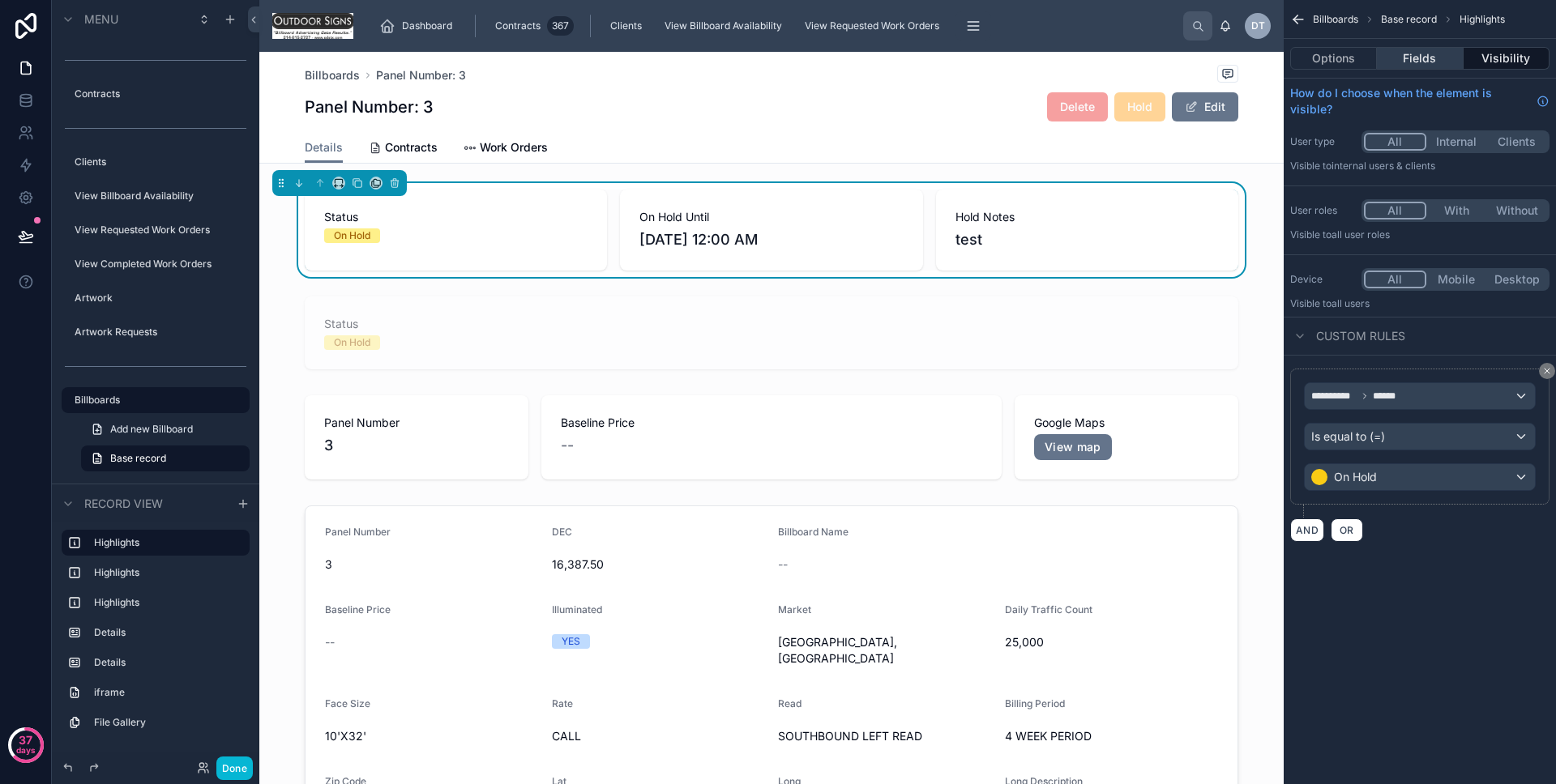
click at [1407, 67] on button "Fields" at bounding box center [1420, 58] width 86 height 23
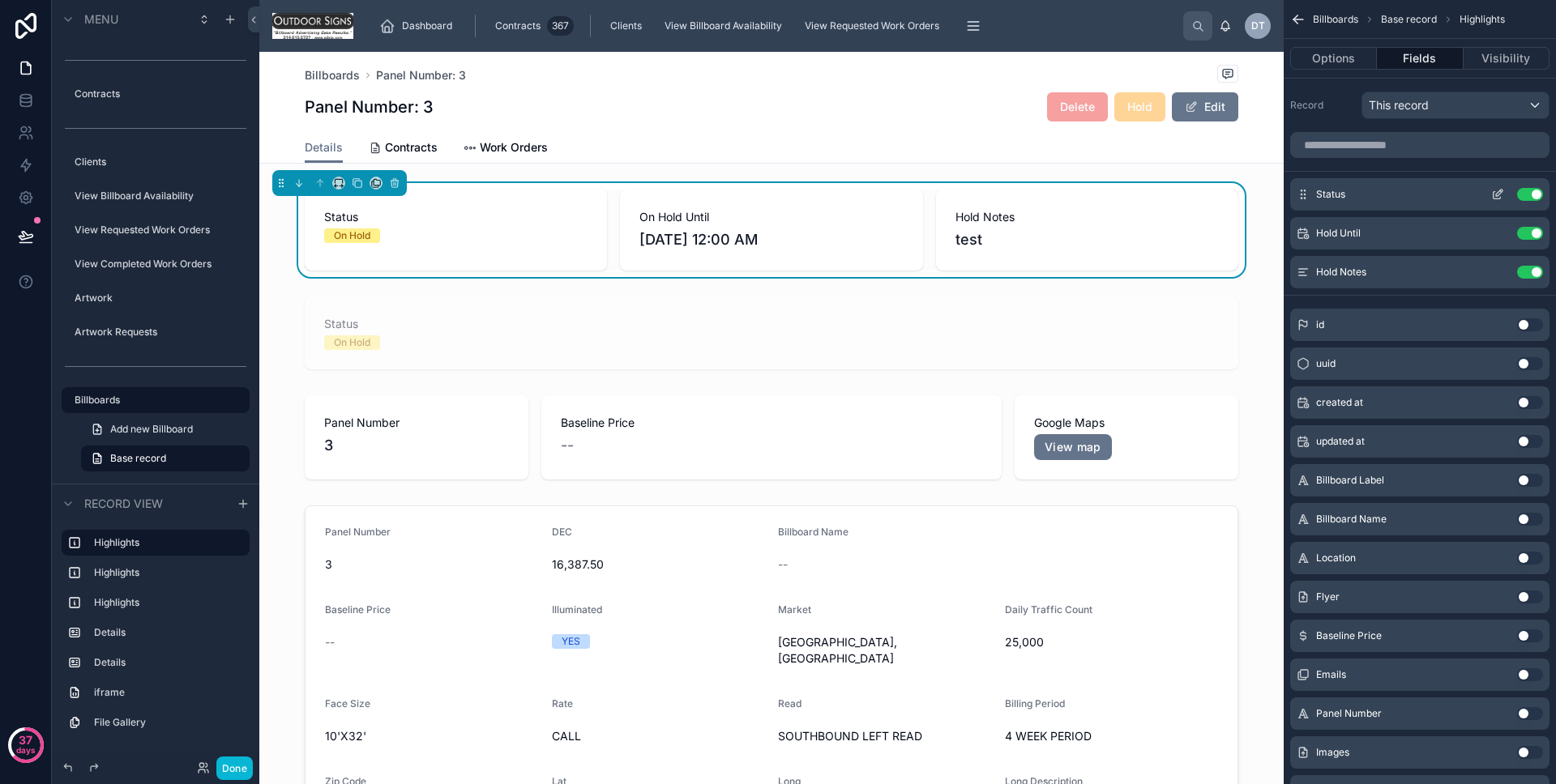
click at [1501, 196] on icon "scrollable content" at bounding box center [1498, 194] width 13 height 13
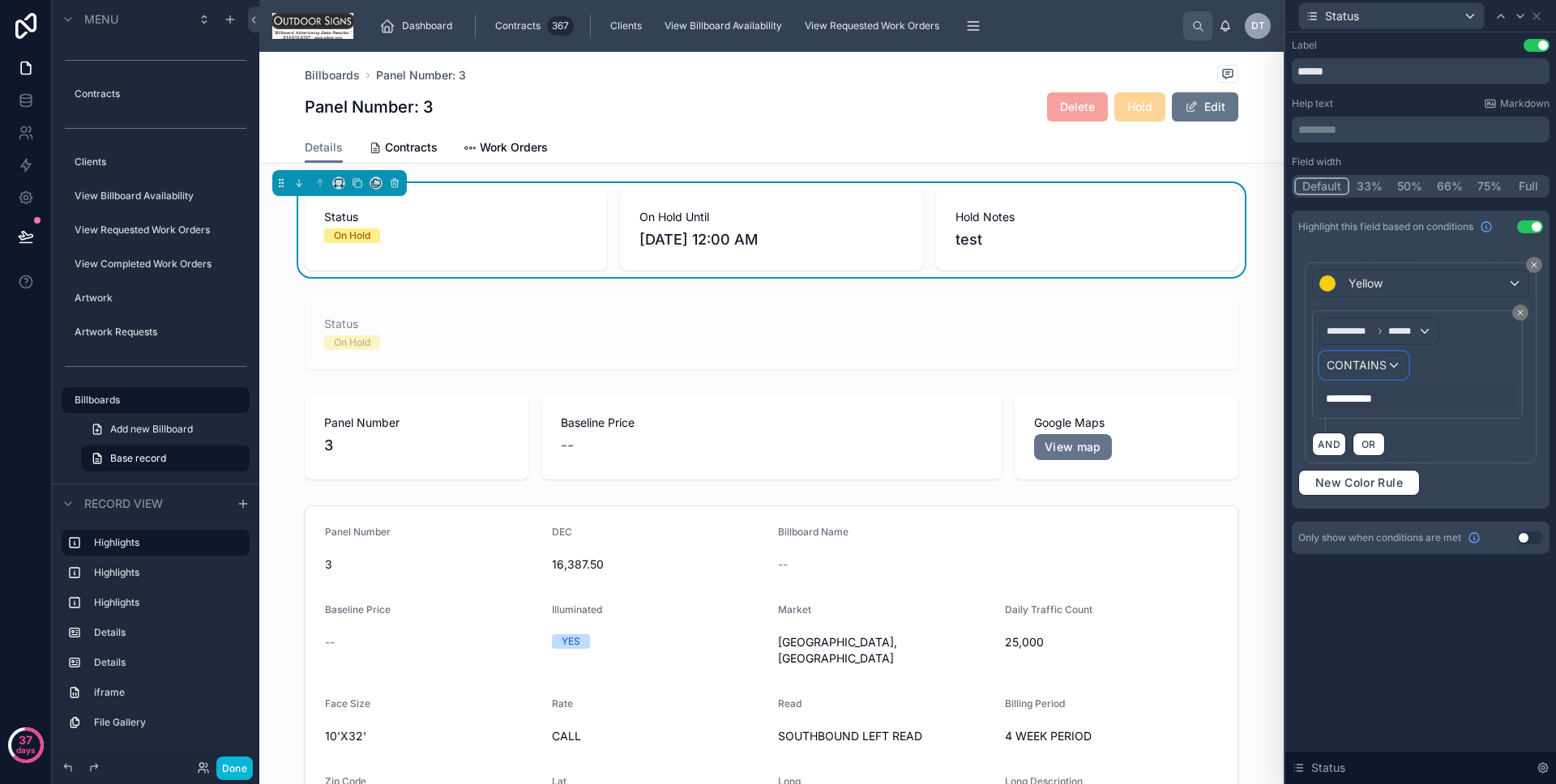
click at [1387, 366] on div "CONTAINS" at bounding box center [1364, 365] width 88 height 26
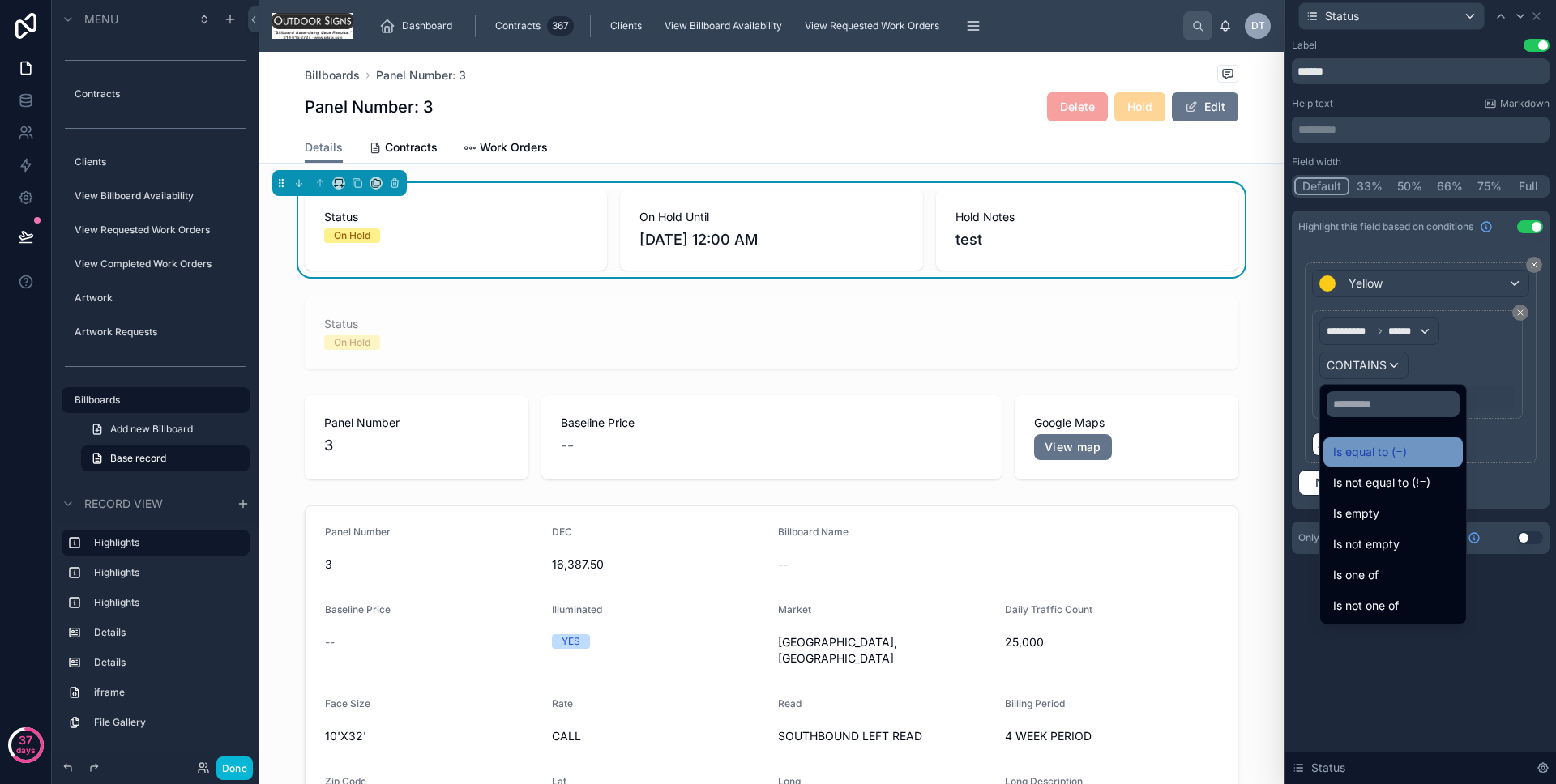
click at [1386, 459] on span "Is equal to (=)" at bounding box center [1370, 453] width 74 height 20
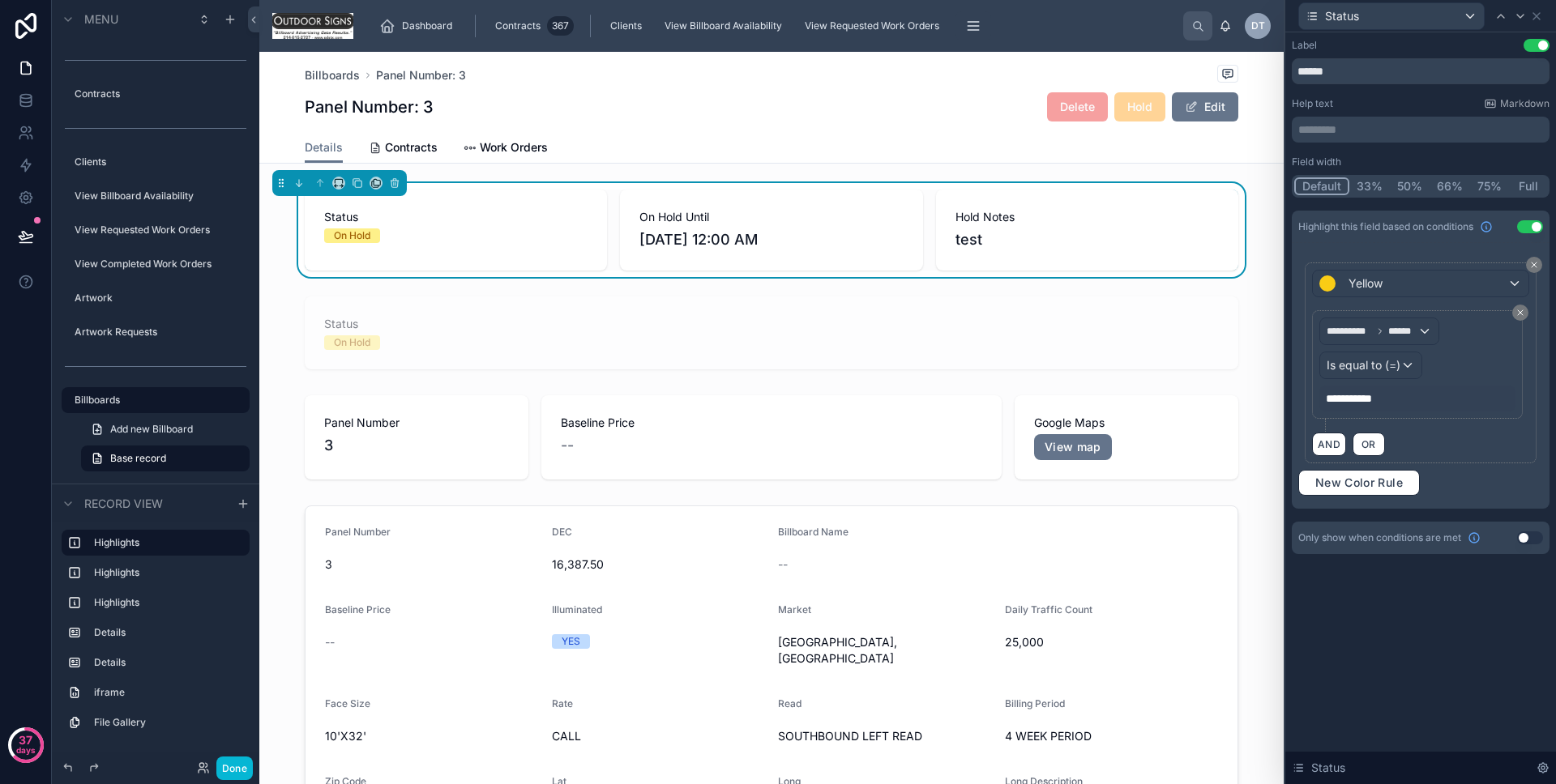
click at [1371, 399] on span "**********" at bounding box center [1356, 398] width 60 height 16
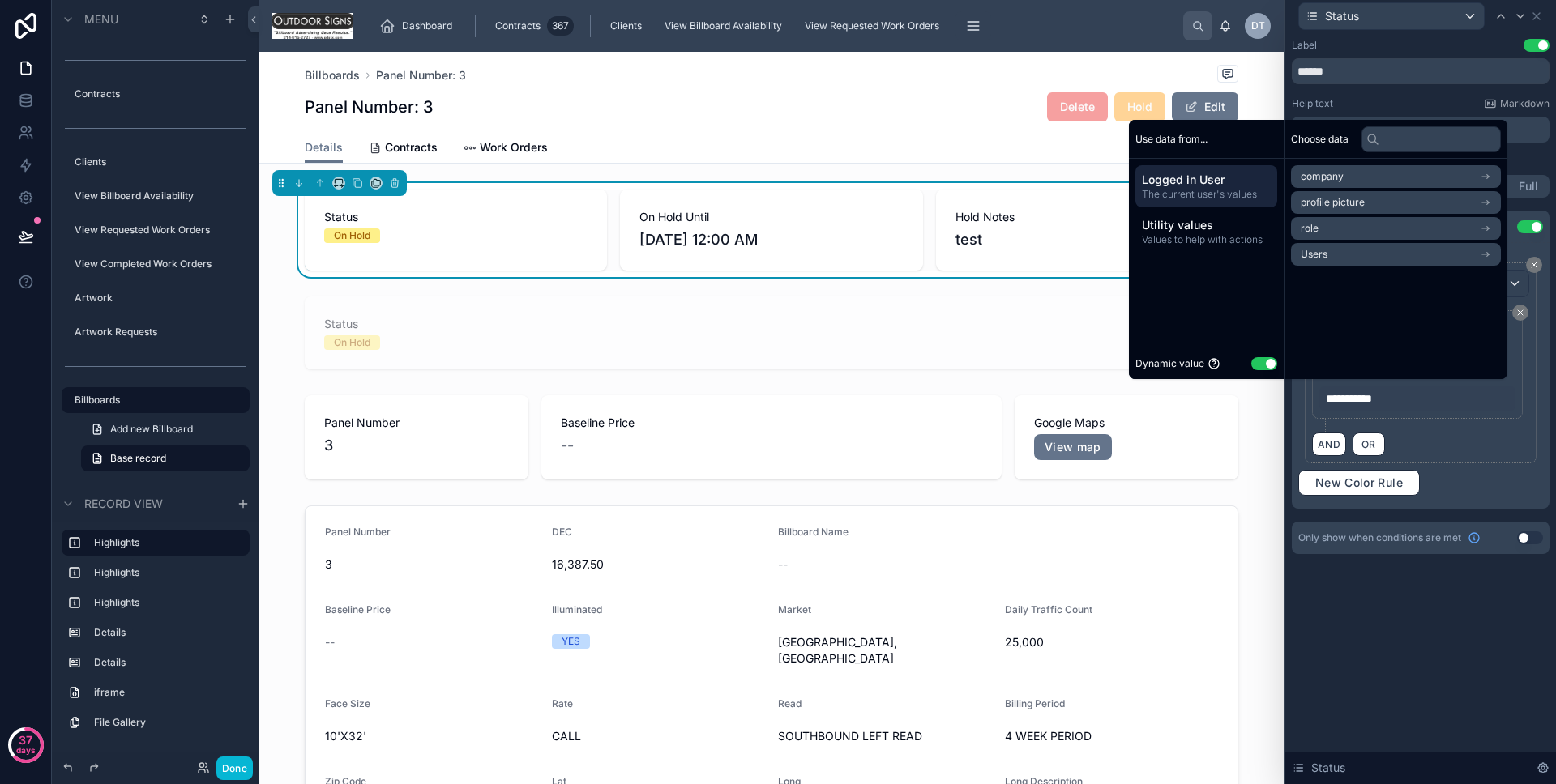
click at [1265, 364] on button "Use setting" at bounding box center [1264, 363] width 26 height 13
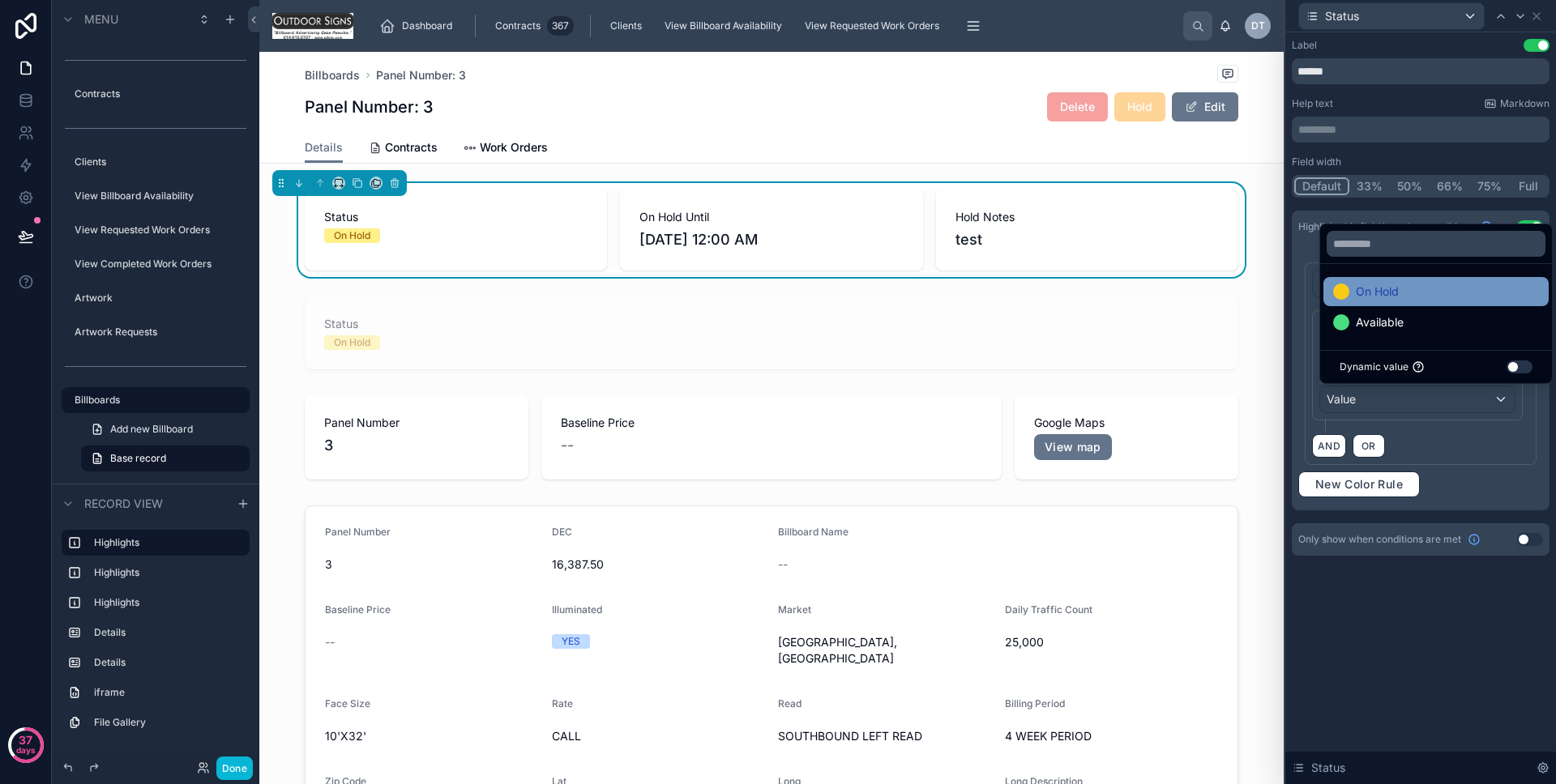
click at [1365, 292] on span "On Hold" at bounding box center [1377, 292] width 43 height 20
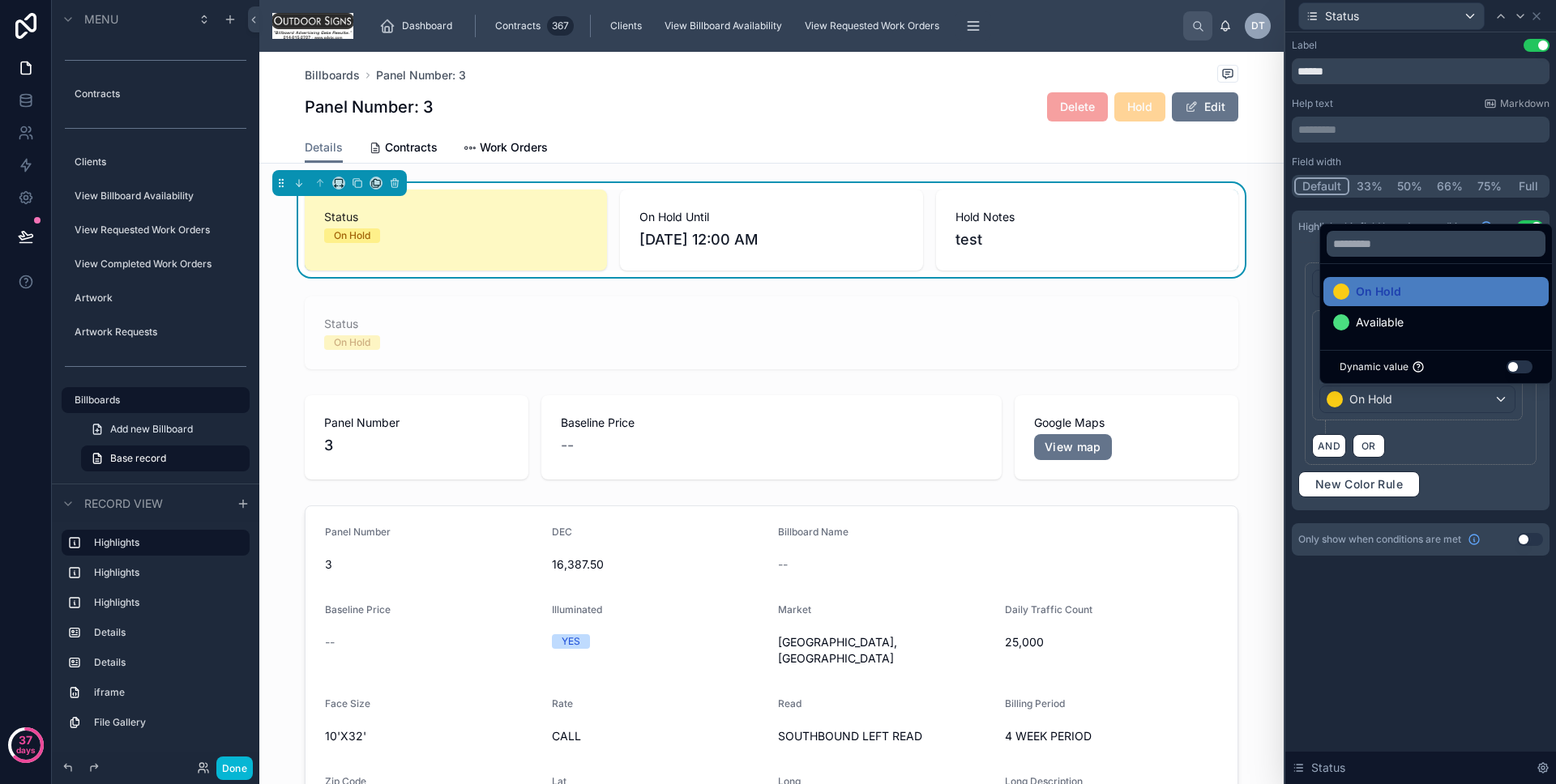
click at [1419, 564] on div "**********" at bounding box center [1421, 314] width 270 height 562
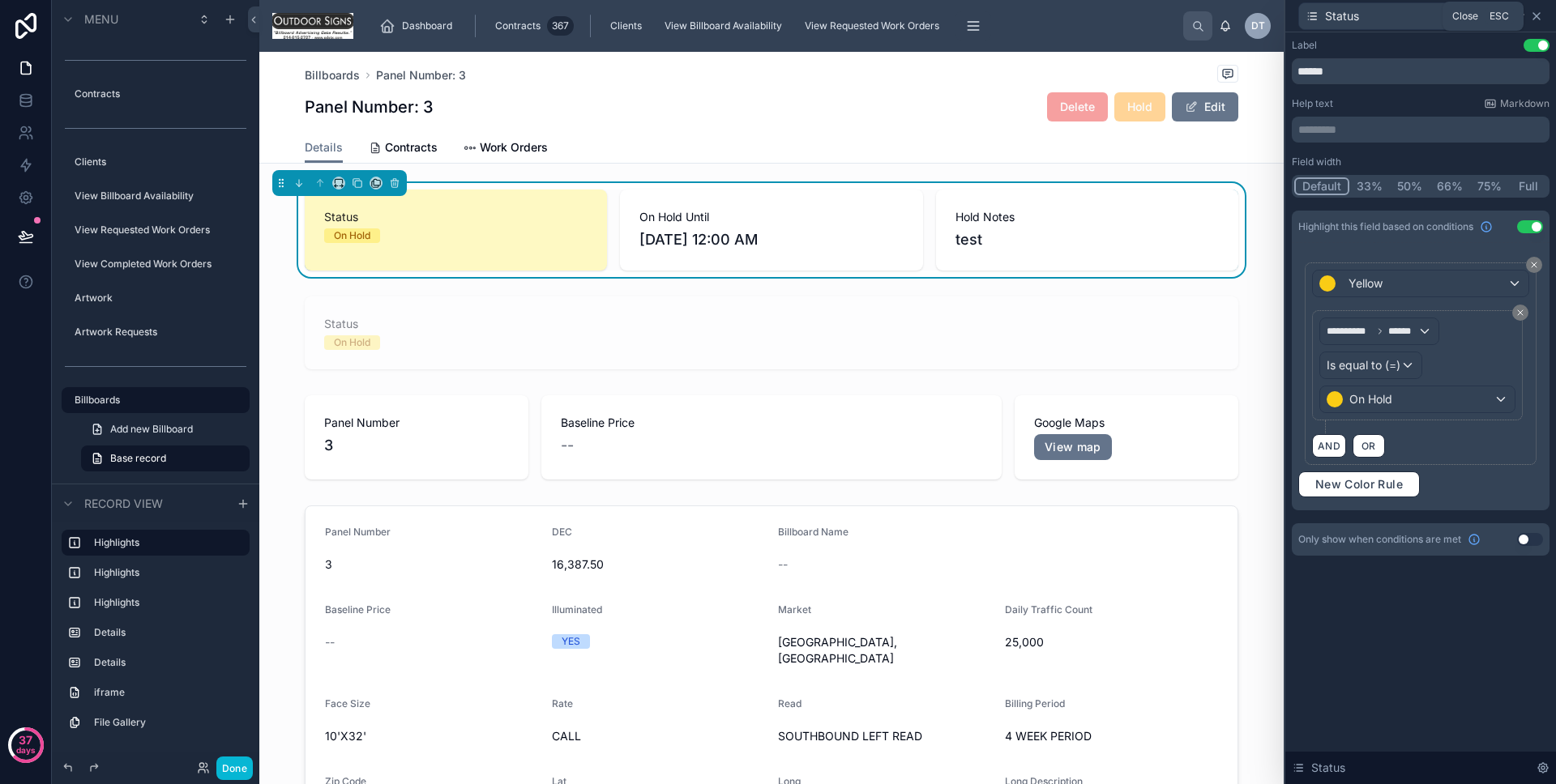
click at [1536, 19] on icon at bounding box center [1536, 16] width 13 height 13
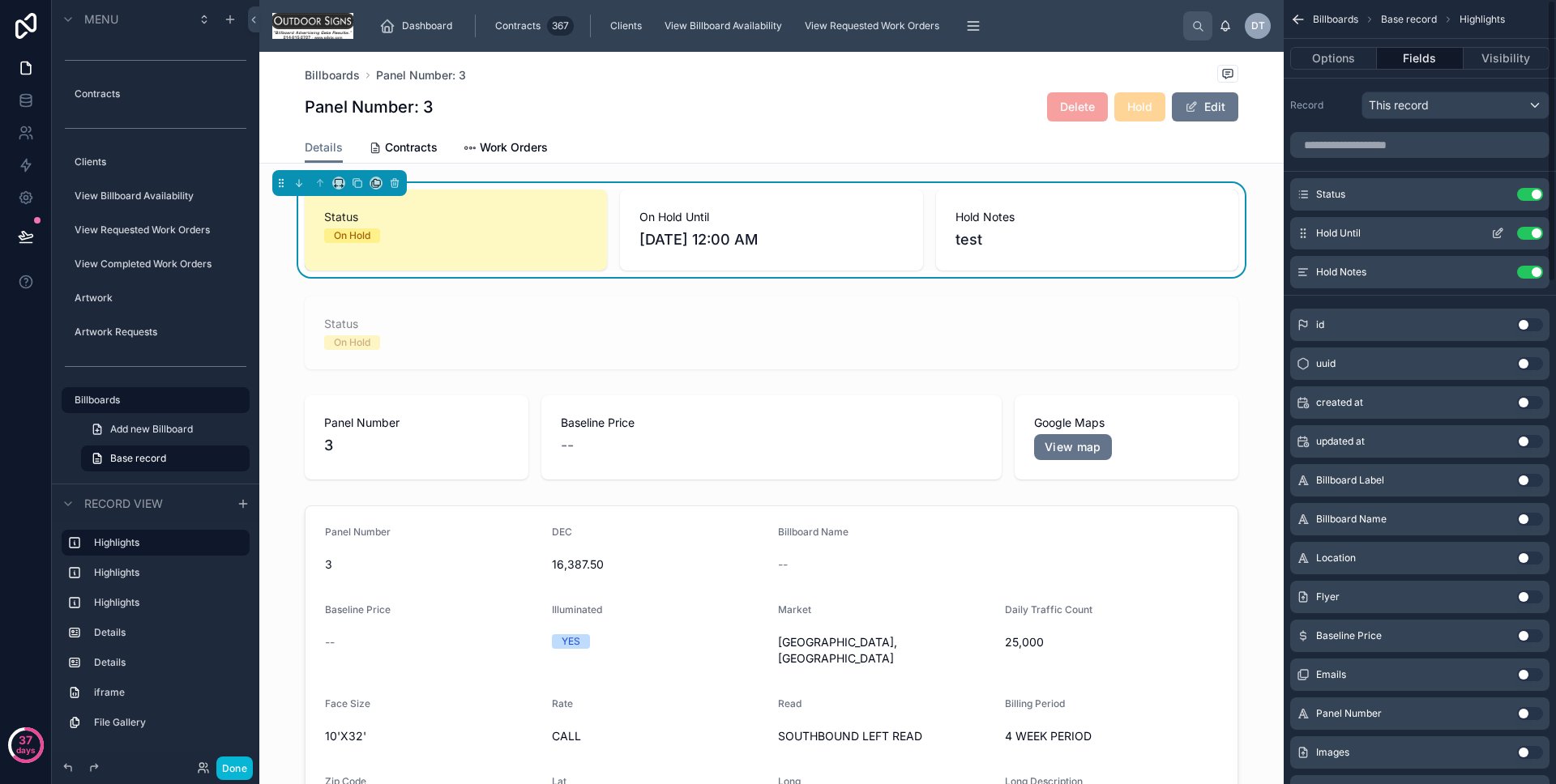
click at [1497, 225] on div "Hold Until Use setting" at bounding box center [1420, 233] width 259 height 33
click at [1497, 228] on icon "scrollable content" at bounding box center [1498, 233] width 13 height 13
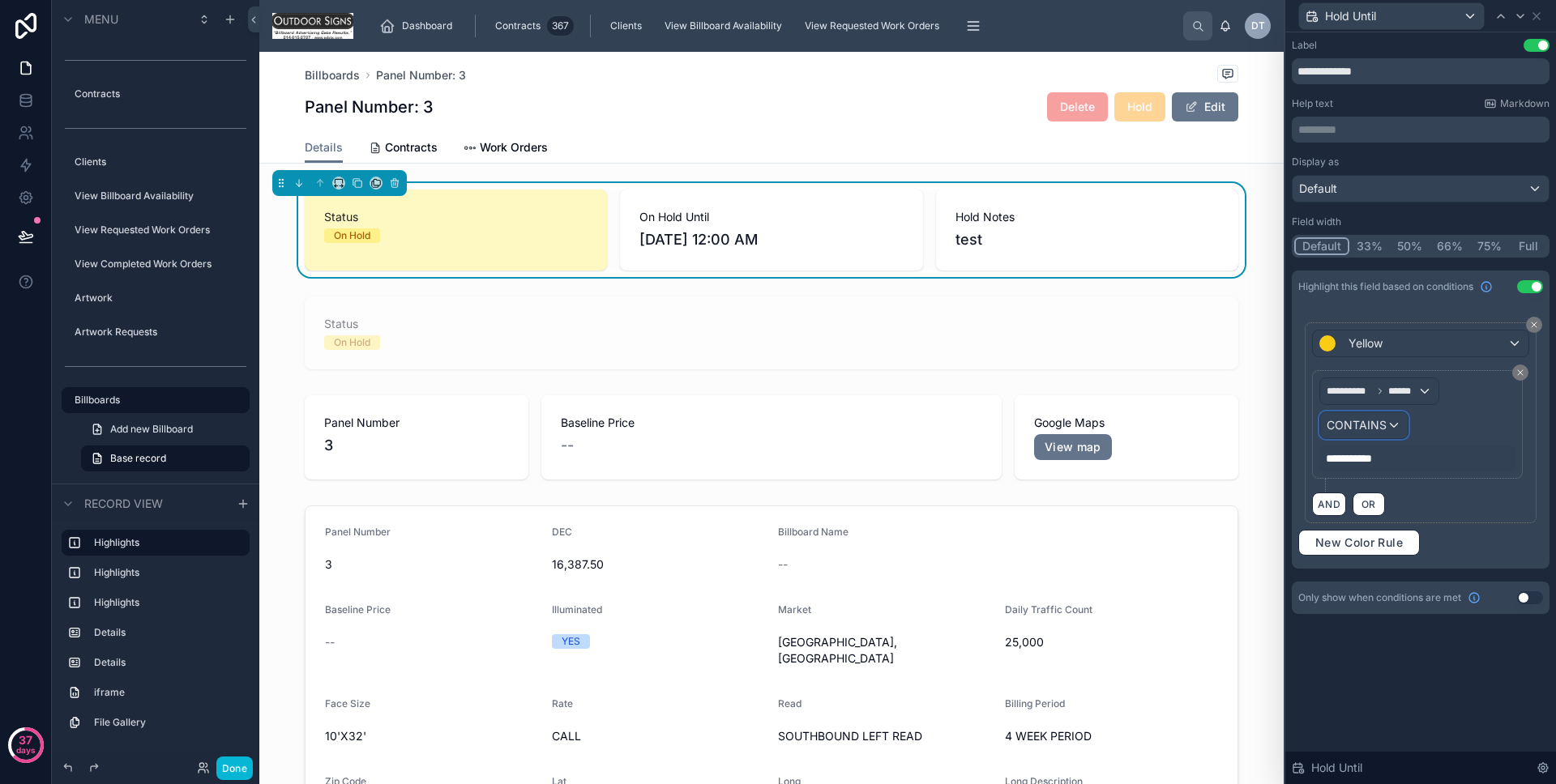
click at [1382, 420] on span "CONTAINS" at bounding box center [1357, 425] width 60 height 16
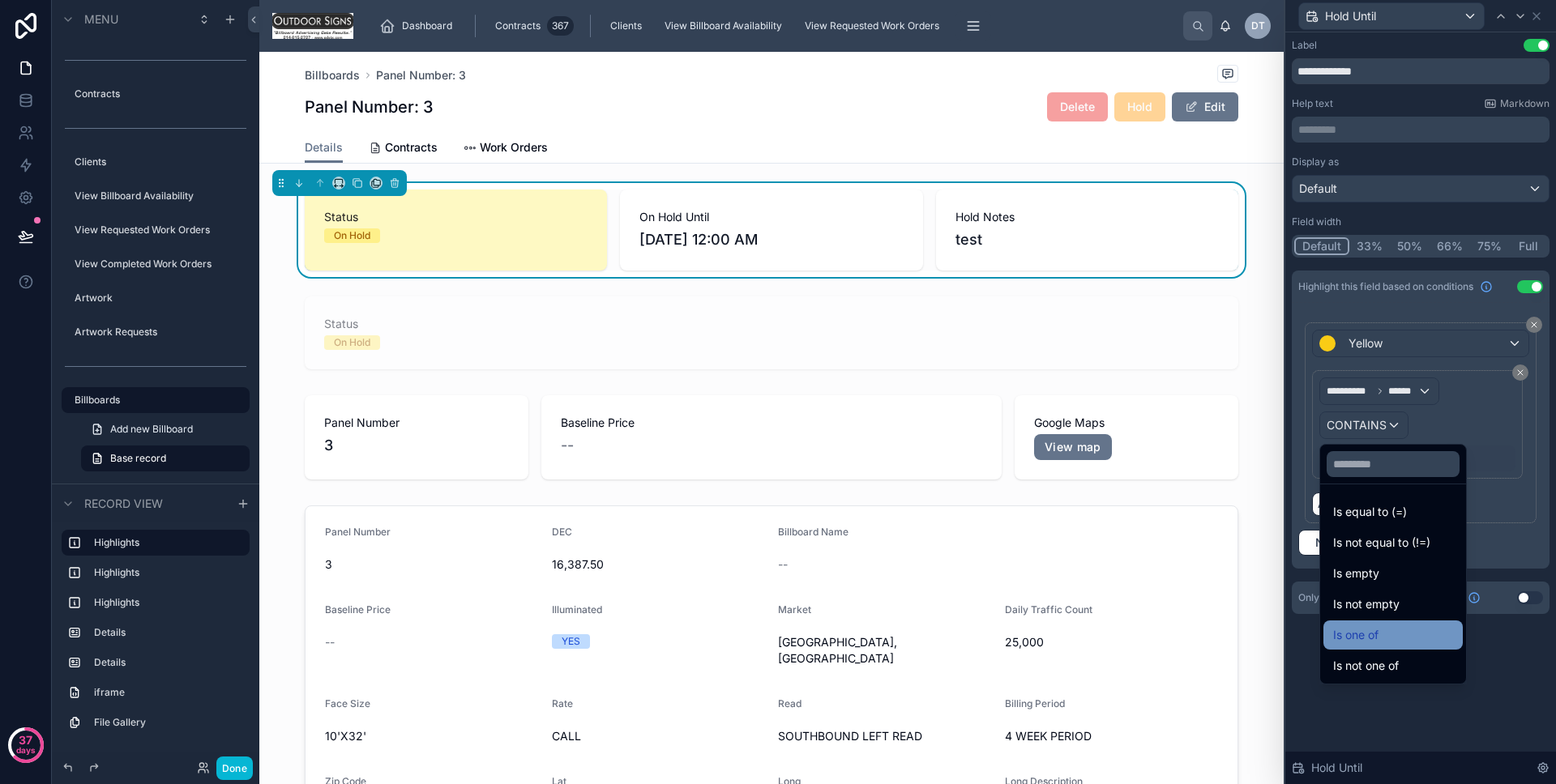
click at [1373, 625] on span "Is one of" at bounding box center [1356, 635] width 45 height 20
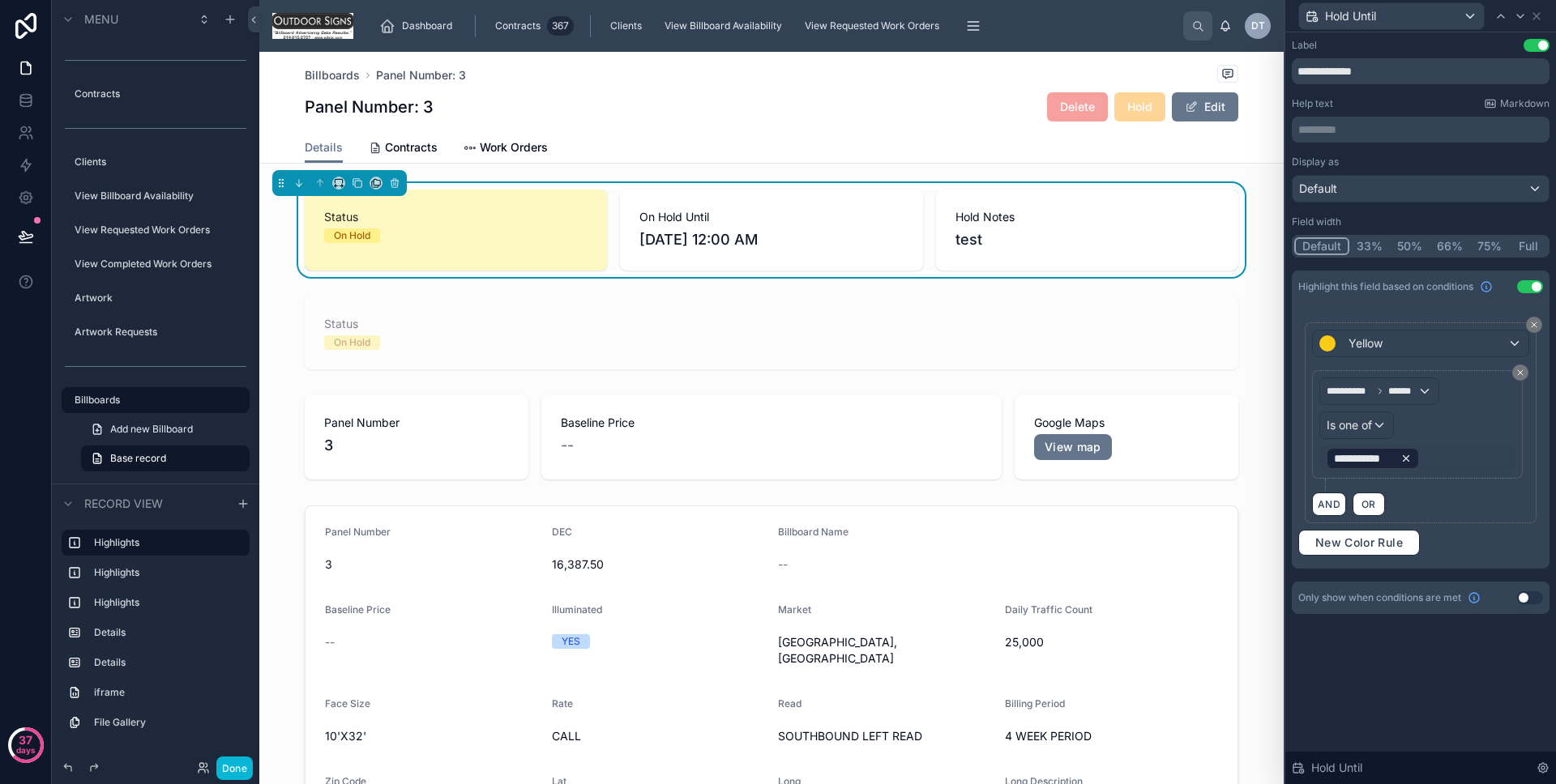
click at [1407, 455] on icon at bounding box center [1407, 459] width 12 height 12
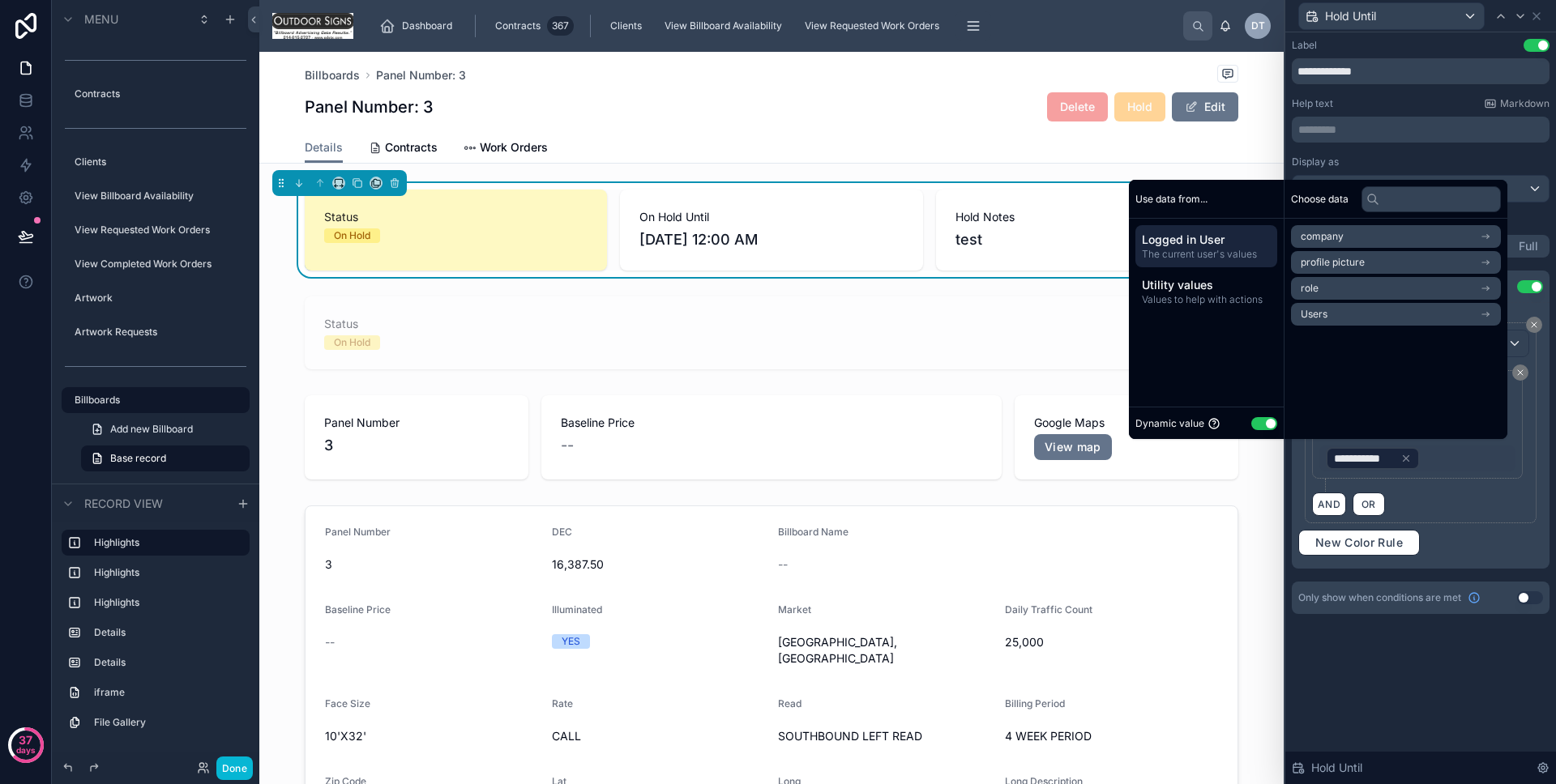
click at [1254, 420] on button "Use setting" at bounding box center [1264, 423] width 26 height 13
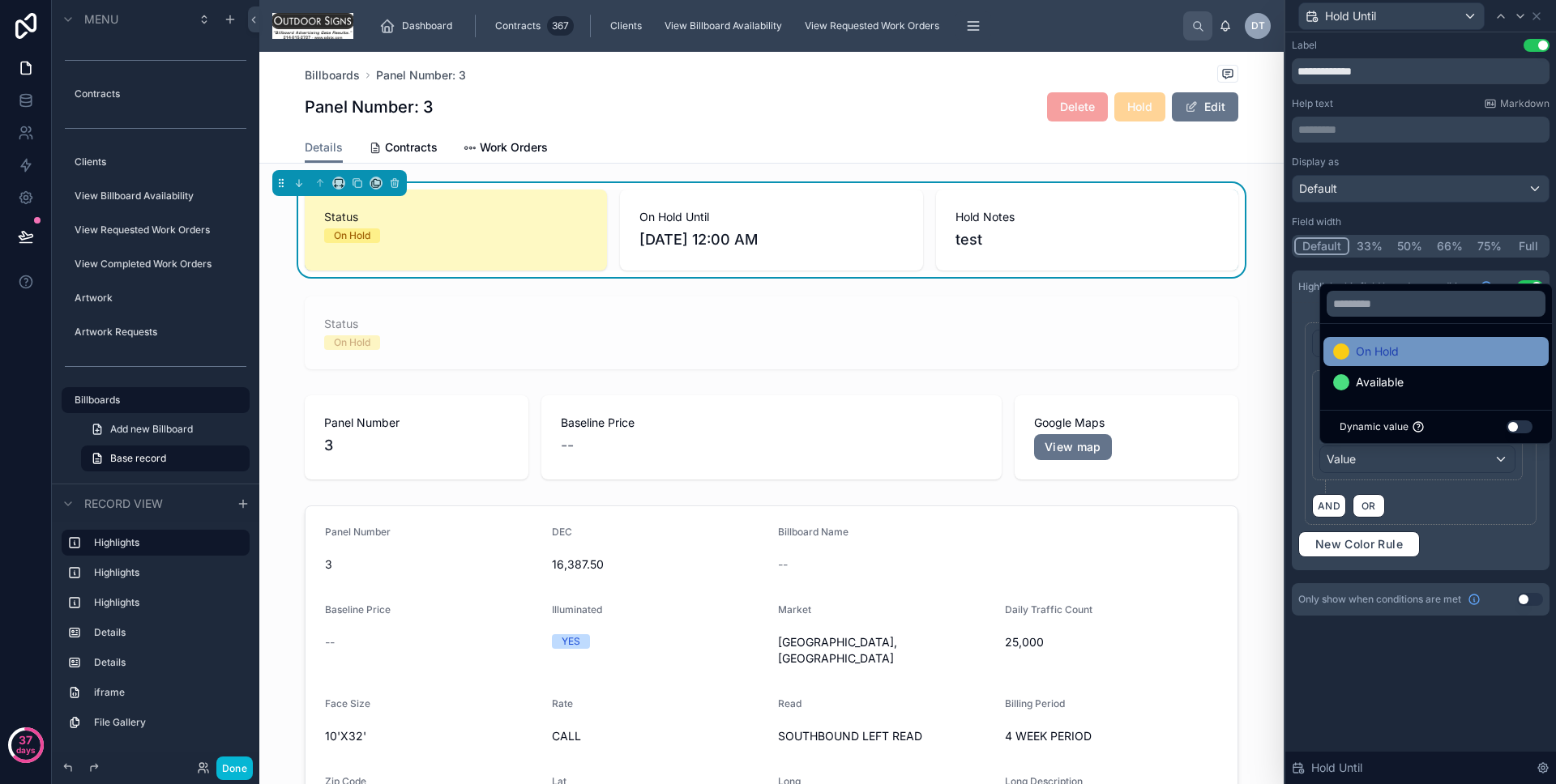
click at [1367, 351] on span "On Hold" at bounding box center [1377, 352] width 43 height 20
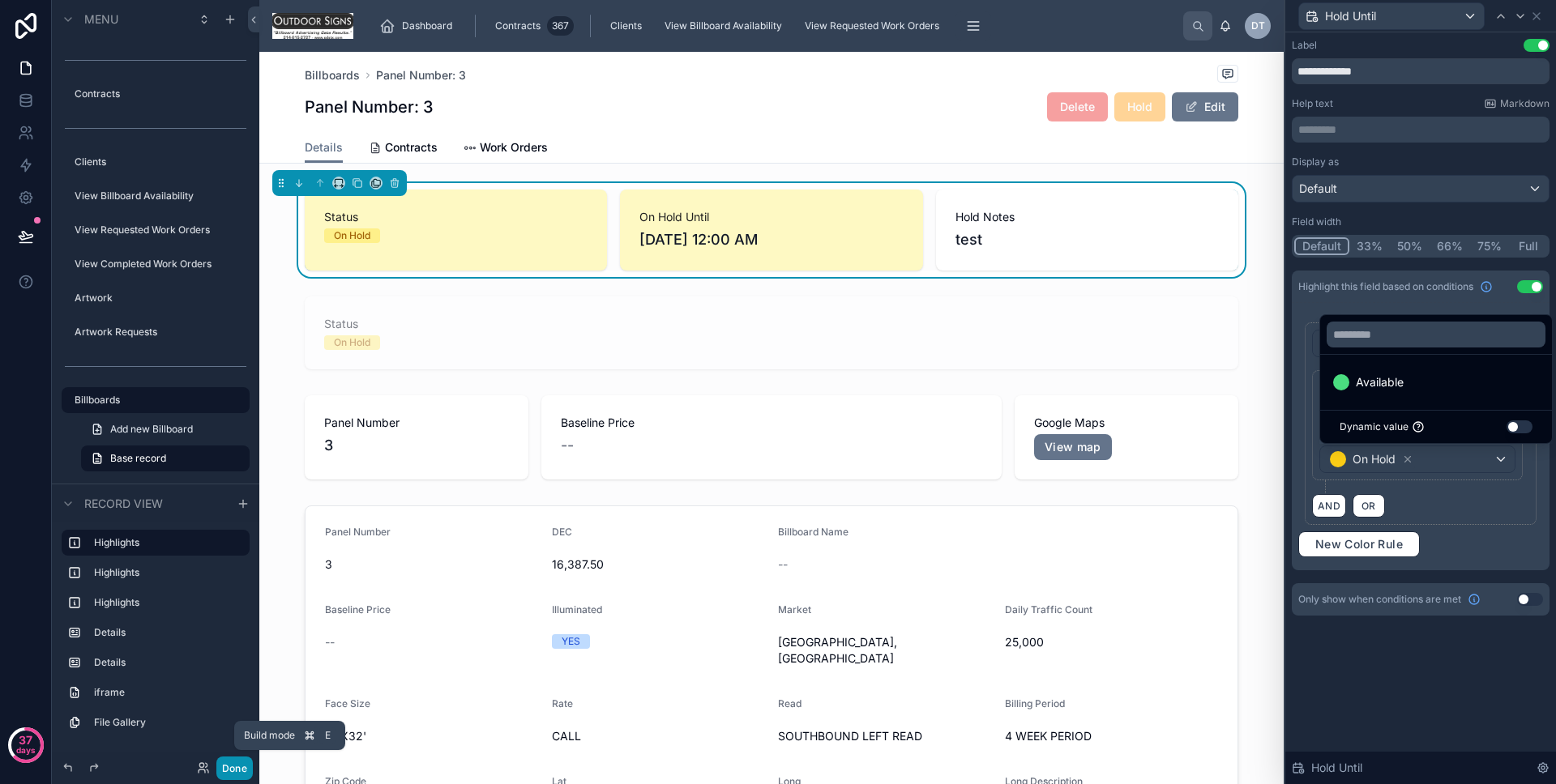
click at [224, 762] on button "Done" at bounding box center [234, 768] width 37 height 24
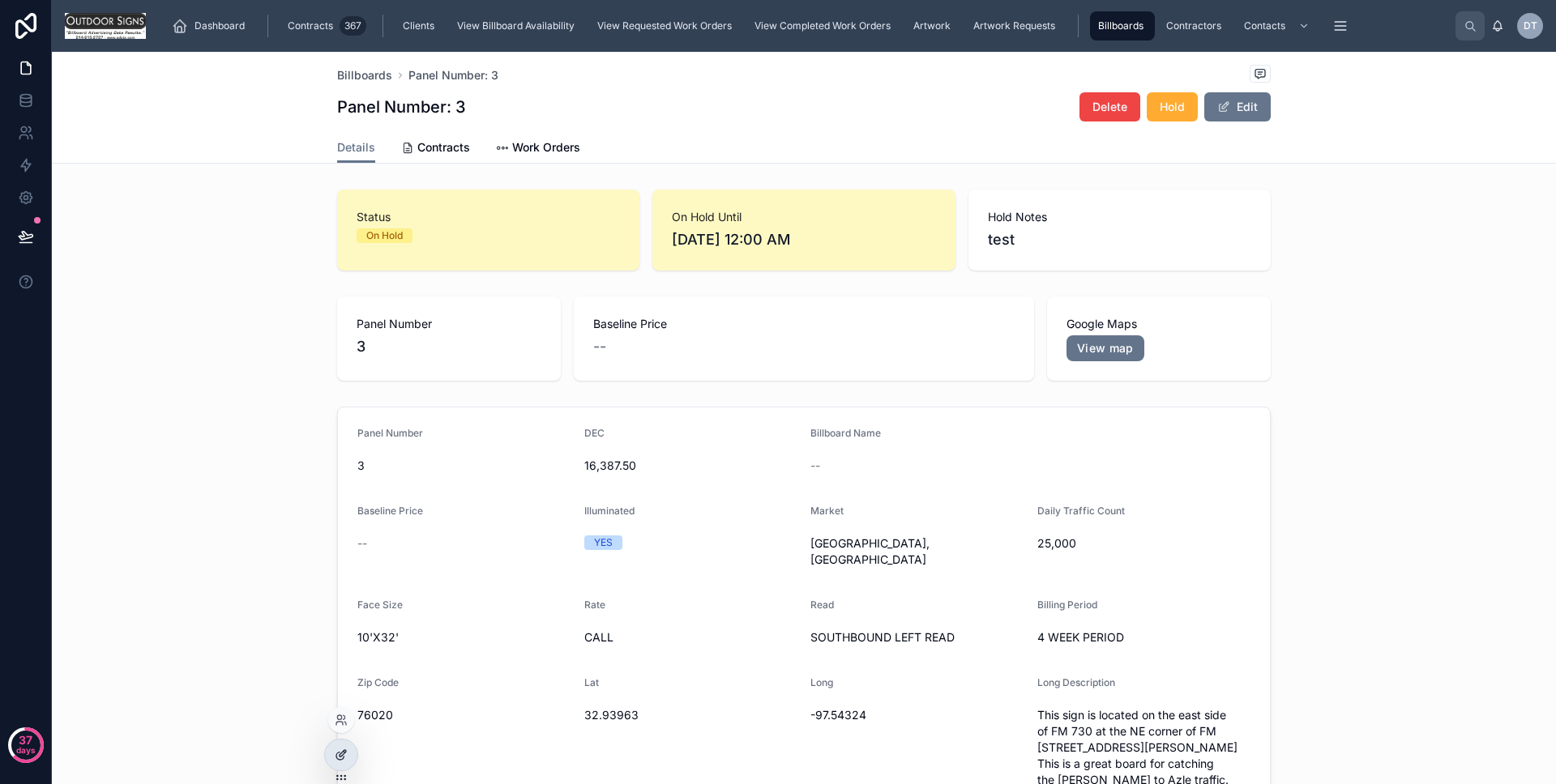
click at [346, 754] on icon at bounding box center [340, 754] width 13 height 13
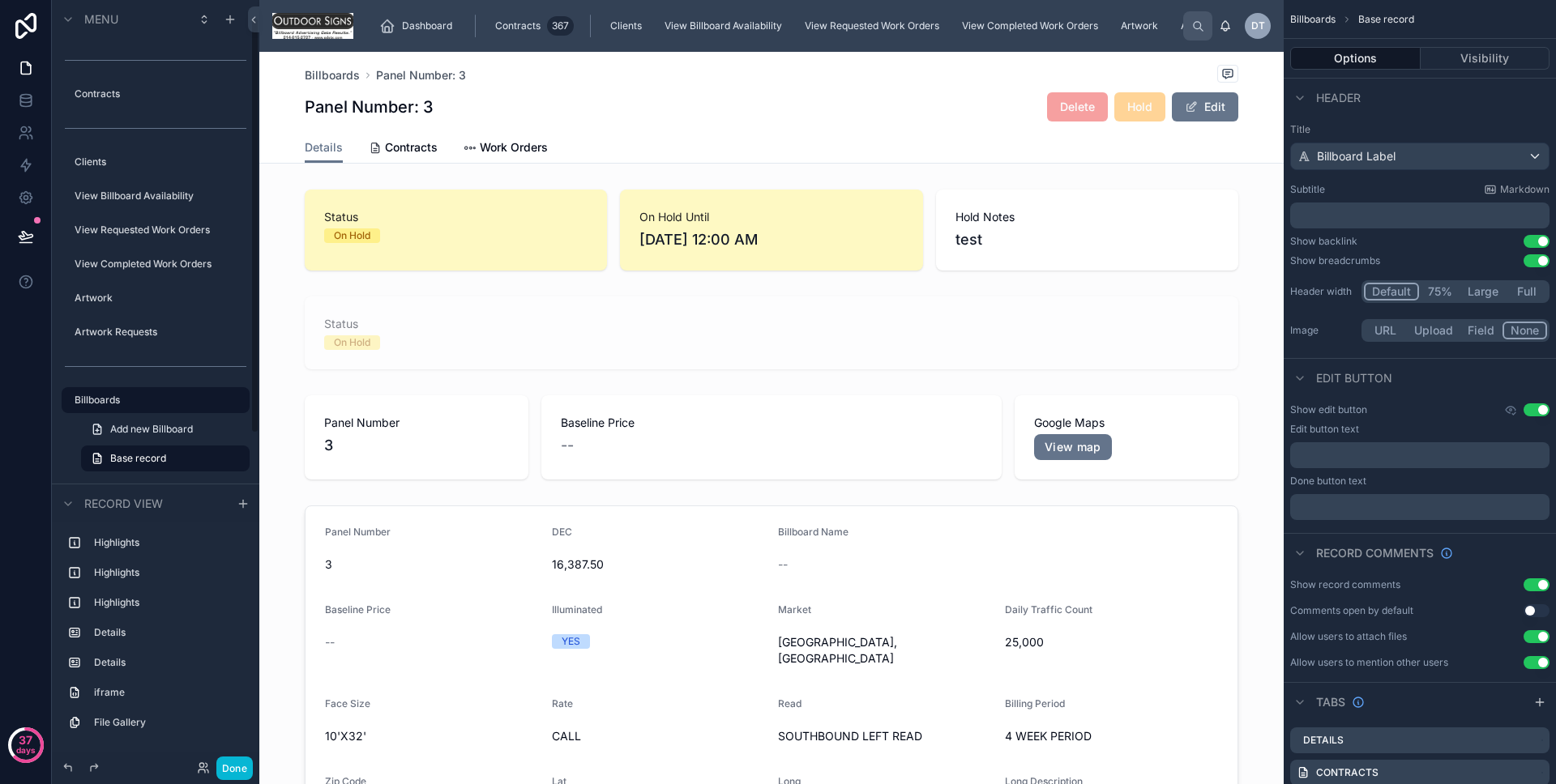
click at [970, 225] on div at bounding box center [772, 230] width 1024 height 94
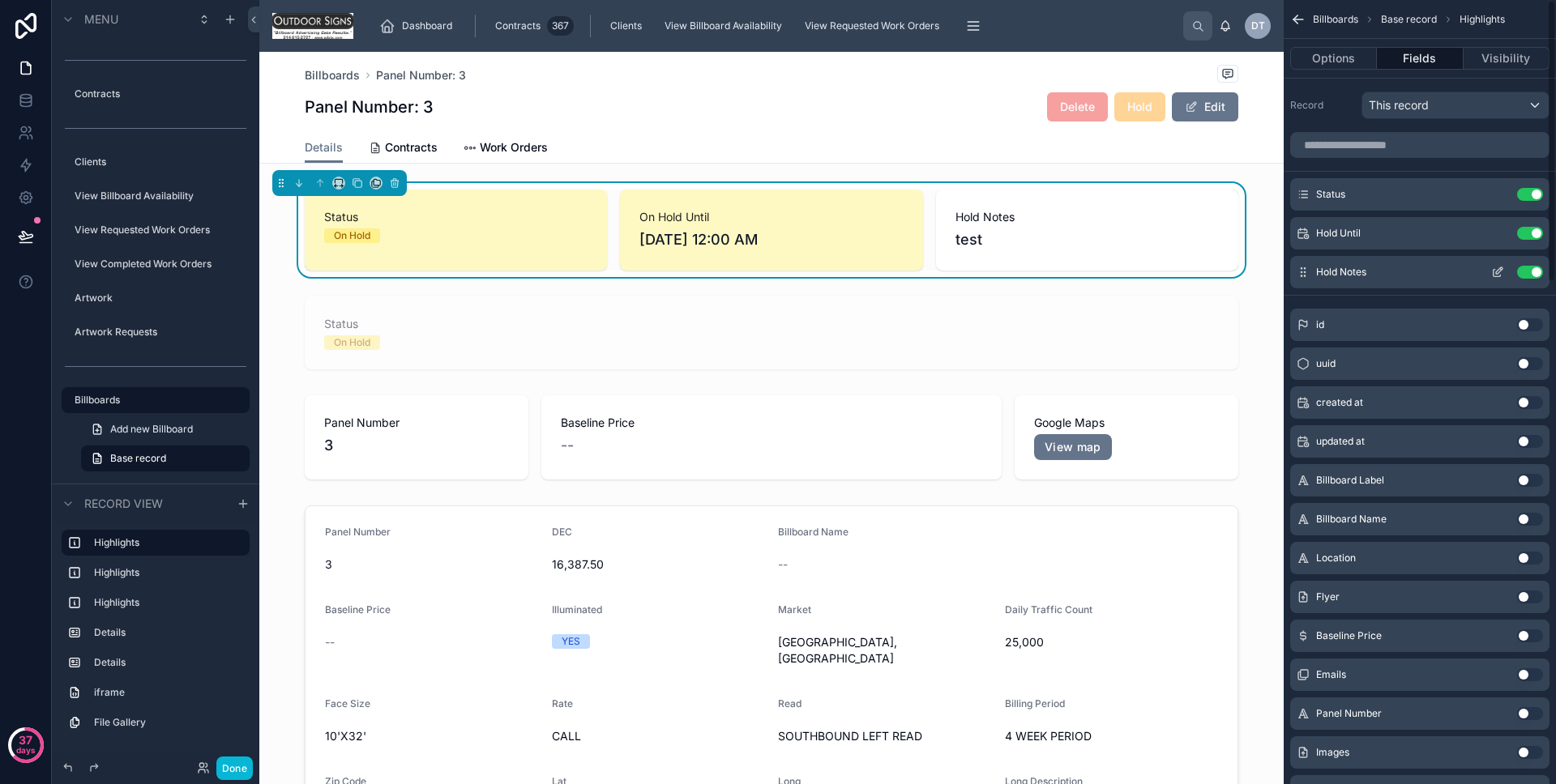
click at [1494, 276] on icon "scrollable content" at bounding box center [1497, 273] width 7 height 7
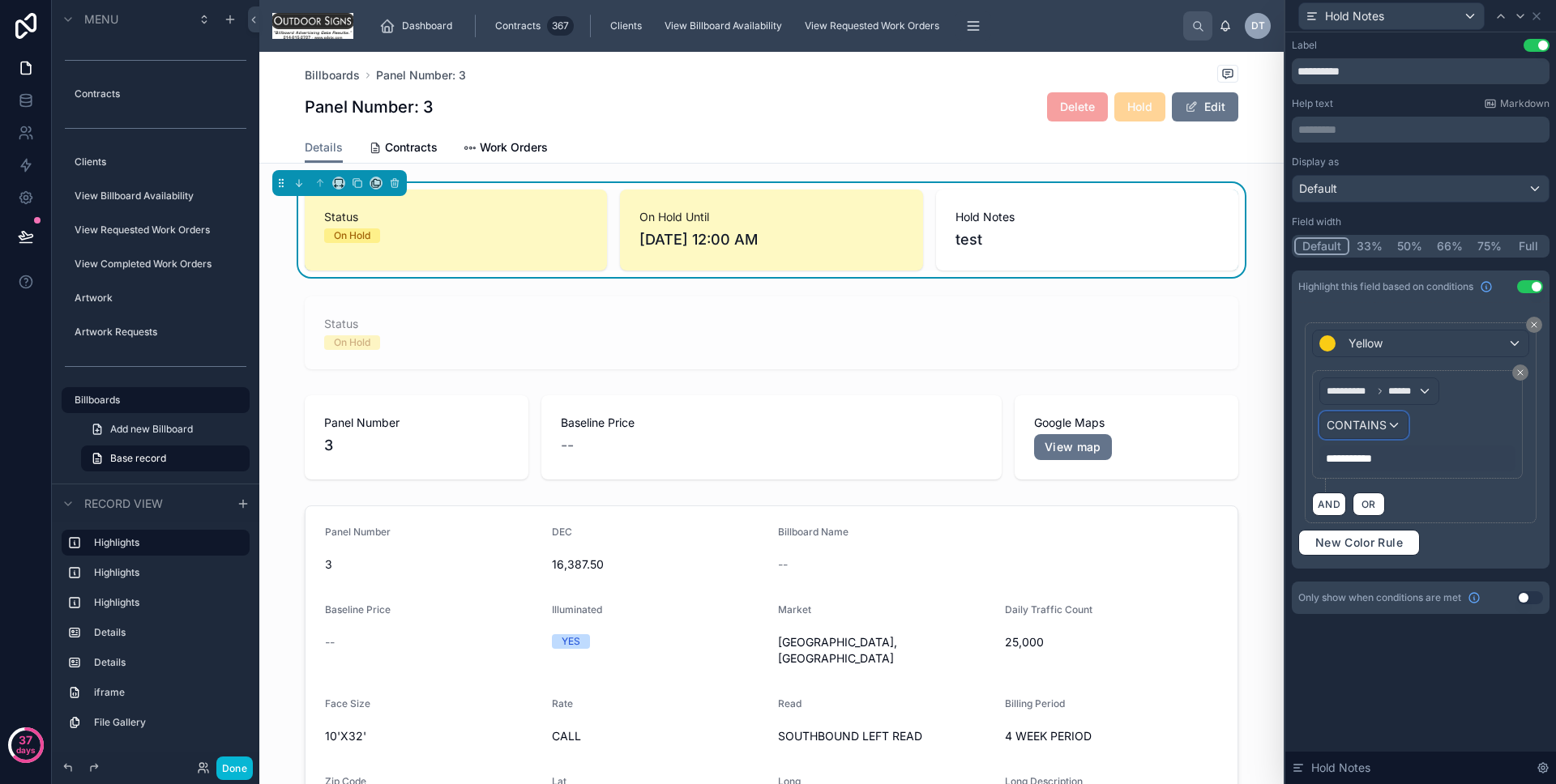
click at [1375, 419] on span "CONTAINS" at bounding box center [1357, 425] width 60 height 16
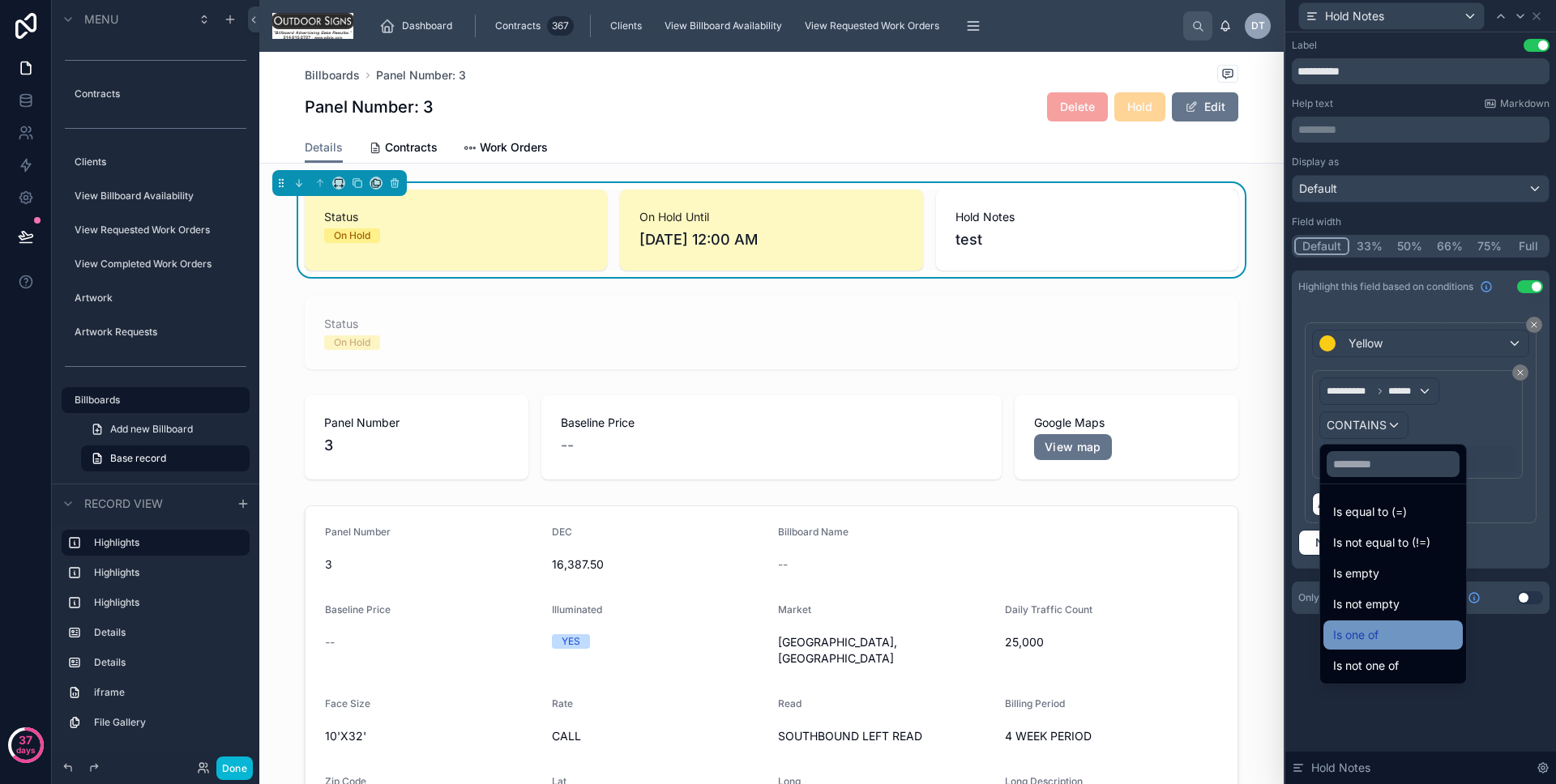
click at [1371, 629] on span "Is one of" at bounding box center [1356, 635] width 45 height 20
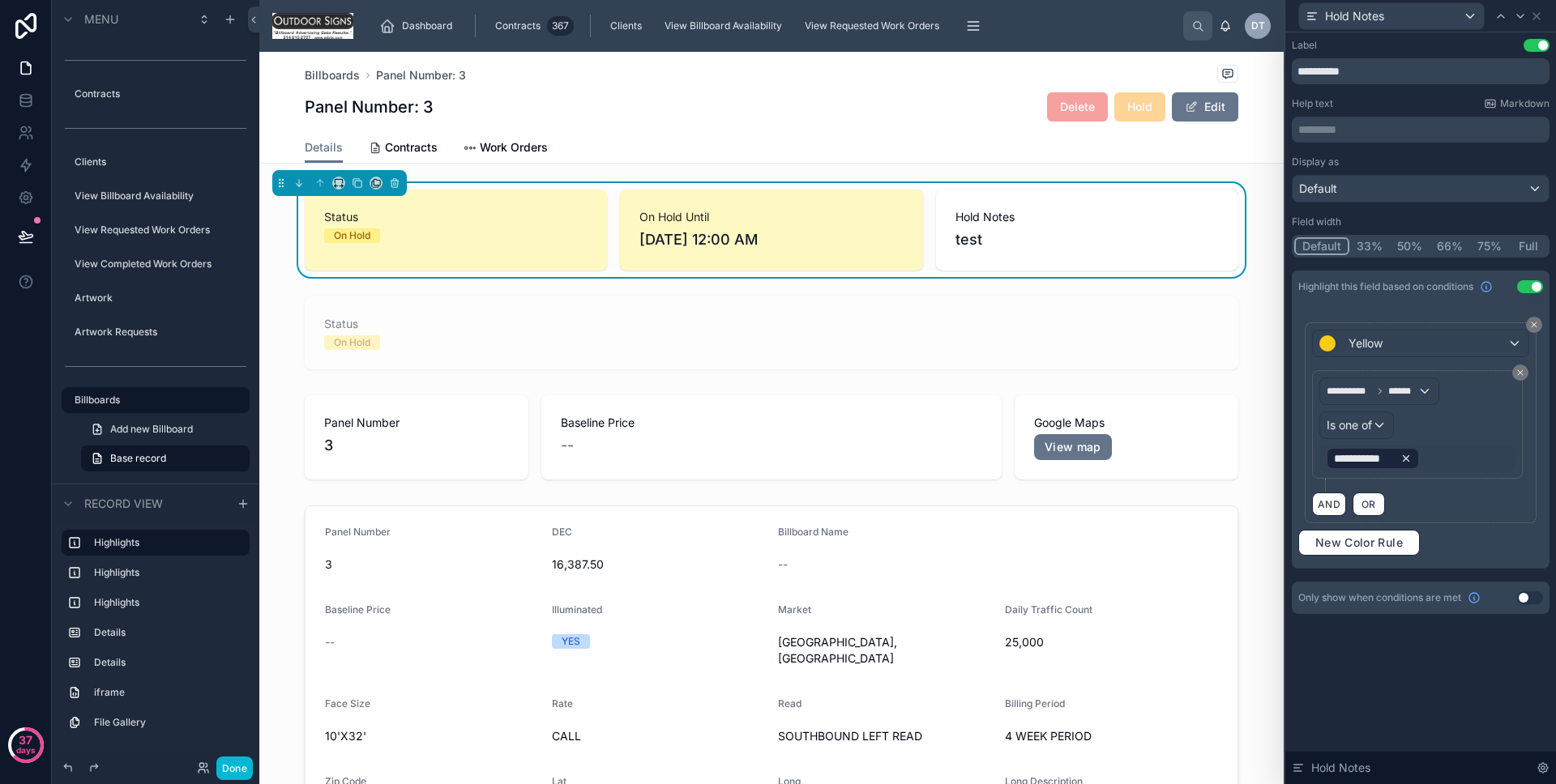
click at [1377, 463] on span "**********" at bounding box center [1364, 459] width 60 height 16
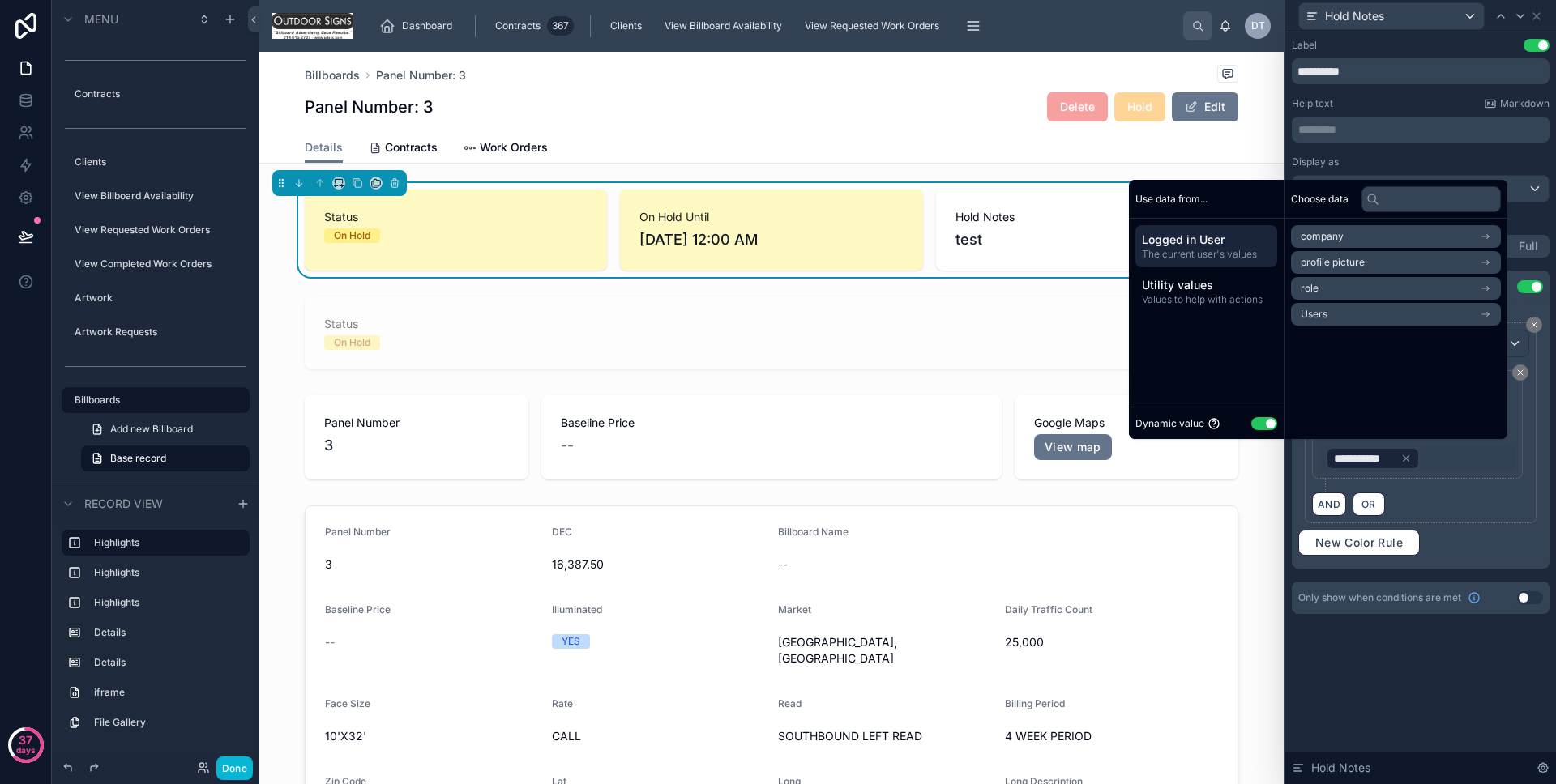
click at [1260, 417] on button "Use setting" at bounding box center [1264, 423] width 26 height 13
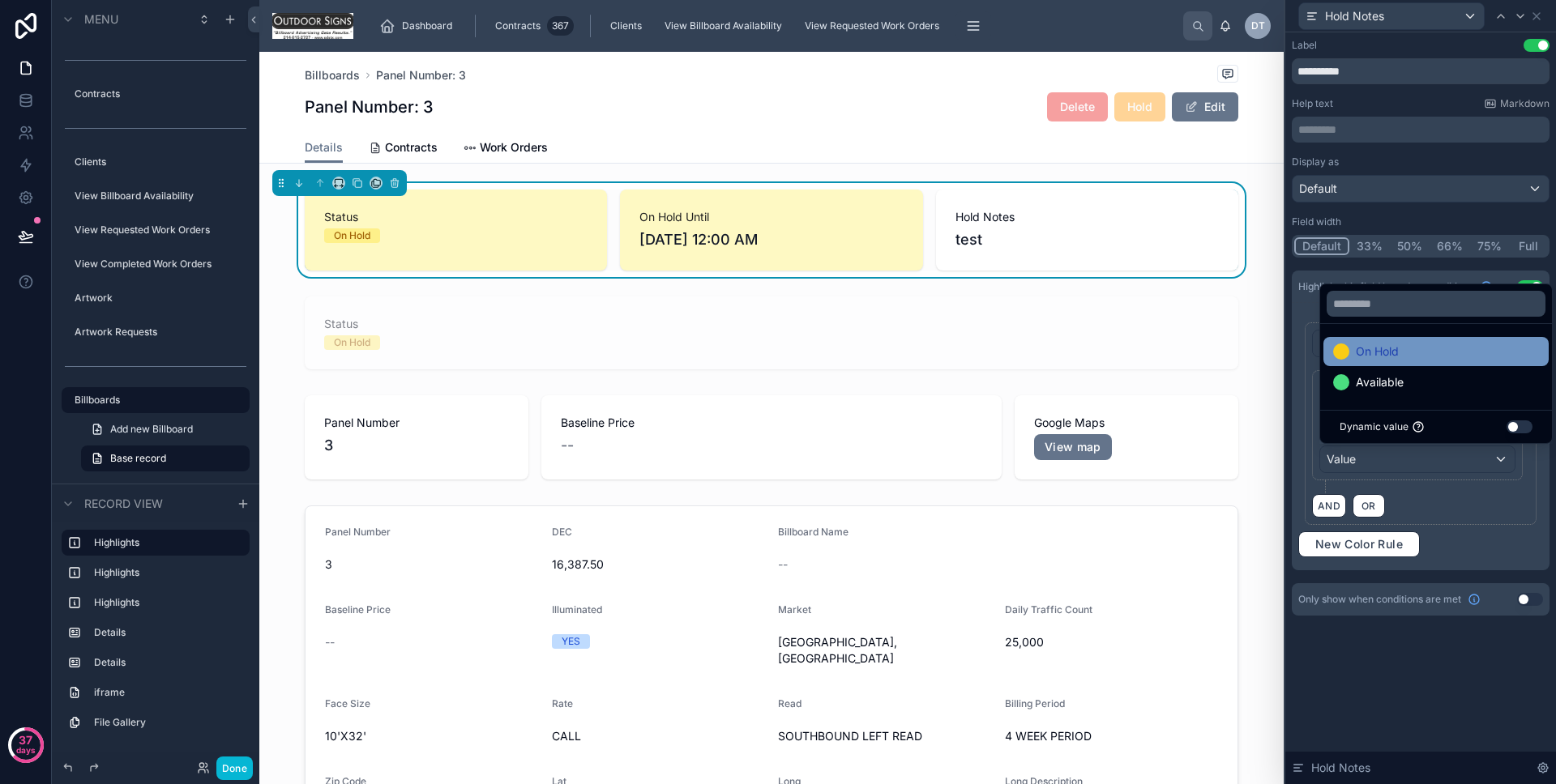
click at [1367, 360] on span "On Hold" at bounding box center [1377, 352] width 43 height 20
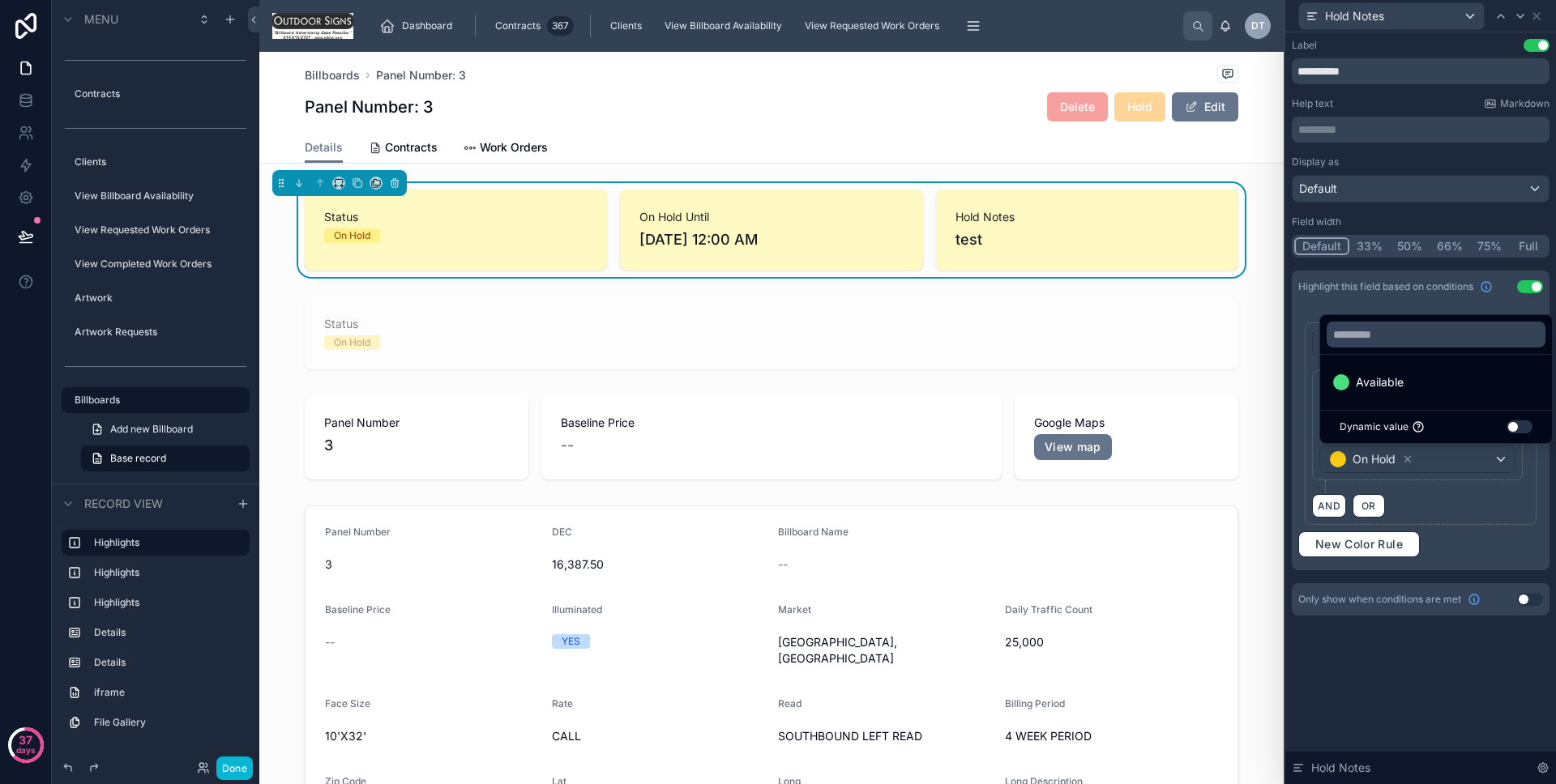
click at [1411, 675] on div "**********" at bounding box center [1421, 408] width 270 height 751
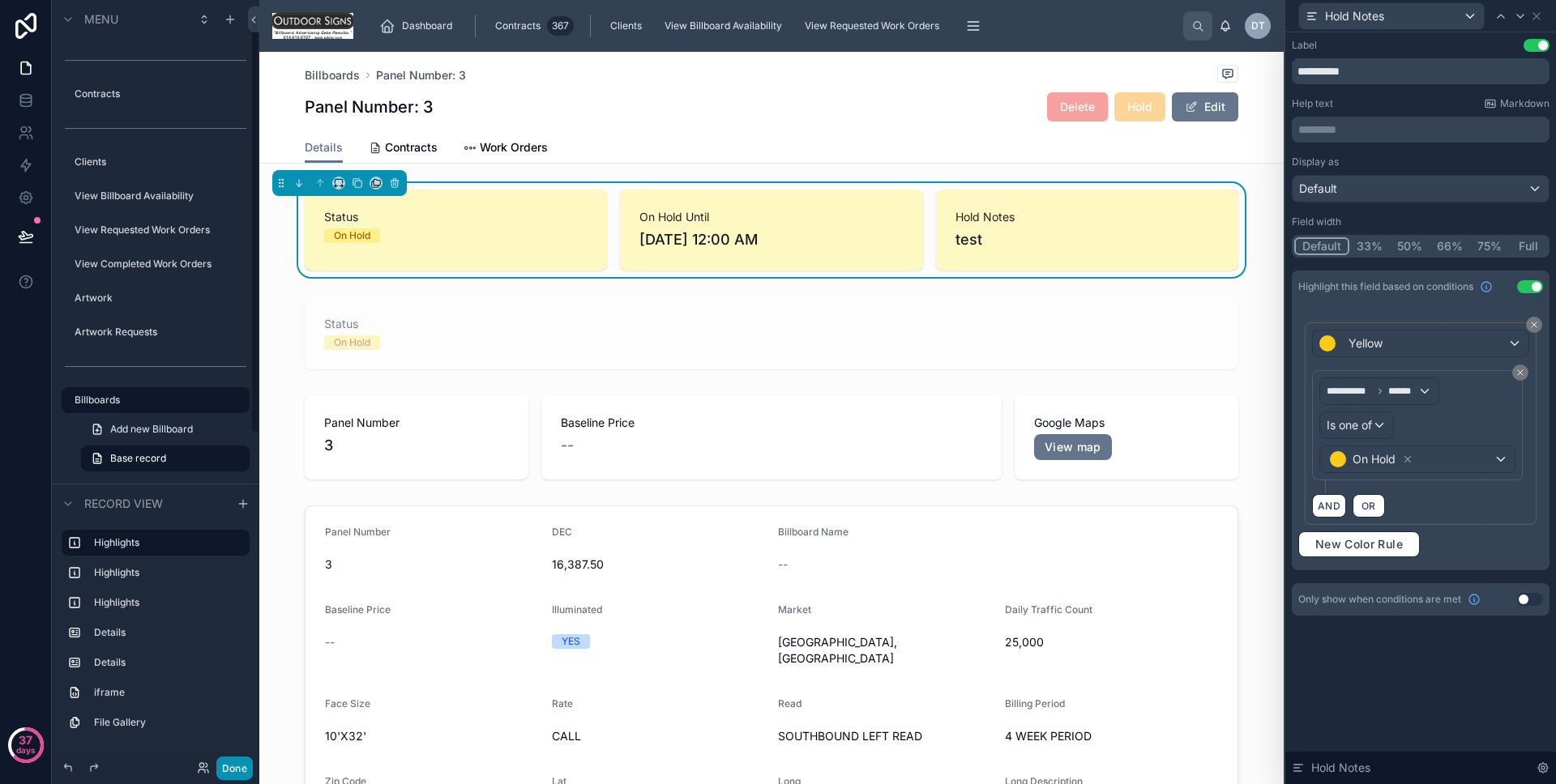
click at [235, 767] on button "Done" at bounding box center [234, 768] width 37 height 24
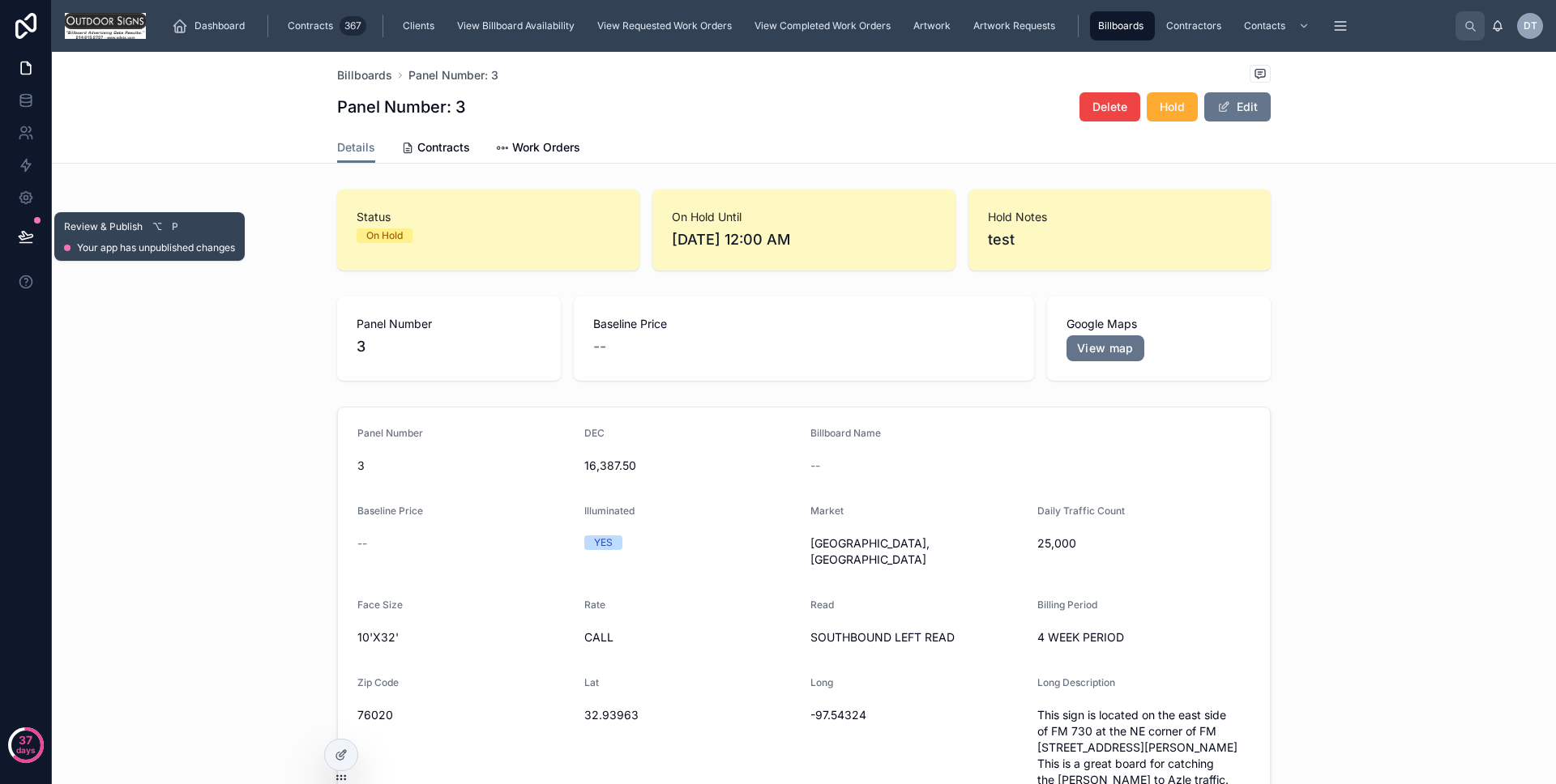
click at [26, 239] on icon at bounding box center [26, 236] width 14 height 8
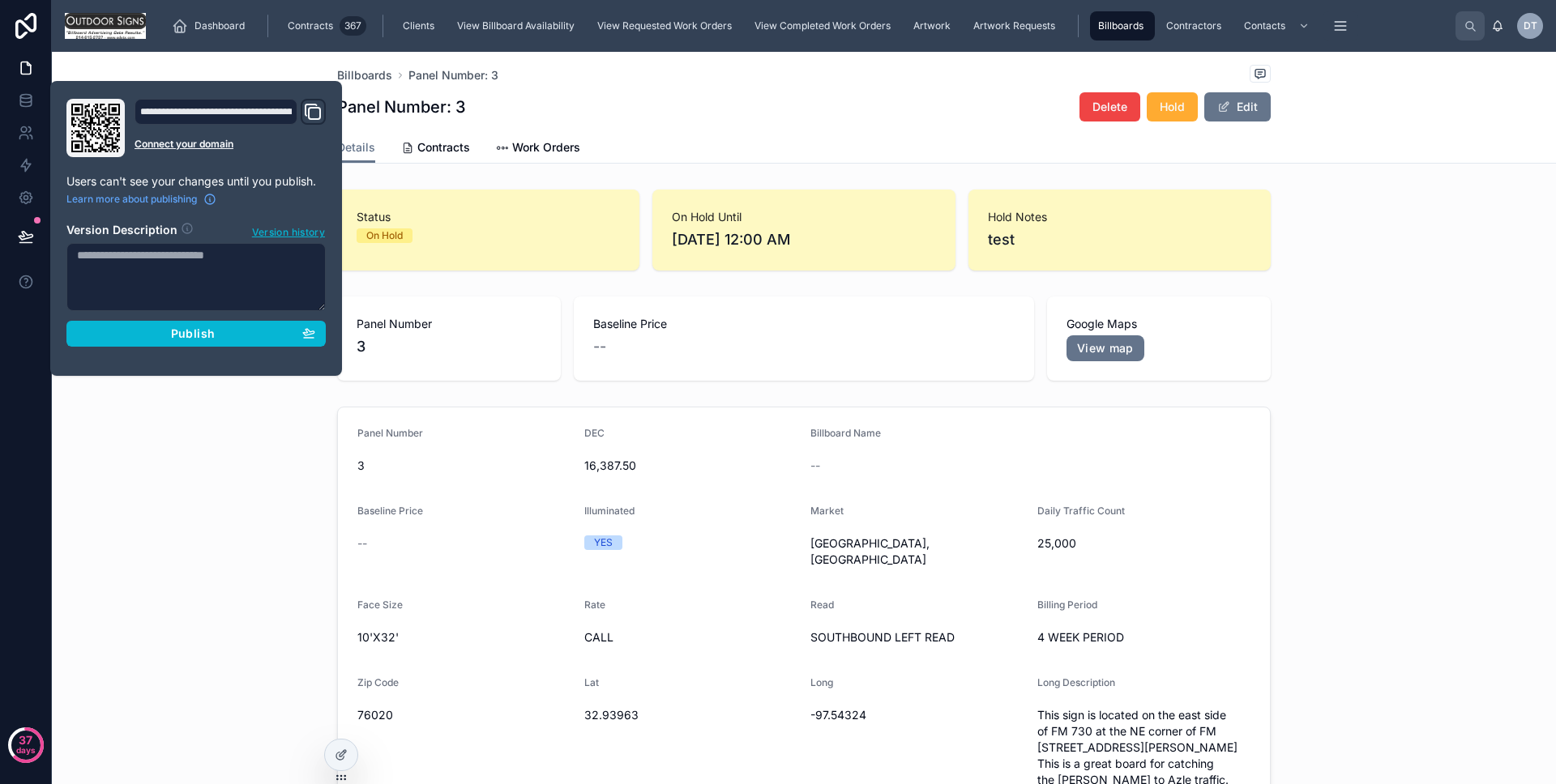
click at [154, 348] on div "**********" at bounding box center [196, 228] width 272 height 259
click at [153, 338] on div "Publish" at bounding box center [196, 333] width 239 height 15
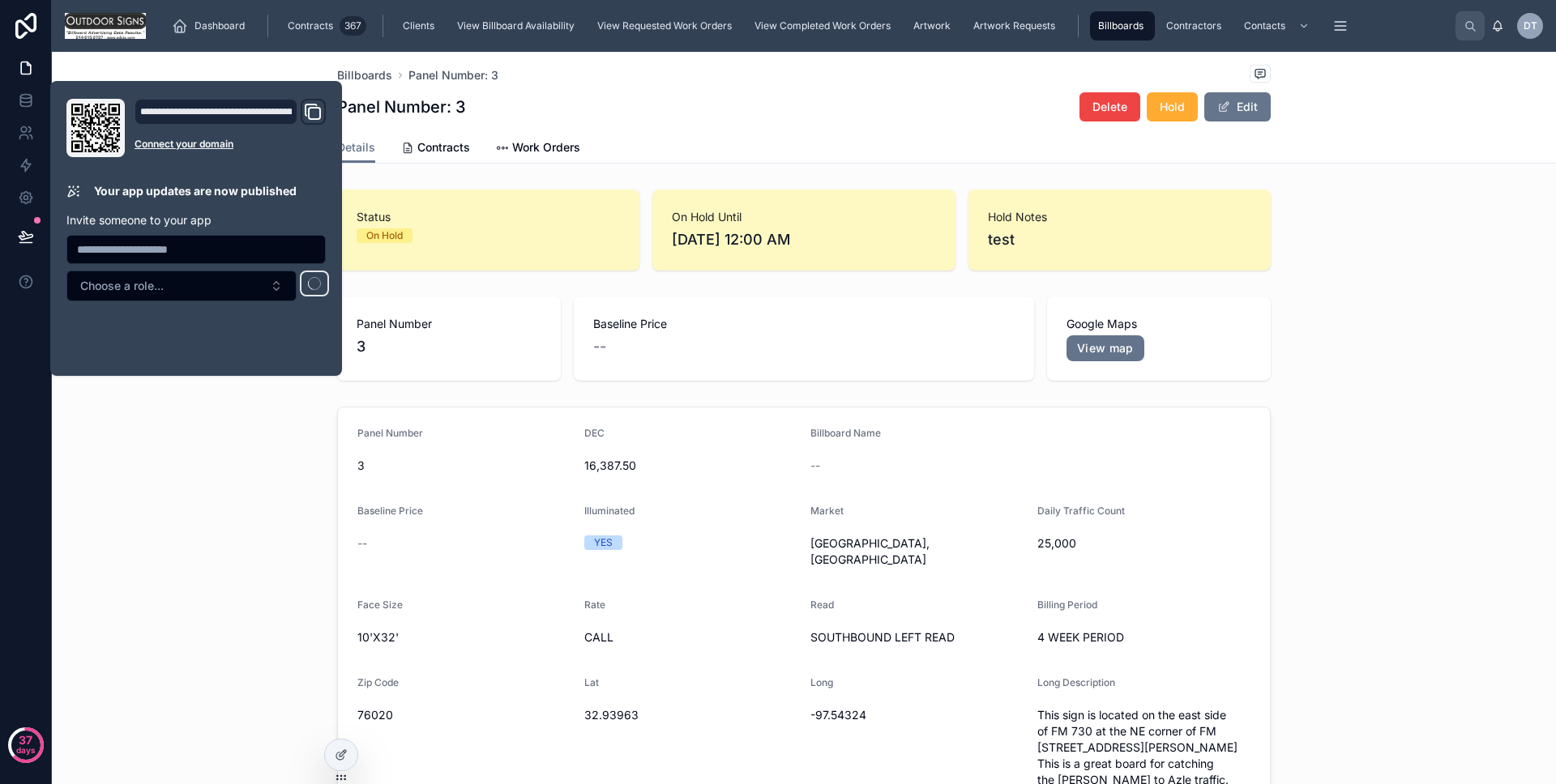
click at [154, 464] on div "Panel Number [DATE] 16,387.50 Billboard Name -- Baseline Price -- Illuminated Y…" at bounding box center [804, 657] width 1505 height 514
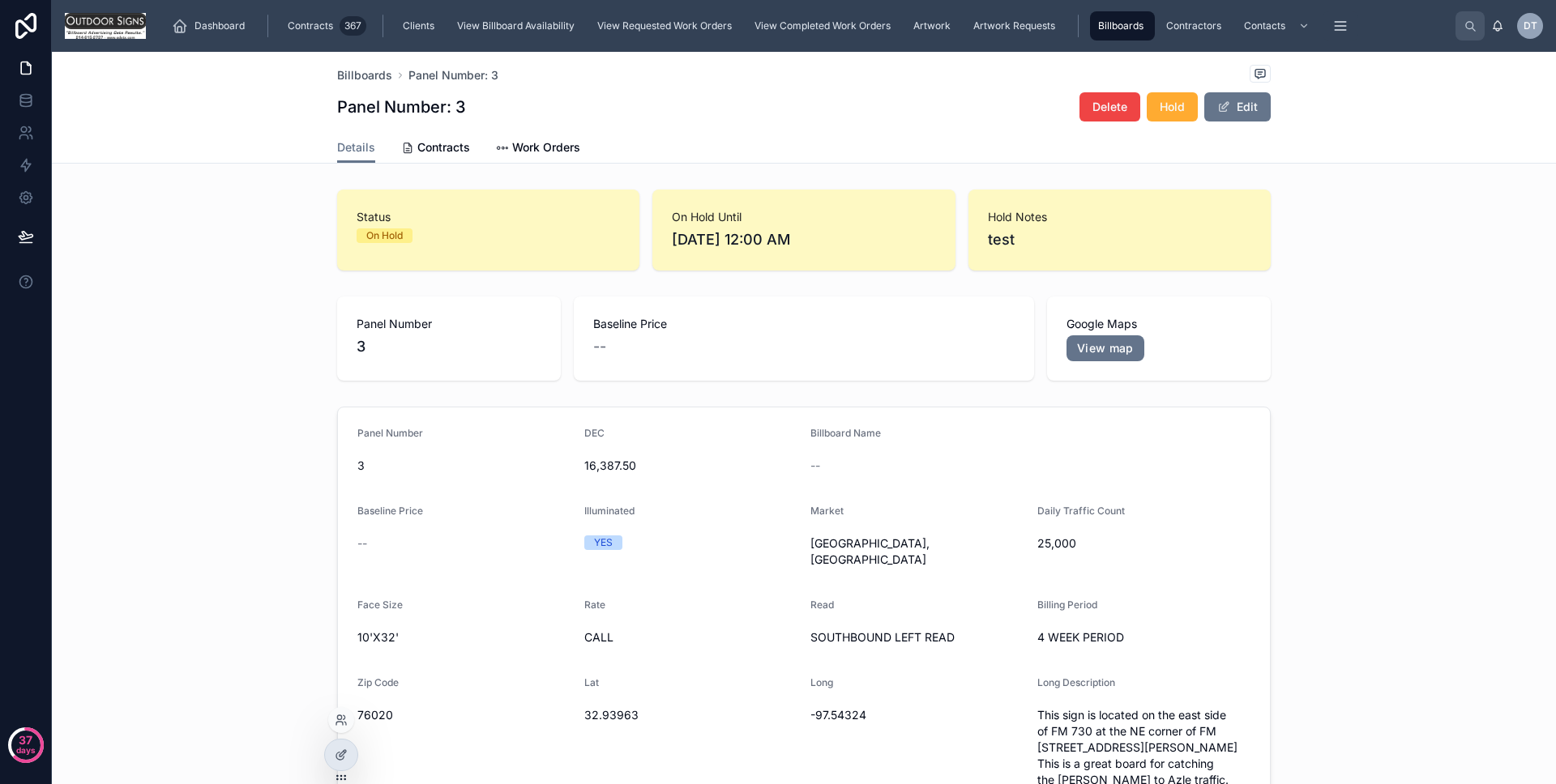
click at [351, 742] on div at bounding box center [341, 754] width 35 height 33
click at [347, 747] on div at bounding box center [340, 754] width 33 height 31
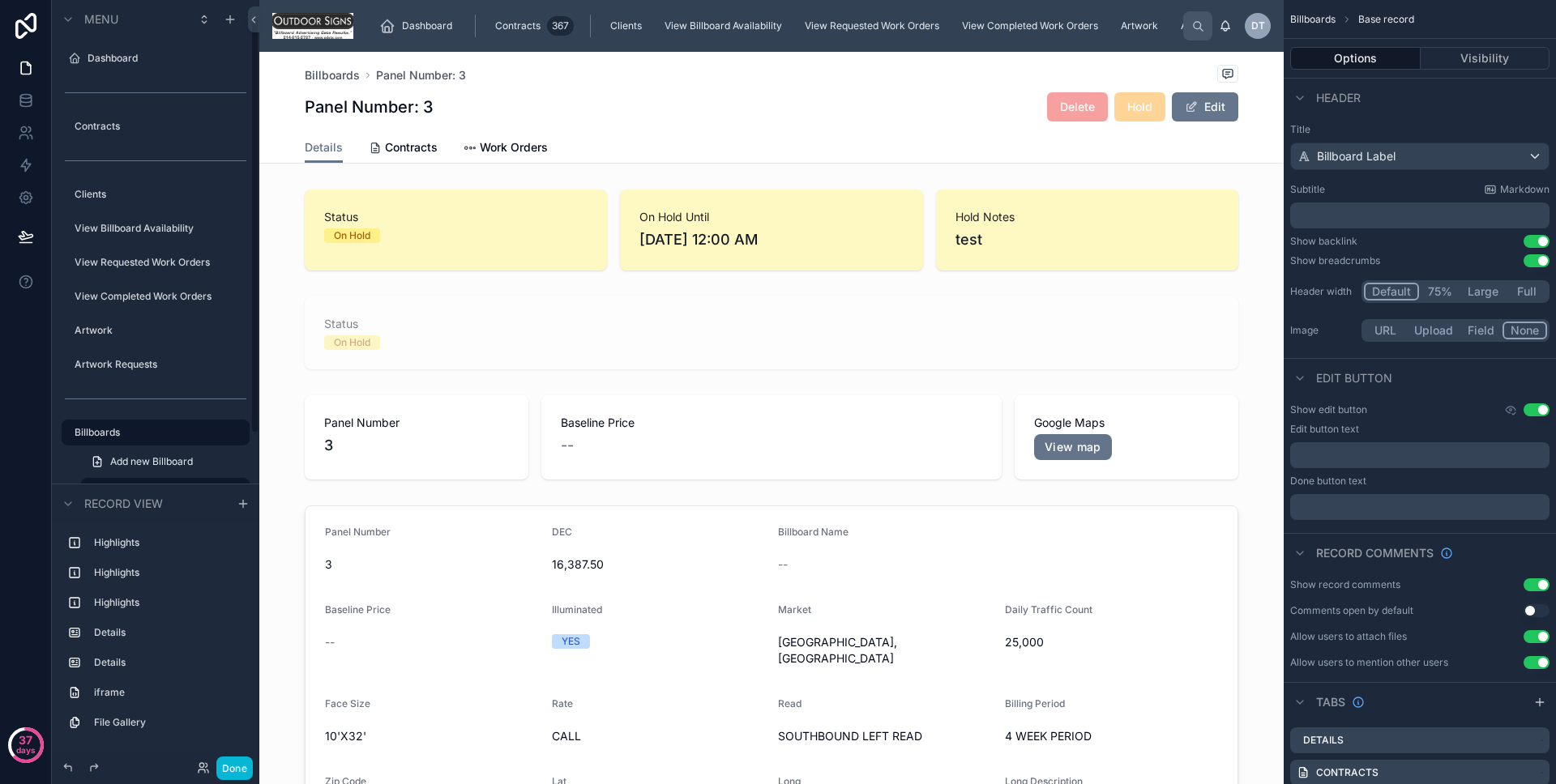
scroll to position [33, 0]
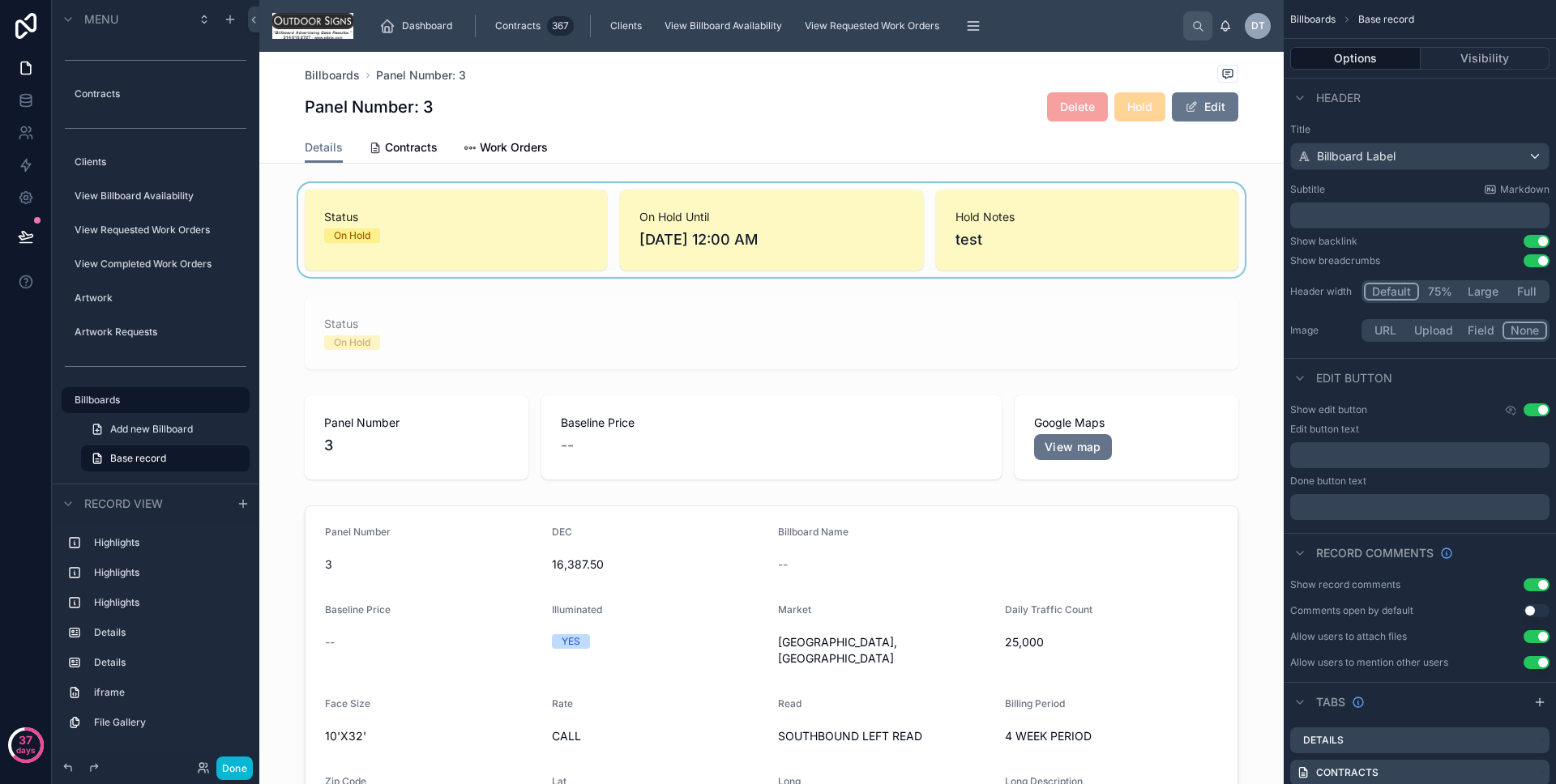
click at [549, 251] on div at bounding box center [772, 230] width 1024 height 94
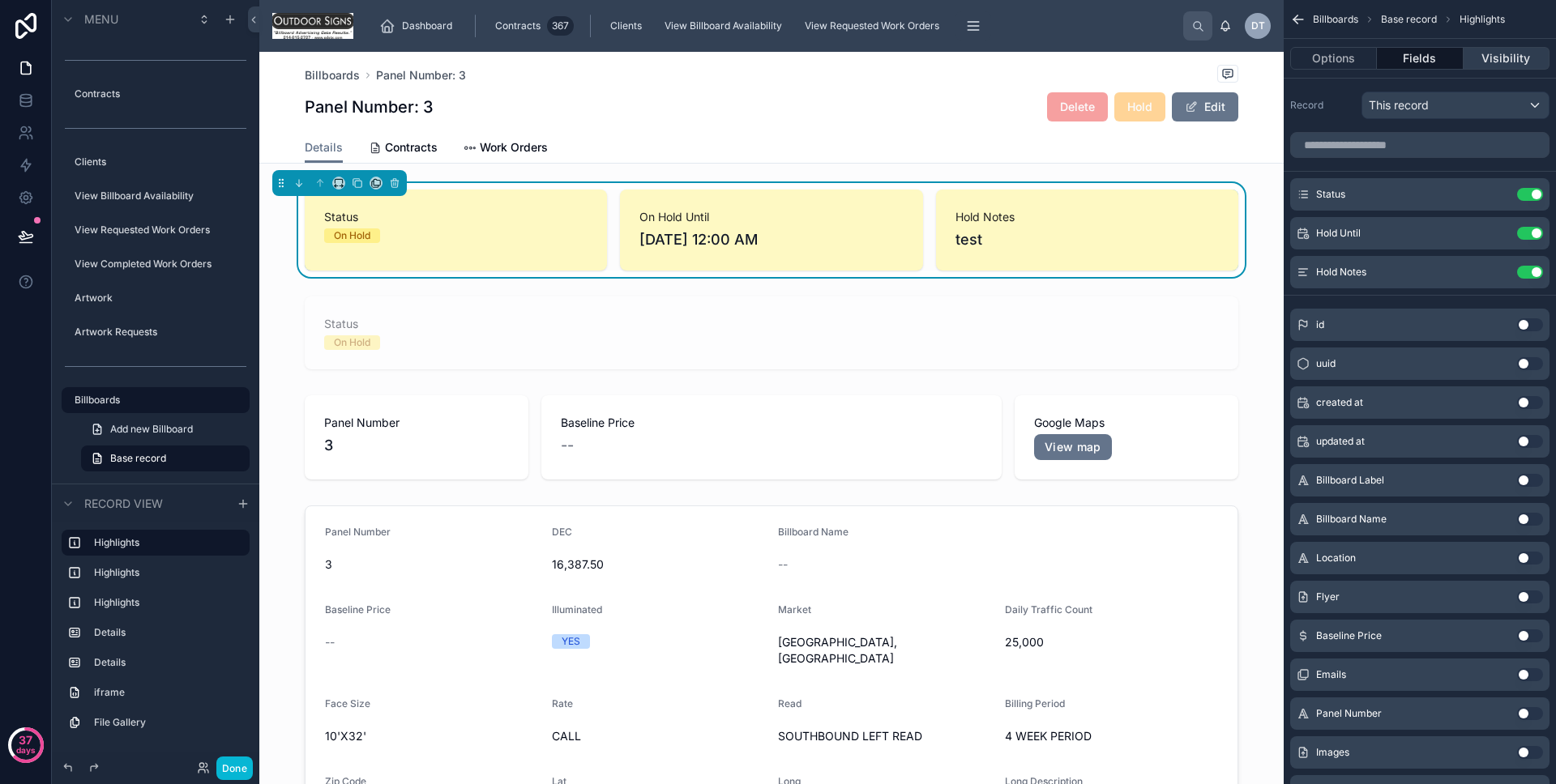
click at [1483, 68] on button "Visibility" at bounding box center [1507, 58] width 86 height 23
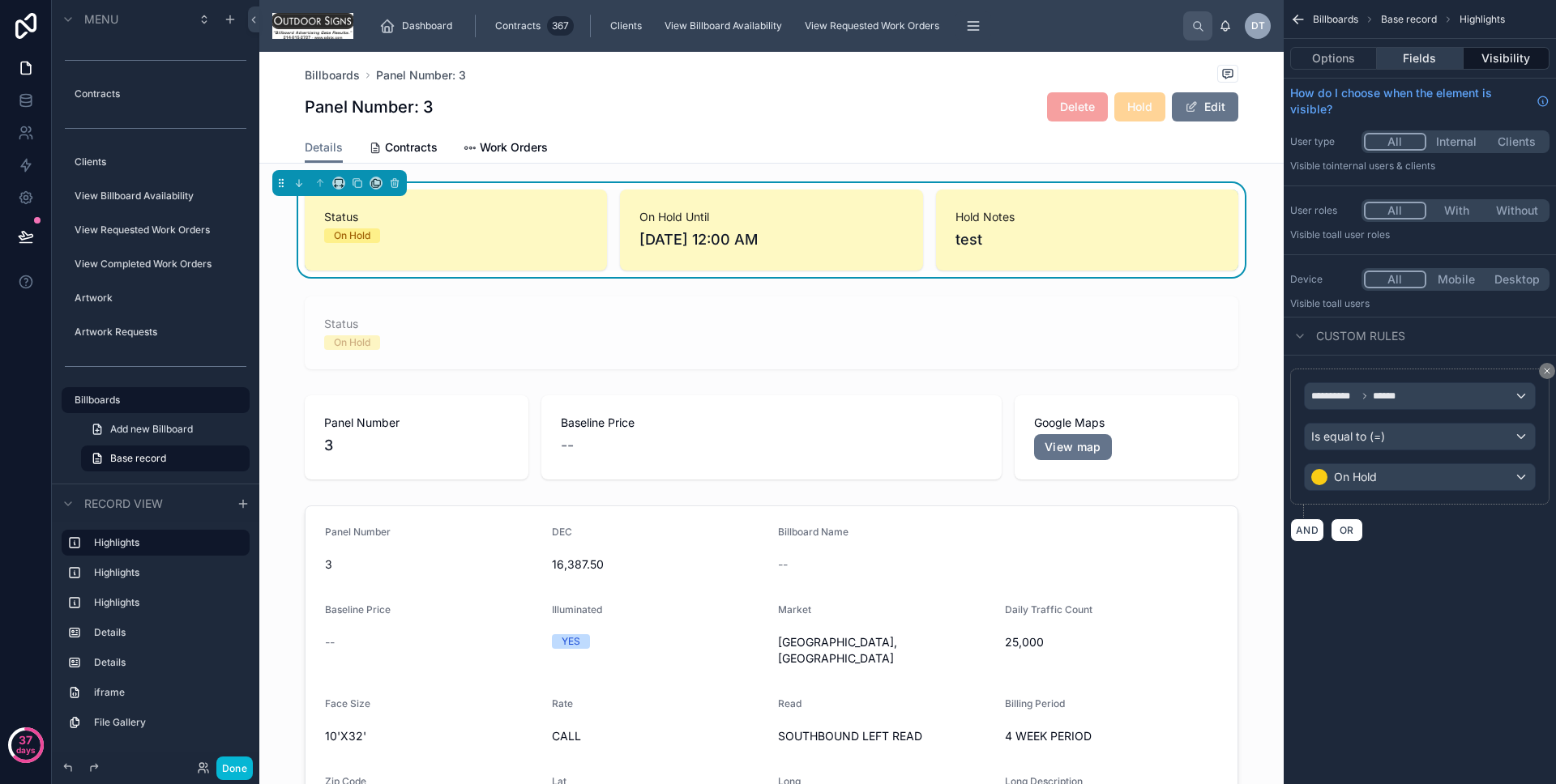
click at [1429, 63] on button "Fields" at bounding box center [1420, 58] width 86 height 23
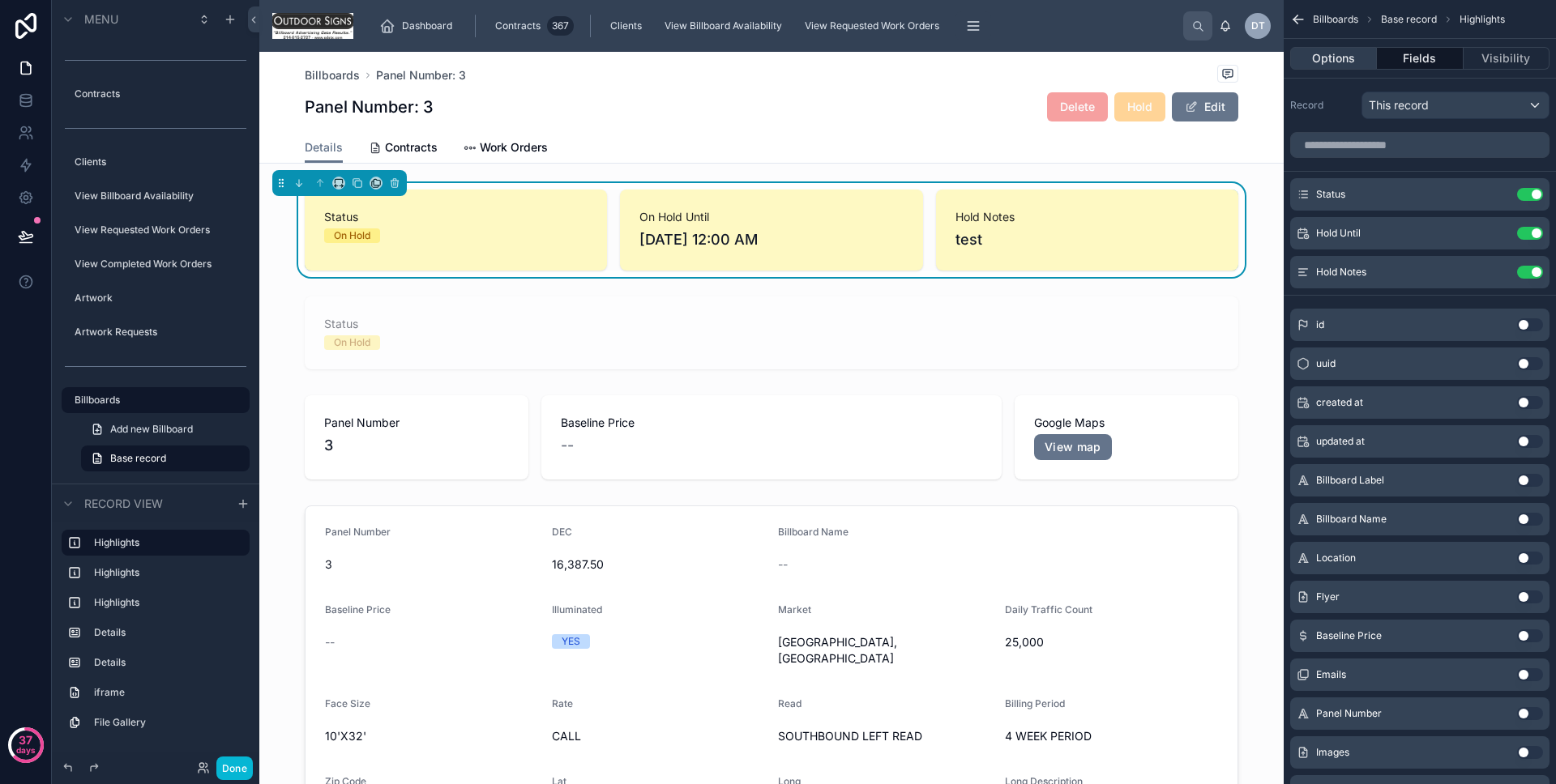
click at [1334, 67] on button "Options" at bounding box center [1334, 58] width 87 height 23
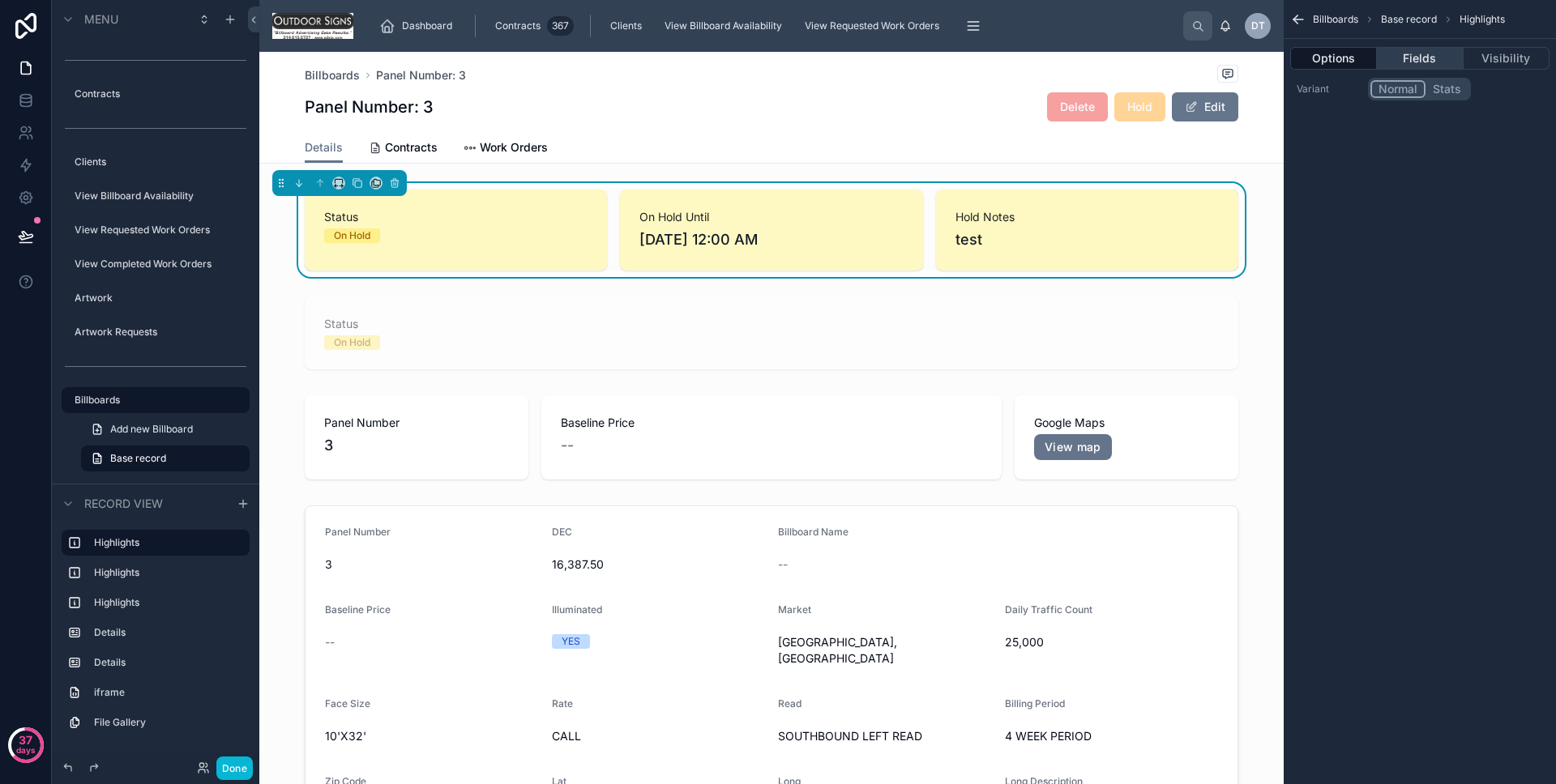
click at [1433, 62] on button "Fields" at bounding box center [1420, 58] width 86 height 23
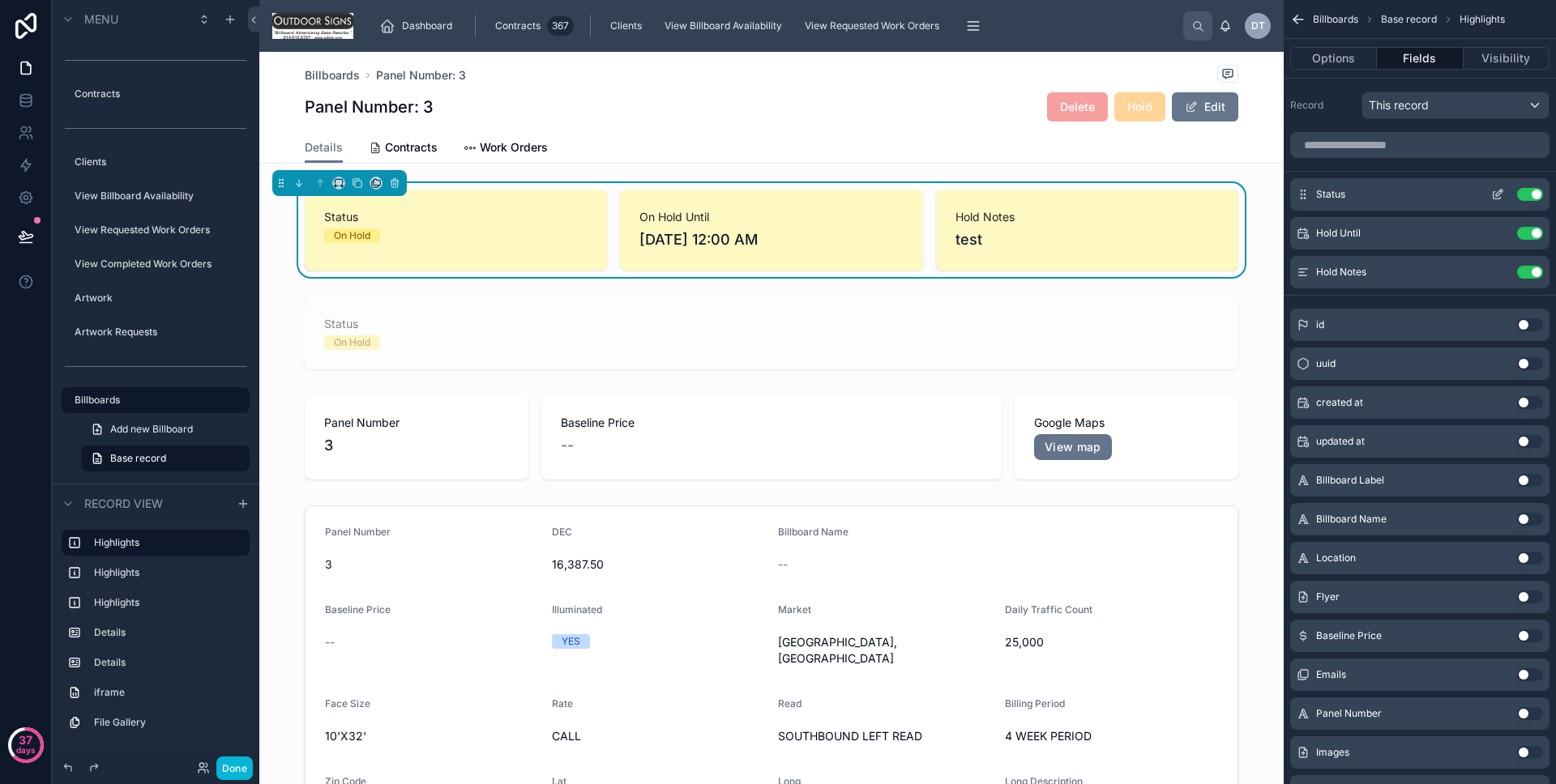
click at [1502, 197] on icon "scrollable content" at bounding box center [1498, 194] width 13 height 13
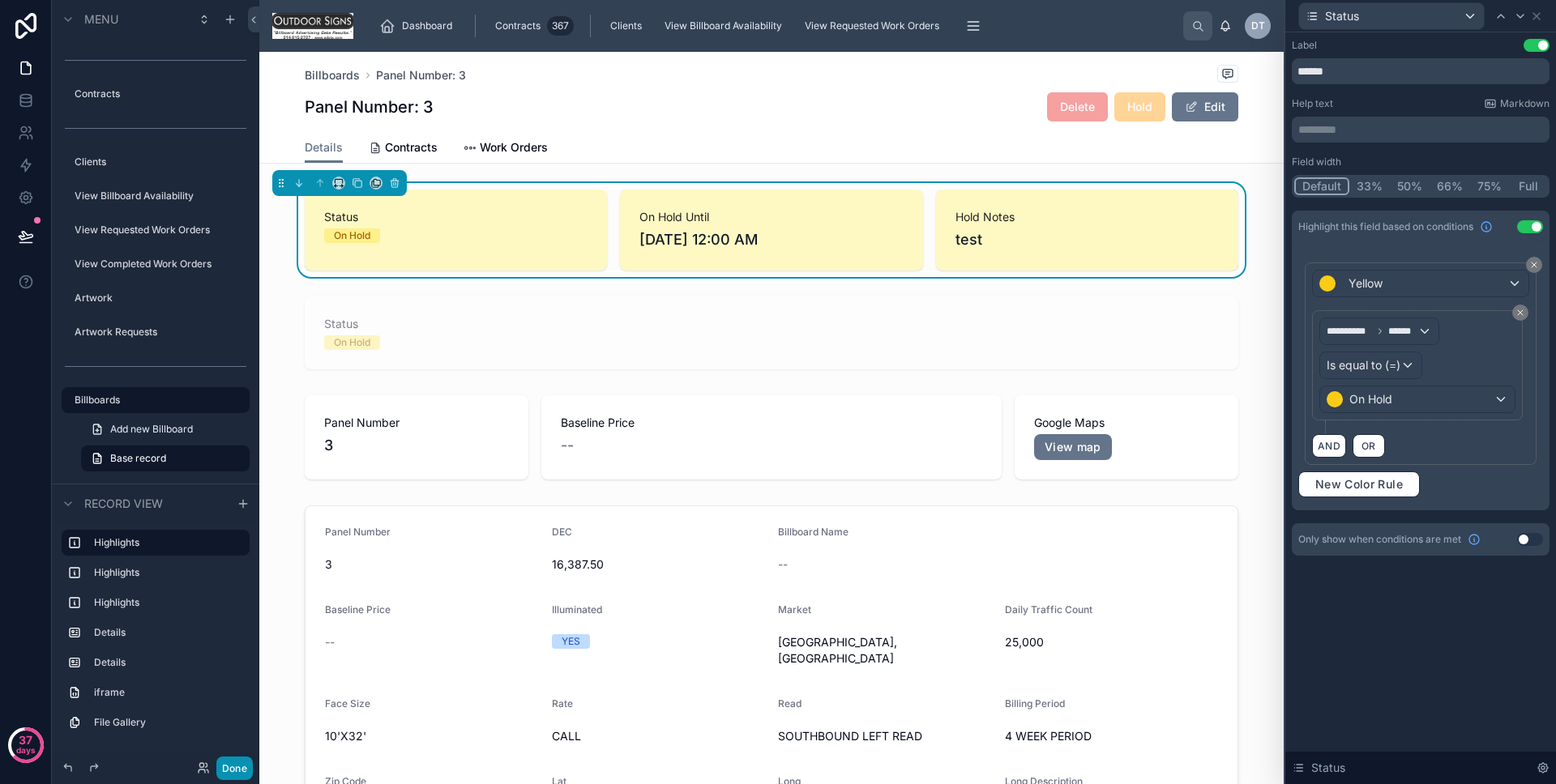
click at [246, 761] on button "Done" at bounding box center [234, 768] width 37 height 24
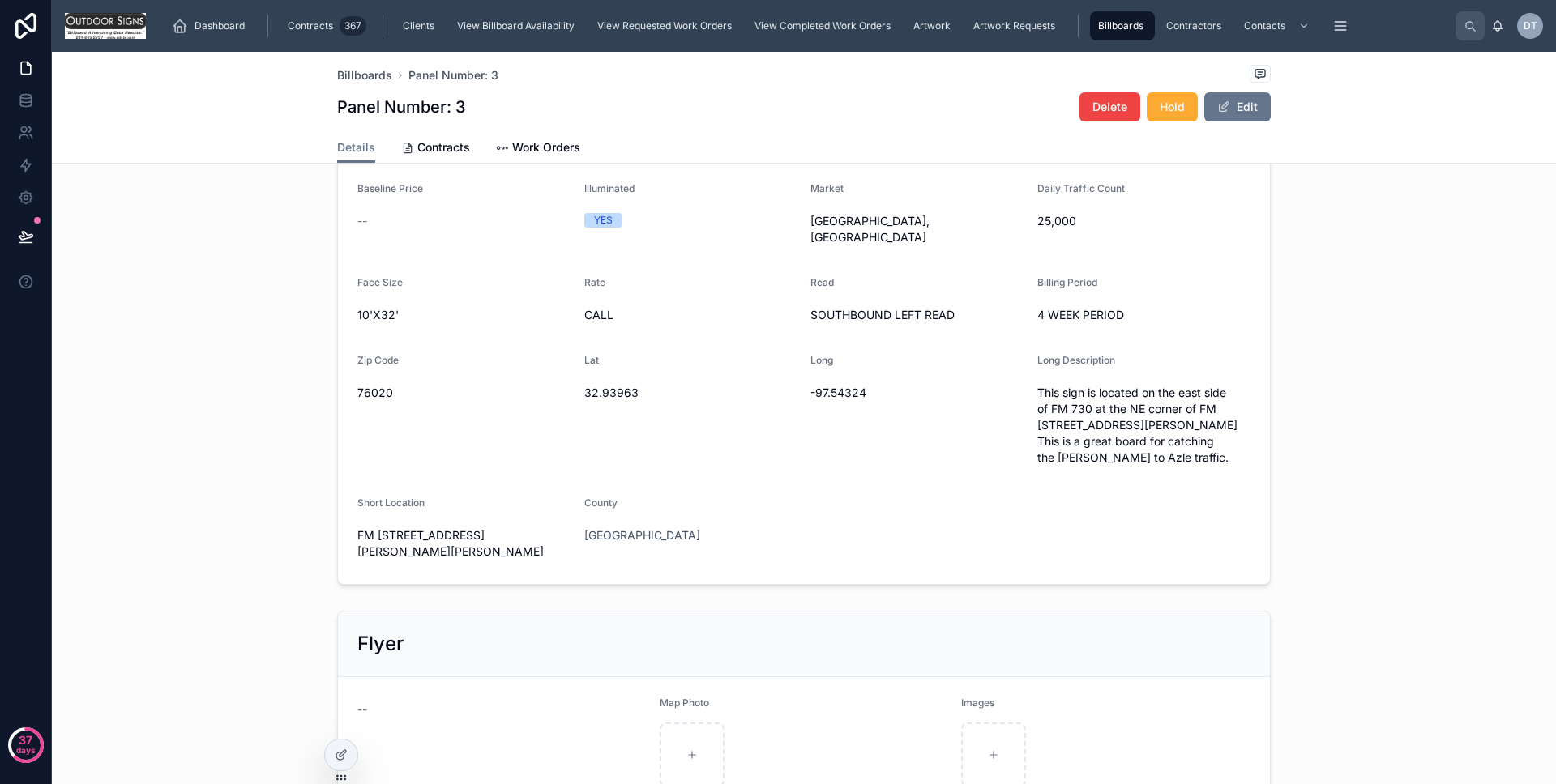
scroll to position [0, 0]
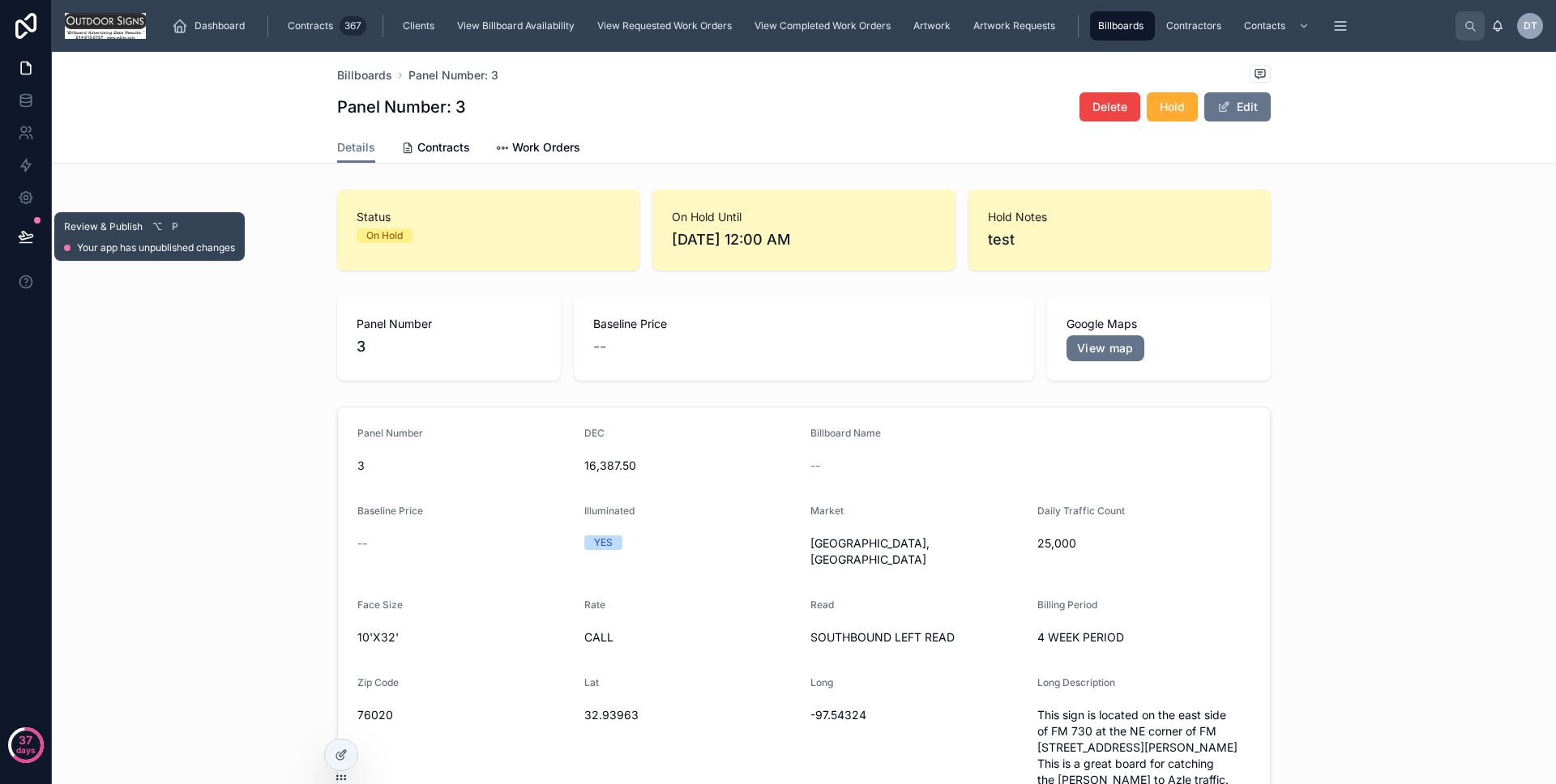
click at [35, 240] on button at bounding box center [26, 237] width 36 height 45
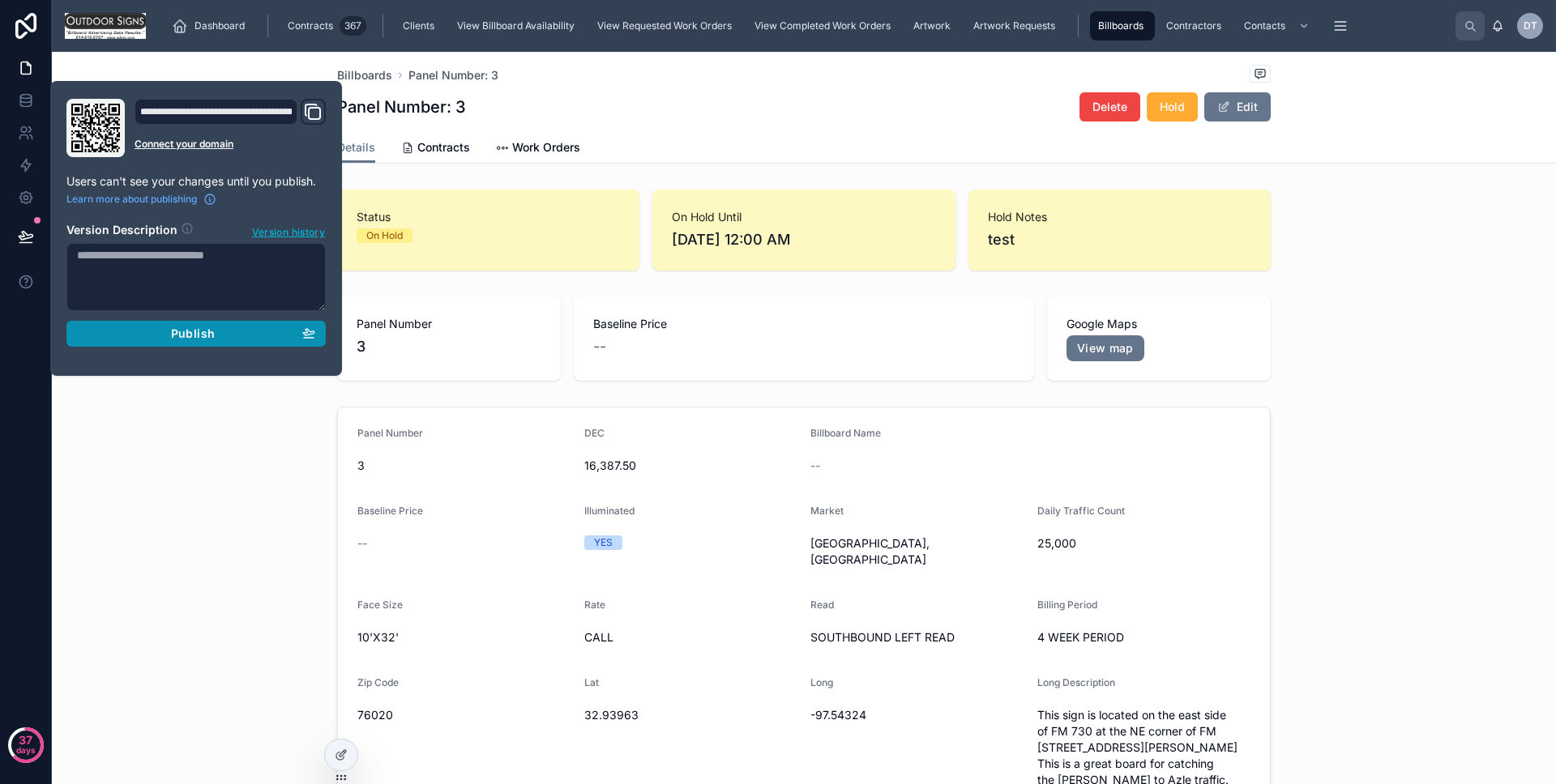
click at [125, 329] on div "Publish" at bounding box center [196, 333] width 239 height 15
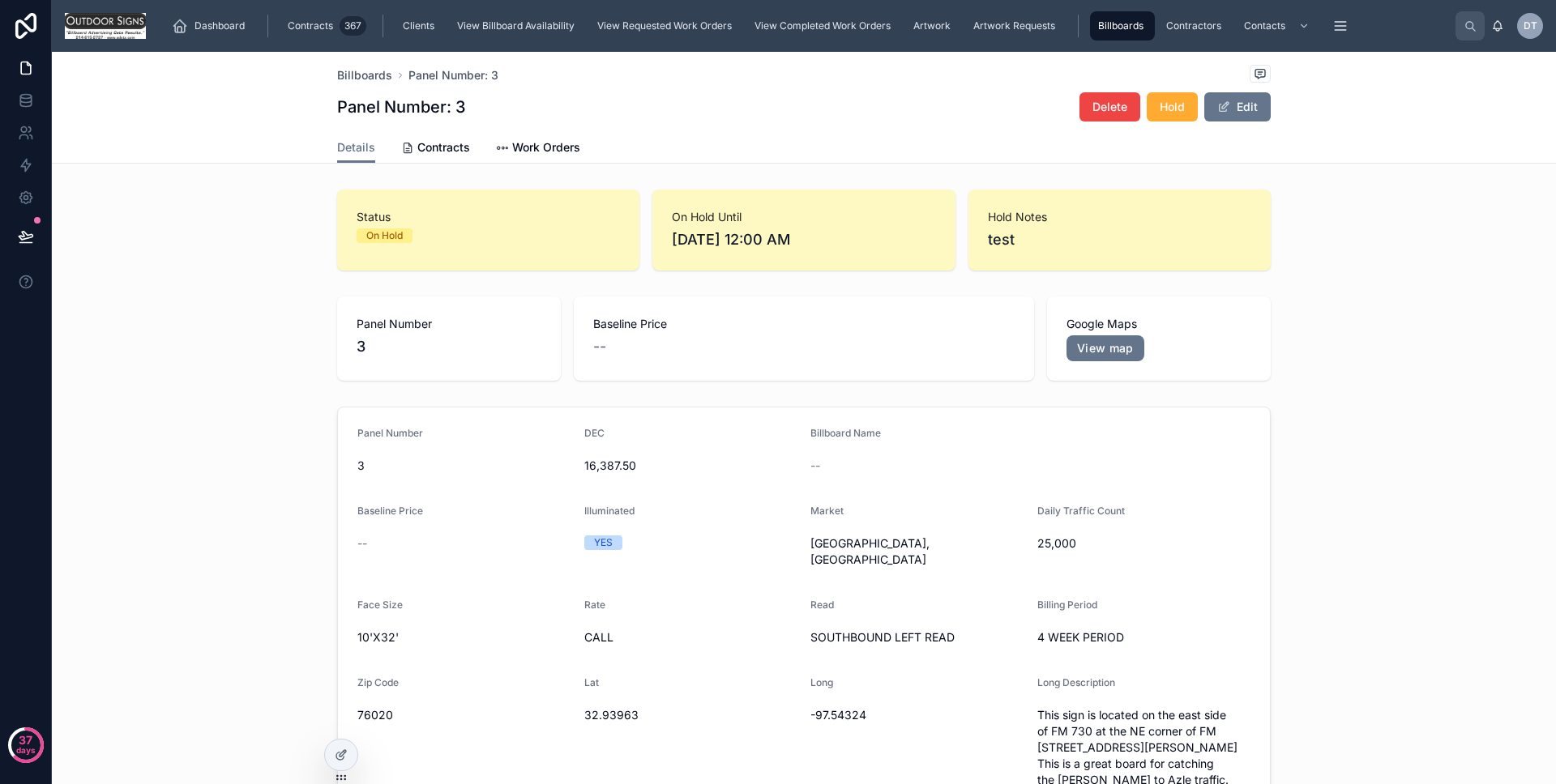
click at [71, 406] on div "Panel Number [DATE] 16,387.50 Billboard Name -- Baseline Price -- Illuminated Y…" at bounding box center [804, 657] width 1505 height 514
click at [1161, 110] on span "Hold" at bounding box center [1172, 107] width 25 height 16
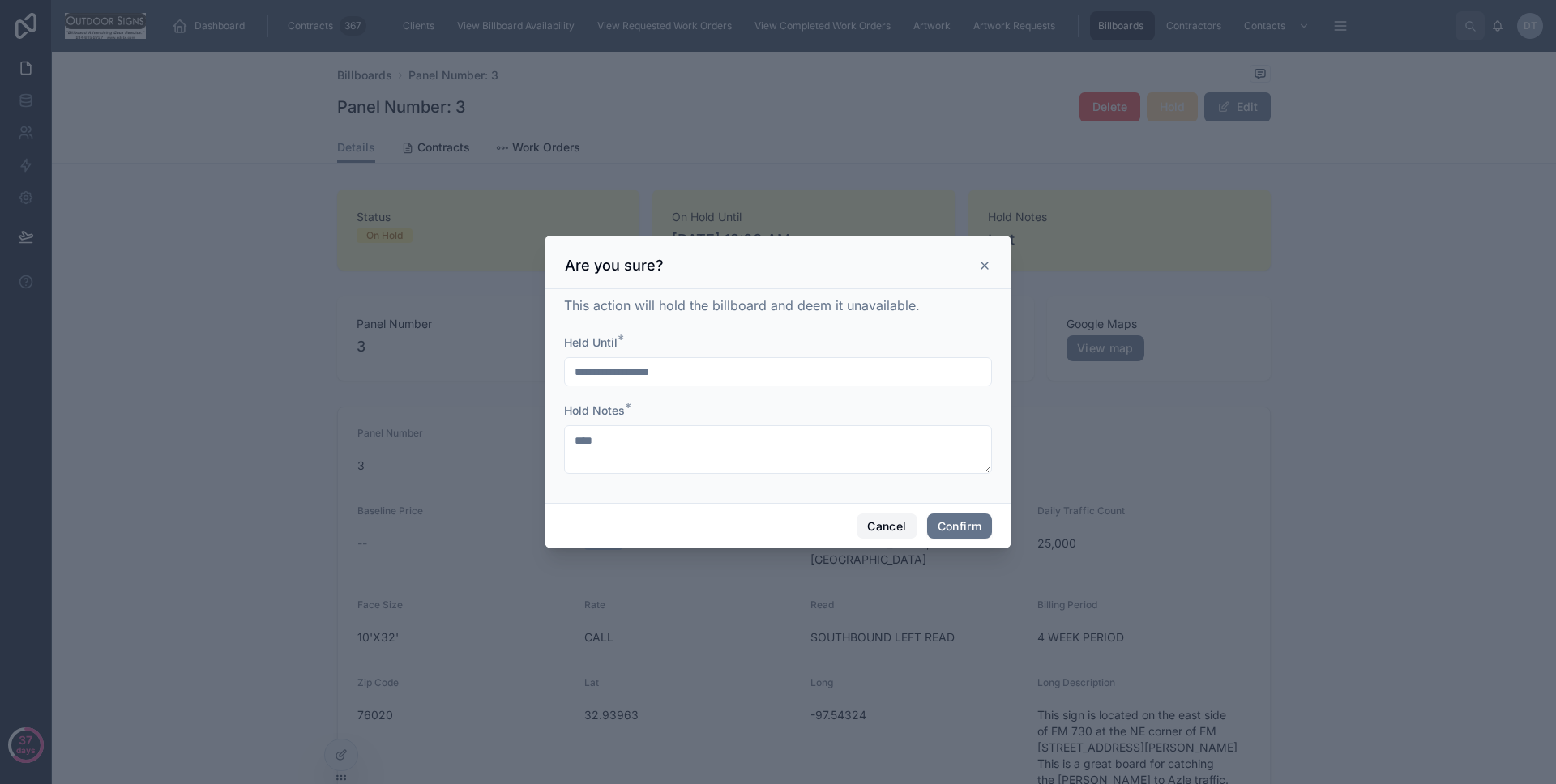
click at [857, 517] on button "Cancel" at bounding box center [886, 527] width 60 height 26
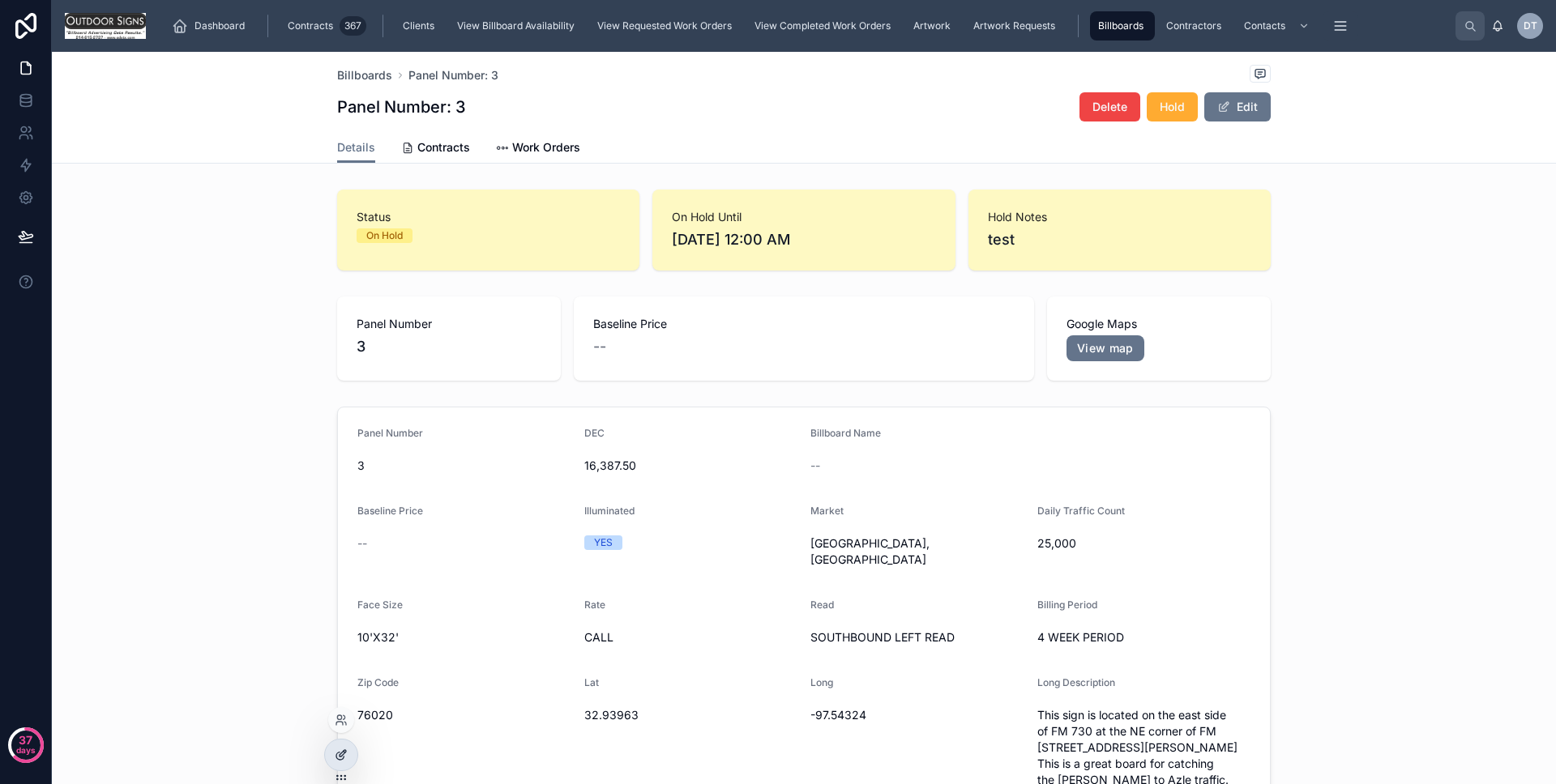
click at [349, 747] on div at bounding box center [340, 754] width 33 height 31
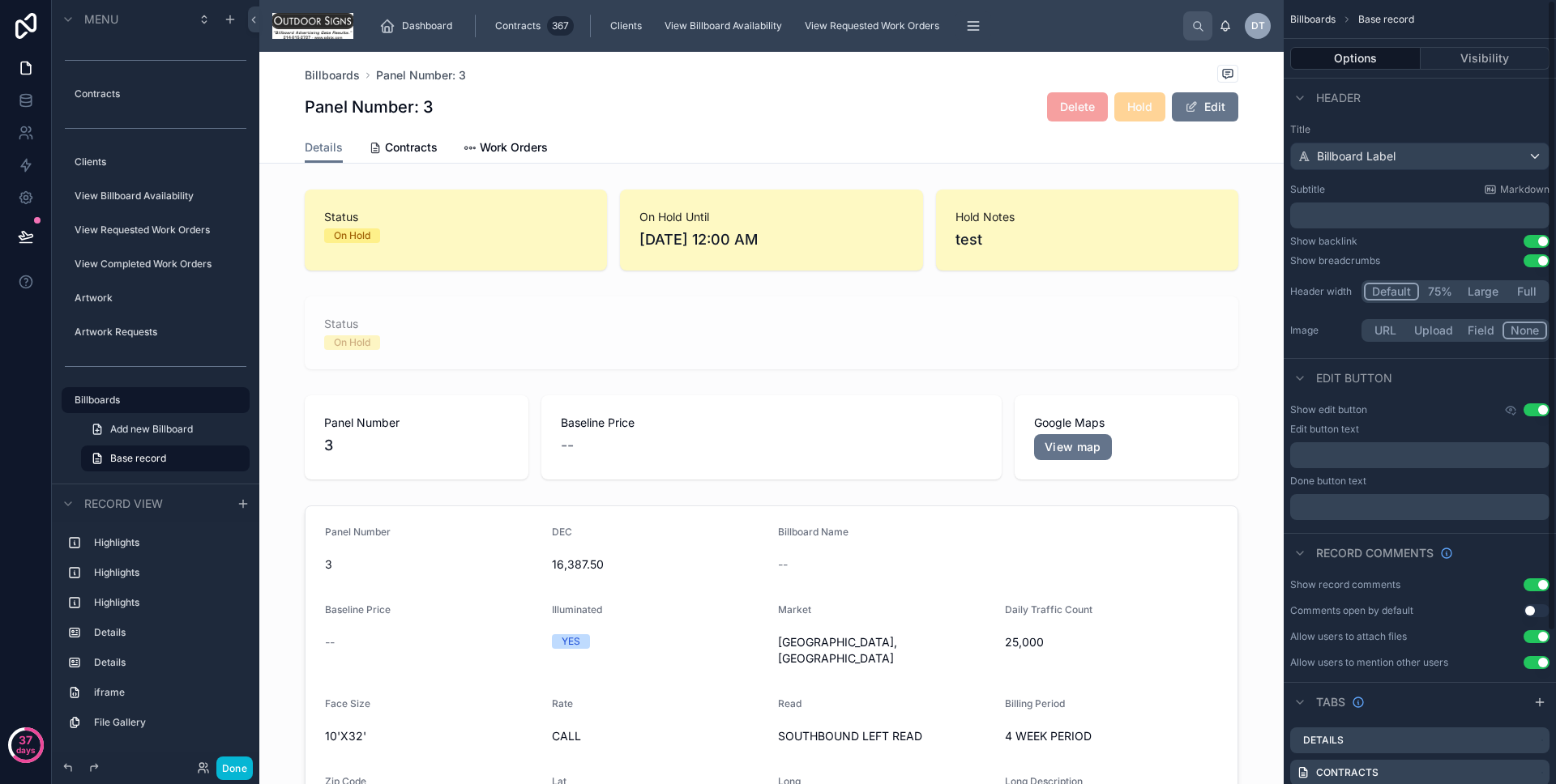
scroll to position [189, 0]
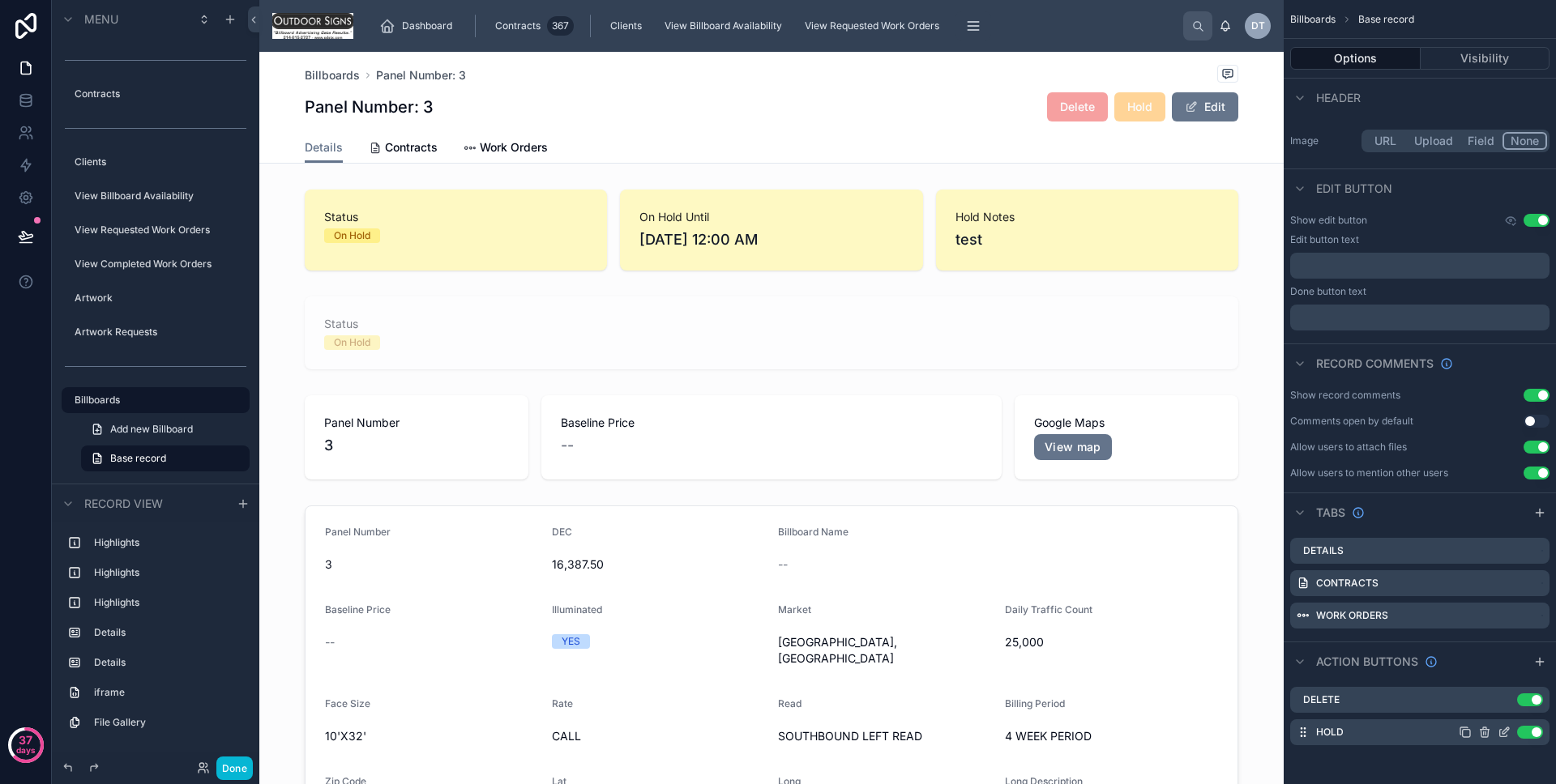
click at [1506, 736] on icon "scrollable content" at bounding box center [1504, 733] width 7 height 7
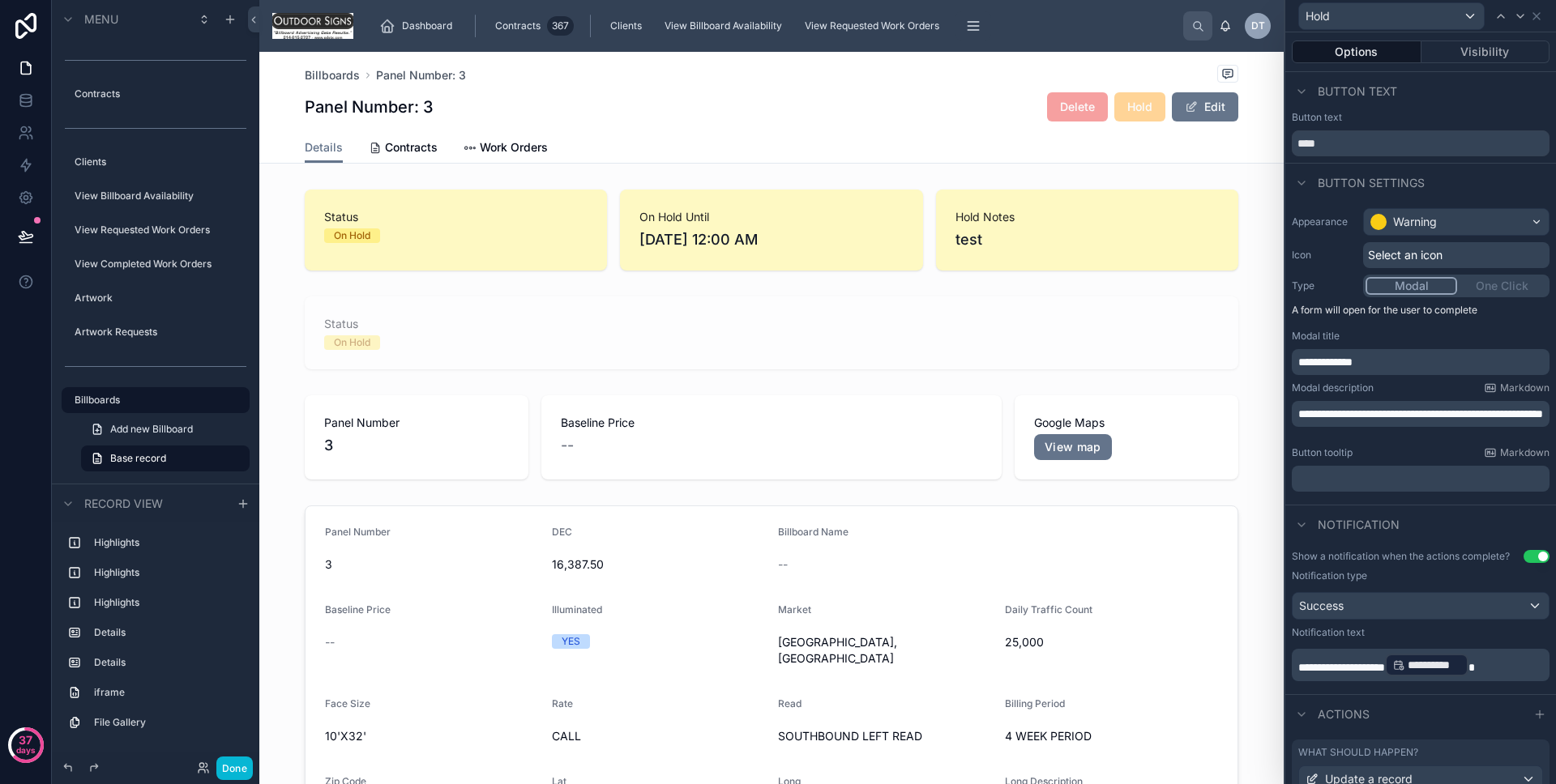
scroll to position [124, 0]
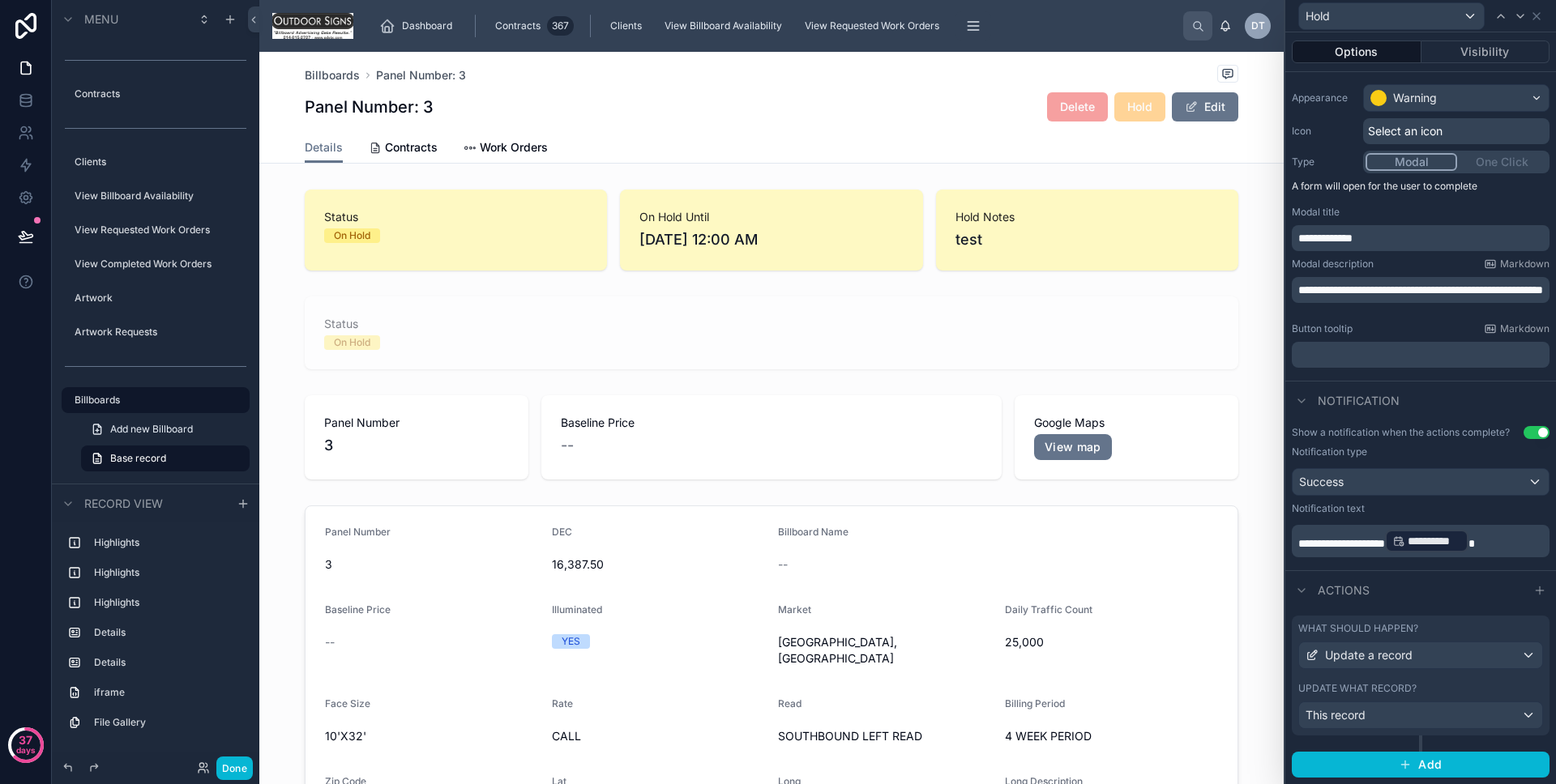
click at [1469, 636] on div "What should happen? Update a record" at bounding box center [1421, 646] width 245 height 47
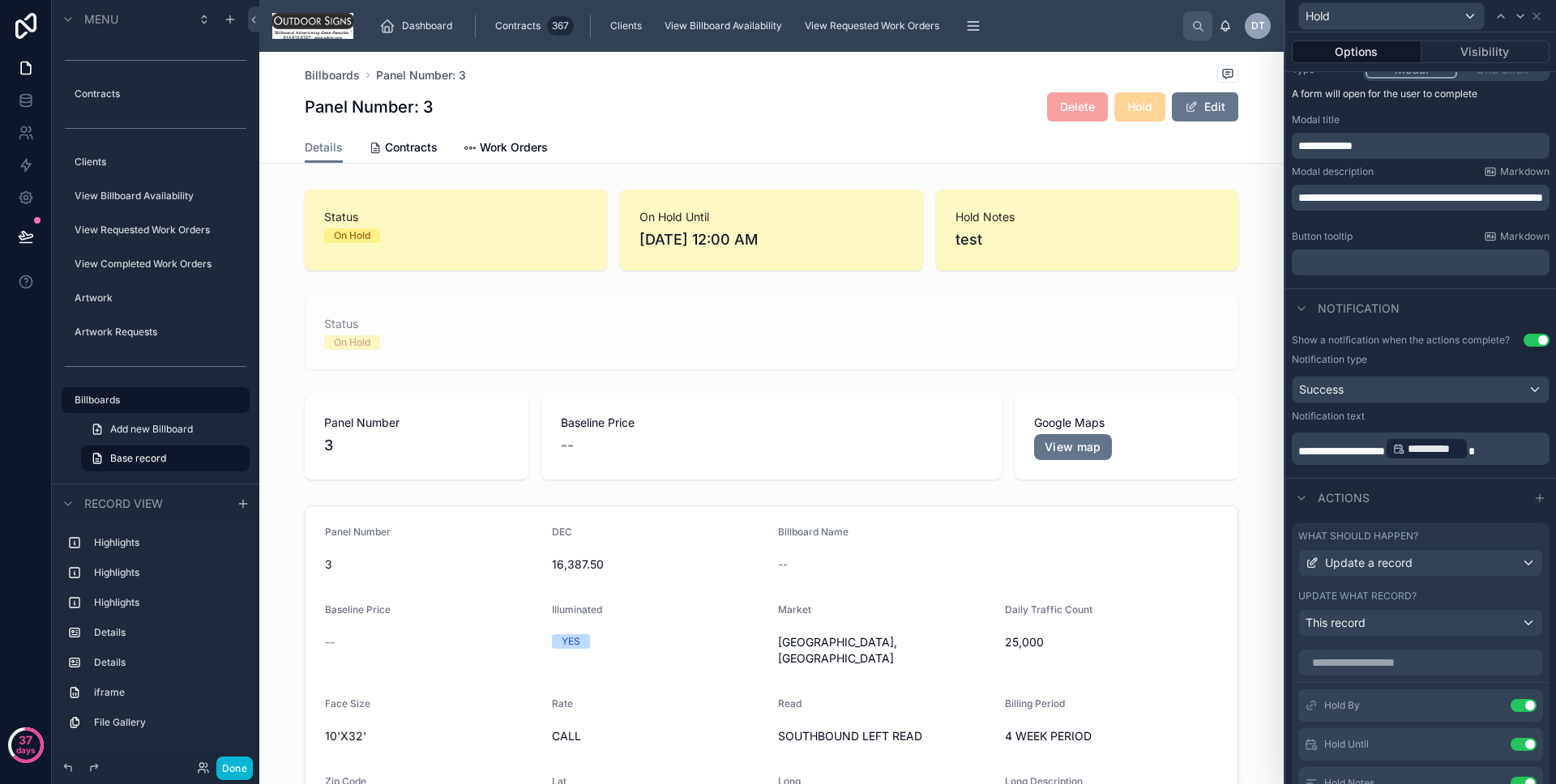
scroll to position [238, 0]
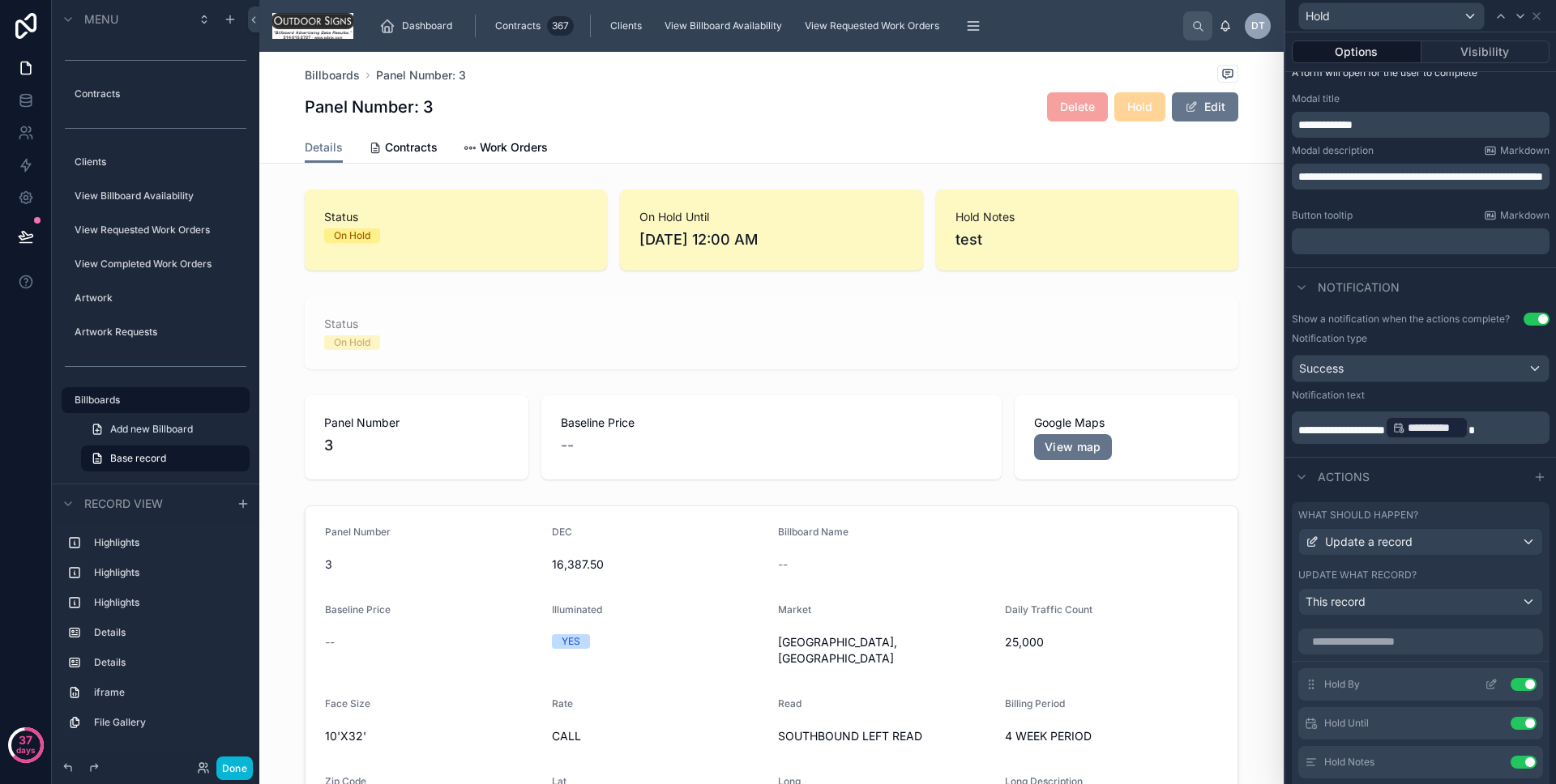
click at [1485, 679] on icon at bounding box center [1491, 684] width 13 height 13
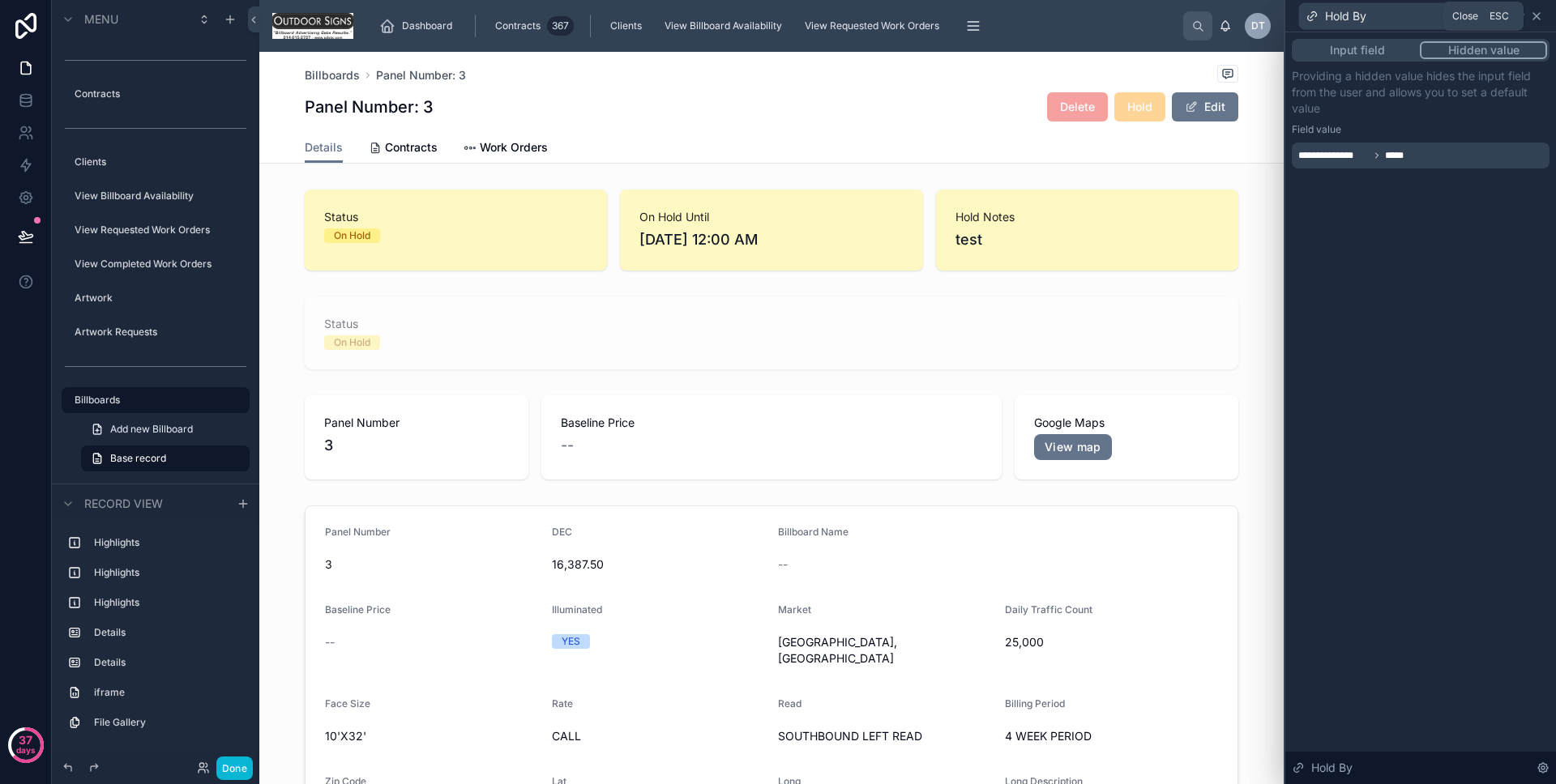
click at [1542, 19] on icon at bounding box center [1536, 16] width 13 height 13
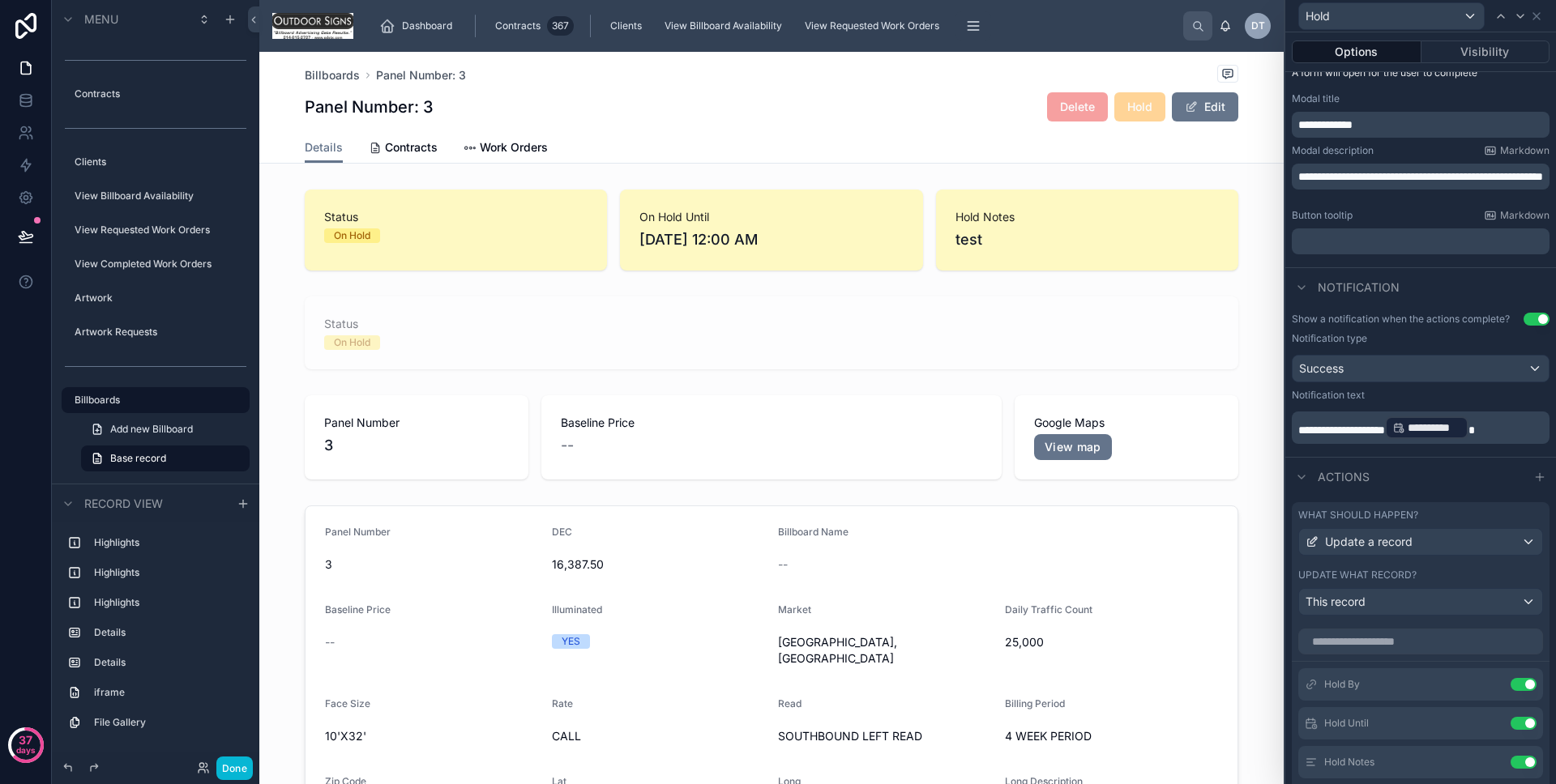
scroll to position [248, 0]
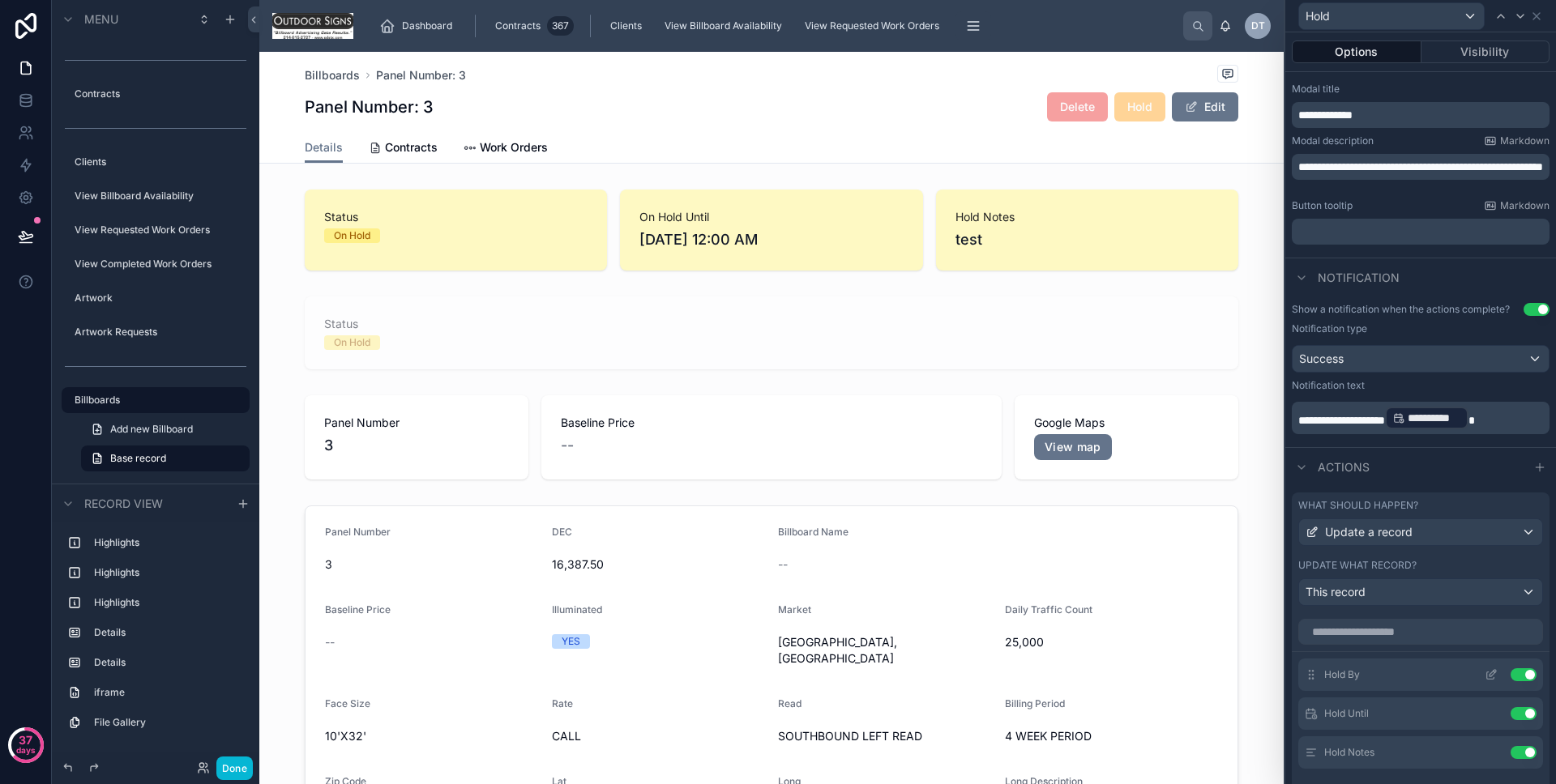
click at [1485, 675] on icon at bounding box center [1491, 675] width 13 height 13
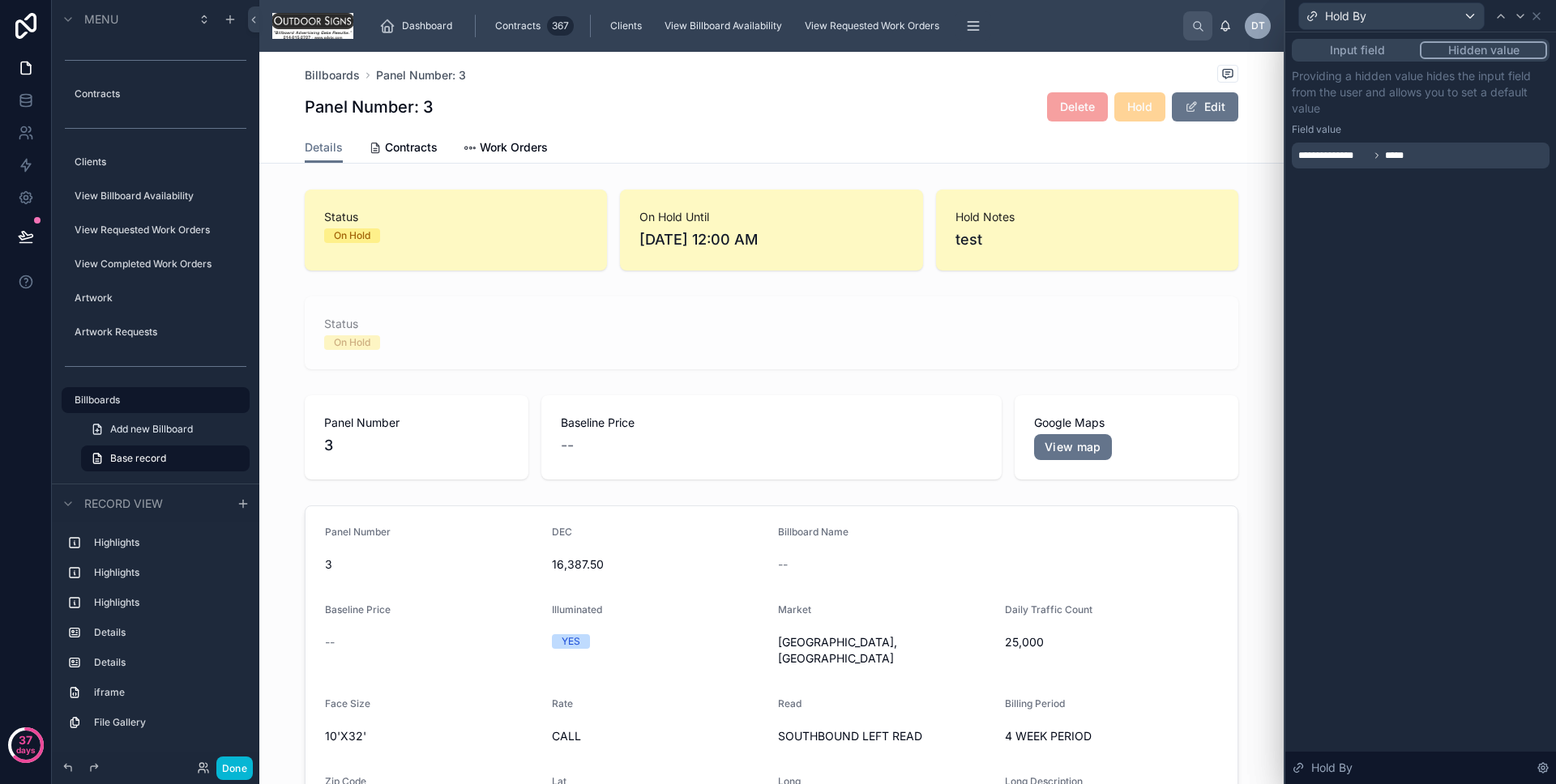
click at [1535, 23] on div "Hold By" at bounding box center [1421, 16] width 258 height 32
click at [1536, 22] on div "Hold By" at bounding box center [1421, 16] width 258 height 32
click at [1536, 20] on icon at bounding box center [1536, 16] width 13 height 13
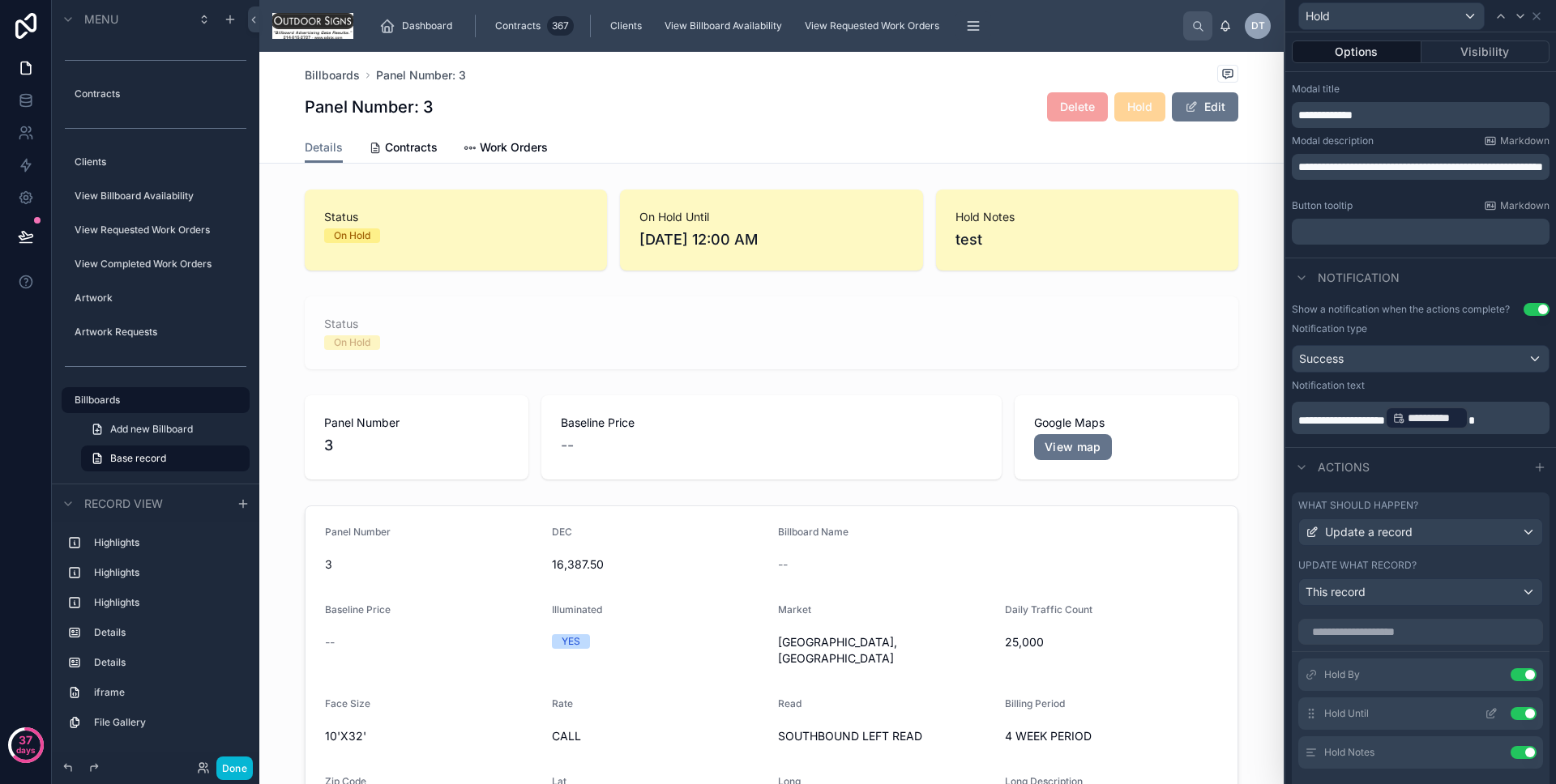
click at [1488, 714] on icon at bounding box center [1491, 714] width 7 height 7
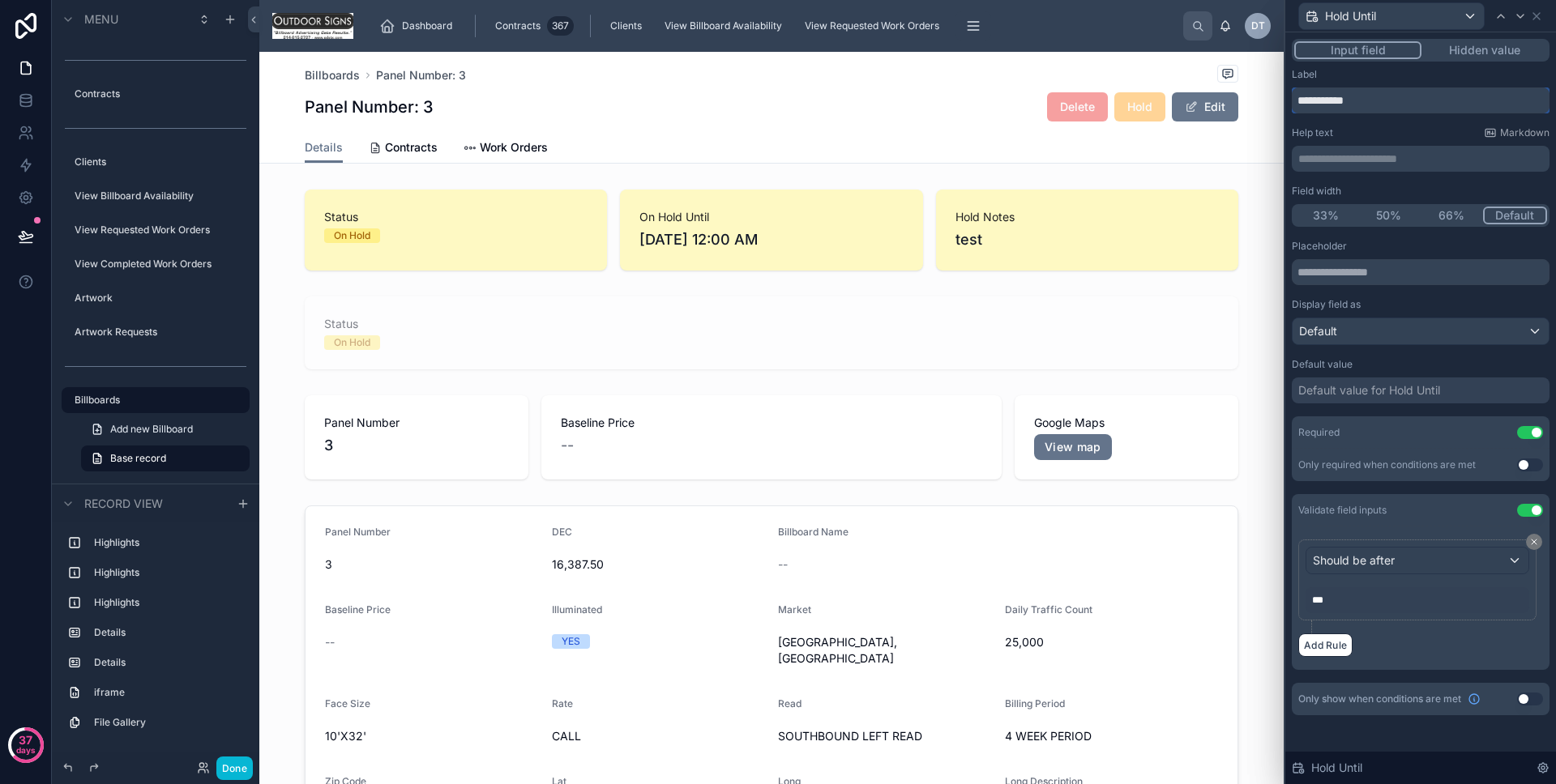
click at [1313, 104] on input "**********" at bounding box center [1421, 101] width 258 height 26
click at [1297, 98] on input "**********" at bounding box center [1421, 101] width 258 height 26
type input "**********"
click at [247, 764] on button "Done" at bounding box center [234, 768] width 37 height 24
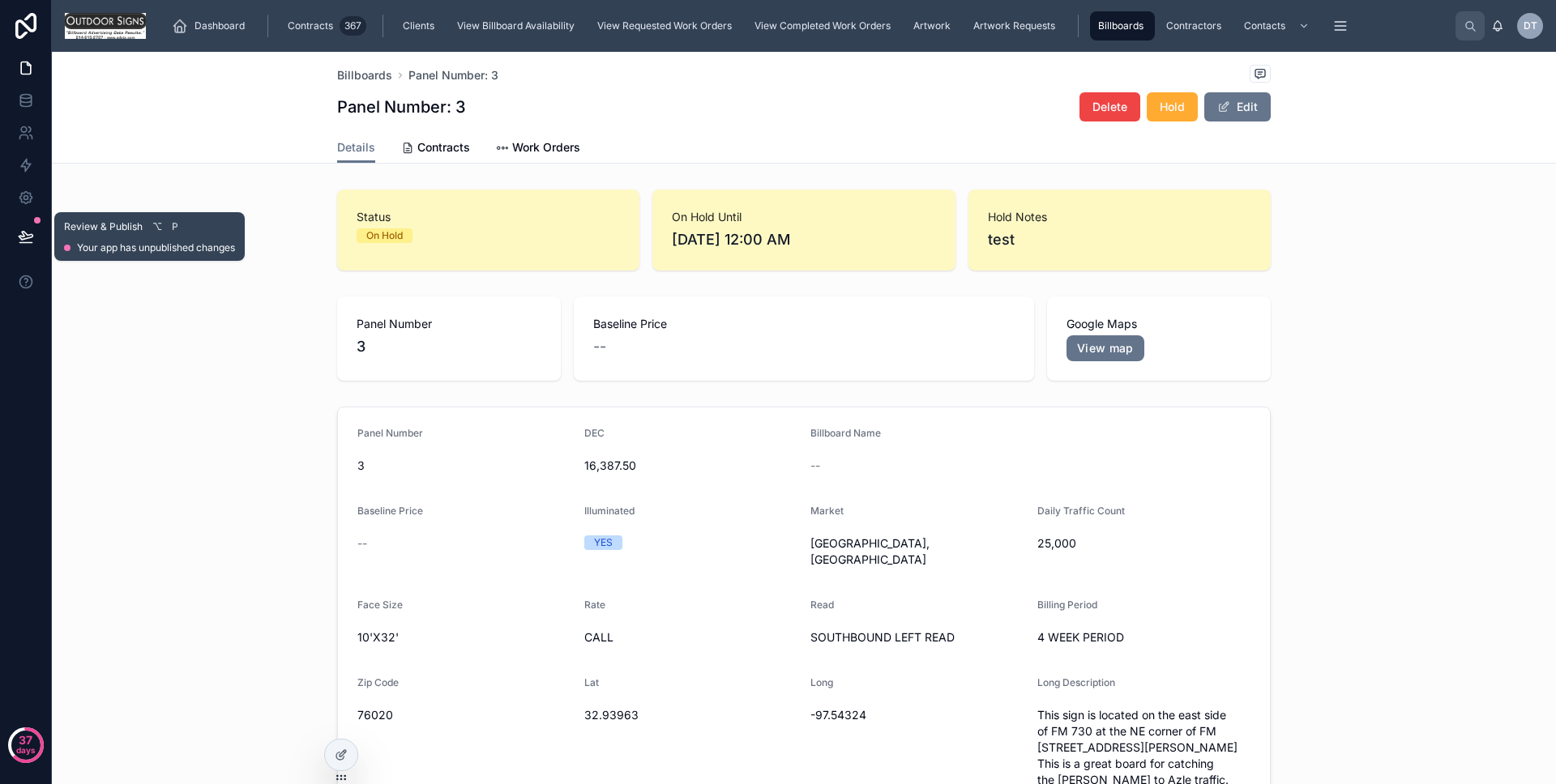
click at [37, 248] on button at bounding box center [26, 237] width 36 height 45
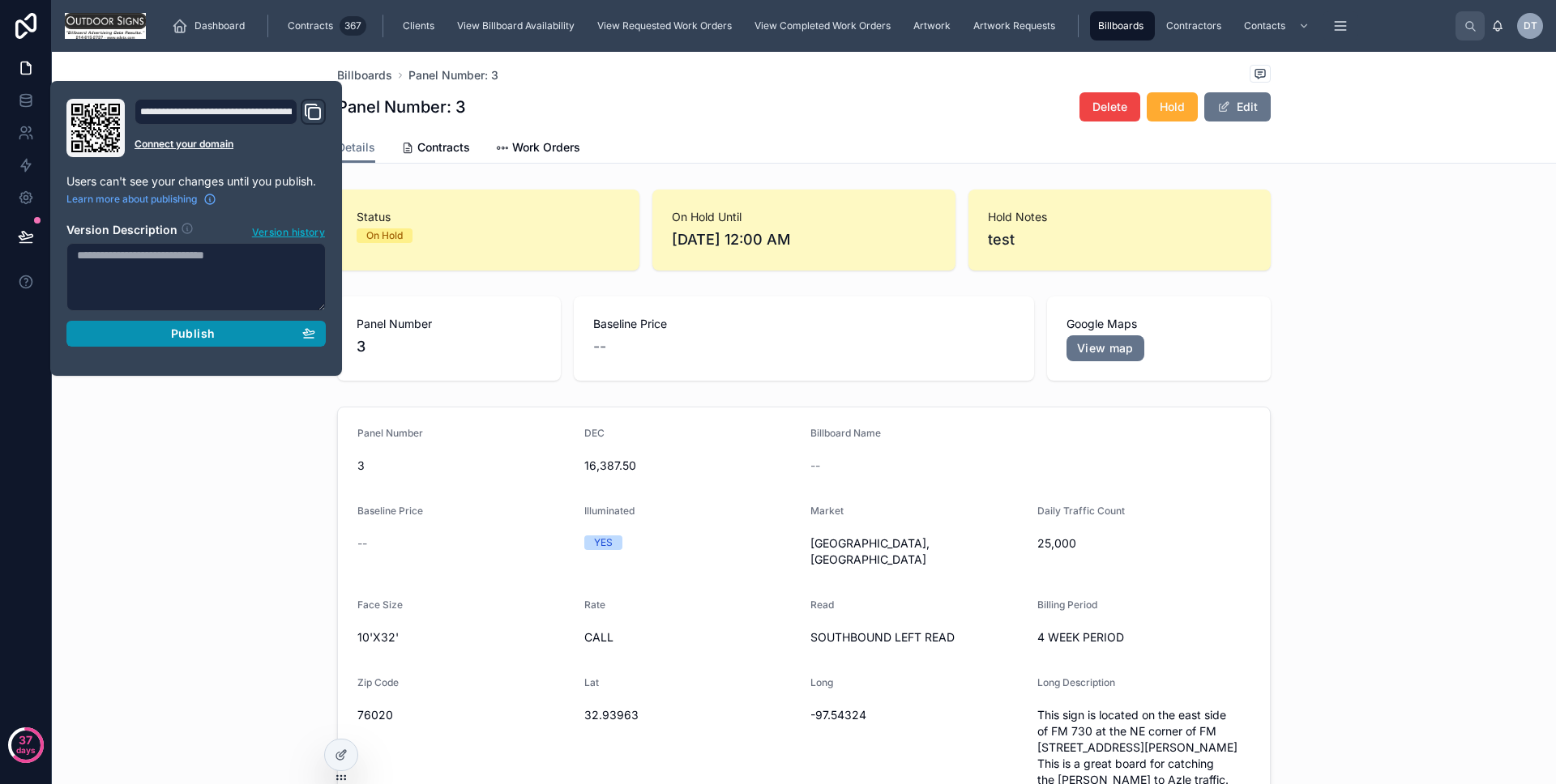
click at [114, 324] on button "Publish" at bounding box center [195, 333] width 259 height 26
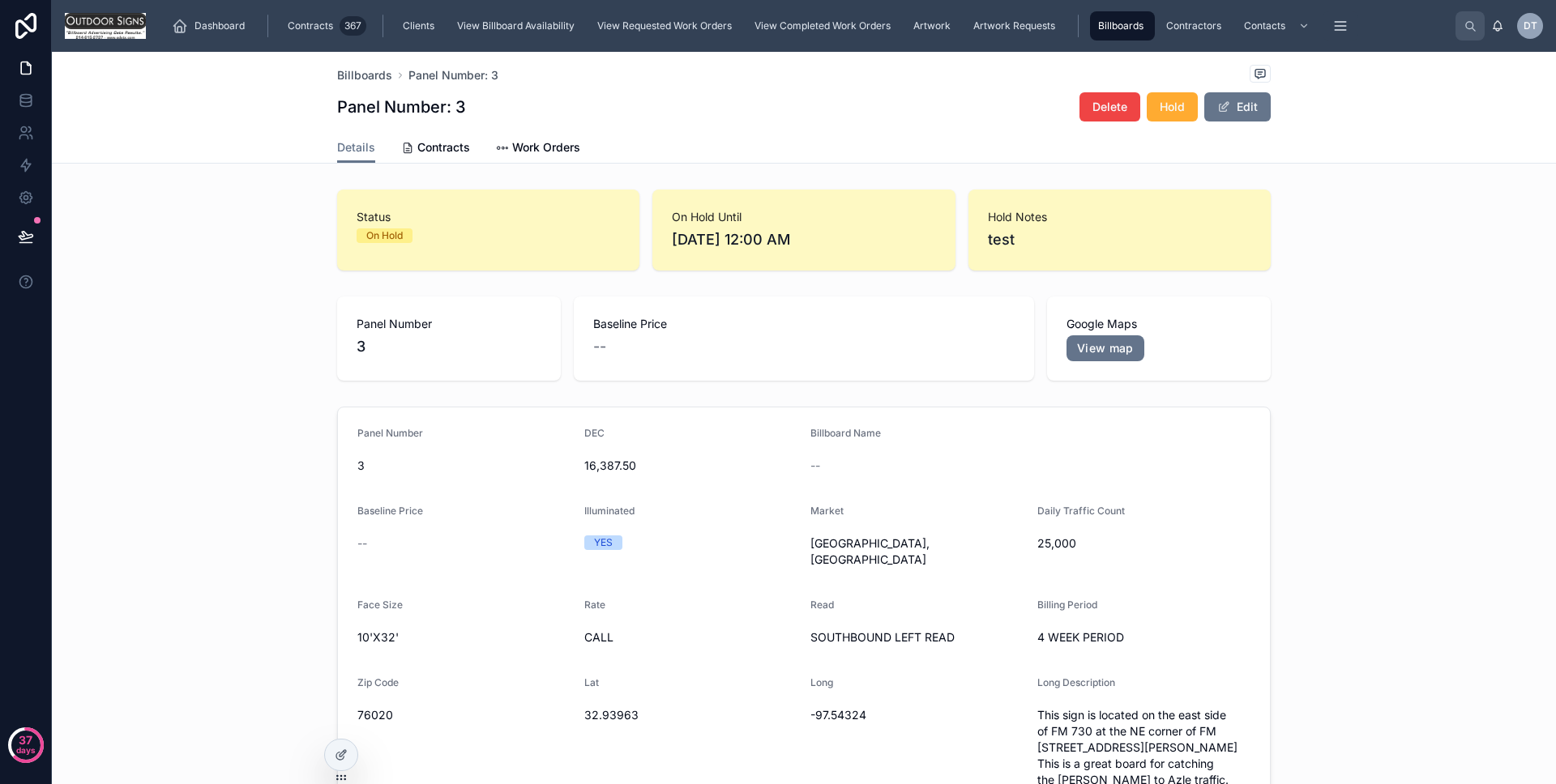
click at [116, 431] on div "Panel Number [DATE] 16,387.50 Billboard Name -- Baseline Price -- Illuminated Y…" at bounding box center [804, 657] width 1505 height 514
click at [1165, 107] on span "Hold" at bounding box center [1172, 107] width 25 height 16
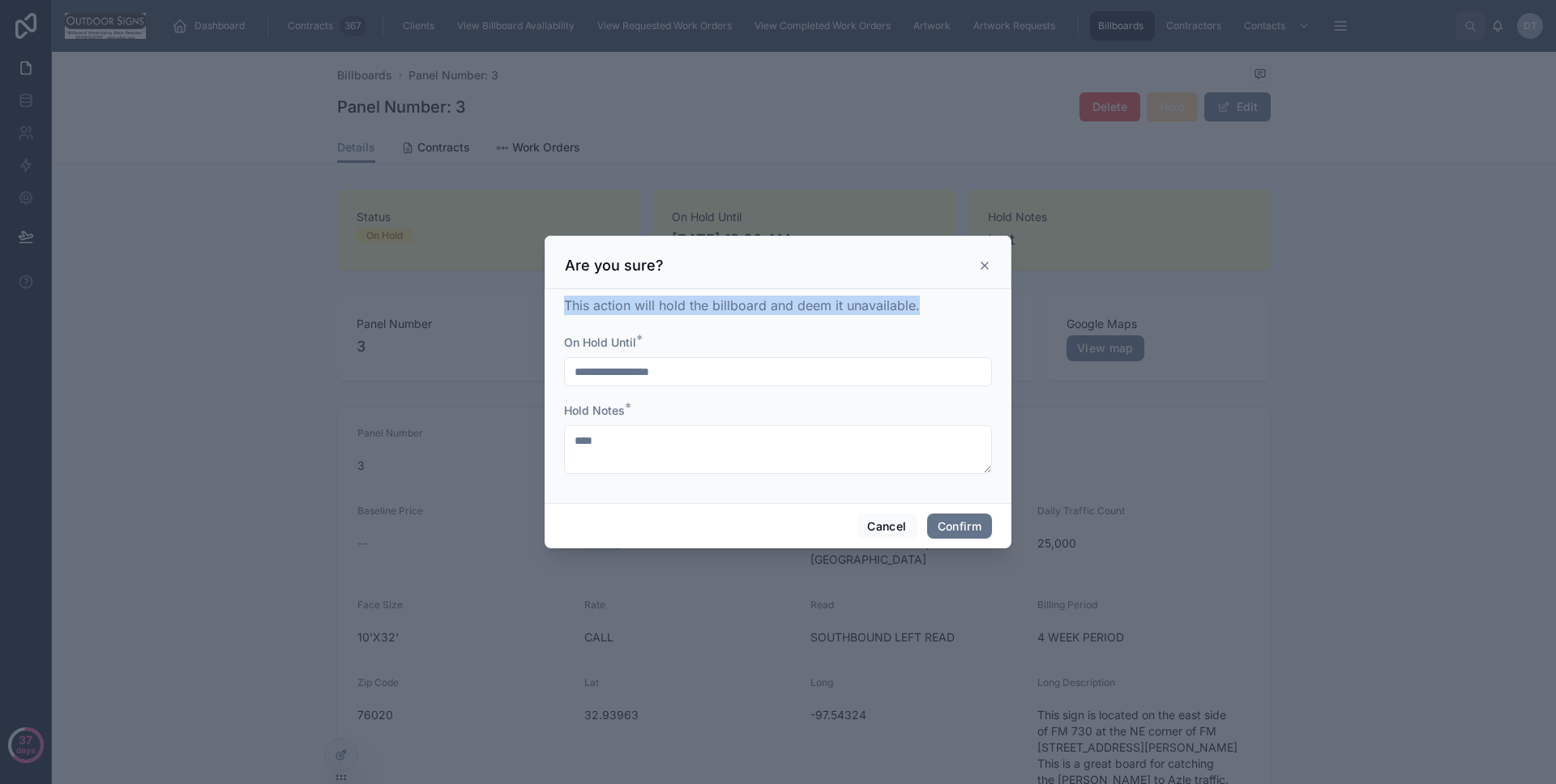
drag, startPoint x: 920, startPoint y: 309, endPoint x: 559, endPoint y: 308, distance: 361.0
click at [559, 308] on div "**********" at bounding box center [778, 395] width 467 height 214
copy span "This action will hold the billboard and deem it unavailable."
click at [341, 747] on div at bounding box center [778, 392] width 1556 height 784
click at [889, 525] on button "Cancel" at bounding box center [886, 527] width 60 height 26
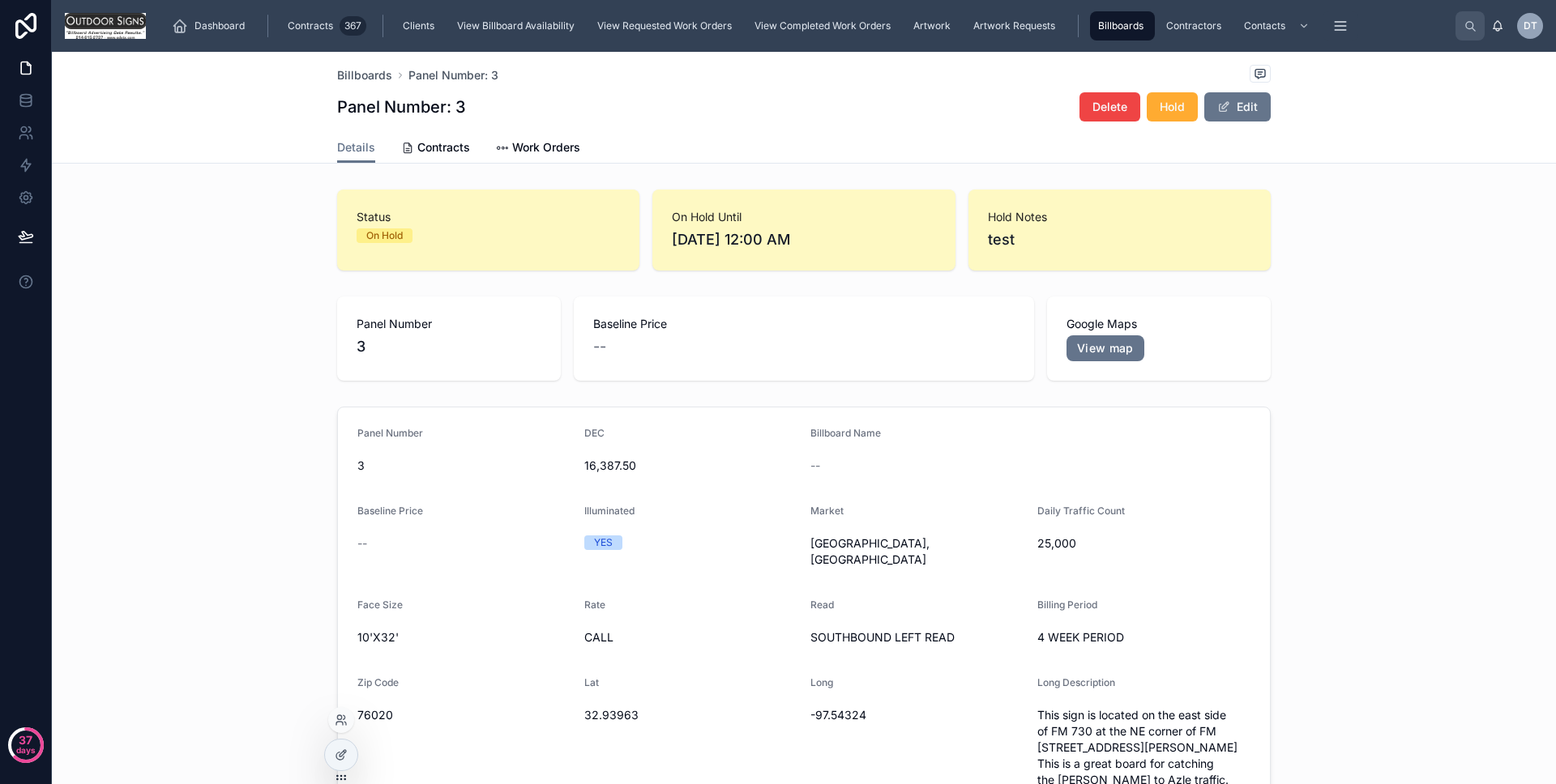
click at [354, 743] on div at bounding box center [341, 761] width 35 height 45
click at [343, 748] on icon at bounding box center [340, 754] width 13 height 13
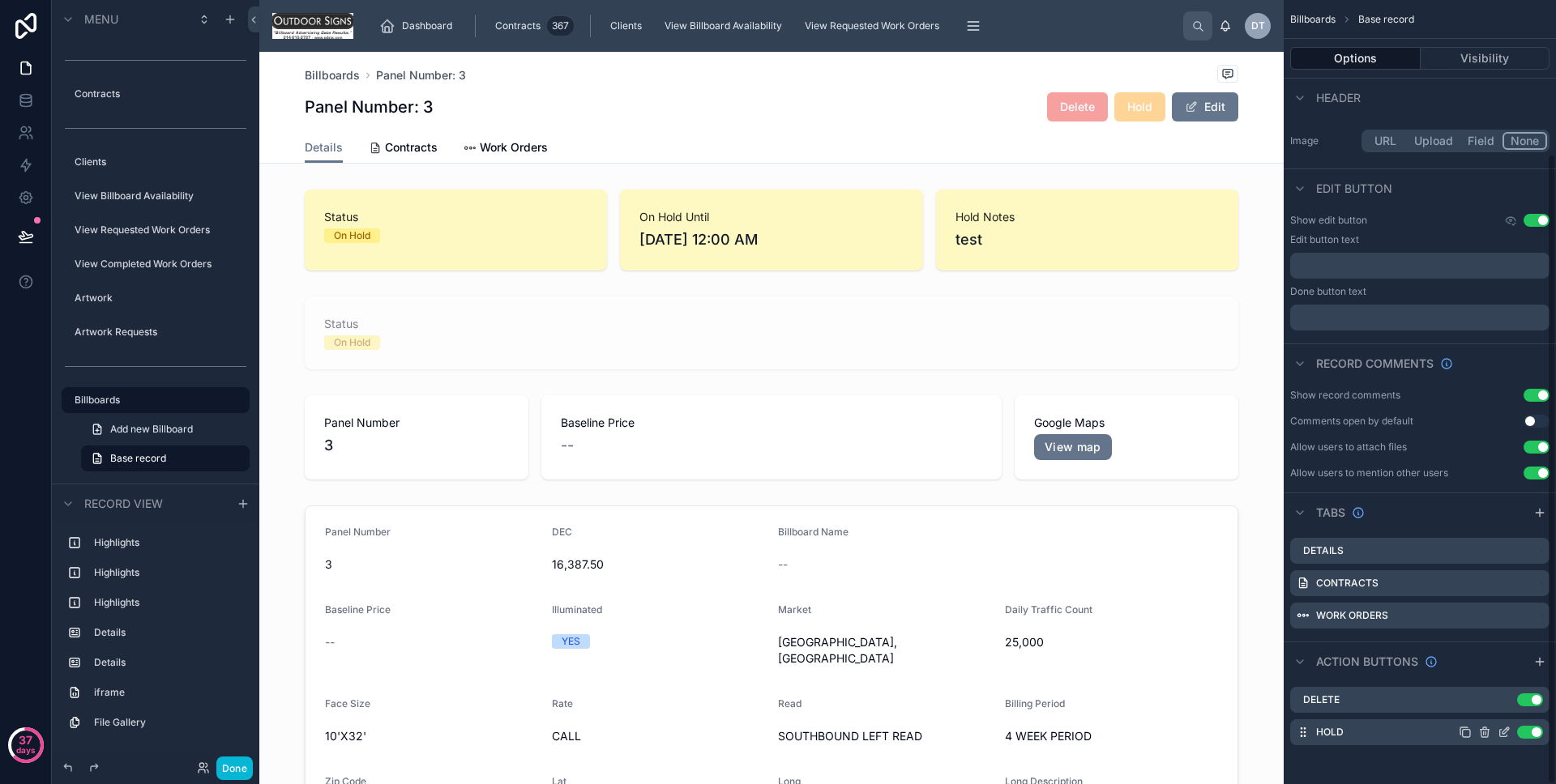
scroll to position [189, 0]
click at [1501, 731] on icon "scrollable content" at bounding box center [1504, 732] width 13 height 13
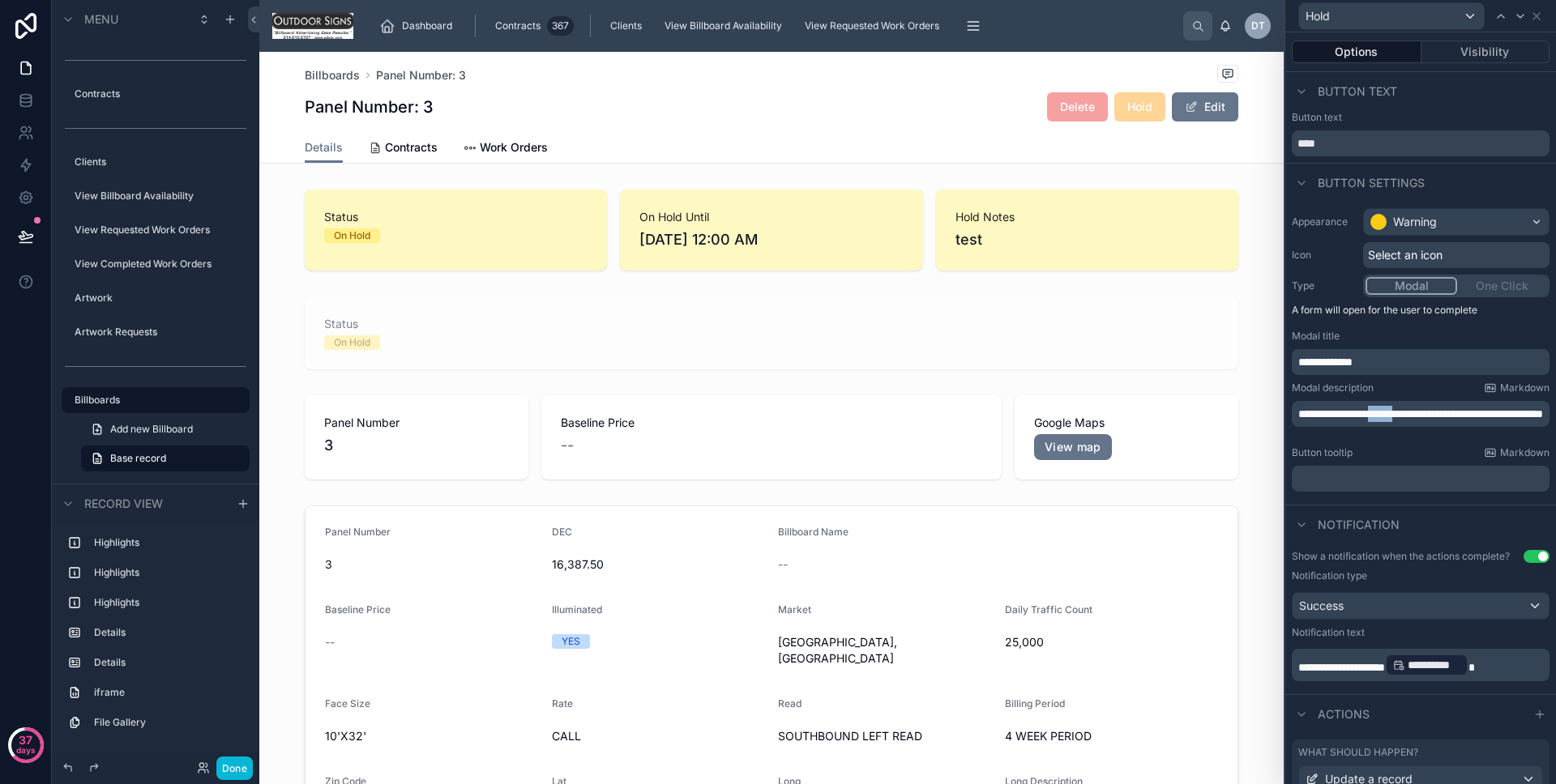
drag, startPoint x: 1410, startPoint y: 412, endPoint x: 1383, endPoint y: 414, distance: 27.1
click at [1383, 414] on span "**********" at bounding box center [1421, 414] width 245 height 12
click at [1471, 411] on span "**********" at bounding box center [1419, 414] width 241 height 12
drag, startPoint x: 1355, startPoint y: 434, endPoint x: 1290, endPoint y: 432, distance: 65.0
click at [1290, 432] on div "**********" at bounding box center [1421, 350] width 270 height 297
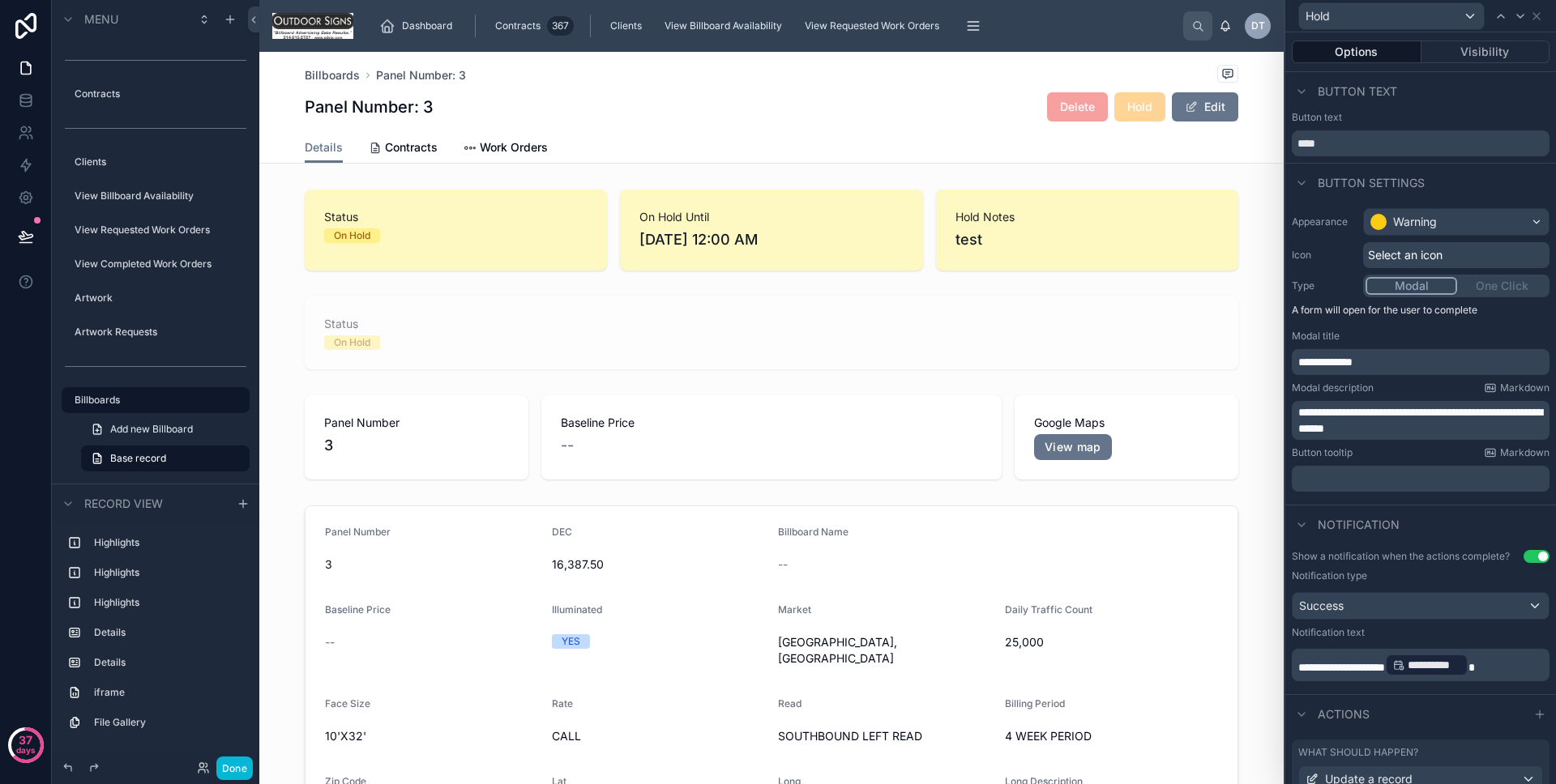
click at [1410, 506] on div "Notification" at bounding box center [1421, 524] width 270 height 38
click at [248, 761] on button "Done" at bounding box center [234, 768] width 37 height 24
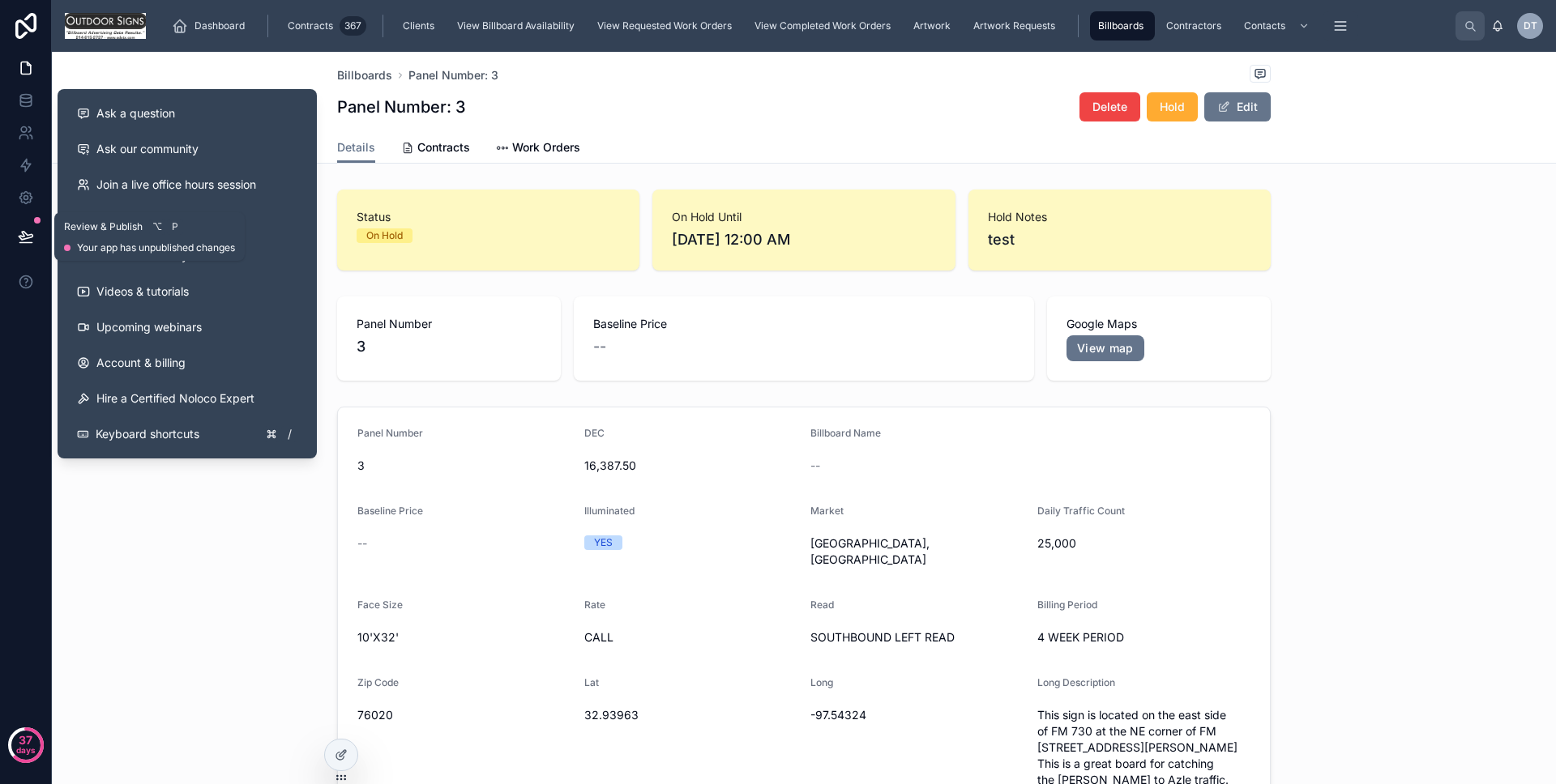
click at [30, 229] on icon at bounding box center [26, 237] width 16 height 16
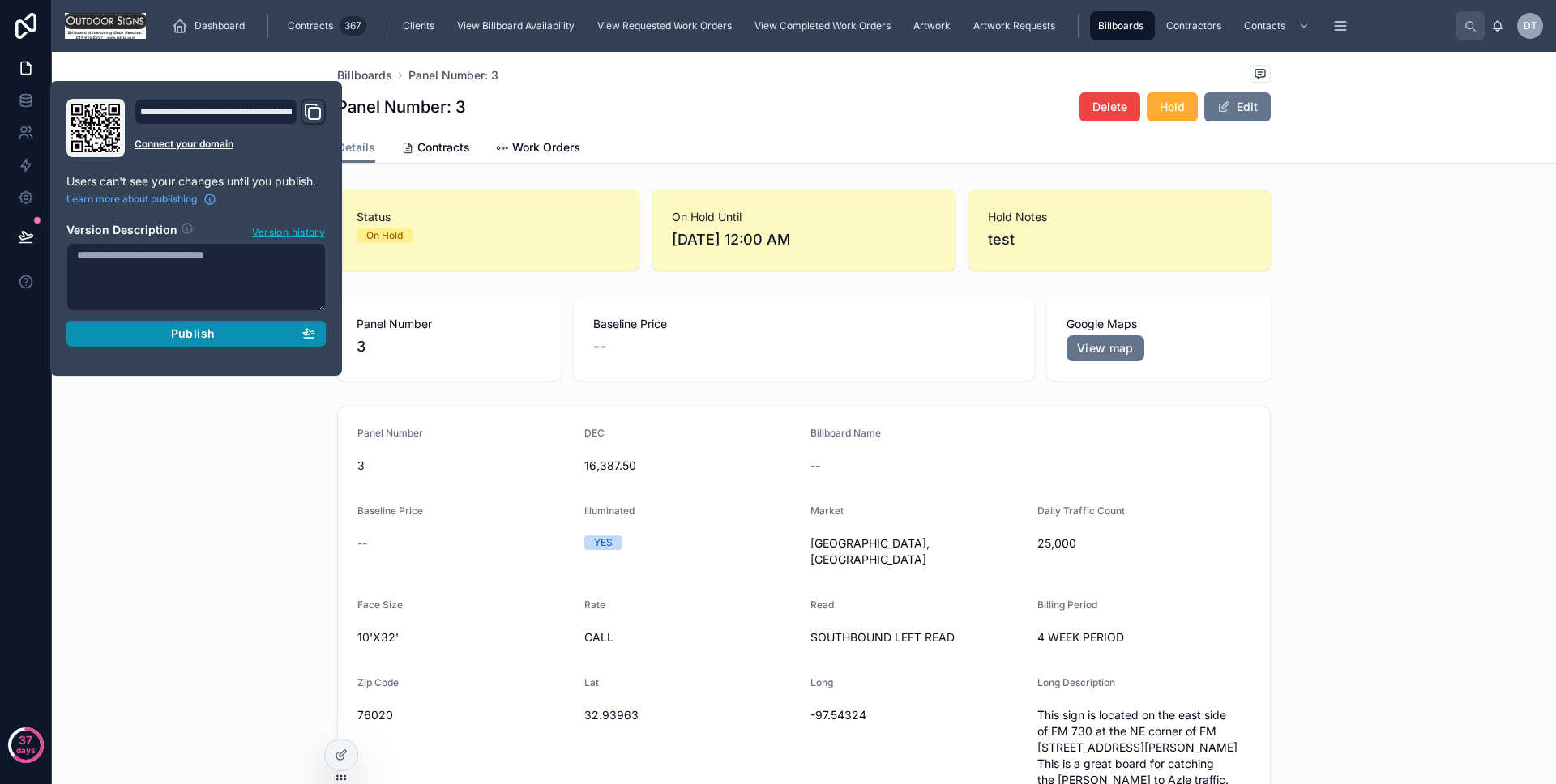
click at [143, 332] on div "Publish" at bounding box center [196, 333] width 239 height 15
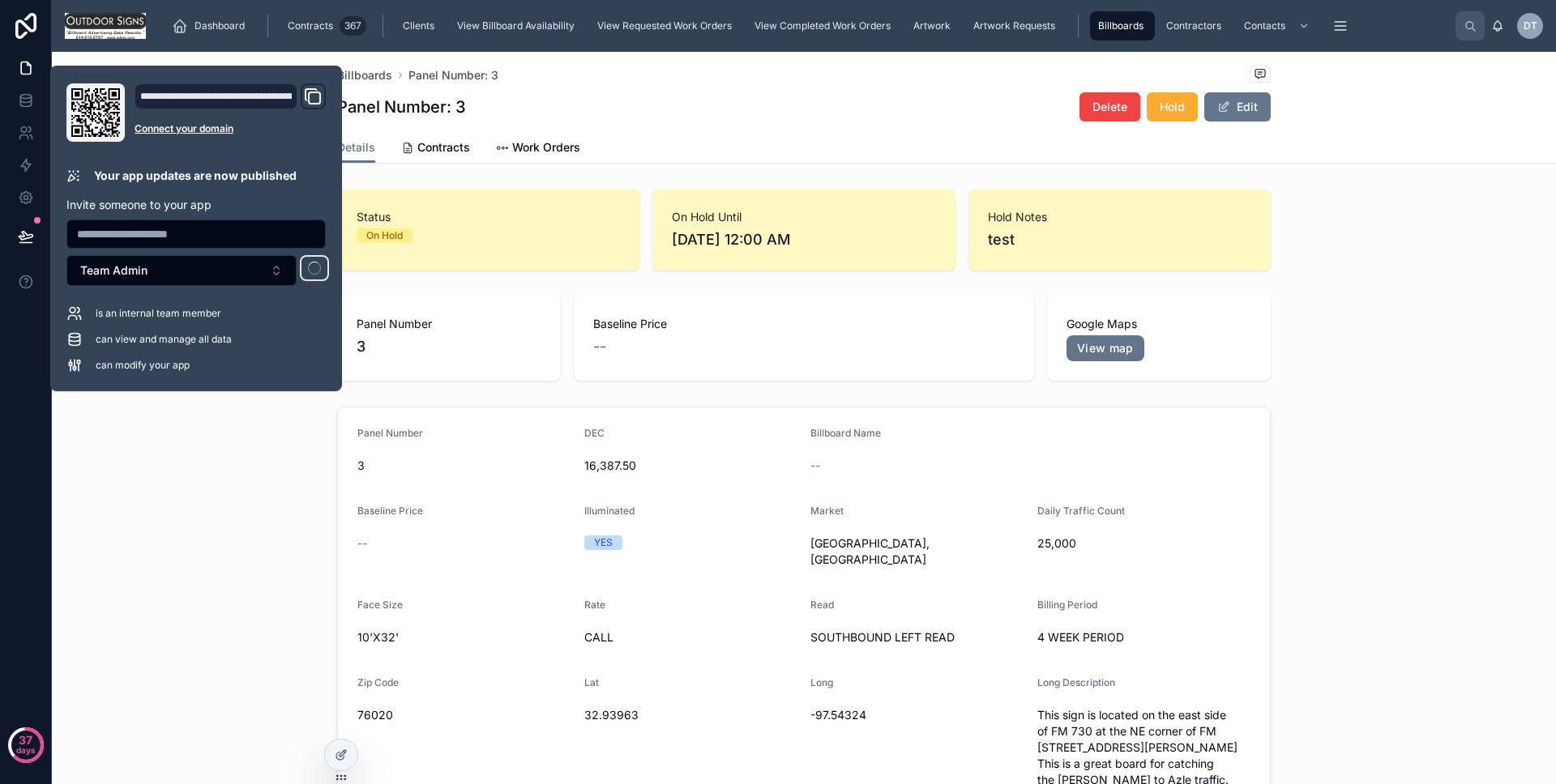
drag, startPoint x: 200, startPoint y: 446, endPoint x: 219, endPoint y: 447, distance: 19.0
click at [202, 447] on div "Panel Number [DATE] 16,387.50 Billboard Name -- Baseline Price -- Illuminated Y…" at bounding box center [804, 657] width 1505 height 514
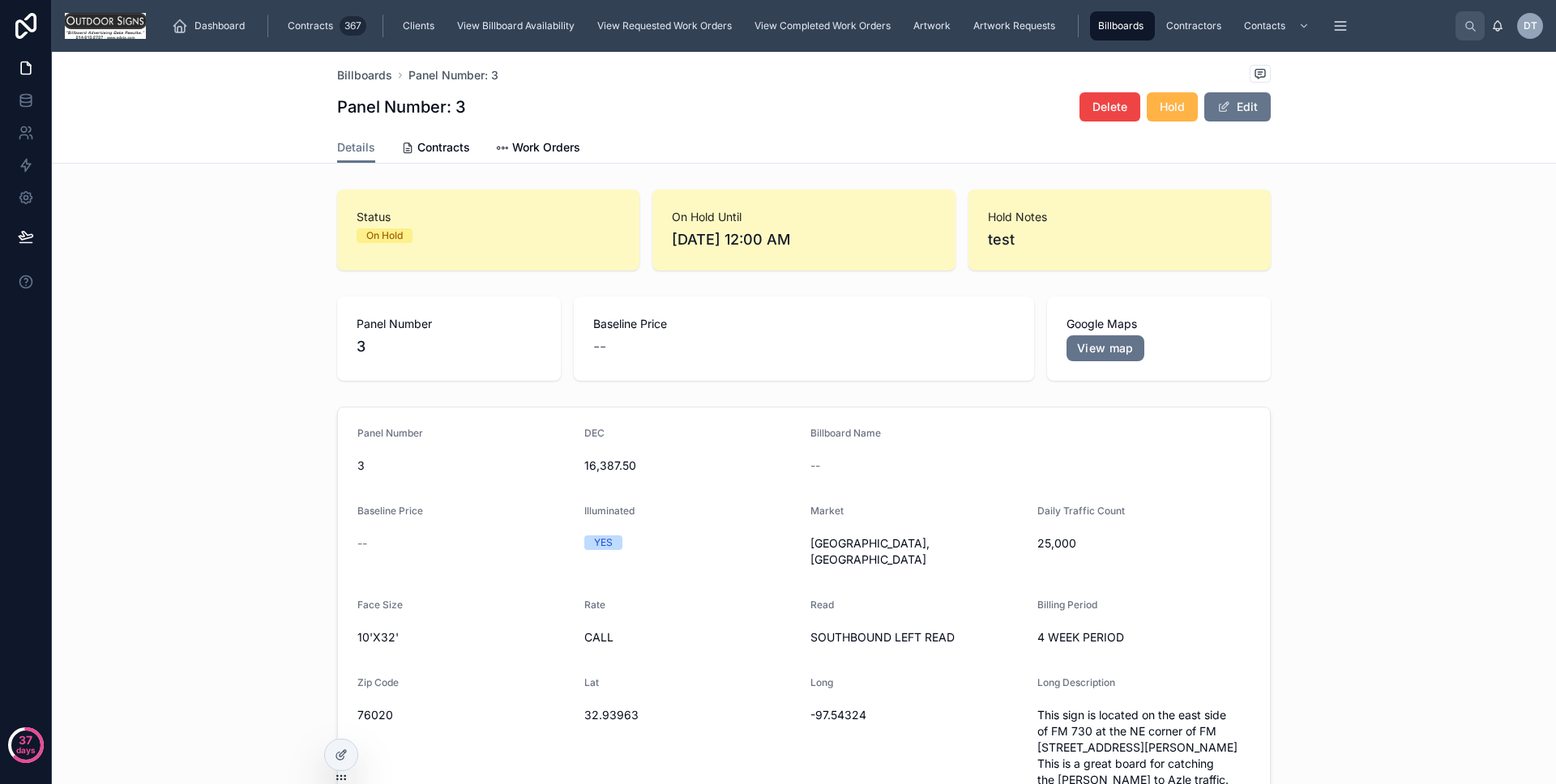
click at [1170, 111] on span "Hold" at bounding box center [1172, 107] width 25 height 16
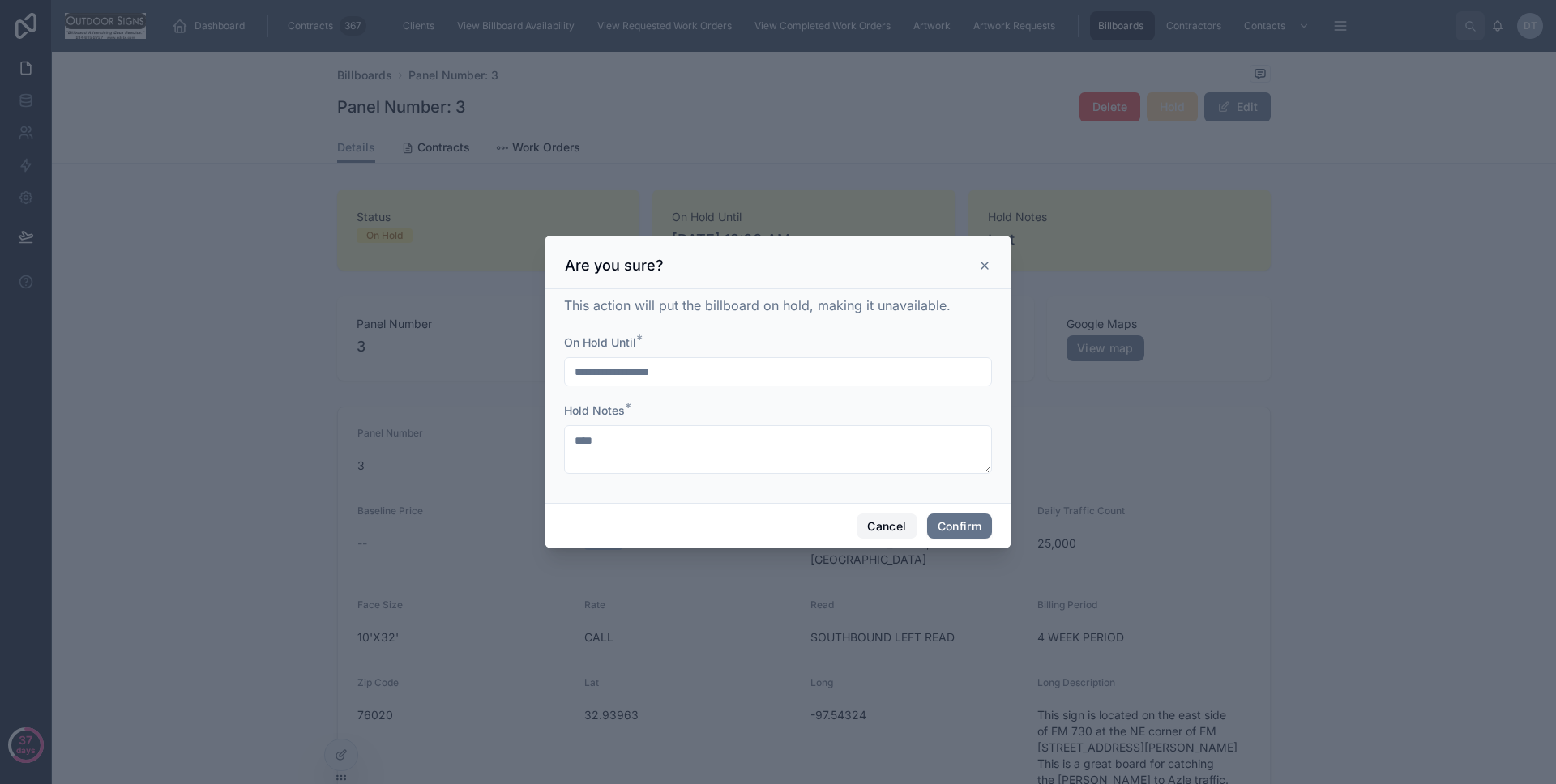
click at [898, 522] on button "Cancel" at bounding box center [886, 527] width 60 height 26
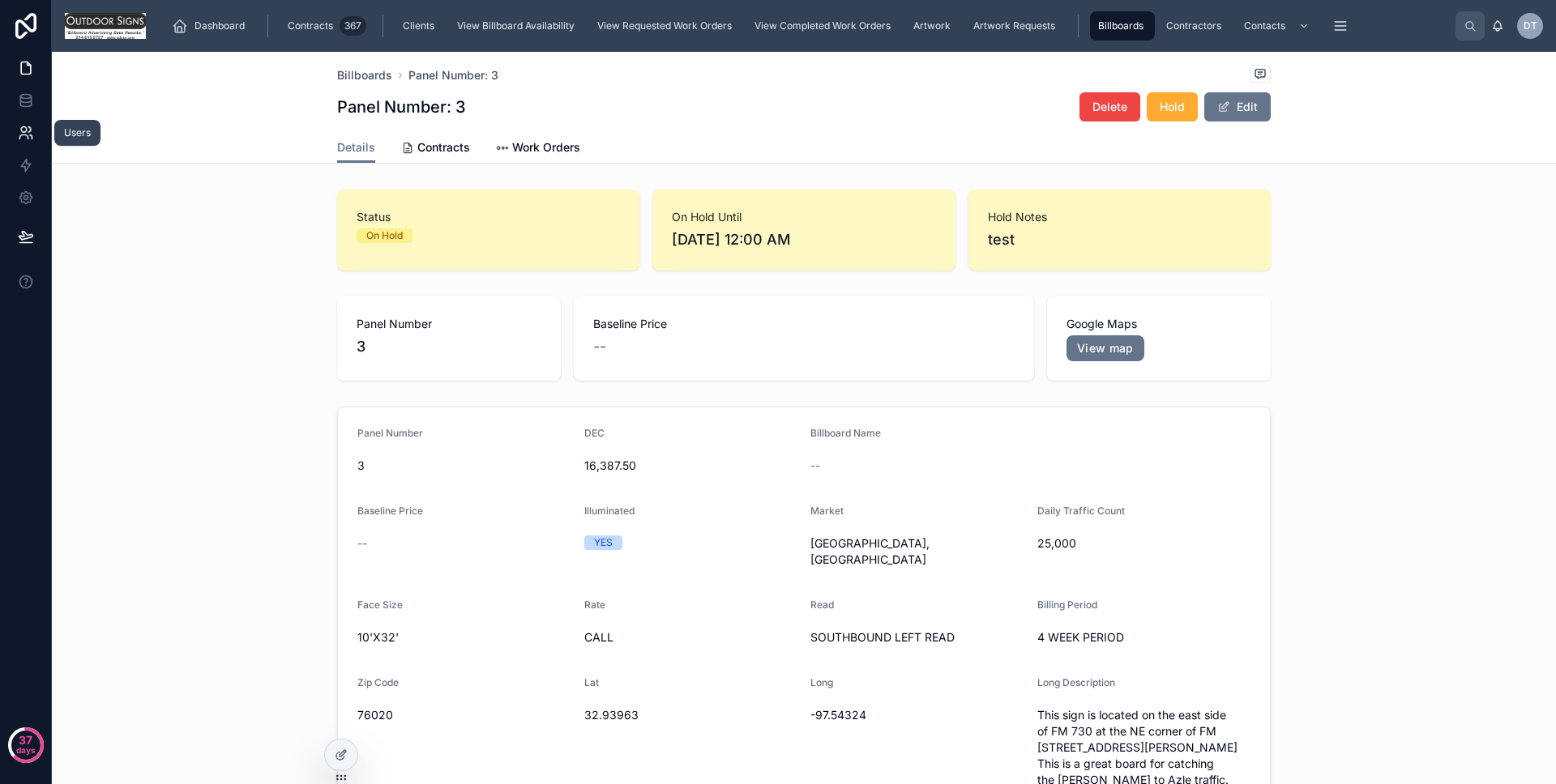
click at [18, 137] on icon at bounding box center [26, 133] width 16 height 16
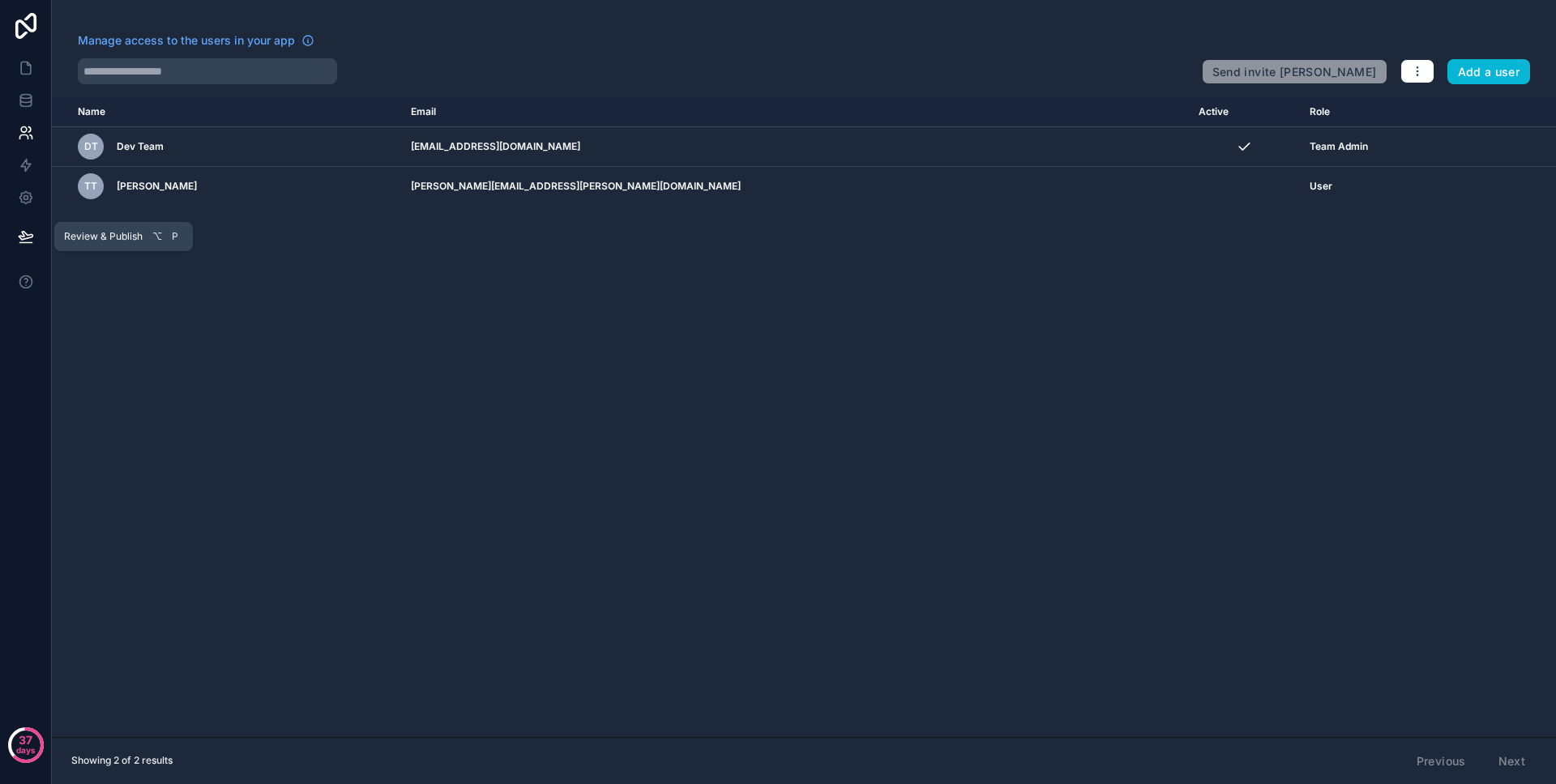
click at [37, 236] on button at bounding box center [26, 237] width 36 height 45
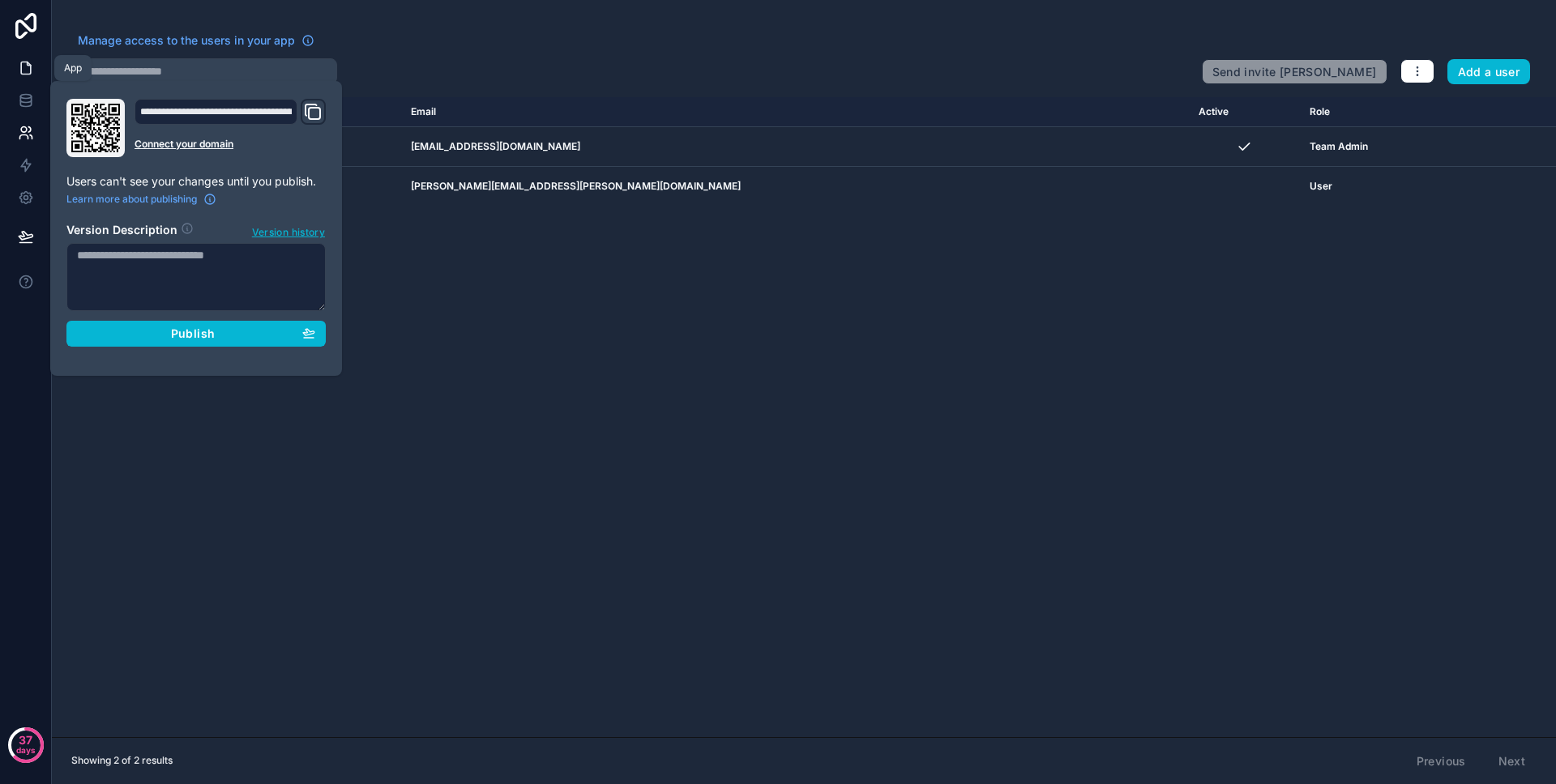
click at [36, 80] on link at bounding box center [26, 68] width 51 height 33
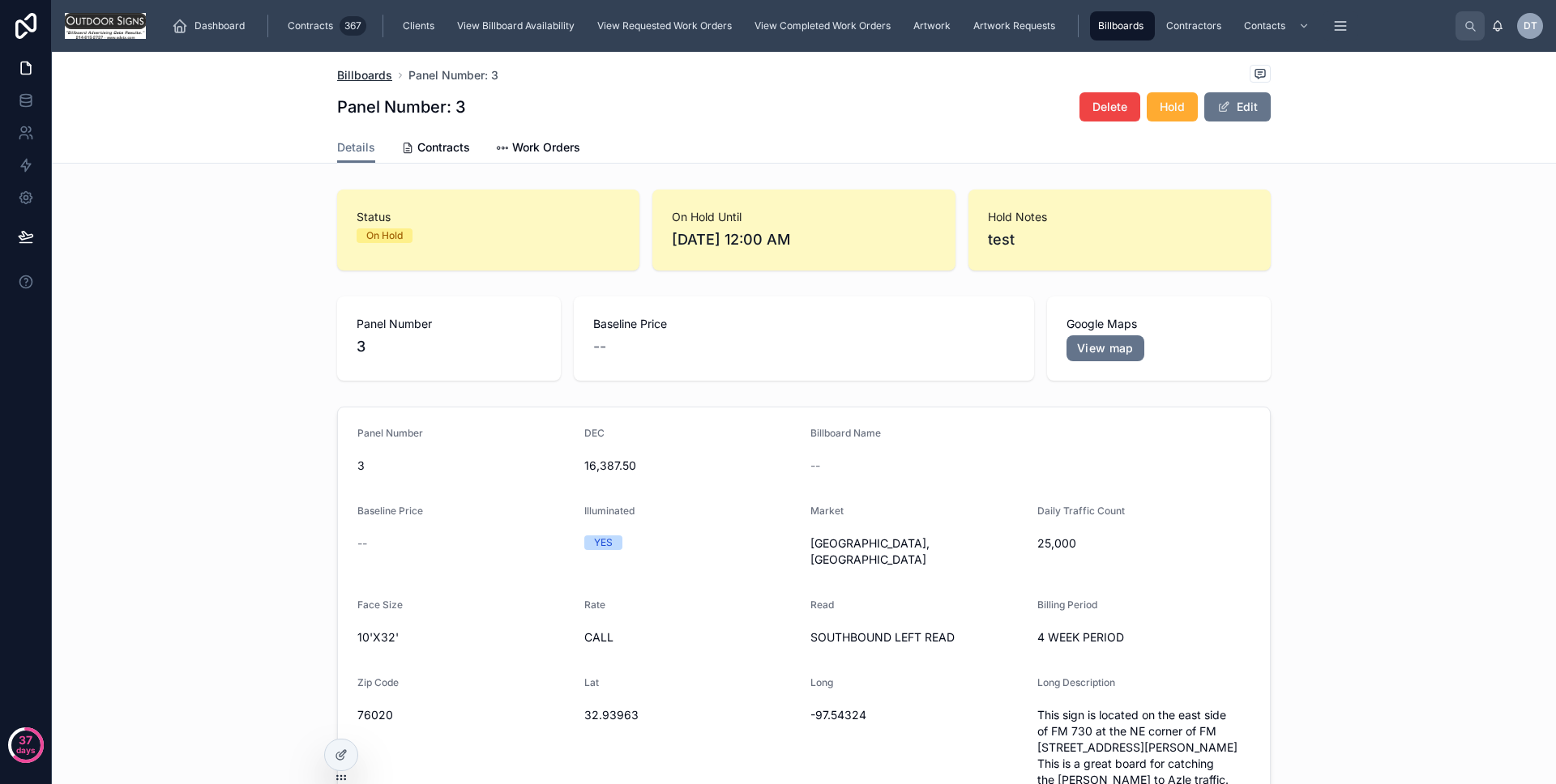
click at [359, 80] on span "Billboards" at bounding box center [365, 75] width 55 height 16
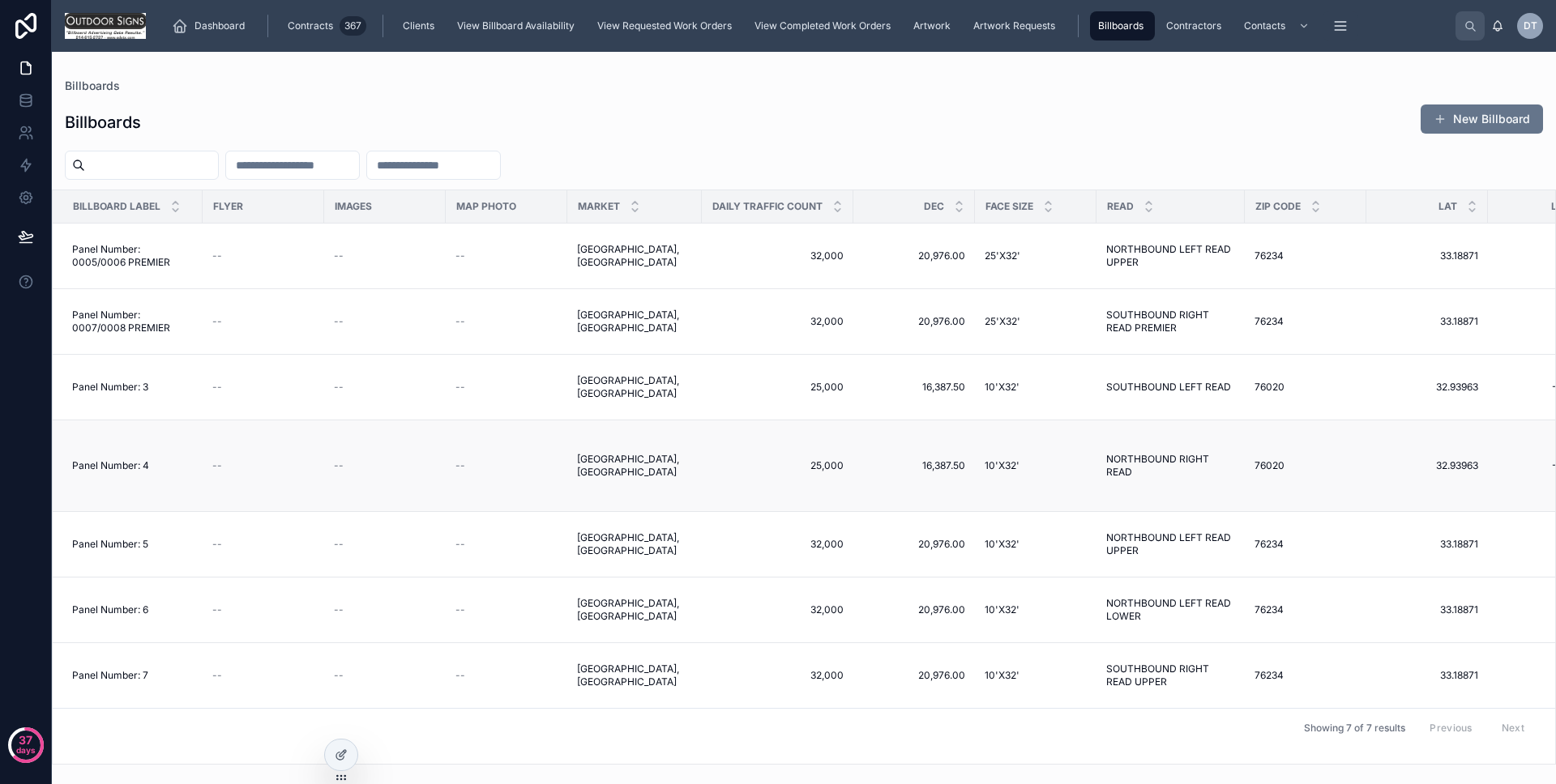
click at [263, 460] on div "--" at bounding box center [263, 465] width 103 height 13
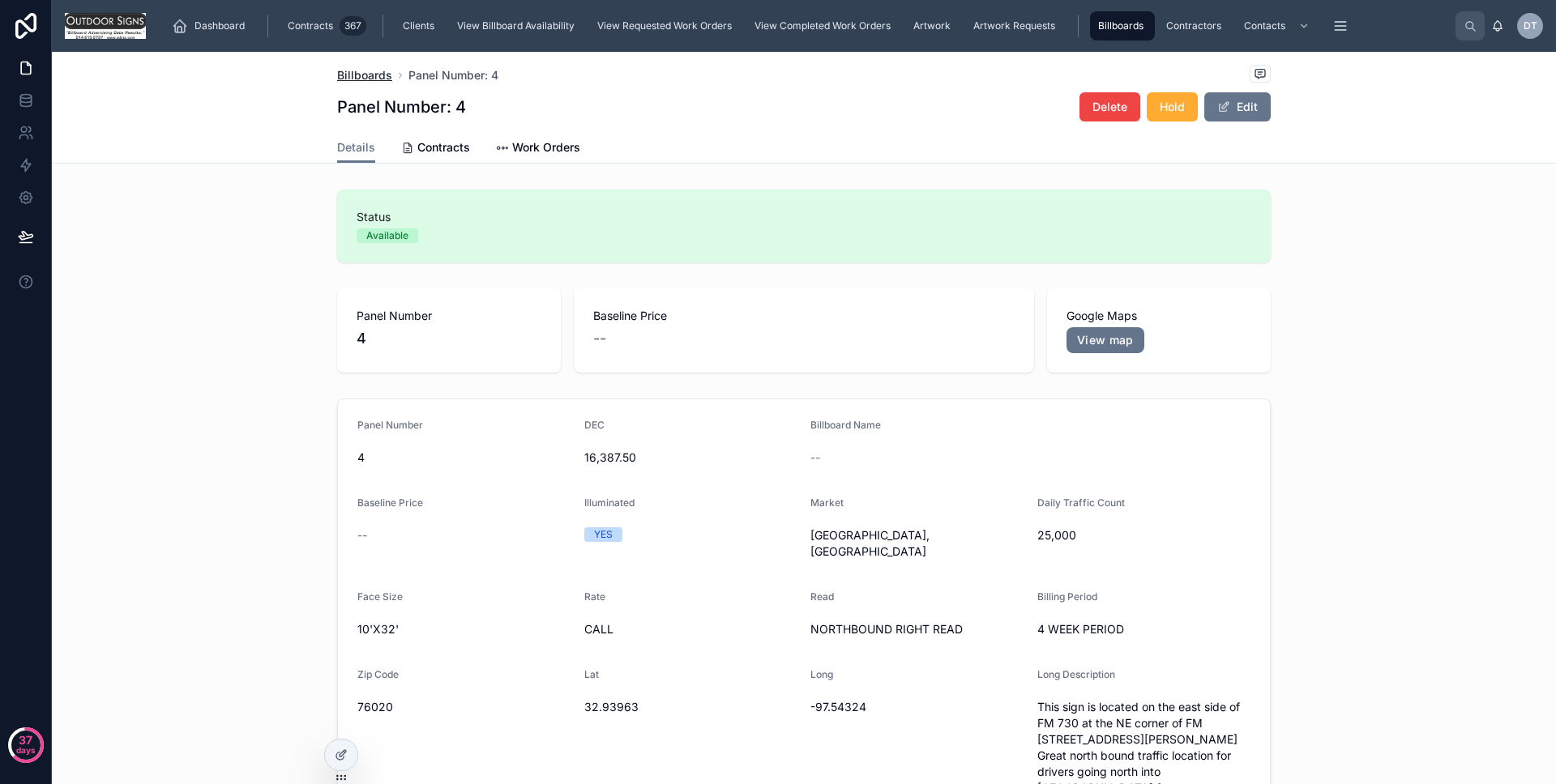
click at [366, 70] on span "Billboards" at bounding box center [365, 75] width 55 height 16
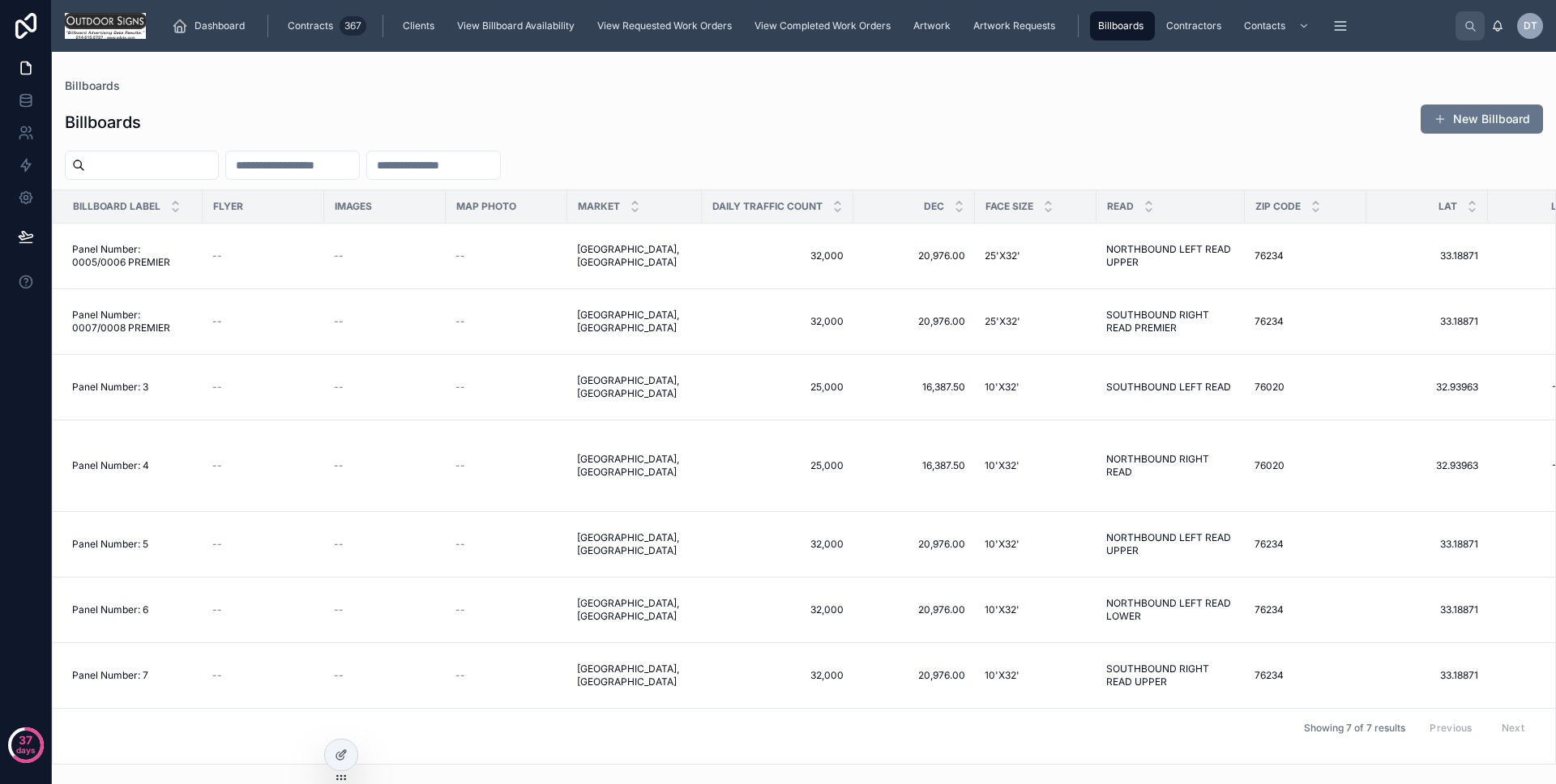
click at [288, 392] on div "--" at bounding box center [263, 387] width 103 height 13
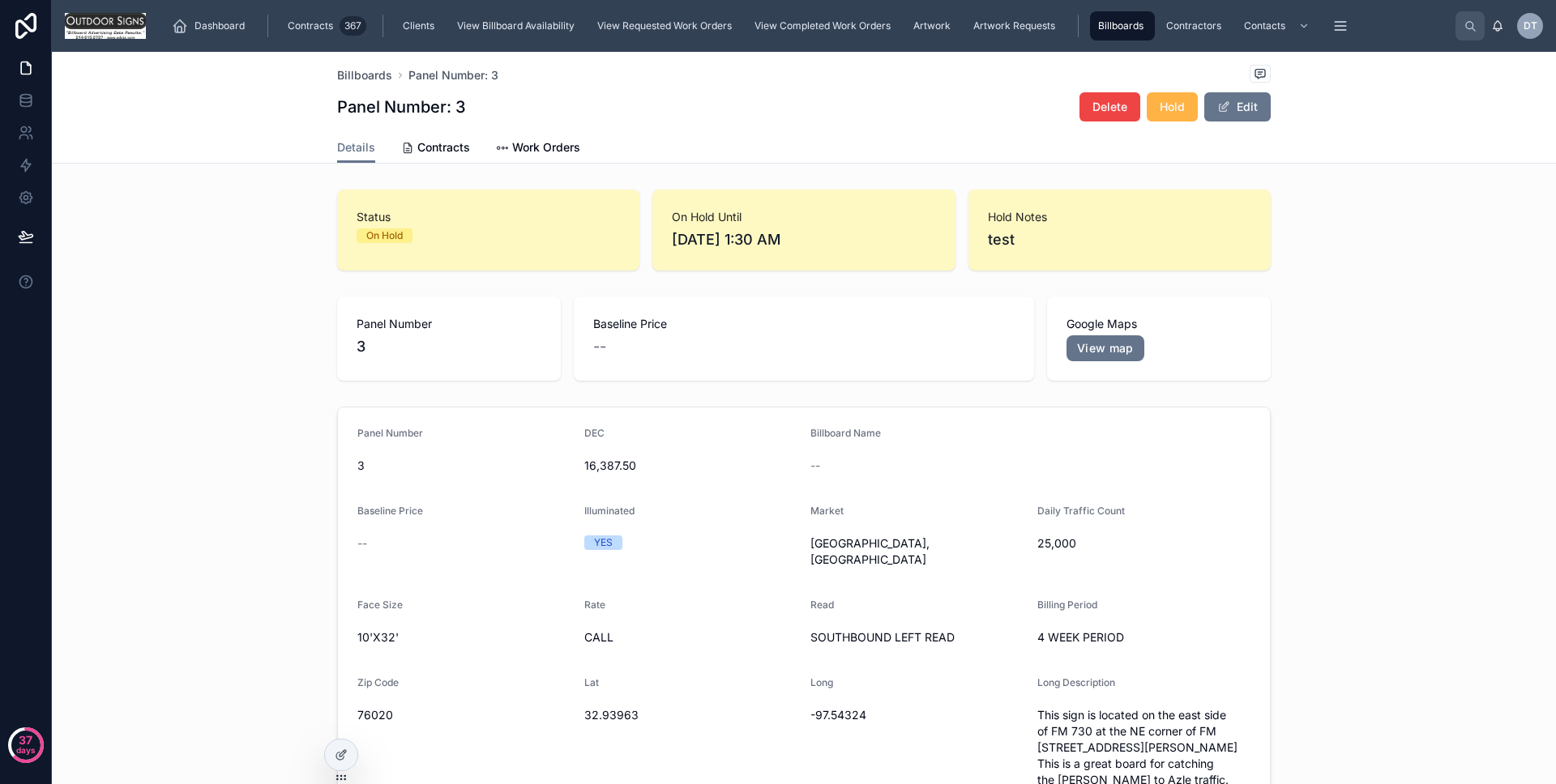
click at [1185, 100] on button "Hold" at bounding box center [1172, 107] width 51 height 30
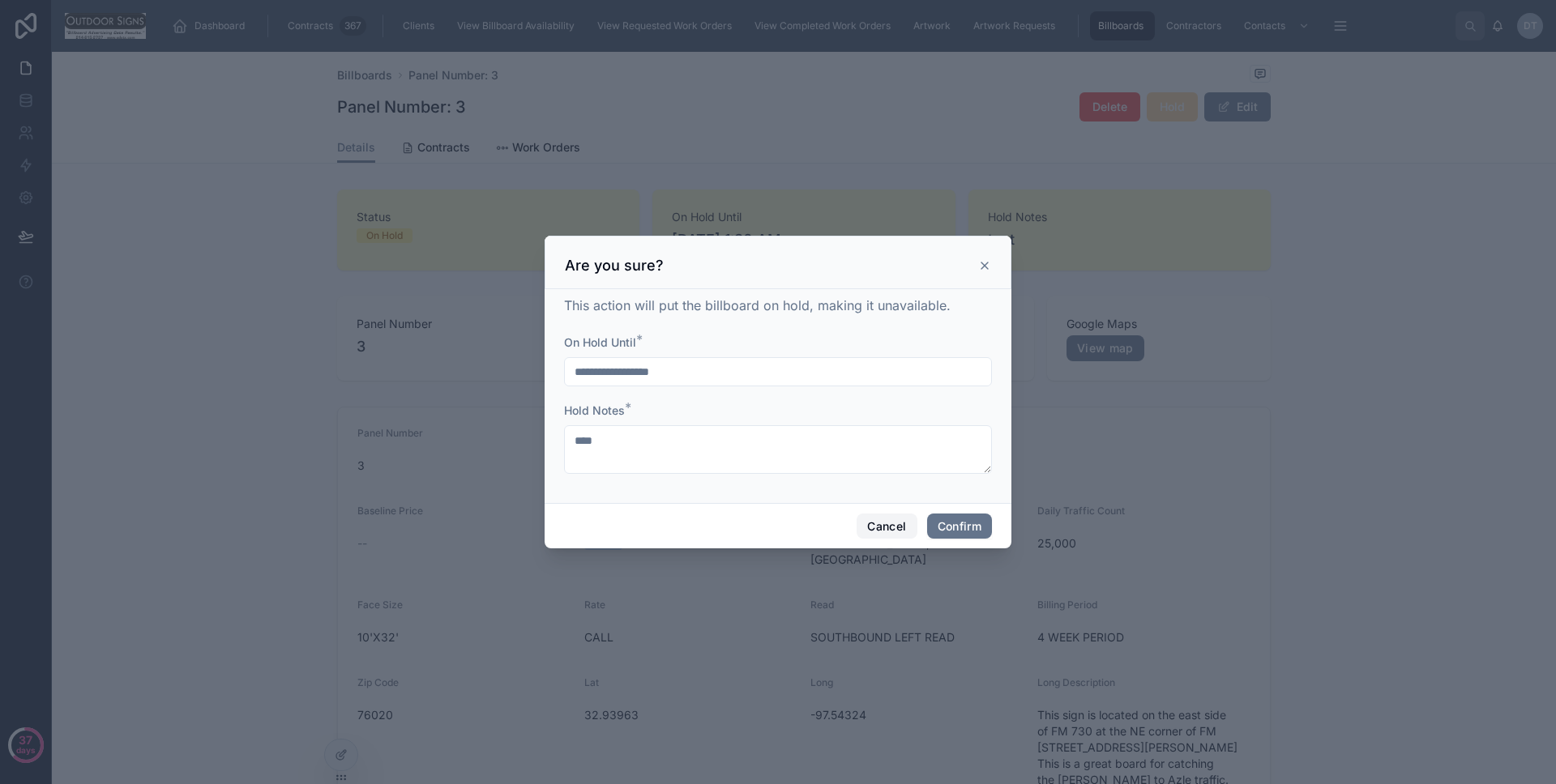
click at [898, 517] on button "Cancel" at bounding box center [886, 527] width 60 height 26
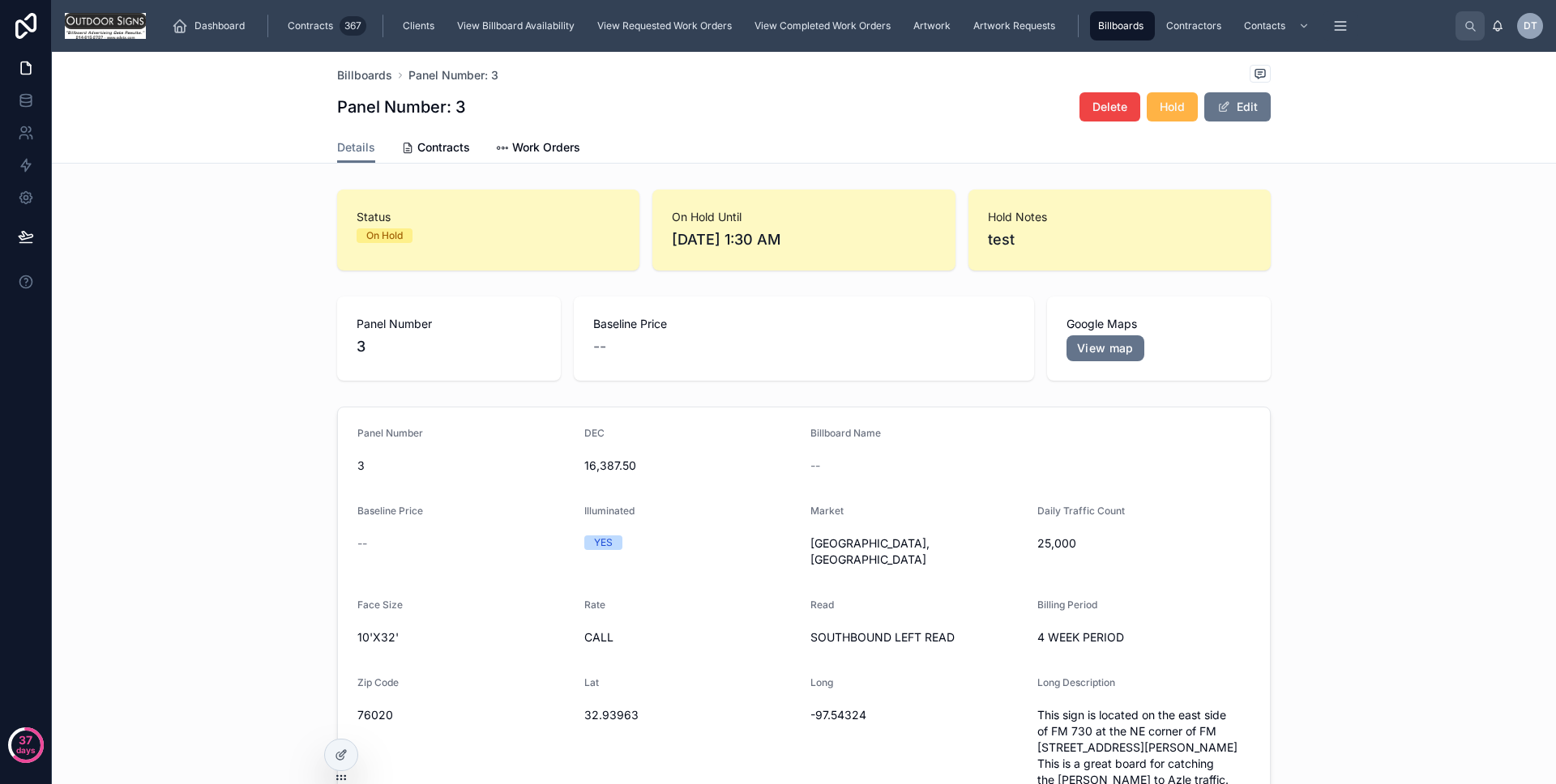
click at [1168, 107] on span "Hold" at bounding box center [1172, 107] width 25 height 16
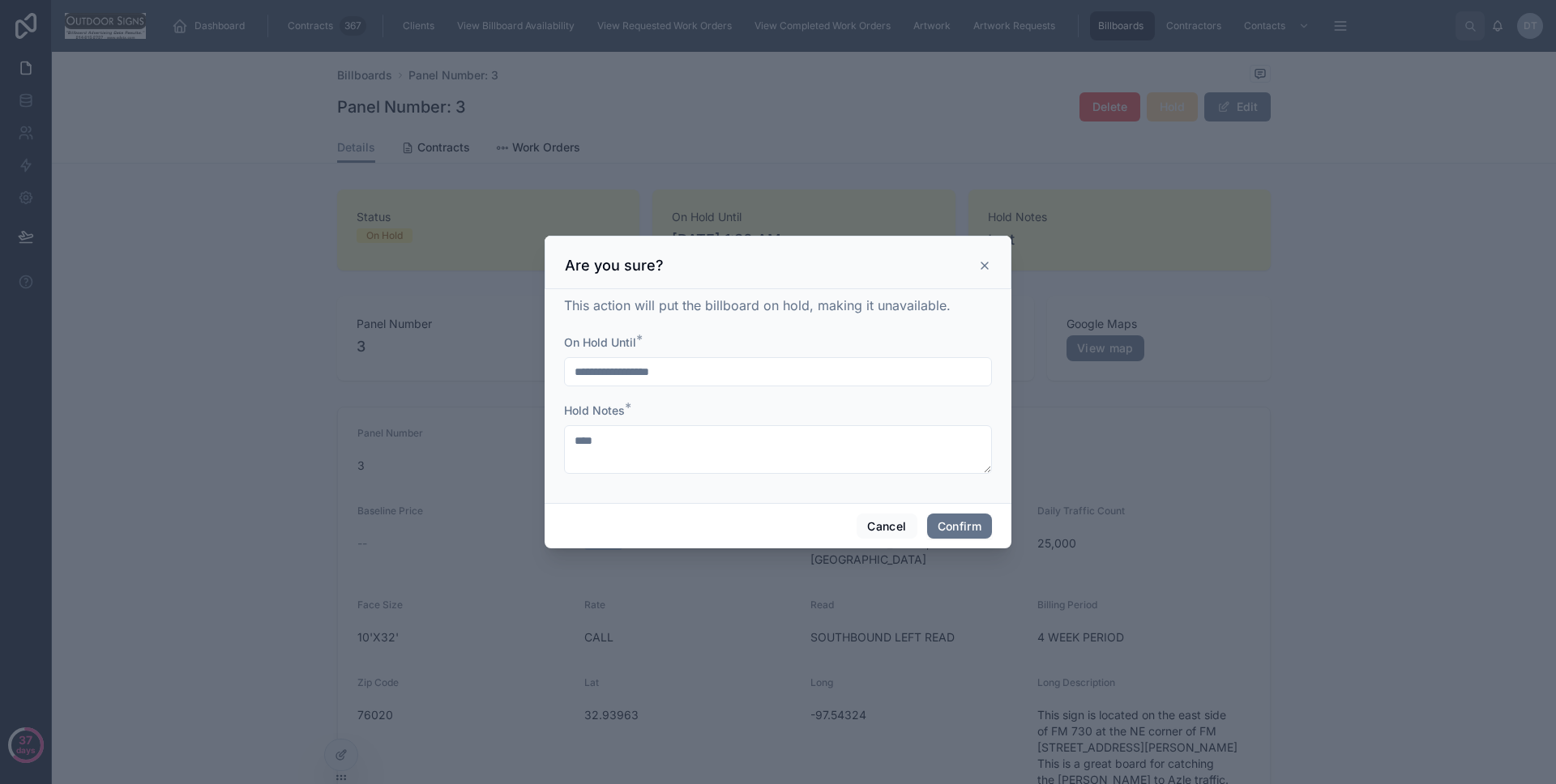
click at [780, 372] on input "**********" at bounding box center [778, 372] width 426 height 23
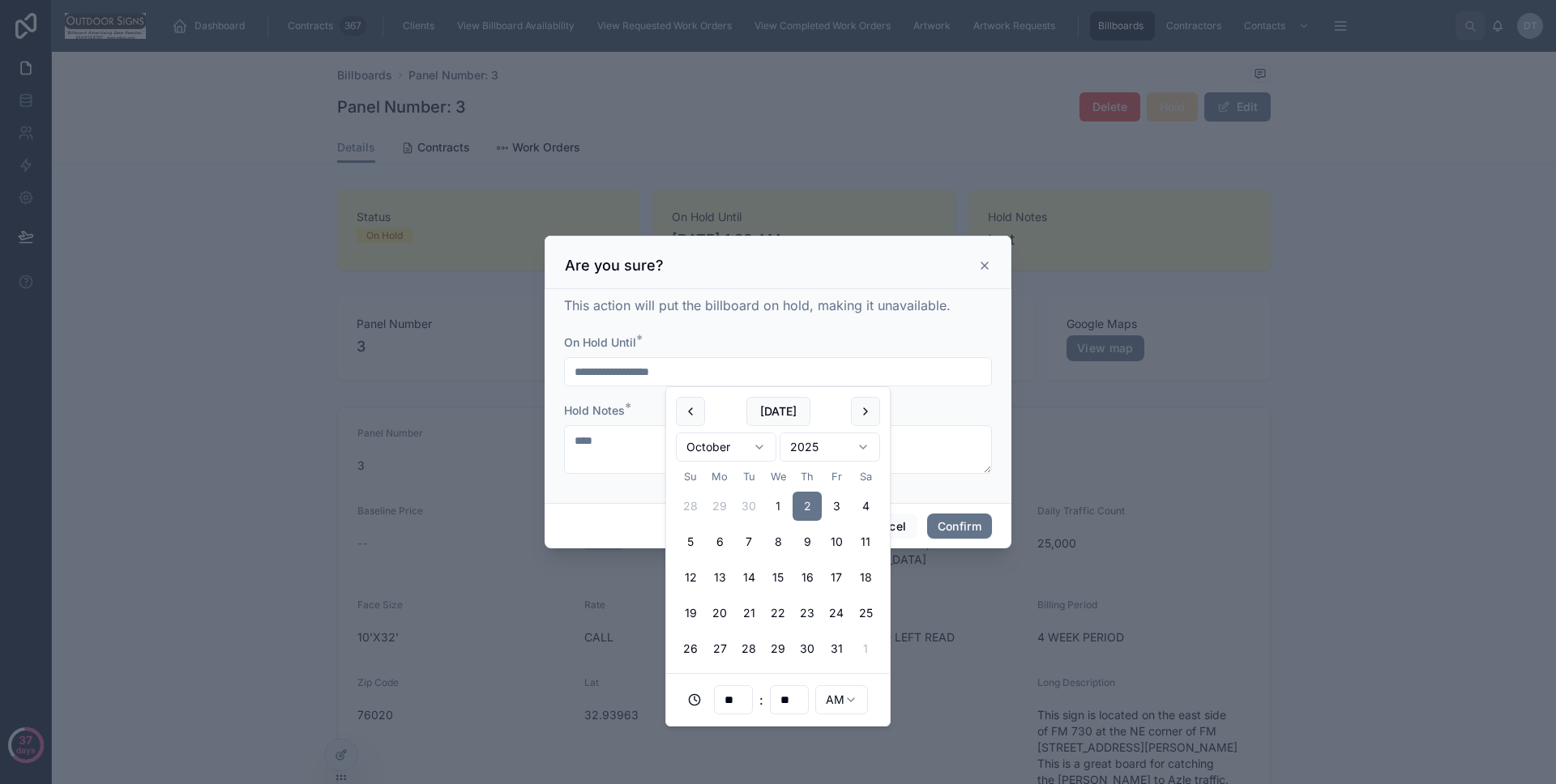
click at [661, 370] on input "**********" at bounding box center [778, 372] width 426 height 23
click at [733, 366] on input "**********" at bounding box center [778, 372] width 426 height 23
click at [746, 334] on div "On Hold Until *" at bounding box center [778, 342] width 428 height 16
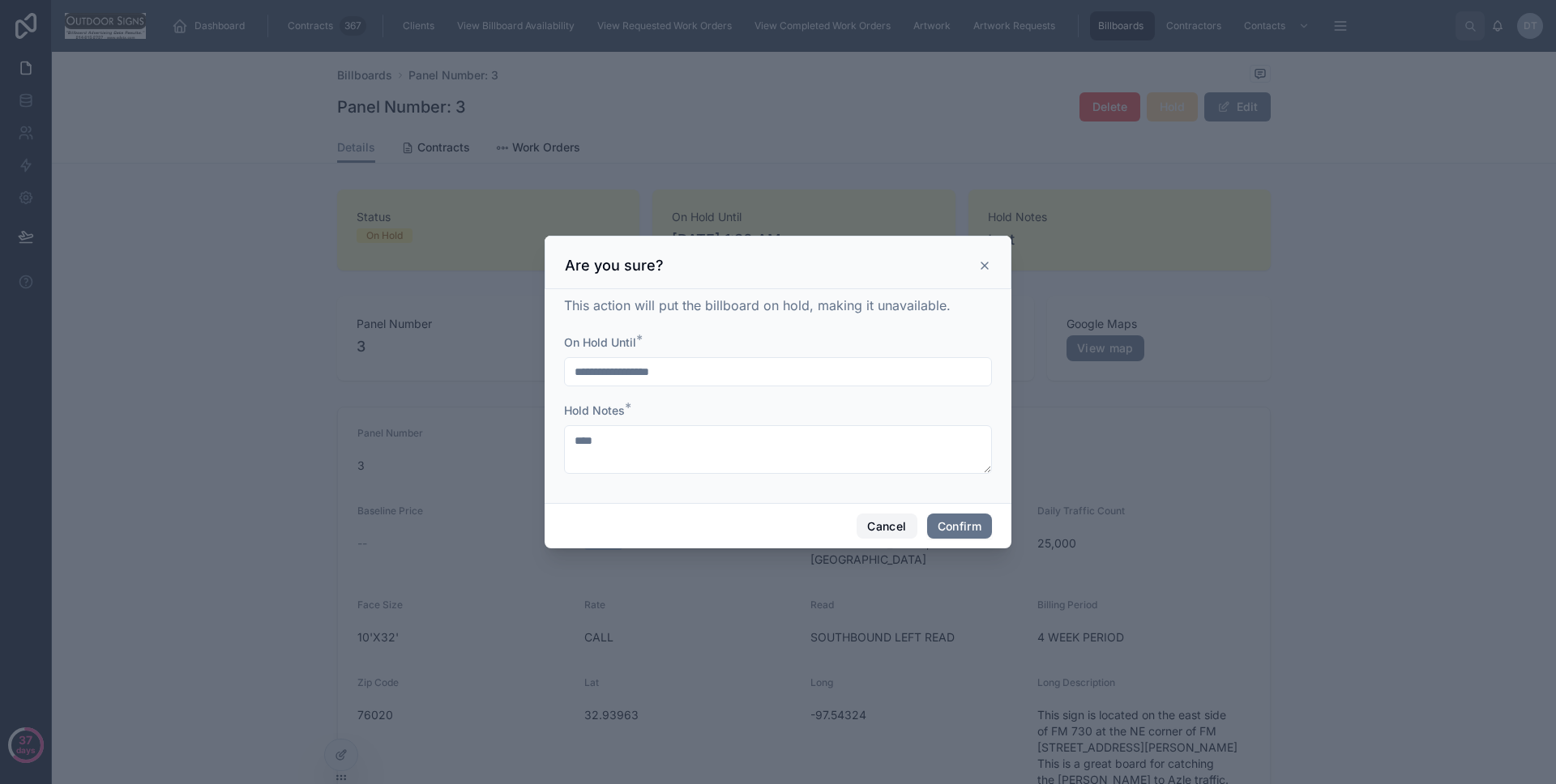
click at [869, 514] on button "Cancel" at bounding box center [886, 527] width 60 height 26
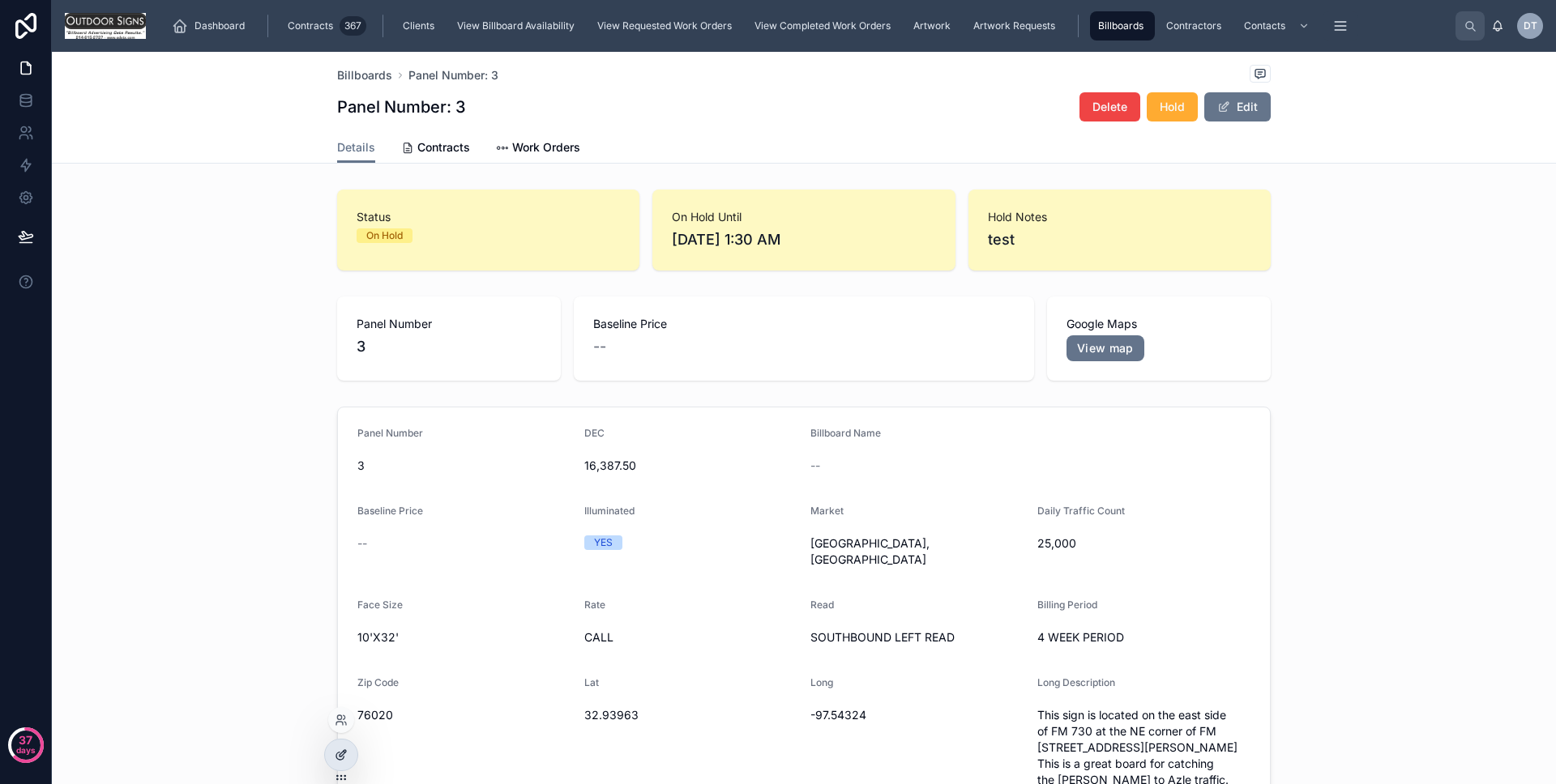
click at [341, 760] on icon at bounding box center [340, 754] width 13 height 13
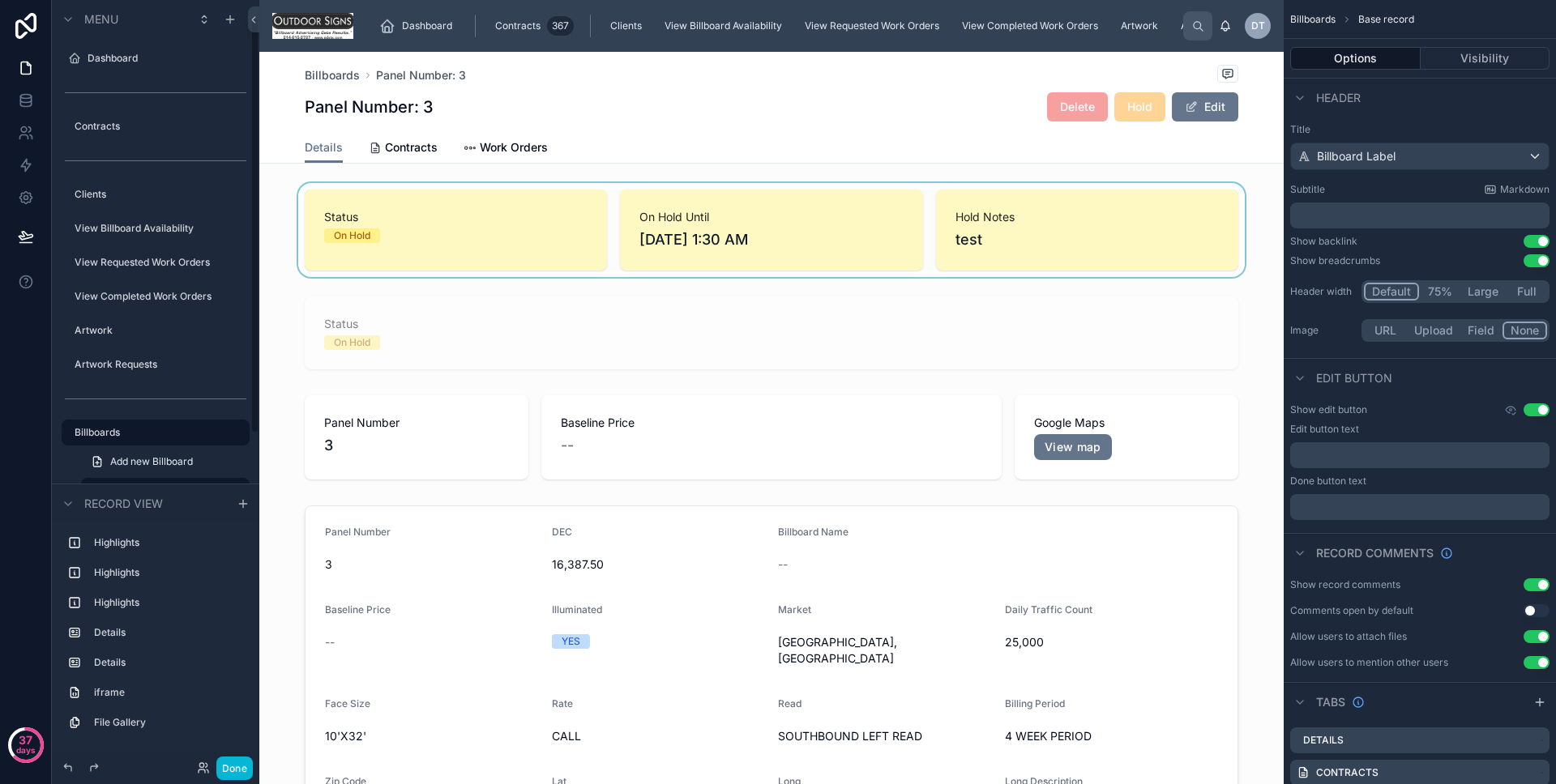
scroll to position [33, 0]
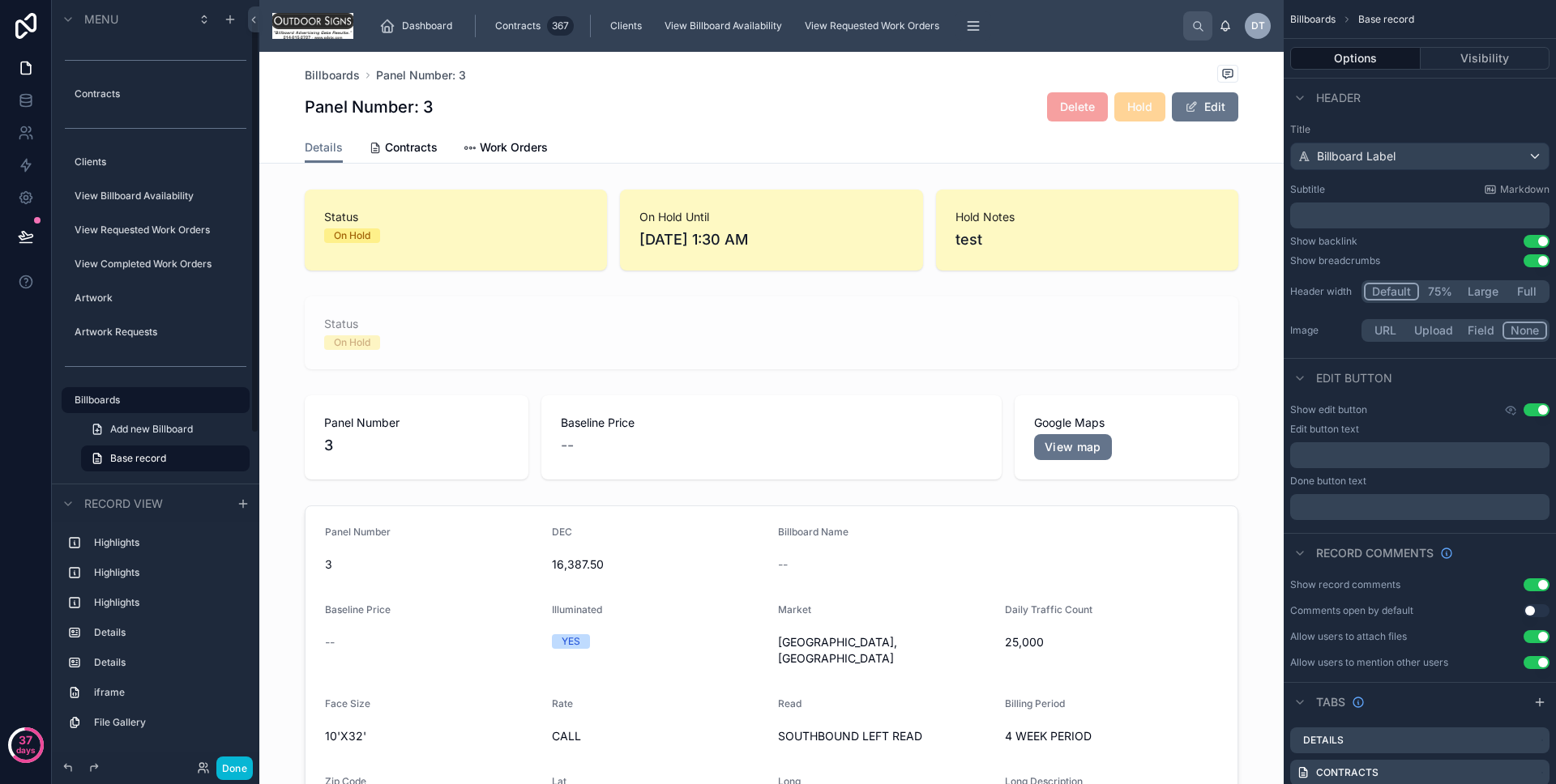
click at [424, 249] on div at bounding box center [772, 230] width 1024 height 94
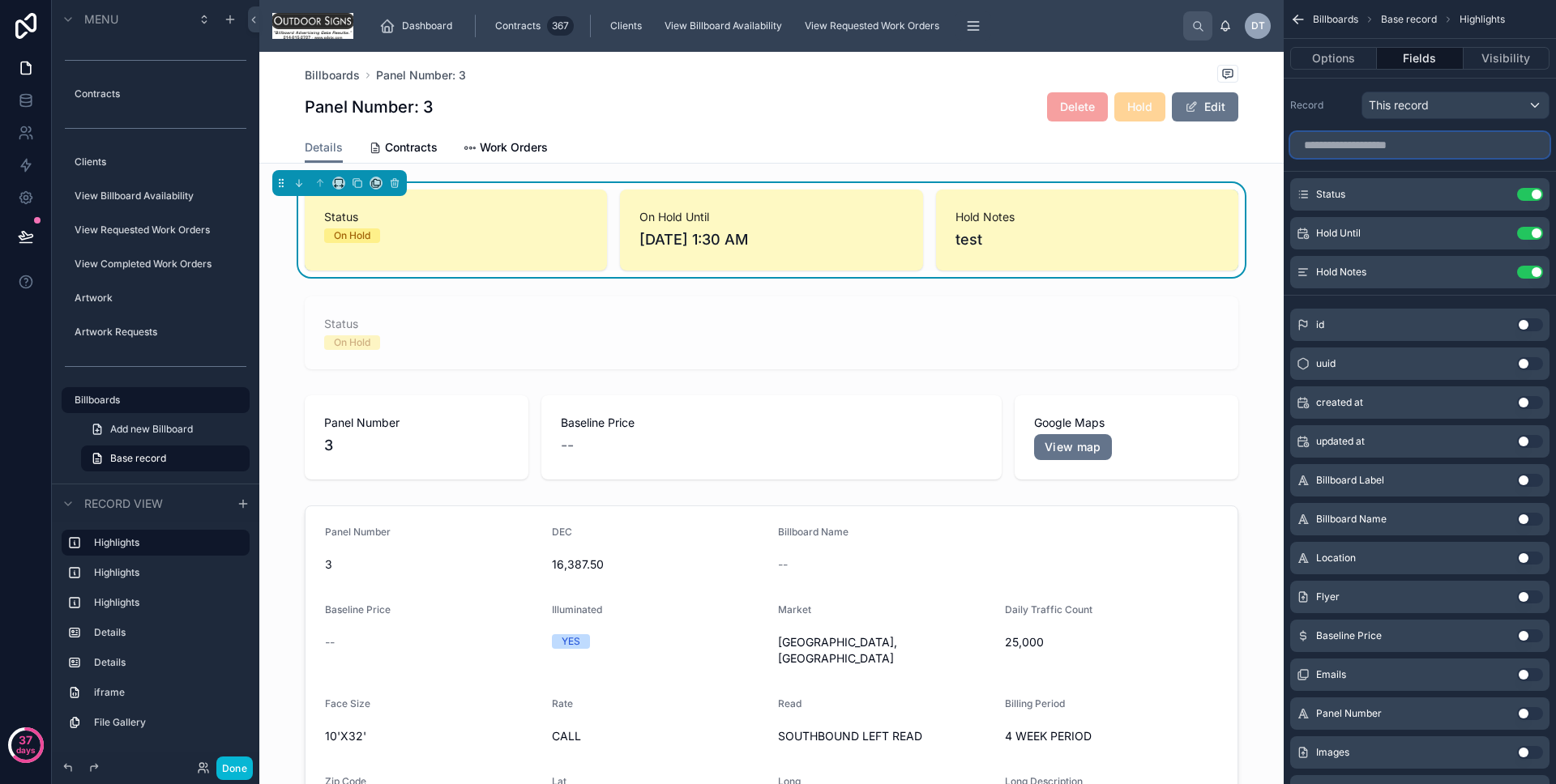
click at [1445, 157] on input "scrollable content" at bounding box center [1420, 145] width 259 height 26
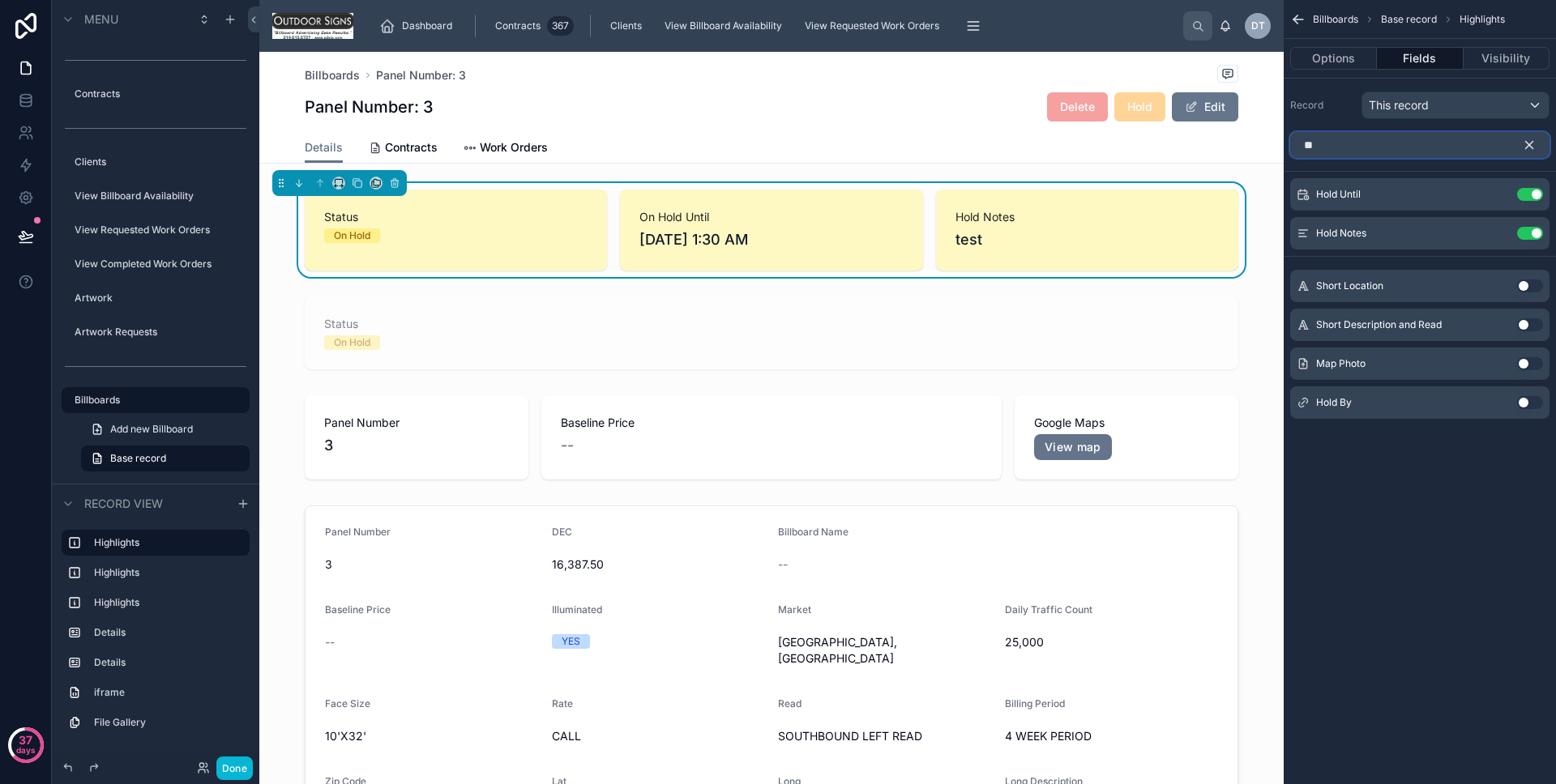
type input "**"
click at [1528, 406] on button "Use setting" at bounding box center [1530, 402] width 26 height 13
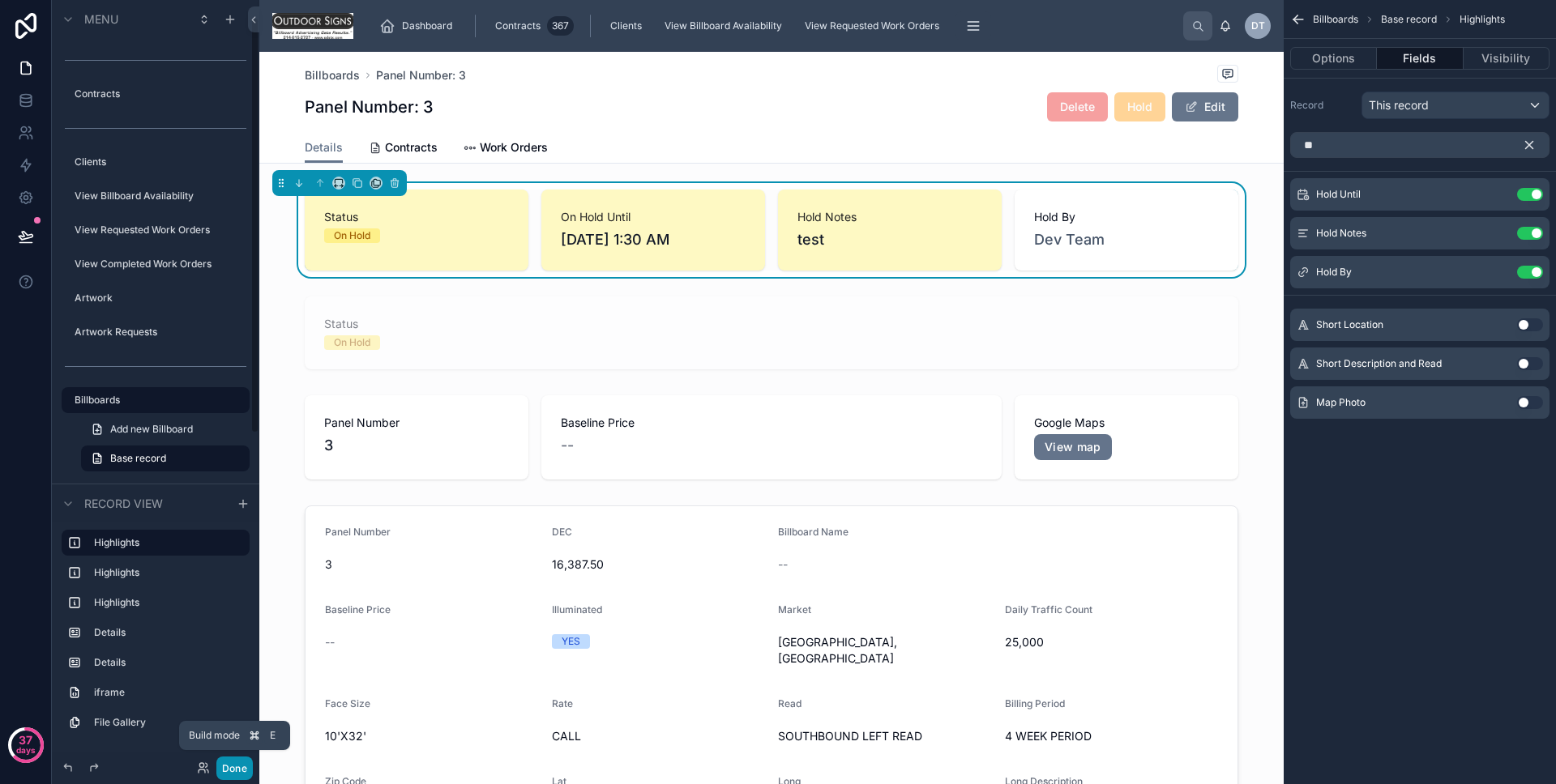
click at [228, 764] on button "Done" at bounding box center [234, 768] width 37 height 24
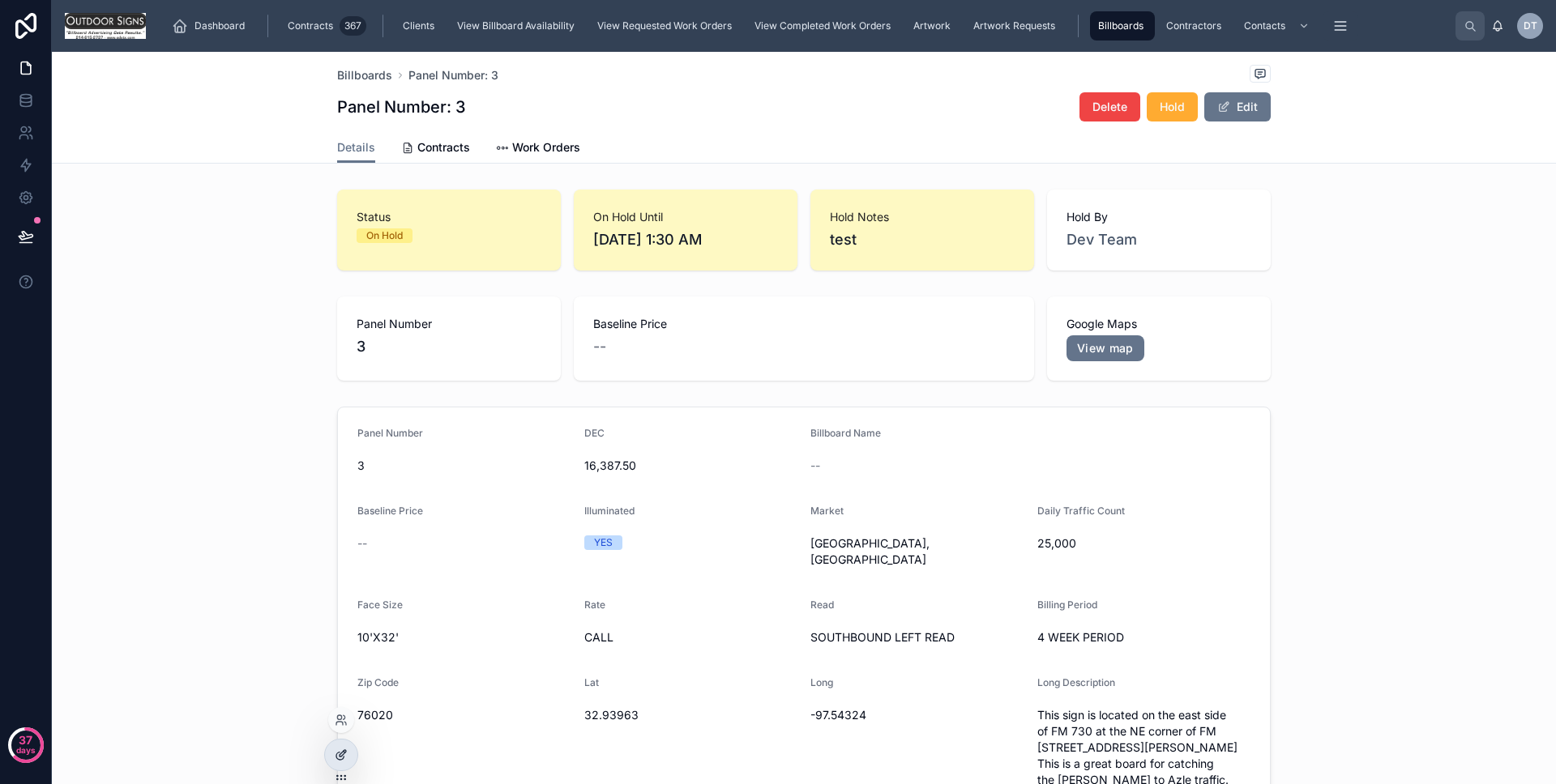
click at [347, 743] on div at bounding box center [340, 754] width 33 height 31
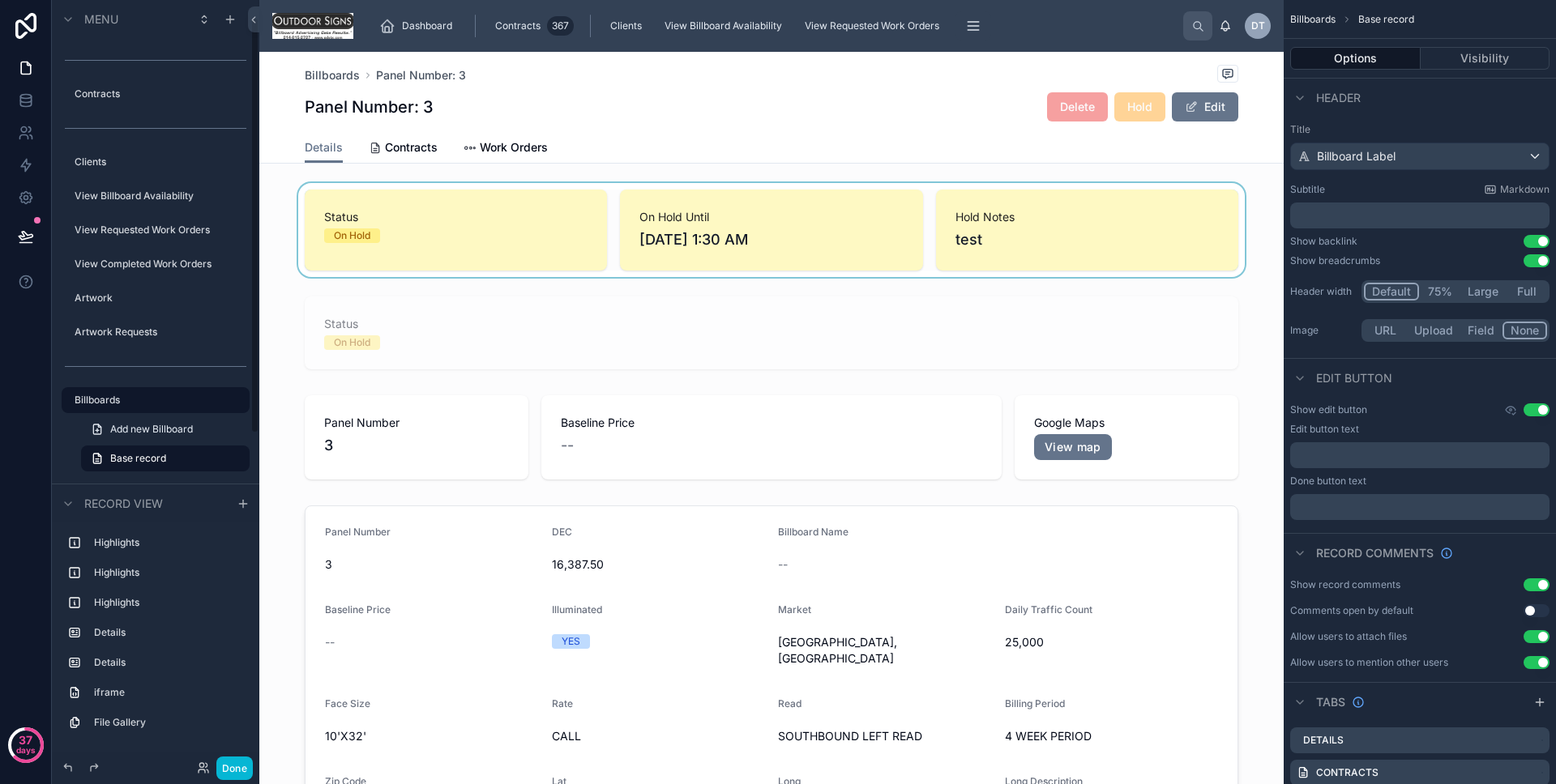
click at [993, 245] on div at bounding box center [772, 230] width 1024 height 94
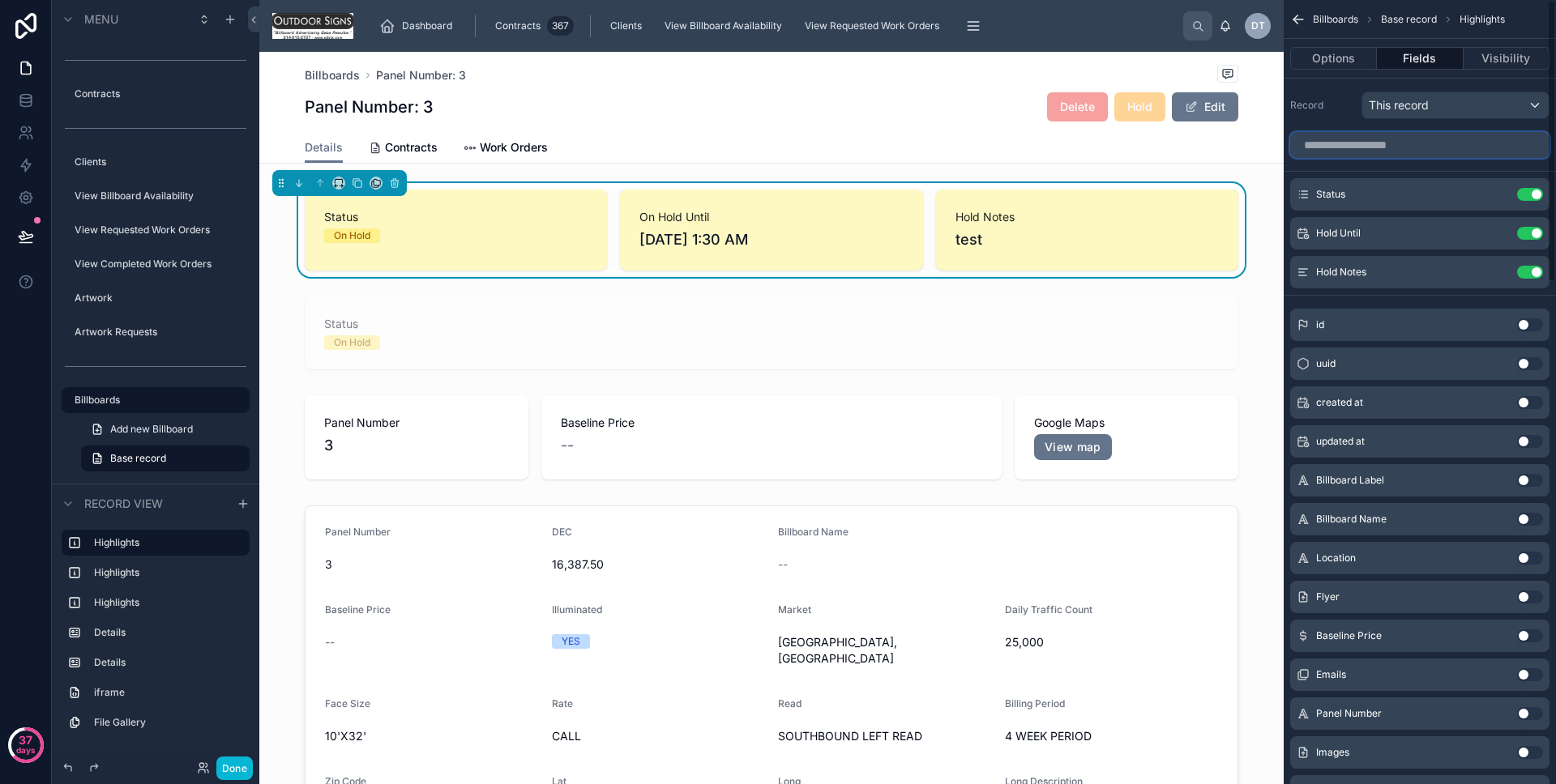
click at [1453, 157] on input "scrollable content" at bounding box center [1420, 145] width 259 height 26
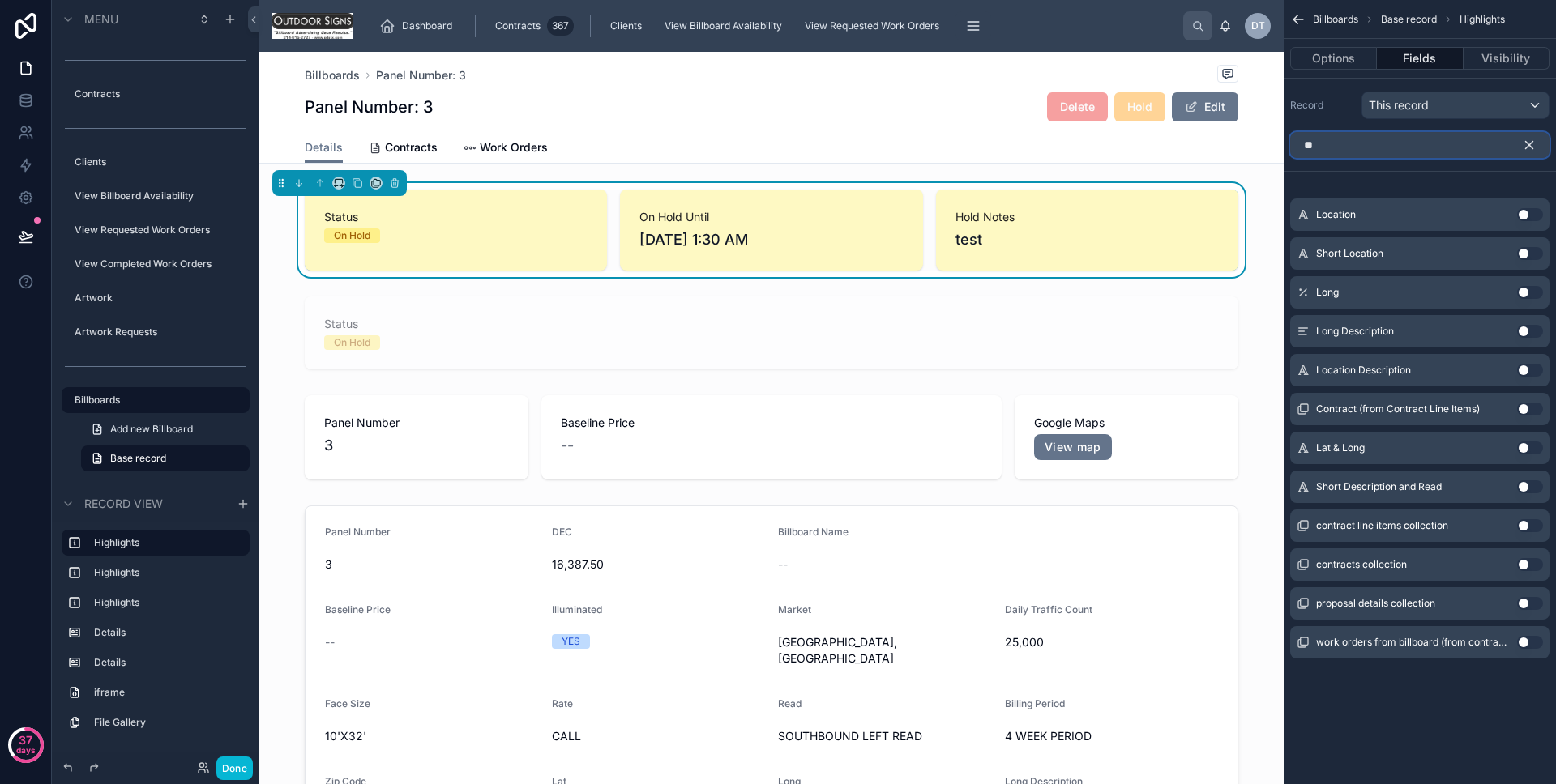
type input "*"
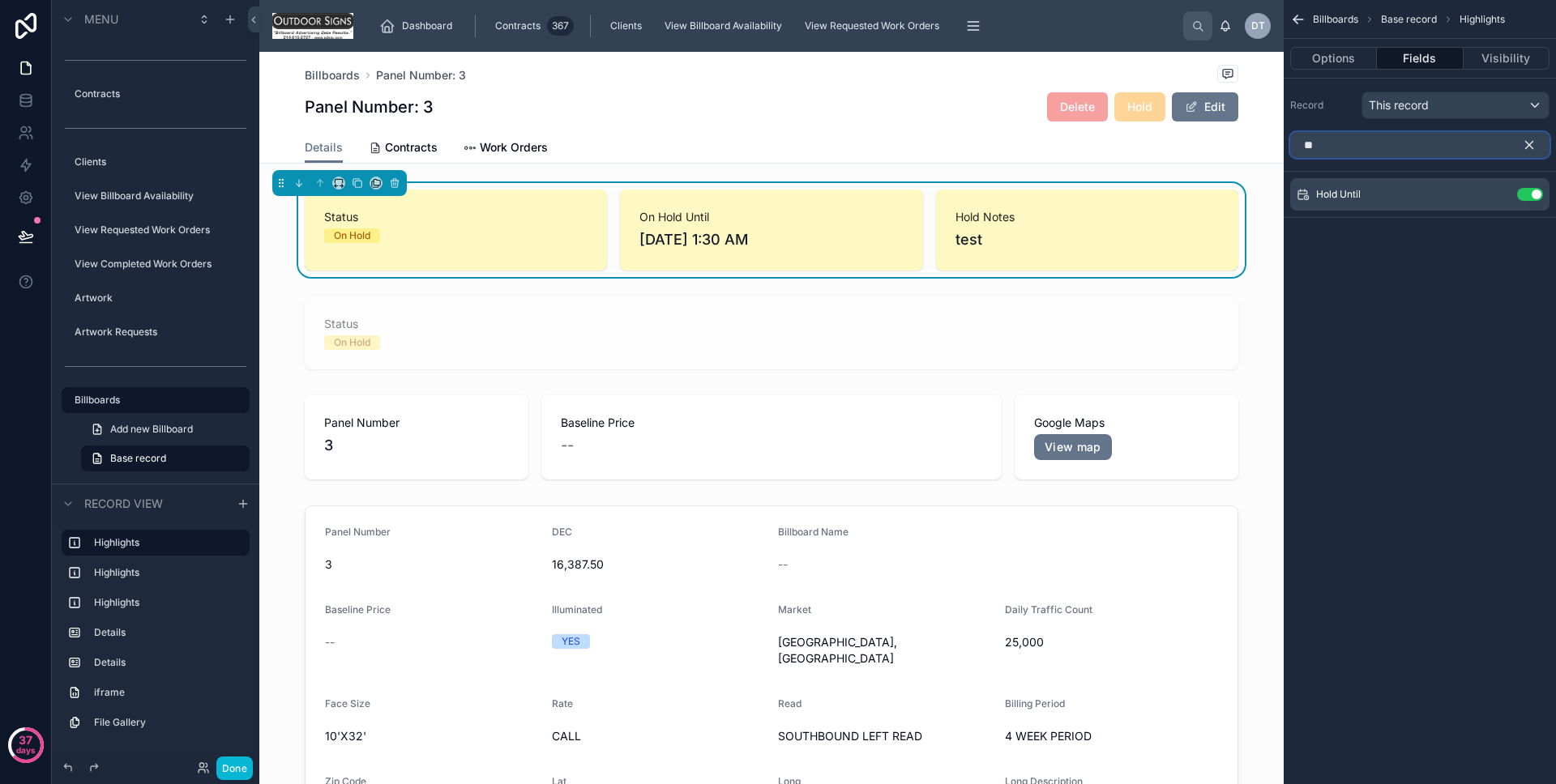
type input "*"
type input "**"
click at [1524, 210] on button "Use setting" at bounding box center [1530, 214] width 26 height 13
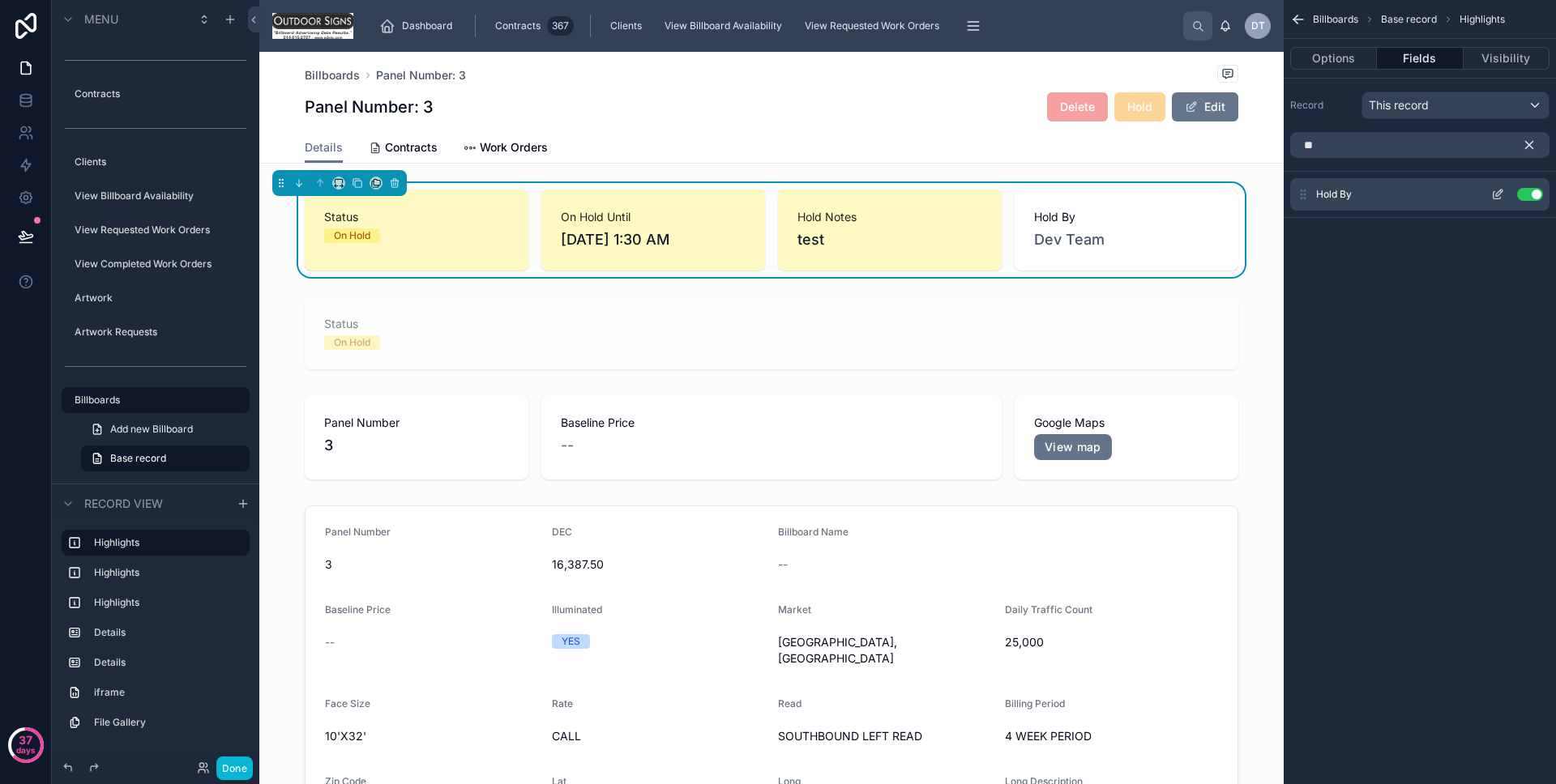
click at [1501, 193] on icon "scrollable content" at bounding box center [1498, 194] width 13 height 13
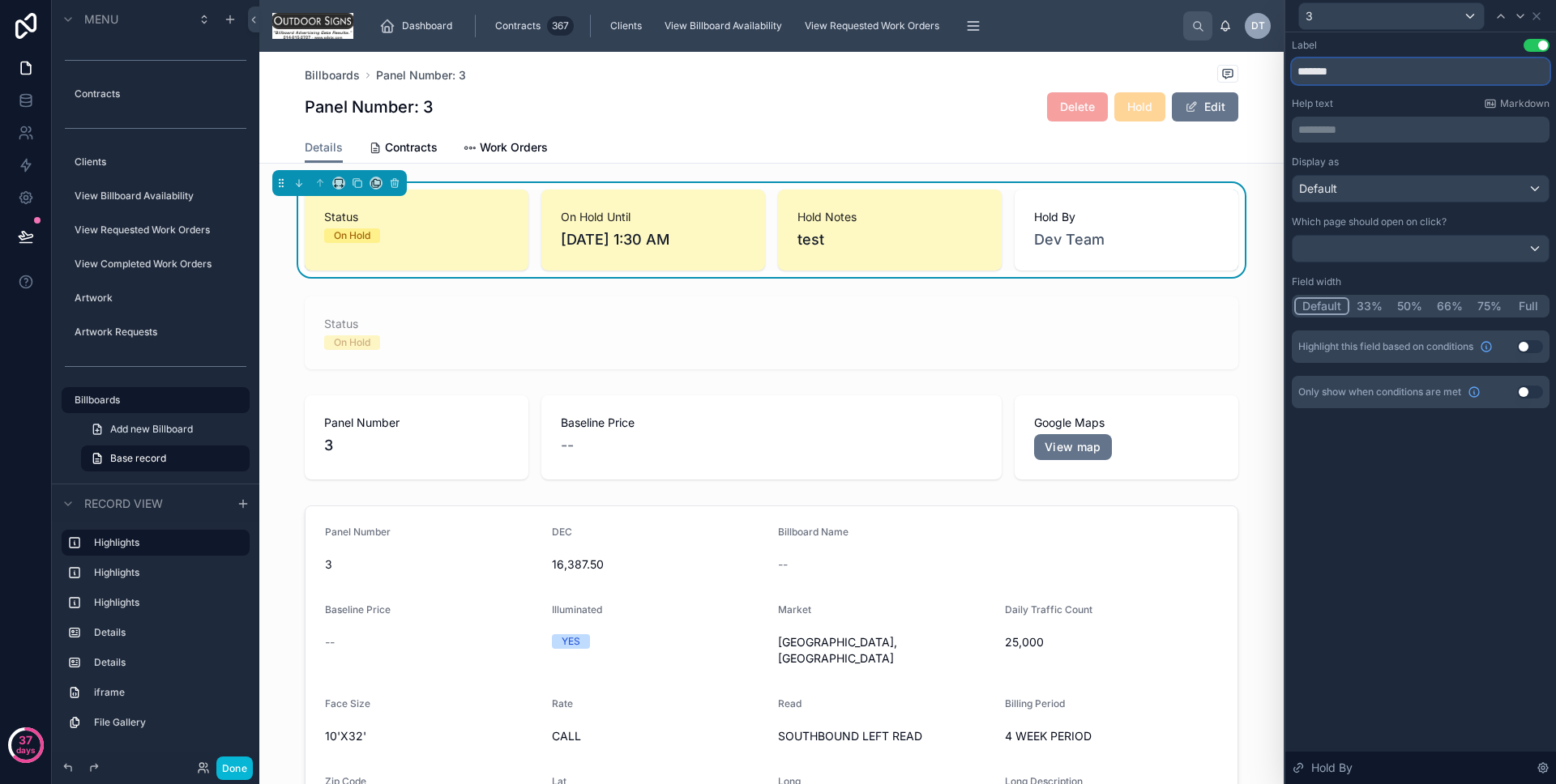
click at [1300, 74] on input "*******" at bounding box center [1421, 71] width 258 height 26
type input "**********"
click at [1464, 441] on div "**********" at bounding box center [1421, 240] width 270 height 415
click at [1523, 343] on button "Use setting" at bounding box center [1530, 346] width 26 height 13
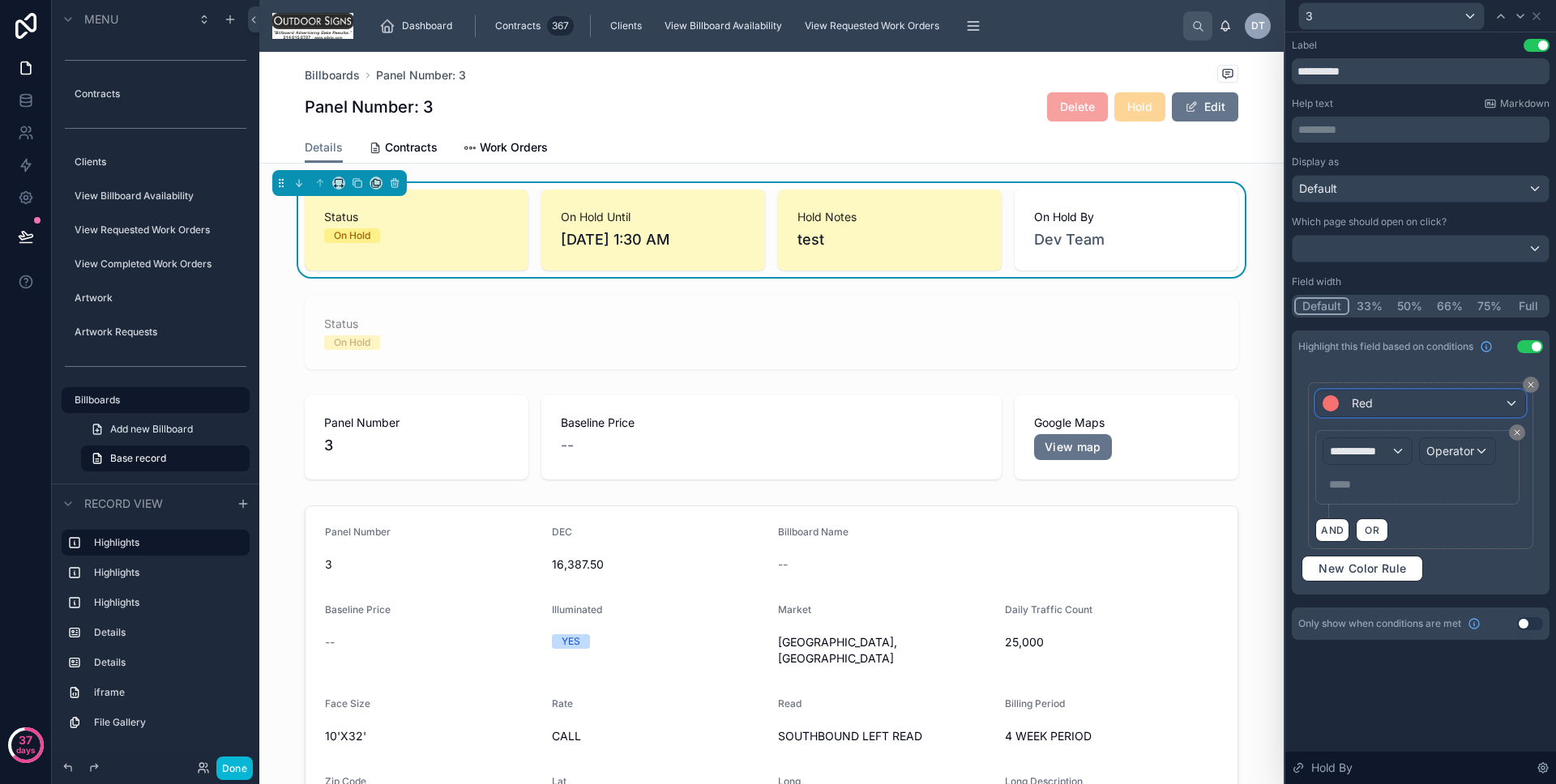
click at [1402, 407] on div "Red" at bounding box center [1420, 403] width 208 height 26
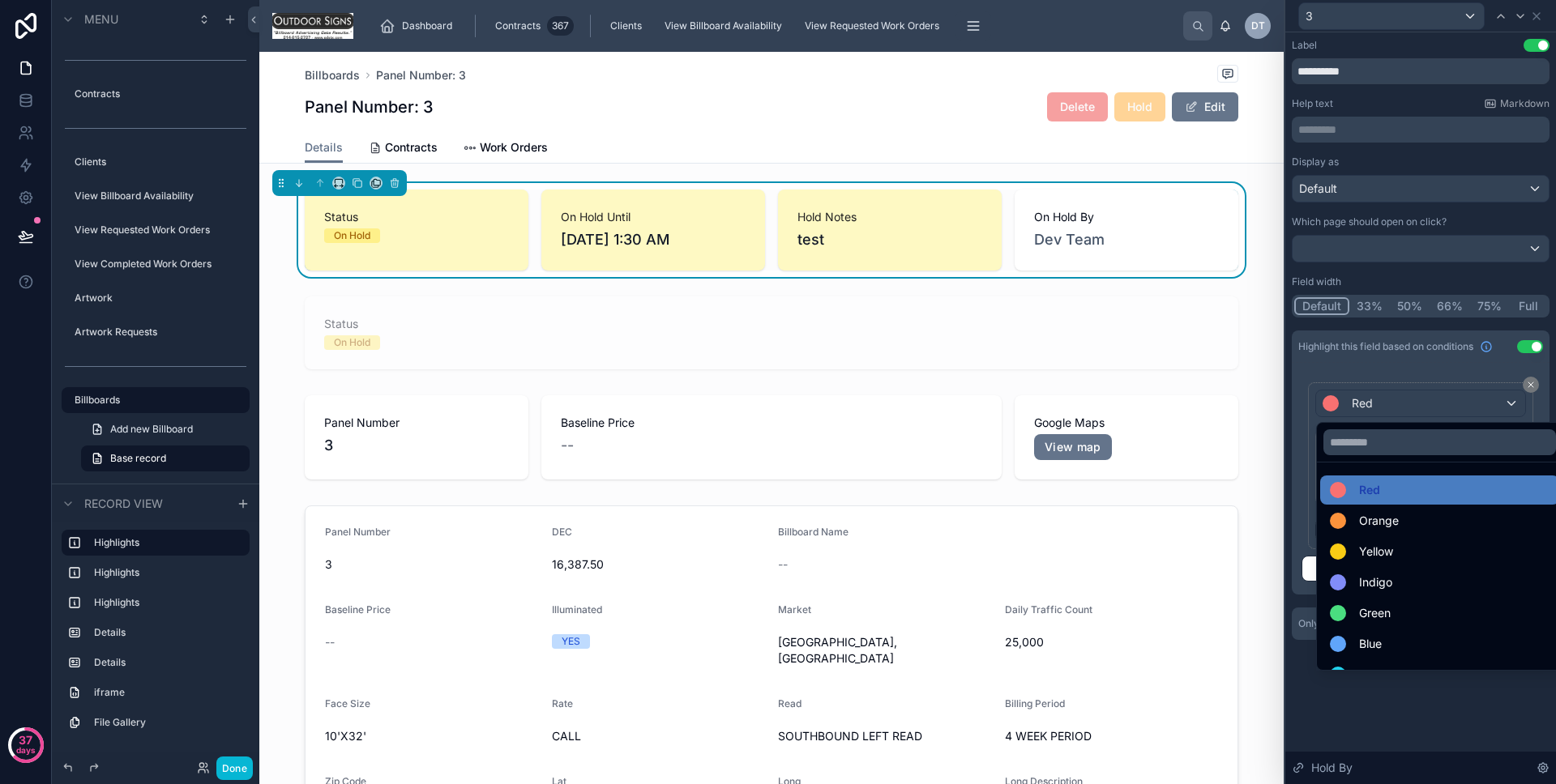
click at [1367, 542] on span "Yellow" at bounding box center [1376, 552] width 35 height 20
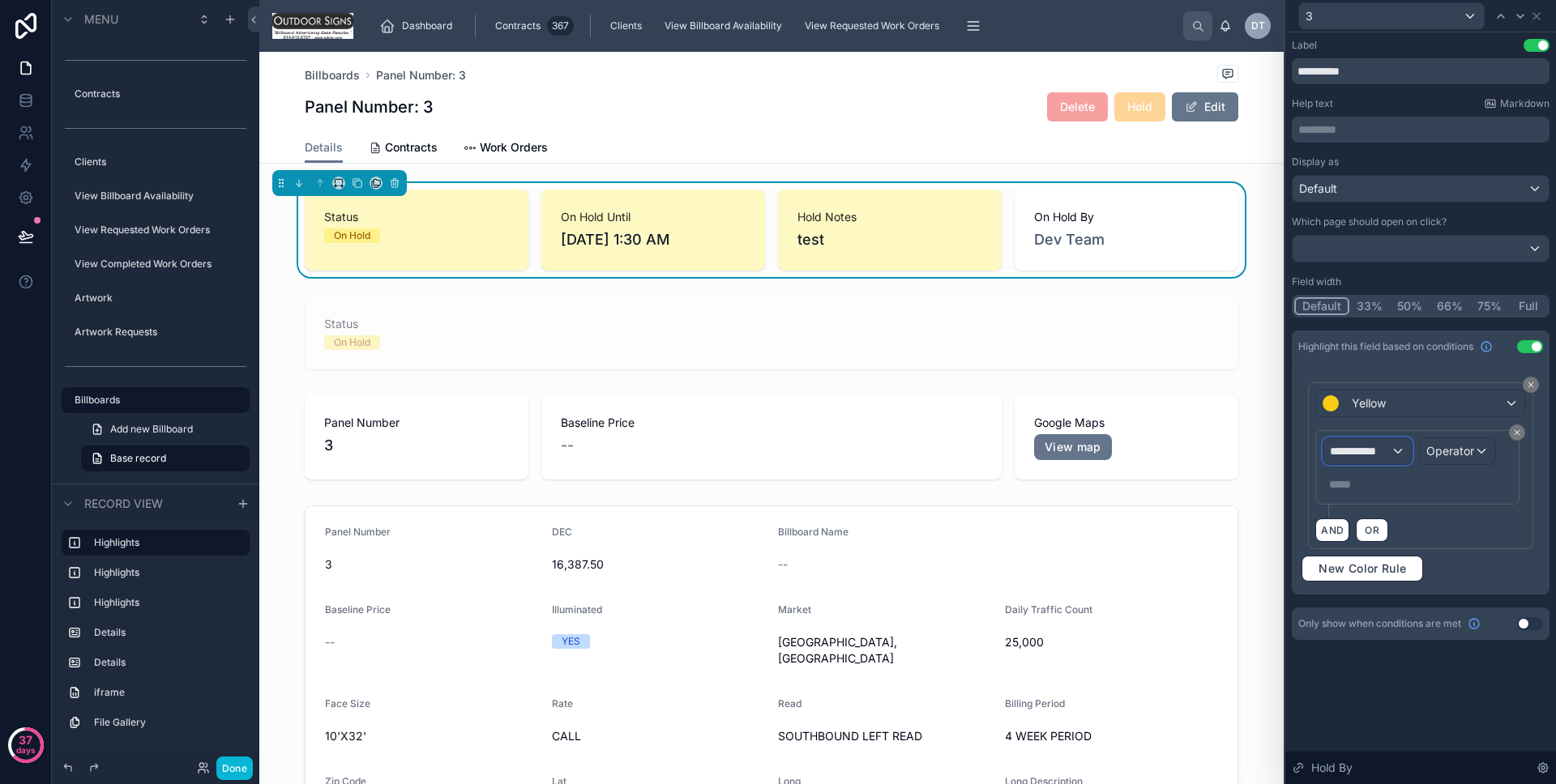
click at [1359, 459] on span "**********" at bounding box center [1360, 451] width 60 height 16
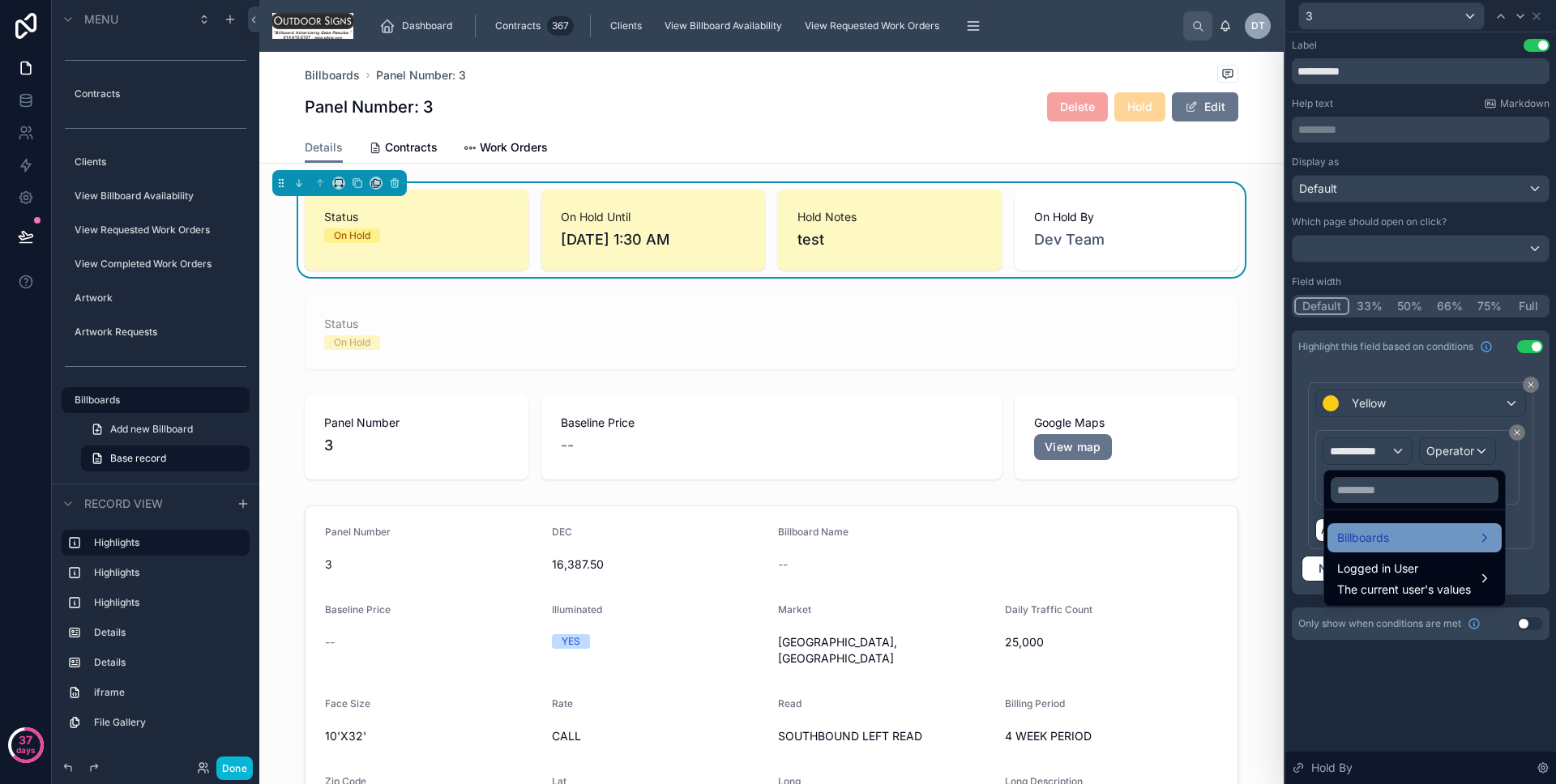
click at [1371, 525] on div "Billboards" at bounding box center [1415, 538] width 175 height 30
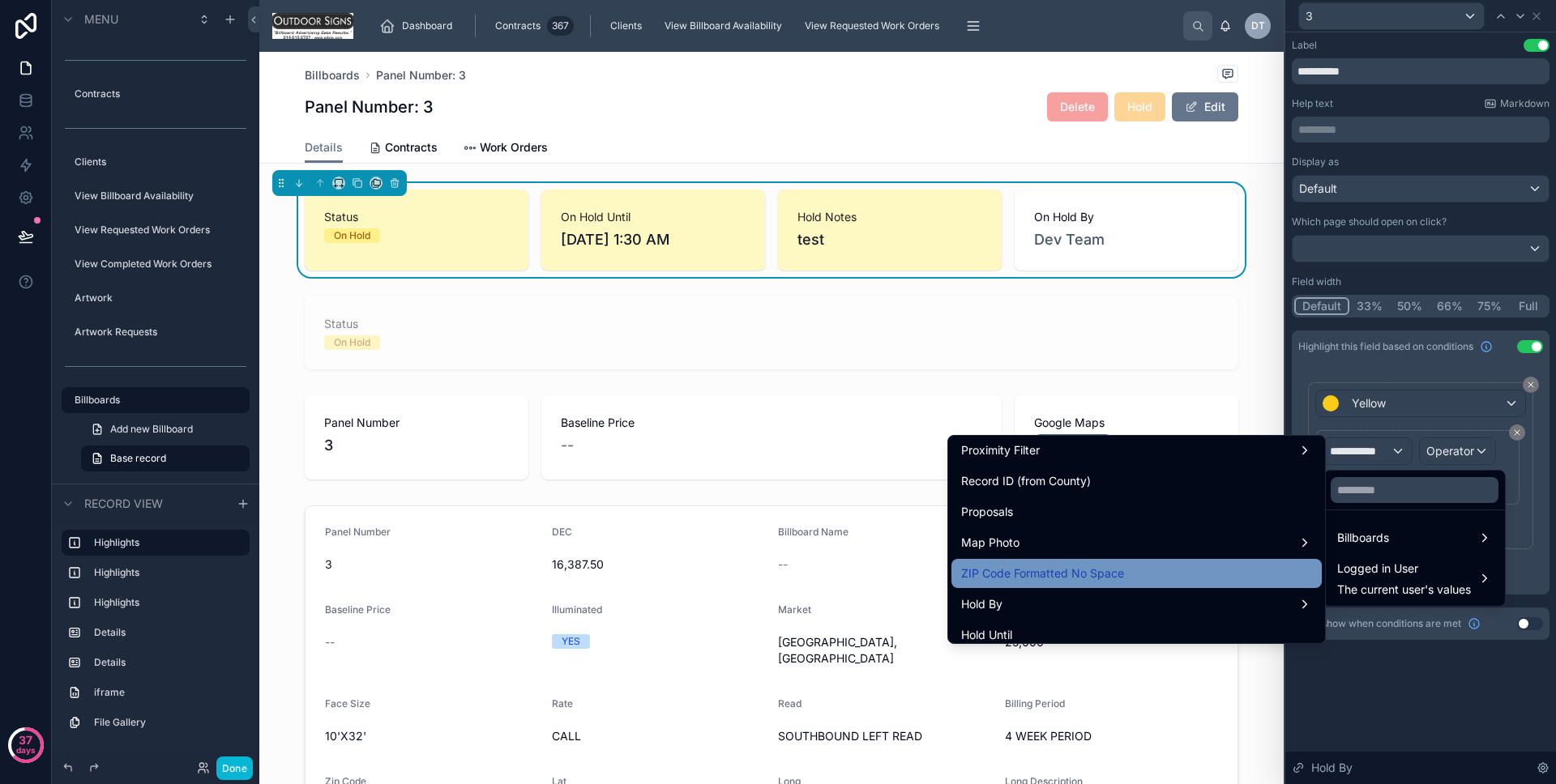
scroll to position [1174, 0]
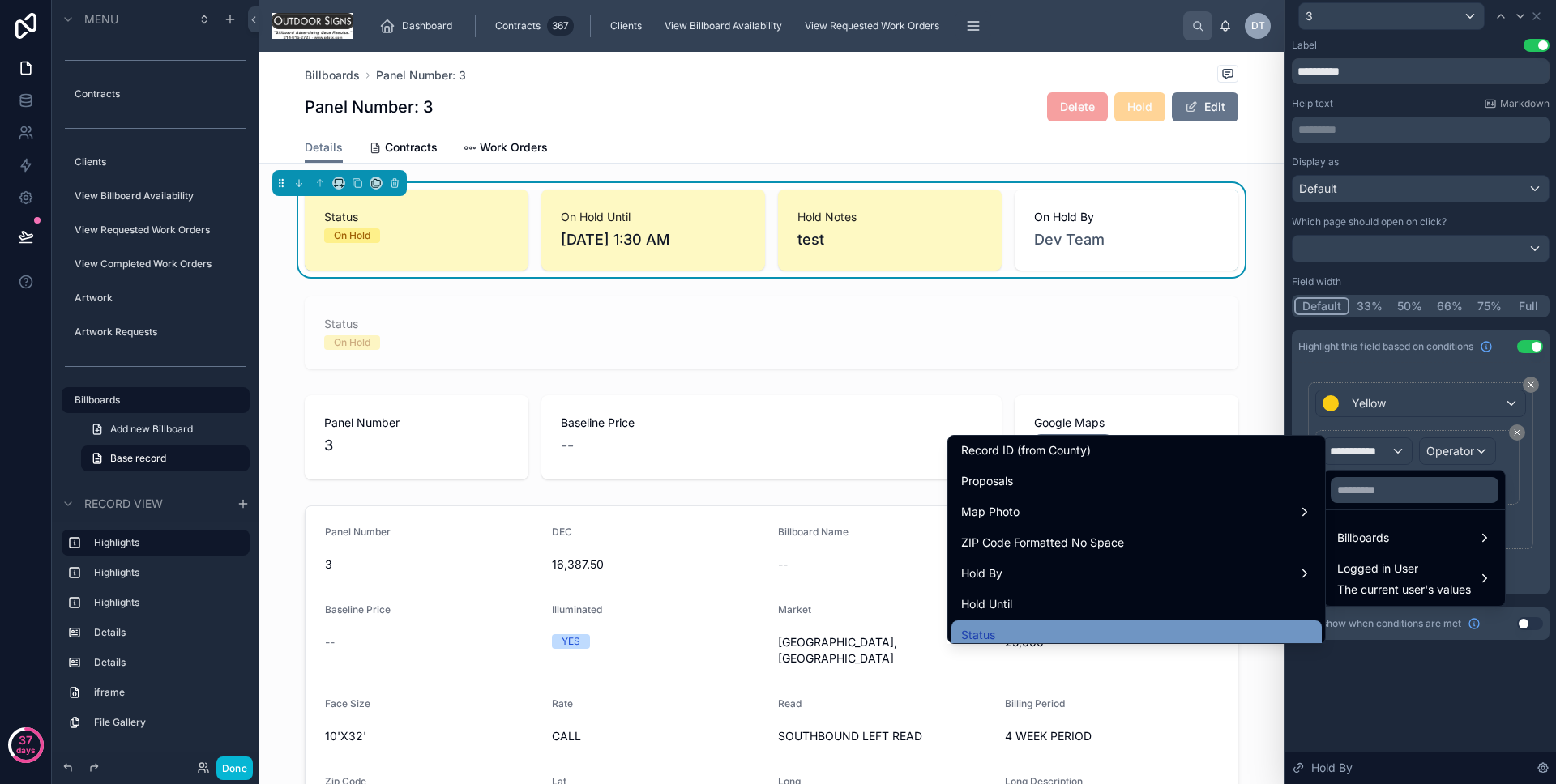
click at [1195, 620] on div "Status" at bounding box center [1136, 635] width 370 height 30
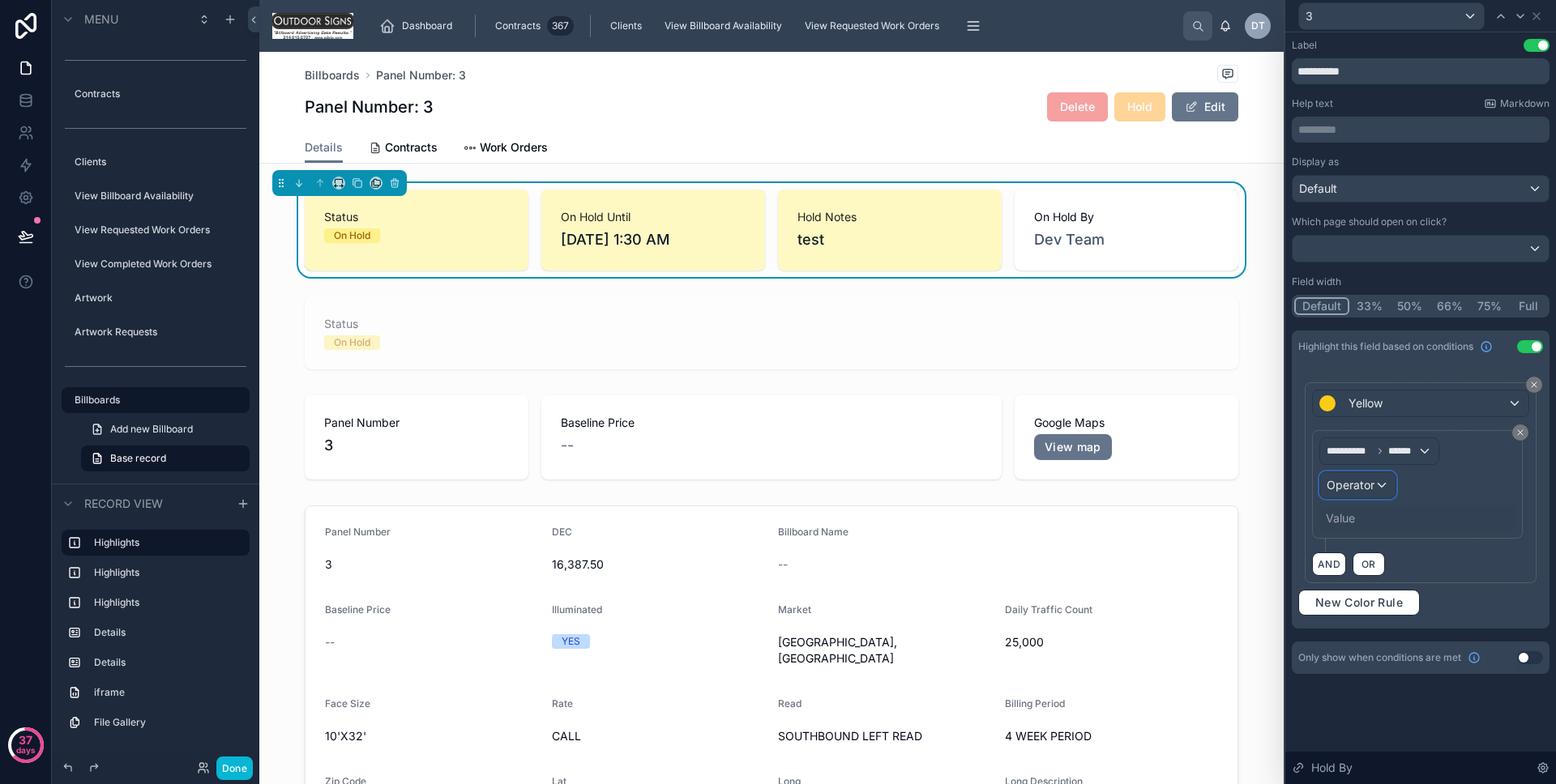
click at [1365, 486] on span "Operator" at bounding box center [1351, 485] width 47 height 14
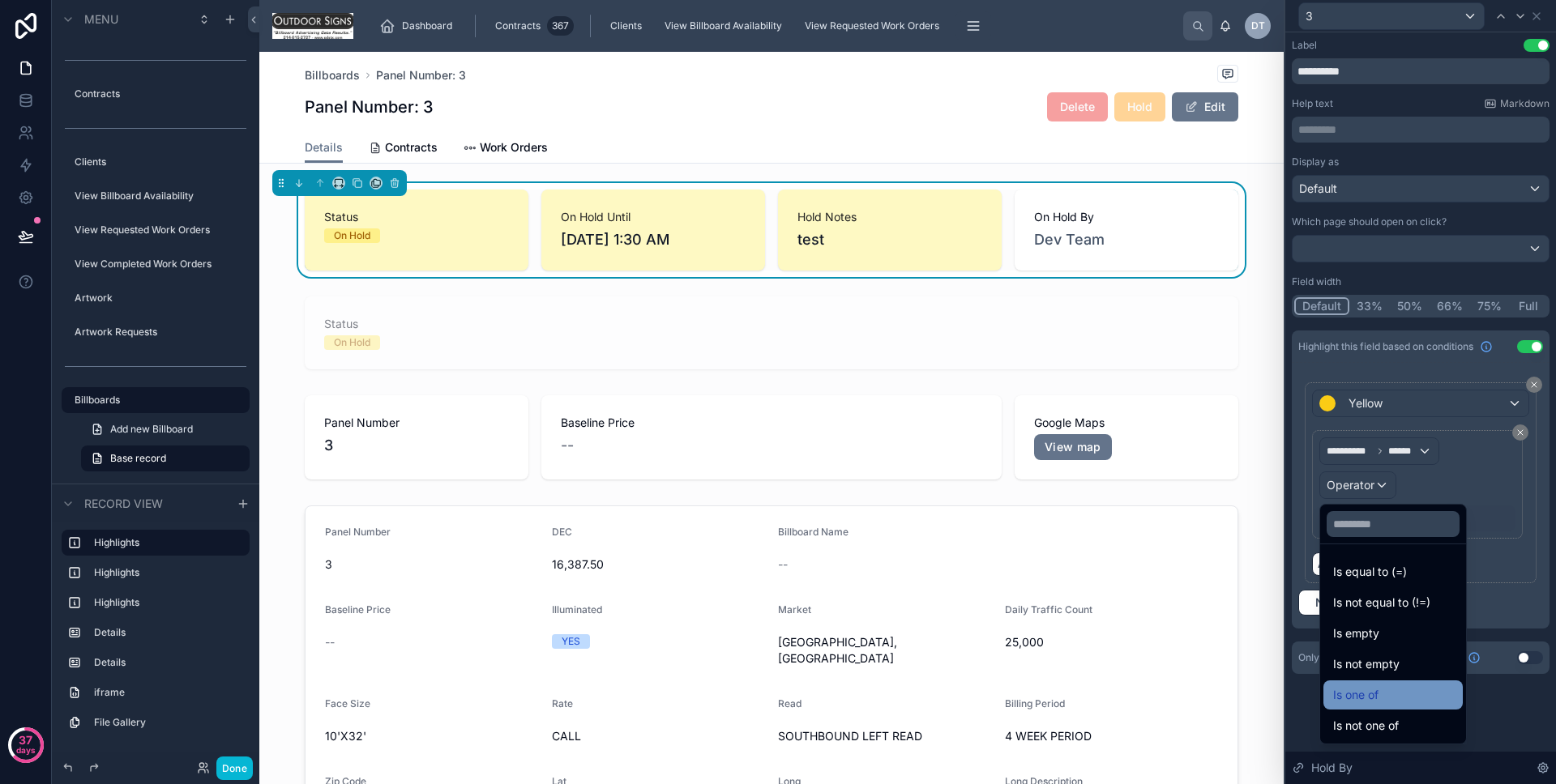
click at [1381, 680] on div "Is one of" at bounding box center [1393, 695] width 139 height 30
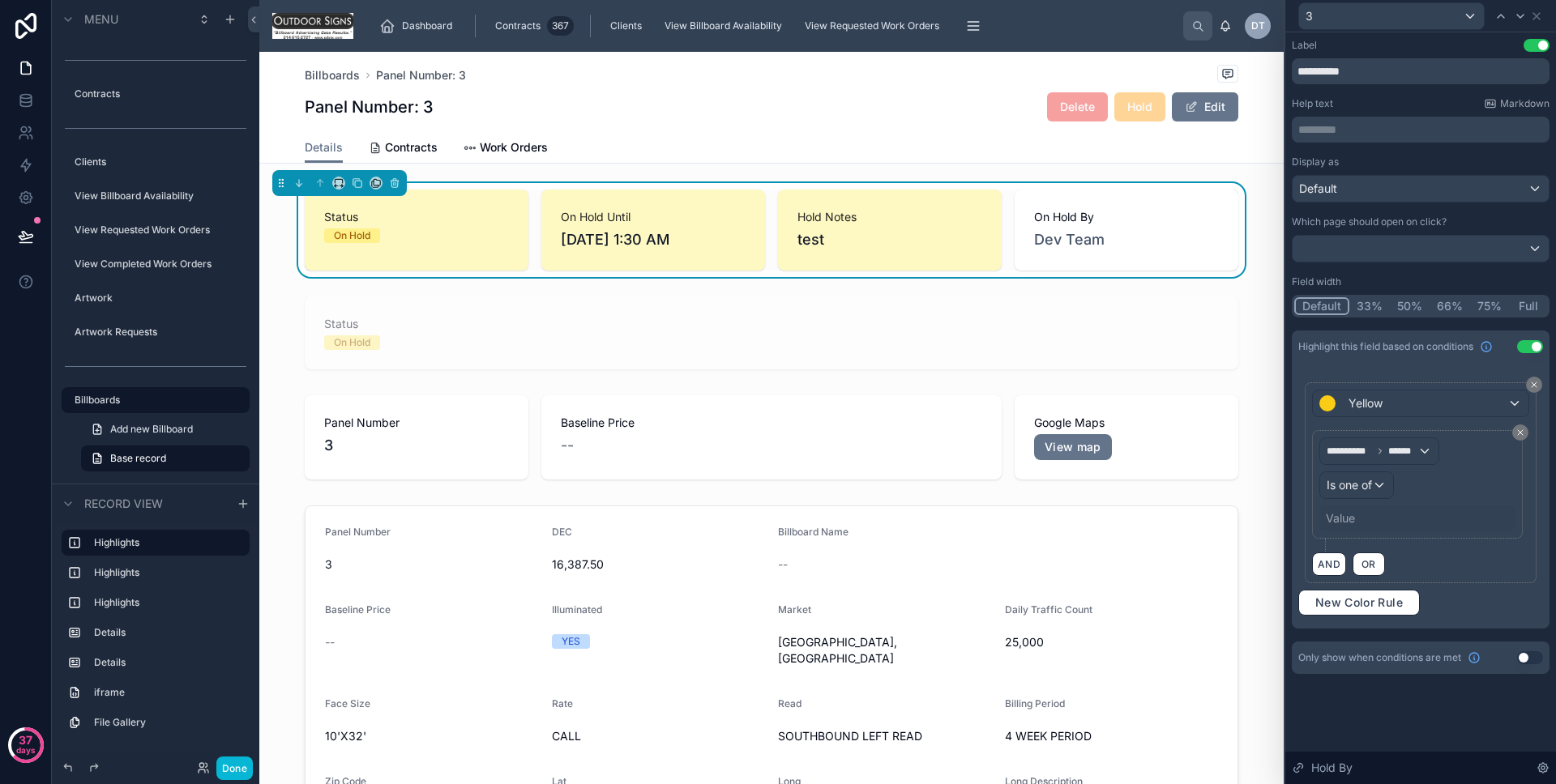
click at [1346, 525] on div "Value" at bounding box center [1341, 519] width 30 height 16
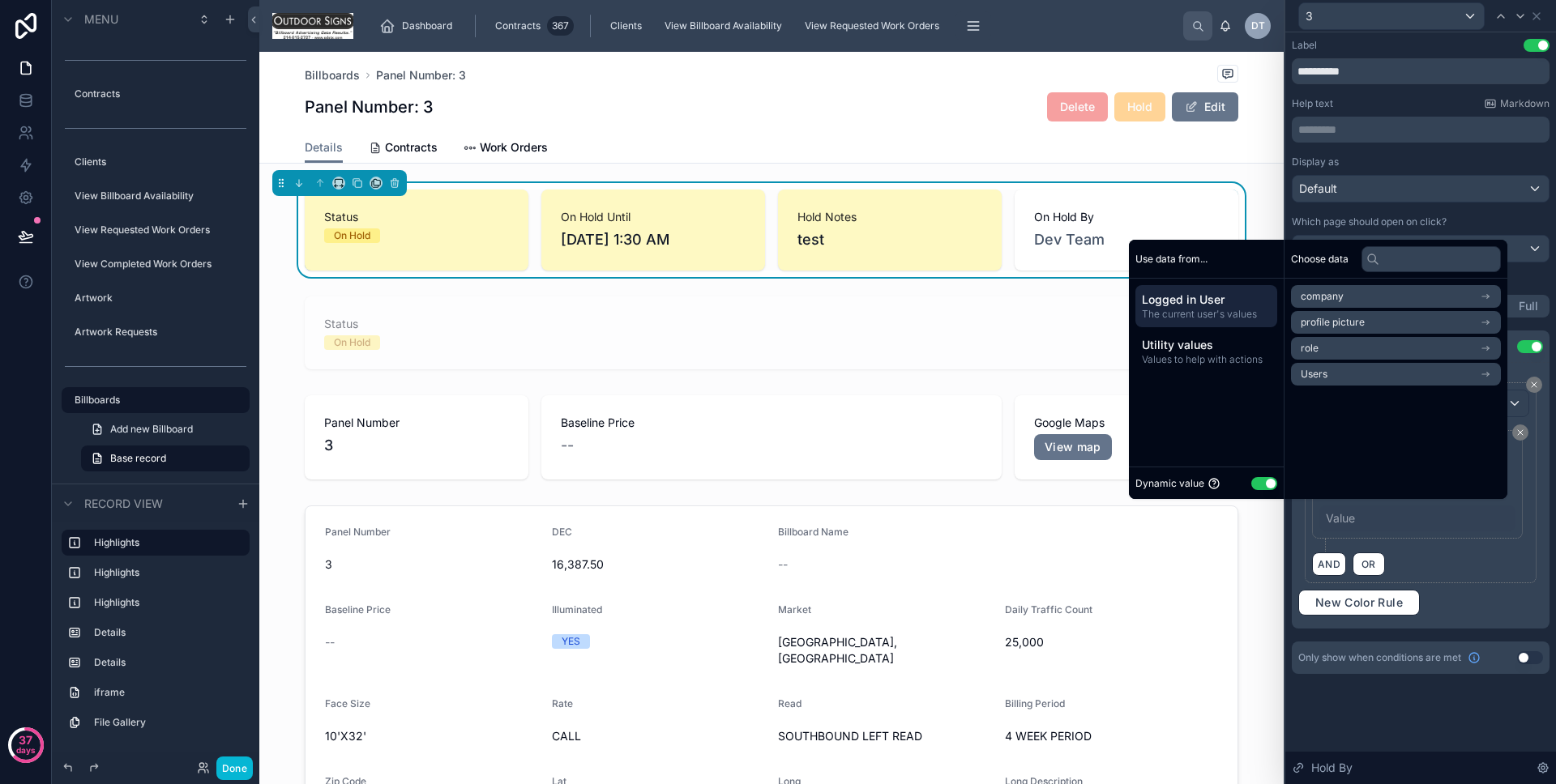
click at [1259, 488] on button "Use setting" at bounding box center [1264, 483] width 26 height 13
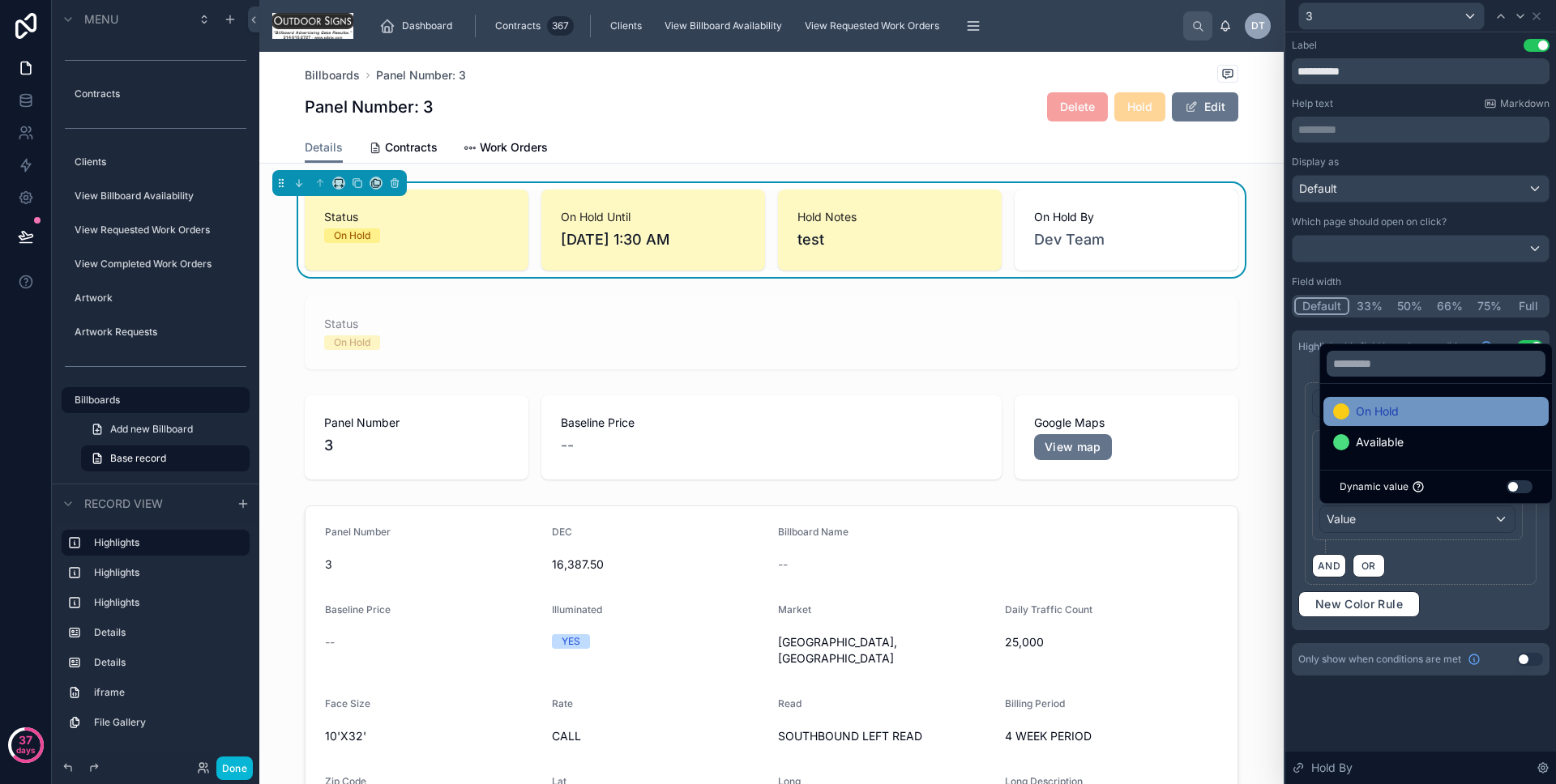
click at [1378, 411] on span "On Hold" at bounding box center [1377, 411] width 43 height 20
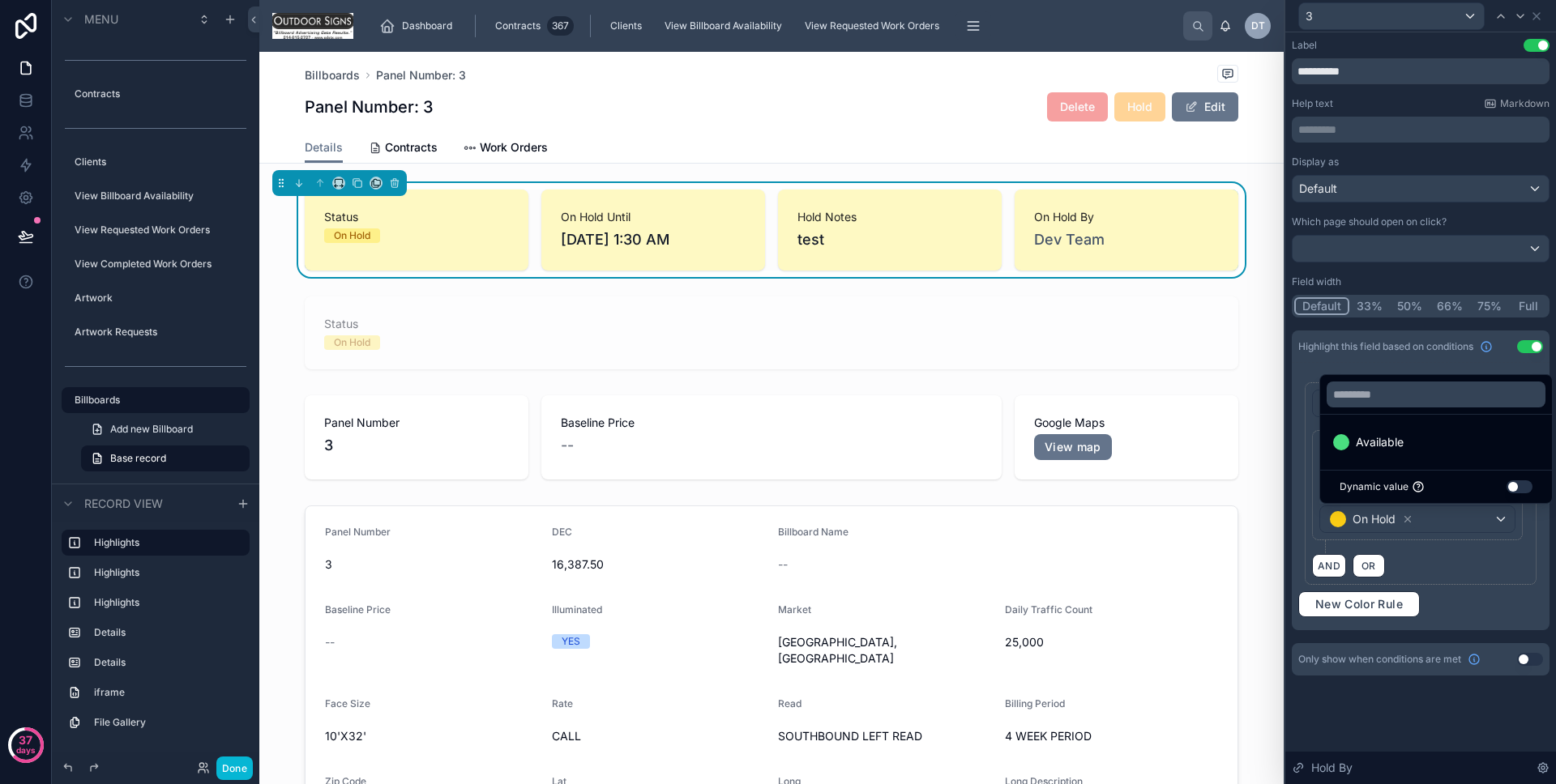
click at [1420, 670] on div "Only show when conditions are met Use setting" at bounding box center [1421, 659] width 258 height 33
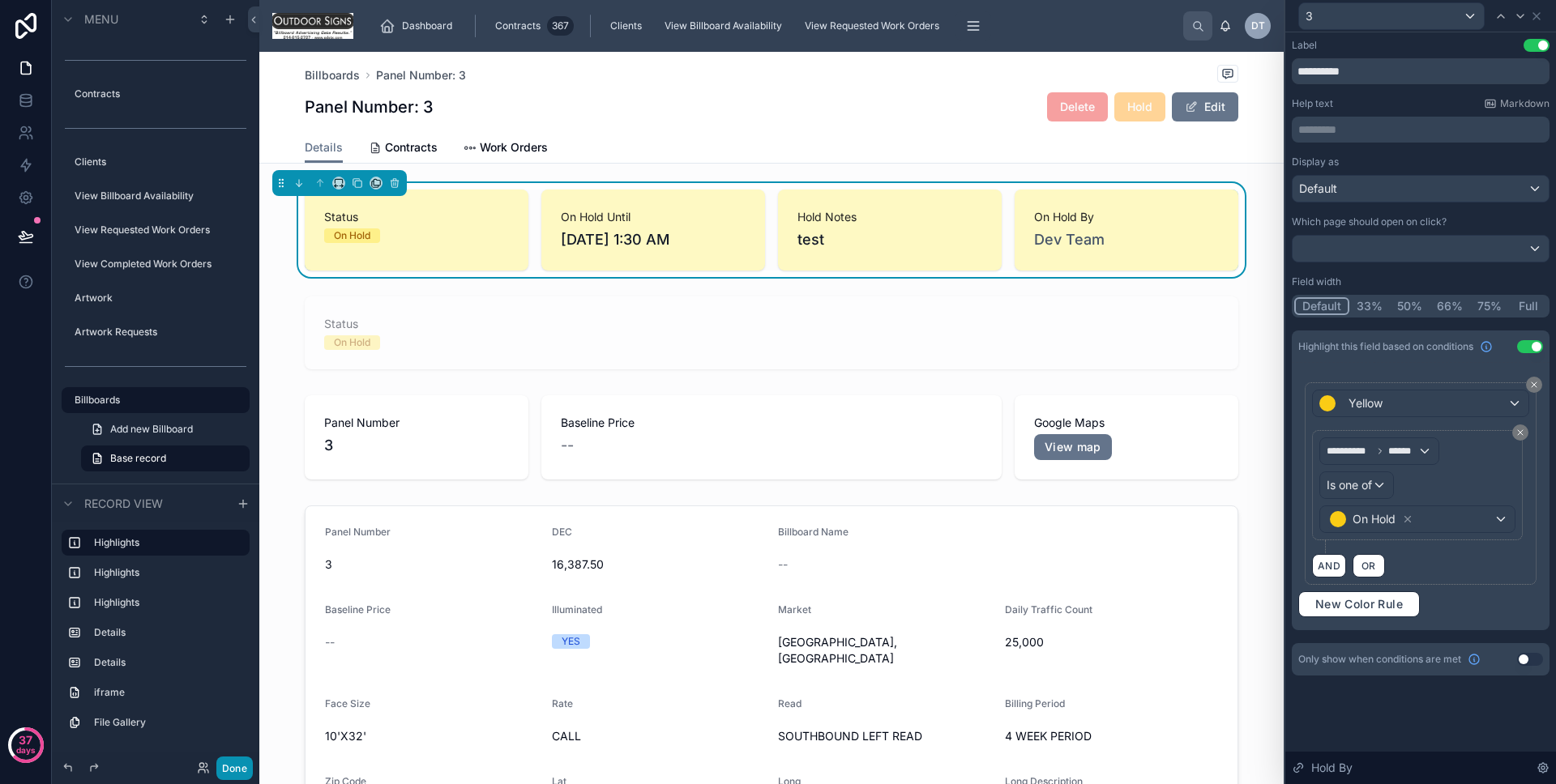
click at [238, 760] on button "Done" at bounding box center [234, 768] width 37 height 24
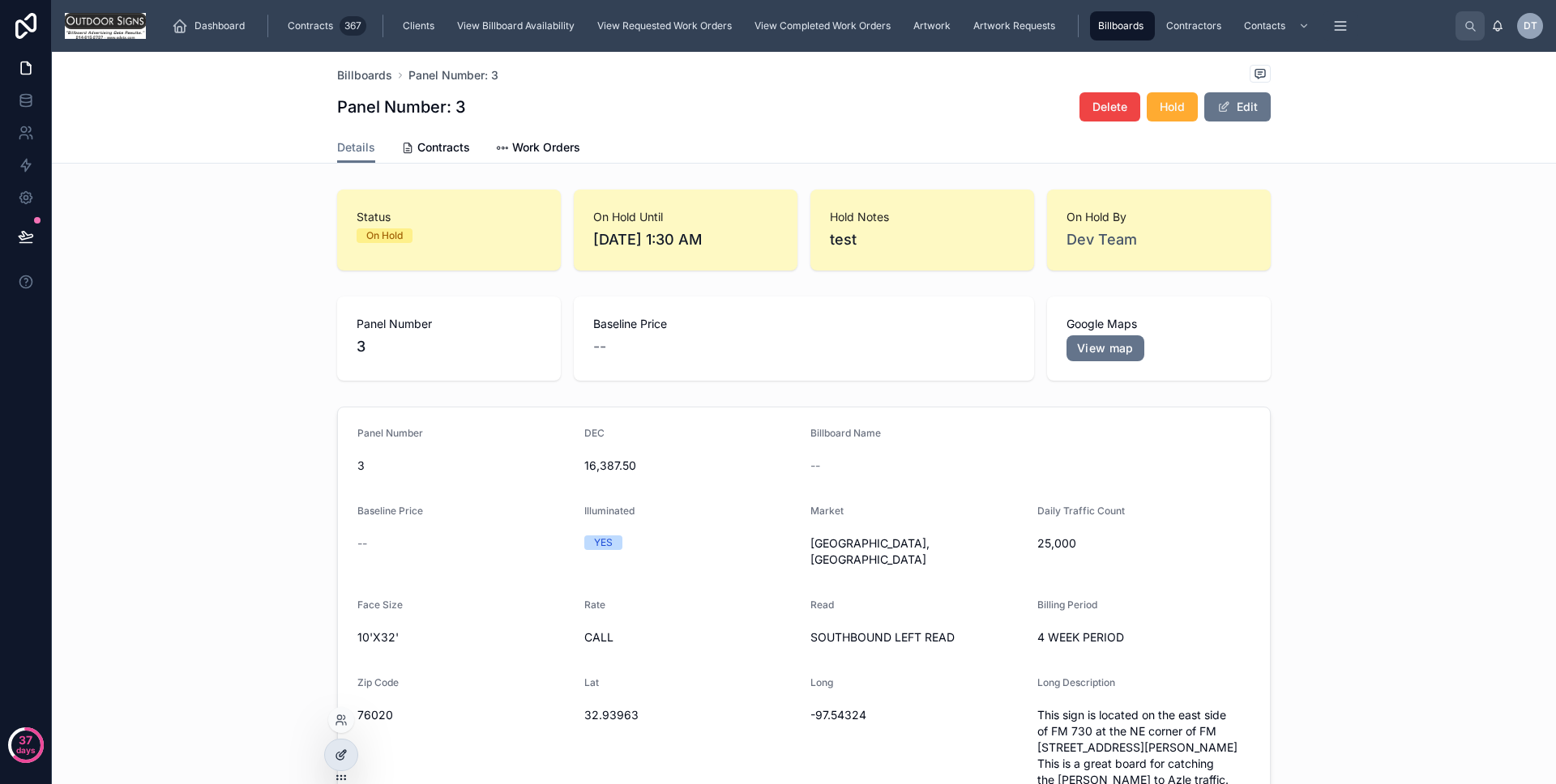
click at [337, 749] on icon at bounding box center [340, 754] width 13 height 13
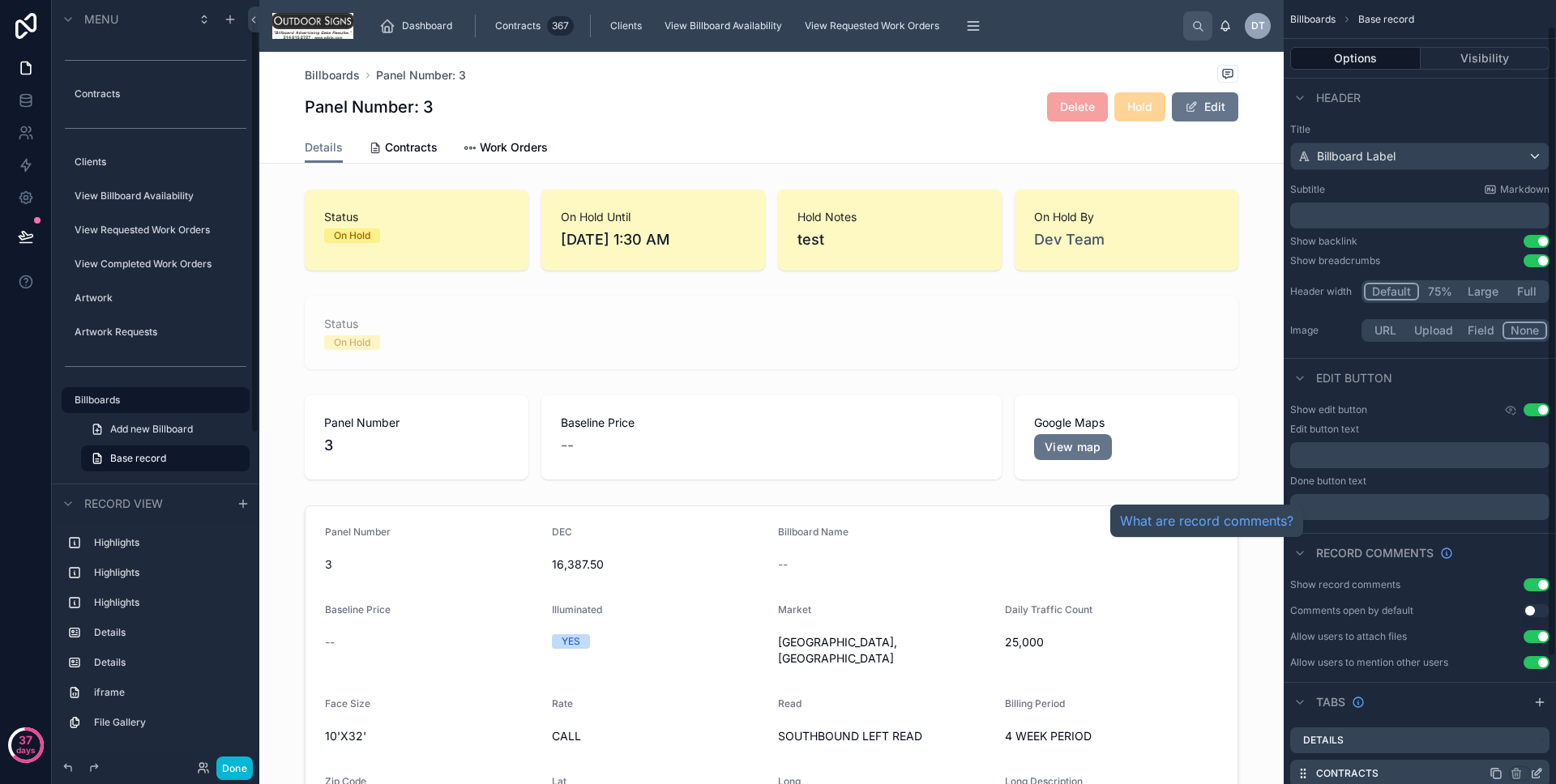
scroll to position [175, 0]
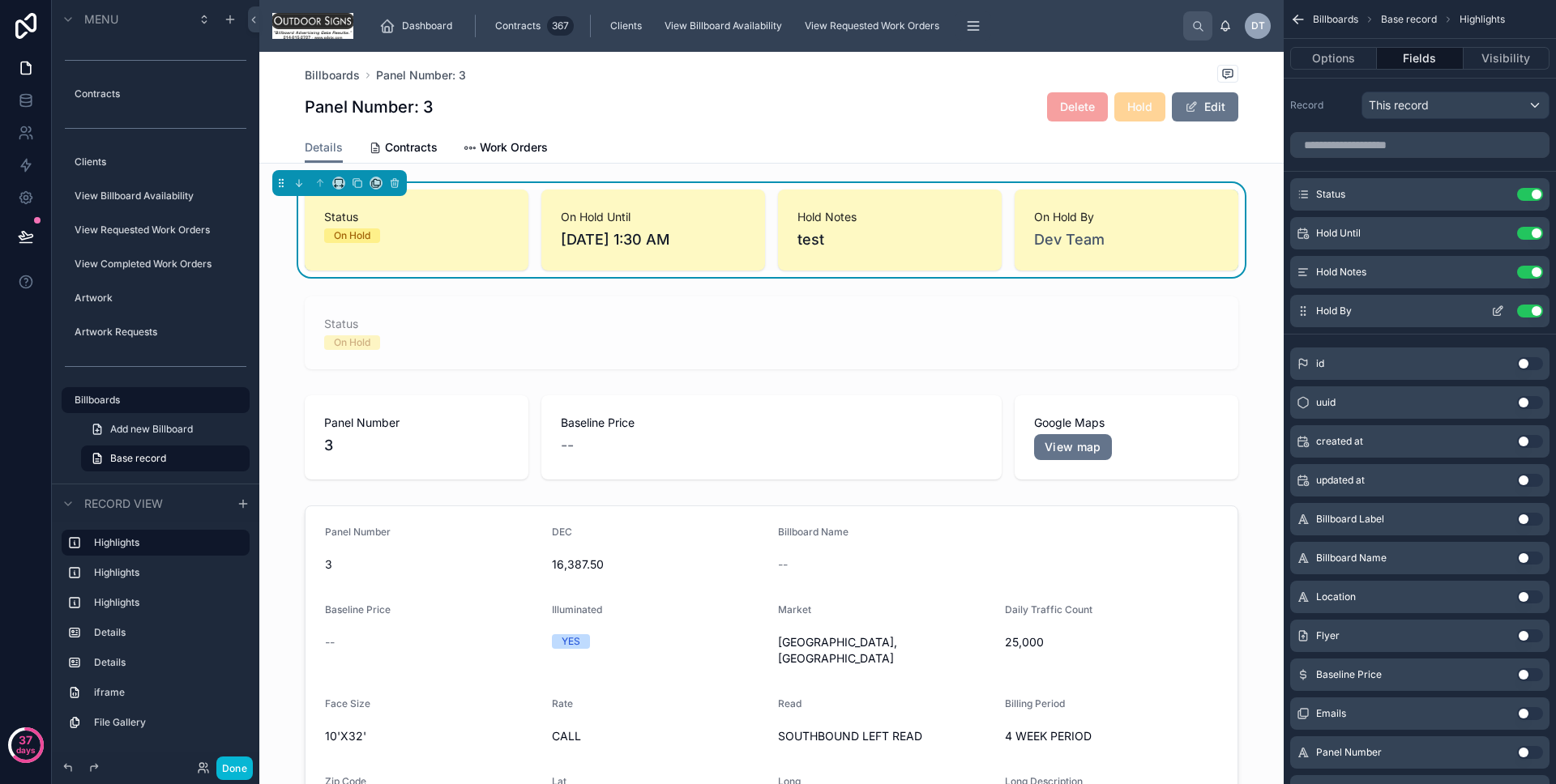
click at [1494, 316] on icon "scrollable content" at bounding box center [1498, 311] width 13 height 13
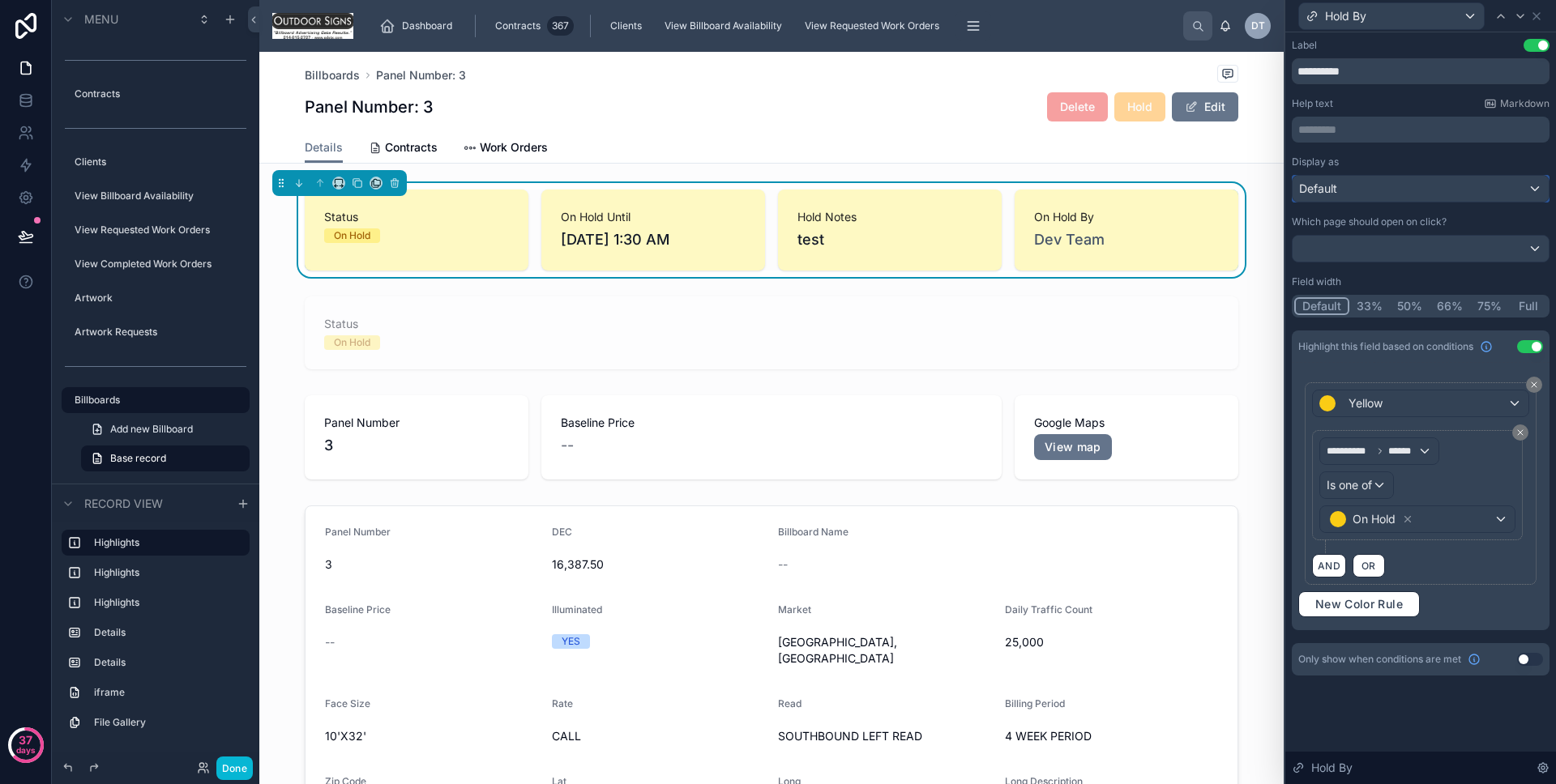
click at [1386, 191] on div "Default" at bounding box center [1421, 188] width 257 height 26
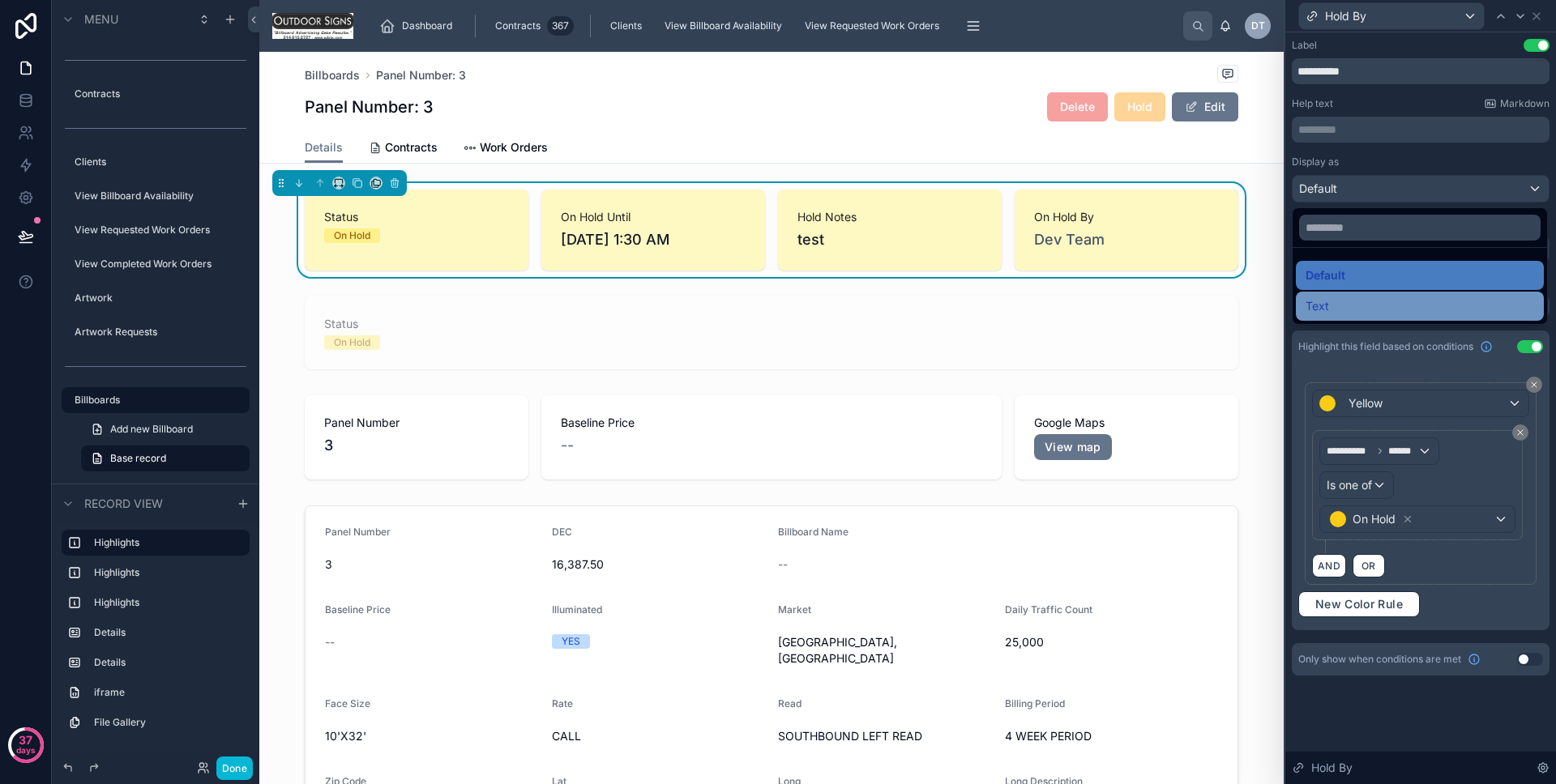
click at [1345, 293] on div "Text" at bounding box center [1420, 307] width 248 height 30
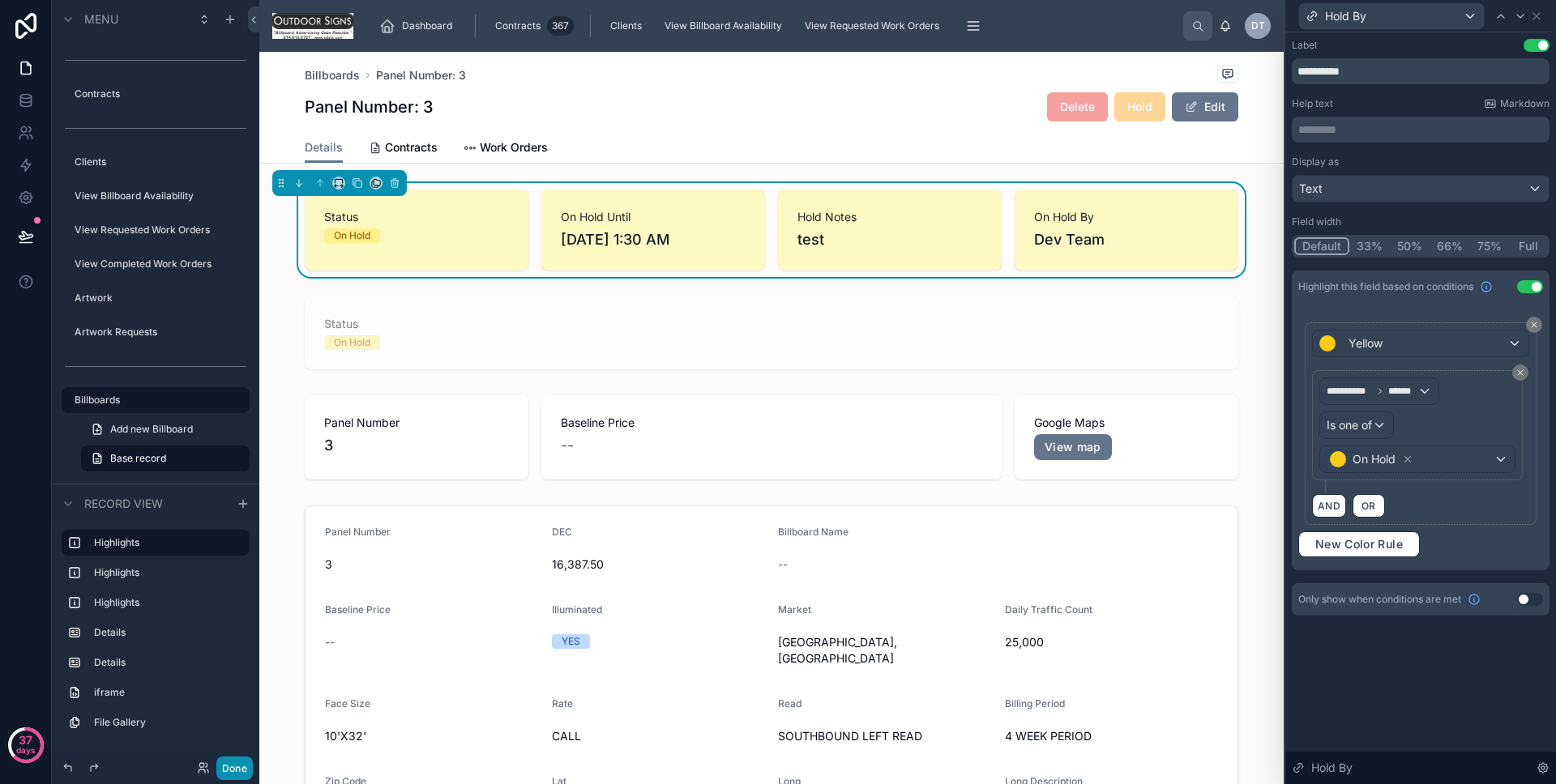
click at [228, 760] on button "Done" at bounding box center [234, 768] width 37 height 24
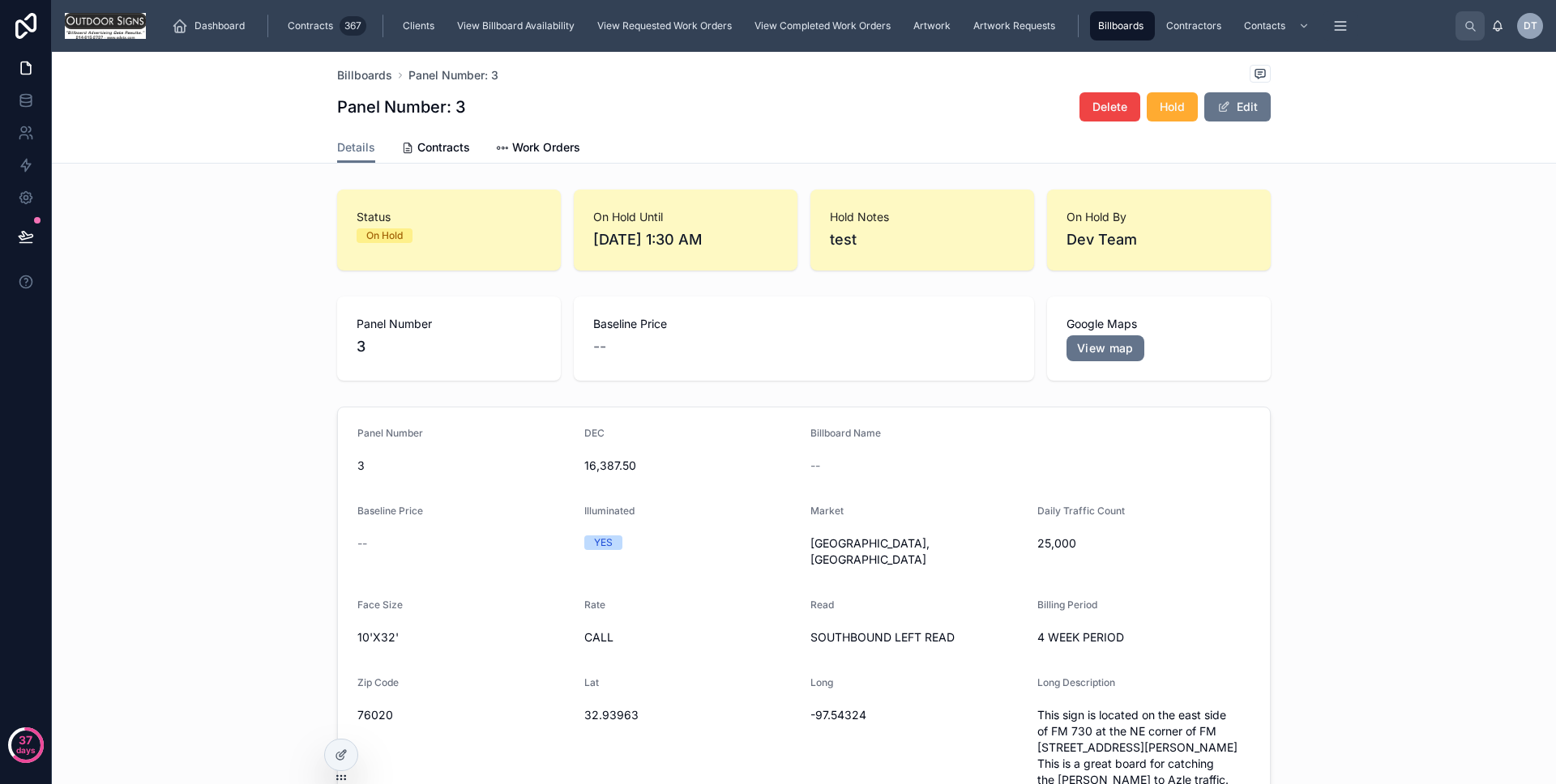
click at [355, 746] on div at bounding box center [341, 754] width 35 height 33
click at [352, 747] on div at bounding box center [340, 754] width 33 height 31
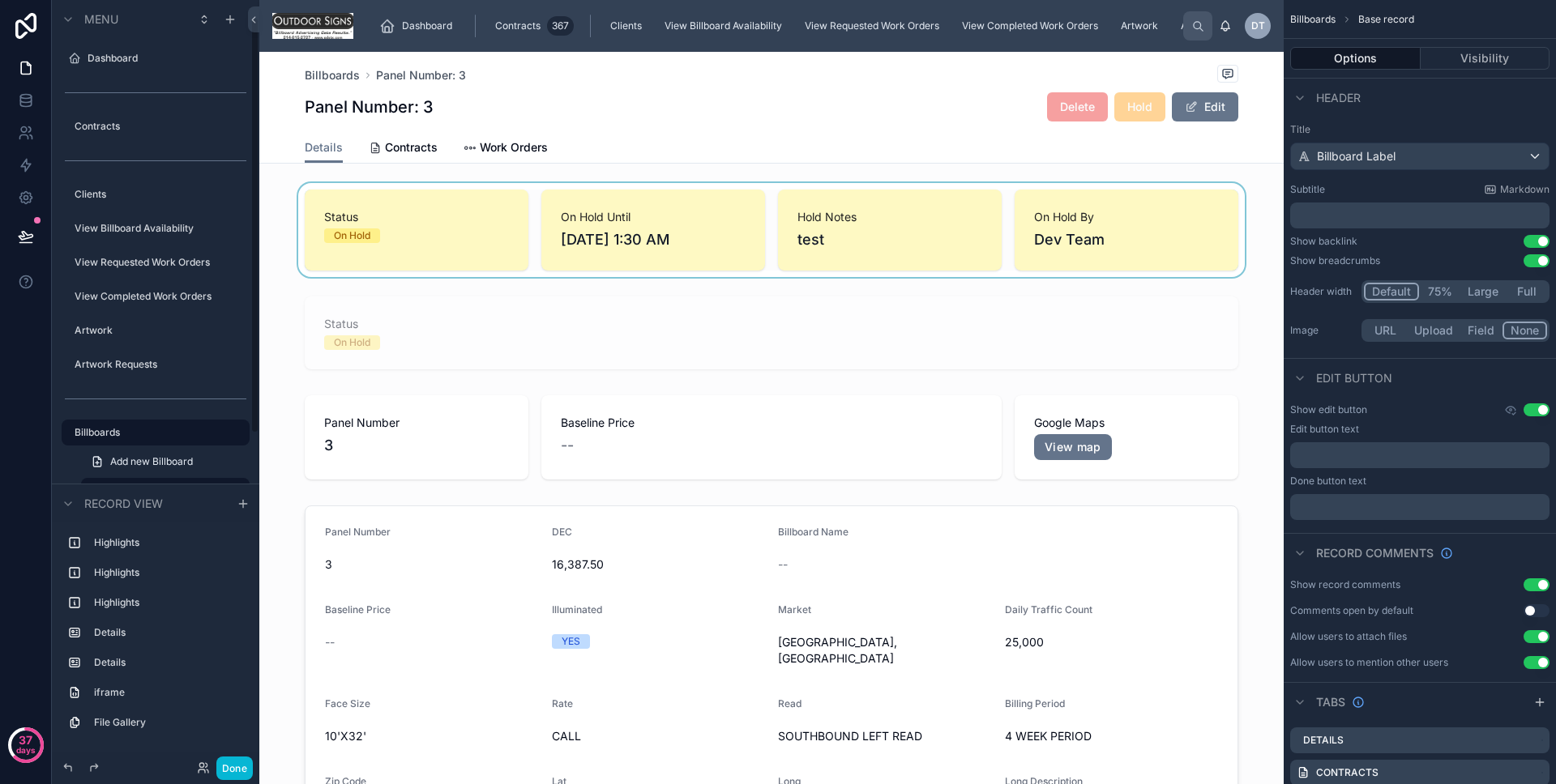
scroll to position [33, 0]
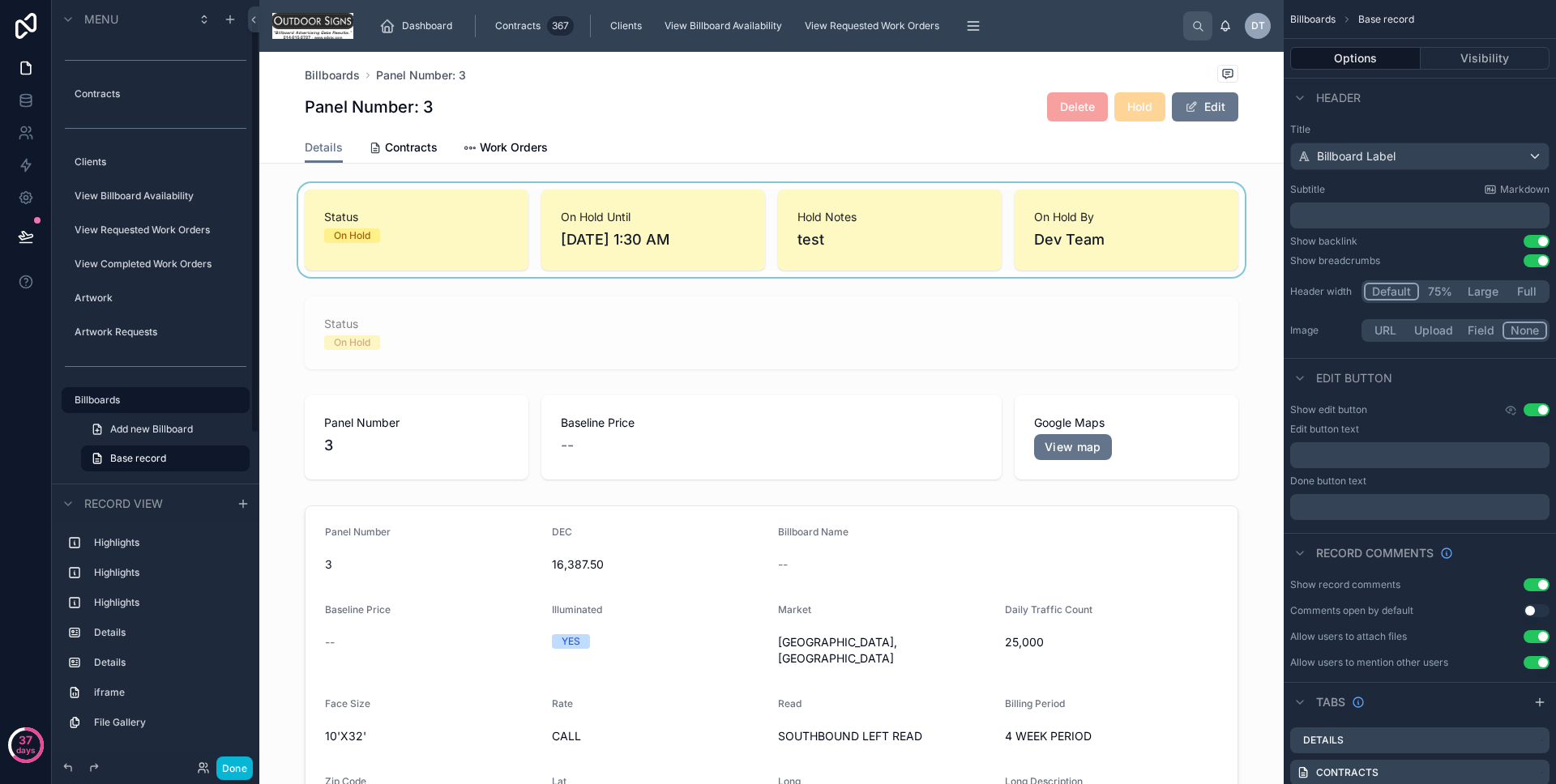
click at [520, 244] on div at bounding box center [772, 230] width 1024 height 94
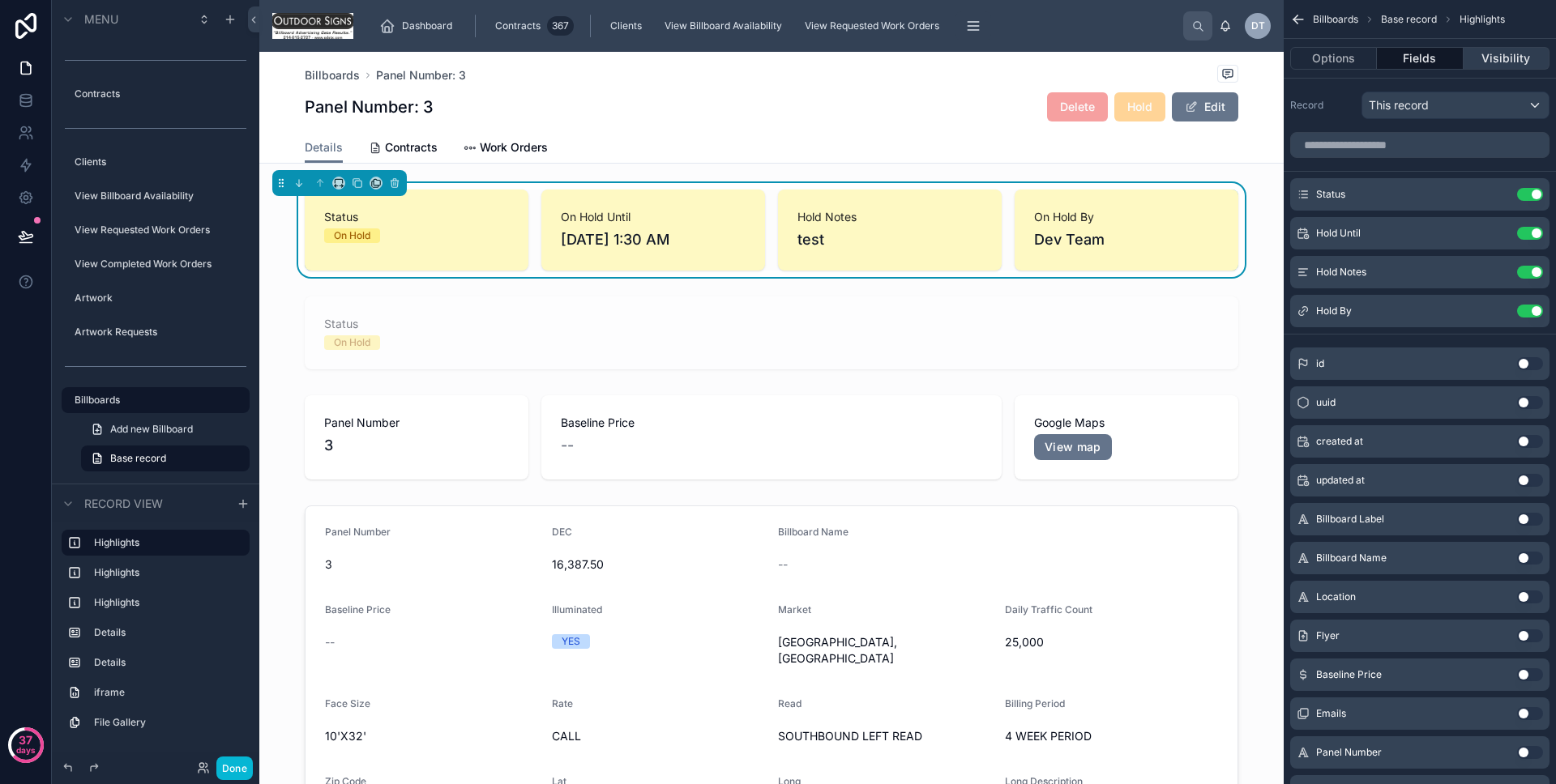
click at [1491, 62] on button "Visibility" at bounding box center [1507, 58] width 86 height 23
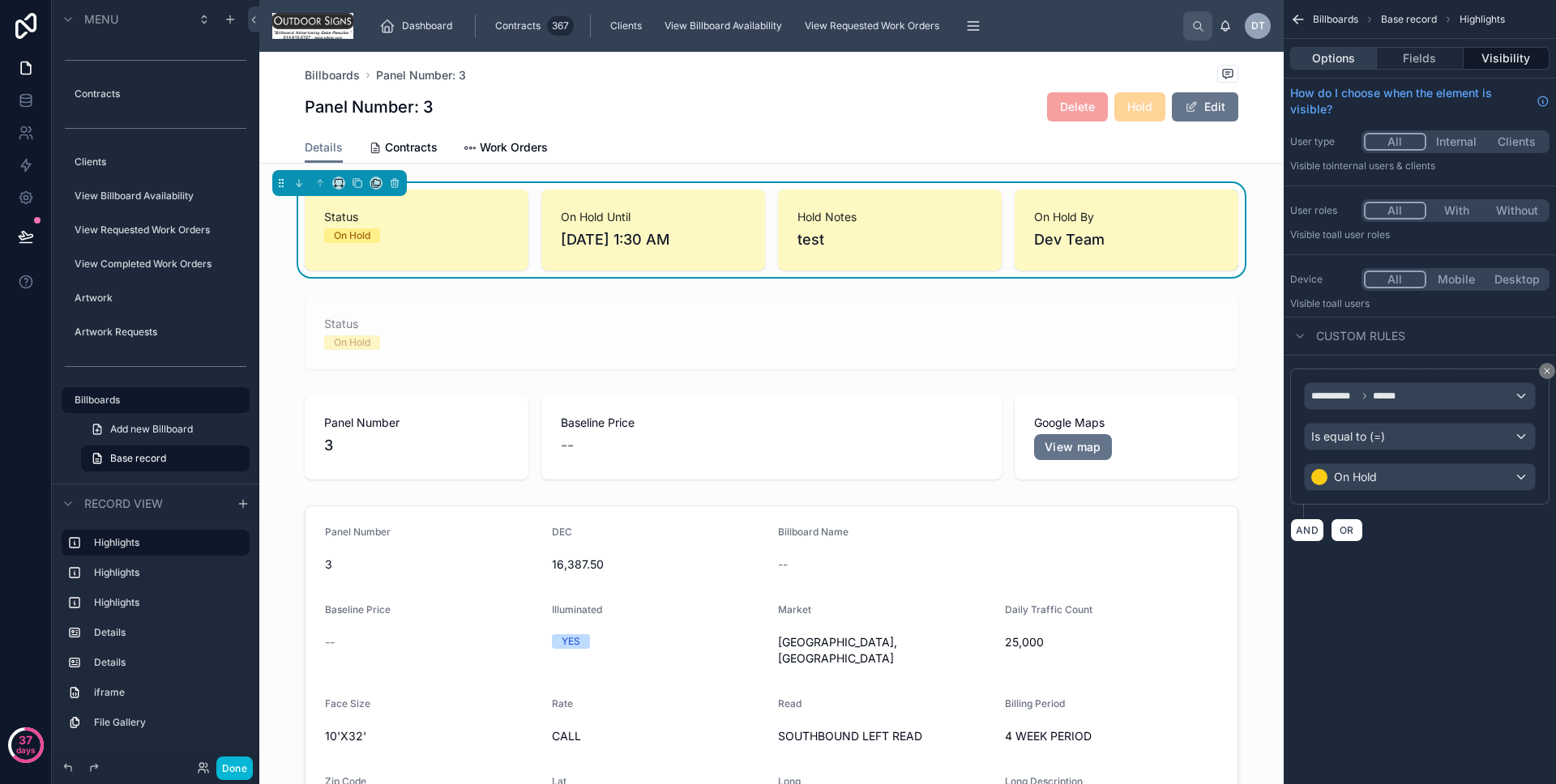
click at [1343, 57] on button "Options" at bounding box center [1334, 58] width 87 height 23
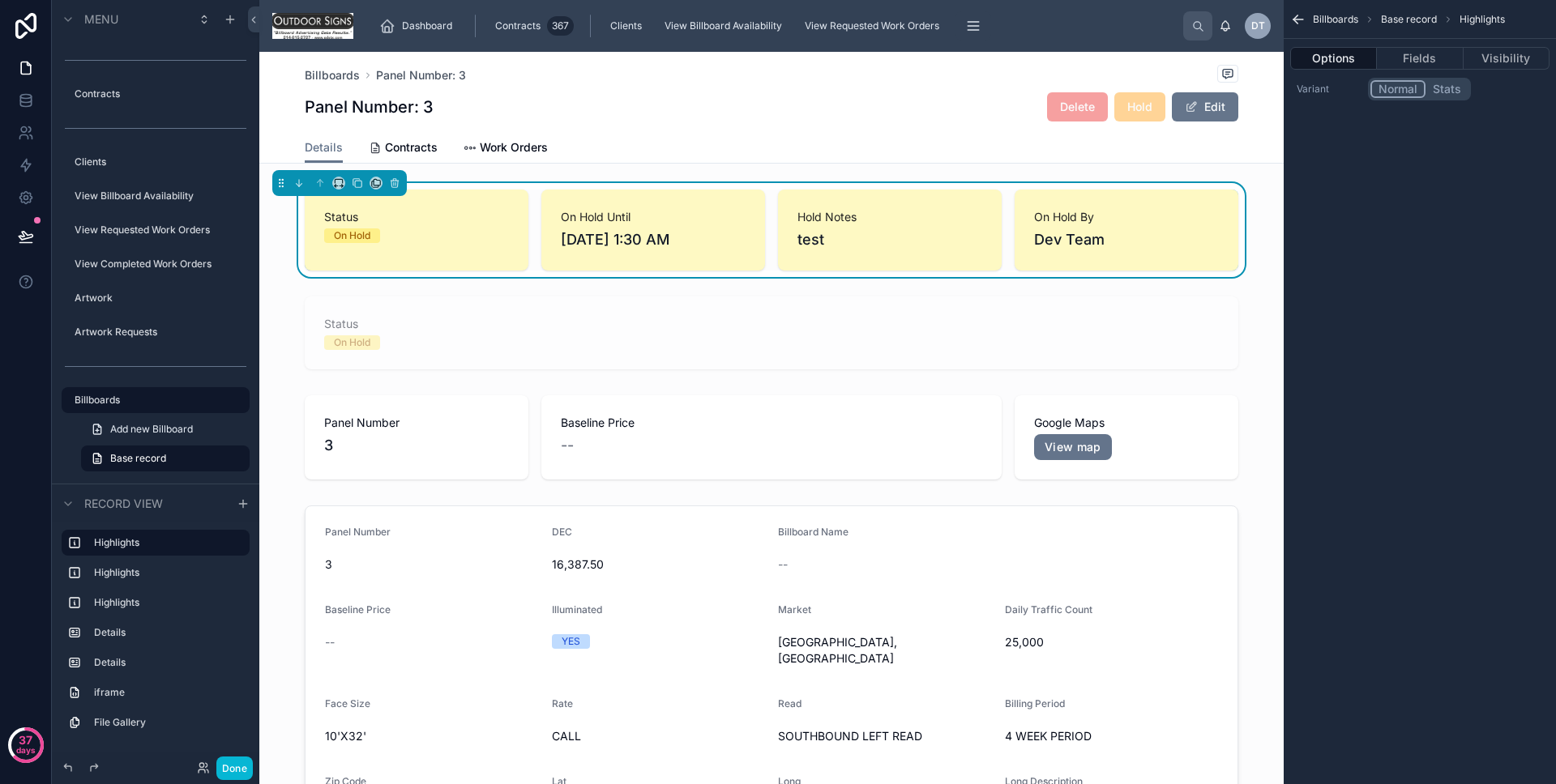
click at [1443, 92] on button "Stats" at bounding box center [1447, 89] width 43 height 18
click at [1410, 176] on div "Billboards Base record Highlights Options Fields Visibility Variant Normal Stats" at bounding box center [1420, 392] width 272 height 784
click at [232, 768] on button "Done" at bounding box center [234, 768] width 37 height 24
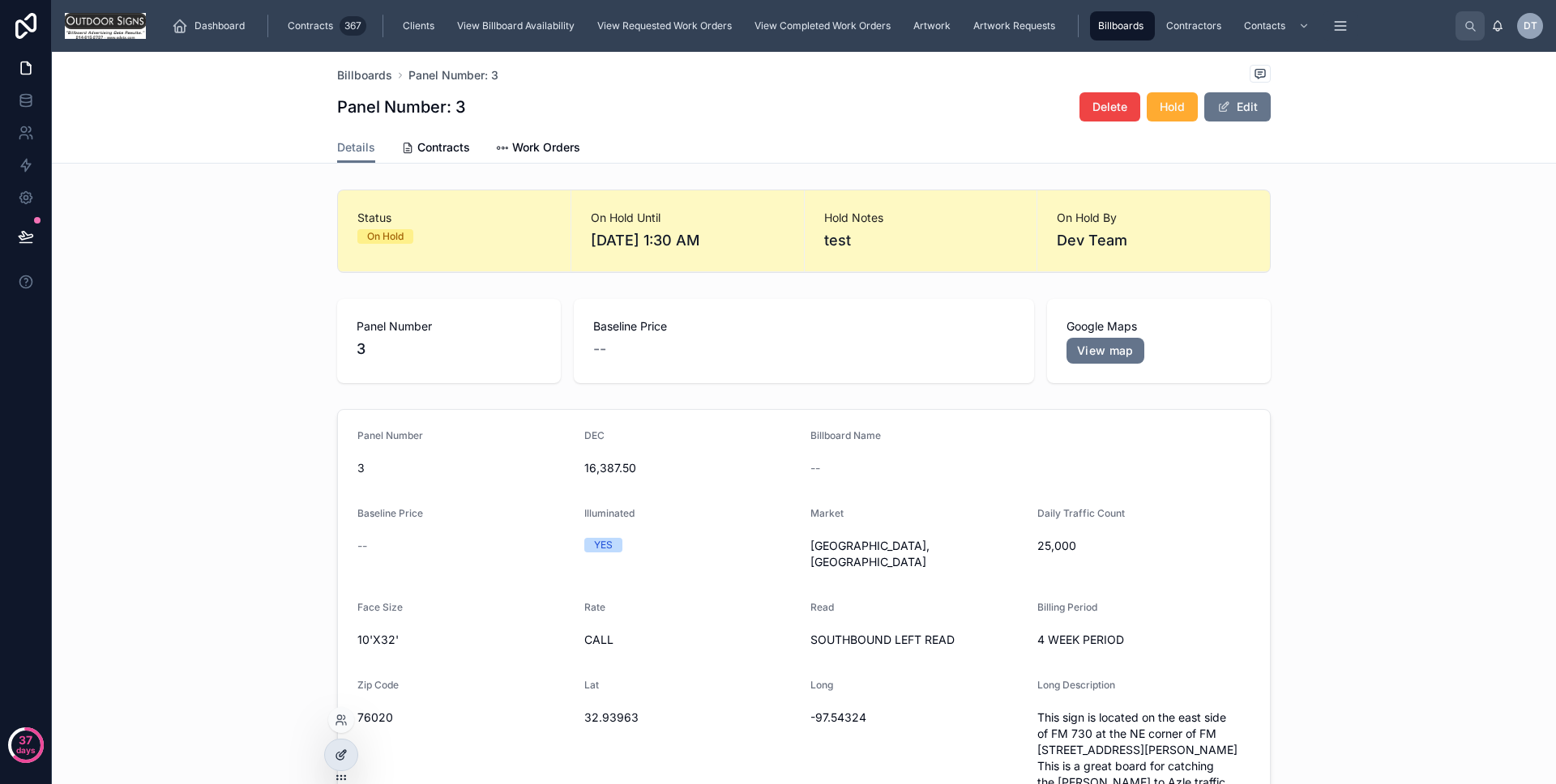
click at [333, 755] on div at bounding box center [340, 754] width 33 height 31
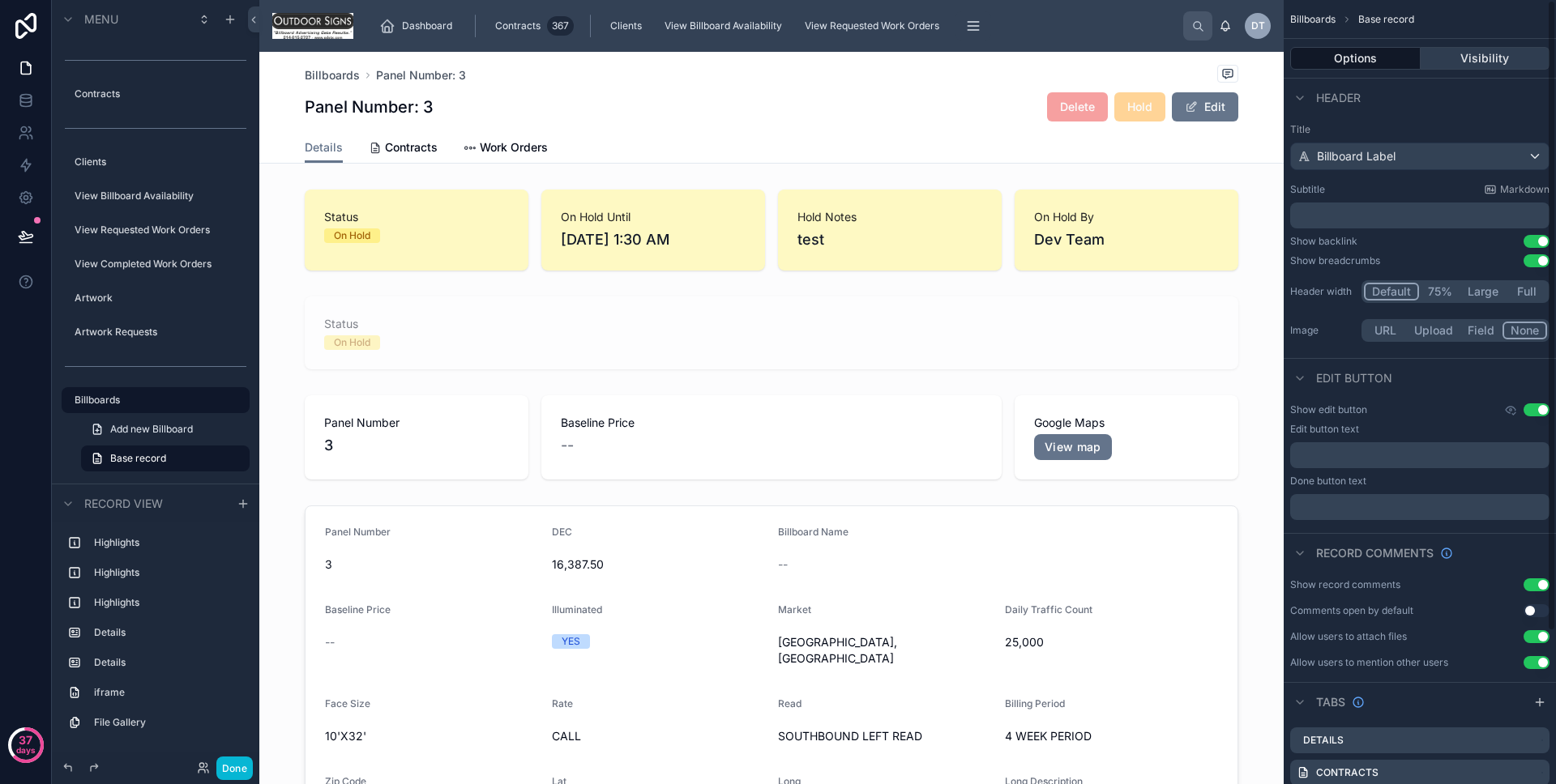
click at [1478, 66] on button "Visibility" at bounding box center [1485, 58] width 129 height 23
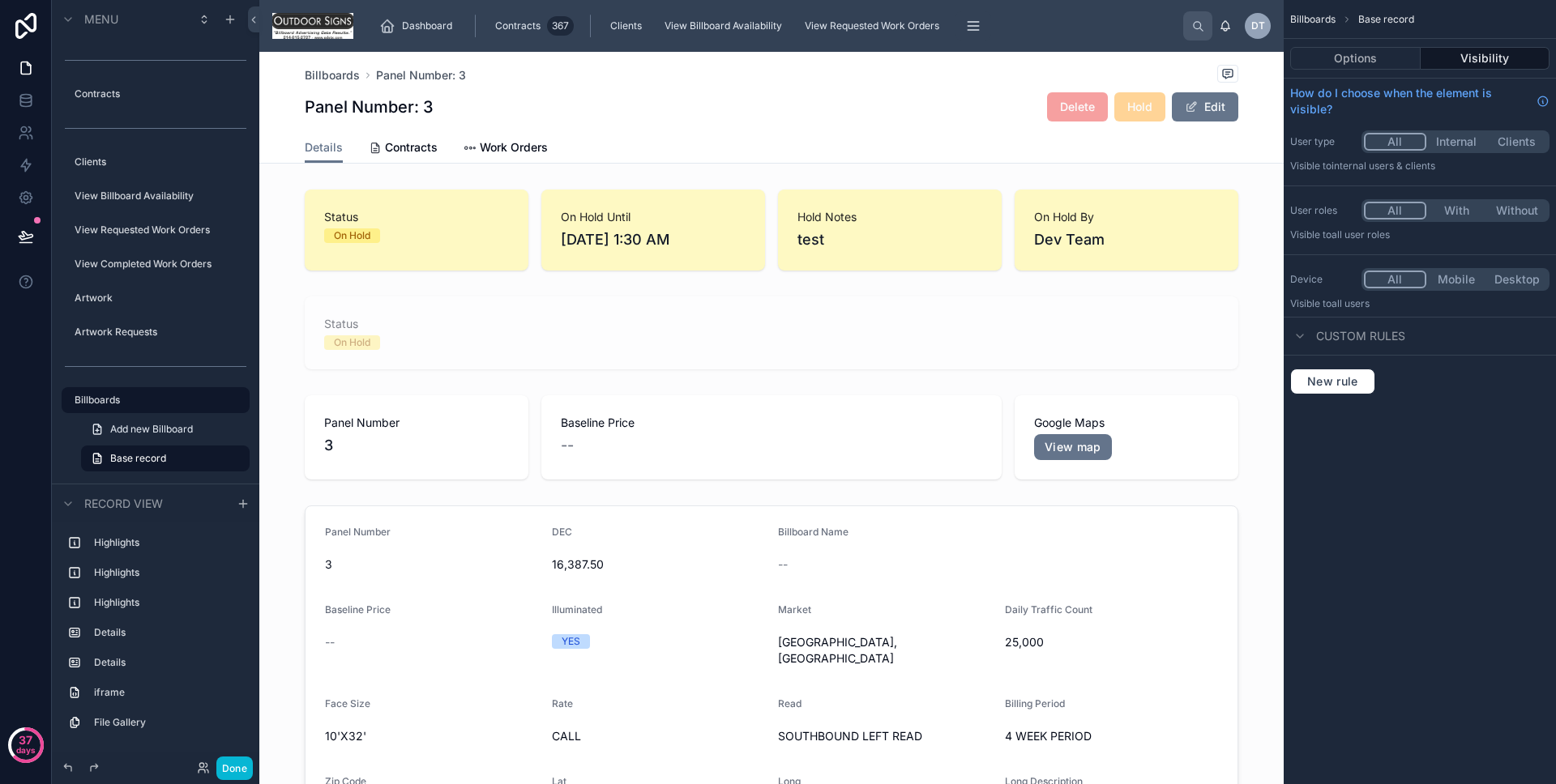
click at [1378, 70] on div "Options Visibility" at bounding box center [1420, 57] width 272 height 38
click at [1373, 61] on button "Options" at bounding box center [1356, 58] width 130 height 23
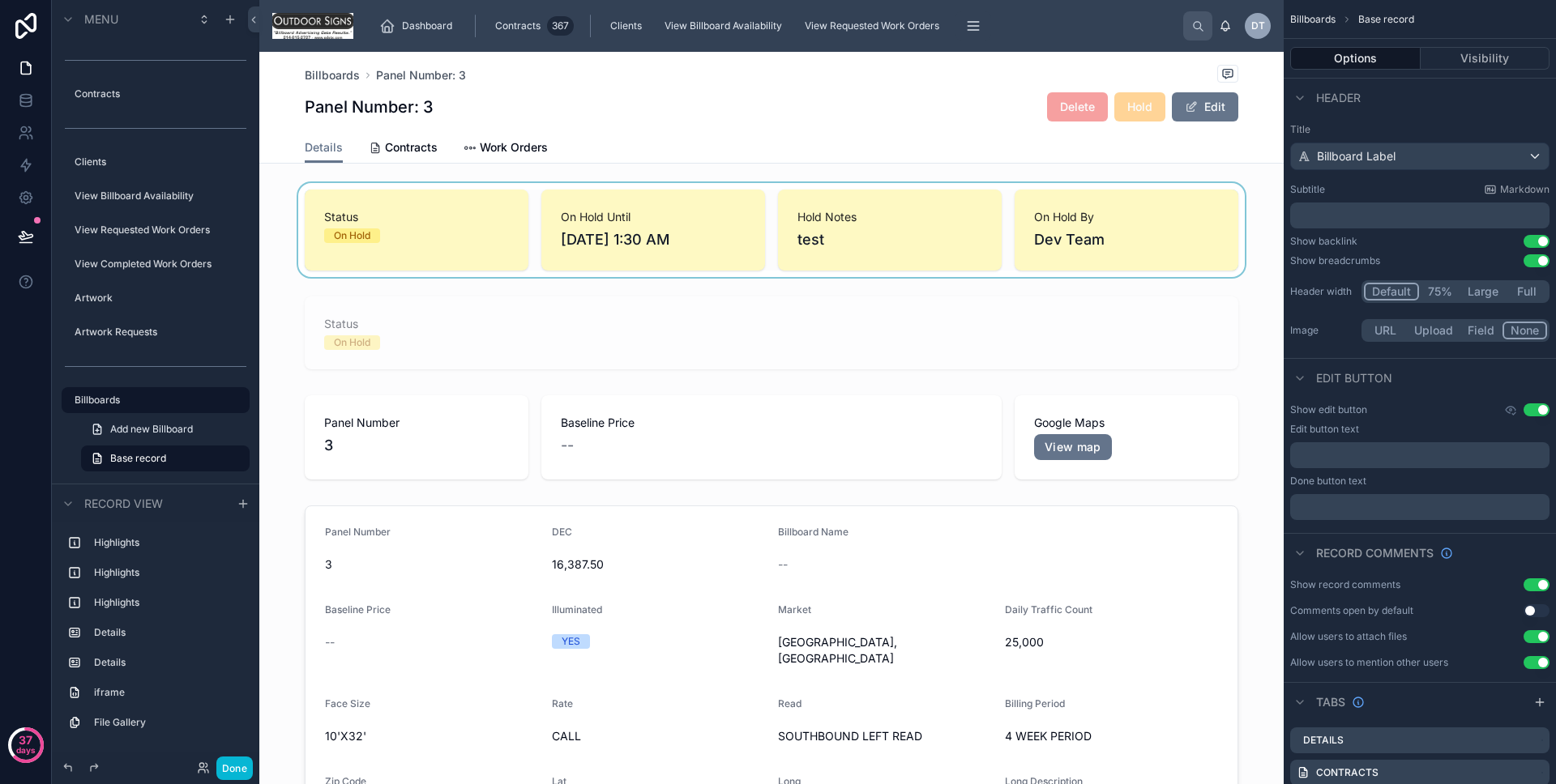
click at [496, 234] on div at bounding box center [772, 230] width 1024 height 94
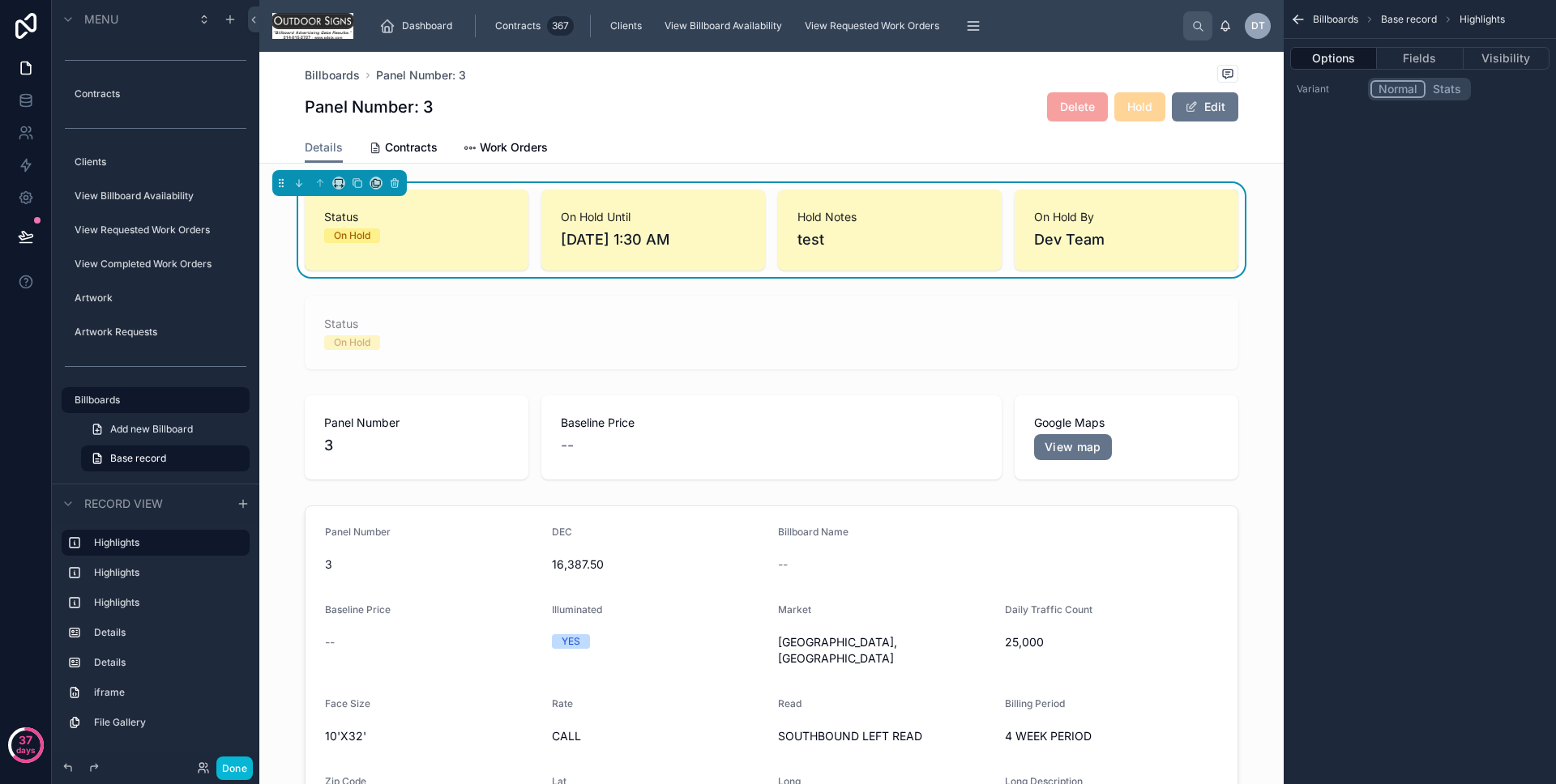
click at [1438, 88] on button "Stats" at bounding box center [1447, 89] width 43 height 18
click at [250, 766] on button "Done" at bounding box center [234, 768] width 37 height 24
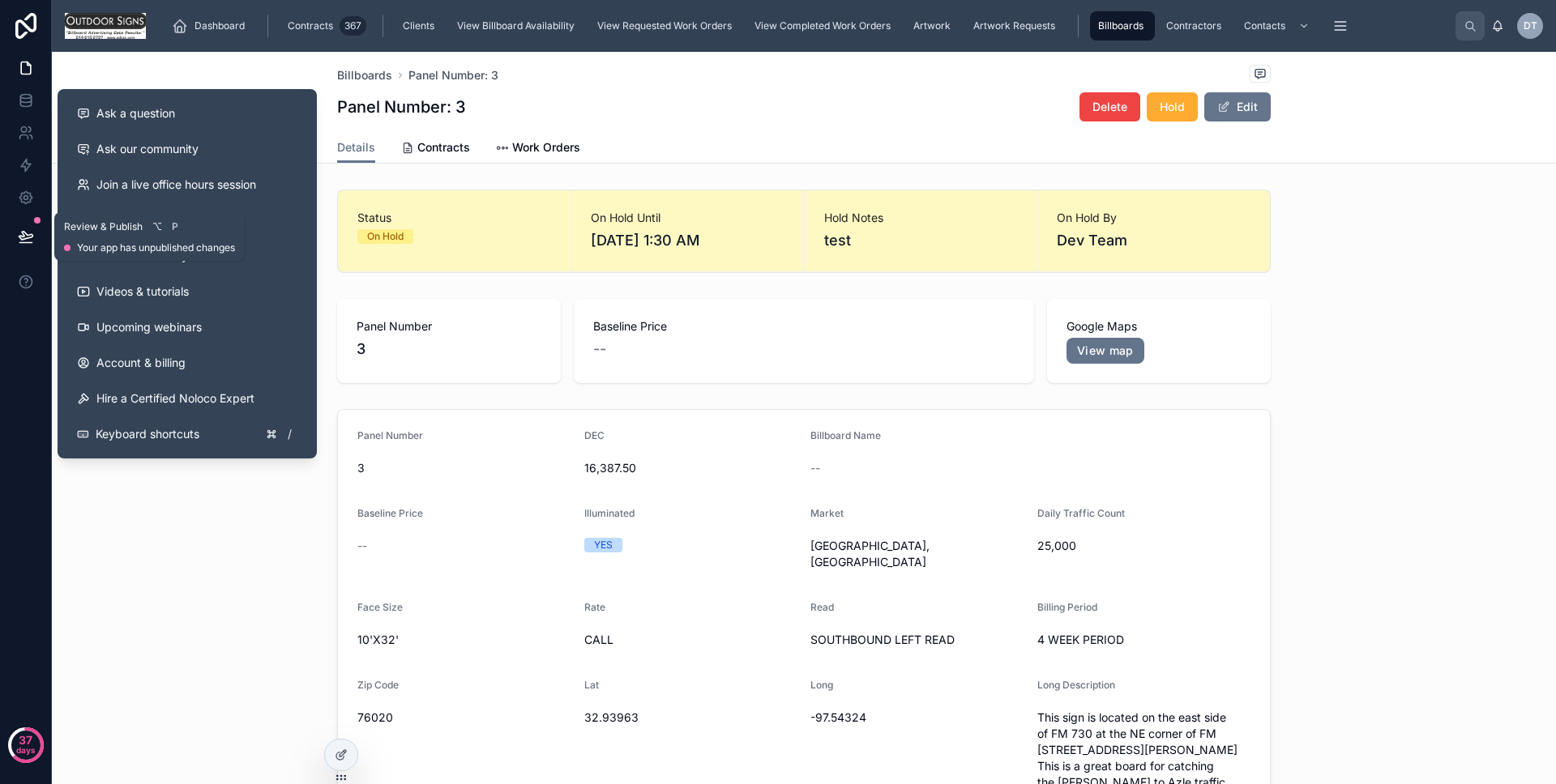
click at [18, 235] on icon at bounding box center [26, 237] width 16 height 16
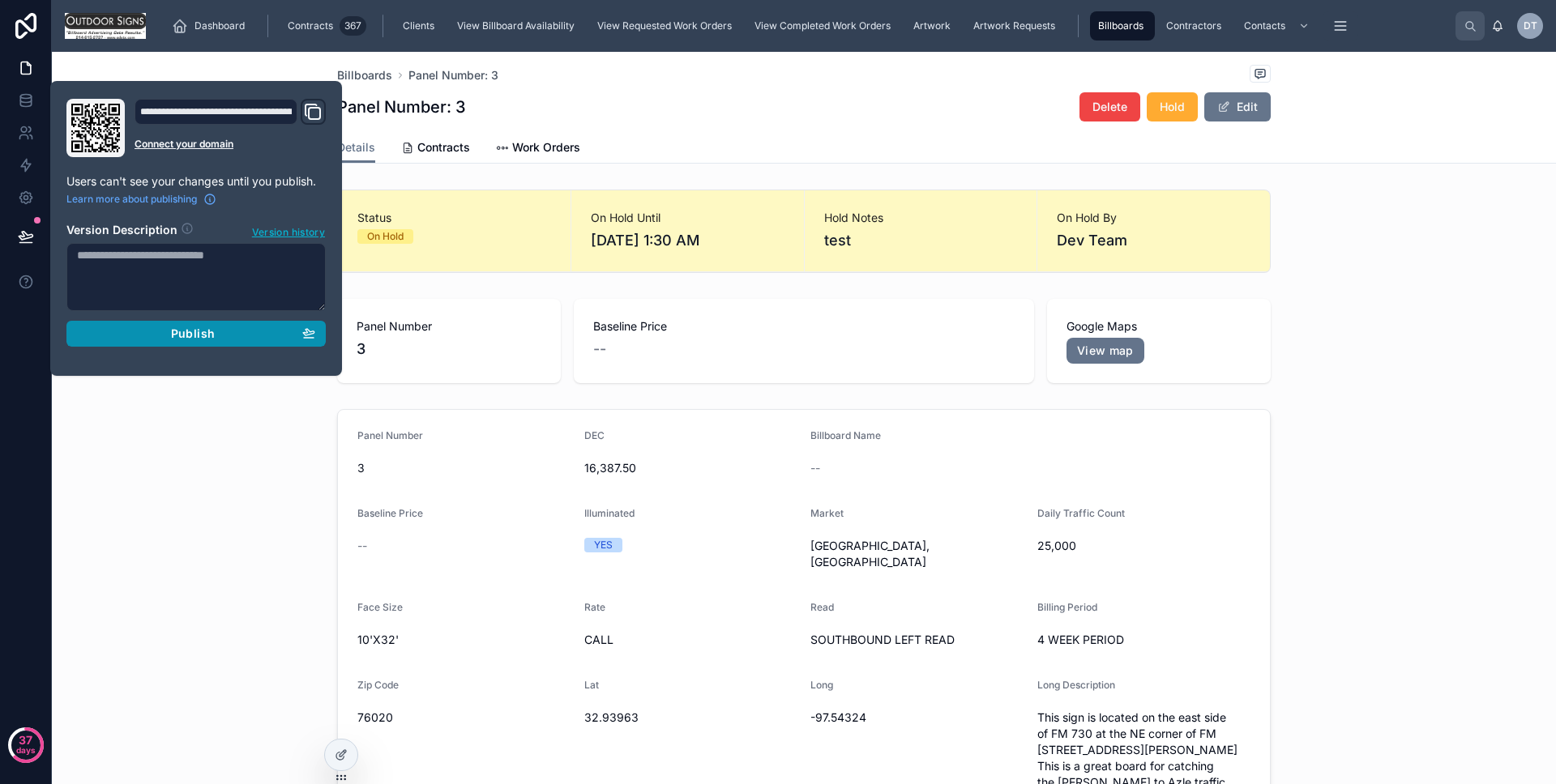
click at [137, 336] on div "Publish" at bounding box center [196, 333] width 239 height 15
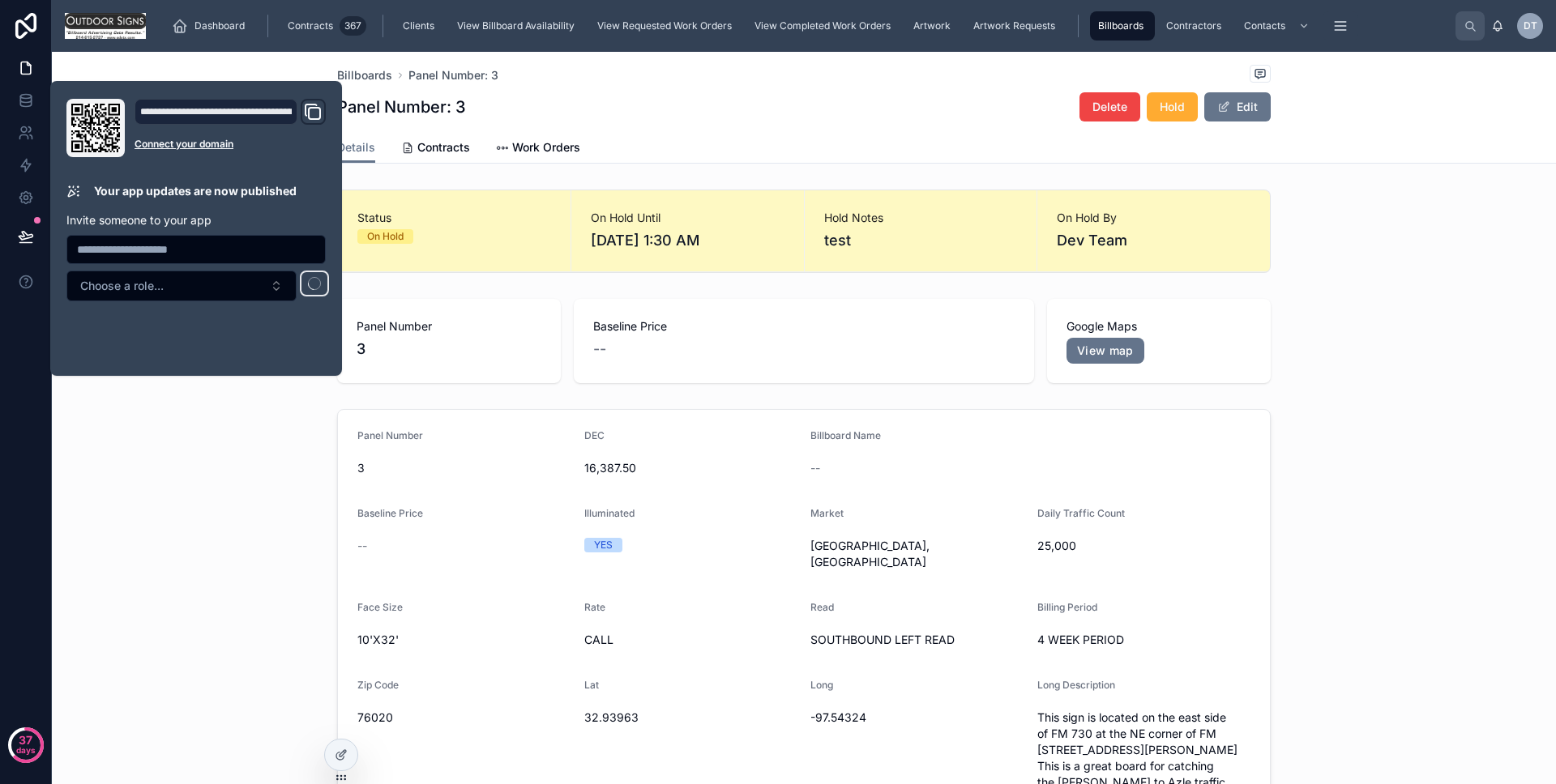
click at [156, 463] on div "Panel Number [DATE] 16,387.50 Billboard Name -- Baseline Price -- Illuminated Y…" at bounding box center [804, 659] width 1505 height 514
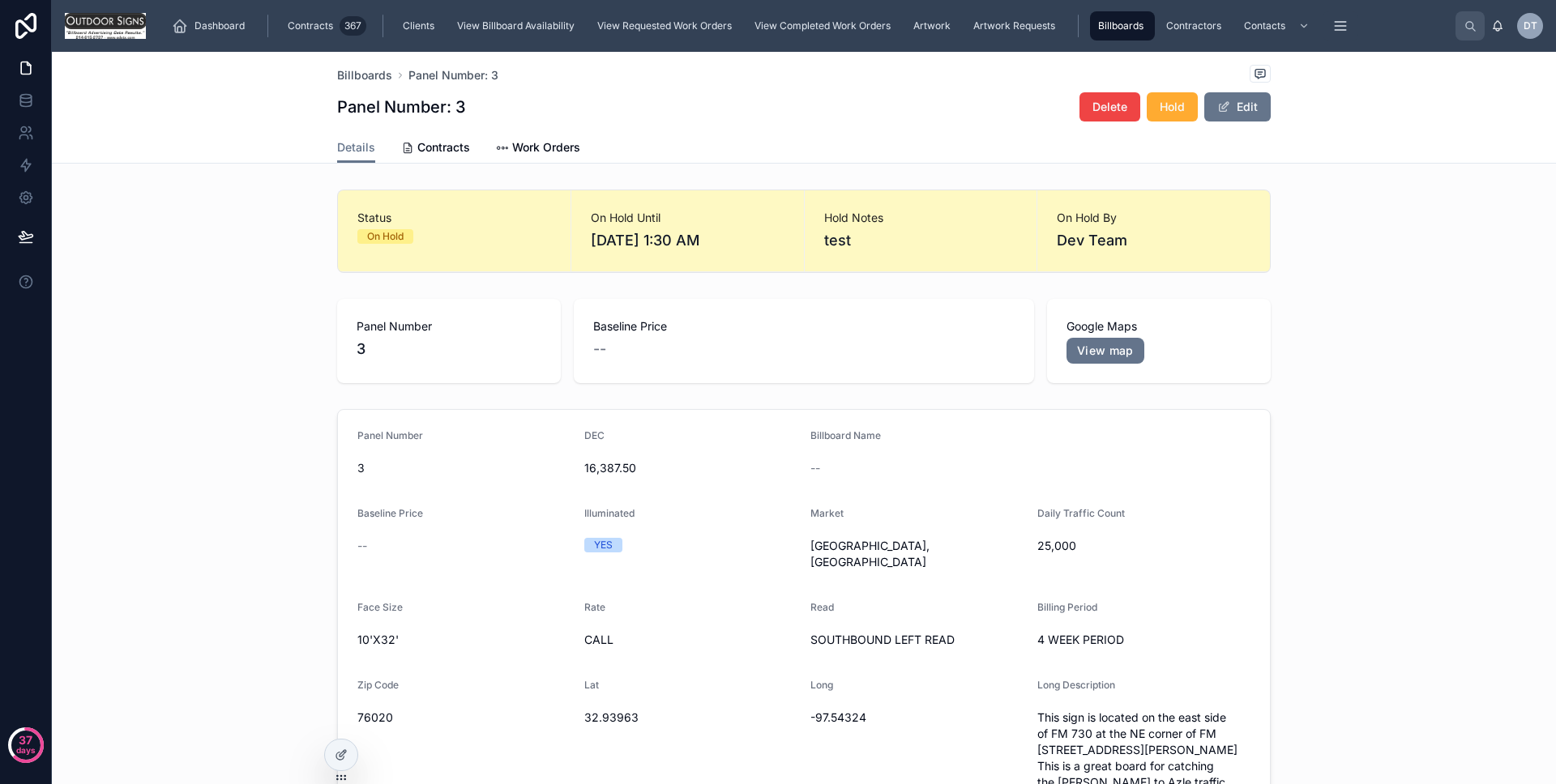
click at [157, 465] on div "Panel Number [DATE] 16,387.50 Billboard Name -- Baseline Price -- Illuminated Y…" at bounding box center [804, 659] width 1505 height 514
click at [330, 754] on div at bounding box center [340, 754] width 33 height 31
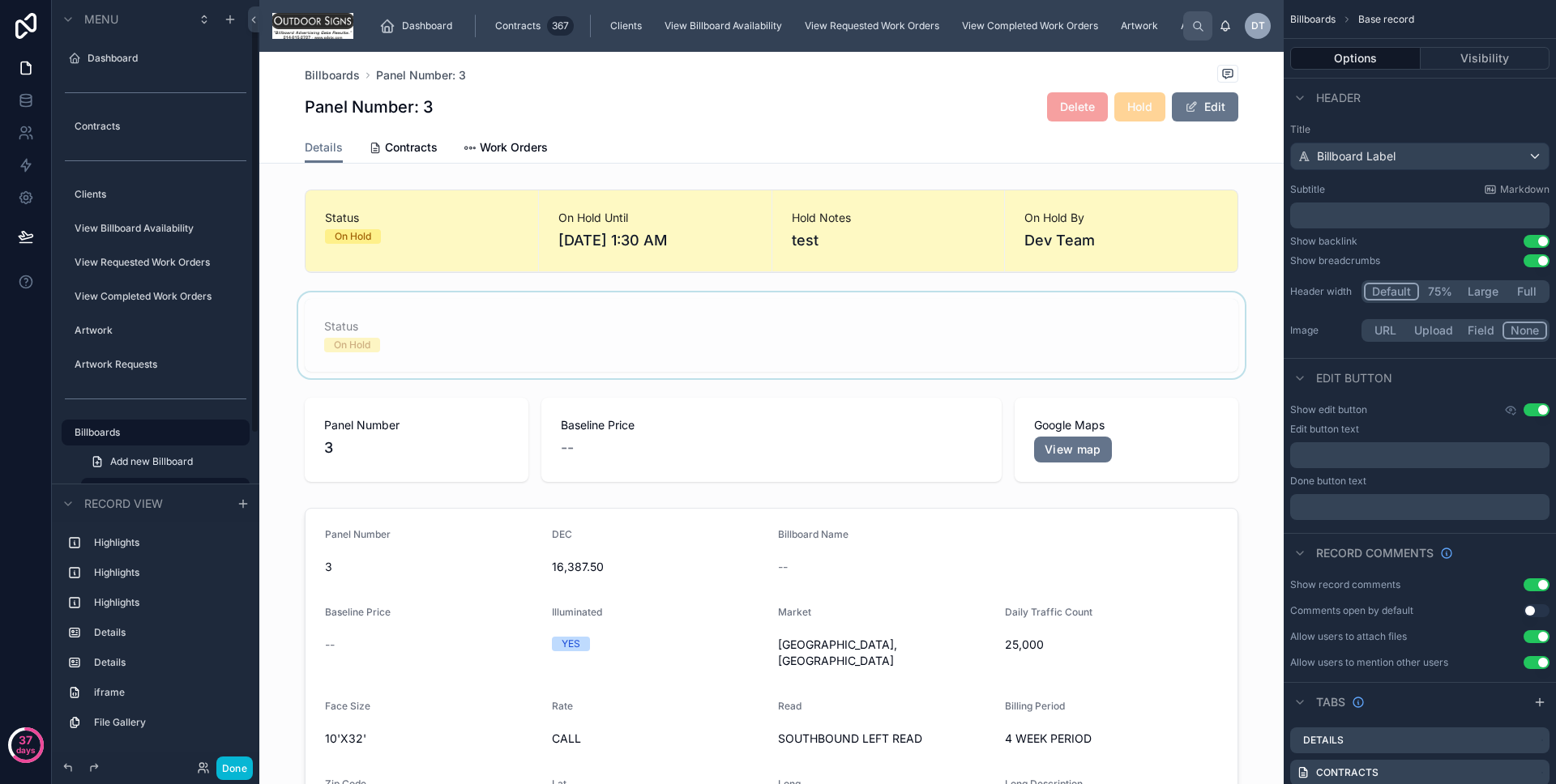
scroll to position [33, 0]
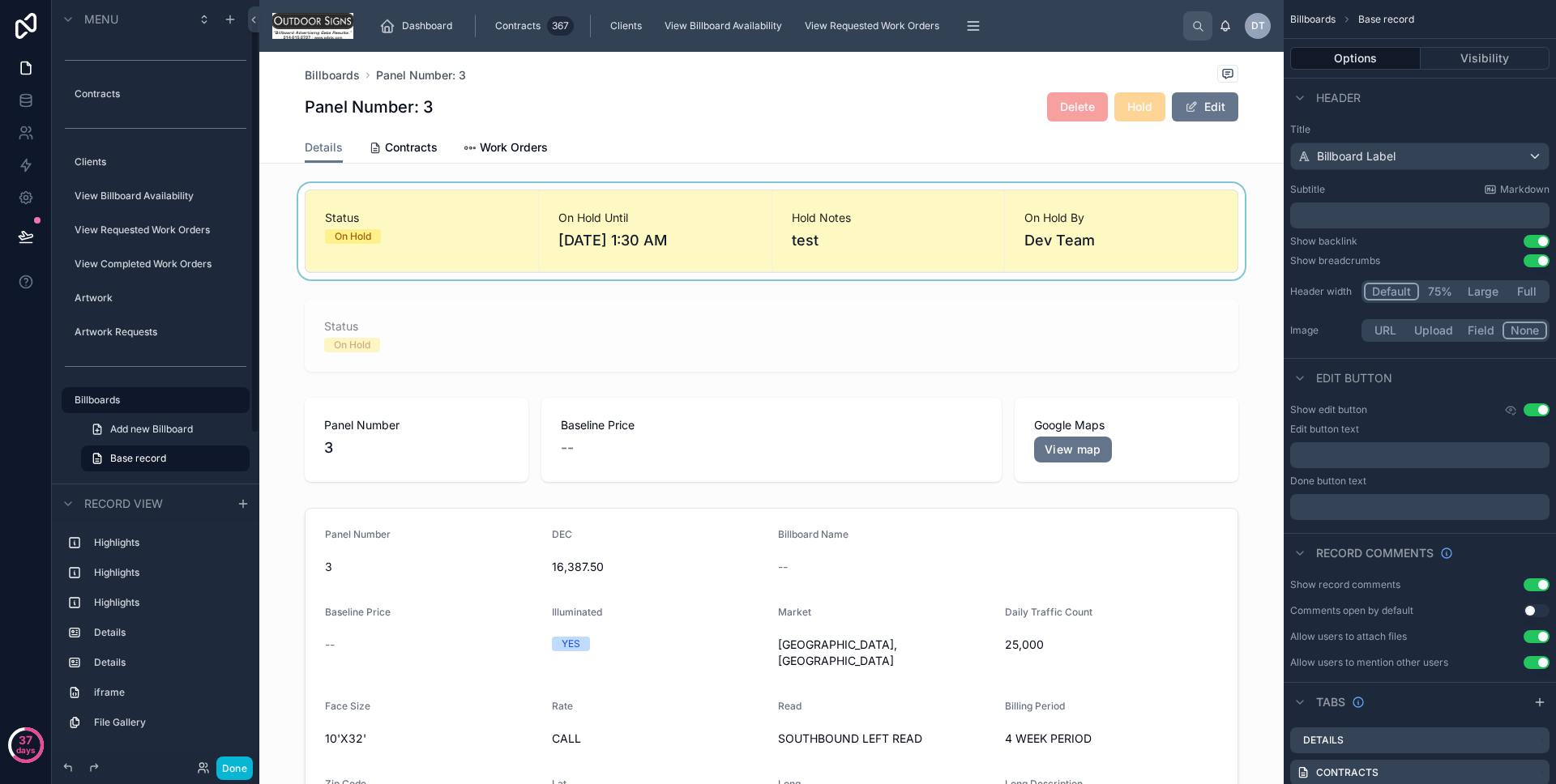
click at [878, 244] on div at bounding box center [772, 232] width 1024 height 97
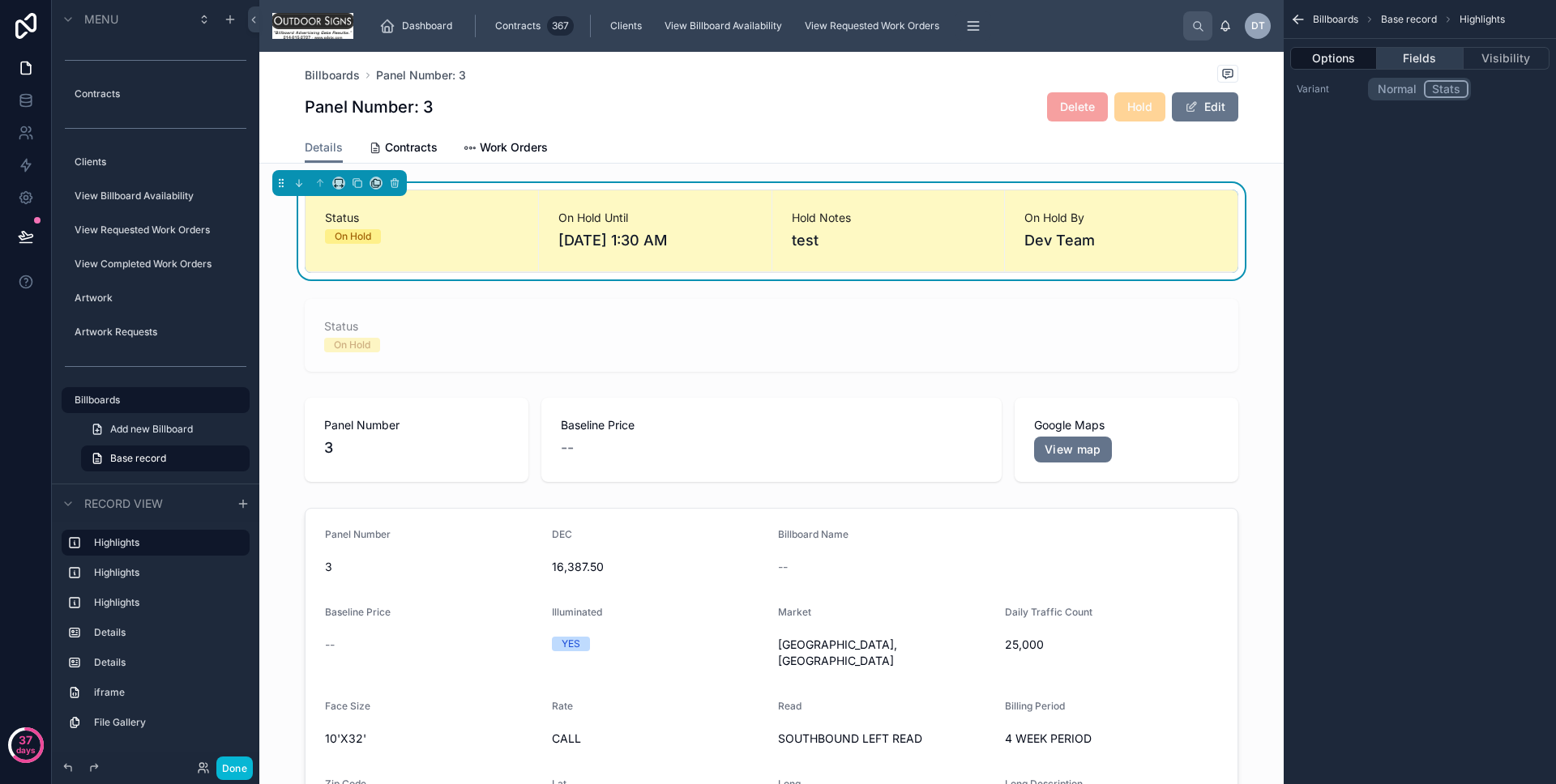
click at [1438, 65] on button "Fields" at bounding box center [1420, 58] width 86 height 23
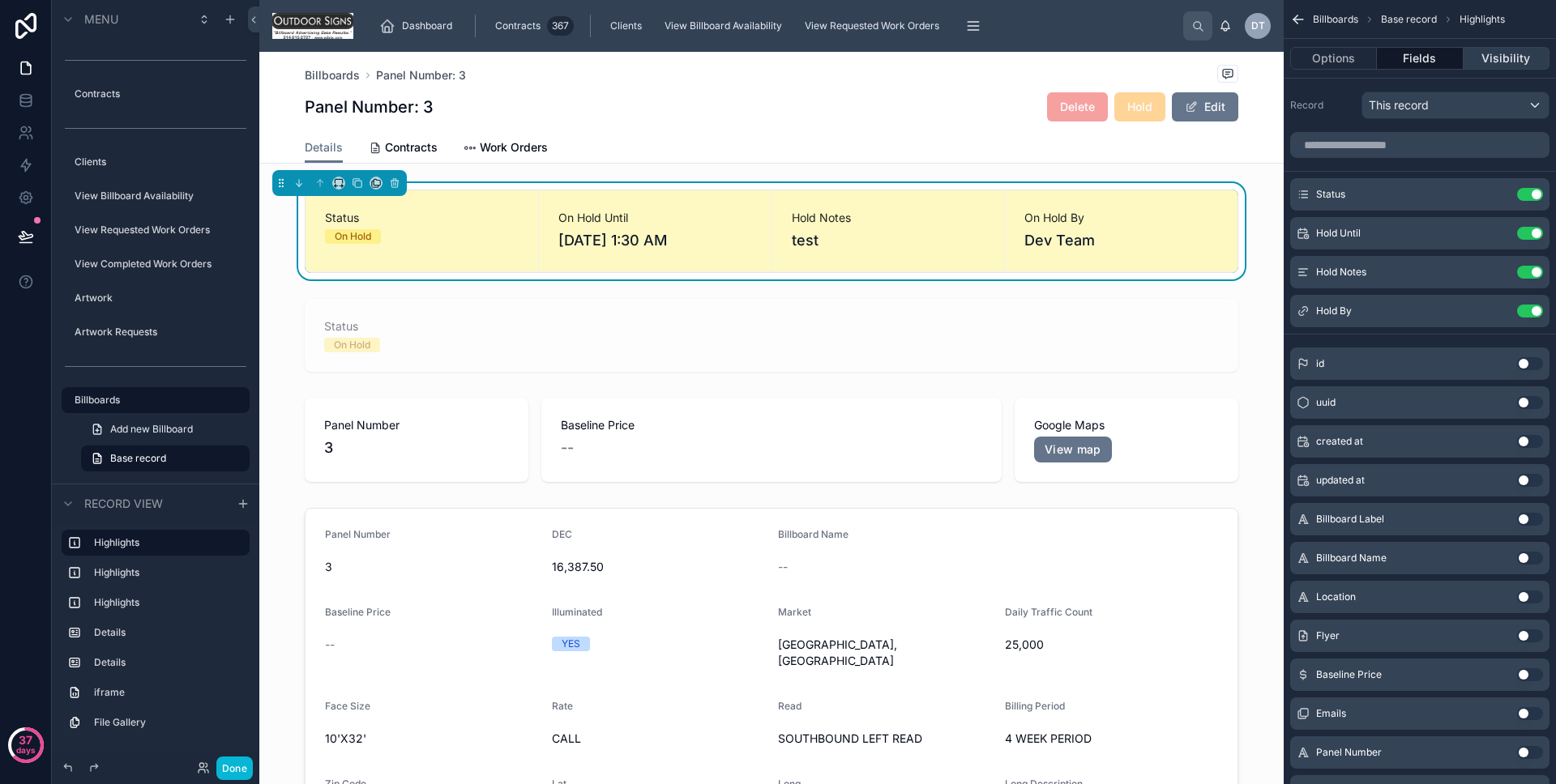
click at [1475, 65] on button "Visibility" at bounding box center [1507, 58] width 86 height 23
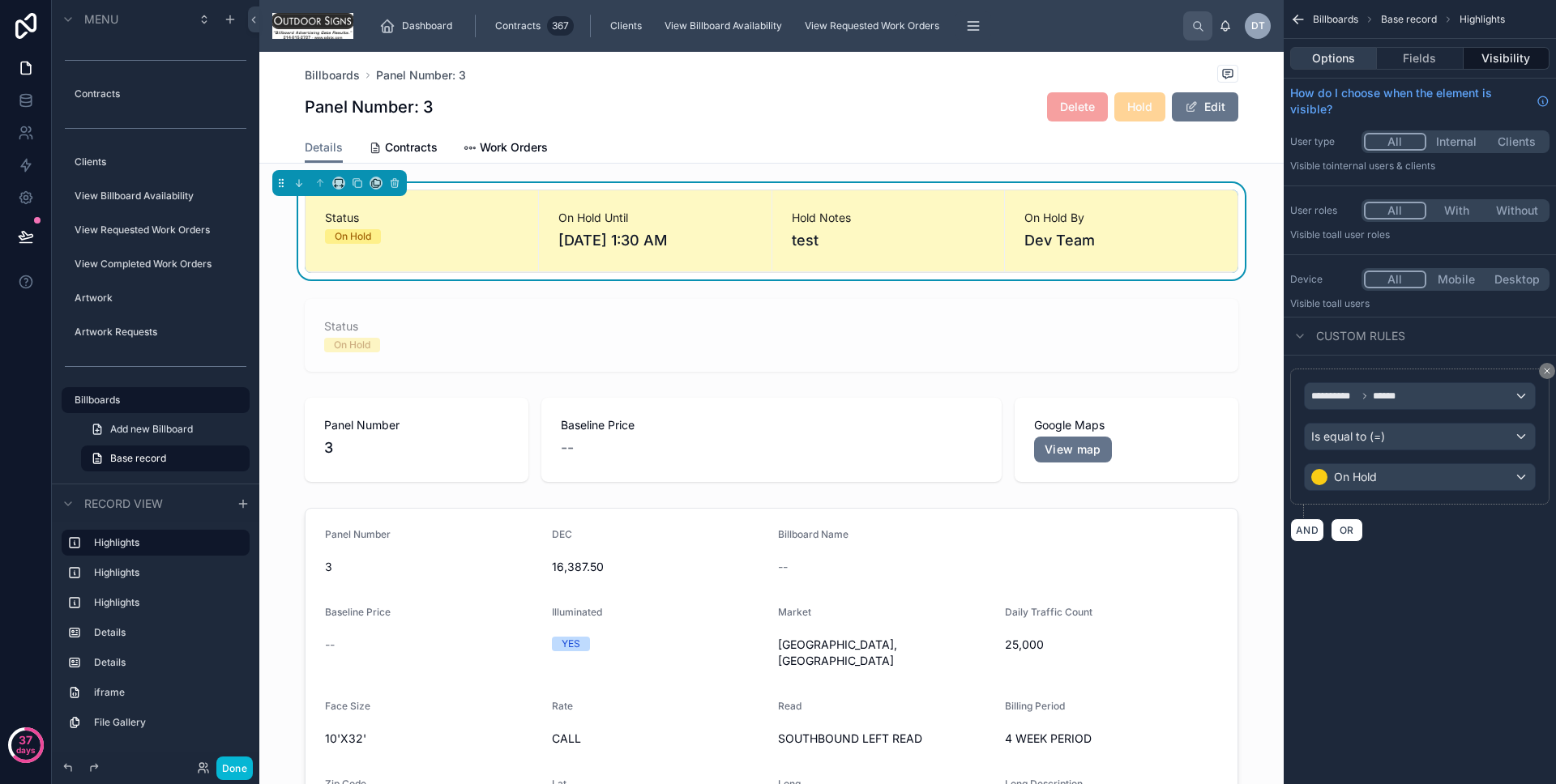
click at [1342, 57] on button "Options" at bounding box center [1334, 58] width 87 height 23
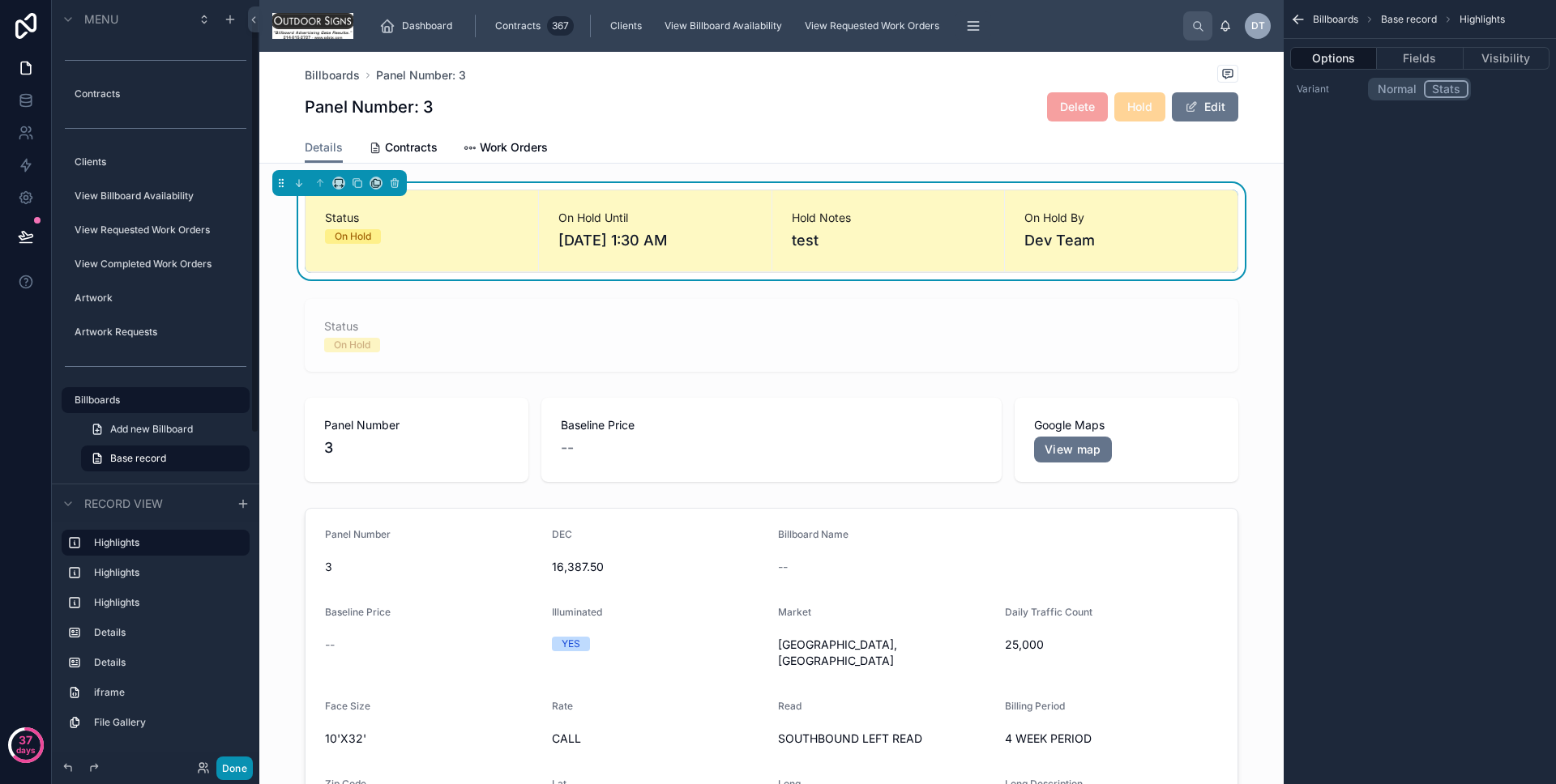
click at [233, 766] on button "Done" at bounding box center [234, 768] width 37 height 24
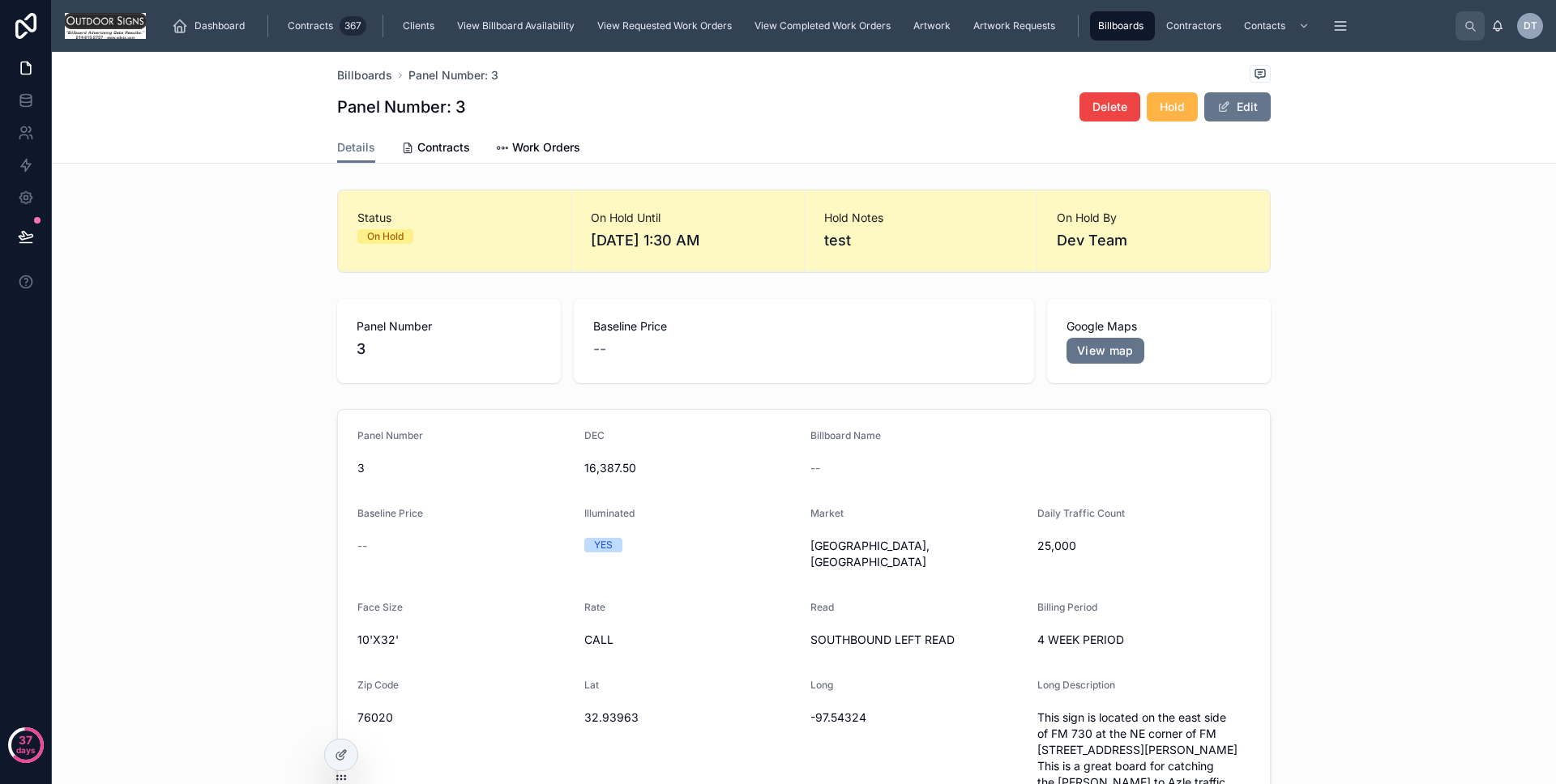
click at [1170, 107] on span "Hold" at bounding box center [1172, 107] width 25 height 16
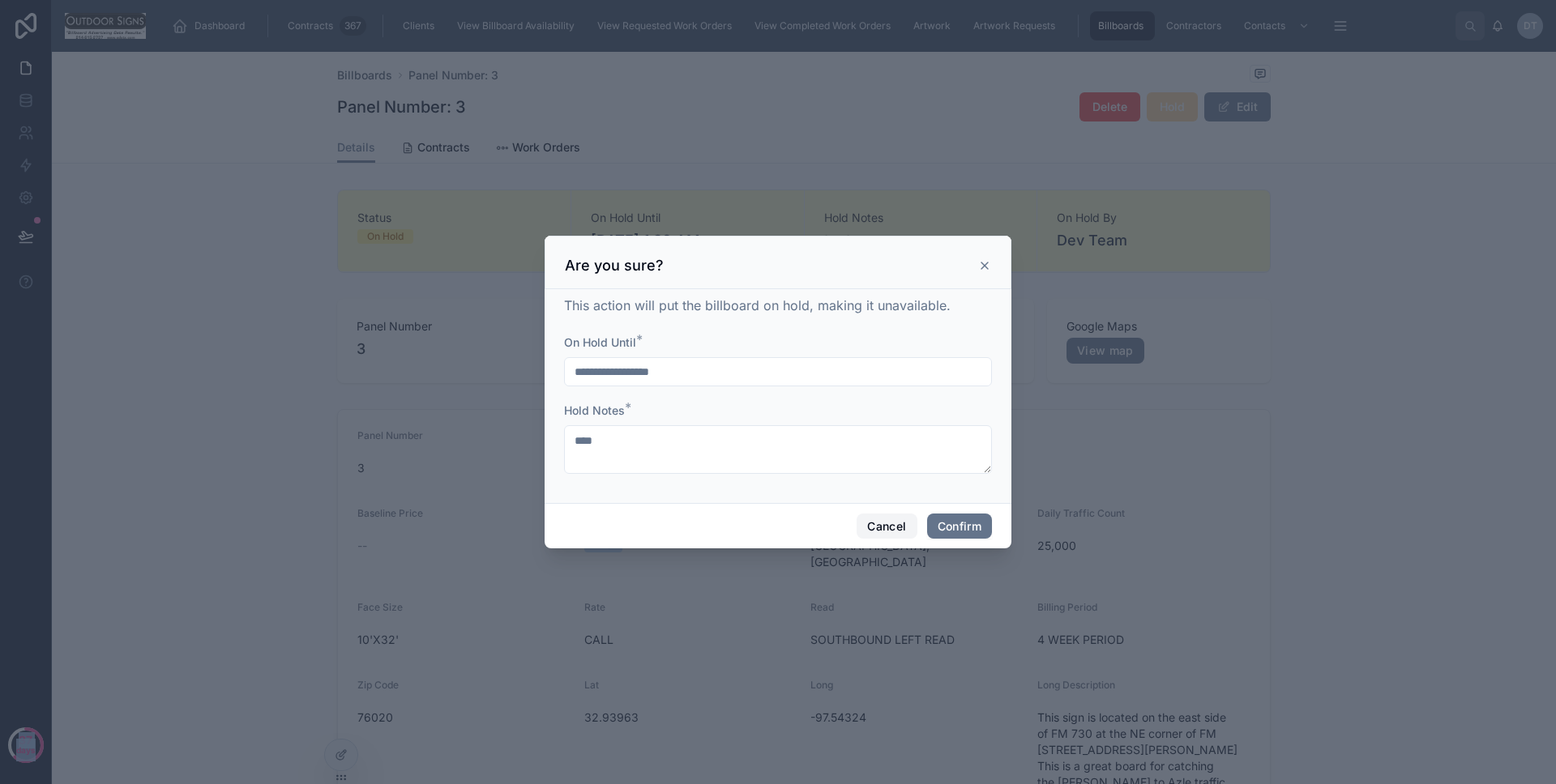
click at [876, 530] on button "Cancel" at bounding box center [886, 527] width 60 height 26
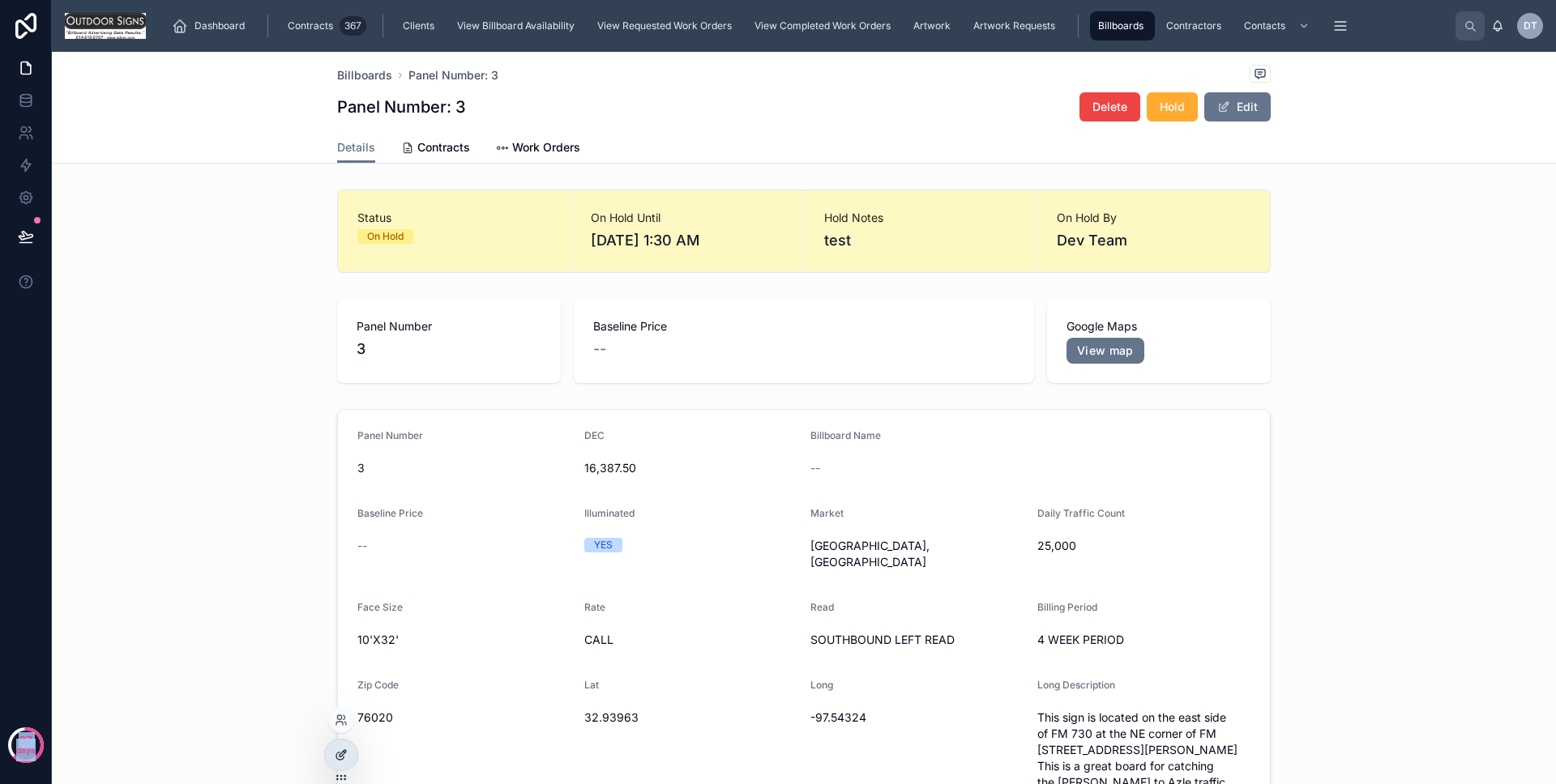
click at [340, 751] on icon at bounding box center [340, 754] width 13 height 13
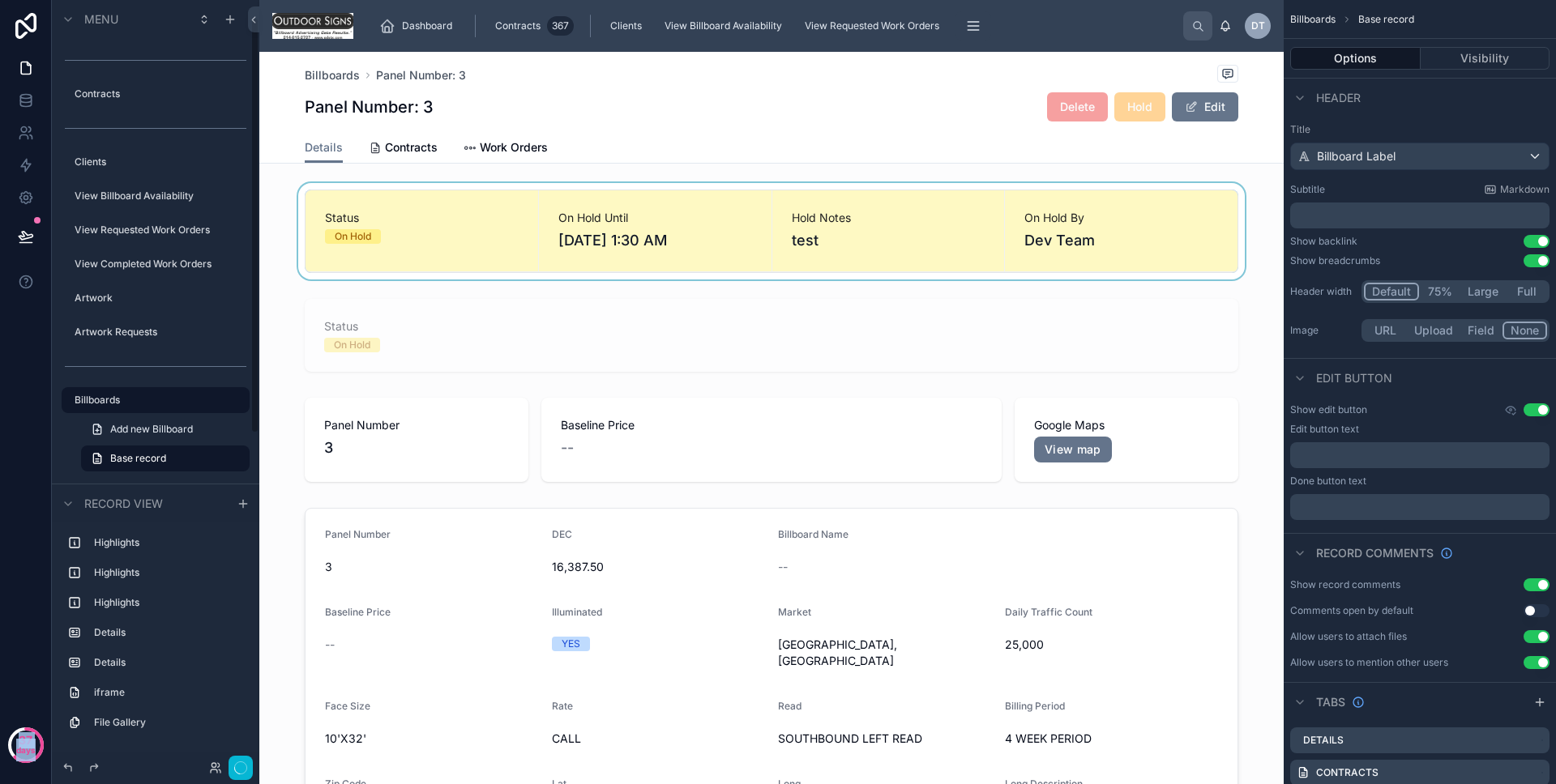
click at [445, 240] on div at bounding box center [772, 232] width 1024 height 97
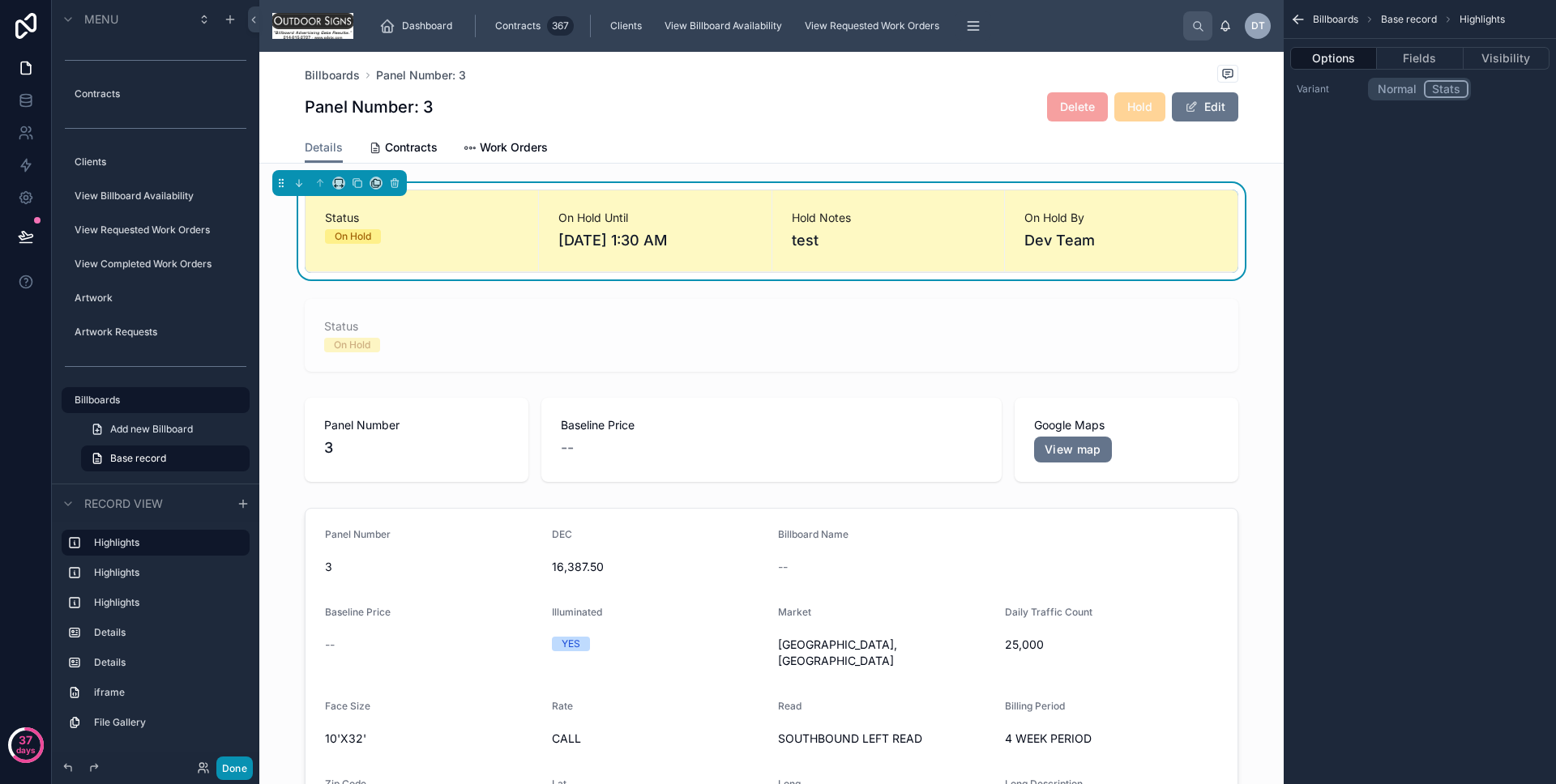
click at [245, 764] on button "Done" at bounding box center [234, 768] width 37 height 24
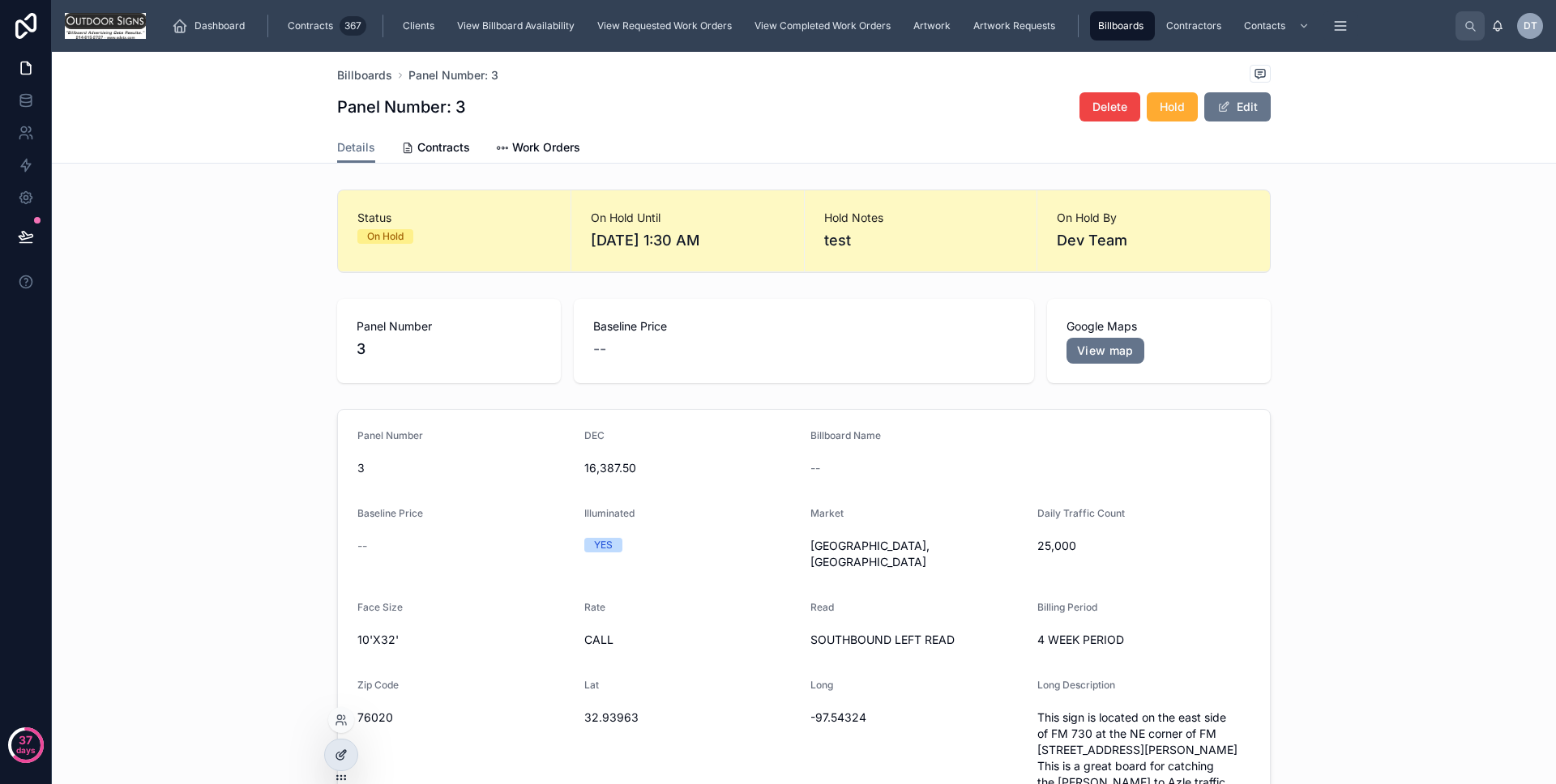
click at [328, 757] on div at bounding box center [340, 754] width 33 height 31
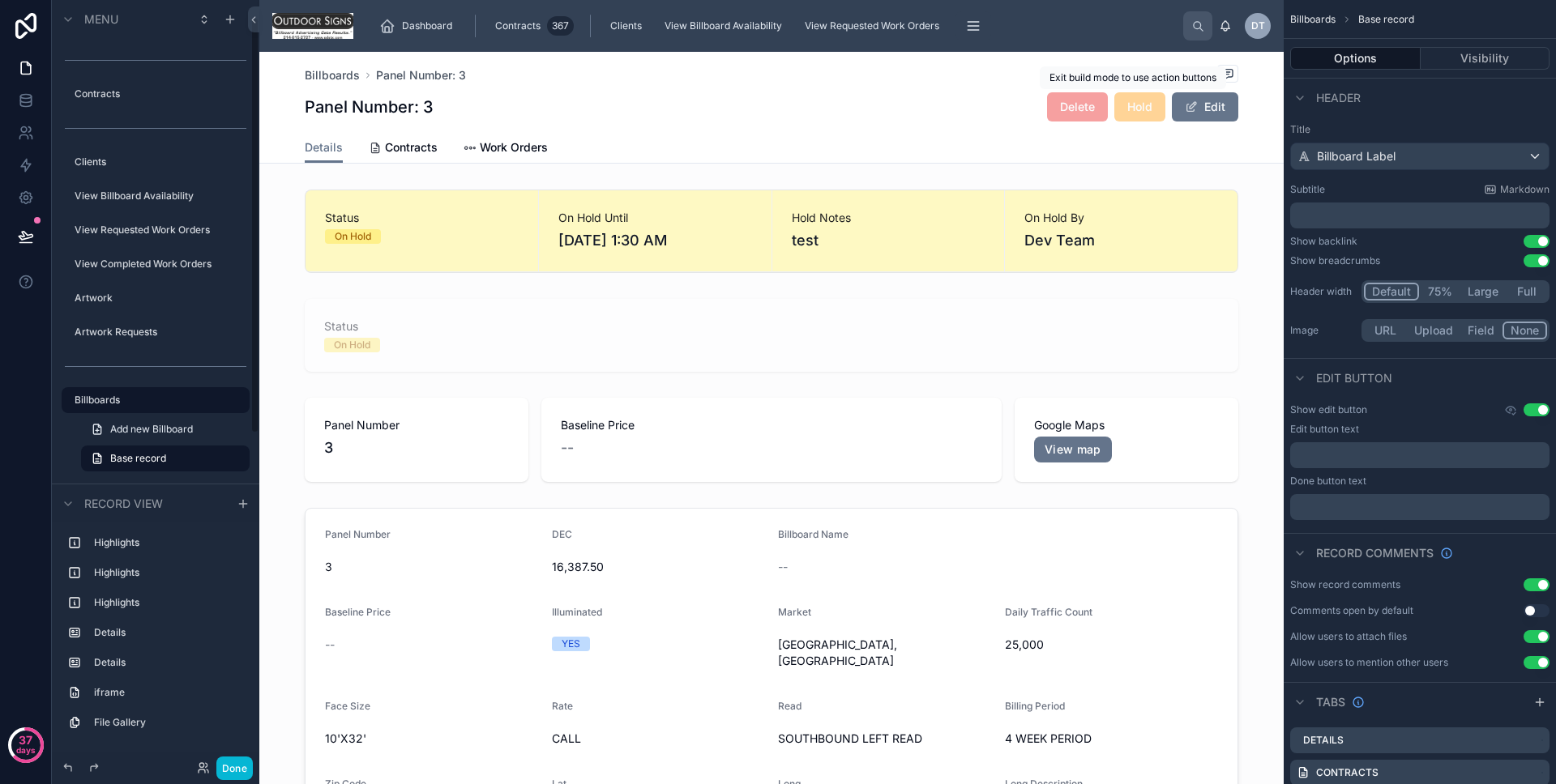
click at [1143, 111] on span "Hold" at bounding box center [1141, 107] width 51 height 30
click at [244, 774] on button "Done" at bounding box center [234, 768] width 37 height 24
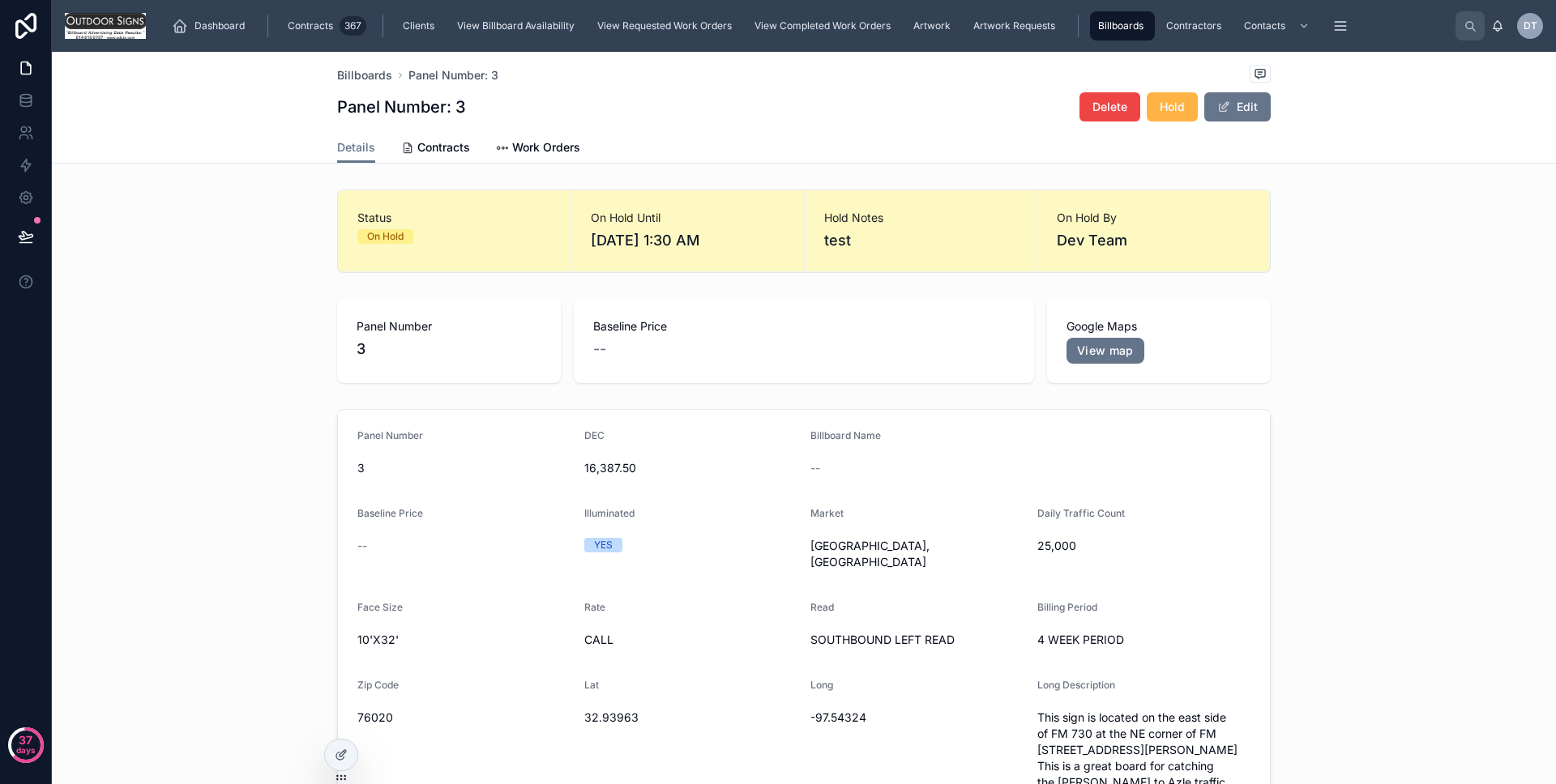
click at [1160, 107] on span "Hold" at bounding box center [1172, 107] width 25 height 16
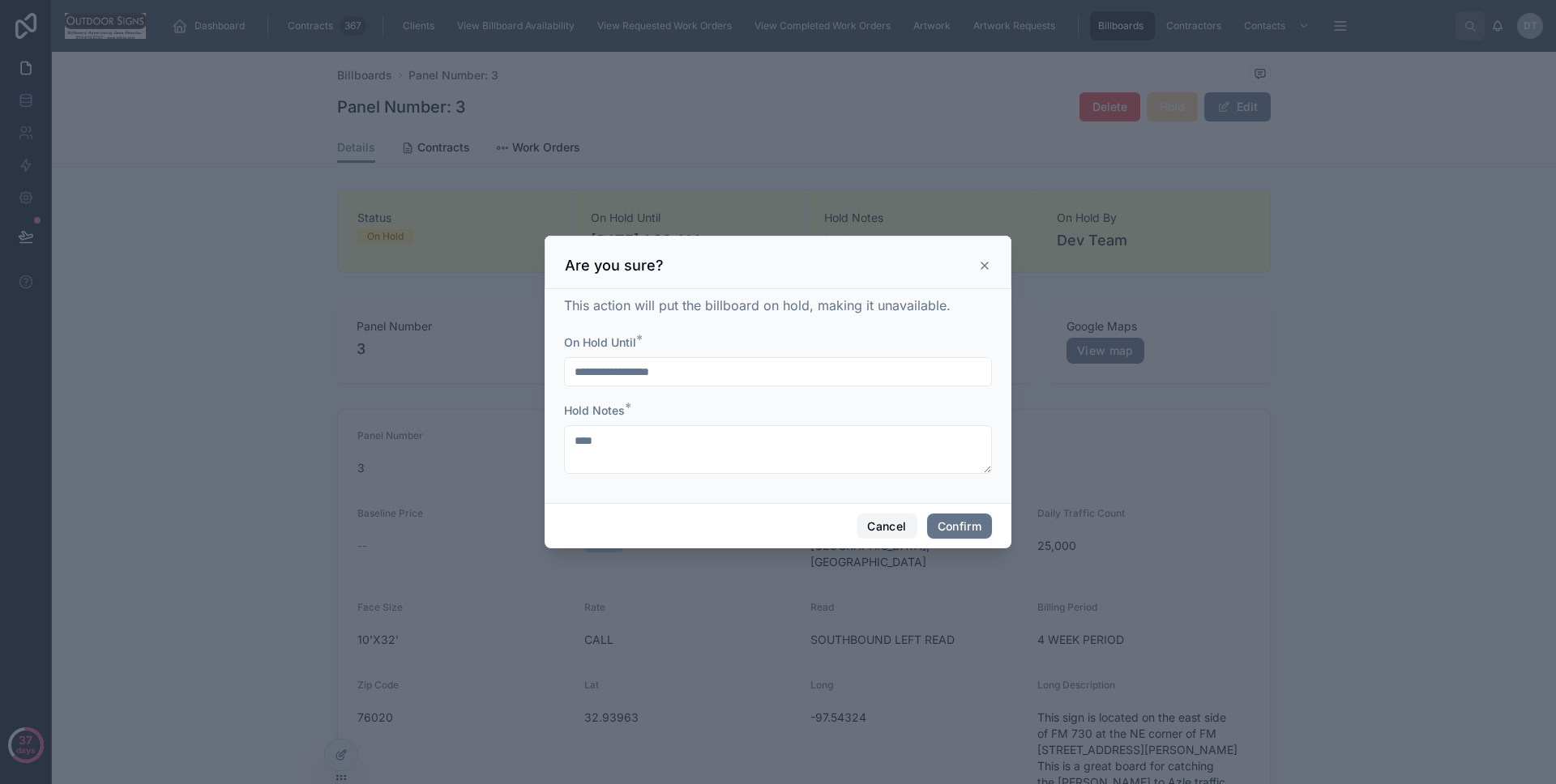
click at [870, 537] on button "Cancel" at bounding box center [886, 527] width 60 height 26
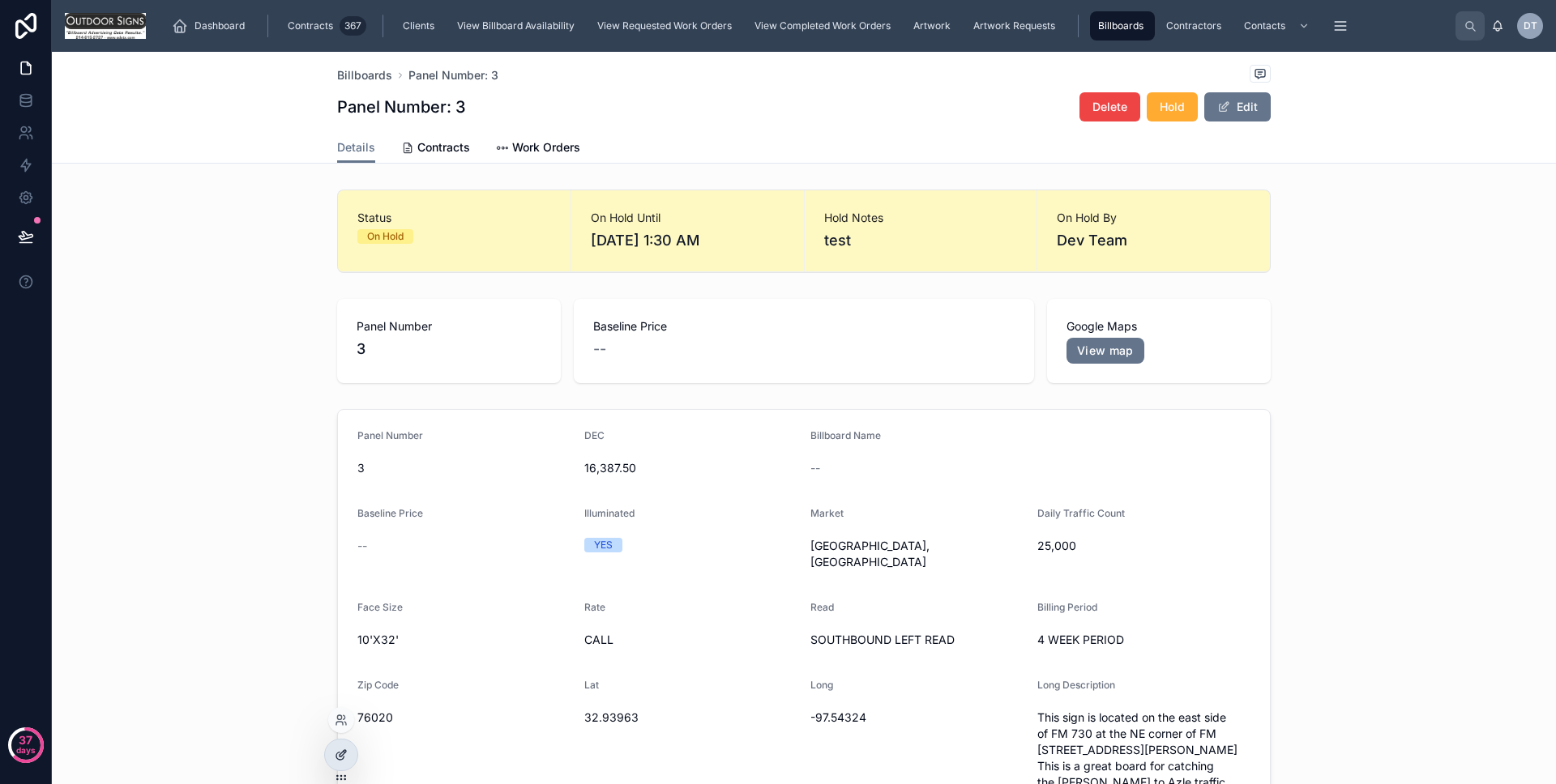
click at [345, 747] on div at bounding box center [340, 754] width 33 height 31
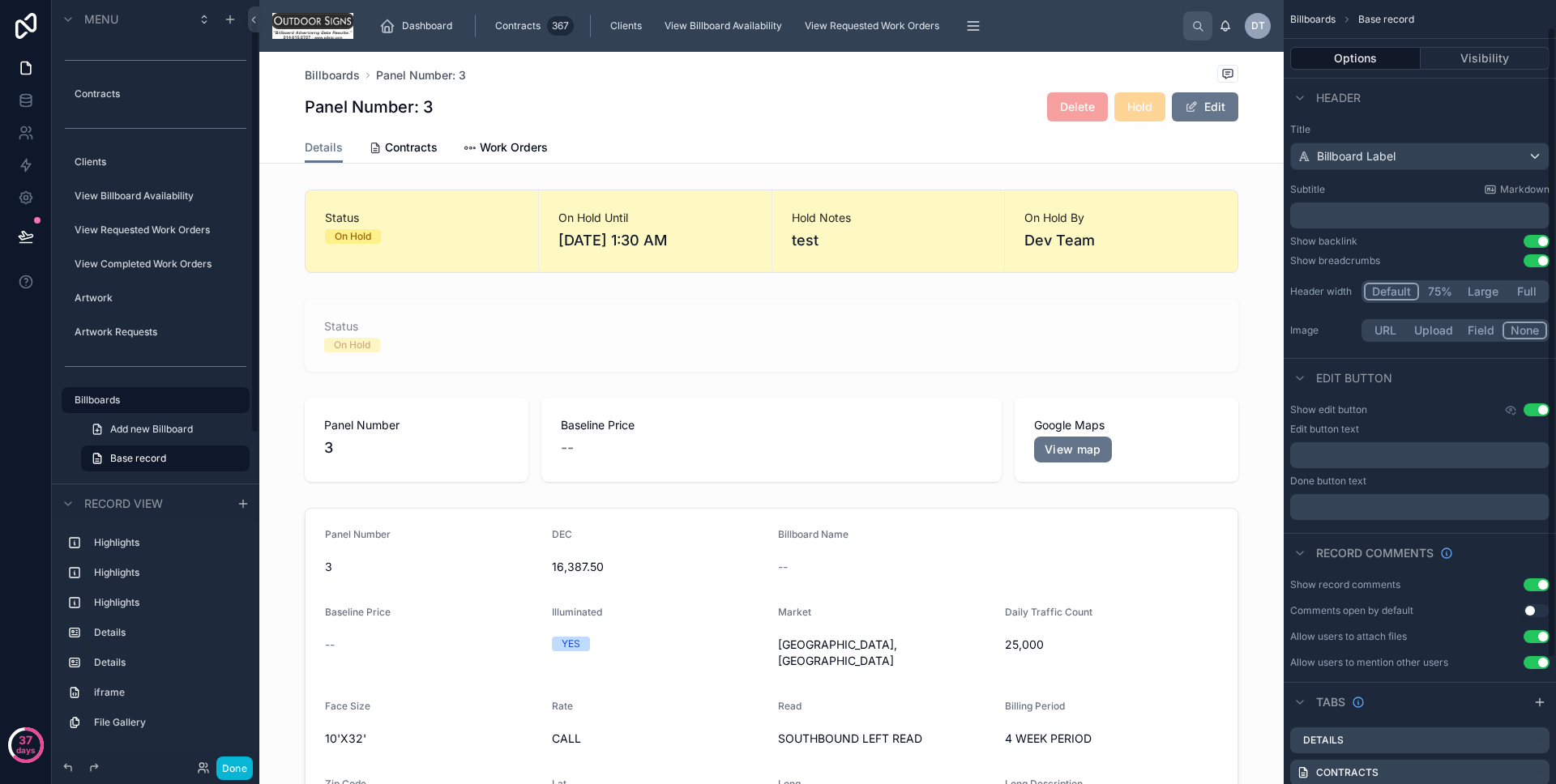
scroll to position [189, 0]
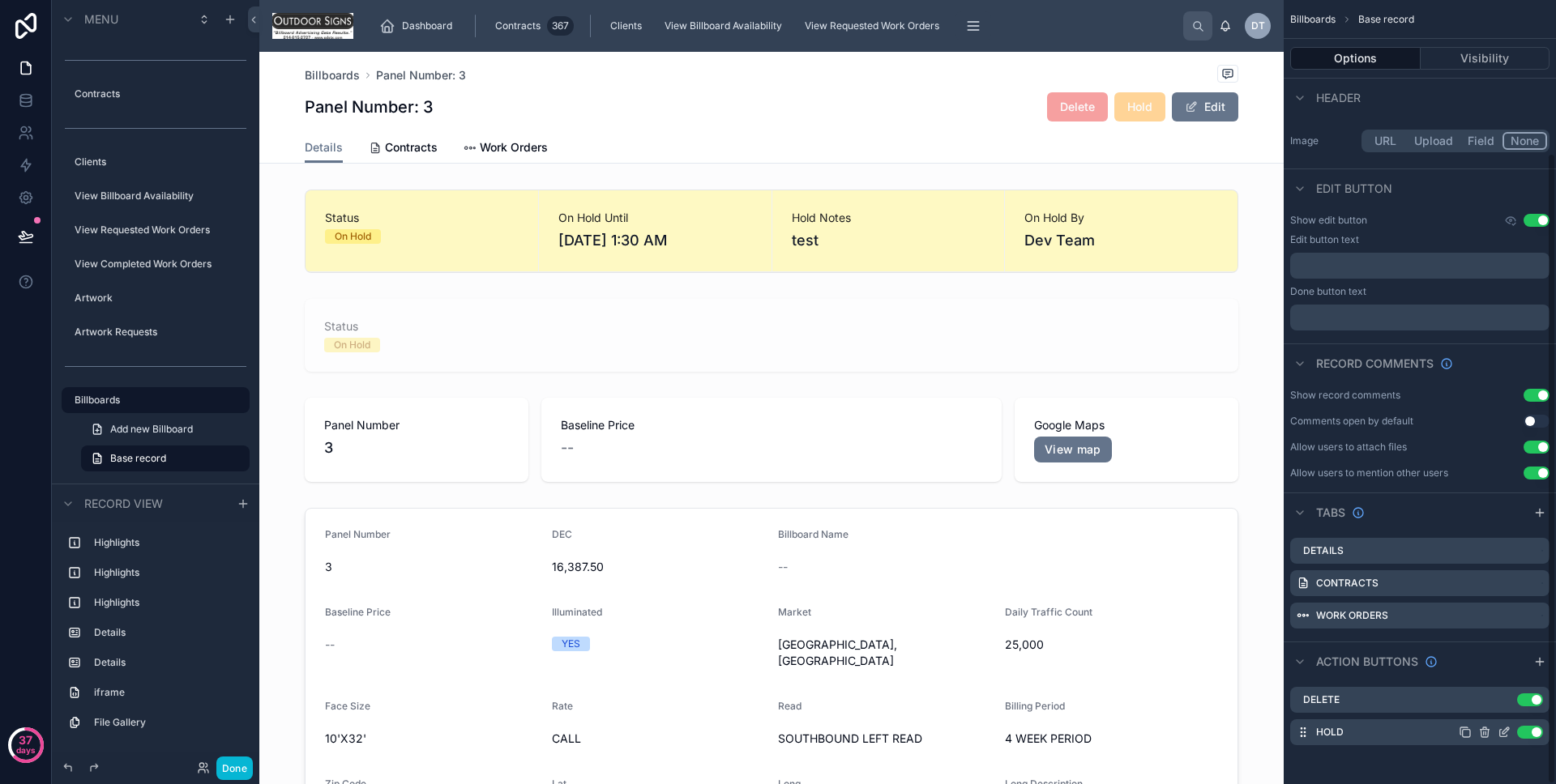
click at [1503, 732] on icon "scrollable content" at bounding box center [1504, 732] width 13 height 13
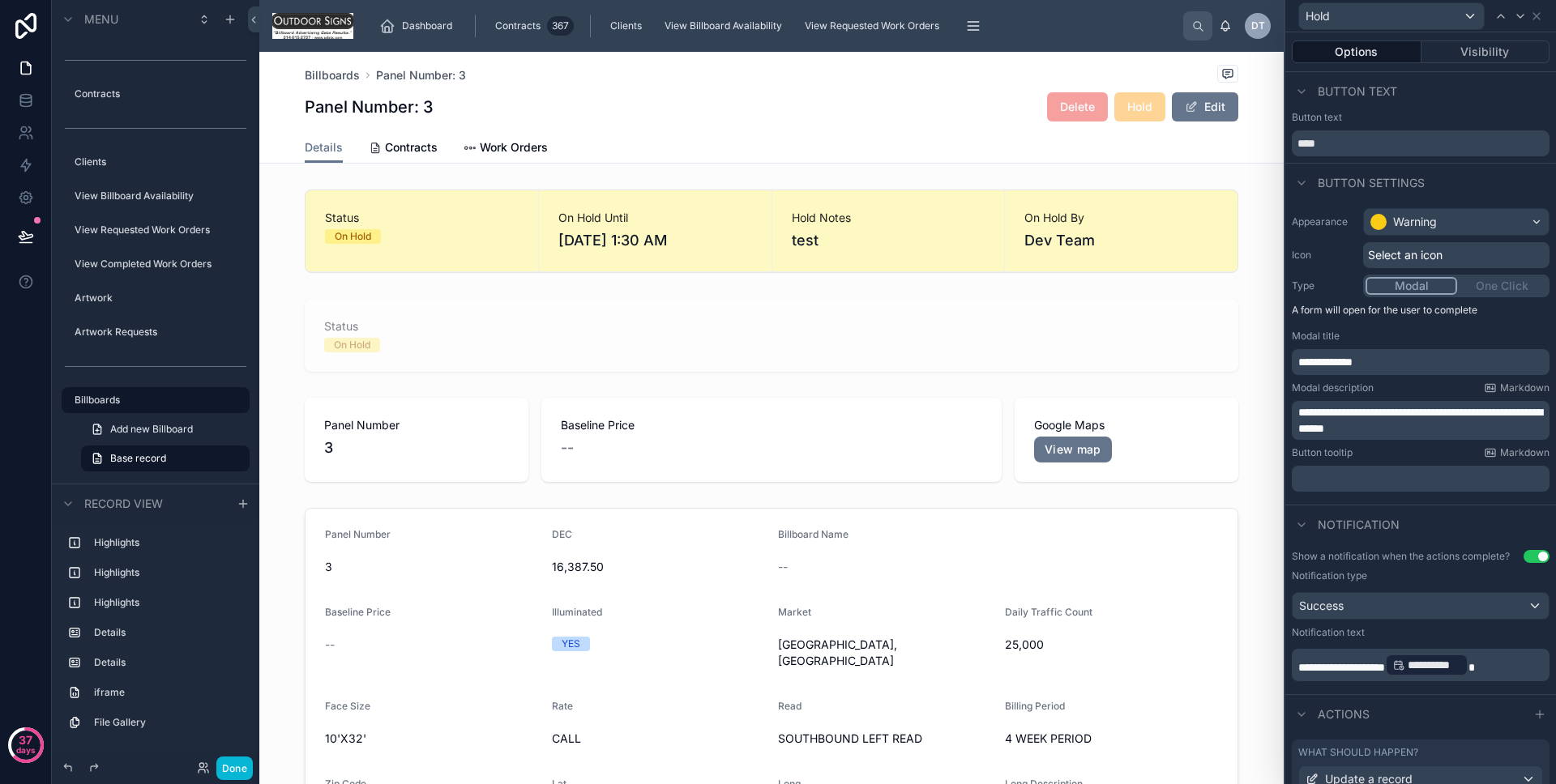
scroll to position [124, 0]
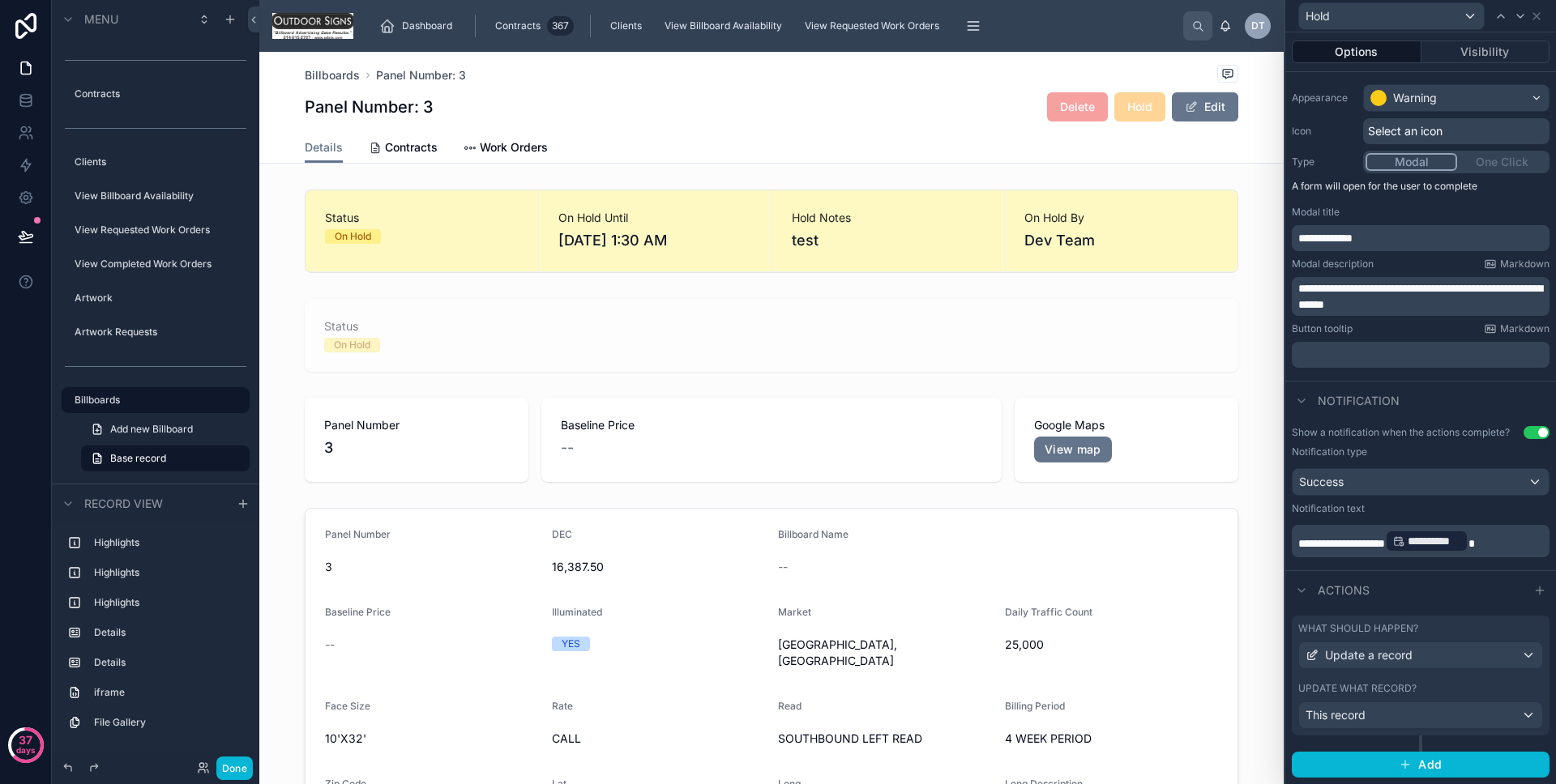
click at [1442, 620] on div "What should happen? Update a record Update what record? This record" at bounding box center [1421, 676] width 258 height 120
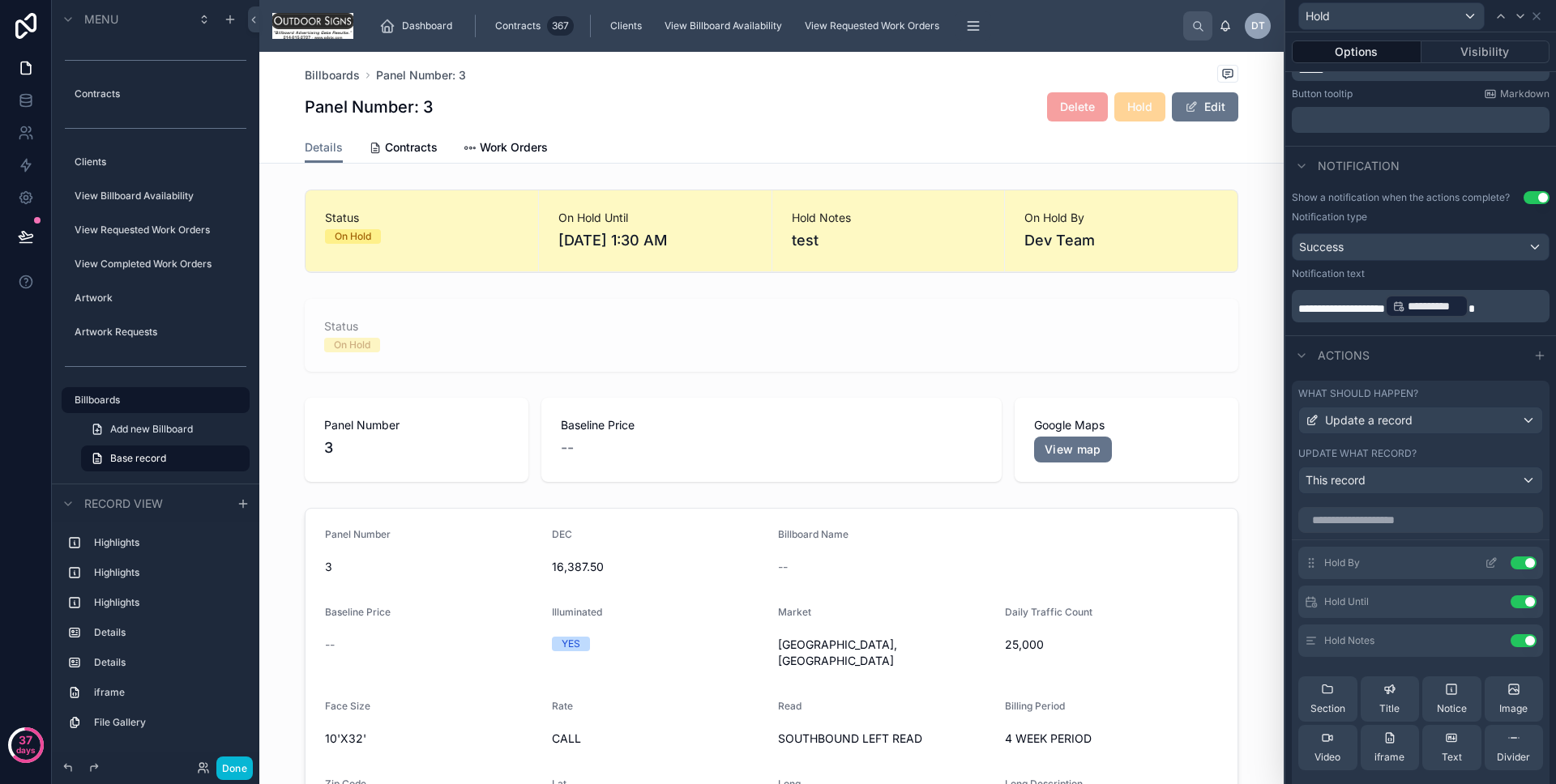
click at [1485, 556] on icon at bounding box center [1491, 562] width 13 height 13
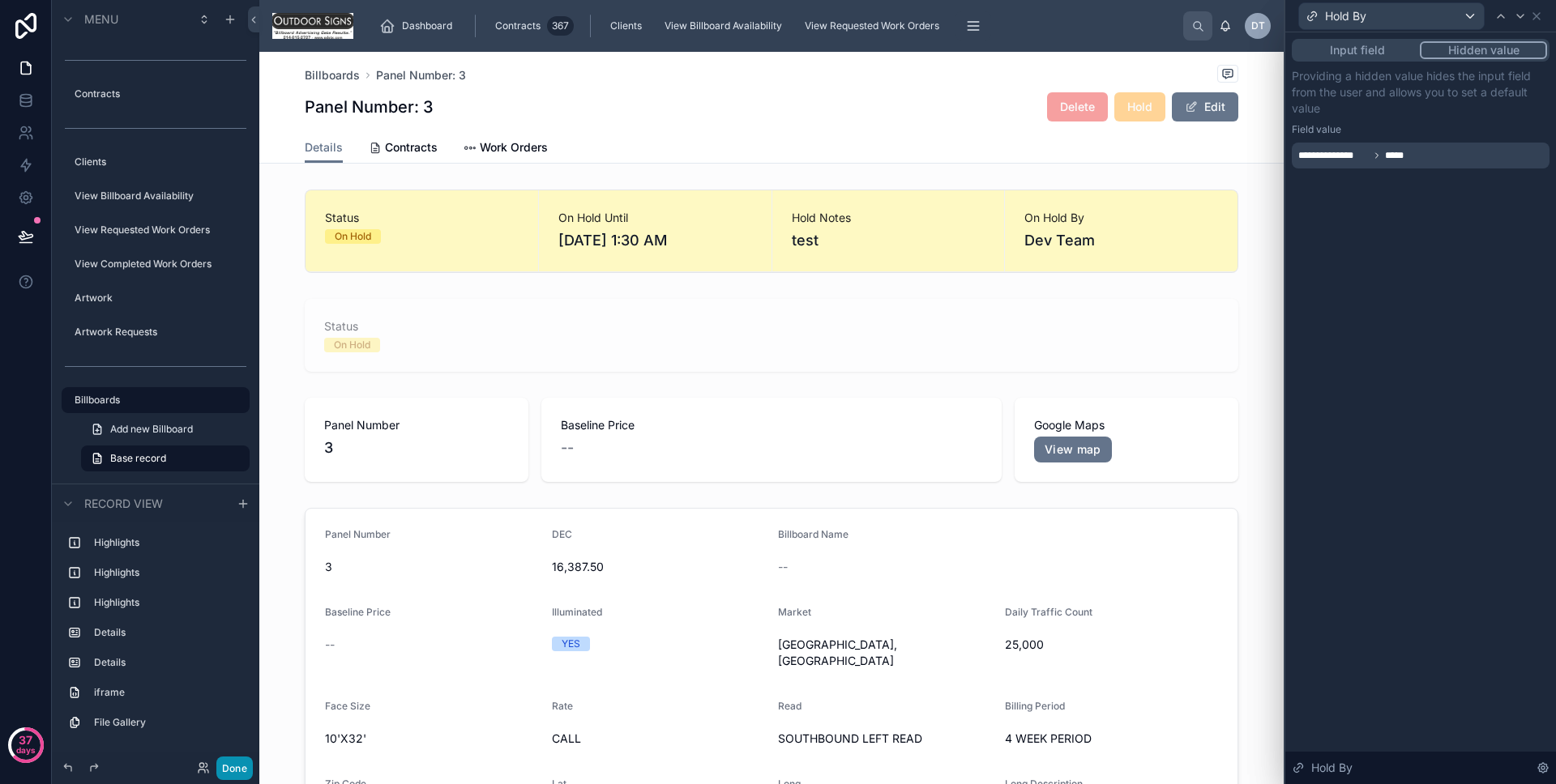
click at [218, 765] on button "Done" at bounding box center [234, 768] width 37 height 24
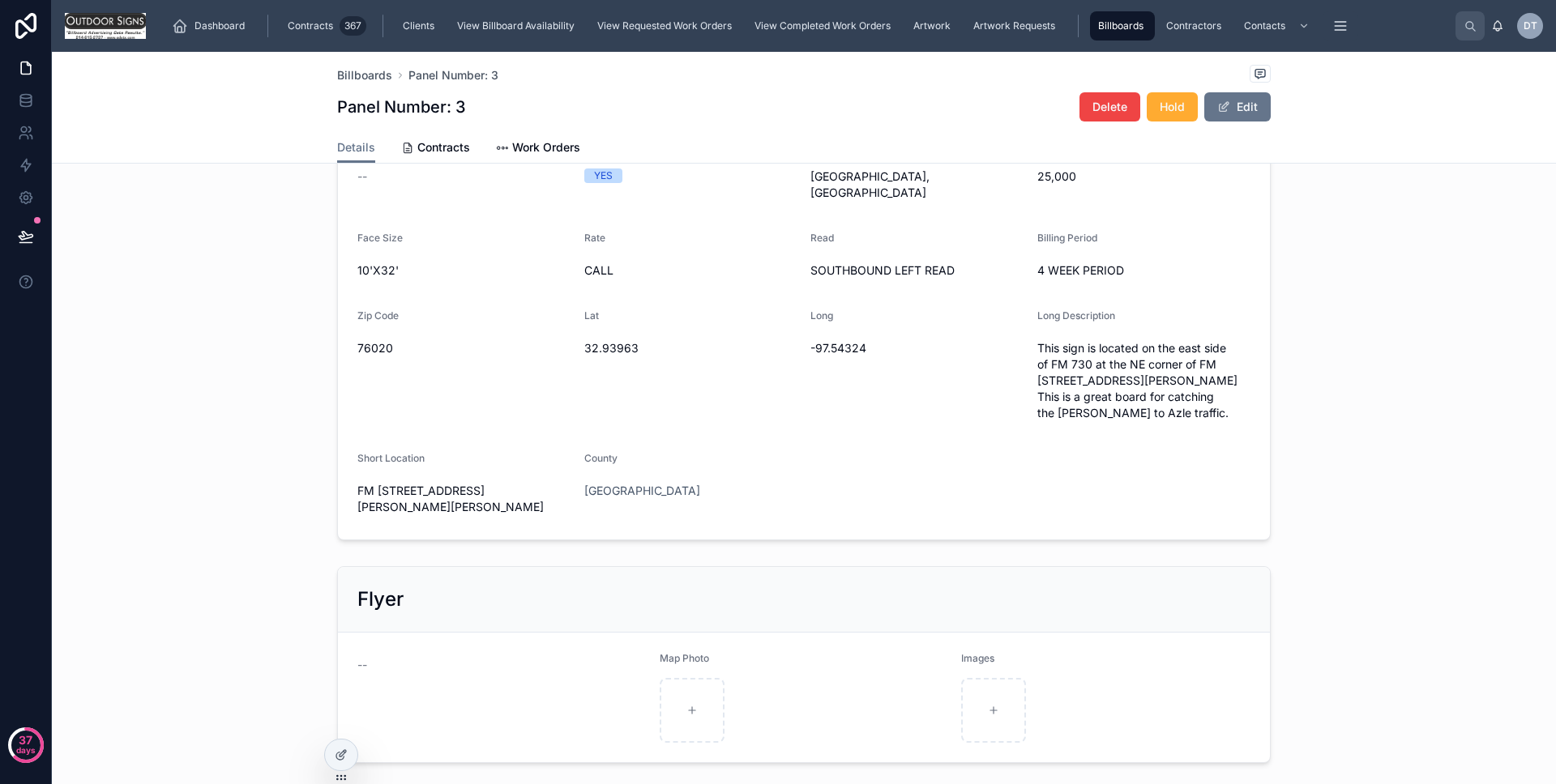
scroll to position [0, 0]
